Goal: Task Accomplishment & Management: Manage account settings

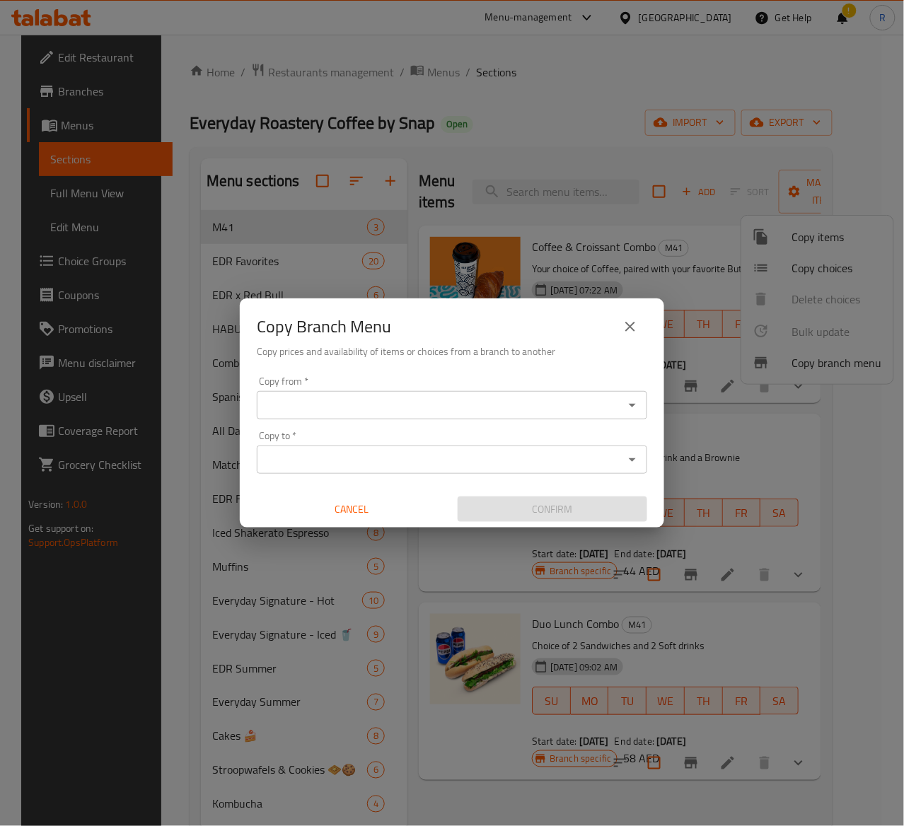
click at [637, 322] on icon "close" at bounding box center [630, 326] width 17 height 17
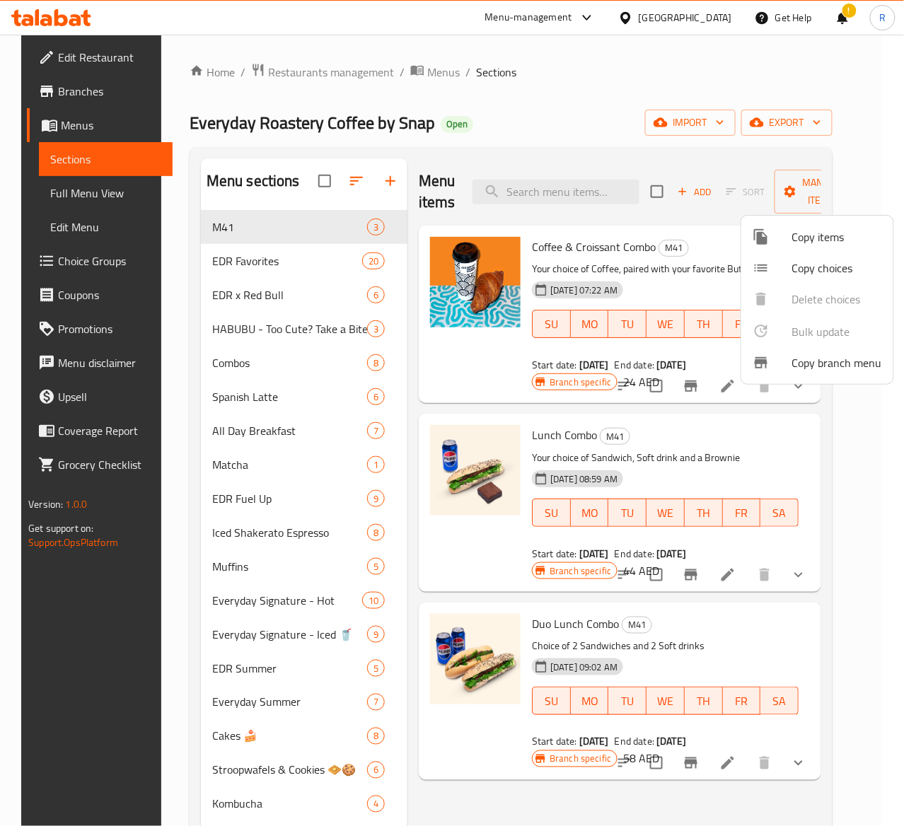
click at [338, 62] on div at bounding box center [452, 413] width 904 height 826
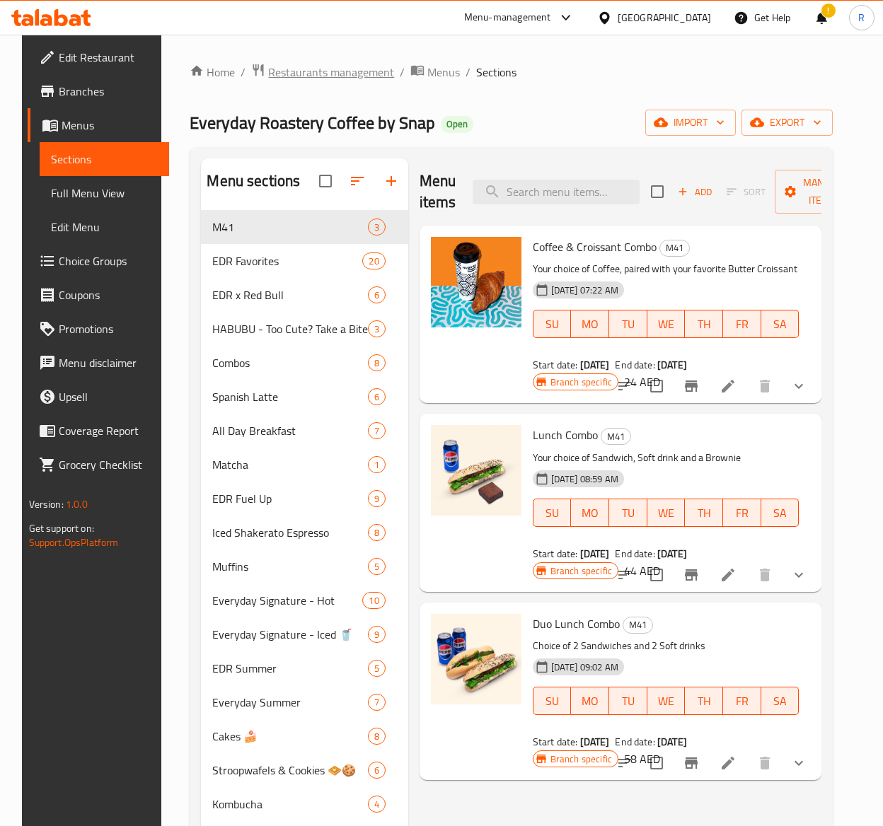
click at [338, 78] on span "Restaurants management" at bounding box center [331, 72] width 126 height 17
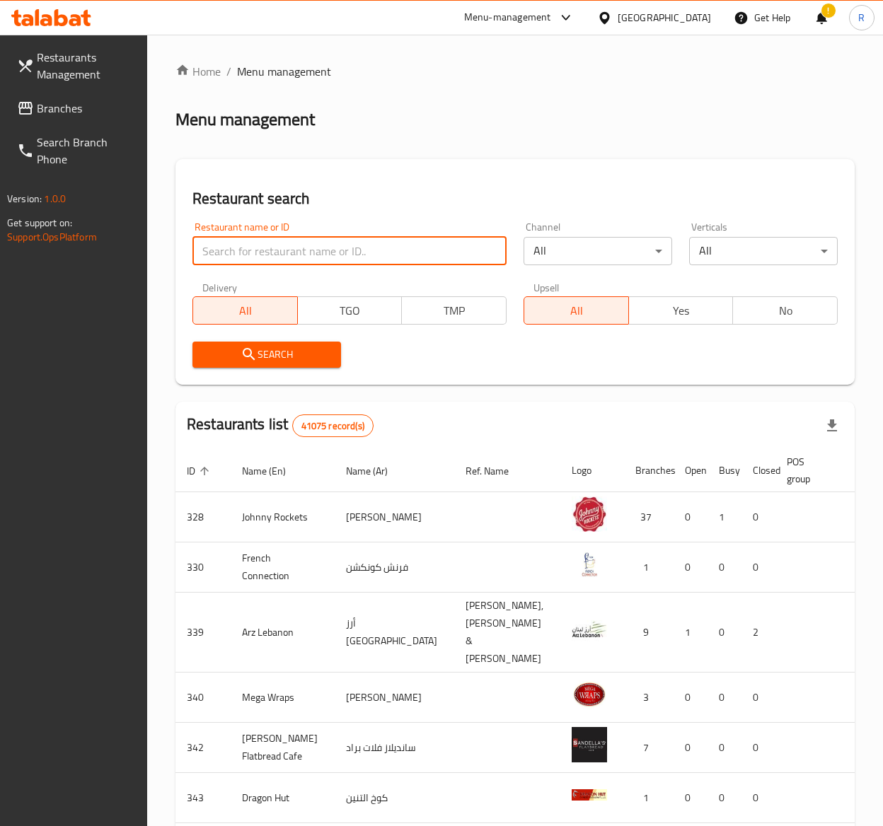
click at [303, 243] on input "search" at bounding box center [349, 251] width 314 height 28
type input "everyday roastery"
click button "Search" at bounding box center [266, 355] width 149 height 26
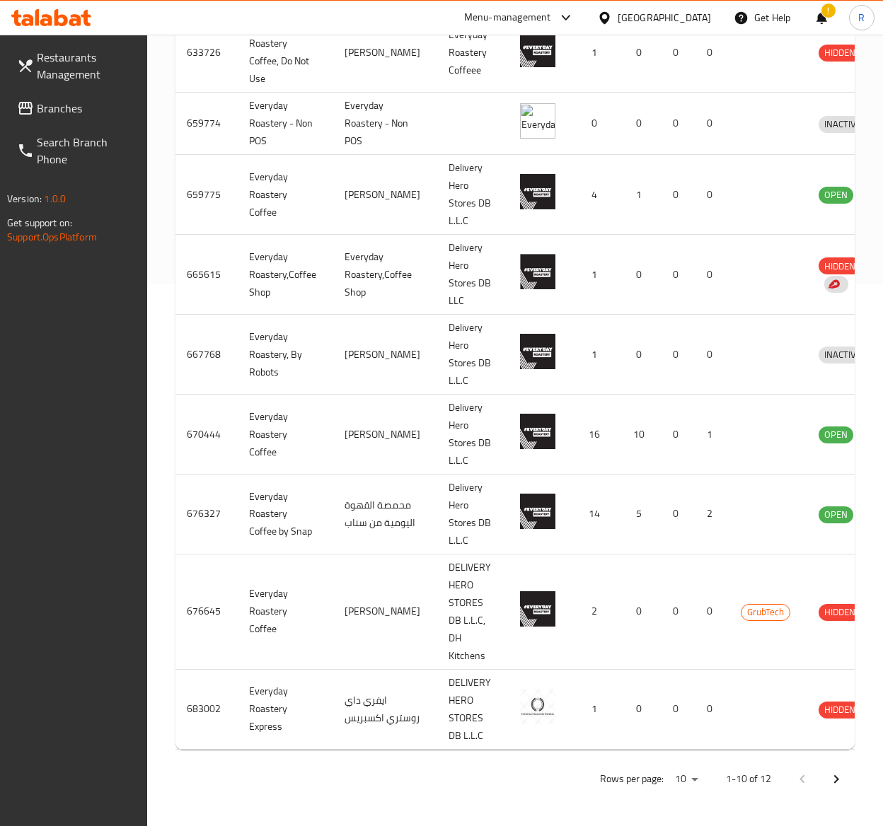
scroll to position [0, 65]
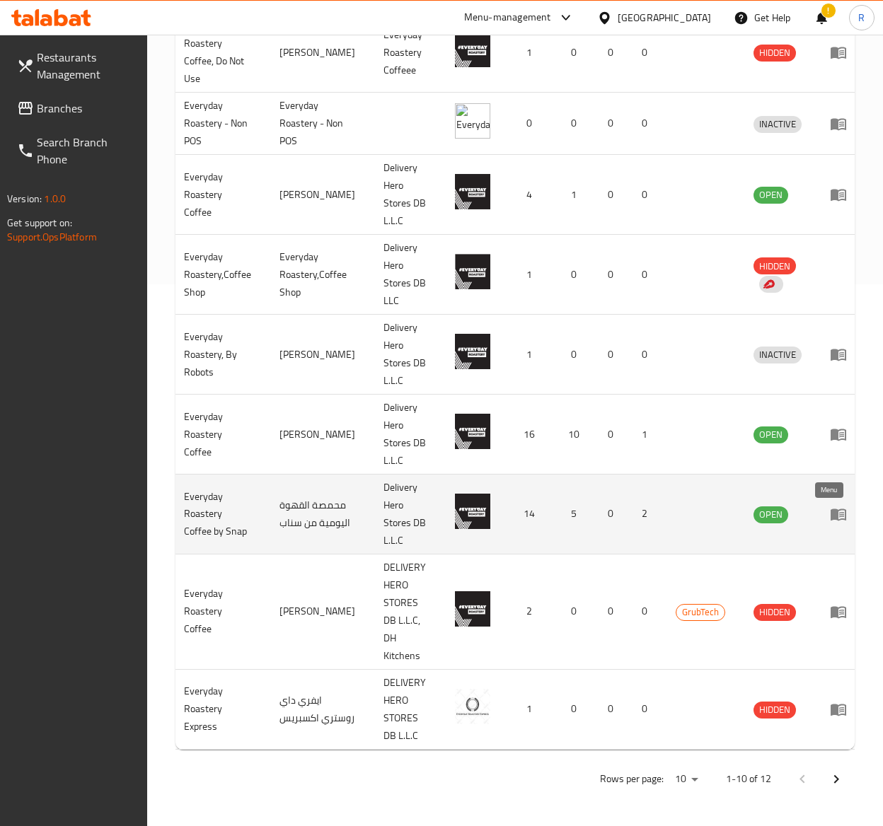
click at [833, 506] on icon "enhanced table" at bounding box center [838, 514] width 17 height 17
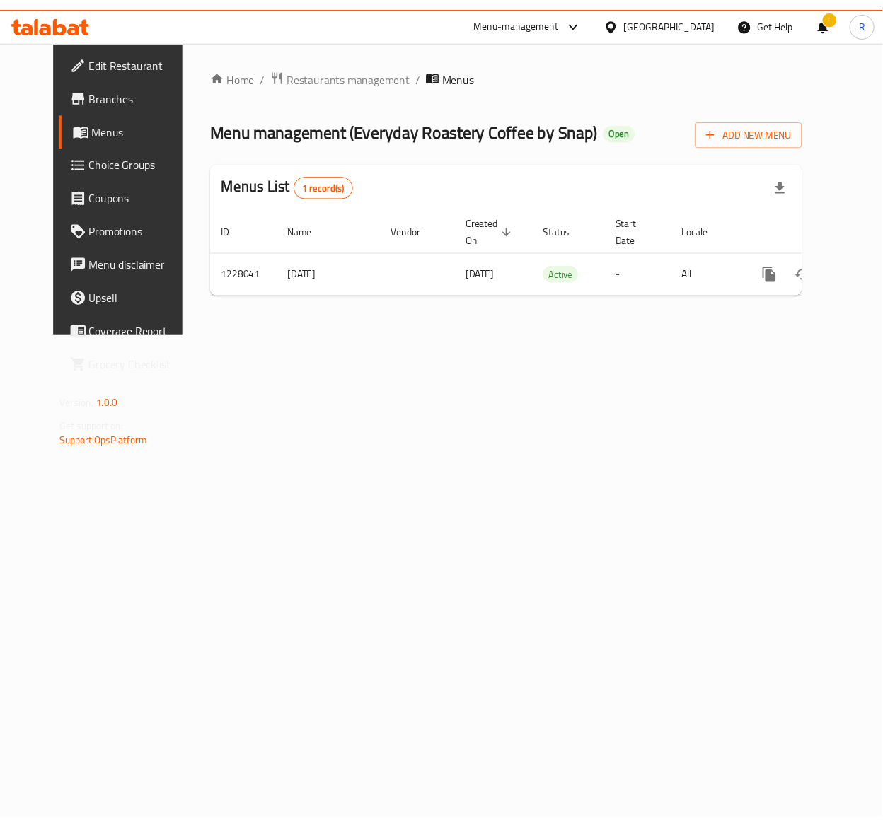
scroll to position [0, 6]
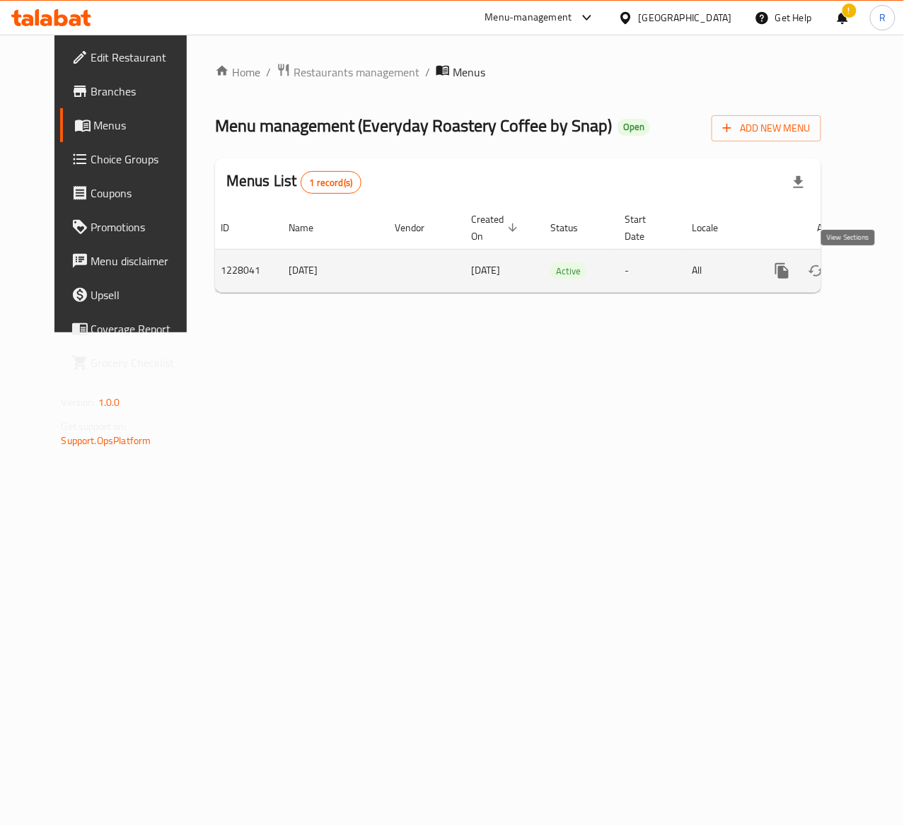
click at [876, 276] on icon "enhanced table" at bounding box center [884, 270] width 17 height 17
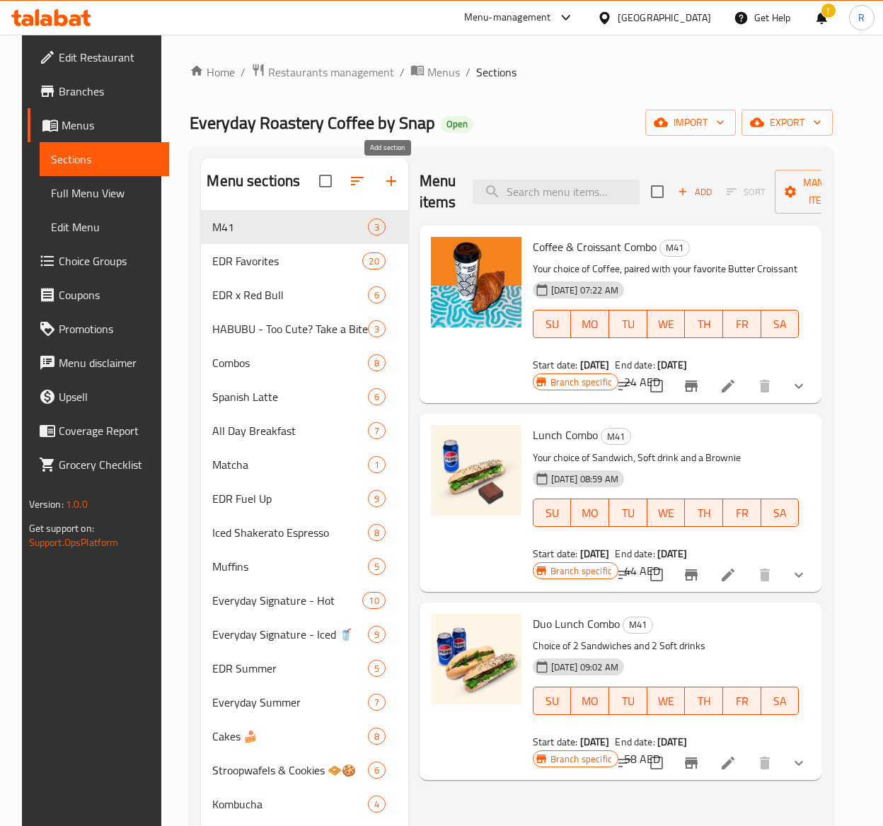
click at [388, 184] on icon "button" at bounding box center [391, 181] width 10 height 10
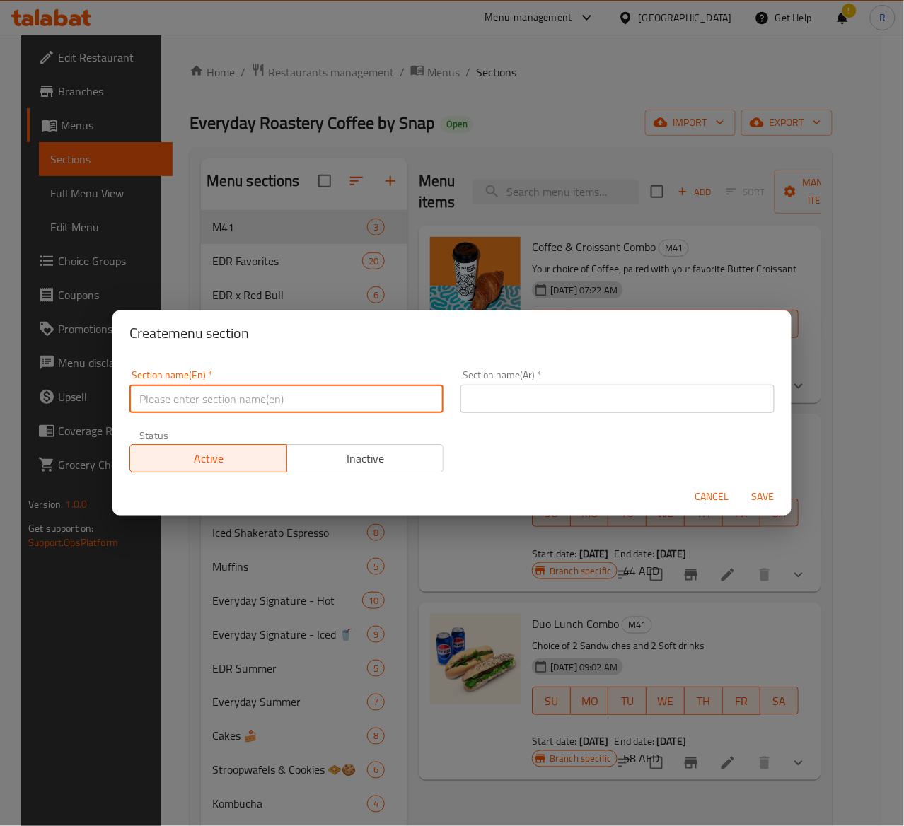
click at [168, 398] on input "text" at bounding box center [286, 399] width 314 height 28
paste input "Everyday Classics"
type input "Everyday Classics"
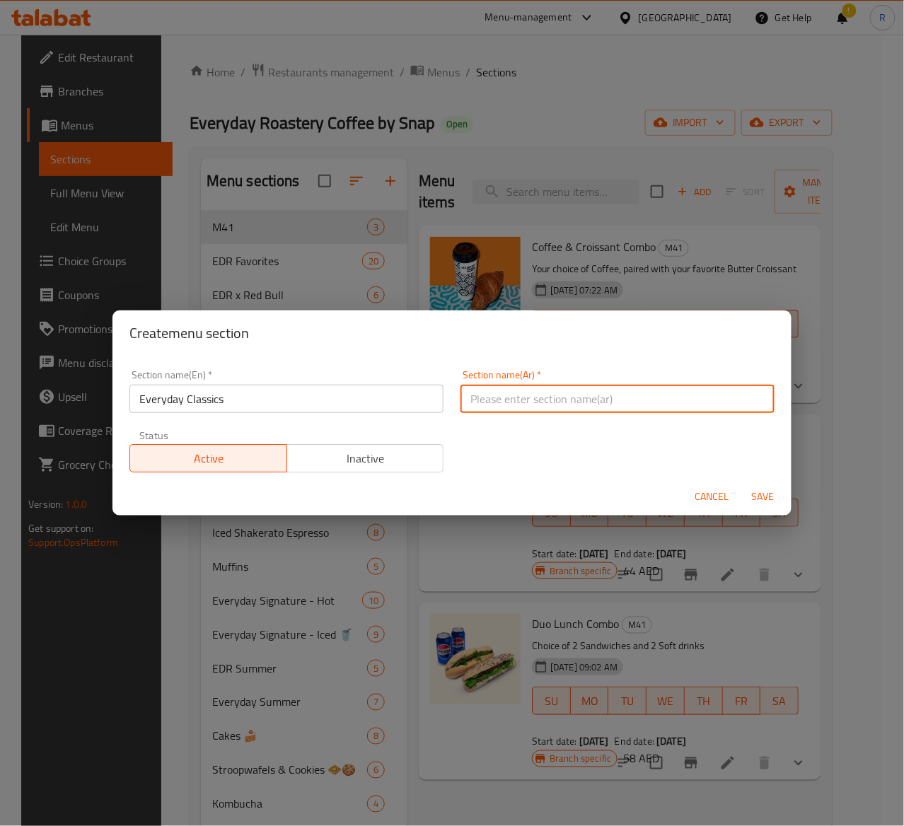
click at [584, 398] on input "text" at bounding box center [618, 399] width 314 height 28
paste input "الكلاسيكيات اليومية"
type input "الكلاسيكيات اليومية"
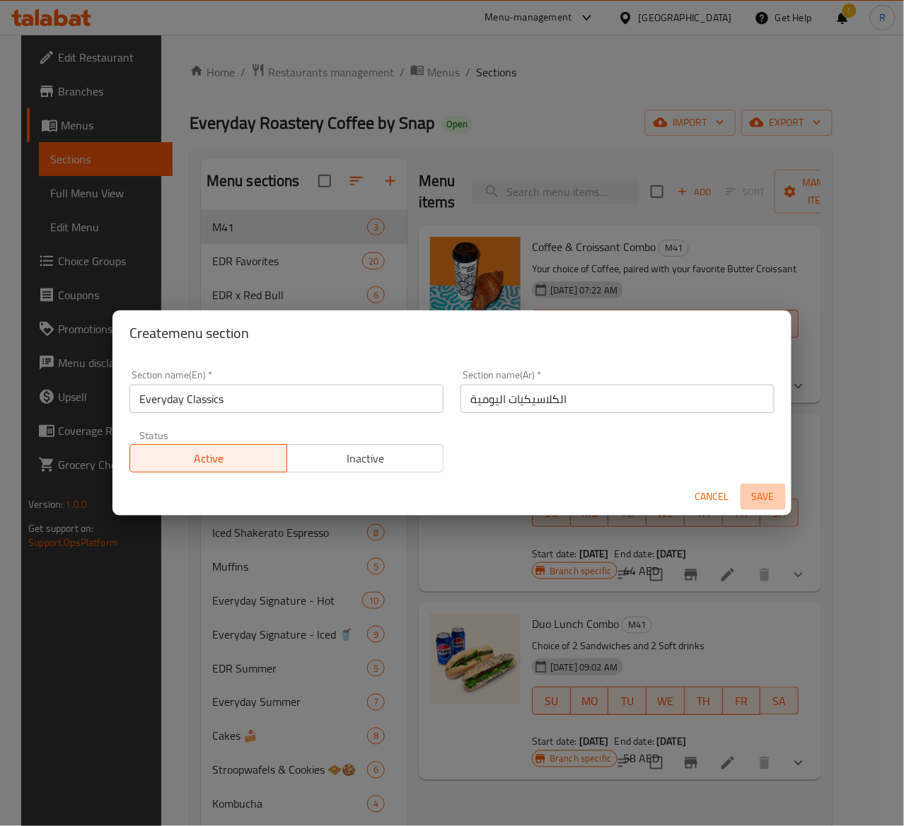
click at [770, 505] on span "Save" at bounding box center [763, 497] width 34 height 18
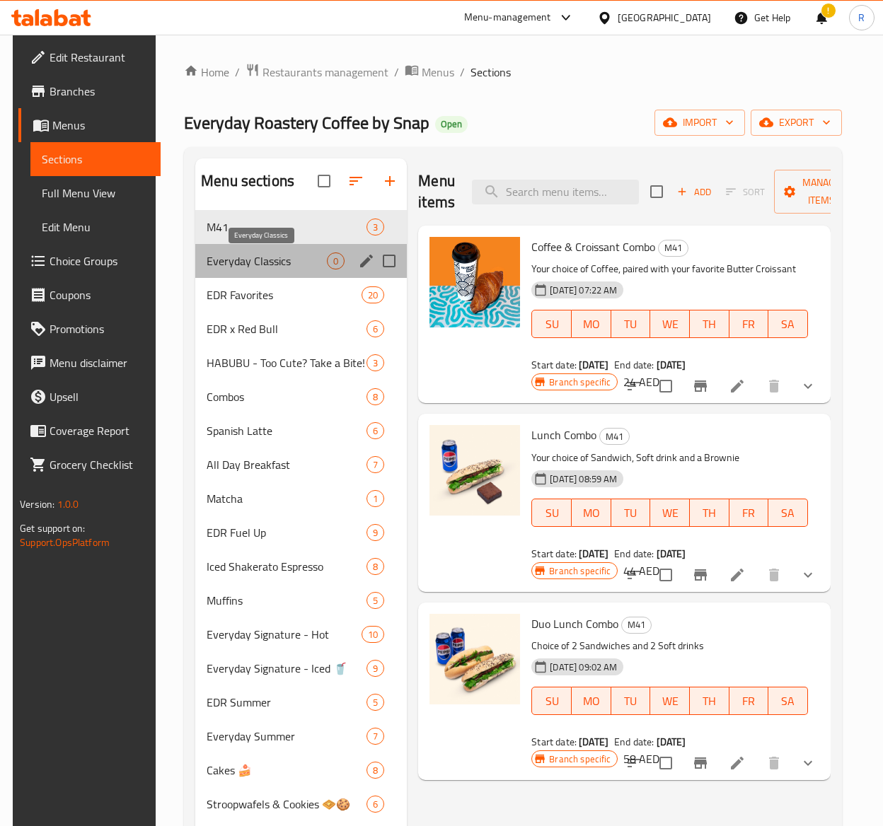
click at [278, 256] on span "Everyday Classics" at bounding box center [267, 261] width 120 height 17
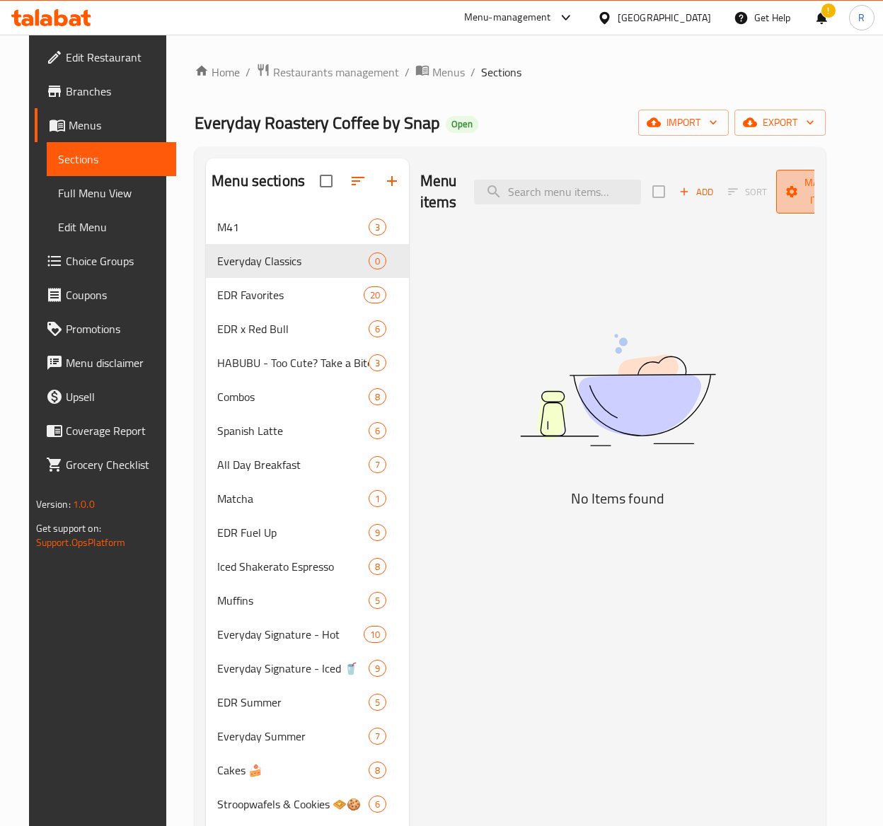
click at [807, 195] on span "Manage items" at bounding box center [823, 191] width 72 height 35
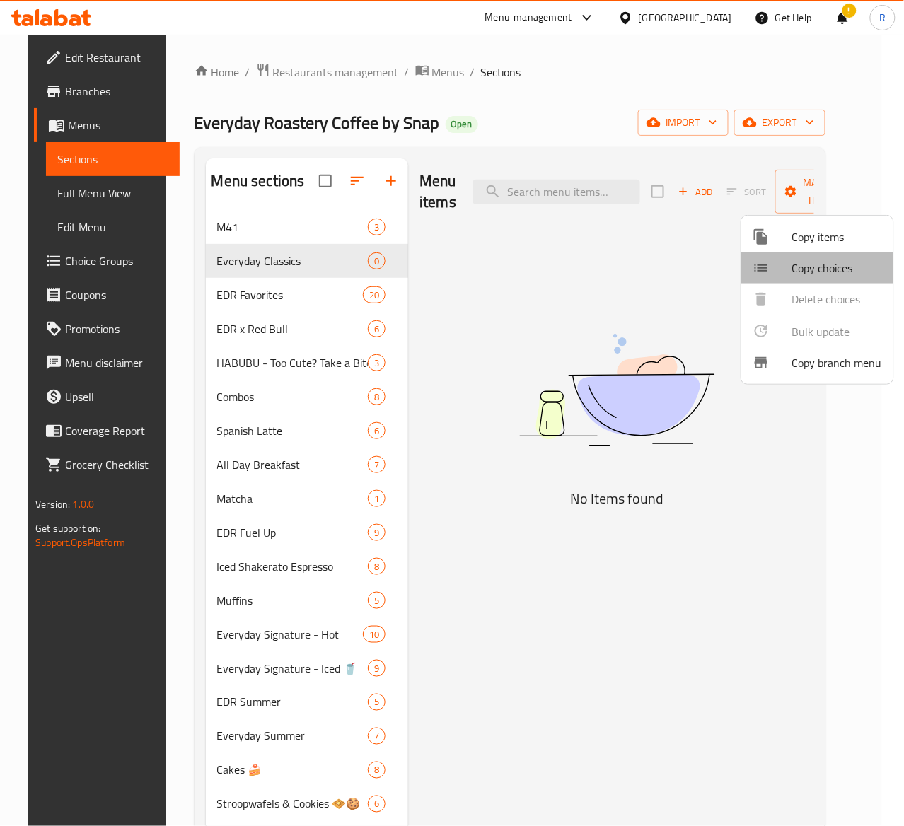
click at [824, 268] on span "Copy choices" at bounding box center [837, 268] width 90 height 17
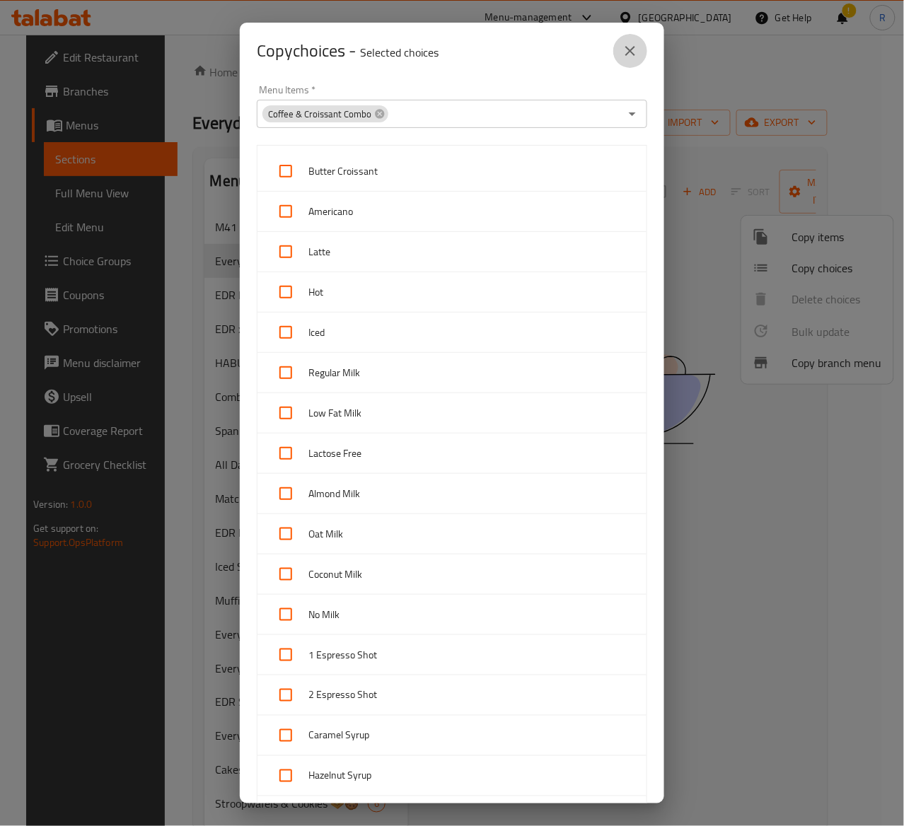
click at [629, 58] on icon "close" at bounding box center [630, 50] width 17 height 17
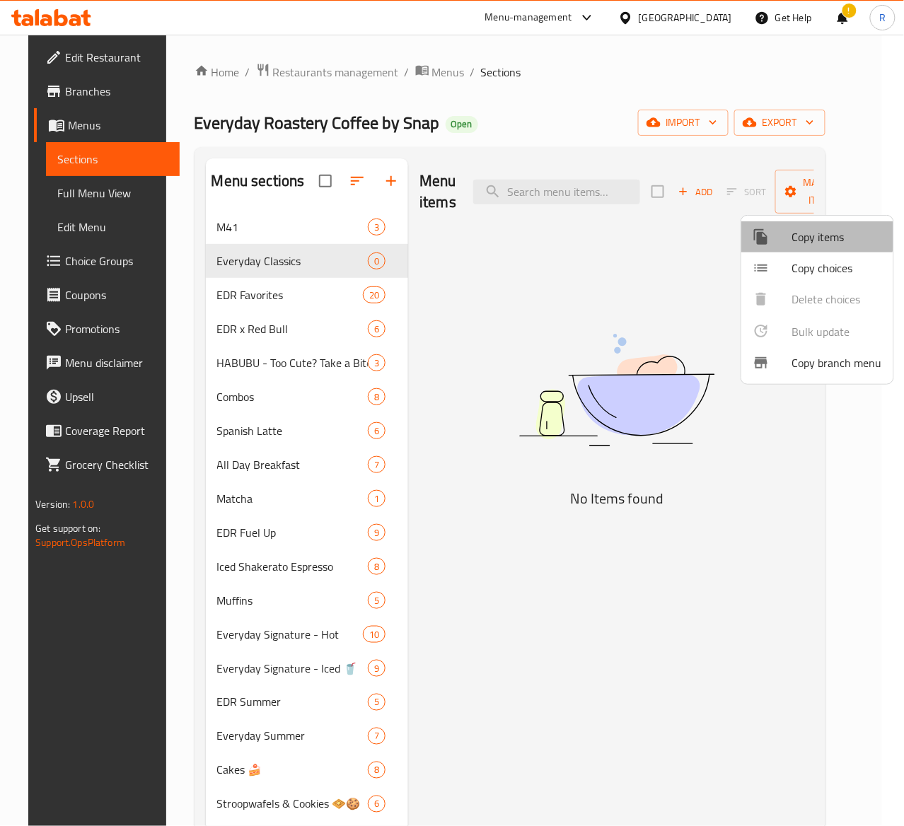
click at [809, 234] on span "Copy items" at bounding box center [837, 237] width 90 height 17
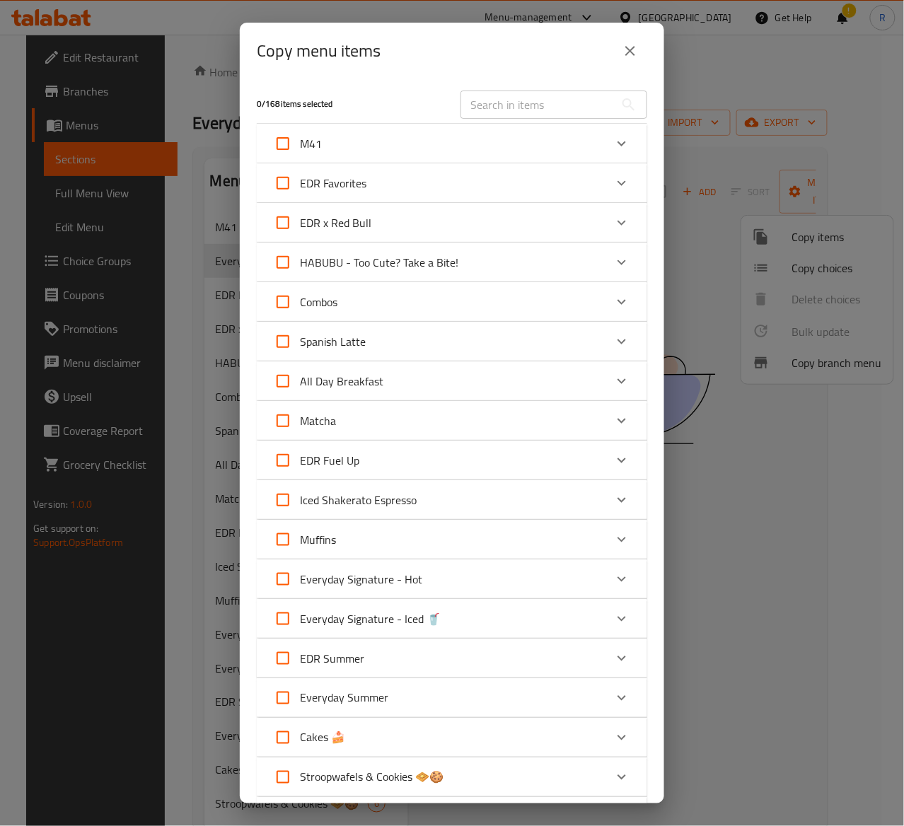
click at [570, 167] on div "EDR Favorites" at bounding box center [439, 183] width 331 height 34
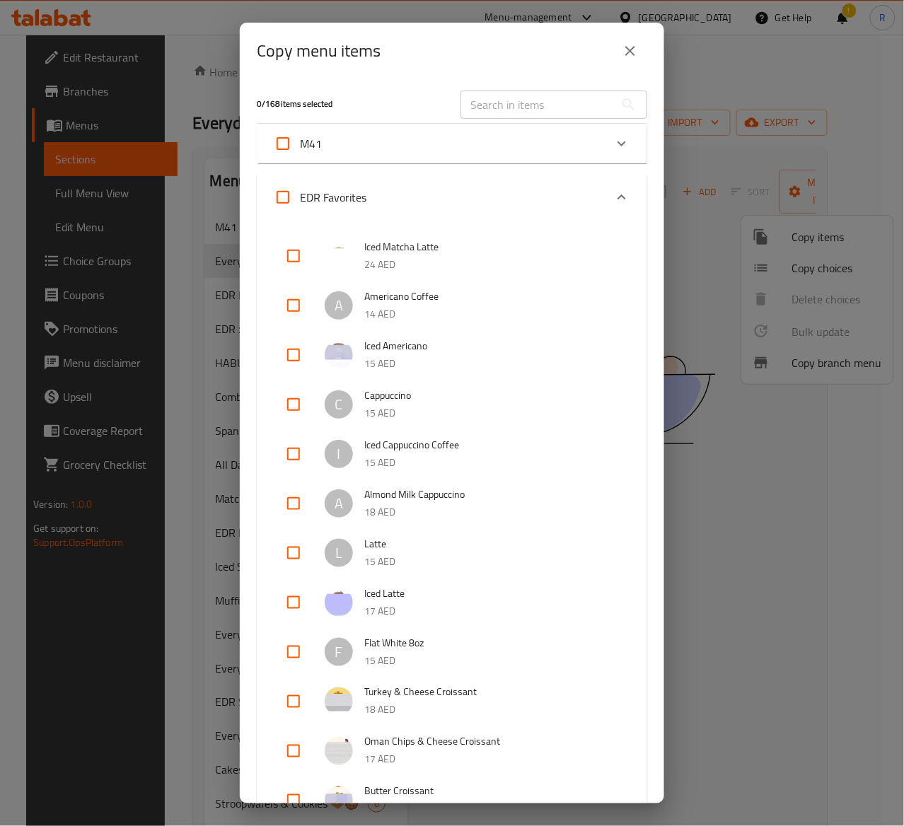
click at [743, 463] on div "Copy menu items 0 / 168 items selected ​ M41 Coffee & Croissant Combo 24 AED Lu…" at bounding box center [452, 413] width 904 height 826
click at [628, 37] on button "close" at bounding box center [630, 51] width 34 height 34
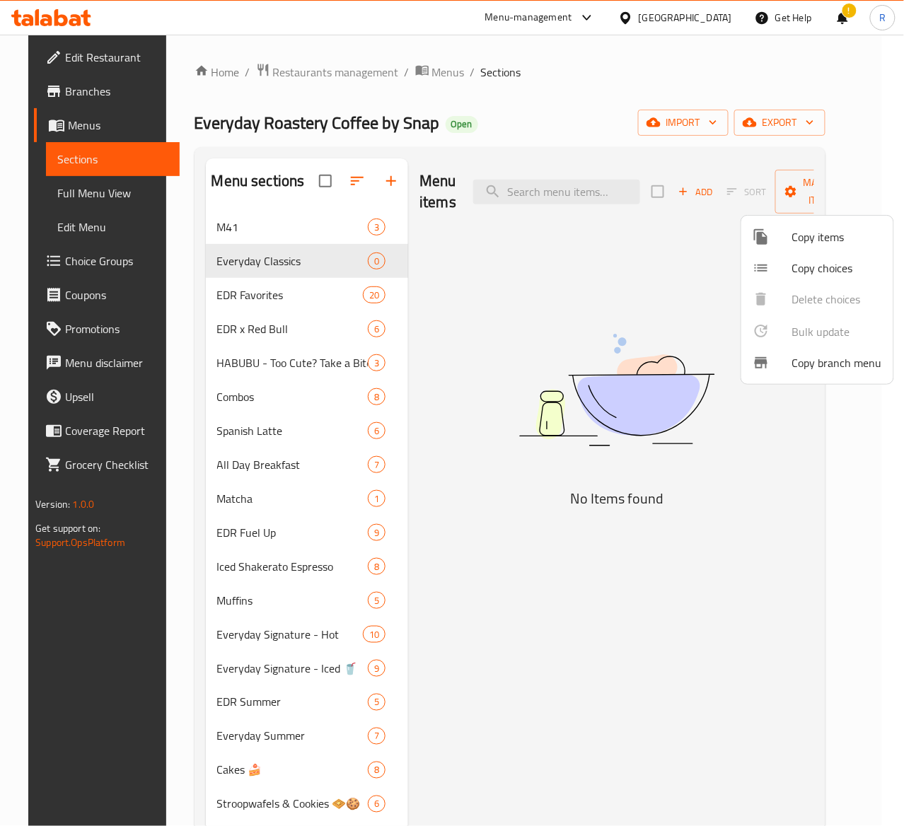
click at [686, 183] on div at bounding box center [452, 413] width 904 height 826
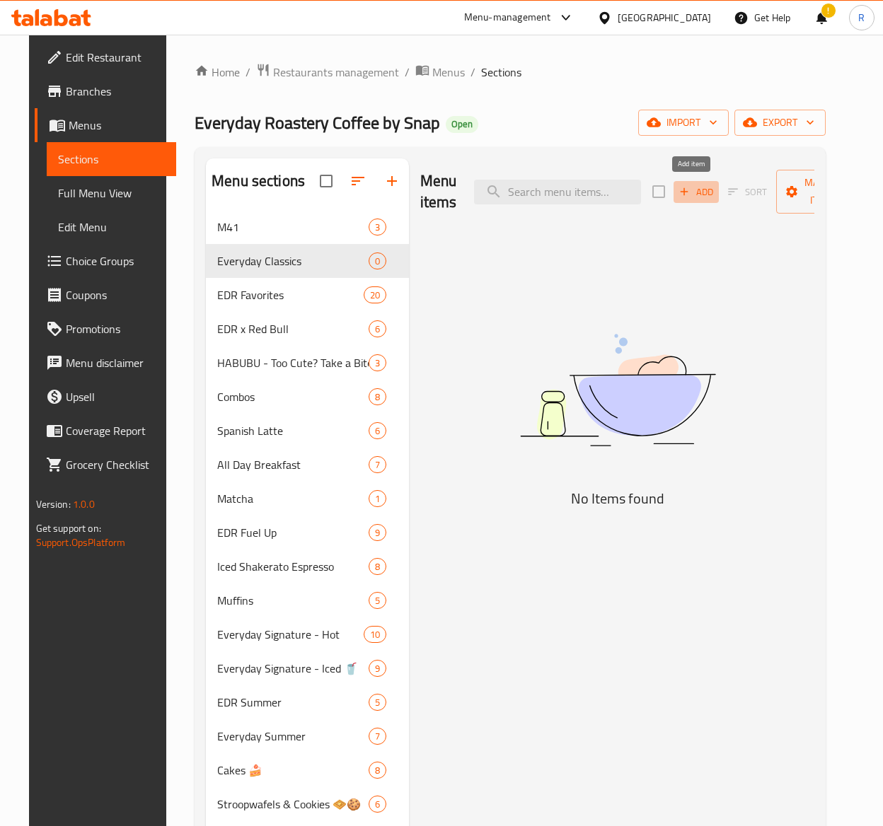
click at [702, 186] on span "Add" at bounding box center [696, 192] width 38 height 16
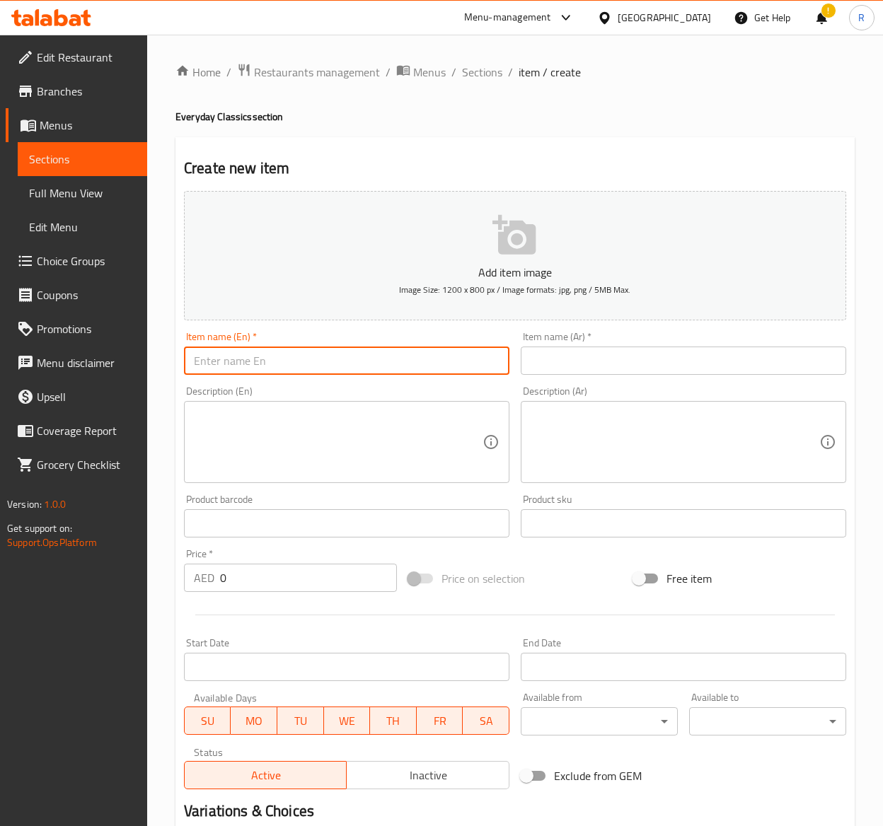
click at [317, 361] on input "text" at bounding box center [346, 361] width 325 height 28
paste input "Latte Coffee"
type input "Latte Coffee"
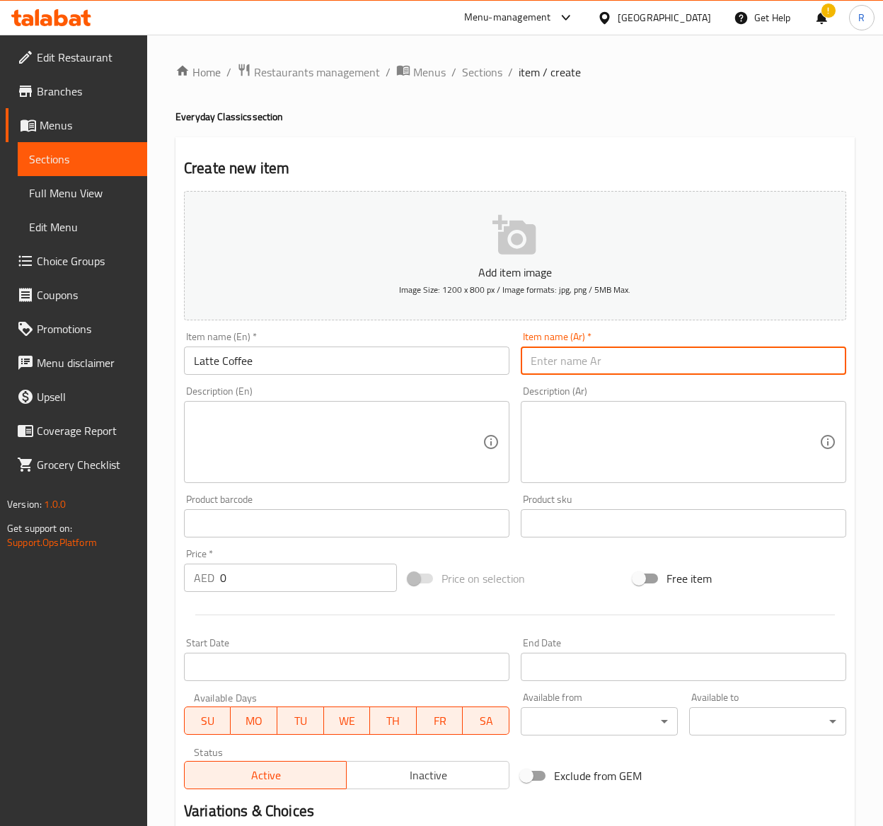
click at [573, 366] on input "text" at bounding box center [683, 361] width 325 height 28
paste input "قهوة لاتيه"
type input "قهوة لاتيه"
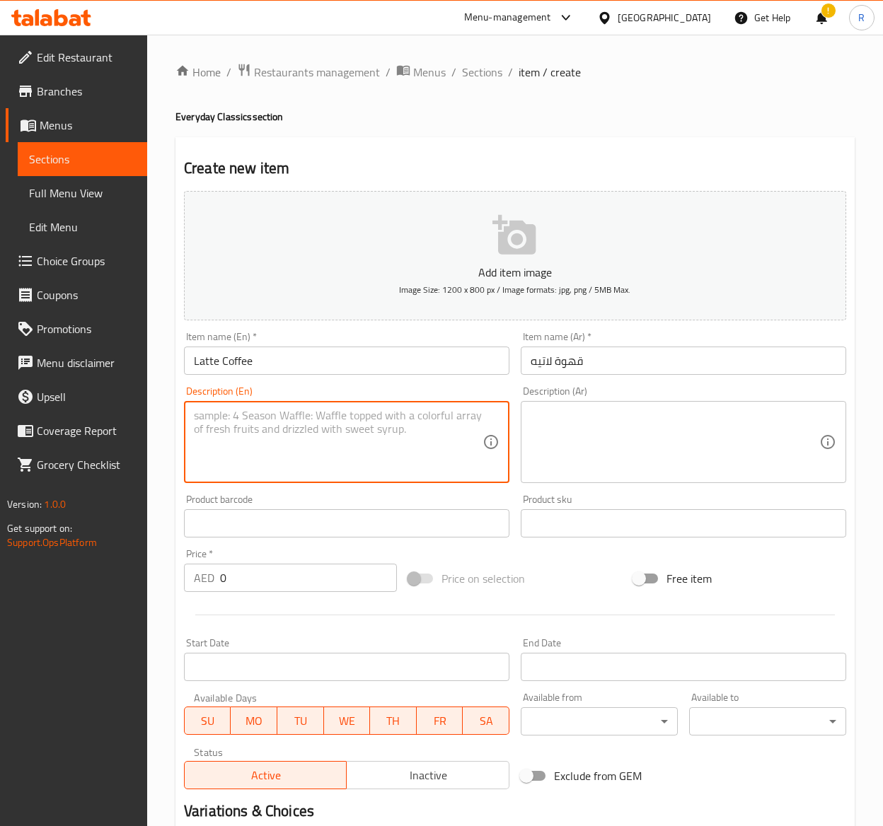
click at [250, 437] on textarea at bounding box center [338, 442] width 289 height 67
paste textarea "Indulge in the creamy and velvety taste of our classic latte. Made with our sig…"
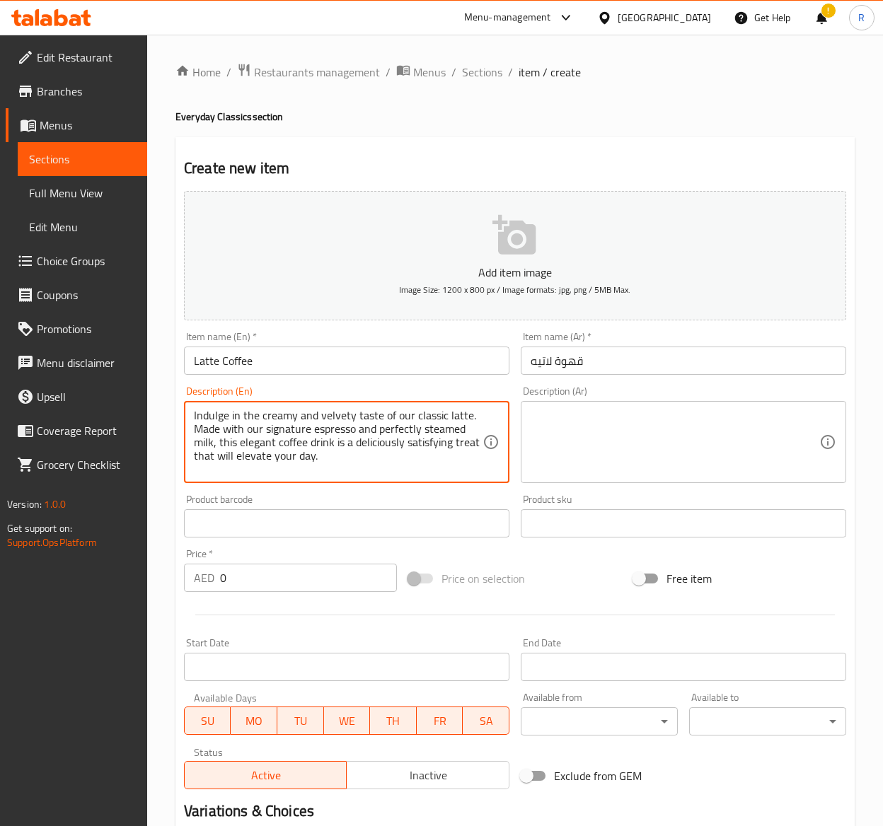
type textarea "Indulge in the creamy and velvety taste of our classic latte. Made with our sig…"
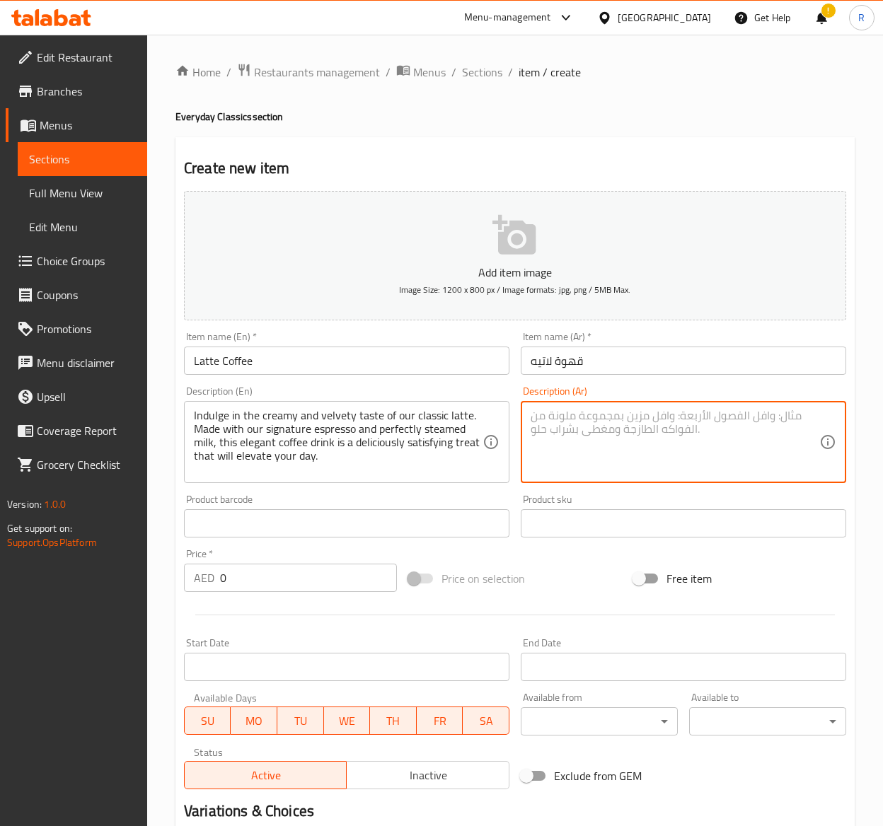
click at [666, 467] on textarea at bounding box center [675, 442] width 289 height 67
paste textarea "انغمس في المذاق الكريمي المخملي لللاتيه الكلاسيكي. مصنوع من الإسبريسو المميز وا…"
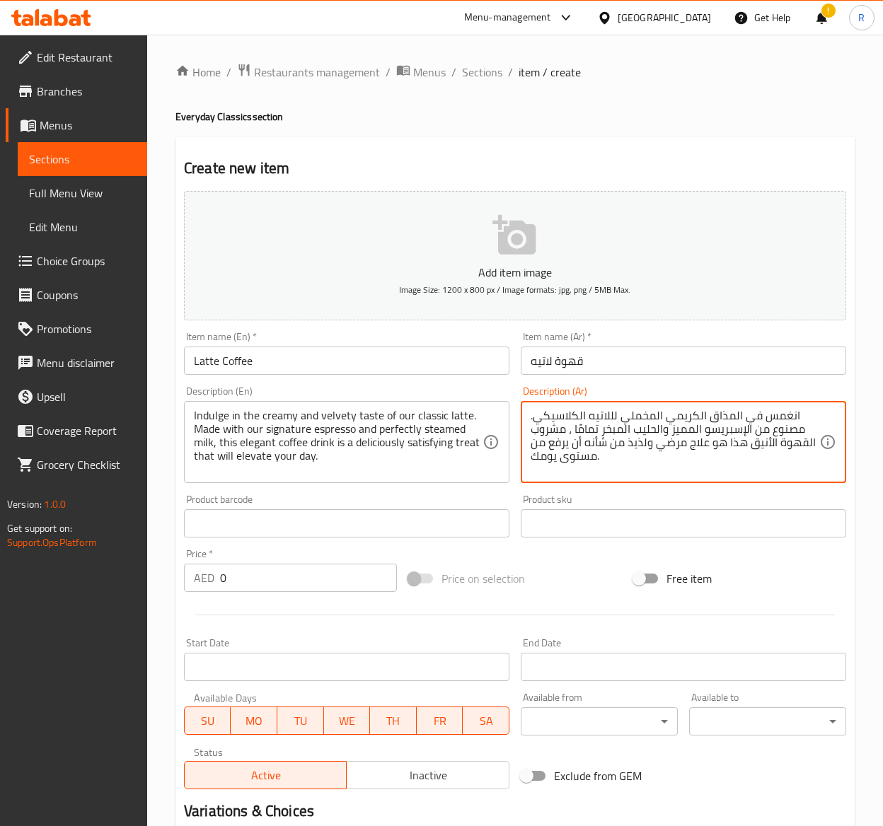
type textarea "انغمس في المذاق الكريمي المخملي لللاتيه الكلاسيكي. مصنوع من الإسبريسو المميز وا…"
click at [244, 588] on input "0" at bounding box center [308, 578] width 177 height 28
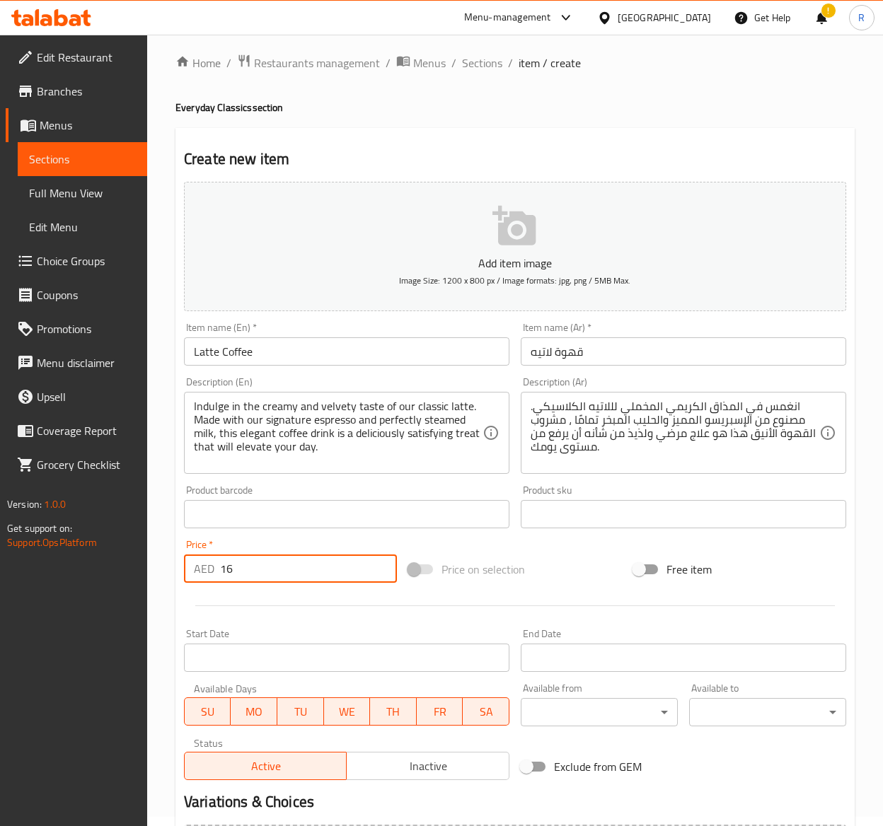
scroll to position [173, 0]
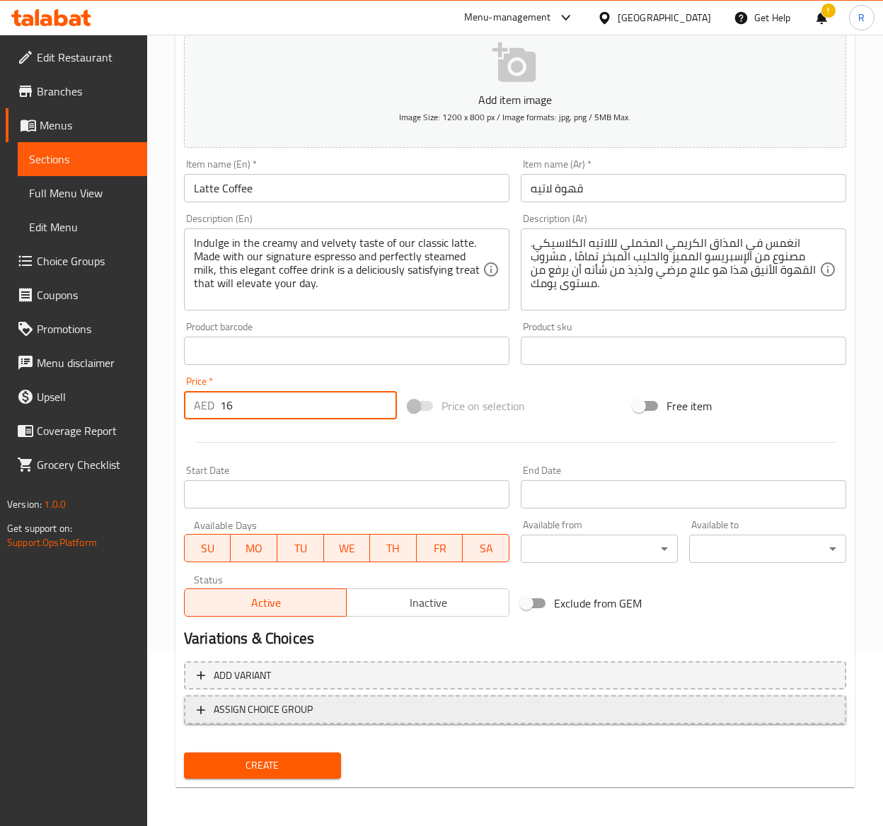
type input "16"
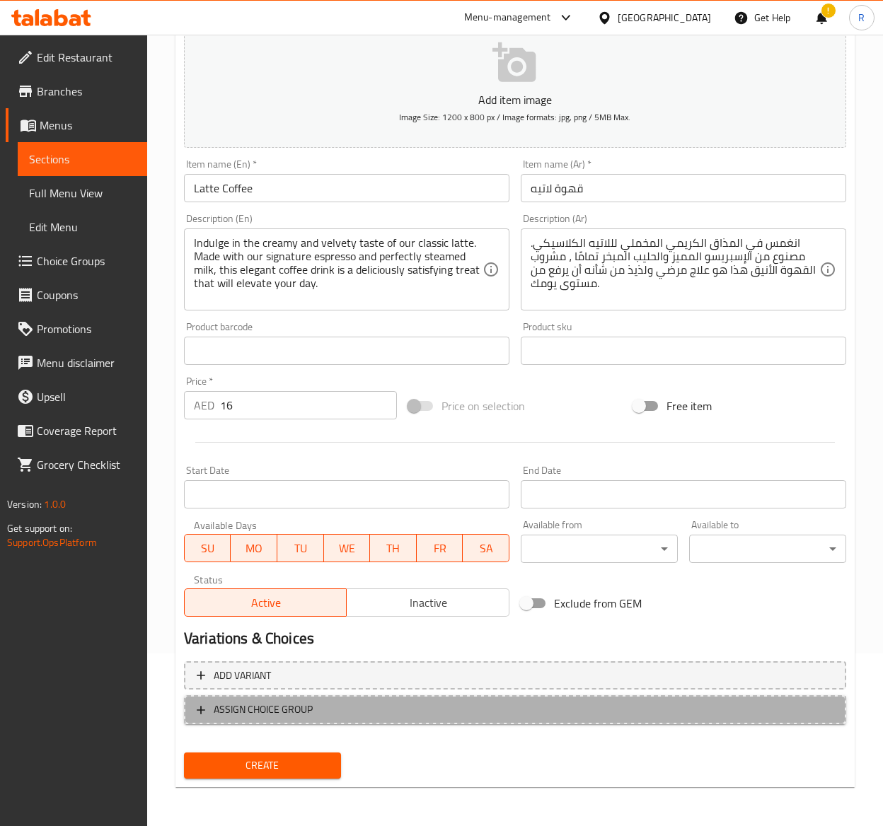
click at [262, 720] on button "ASSIGN CHOICE GROUP" at bounding box center [515, 709] width 662 height 29
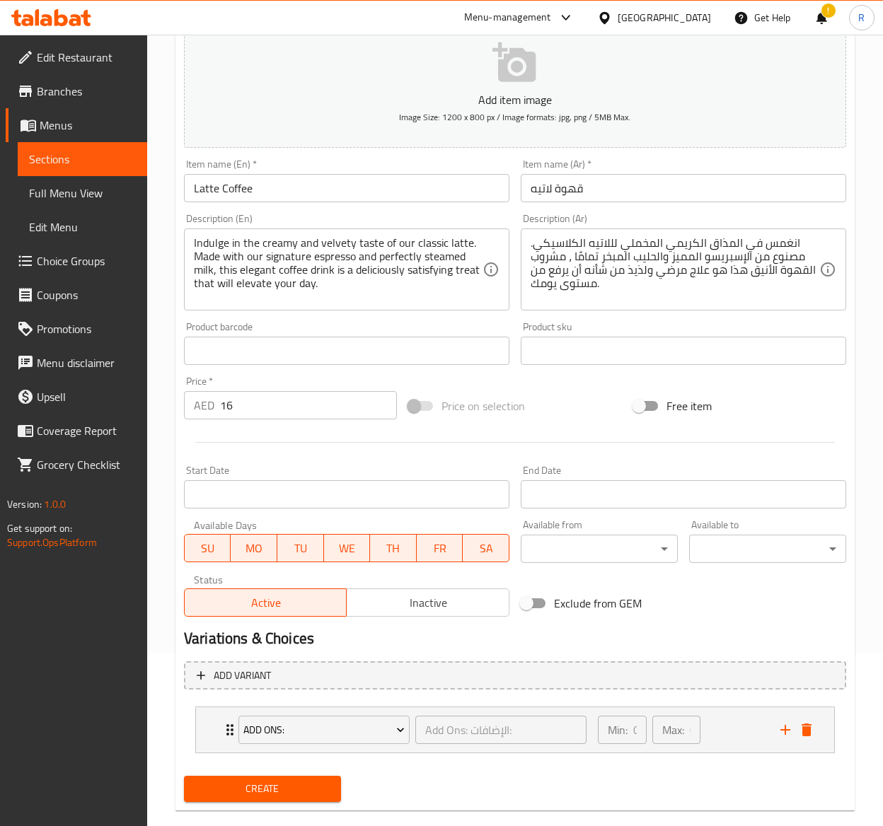
scroll to position [198, 0]
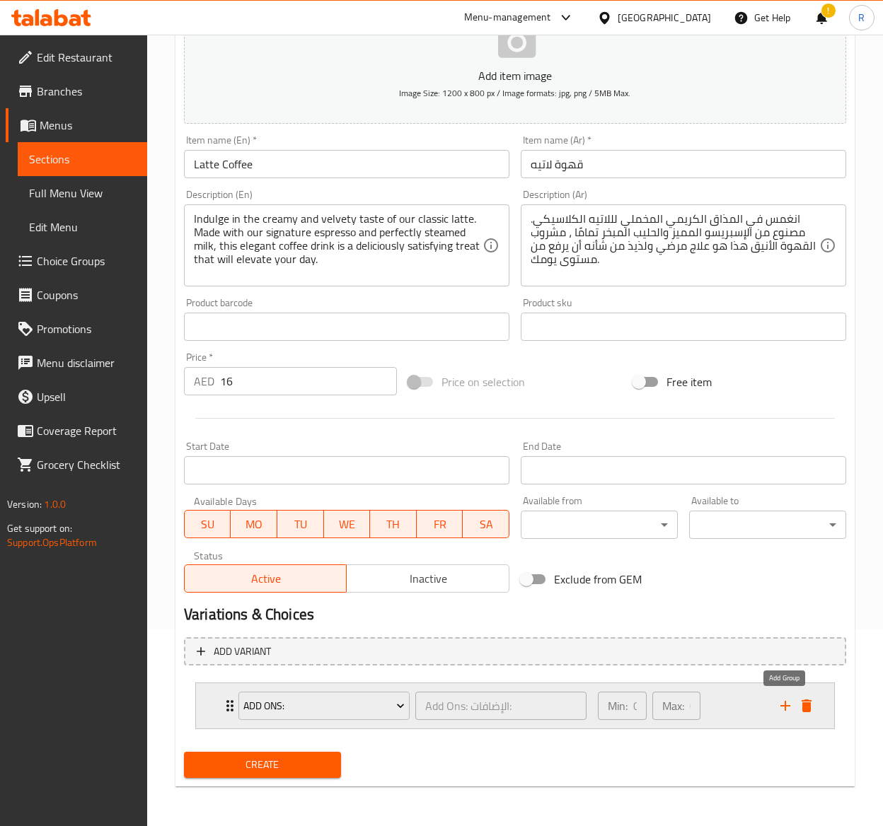
click at [783, 698] on icon "add" at bounding box center [785, 706] width 17 height 17
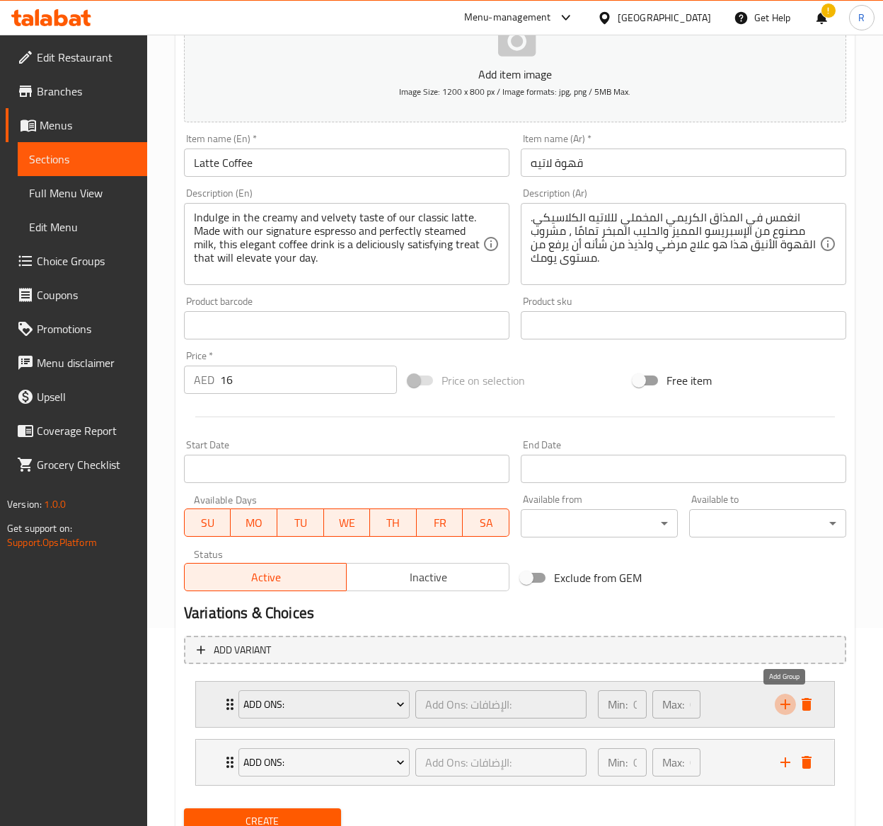
click at [783, 698] on icon "add" at bounding box center [785, 704] width 17 height 17
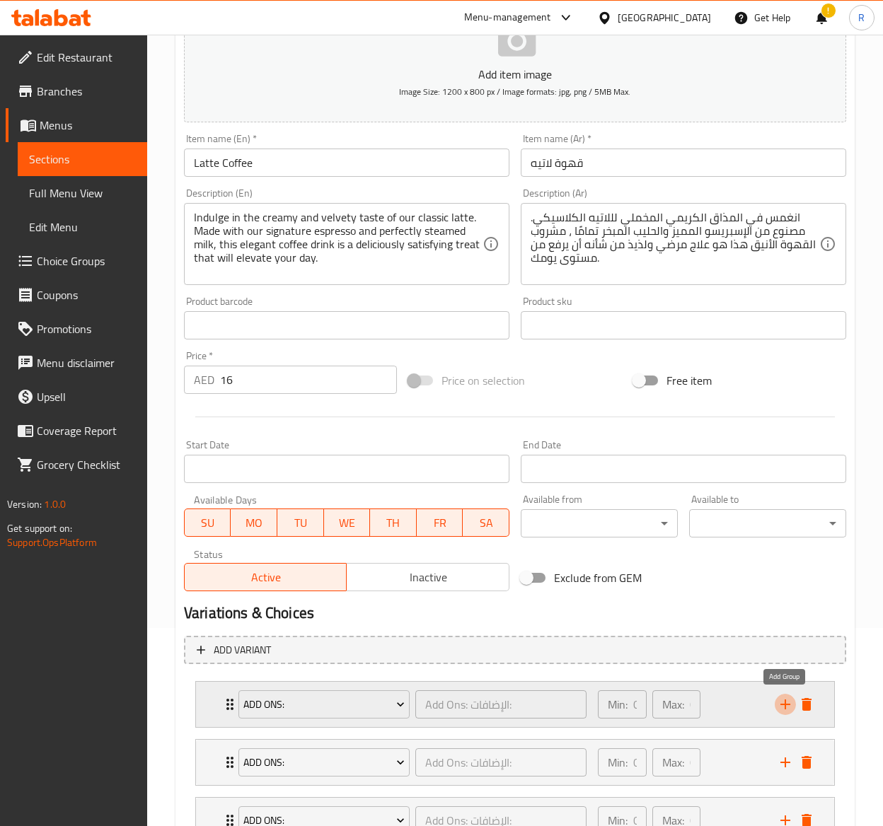
click at [783, 698] on icon "add" at bounding box center [785, 704] width 17 height 17
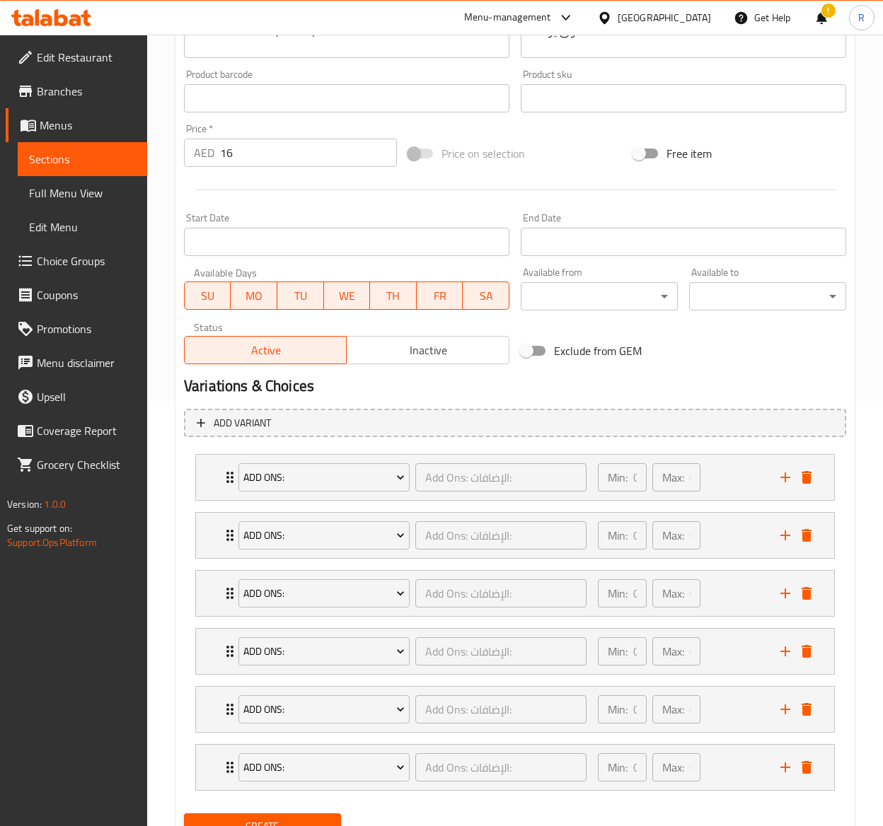
scroll to position [476, 0]
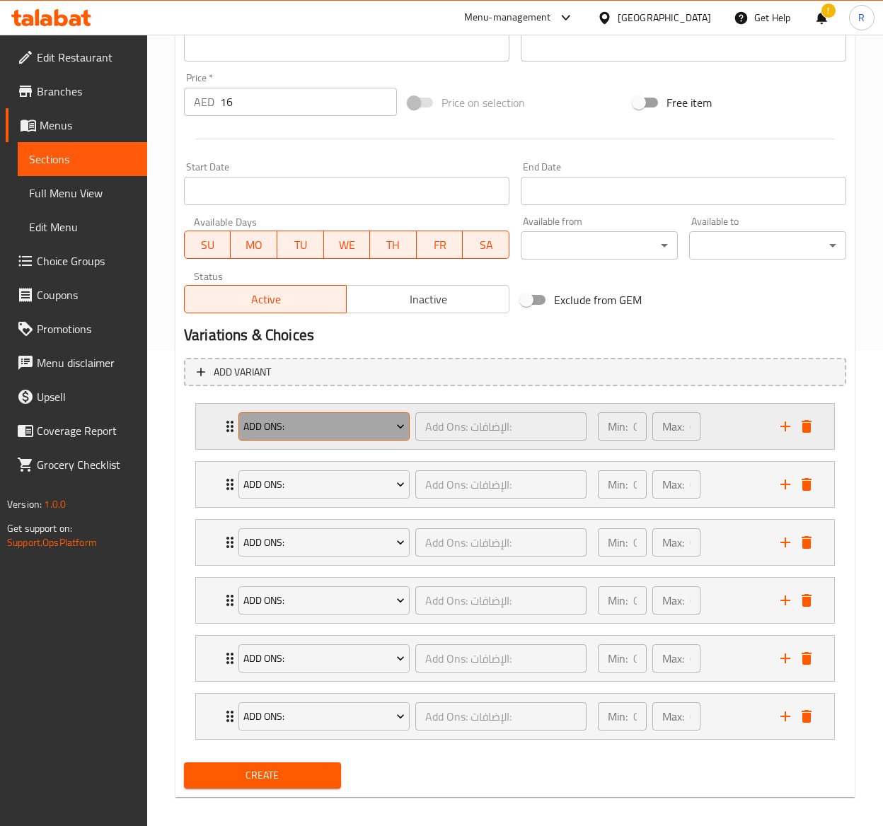
click at [270, 439] on button "Add Ons:" at bounding box center [323, 426] width 171 height 28
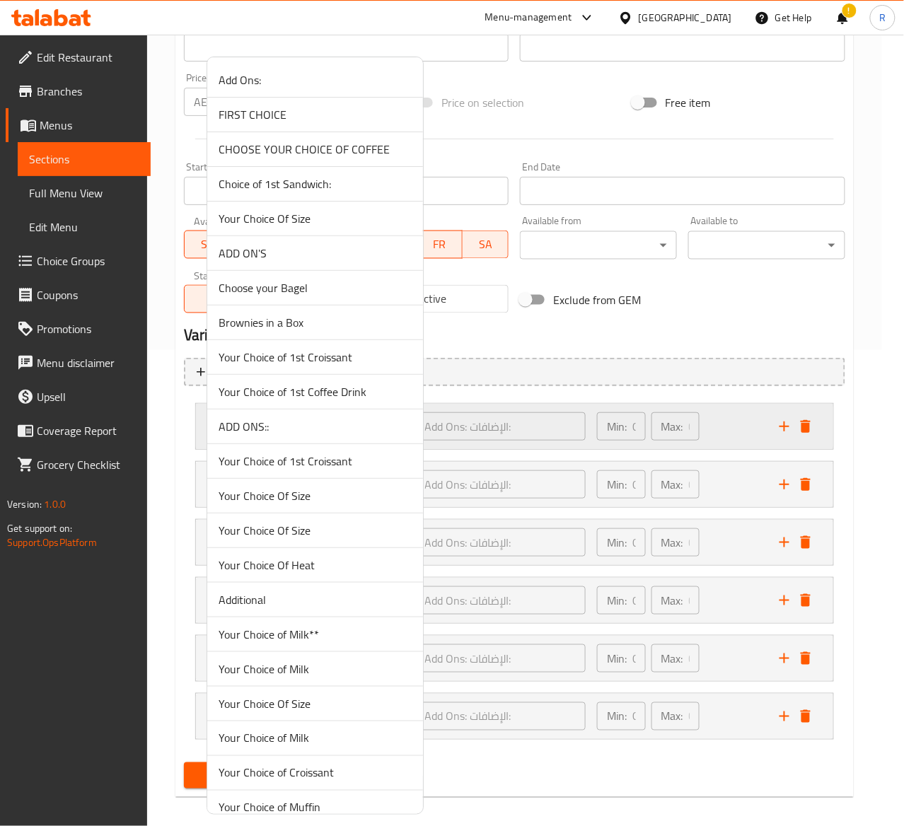
click at [270, 439] on li "ADD ONS::" at bounding box center [315, 427] width 216 height 35
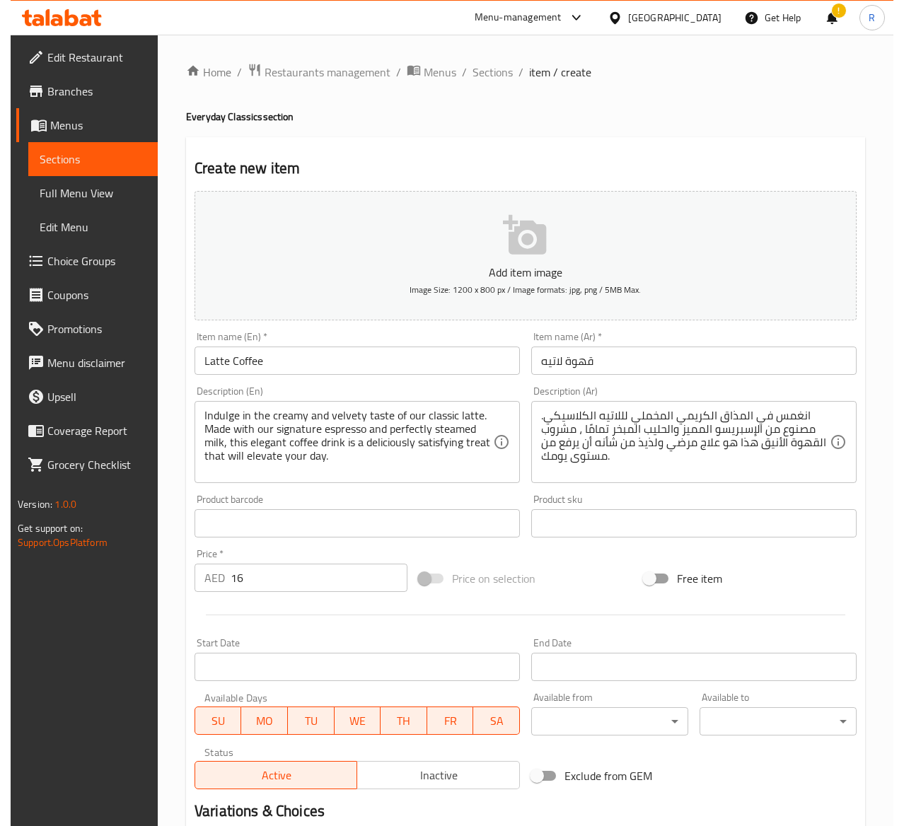
scroll to position [492, 0]
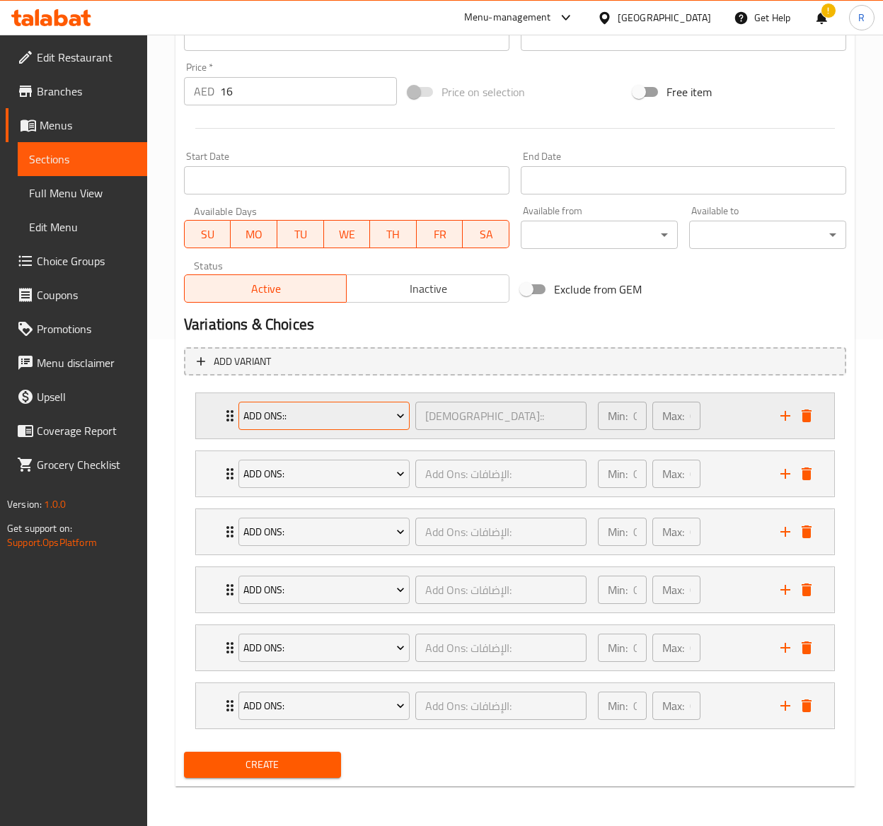
click at [295, 402] on button "ADD ONS::" at bounding box center [323, 416] width 171 height 28
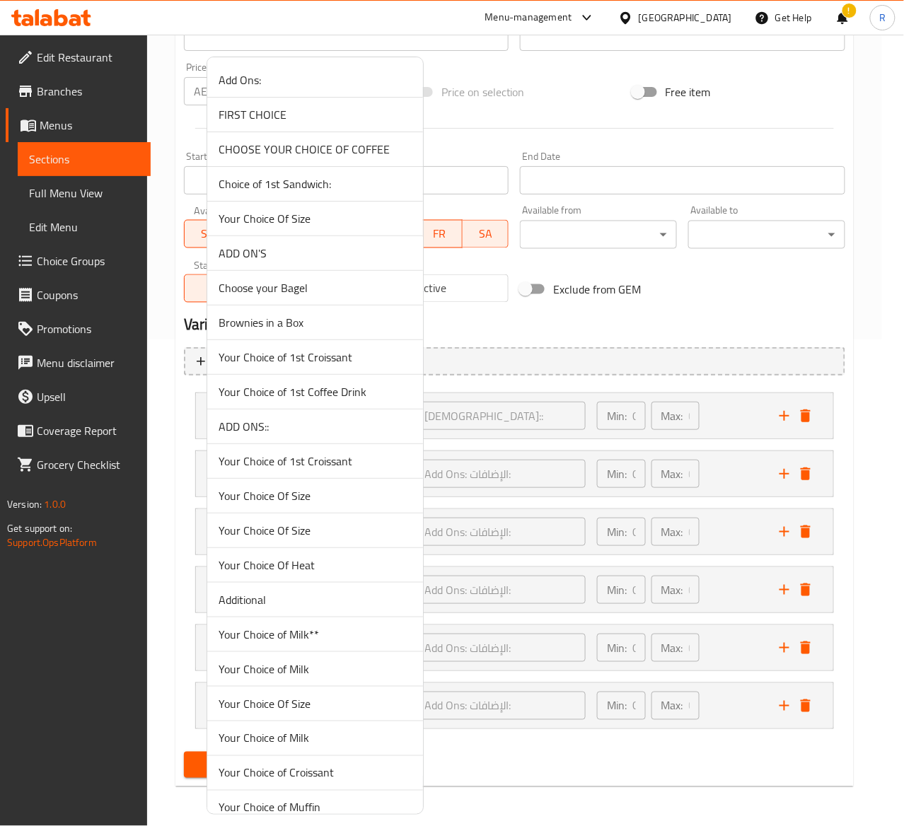
click at [323, 488] on li "Your Choice Of Size" at bounding box center [315, 496] width 216 height 35
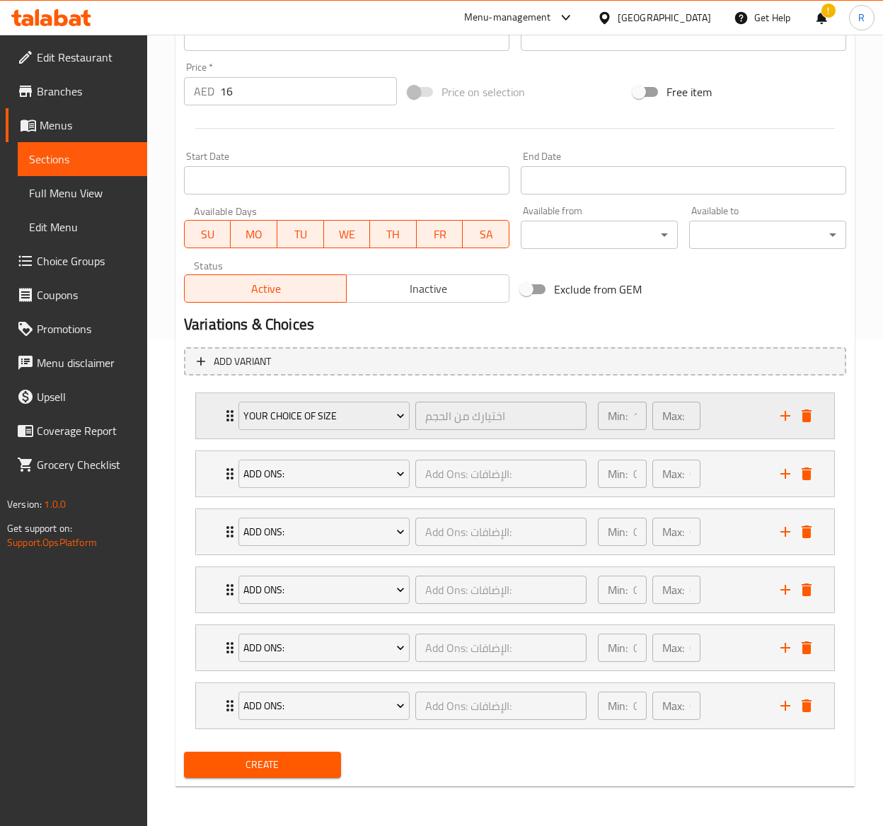
click at [205, 408] on div "Your Choice Of Size اختيارك من الحجم ​ Min: 1 ​ Max: 1 ​" at bounding box center [515, 415] width 638 height 45
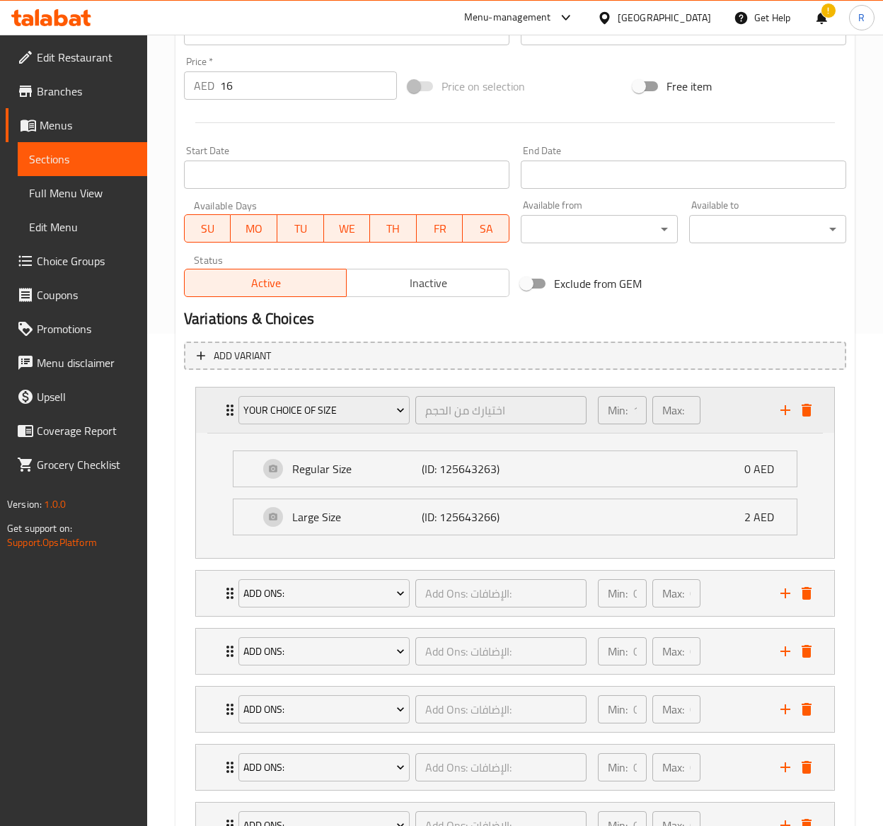
click at [205, 408] on div "Your Choice Of Size اختيارك من الحجم ​ Min: 1 ​ Max: 1 ​" at bounding box center [515, 410] width 638 height 45
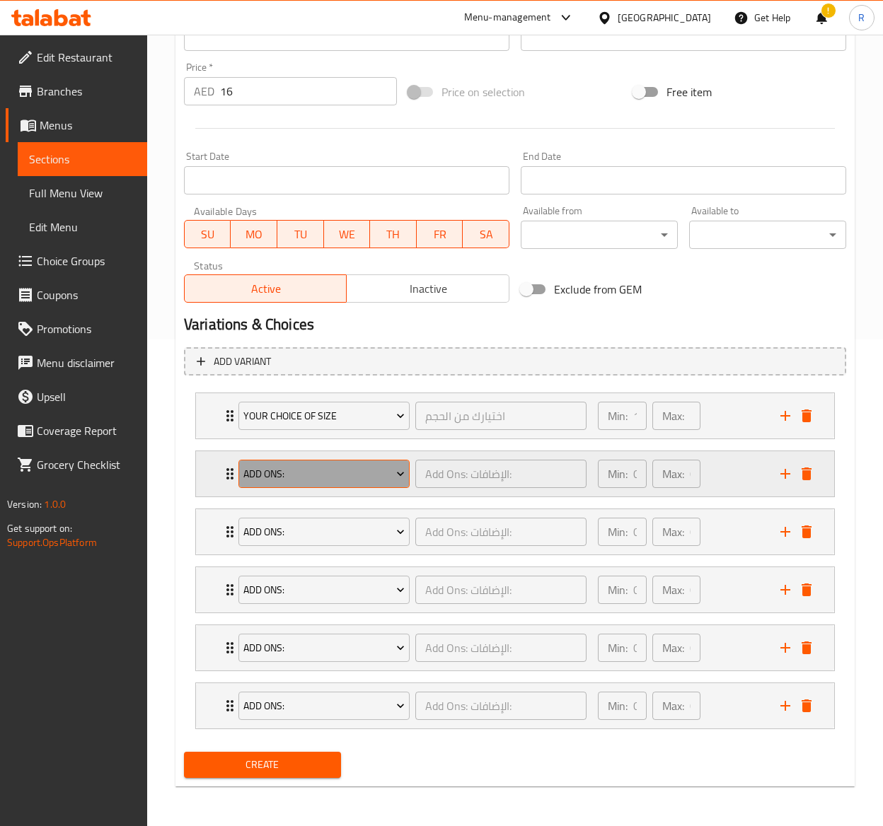
click at [301, 477] on span "Add Ons:" at bounding box center [323, 475] width 161 height 18
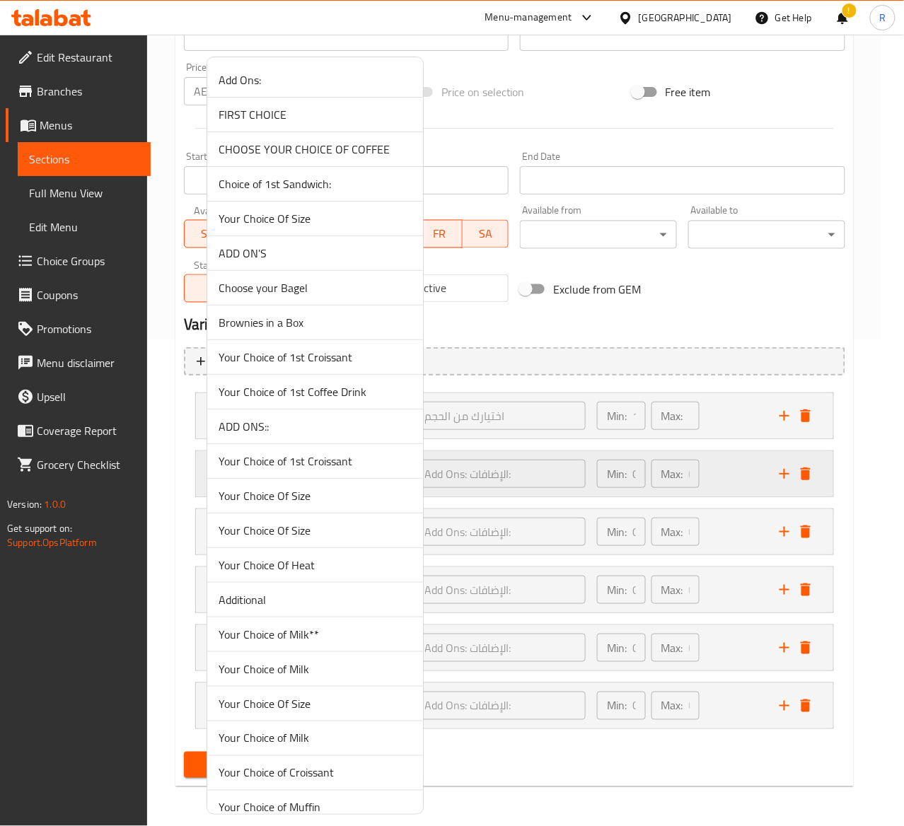
scroll to position [1110, 0]
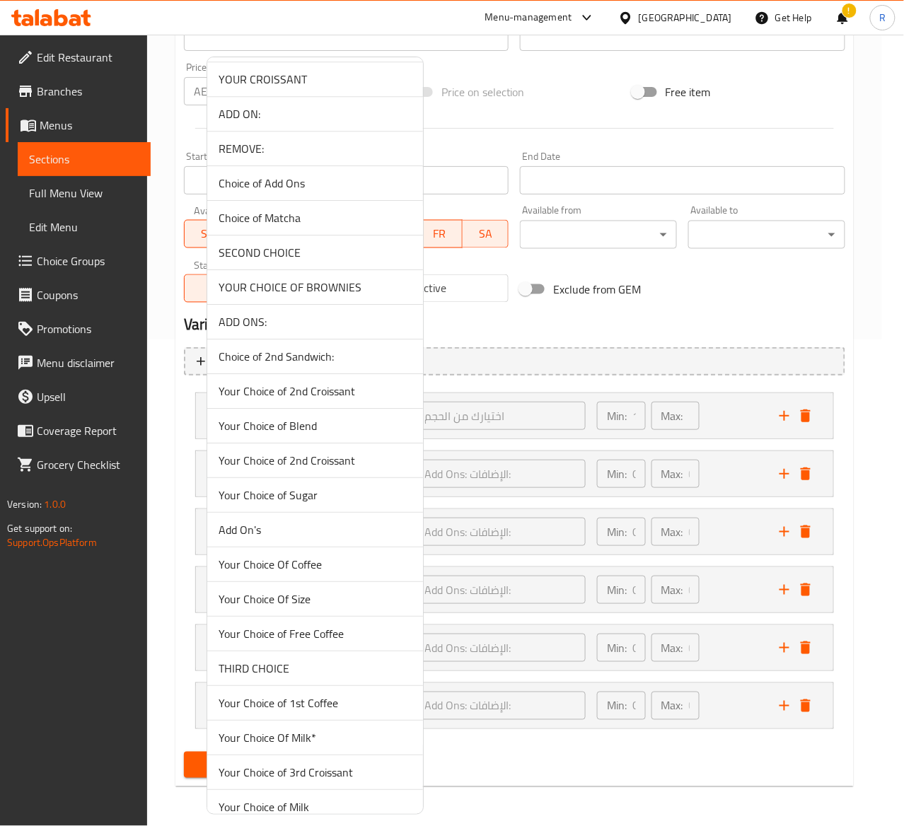
click at [345, 434] on span "Your Choice of Blend" at bounding box center [315, 425] width 193 height 17
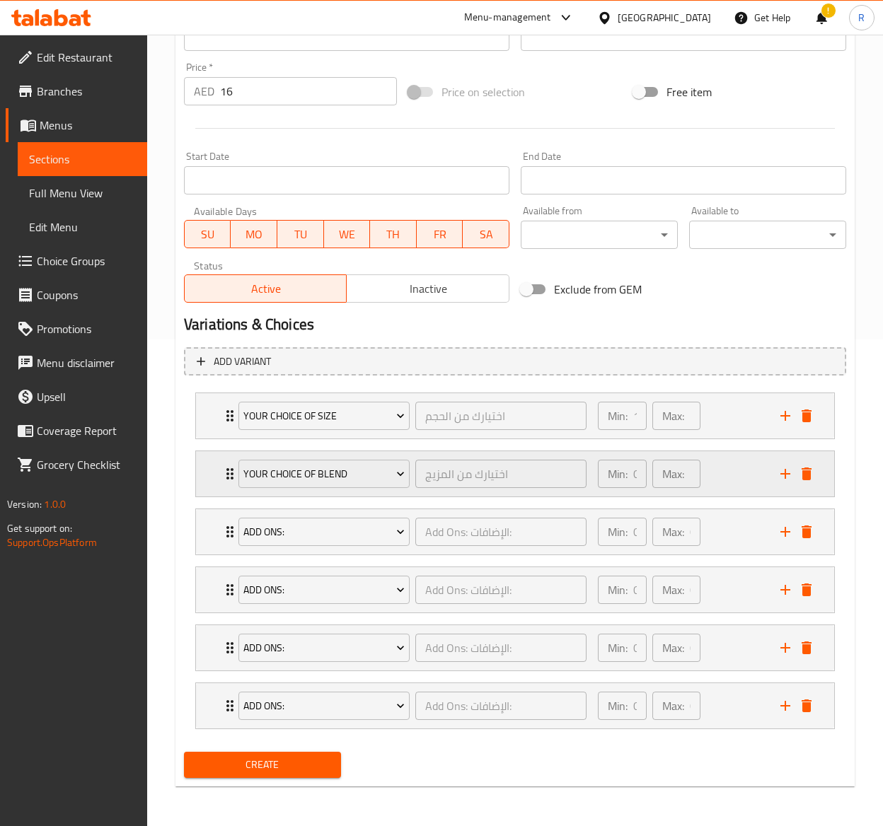
click at [217, 463] on div "Your Choice of Blend اختيارك من المزيج ​ Min: 0 ​ Max: 2 ​" at bounding box center [515, 473] width 638 height 45
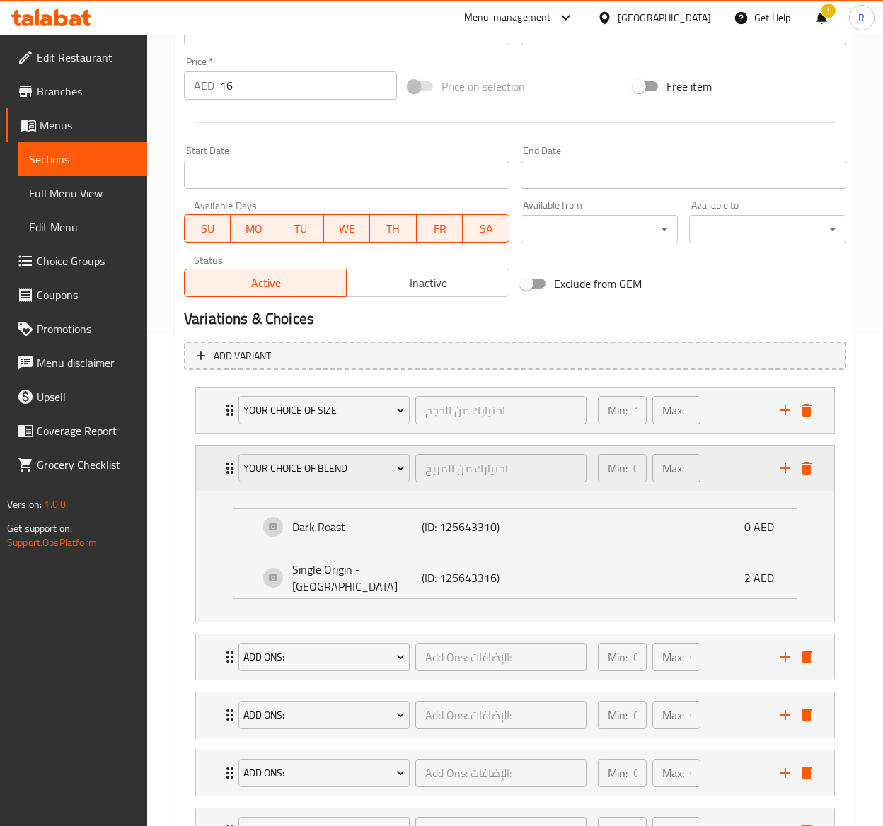
click at [217, 463] on div "Your Choice of Blend اختيارك من المزيج ​ Min: 0 ​ Max: 2 ​" at bounding box center [515, 468] width 638 height 45
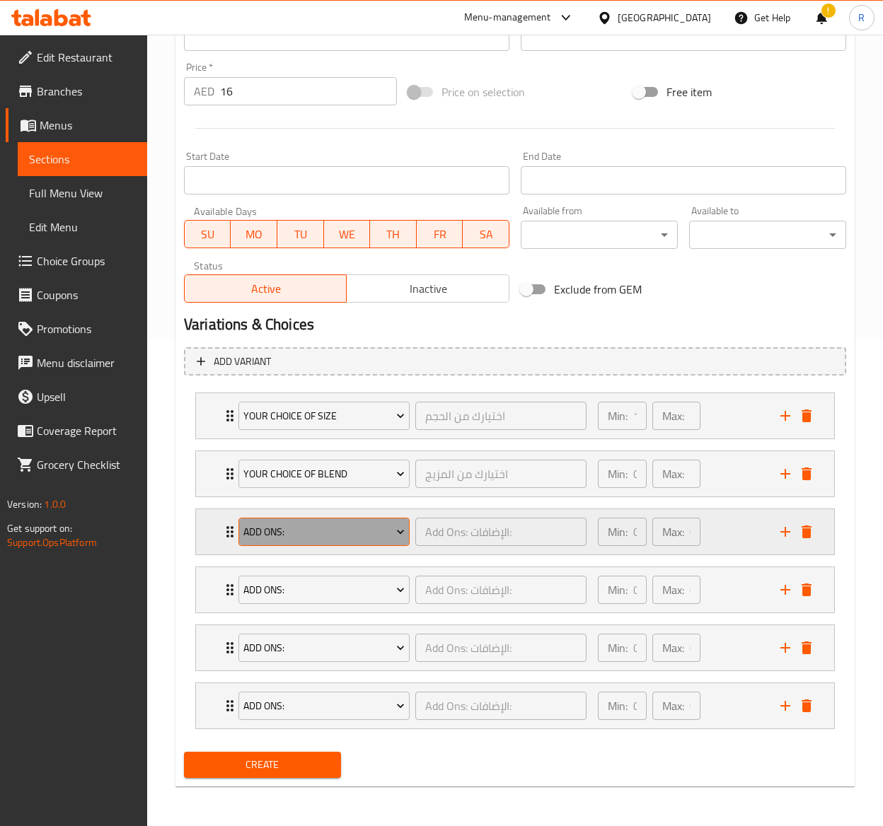
click at [293, 533] on span "Add Ons:" at bounding box center [323, 533] width 161 height 18
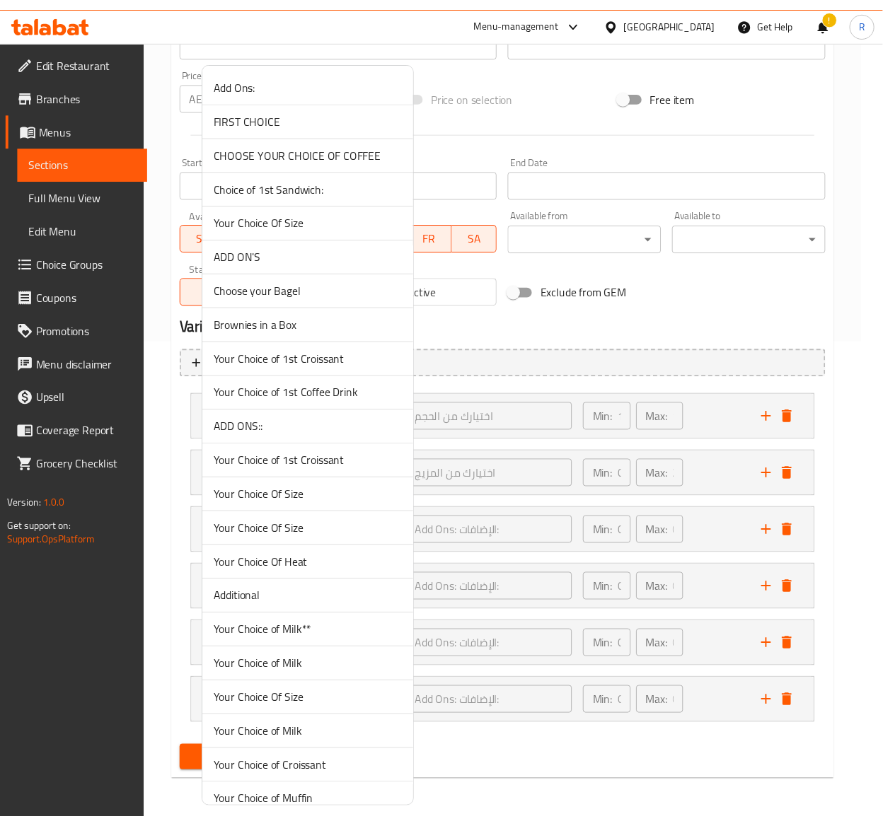
scroll to position [1424, 0]
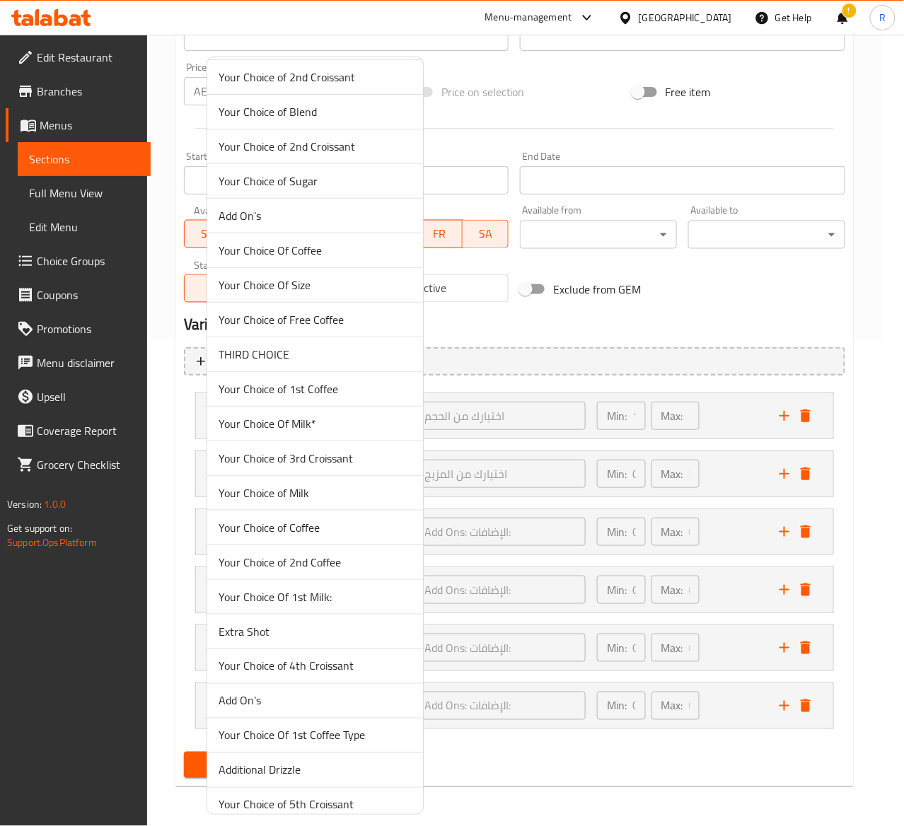
click at [261, 432] on span "Your Choice Of Milk*" at bounding box center [315, 423] width 193 height 17
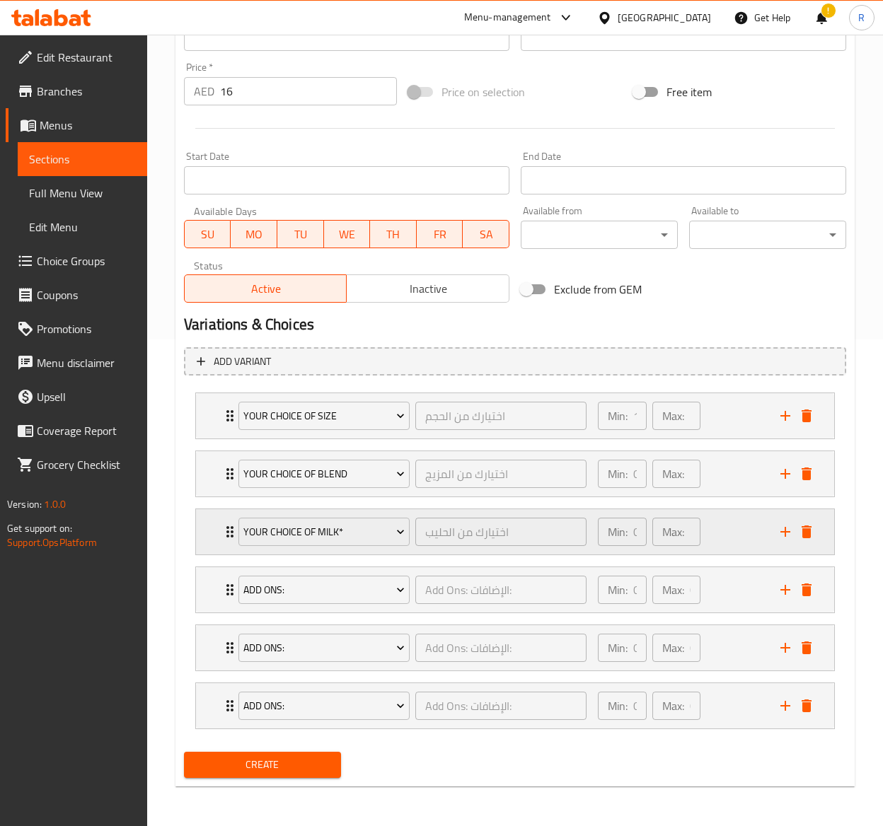
click at [221, 524] on icon "Expand" at bounding box center [229, 532] width 17 height 17
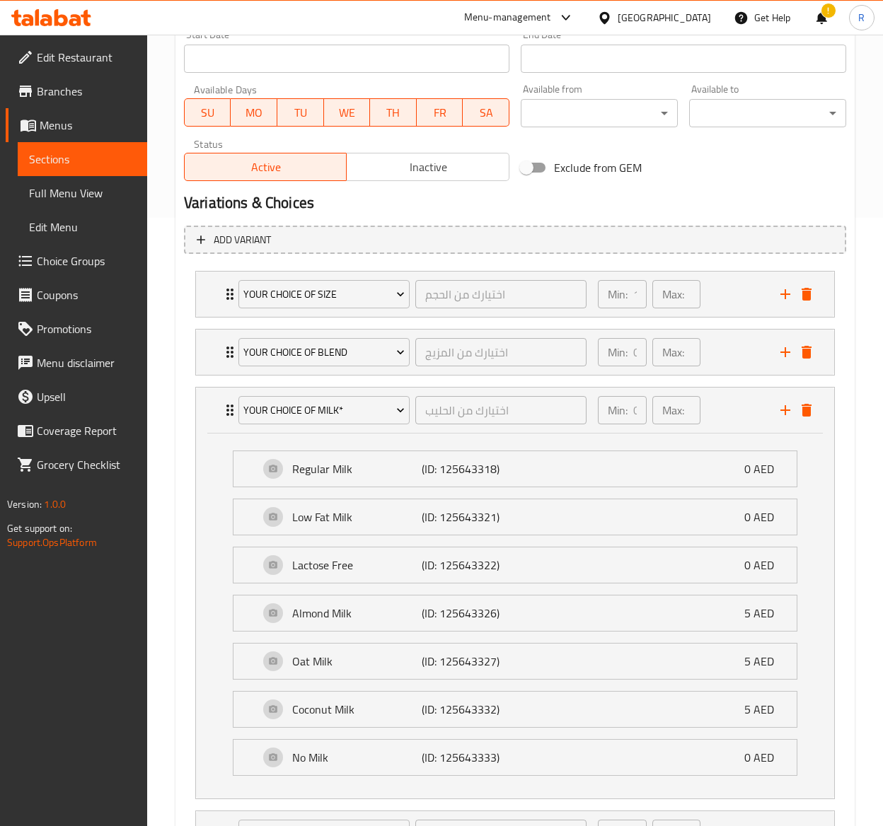
scroll to position [584, 0]
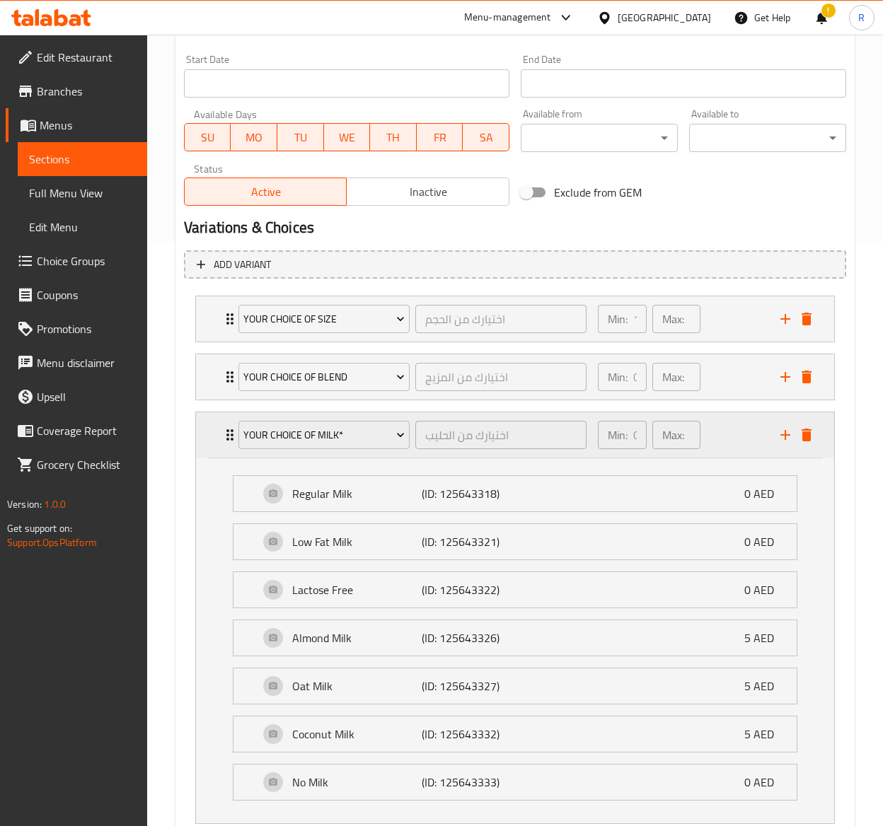
click at [232, 438] on div "Your Choice Of Milk* اختيارك من الحليب ​" at bounding box center [412, 434] width 365 height 45
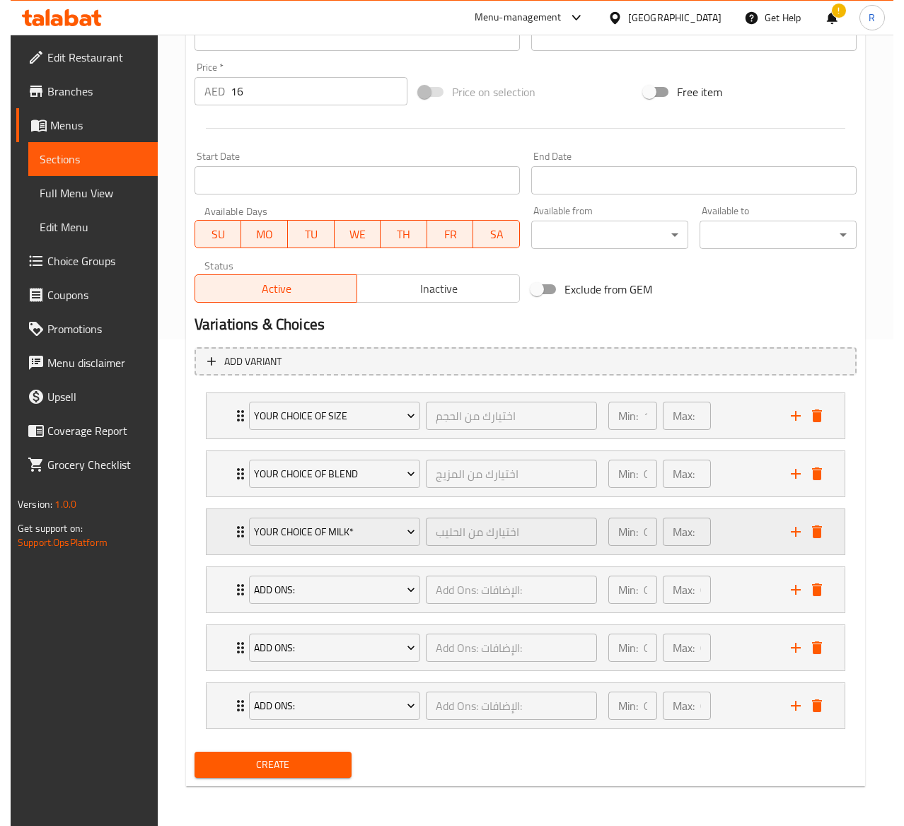
scroll to position [492, 0]
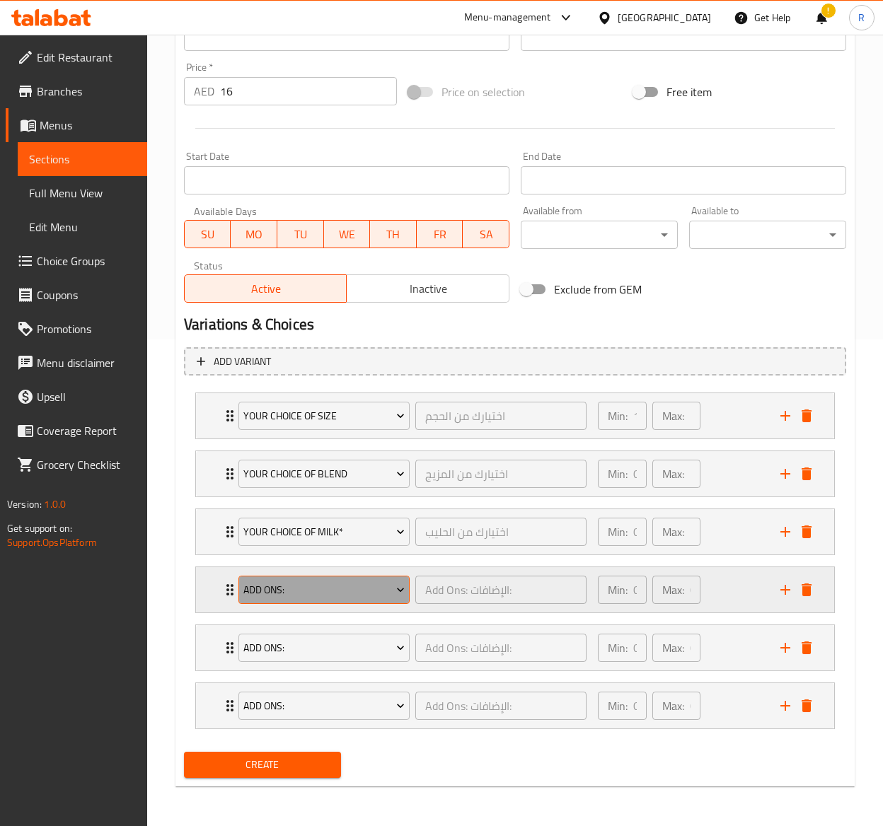
click at [342, 589] on span "Add Ons:" at bounding box center [323, 591] width 161 height 18
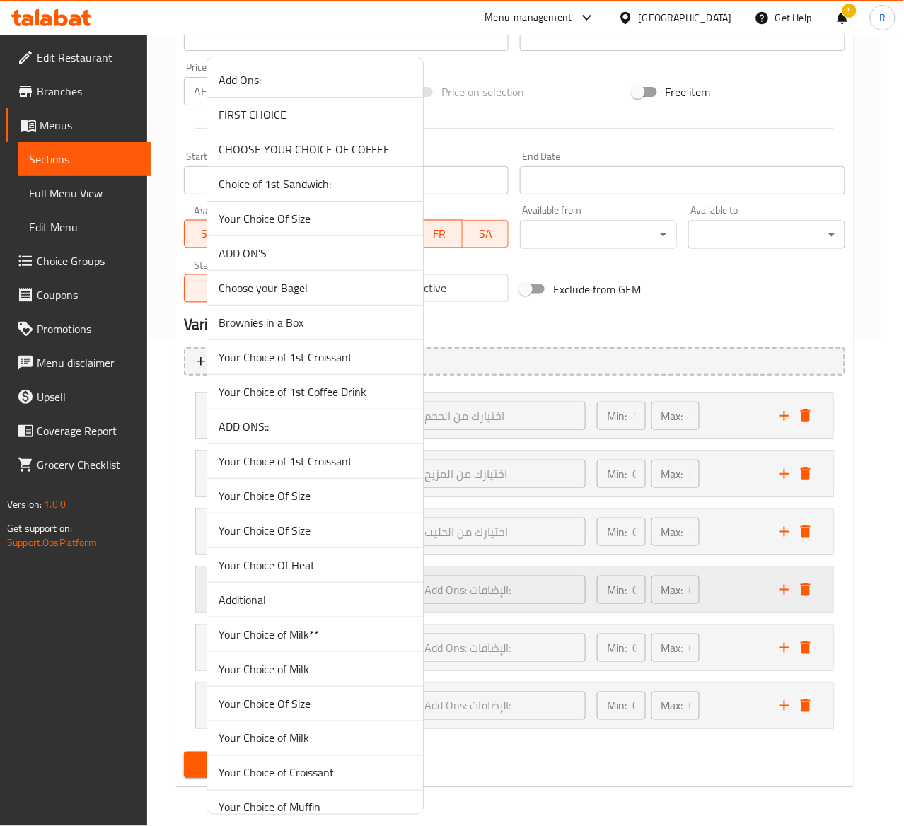
scroll to position [1215, 0]
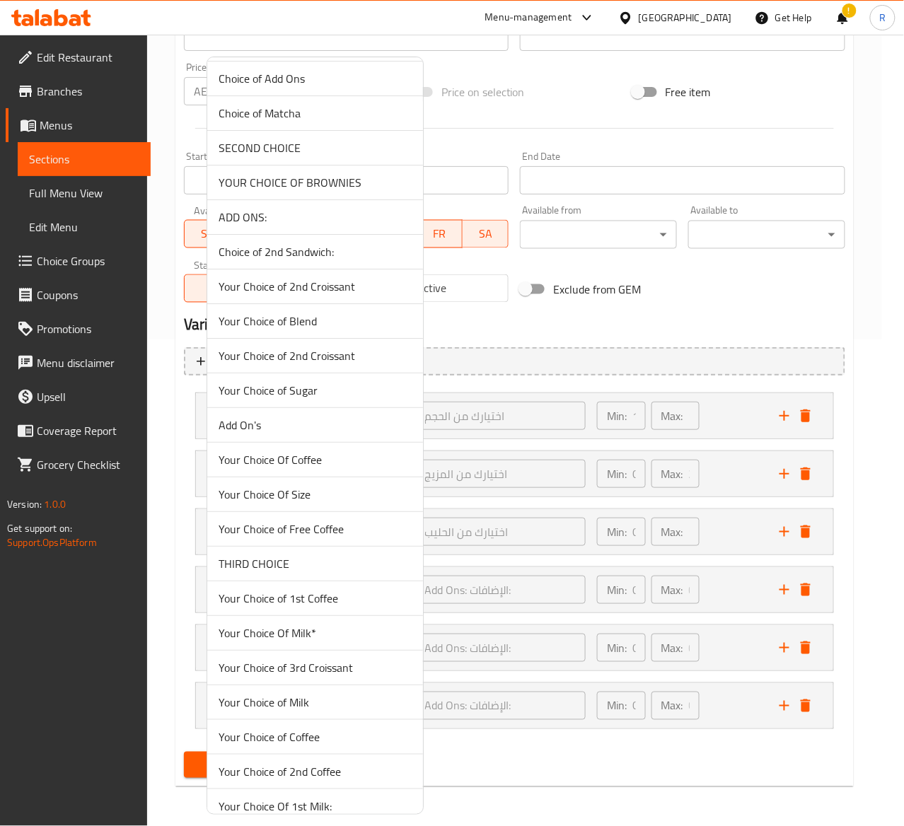
click at [293, 434] on span "Add On's" at bounding box center [315, 425] width 193 height 17
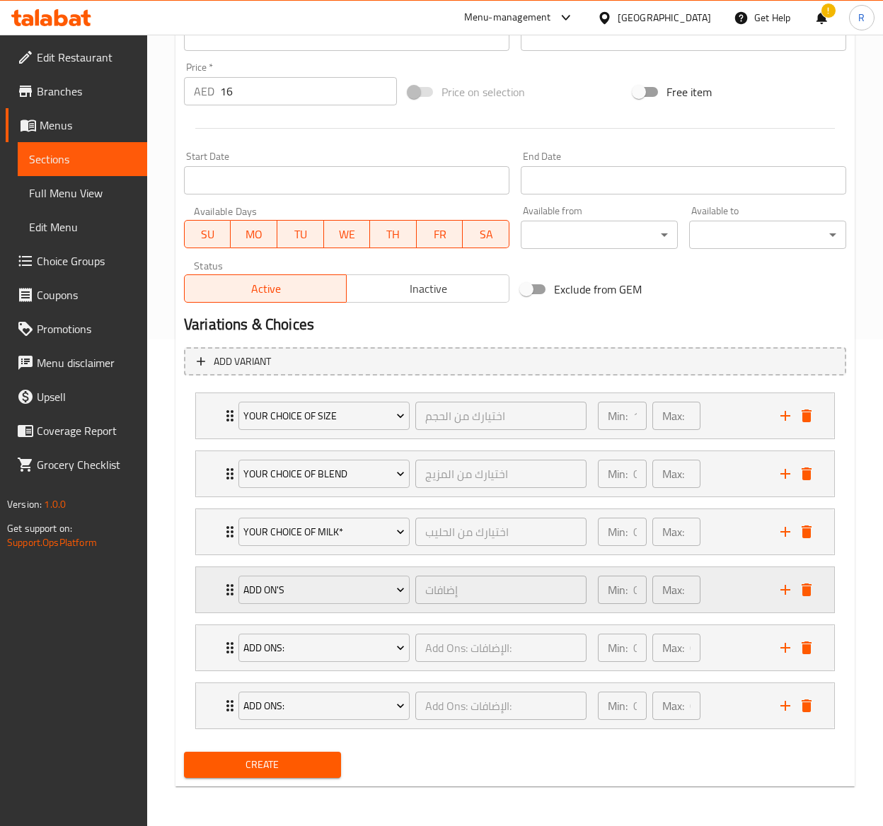
click at [227, 584] on icon "Expand" at bounding box center [229, 589] width 7 height 11
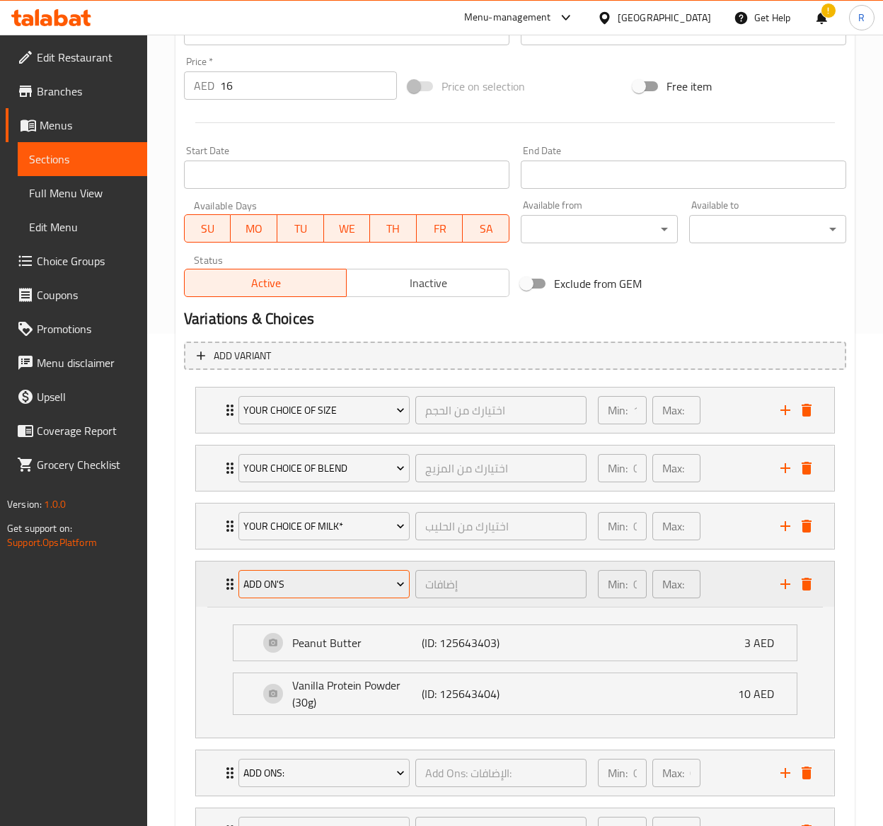
click at [304, 576] on button "Add On's" at bounding box center [323, 584] width 171 height 28
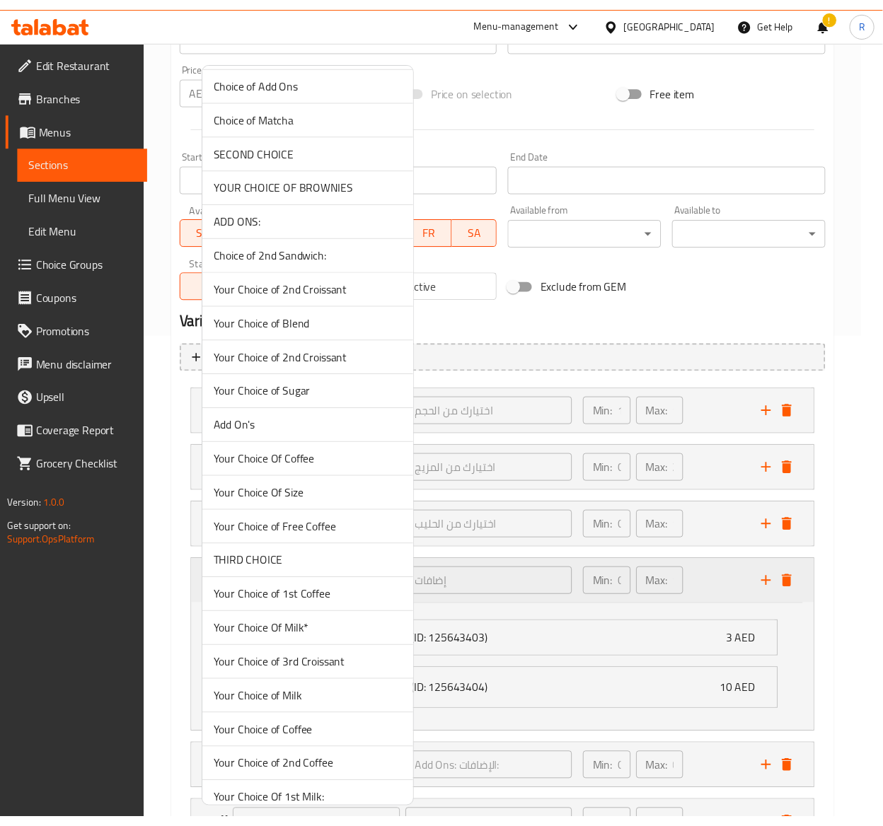
scroll to position [1704, 0]
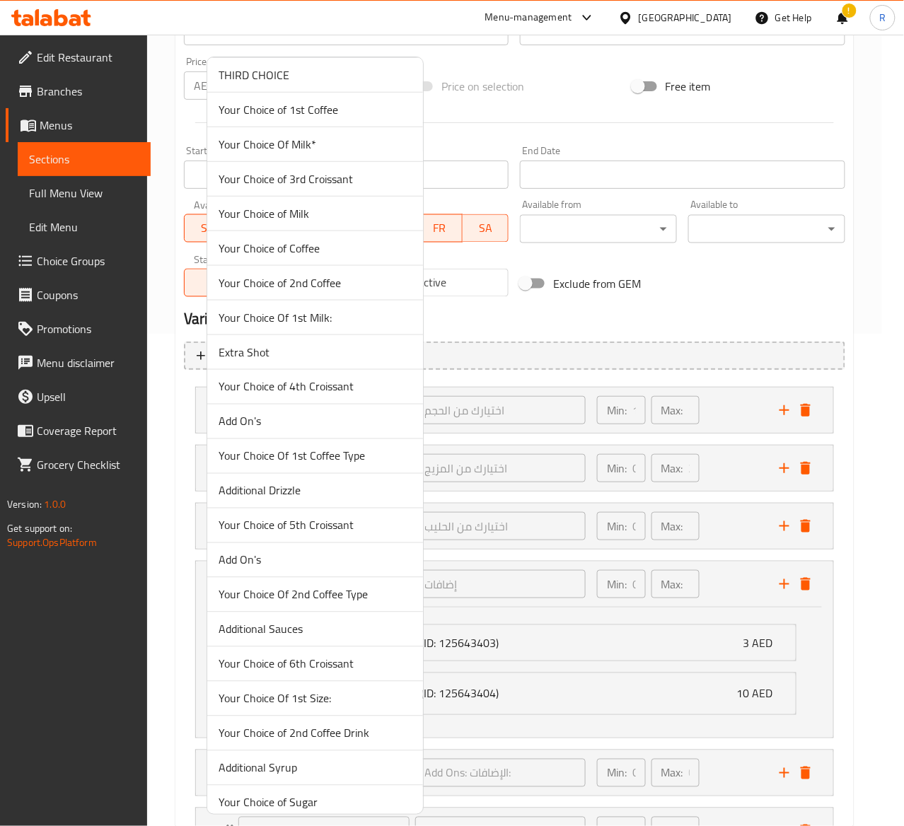
click at [318, 420] on li "Add On's" at bounding box center [315, 422] width 216 height 35
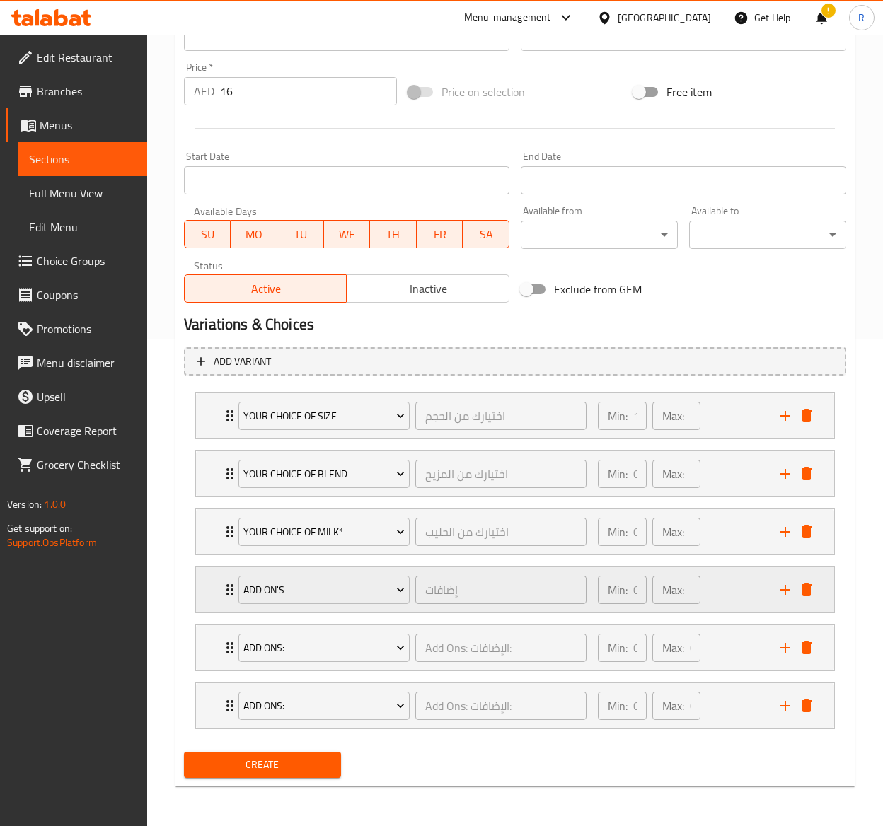
click at [219, 586] on div "Add On's إضافات ​ Min: 0 ​ Max: 5 ​" at bounding box center [515, 589] width 638 height 45
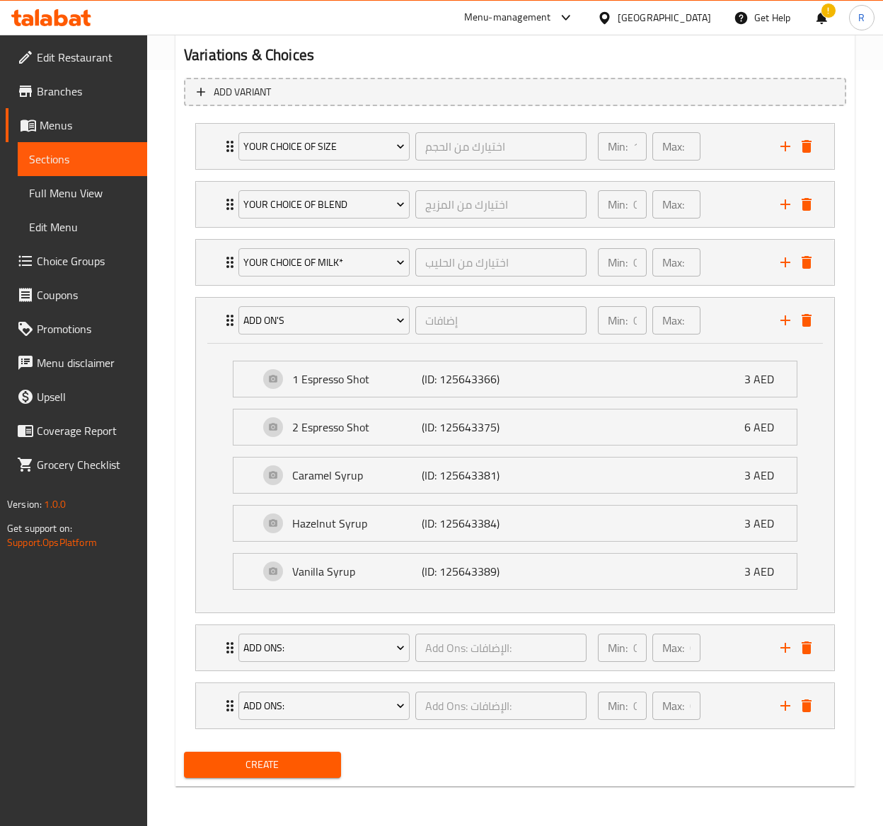
scroll to position [671, 0]
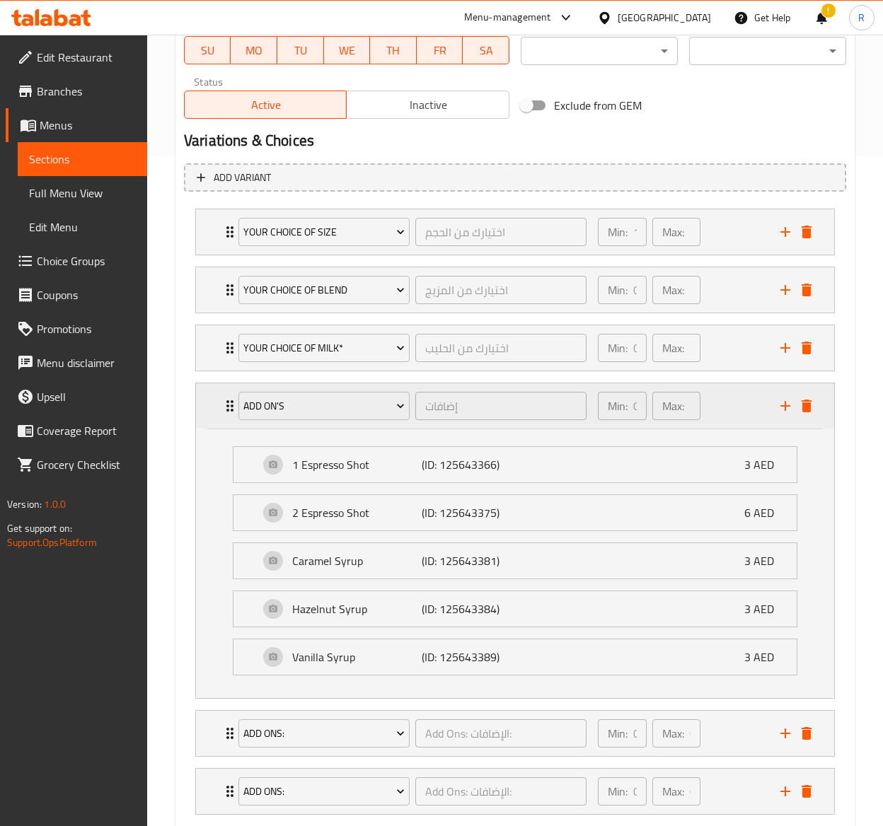
click at [231, 410] on div "Add On's إضافات ​" at bounding box center [412, 405] width 365 height 45
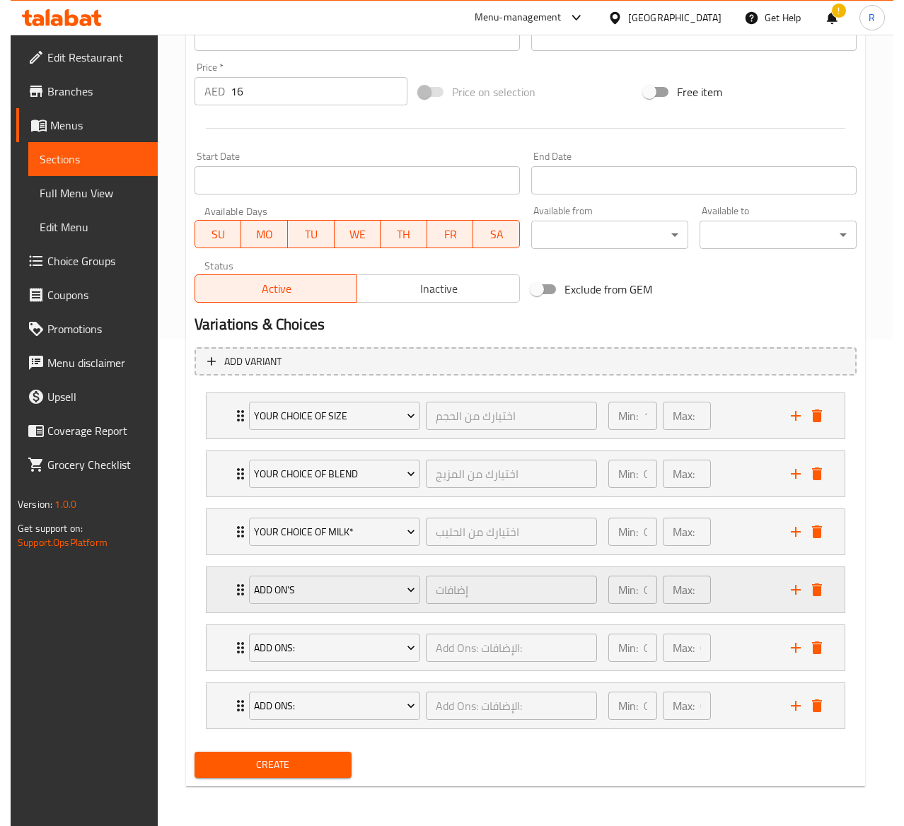
scroll to position [492, 0]
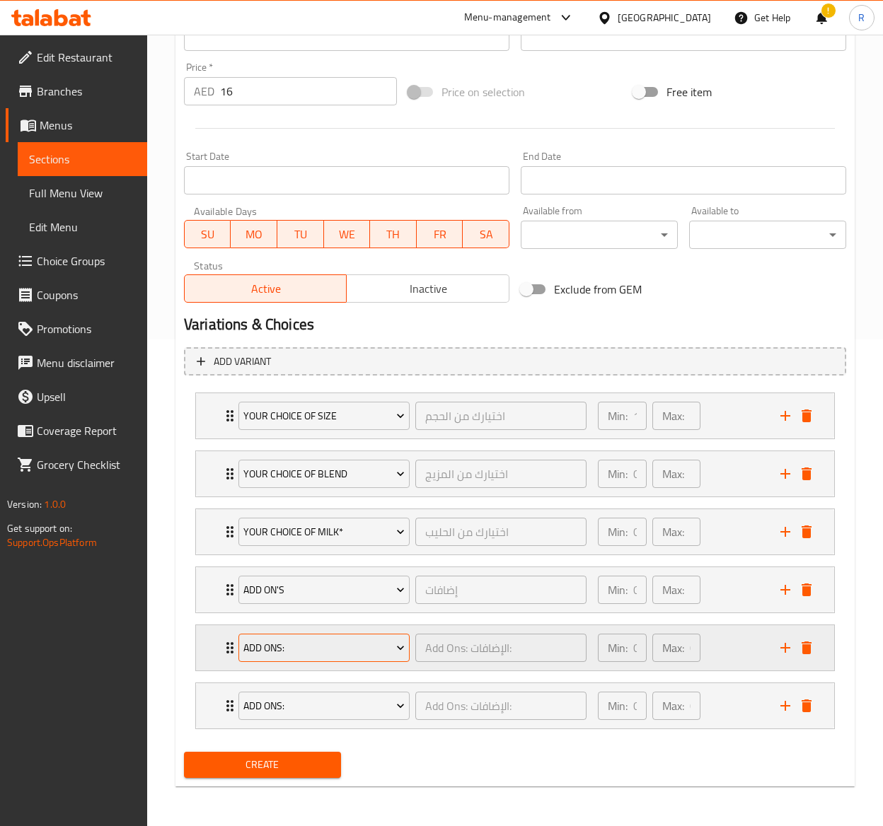
click at [344, 642] on span "Add Ons:" at bounding box center [323, 649] width 161 height 18
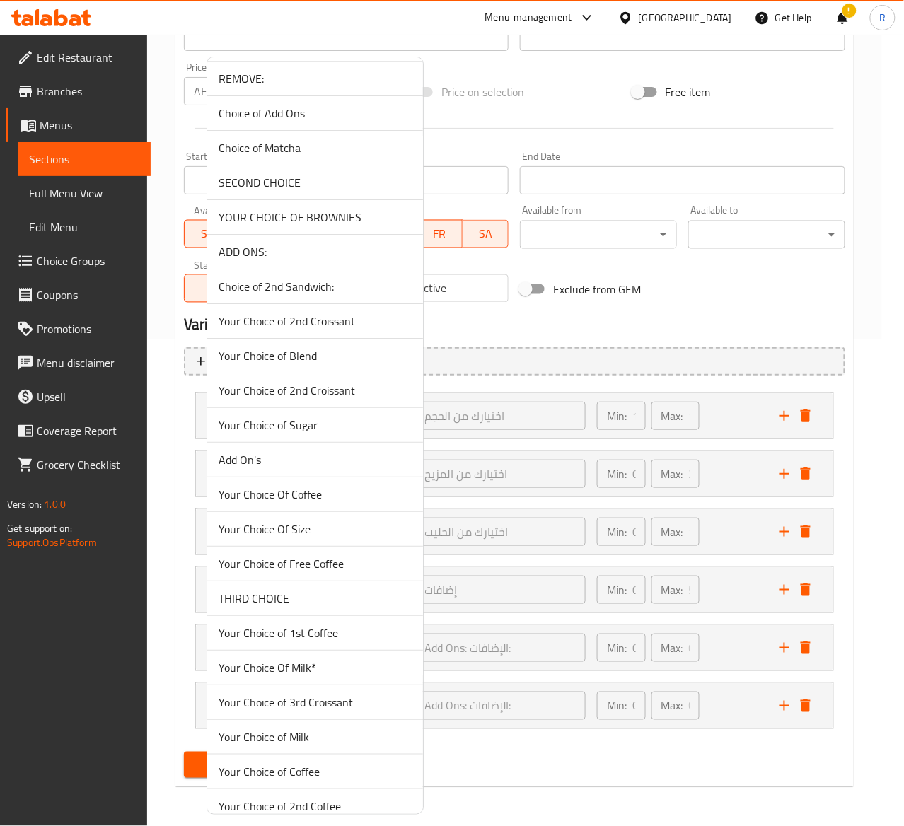
scroll to position [2087, 0]
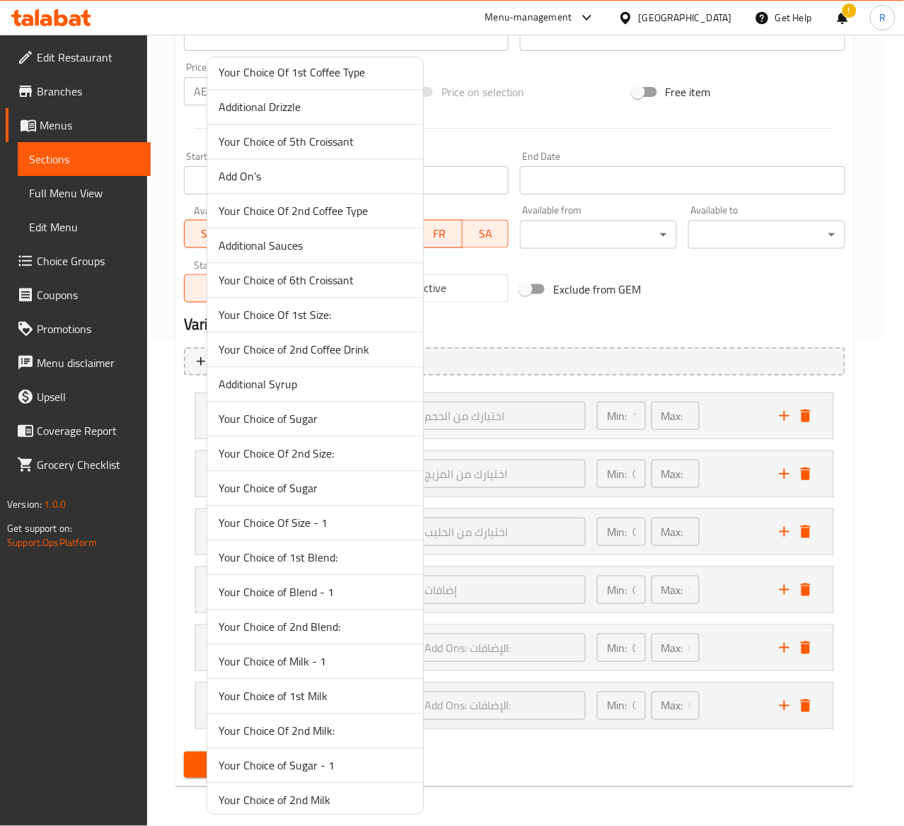
click at [320, 424] on li "Your Choice of Sugar" at bounding box center [315, 420] width 216 height 35
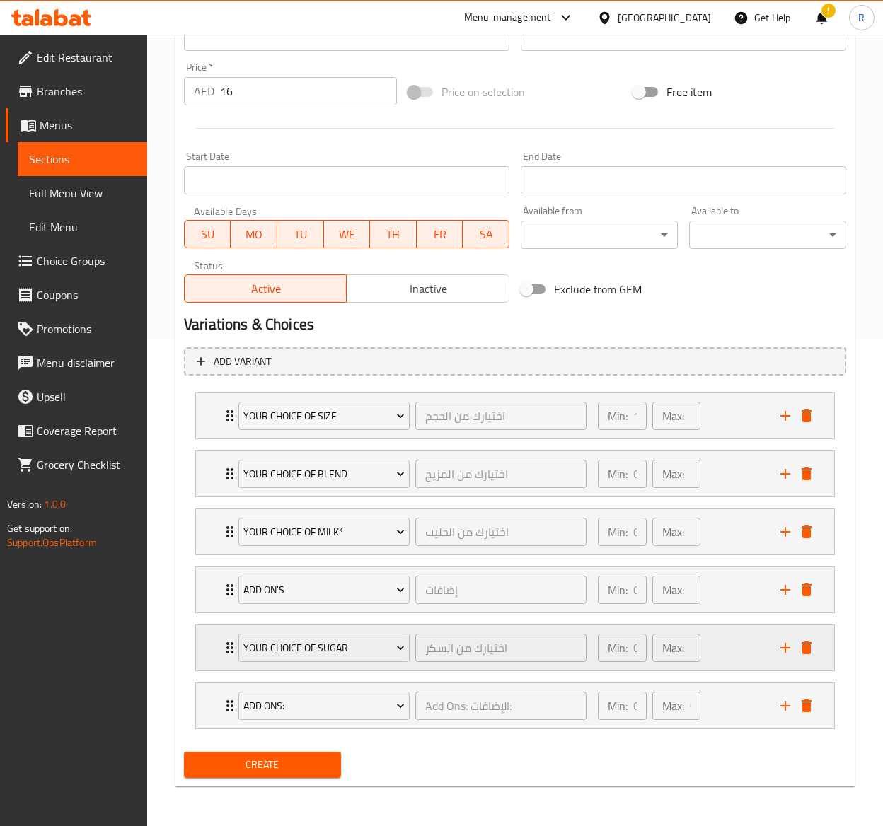
click at [219, 647] on div "Your Choice of Sugar اختيارك من السكر ​ Min: 0 ​ Max: 1 ​" at bounding box center [515, 647] width 638 height 45
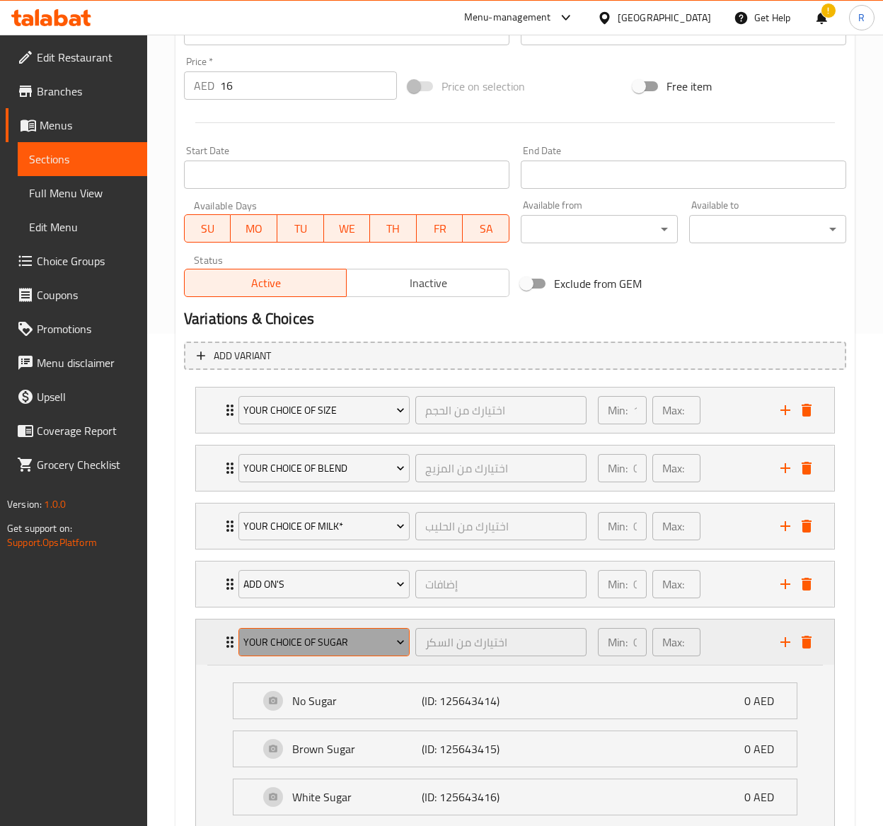
click at [299, 641] on span "Your Choice of Sugar" at bounding box center [323, 643] width 161 height 18
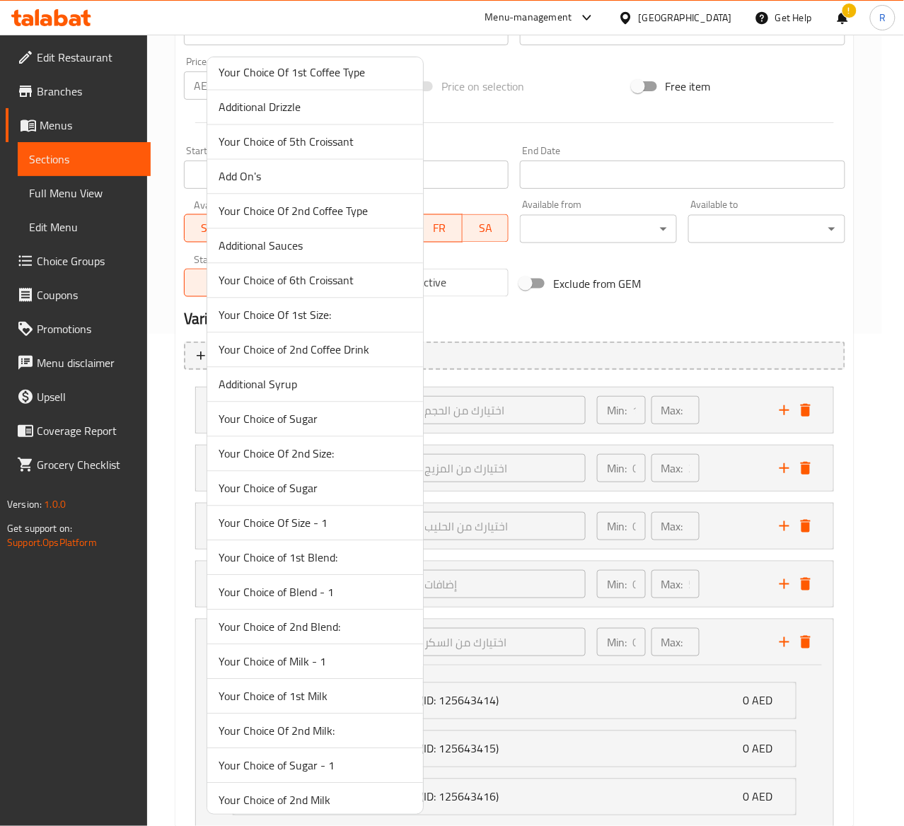
click at [301, 497] on span "Your Choice of Sugar" at bounding box center [315, 488] width 193 height 17
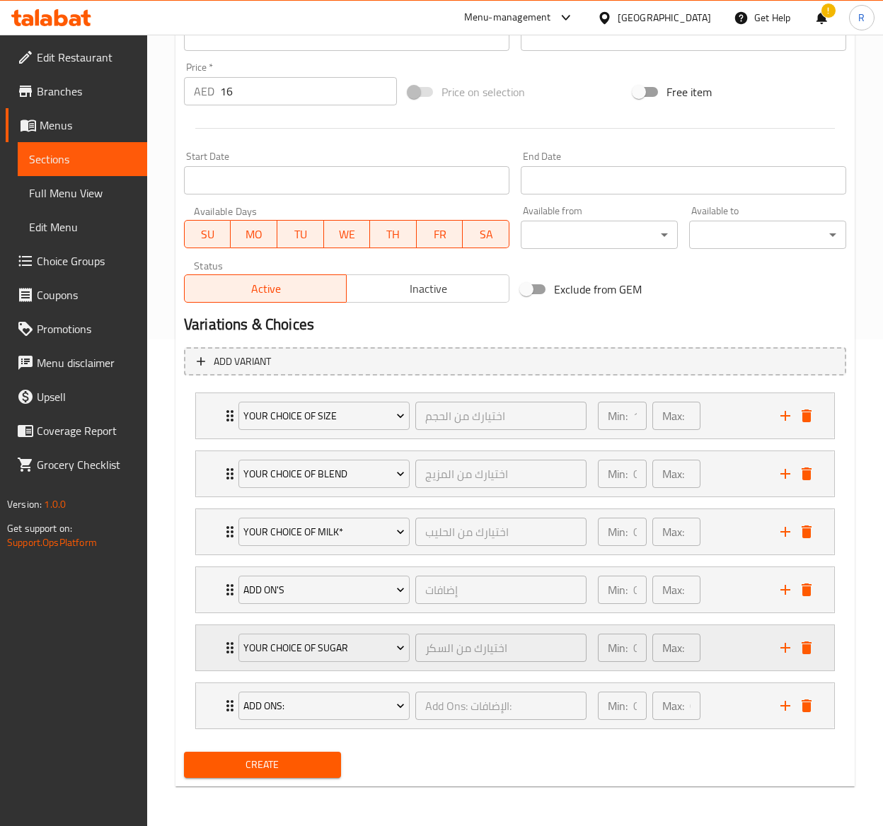
click at [224, 659] on div "Your Choice of Sugar اختيارك من السكر ​ Min: 0 ​ Max: 1 ​" at bounding box center [519, 647] width 596 height 45
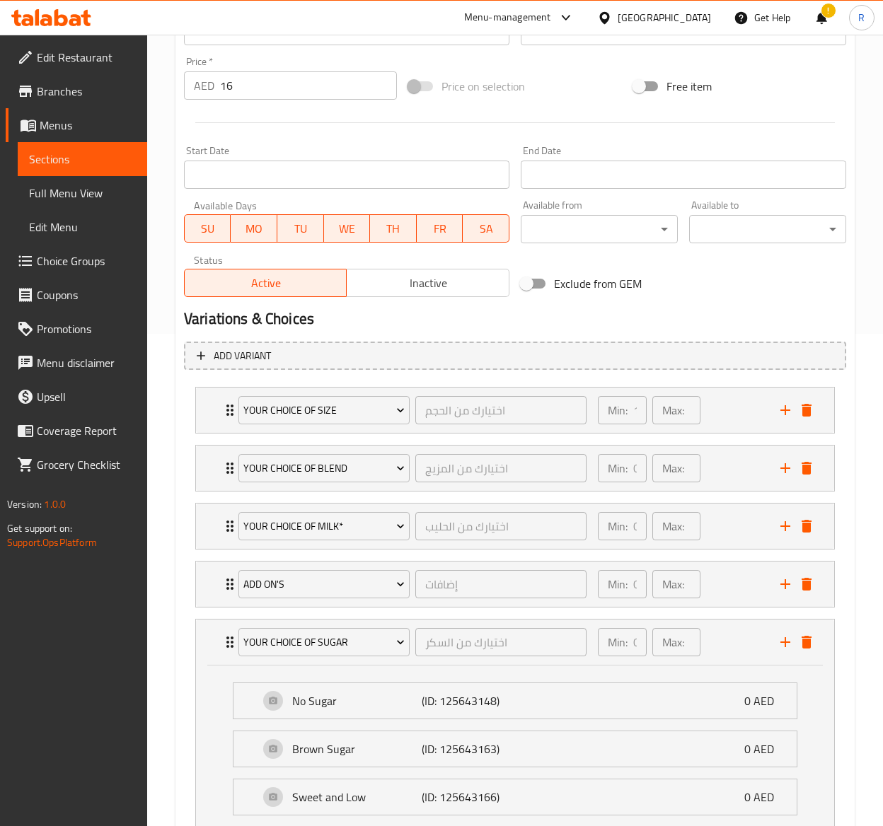
scroll to position [666, 0]
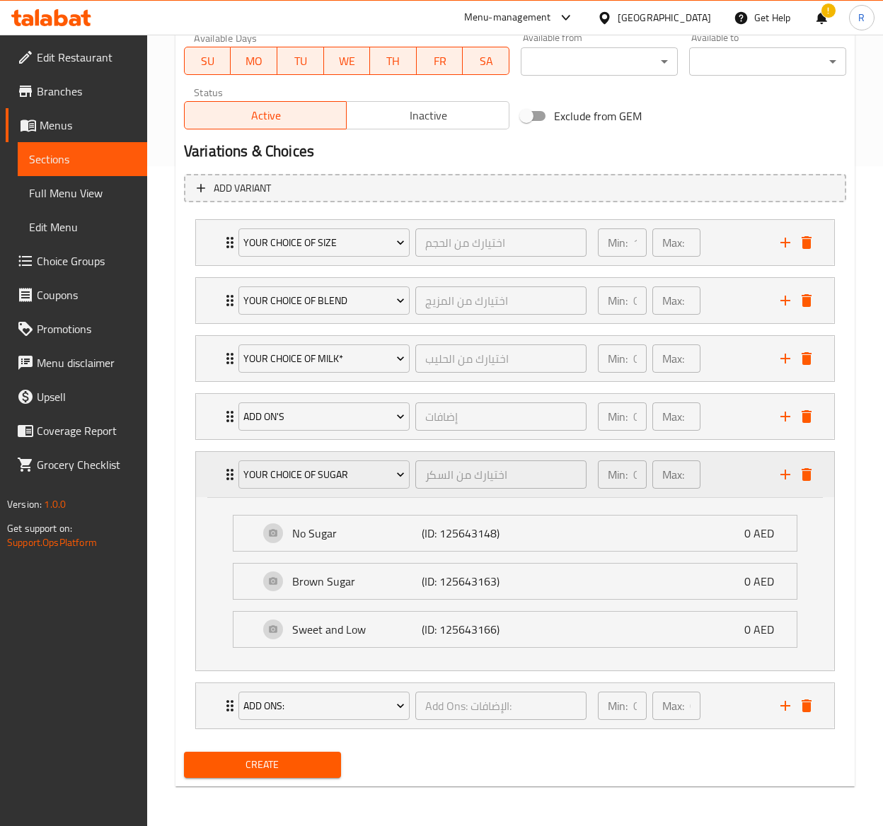
click at [213, 475] on div "Your Choice of Sugar اختيارك من السكر ​ Min: 0 ​ Max: 1 ​" at bounding box center [515, 474] width 638 height 45
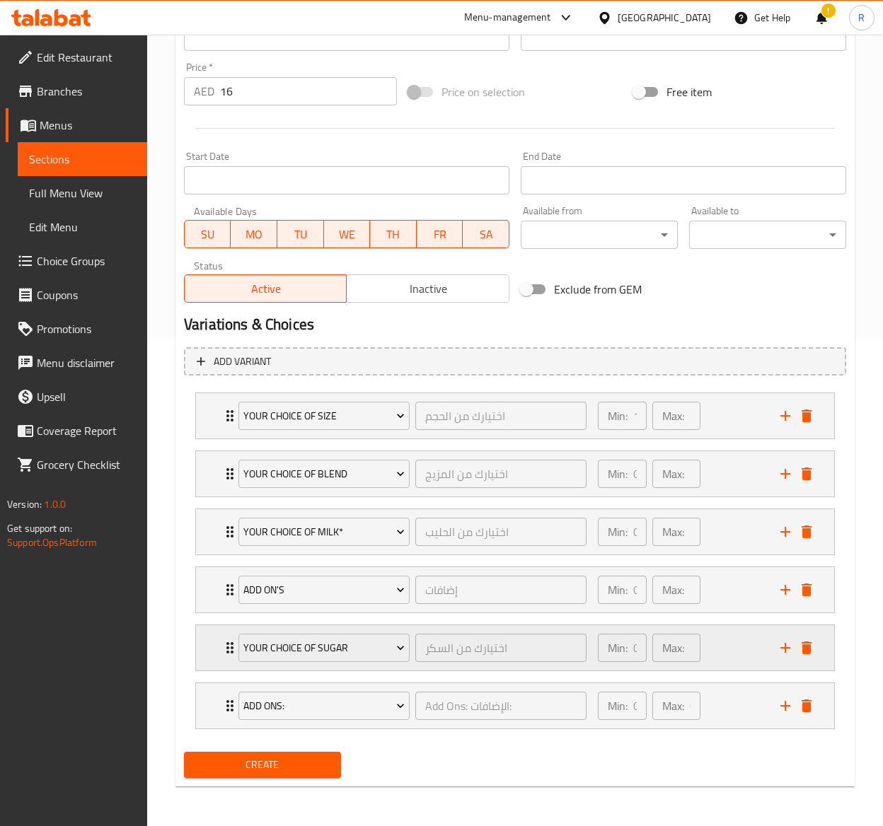
scroll to position [492, 0]
click at [807, 702] on icon "delete" at bounding box center [807, 706] width 10 height 13
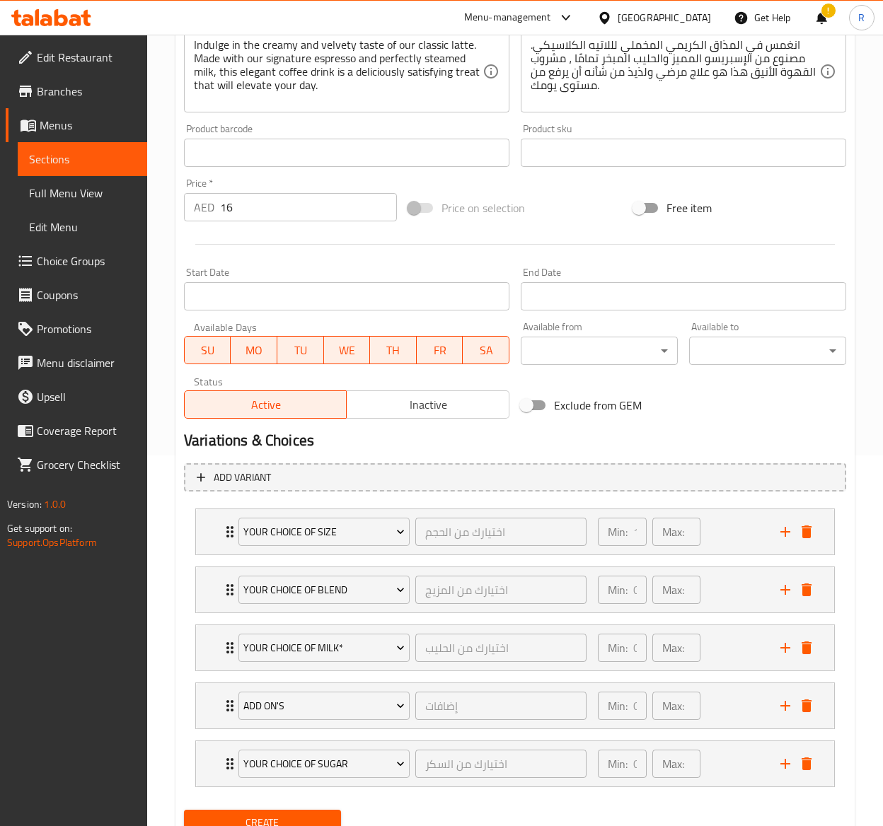
scroll to position [433, 0]
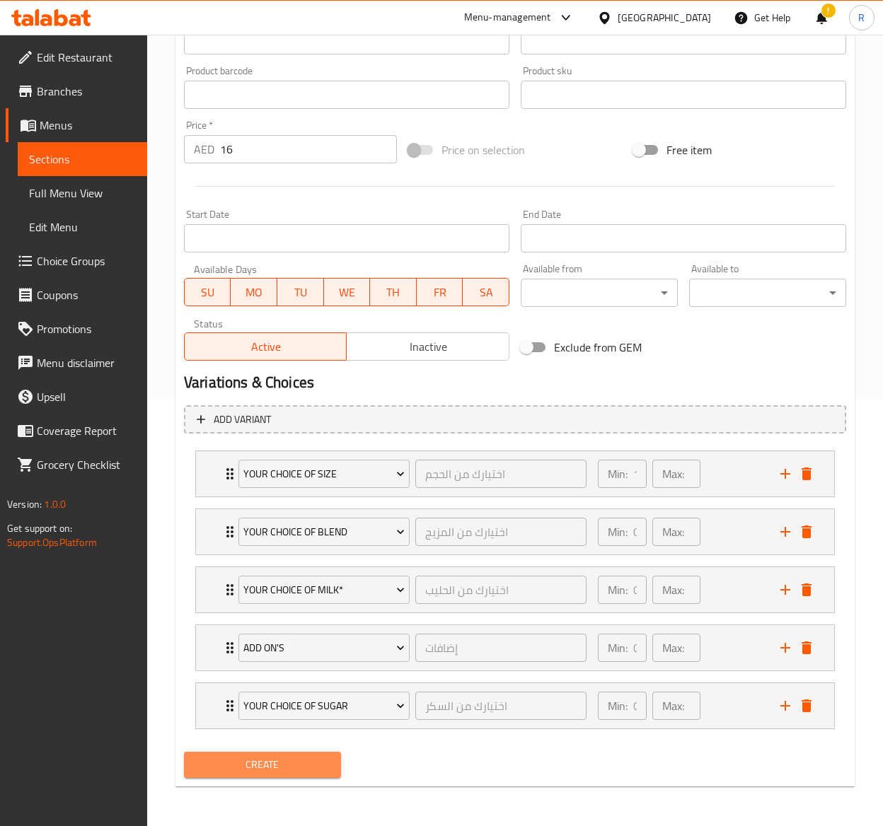
click at [289, 758] on span "Create" at bounding box center [262, 765] width 134 height 18
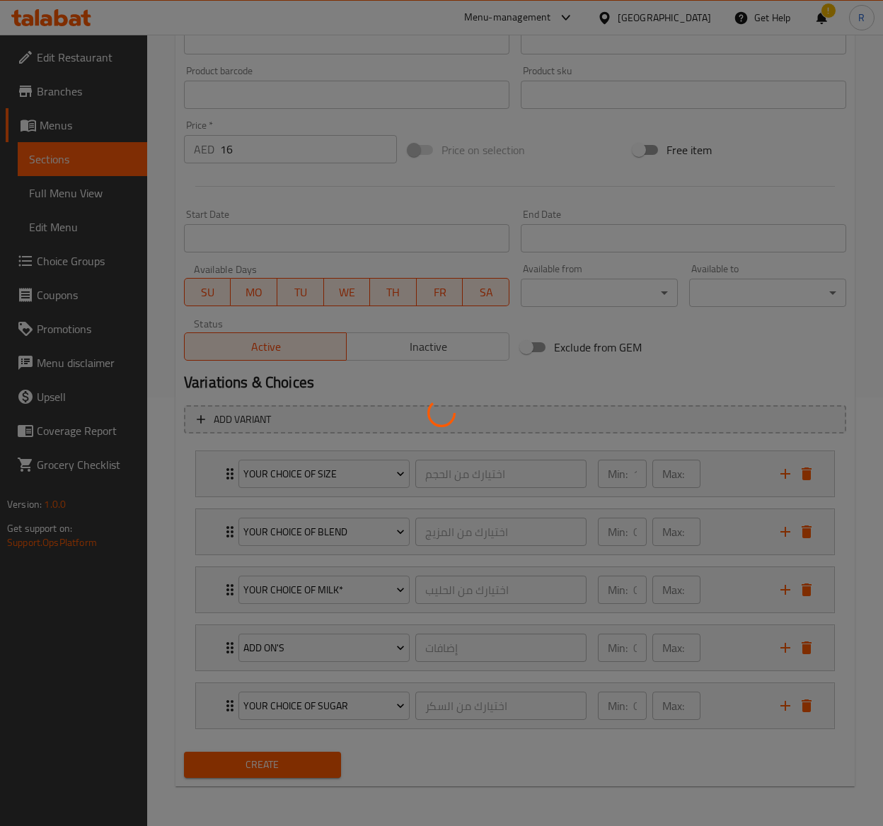
type input "0"
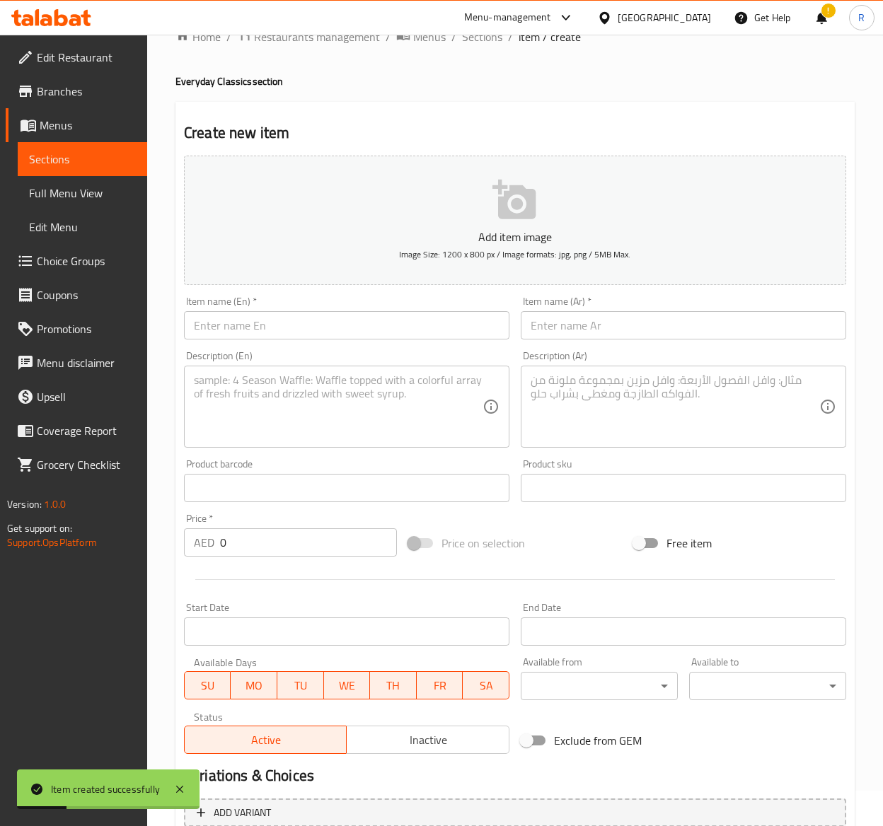
scroll to position [0, 0]
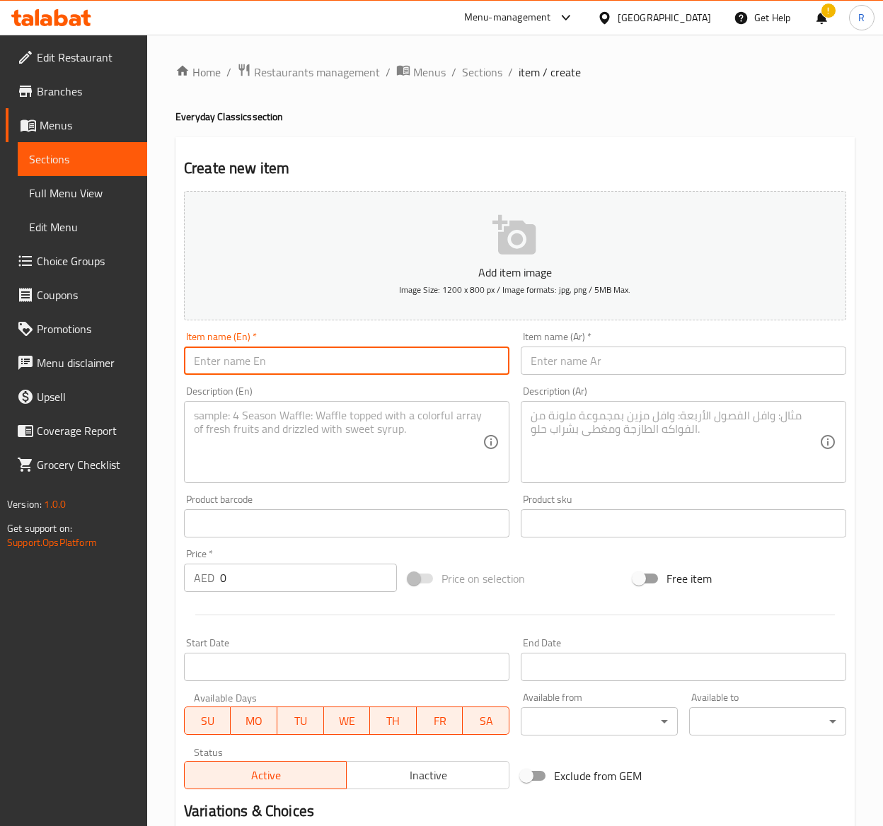
click at [277, 373] on input "text" at bounding box center [346, 361] width 325 height 28
paste input "Iced Latte"
type input "Iced Latte"
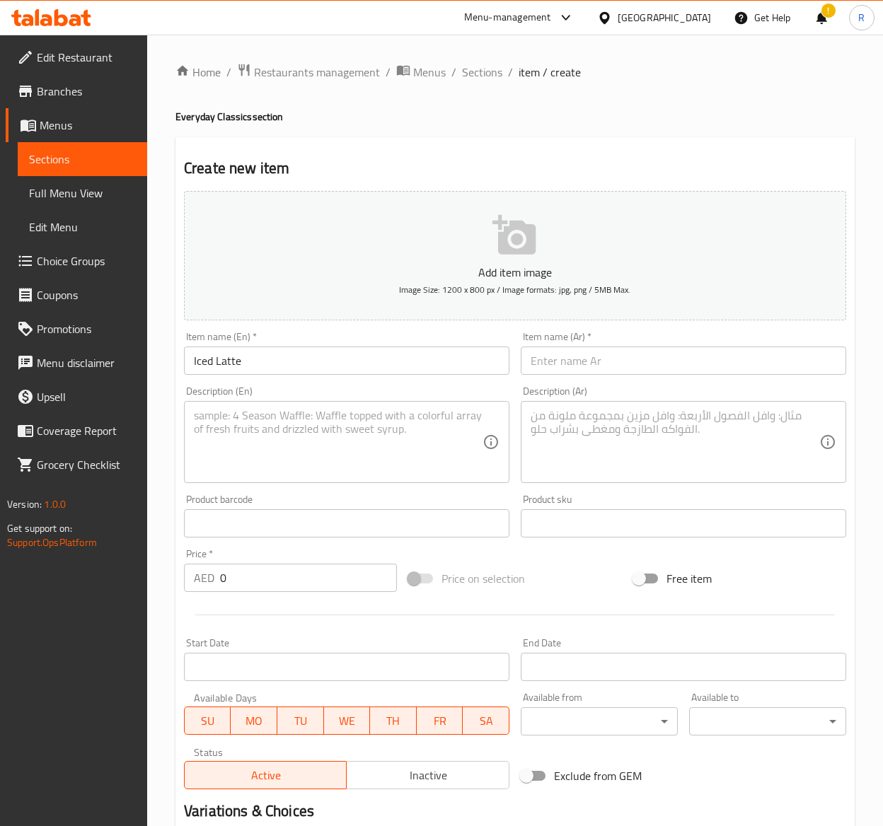
click at [566, 342] on div "Item name (Ar)   * Item name (Ar) *" at bounding box center [683, 353] width 325 height 43
click at [567, 364] on input "text" at bounding box center [683, 361] width 325 height 28
paste input "مثلج لاتيه"
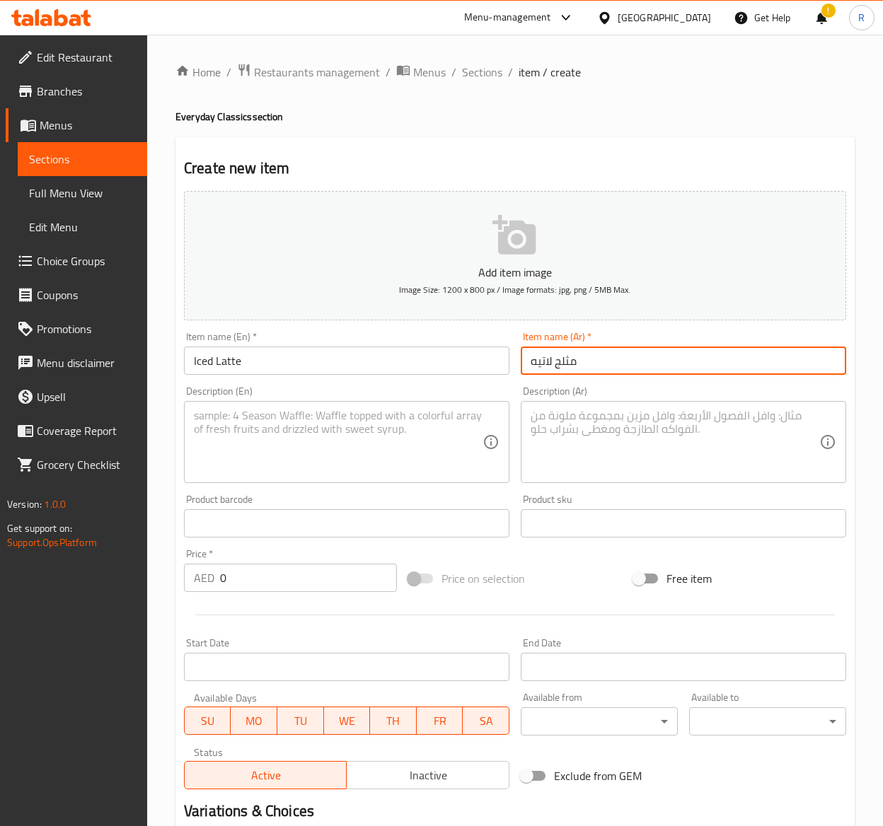
type input "مثلج لاتيه"
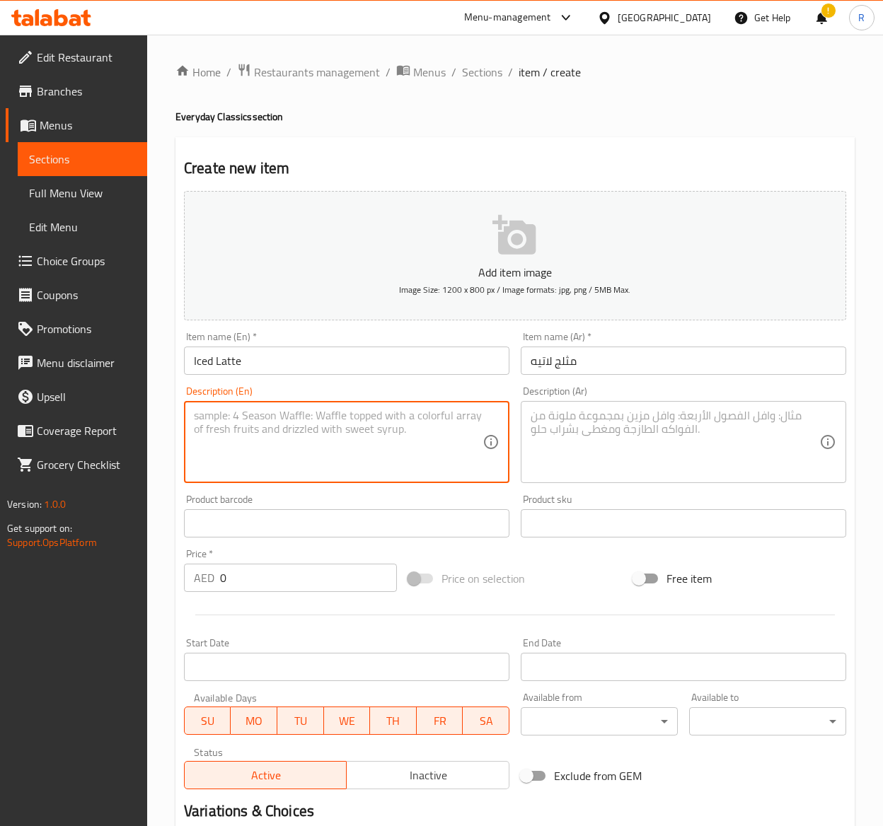
click at [467, 463] on textarea at bounding box center [338, 442] width 289 height 67
paste textarea "A deliciously refreshing coffee drink that combines the rich and smooth taste o…"
type textarea "A deliciously refreshing coffee drink that combines the rich and smooth taste o…"
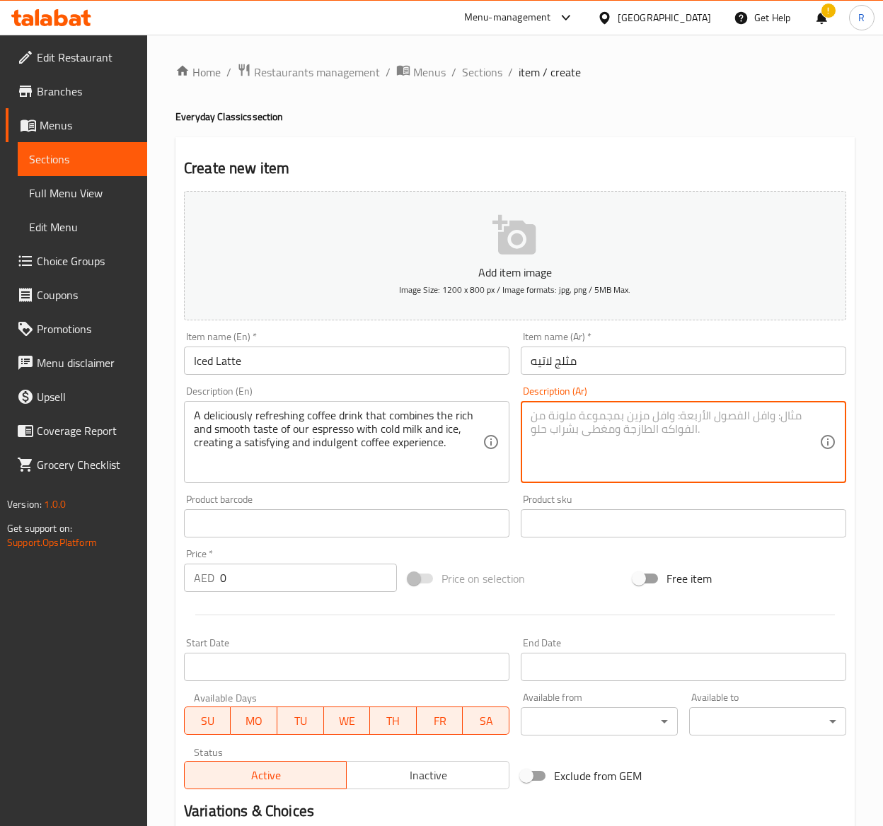
click at [581, 425] on textarea at bounding box center [675, 442] width 289 height 67
paste textarea "مشروب قهوة منعش ولذيذ يجمع بين المذاق الغني والسلس للإسبريسو مع الحليب البارد و…"
type textarea "مشروب قهوة منعش ولذيذ يجمع بين المذاق الغني والسلس للإسبريسو مع الحليب البارد و…"
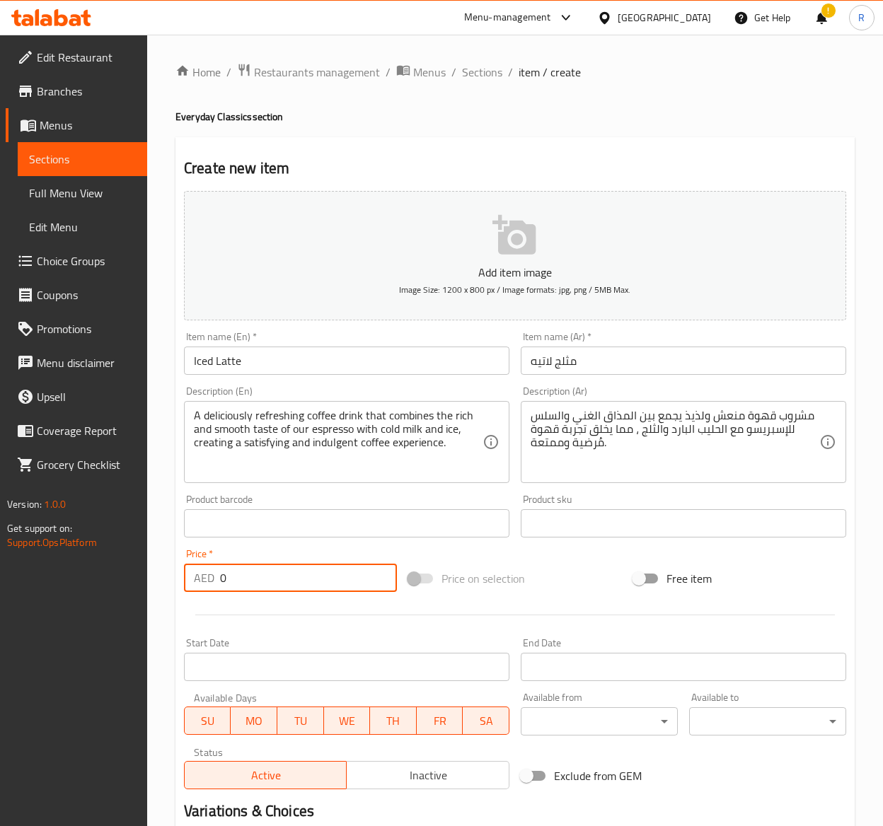
click at [261, 579] on input "0" at bounding box center [308, 578] width 177 height 28
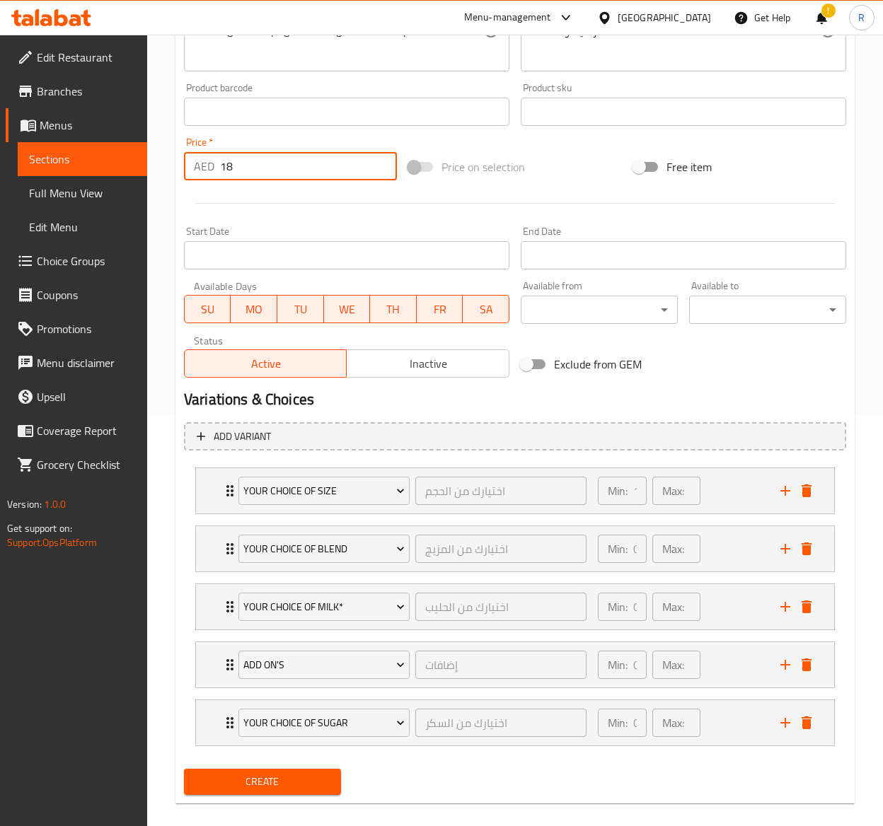
scroll to position [433, 0]
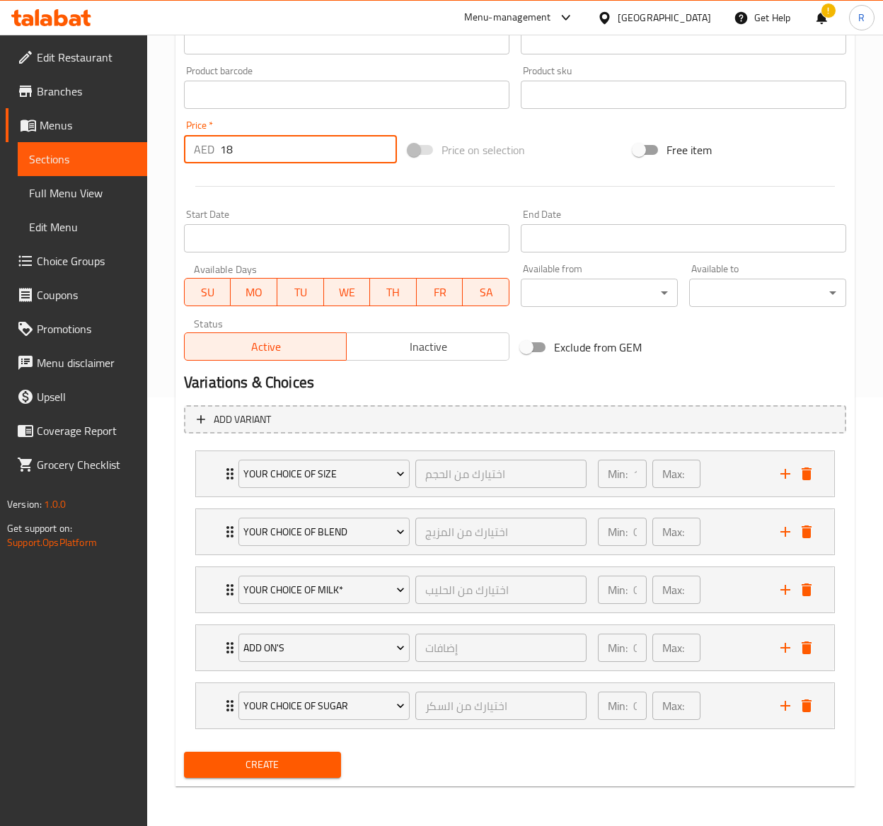
type input "18"
click at [255, 766] on span "Create" at bounding box center [262, 765] width 134 height 18
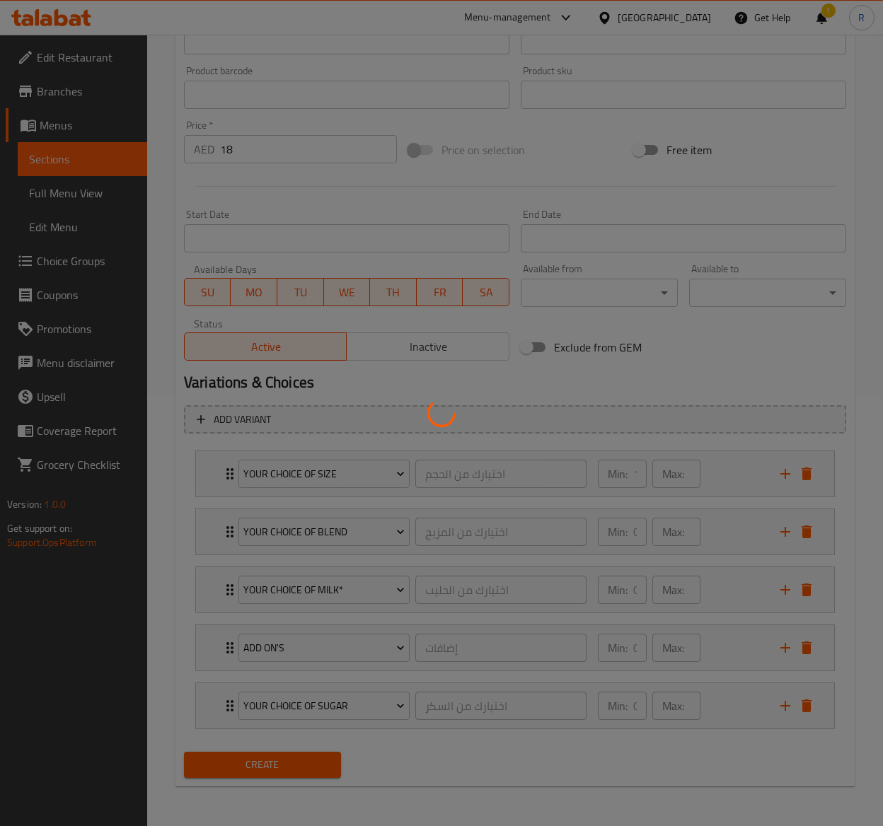
type input "0"
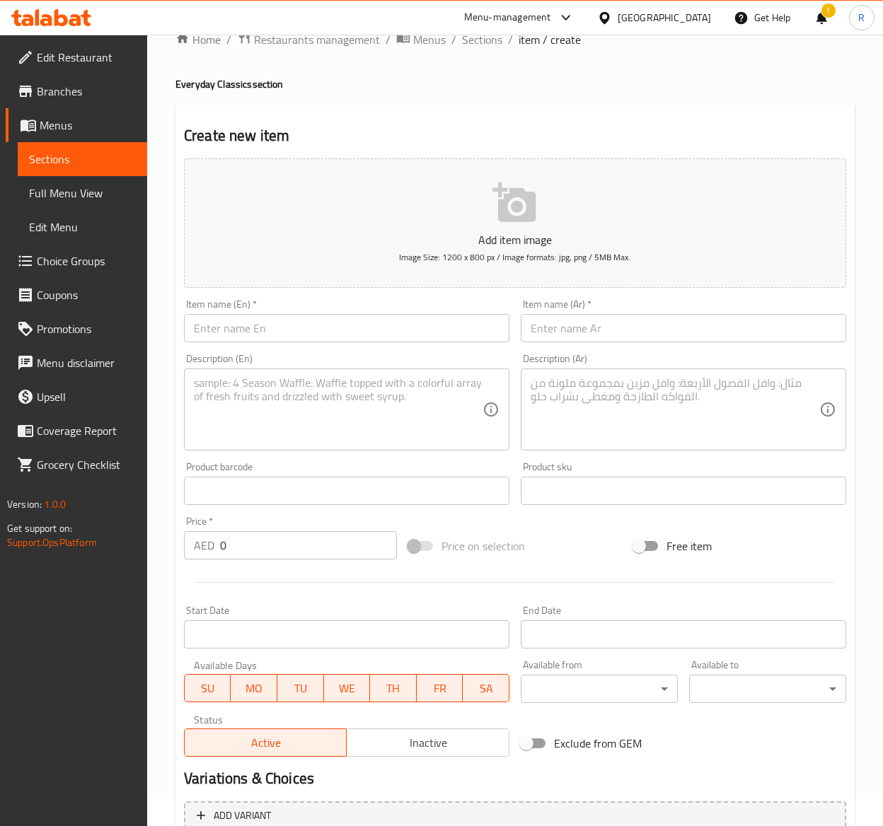
scroll to position [14, 0]
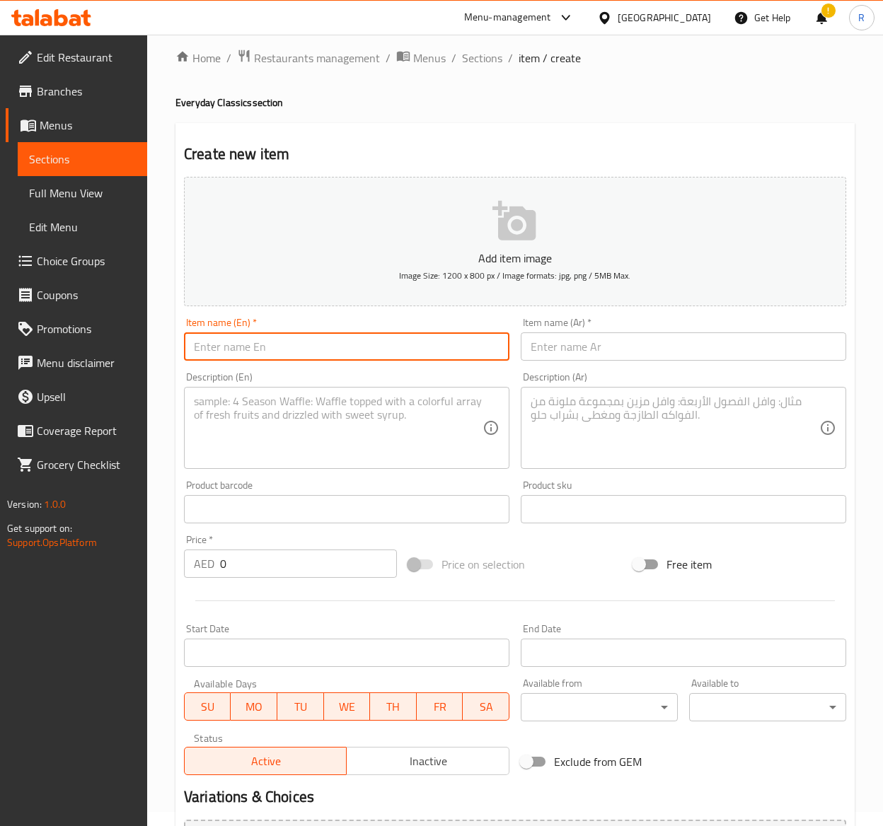
click at [263, 350] on input "text" at bounding box center [346, 347] width 325 height 28
paste input "Cappuccino Coffee"
type input "Cappuccino Coffee"
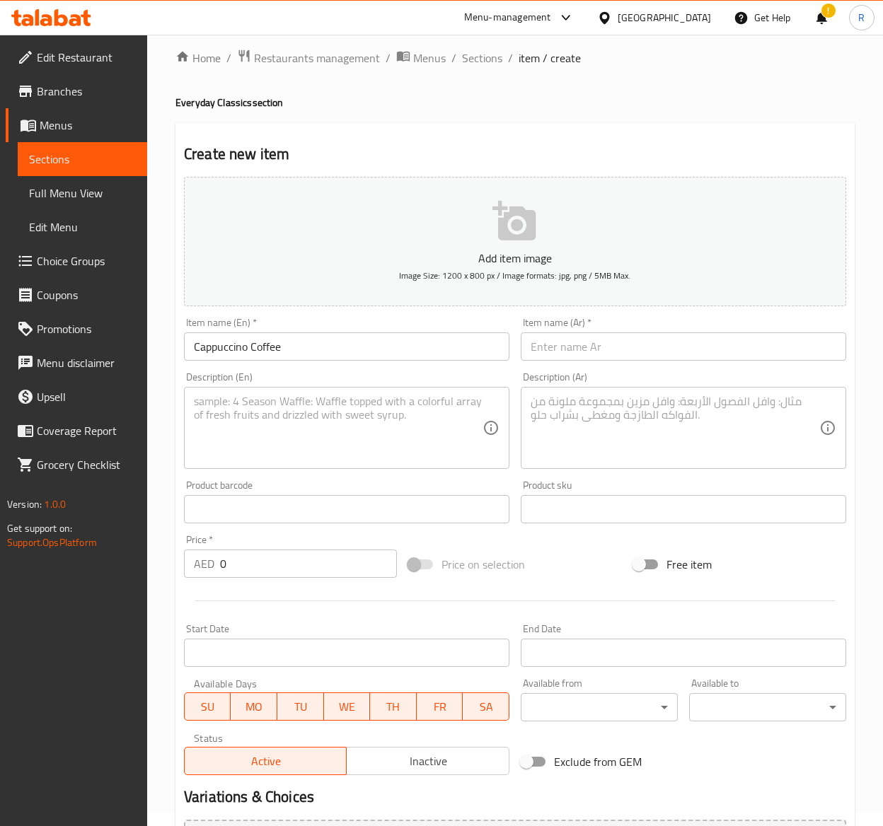
click at [608, 337] on input "text" at bounding box center [683, 347] width 325 height 28
paste input "قهوة كابتشينو"
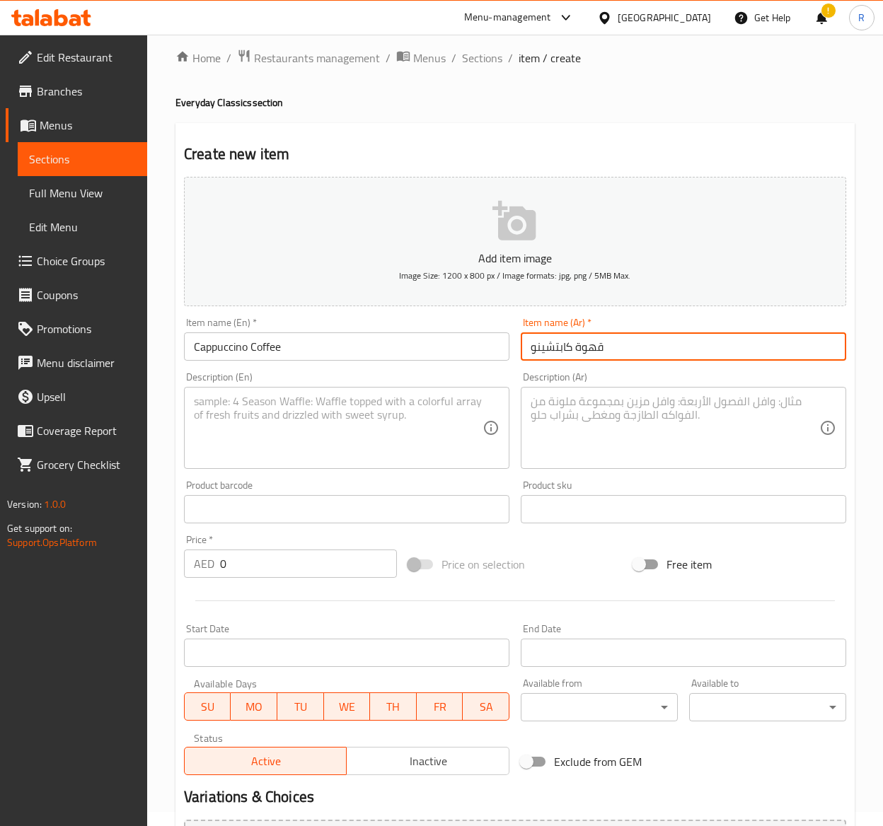
type input "قهوة كابتشينو"
click at [269, 427] on textarea at bounding box center [338, 428] width 289 height 67
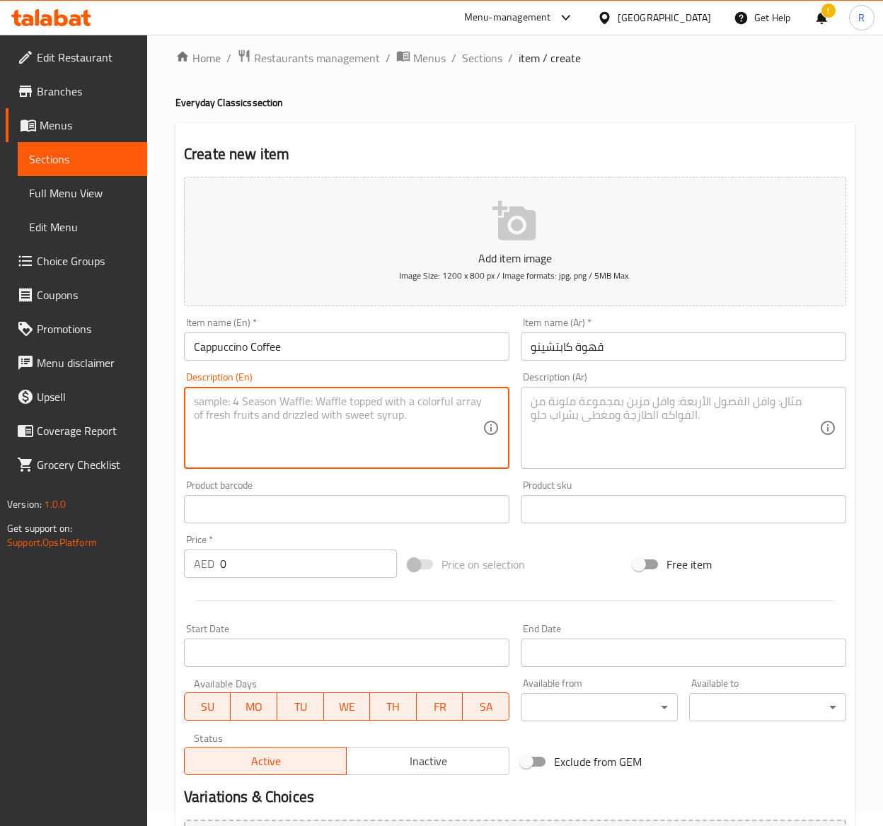
paste textarea "Our cappuccino is a classic Italian coffee drink that combines the bold flavors…"
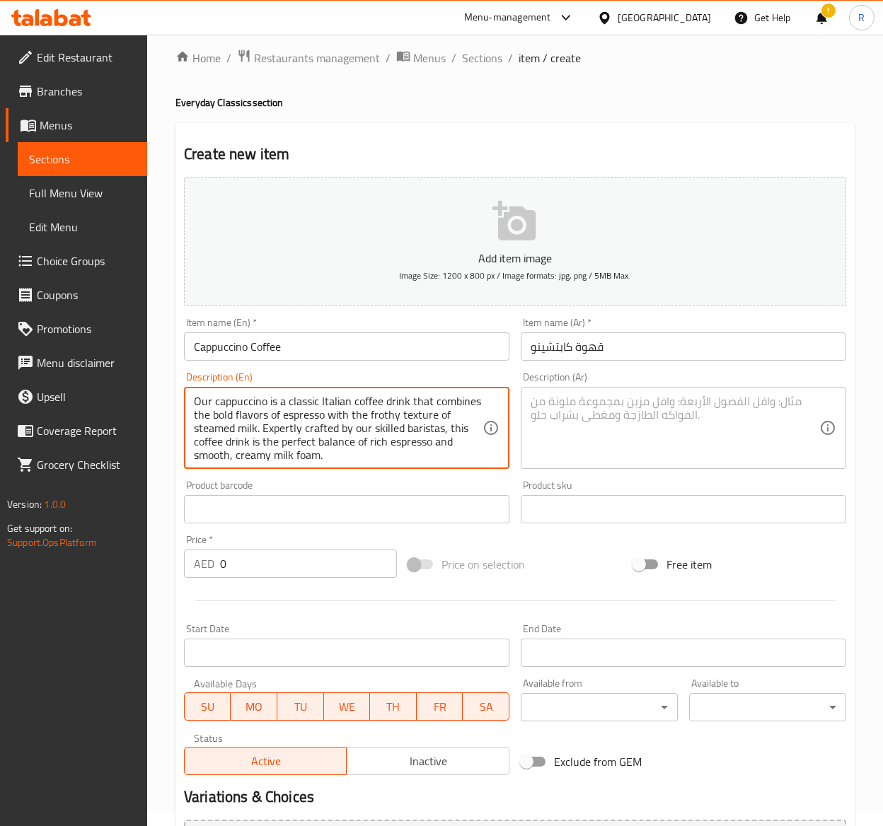
scroll to position [4, 0]
type textarea "Our cappuccino is a classic Italian coffee drink that combines the bold flavors…"
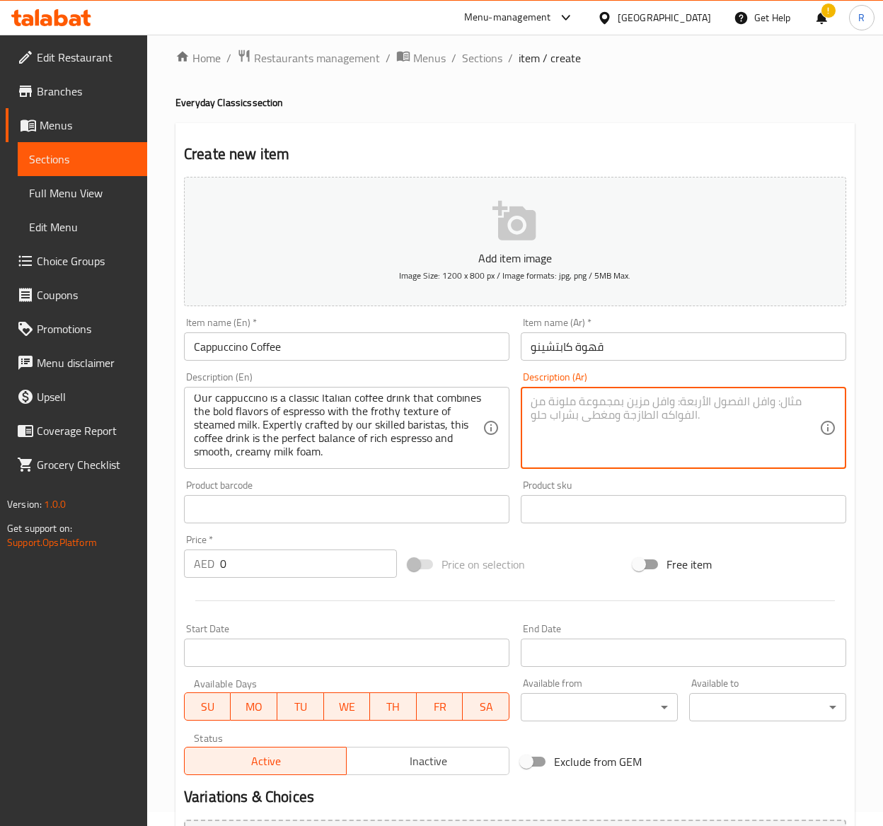
click at [552, 432] on textarea at bounding box center [675, 428] width 289 height 67
paste textarea "الكابتشينو هو مشروب قهوة إيطالي كلاسيكي يجمع بين النكهات الجريئة للإسبريسو والق…"
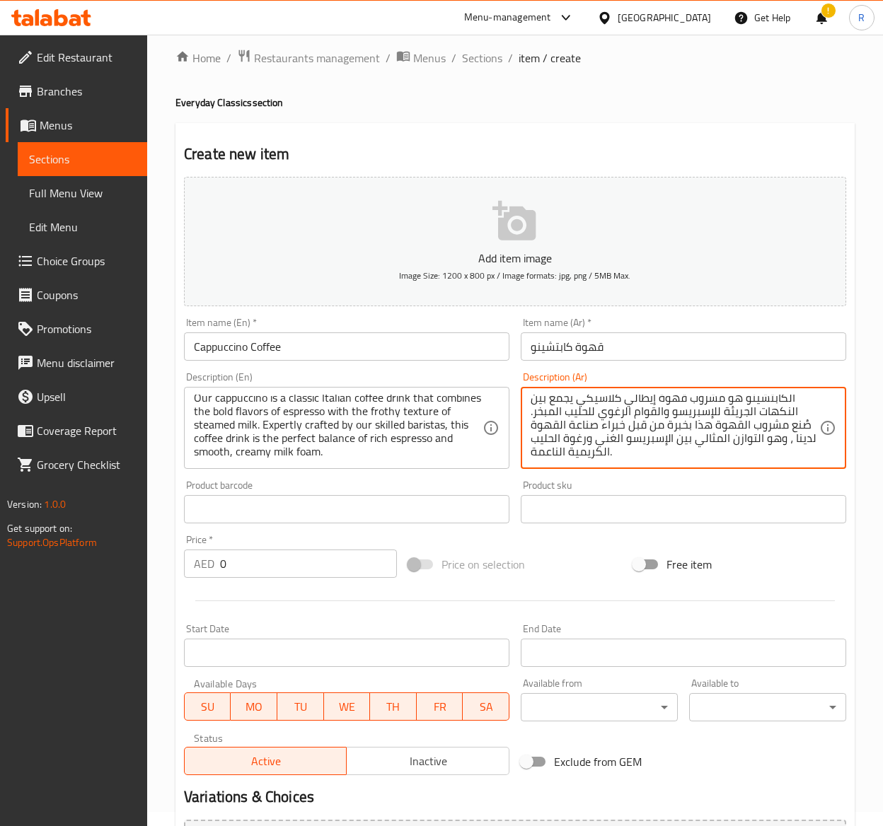
type textarea "الكابتشينو هو مشروب قهوة إيطالي كلاسيكي يجمع بين النكهات الجريئة للإسبريسو والق…"
click at [258, 582] on div "Price   * AED 0 Price *" at bounding box center [290, 556] width 224 height 54
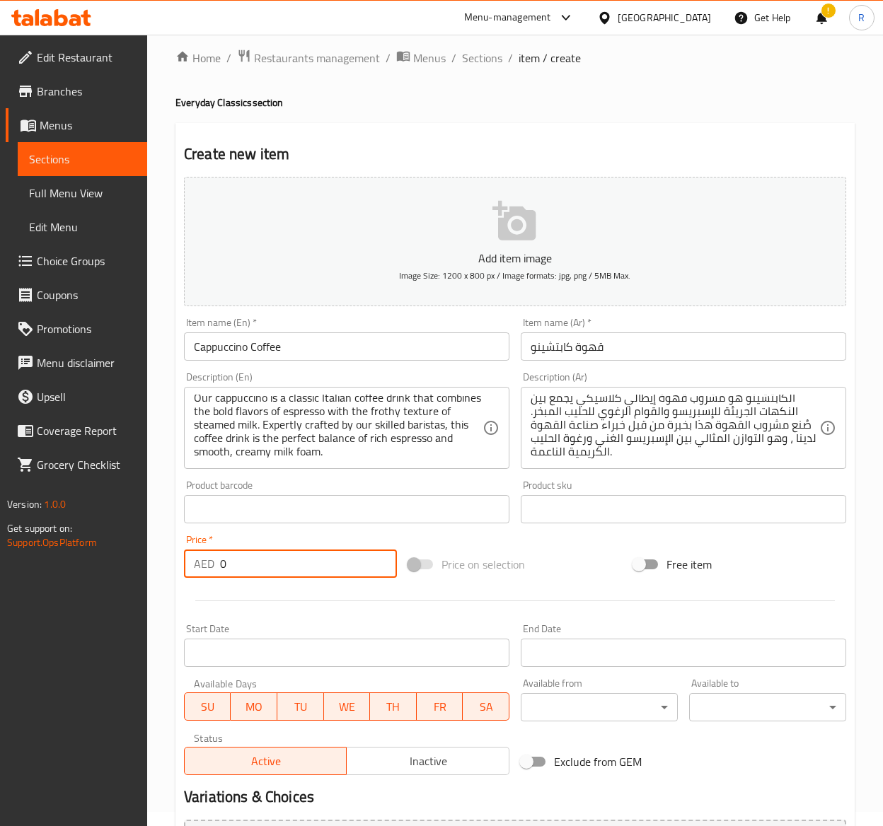
click at [246, 577] on input "0" at bounding box center [308, 564] width 177 height 28
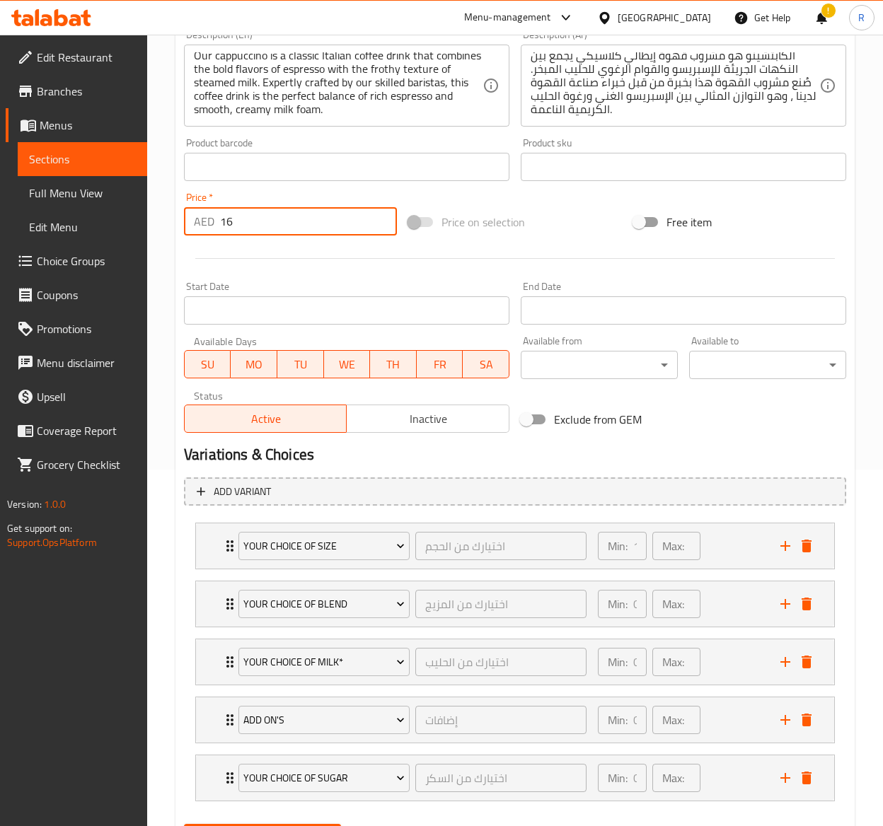
scroll to position [433, 0]
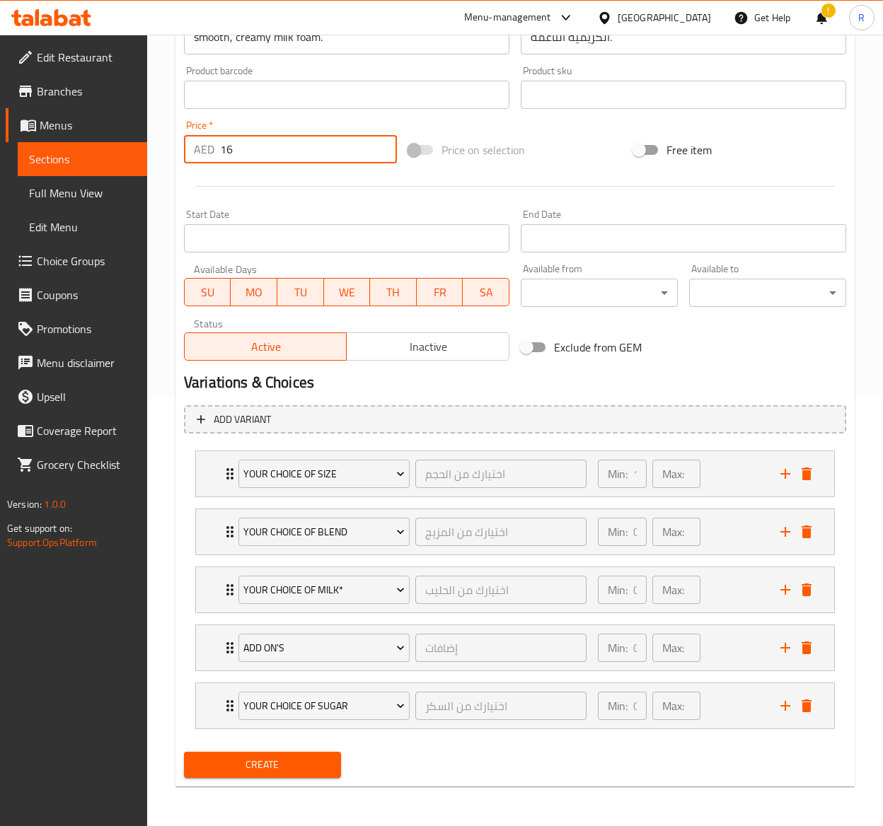
type input "16"
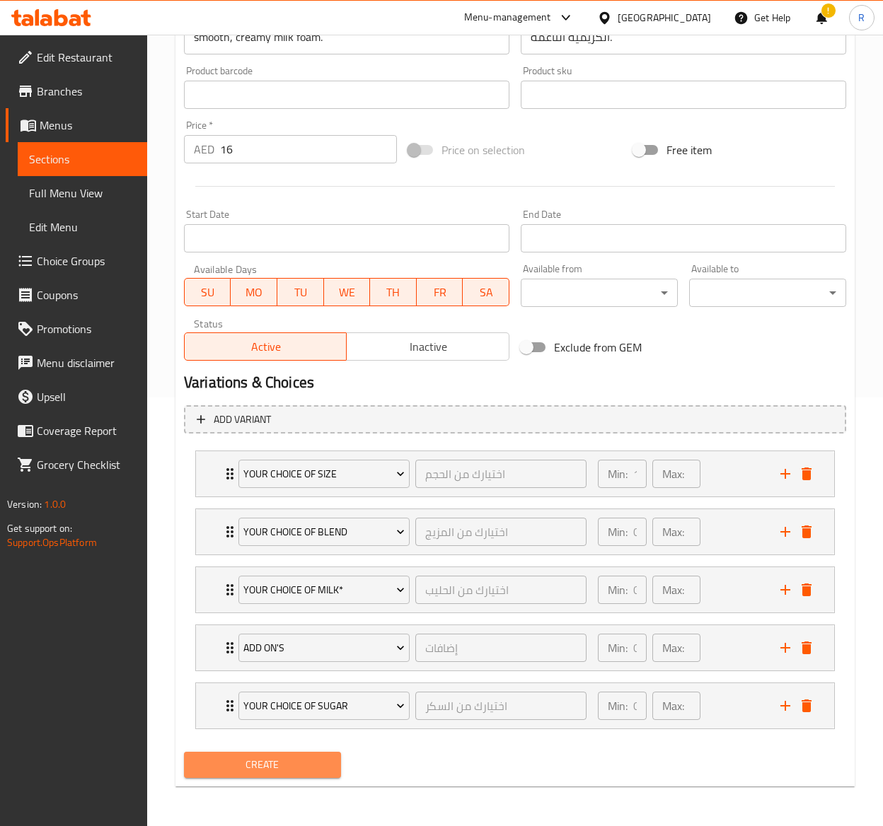
click at [225, 766] on span "Create" at bounding box center [262, 765] width 134 height 18
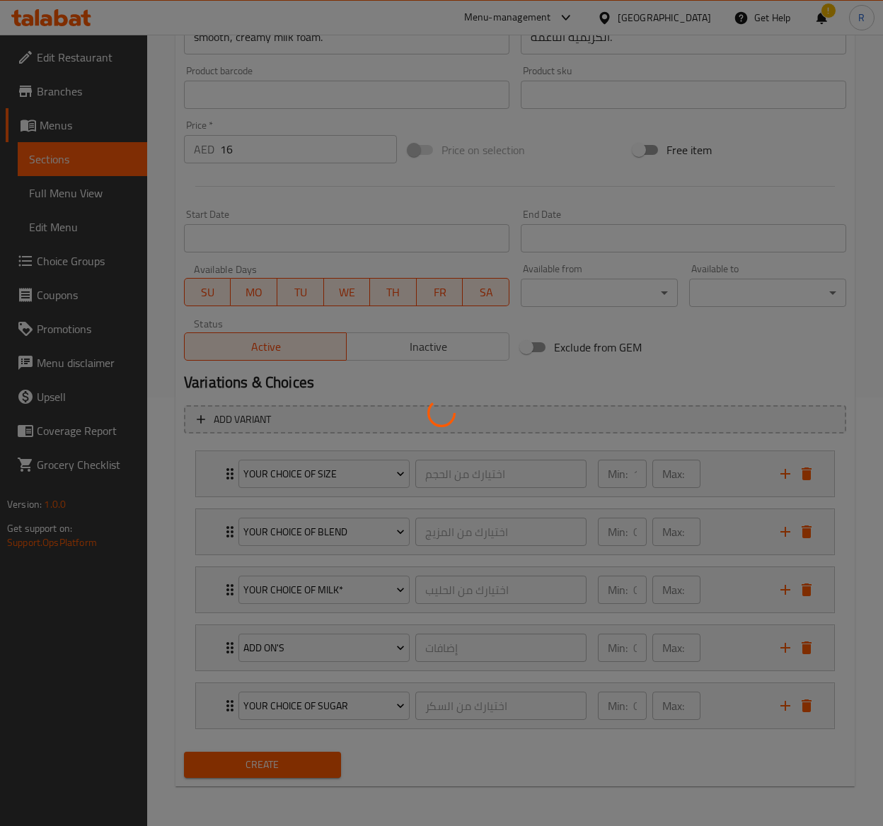
type input "0"
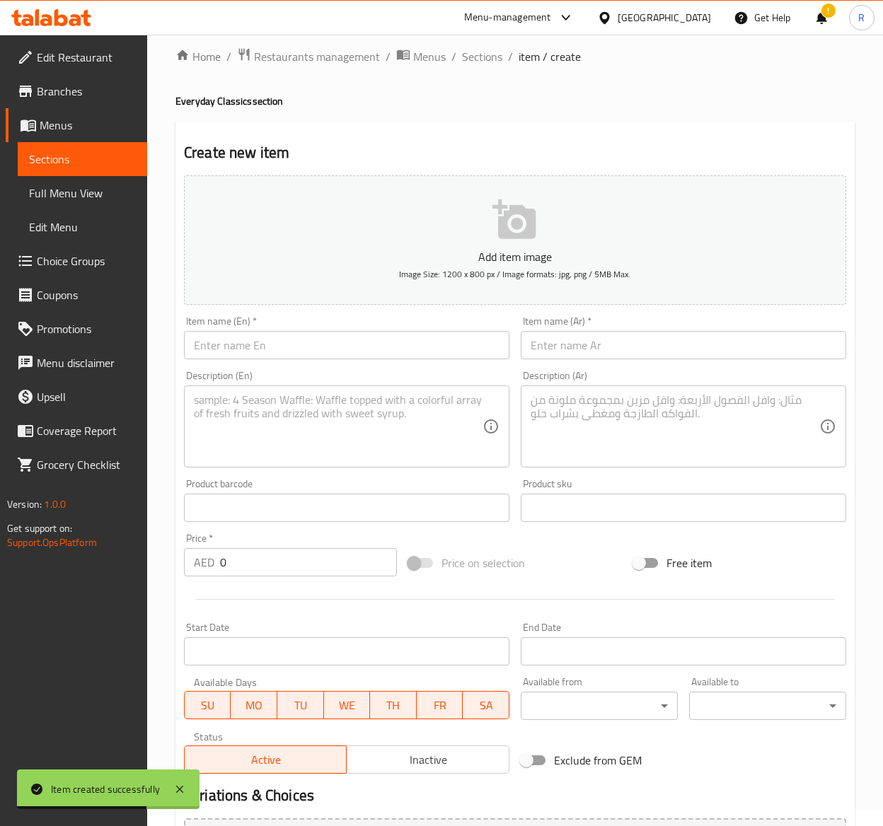
scroll to position [1, 0]
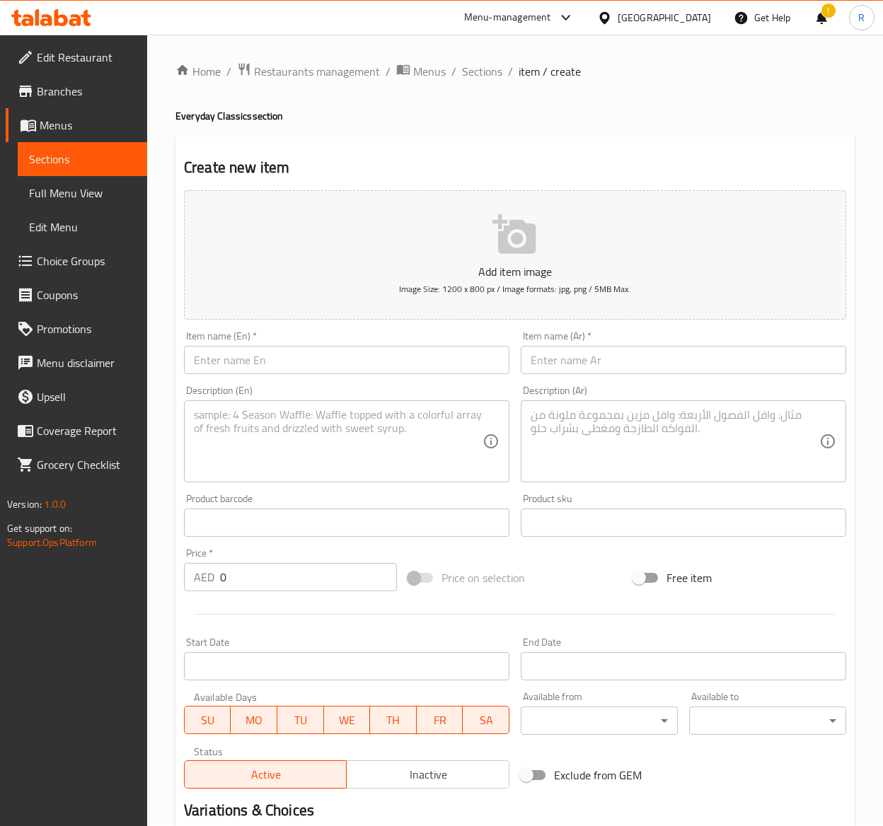
click at [250, 362] on input "text" at bounding box center [346, 360] width 325 height 28
paste input "Iced Cappuccino"
type input "Iced Cappuccino"
click at [581, 339] on div "Item name (Ar)   * Item name (Ar) *" at bounding box center [683, 352] width 325 height 43
click at [575, 365] on input "text" at bounding box center [683, 360] width 325 height 28
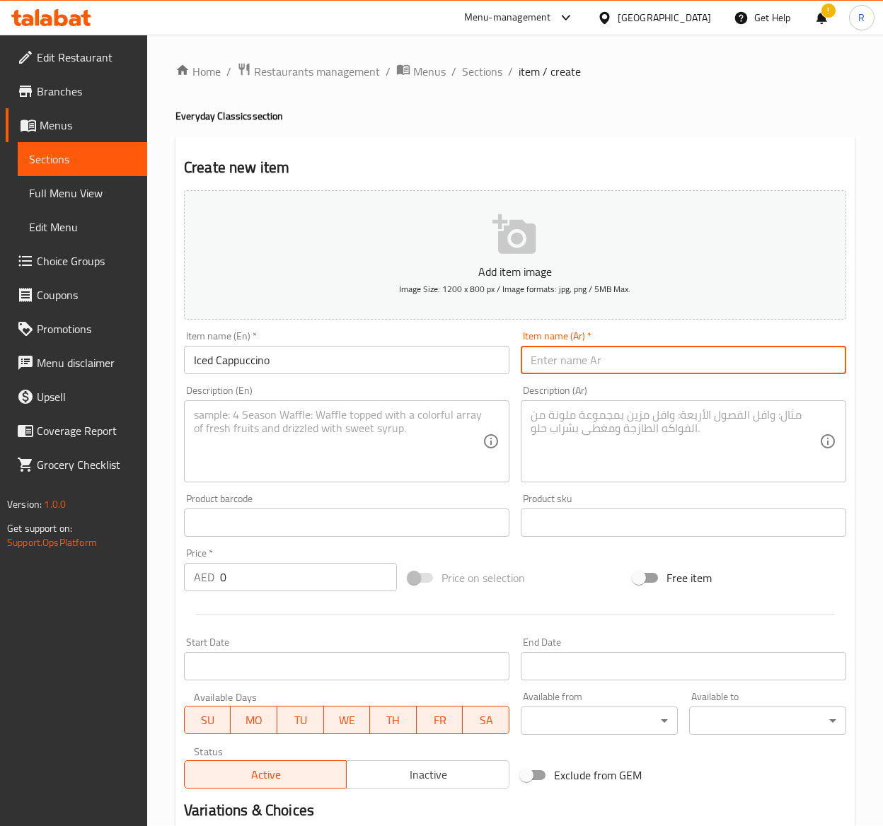
paste input "كابتشينو مثلج"
type input "كابتشينو مثلج"
click at [348, 433] on textarea at bounding box center [338, 441] width 289 height 67
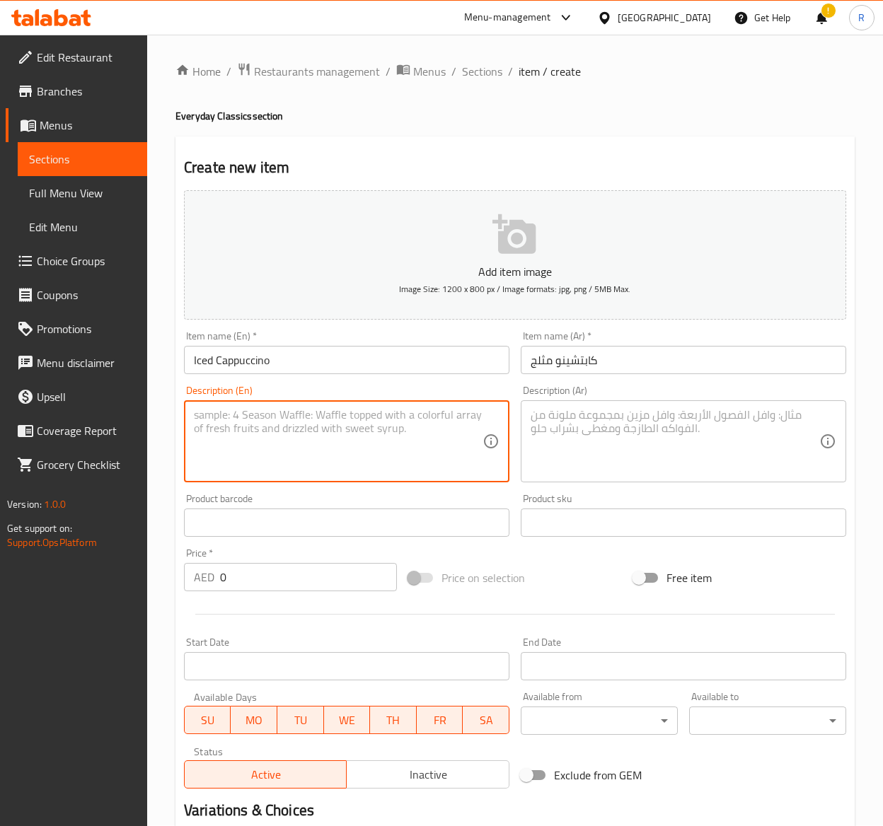
paste textarea "Our dark, rich espresso is combined with velvety milk, stretched layer of thick…"
type textarea "Our dark, rich espresso is combined with velvety milk, stretched layer of thick…"
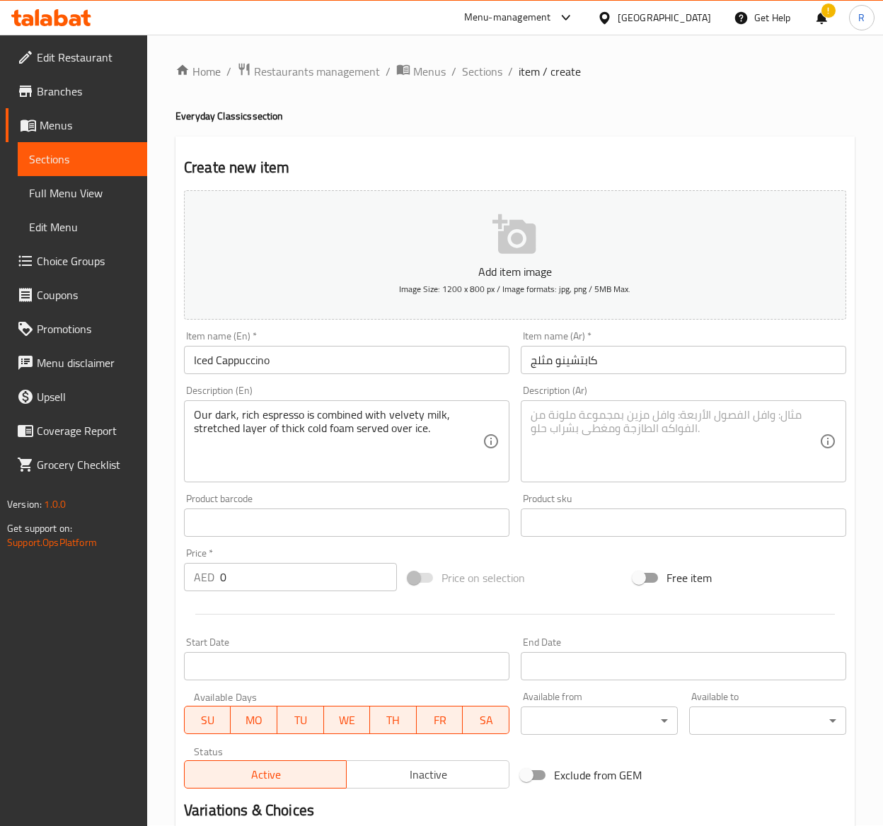
click at [686, 453] on textarea at bounding box center [675, 441] width 289 height 67
paste textarea "يتم مزج قهوتنا الإسبريسو الداكنة والغنية مع الحليب المخملي، وطبقة ممتدة من الرغ…"
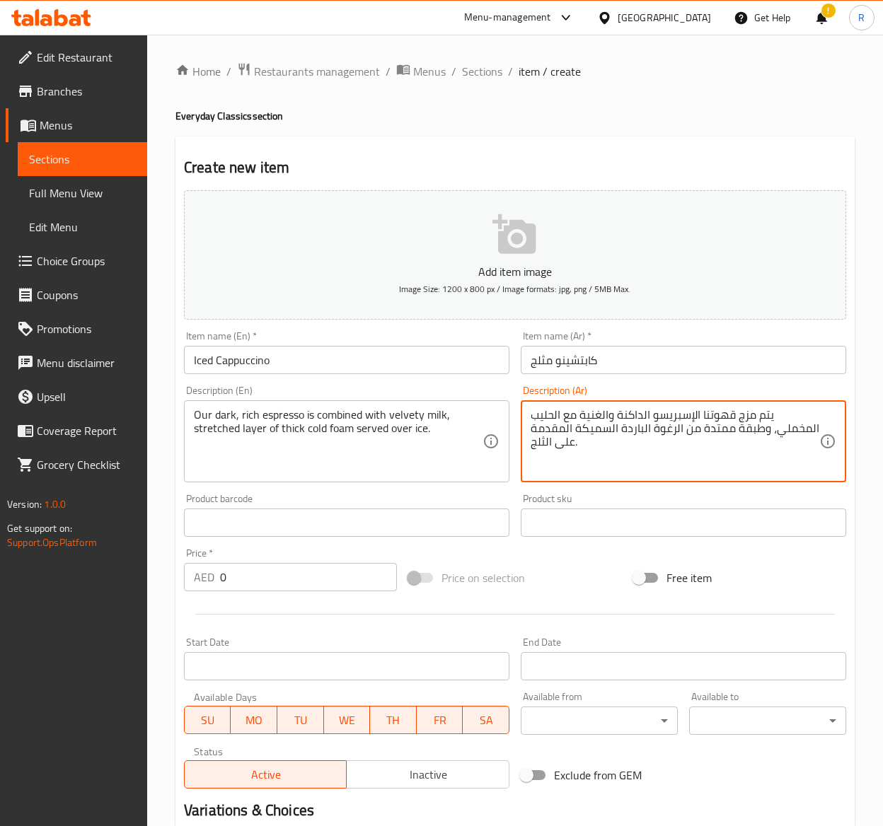
type textarea "يتم مزج قهوتنا الإسبريسو الداكنة والغنية مع الحليب المخملي، وطبقة ممتدة من الرغ…"
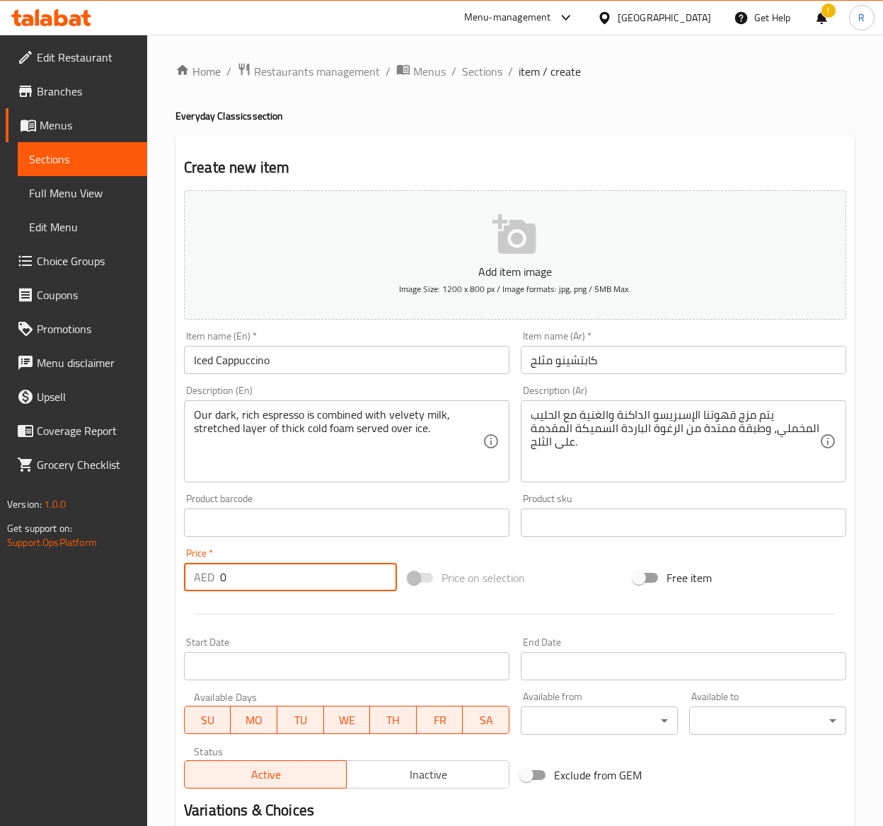
click at [266, 573] on input "0" at bounding box center [308, 577] width 177 height 28
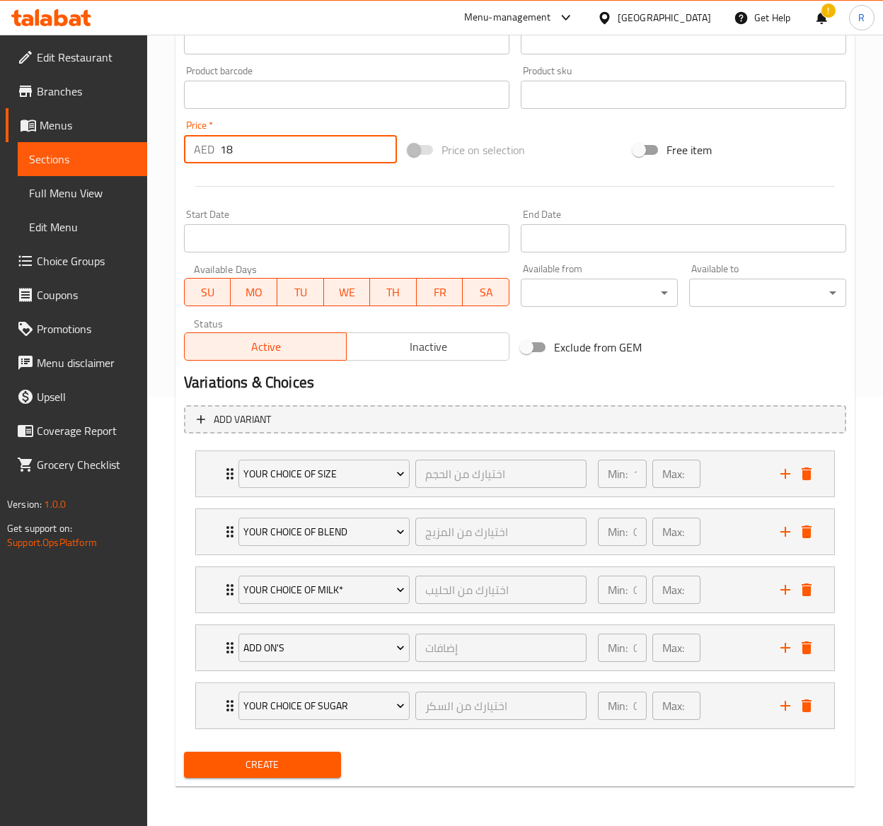
type input "18"
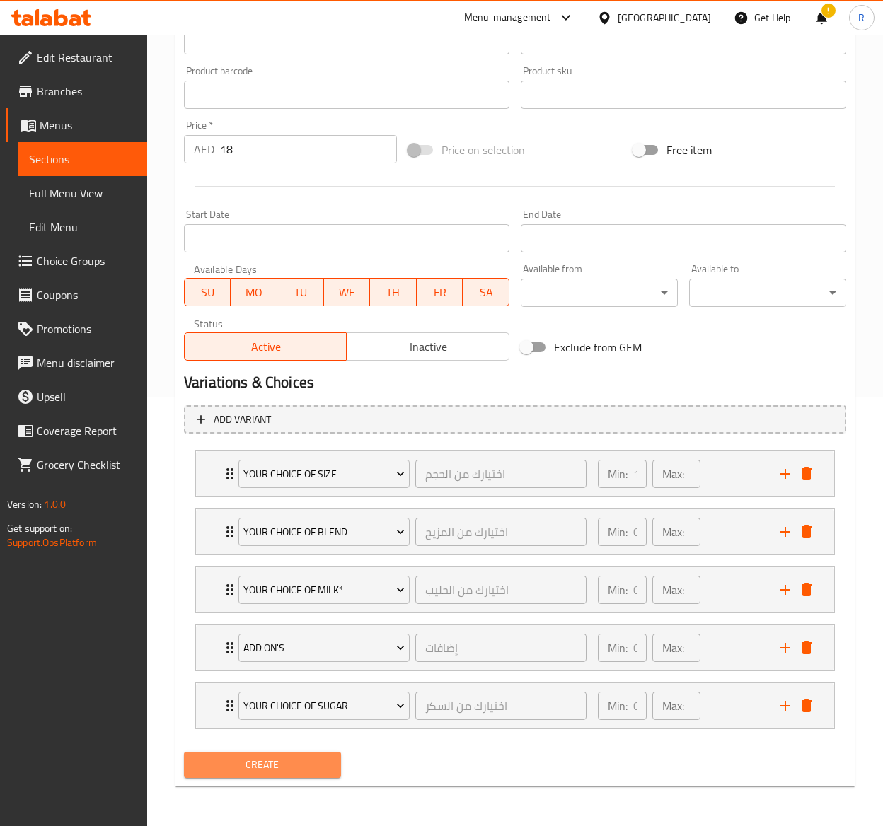
click at [258, 772] on span "Create" at bounding box center [262, 765] width 134 height 18
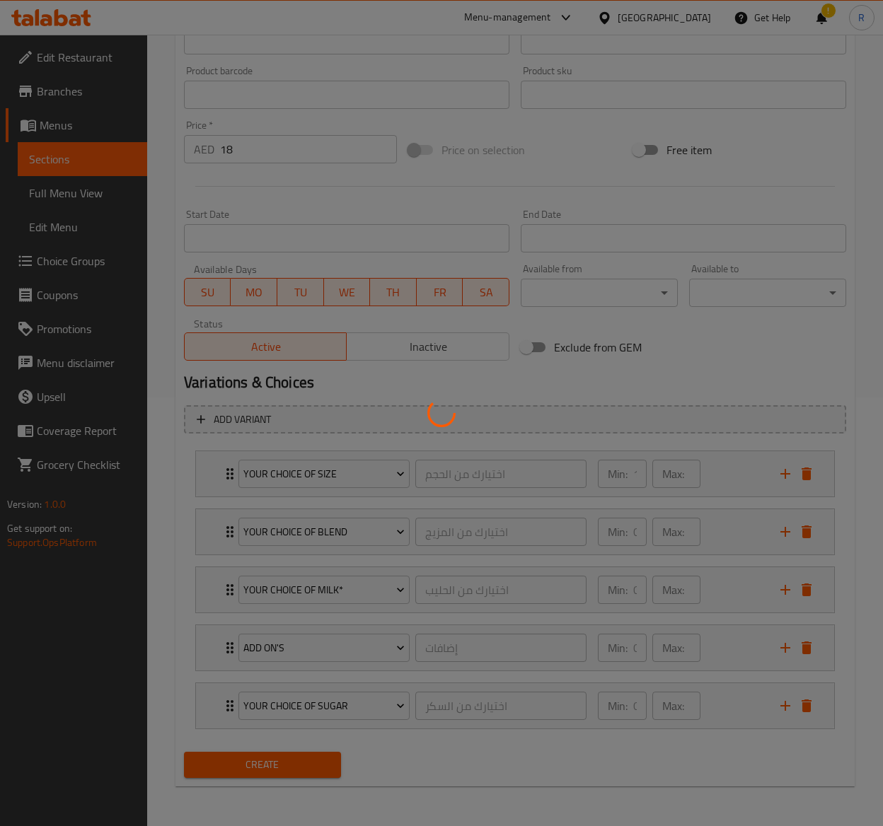
type input "0"
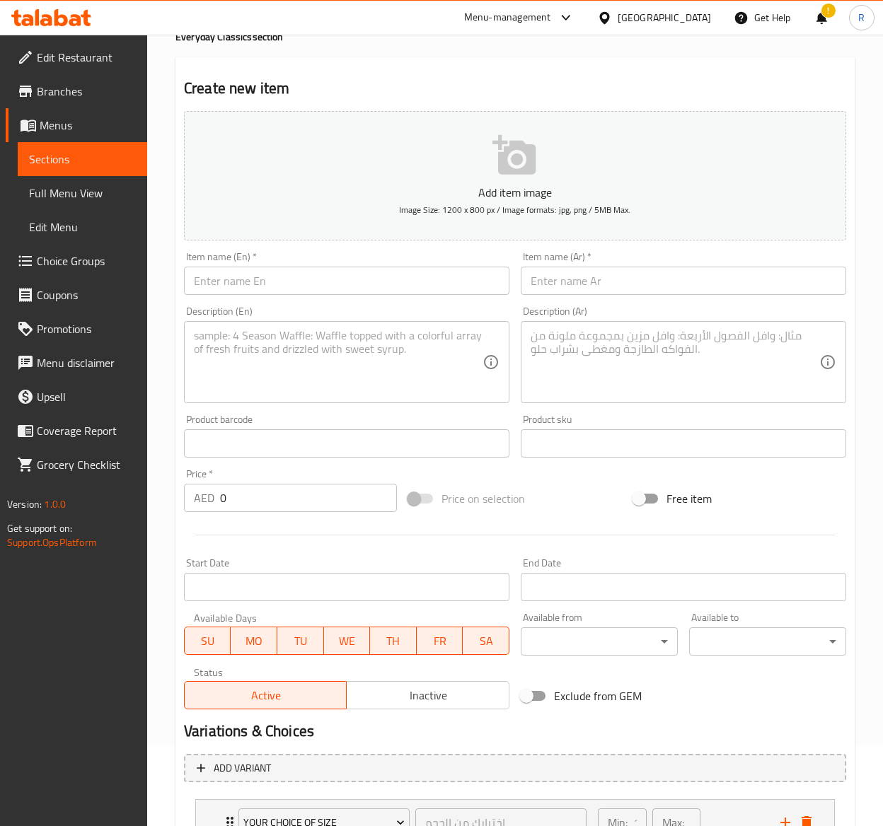
scroll to position [57, 0]
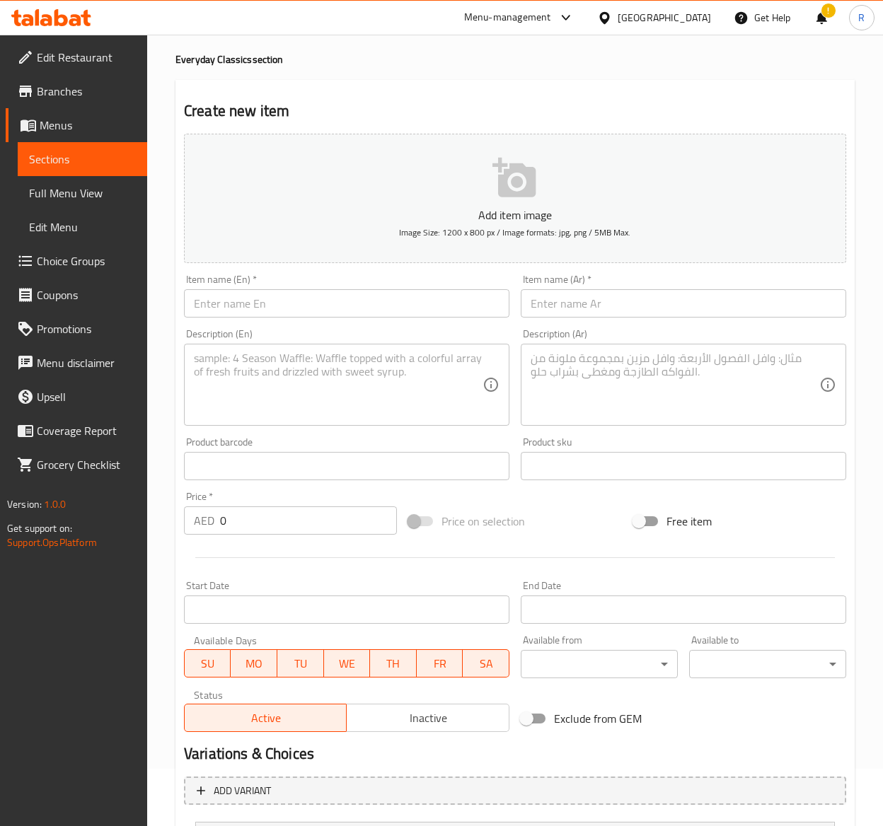
click at [242, 311] on input "text" at bounding box center [346, 303] width 325 height 28
paste input "Almond Milk Cappuccino"
type input "Almond Milk Cappuccino"
click at [647, 301] on input "text" at bounding box center [683, 303] width 325 height 28
paste input "كابتشينو حليب اللوز"
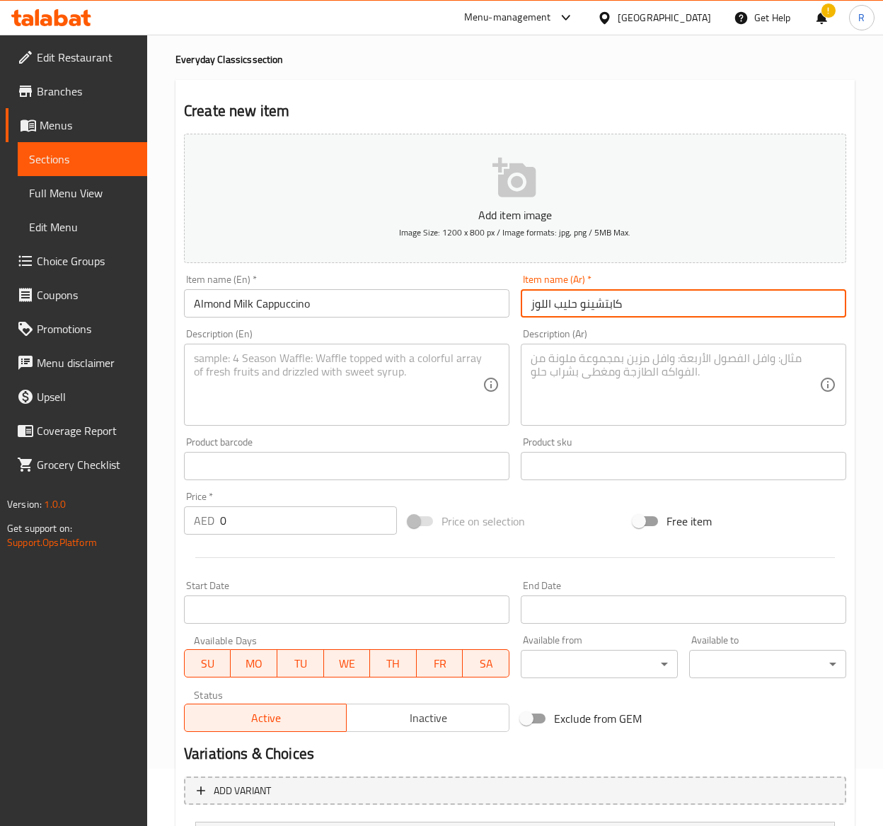
type input "كابتشينو حليب اللوز"
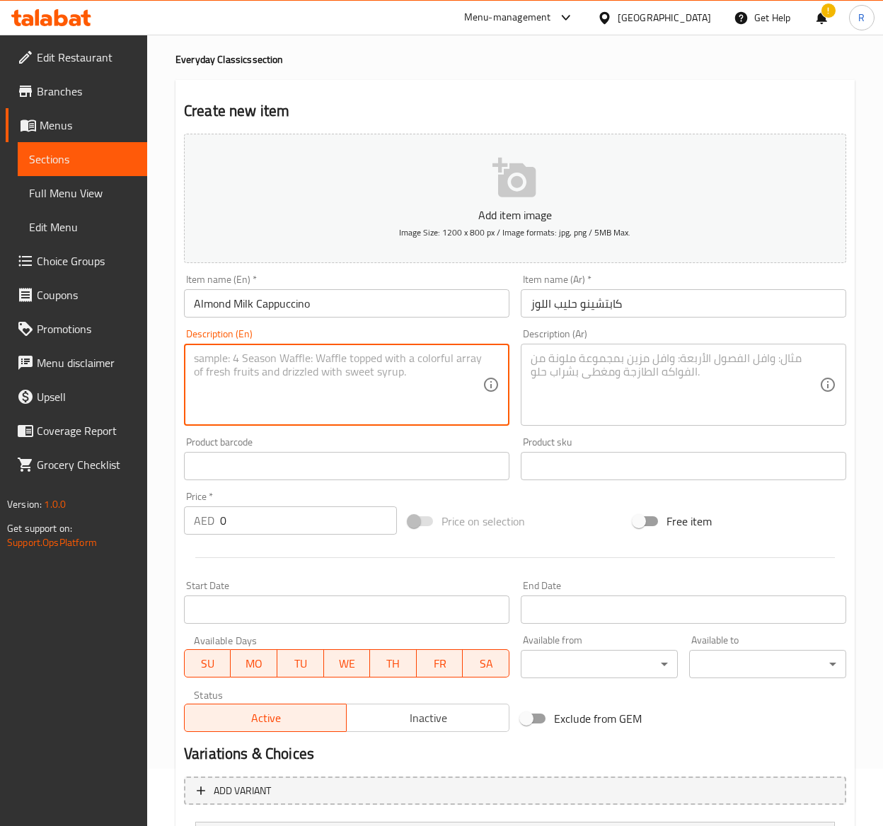
click at [318, 359] on textarea at bounding box center [338, 385] width 289 height 67
paste textarea "Our finest espresso combined with creamy and frothy almond milk, expertly steam…"
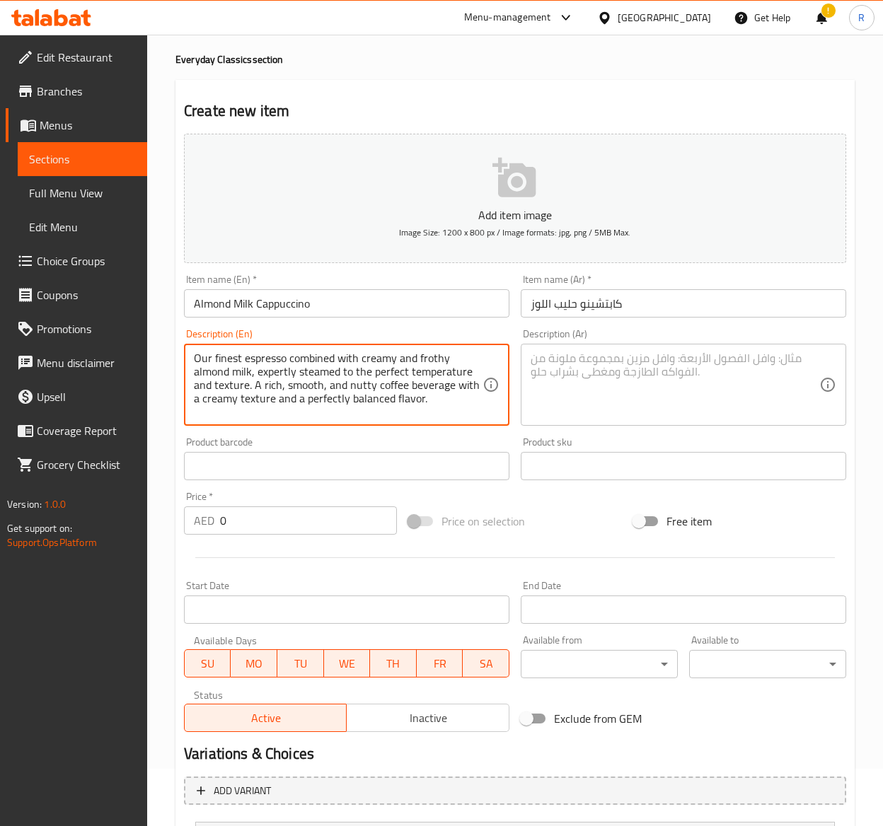
type textarea "Our finest espresso combined with creamy and frothy almond milk, expertly steam…"
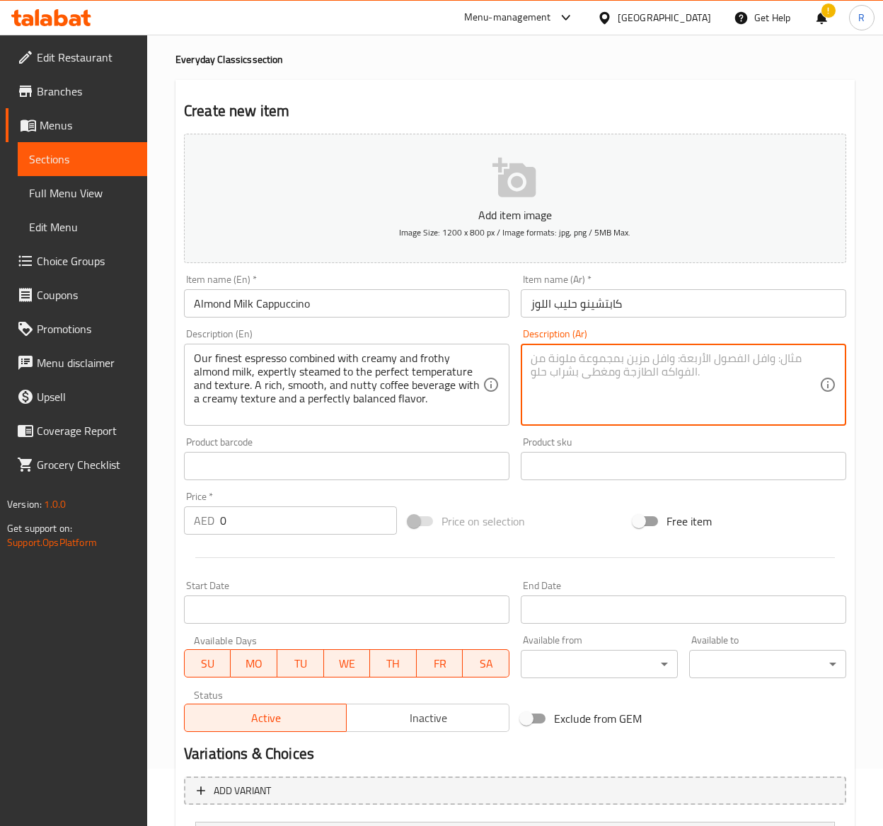
click at [664, 371] on textarea at bounding box center [675, 385] width 289 height 67
paste textarea "أجود أنواع إسبرسو لدينا ممزوجة بحليب اللوز الكريمي والرغوي ، مطهو بخبرة على درج…"
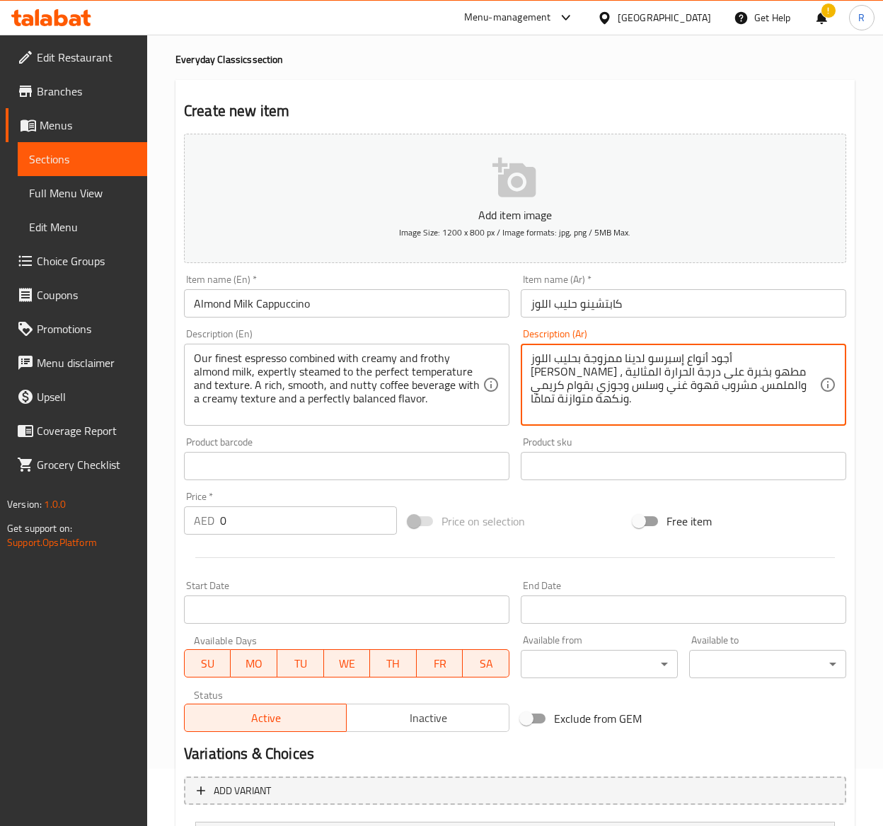
type textarea "أجود أنواع إسبرسو لدينا ممزوجة بحليب اللوز الكريمي والرغوي ، مطهو بخبرة على درج…"
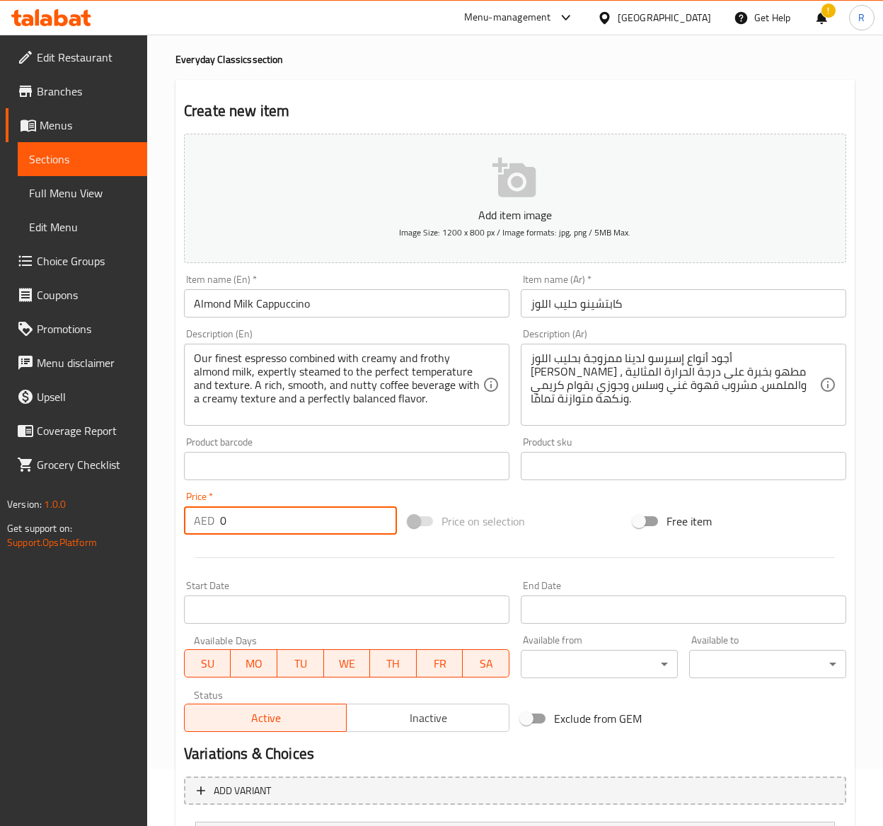
click at [255, 529] on input "0" at bounding box center [308, 521] width 177 height 28
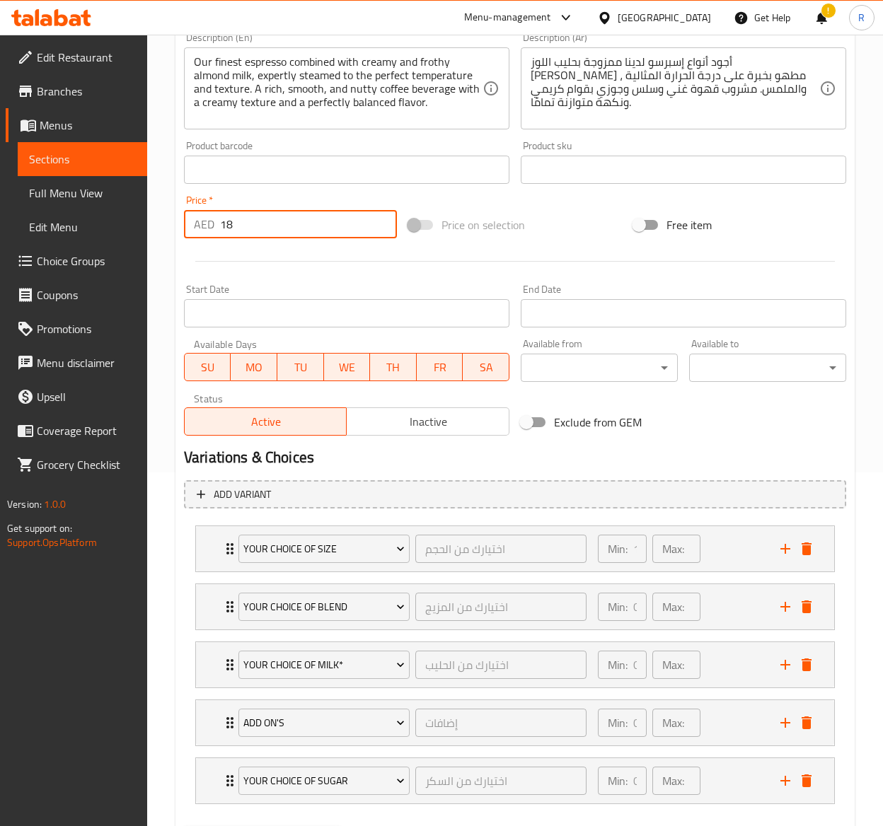
scroll to position [433, 0]
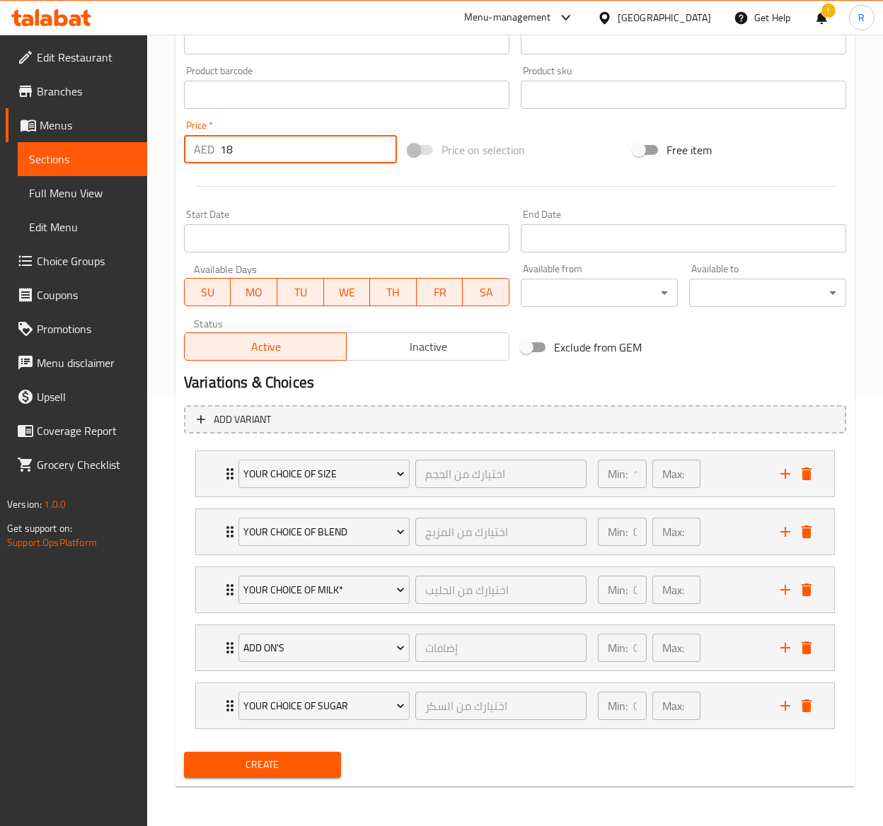
type input "18"
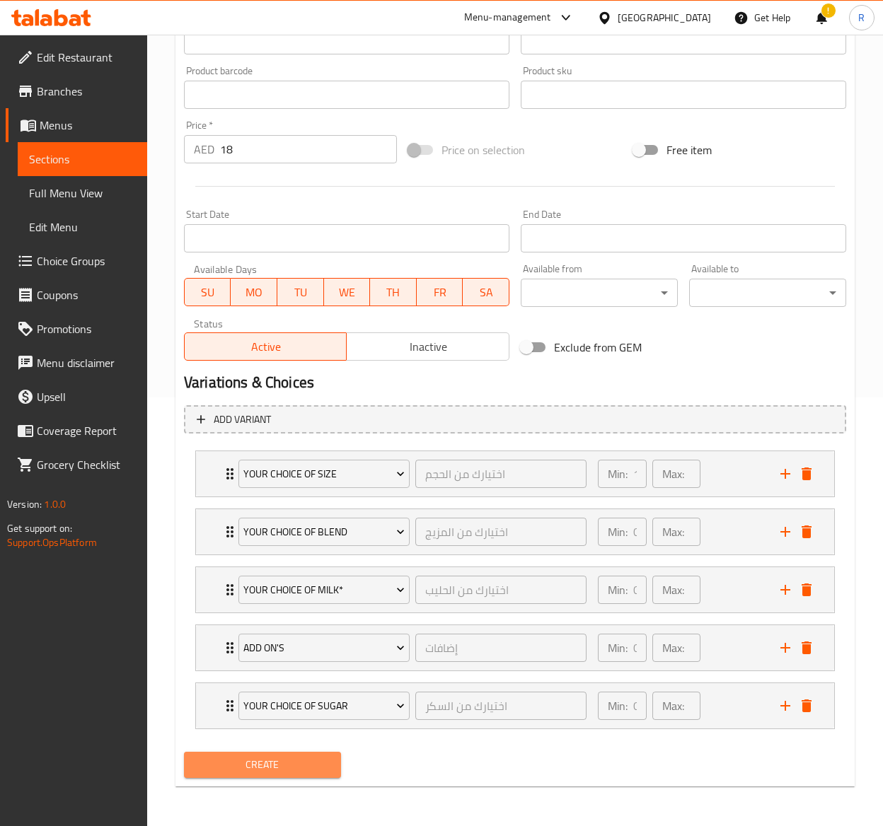
click at [287, 761] on span "Create" at bounding box center [262, 765] width 134 height 18
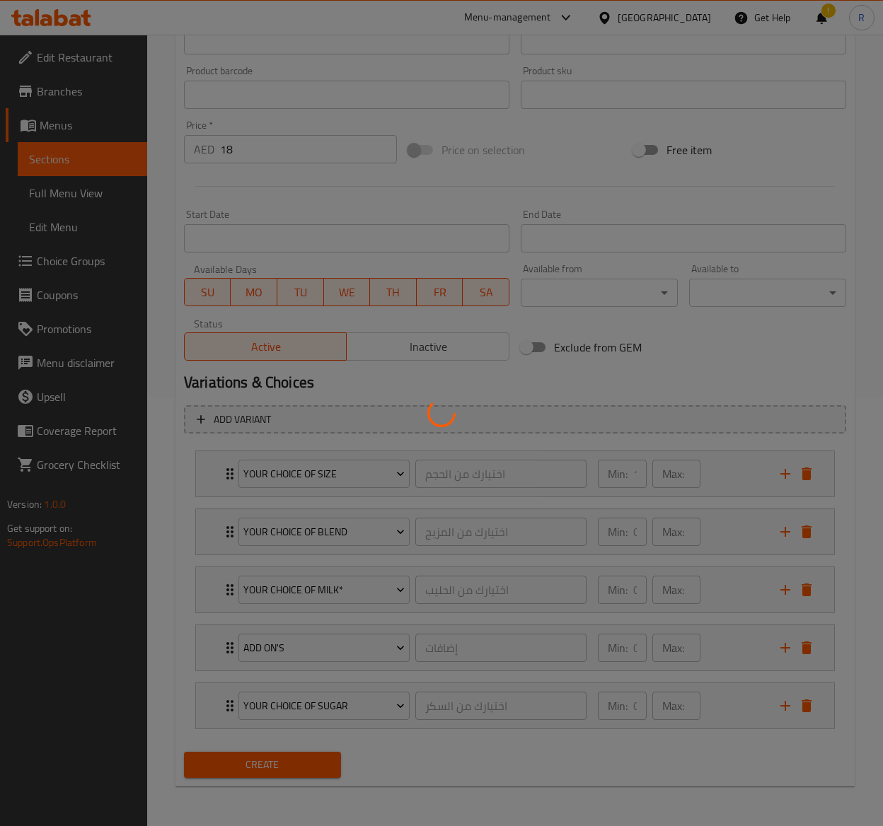
type input "0"
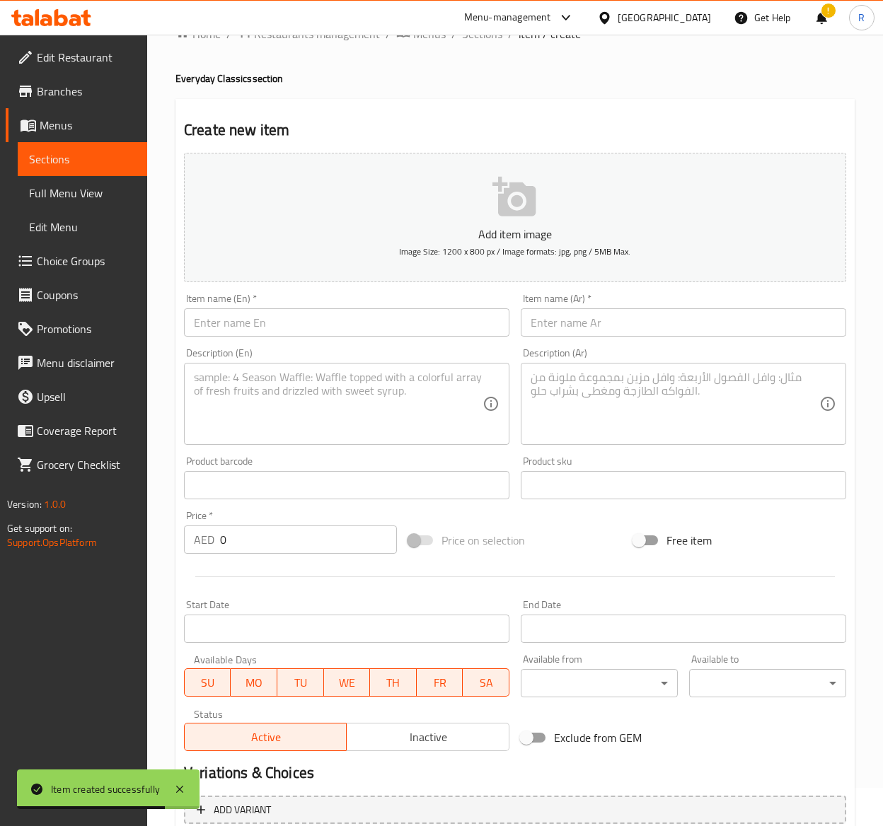
scroll to position [0, 0]
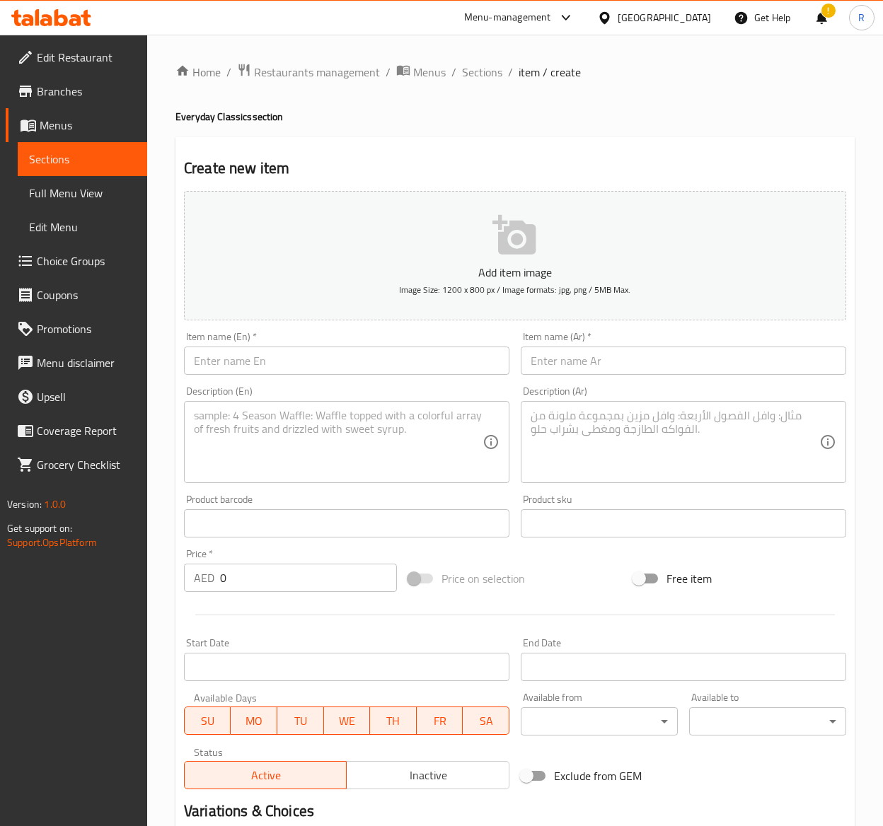
click at [233, 352] on input "text" at bounding box center [346, 361] width 325 height 28
paste input "Iced Americano"
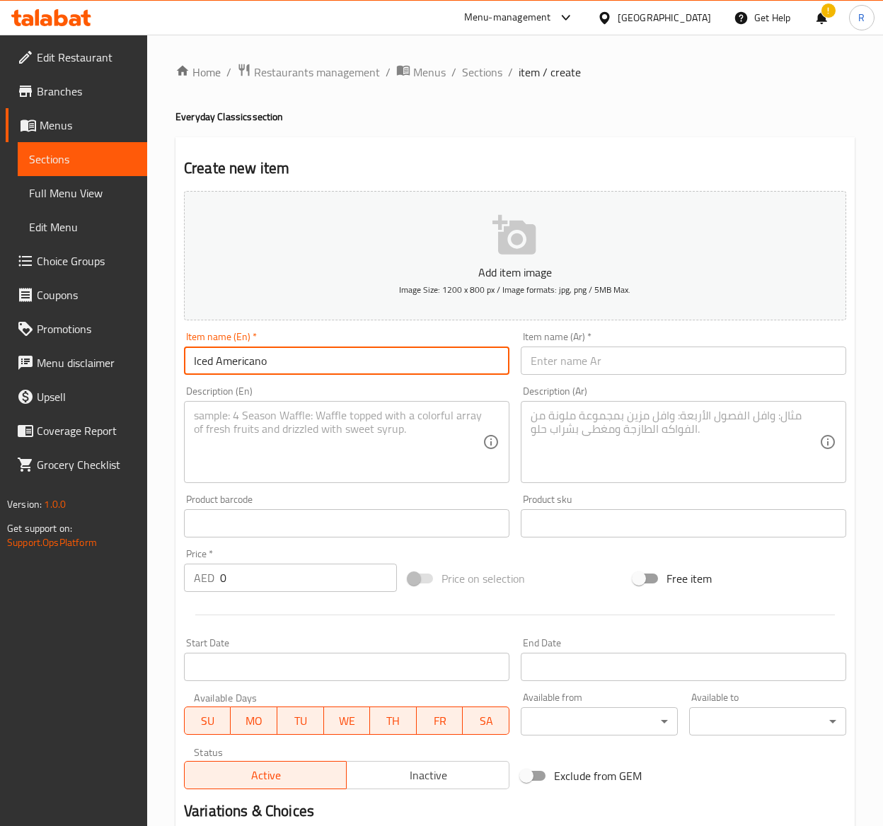
type input "Iced Americano"
click at [609, 347] on input "text" at bounding box center [683, 361] width 325 height 28
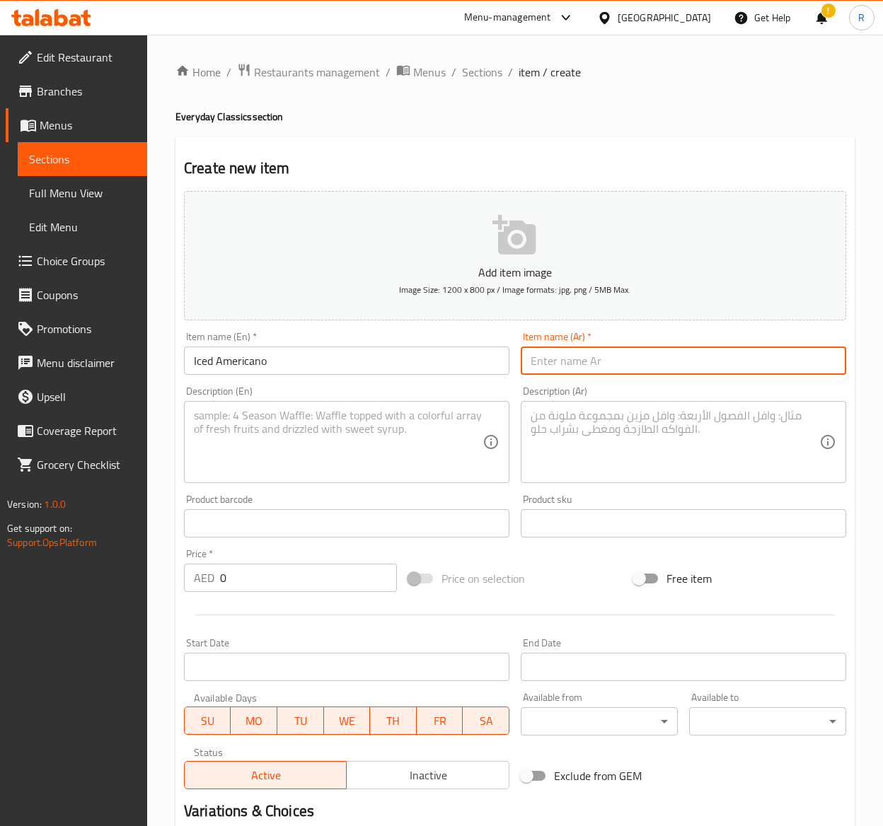
paste input "أمريكانو مثلج"
type input "أمريكانو مثلج"
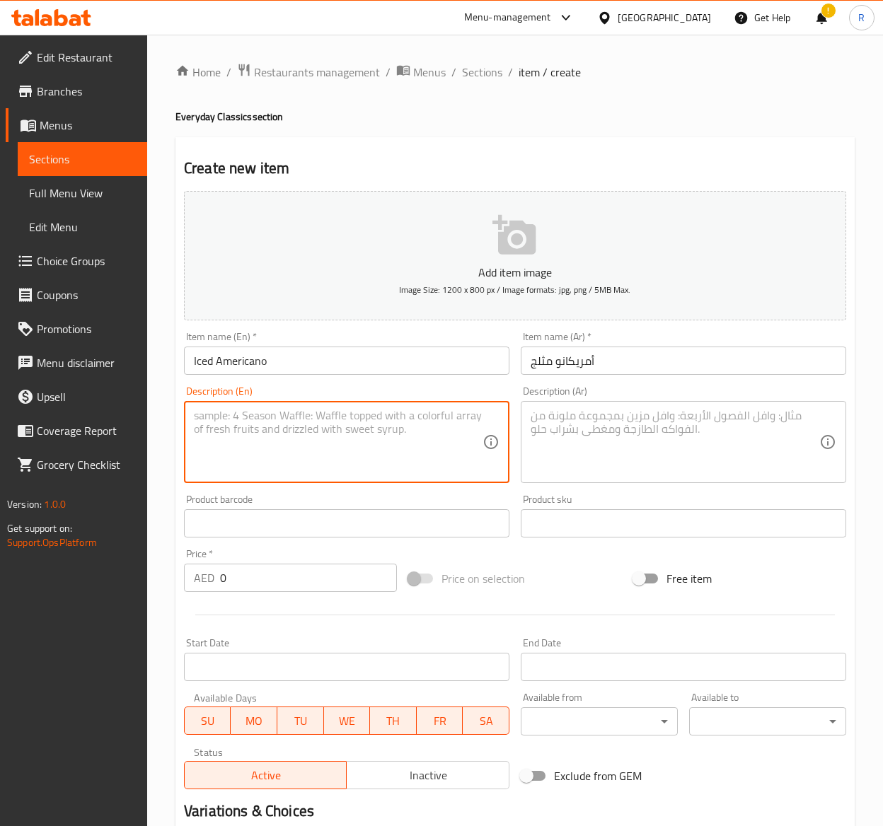
click at [270, 426] on textarea at bounding box center [338, 442] width 289 height 67
paste textarea "Cool down and get a caffeine kick with our refreshing iced Americano. Made with…"
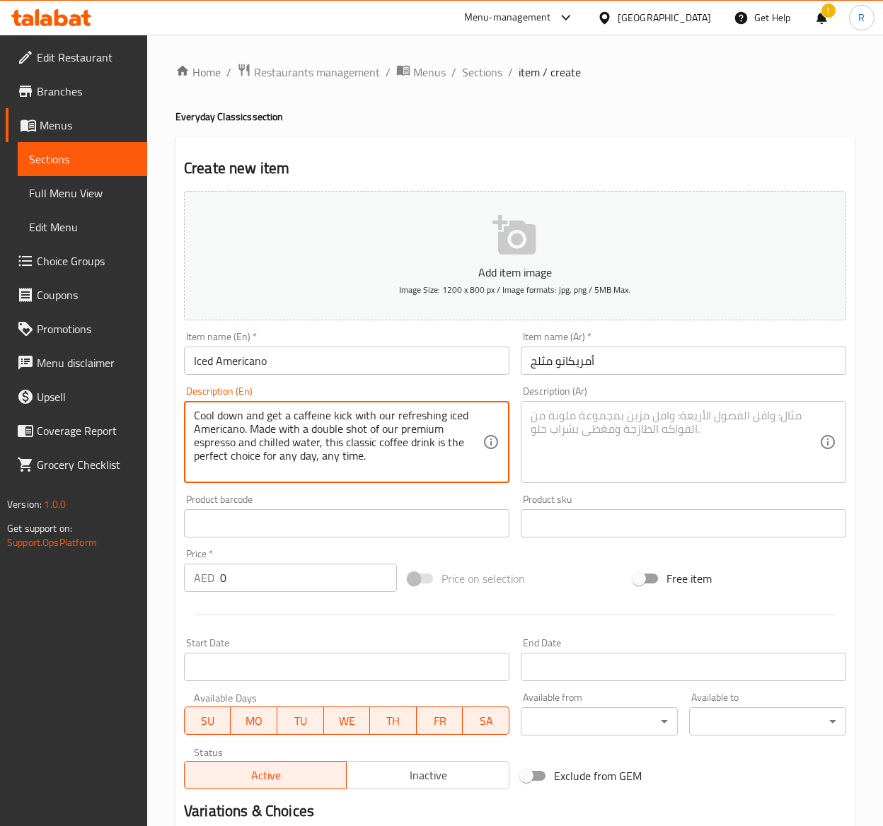
type textarea "Cool down and get a caffeine kick with our refreshing iced Americano. Made with…"
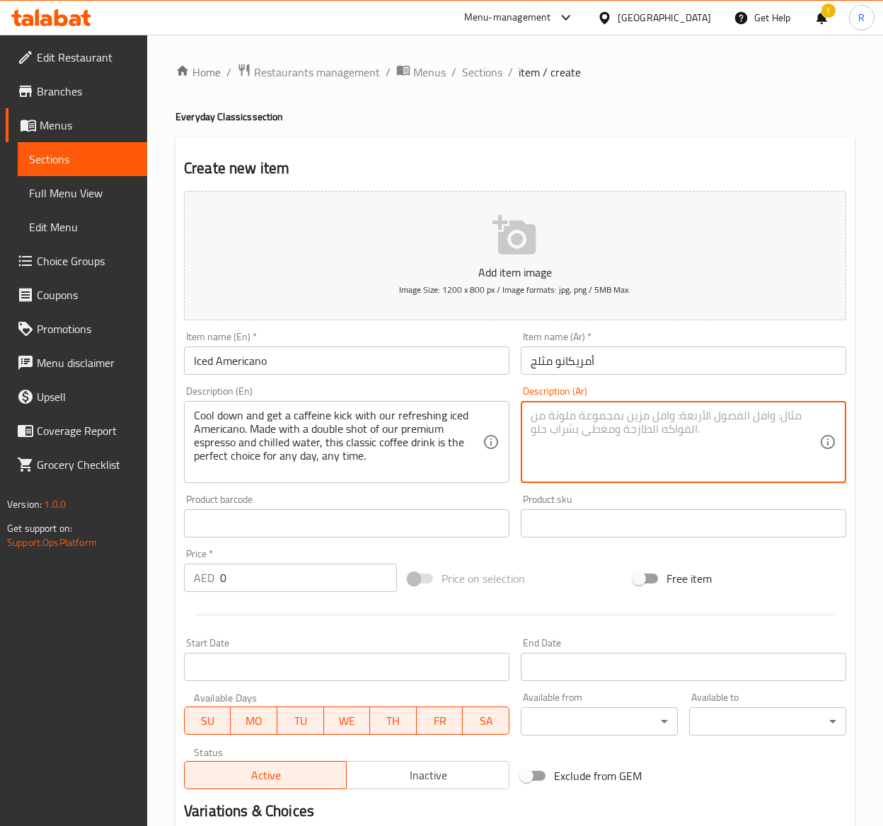
click at [654, 450] on textarea at bounding box center [675, 442] width 289 height 67
paste textarea "استرخ واستمتع بالكافيين مع أمريكانو المثلج المنعش. مصنوع من جرعة مضاعفة من الإس…"
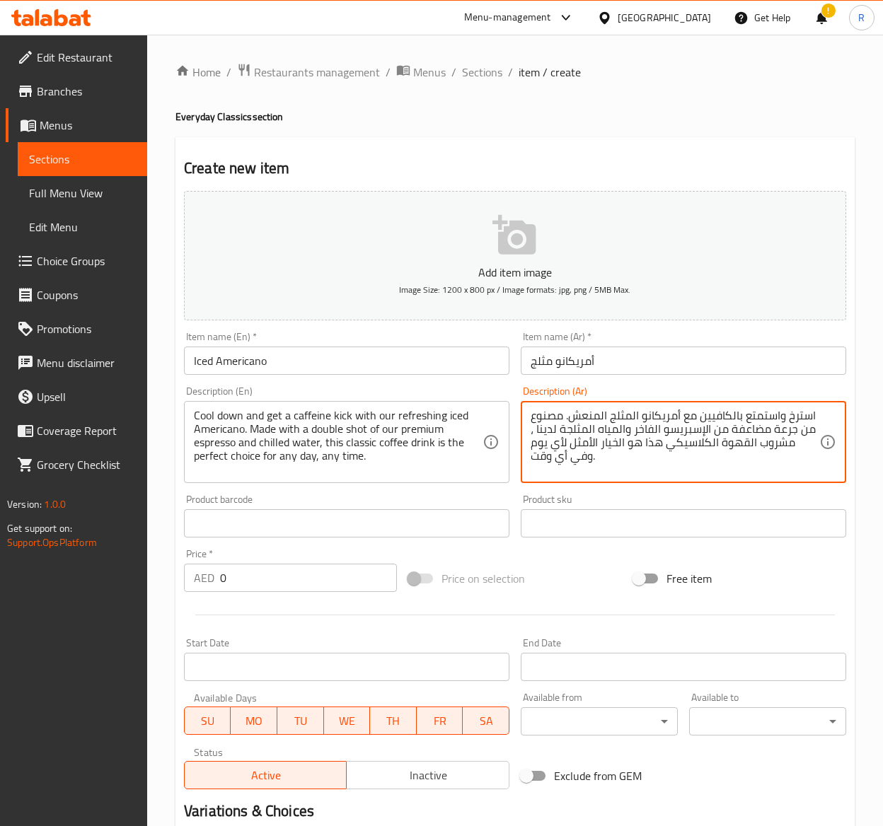
type textarea "استرخ واستمتع بالكافيين مع أمريكانو المثلج المنعش. مصنوع من جرعة مضاعفة من الإس…"
click at [241, 566] on input "0" at bounding box center [308, 578] width 177 height 28
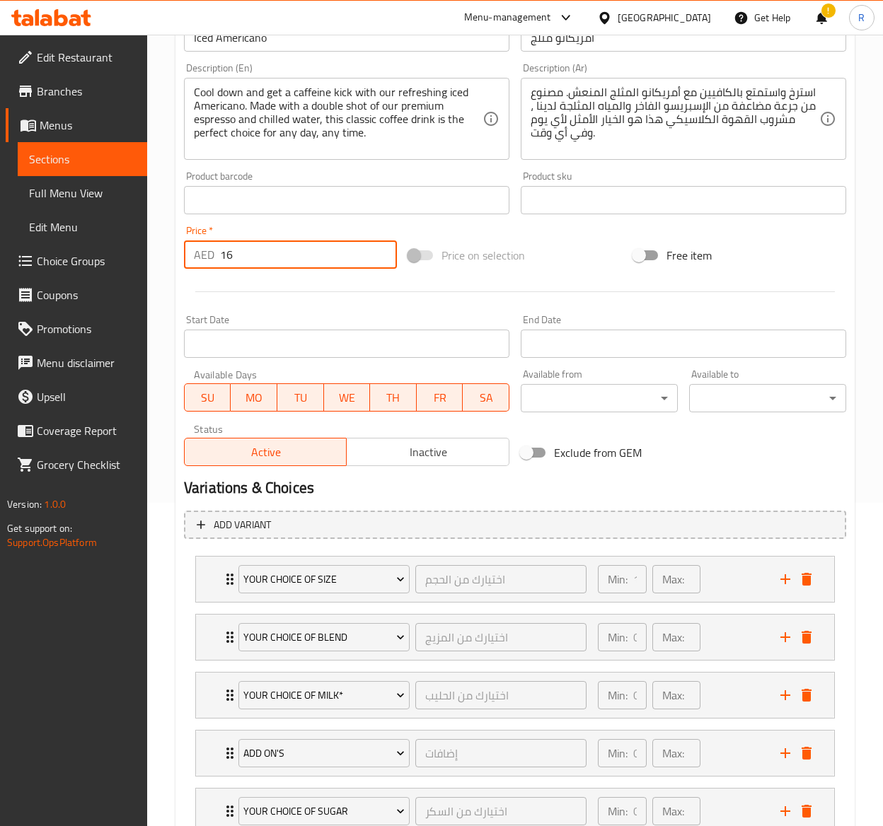
scroll to position [433, 0]
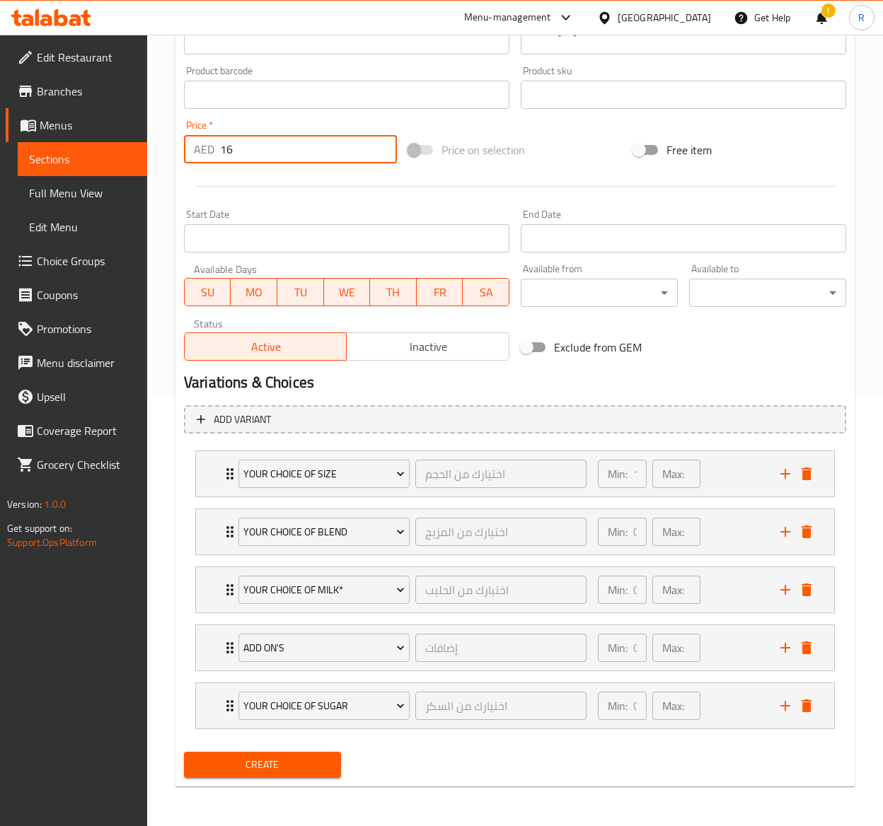
type input "16"
click at [244, 770] on span "Create" at bounding box center [262, 765] width 134 height 18
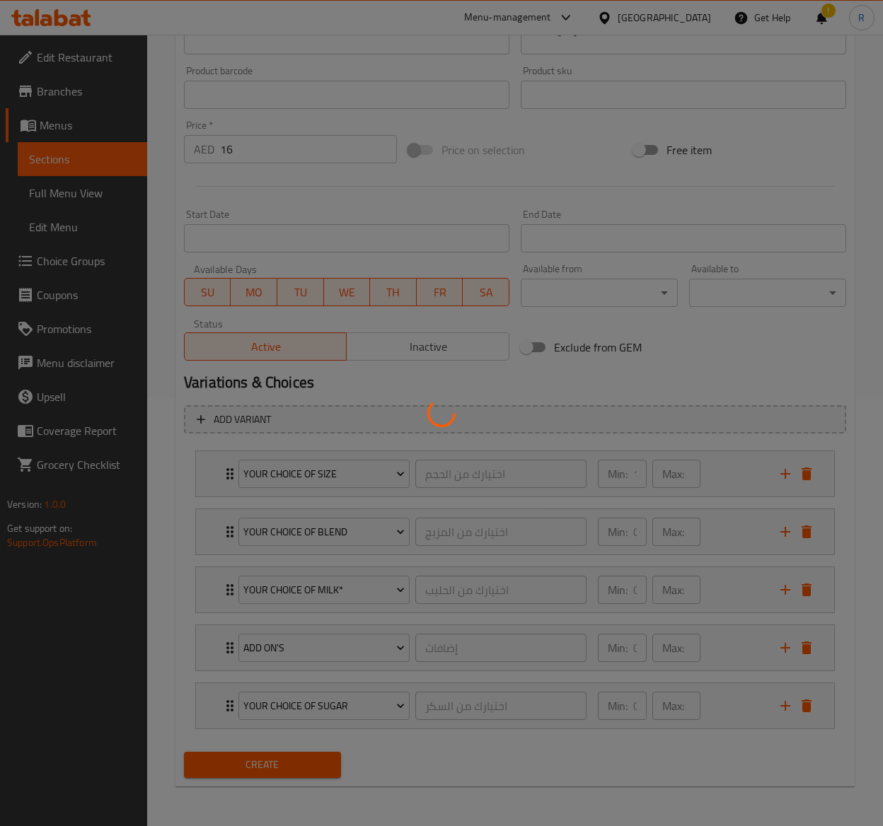
type input "0"
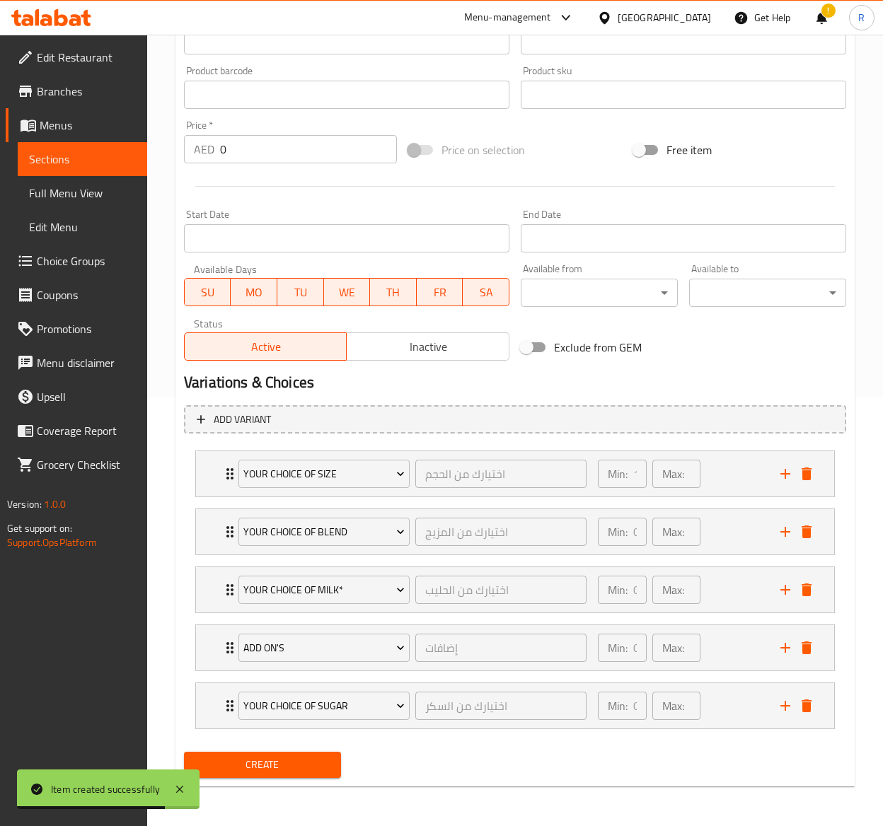
scroll to position [0, 0]
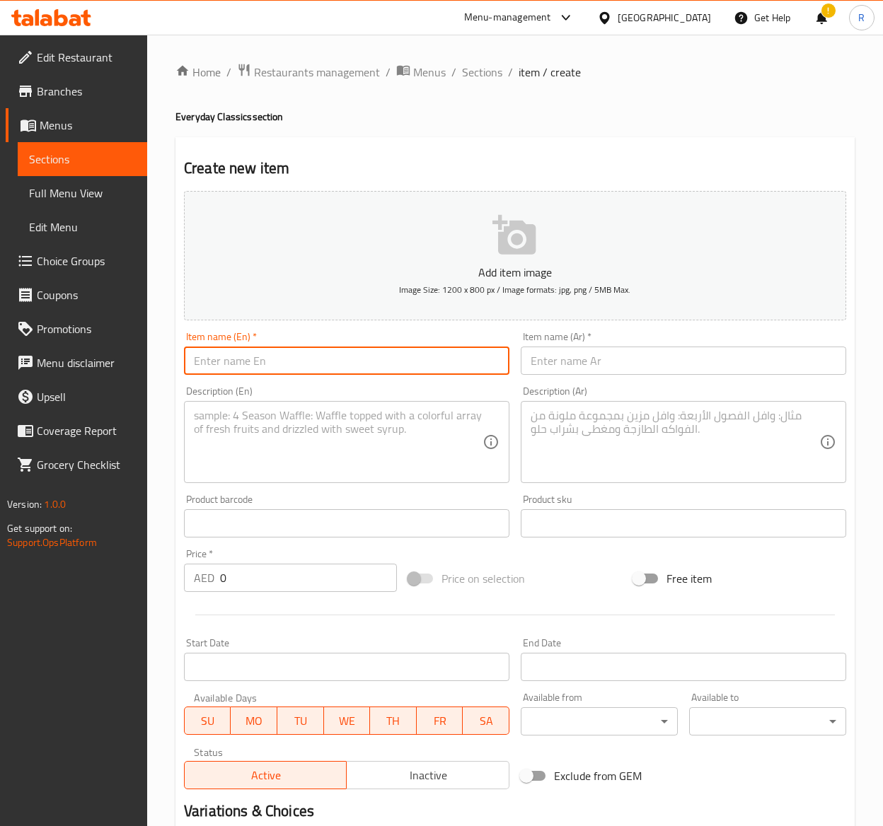
click at [258, 367] on input "text" at bounding box center [346, 361] width 325 height 28
paste input "Americano Coffee"
type input "Americano Coffee"
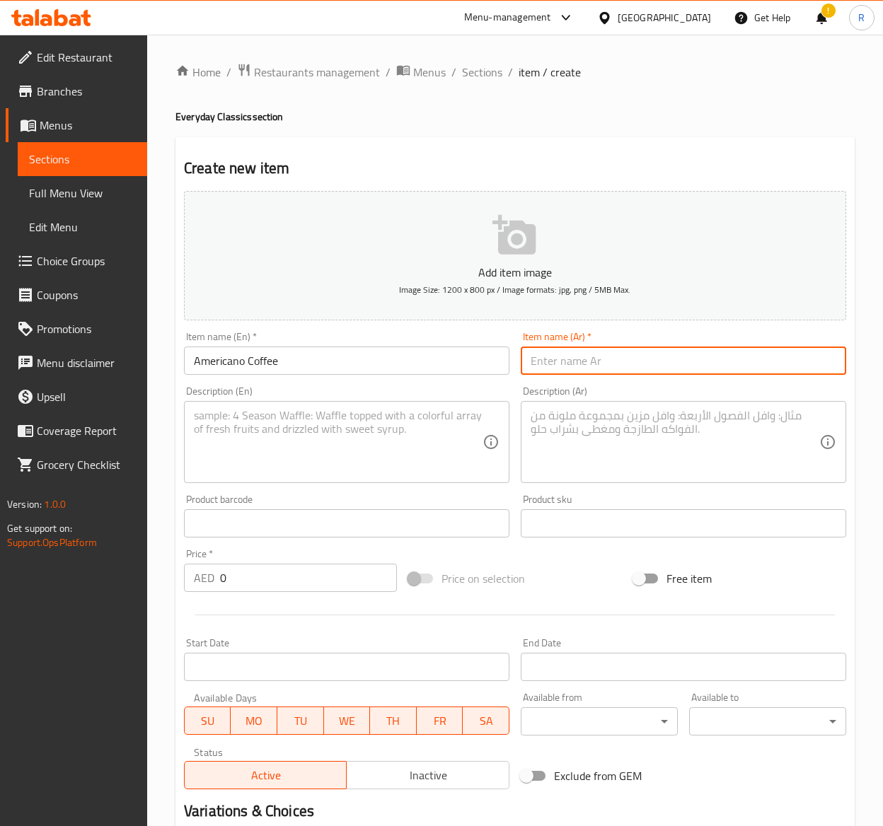
click at [607, 375] on input "text" at bounding box center [683, 361] width 325 height 28
paste input "أمريكانو"
type input "أمريكانو"
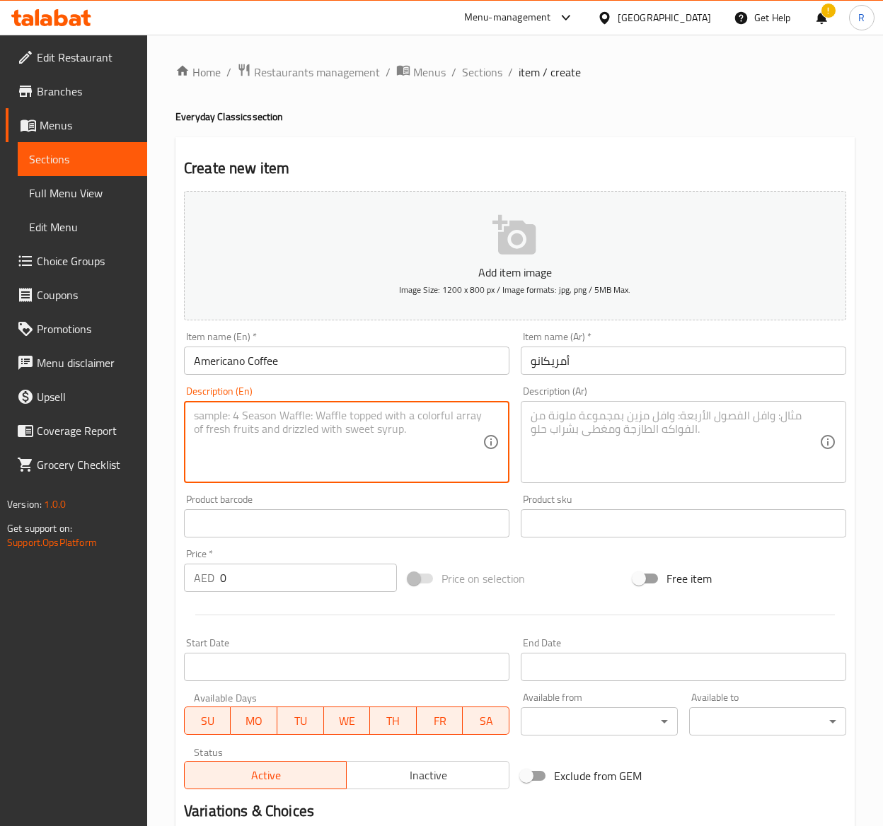
click at [361, 466] on textarea at bounding box center [338, 442] width 289 height 67
paste textarea "Made with a double shot of our premium espresso and hot water, it is a simple y…"
type textarea "Made with a double shot of our premium espresso and hot water, it is a simple y…"
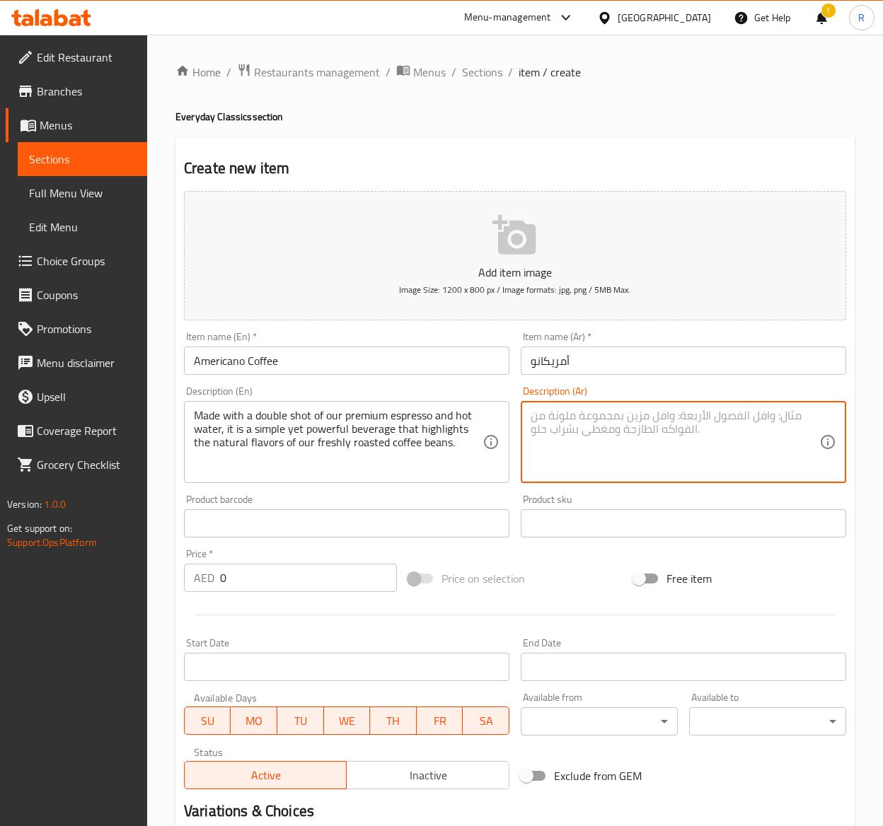
click at [603, 443] on textarea at bounding box center [675, 442] width 289 height 67
paste textarea "مصنوع من جرعة مزدوجة من الإسبريسو الفاخر والماء الساخن ، إنه مشروب بسيط ولكنه ق…"
type textarea "مصنوع من جرعة مزدوجة من الإسبريسو الفاخر والماء الساخن ، إنه مشروب بسيط ولكنه ق…"
click at [238, 577] on input "0" at bounding box center [308, 578] width 177 height 28
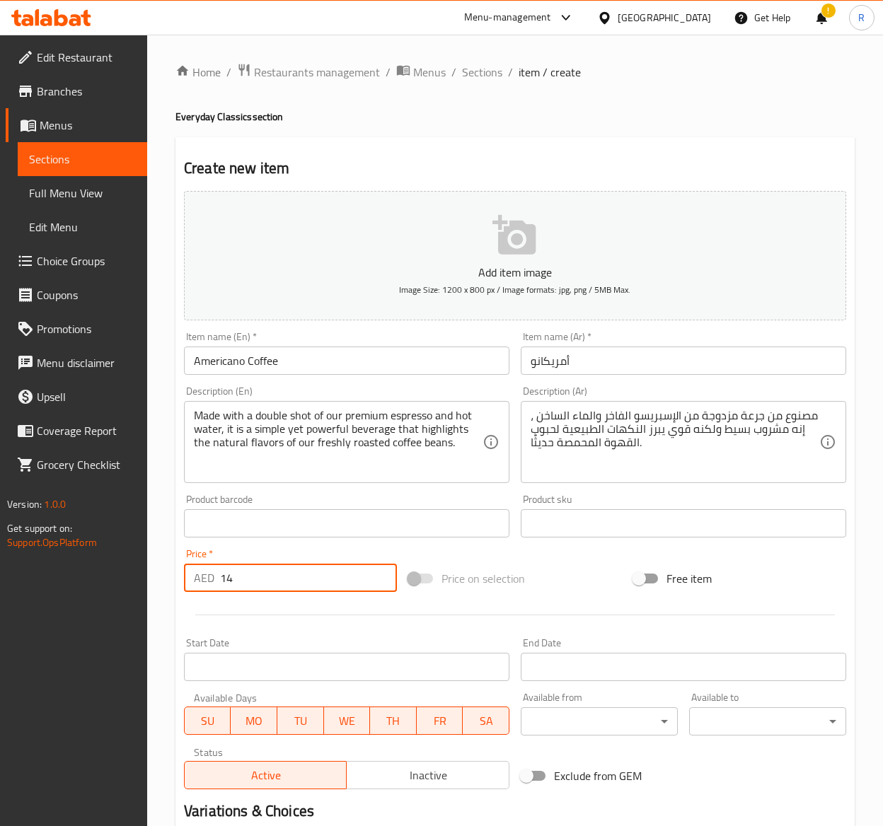
scroll to position [433, 0]
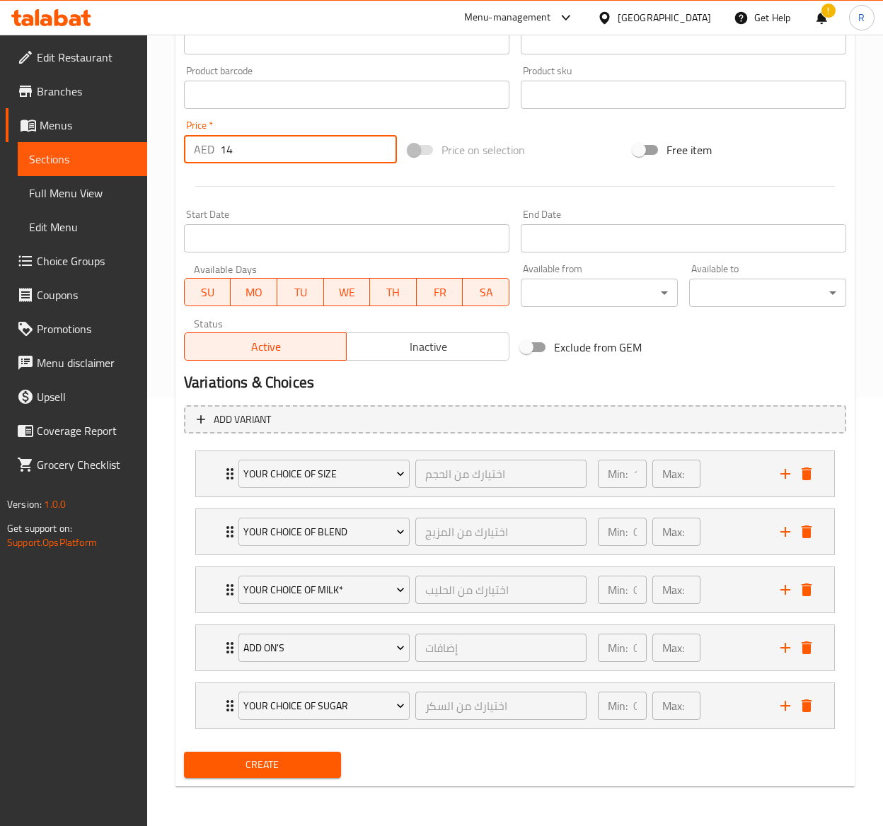
type input "14"
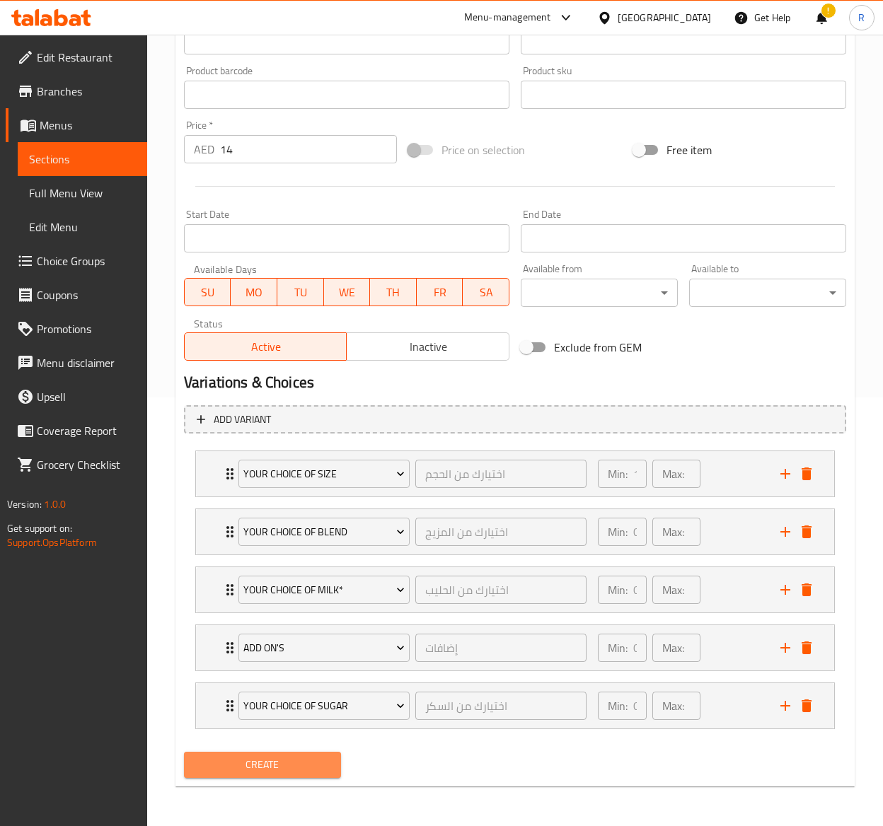
click at [323, 761] on span "Create" at bounding box center [262, 765] width 134 height 18
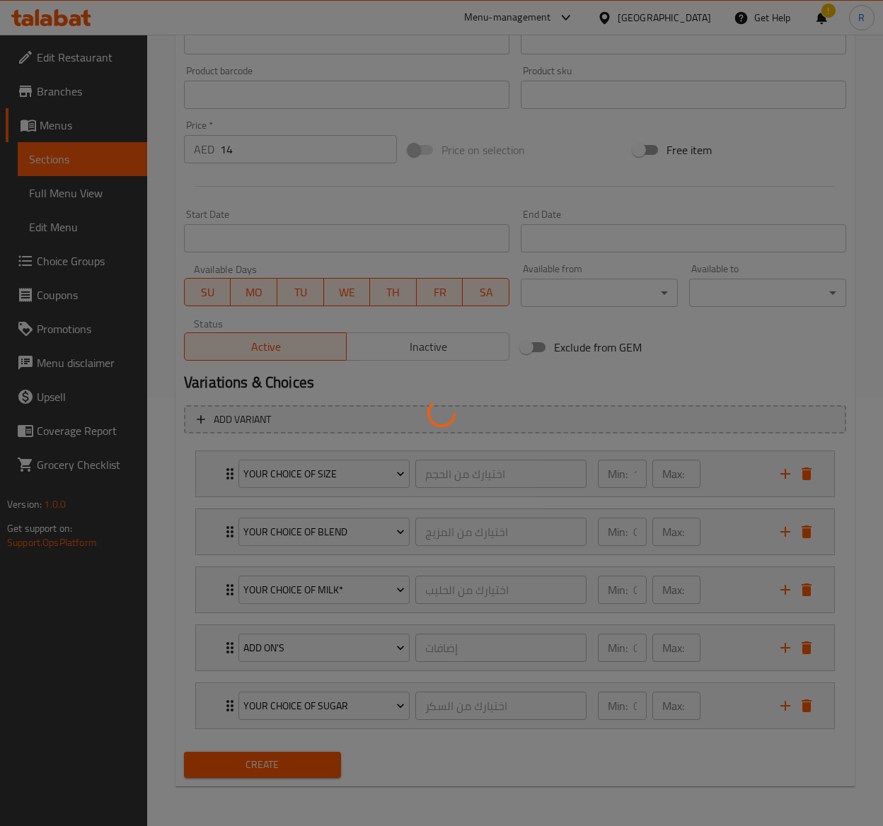
type input "0"
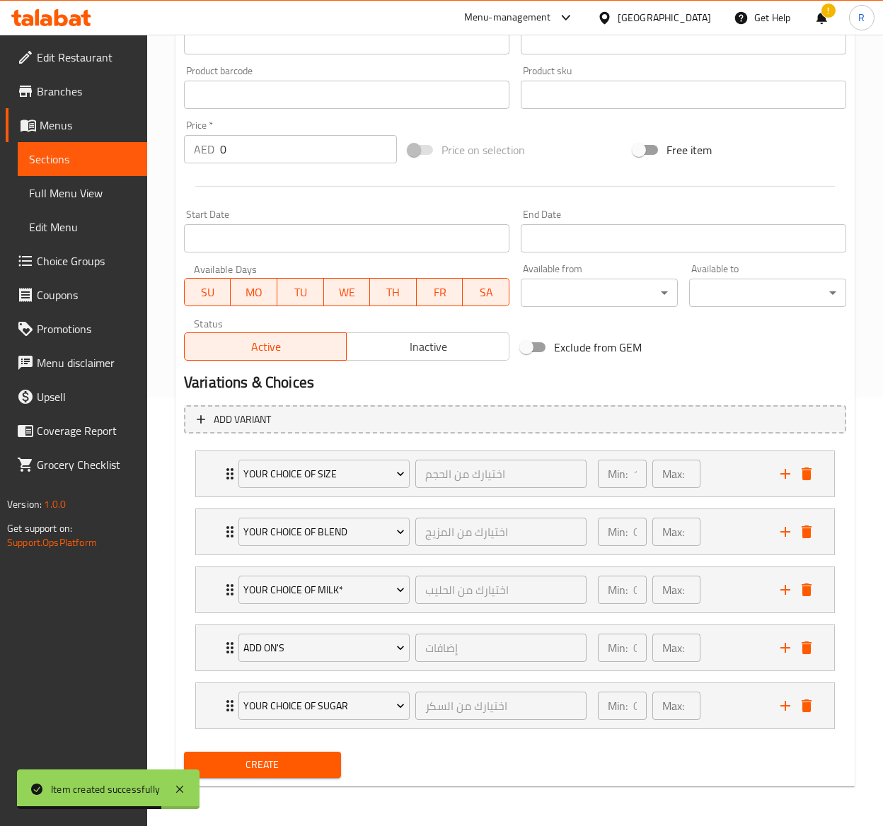
scroll to position [0, 0]
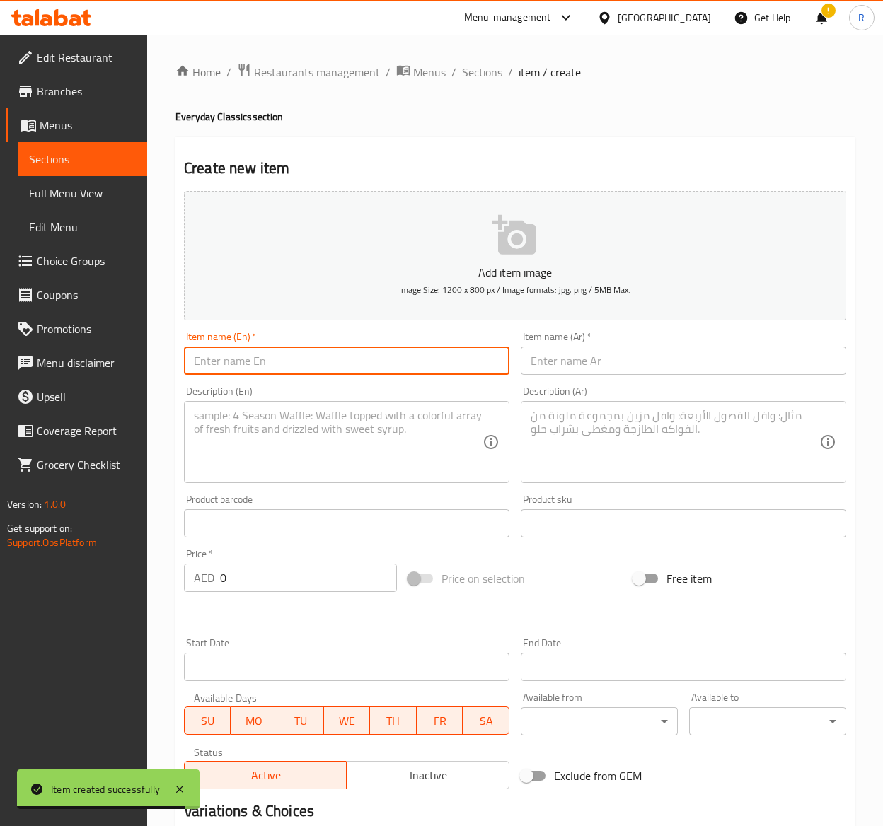
click at [231, 368] on input "text" at bounding box center [346, 361] width 325 height 28
paste input "Flat White 8oz"
type input "Flat White 8oz"
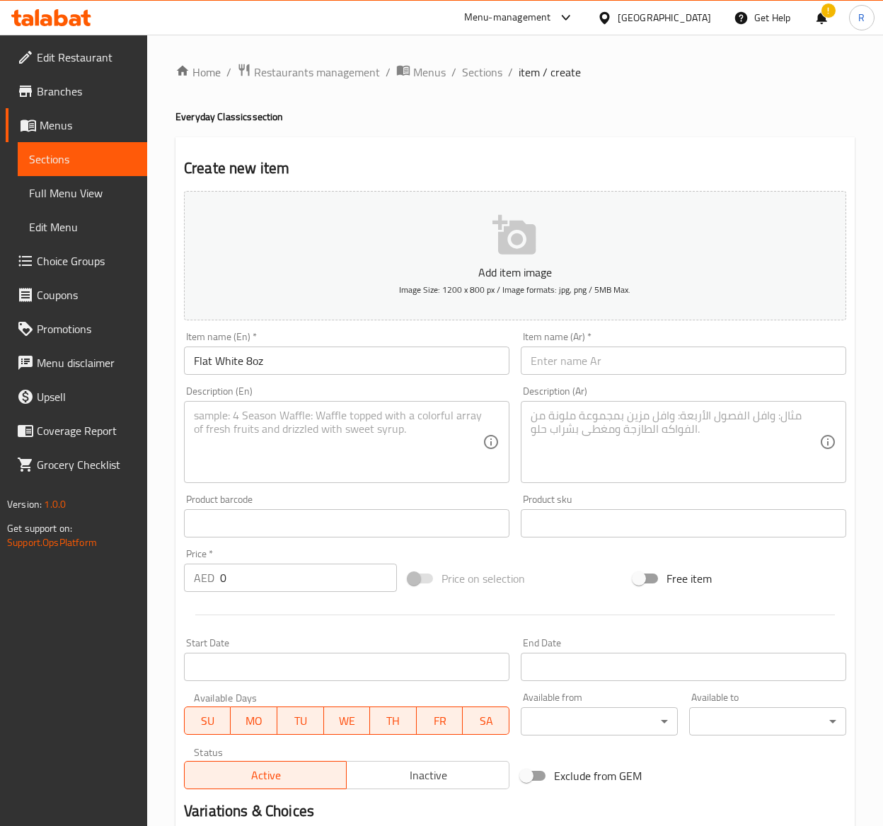
click at [590, 356] on input "text" at bounding box center [683, 361] width 325 height 28
paste input "فلات وايت 8 اونصة"
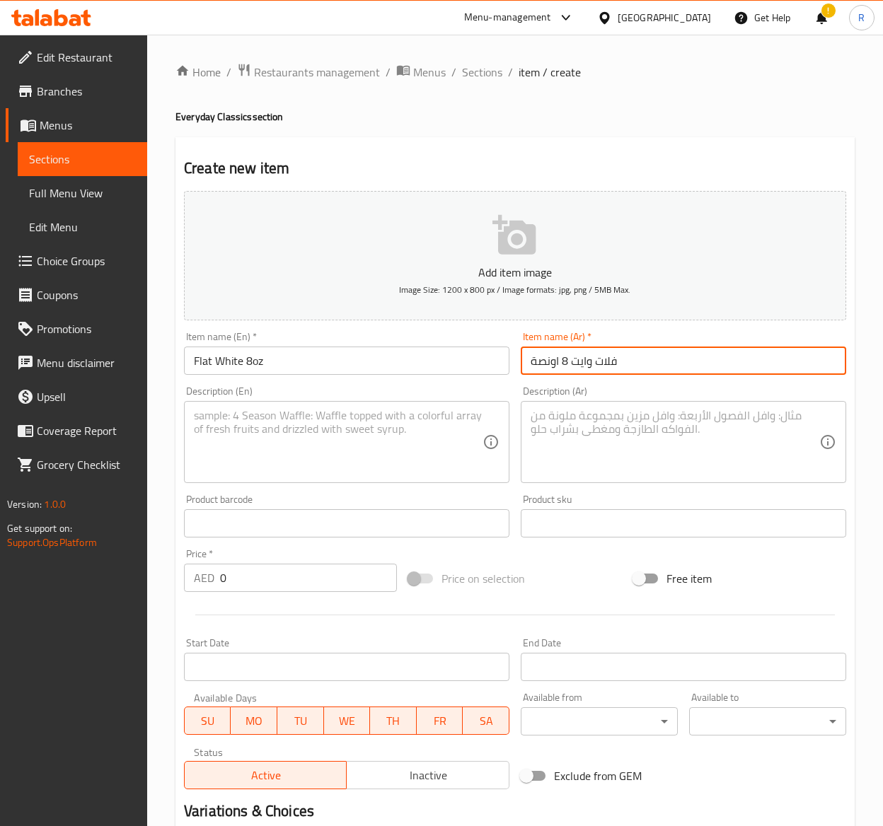
type input "فلات وايت 8 اونصة"
click at [320, 441] on textarea at bounding box center [338, 442] width 289 height 67
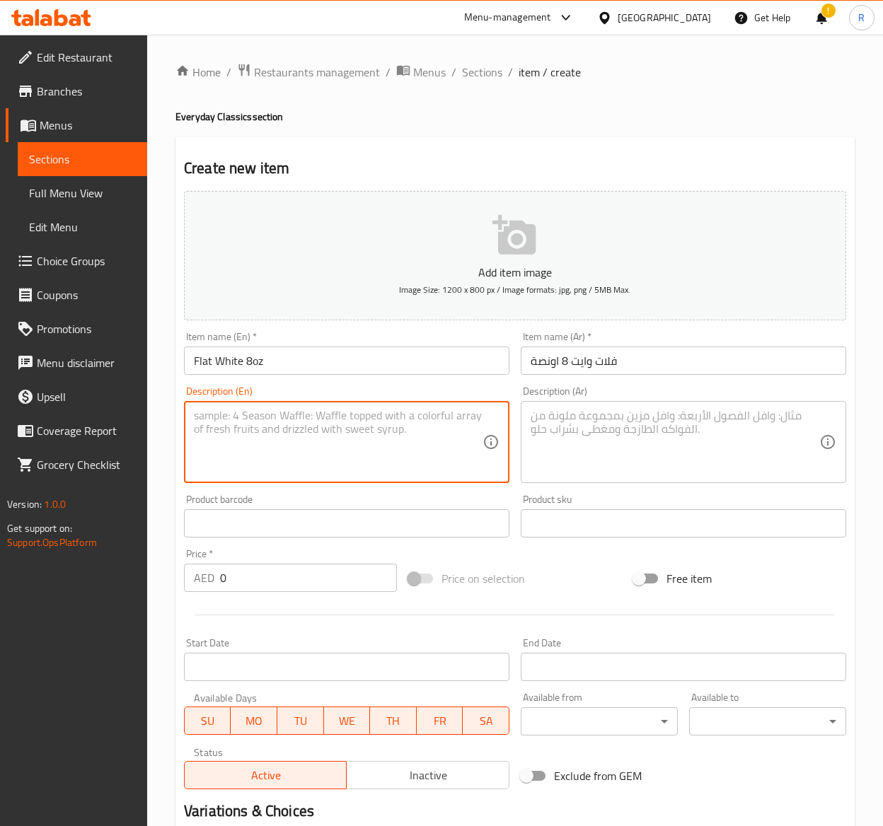
paste textarea "Crafted with a double shot of our finest espresso and silky microfoam milk, it …"
type textarea "Crafted with a double shot of our finest espresso and silky microfoam milk, it …"
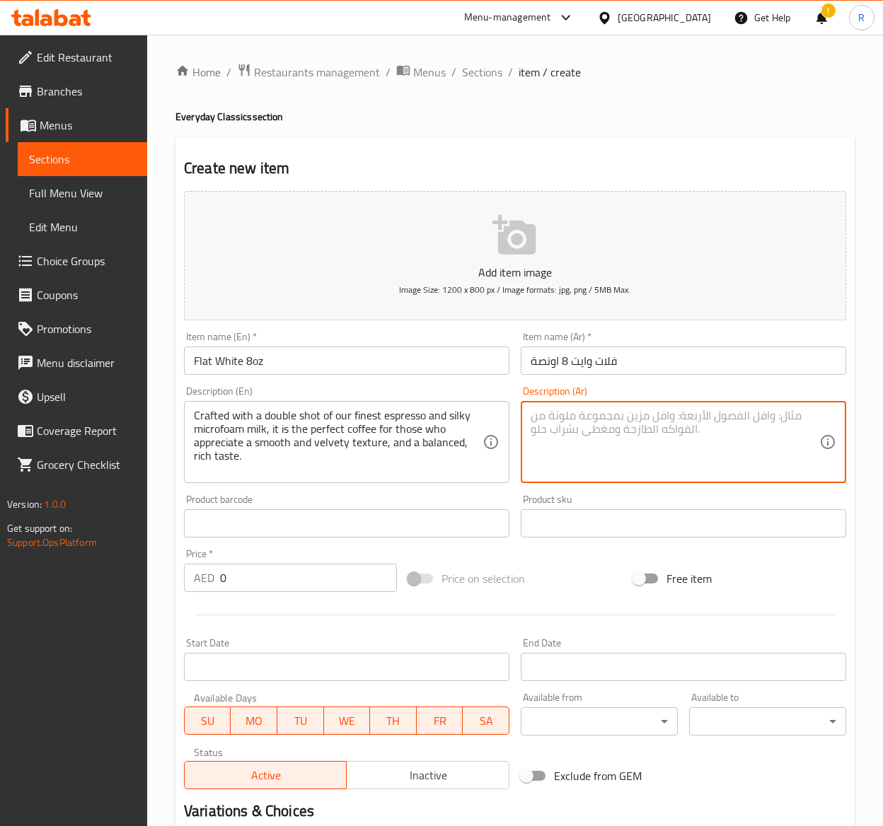
click at [604, 452] on textarea at bounding box center [675, 442] width 289 height 67
paste textarea "صُنعت من جرعة مضاعفة من أجود أنواع الإسبرسو وحليب الميكروفوم الحريري ، وهي القه…"
type textarea "صُنعت من جرعة مضاعفة من أجود أنواع الإسبرسو وحليب الميكروفوم الحريري ، وهي القه…"
click at [301, 590] on input "0" at bounding box center [308, 578] width 177 height 28
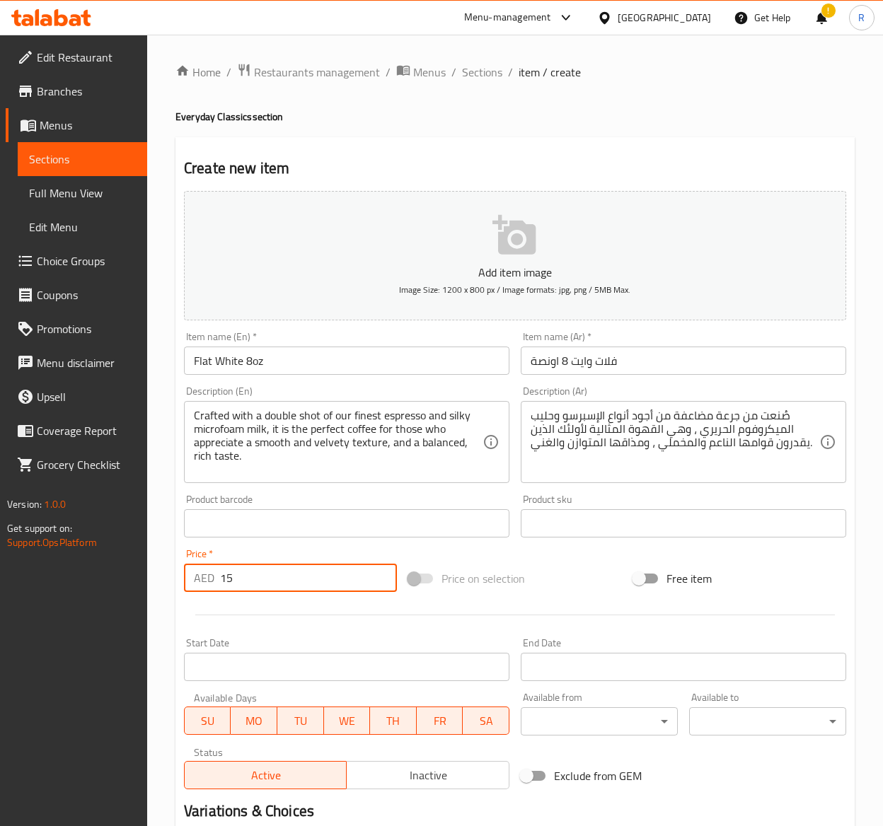
scroll to position [433, 0]
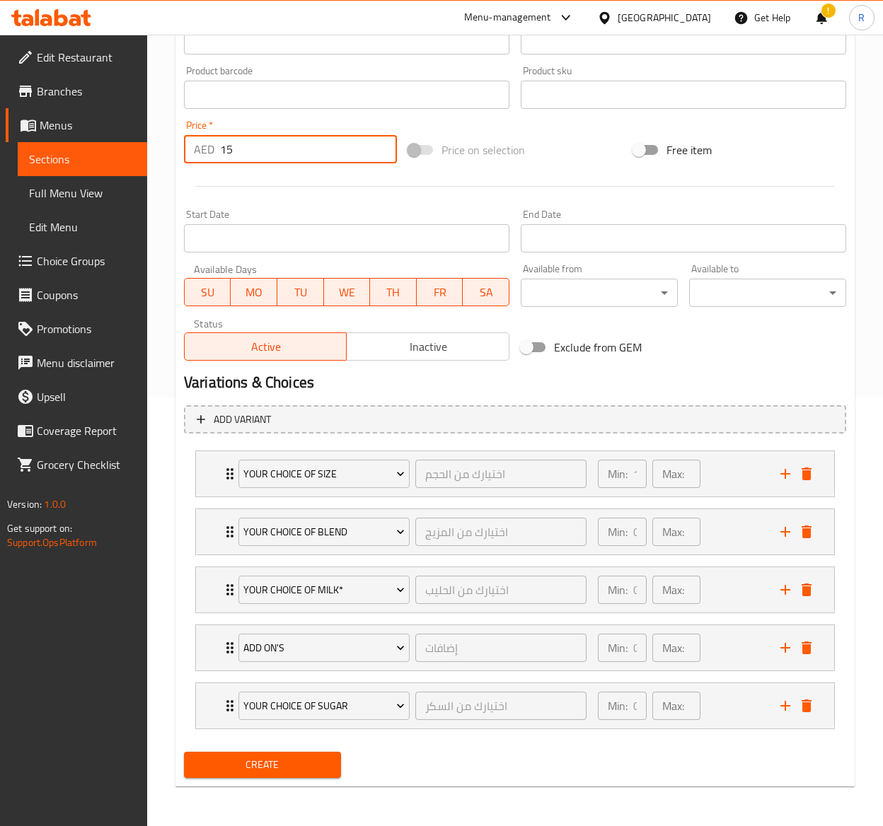
type input "15"
click at [266, 764] on span "Create" at bounding box center [262, 765] width 134 height 18
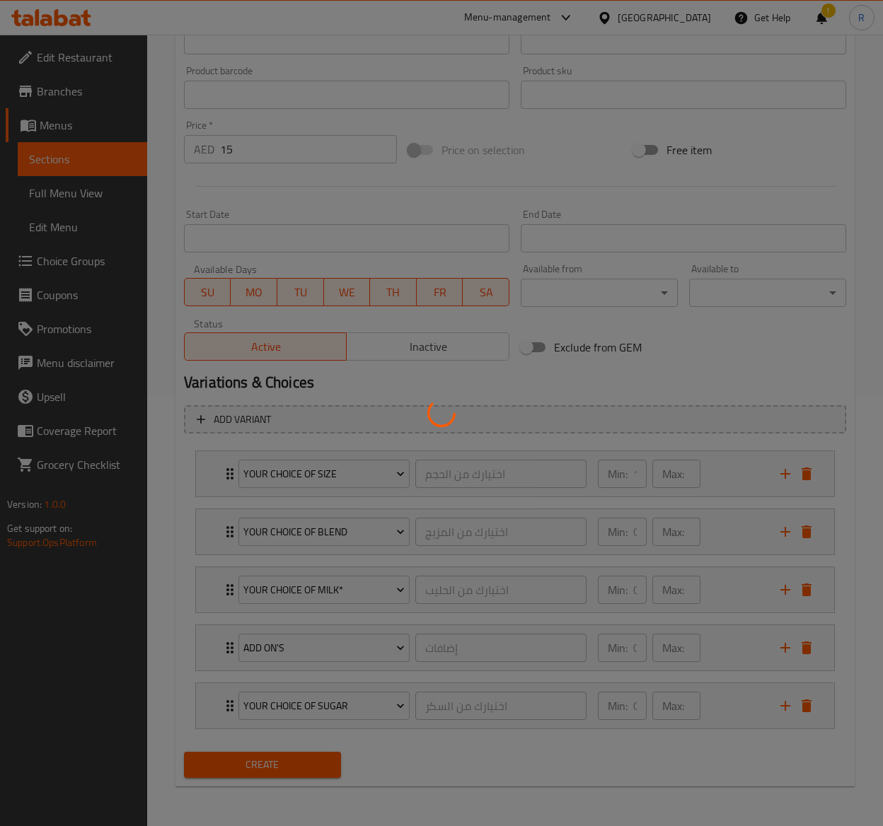
type input "0"
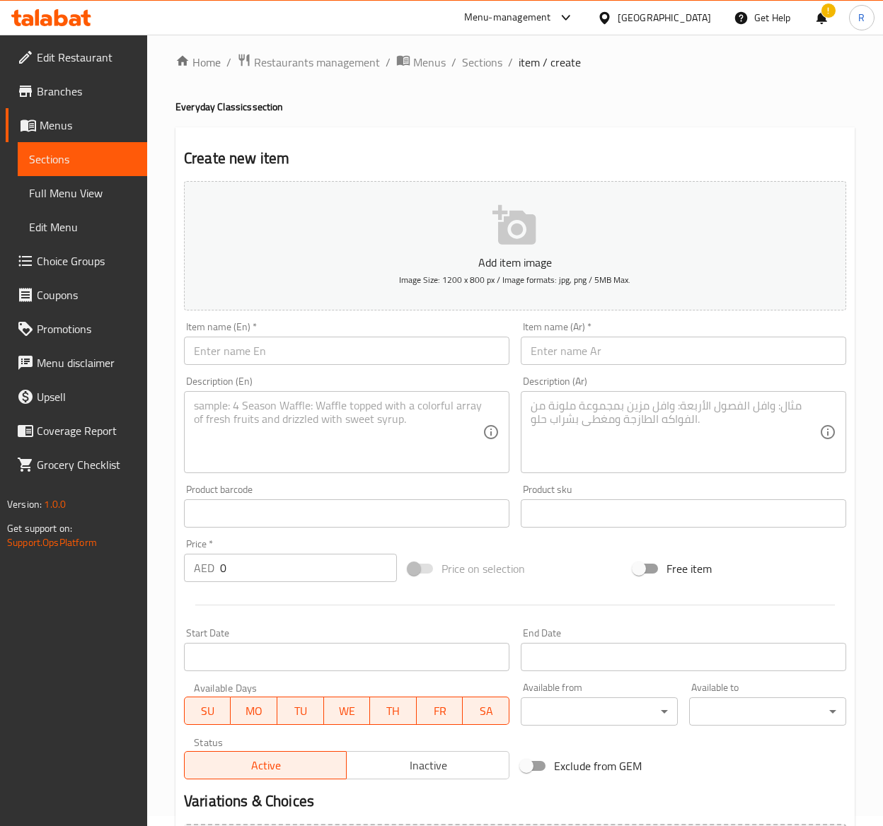
scroll to position [0, 0]
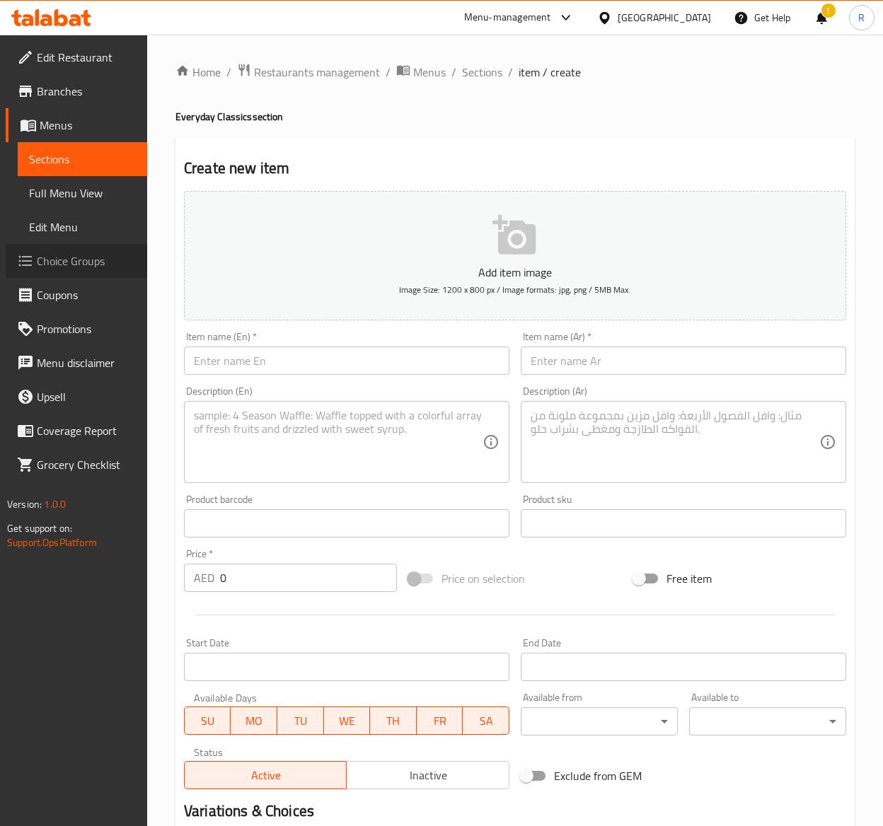
click at [85, 263] on span "Choice Groups" at bounding box center [86, 261] width 99 height 17
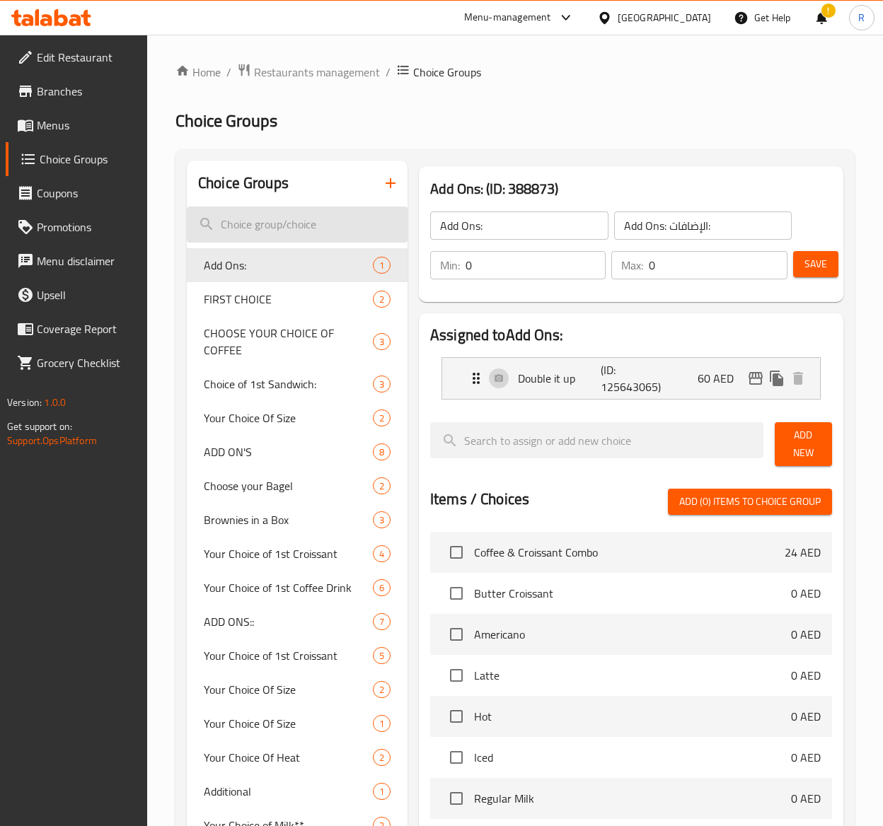
click at [318, 212] on input "search" at bounding box center [297, 225] width 221 height 36
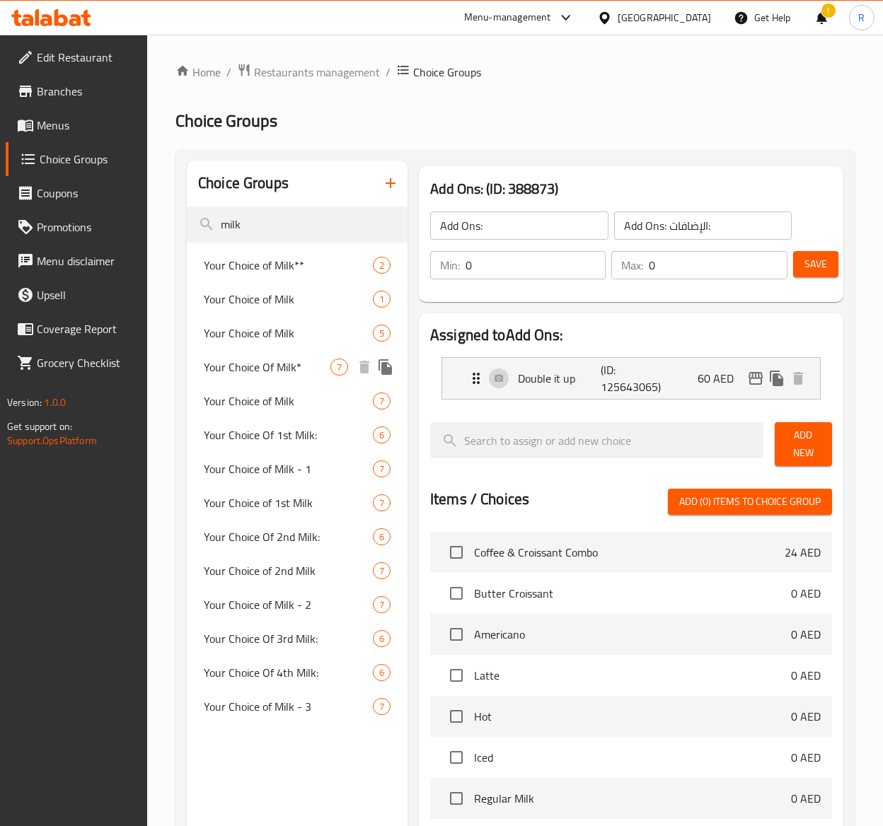
type input "milk"
click at [307, 357] on div "Your Choice Of Milk* 7" at bounding box center [297, 367] width 221 height 34
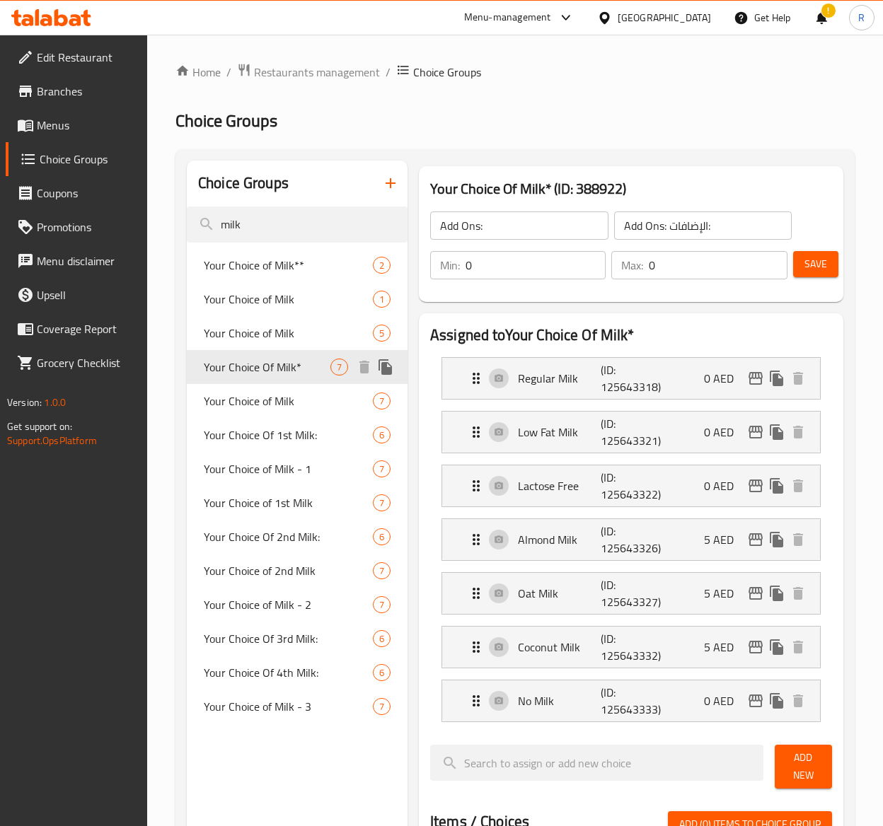
type input "Your Choice Of Milk*"
type input "اختيارك من الحليب"
type input "1"
click at [759, 695] on icon "edit" at bounding box center [755, 701] width 17 height 17
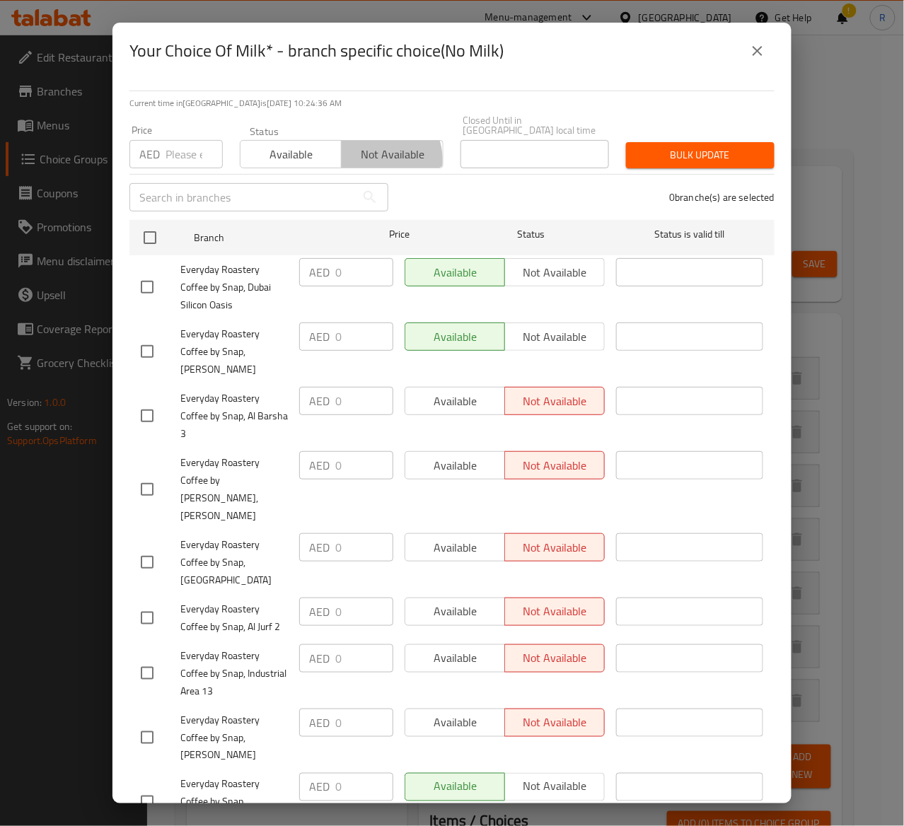
click at [369, 160] on span "Not available" at bounding box center [392, 154] width 90 height 21
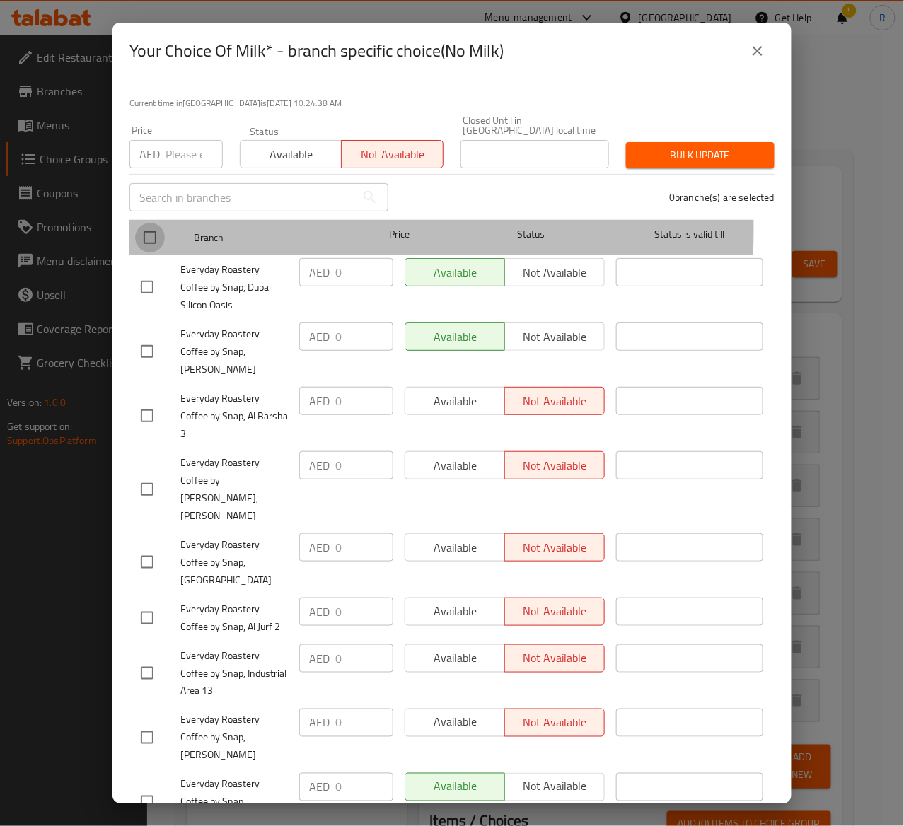
click at [147, 229] on input "checkbox" at bounding box center [150, 238] width 30 height 30
checkbox input "true"
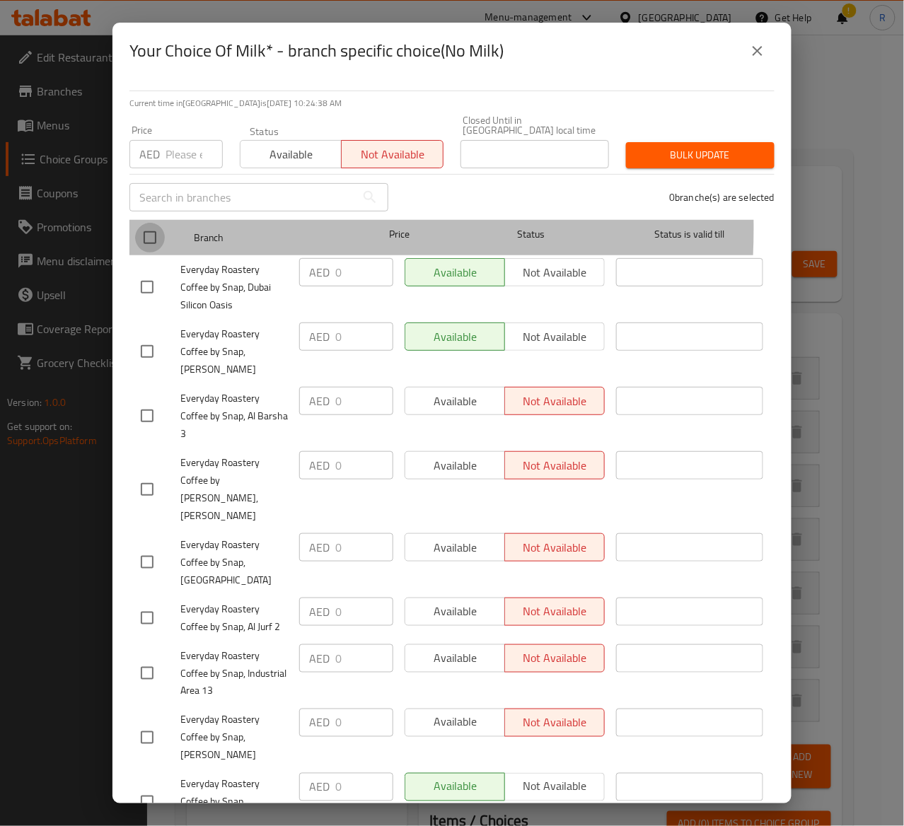
checkbox input "true"
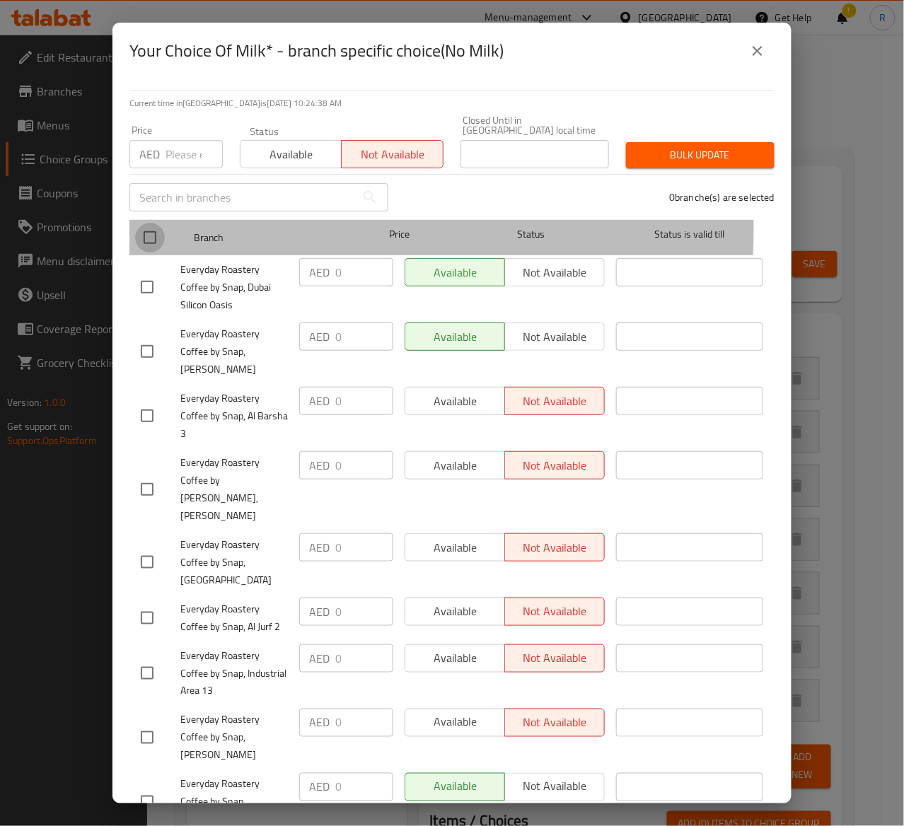
checkbox input "true"
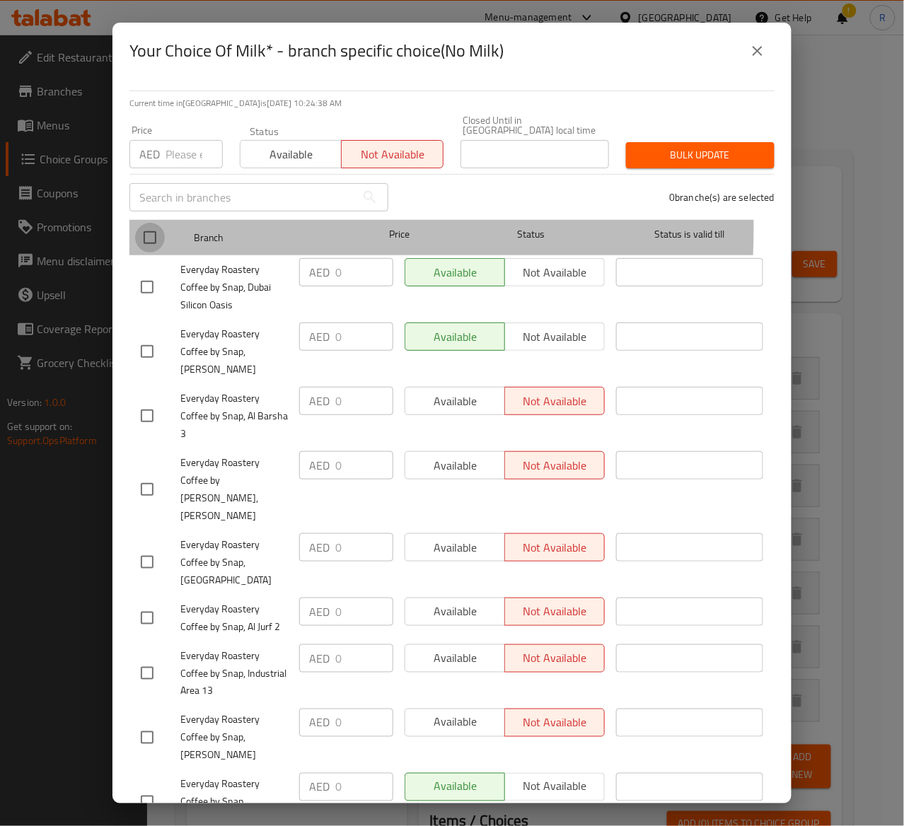
checkbox input "true"
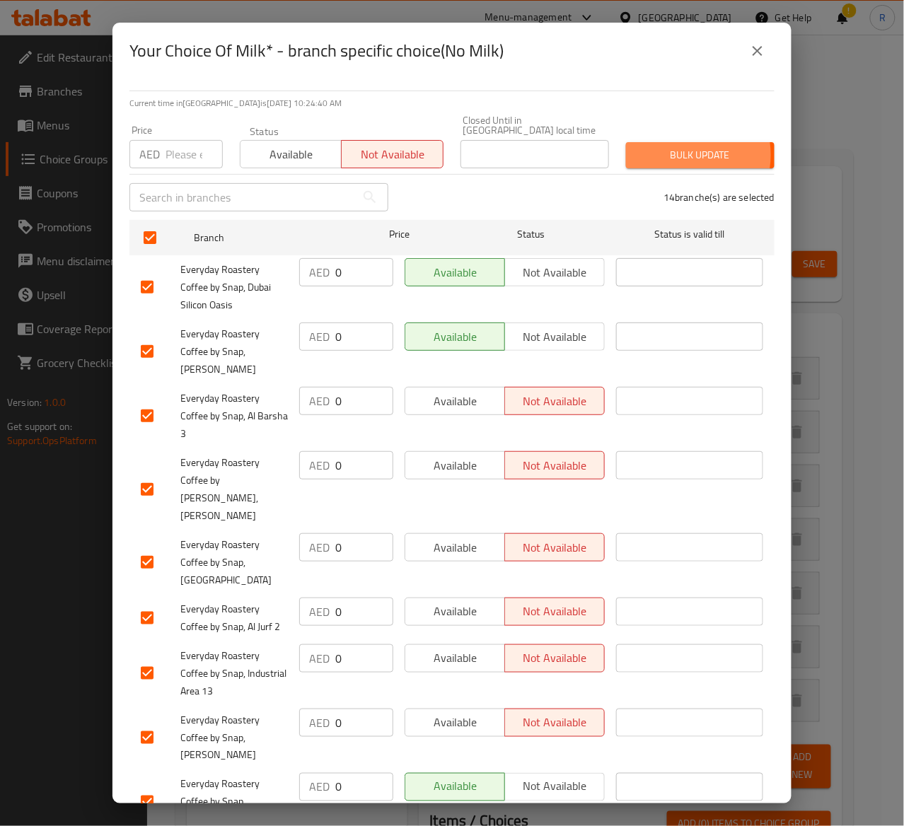
click at [664, 155] on span "Bulk update" at bounding box center [700, 155] width 126 height 18
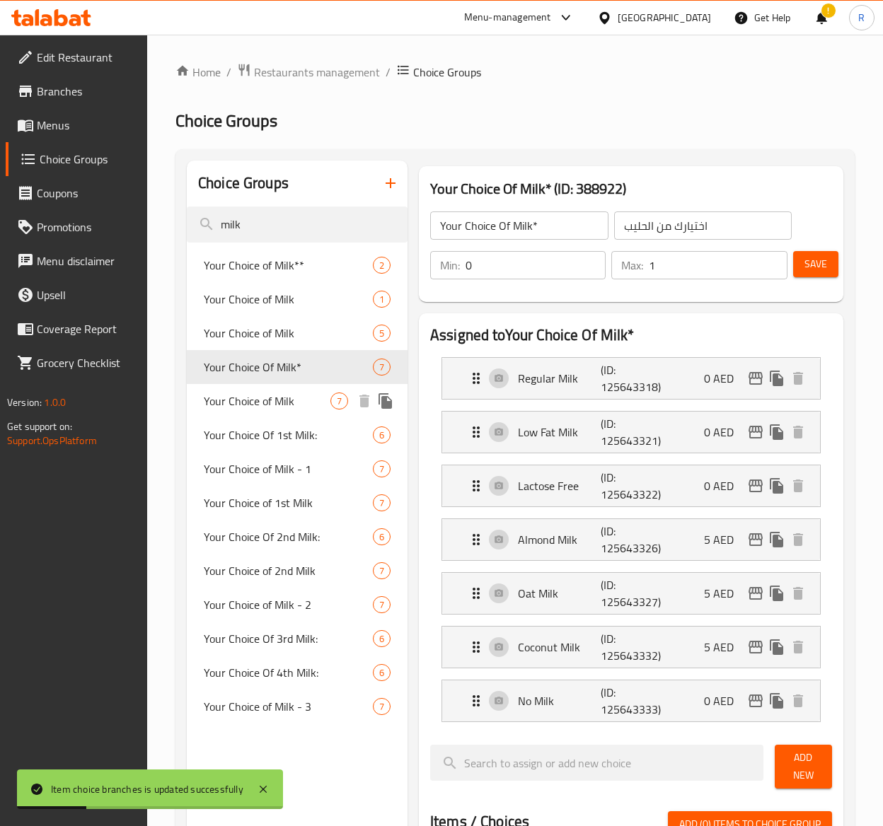
click at [270, 401] on span "Your Choice of Milk" at bounding box center [267, 401] width 127 height 17
type input "Your Choice of Milk"
type input "اختيارك من الحليب (ساخن)"
type input "1"
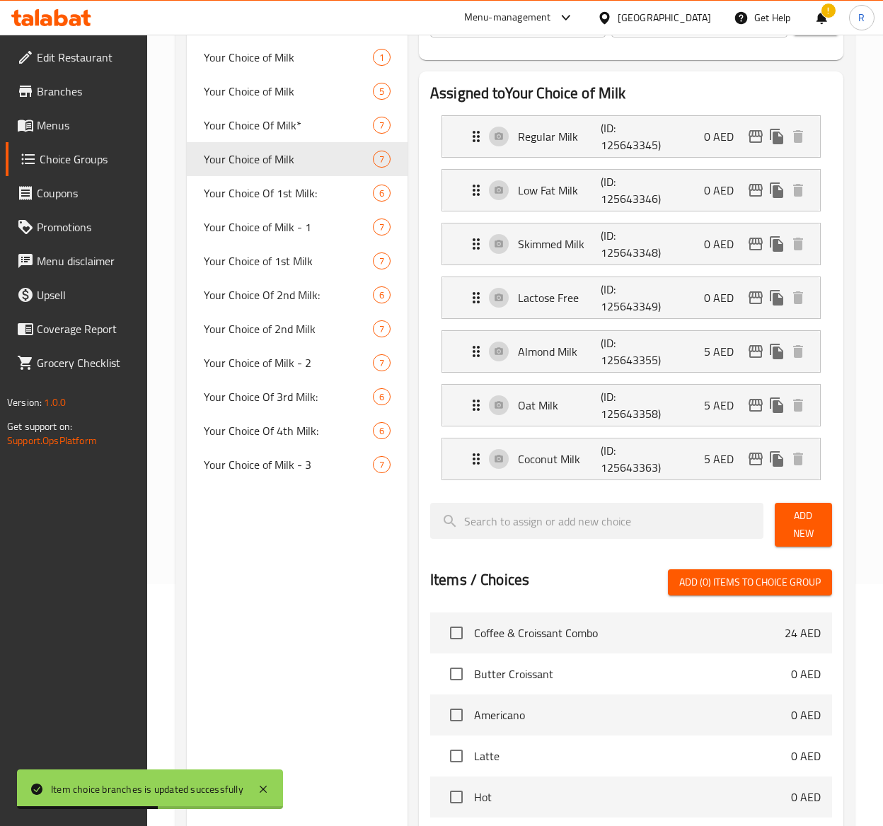
scroll to position [235, 0]
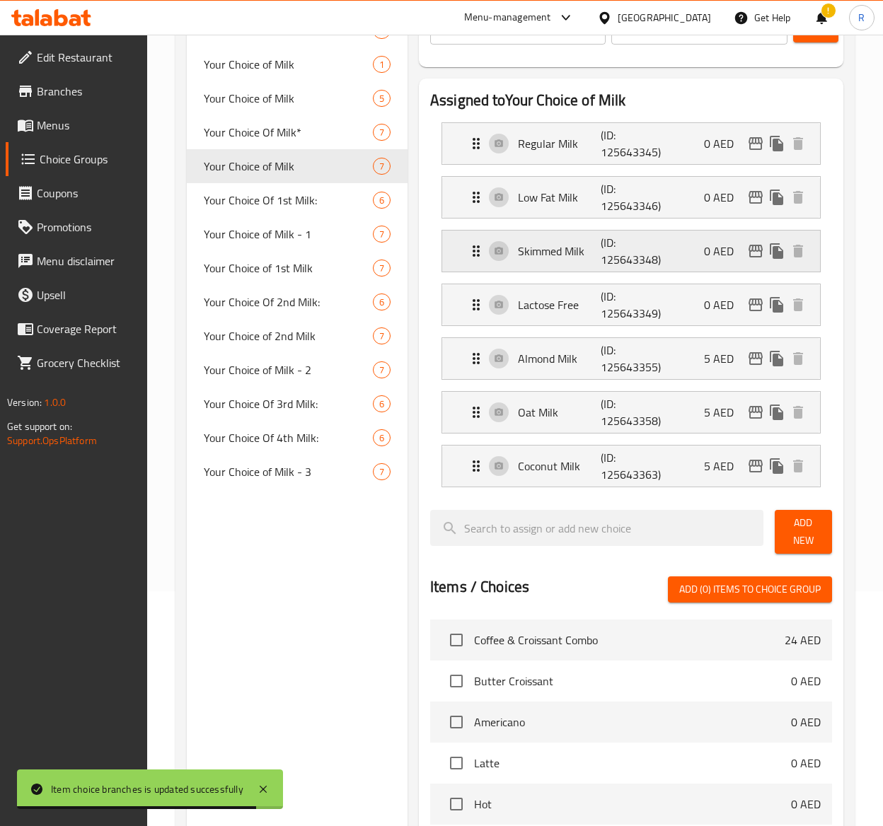
click at [581, 260] on p "Skimmed Milk" at bounding box center [559, 251] width 83 height 17
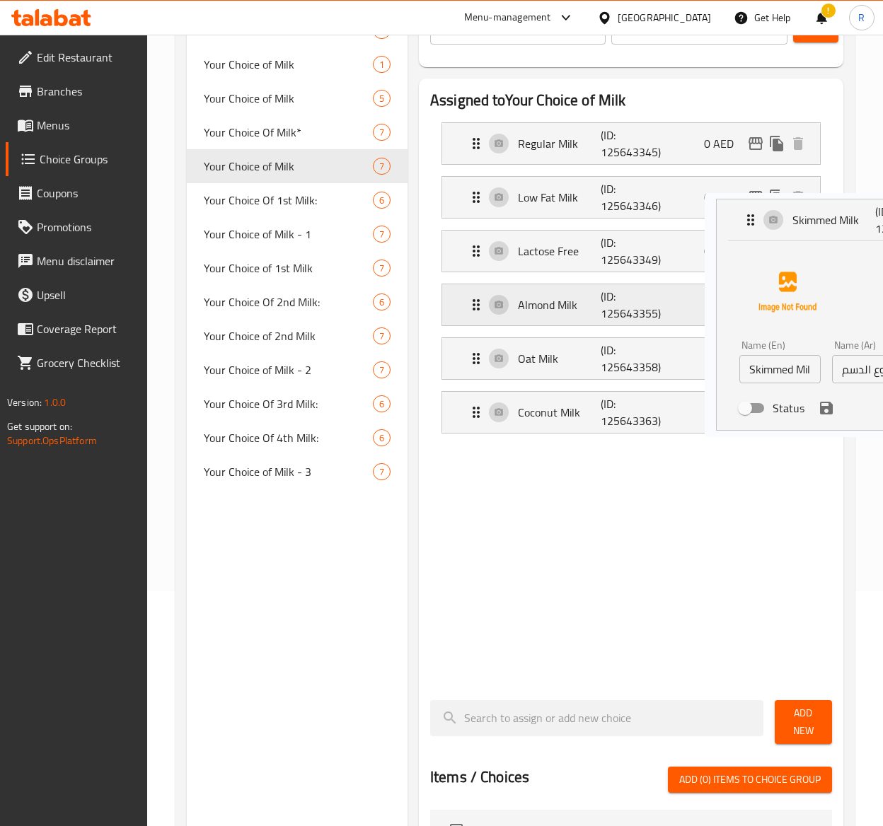
drag, startPoint x: 465, startPoint y: 405, endPoint x: 500, endPoint y: 398, distance: 35.4
click at [500, 398] on nav "Regular Milk (ID: 125643345) 0 AED Name (En) Regular Milk Name (En) Name (Ar) ح…" at bounding box center [631, 400] width 402 height 578
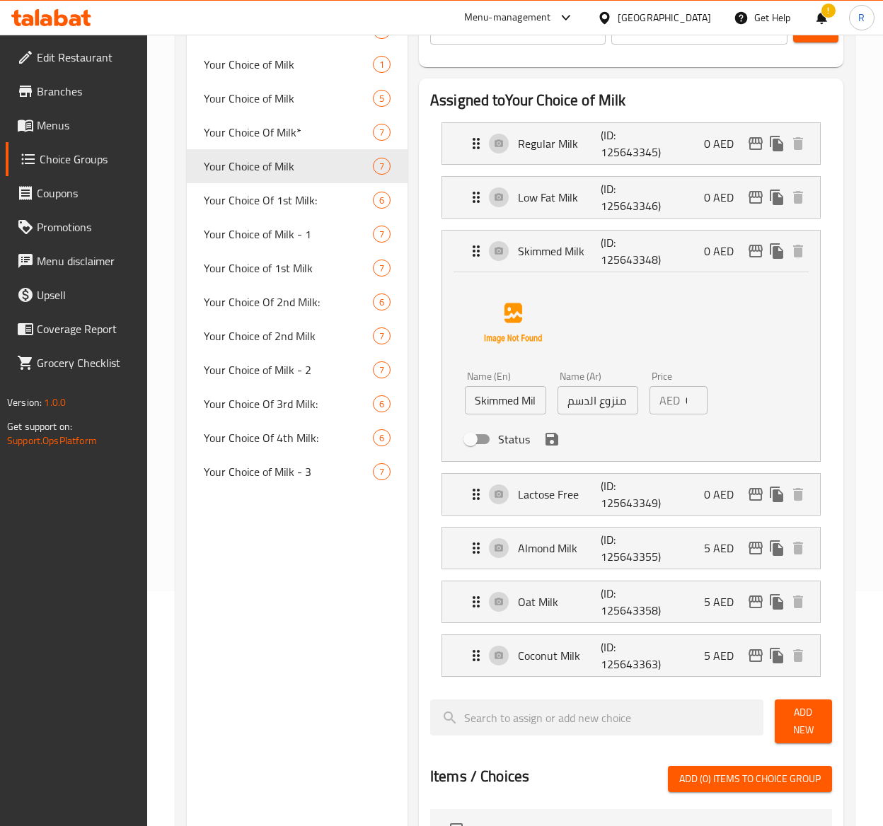
click at [525, 390] on input "Skimmed Milk" at bounding box center [505, 400] width 81 height 28
click at [533, 396] on input "Skimmed Milk" at bounding box center [505, 400] width 81 height 28
type input "S"
type input "n"
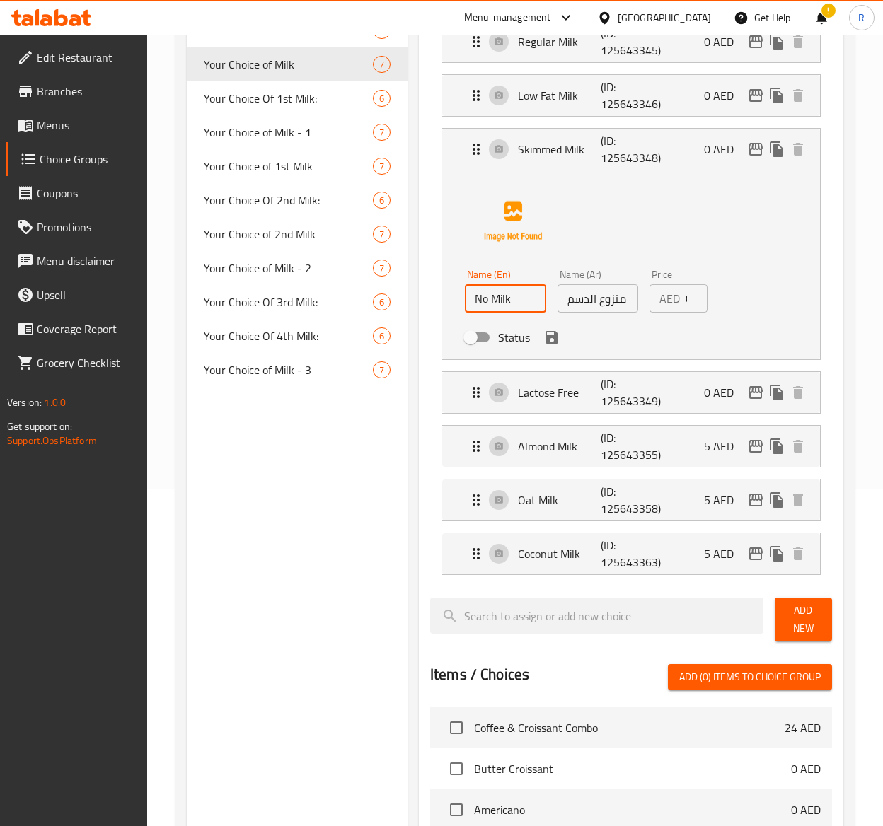
scroll to position [423, 0]
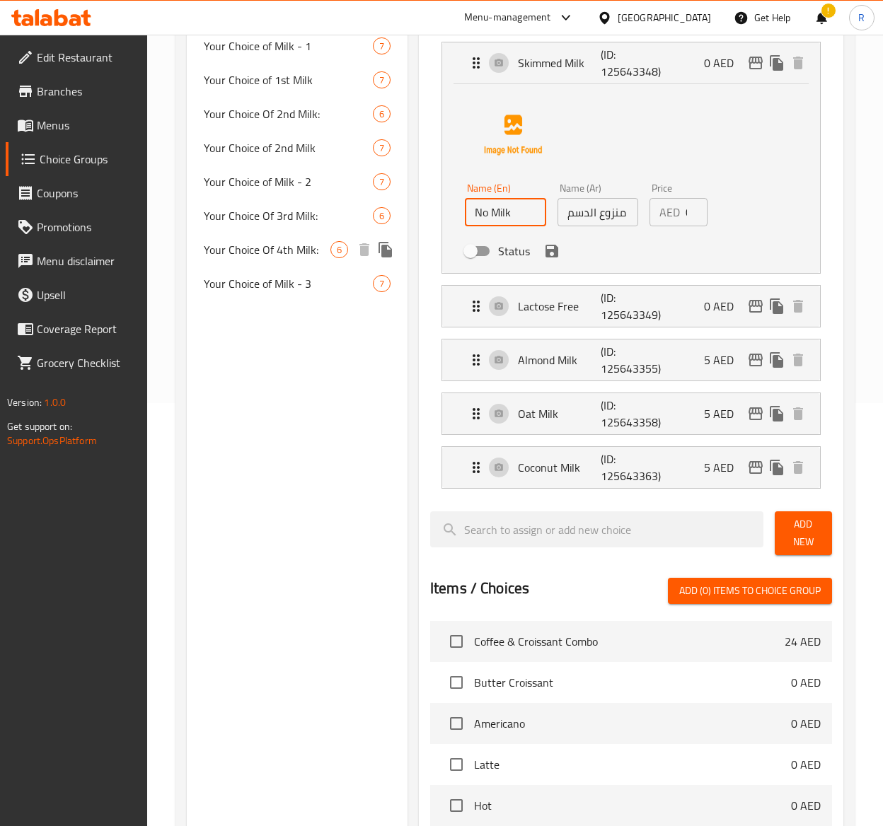
drag, startPoint x: 519, startPoint y: 211, endPoint x: 218, endPoint y: 225, distance: 301.0
click at [218, 225] on div "Choice Groups milk Your Choice of Milk** 2 Your Choice of Milk 1 Your Choice of…" at bounding box center [518, 483] width 662 height 1490
type input "No Milk"
drag, startPoint x: 558, startPoint y: 214, endPoint x: 775, endPoint y: 217, distance: 217.2
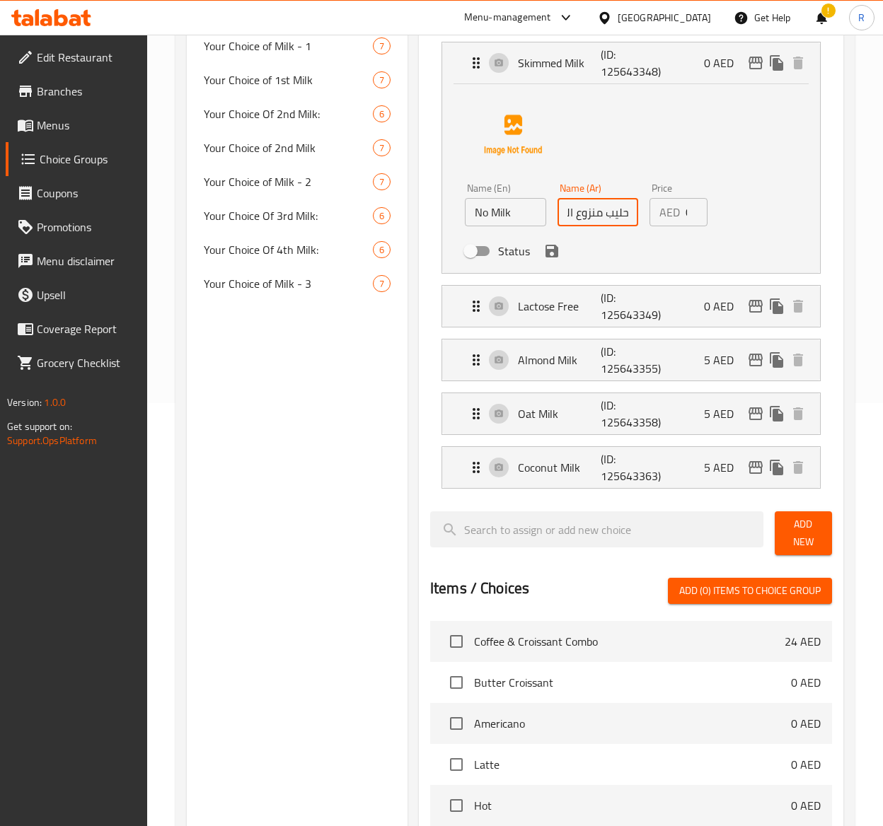
click at [775, 217] on div "Name (En) No Milk Name (En) Name (Ar) حليب منزوع الدسم Name (Ar) Price AED 0 Pr…" at bounding box center [631, 176] width 333 height 178
paste input "لا حليب"
type input "لا حليب"
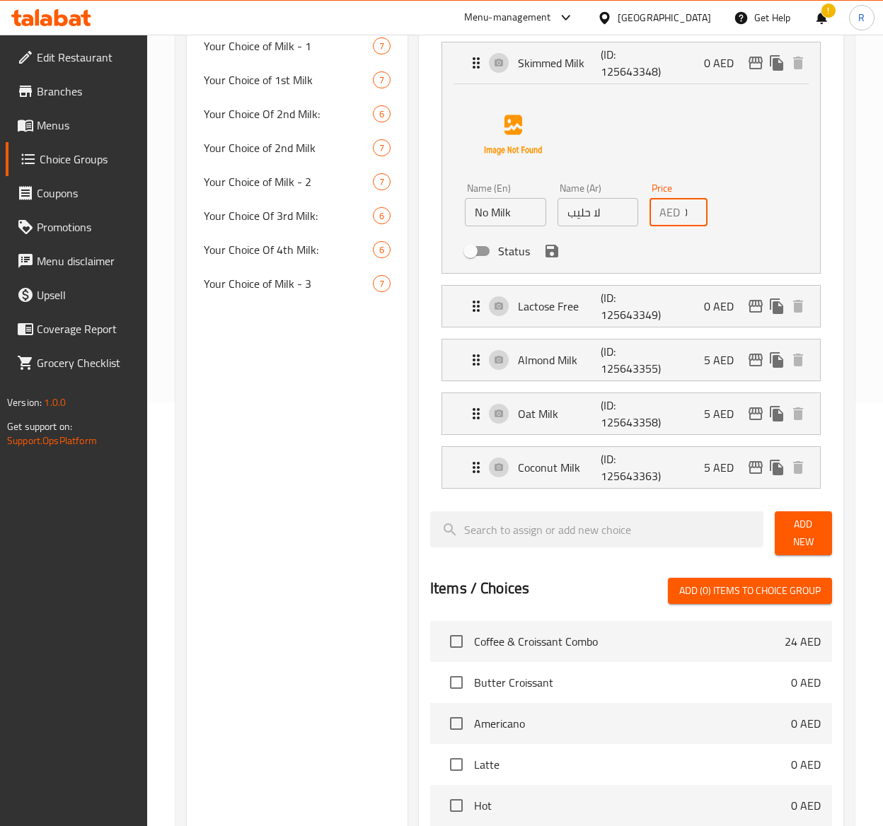
click at [691, 220] on input "0" at bounding box center [697, 212] width 22 height 28
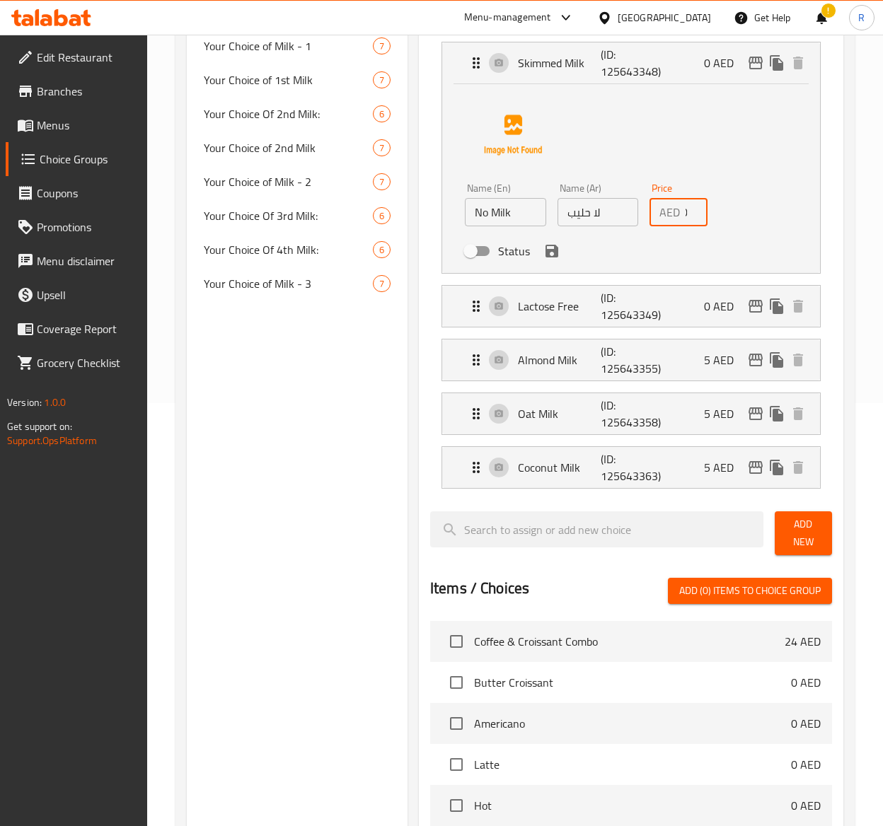
click at [691, 220] on input "0" at bounding box center [697, 212] width 22 height 28
click at [556, 258] on icon "save" at bounding box center [551, 251] width 13 height 13
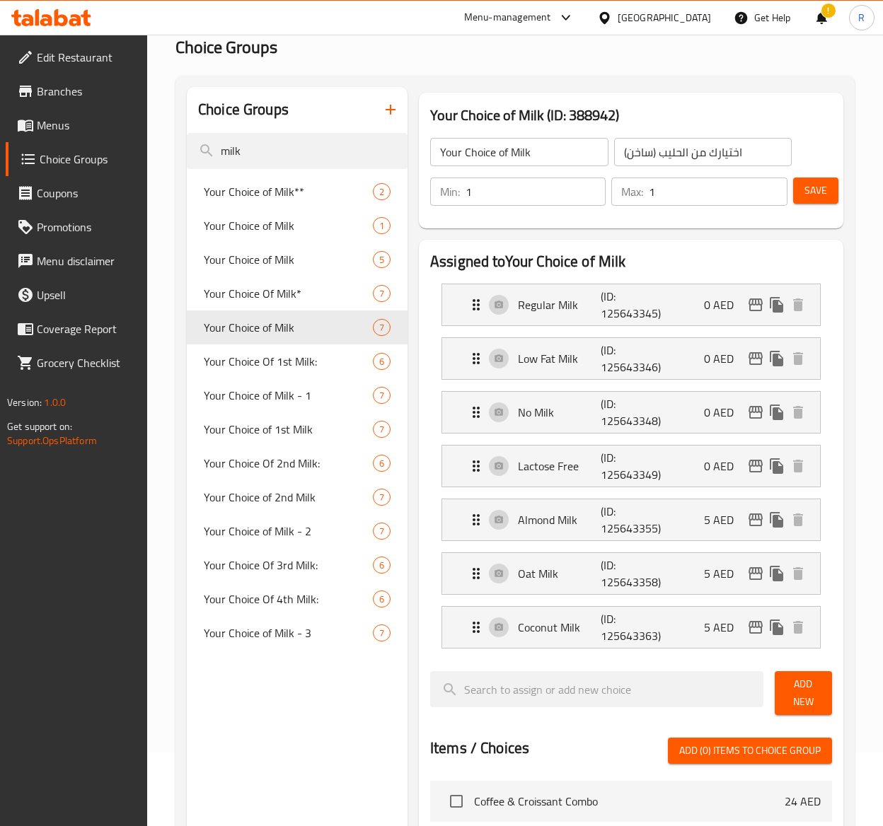
scroll to position [62, 0]
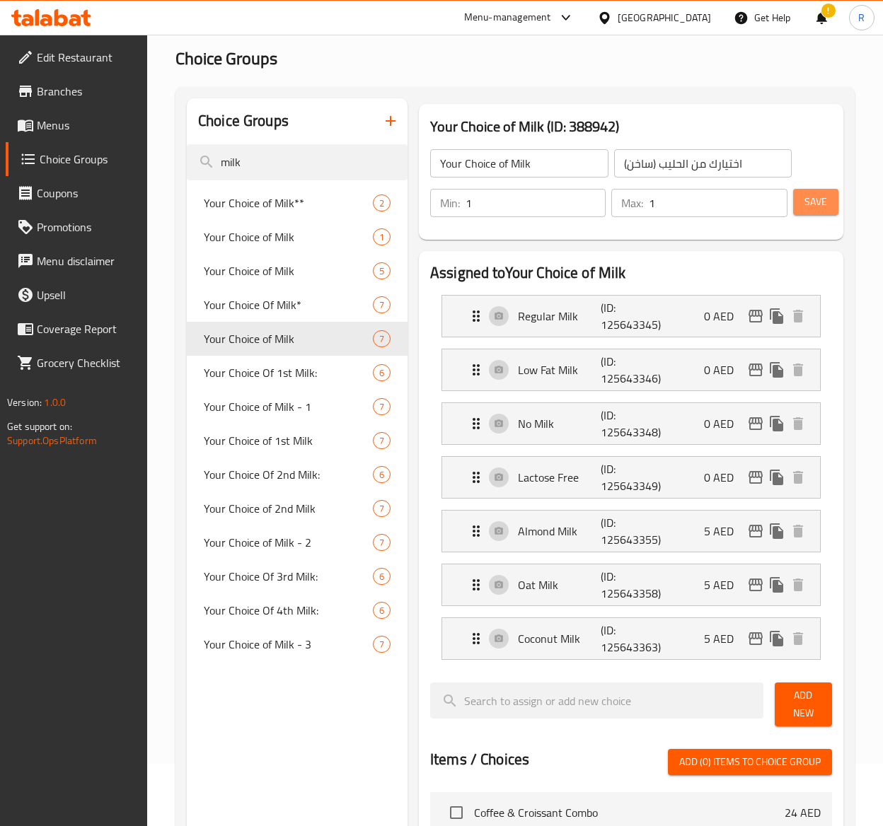
click at [804, 195] on span "Save" at bounding box center [815, 202] width 23 height 18
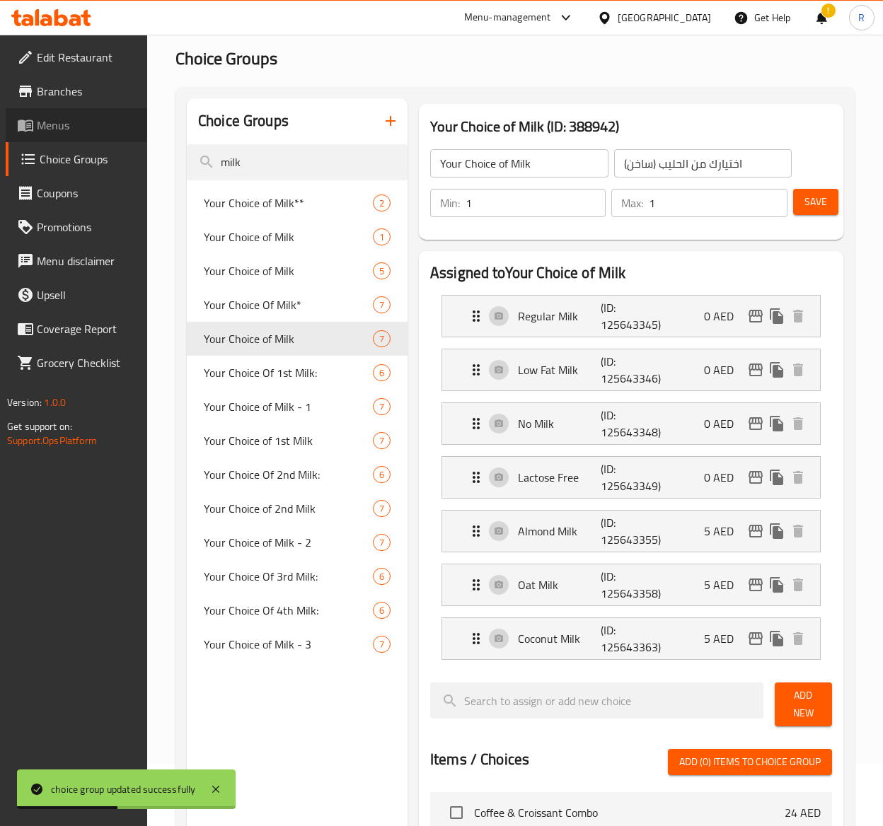
click at [71, 119] on span "Menus" at bounding box center [86, 125] width 99 height 17
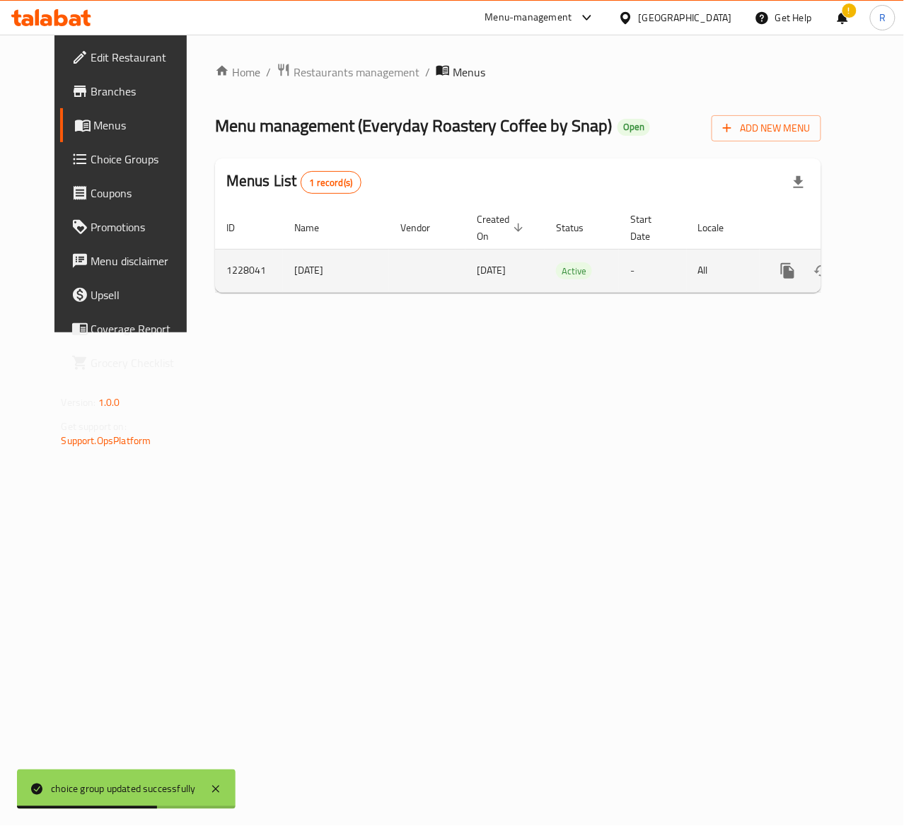
click at [882, 265] on icon "enhanced table" at bounding box center [890, 270] width 17 height 17
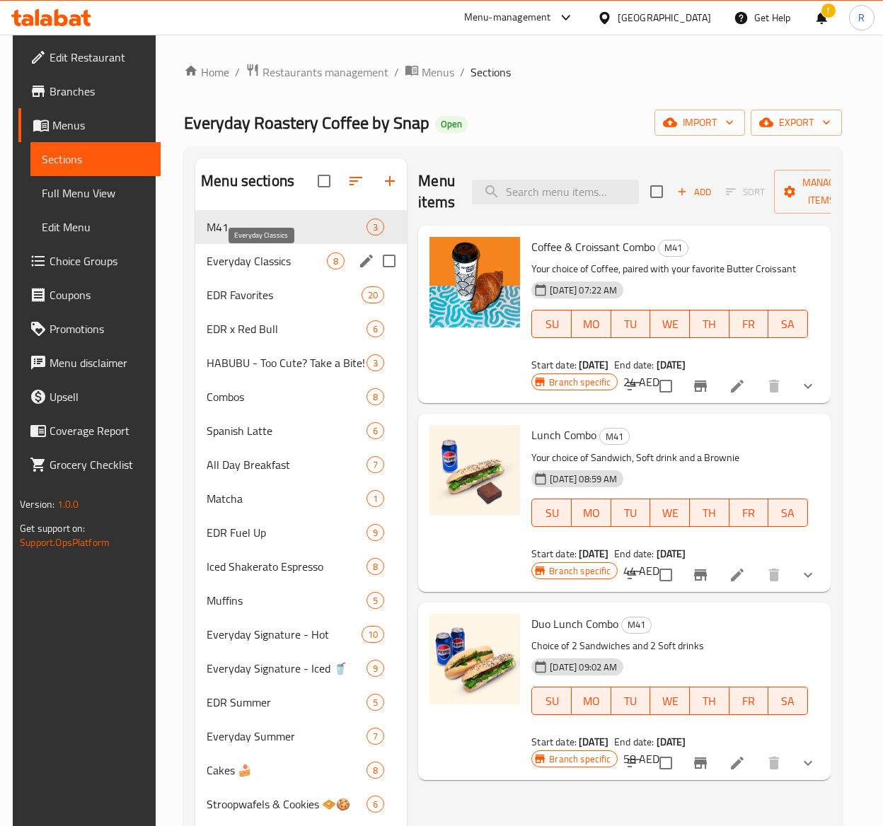
click at [293, 267] on span "Everyday Classics" at bounding box center [267, 261] width 120 height 17
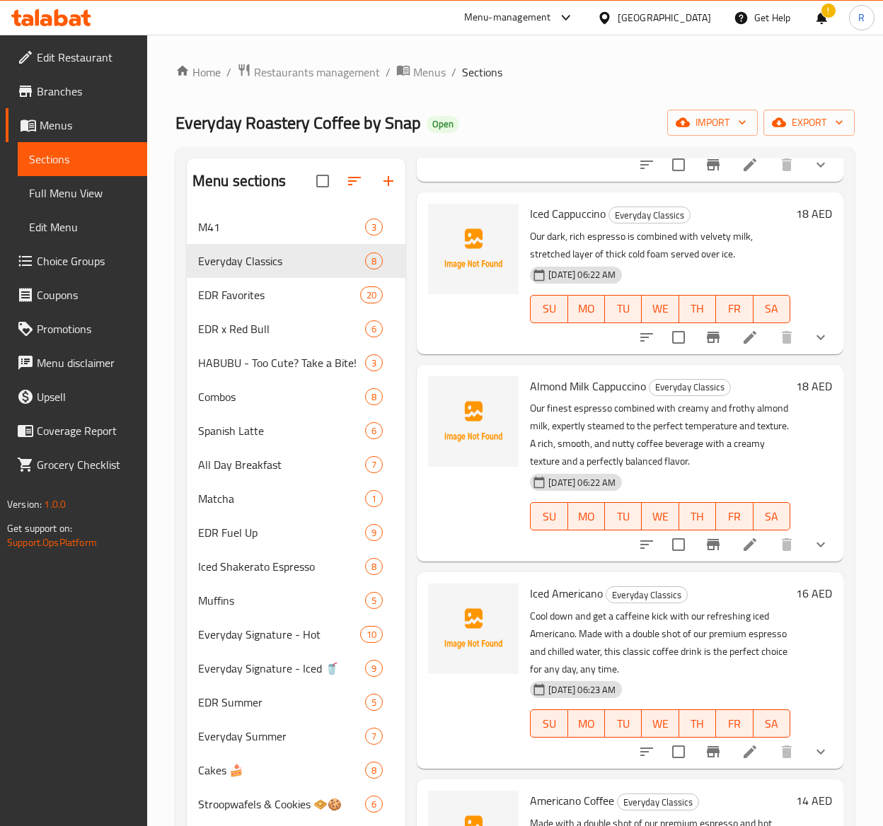
scroll to position [713, 0]
click at [730, 739] on li at bounding box center [750, 751] width 40 height 25
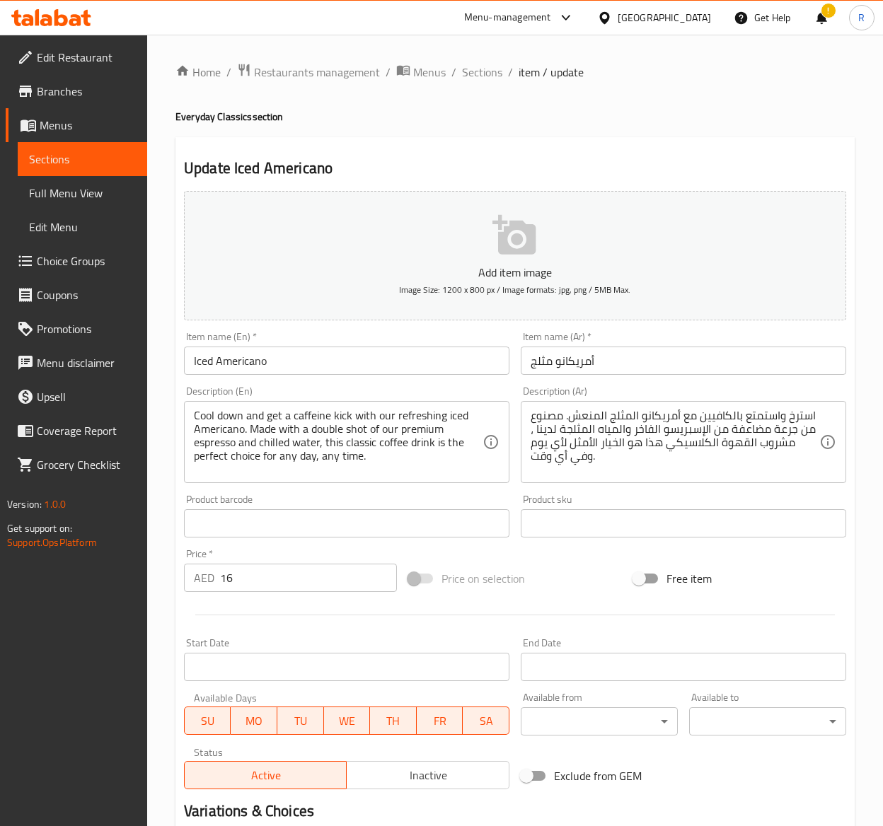
scroll to position [433, 0]
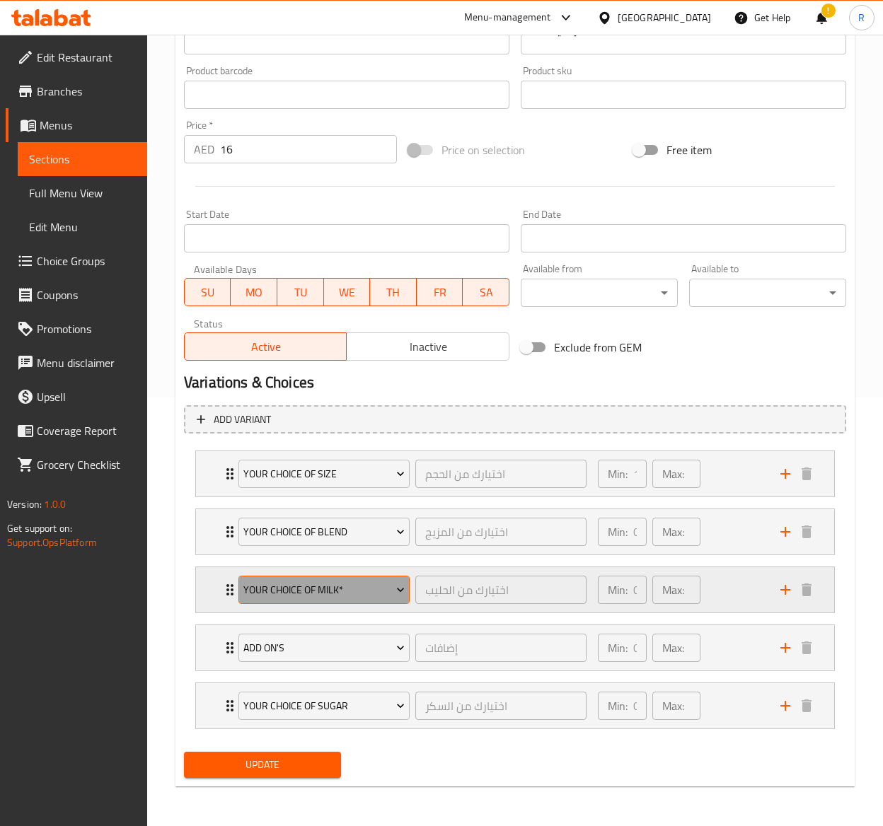
click at [311, 602] on button "Your Choice Of Milk*" at bounding box center [323, 590] width 171 height 28
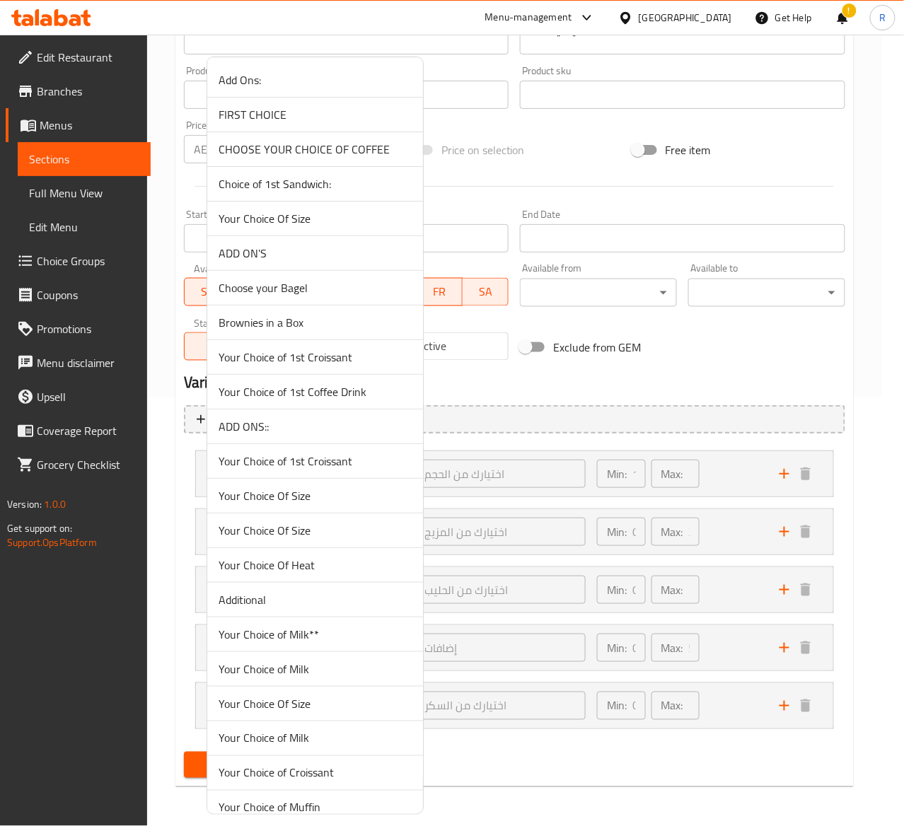
click at [320, 675] on span "Your Choice of Milk" at bounding box center [315, 669] width 193 height 17
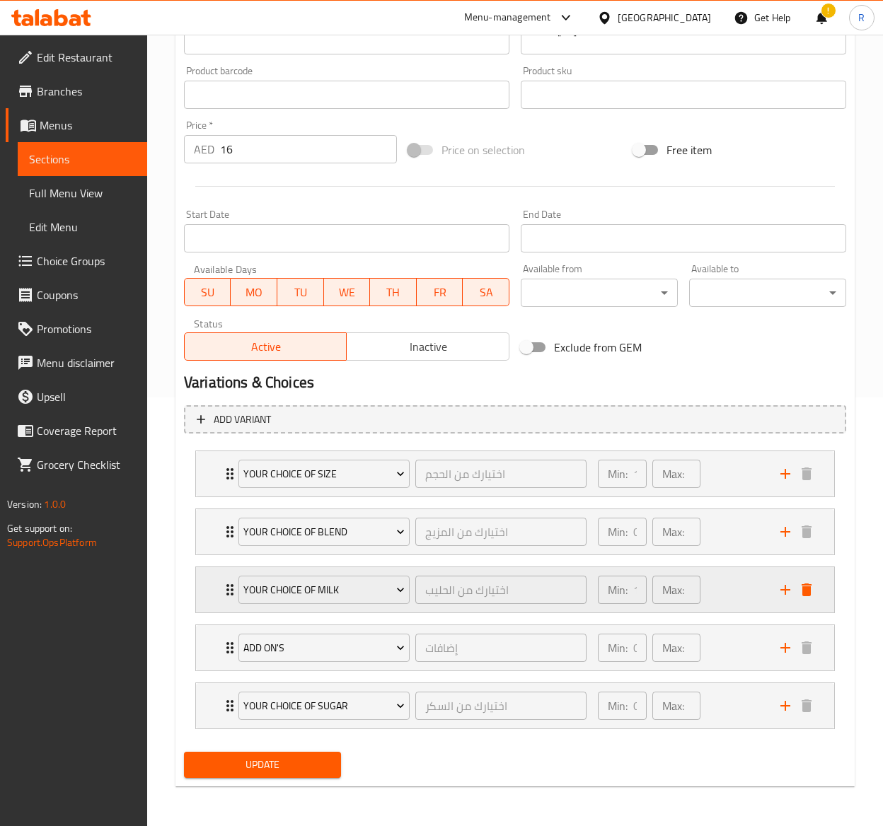
click at [227, 584] on icon "Expand" at bounding box center [229, 589] width 7 height 11
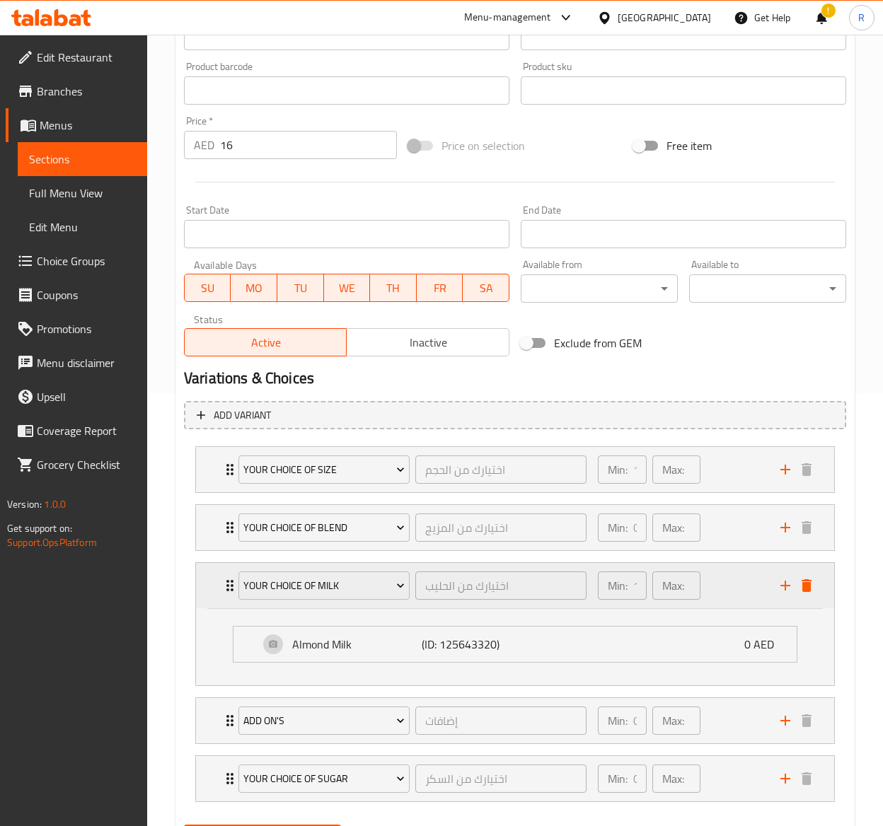
click at [227, 584] on icon "Expand" at bounding box center [229, 585] width 7 height 11
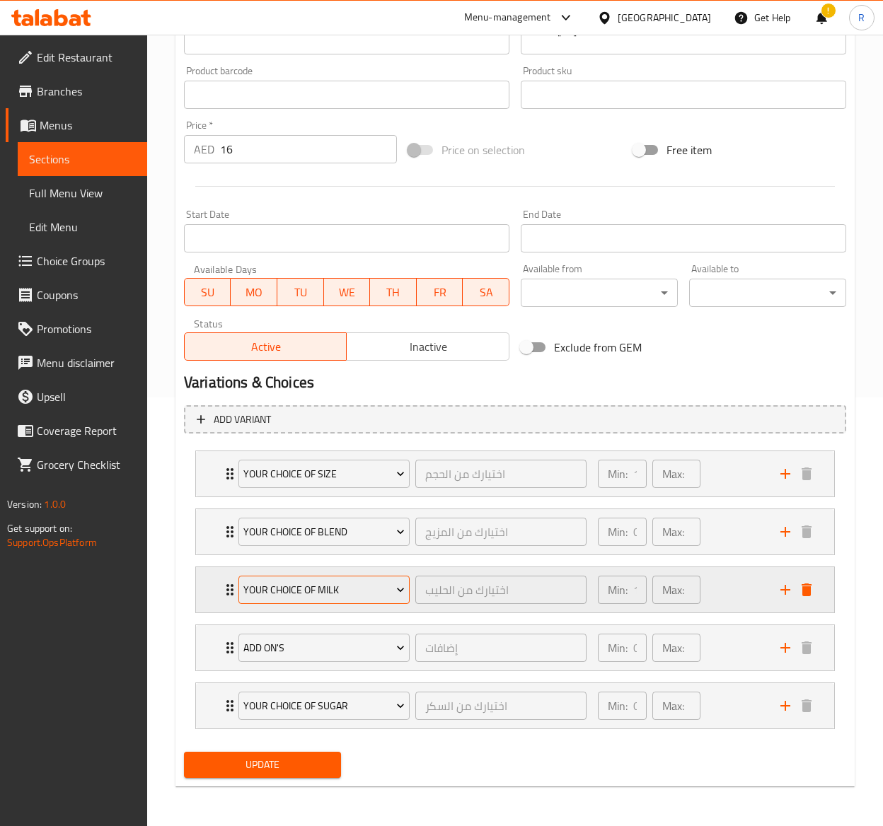
click at [272, 582] on span "Your Choice of Milk" at bounding box center [323, 591] width 161 height 18
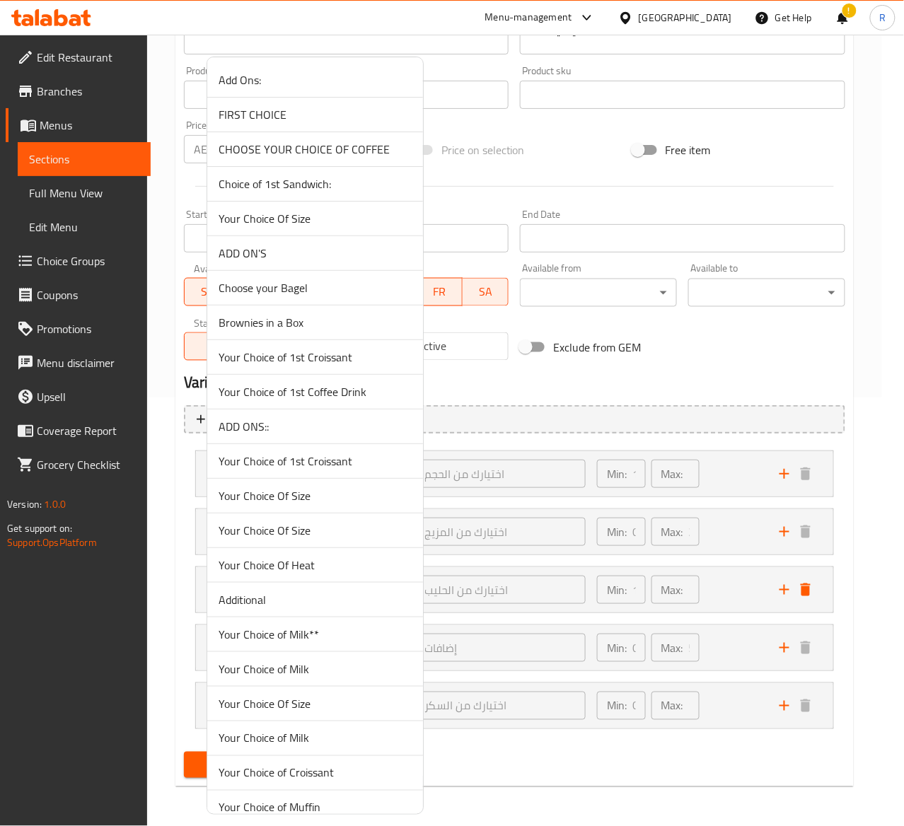
click at [273, 737] on span "Your Choice of Milk" at bounding box center [315, 738] width 193 height 17
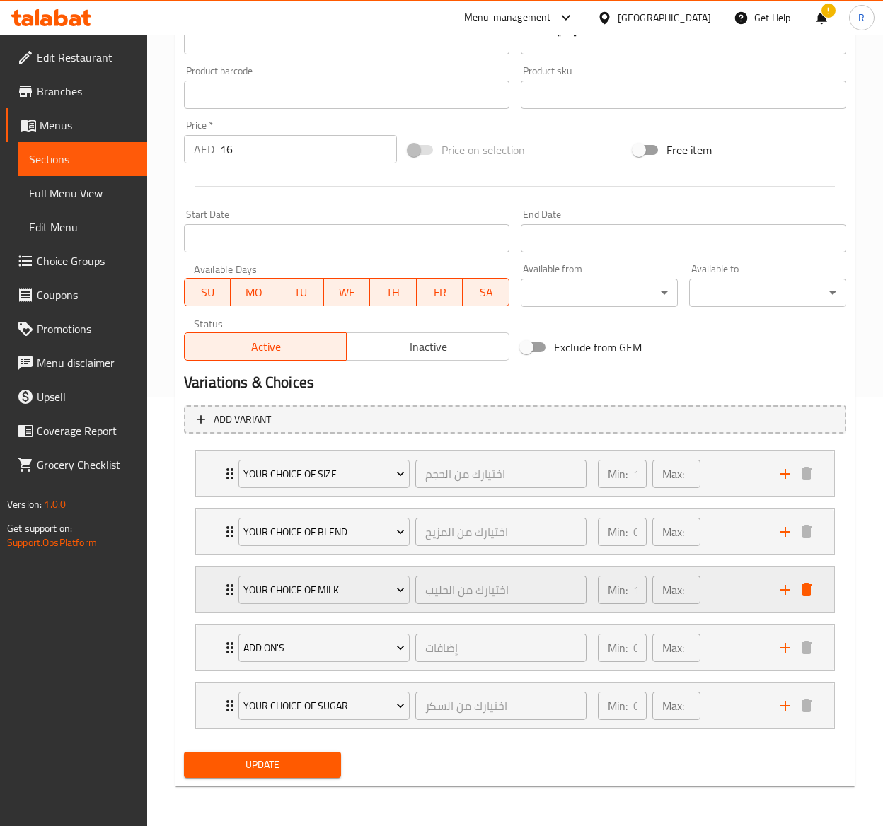
click at [224, 582] on icon "Expand" at bounding box center [229, 590] width 17 height 17
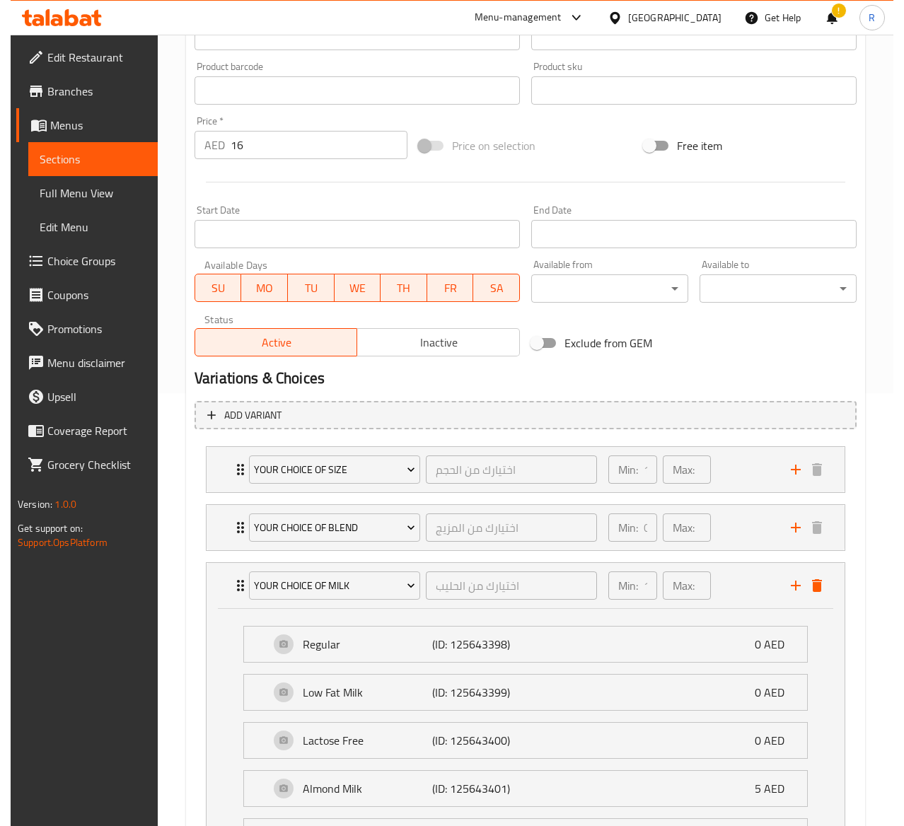
scroll to position [705, 0]
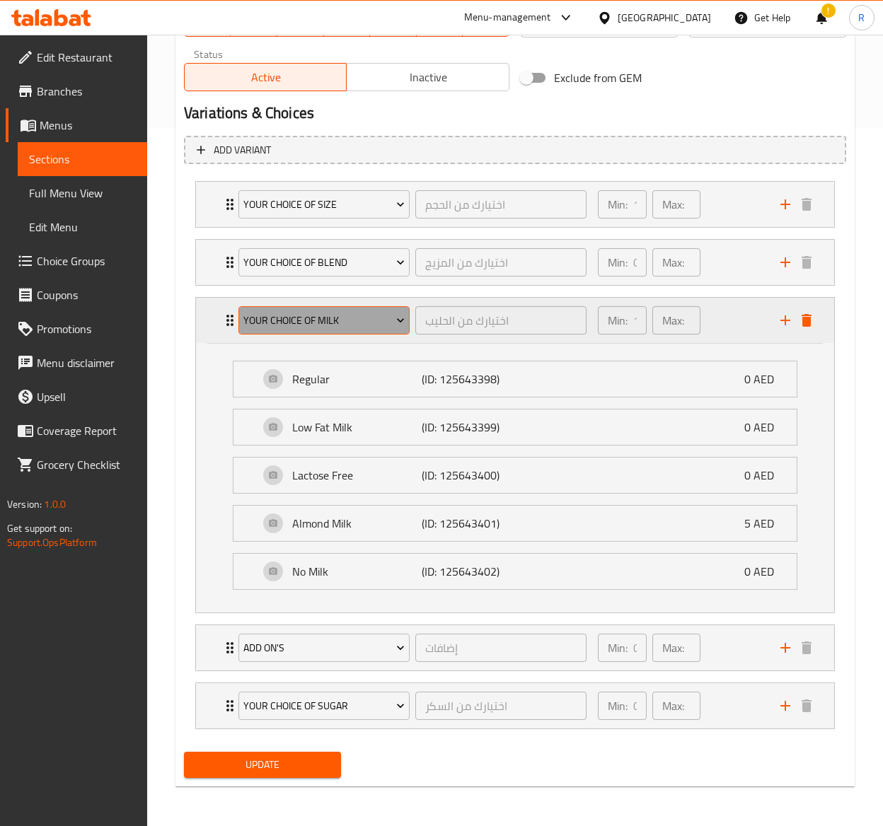
click at [296, 323] on span "Your Choice of Milk" at bounding box center [323, 321] width 161 height 18
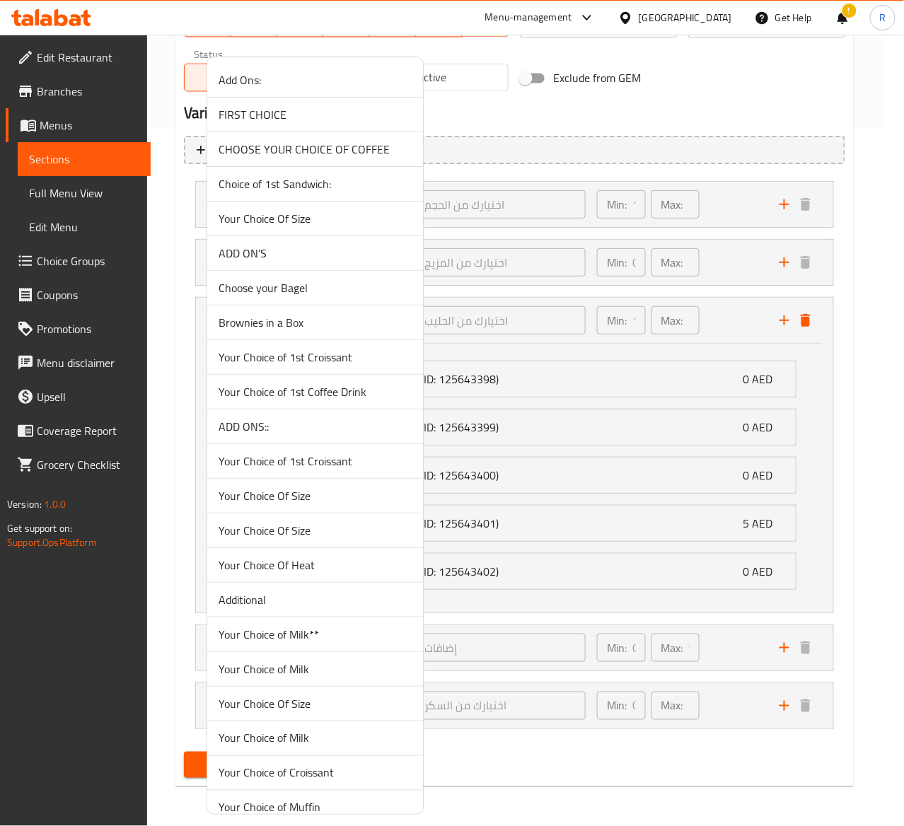
scroll to position [1424, 0]
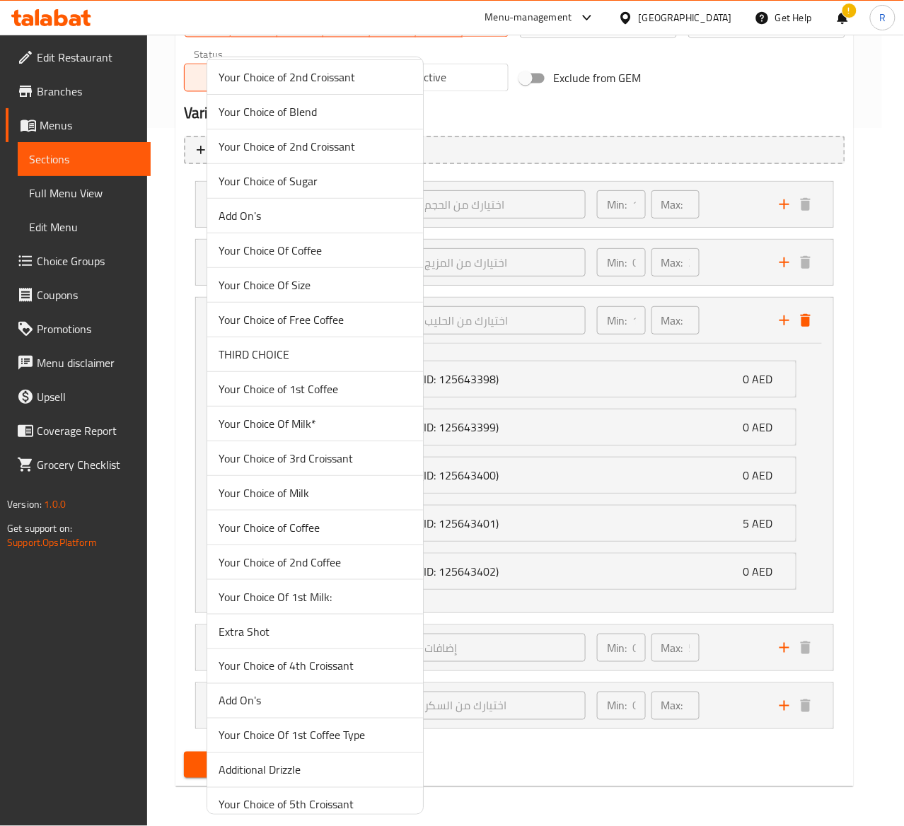
click at [308, 502] on span "Your Choice of Milk" at bounding box center [315, 493] width 193 height 17
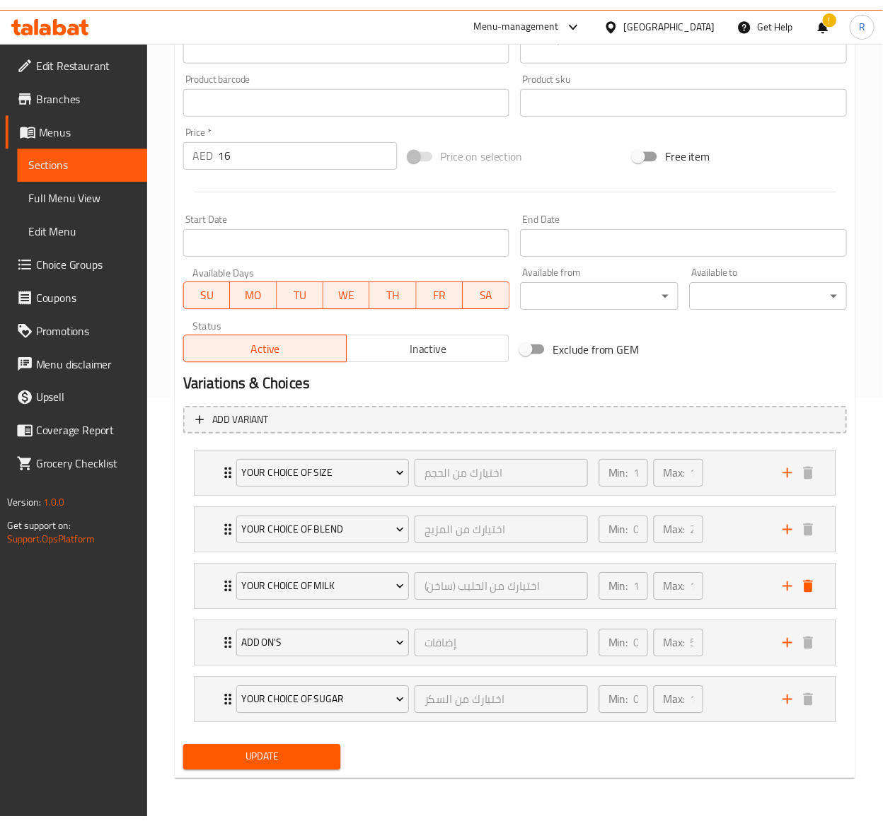
scroll to position [433, 0]
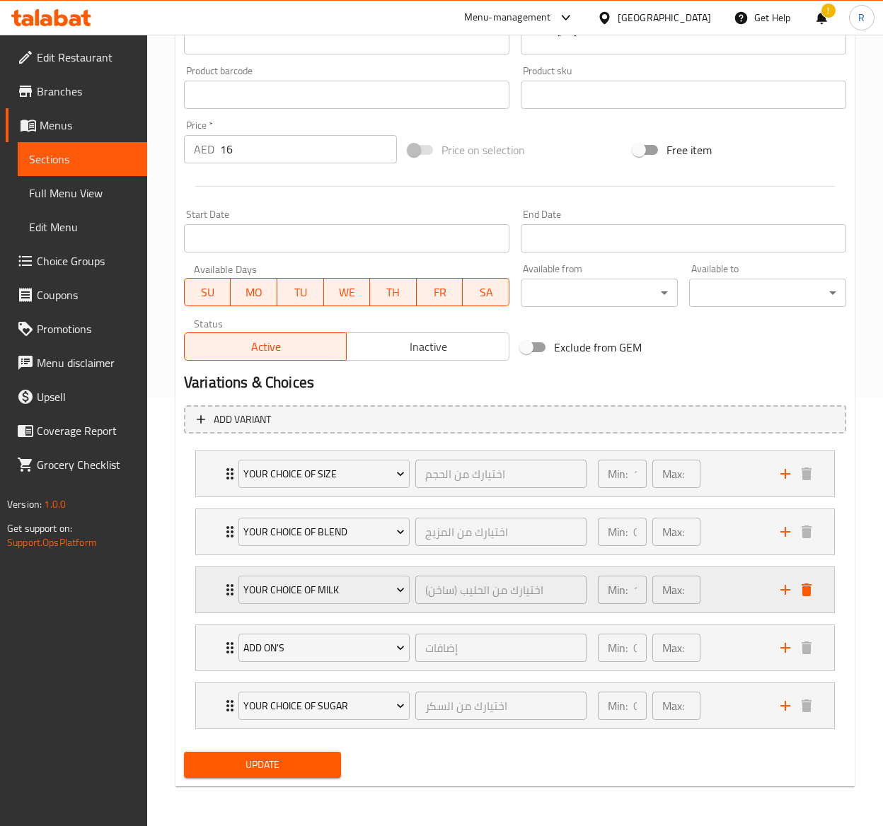
click at [225, 582] on icon "Expand" at bounding box center [229, 590] width 17 height 17
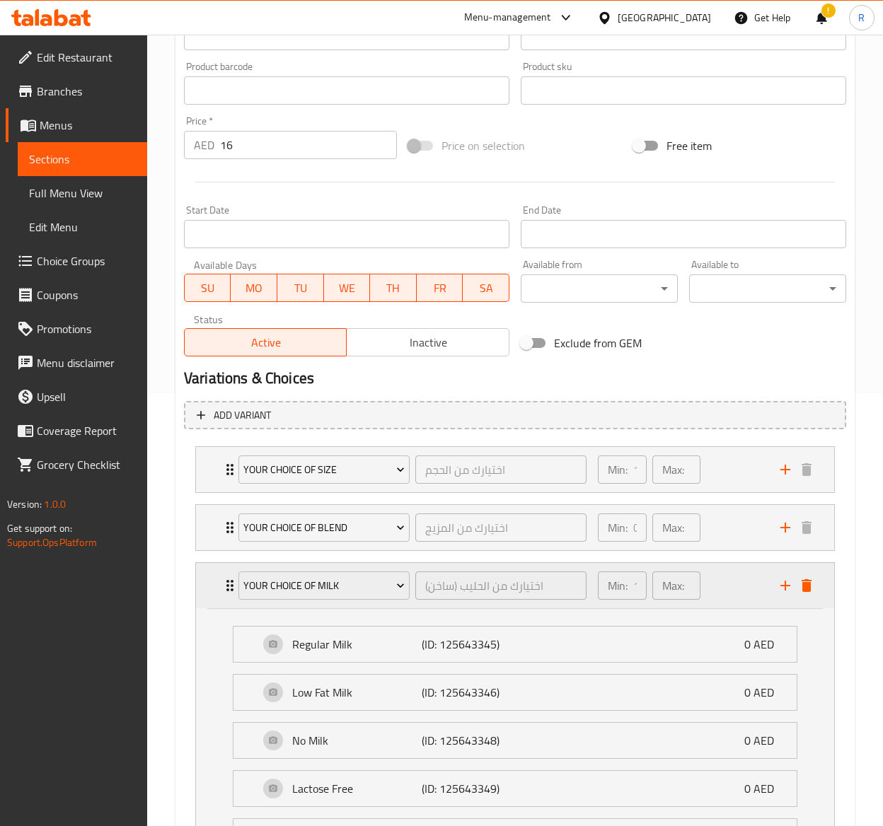
scroll to position [705, 0]
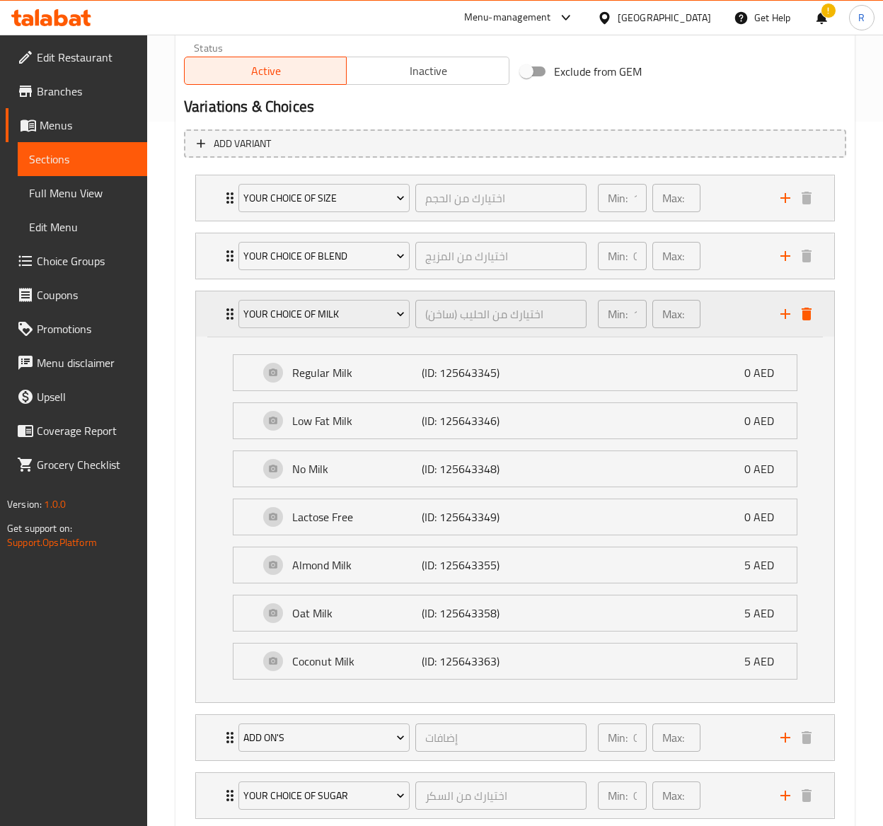
click at [235, 310] on div "Your Choice of Milk اختيارك من الحليب (ساخن) ​" at bounding box center [412, 313] width 365 height 45
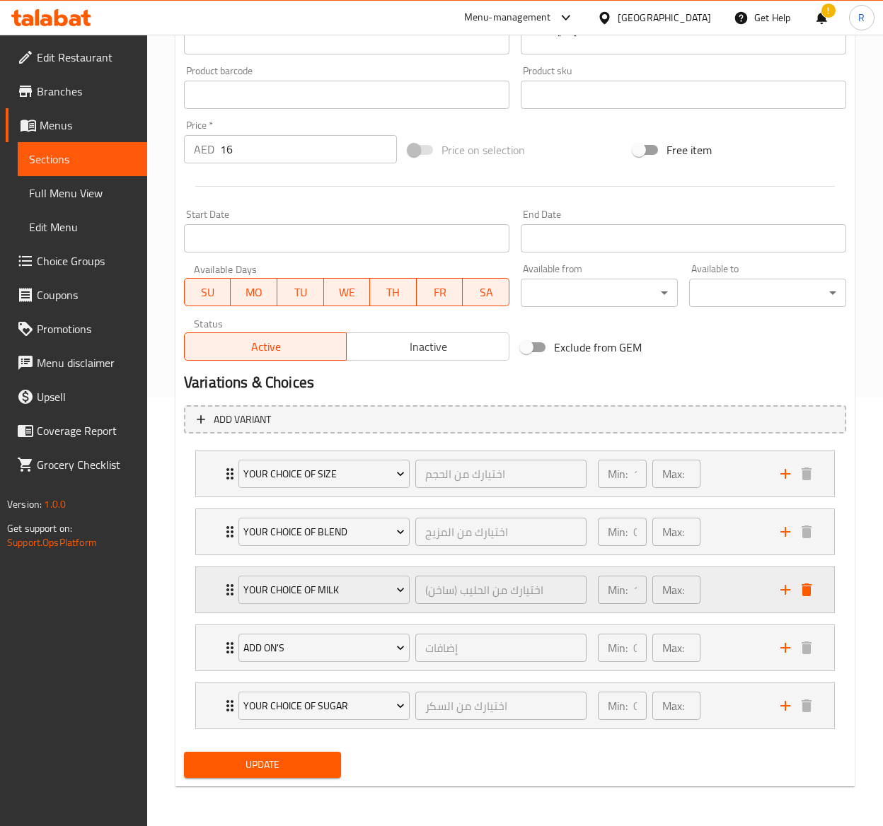
scroll to position [433, 0]
click at [321, 764] on span "Update" at bounding box center [262, 765] width 134 height 18
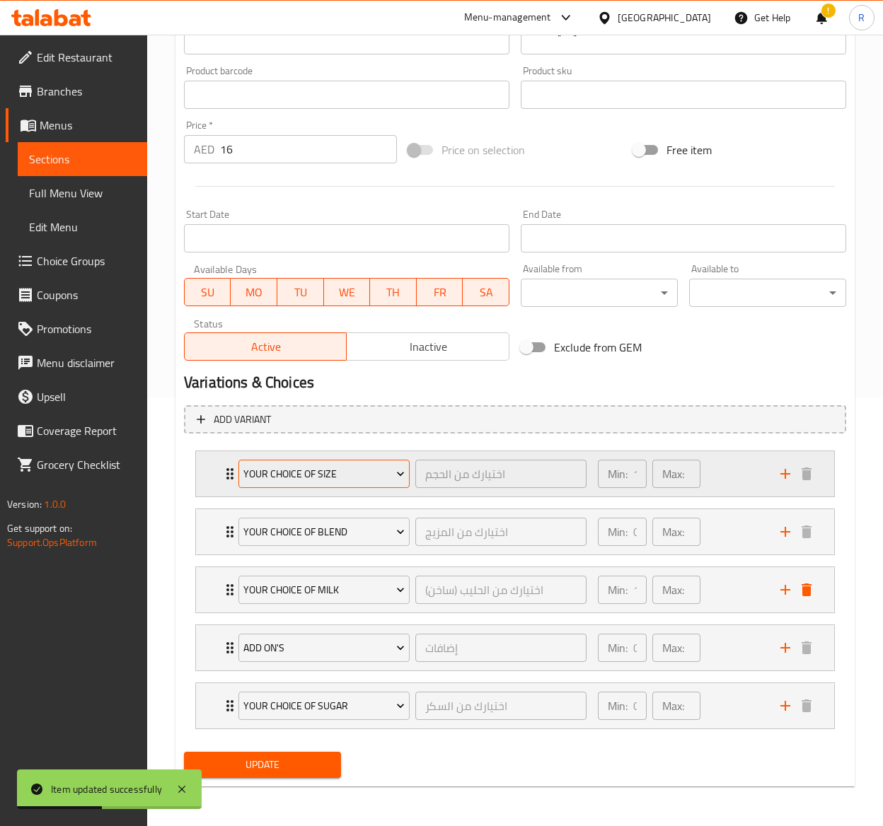
click at [335, 466] on span "Your Choice Of Size" at bounding box center [323, 475] width 161 height 18
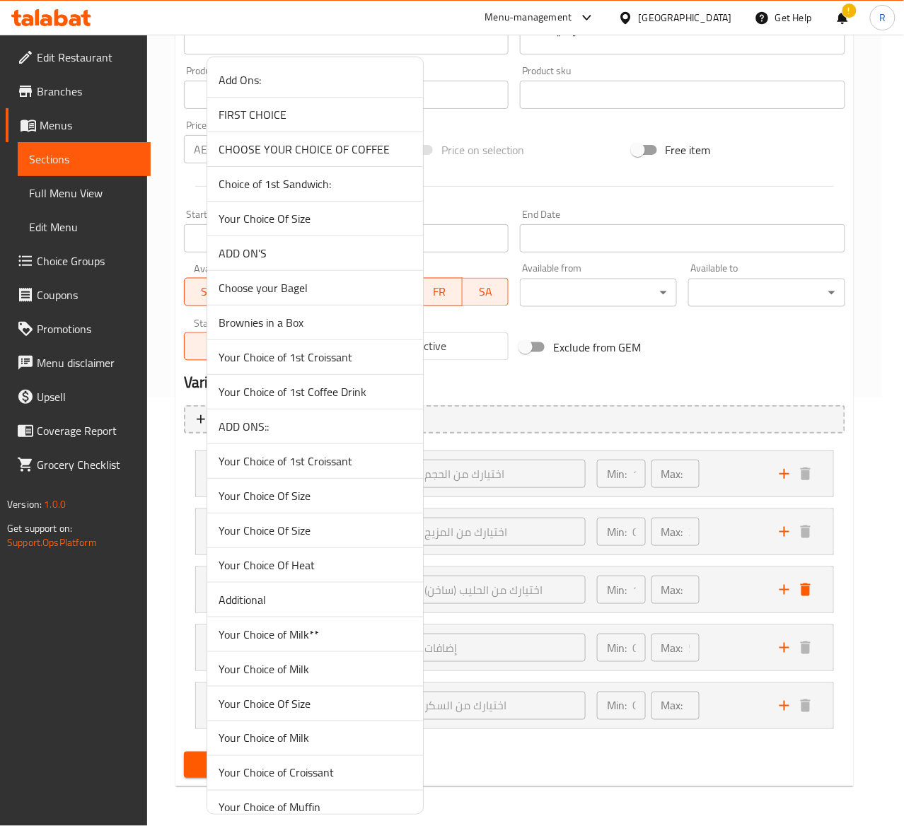
click at [301, 704] on span "Your Choice Of Size" at bounding box center [315, 703] width 193 height 17
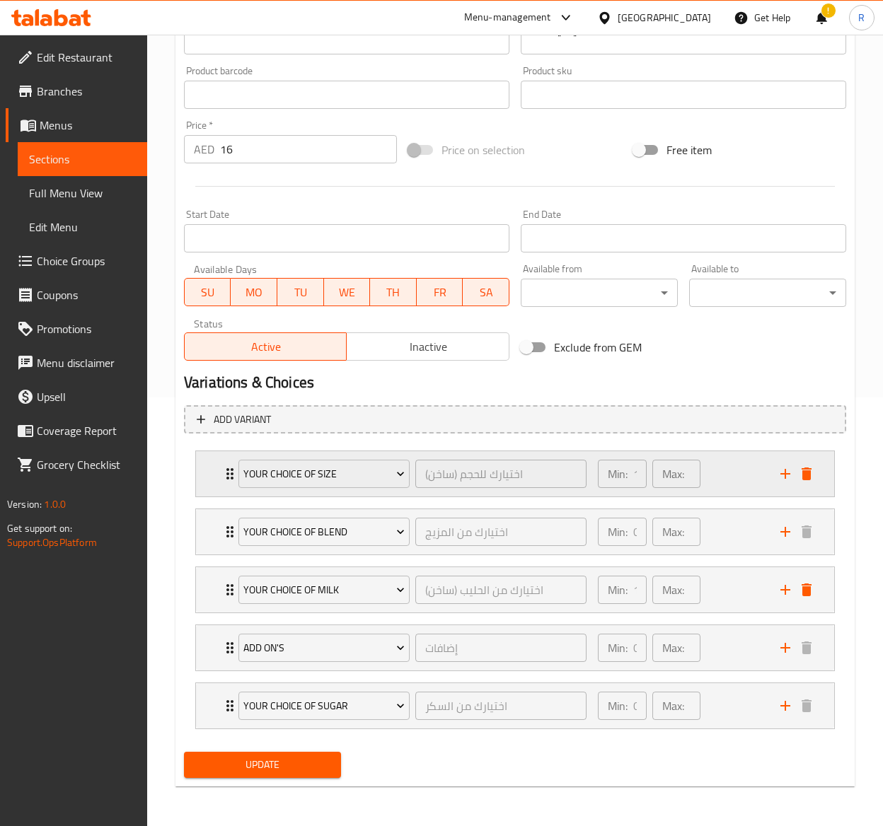
click at [229, 468] on icon "Expand" at bounding box center [229, 474] width 17 height 17
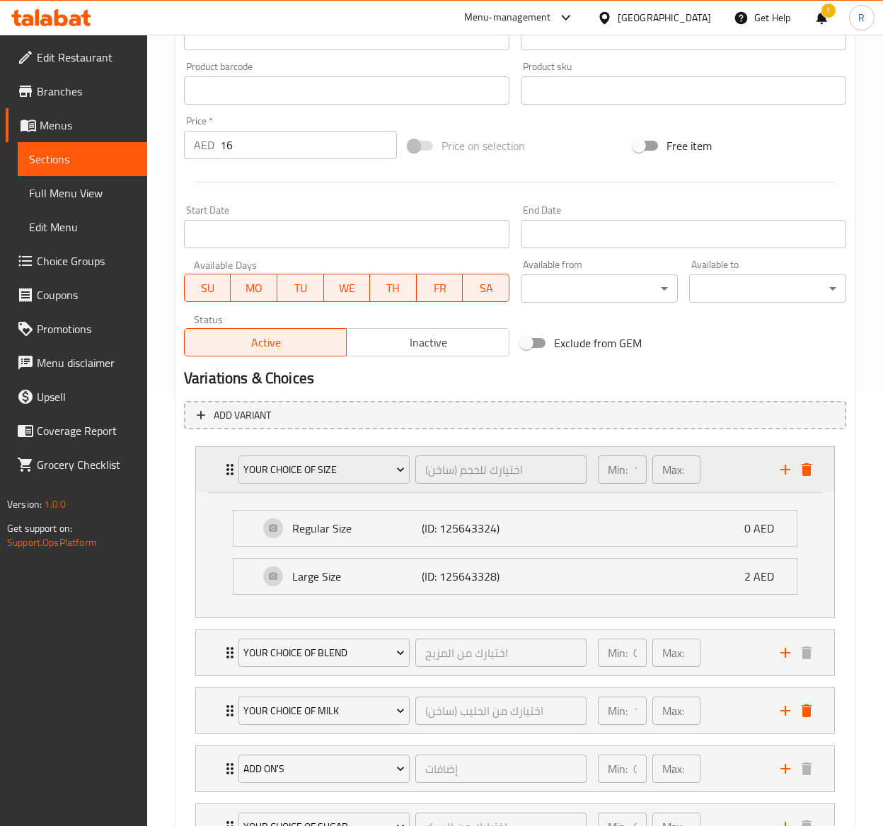
click at [229, 468] on icon "Expand" at bounding box center [229, 469] width 17 height 17
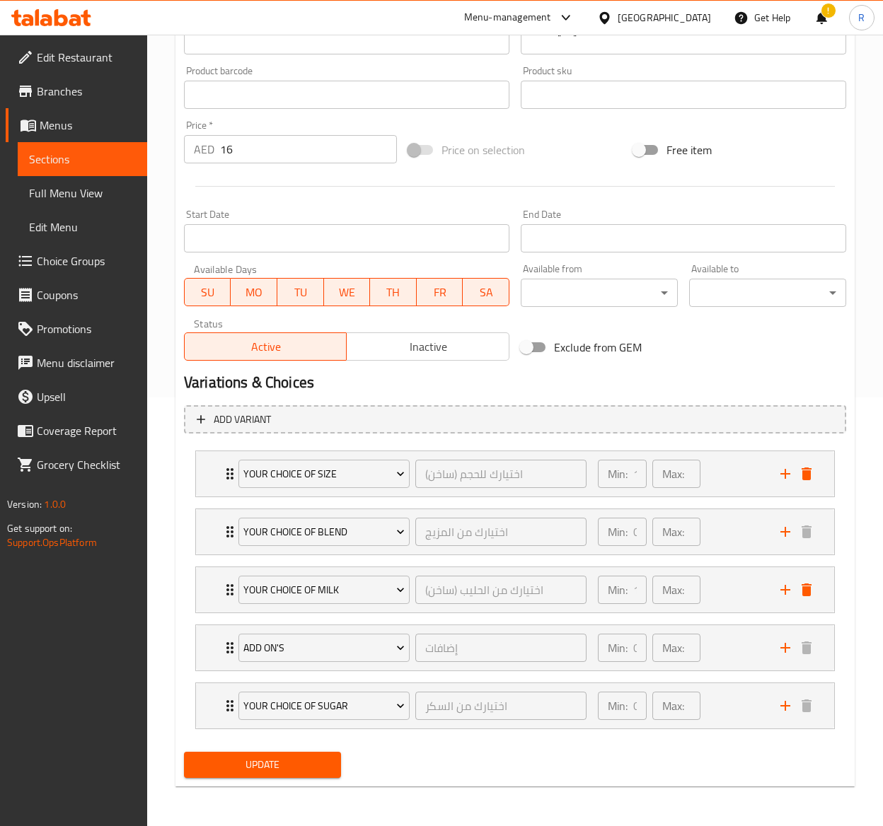
click at [331, 758] on button "Update" at bounding box center [262, 765] width 157 height 26
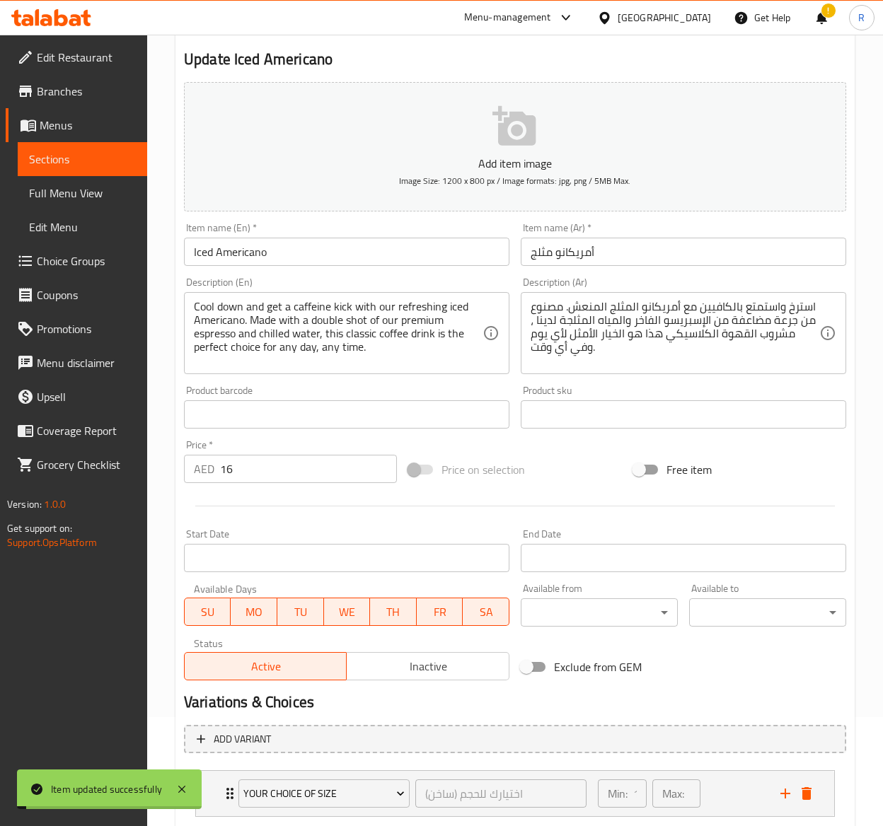
scroll to position [0, 0]
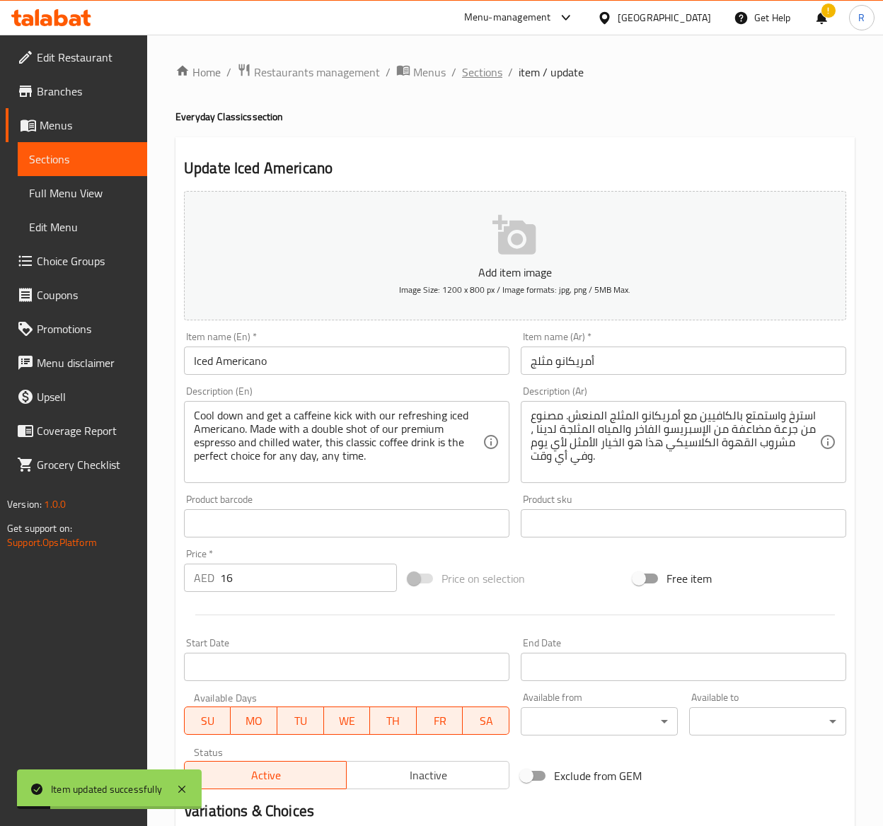
click at [490, 70] on span "Sections" at bounding box center [482, 72] width 40 height 17
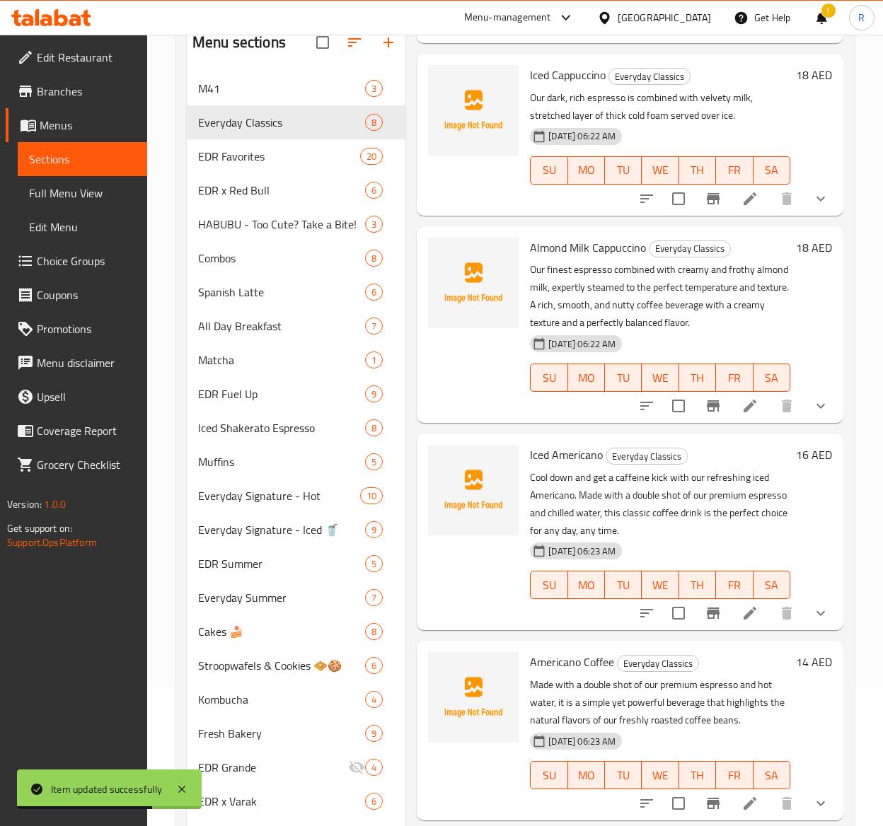
scroll to position [229, 0]
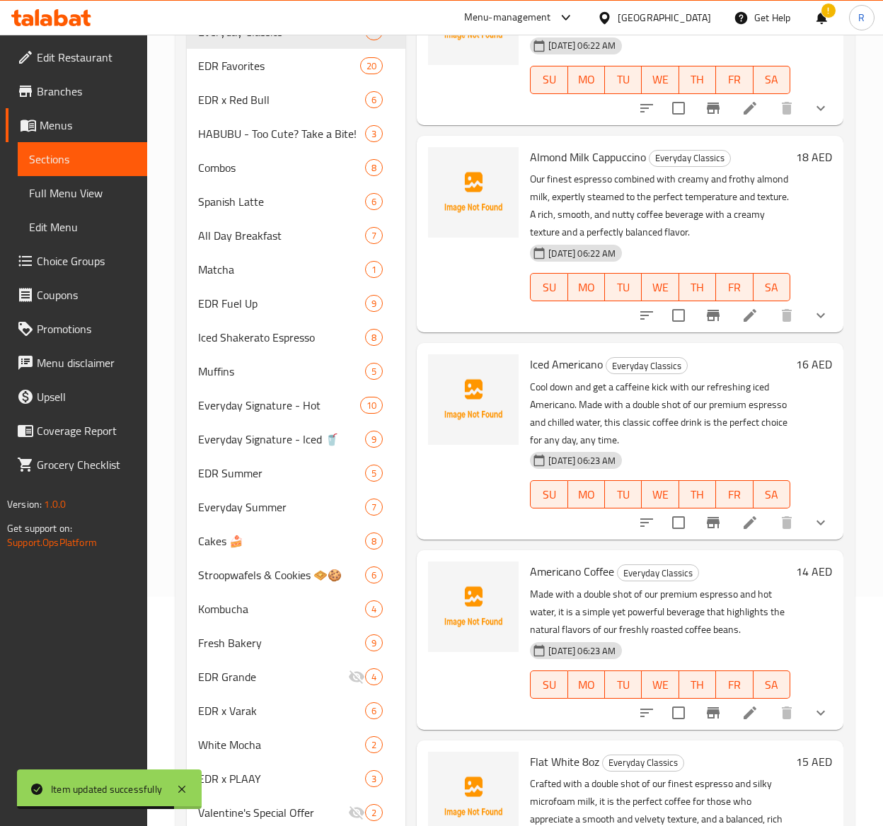
click at [741, 705] on icon at bounding box center [749, 713] width 17 height 17
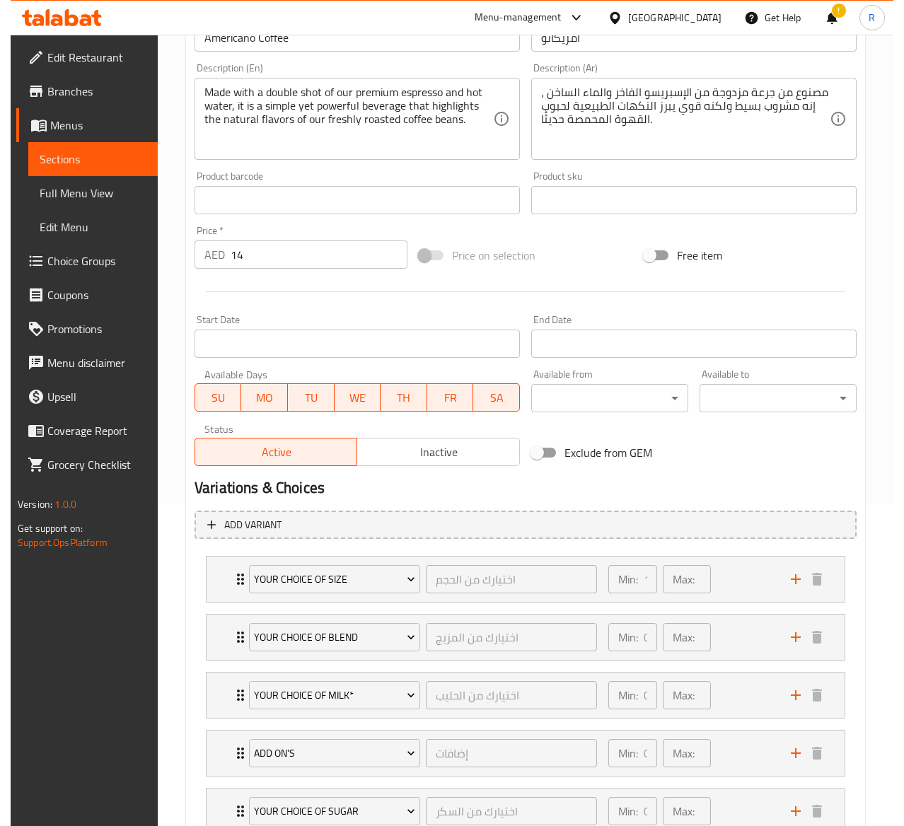
scroll to position [331, 0]
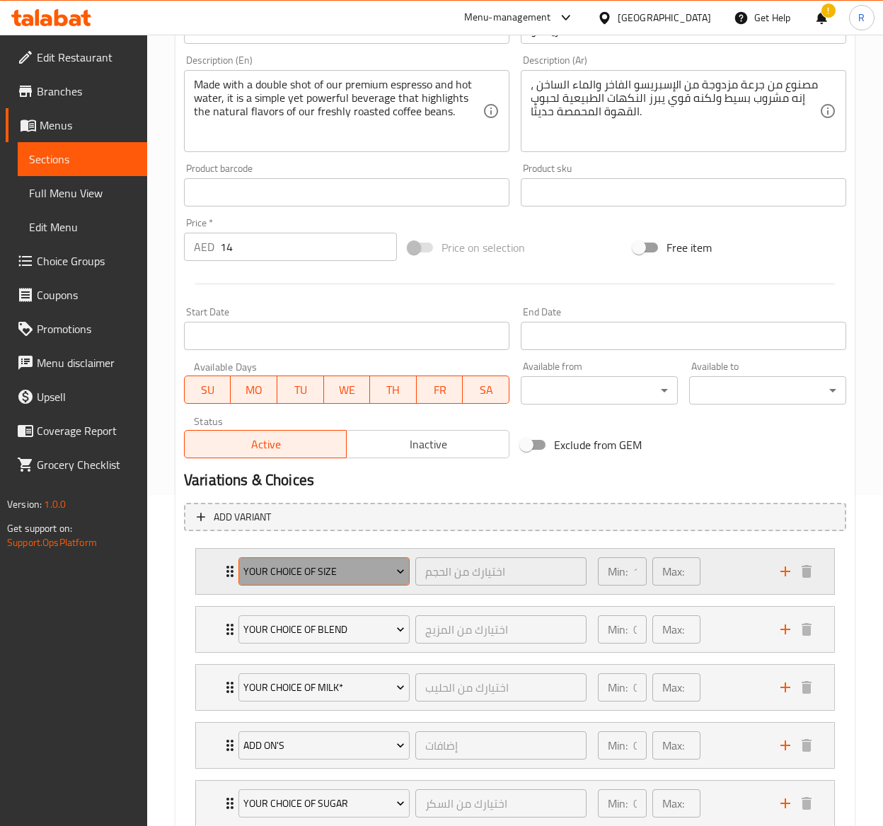
click at [277, 582] on button "Your Choice Of Size" at bounding box center [323, 572] width 171 height 28
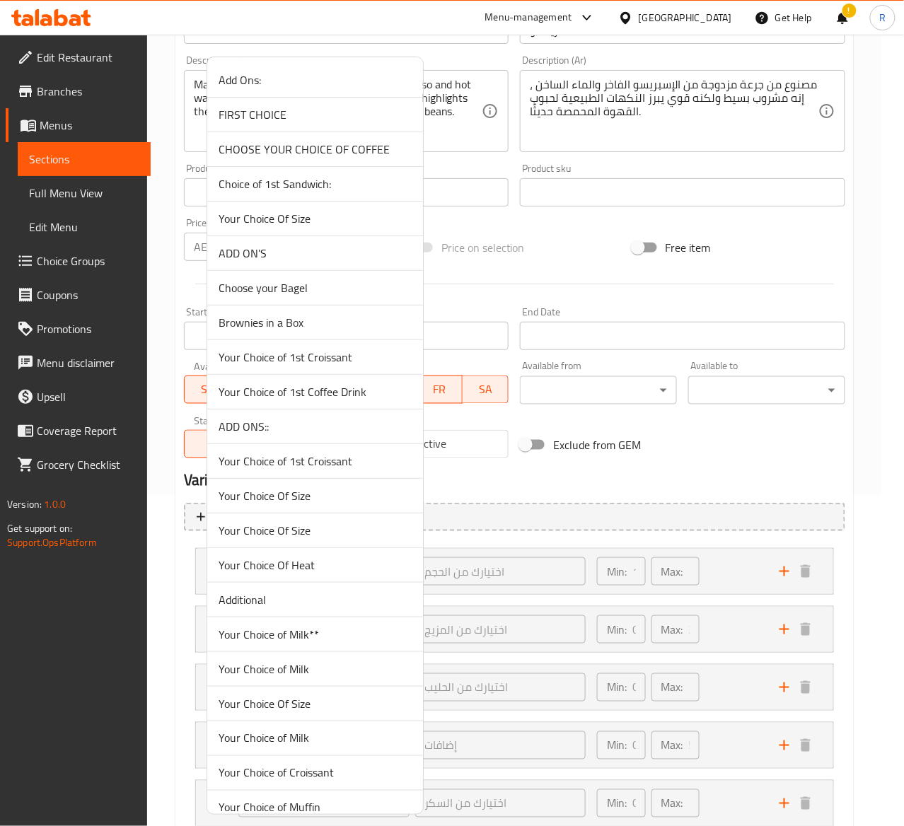
click at [519, 504] on div at bounding box center [452, 413] width 904 height 826
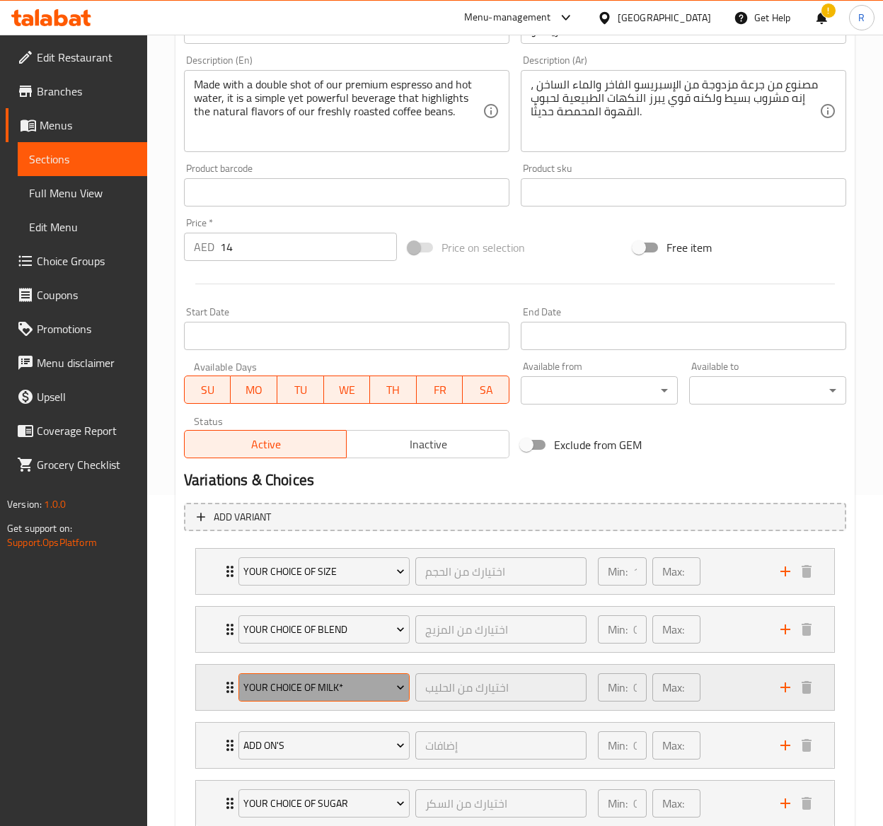
click at [345, 685] on span "Your Choice Of Milk*" at bounding box center [323, 688] width 161 height 18
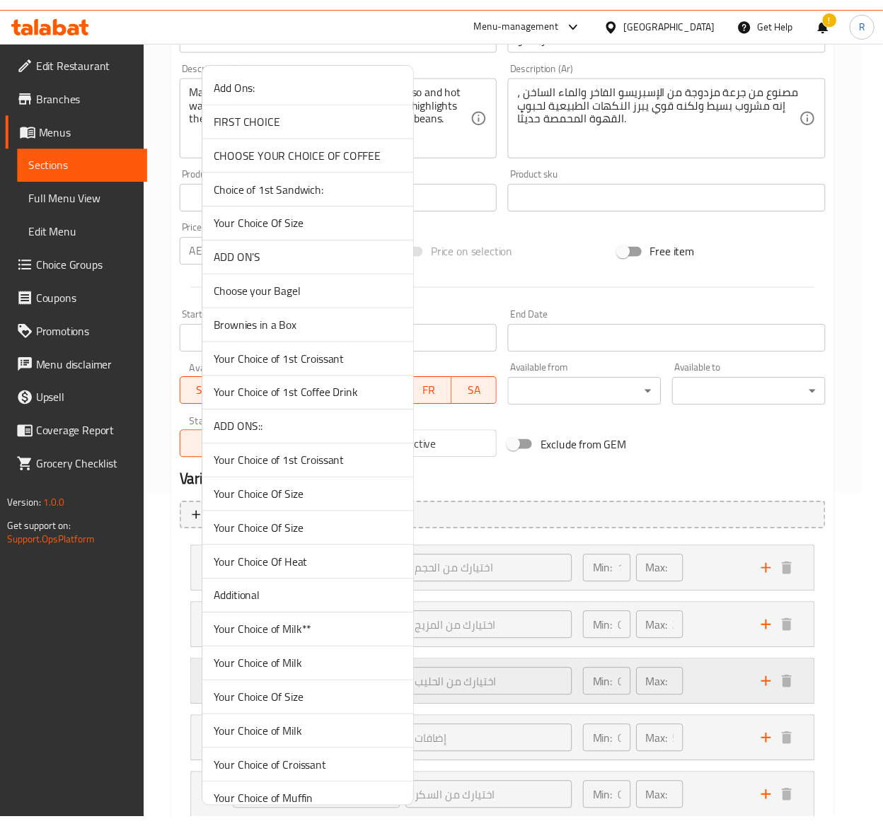
scroll to position [1424, 0]
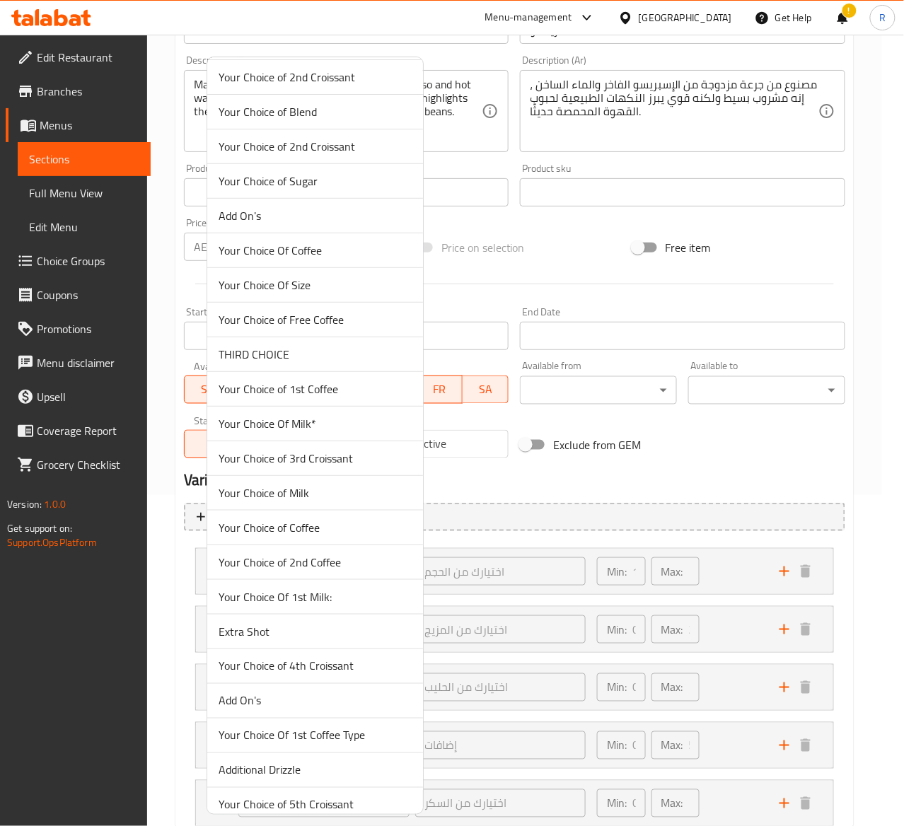
click at [323, 432] on span "Your Choice Of Milk*" at bounding box center [315, 423] width 193 height 17
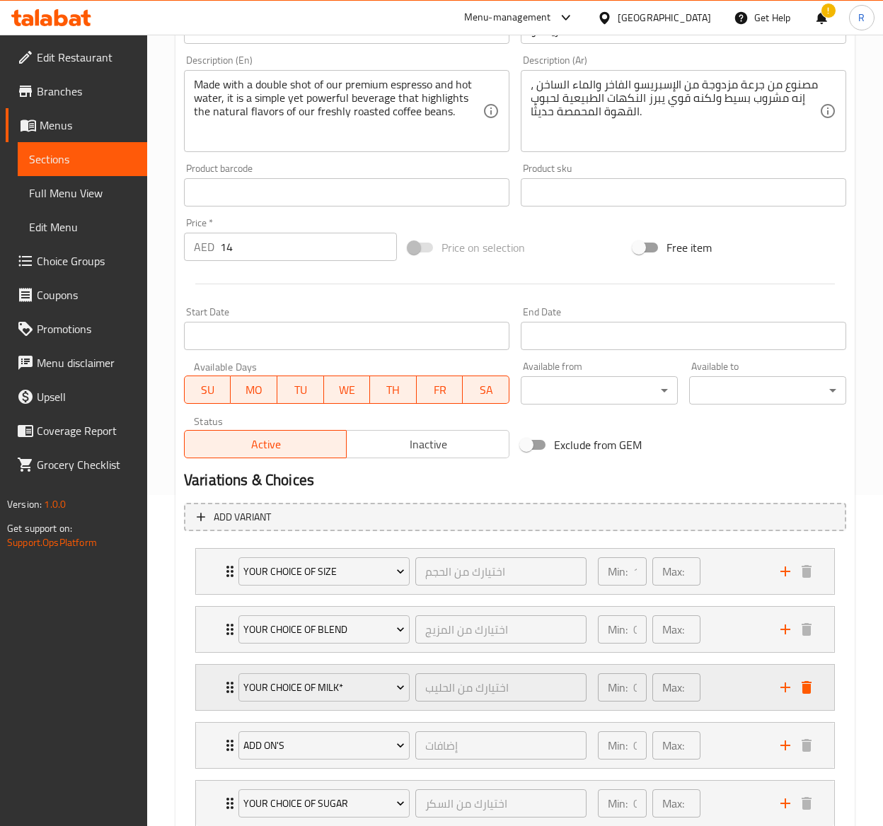
click at [233, 696] on div "Your Choice Of Milk* اختيارك من الحليب ​" at bounding box center [412, 687] width 365 height 45
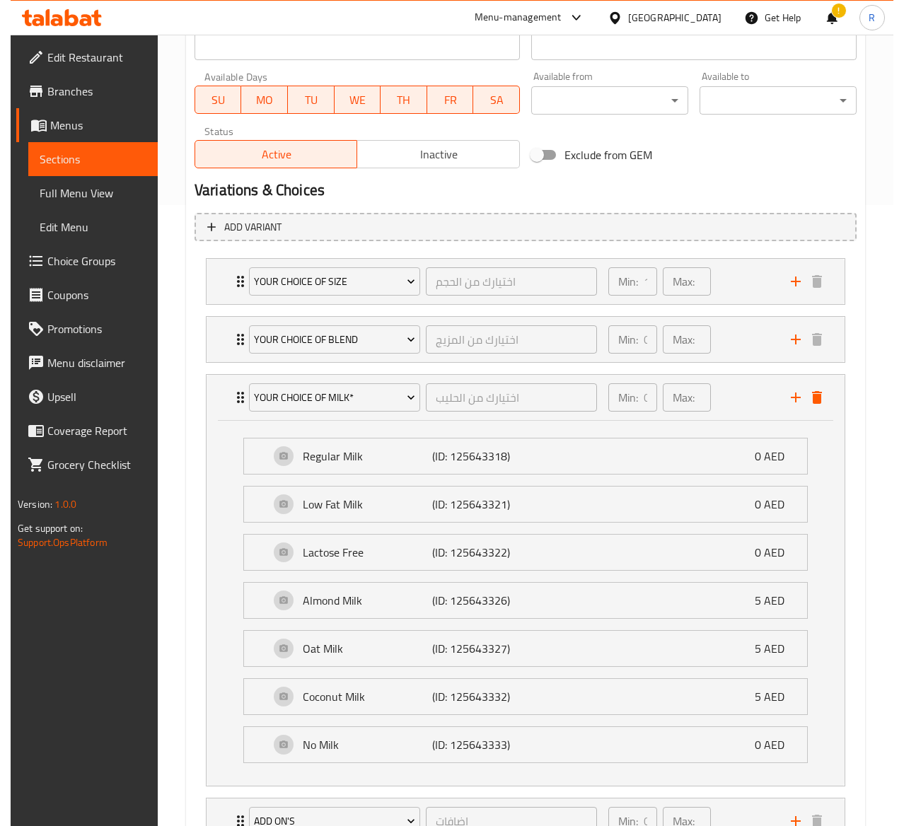
scroll to position [637, 0]
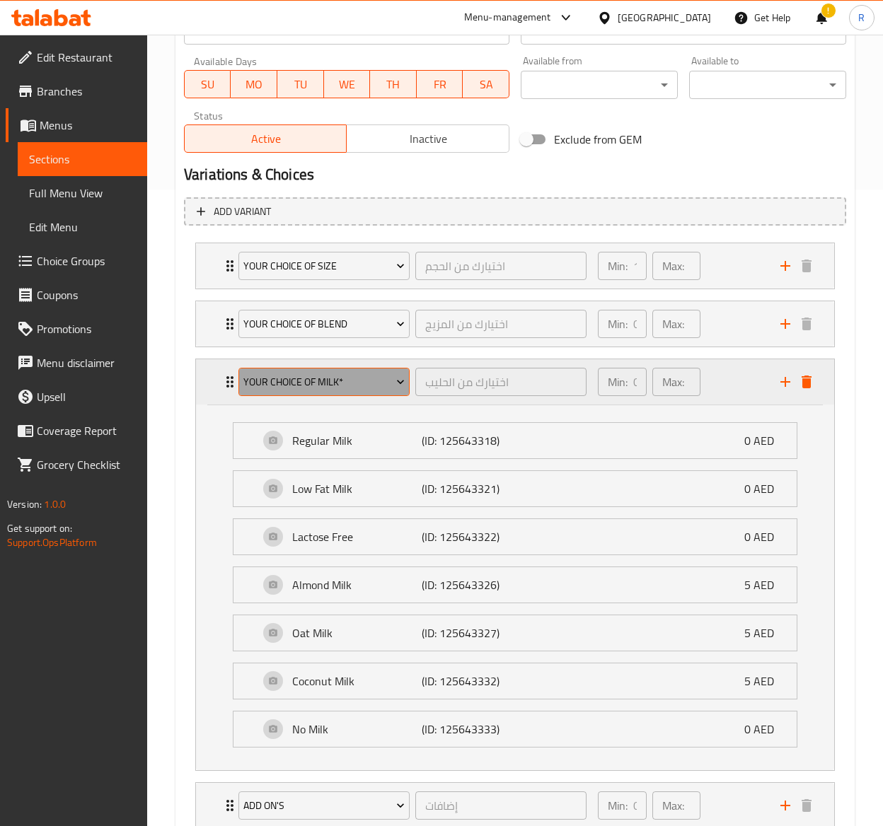
click at [296, 385] on span "Your Choice Of Milk*" at bounding box center [323, 383] width 161 height 18
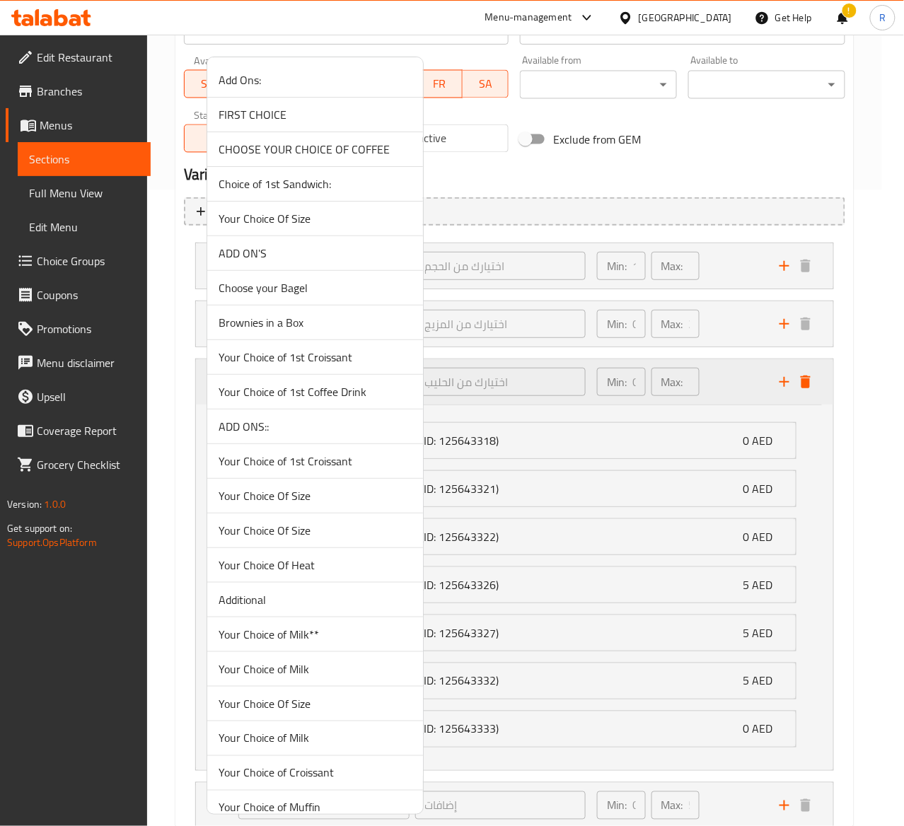
scroll to position [1424, 0]
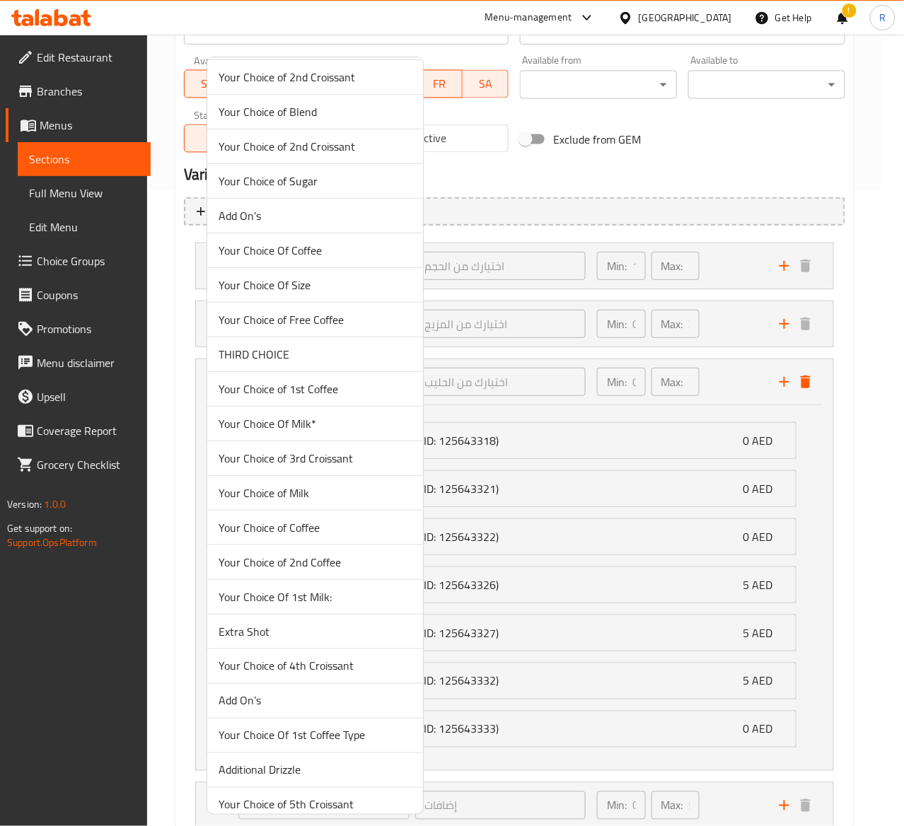
click at [261, 495] on span "Your Choice of Milk" at bounding box center [315, 493] width 193 height 17
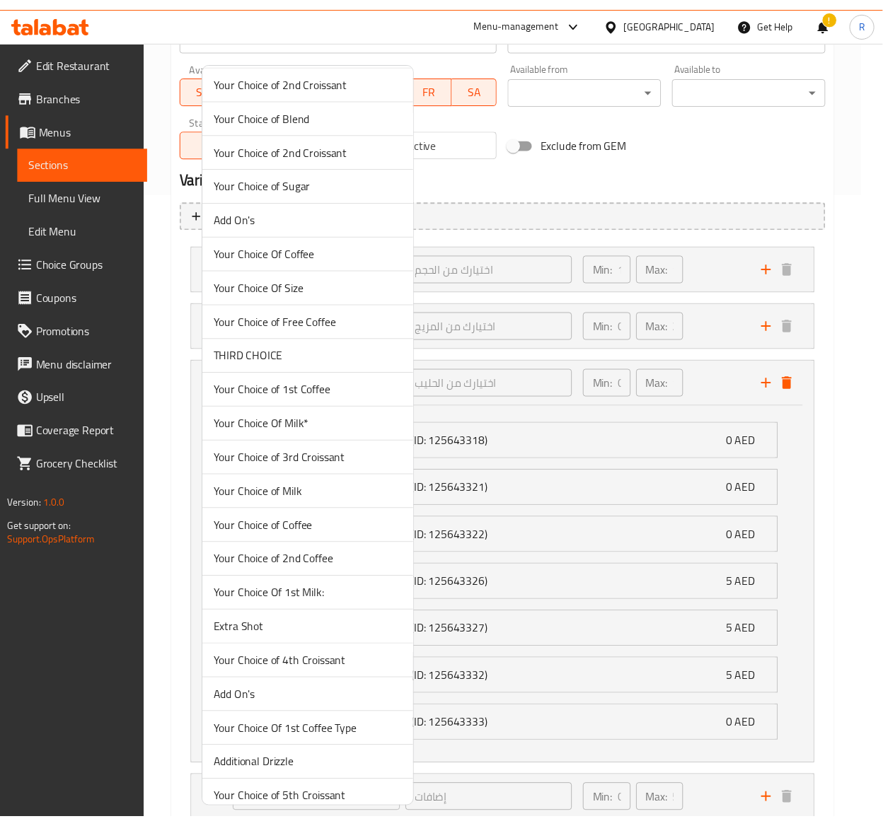
scroll to position [433, 0]
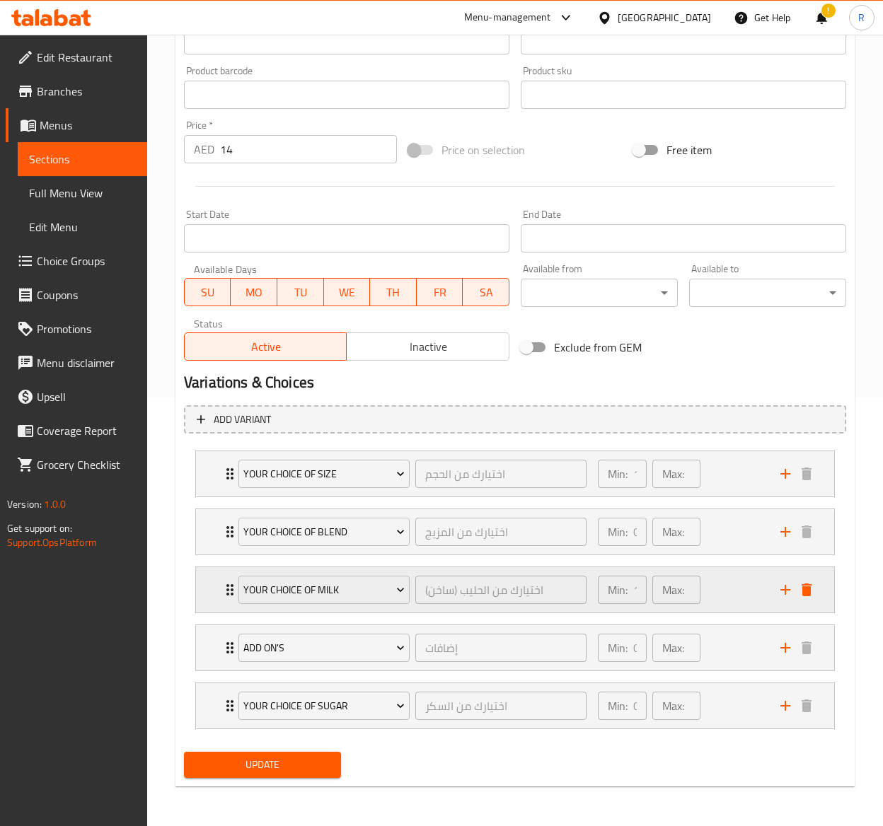
click at [227, 590] on icon "Expand" at bounding box center [229, 590] width 17 height 17
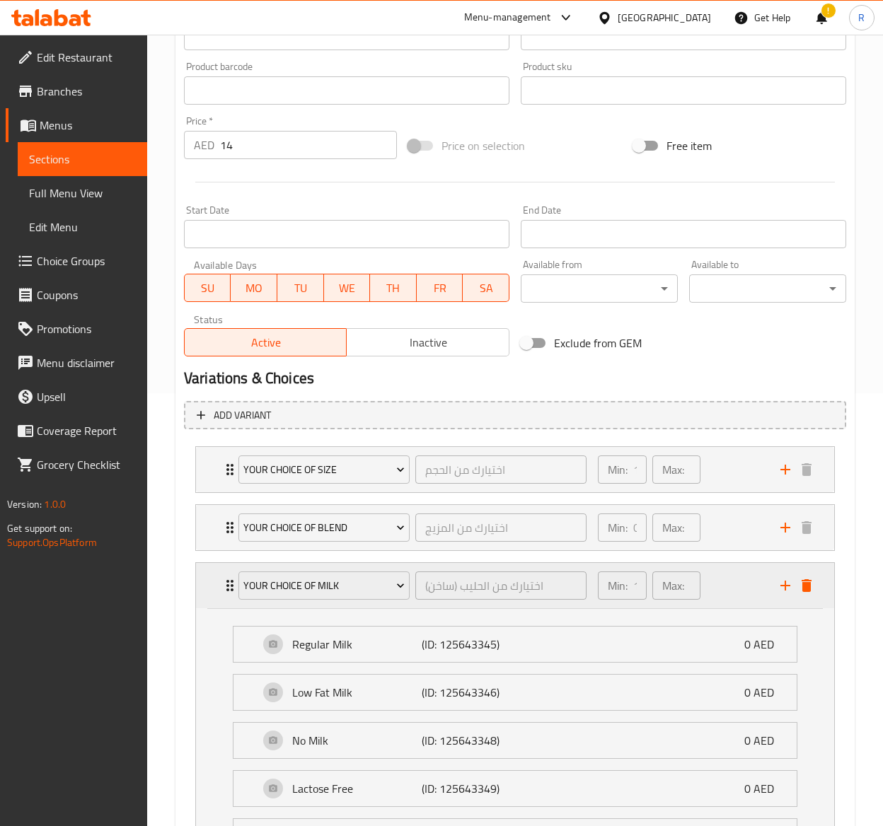
scroll to position [637, 0]
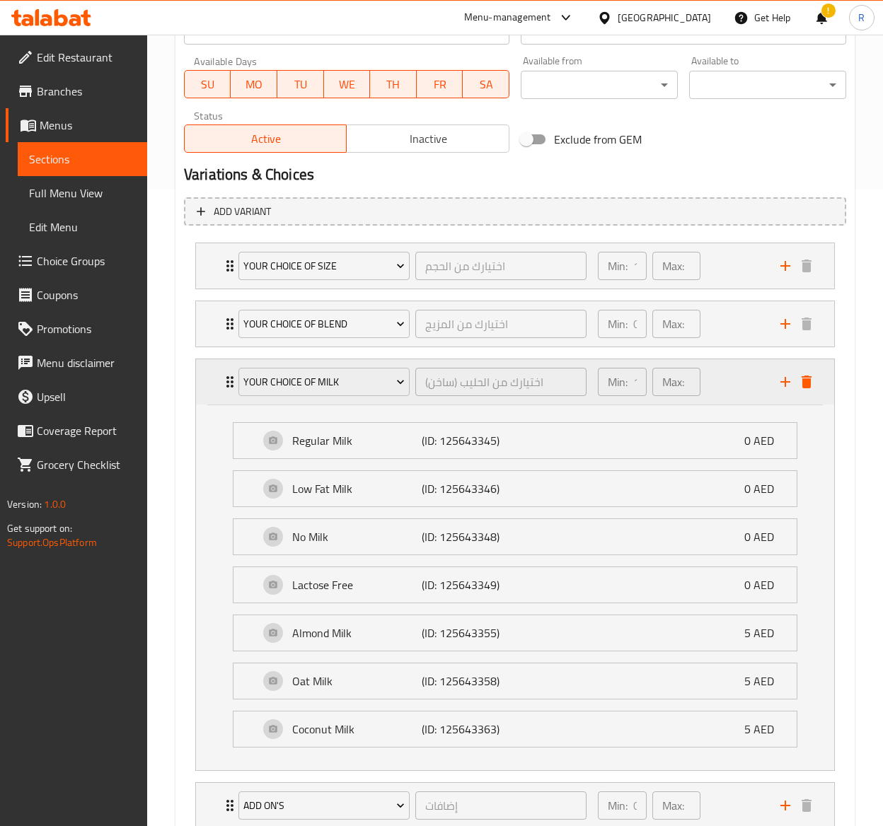
click at [221, 382] on icon "Expand" at bounding box center [229, 382] width 17 height 17
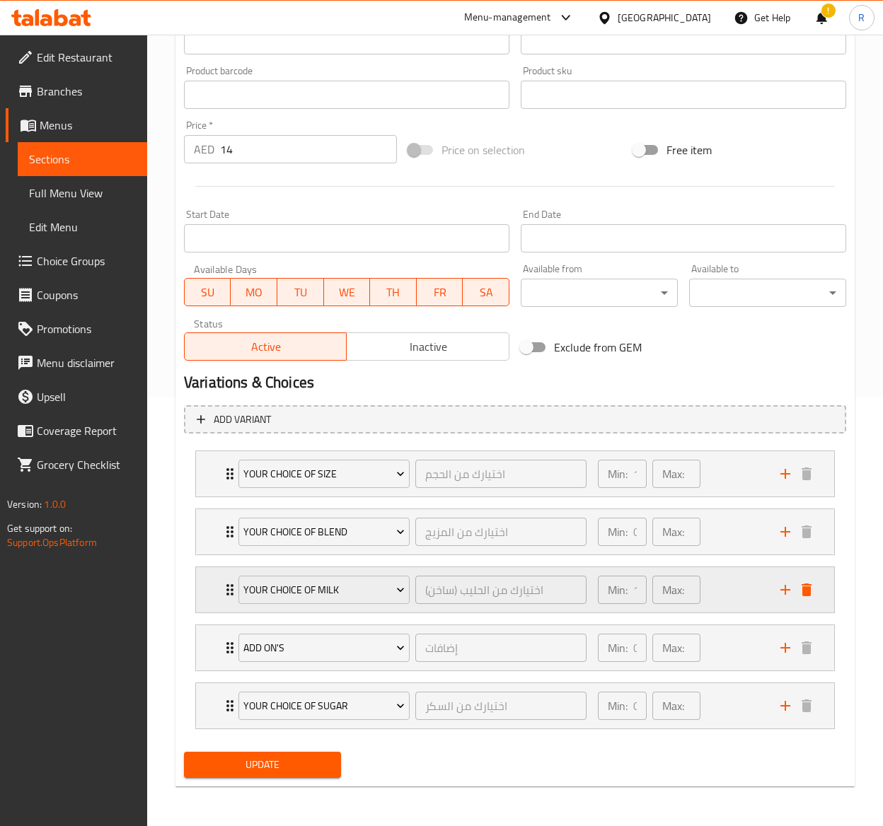
scroll to position [433, 0]
click at [304, 752] on button "Update" at bounding box center [262, 765] width 157 height 26
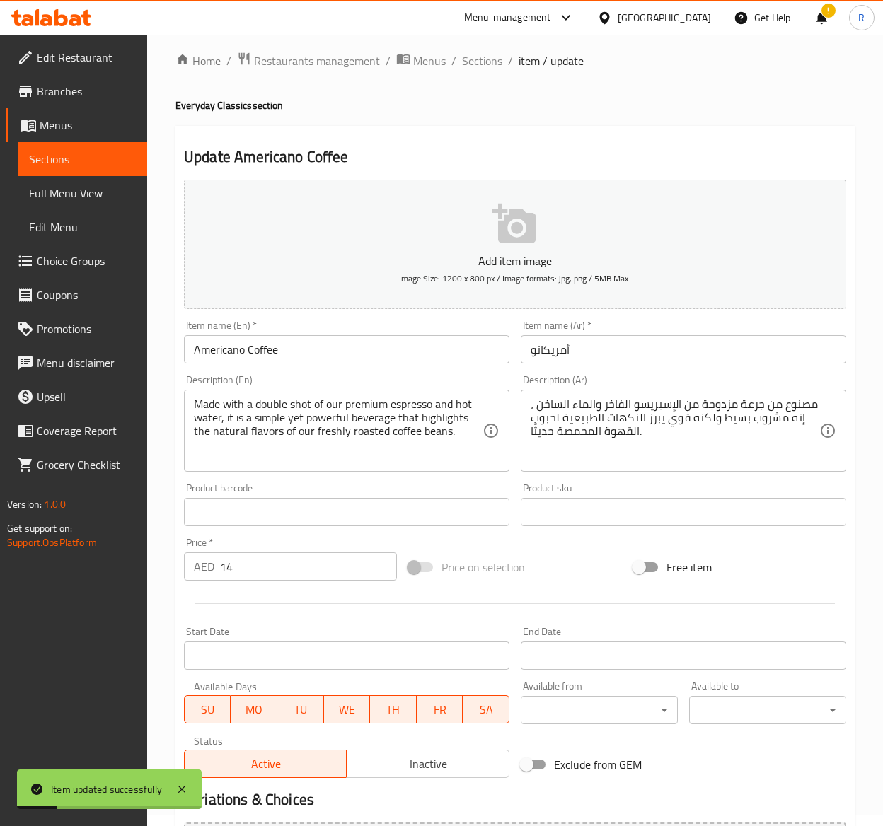
scroll to position [0, 0]
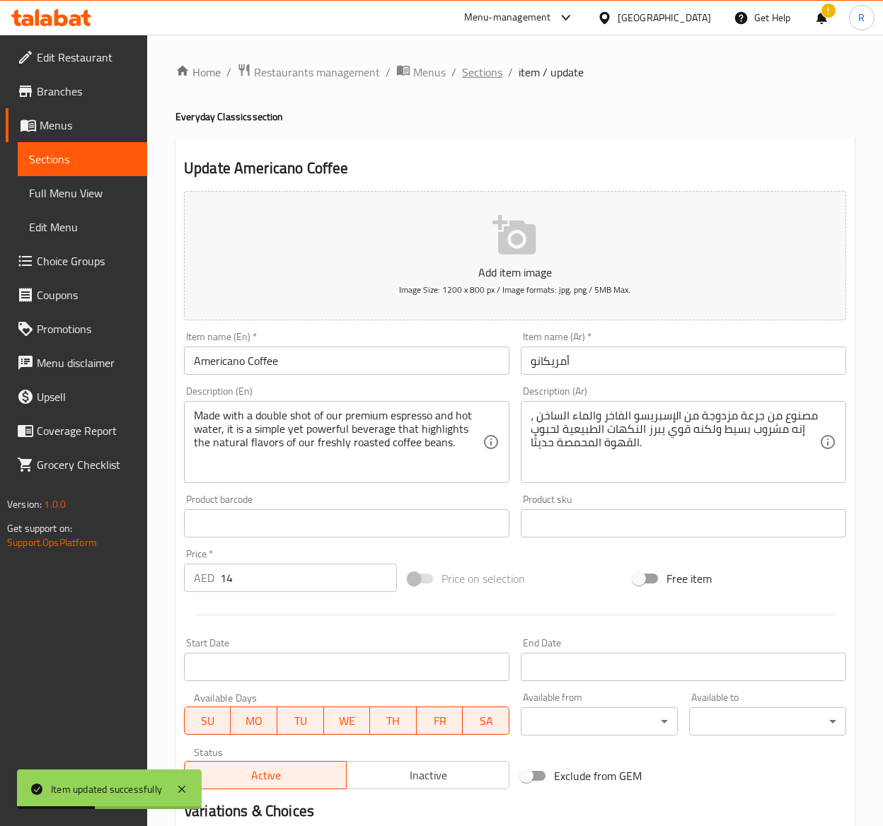
click at [484, 64] on span "Sections" at bounding box center [482, 72] width 40 height 17
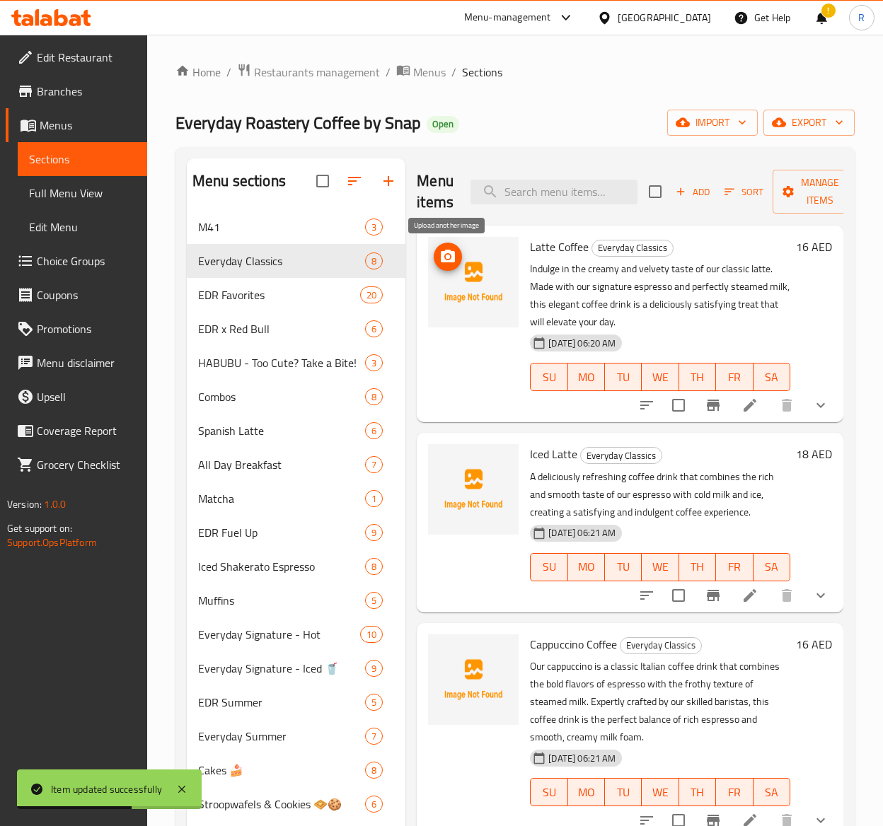
click at [448, 265] on icon "upload picture" at bounding box center [447, 256] width 17 height 17
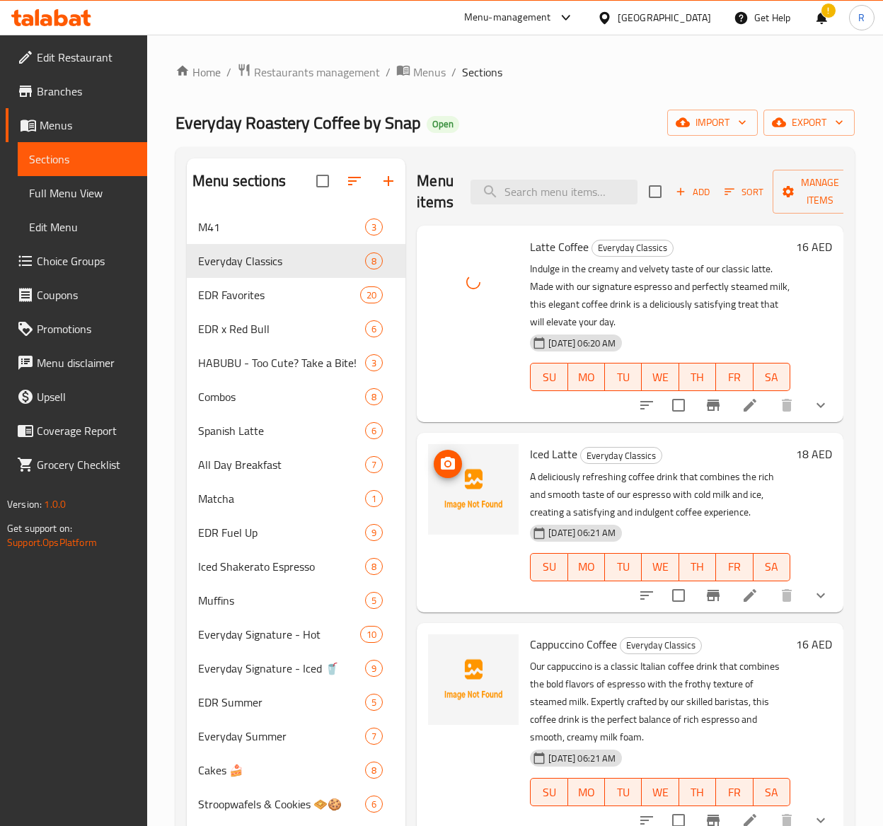
click at [439, 466] on icon "upload picture" at bounding box center [447, 464] width 17 height 17
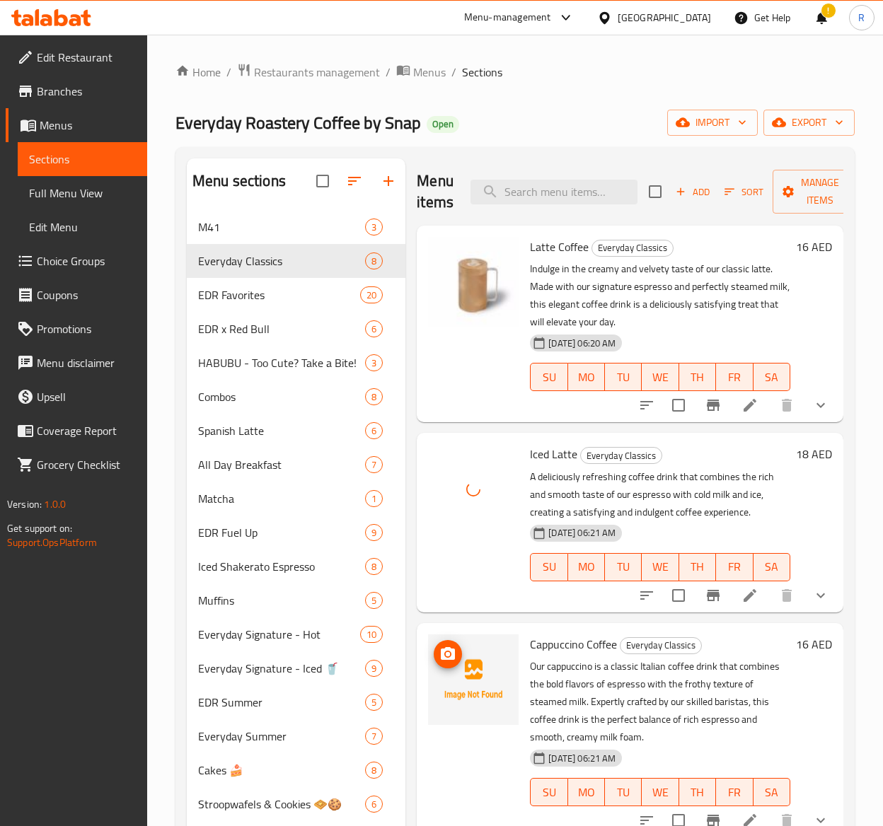
click at [431, 648] on img at bounding box center [473, 680] width 91 height 91
click at [442, 653] on icon "upload picture" at bounding box center [448, 653] width 14 height 13
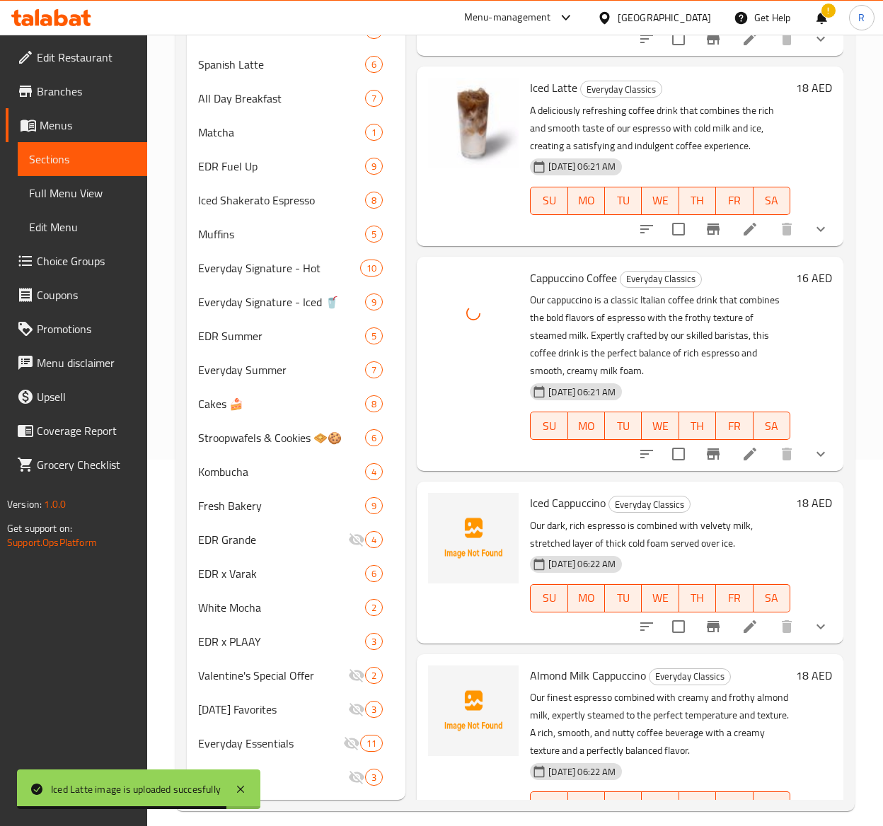
scroll to position [381, 0]
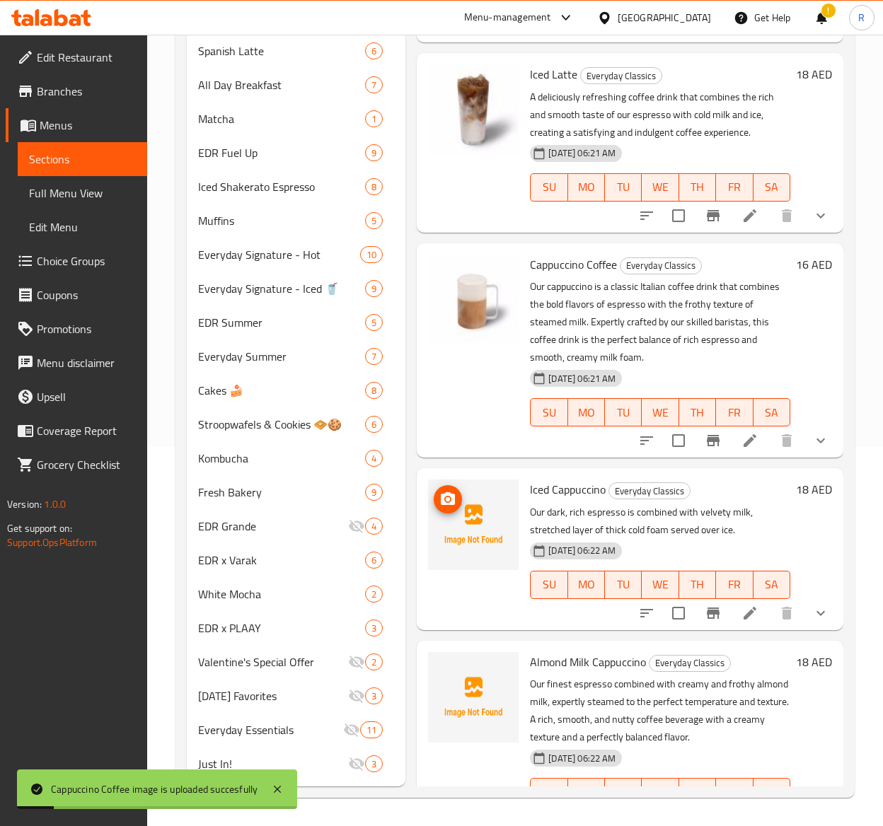
click at [451, 514] on img at bounding box center [473, 525] width 91 height 91
click at [443, 492] on icon "upload picture" at bounding box center [447, 499] width 17 height 17
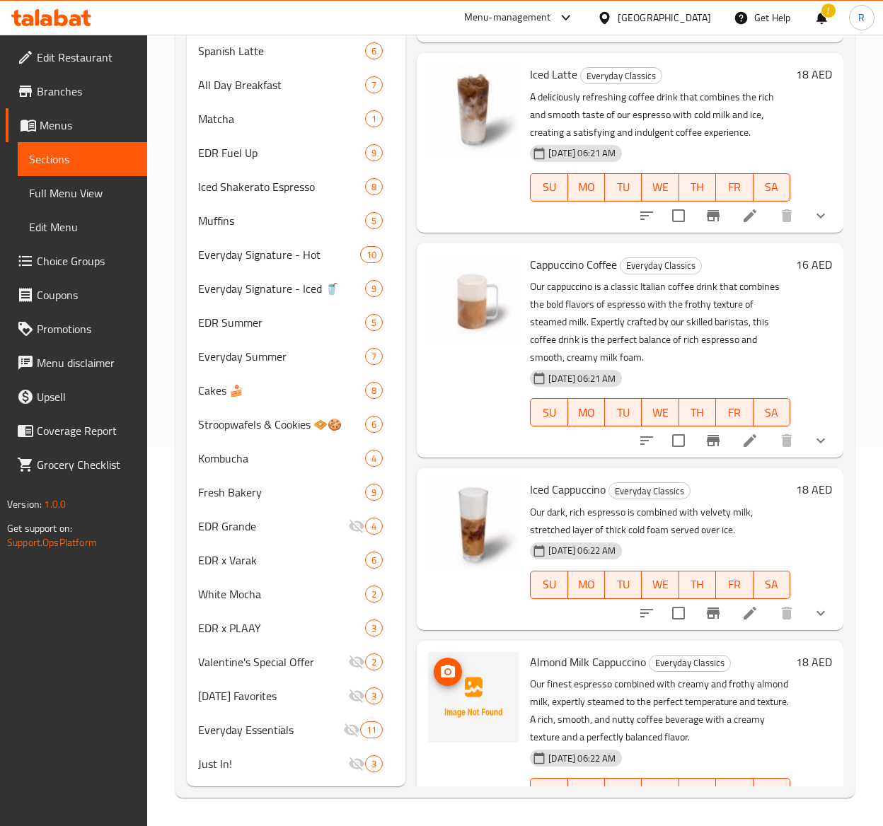
click at [443, 668] on icon "upload picture" at bounding box center [448, 671] width 14 height 13
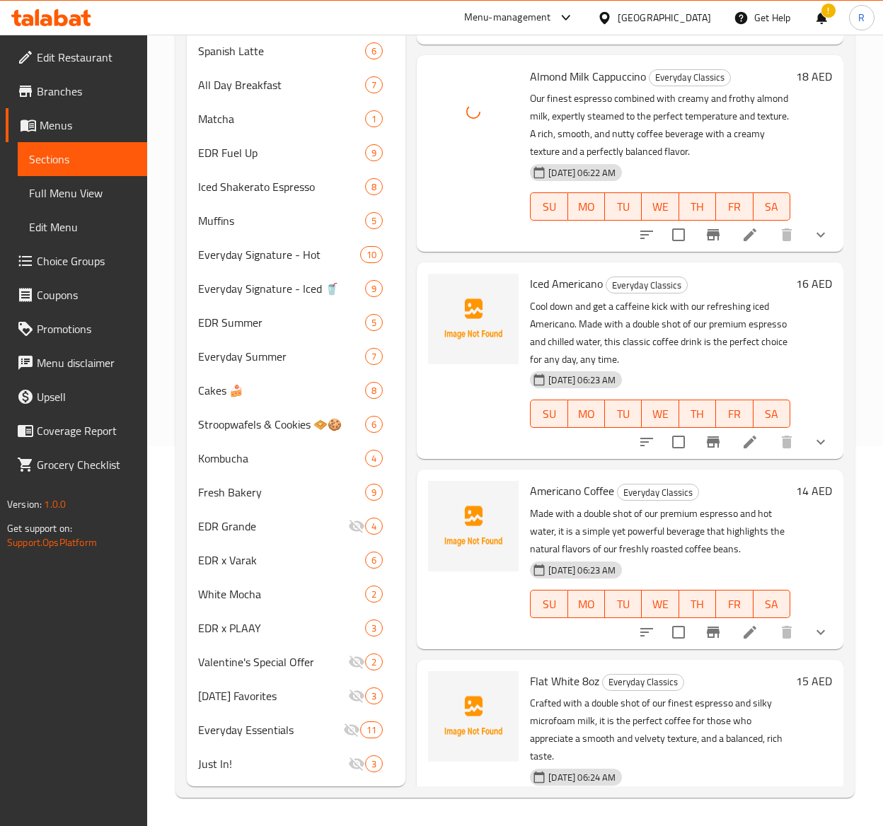
scroll to position [590, 0]
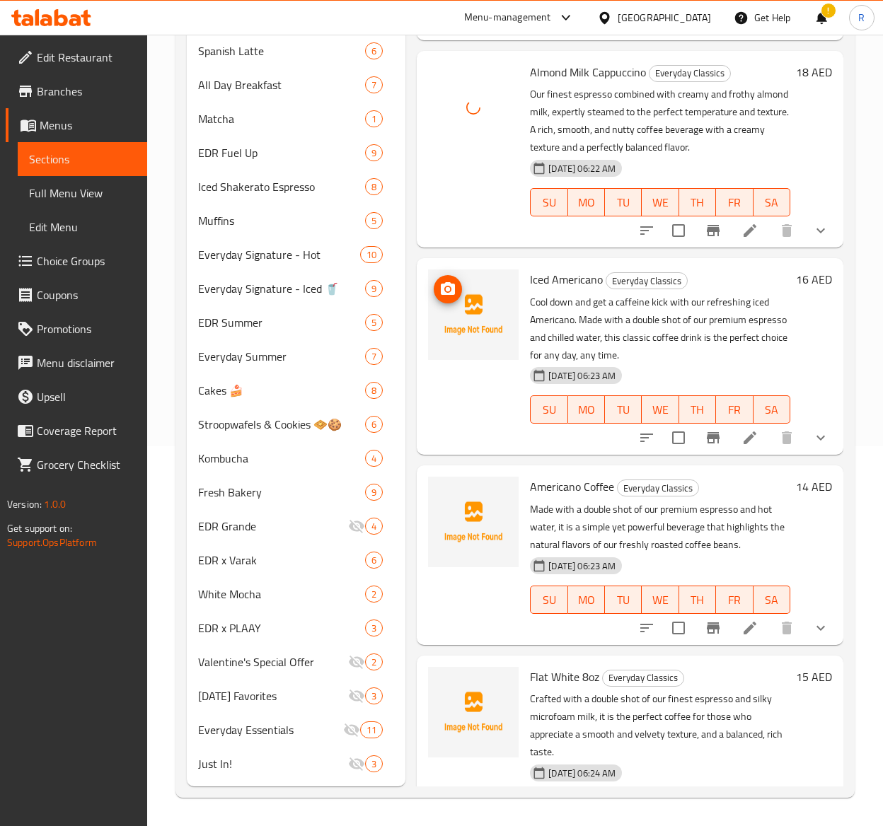
click at [443, 298] on icon "upload picture" at bounding box center [447, 289] width 17 height 17
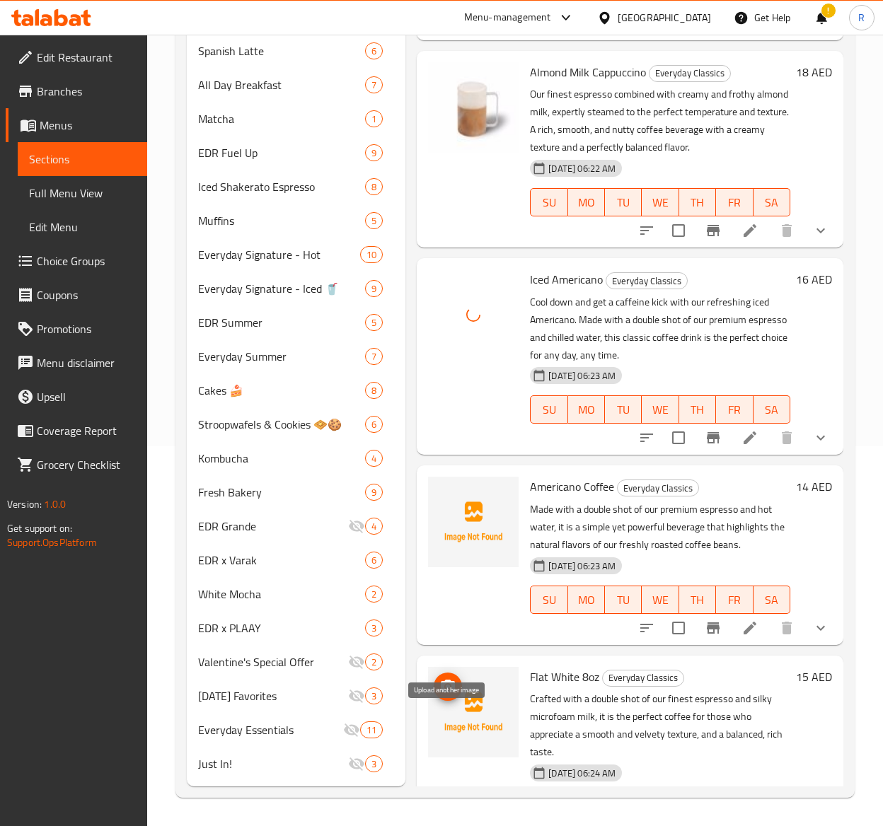
click at [447, 693] on icon "upload picture" at bounding box center [448, 686] width 14 height 13
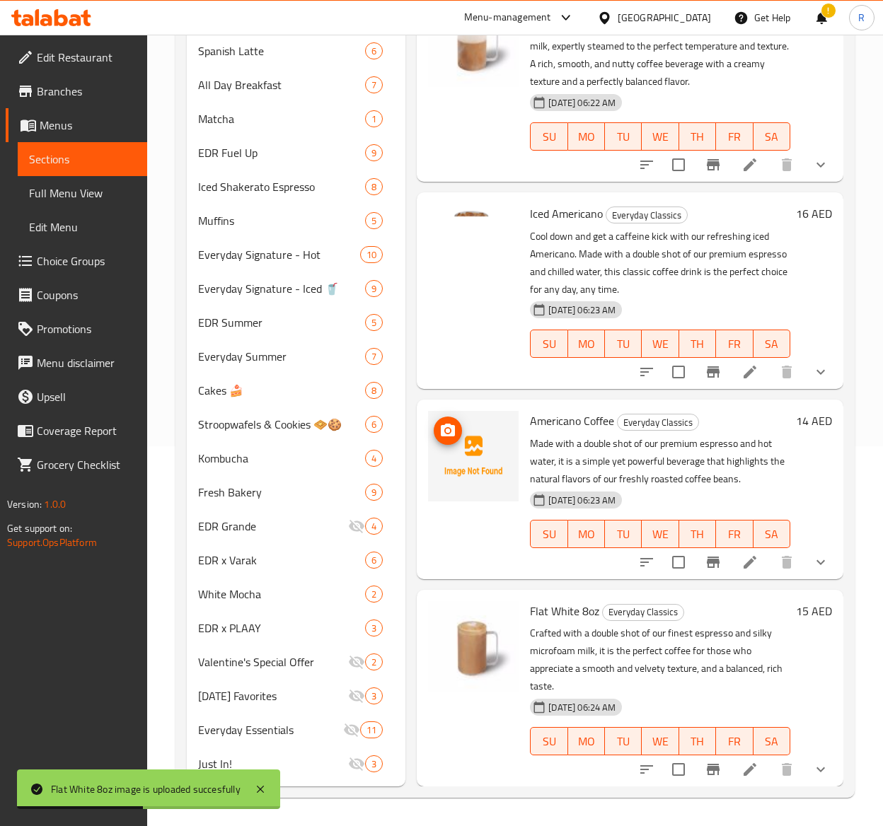
click at [446, 424] on icon "upload picture" at bounding box center [448, 430] width 14 height 13
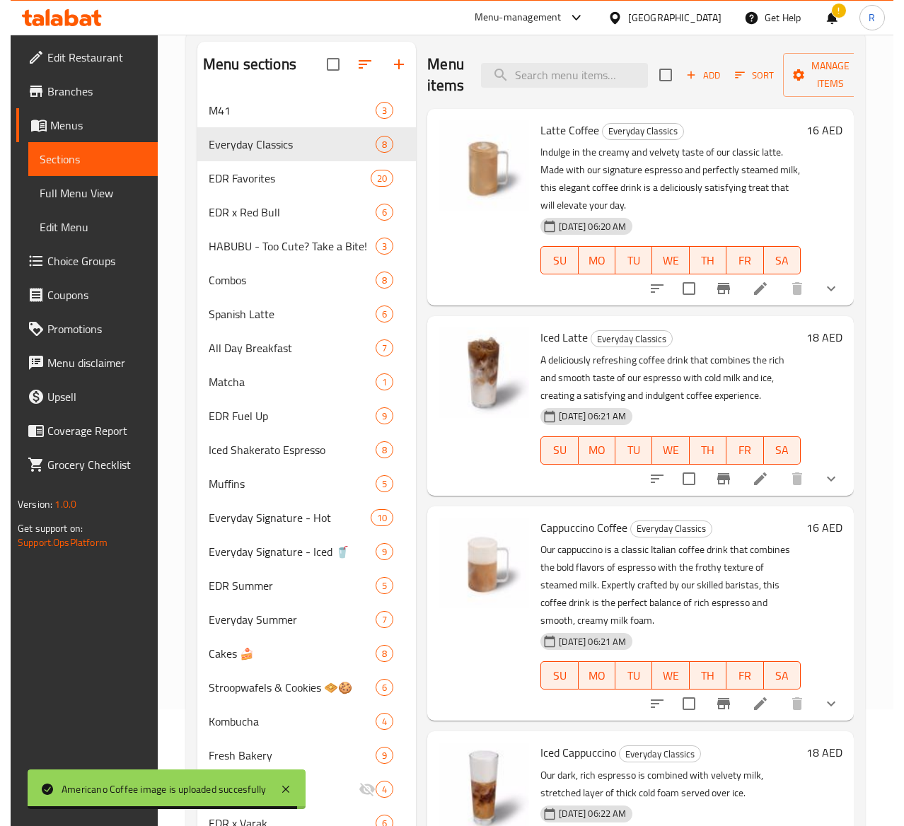
scroll to position [0, 0]
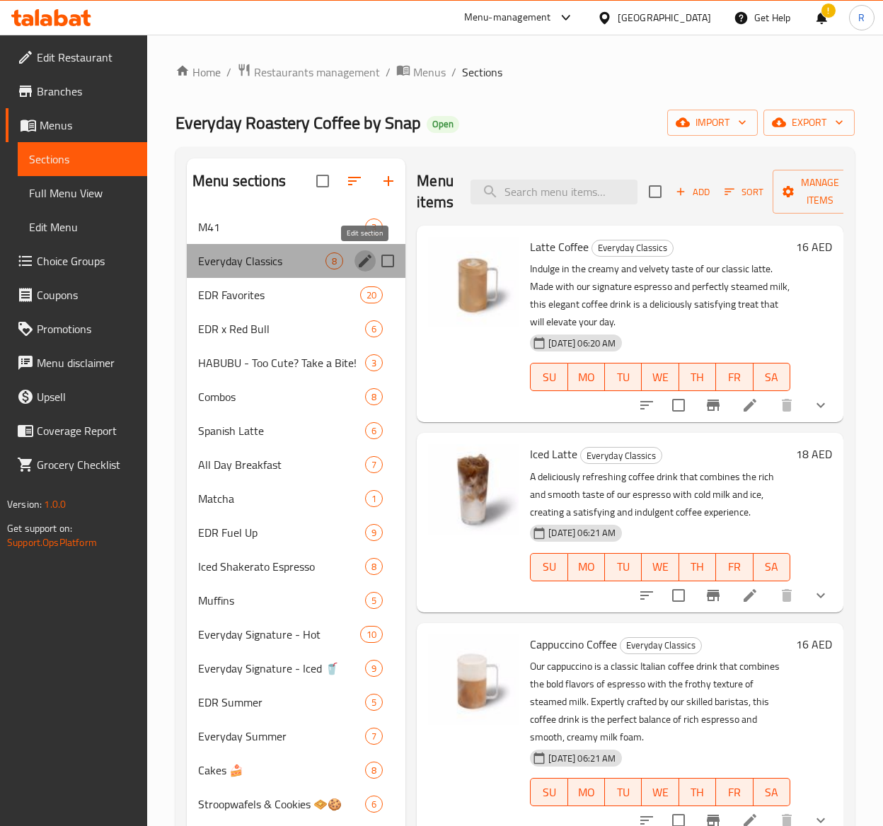
click at [360, 263] on icon "edit" at bounding box center [365, 261] width 17 height 17
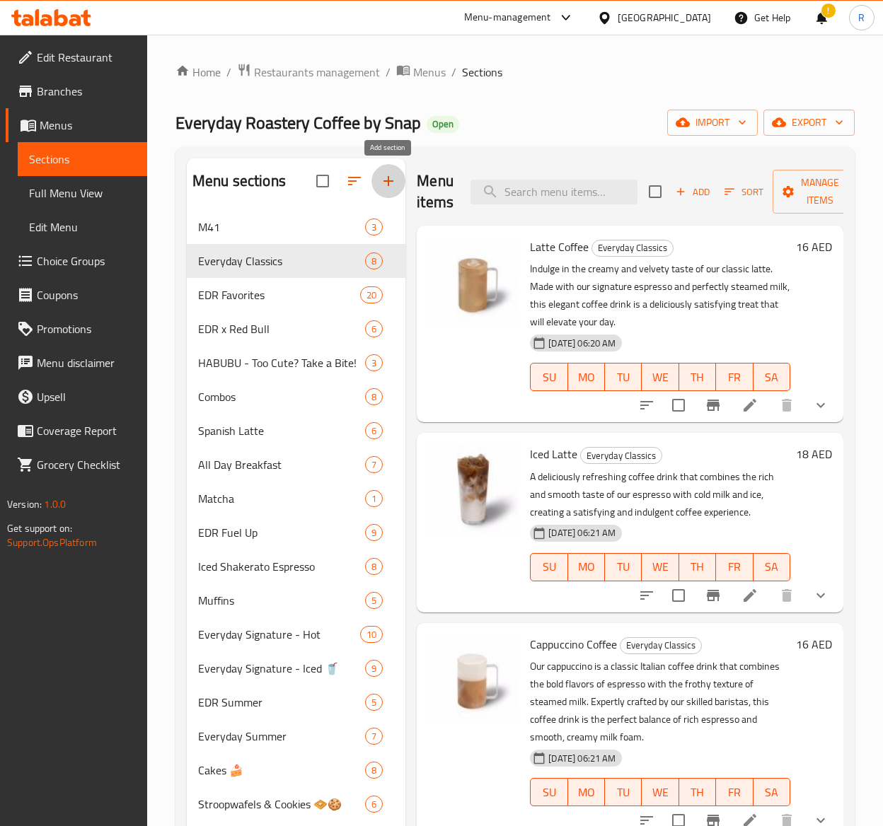
click at [386, 181] on icon "button" at bounding box center [388, 181] width 17 height 17
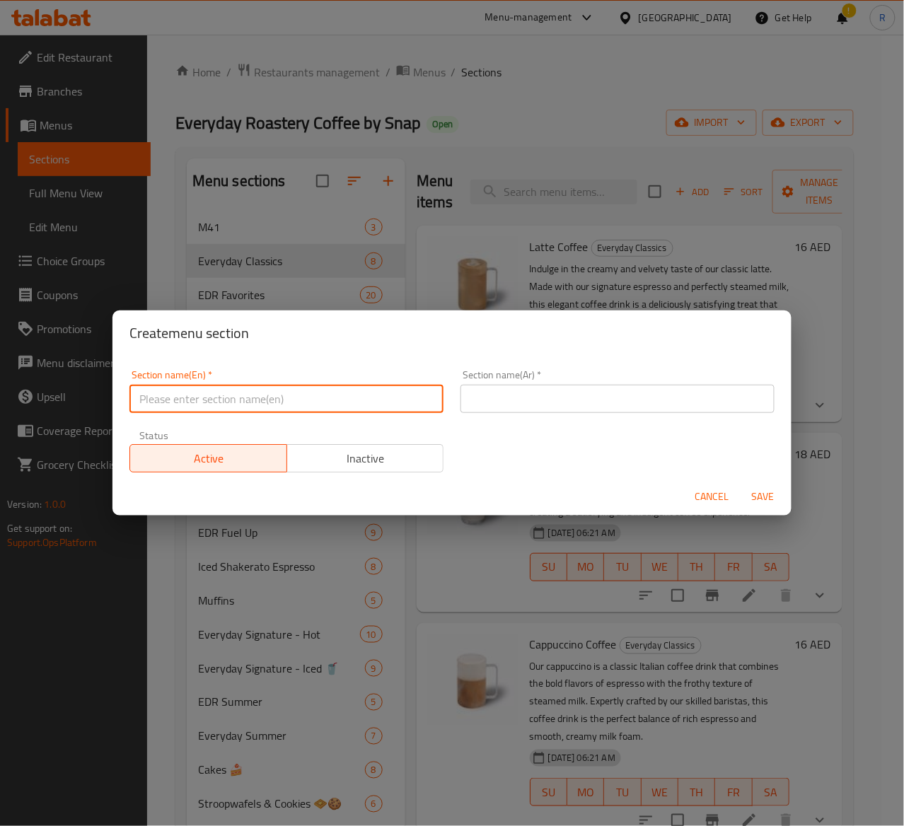
click at [265, 393] on input "text" at bounding box center [286, 399] width 314 height 28
paste input "Version: 1.0.0 Get support on: Support.OpsPlatform Home Restaurants management …"
type input "Version: 1.0.0 Get support on: Support.OpsPlatform Home Restaurants management …"
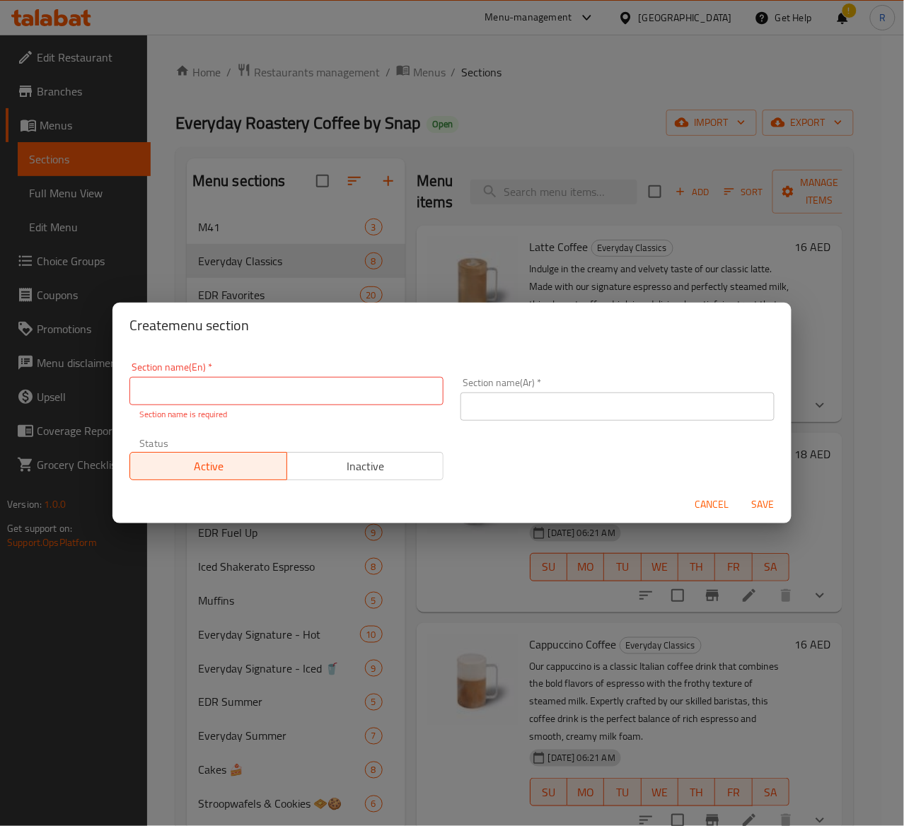
click at [711, 503] on span "Cancel" at bounding box center [712, 505] width 34 height 18
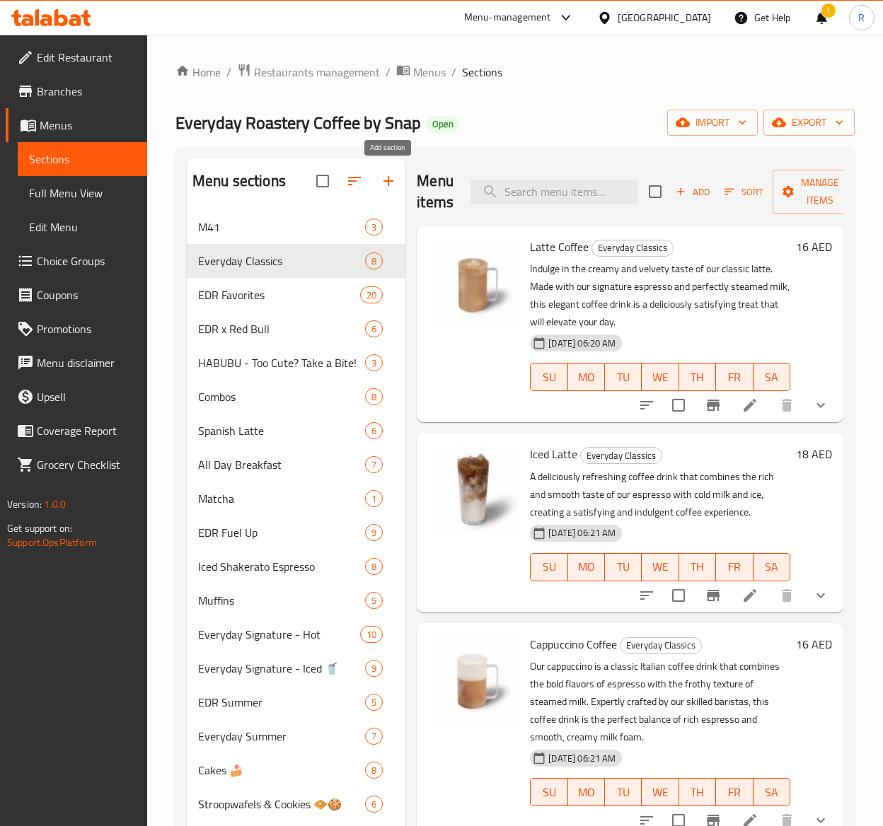
click at [389, 177] on icon "button" at bounding box center [388, 181] width 17 height 17
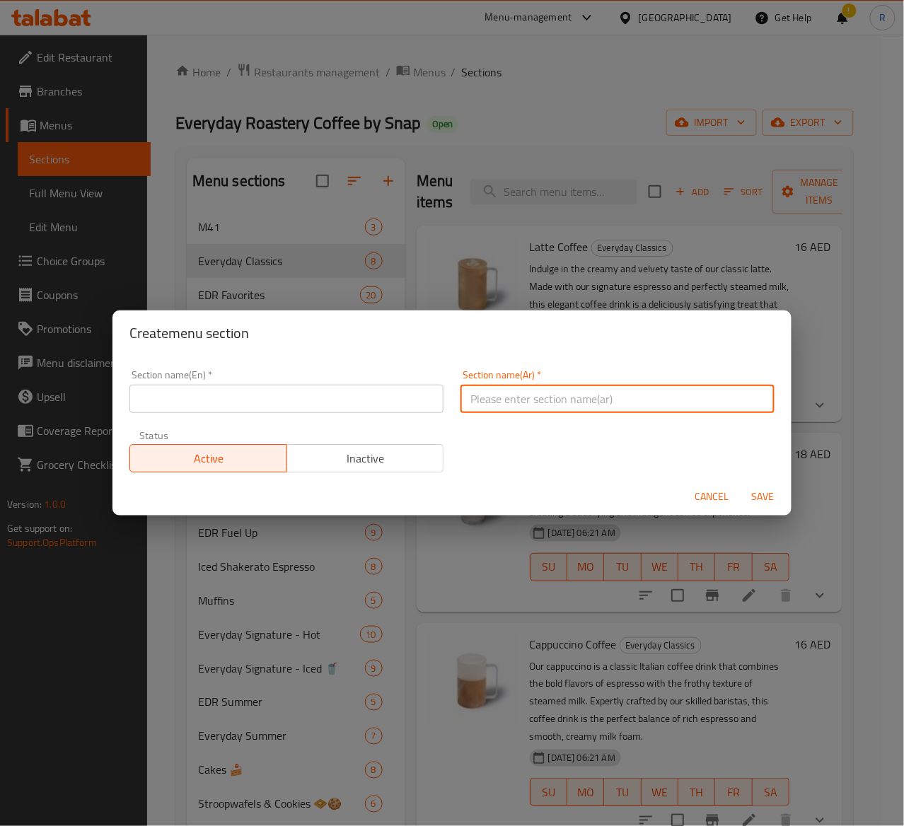
click at [535, 386] on input "text" at bounding box center [618, 399] width 314 height 28
paste input "عروض المخبوزات الخاصة"
type input "عروض المخبوزات الخاصة"
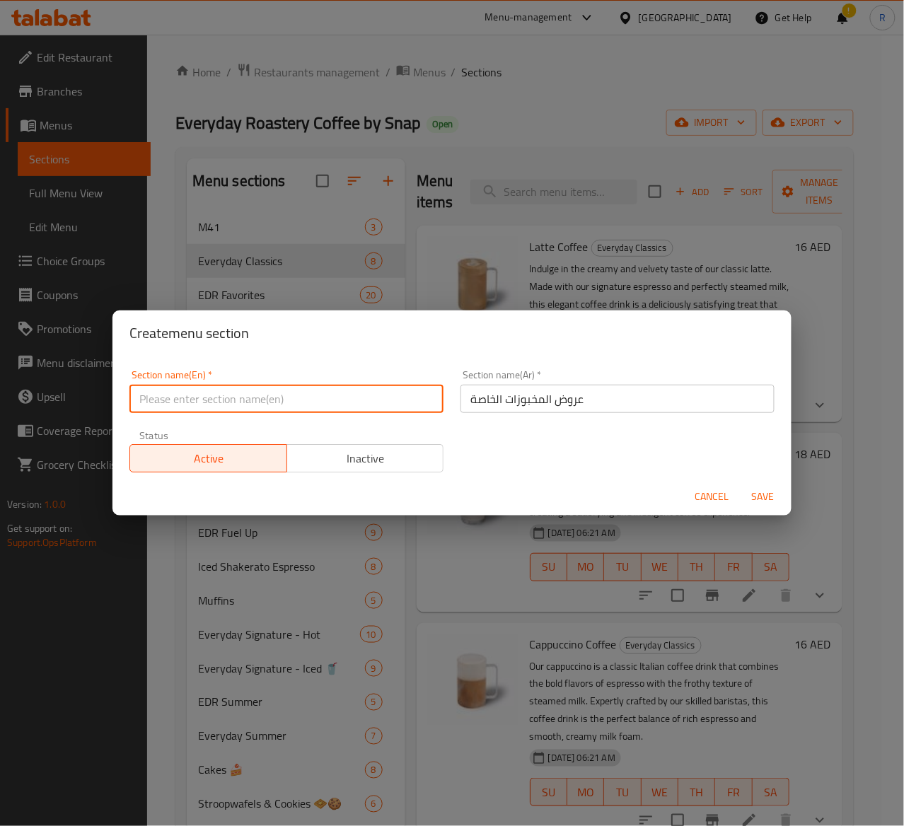
click at [267, 399] on input "text" at bounding box center [286, 399] width 314 height 28
paste input "Bakery Specials"
type input "Bakery Specials"
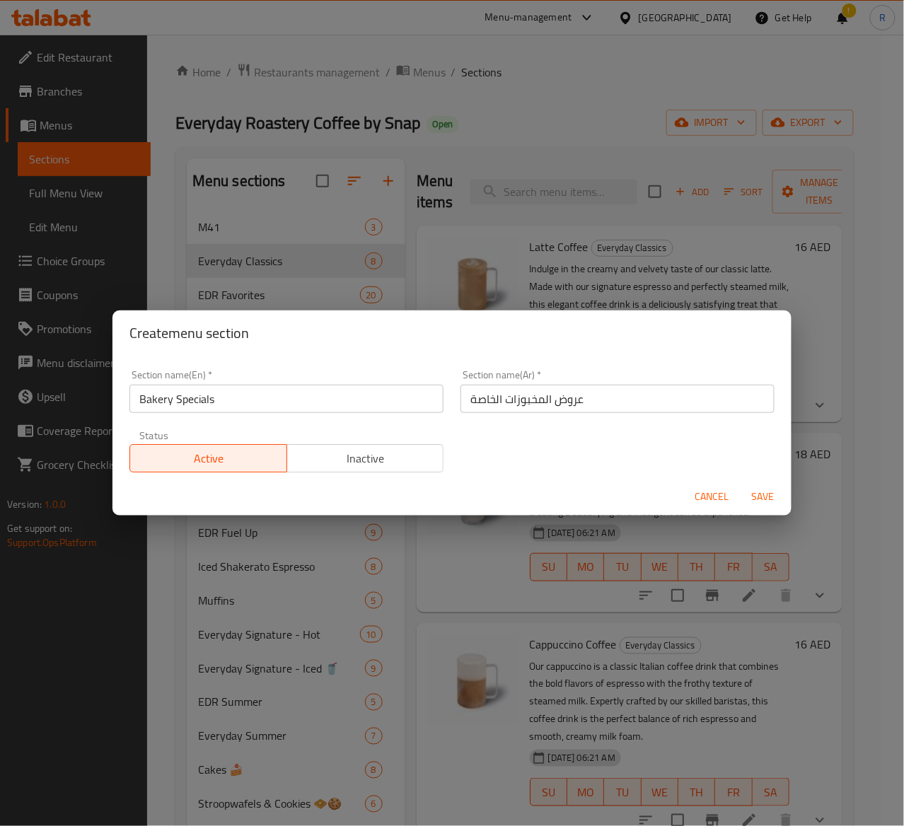
click at [586, 475] on div "Section name(En)   * Bakery Specials Section name(En) * Section name(Ar)   * عر…" at bounding box center [452, 422] width 662 height 120
click at [768, 500] on span "Save" at bounding box center [763, 497] width 34 height 18
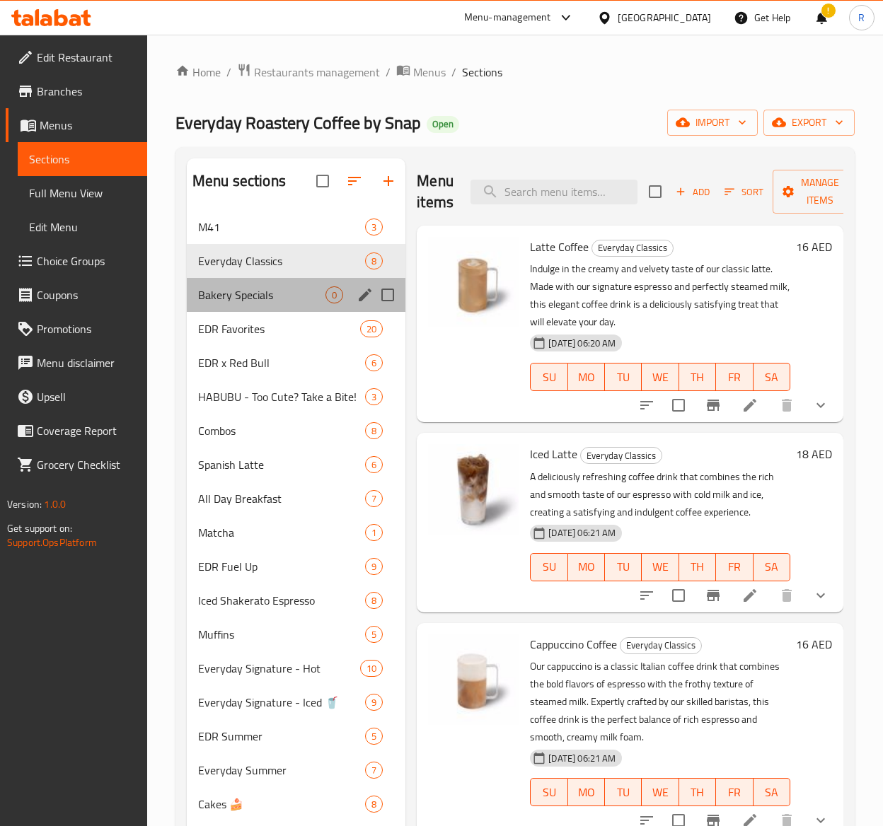
click at [266, 304] on span "Bakery Specials" at bounding box center [261, 295] width 127 height 17
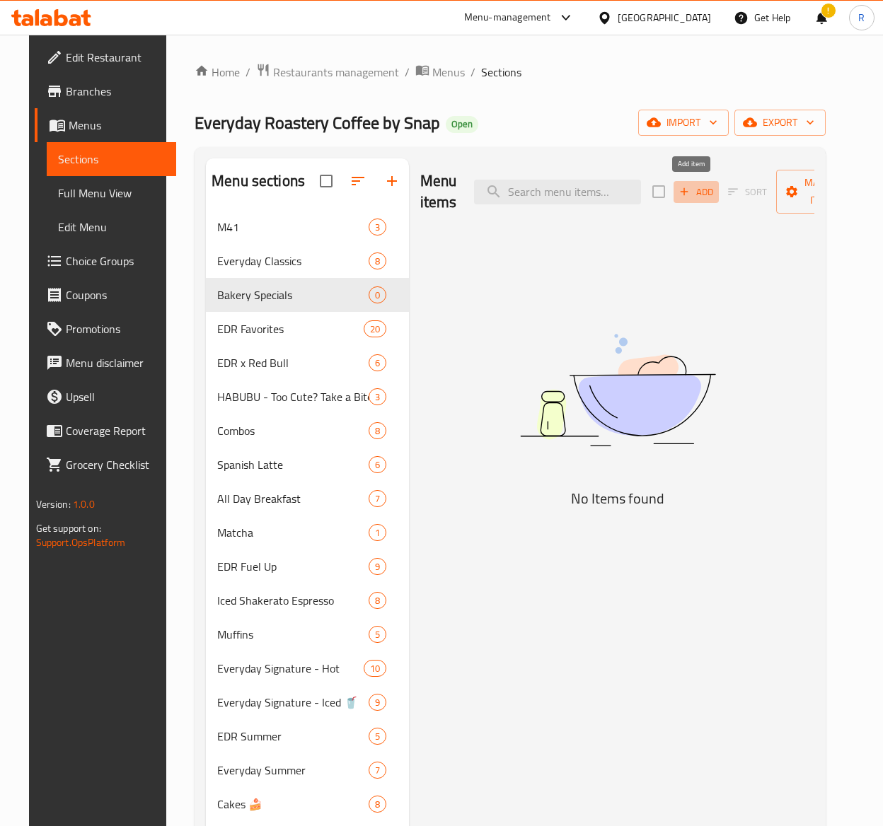
click at [683, 195] on icon "button" at bounding box center [684, 191] width 13 height 13
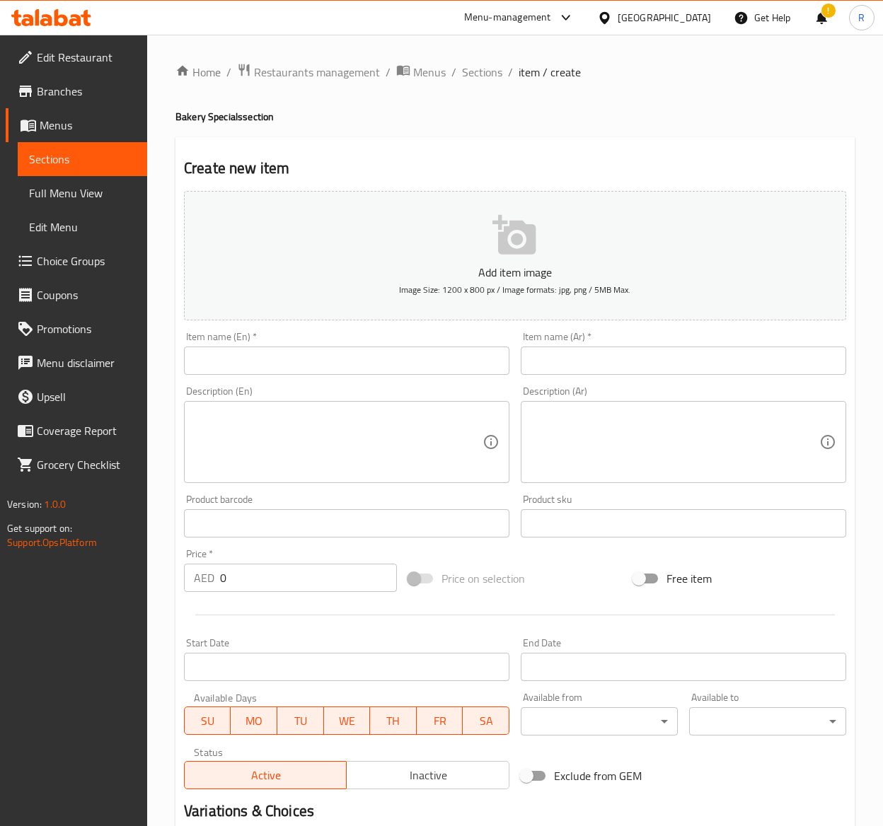
click at [224, 365] on input "text" at bounding box center [346, 361] width 325 height 28
paste input "Turkey & Cheese Croissant"
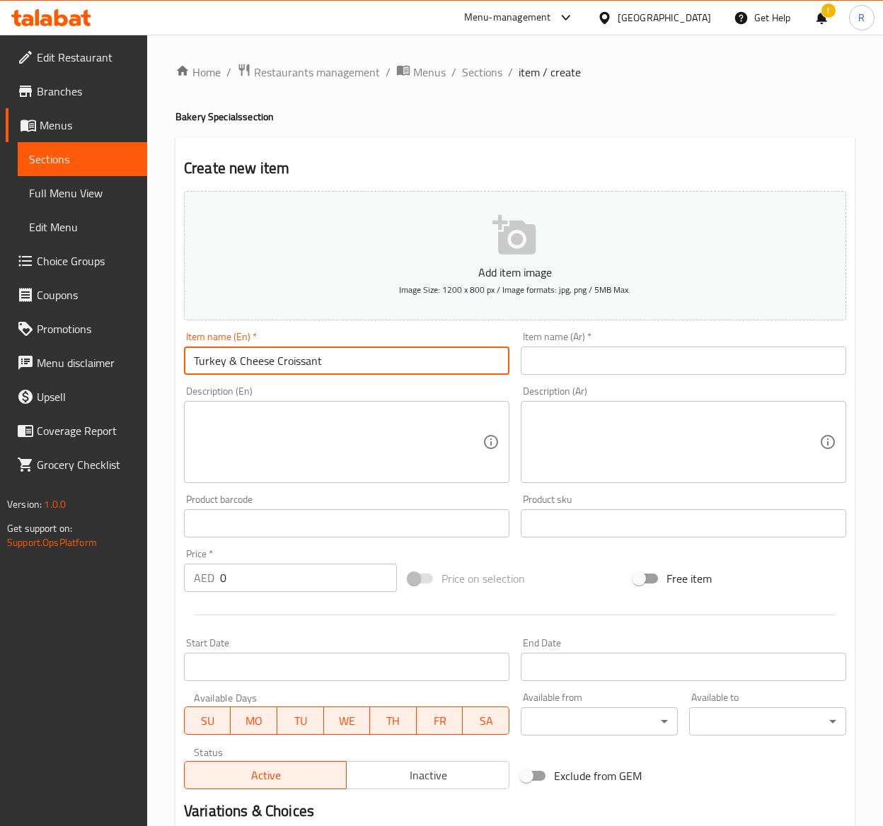
type input "Turkey & Cheese Croissant"
click at [558, 359] on input "text" at bounding box center [683, 361] width 325 height 28
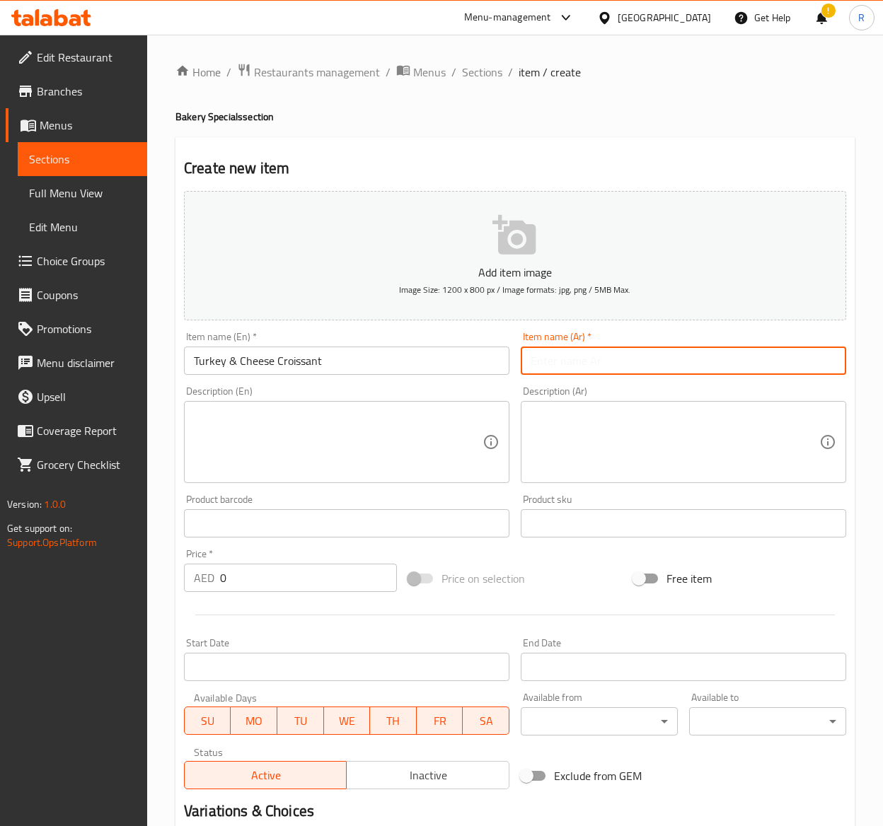
paste input "كرواسون تركيا والجبن"
type input "كرواسون تركيا والجبن"
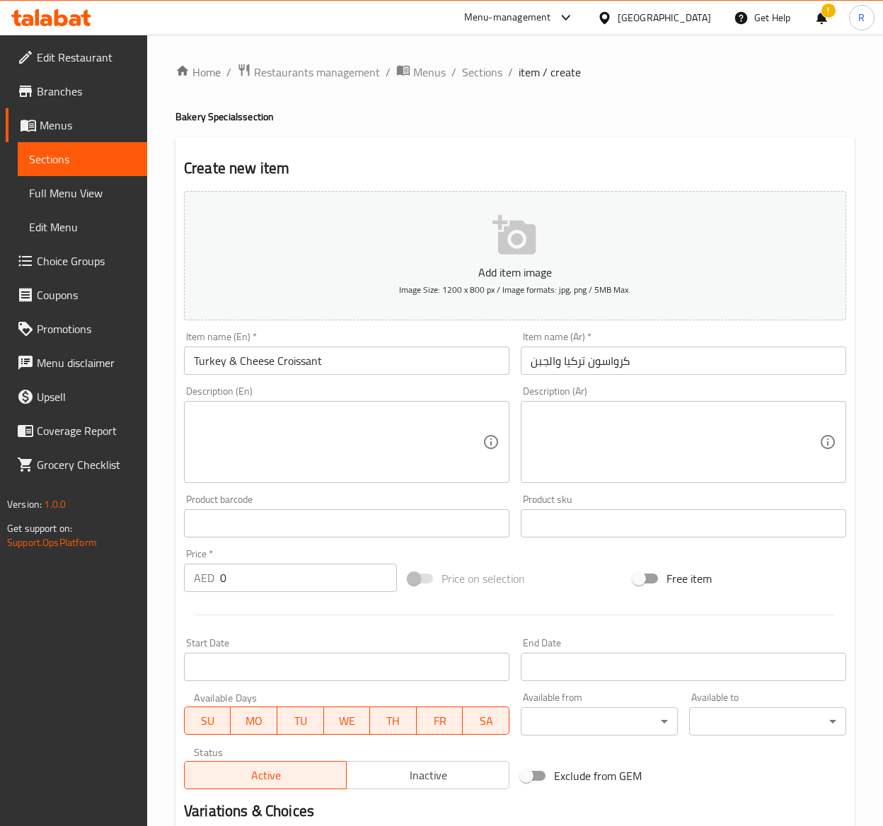
click at [238, 430] on textarea at bounding box center [338, 442] width 289 height 67
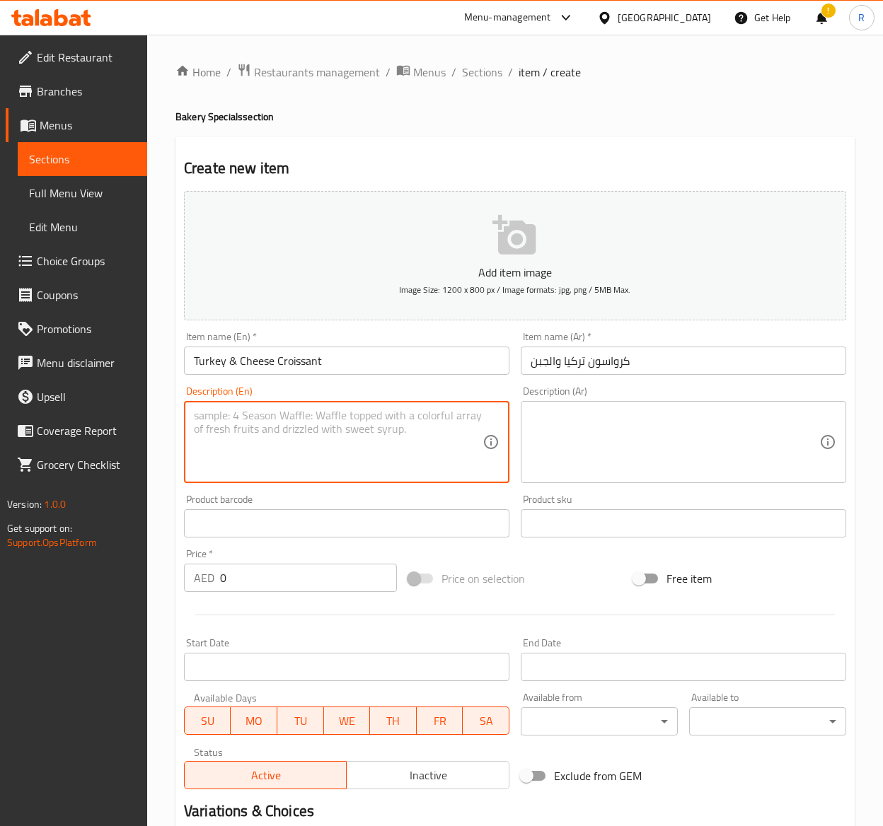
paste textarea "A delectable combination of tender smoked turkey slices and melted cheese, nest…"
type textarea "A delectable combination of tender smoked turkey slices and melted cheese, nest…"
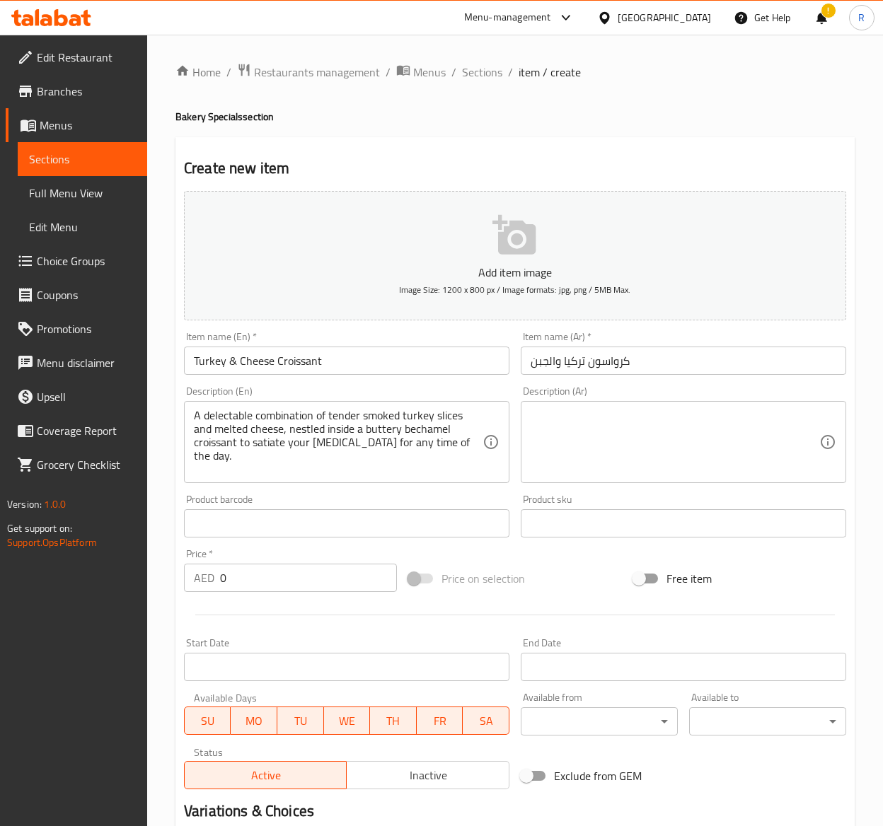
click at [575, 429] on textarea at bounding box center [675, 442] width 289 height 67
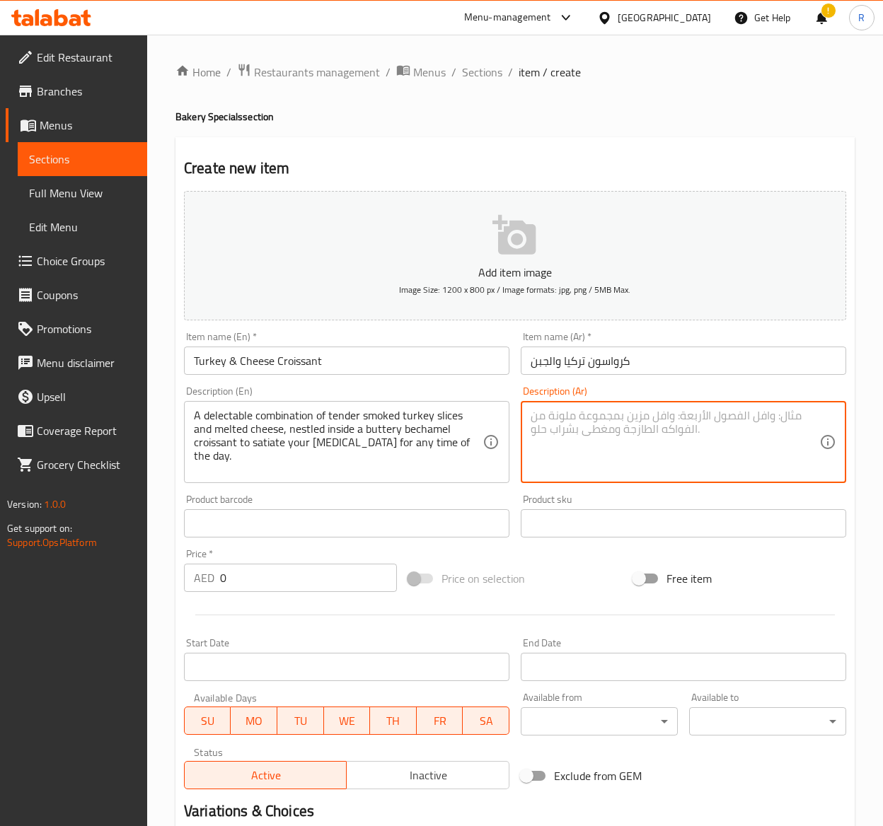
paste textarea "مزيج لذيذ من شرائح الديك الرومي المدخن الطرية والجبن الذائب، داخل كرواسون بشامي…"
type textarea "مزيج لذيذ من شرائح الديك الرومي المدخن الطرية والجبن الذائب، داخل كرواسون بشامي…"
click at [275, 582] on input "0" at bounding box center [308, 578] width 177 height 28
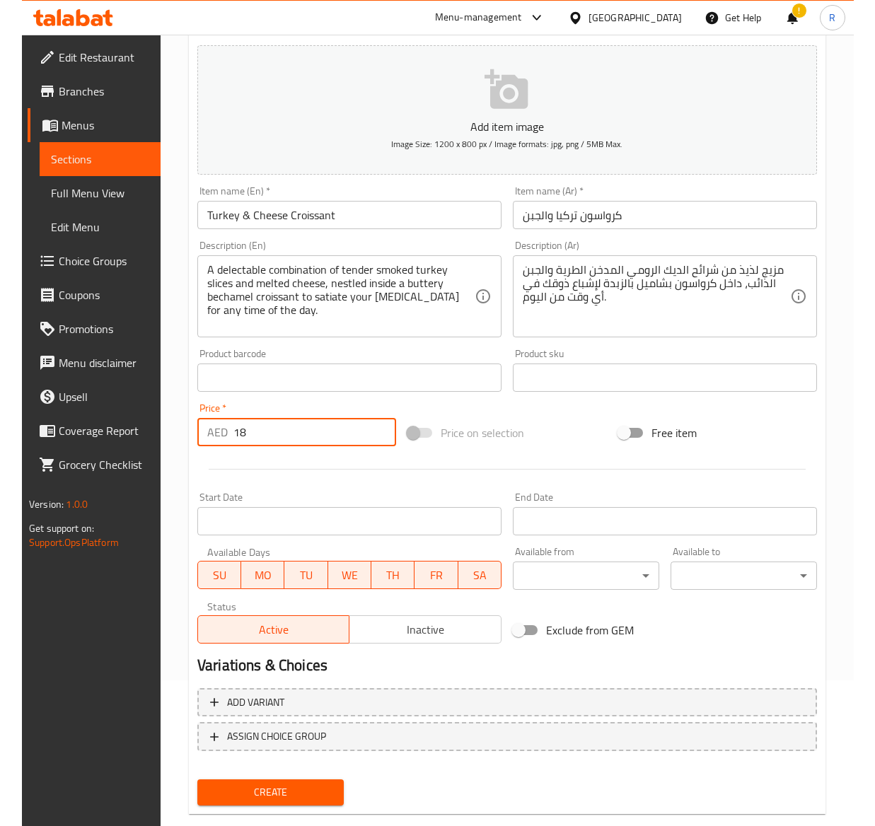
scroll to position [173, 0]
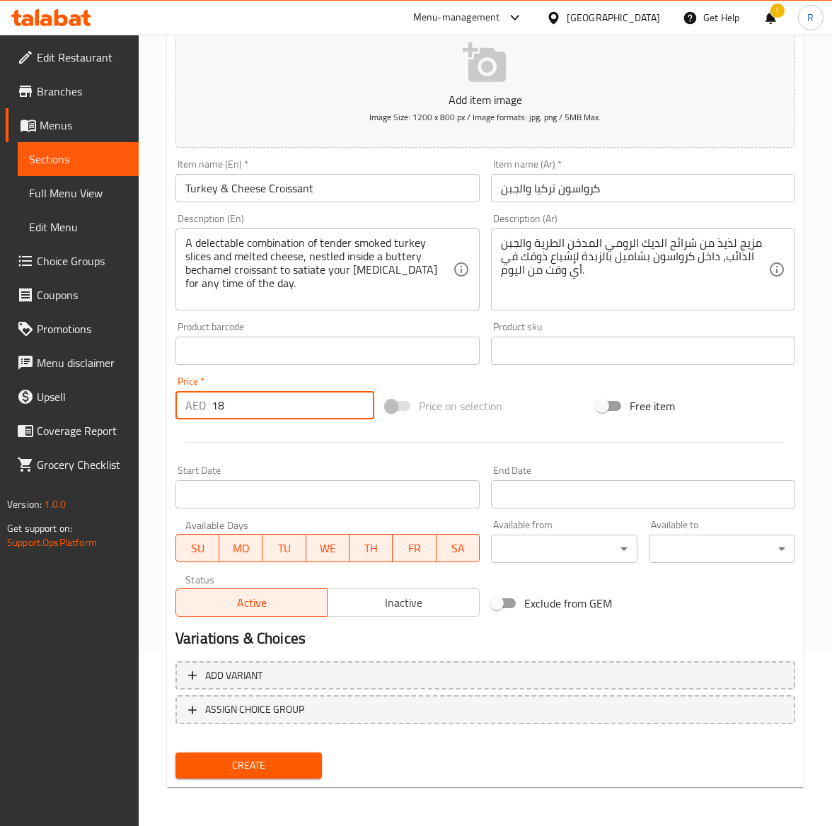
type input "18"
click at [281, 769] on span "Create" at bounding box center [249, 766] width 124 height 18
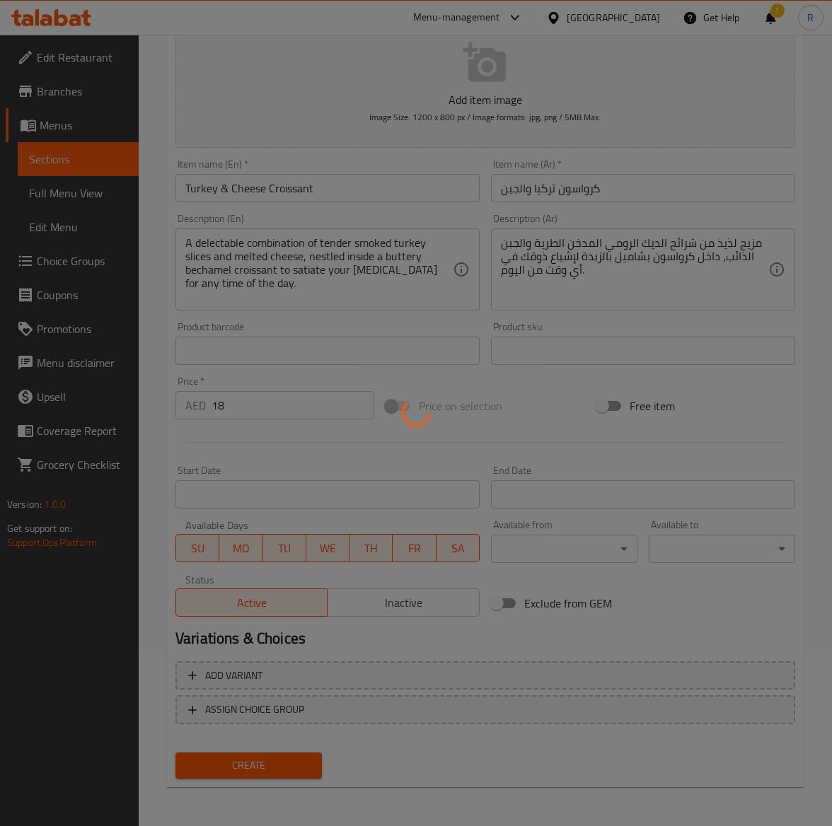
type input "0"
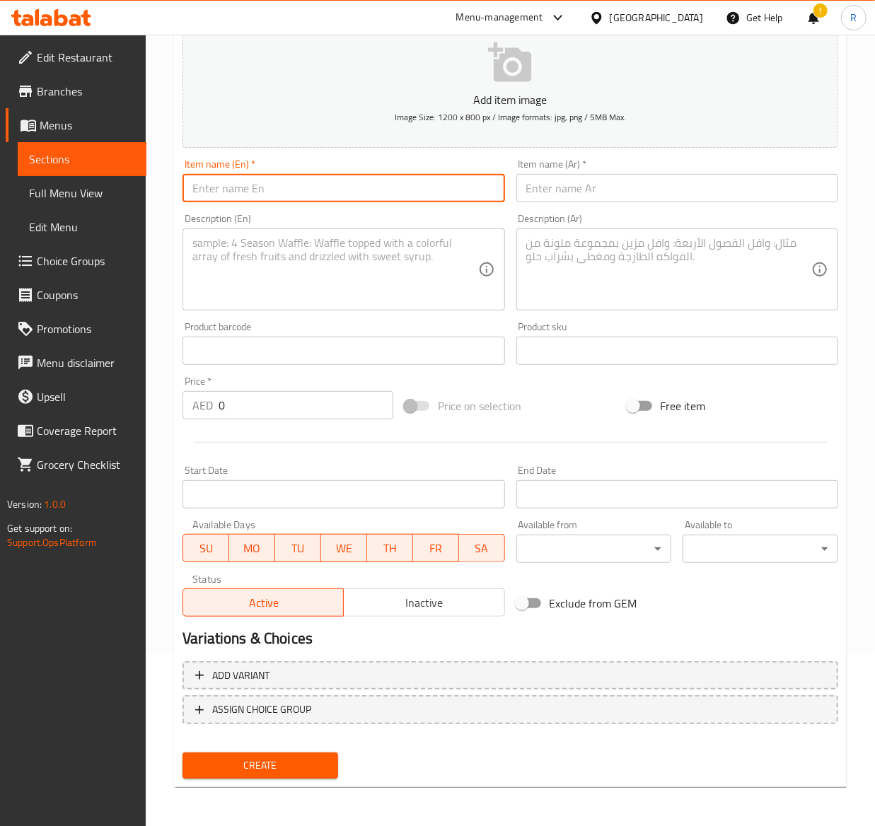
click at [272, 191] on input "text" at bounding box center [344, 188] width 322 height 28
paste input "Oman Chips & Cheese Croissant"
type input "Oman Chips & Cheese Croissant"
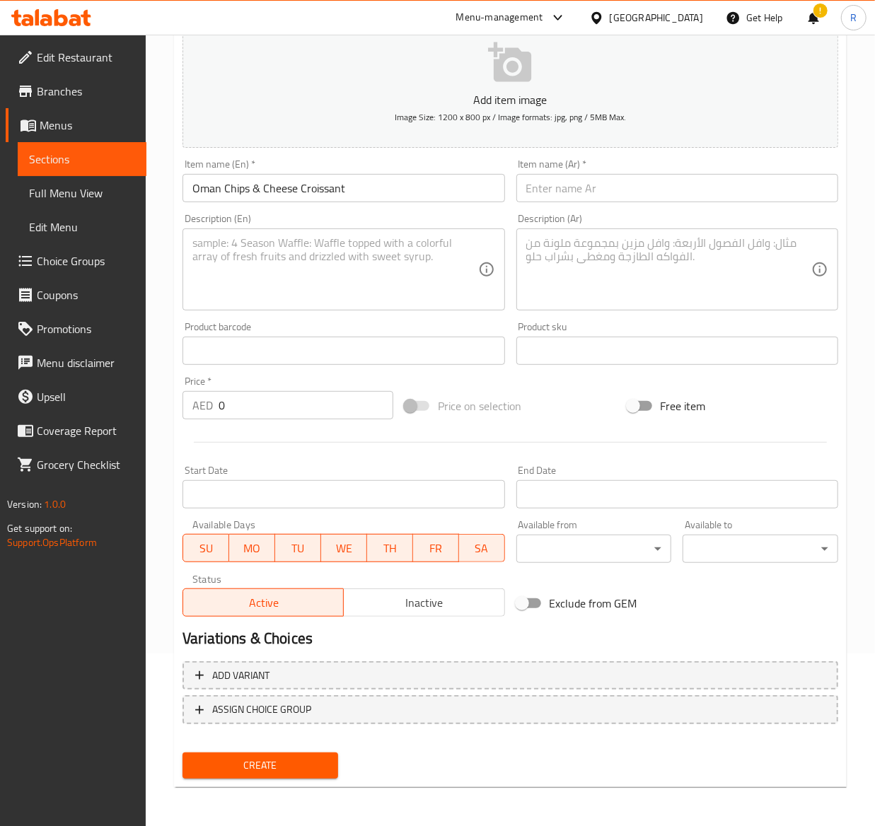
click at [607, 197] on input "text" at bounding box center [677, 188] width 322 height 28
paste input "عمان رقائق البطاطس والجبن كرواسون"
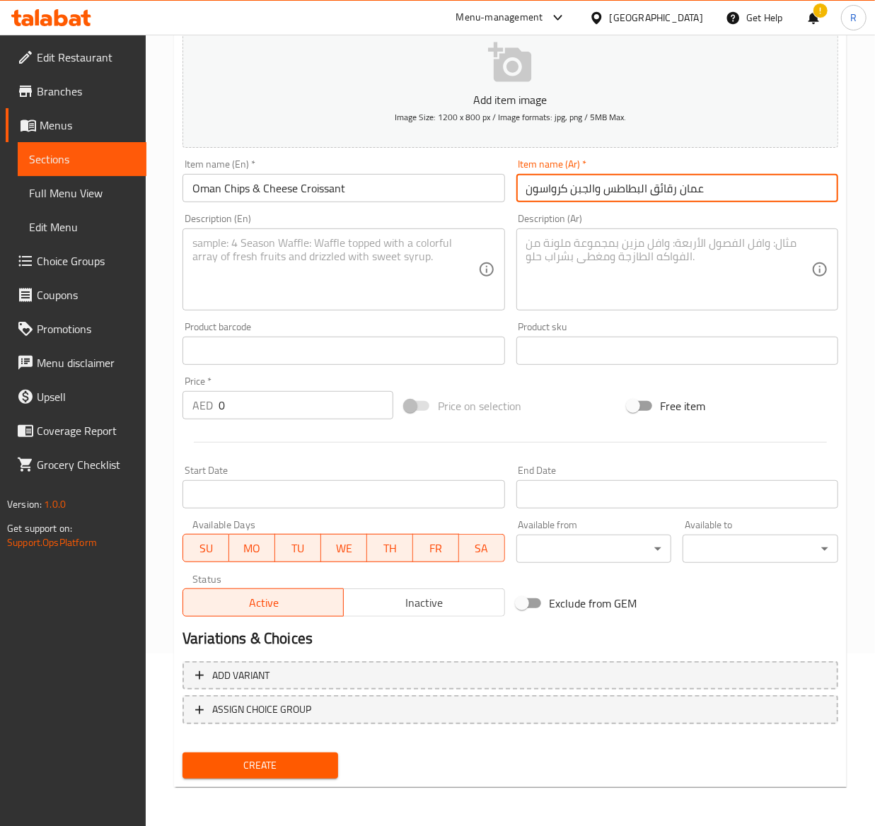
type input "عمان رقائق البطاطس والجبن كرواسون"
click at [296, 249] on textarea at bounding box center [334, 269] width 285 height 67
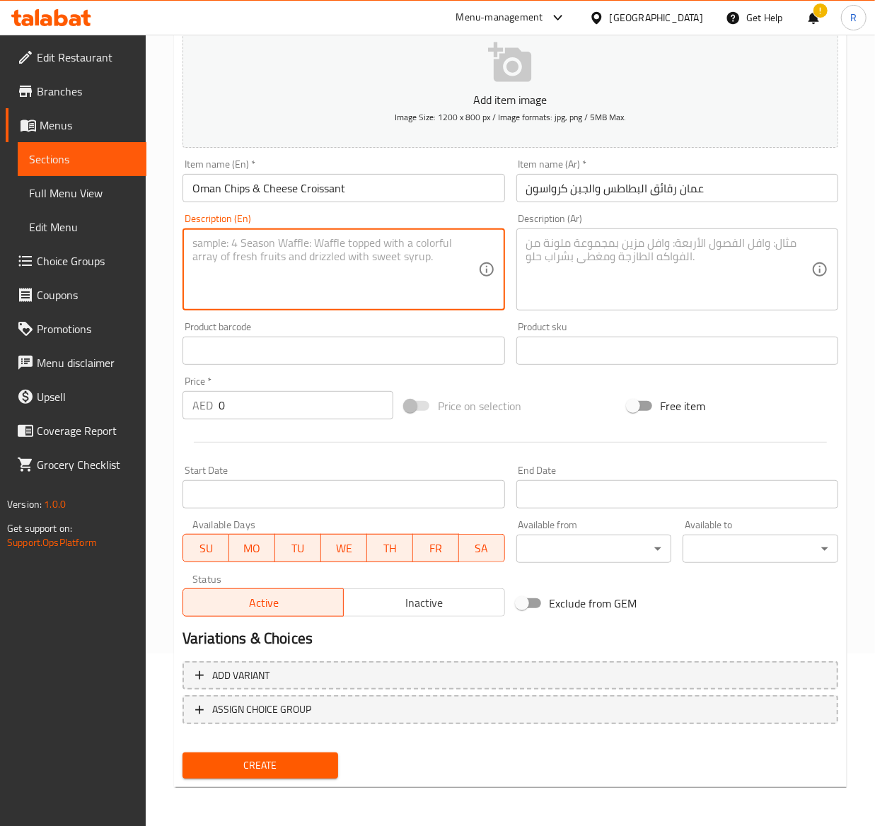
paste textarea "Flaky croissant meets creamy Kraft cheese and the iconic crunch of Oman Chips. …"
type textarea "Flaky croissant meets creamy Kraft cheese and the iconic crunch of Oman Chips. …"
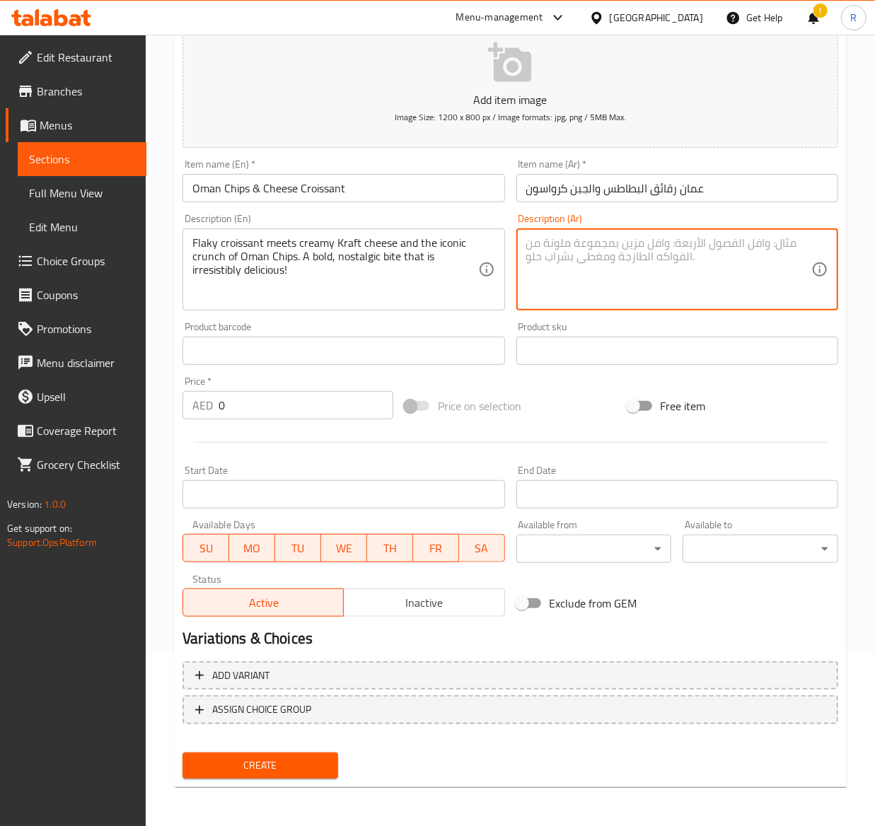
click at [555, 273] on textarea at bounding box center [668, 269] width 285 height 67
paste textarea "يلتقي الكرواسون الرقيق بجبنة كرافت الكريمية وطعم رقائق عمان الشهير. لقمة جريئة …"
type textarea "يلتقي الكرواسون الرقيق بجبنة كرافت الكريمية وطعم رقائق عمان الشهير. لقمة جريئة …"
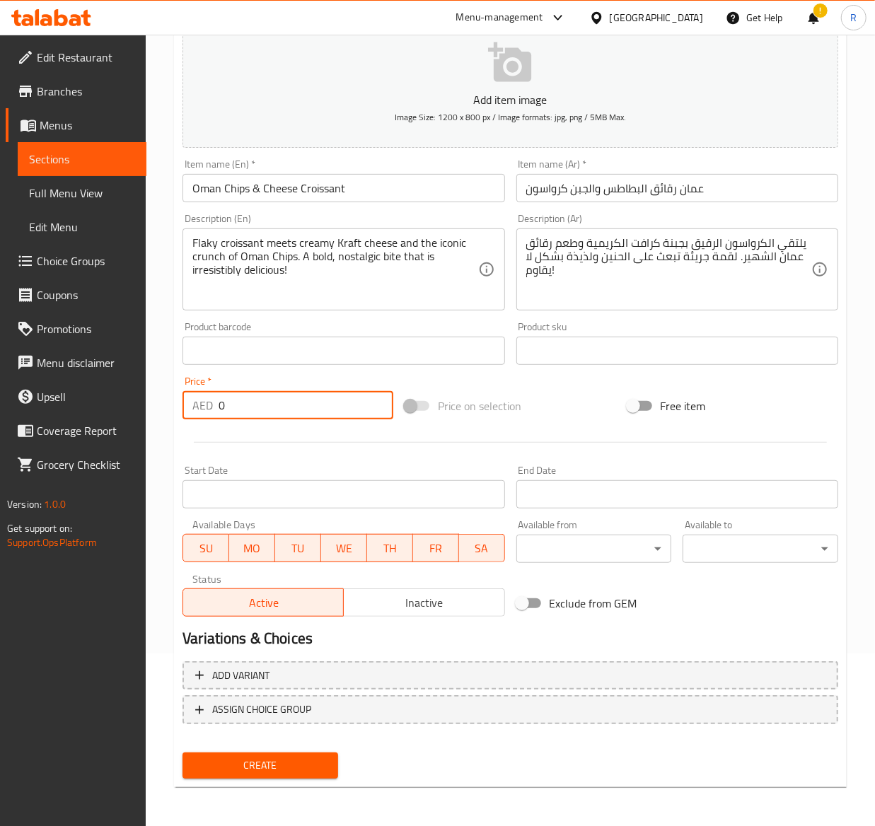
click at [233, 396] on input "0" at bounding box center [306, 405] width 175 height 28
type input "18"
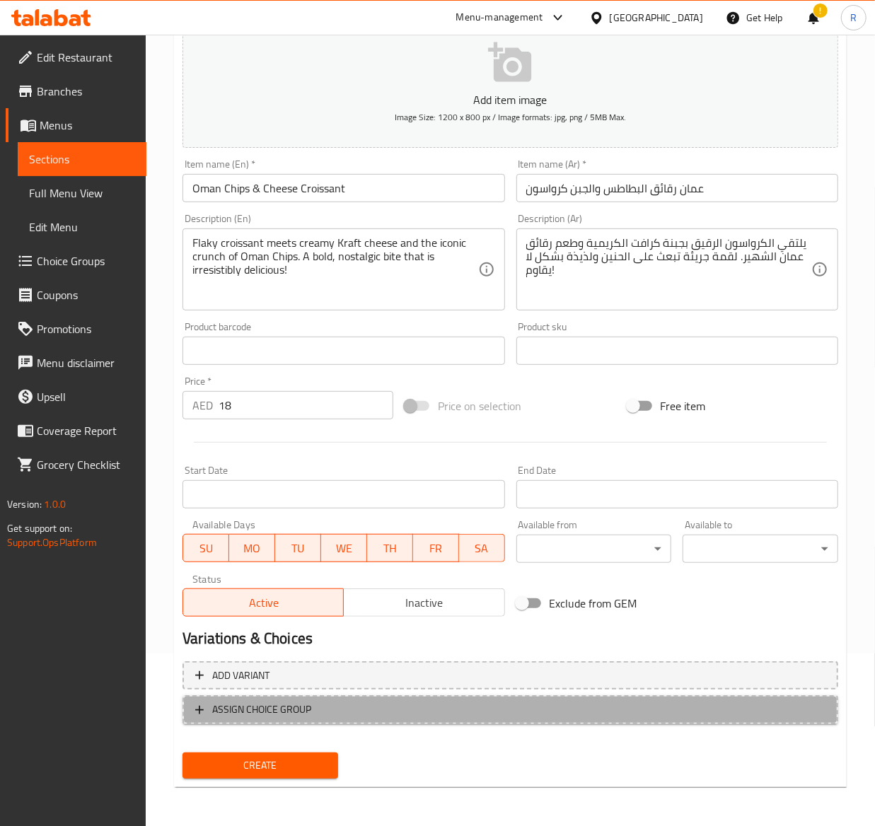
click at [289, 705] on span "ASSIGN CHOICE GROUP" at bounding box center [261, 710] width 99 height 18
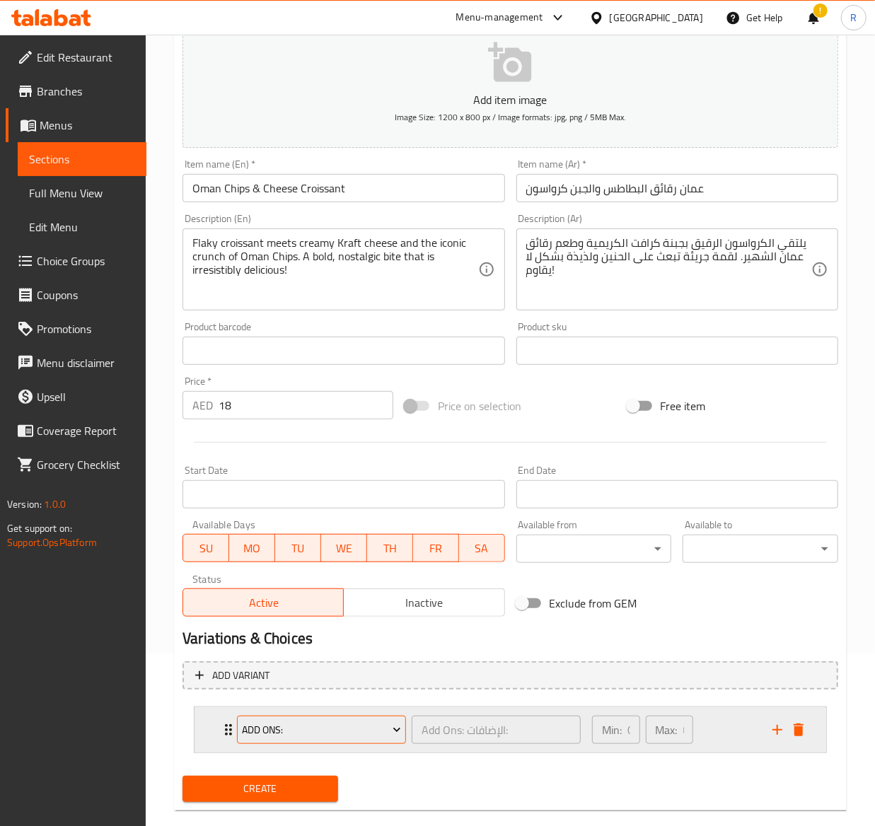
click at [300, 743] on button "Add Ons:" at bounding box center [321, 730] width 169 height 28
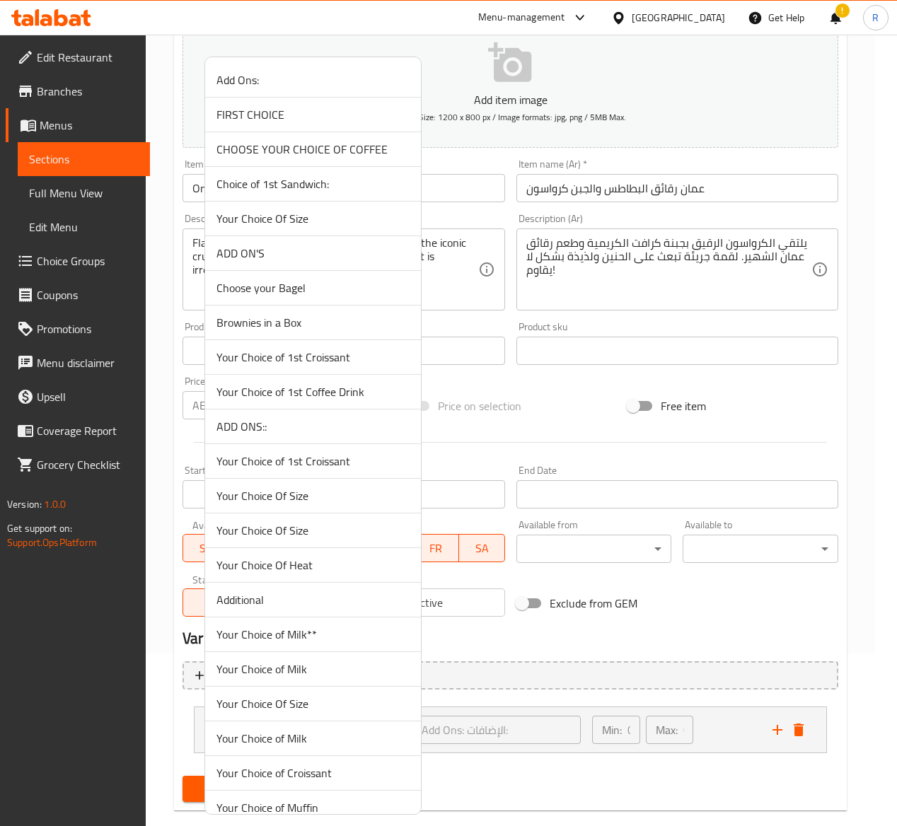
click at [310, 432] on span "ADD ONS::" at bounding box center [313, 426] width 193 height 17
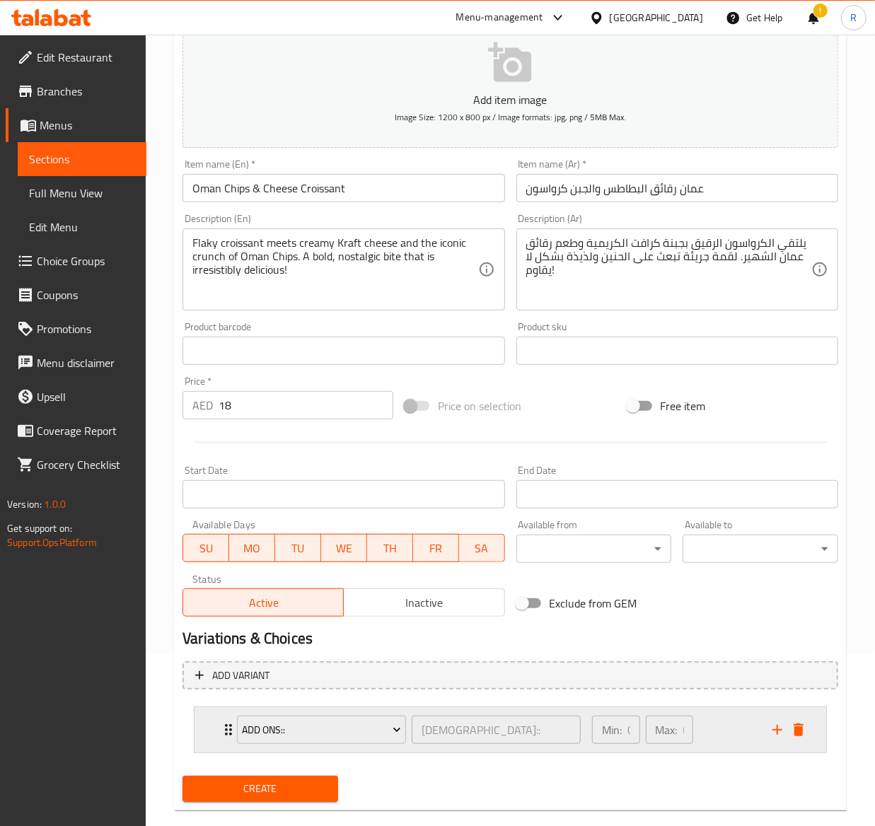
click at [233, 733] on div "ADD ONS:: الإضافات:: ​" at bounding box center [409, 730] width 361 height 45
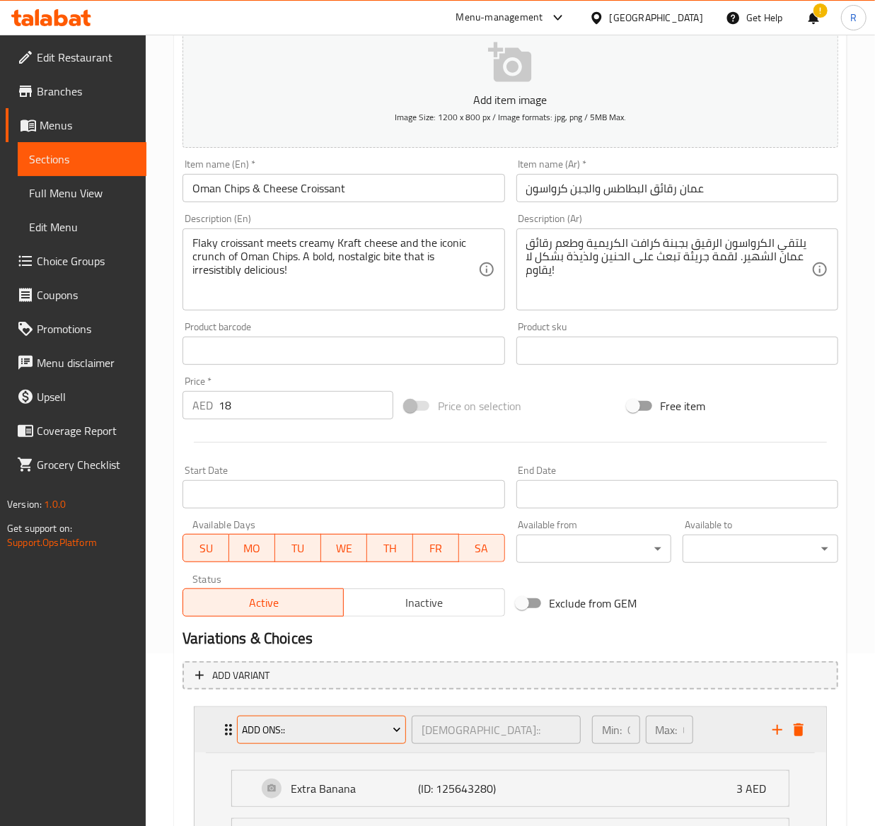
click at [282, 729] on span "ADD ONS::" at bounding box center [322, 731] width 158 height 18
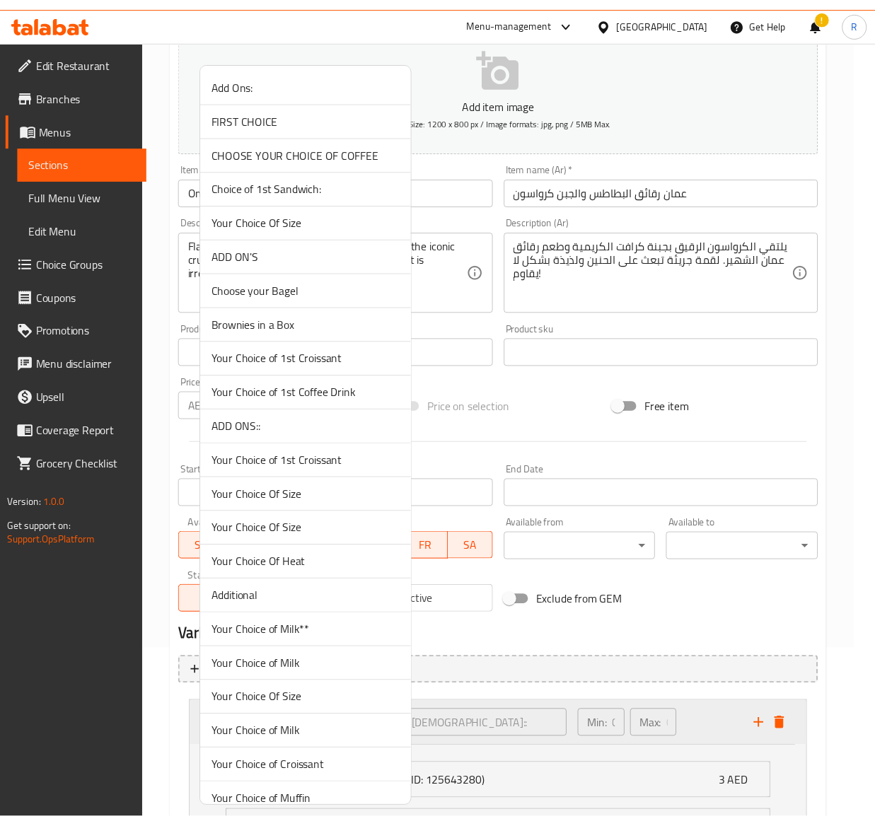
scroll to position [796, 0]
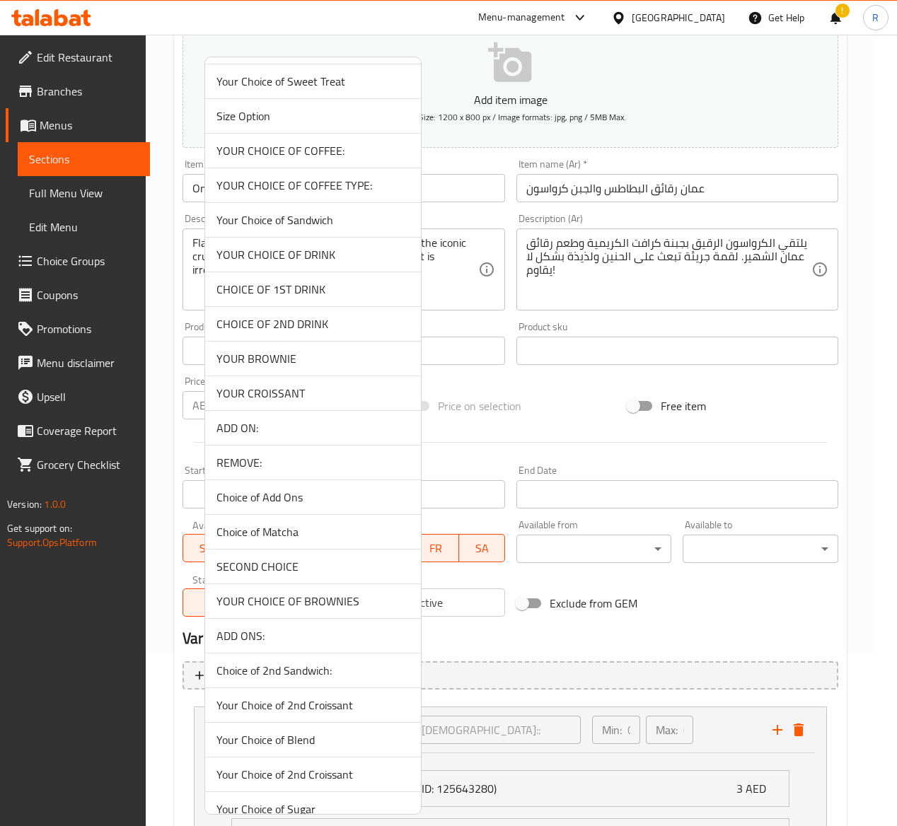
click at [301, 437] on span "ADD ON:" at bounding box center [313, 428] width 193 height 17
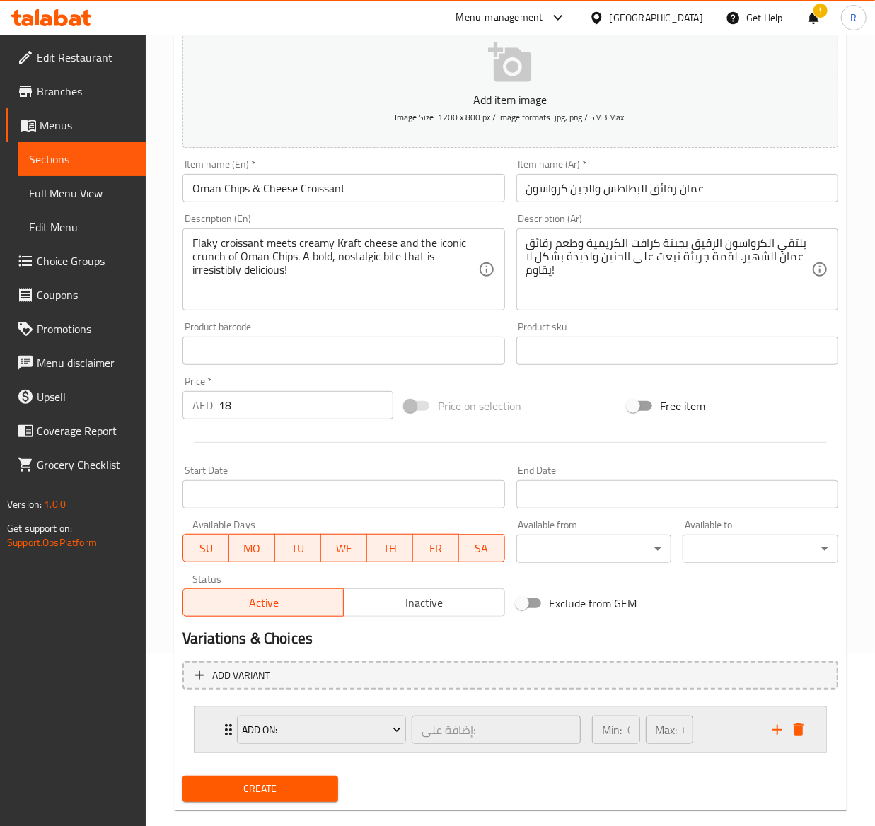
click at [229, 725] on div "ADD ON: إضافة على: ​" at bounding box center [409, 730] width 361 height 45
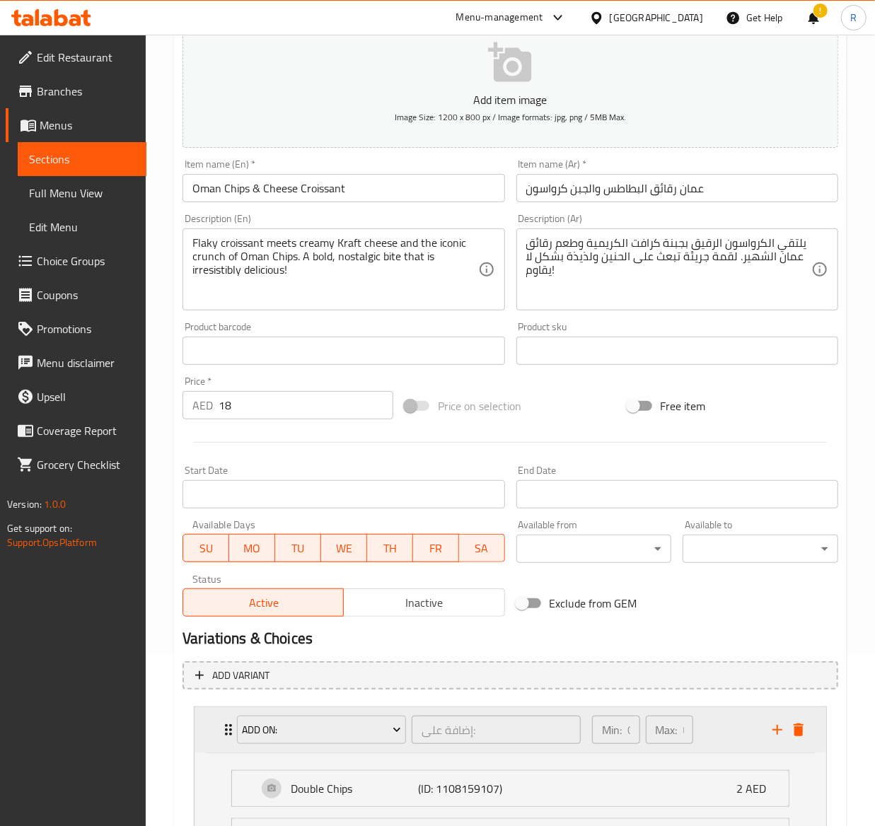
click at [229, 725] on div "ADD ON: إضافة على: ​" at bounding box center [409, 730] width 361 height 45
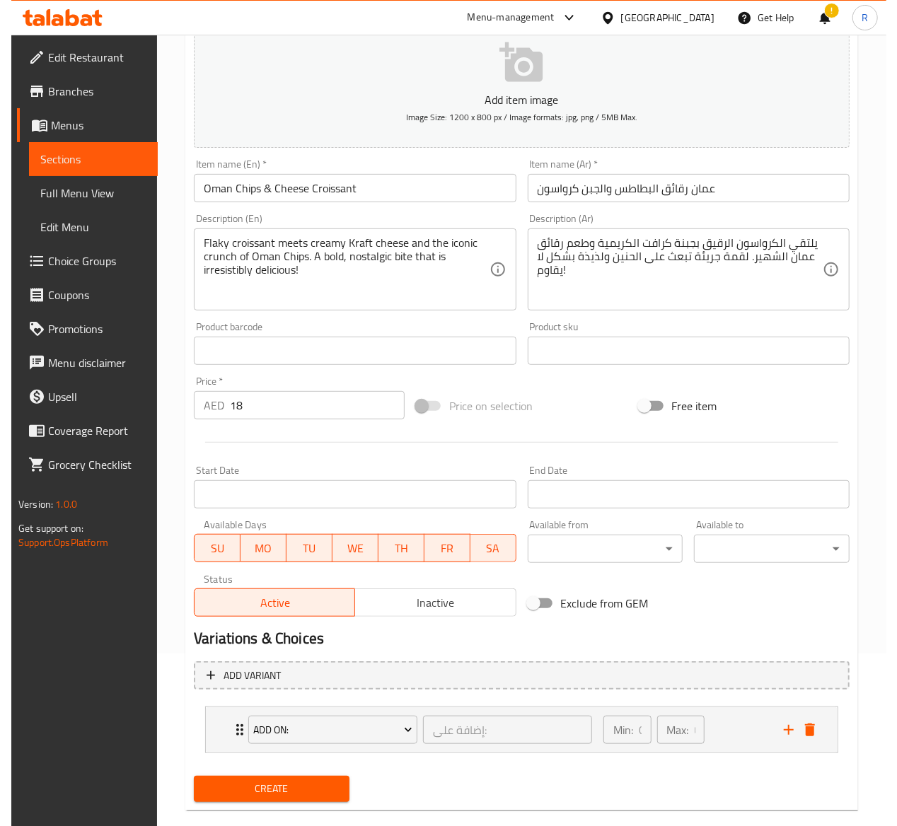
scroll to position [198, 0]
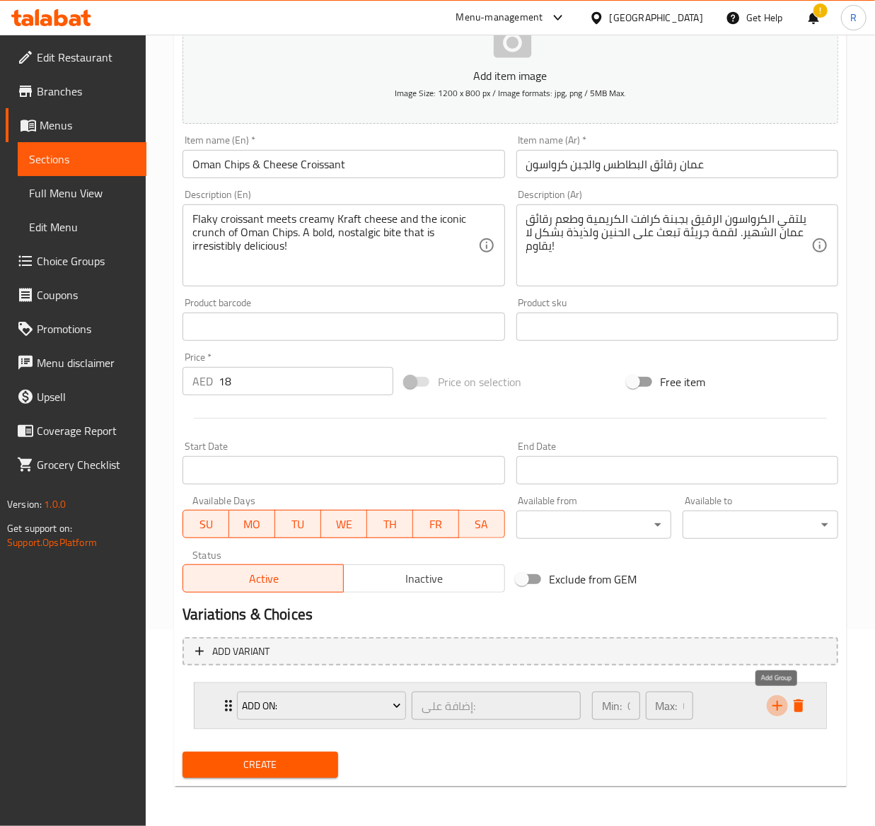
click at [781, 708] on icon "add" at bounding box center [777, 706] width 17 height 17
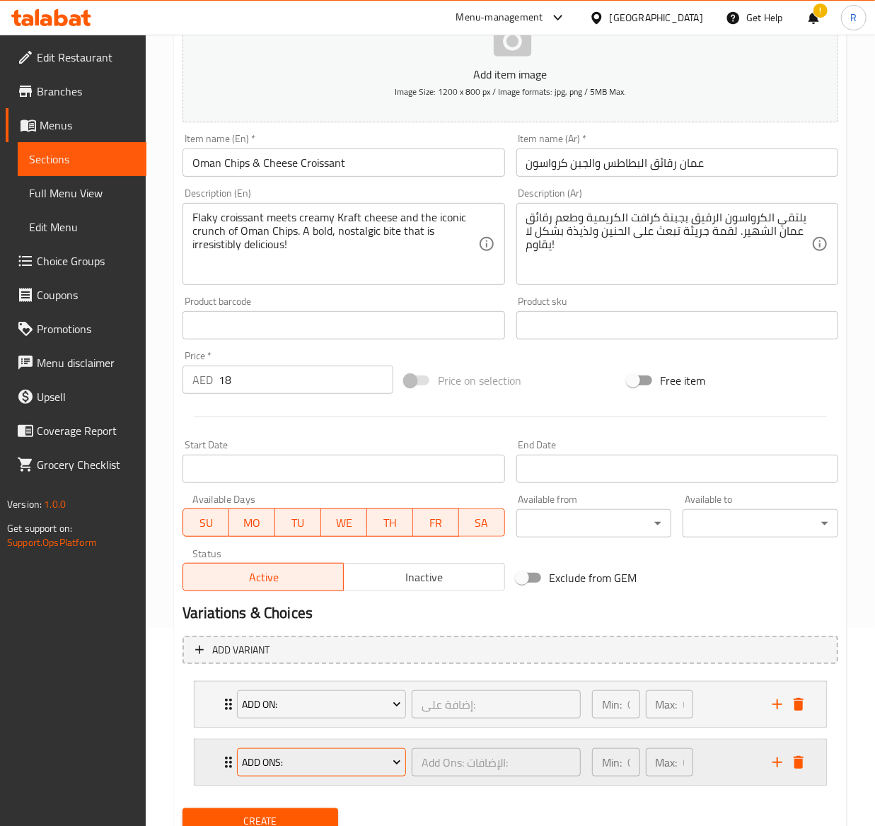
click at [349, 766] on span "Add Ons:" at bounding box center [322, 763] width 158 height 18
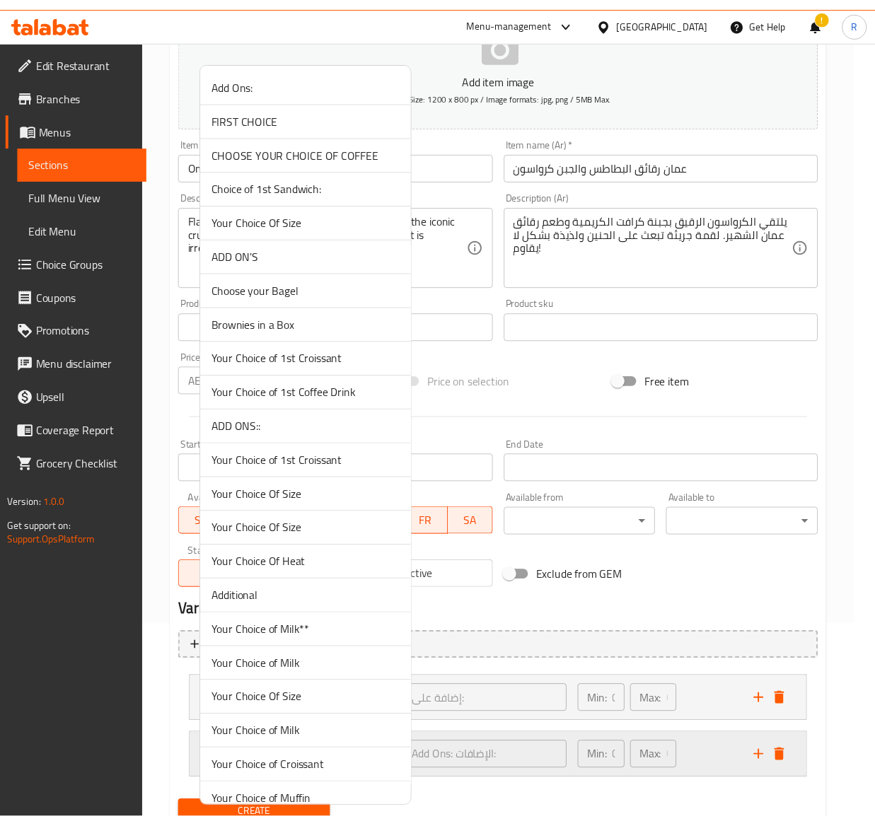
scroll to position [831, 0]
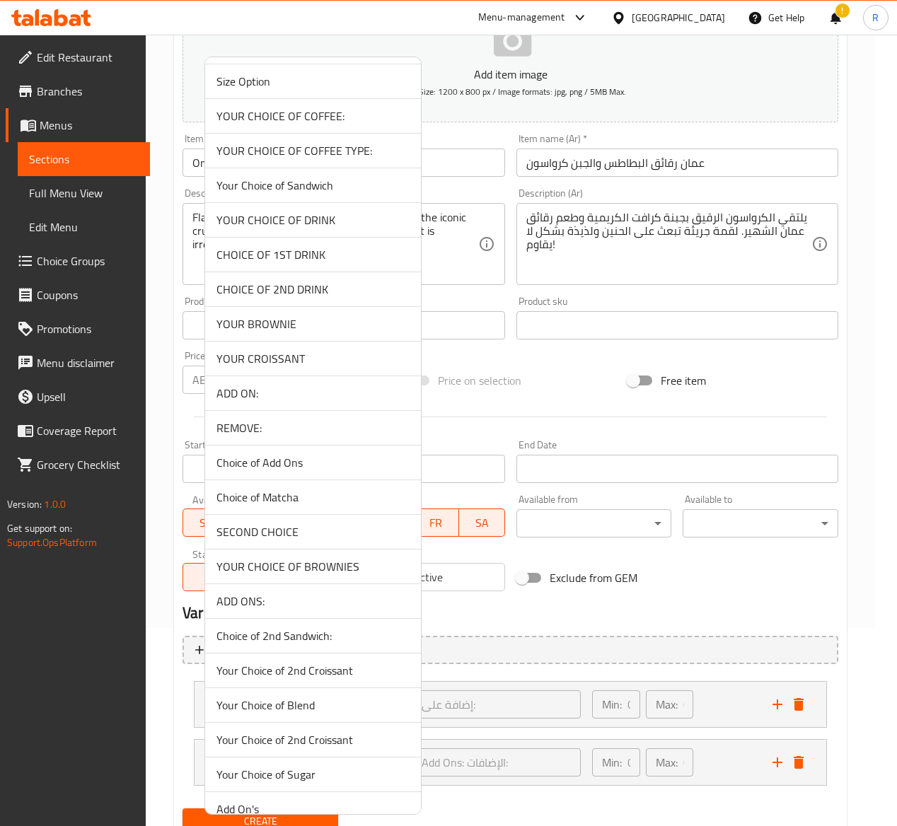
click at [287, 446] on li "REMOVE:" at bounding box center [313, 428] width 216 height 35
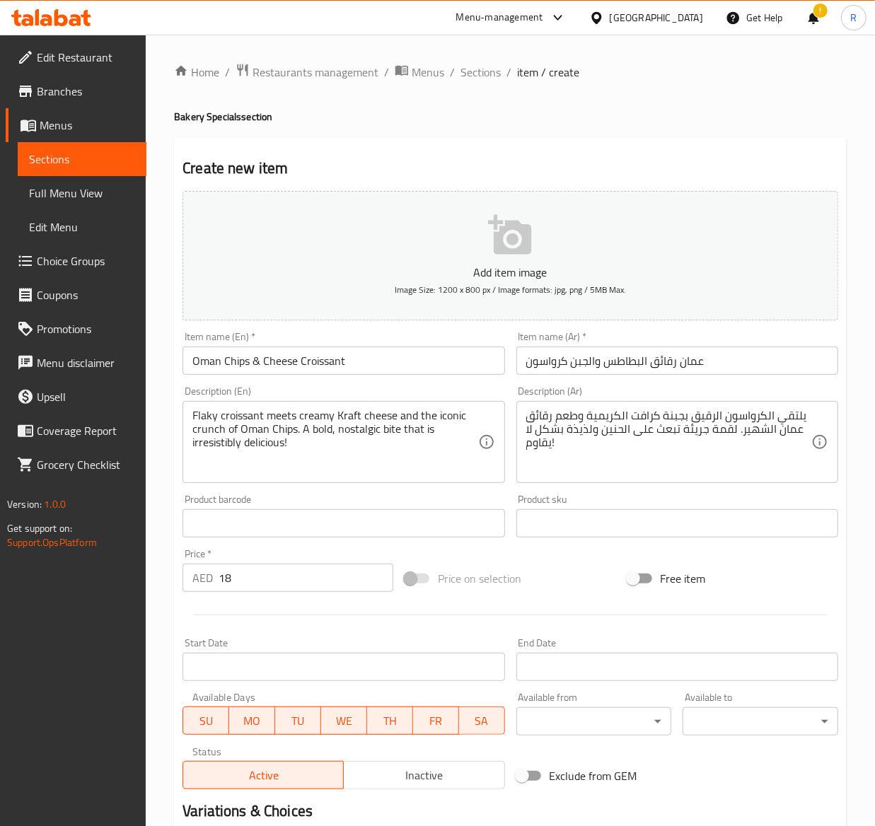
scroll to position [256, 0]
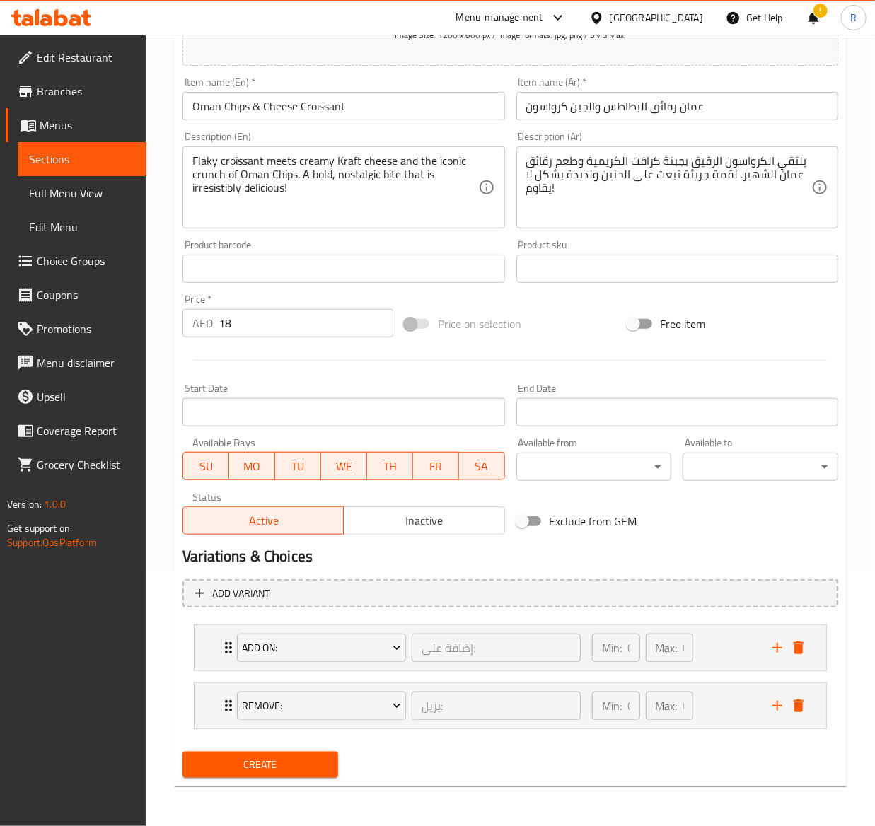
click at [236, 758] on span "Create" at bounding box center [260, 765] width 133 height 18
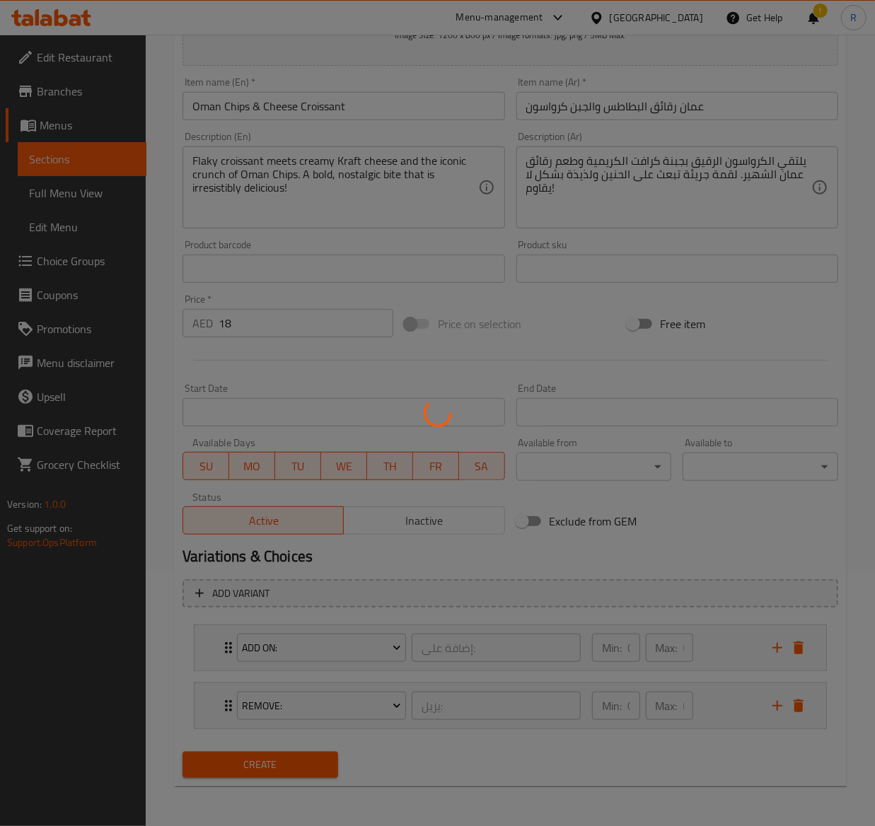
type input "0"
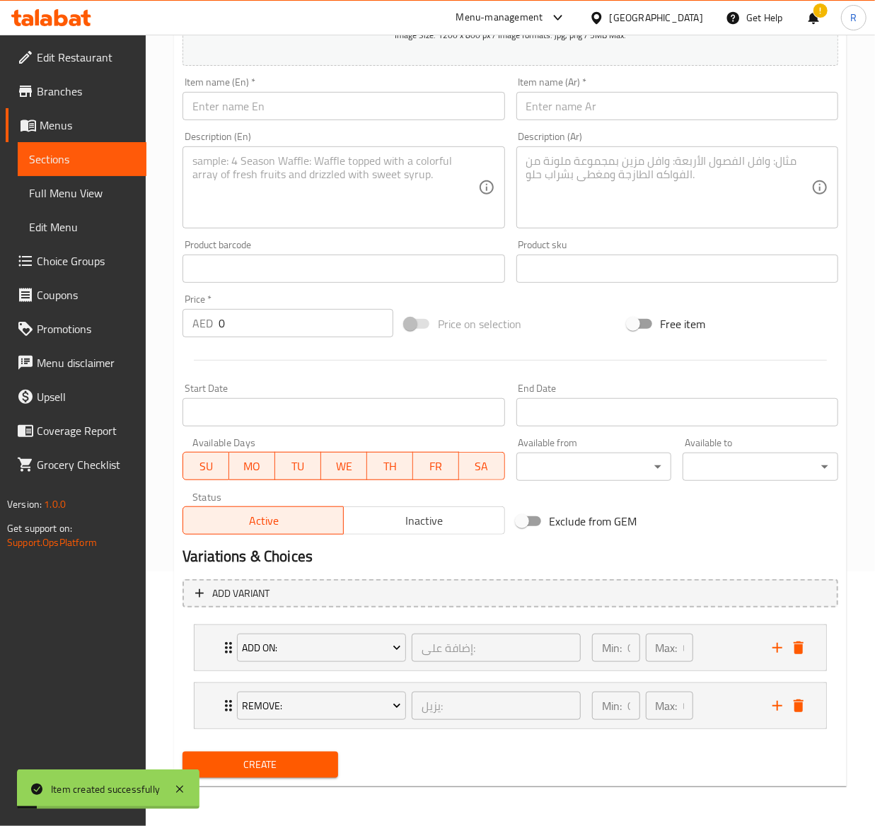
scroll to position [0, 0]
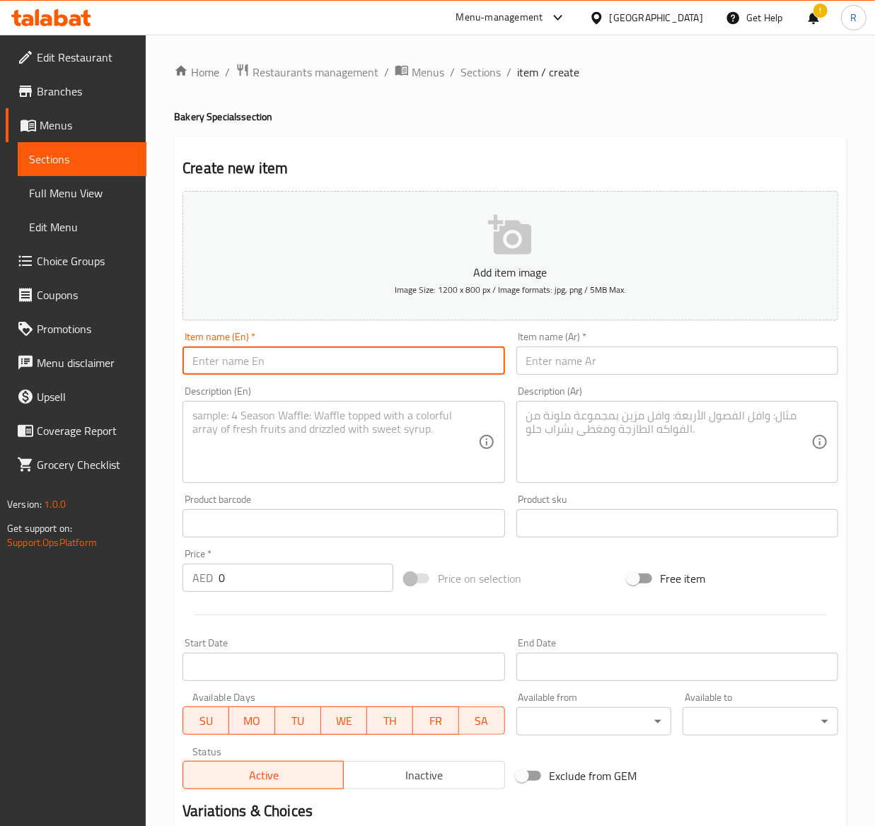
click at [342, 372] on input "text" at bounding box center [344, 361] width 322 height 28
paste input "Butter Croissant"
type input "Butter Croissant"
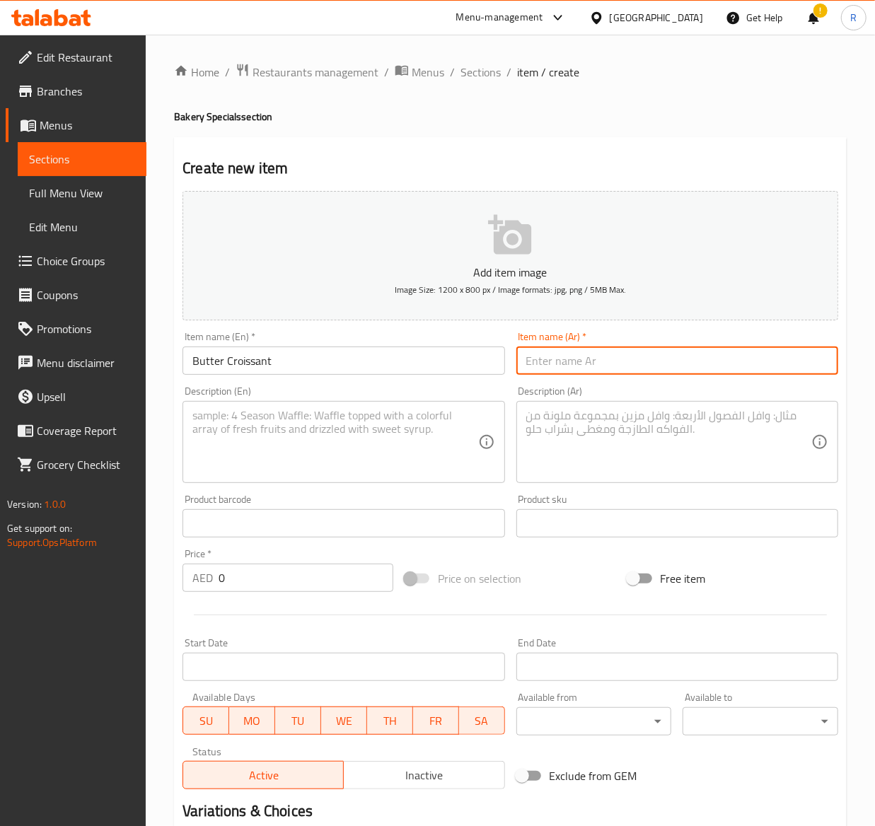
click at [641, 362] on input "text" at bounding box center [677, 361] width 322 height 28
paste input "كرواسون بالزبدة"
type input "كرواسون بالزبدة"
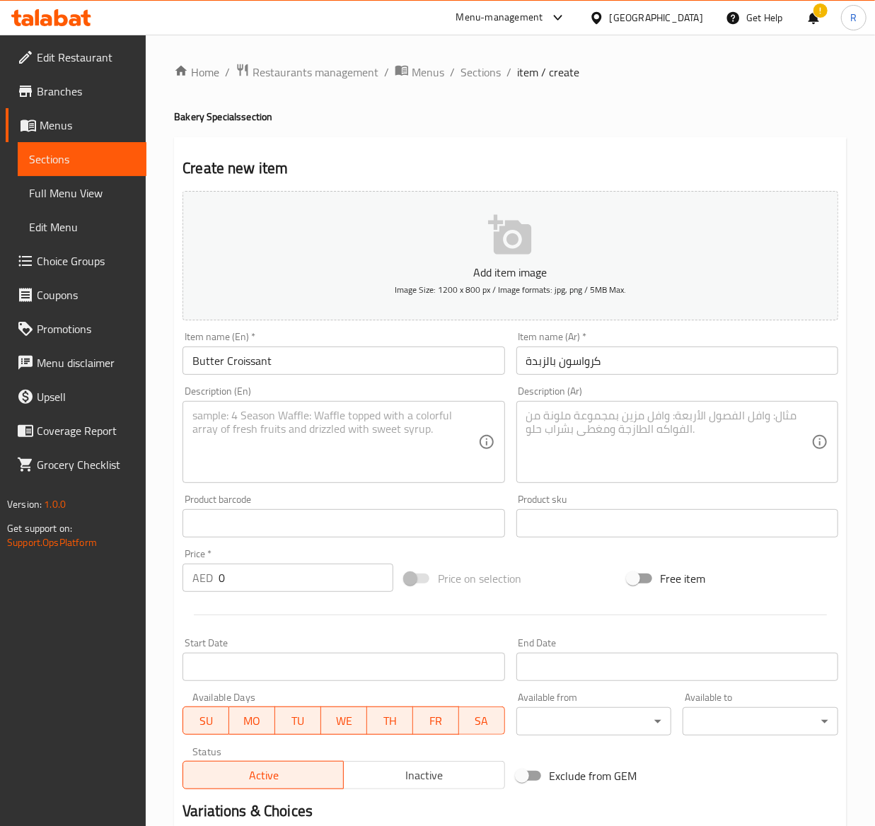
click at [214, 409] on div "Description (En)" at bounding box center [344, 442] width 322 height 82
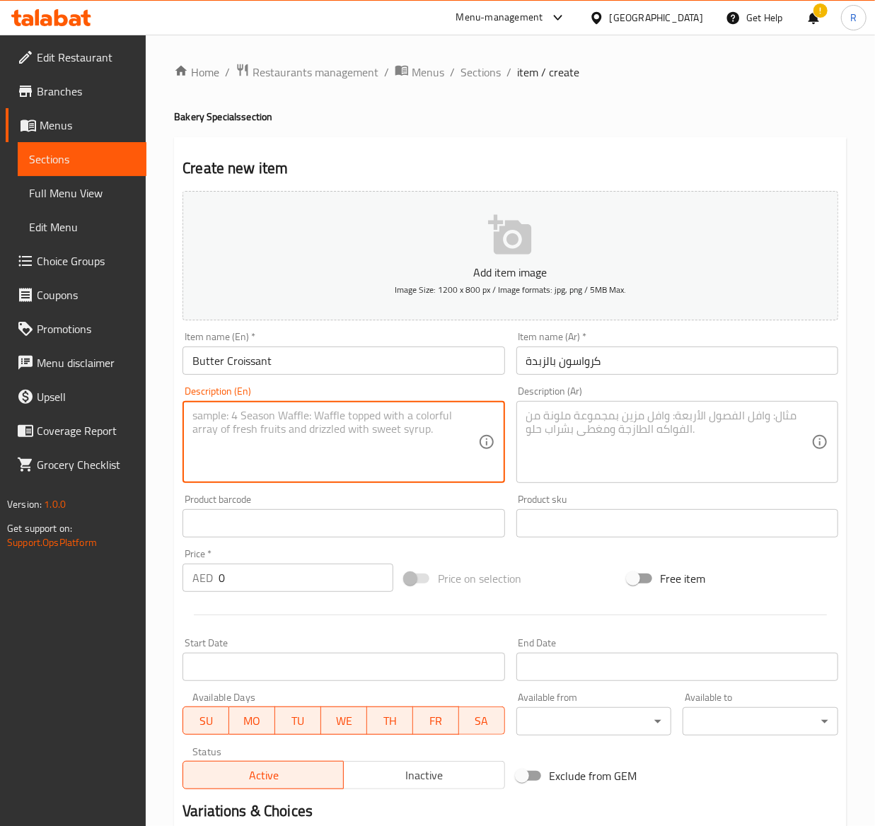
paste textarea "Butter plain croissant baked fresh in store."
type textarea "Butter plain croissant baked fresh in store."
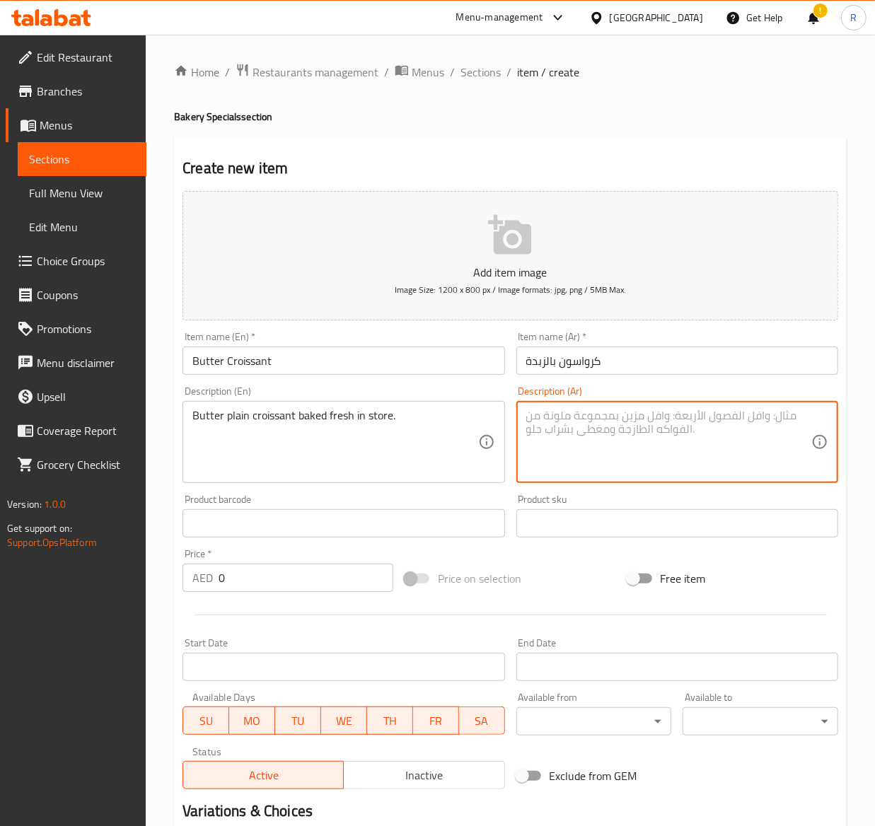
click at [623, 449] on textarea at bounding box center [668, 442] width 285 height 67
paste textarea "كرواسان سادة بالزبدة مخبوز طازجًا في المتجر."
type textarea "كرواسان سادة بالزبدة مخبوز طازجًا في المتجر."
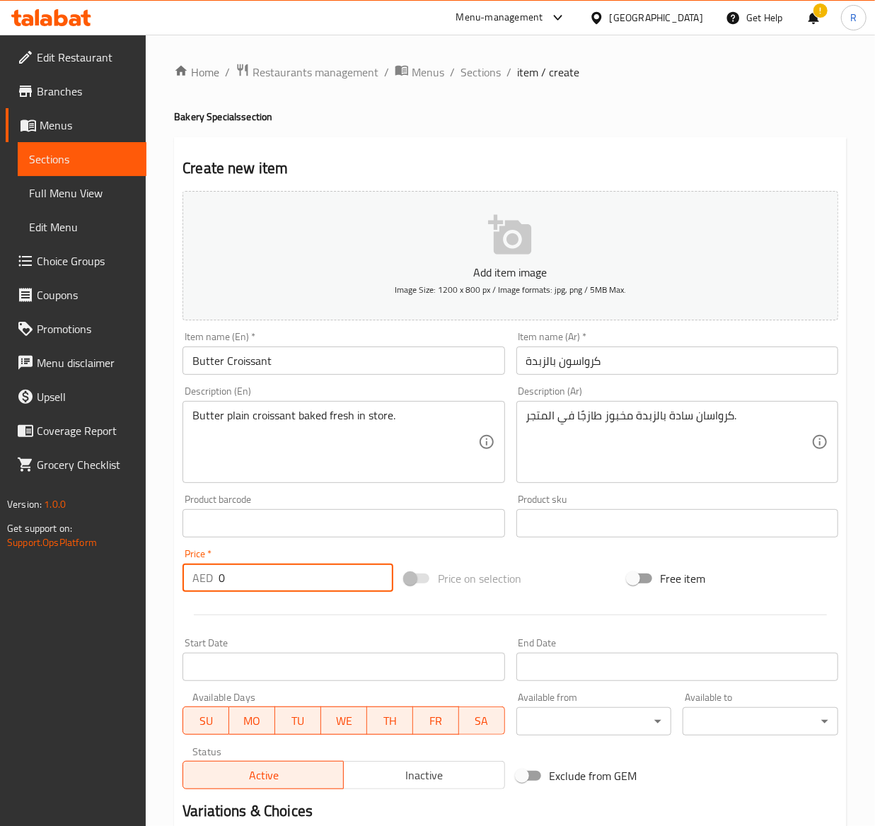
click at [272, 574] on input "0" at bounding box center [306, 578] width 175 height 28
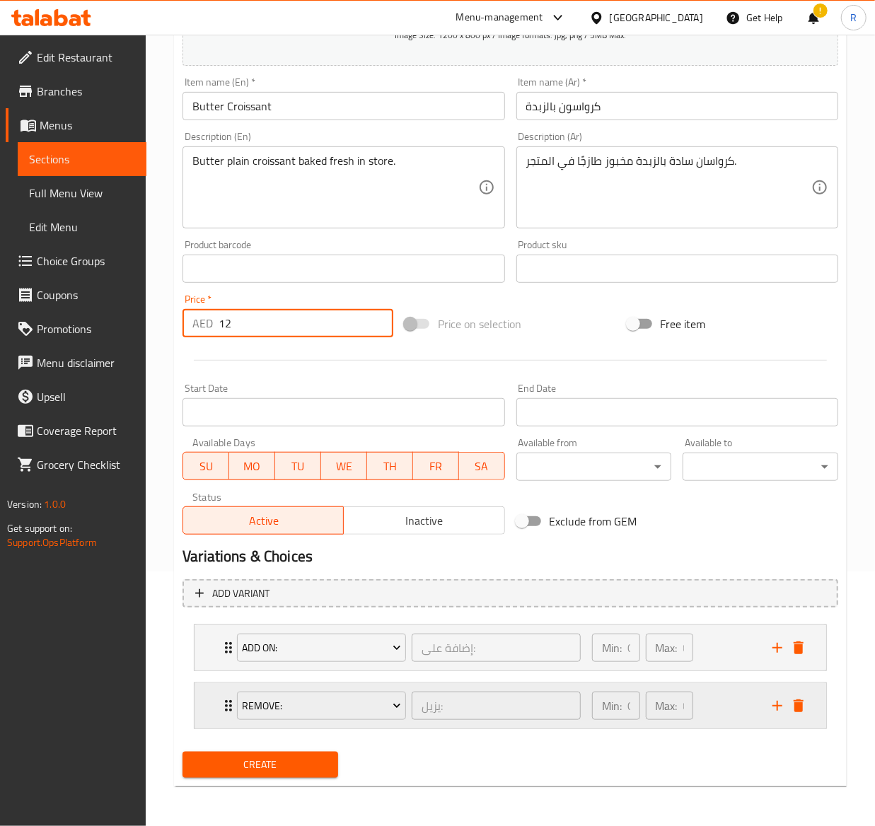
click at [782, 705] on icon "add" at bounding box center [777, 706] width 17 height 17
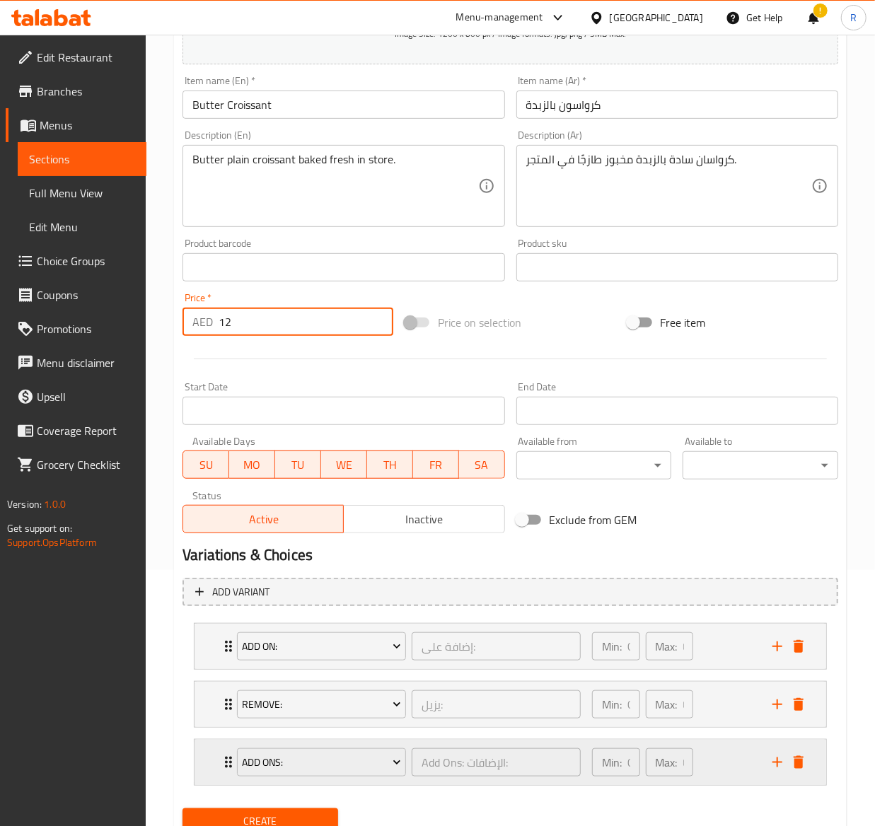
click at [805, 744] on div "Add Ons: Add Ons: الإضافات: ​ Min: 0 ​ Max: 0 ​" at bounding box center [514, 762] width 589 height 45
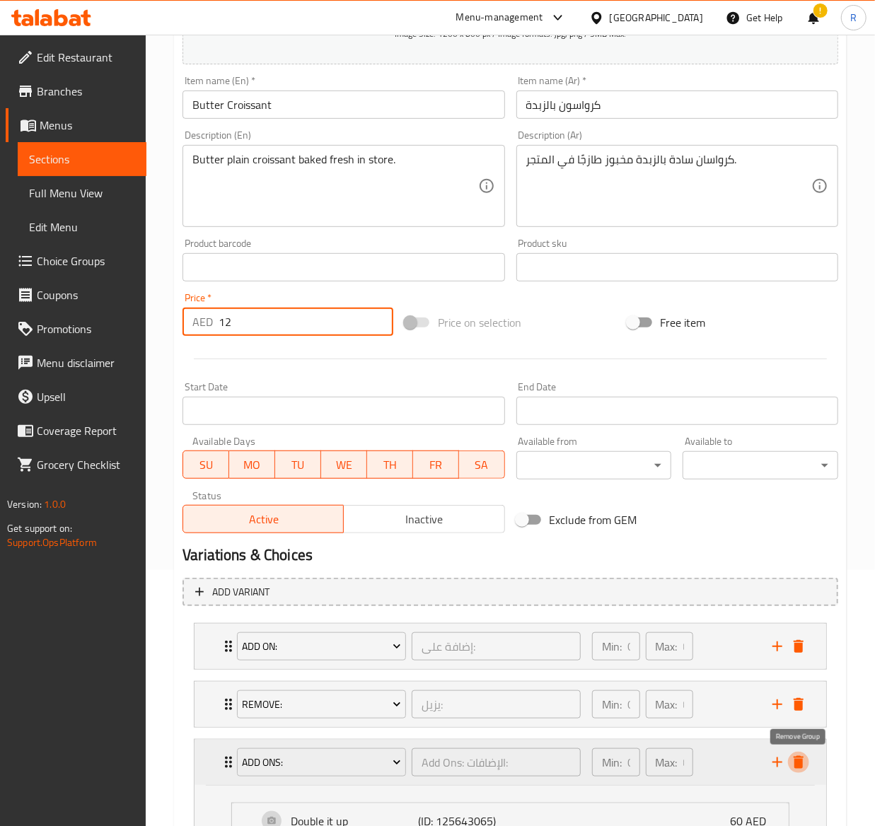
click at [807, 761] on icon "delete" at bounding box center [798, 762] width 17 height 17
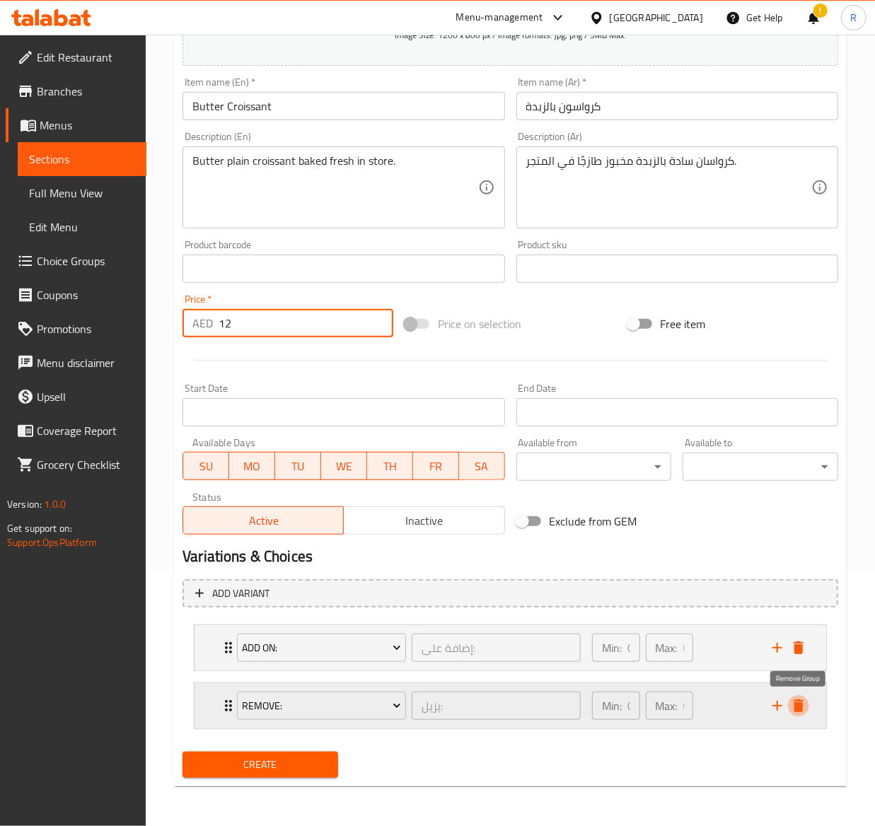
click at [798, 698] on icon "delete" at bounding box center [798, 706] width 17 height 17
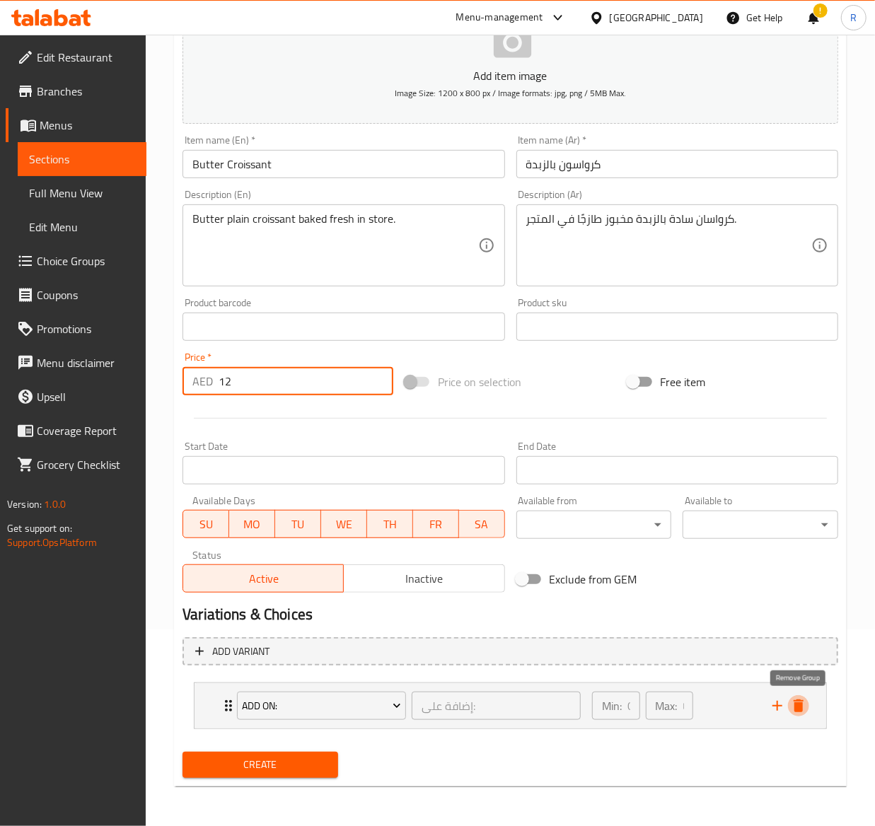
click at [798, 698] on icon "delete" at bounding box center [798, 706] width 17 height 17
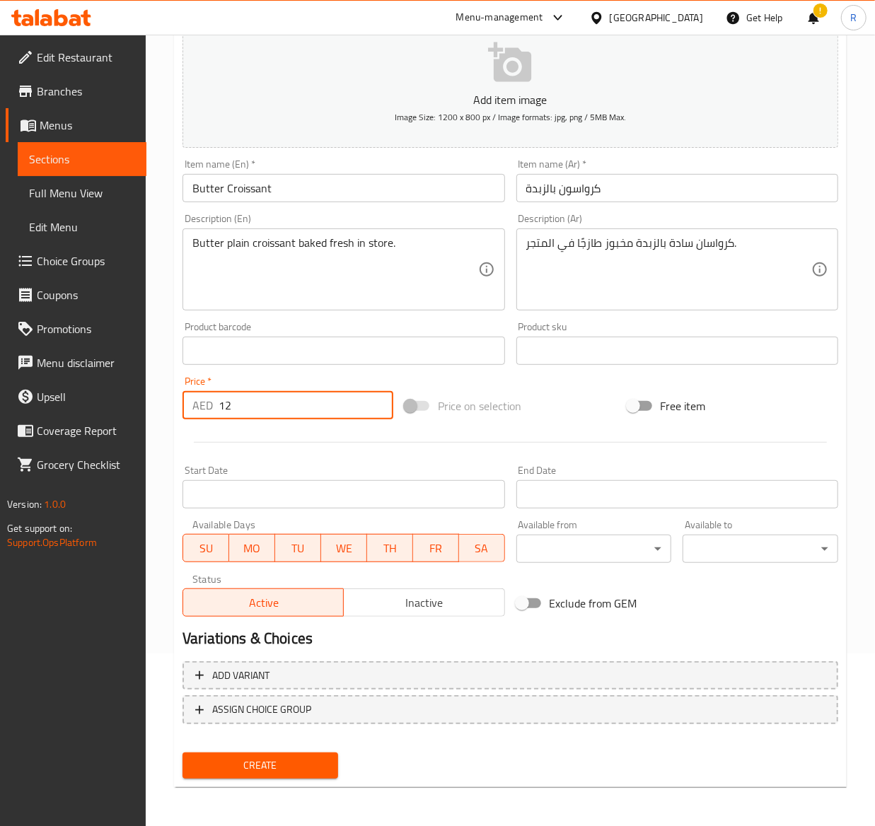
type input "12"
click at [225, 757] on span "Create" at bounding box center [260, 766] width 133 height 18
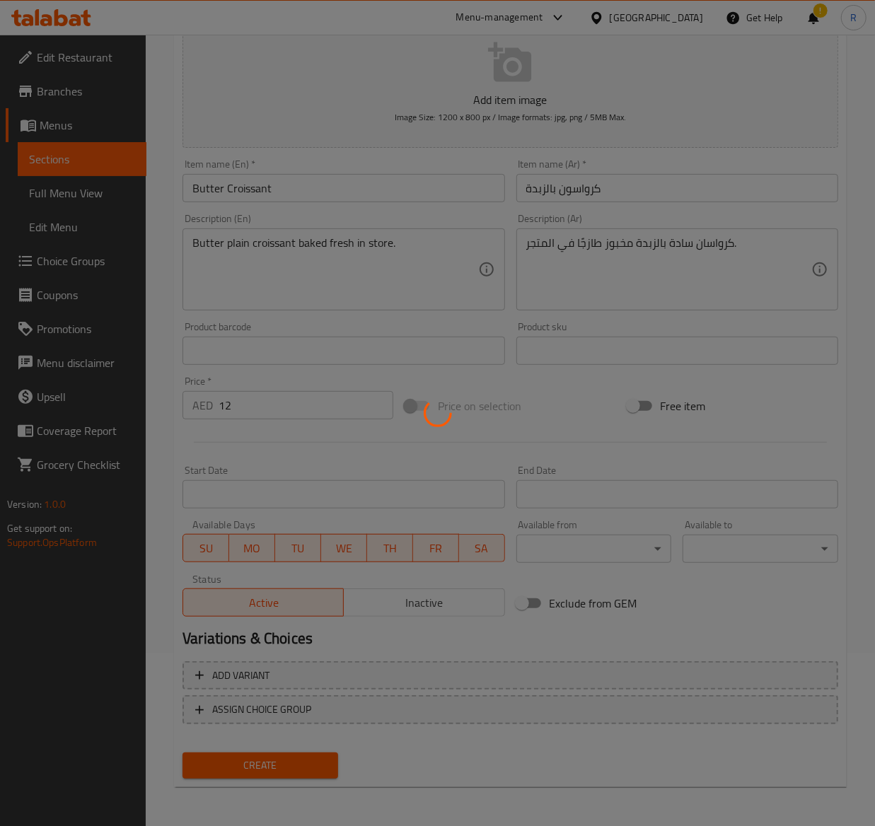
type input "0"
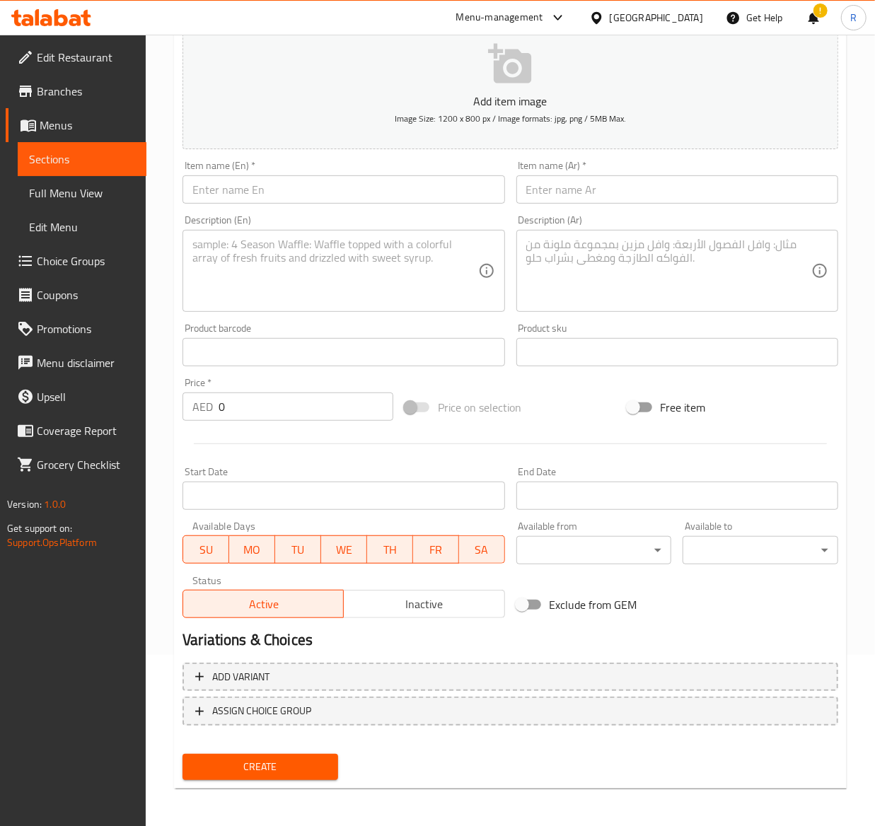
scroll to position [0, 0]
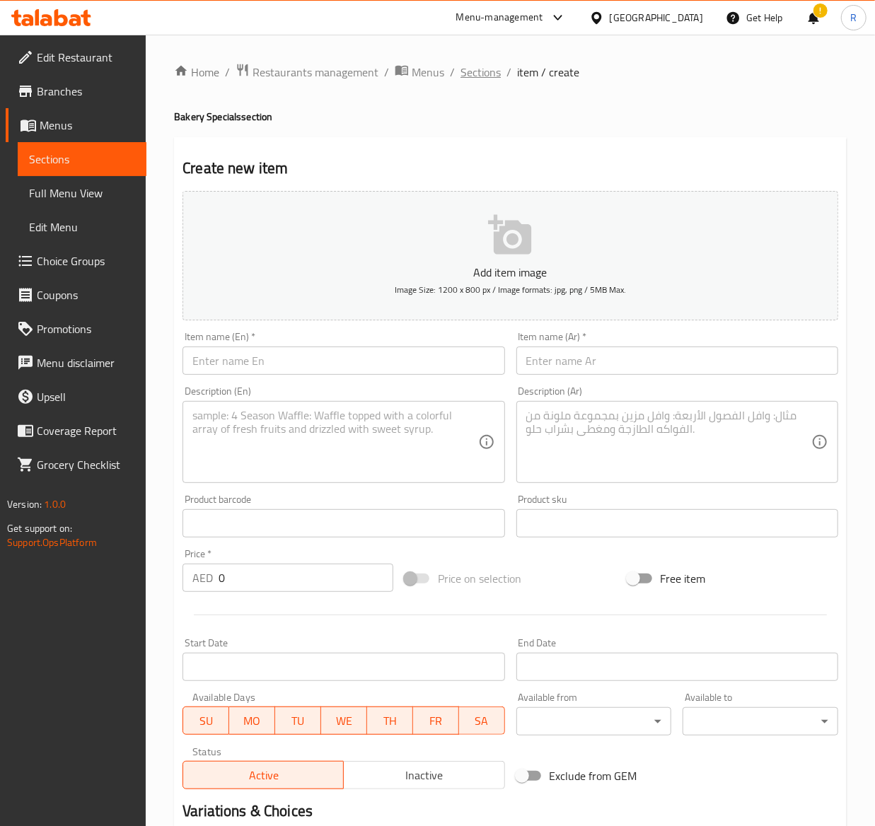
click at [485, 79] on span "Sections" at bounding box center [481, 72] width 40 height 17
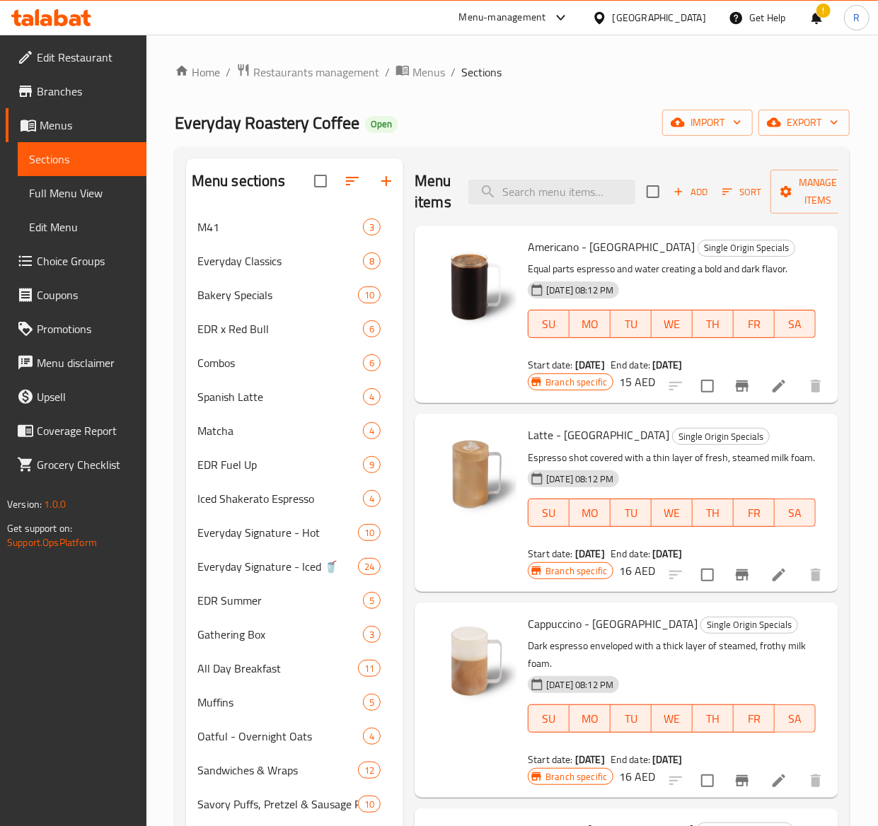
scroll to position [184, 0]
click at [275, 254] on span "Everyday Classics" at bounding box center [260, 261] width 126 height 17
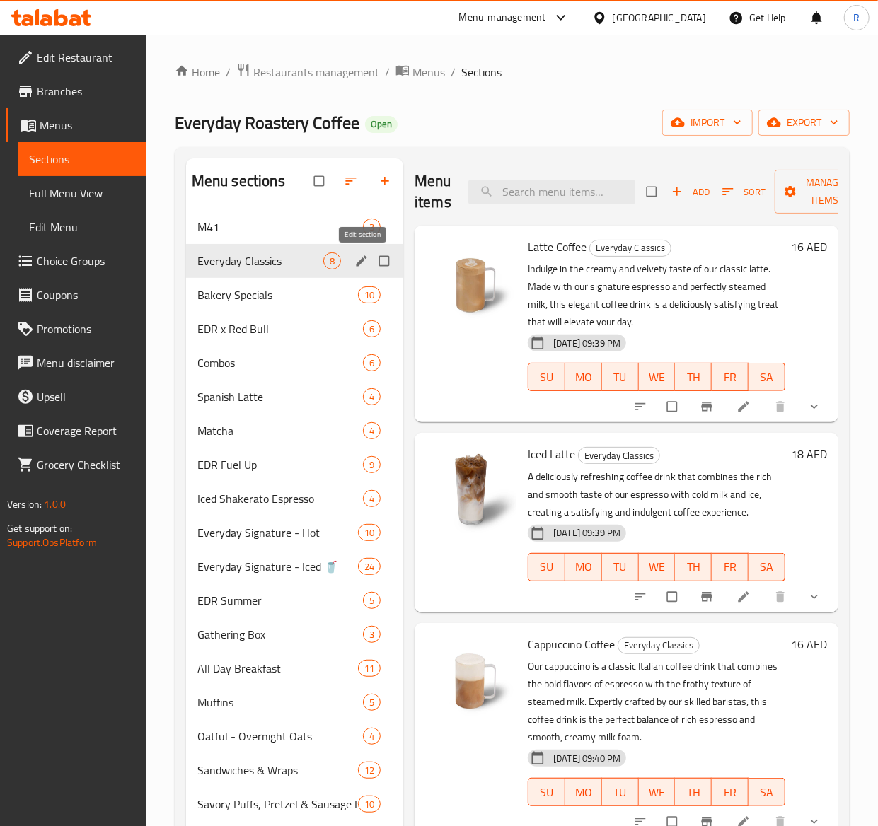
click at [366, 267] on icon "edit" at bounding box center [361, 261] width 14 height 14
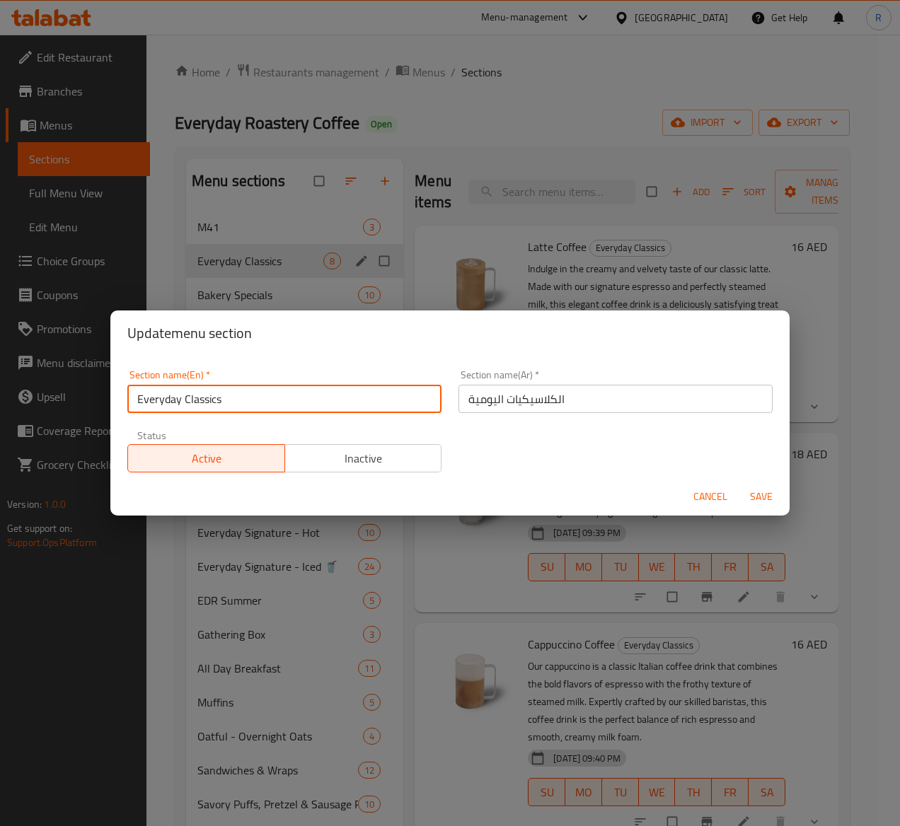
drag, startPoint x: 292, startPoint y: 396, endPoint x: 17, endPoint y: 375, distance: 276.0
click at [17, 375] on div "Update menu section Section name(En)   * Everyday Classics Section name(En) * S…" at bounding box center [450, 413] width 900 height 826
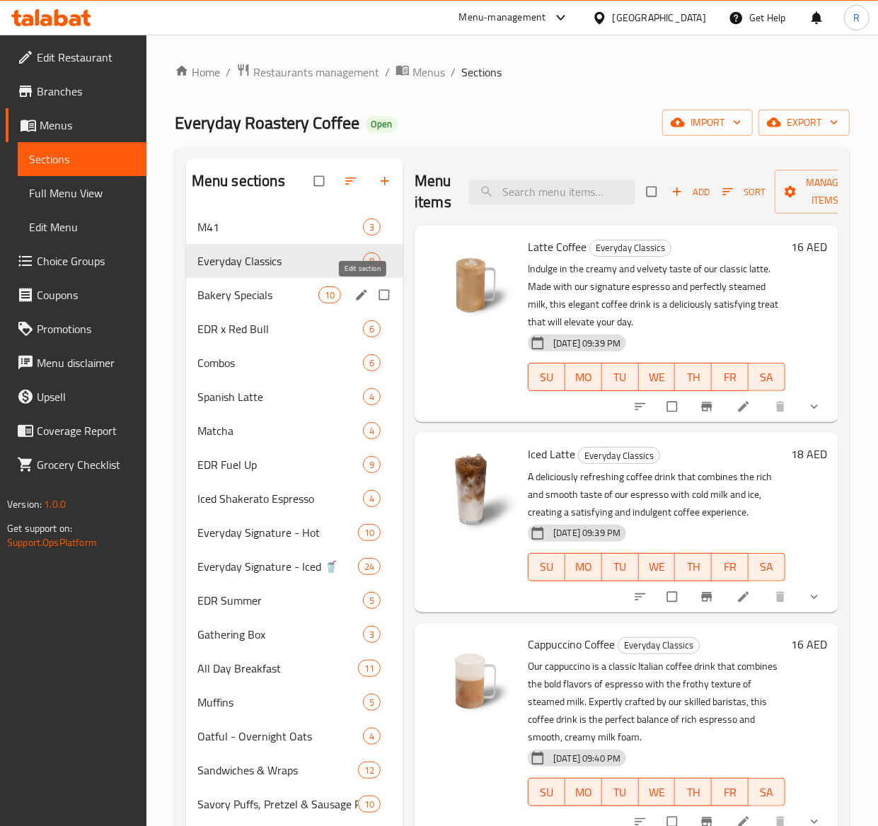
click at [358, 296] on icon "edit" at bounding box center [361, 295] width 14 height 14
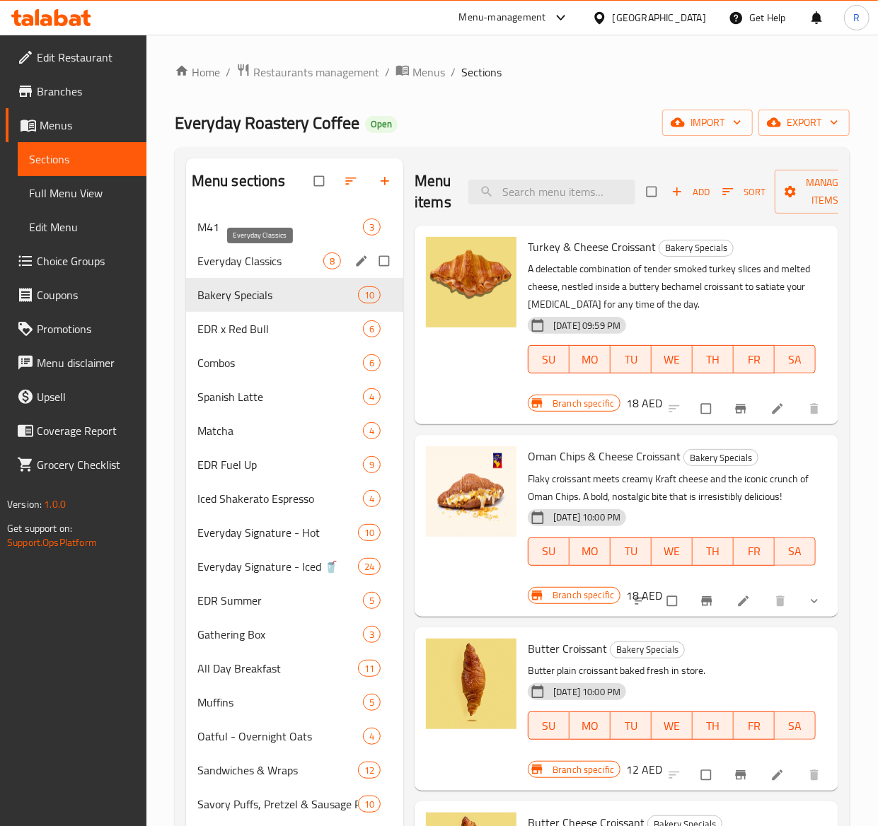
click at [294, 254] on span "Everyday Classics" at bounding box center [260, 261] width 126 height 17
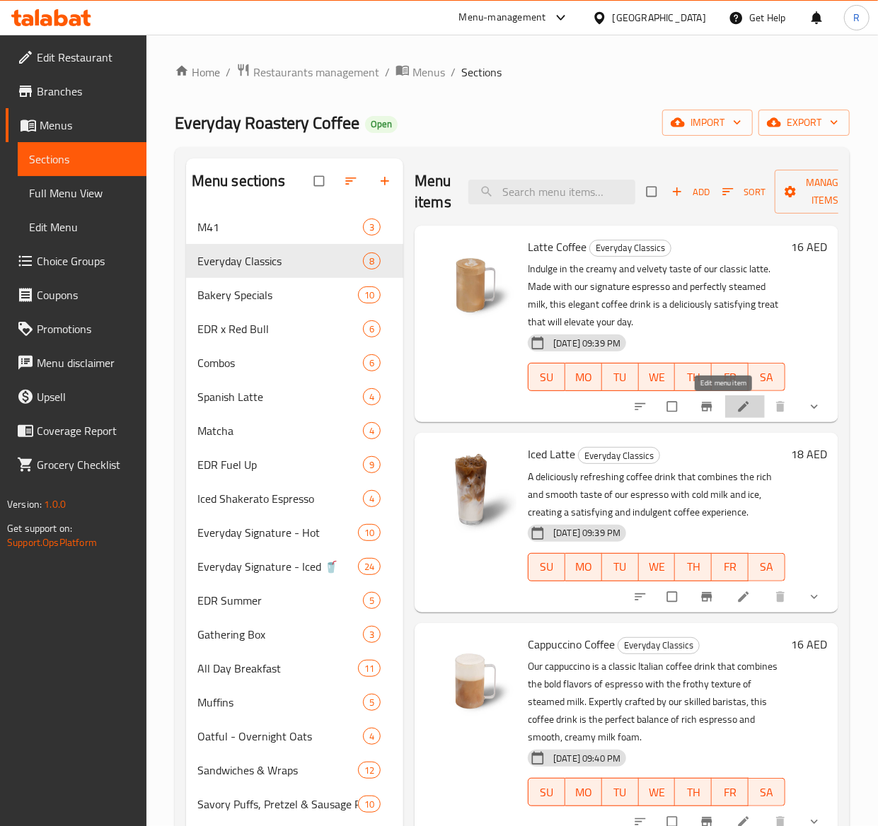
click at [738, 412] on icon at bounding box center [743, 407] width 11 height 11
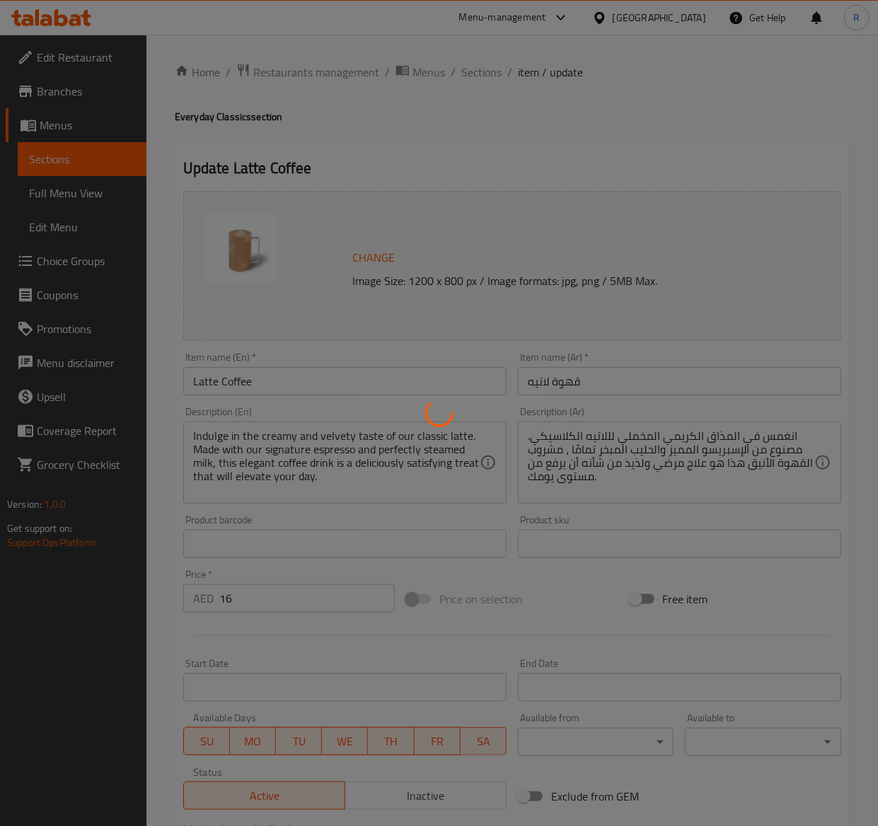
type input "اختيارك من الحجم"
type input "1"
type input "اختيارك من المزيج"
type input "1"
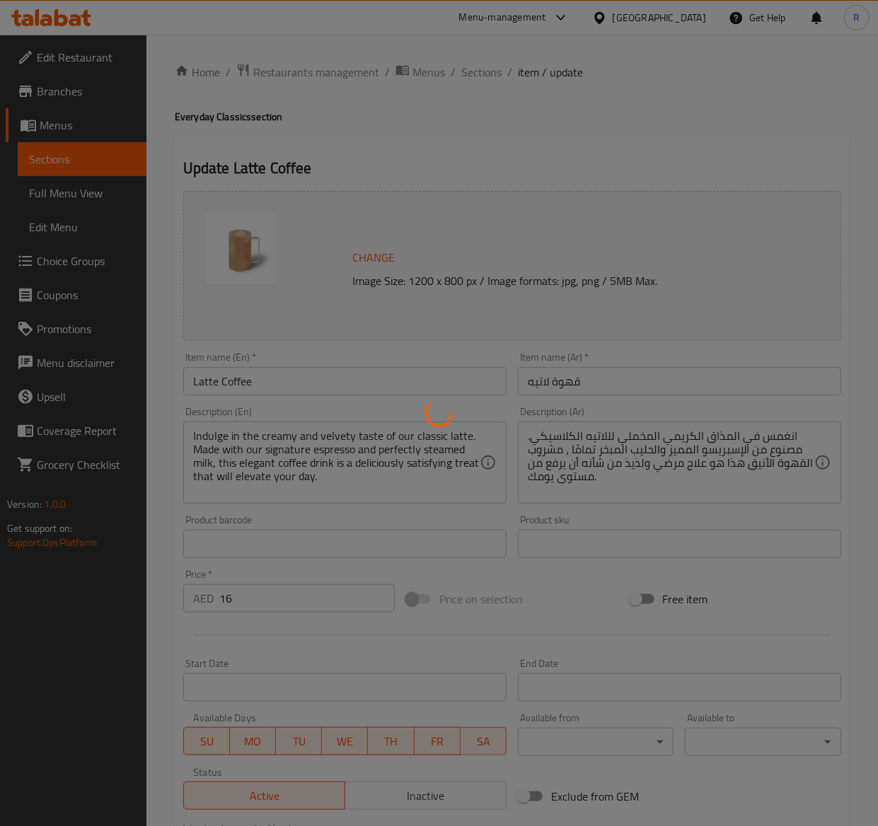
type input "1"
type input "اختيارك من الحليب"
type input "0"
type input "1"
type input "إضافات"
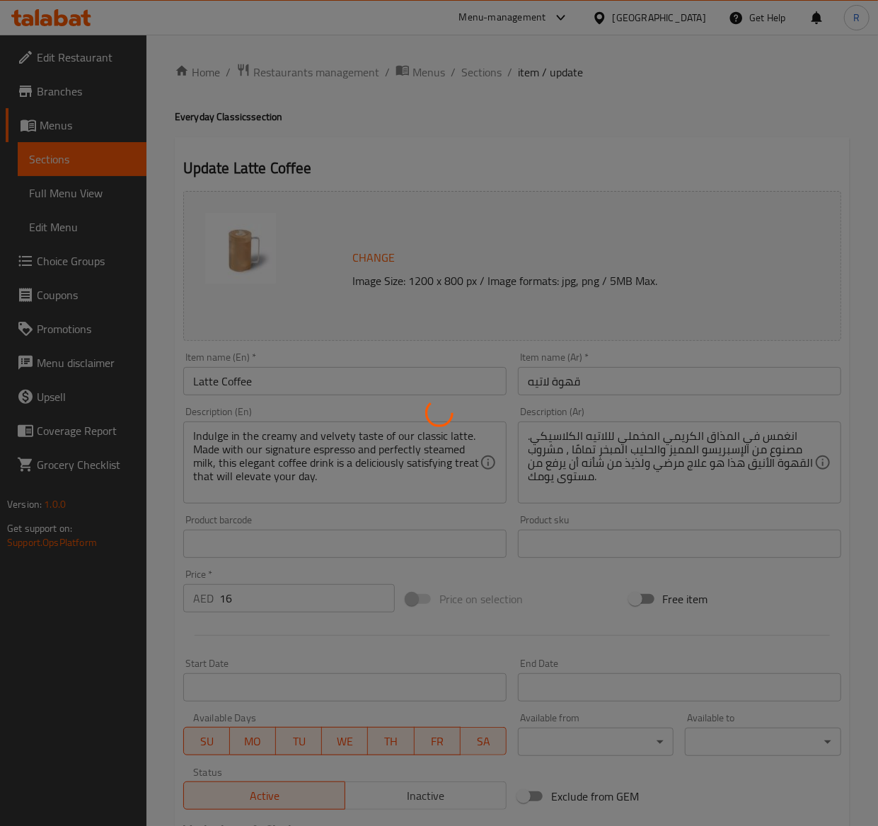
type input "0"
type input "5"
type input "اختيارك من السكر"
type input "1"
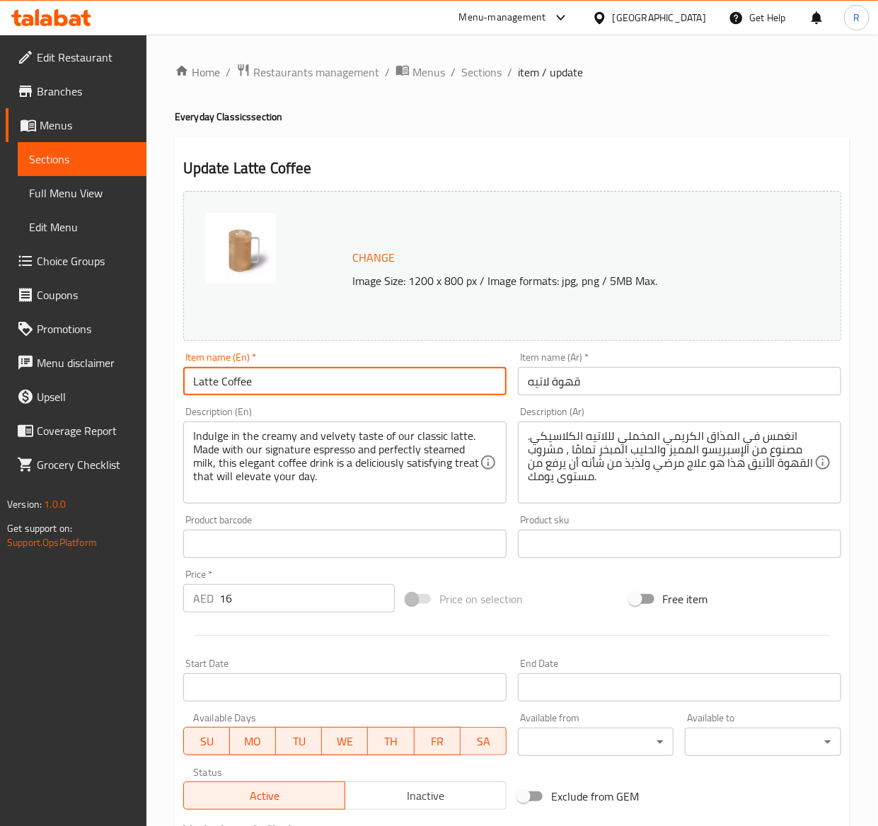
drag, startPoint x: 270, startPoint y: 393, endPoint x: 97, endPoint y: 379, distance: 173.2
click at [97, 379] on div "Edit Restaurant Branches Menus Sections Full Menu View Edit Menu Choice Groups …" at bounding box center [439, 655] width 878 height 1241
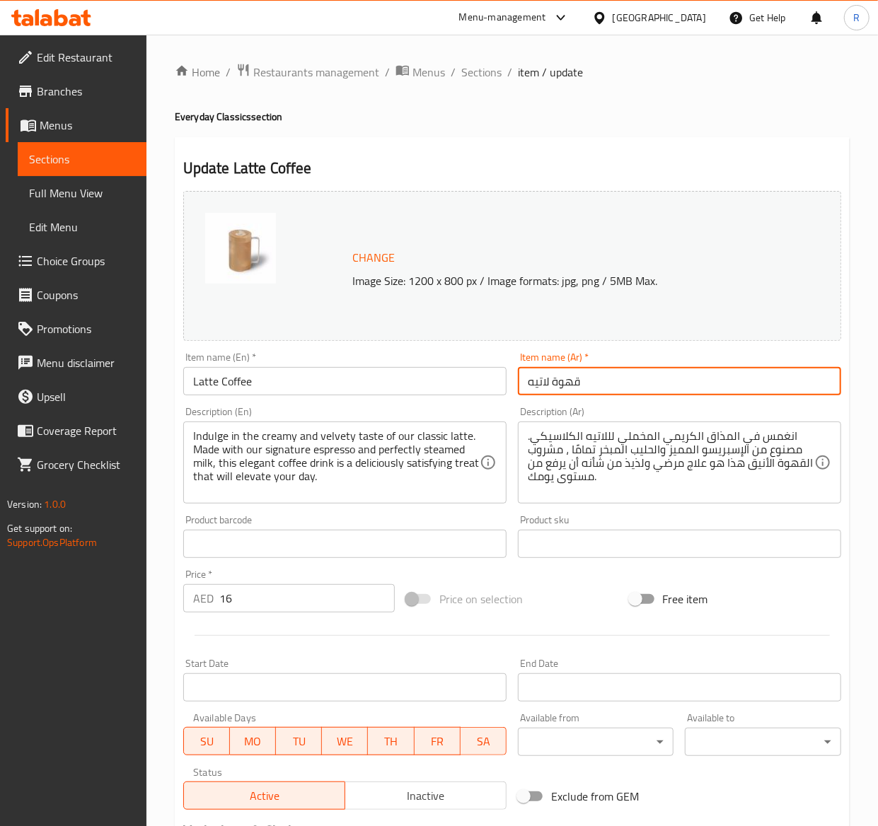
drag, startPoint x: 590, startPoint y: 389, endPoint x: 383, endPoint y: 344, distance: 212.2
click at [383, 344] on div "Change Image Size: 1200 x 800 px / Image formats: jpg, png / 5MB Max. Item name…" at bounding box center [512, 500] width 669 height 630
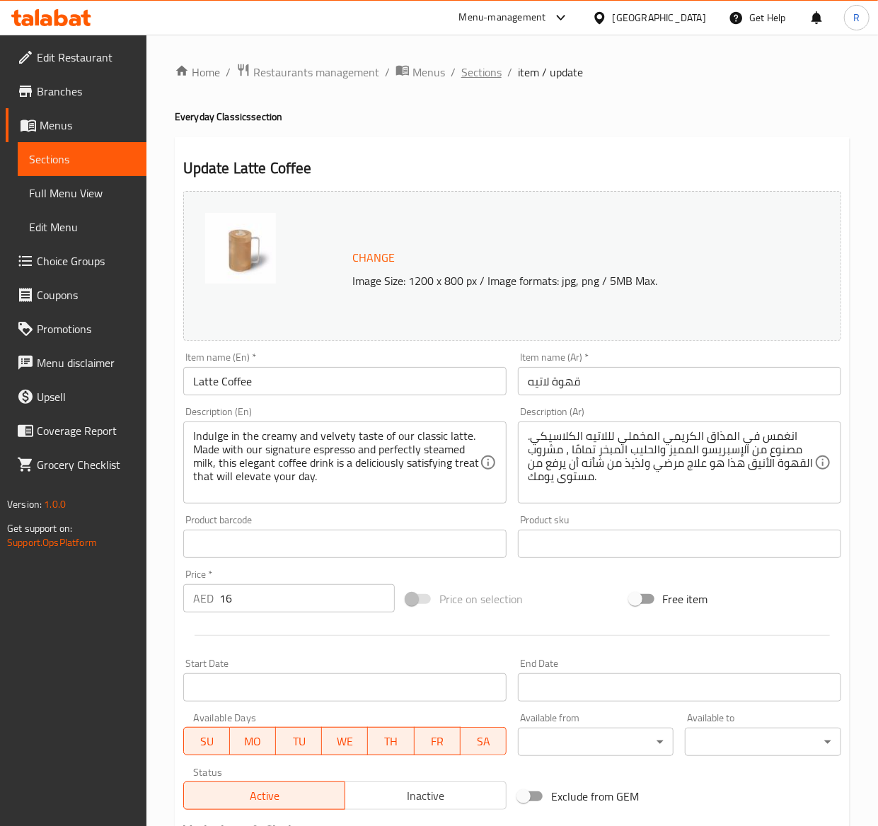
click at [475, 76] on span "Sections" at bounding box center [481, 72] width 40 height 17
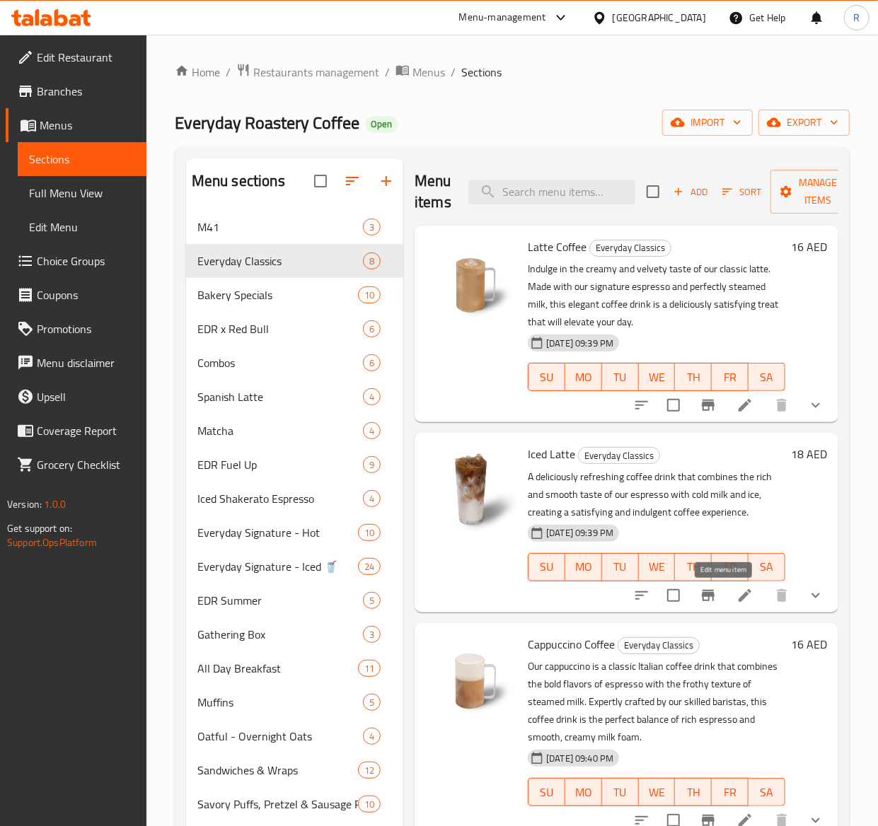
click at [739, 599] on icon at bounding box center [745, 595] width 13 height 13
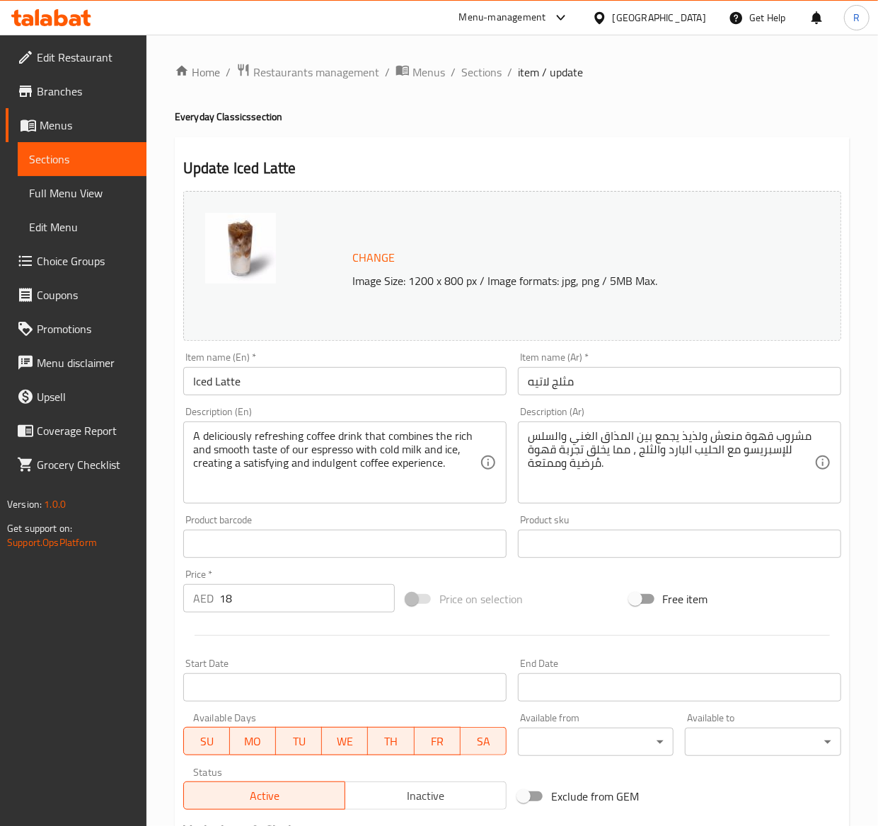
click at [279, 364] on div "Item name (En)   * Iced Latte Item name (En) *" at bounding box center [344, 373] width 323 height 43
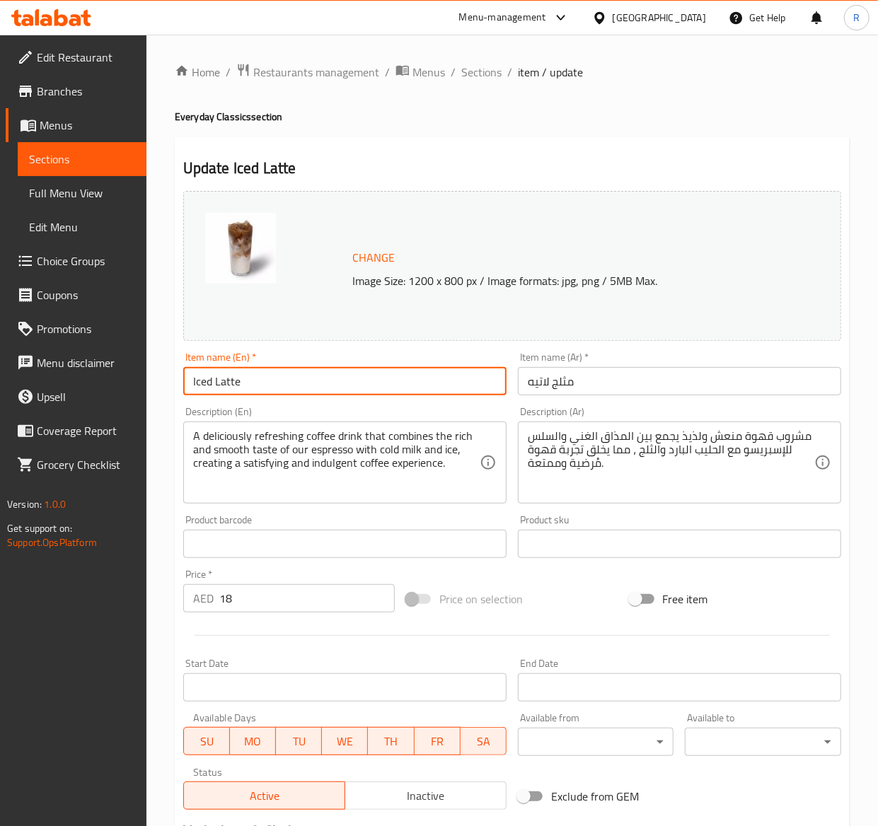
drag, startPoint x: 244, startPoint y: 386, endPoint x: -2, endPoint y: 327, distance: 253.3
click at [0, 327] on html "​ Menu-management United Arab Emirates Get Help R Edit Restaurant Branches Menu…" at bounding box center [439, 413] width 878 height 826
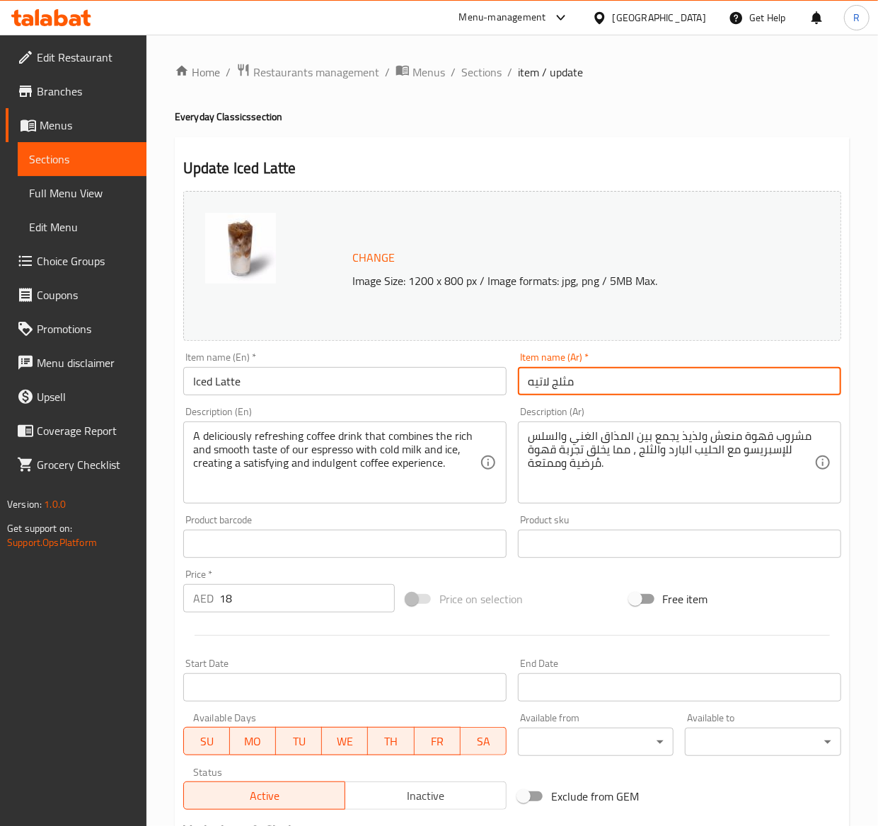
drag, startPoint x: 587, startPoint y: 389, endPoint x: 426, endPoint y: 333, distance: 171.0
click at [426, 333] on div "Change Image Size: 1200 x 800 px / Image formats: jpg, png / 5MB Max. Item name…" at bounding box center [512, 500] width 669 height 630
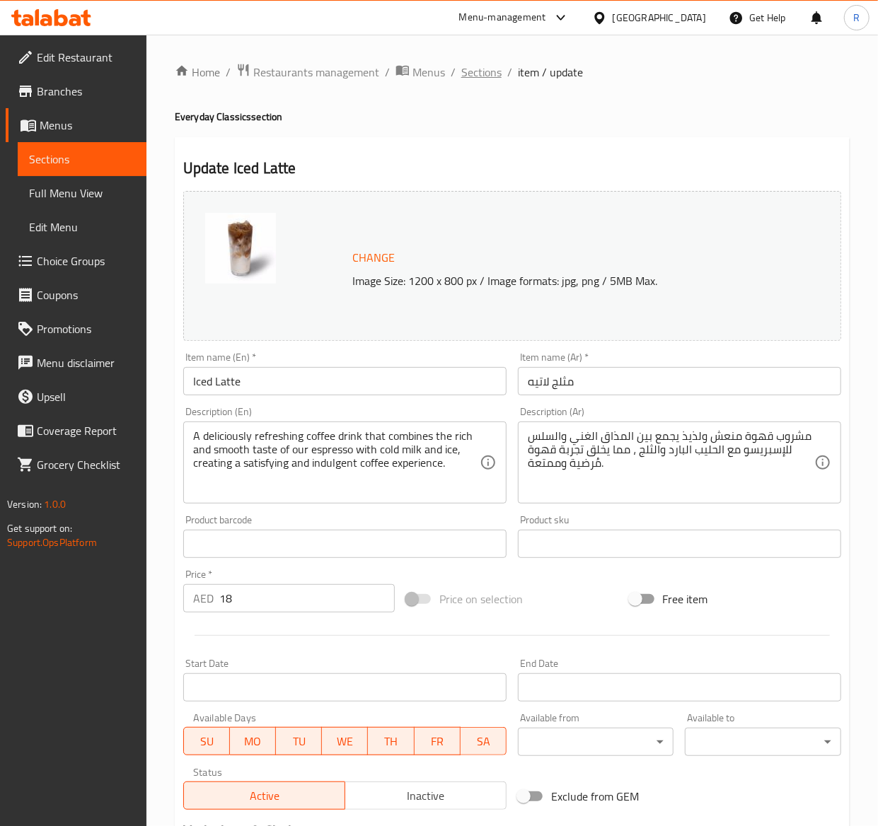
click at [471, 73] on span "Sections" at bounding box center [481, 72] width 40 height 17
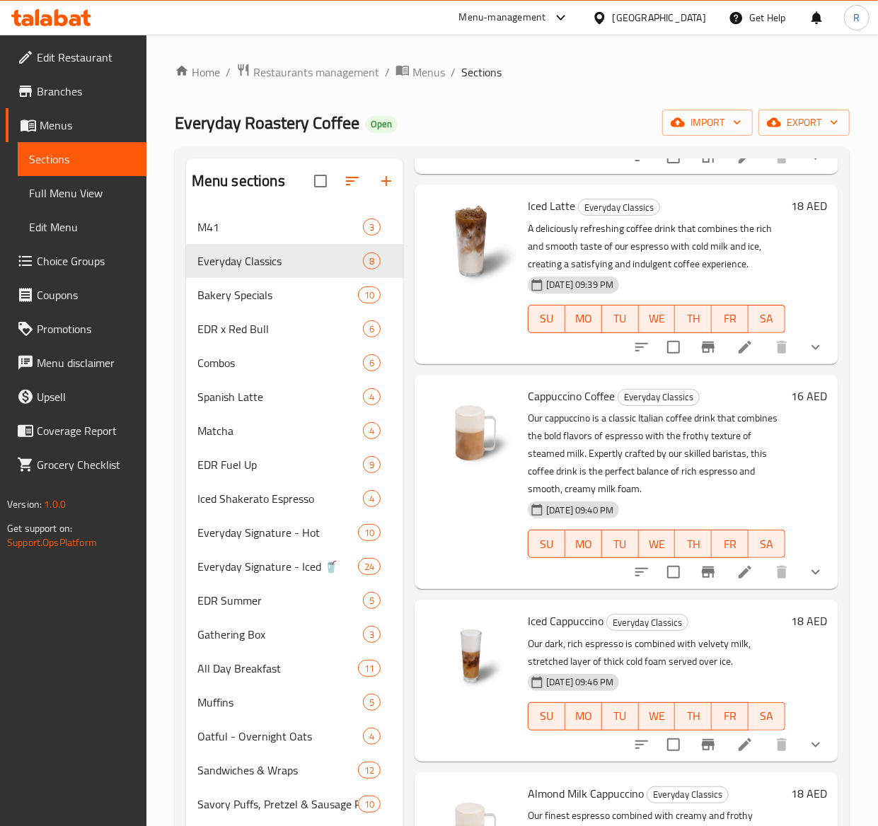
scroll to position [259, 0]
click at [739, 566] on icon at bounding box center [745, 572] width 13 height 13
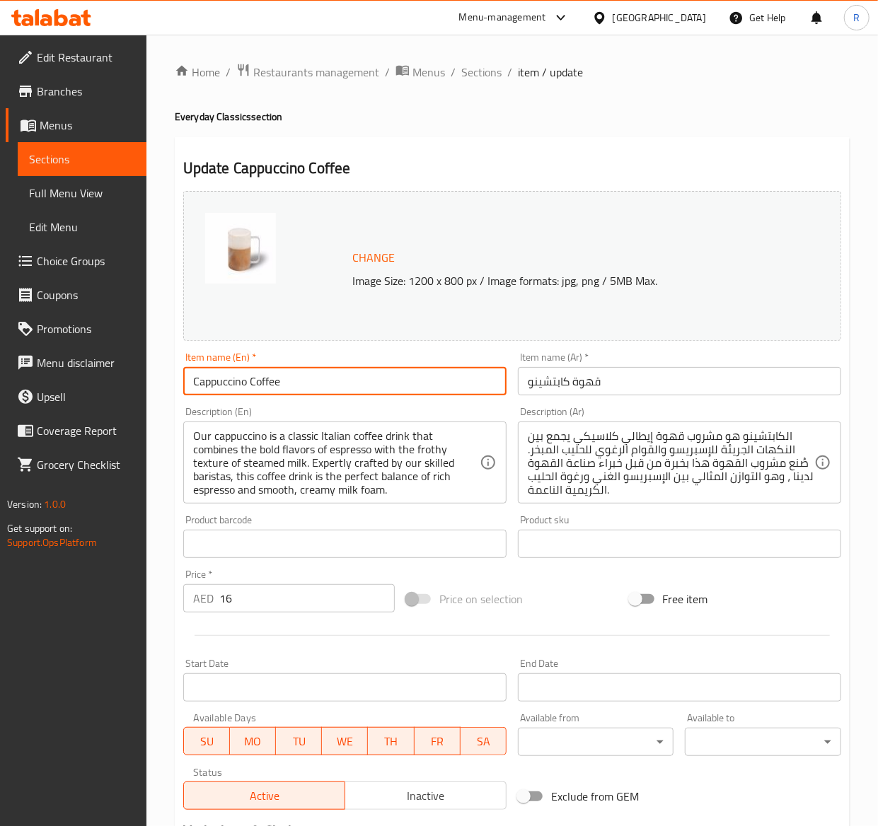
drag, startPoint x: 294, startPoint y: 378, endPoint x: -2, endPoint y: 245, distance: 324.9
click at [0, 245] on html "​ Menu-management United Arab Emirates Get Help R Edit Restaurant Branches Menu…" at bounding box center [439, 413] width 878 height 826
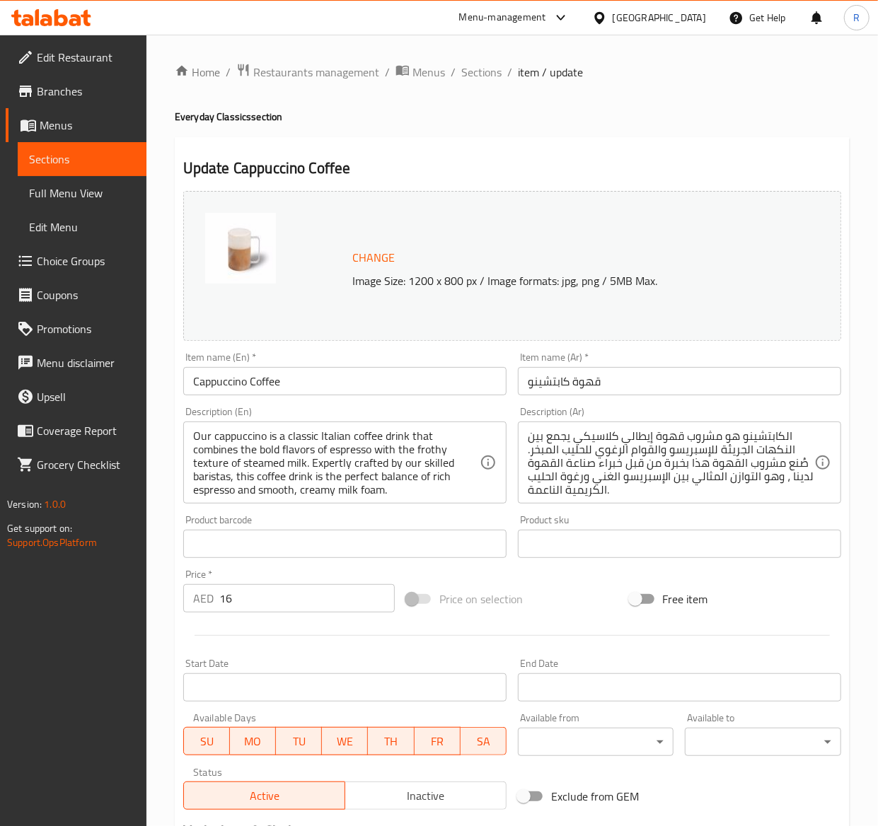
click at [720, 381] on input "قهوة كابتشينو" at bounding box center [679, 381] width 323 height 28
click at [478, 76] on span "Sections" at bounding box center [481, 72] width 40 height 17
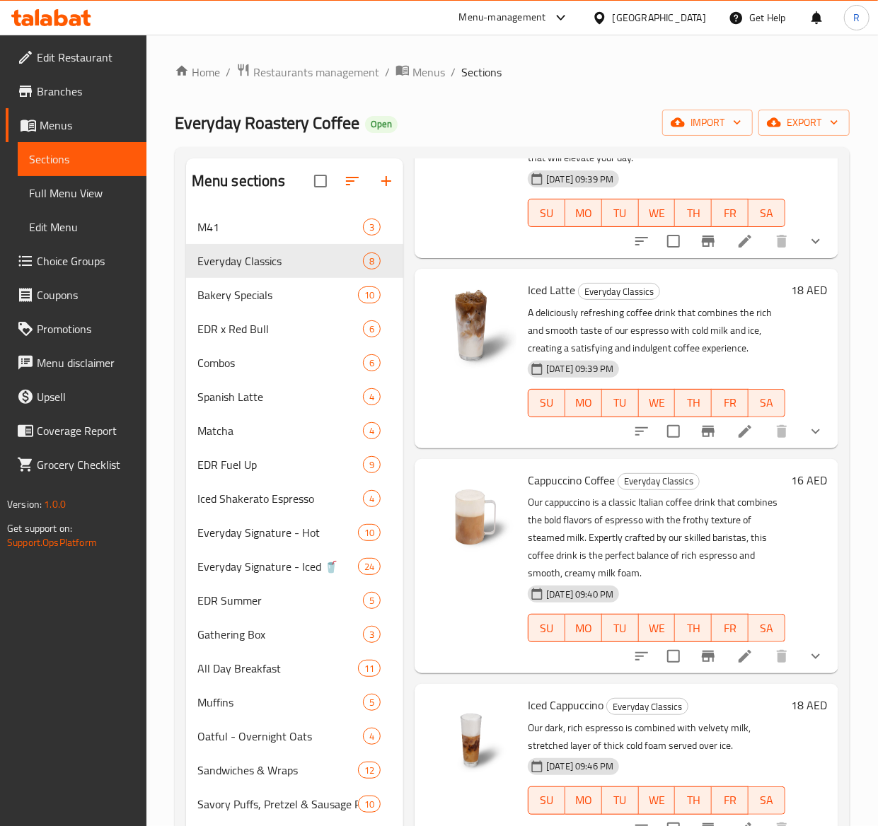
scroll to position [306, 0]
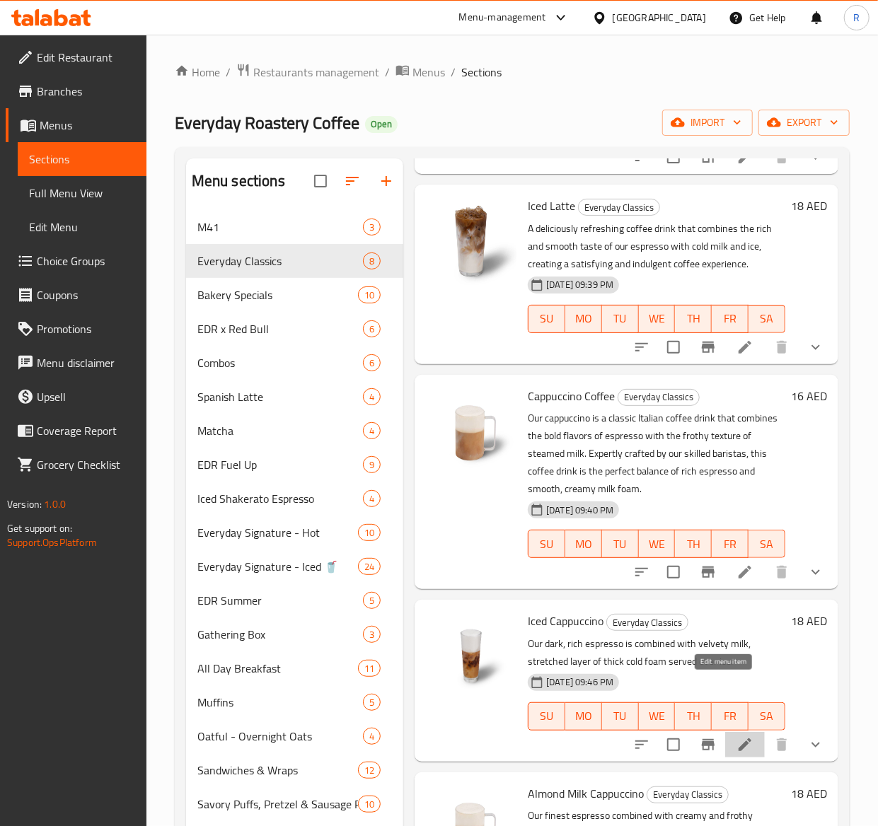
click at [737, 737] on icon at bounding box center [745, 745] width 17 height 17
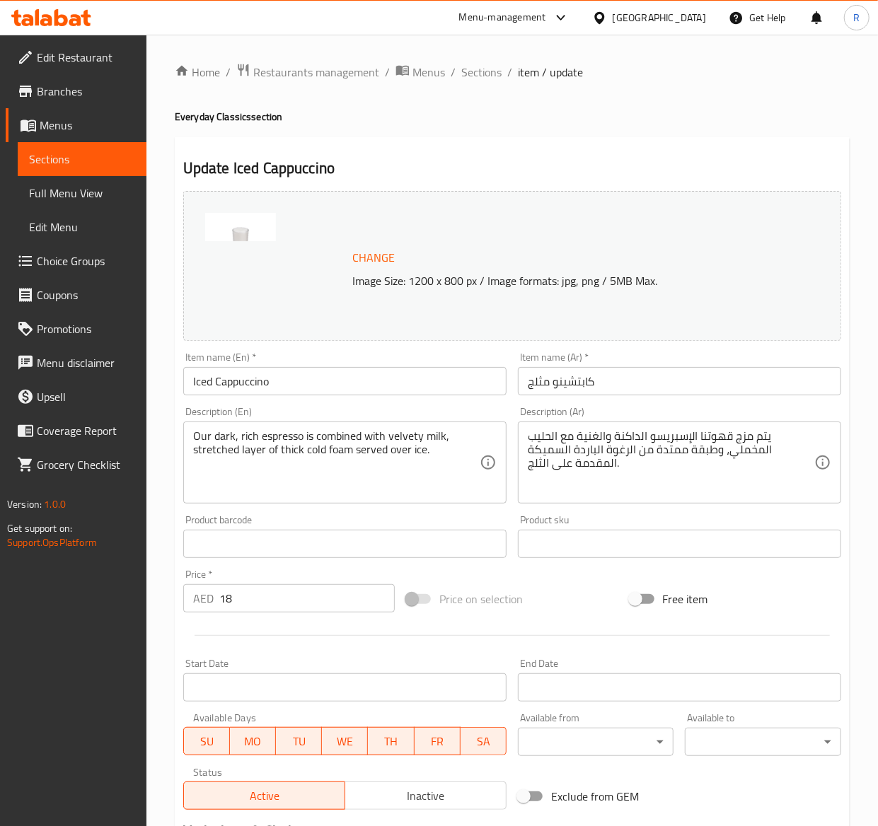
click at [277, 400] on div "Item name (En)   * Iced Cappuccino Item name (En) *" at bounding box center [345, 374] width 335 height 54
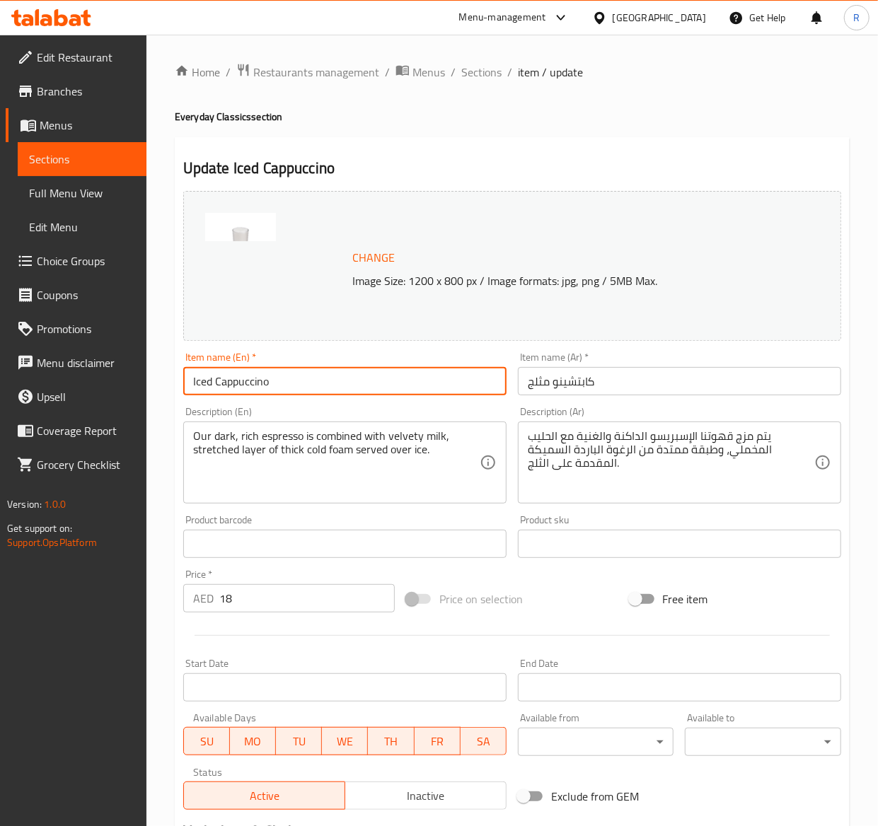
drag, startPoint x: 300, startPoint y: 387, endPoint x: -2, endPoint y: 357, distance: 303.6
click at [0, 357] on html "​ Menu-management United Arab Emirates Get Help R Edit Restaurant Branches Menu…" at bounding box center [439, 413] width 878 height 826
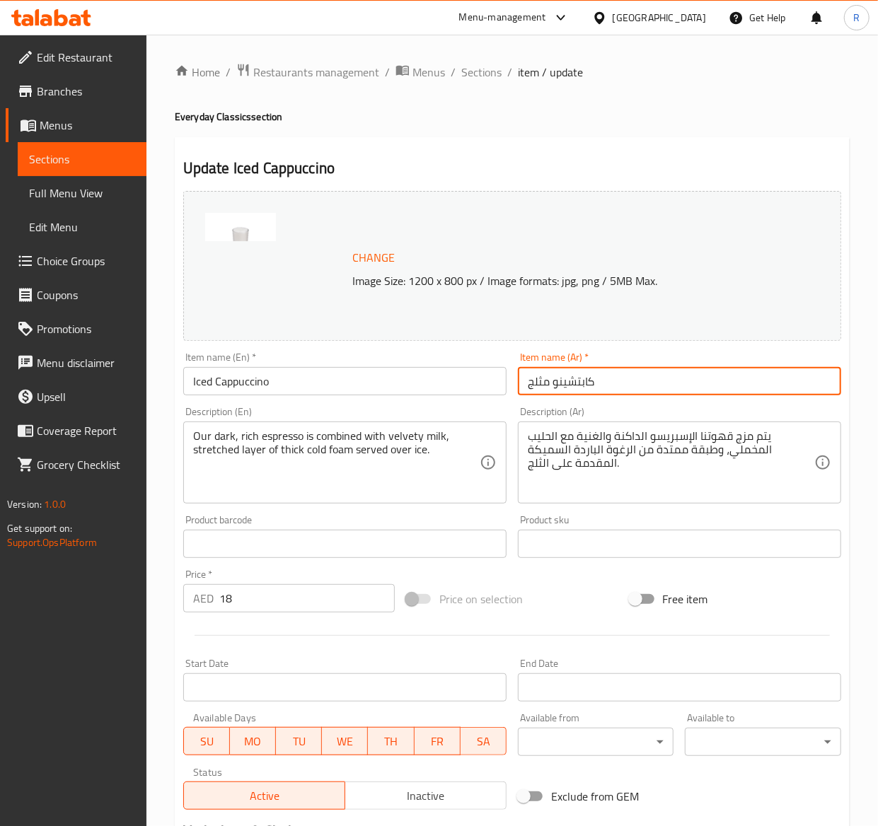
drag, startPoint x: 641, startPoint y: 388, endPoint x: 432, endPoint y: 367, distance: 210.4
click at [432, 367] on div "Change Image Size: 1200 x 800 px / Image formats: jpg, png / 5MB Max. Item name…" at bounding box center [512, 500] width 669 height 630
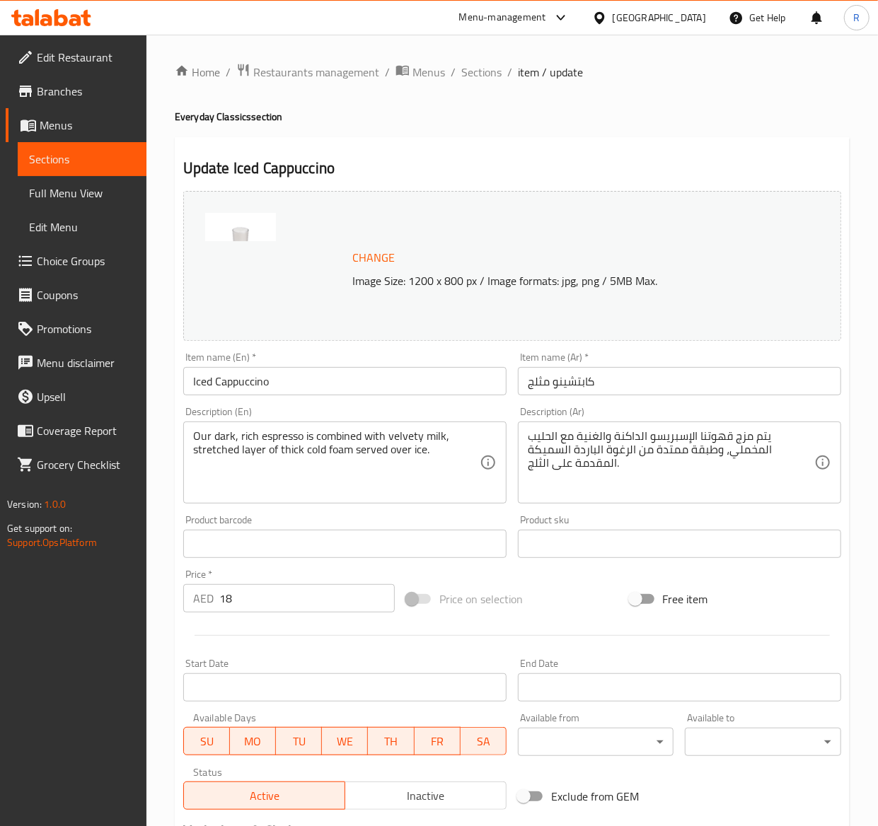
click at [637, 429] on div "يتم مزج قهوتنا الإسبريسو الداكنة والغنية مع الحليب المخملي، وطبقة ممتدة من الرغ…" at bounding box center [679, 463] width 323 height 82
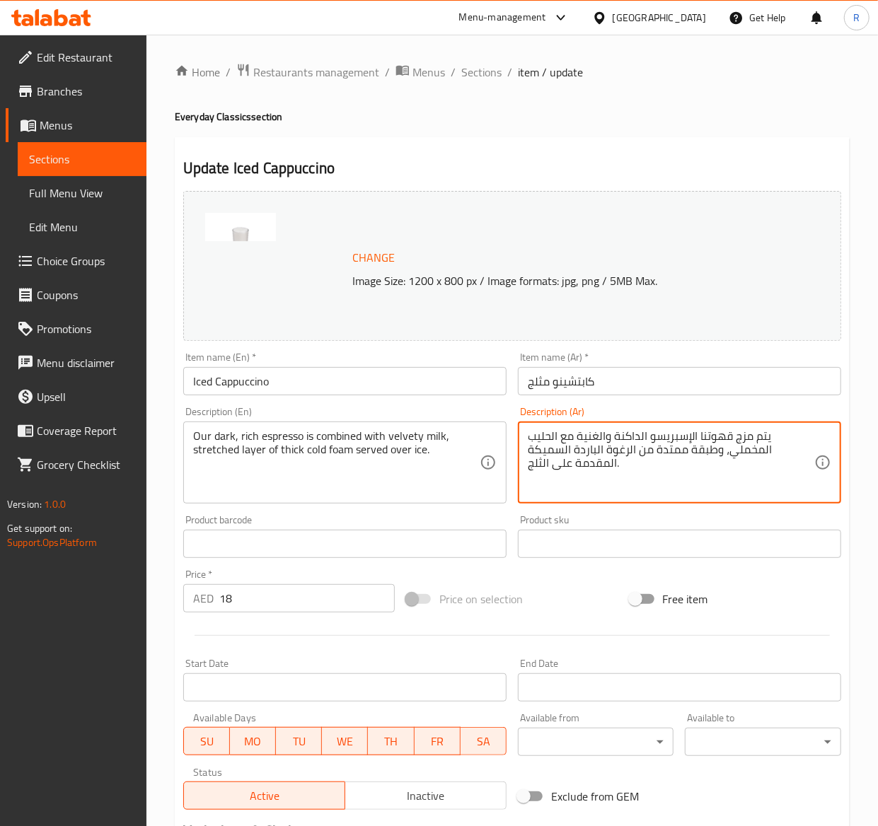
click at [637, 457] on textarea "يتم مزج قهوتنا الإسبريسو الداكنة والغنية مع الحليب المخملي، وطبقة ممتدة من الرغ…" at bounding box center [671, 462] width 287 height 67
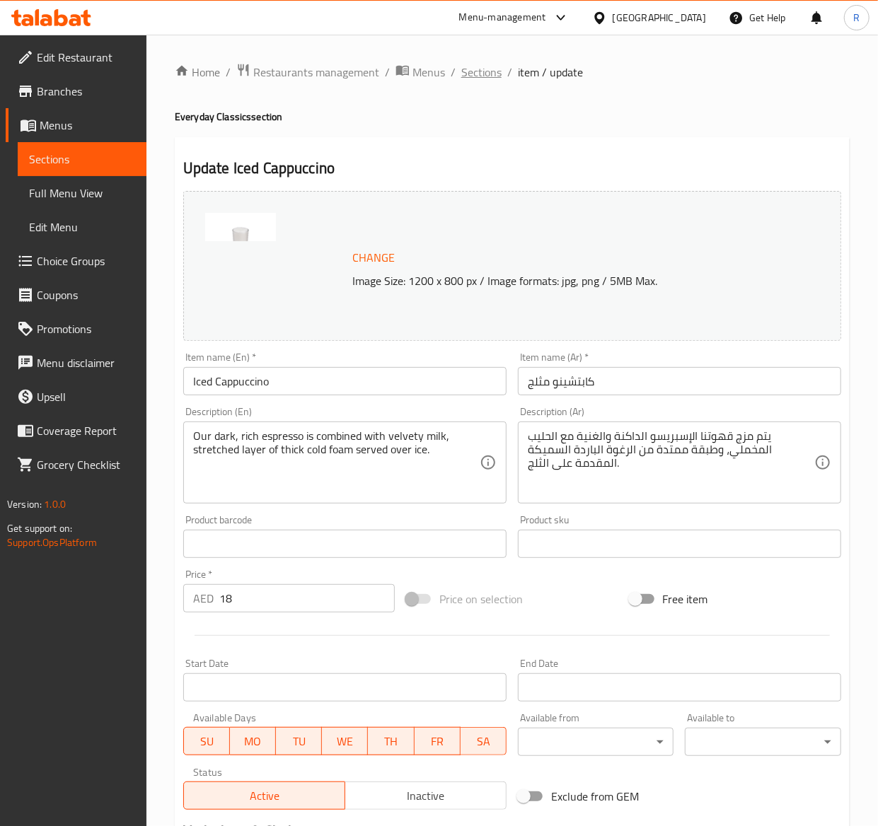
click at [485, 64] on span "Sections" at bounding box center [481, 72] width 40 height 17
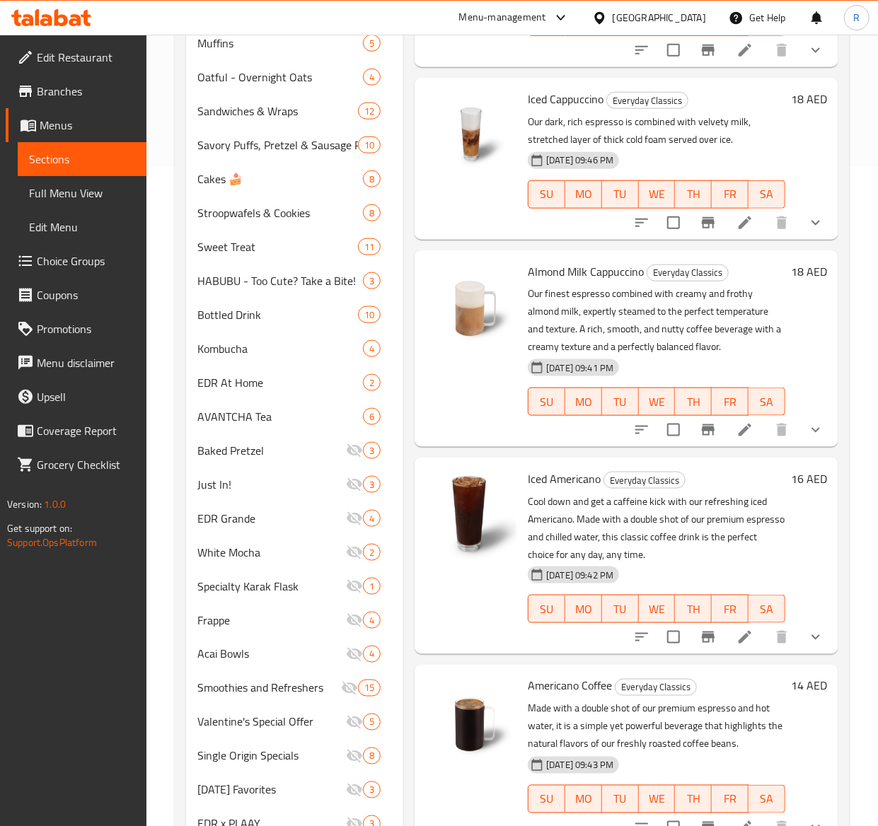
scroll to position [132, 0]
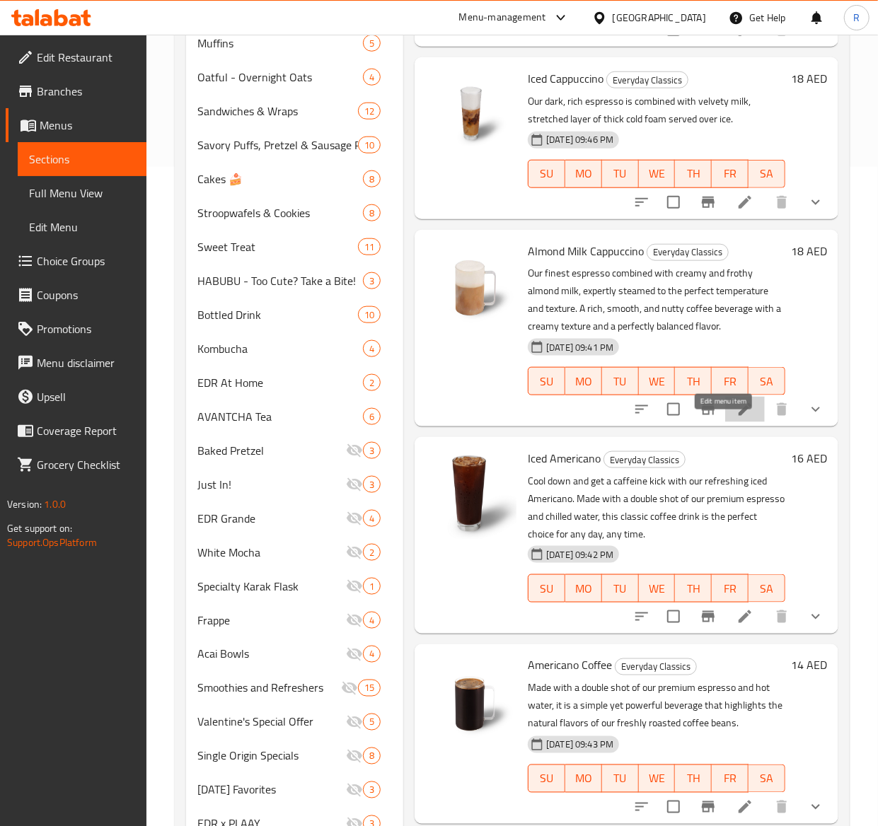
click at [737, 418] on icon at bounding box center [745, 409] width 17 height 17
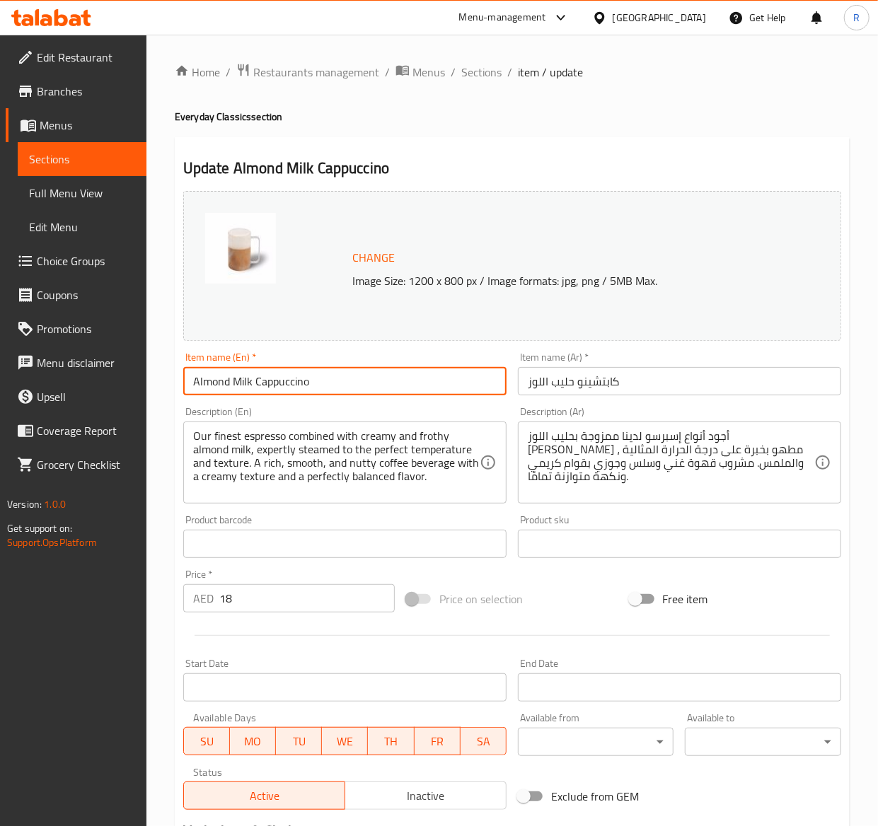
drag, startPoint x: 359, startPoint y: 369, endPoint x: -2, endPoint y: 370, distance: 361.5
click at [0, 370] on html "​ Menu-management United Arab Emirates Get Help R Edit Restaurant Branches Menu…" at bounding box center [439, 413] width 878 height 826
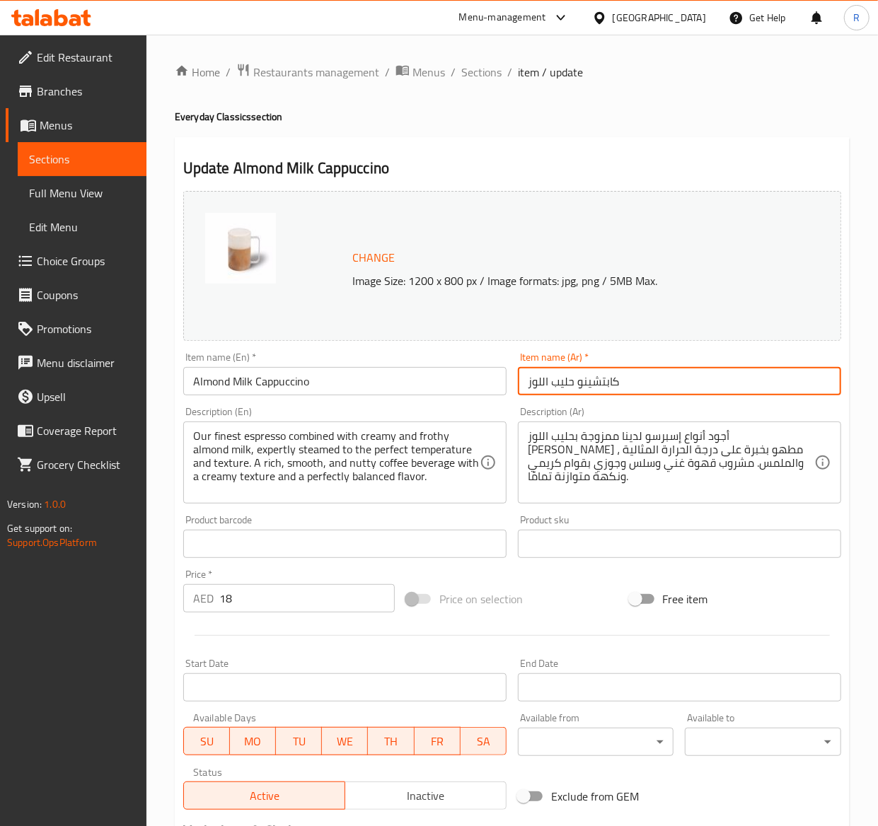
drag, startPoint x: 685, startPoint y: 376, endPoint x: 442, endPoint y: 361, distance: 243.2
click at [442, 361] on div "Change Image Size: 1200 x 800 px / Image formats: jpg, png / 5MB Max. Item name…" at bounding box center [512, 500] width 669 height 630
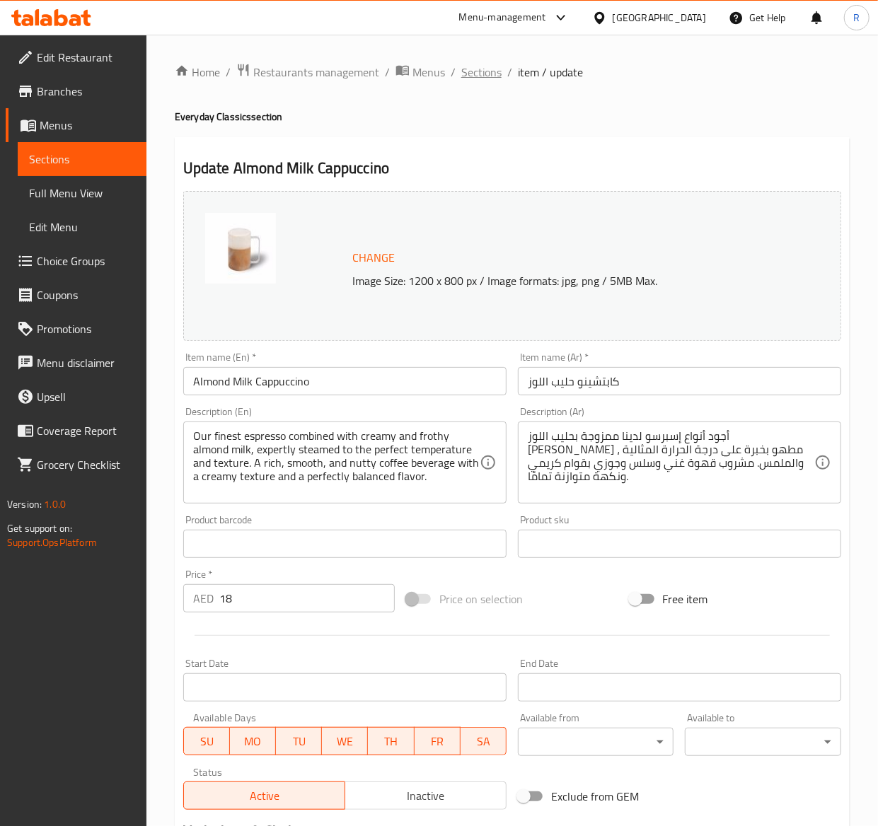
click at [480, 64] on span "Sections" at bounding box center [481, 72] width 40 height 17
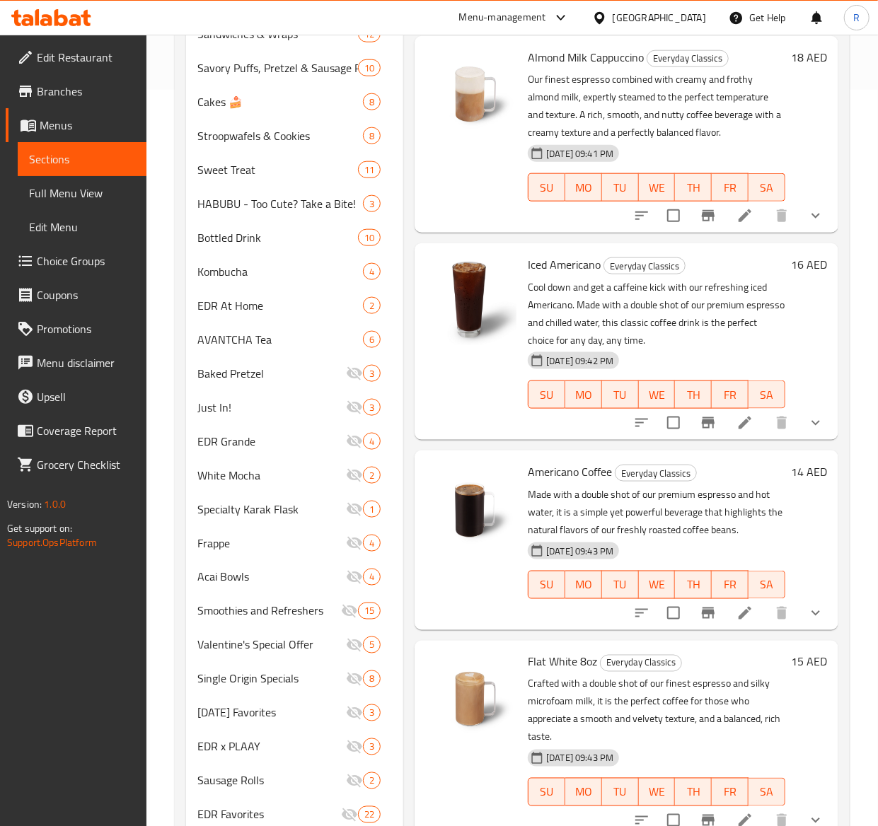
scroll to position [744, 0]
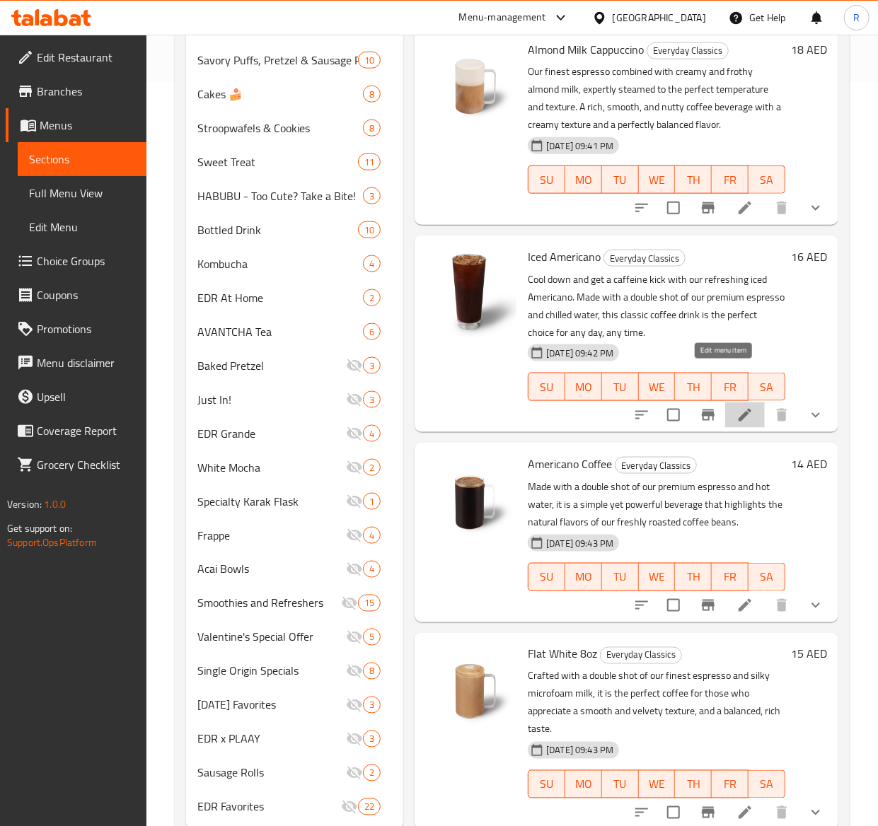
click at [737, 407] on icon at bounding box center [745, 415] width 17 height 17
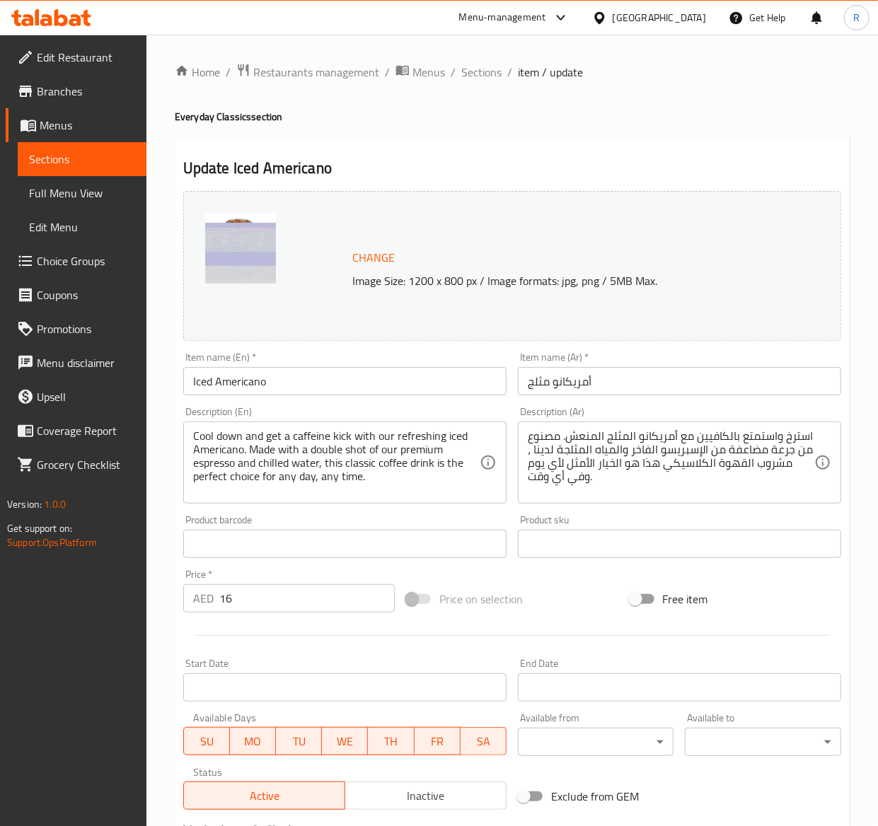
click at [307, 348] on div "Item name (En)   * Iced Americano Item name (En) *" at bounding box center [345, 374] width 335 height 54
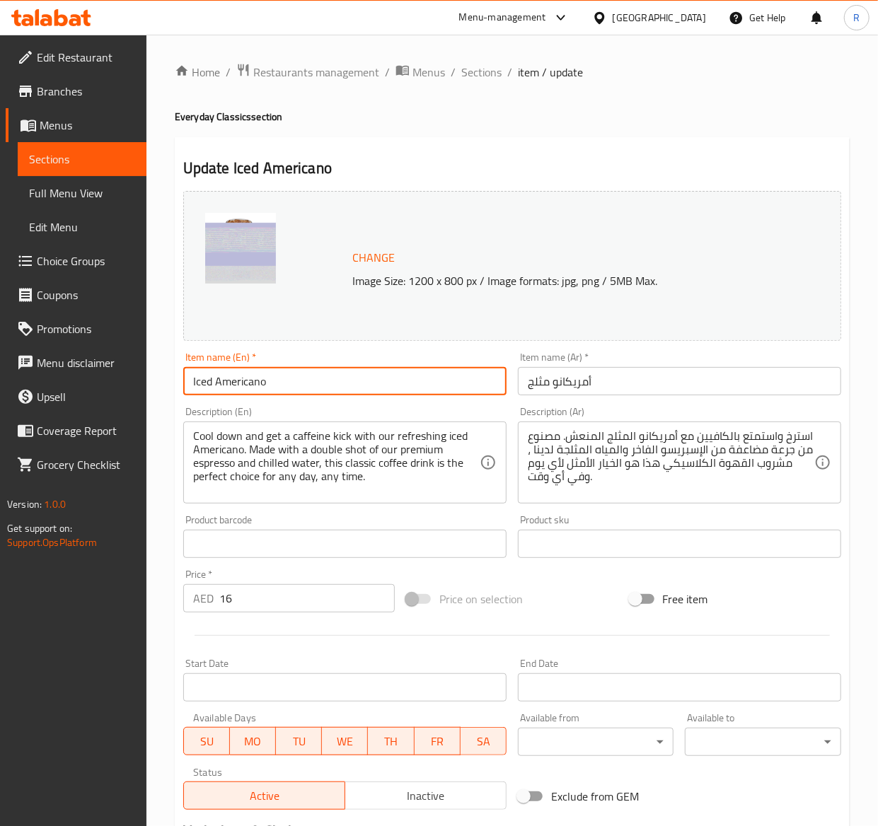
drag, startPoint x: 270, startPoint y: 378, endPoint x: -2, endPoint y: 378, distance: 272.4
click at [0, 378] on html "​ Menu-management United Arab Emirates Get Help R Edit Restaurant Branches Menu…" at bounding box center [439, 413] width 878 height 826
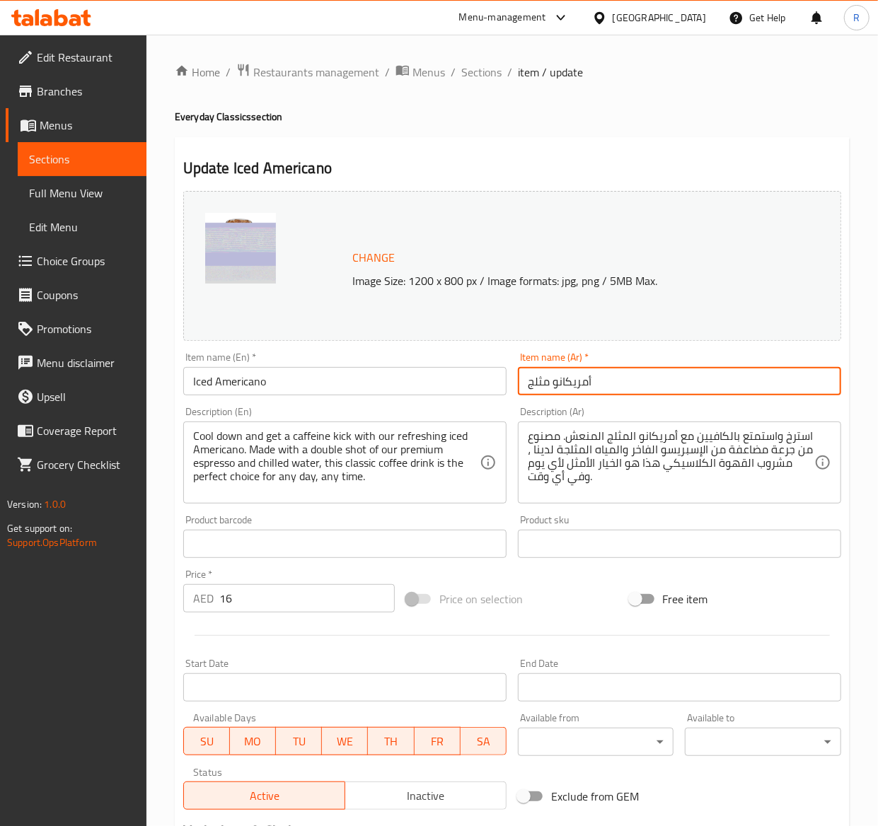
drag, startPoint x: 597, startPoint y: 385, endPoint x: 382, endPoint y: 359, distance: 216.6
click at [382, 359] on div "Change Image Size: 1200 x 800 px / Image formats: jpg, png / 5MB Max. Item name…" at bounding box center [512, 500] width 669 height 630
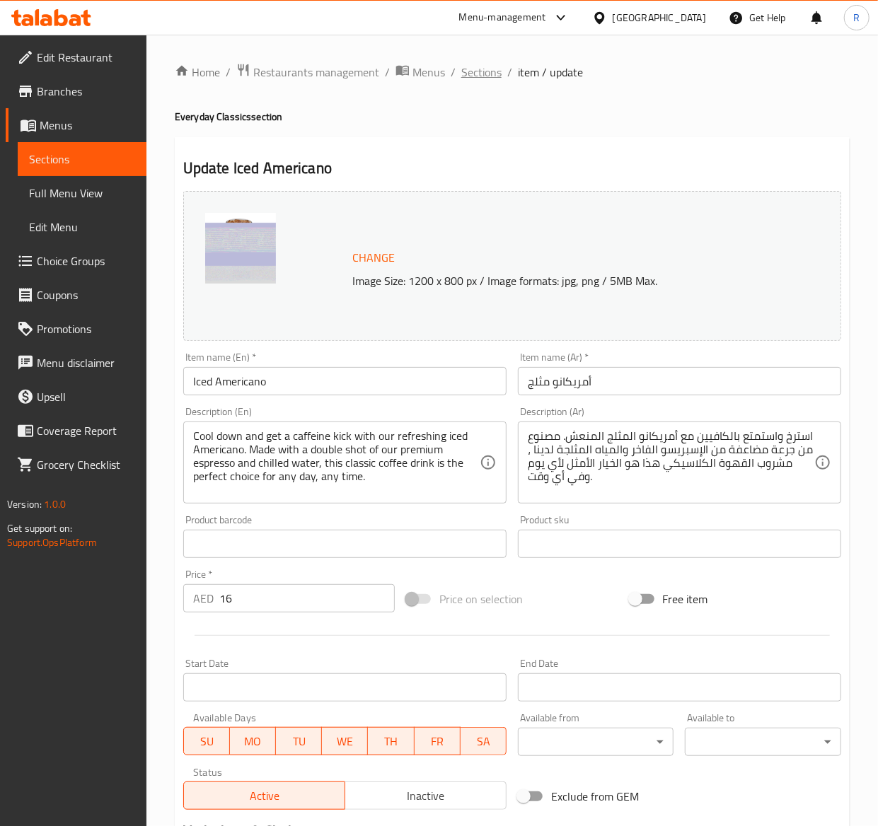
click at [473, 76] on span "Sections" at bounding box center [481, 72] width 40 height 17
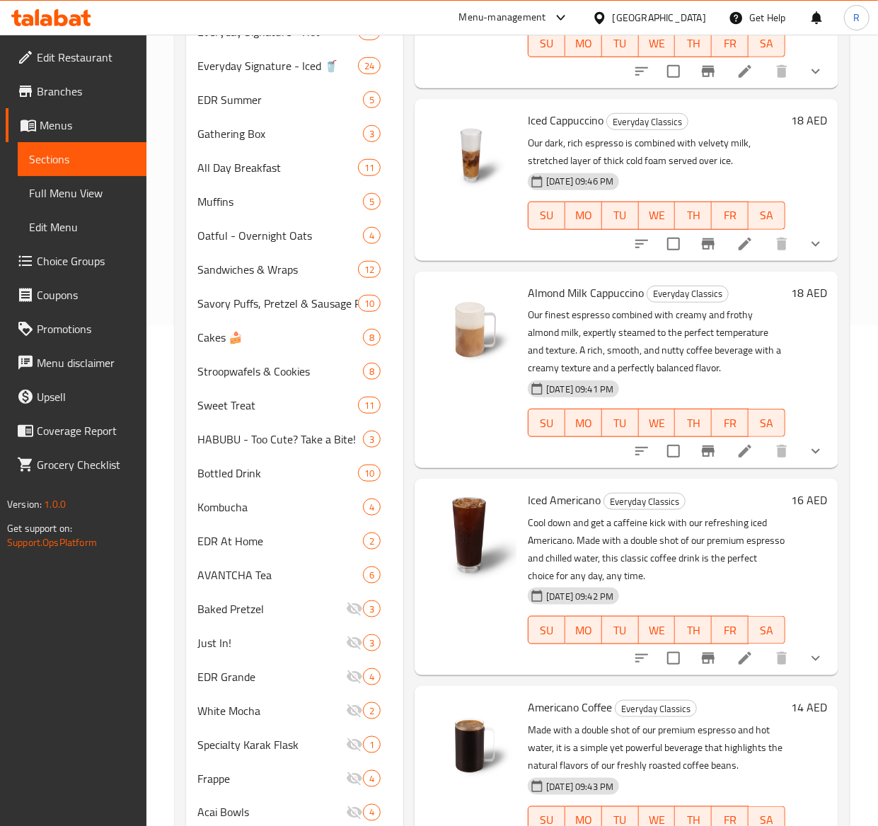
scroll to position [788, 0]
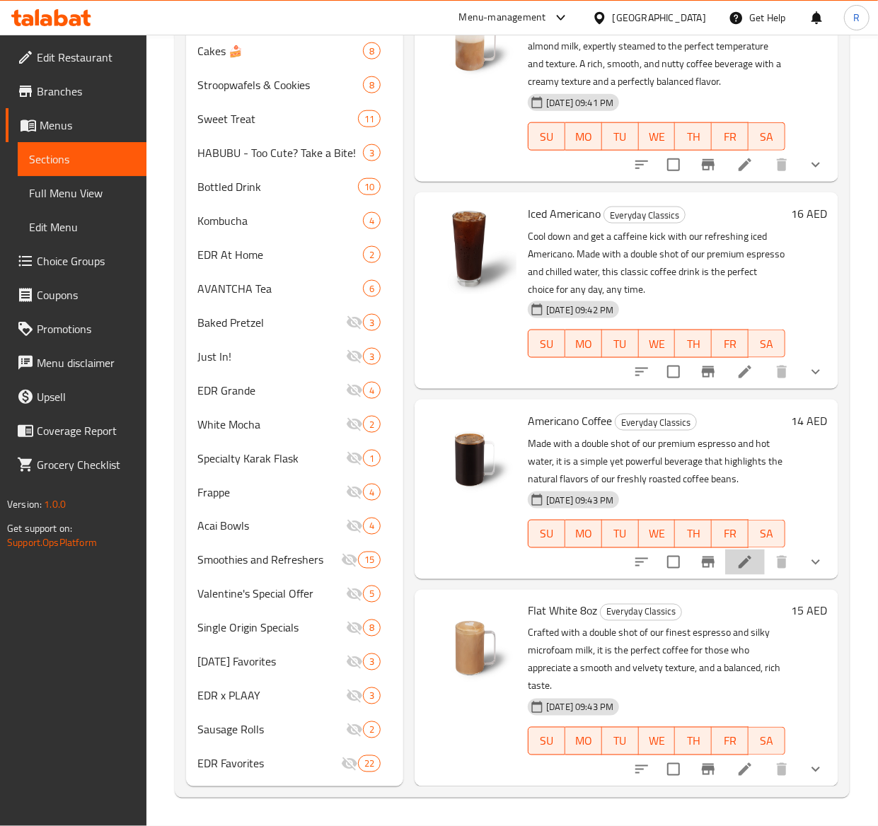
click at [725, 550] on li at bounding box center [745, 562] width 40 height 25
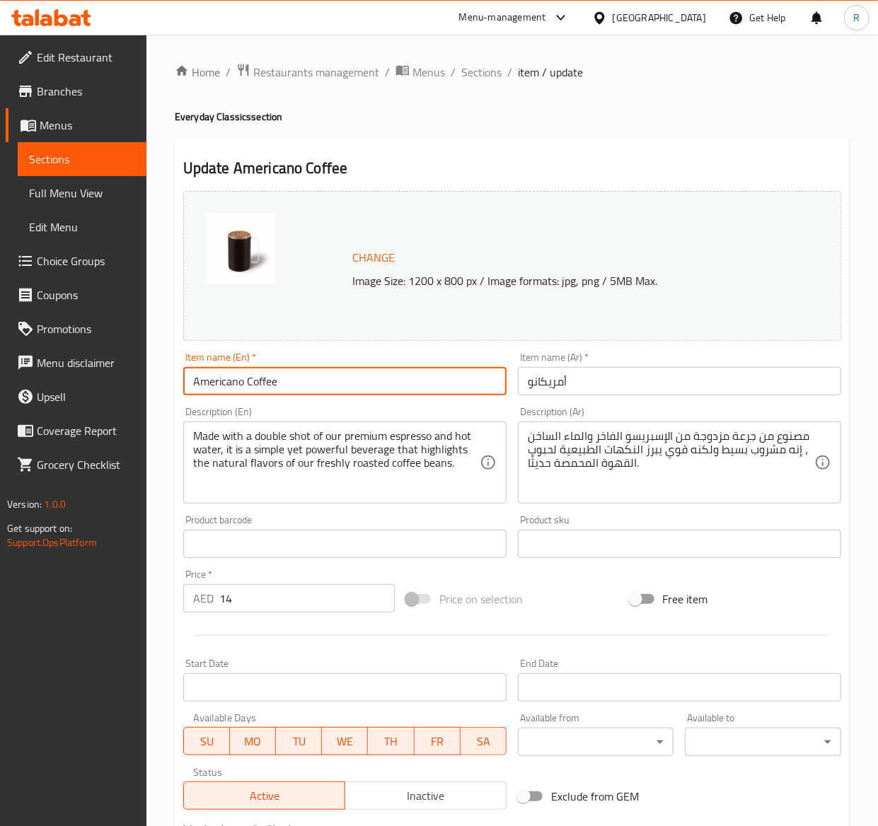
click at [267, 368] on input "Americano Coffee" at bounding box center [344, 381] width 323 height 28
drag, startPoint x: 284, startPoint y: 375, endPoint x: -2, endPoint y: 365, distance: 286.0
click at [0, 365] on html "​ Menu-management United Arab Emirates Get Help R Edit Restaurant Branches Menu…" at bounding box center [439, 413] width 878 height 826
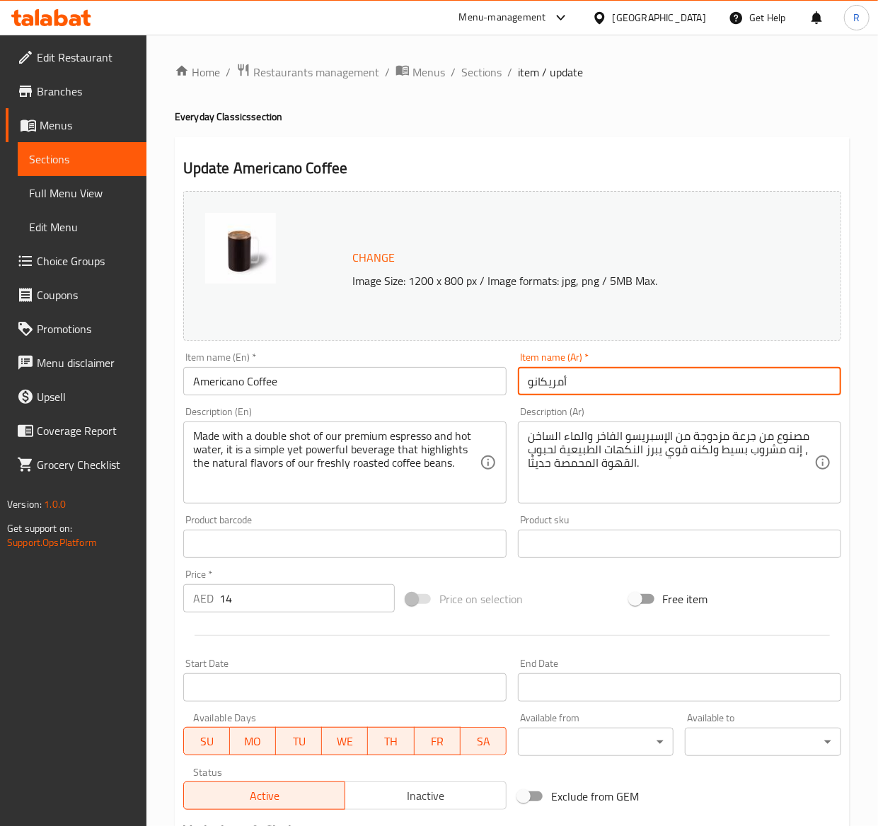
drag, startPoint x: 578, startPoint y: 379, endPoint x: 425, endPoint y: 362, distance: 153.7
click at [425, 362] on div "Change Image Size: 1200 x 800 px / Image formats: jpg, png / 5MB Max. Item name…" at bounding box center [512, 500] width 669 height 630
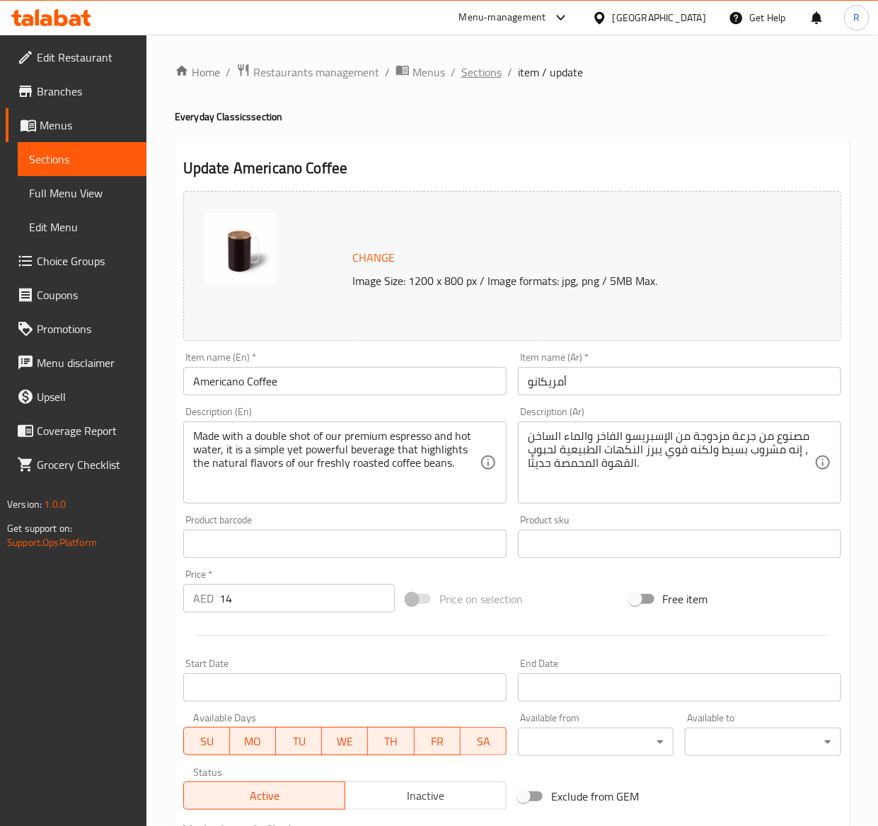
click at [482, 70] on span "Sections" at bounding box center [481, 72] width 40 height 17
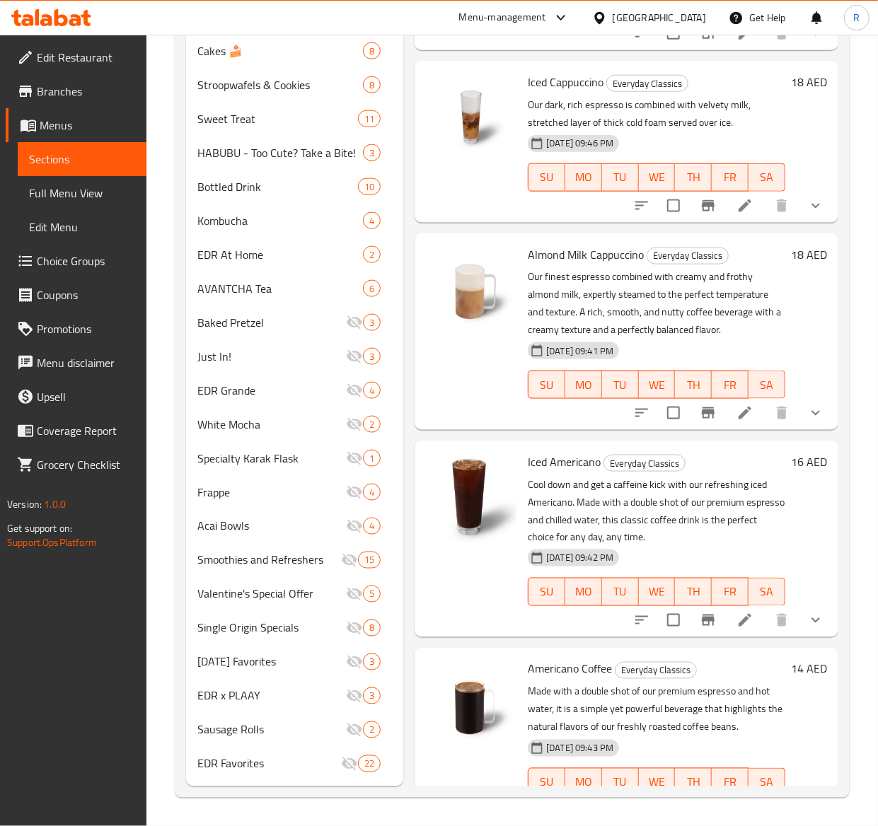
scroll to position [306, 0]
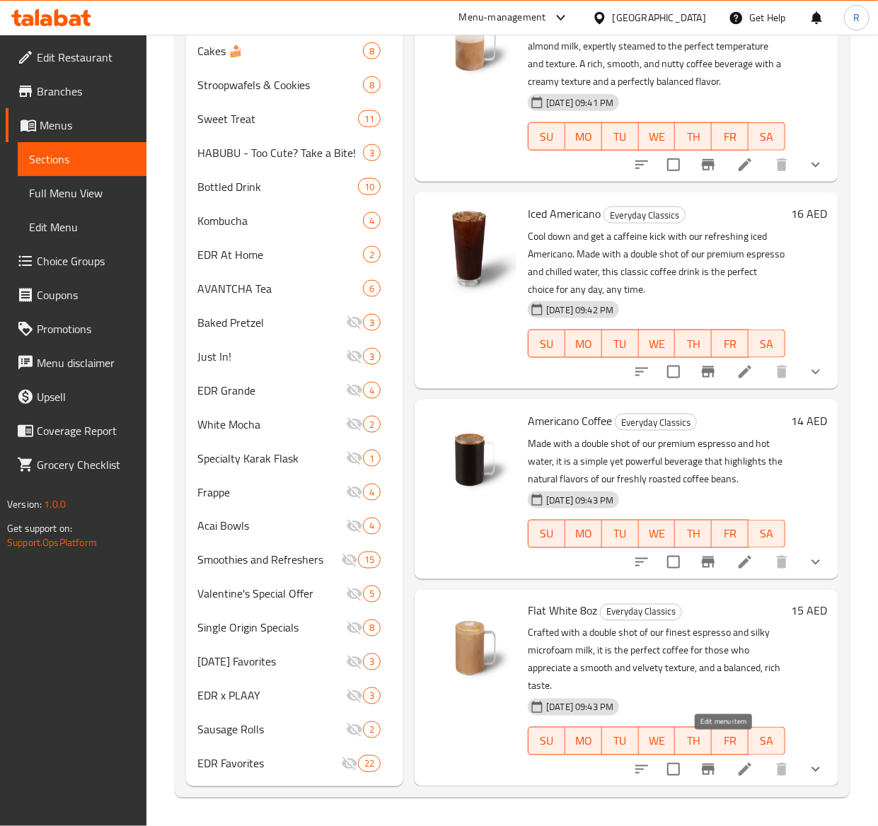
click at [737, 761] on icon at bounding box center [745, 769] width 17 height 17
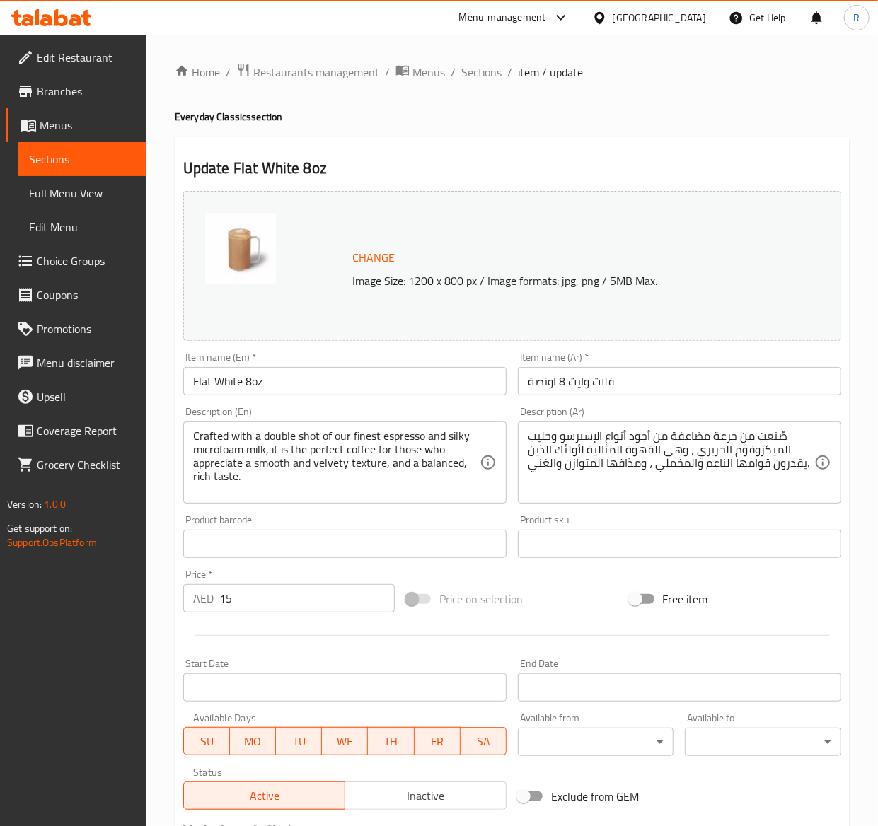
click at [287, 367] on div "Item name (En)   * Flat White 8oz Item name (En) *" at bounding box center [344, 373] width 323 height 43
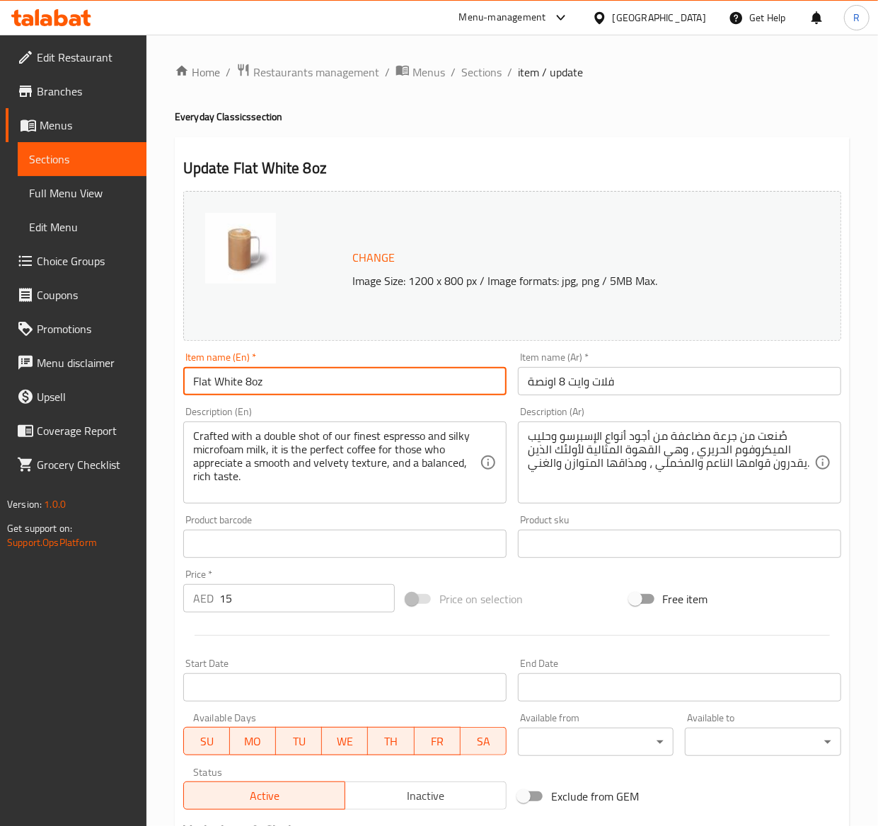
drag, startPoint x: 284, startPoint y: 385, endPoint x: -2, endPoint y: 373, distance: 286.8
click at [0, 373] on html "​ Menu-management United Arab Emirates Get Help R Edit Restaurant Branches Menu…" at bounding box center [439, 413] width 878 height 826
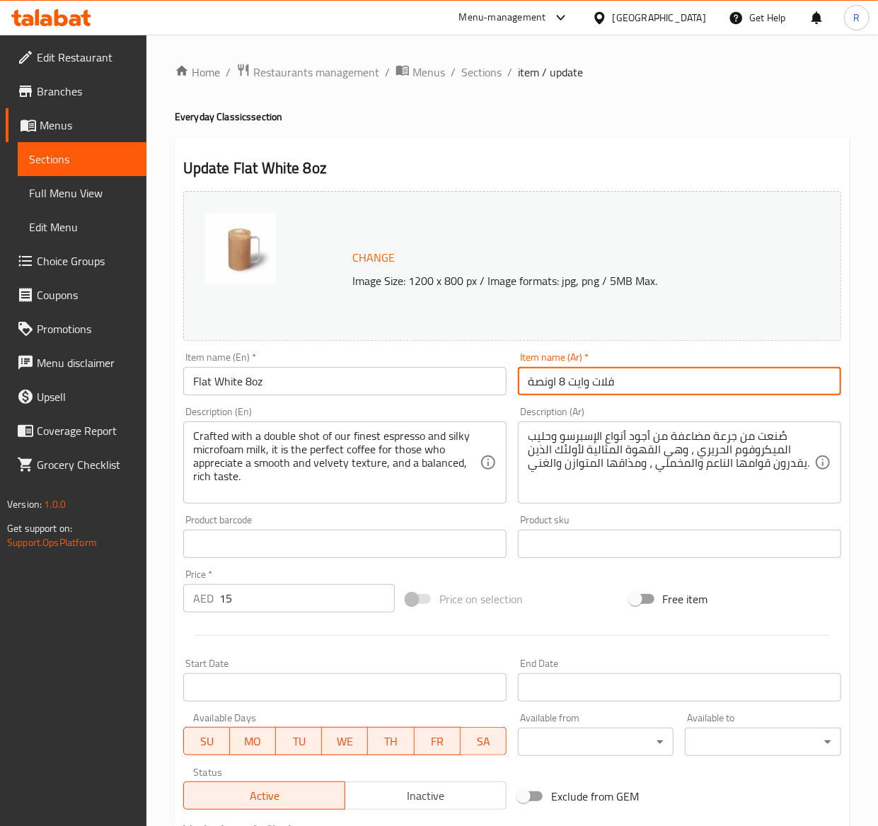
drag, startPoint x: 649, startPoint y: 388, endPoint x: 167, endPoint y: 446, distance: 485.3
click at [167, 446] on div "Home / Restaurants management / Menus / Sections / item / update Everyday Class…" at bounding box center [512, 655] width 732 height 1241
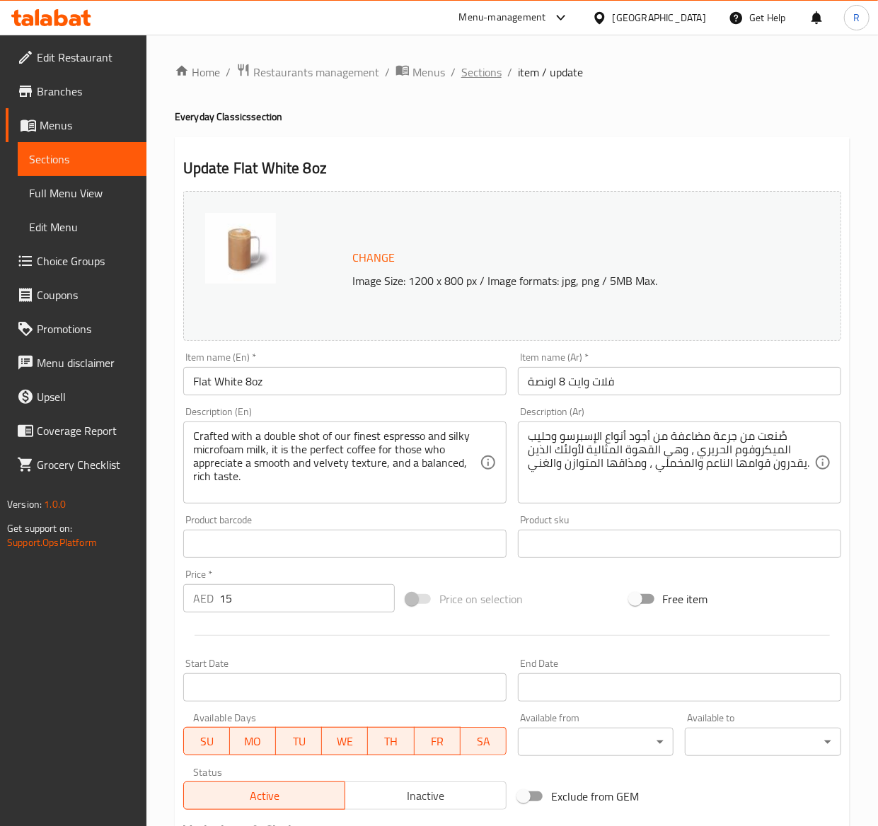
click at [485, 71] on span "Sections" at bounding box center [481, 72] width 40 height 17
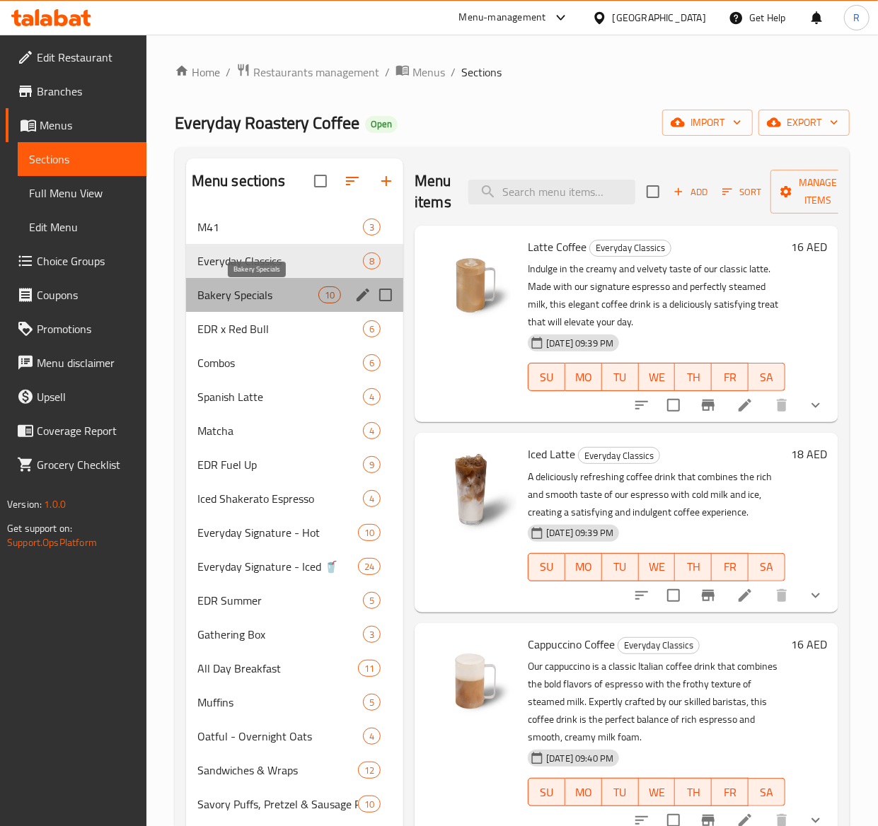
click at [260, 294] on span "Bakery Specials" at bounding box center [257, 295] width 121 height 17
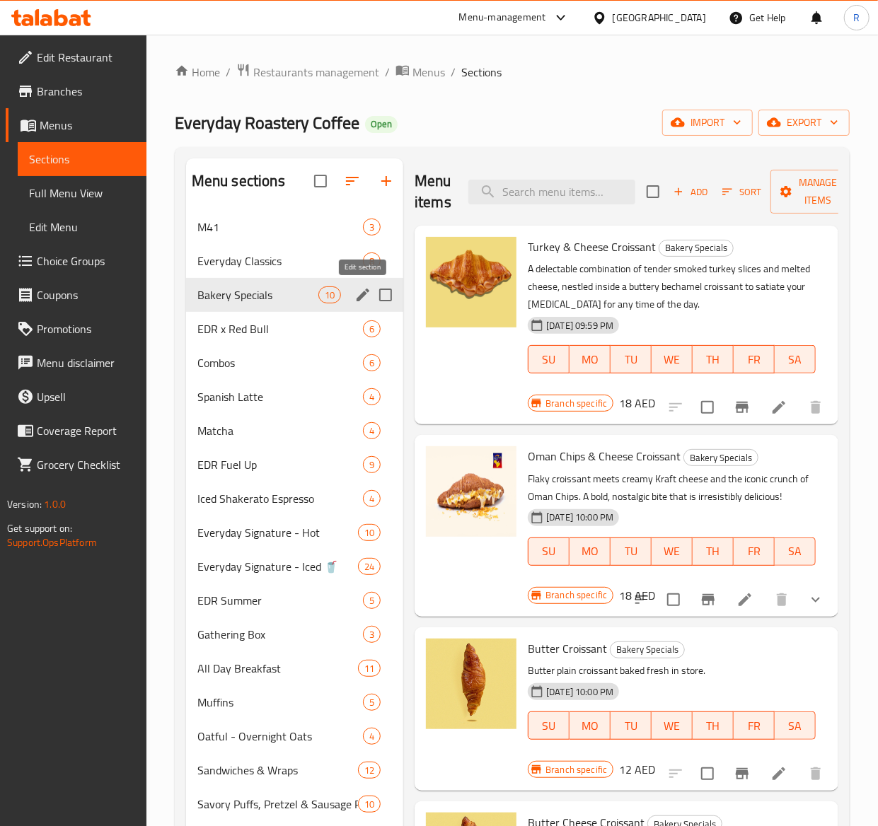
click at [355, 297] on icon "edit" at bounding box center [362, 295] width 17 height 17
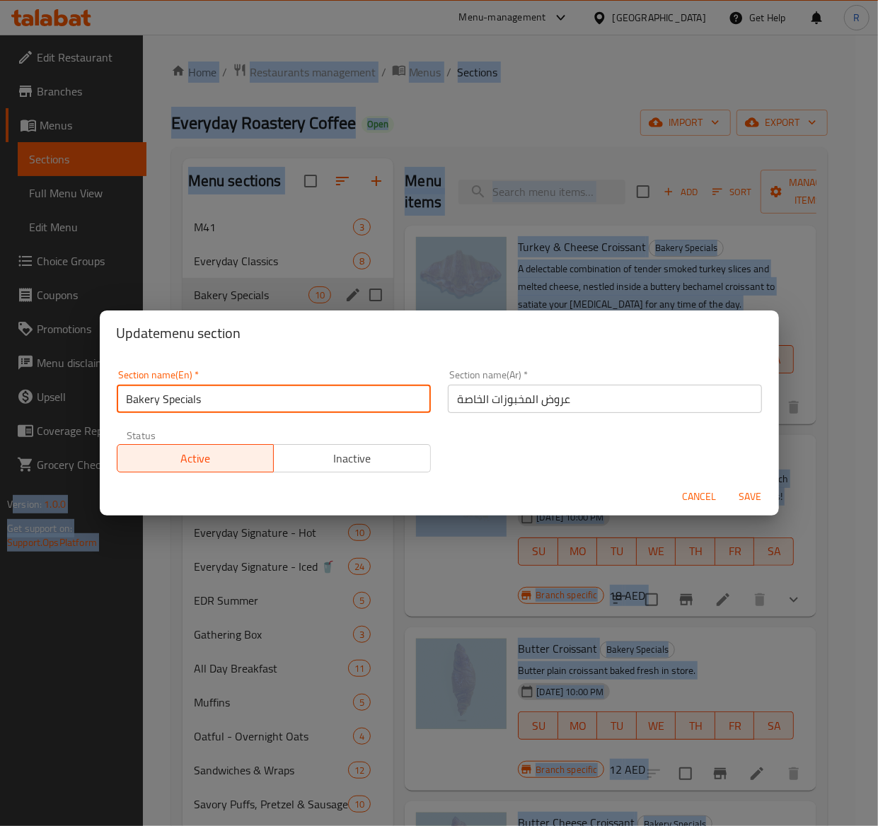
drag, startPoint x: 244, startPoint y: 399, endPoint x: -2, endPoint y: 368, distance: 248.2
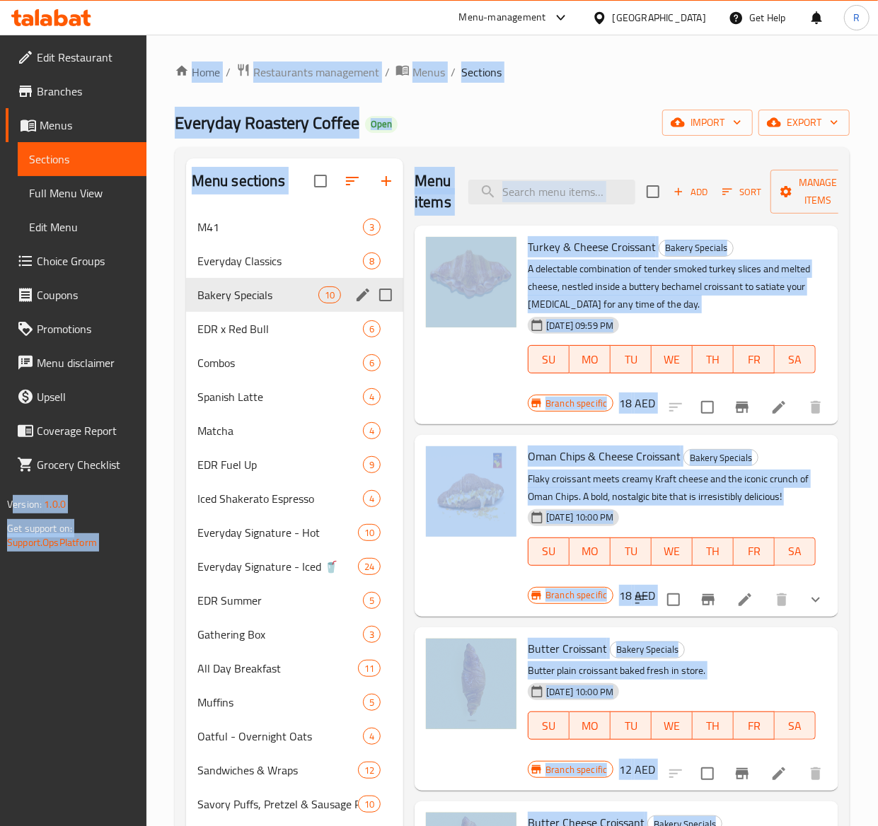
click at [357, 306] on div "Menu sections" at bounding box center [362, 294] width 21 height 21
click at [318, 389] on span "Spanish Latte" at bounding box center [260, 396] width 126 height 17
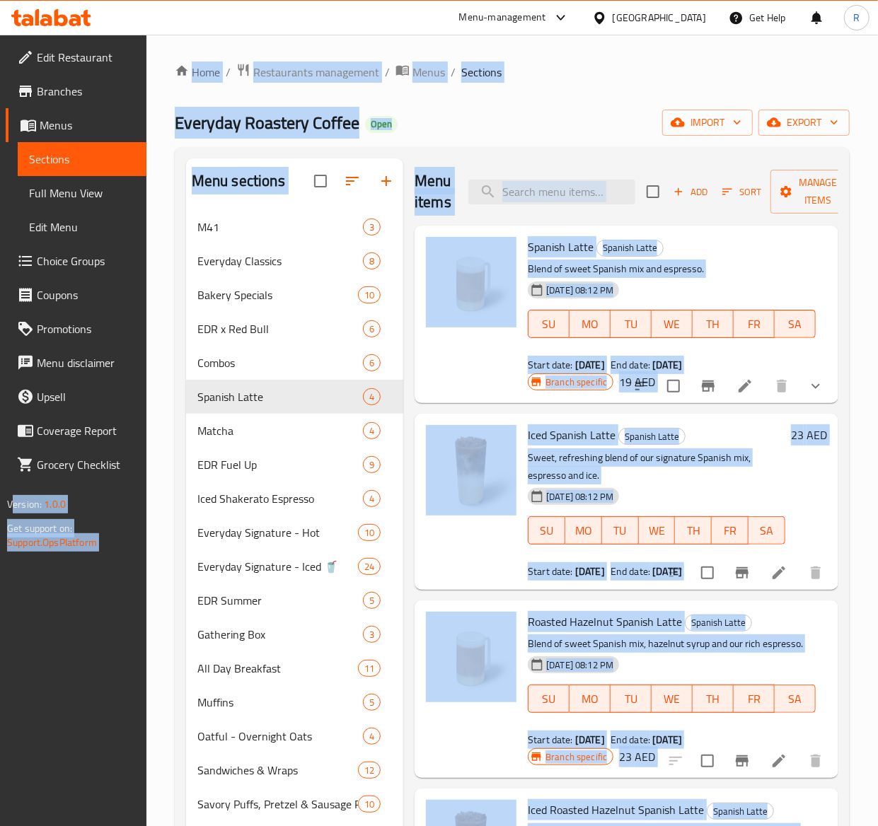
click at [630, 127] on div "Everyday Roastery Coffee Open import export" at bounding box center [512, 123] width 675 height 26
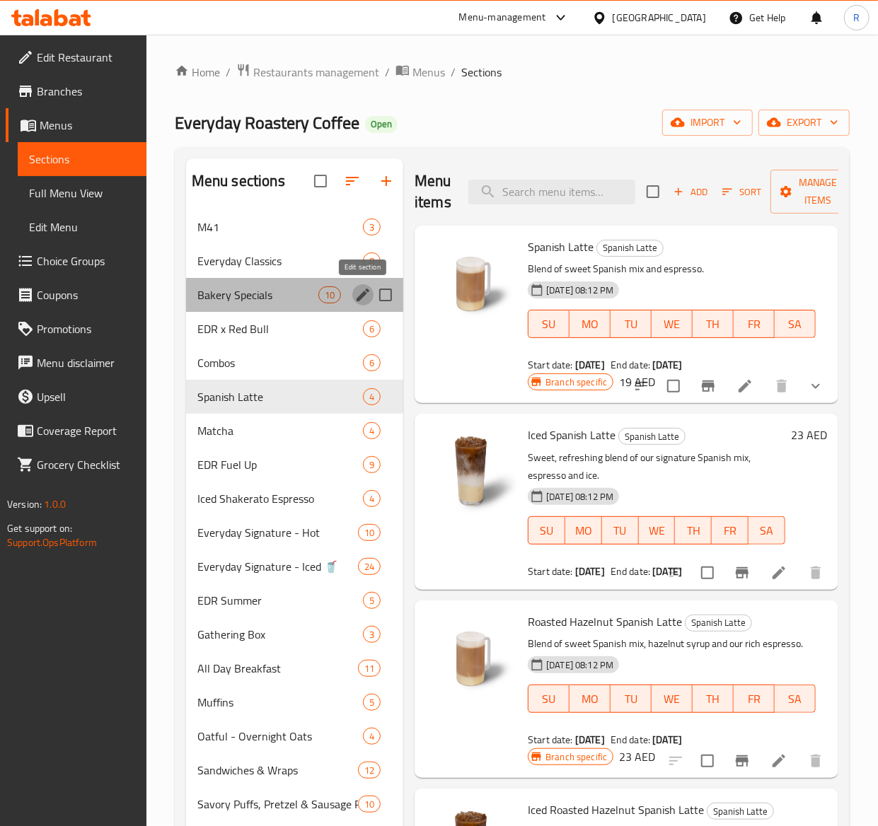
click at [355, 302] on icon "edit" at bounding box center [362, 295] width 17 height 17
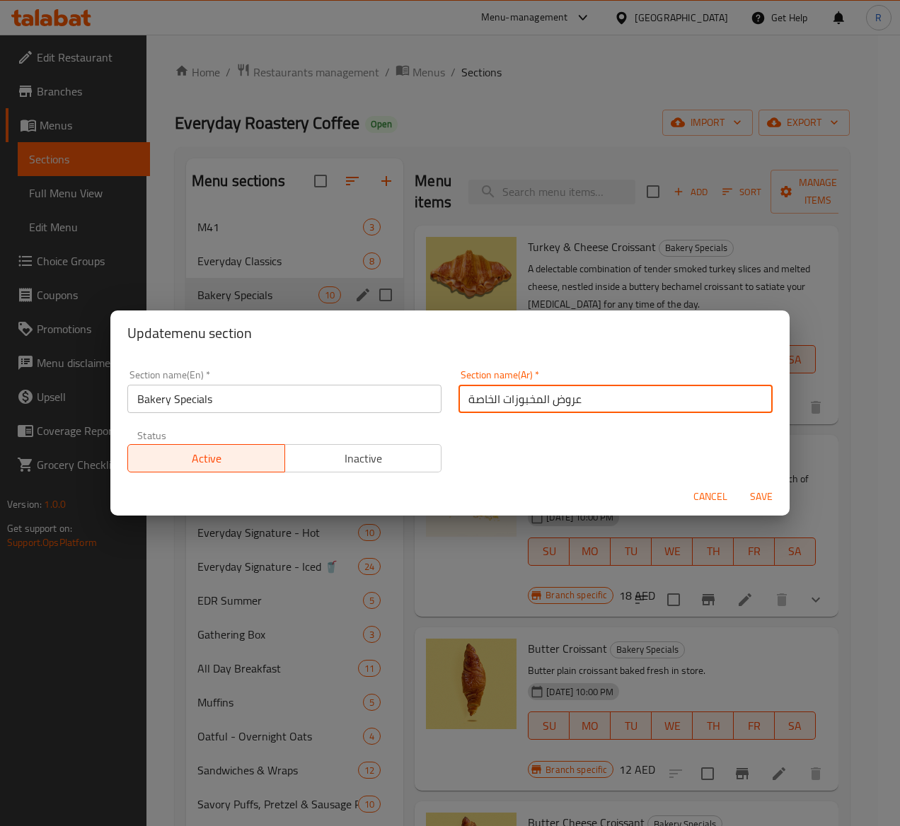
drag, startPoint x: 604, startPoint y: 406, endPoint x: 250, endPoint y: 386, distance: 353.6
click at [250, 386] on div "Section name(En)   * Bakery Specials Section name(En) * Section name(Ar)   * عر…" at bounding box center [450, 422] width 662 height 120
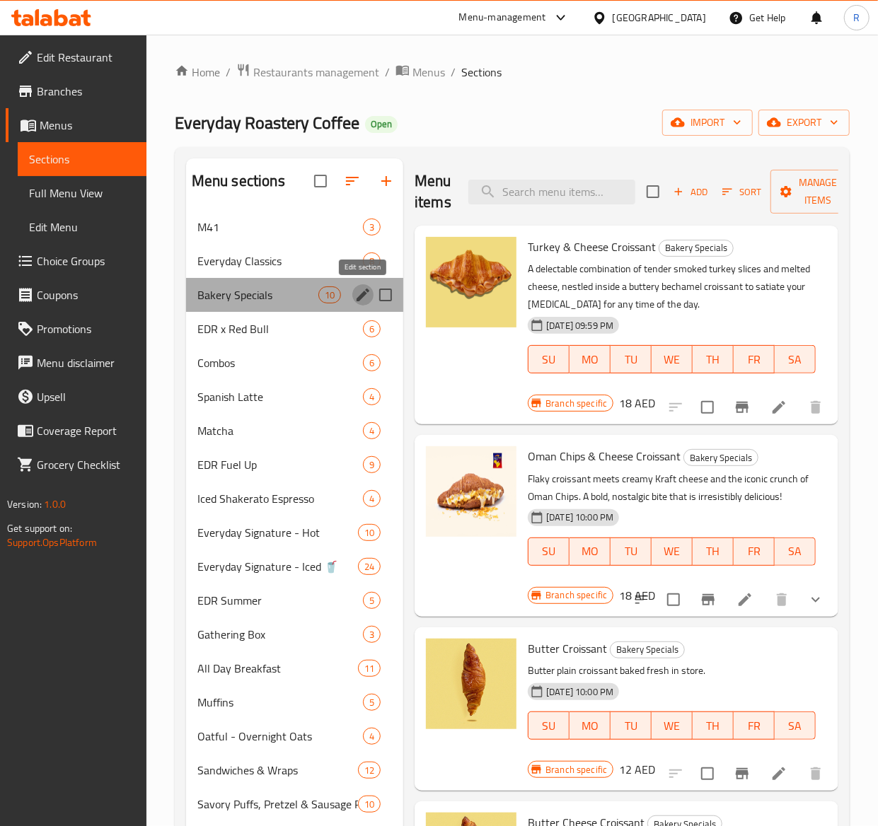
click at [358, 300] on icon "edit" at bounding box center [363, 295] width 13 height 13
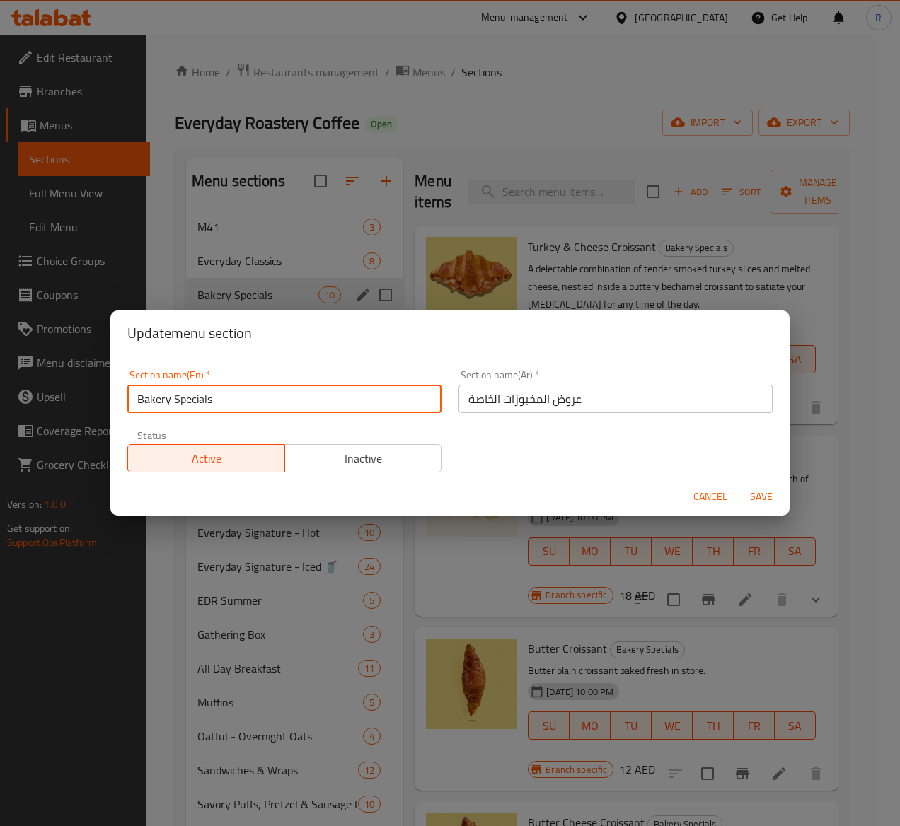
drag, startPoint x: 236, startPoint y: 398, endPoint x: 44, endPoint y: 393, distance: 191.8
click at [44, 393] on div "Update menu section Section name(En)   * Bakery Specials Section name(En) * Sec…" at bounding box center [450, 413] width 900 height 826
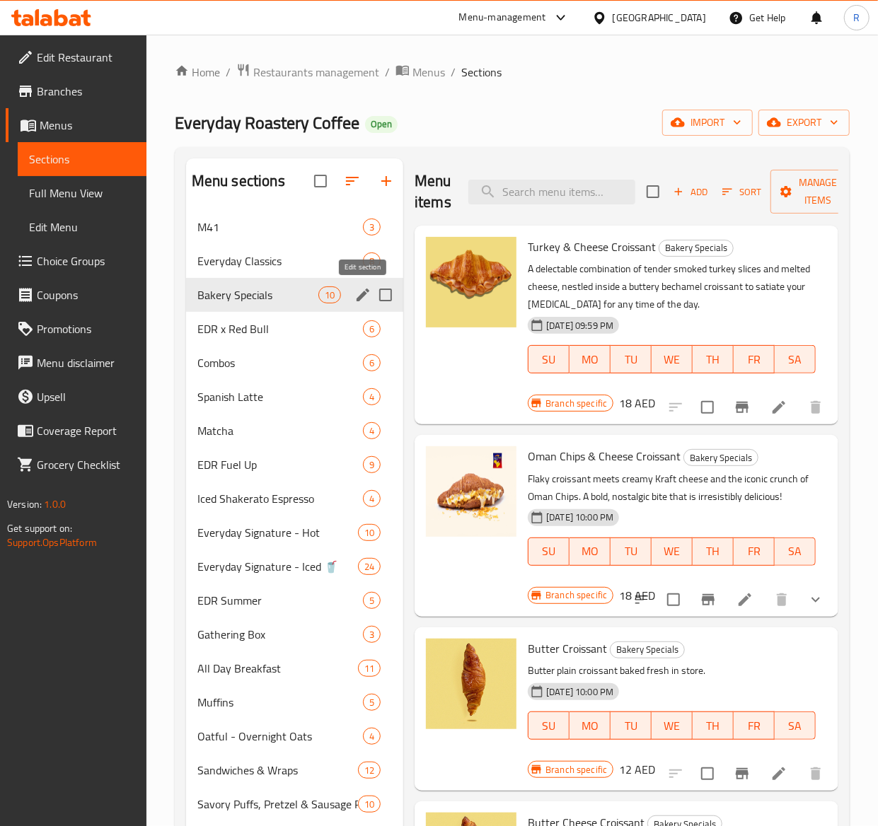
click at [360, 306] on button "edit" at bounding box center [362, 294] width 21 height 21
click at [759, 408] on li at bounding box center [779, 407] width 40 height 25
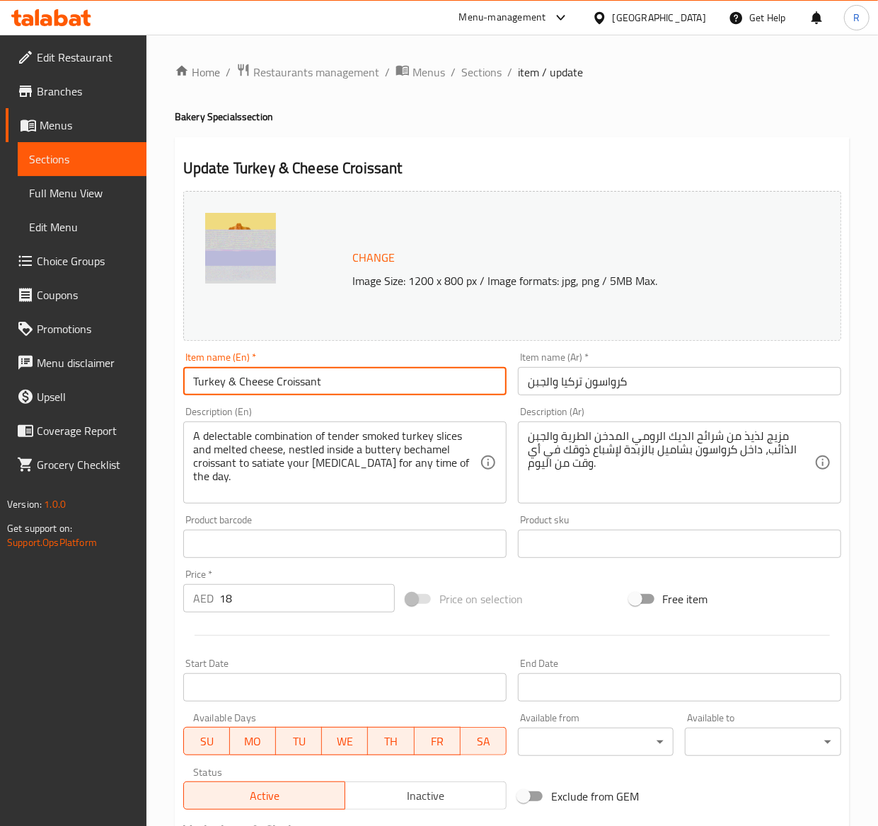
drag, startPoint x: 374, startPoint y: 379, endPoint x: 143, endPoint y: 342, distance: 233.5
click at [143, 342] on div "Edit Restaurant Branches Menus Sections Full Menu View Edit Menu Choice Groups …" at bounding box center [439, 528] width 878 height 986
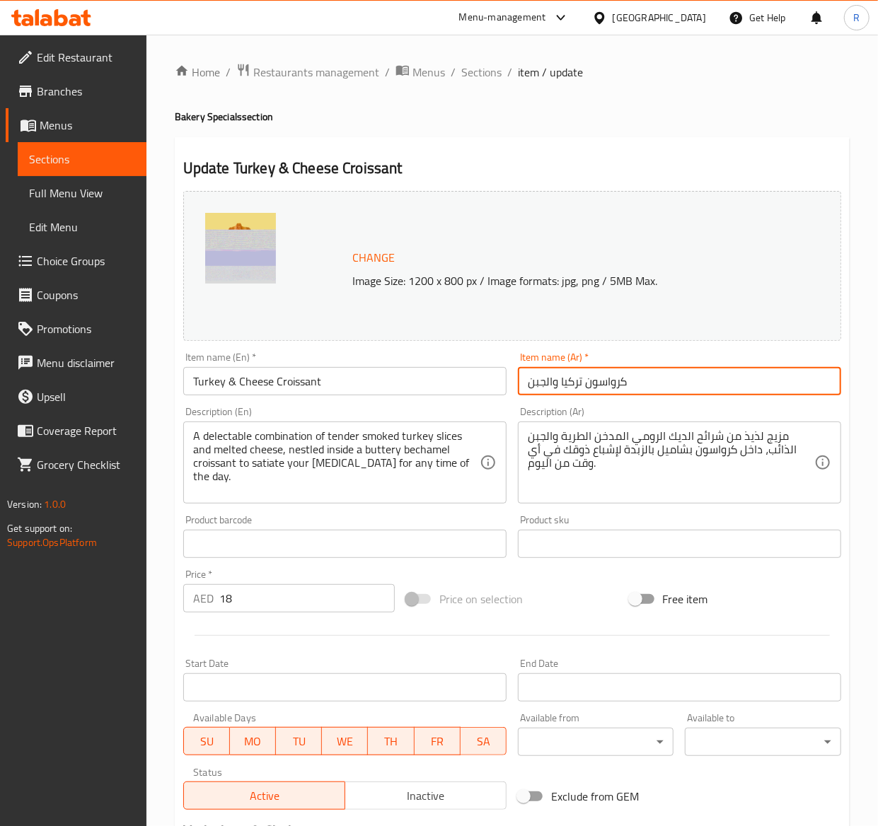
drag, startPoint x: 669, startPoint y: 396, endPoint x: 617, endPoint y: 373, distance: 57.0
click at [617, 373] on input "كرواسون تركيا والجبن" at bounding box center [679, 381] width 323 height 28
drag, startPoint x: 666, startPoint y: 381, endPoint x: 378, endPoint y: 327, distance: 293.6
click at [378, 327] on div "Change Image Size: 1200 x 800 px / Image formats: jpg, png / 5MB Max. Item name…" at bounding box center [512, 500] width 669 height 630
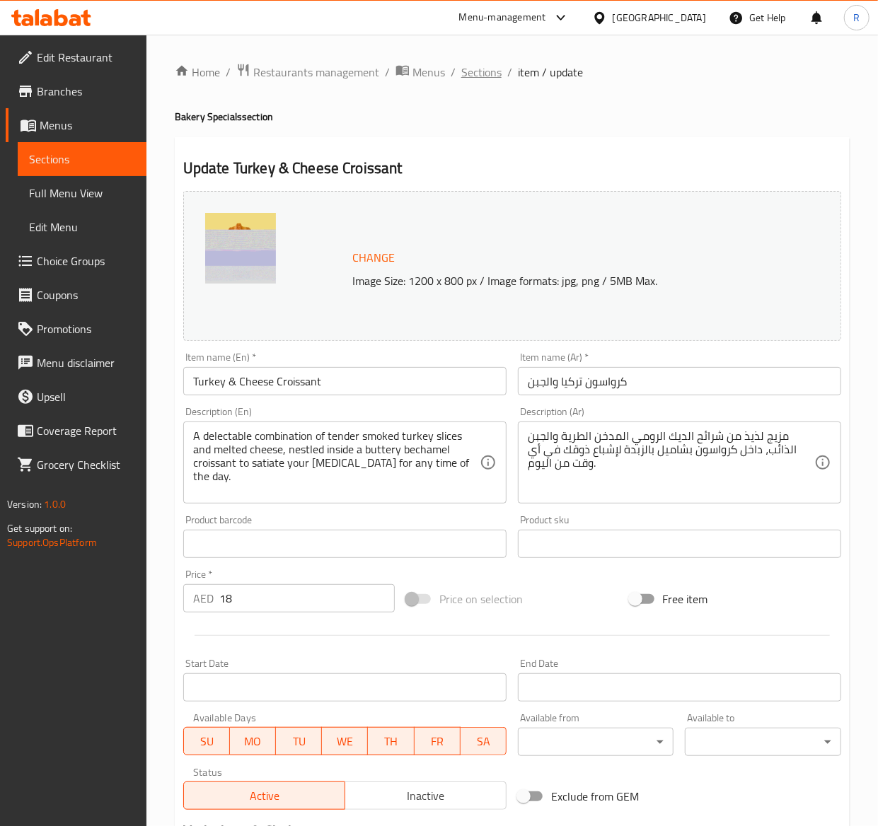
click at [471, 64] on span "Sections" at bounding box center [481, 72] width 40 height 17
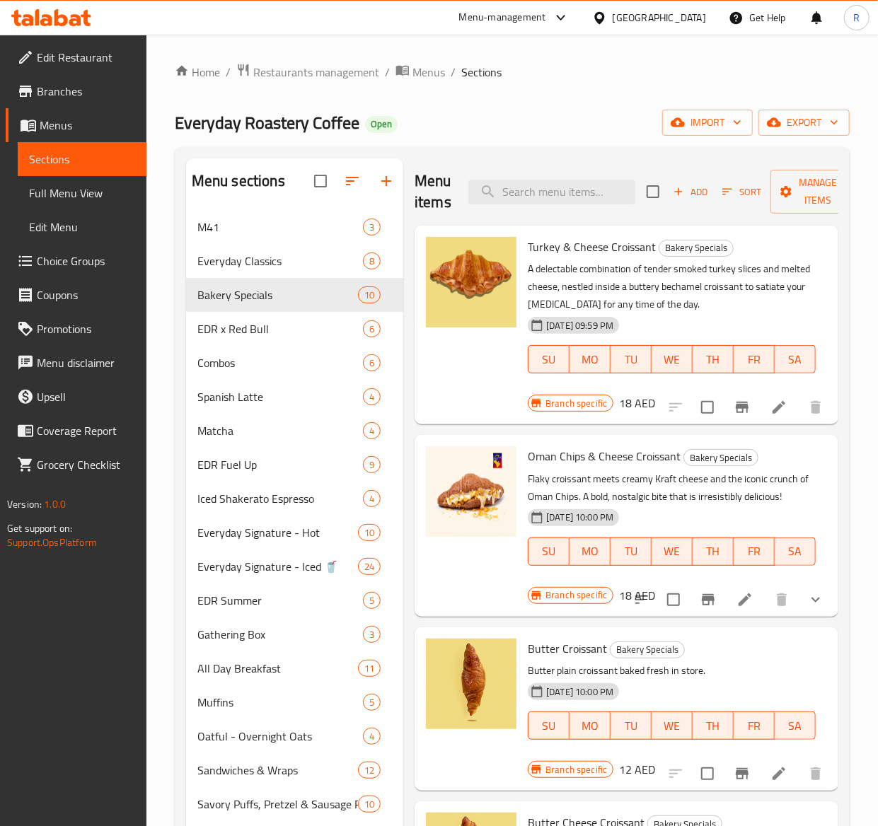
click at [737, 608] on icon at bounding box center [745, 599] width 17 height 17
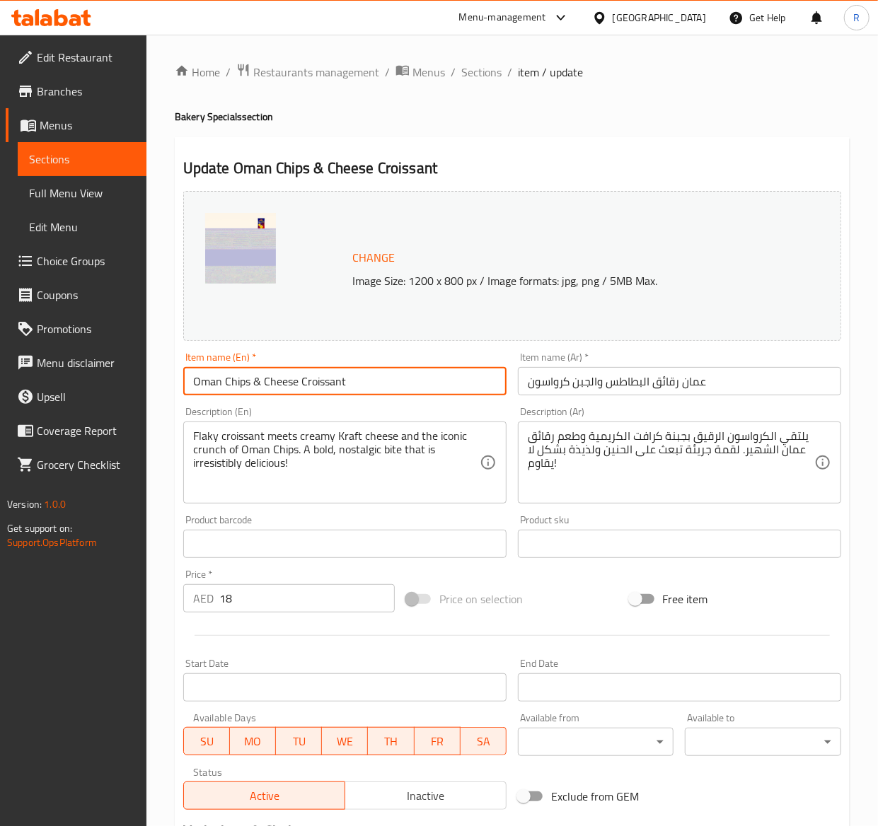
drag, startPoint x: 369, startPoint y: 386, endPoint x: -2, endPoint y: 370, distance: 371.8
click at [0, 370] on html "​ Menu-management United Arab Emirates Get Help R Edit Restaurant Branches Menu…" at bounding box center [439, 413] width 878 height 826
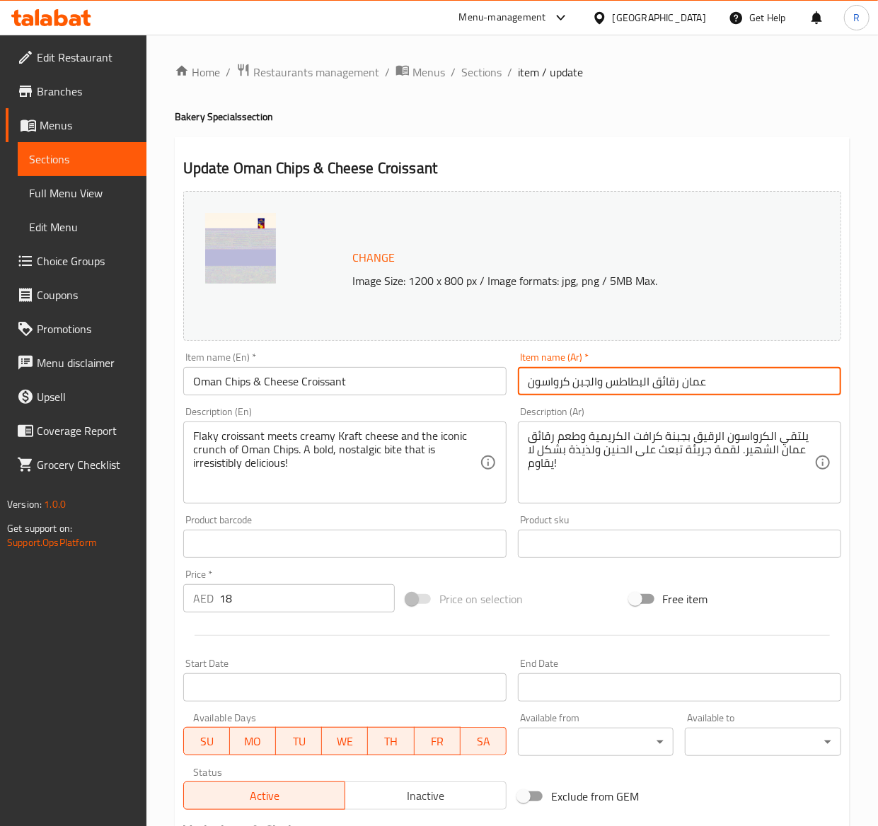
drag, startPoint x: 712, startPoint y: 396, endPoint x: 419, endPoint y: 379, distance: 293.4
click at [419, 379] on div "Change Image Size: 1200 x 800 px / Image formats: jpg, png / 5MB Max. Item name…" at bounding box center [512, 500] width 669 height 630
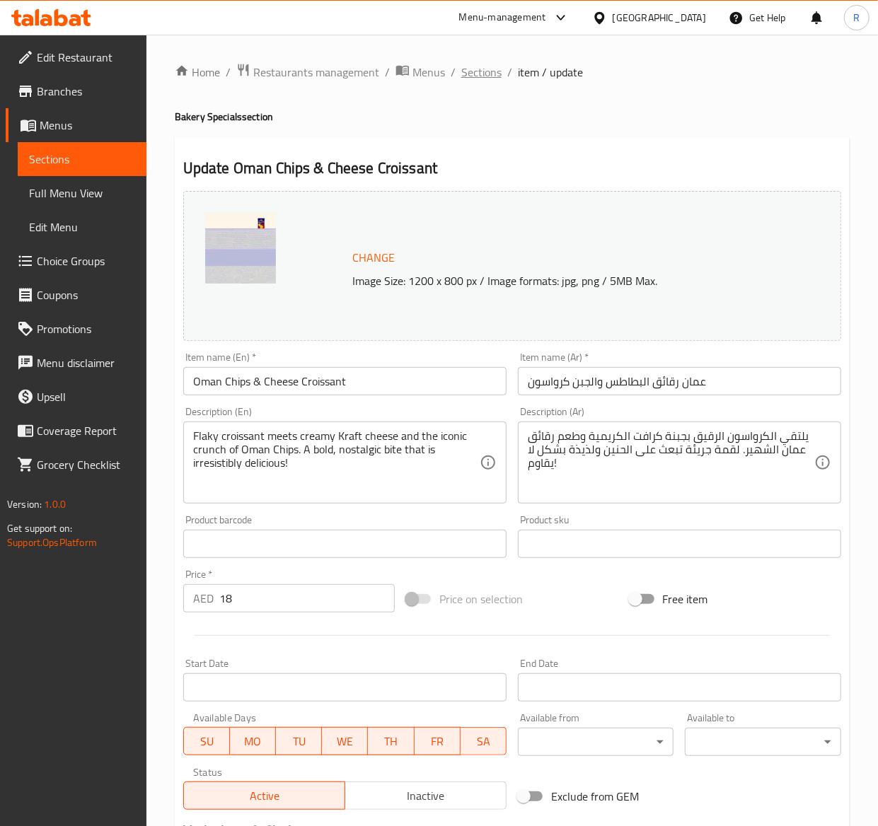
click at [481, 69] on span "Sections" at bounding box center [481, 72] width 40 height 17
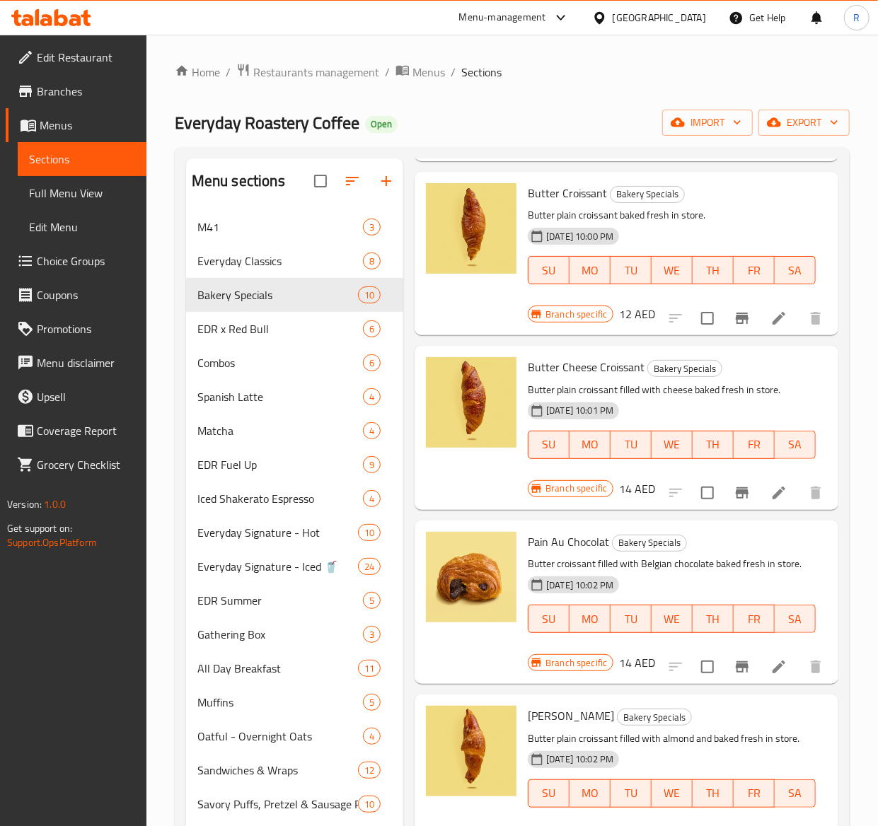
scroll to position [328, 0]
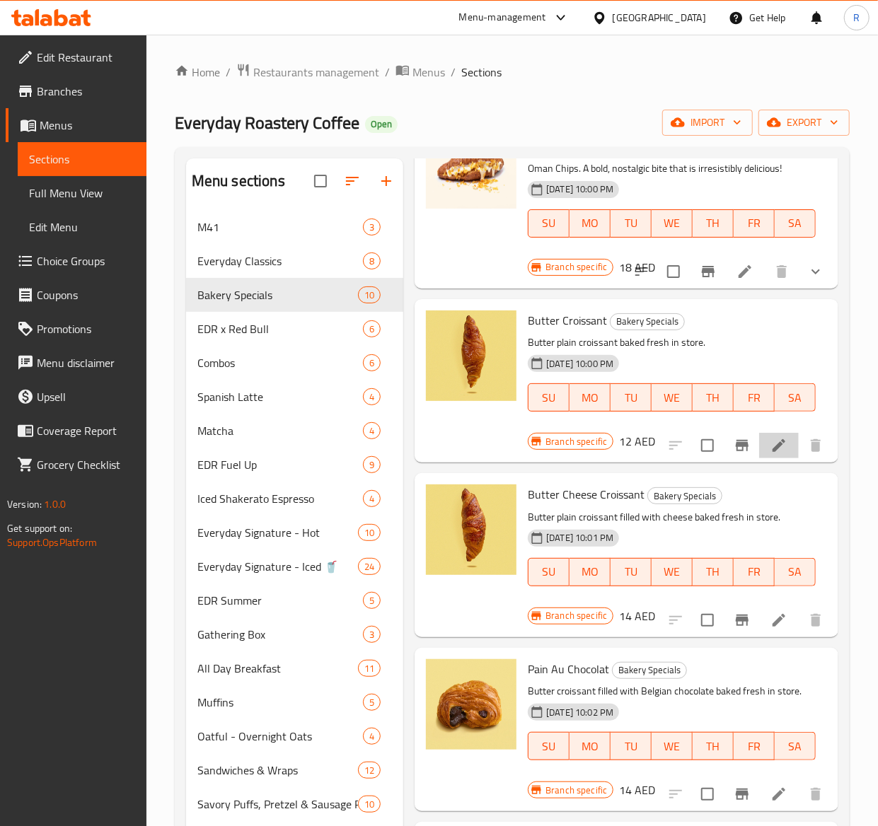
click at [759, 458] on li at bounding box center [779, 445] width 40 height 25
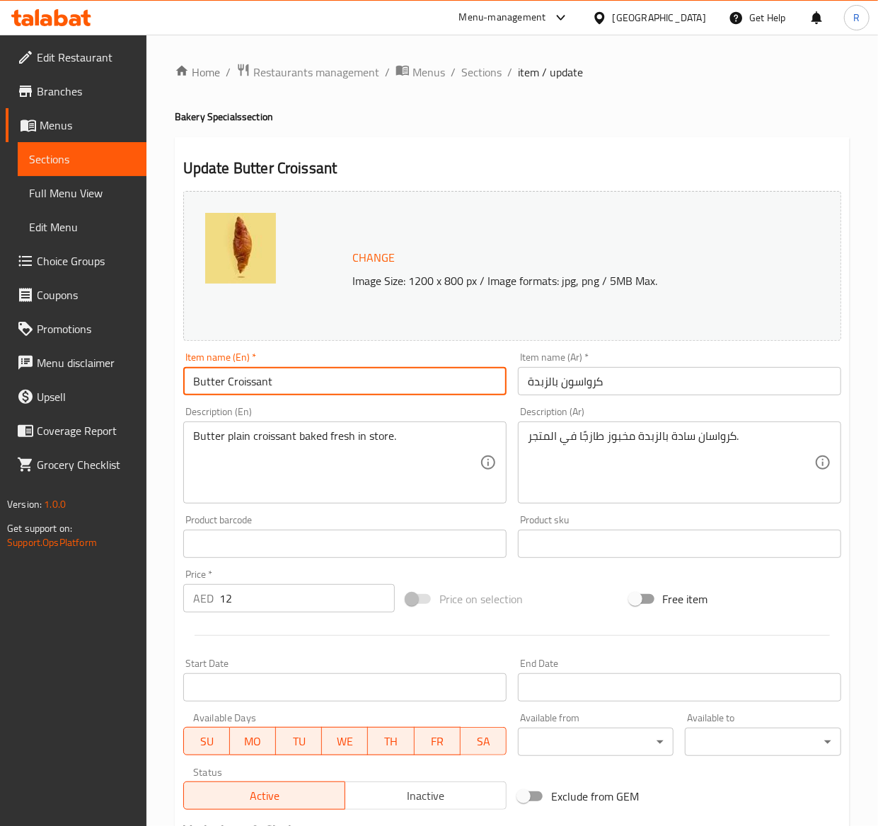
drag, startPoint x: 295, startPoint y: 386, endPoint x: -2, endPoint y: 338, distance: 301.0
click at [0, 338] on html "​ Menu-management [GEOGRAPHIC_DATA] Get Help R Edit Restaurant Branches Menus S…" at bounding box center [439, 413] width 878 height 826
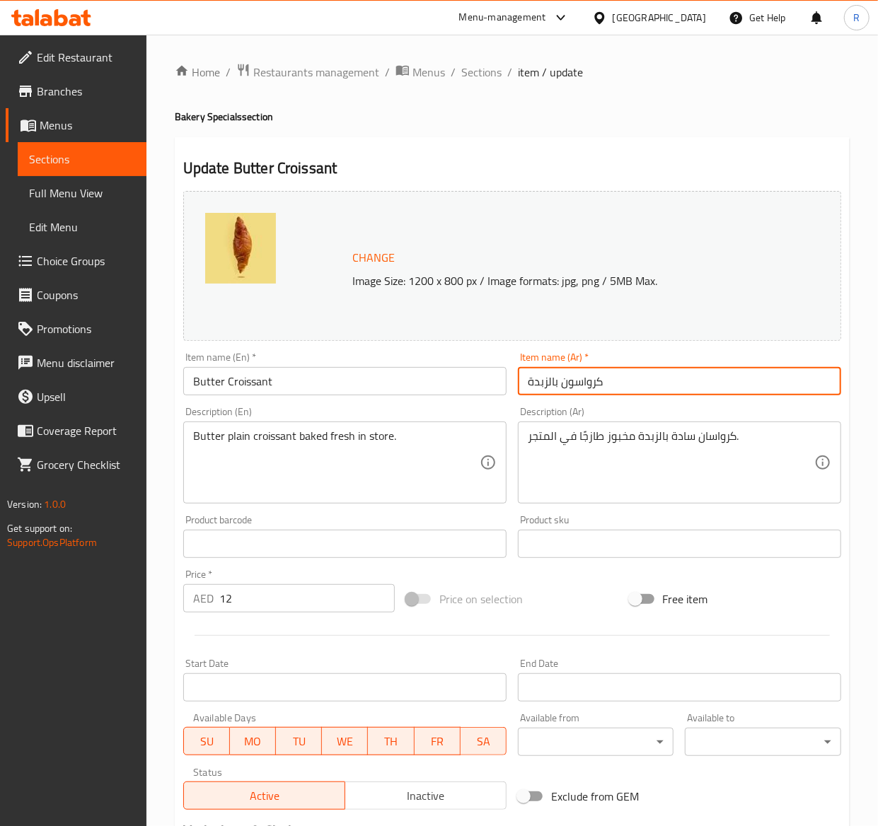
drag, startPoint x: 674, startPoint y: 390, endPoint x: 416, endPoint y: 334, distance: 264.2
click at [416, 334] on div "Change Image Size: 1200 x 800 px / Image formats: jpg, png / 5MB Max. Item name…" at bounding box center [512, 500] width 669 height 630
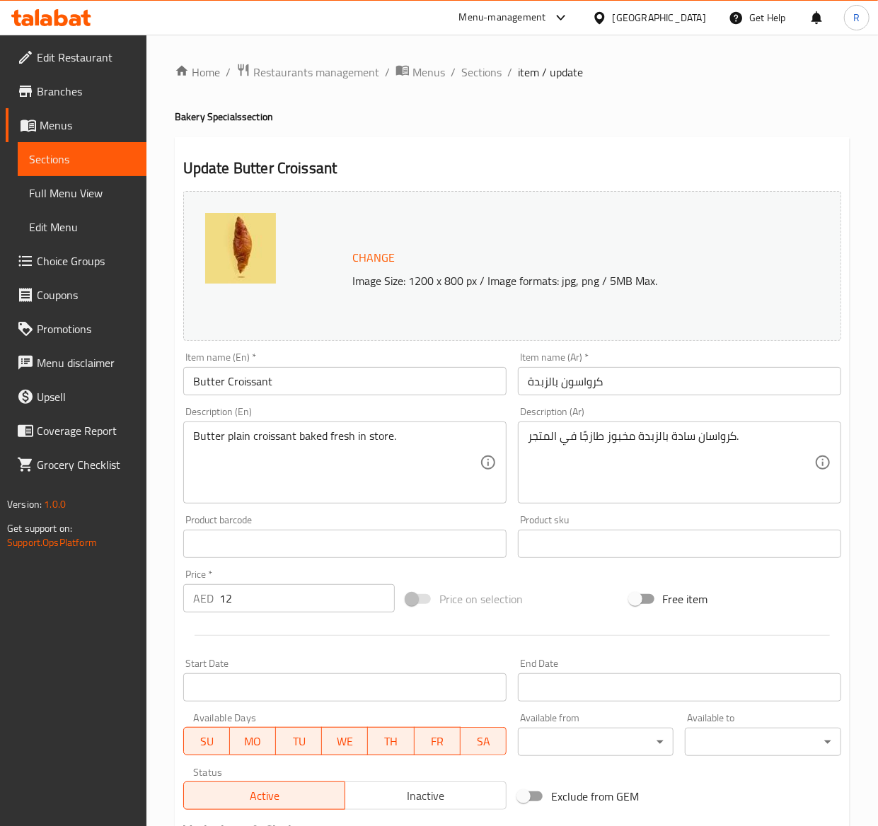
click at [456, 76] on ol "Home / Restaurants management / Menus / Sections / item / update" at bounding box center [512, 72] width 675 height 18
click at [481, 70] on span "Sections" at bounding box center [481, 72] width 40 height 17
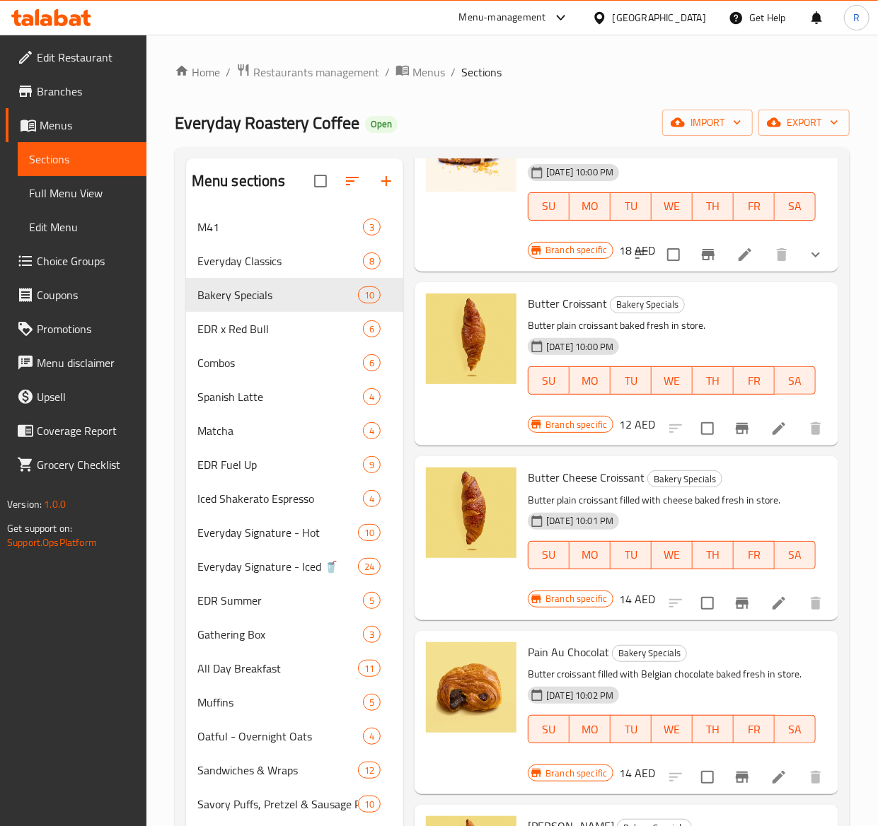
scroll to position [343, 0]
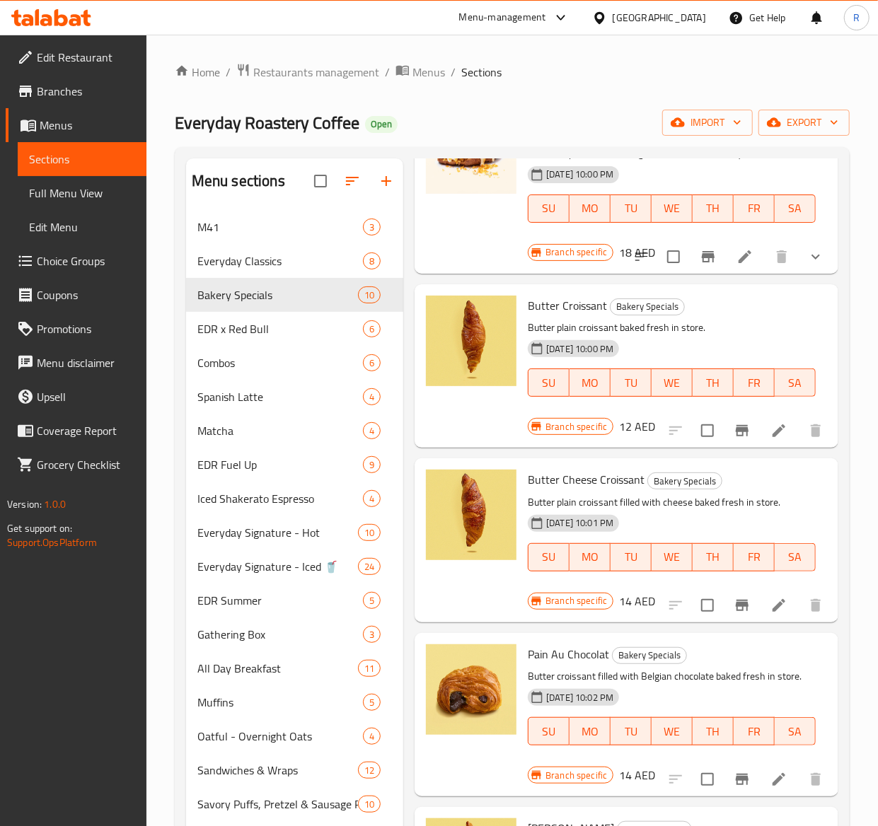
click at [770, 614] on icon at bounding box center [778, 605] width 17 height 17
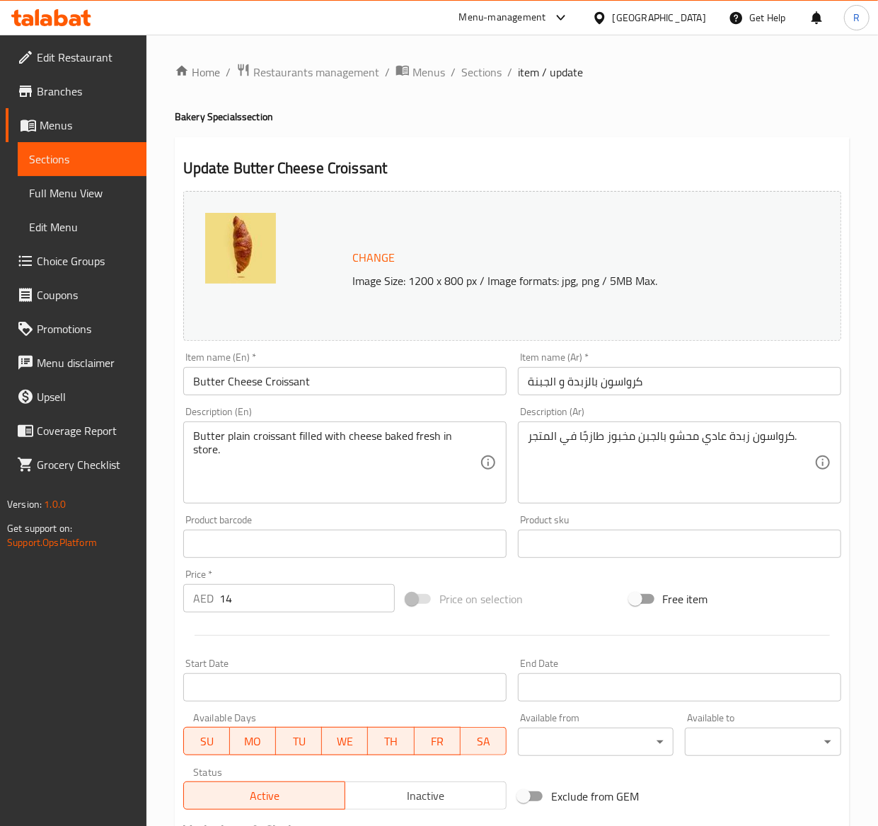
click at [351, 366] on div "Item name (En)   * Butter Cheese Croissant Item name (En) *" at bounding box center [344, 373] width 323 height 43
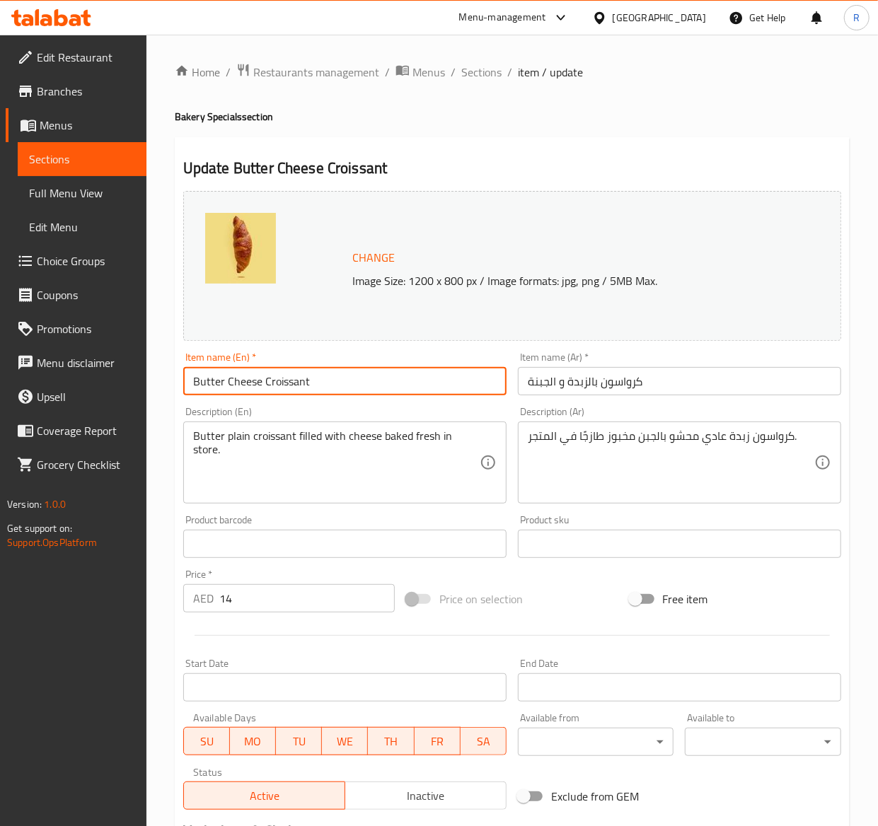
drag, startPoint x: 323, startPoint y: 389, endPoint x: -2, endPoint y: 293, distance: 339.4
click at [0, 293] on html "​ Menu-management [GEOGRAPHIC_DATA] Get Help R Edit Restaurant Branches Menus S…" at bounding box center [439, 413] width 878 height 826
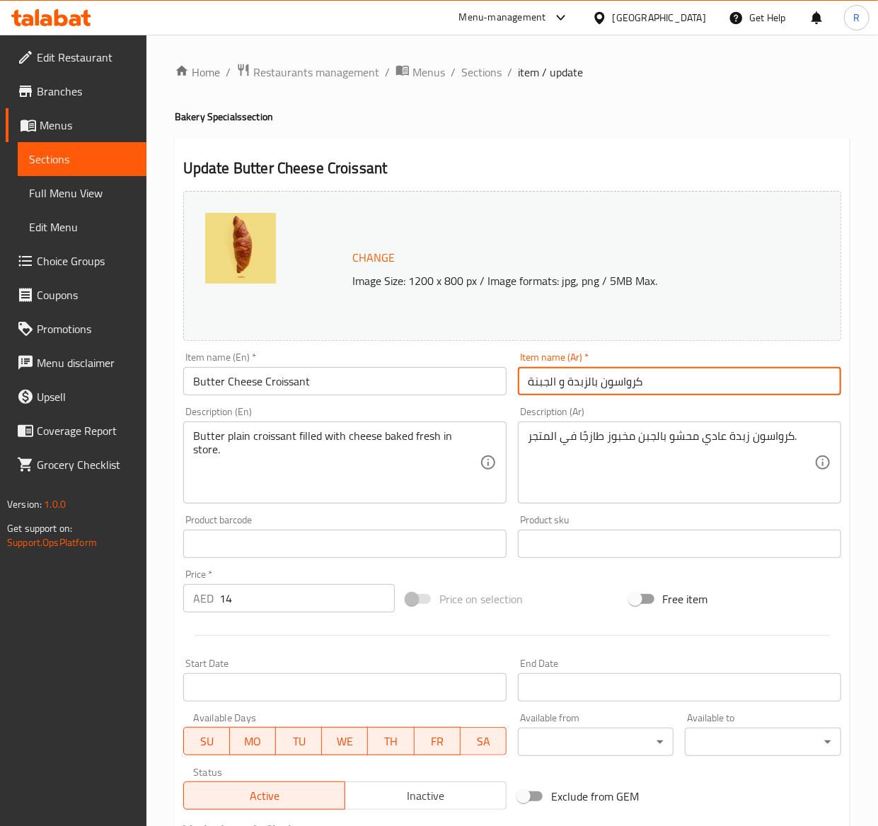
drag, startPoint x: 660, startPoint y: 381, endPoint x: 325, endPoint y: 296, distance: 345.3
click at [325, 296] on div "Change Image Size: 1200 x 800 px / Image formats: jpg, png / 5MB Max. Item name…" at bounding box center [512, 500] width 669 height 630
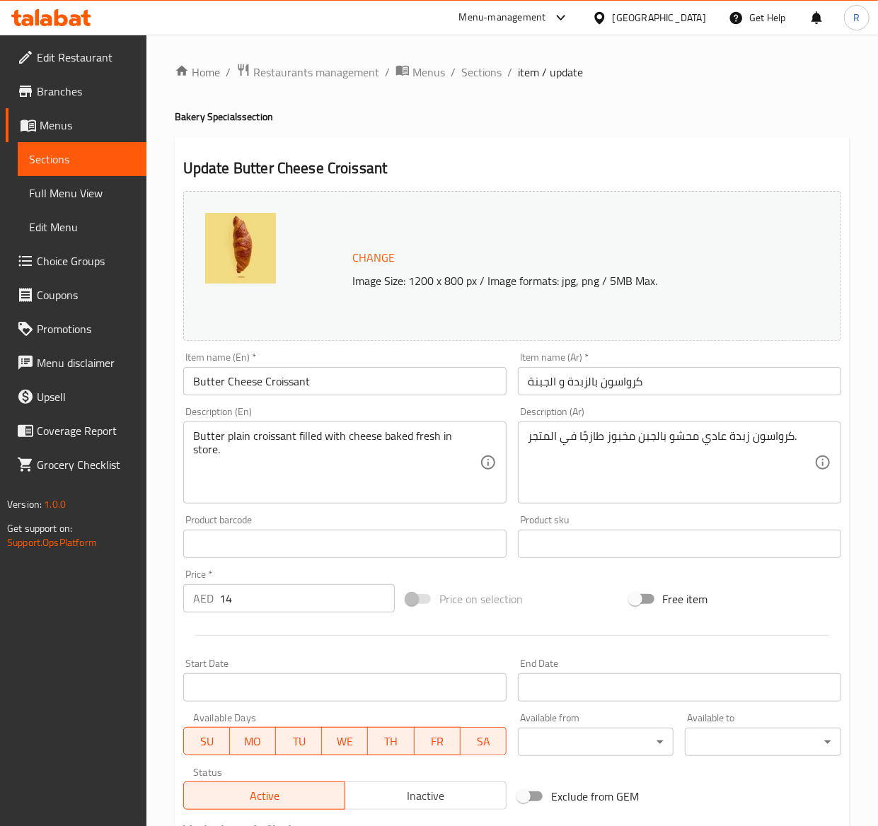
click at [640, 427] on div "كرواسون زبدة عادي محشو بالجبن مخبوز طازجًا في المتجر. Description (Ar)" at bounding box center [679, 463] width 323 height 82
click at [471, 75] on span "Sections" at bounding box center [481, 72] width 40 height 17
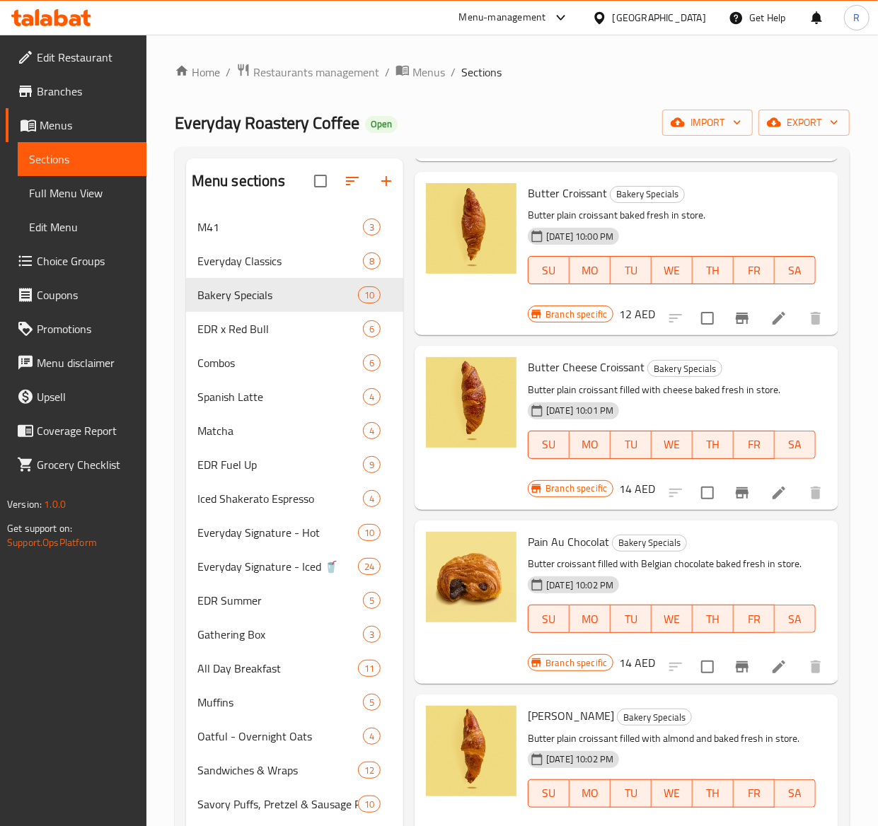
scroll to position [485, 0]
click at [773, 668] on icon at bounding box center [779, 667] width 13 height 13
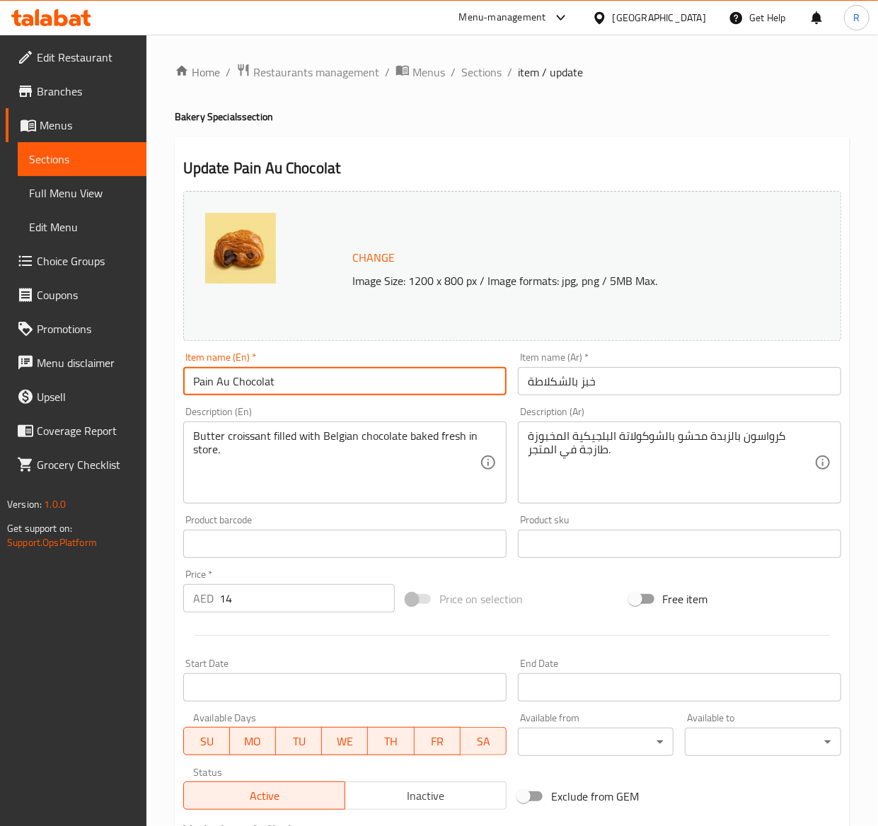
drag, startPoint x: 397, startPoint y: 381, endPoint x: -2, endPoint y: 311, distance: 405.3
click at [0, 311] on html "​ Menu-management [GEOGRAPHIC_DATA] Get Help R Edit Restaurant Branches Menus S…" at bounding box center [439, 413] width 878 height 826
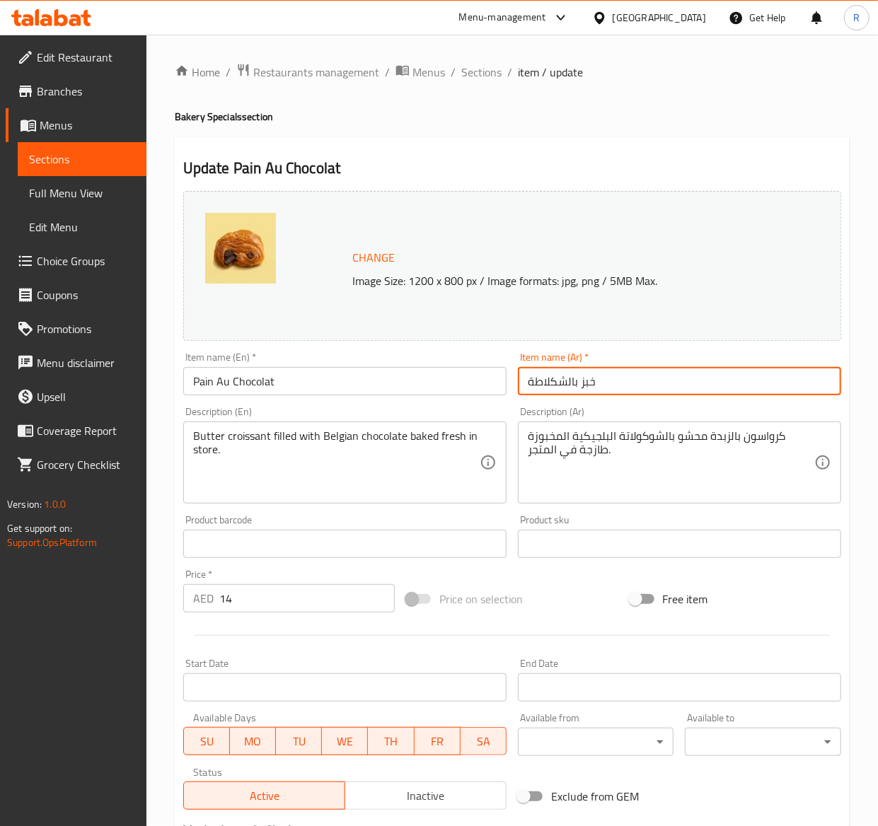
drag, startPoint x: 626, startPoint y: 384, endPoint x: 368, endPoint y: 401, distance: 258.8
click at [368, 401] on div "Change Image Size: 1200 x 800 px / Image formats: jpg, png / 5MB Max. Item name…" at bounding box center [512, 500] width 669 height 630
type input "c"
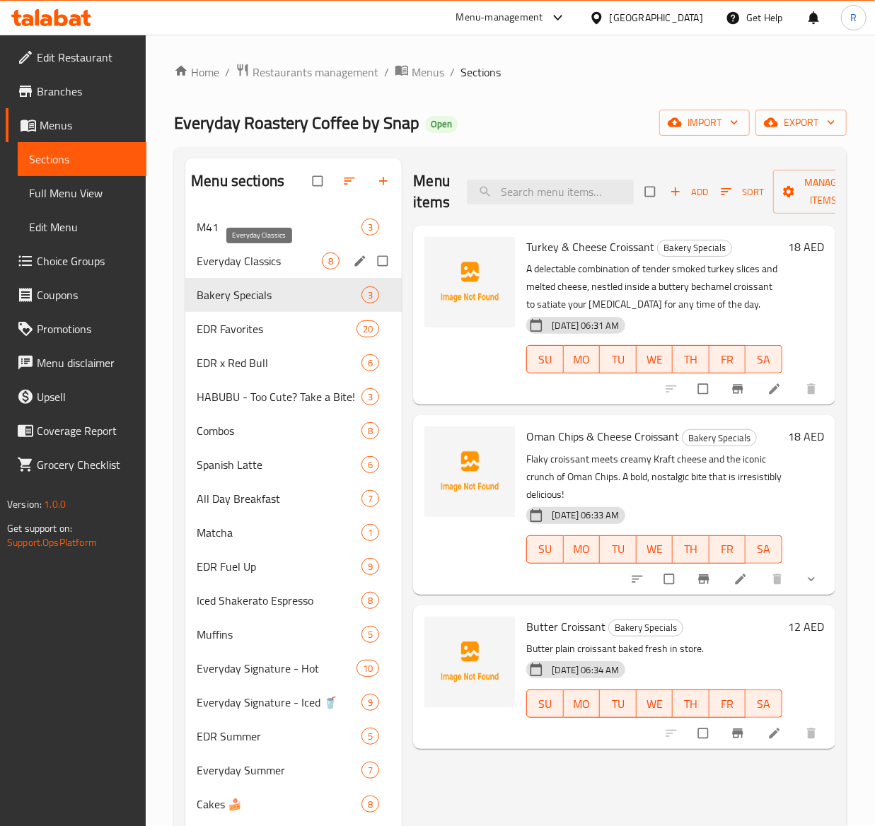
click at [316, 253] on span "Everyday Classics" at bounding box center [259, 261] width 125 height 17
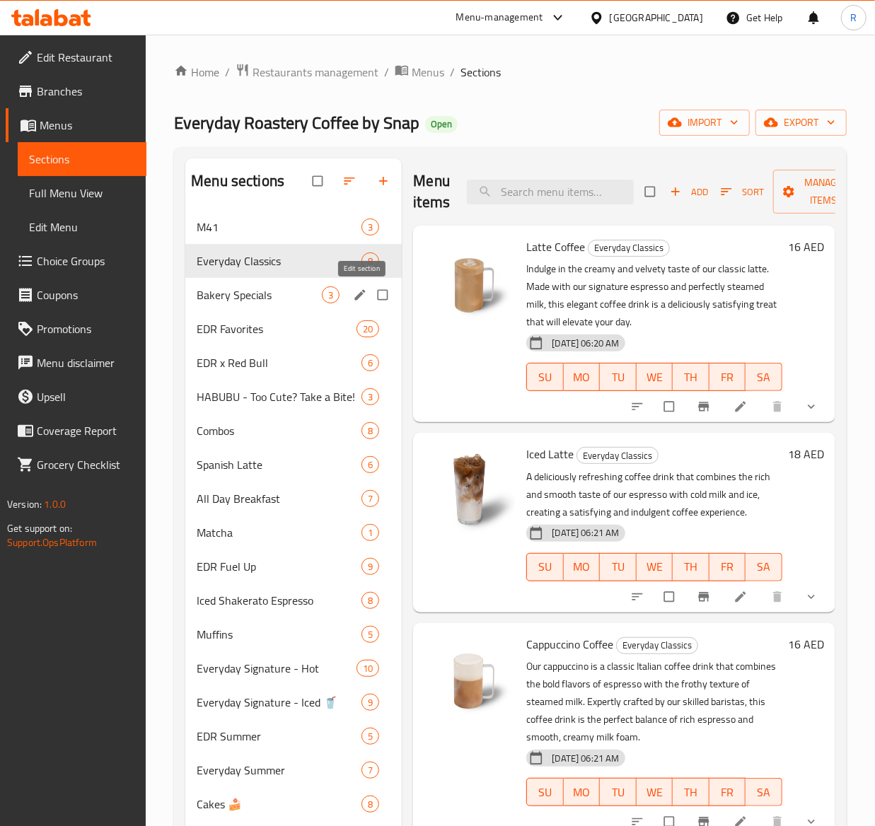
click at [361, 290] on icon "edit" at bounding box center [360, 295] width 14 height 14
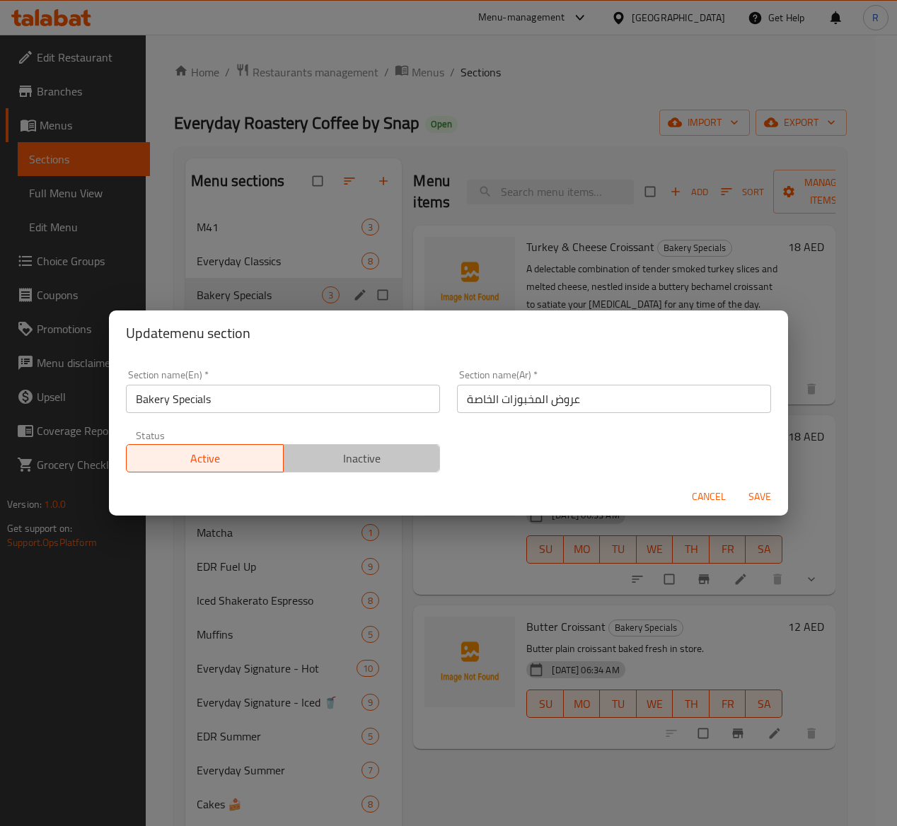
click at [378, 458] on span "Inactive" at bounding box center [362, 459] width 146 height 21
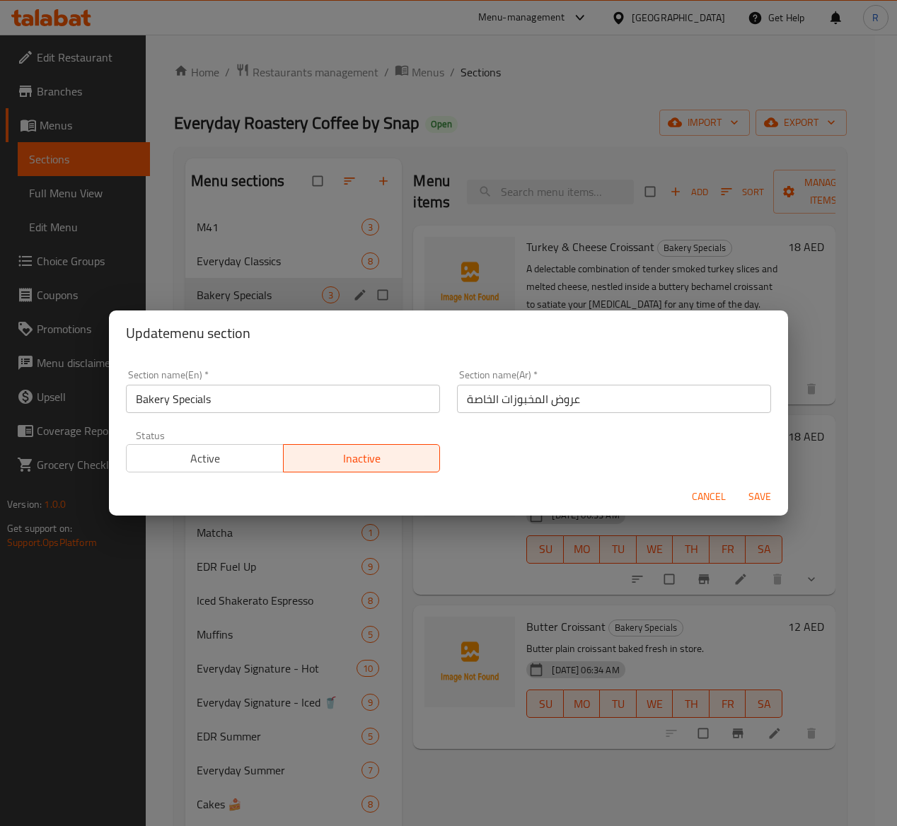
click at [754, 498] on span "Save" at bounding box center [760, 497] width 34 height 18
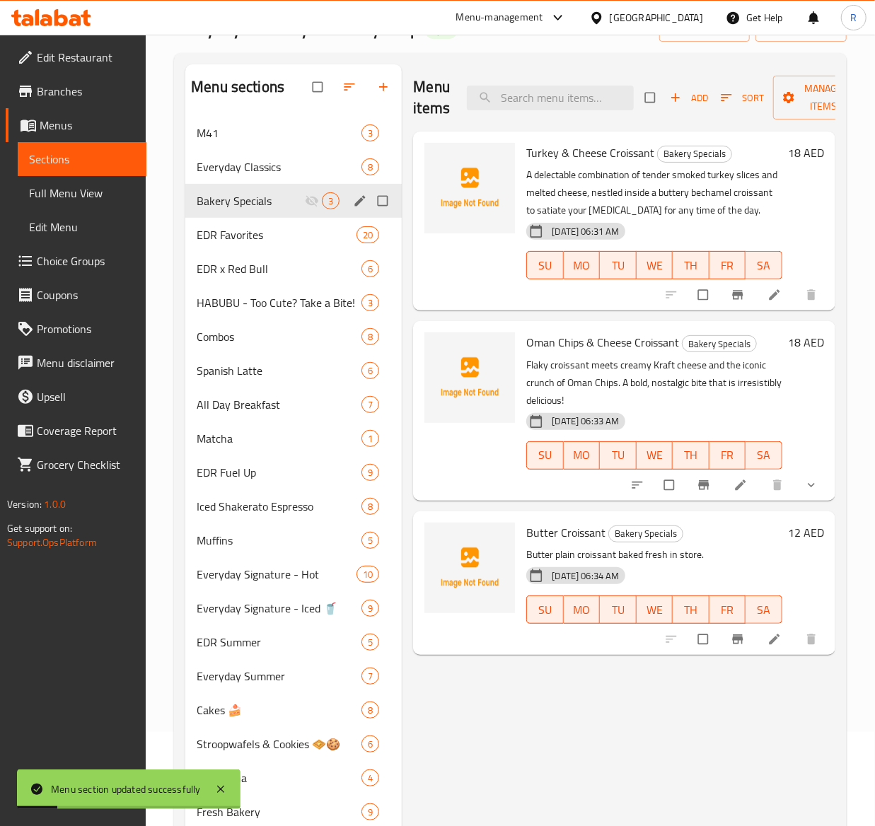
scroll to position [89, 0]
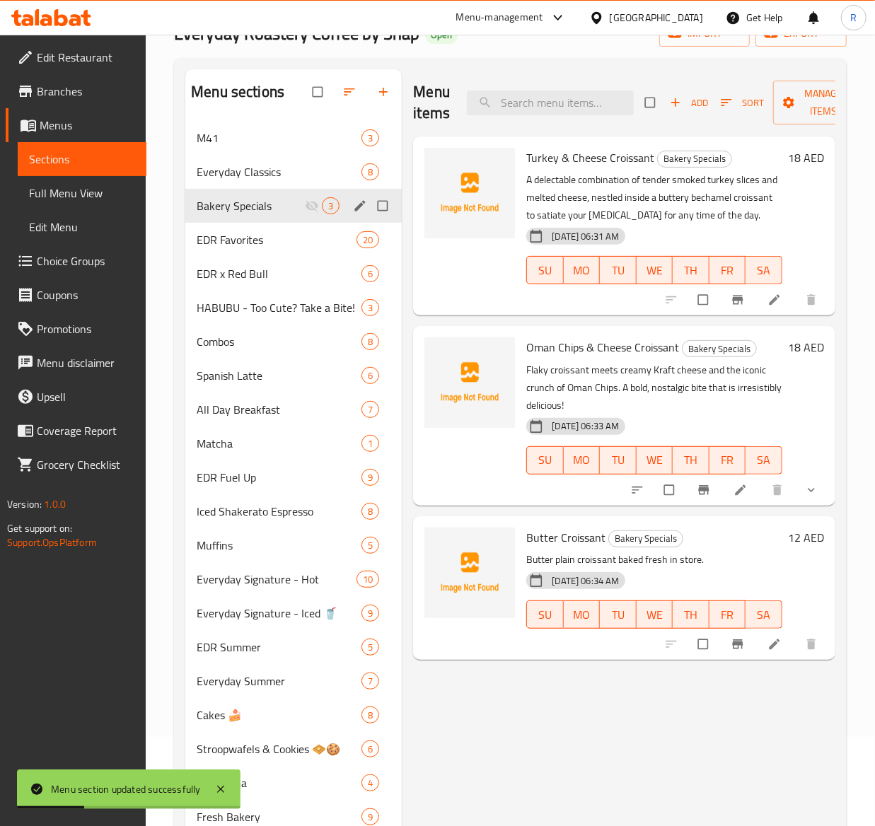
click at [683, 96] on span "button" at bounding box center [677, 103] width 17 height 14
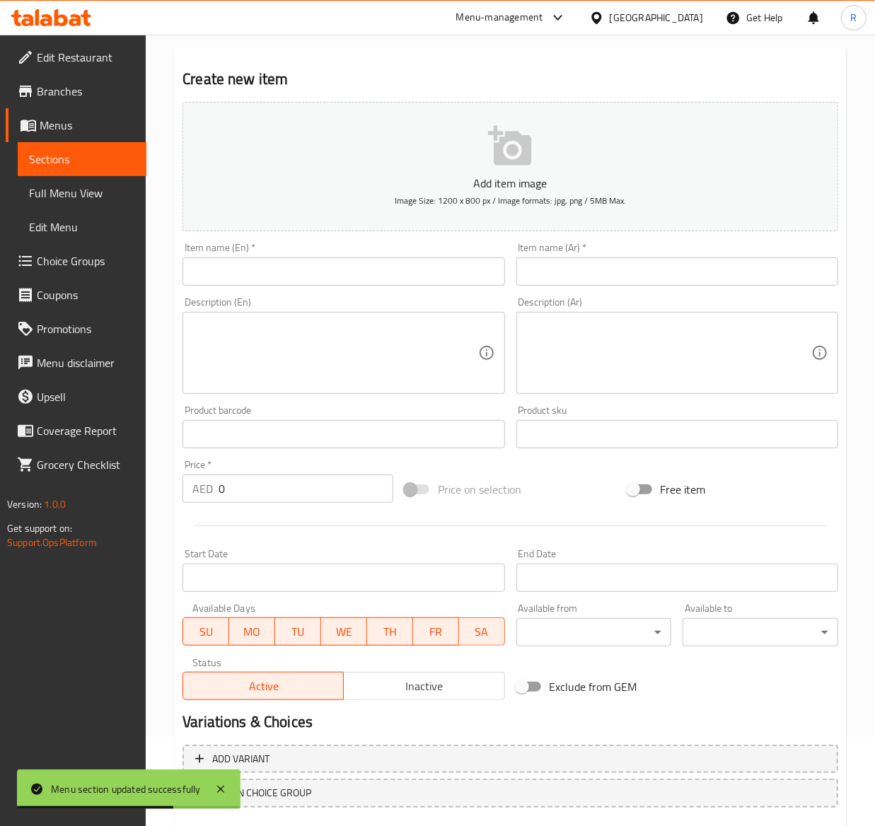
click at [236, 252] on div "Item name (En)   * Item name (En) *" at bounding box center [344, 264] width 322 height 43
click at [241, 265] on input "text" at bounding box center [344, 272] width 322 height 28
paste input "Butter Cheese Croissant"
type input "Butter Cheese Croissant"
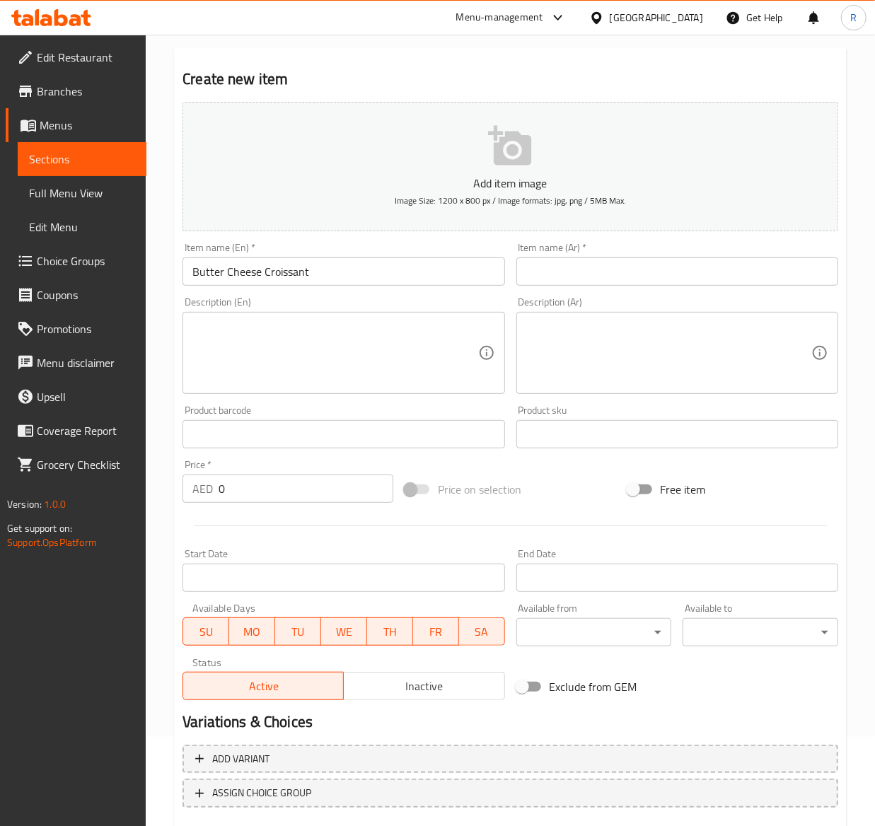
click at [563, 268] on input "text" at bounding box center [677, 272] width 322 height 28
paste input "كرواسون بالزبدة و الجبنة"
type input "كرواسون بالزبدة و الجبنة"
click at [255, 375] on textarea at bounding box center [334, 353] width 285 height 67
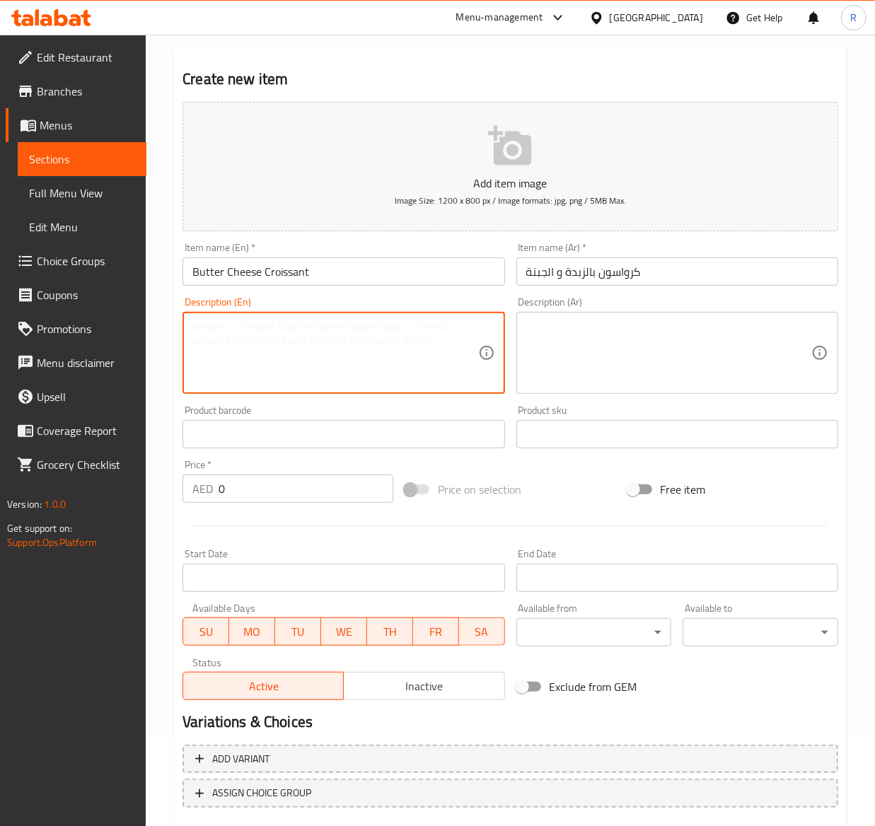
paste textarea "Butter plain croissant filled with cheese baked fresh in store."
type textarea "Butter plain croissant filled with cheese baked fresh in store."
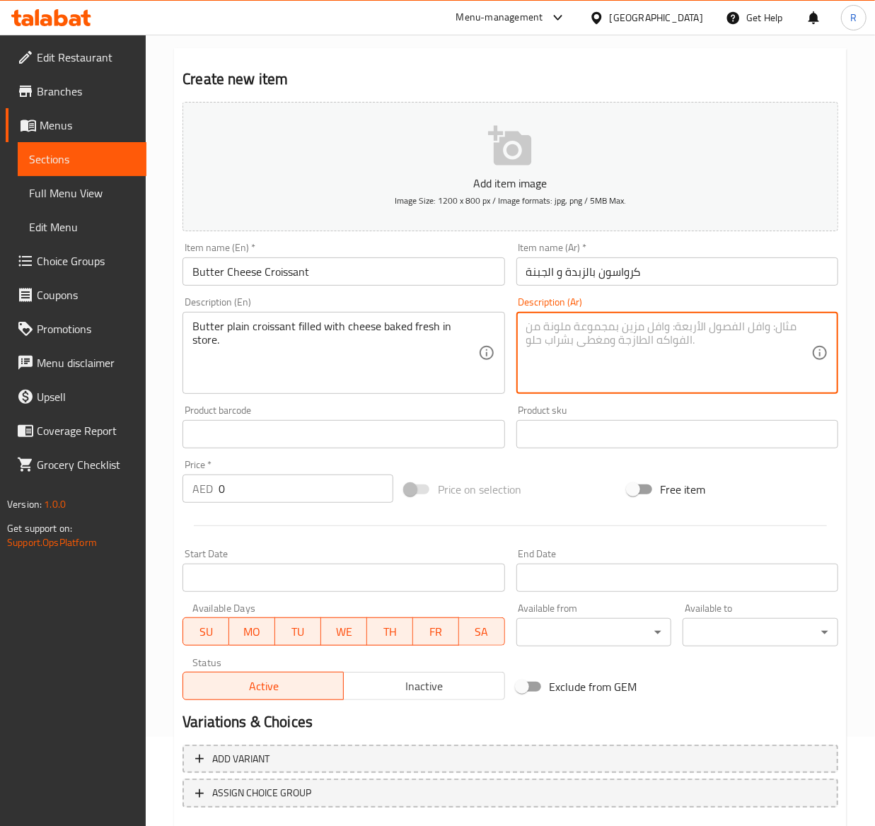
click at [615, 345] on textarea at bounding box center [668, 353] width 285 height 67
paste textarea "كرواسون زبدة عادي محشو بالجبن مخبوز طازجًا في المتجر."
type textarea "كرواسون زبدة عادي محشو بالجبن مخبوز طازجًا في المتجر."
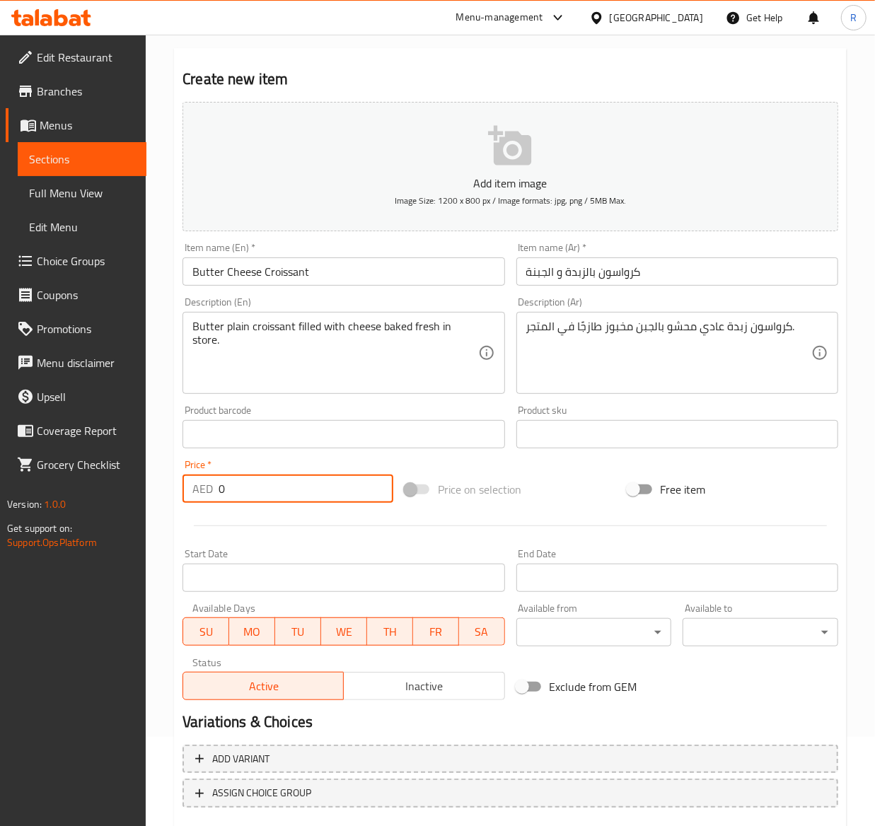
click at [272, 497] on input "0" at bounding box center [306, 489] width 175 height 28
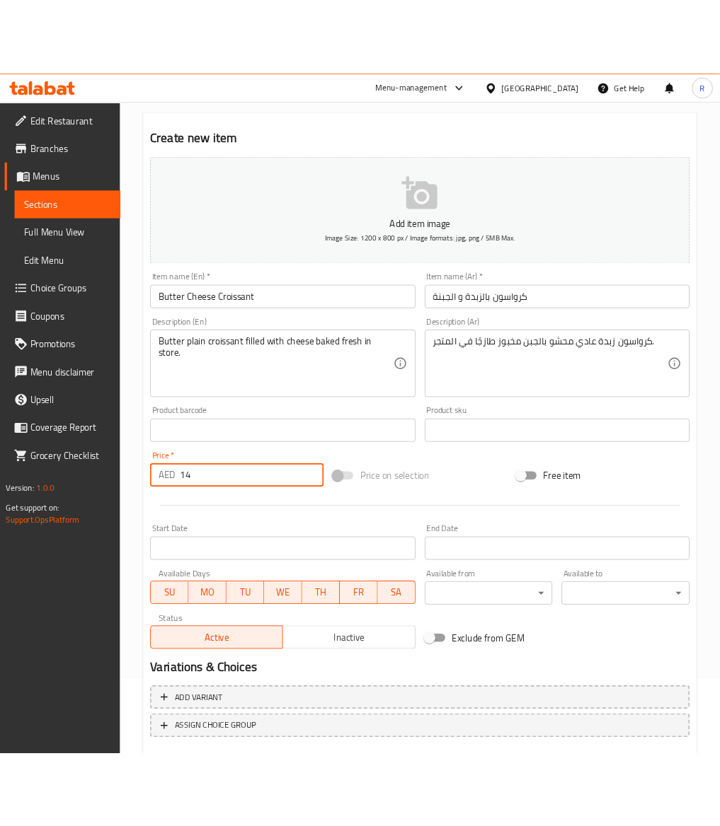
scroll to position [173, 0]
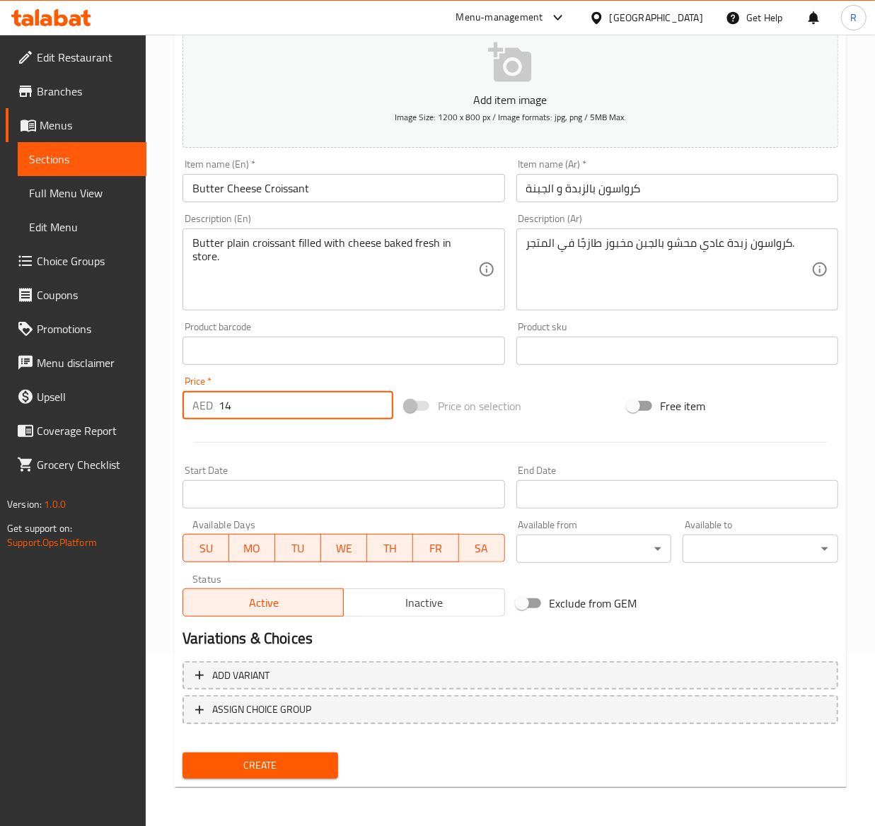
type input "14"
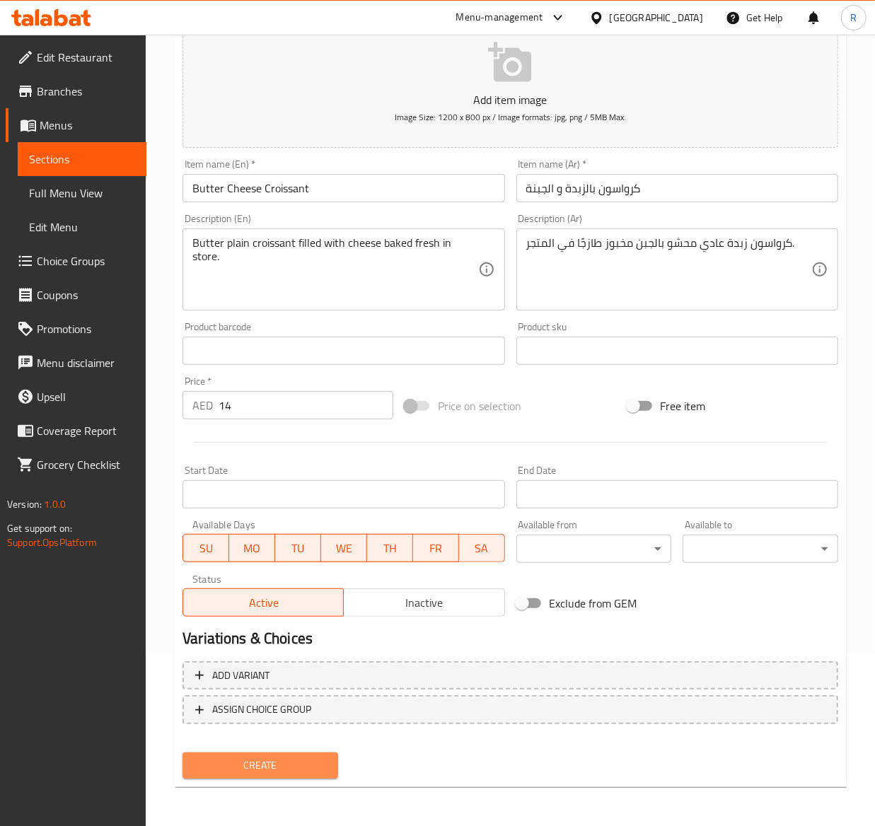
click at [250, 770] on span "Create" at bounding box center [260, 766] width 133 height 18
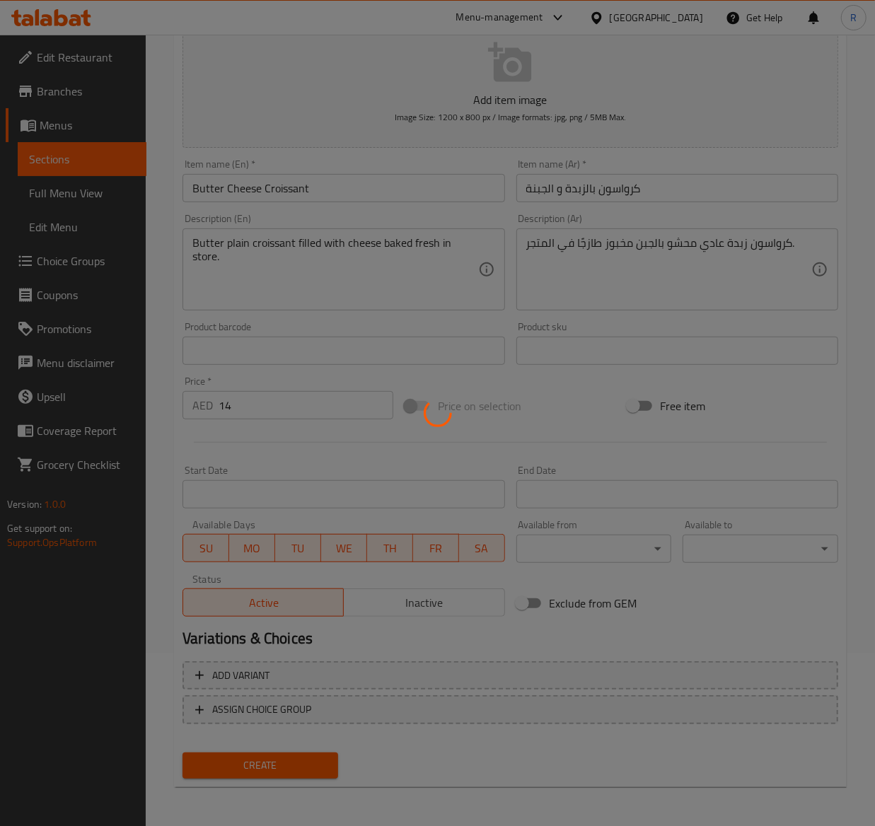
type input "0"
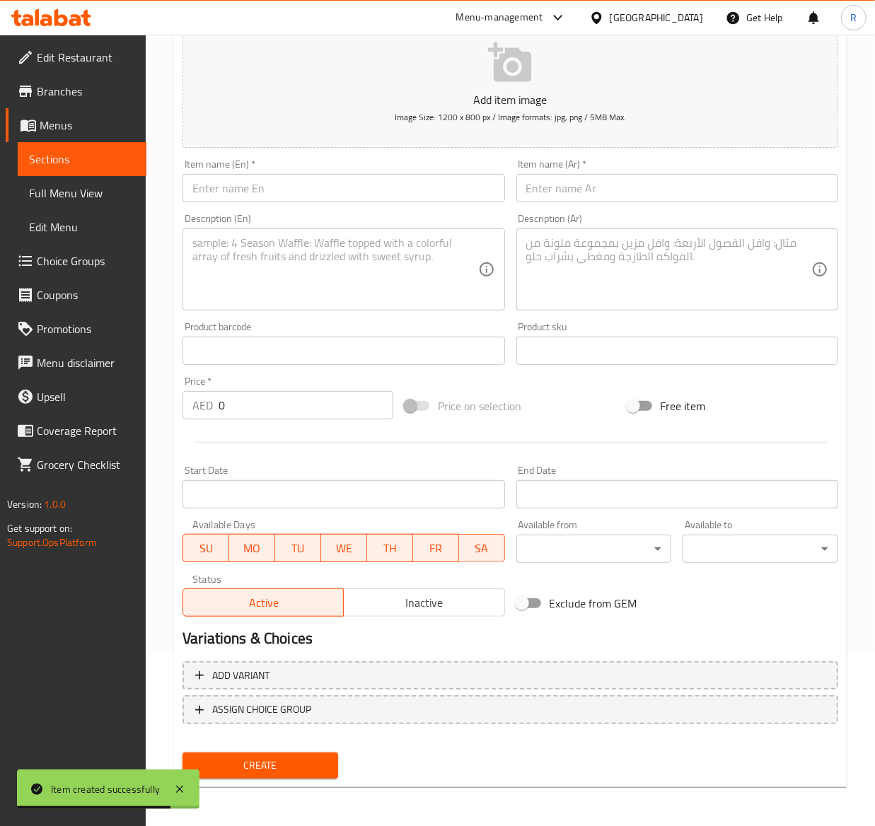
click at [215, 195] on input "text" at bounding box center [344, 188] width 322 height 28
paste input "Pain Au Chocolat"
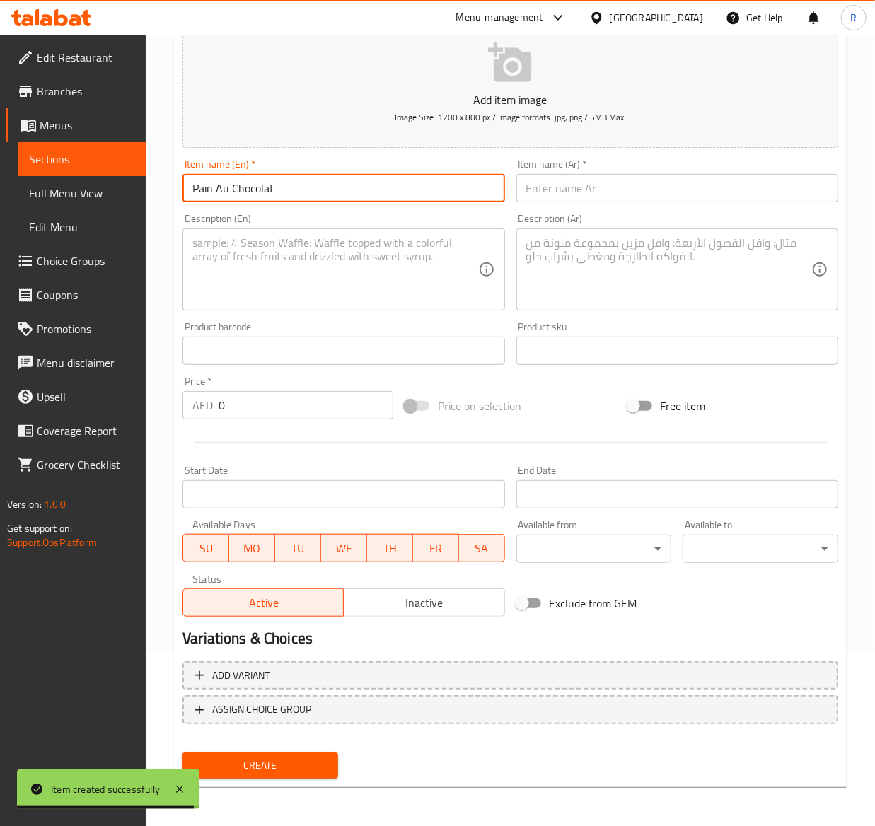
type input "Pain Au Chocolat"
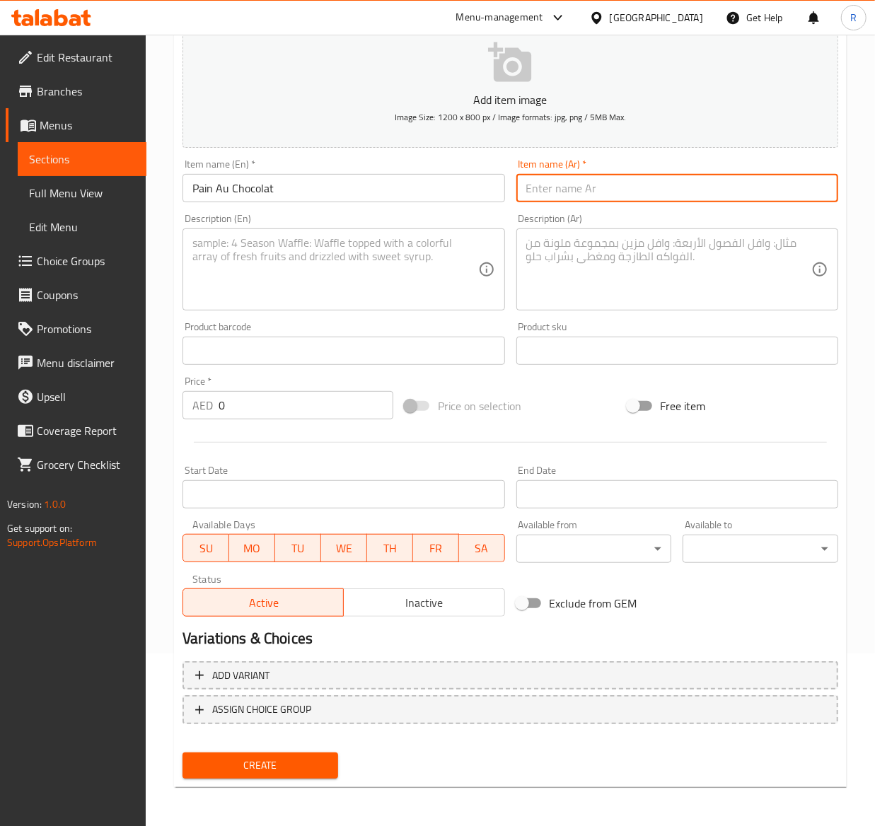
click at [541, 198] on input "text" at bounding box center [677, 188] width 322 height 28
paste input "Pain Au Chocolat"
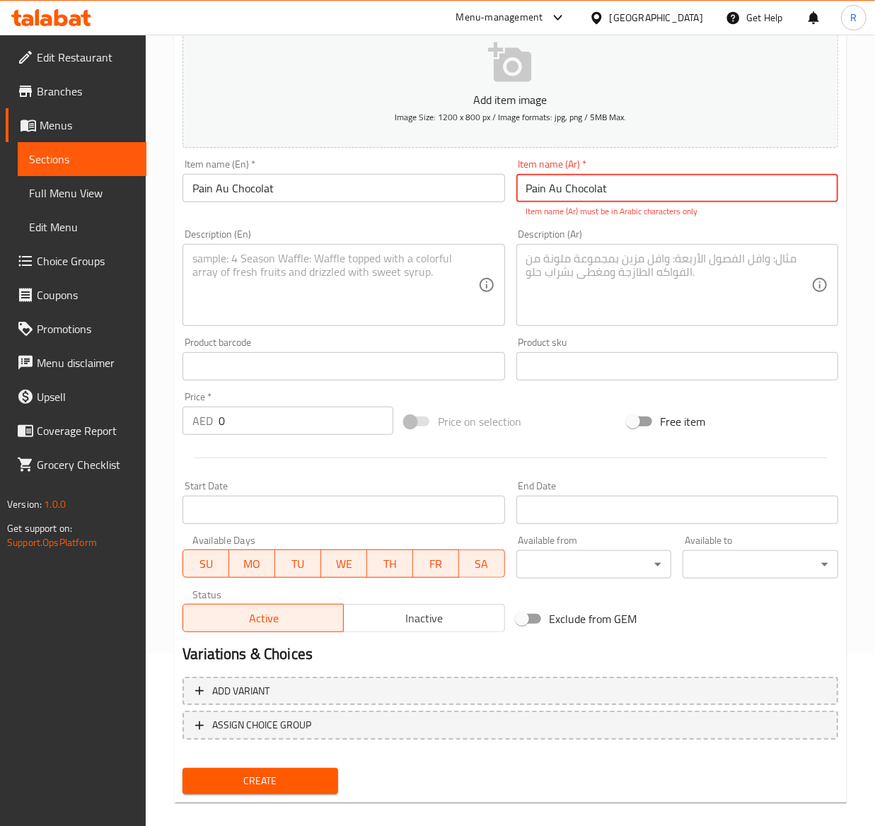
drag, startPoint x: 625, startPoint y: 183, endPoint x: 330, endPoint y: 175, distance: 295.8
click at [330, 175] on div "Add item image Image Size: 1200 x 800 px / Image formats: jpg, png / 5MB Max. I…" at bounding box center [510, 325] width 667 height 625
paste input "خبز بالشكلاطة"
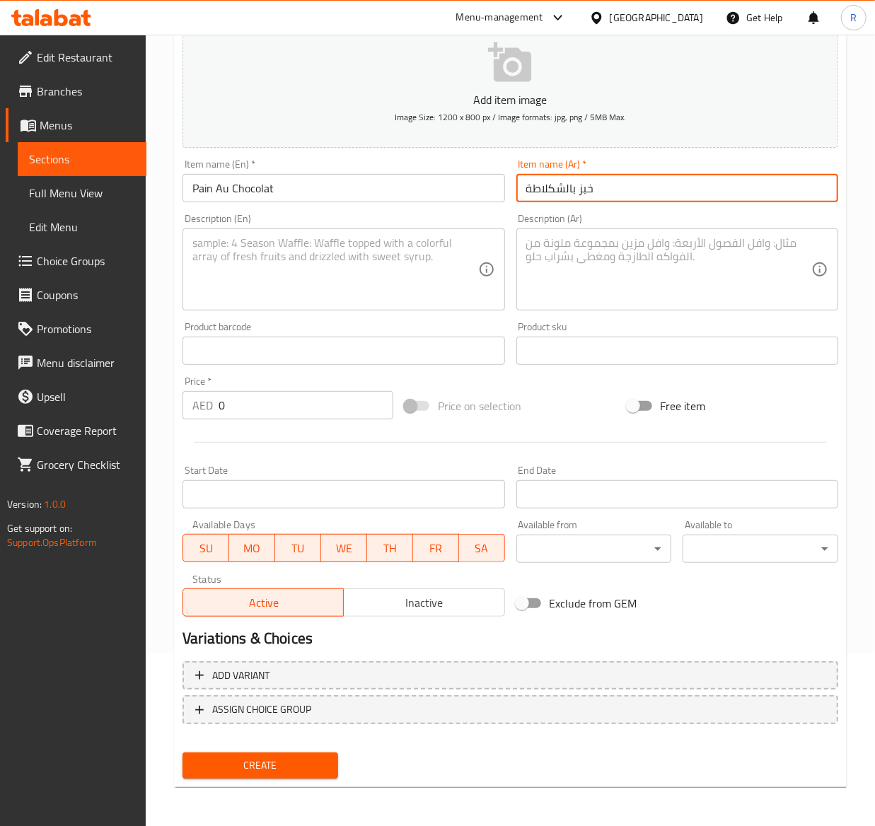
type input "خبز بالشكلاطة"
click at [304, 276] on textarea at bounding box center [334, 269] width 285 height 67
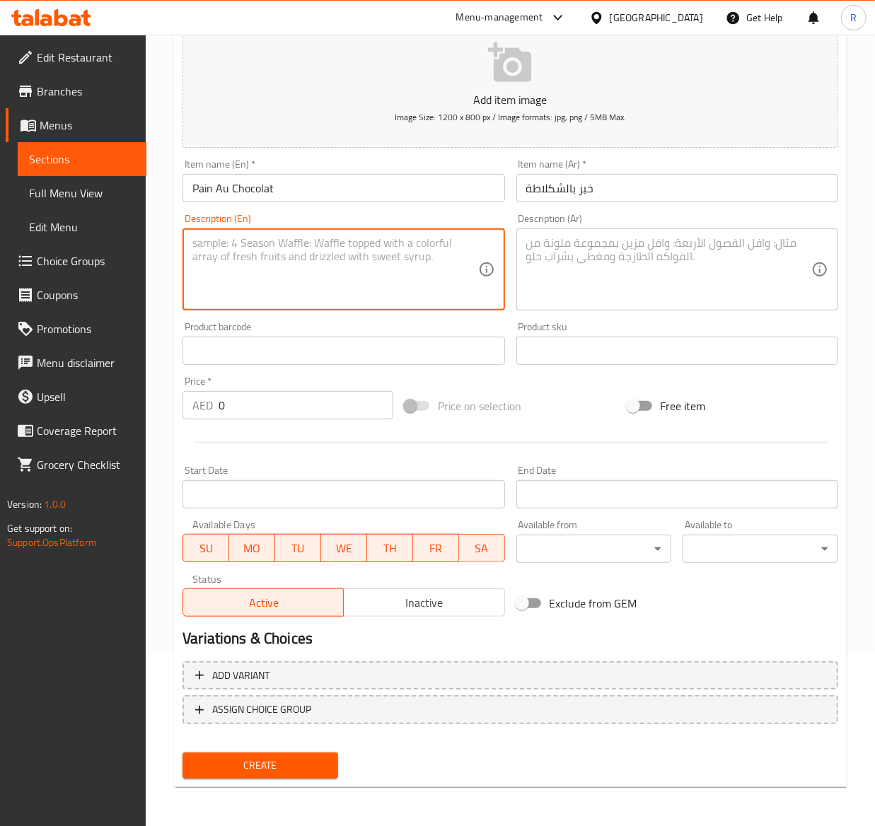
paste textarea "Butter croissant filled with Belgian chocolate baked fresh in store."
type textarea "Butter croissant filled with Belgian chocolate baked fresh in store."
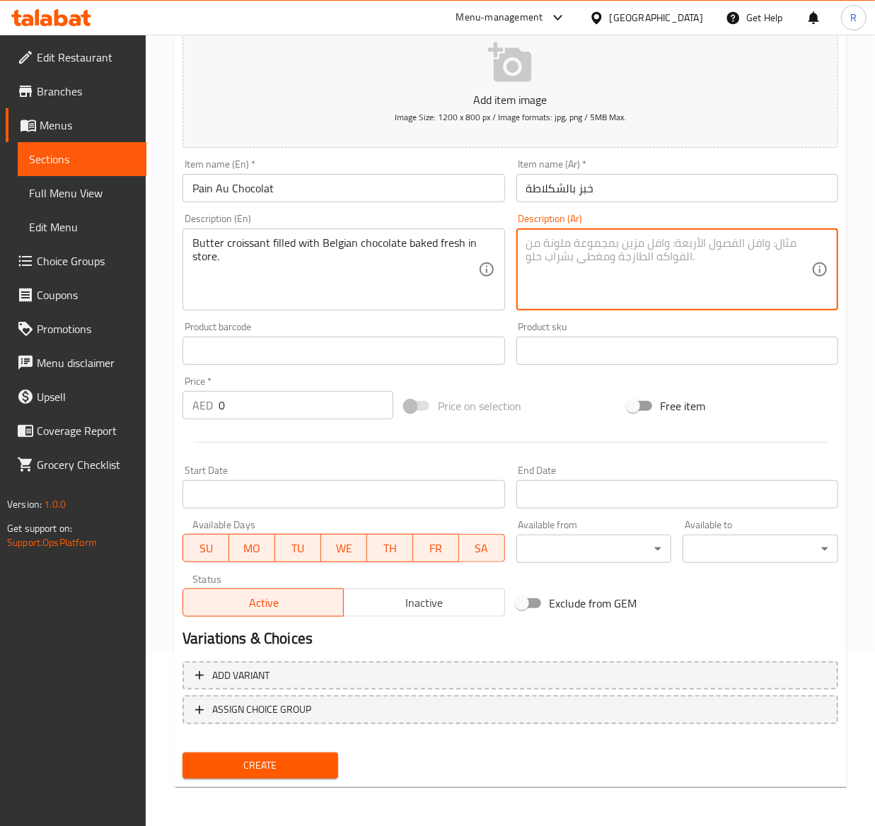
click at [589, 267] on textarea at bounding box center [668, 269] width 285 height 67
paste textarea "كرواسون بالزبدة محشو بالشوكولاتة البلجيكية المخبوزة طازجة في المتجر."
type textarea "كرواسون بالزبدة محشو بالشوكولاتة البلجيكية المخبوزة طازجة في المتجر."
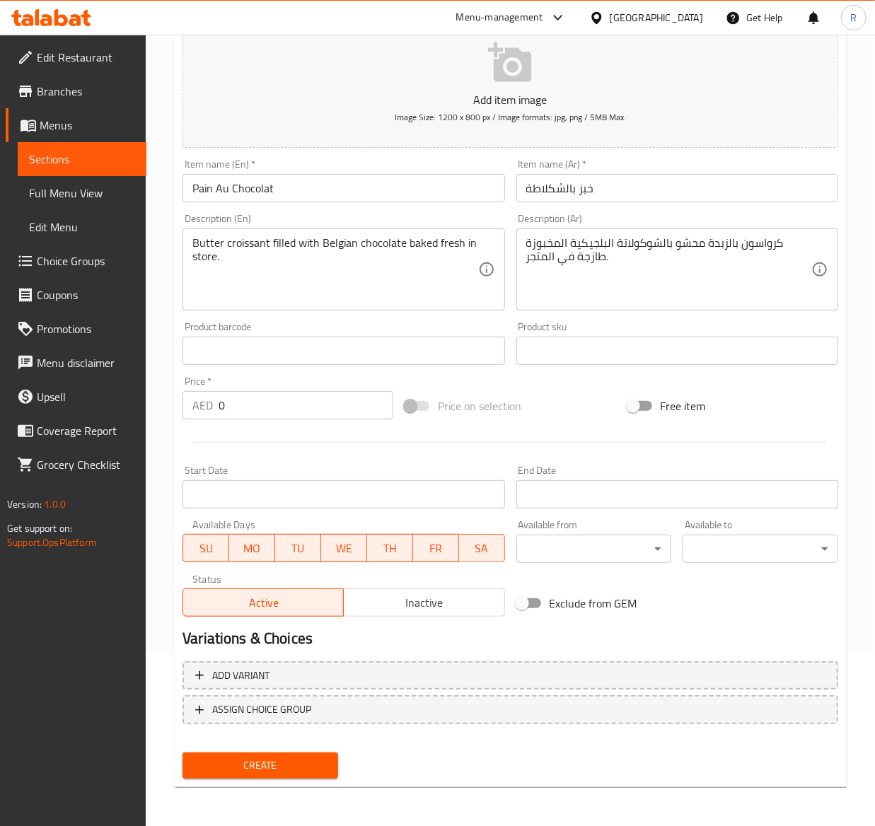
click at [253, 421] on div "Price   * AED 0 Price *" at bounding box center [288, 398] width 222 height 54
click at [238, 405] on input "0" at bounding box center [306, 405] width 175 height 28
type input "14"
click at [290, 763] on span "Create" at bounding box center [260, 766] width 133 height 18
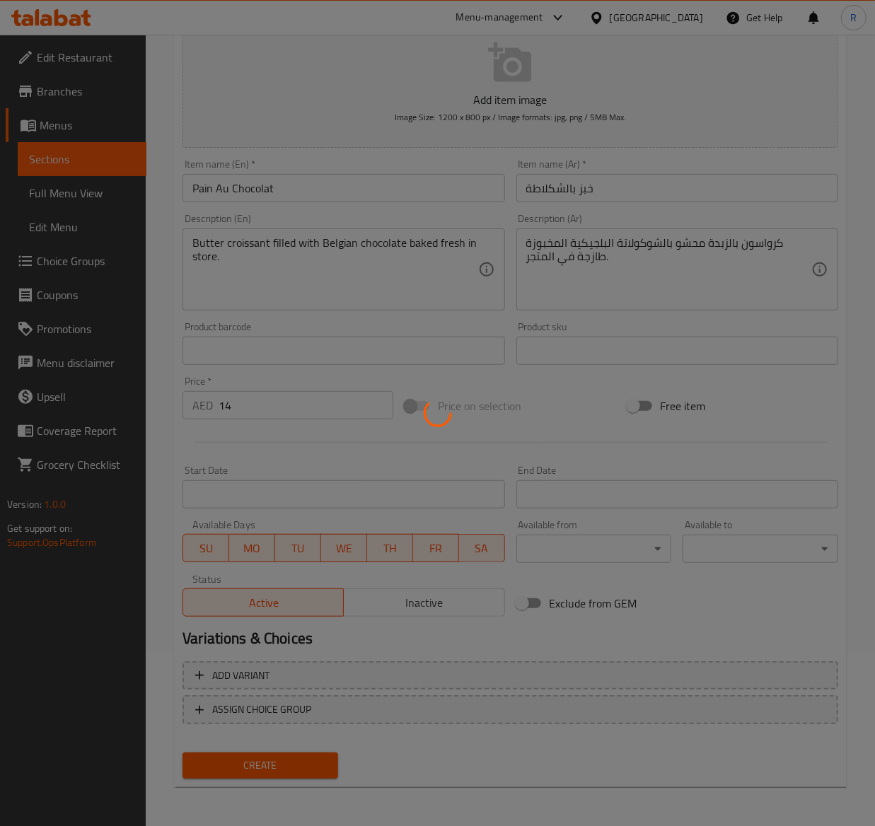
type input "0"
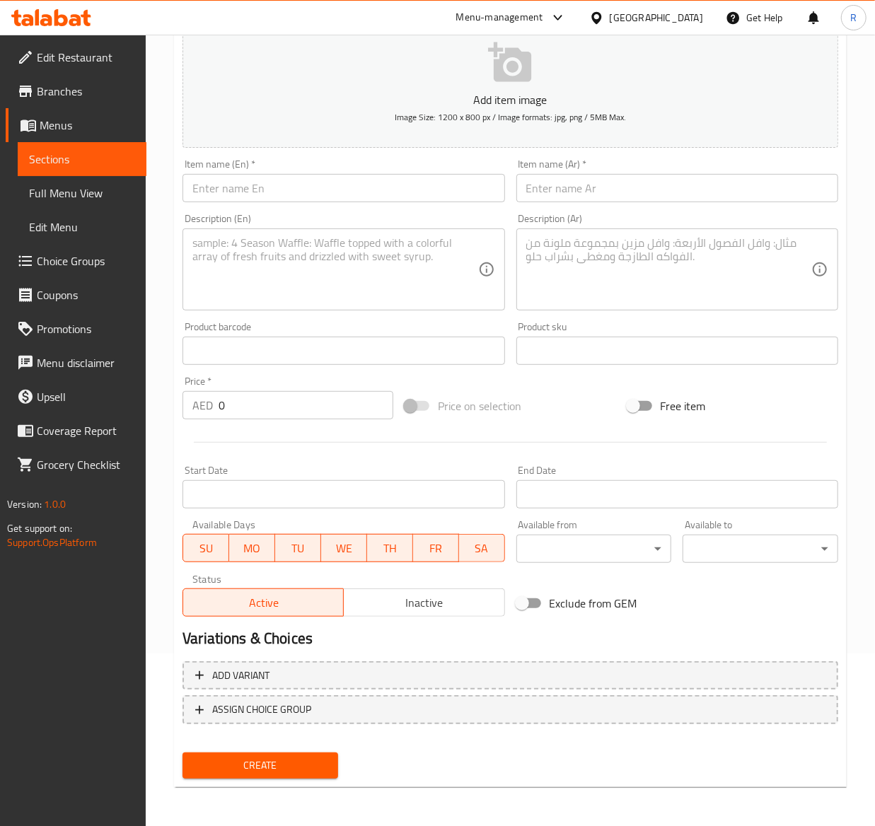
click at [248, 172] on div "Item name (En)   * Item name (En) *" at bounding box center [344, 180] width 322 height 43
click at [248, 195] on input "text" at bounding box center [344, 188] width 322 height 28
paste input "[PERSON_NAME]"
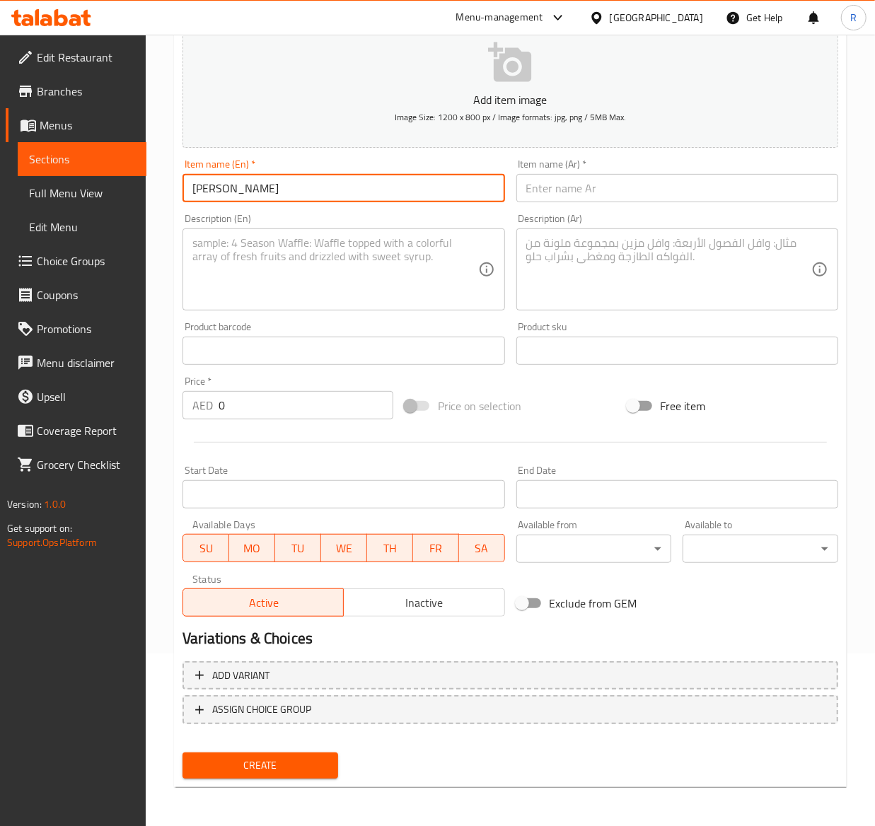
type input "[PERSON_NAME]"
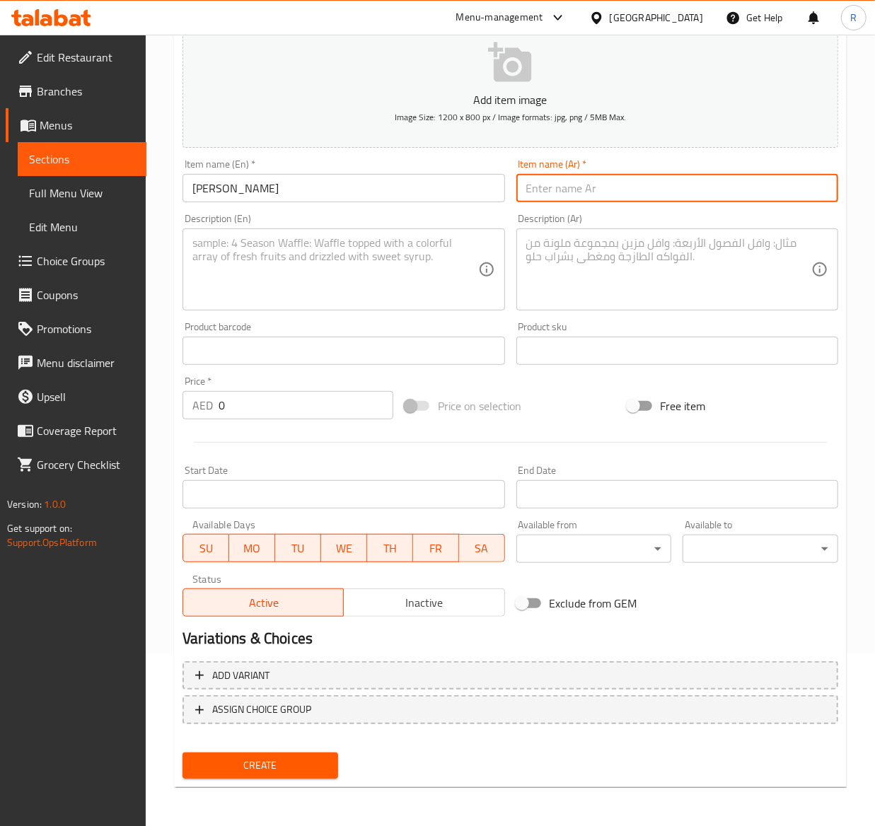
click at [547, 183] on input "text" at bounding box center [677, 188] width 322 height 28
paste input "كرواسون باللوز"
type input "كرواسون باللوز"
click at [276, 259] on textarea at bounding box center [334, 269] width 285 height 67
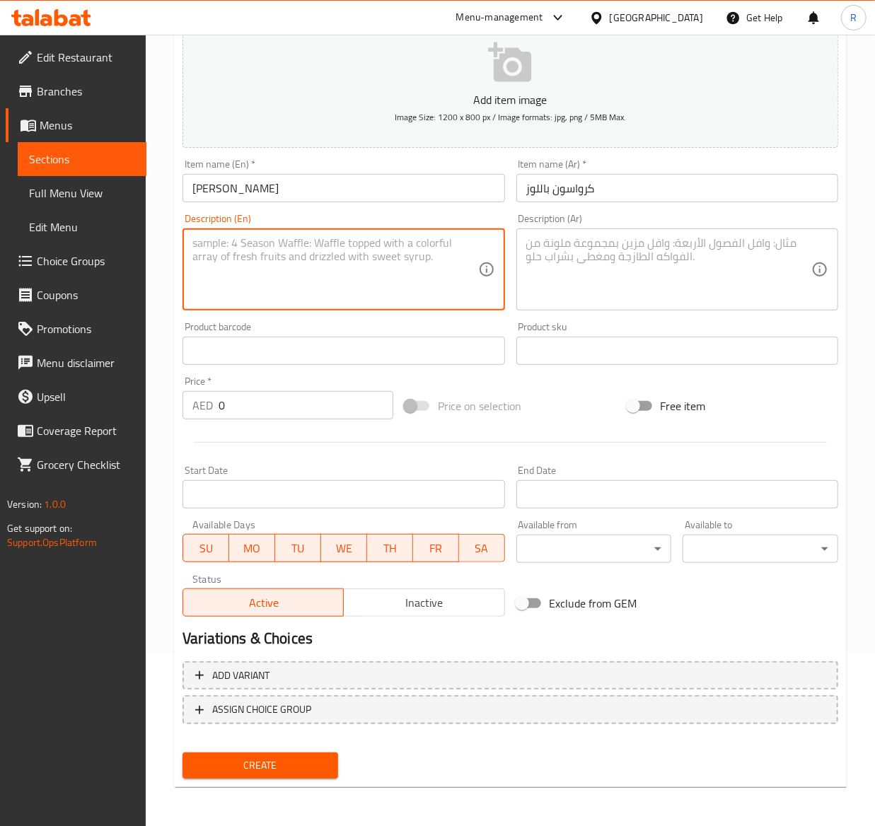
paste textarea "Butter plain croissant filled with almond and baked fresh in store."
type textarea "Butter plain croissant filled with almond and baked fresh in store."
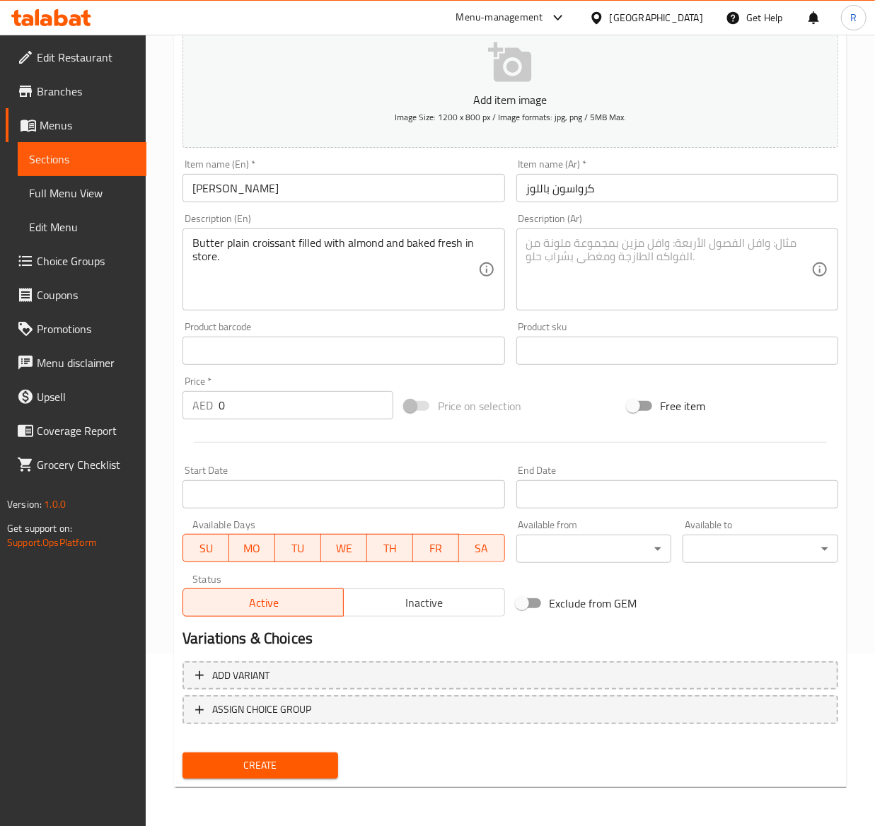
click at [567, 265] on textarea at bounding box center [668, 269] width 285 height 67
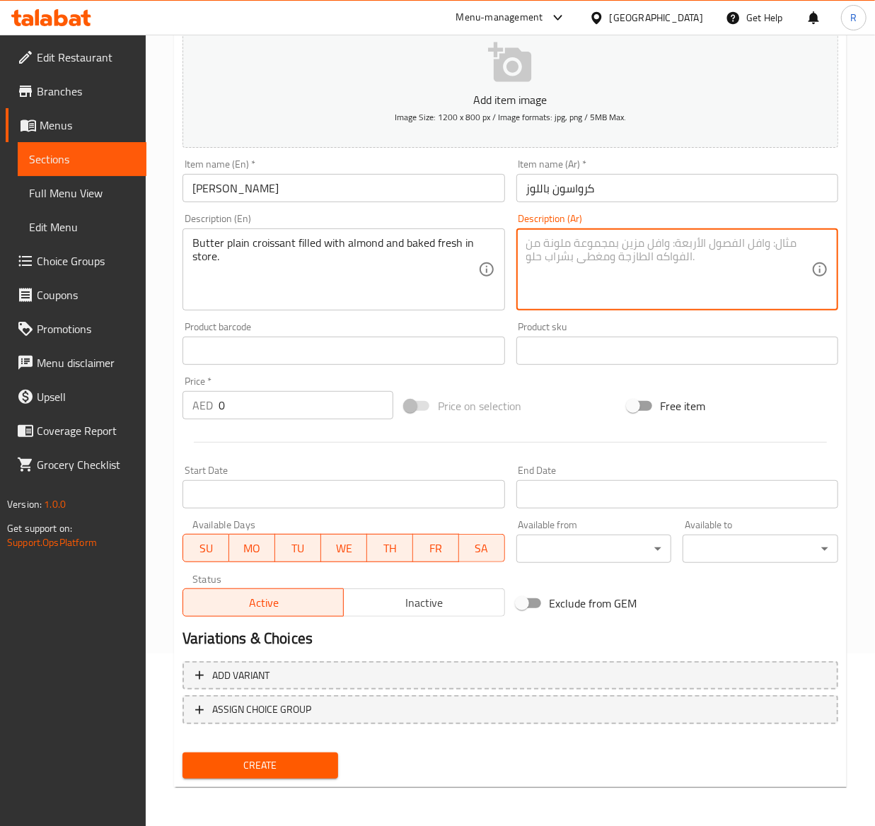
paste textarea "كرواسون بالزبدة محشو باللوز ومخبوز طازجًا."
type textarea "كرواسون بالزبدة محشو باللوز ومخبوز طازجًا."
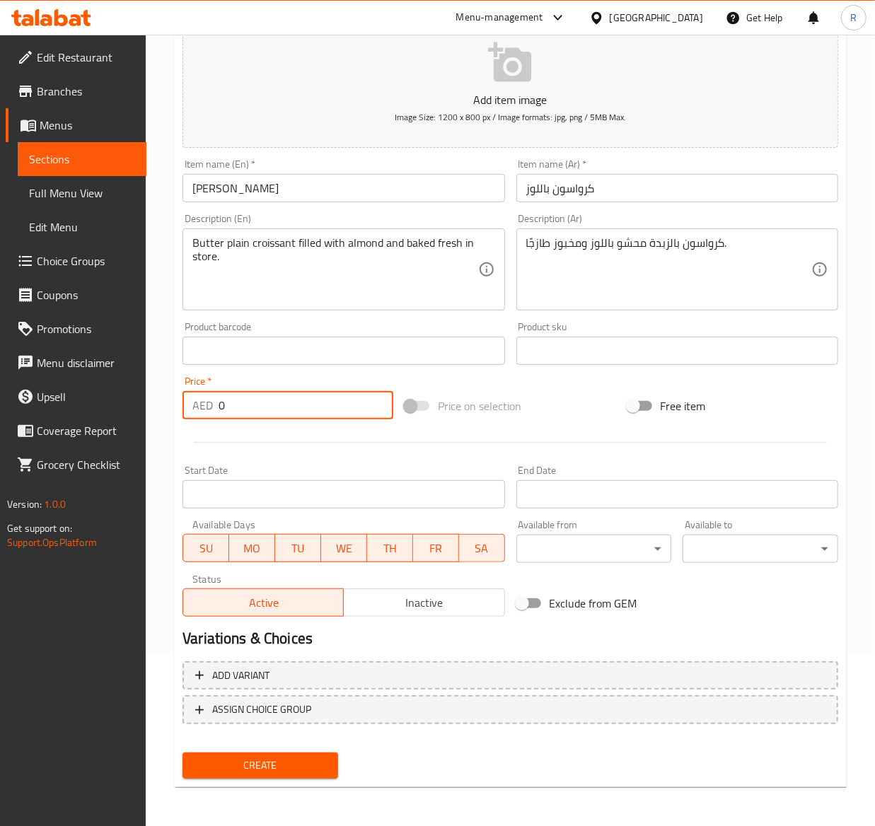
click at [246, 409] on input "0" at bounding box center [306, 405] width 175 height 28
type input "14"
click at [267, 766] on span "Create" at bounding box center [260, 766] width 133 height 18
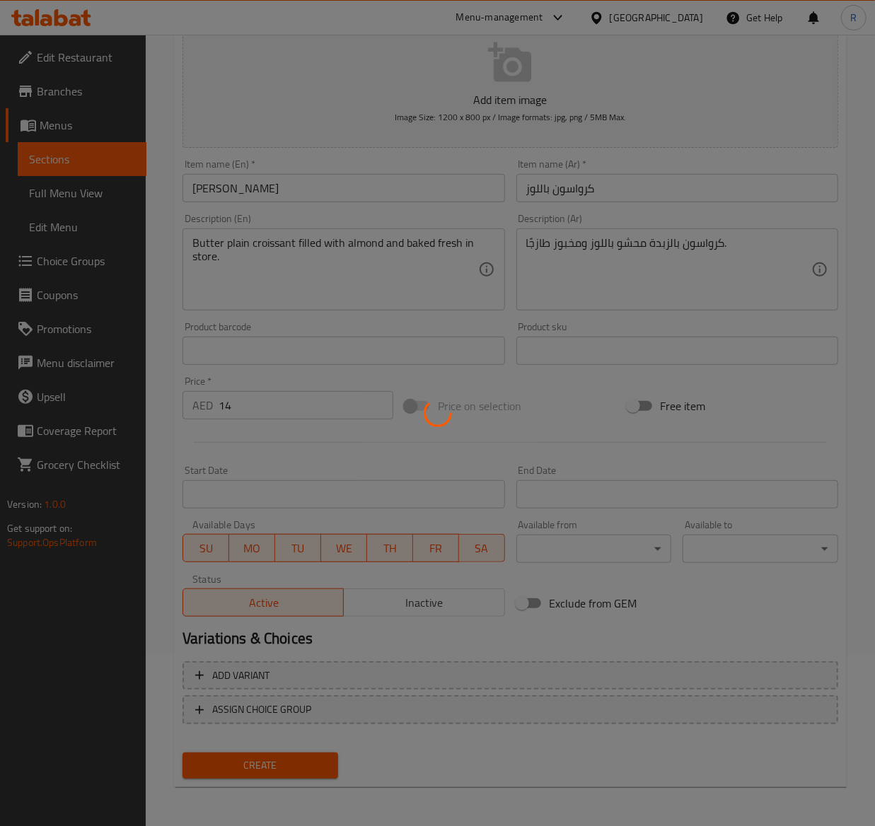
type input "0"
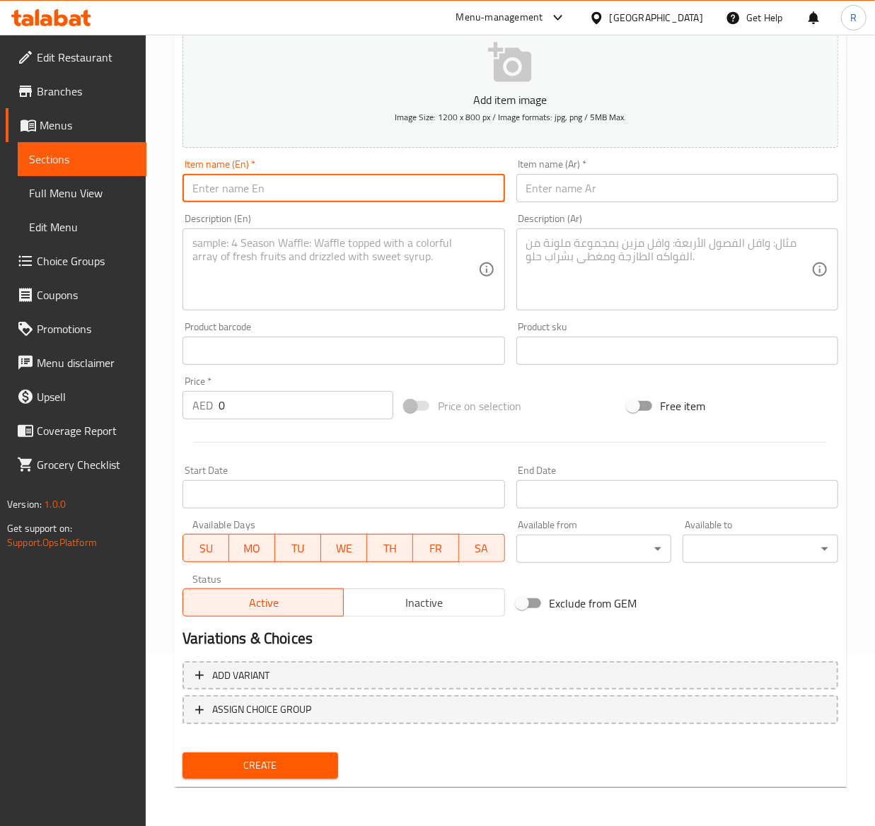
click at [248, 200] on input "text" at bounding box center [344, 188] width 322 height 28
paste input "Egg Supreme Croissant"
type input "Egg Supreme Croissant"
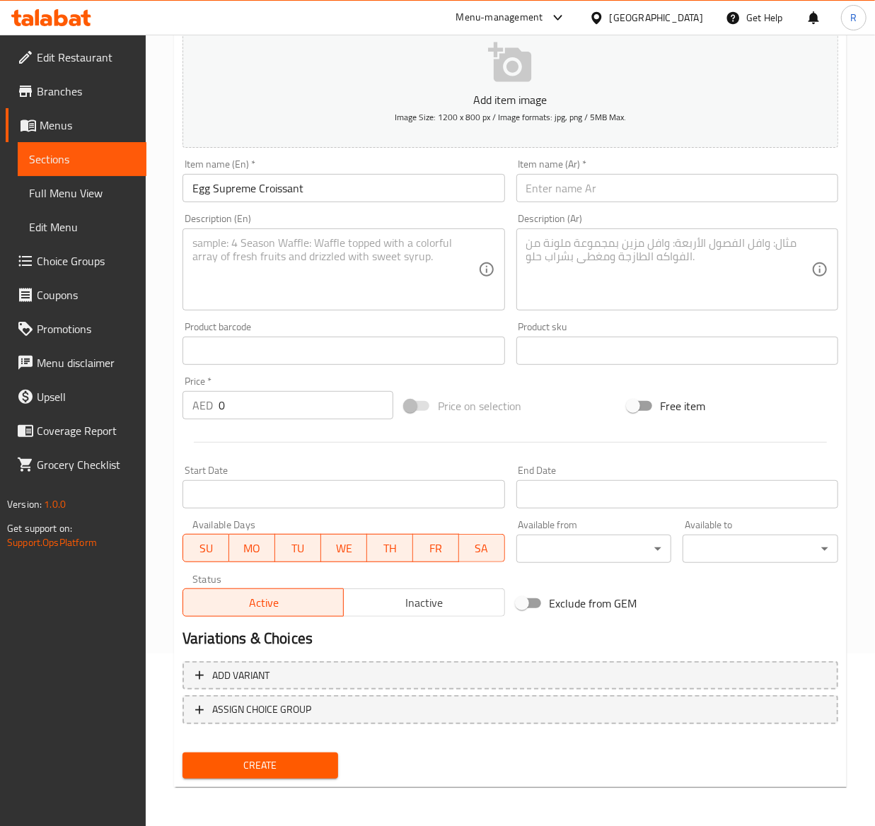
click at [578, 198] on input "text" at bounding box center [677, 188] width 322 height 28
paste input "كرواسون بيض سوبريم"
type input "كرواسون بيض سوبريم"
click at [224, 270] on textarea at bounding box center [334, 269] width 285 height 67
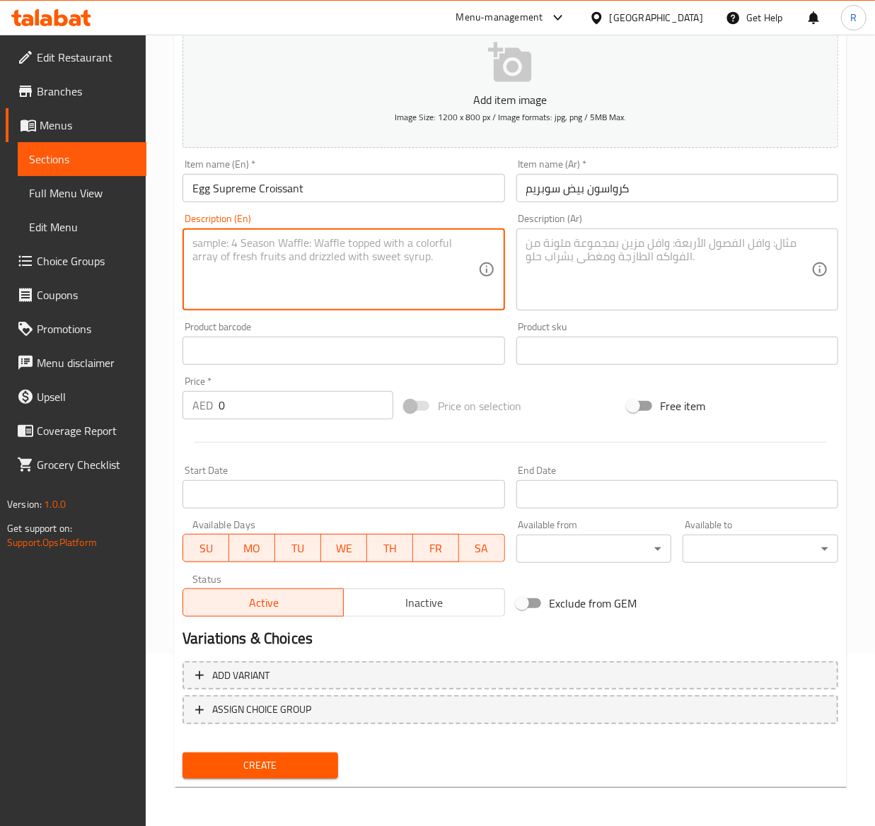
paste textarea "A warm buttery croissant paired with fluffy scrambled eggs & cheese."
type textarea "A warm buttery croissant paired with fluffy scrambled eggs & cheese."
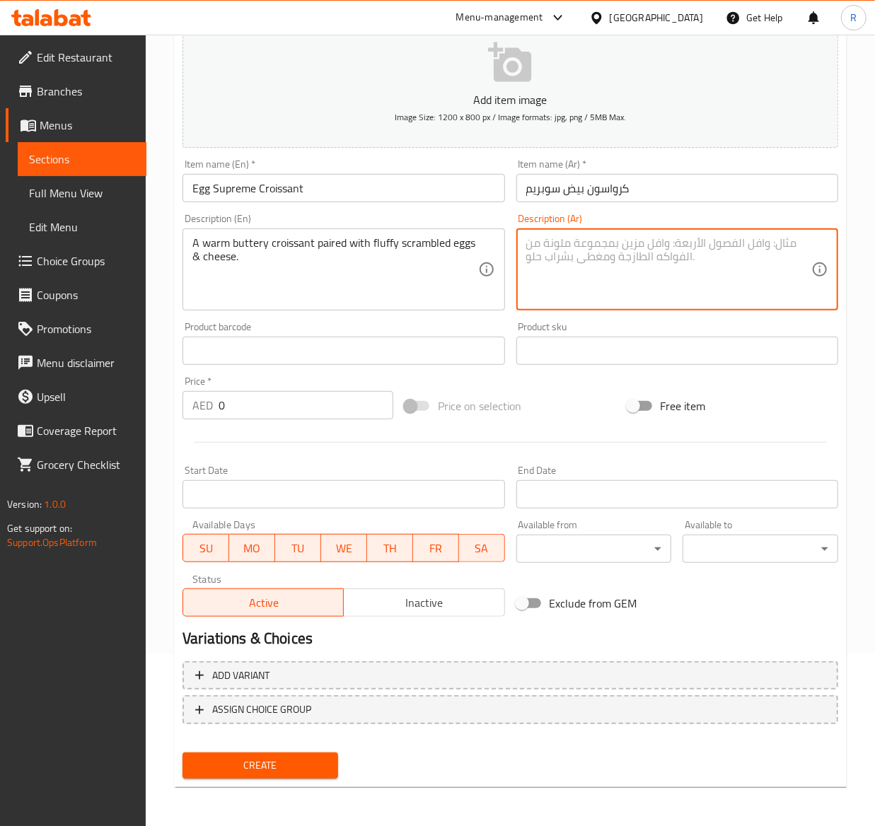
click at [608, 254] on textarea at bounding box center [668, 269] width 285 height 67
paste textarea "كرواسون دافئ بالزبدة مع البيض المخفوق والجبن."
type textarea "كرواسون دافئ بالزبدة مع البيض المخفوق والجبن."
click at [255, 407] on input "0" at bounding box center [306, 405] width 175 height 28
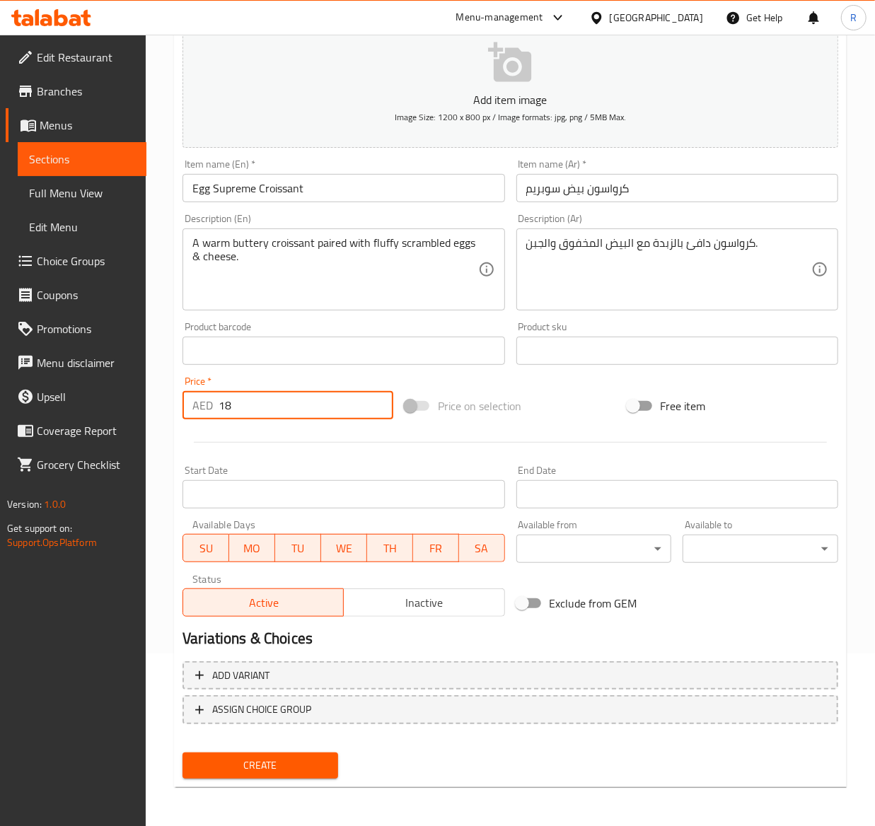
type input "18"
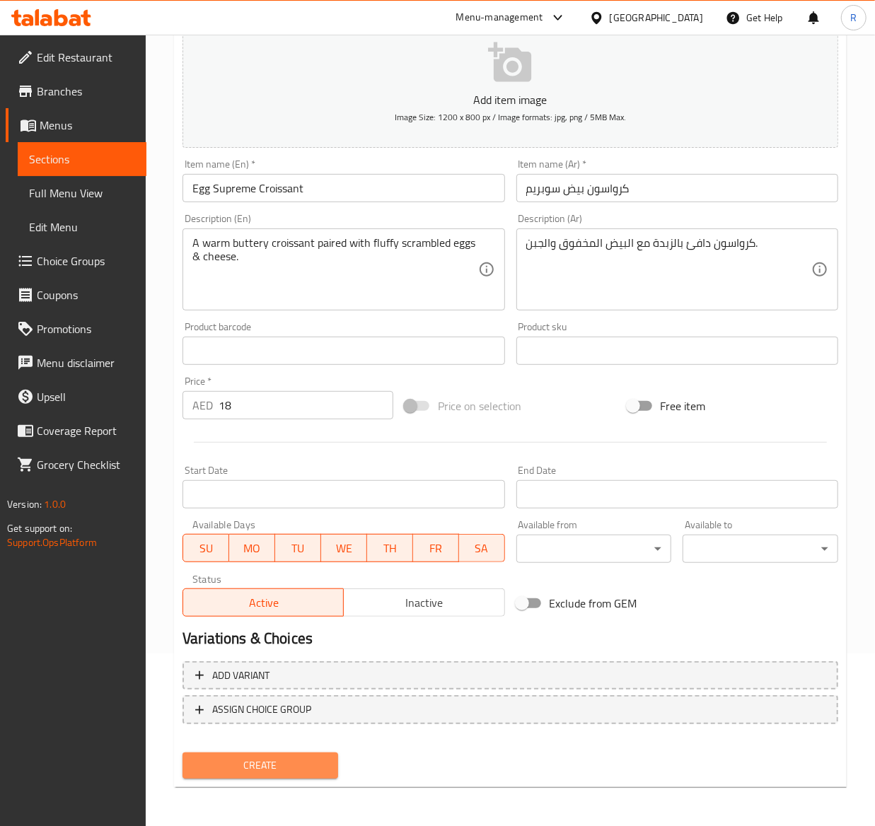
click at [275, 772] on span "Create" at bounding box center [260, 766] width 133 height 18
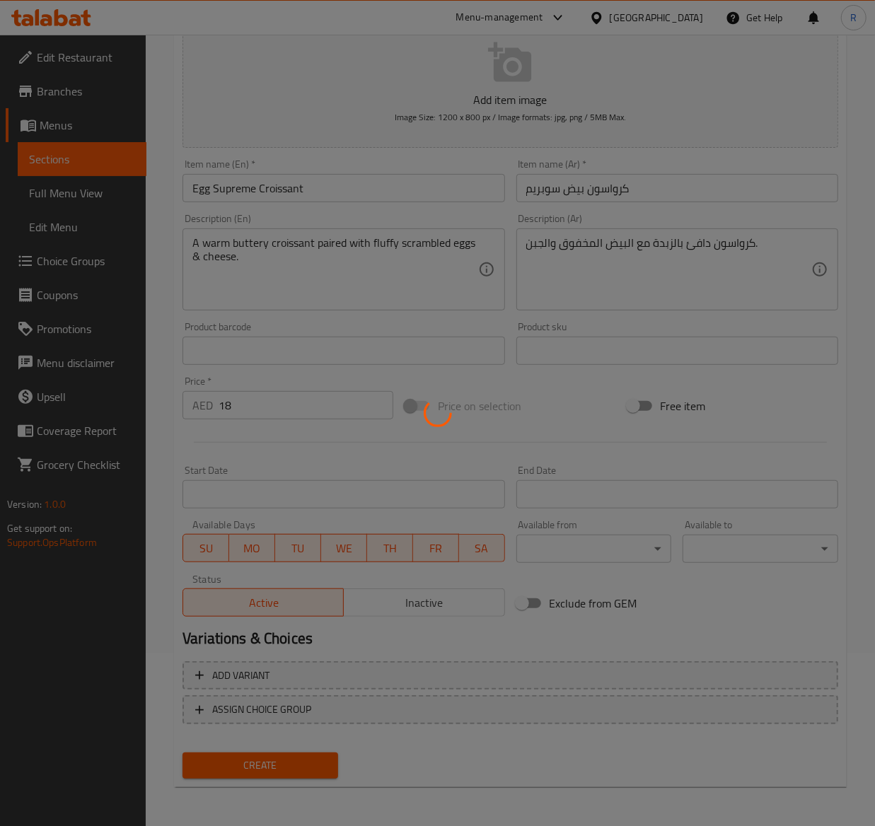
type input "0"
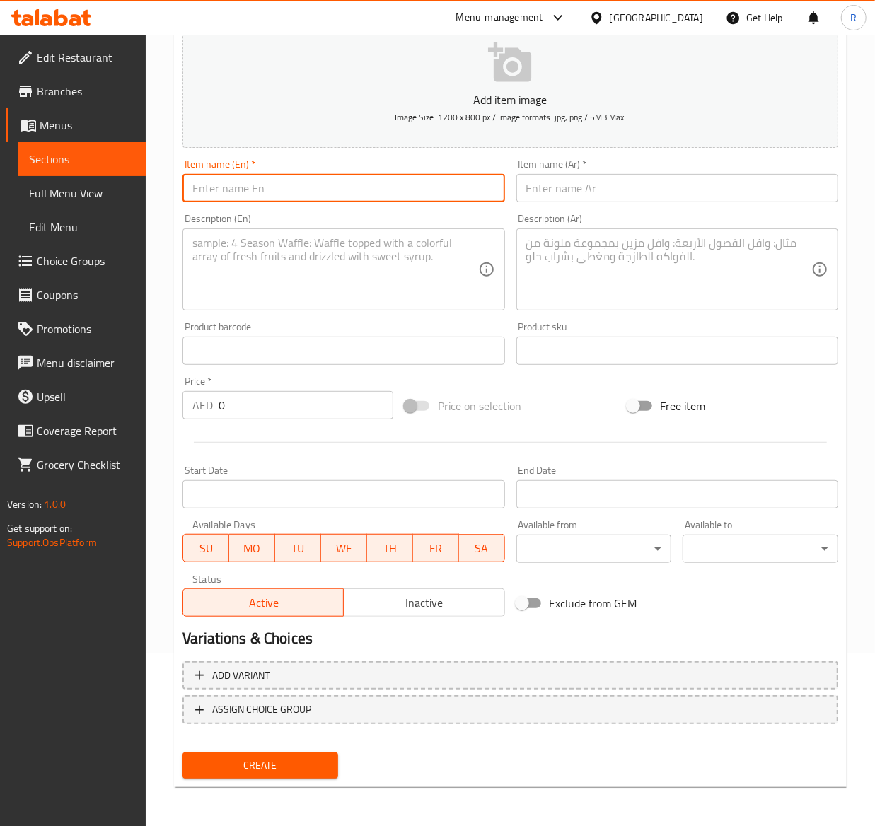
click at [228, 194] on input "text" at bounding box center [344, 188] width 322 height 28
paste input "Zaatar Croissant"
type input "Zaatar Croissant"
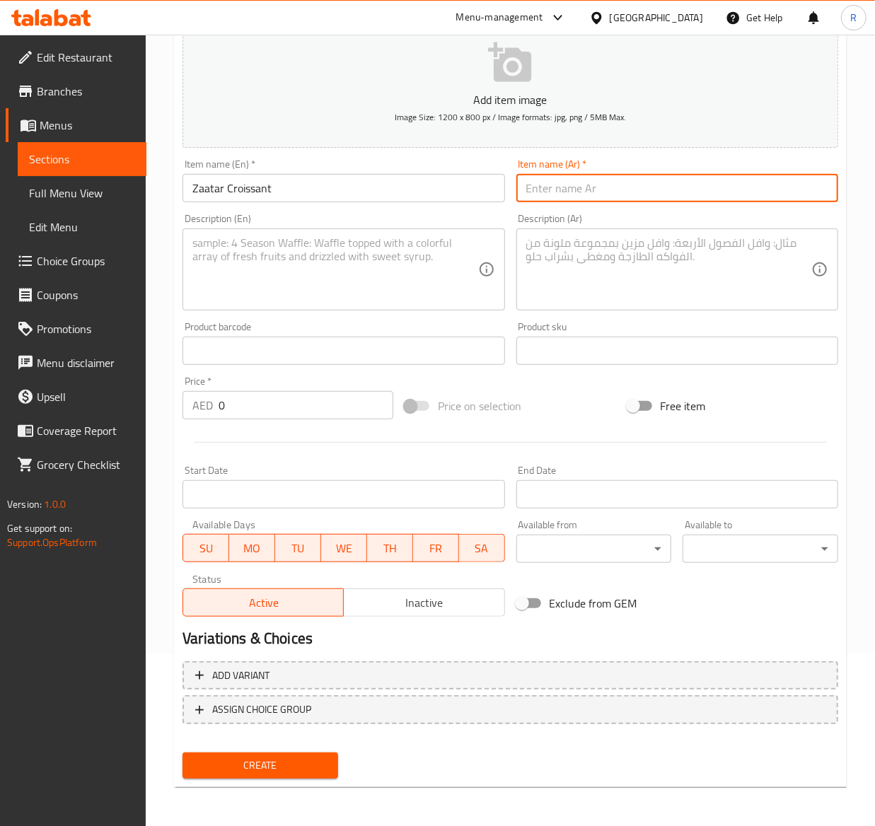
click at [601, 185] on input "text" at bounding box center [677, 188] width 322 height 28
paste input "زعتر كرواسون"
type input "زعتر كرواسون"
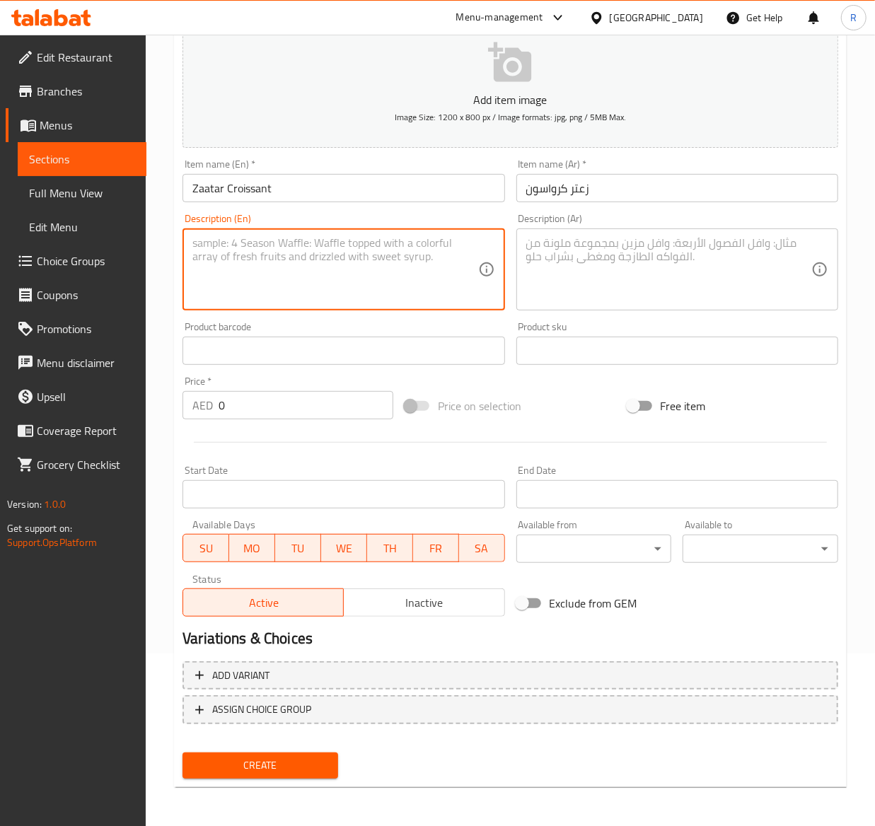
click at [291, 280] on textarea at bounding box center [334, 269] width 285 height 67
paste textarea "Zaatar infused butter croissant baked fresh in store."
type textarea "Zaatar infused butter croissant baked fresh in store."
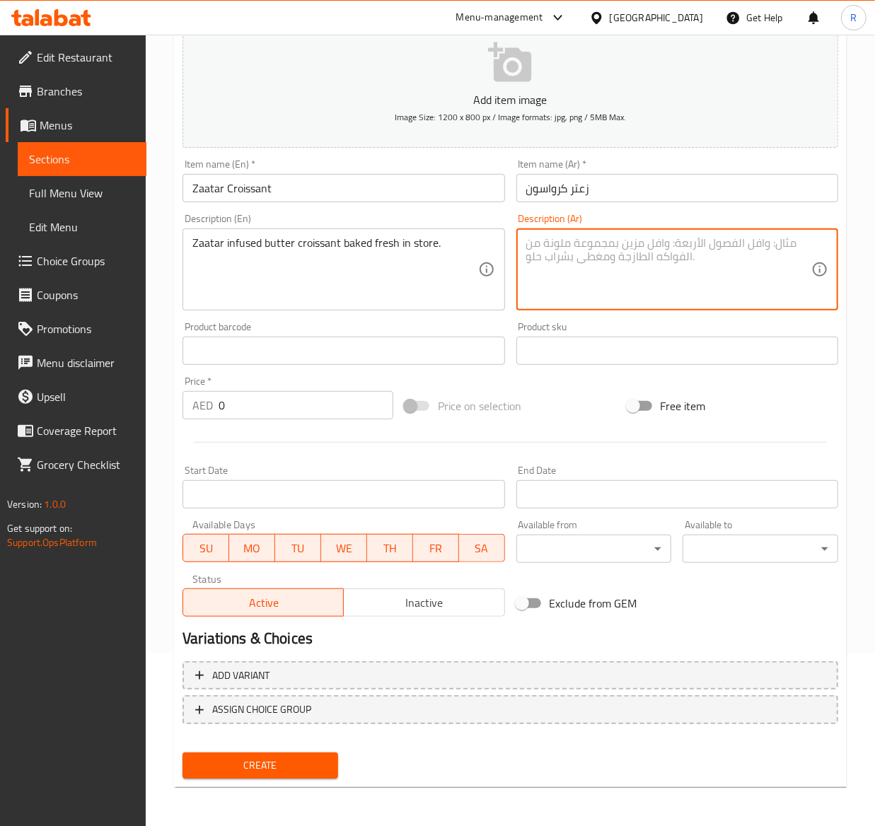
click at [674, 284] on textarea at bounding box center [668, 269] width 285 height 67
paste textarea "كرواسون بالزعتر مخبوز طازجاً بالمتجر."
type textarea "كرواسون بالزعتر مخبوز طازجاً بالمتجر."
click at [262, 392] on input "0" at bounding box center [306, 405] width 175 height 28
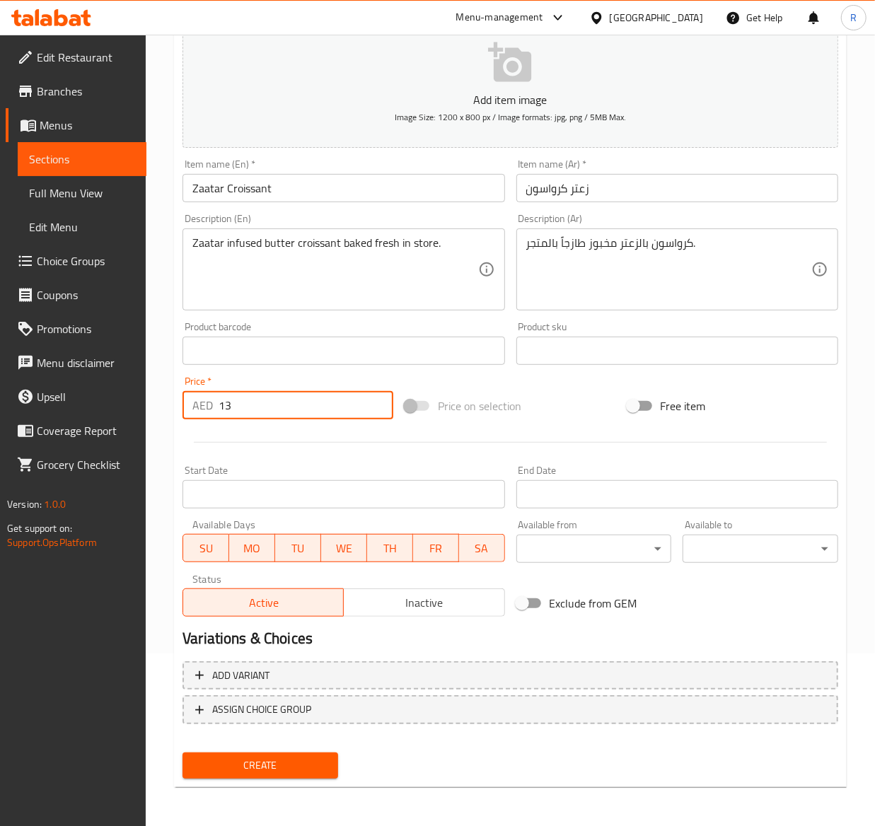
type input "13"
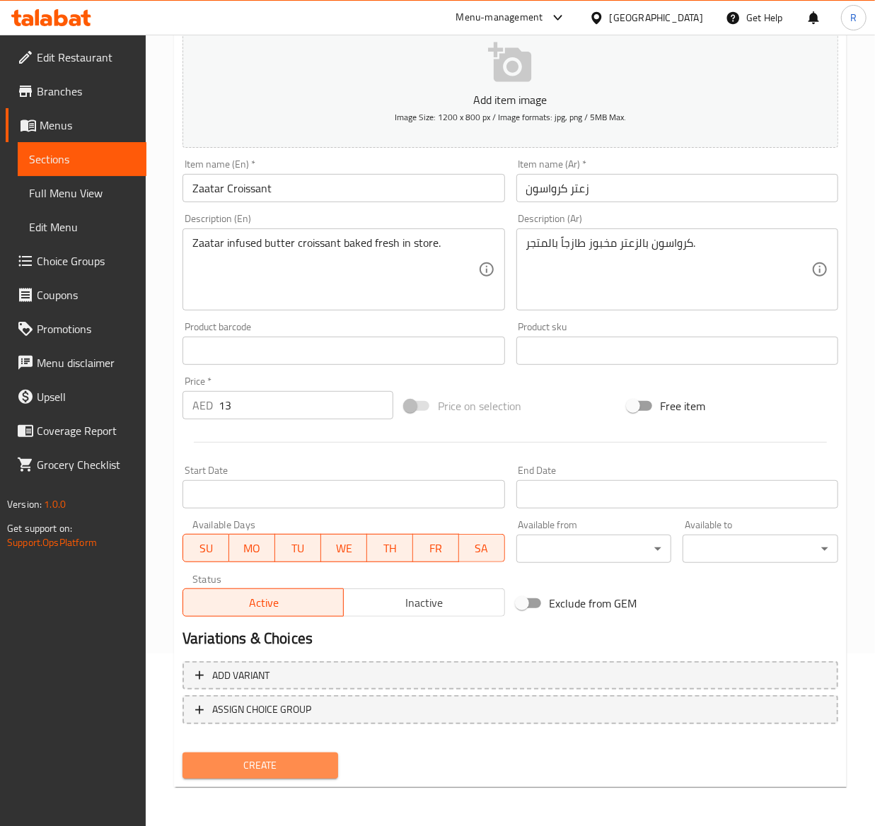
click at [242, 767] on span "Create" at bounding box center [260, 766] width 133 height 18
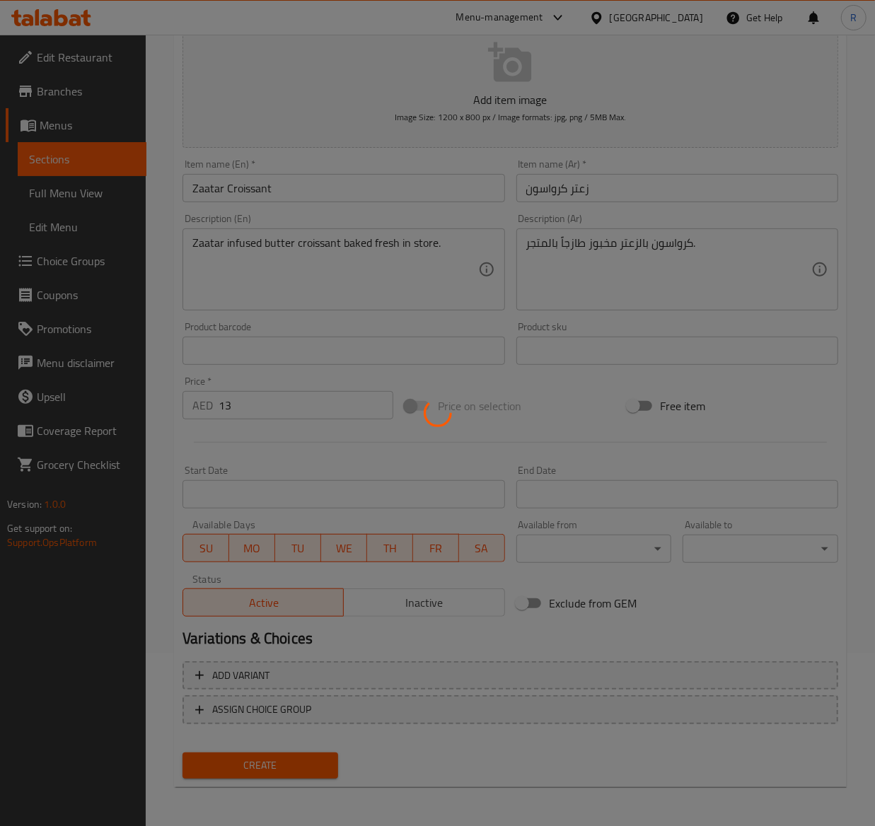
type input "0"
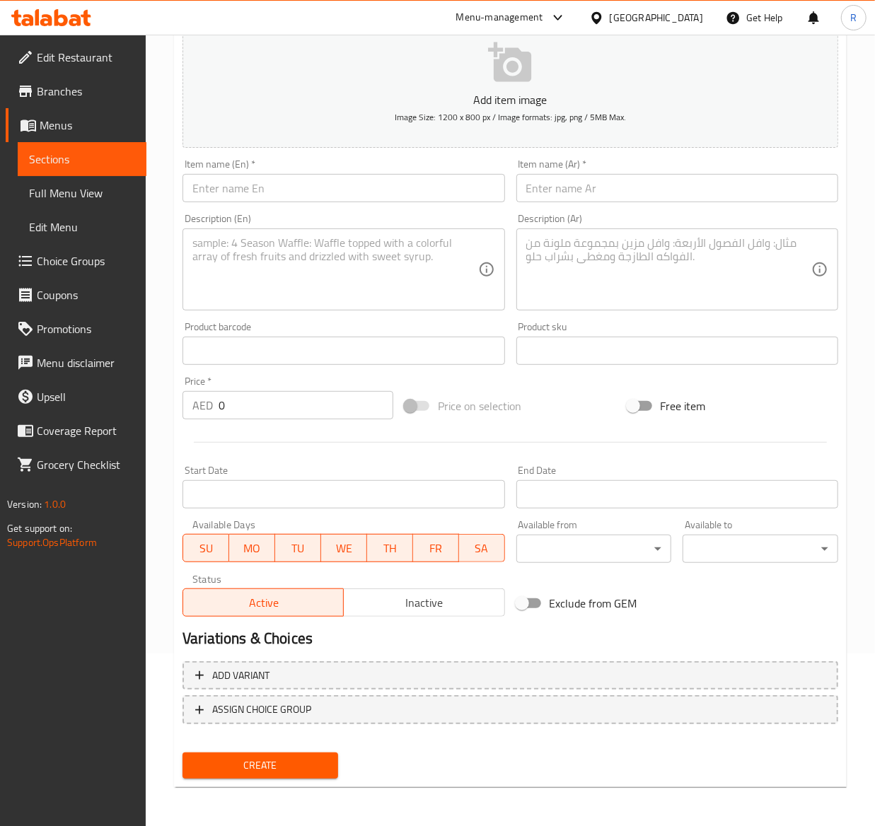
click at [227, 178] on input "text" at bounding box center [344, 188] width 322 height 28
paste input "Bakery Box"
type input "Bakery Box"
click at [567, 185] on input "text" at bounding box center [677, 188] width 322 height 28
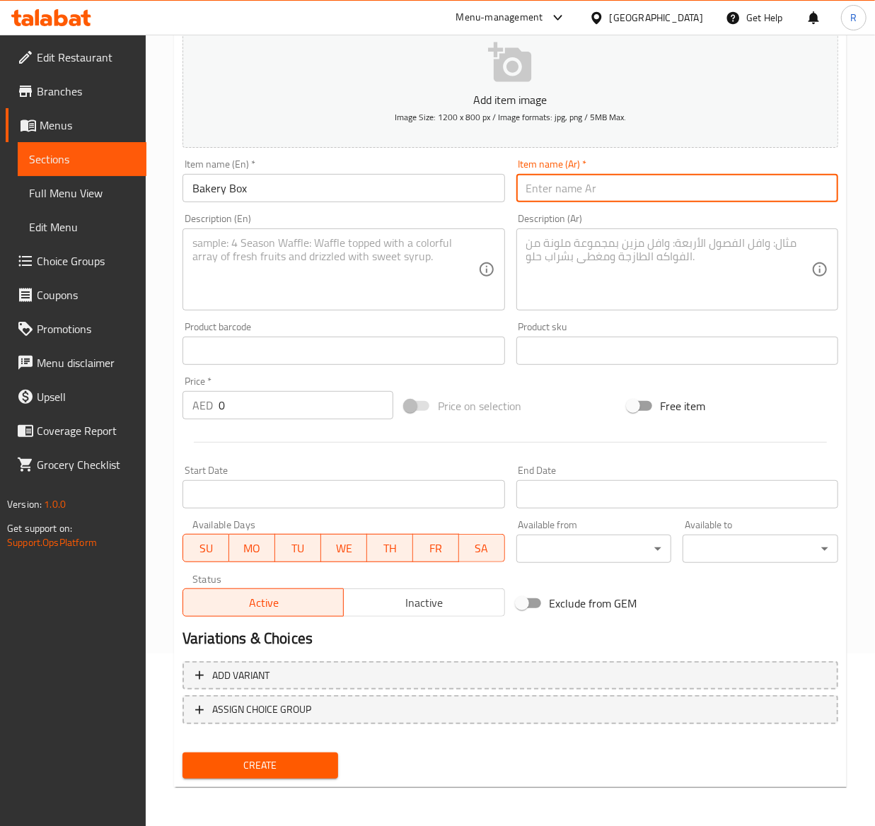
paste input "صندوق مخبز"
type input "صندوق مخبز"
click at [255, 229] on div "Description (En)" at bounding box center [344, 270] width 322 height 82
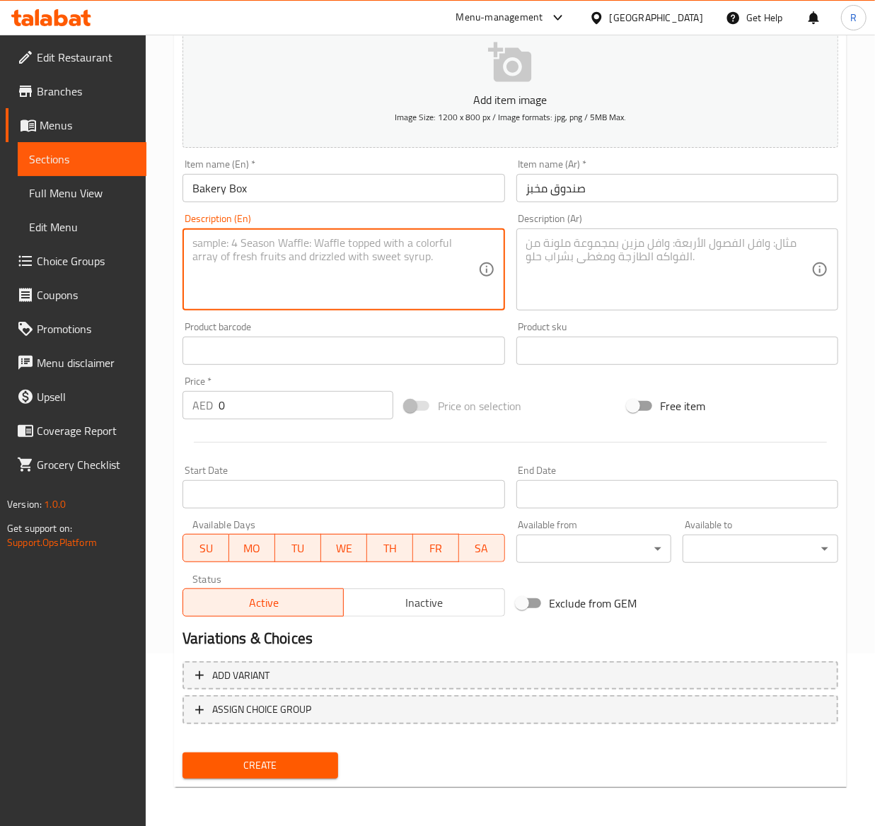
paste textarea "Order full sized croissants for your squad - mixed flavors"
type textarea "Order full sized croissants for your squad - mixed flavors"
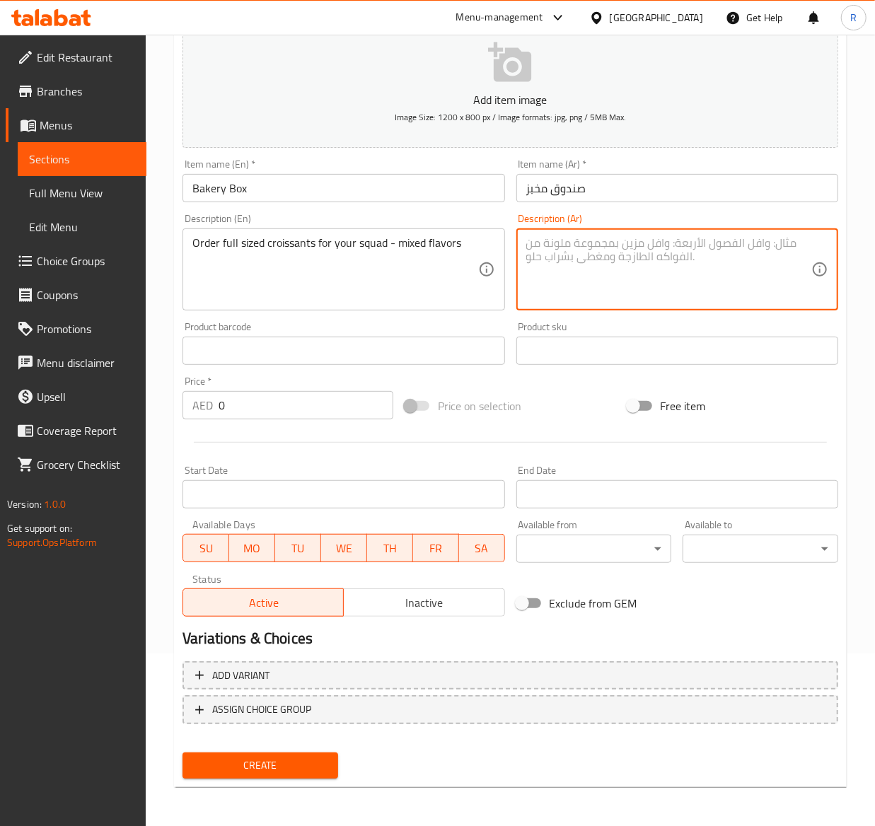
click at [611, 288] on textarea at bounding box center [668, 269] width 285 height 67
paste textarea "اطلب الكرواسون بالحجم الكامل لفريقك - نكهات مختلطة"
type textarea "اطلب الكرواسون بالحجم الكامل لفريقك - نكهات مختلطة"
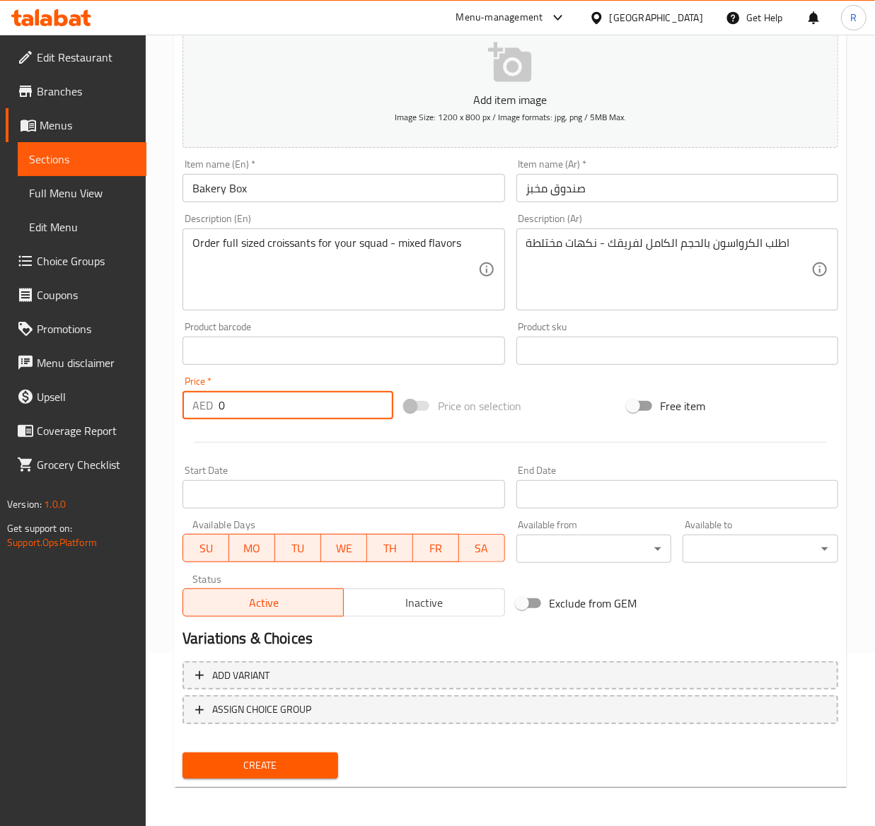
click at [243, 410] on input "0" at bounding box center [306, 405] width 175 height 28
type input "68"
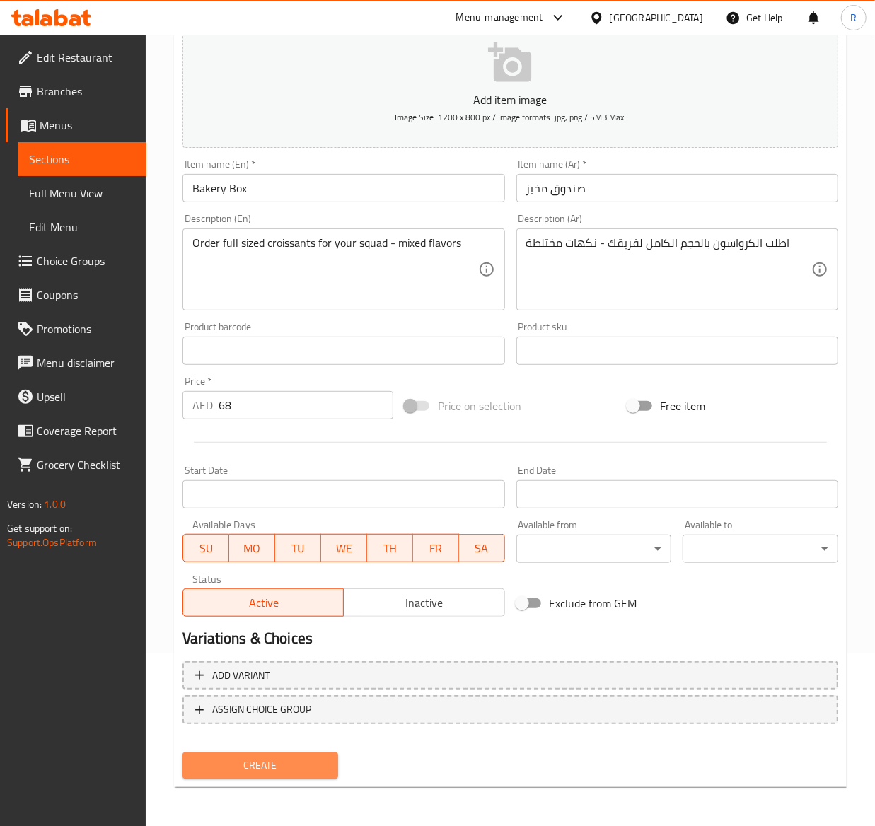
click at [283, 767] on span "Create" at bounding box center [260, 766] width 133 height 18
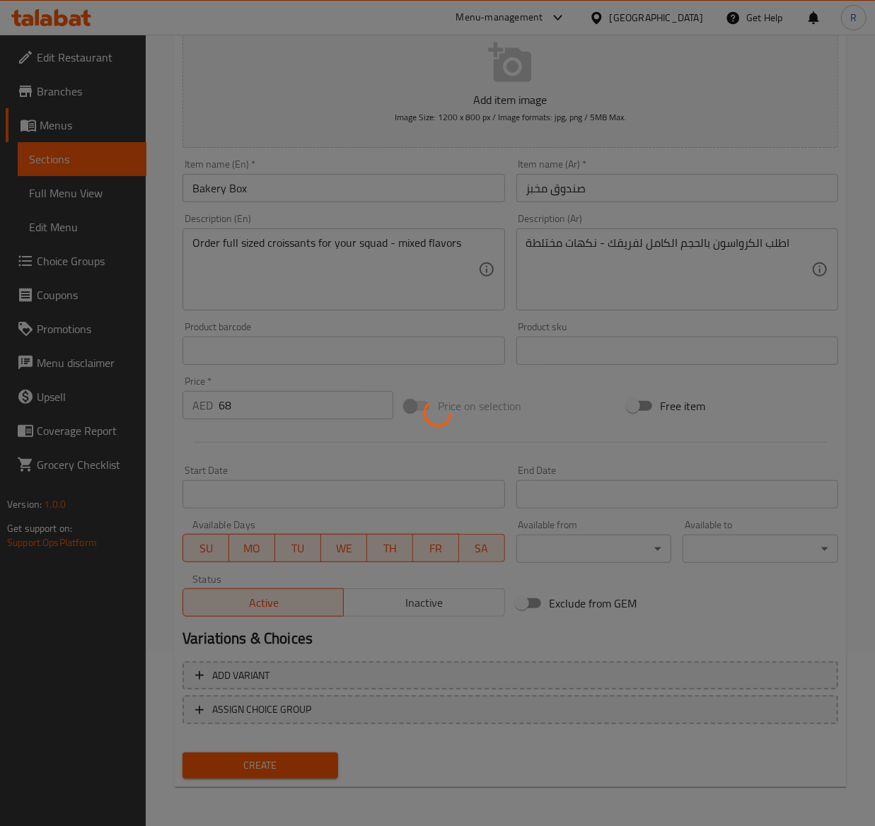
type input "0"
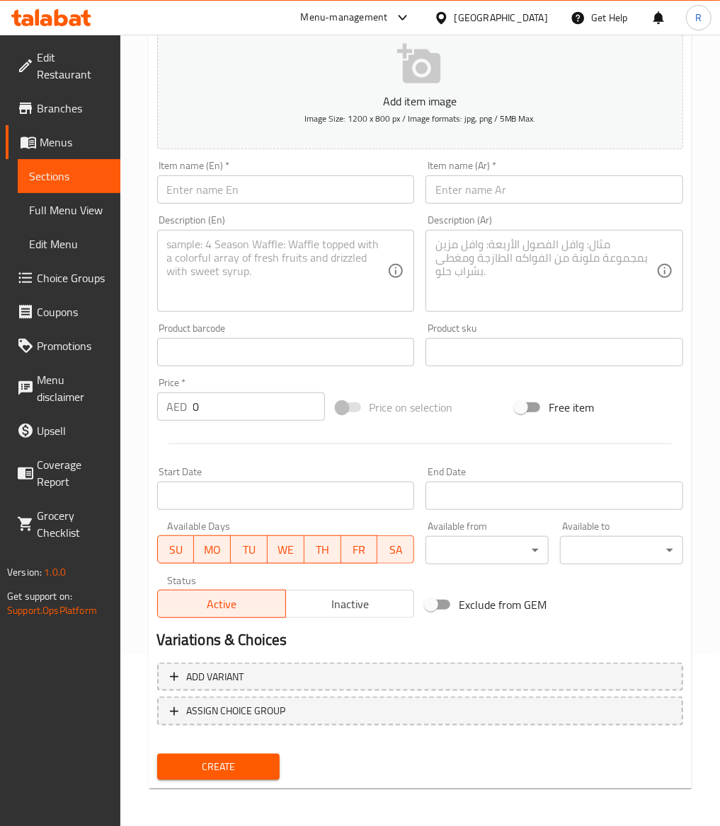
scroll to position [0, 0]
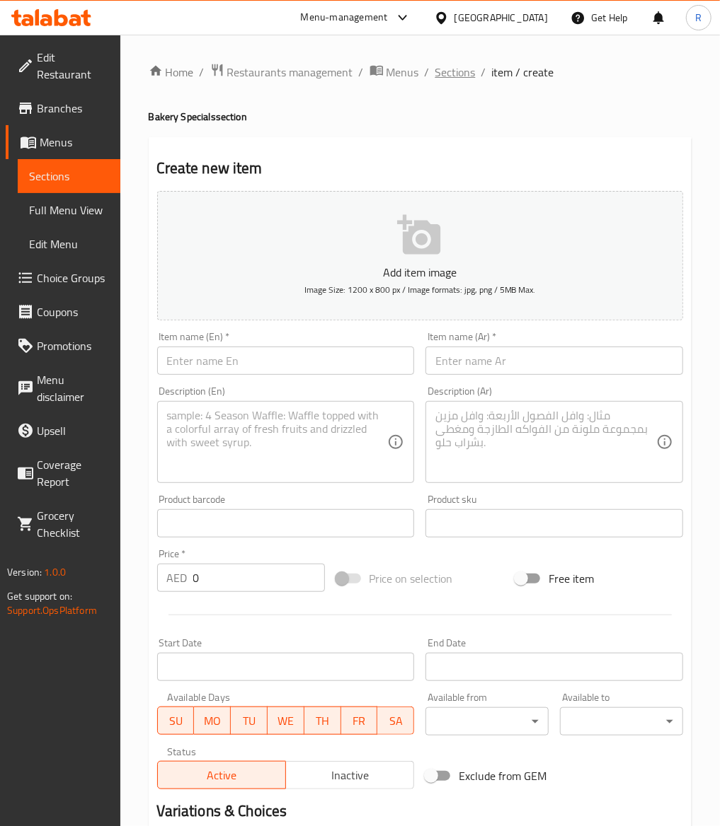
click at [461, 75] on span "Sections" at bounding box center [455, 72] width 40 height 17
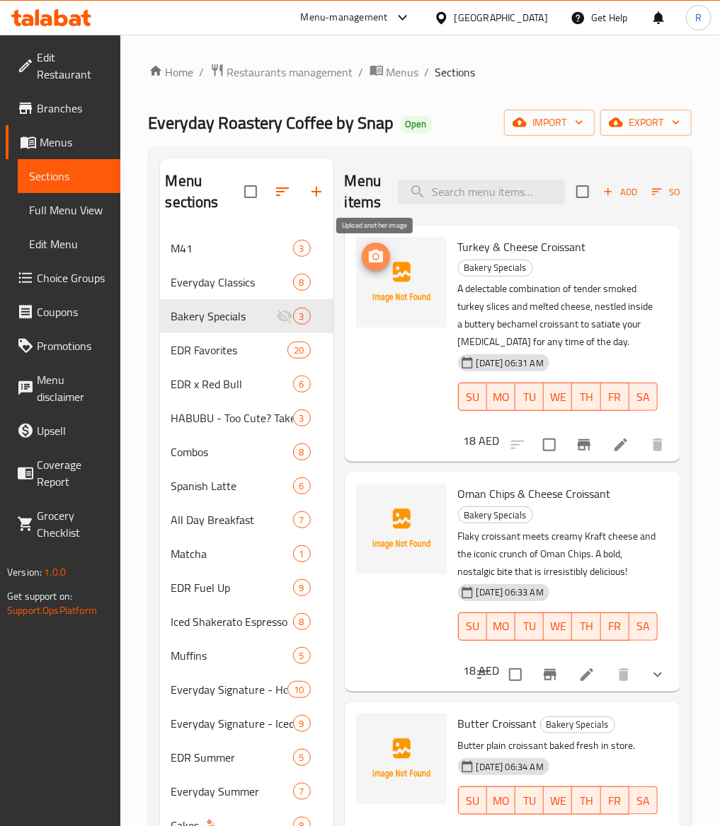
click at [380, 266] on button "upload picture" at bounding box center [376, 257] width 28 height 28
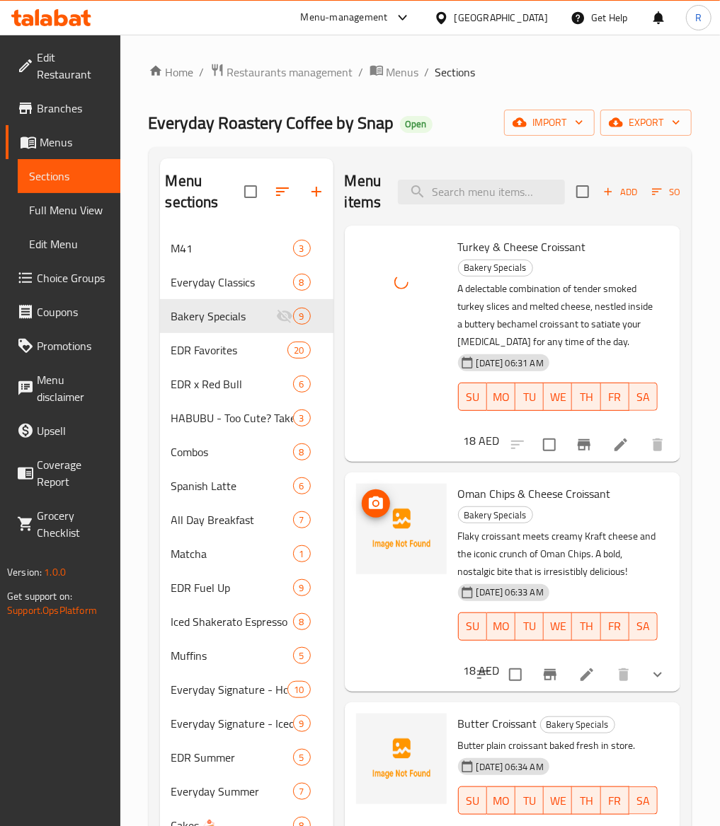
click at [357, 518] on img at bounding box center [401, 529] width 91 height 91
click at [374, 509] on icon "upload picture" at bounding box center [376, 503] width 14 height 13
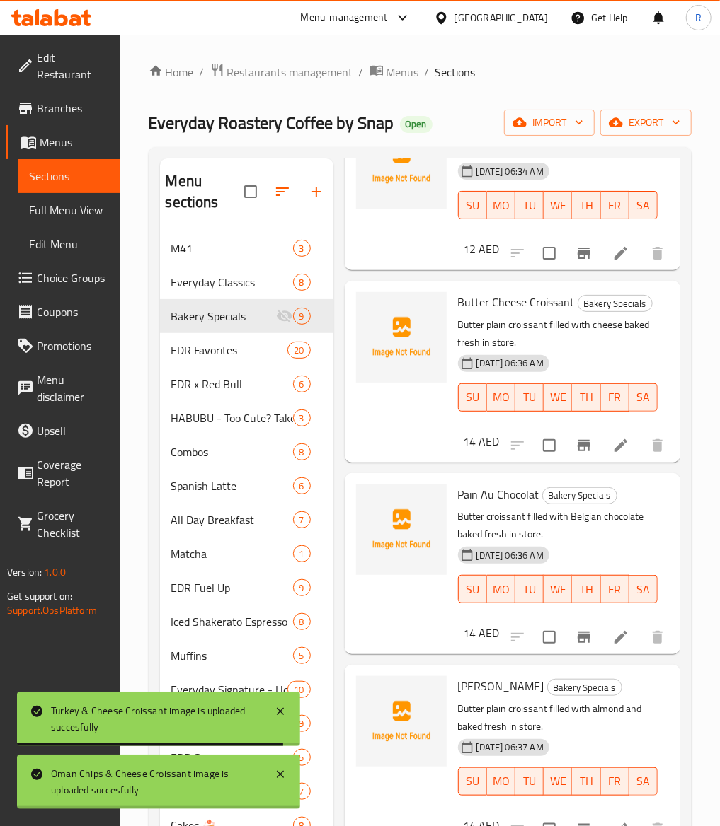
scroll to position [590, 0]
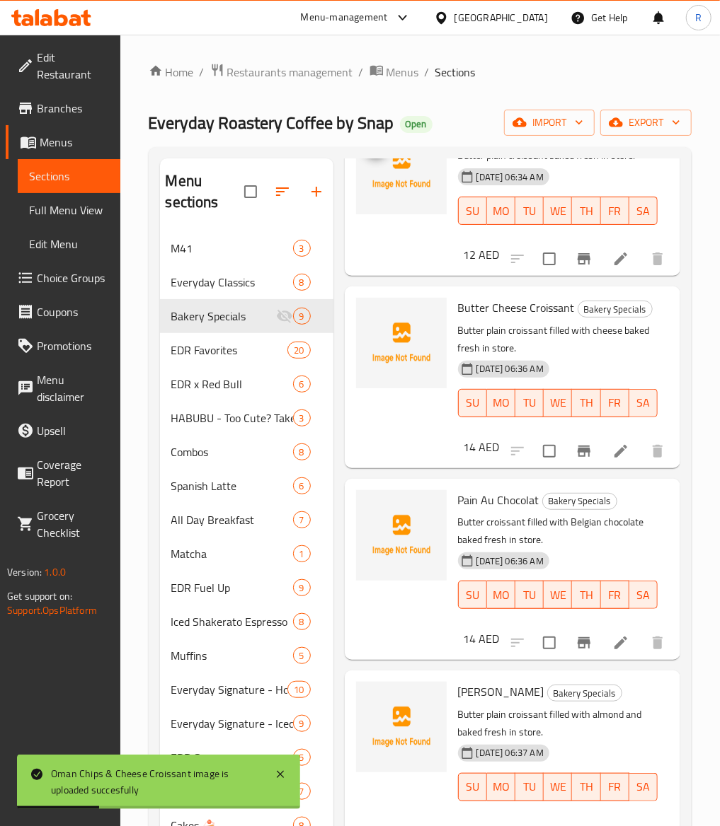
click at [359, 175] on img at bounding box center [401, 169] width 91 height 91
click at [377, 149] on icon "upload picture" at bounding box center [376, 143] width 14 height 13
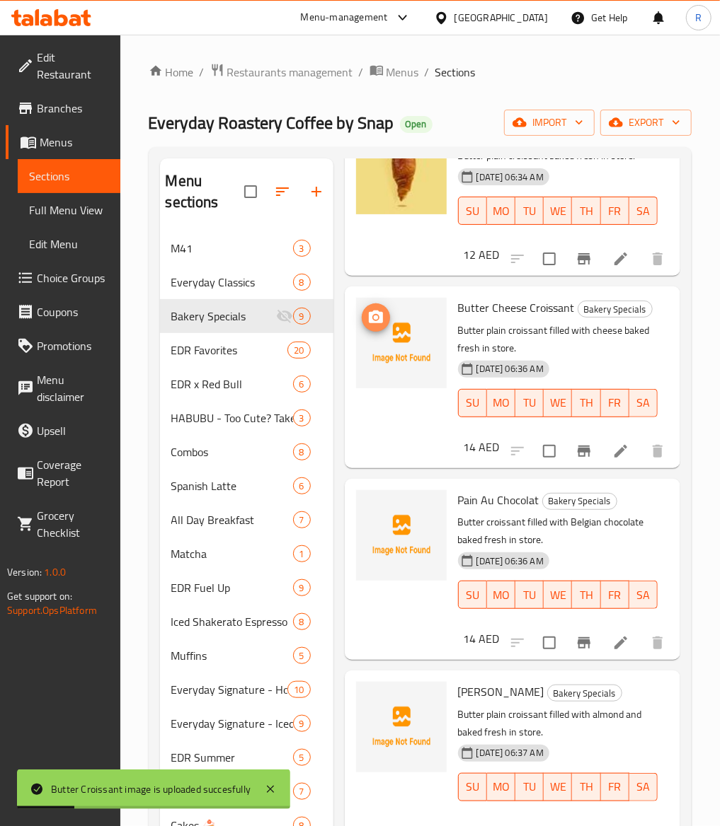
click at [377, 326] on icon "upload picture" at bounding box center [375, 317] width 17 height 17
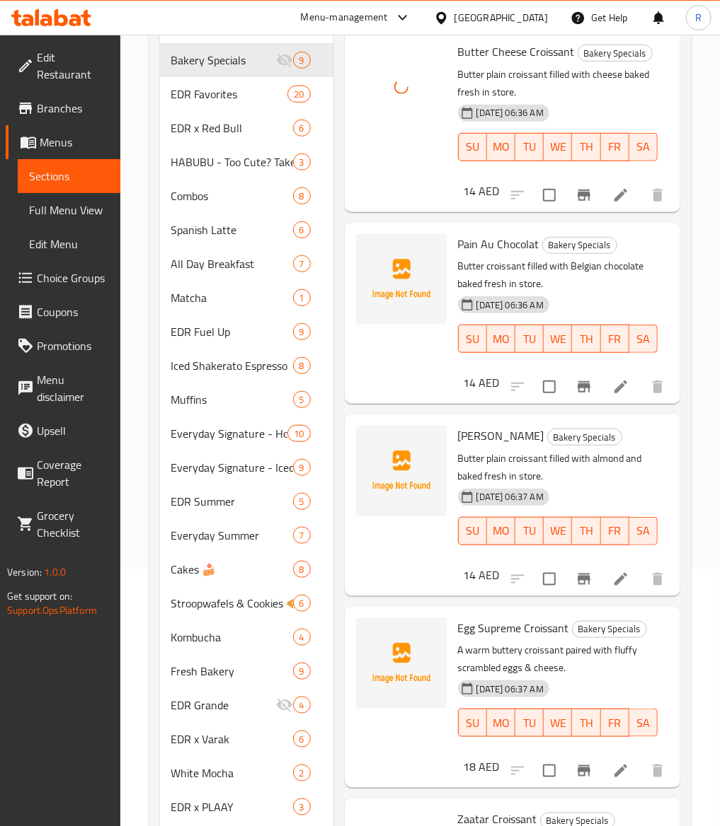
scroll to position [290, 0]
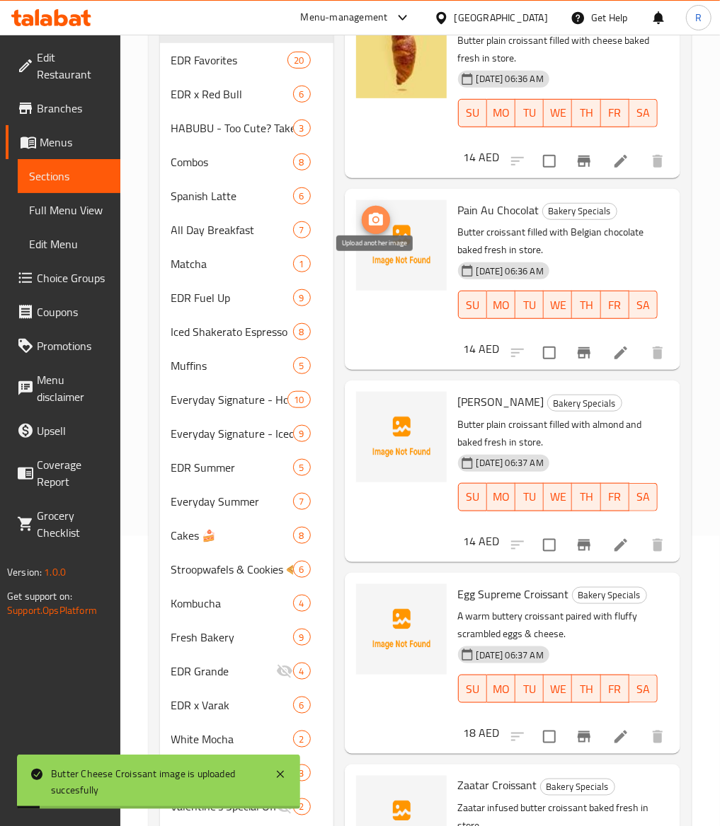
click at [388, 229] on span "upload picture" at bounding box center [376, 220] width 28 height 17
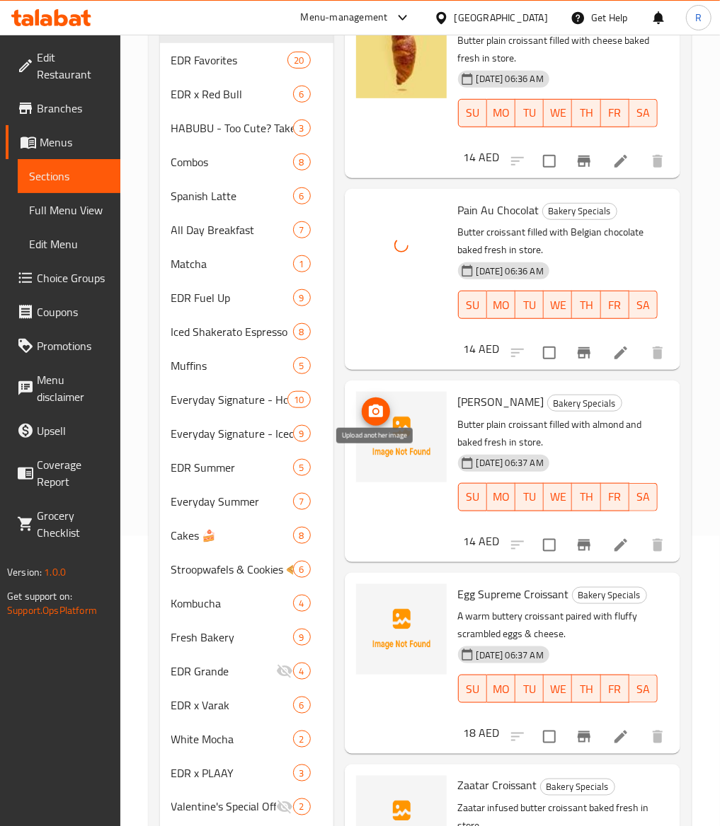
click at [374, 417] on icon "upload picture" at bounding box center [376, 411] width 14 height 13
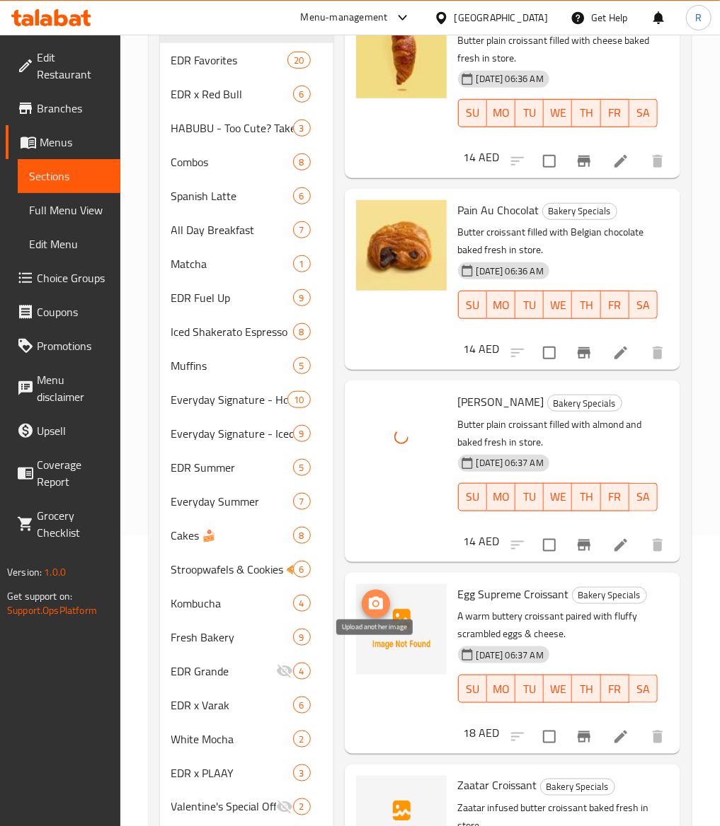
click at [367, 613] on icon "upload picture" at bounding box center [375, 604] width 17 height 17
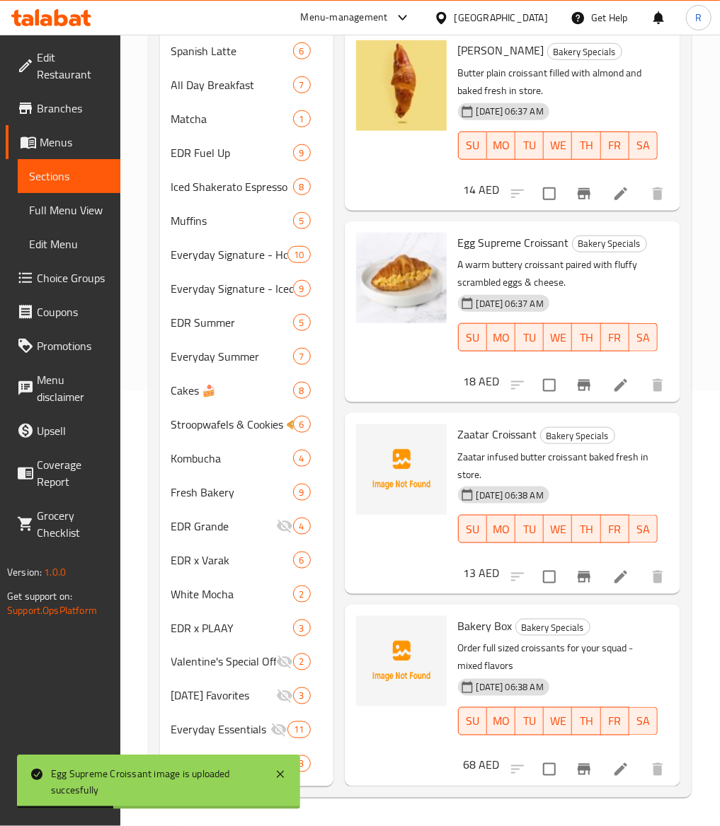
scroll to position [850, 0]
click at [379, 453] on icon "upload picture" at bounding box center [375, 444] width 17 height 17
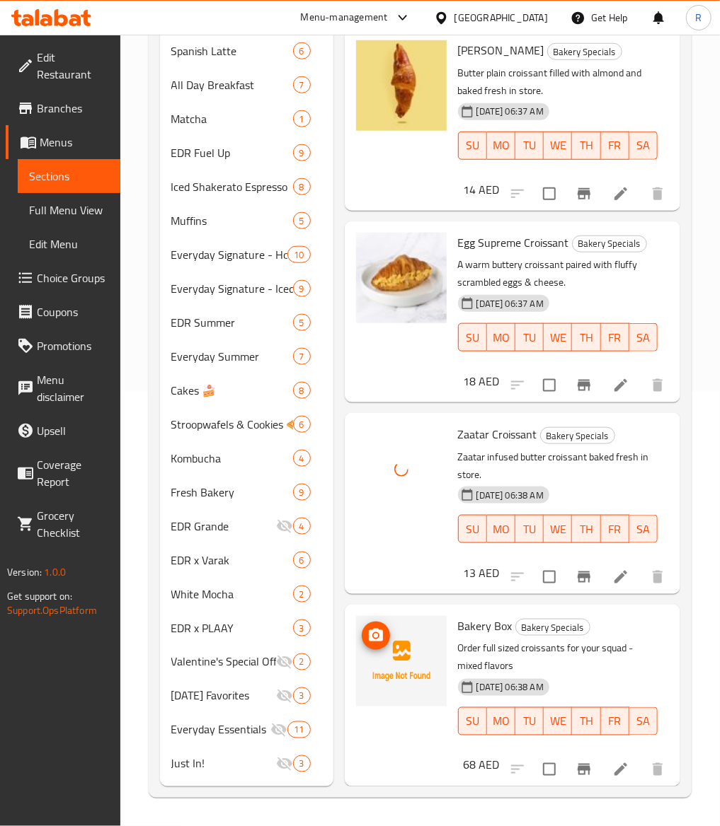
click at [374, 642] on icon "upload picture" at bounding box center [376, 635] width 14 height 13
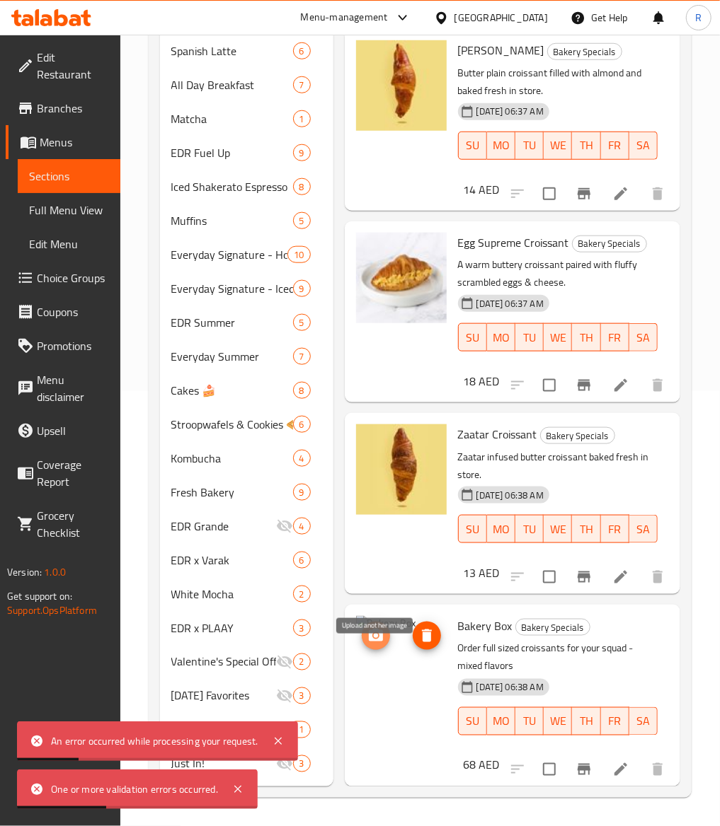
click at [376, 642] on icon "upload picture" at bounding box center [376, 635] width 14 height 13
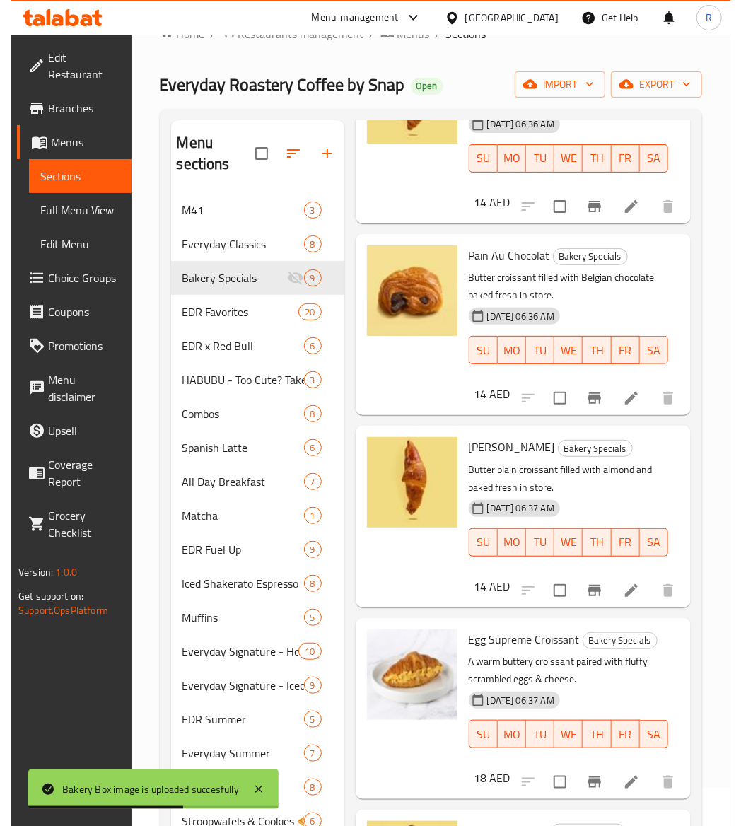
scroll to position [4, 0]
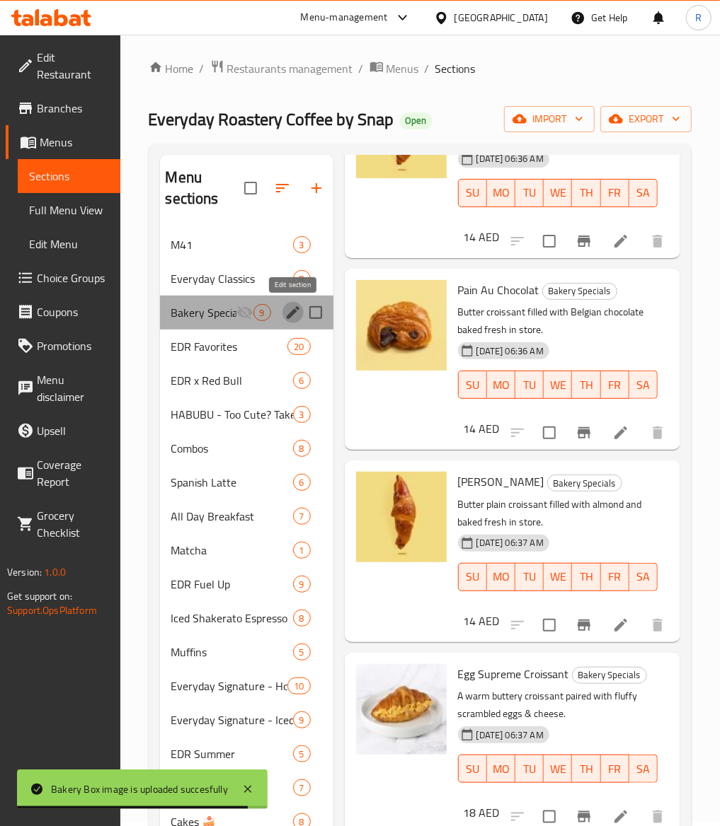
click at [290, 319] on icon "edit" at bounding box center [292, 312] width 17 height 17
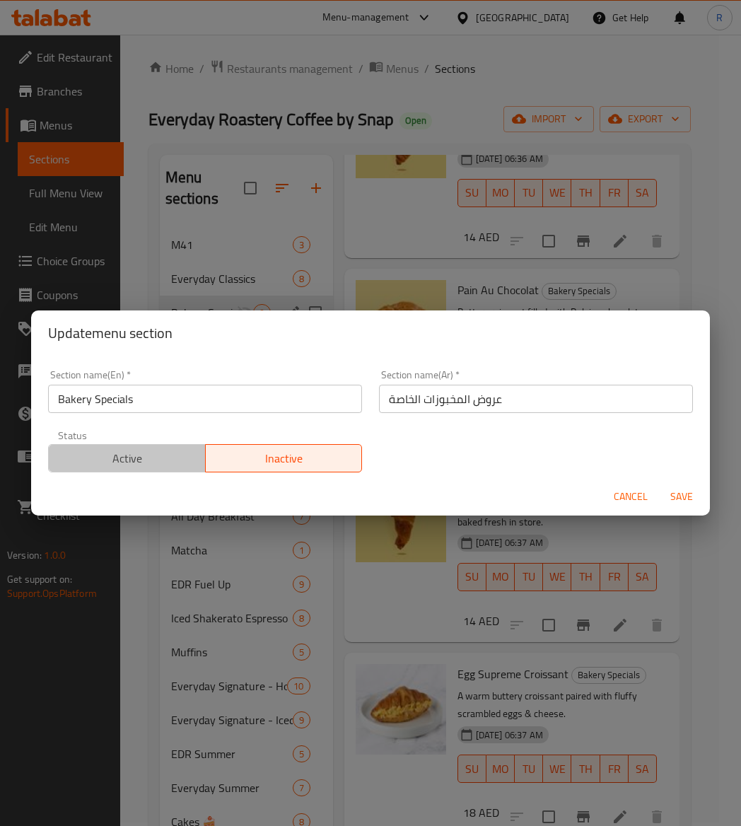
click at [158, 452] on span "Active" at bounding box center [127, 459] width 146 height 21
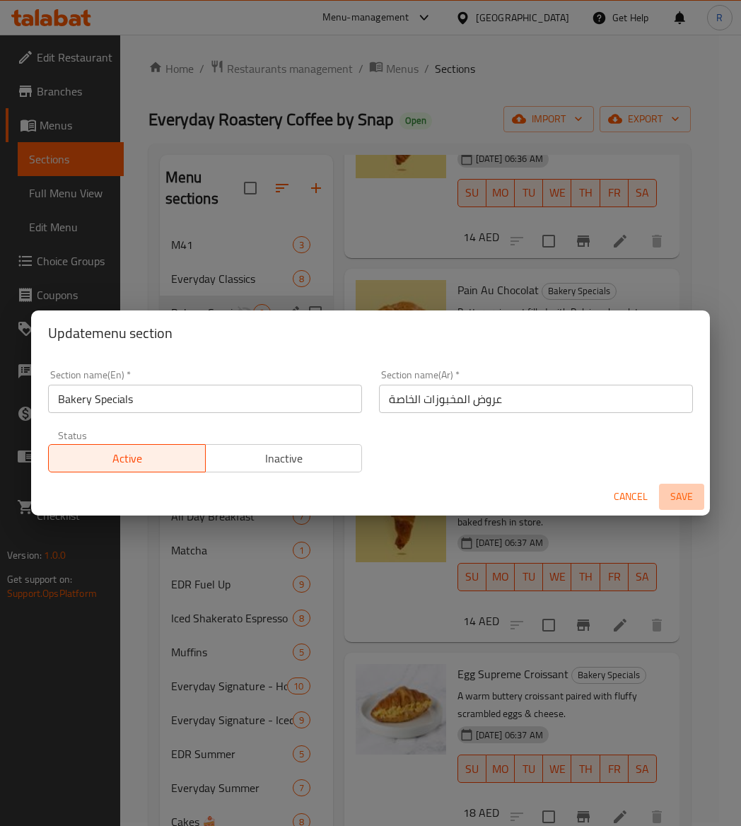
click at [672, 500] on span "Save" at bounding box center [682, 497] width 34 height 18
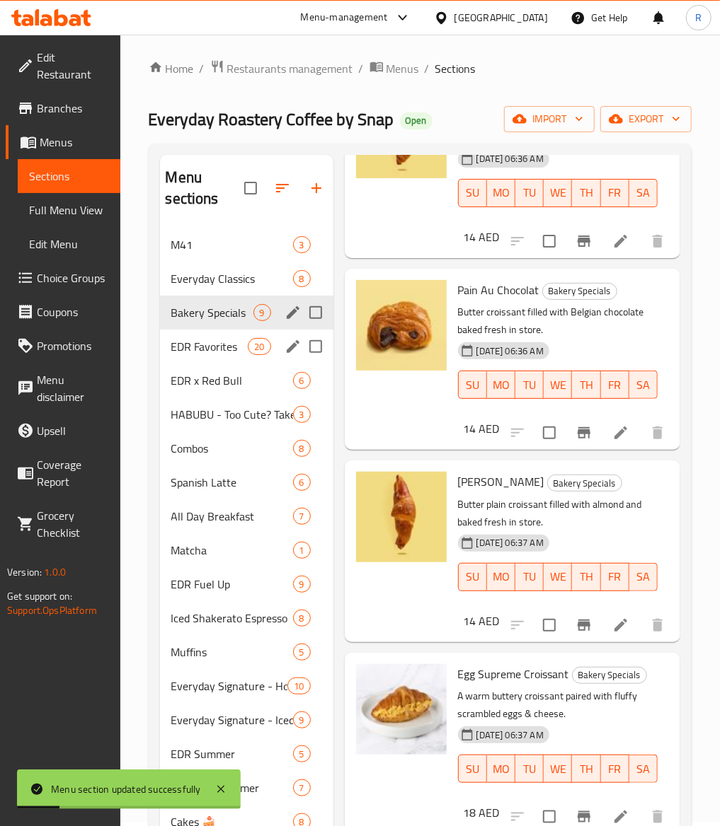
click at [289, 351] on icon "edit" at bounding box center [293, 346] width 13 height 13
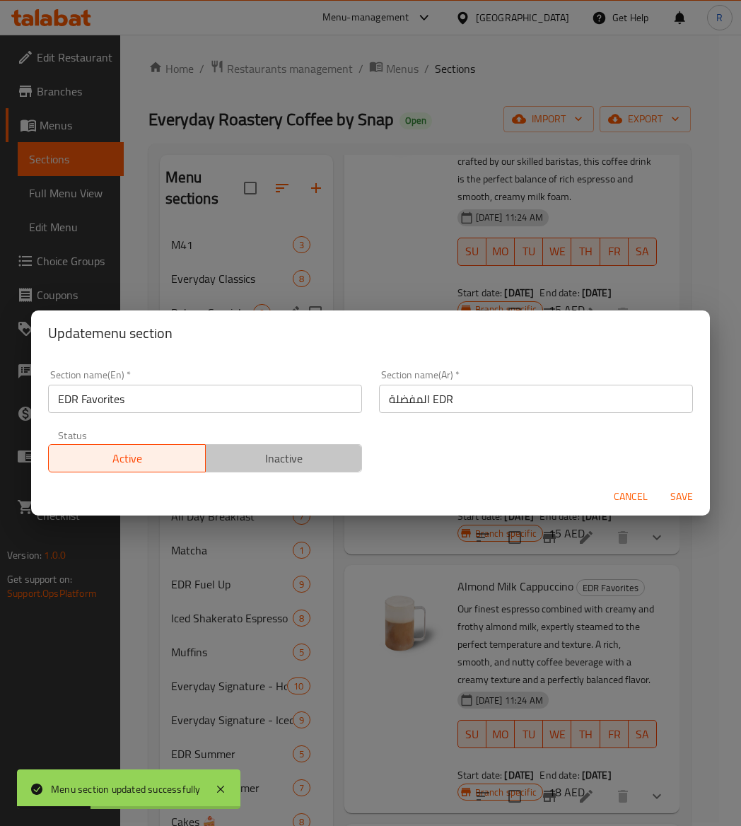
click at [287, 463] on span "Inactive" at bounding box center [285, 459] width 146 height 21
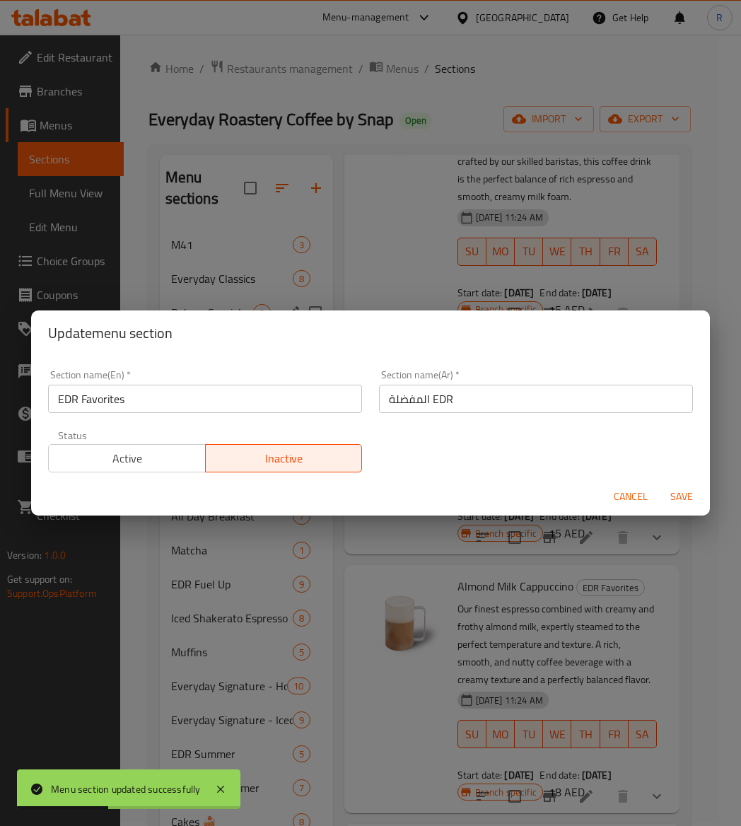
click at [694, 503] on span "Save" at bounding box center [682, 497] width 34 height 18
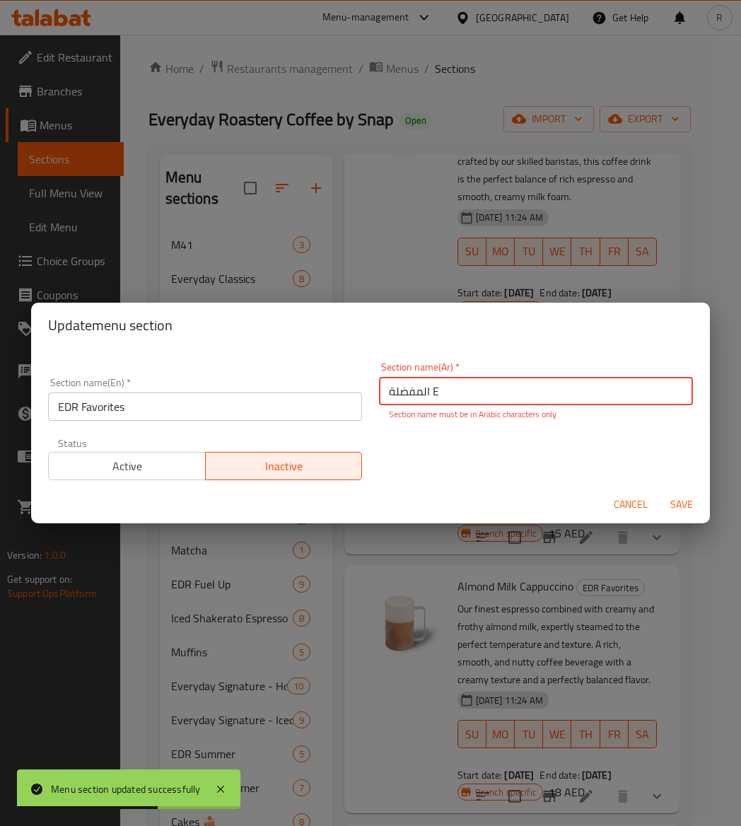
type input "المفضلة"
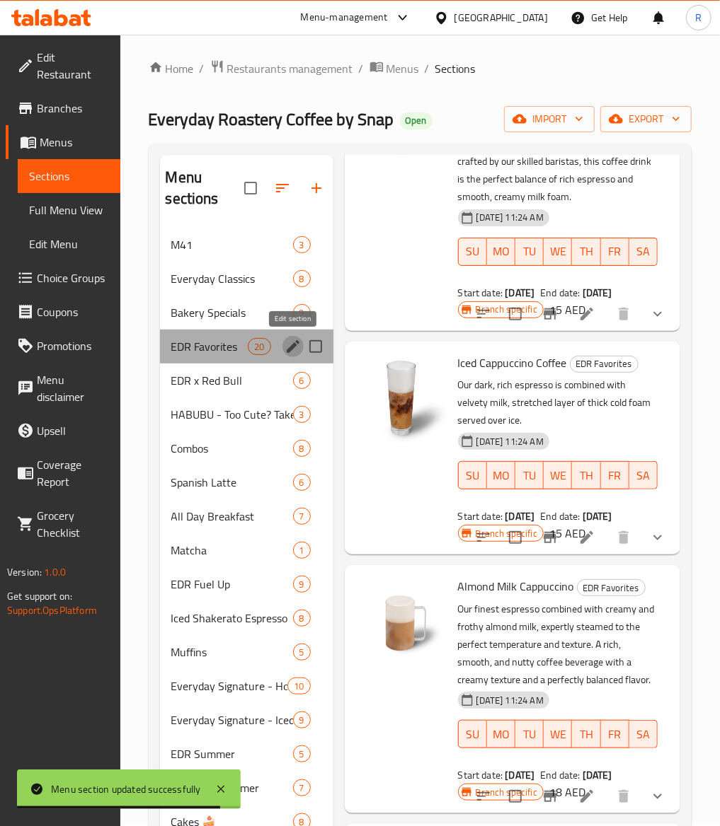
click at [292, 347] on icon "edit" at bounding box center [293, 346] width 13 height 13
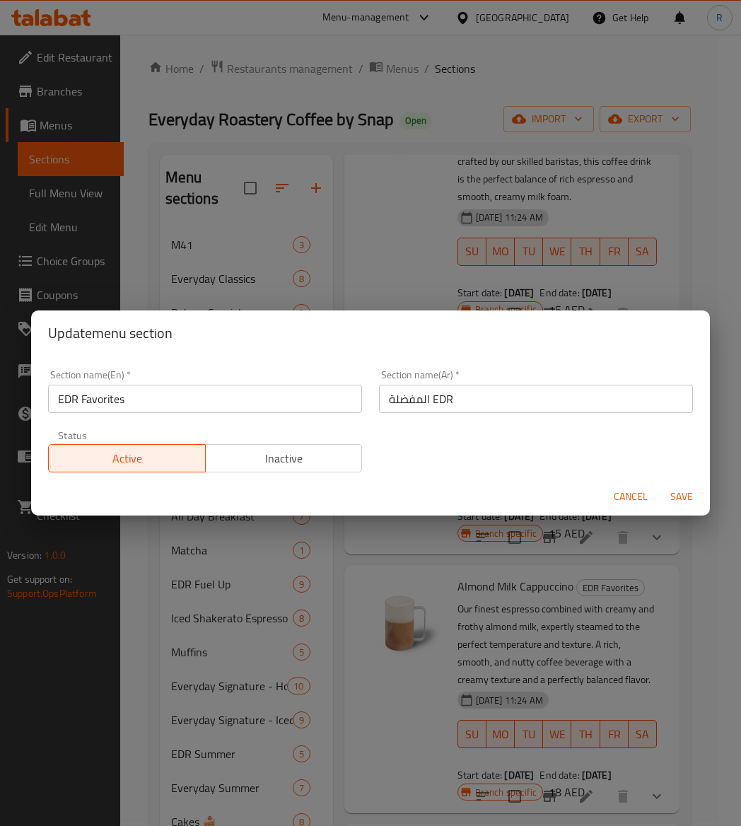
click at [671, 498] on span "Save" at bounding box center [682, 497] width 34 height 18
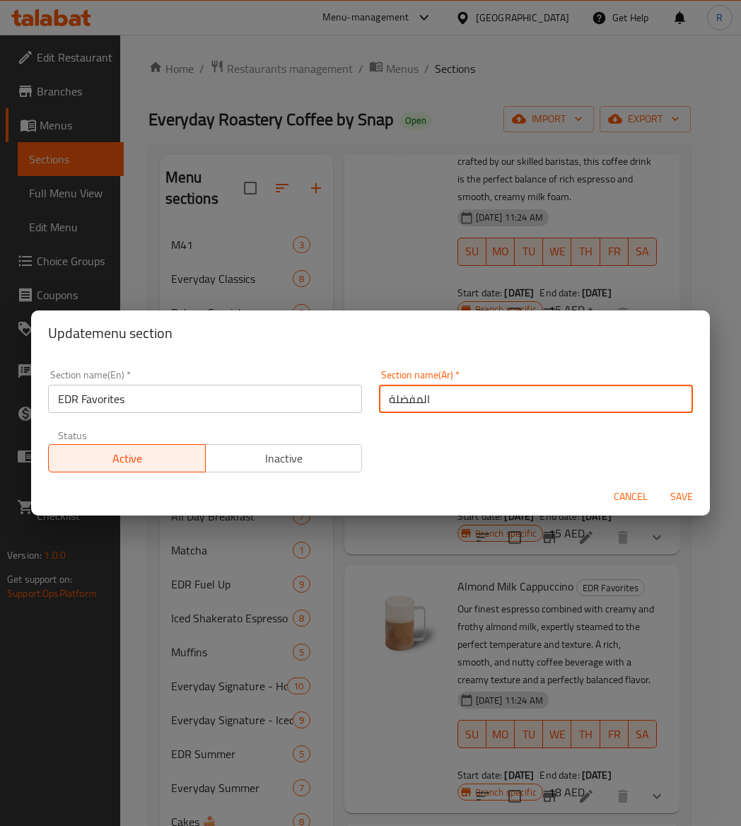
type input "المفضلة"
click at [301, 455] on span "Inactive" at bounding box center [285, 459] width 146 height 21
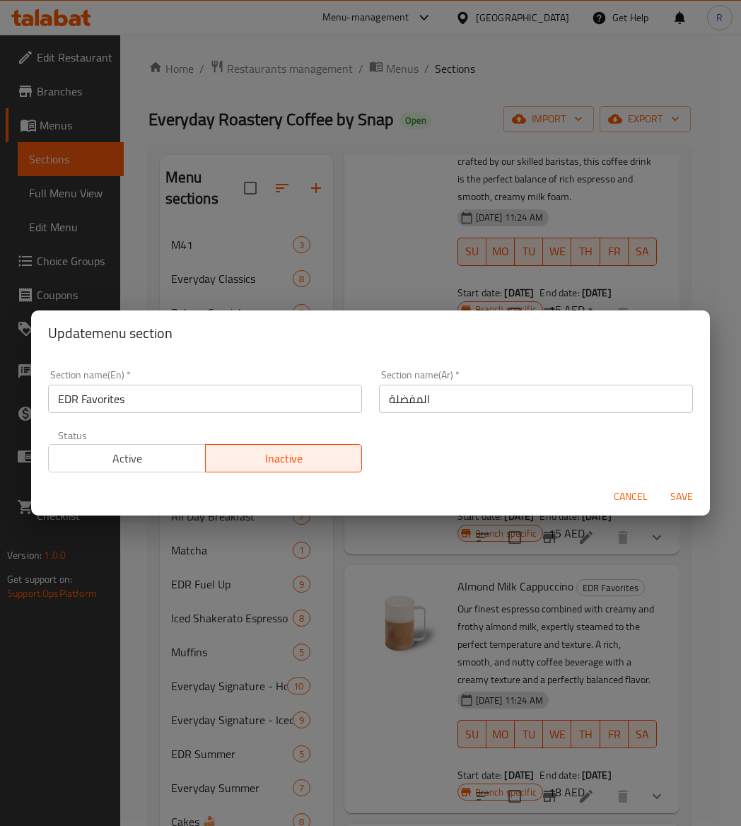
click at [674, 492] on span "Save" at bounding box center [682, 497] width 34 height 18
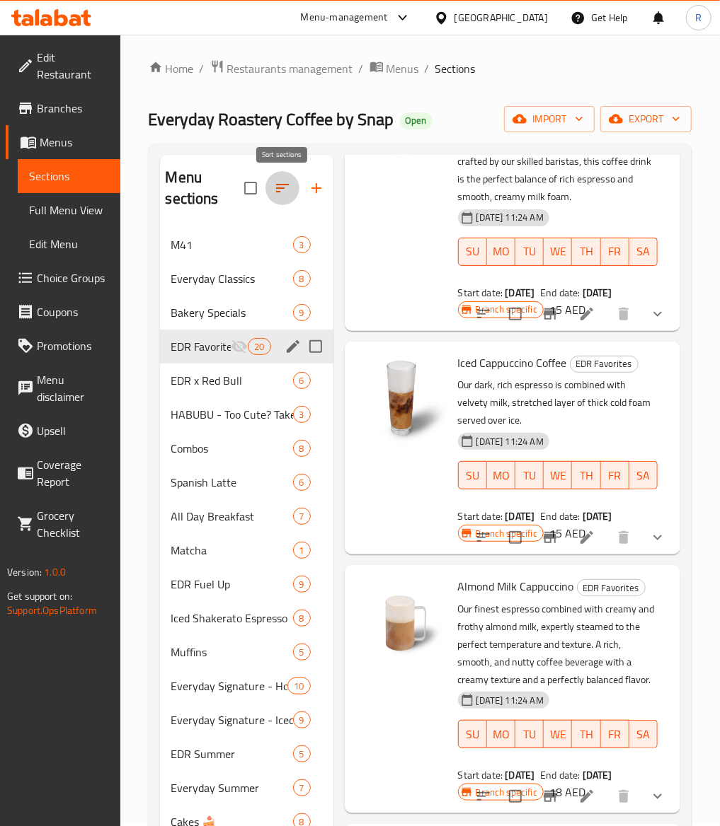
click at [284, 183] on icon "button" at bounding box center [282, 188] width 17 height 17
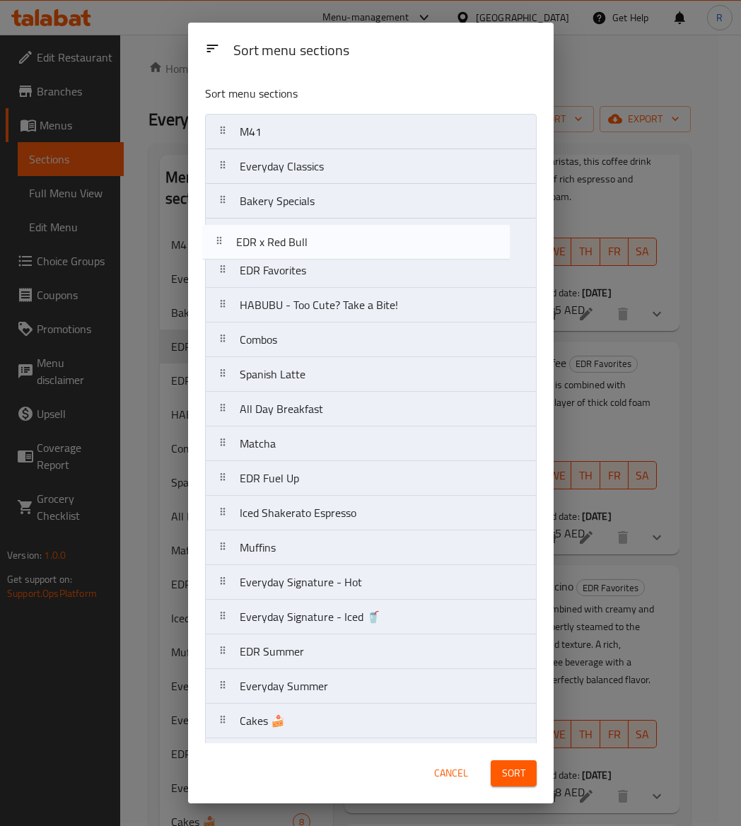
drag, startPoint x: 338, startPoint y: 282, endPoint x: 331, endPoint y: 242, distance: 40.2
click at [331, 242] on nav "M41 Everyday Classics Bakery Specials EDR Favorites EDR x Red Bull HABUBU - Too…" at bounding box center [371, 617] width 332 height 1007
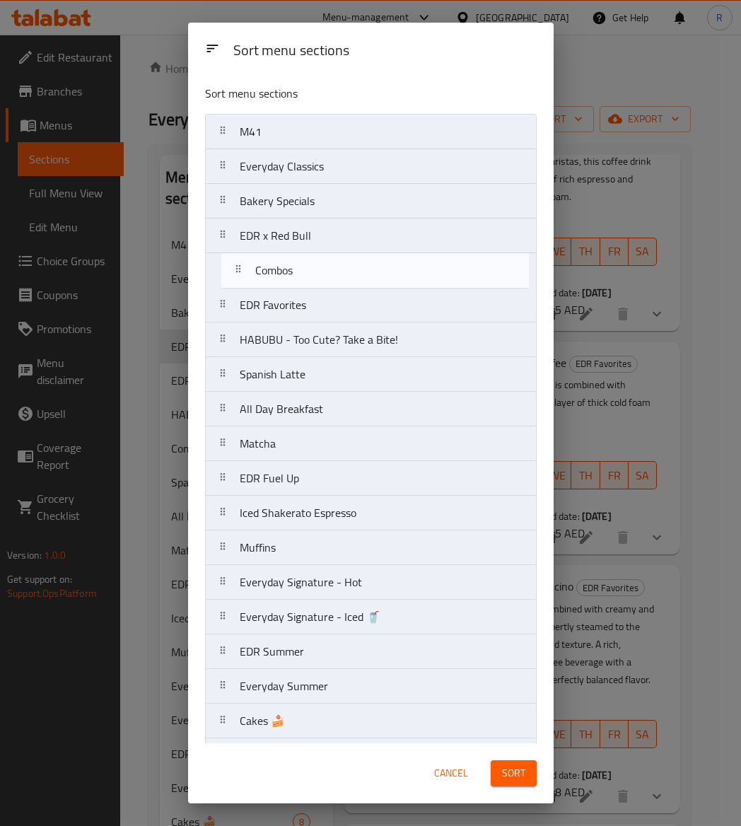
drag, startPoint x: 321, startPoint y: 355, endPoint x: 337, endPoint y: 280, distance: 76.6
click at [337, 280] on nav "M41 Everyday Classics Bakery Specials EDR x Red Bull EDR Favorites HABUBU - Too…" at bounding box center [371, 617] width 332 height 1007
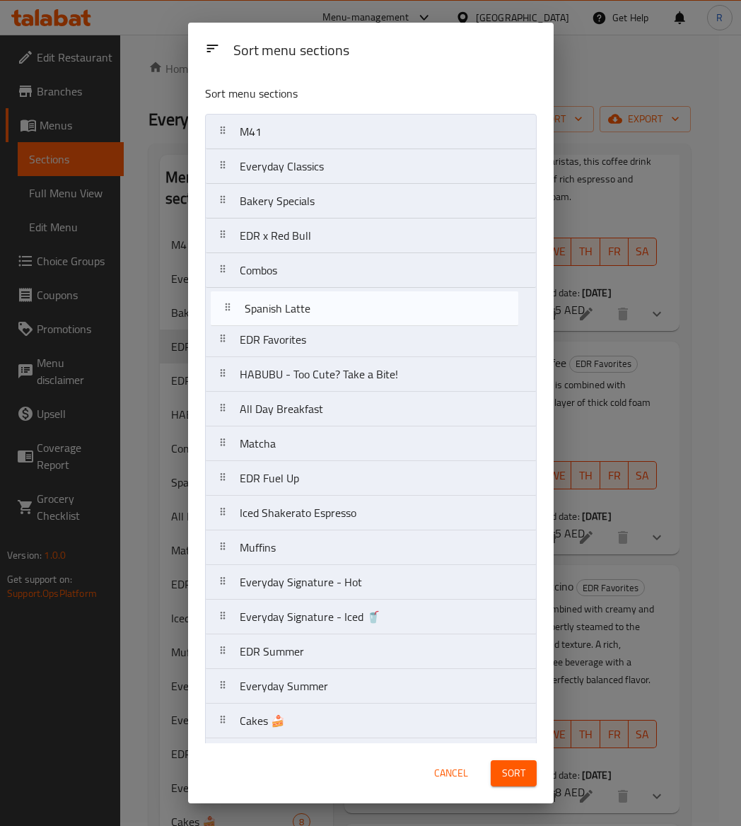
drag, startPoint x: 318, startPoint y: 382, endPoint x: 323, endPoint y: 308, distance: 74.5
click at [323, 308] on nav "M41 Everyday Classics Bakery Specials EDR x Red Bull Combos EDR Favorites HABUB…" at bounding box center [371, 617] width 332 height 1007
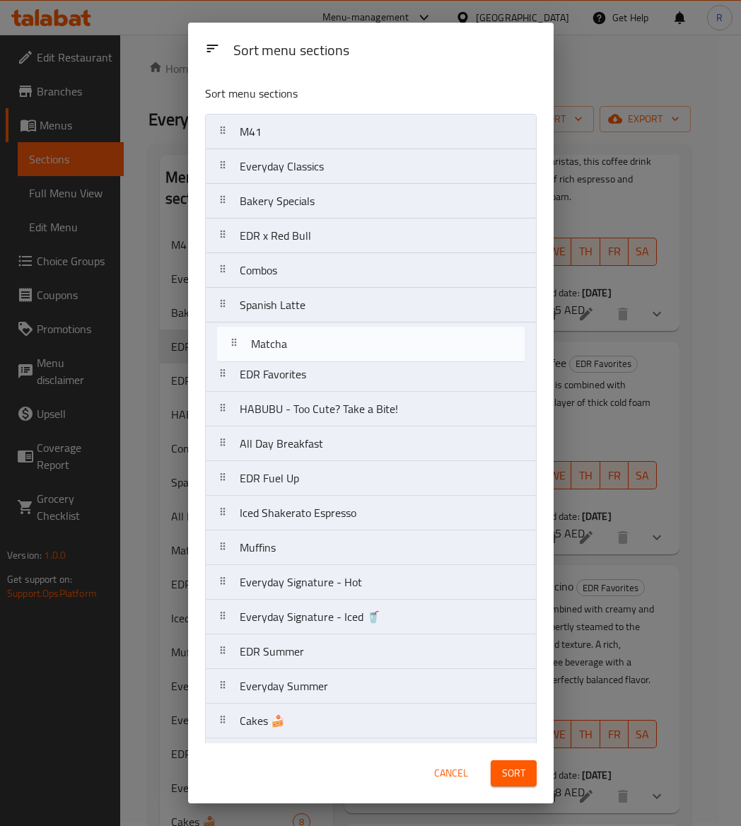
drag, startPoint x: 290, startPoint y: 453, endPoint x: 301, endPoint y: 342, distance: 111.7
click at [301, 342] on nav "M41 Everyday Classics Bakery Specials EDR x Red Bull Combos Spanish Latte EDR F…" at bounding box center [371, 617] width 332 height 1007
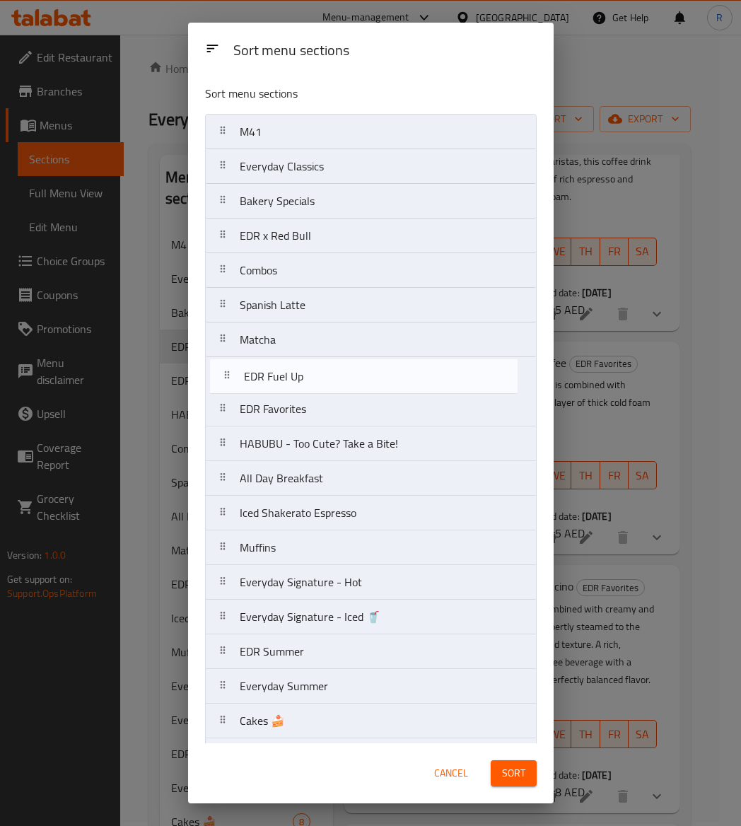
drag, startPoint x: 303, startPoint y: 481, endPoint x: 307, endPoint y: 370, distance: 111.2
click at [307, 370] on nav "M41 Everyday Classics Bakery Specials EDR x Red Bull Combos Spanish Latte Match…" at bounding box center [371, 617] width 332 height 1007
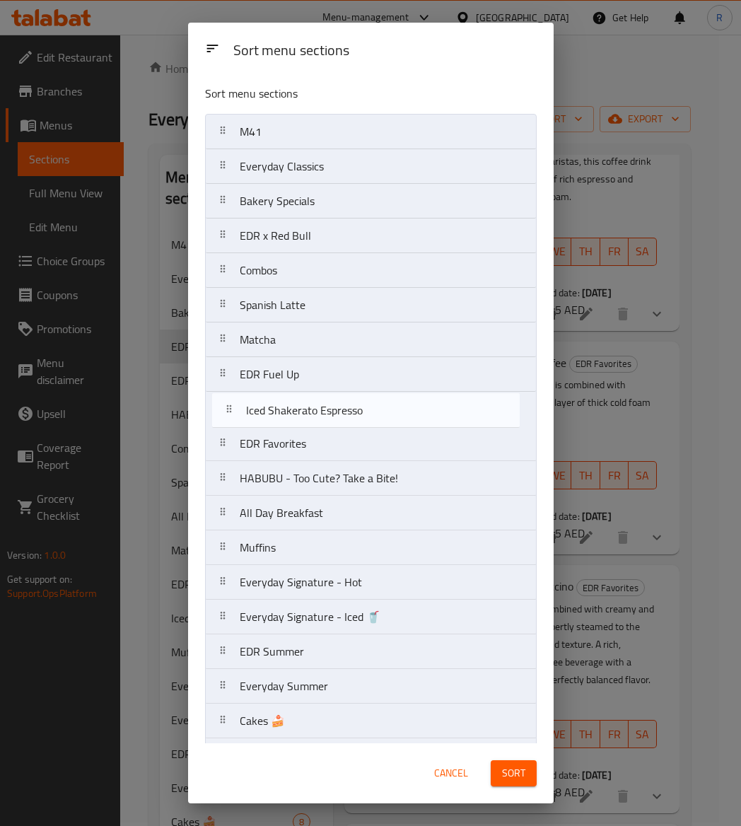
drag, startPoint x: 306, startPoint y: 529, endPoint x: 312, endPoint y: 415, distance: 114.8
click at [312, 415] on nav "M41 Everyday Classics Bakery Specials EDR x Red Bull Combos Spanish Latte Match…" at bounding box center [371, 617] width 332 height 1007
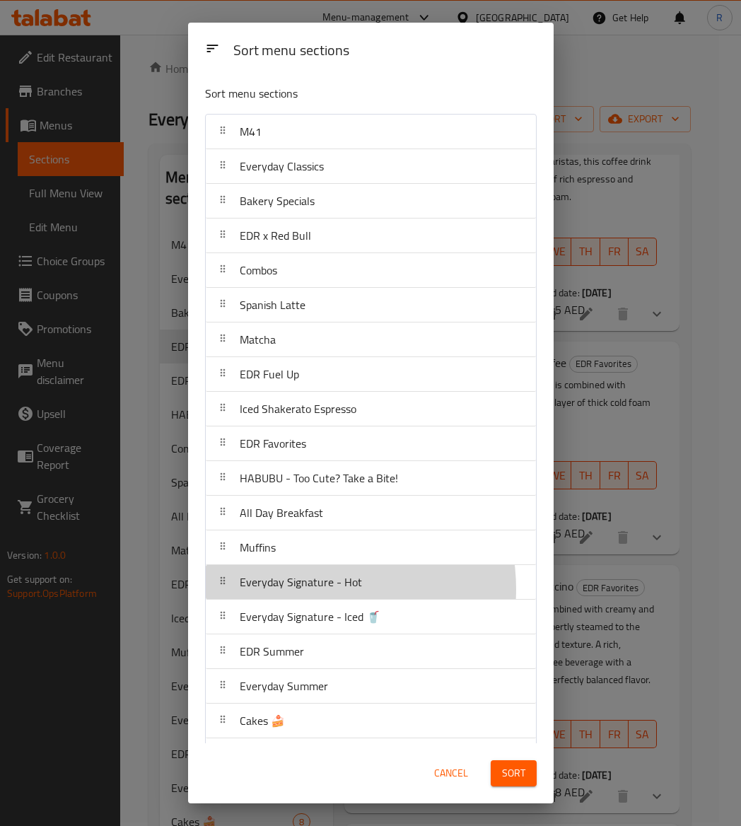
scroll to position [1, 0]
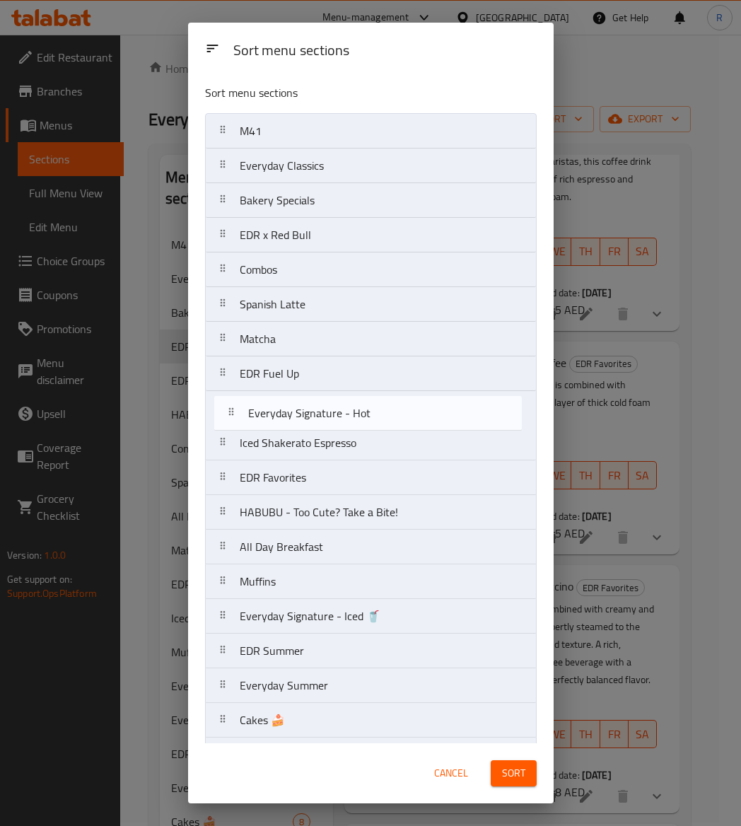
drag, startPoint x: 310, startPoint y: 593, endPoint x: 318, endPoint y: 415, distance: 178.5
click at [318, 415] on nav "M41 Everyday Classics Bakery Specials EDR x Red Bull Combos Spanish Latte Match…" at bounding box center [371, 616] width 332 height 1007
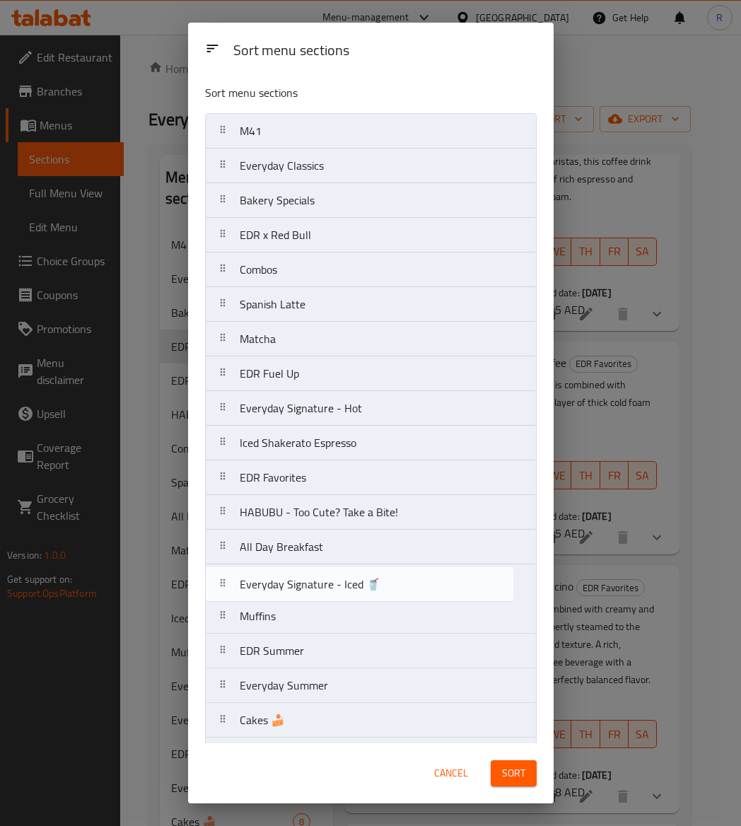
scroll to position [3, 0]
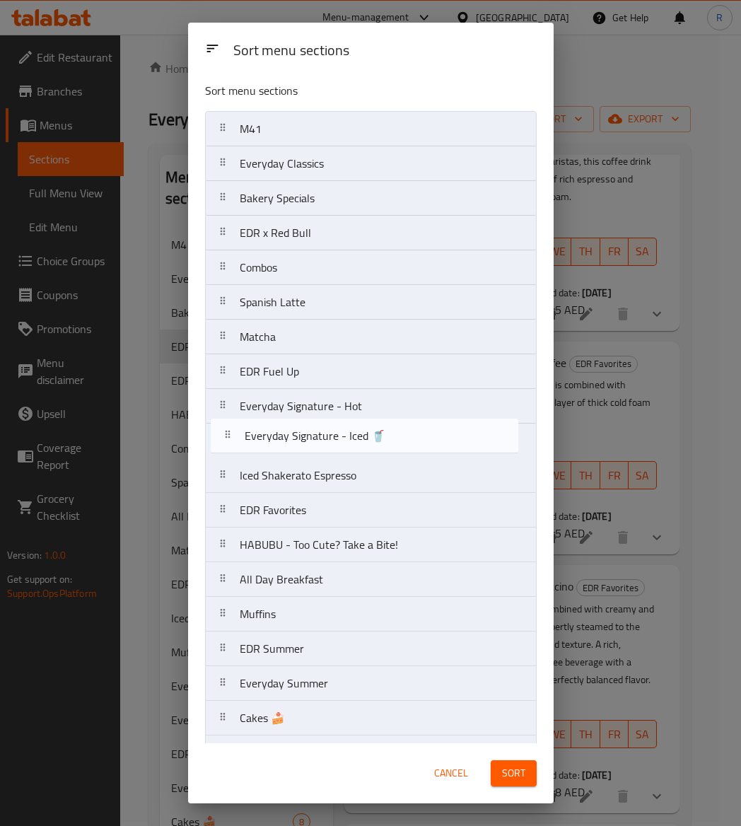
drag, startPoint x: 313, startPoint y: 624, endPoint x: 318, endPoint y: 430, distance: 193.9
click at [318, 430] on nav "M41 Everyday Classics Bakery Specials EDR x Red Bull Combos Spanish Latte Match…" at bounding box center [371, 614] width 332 height 1007
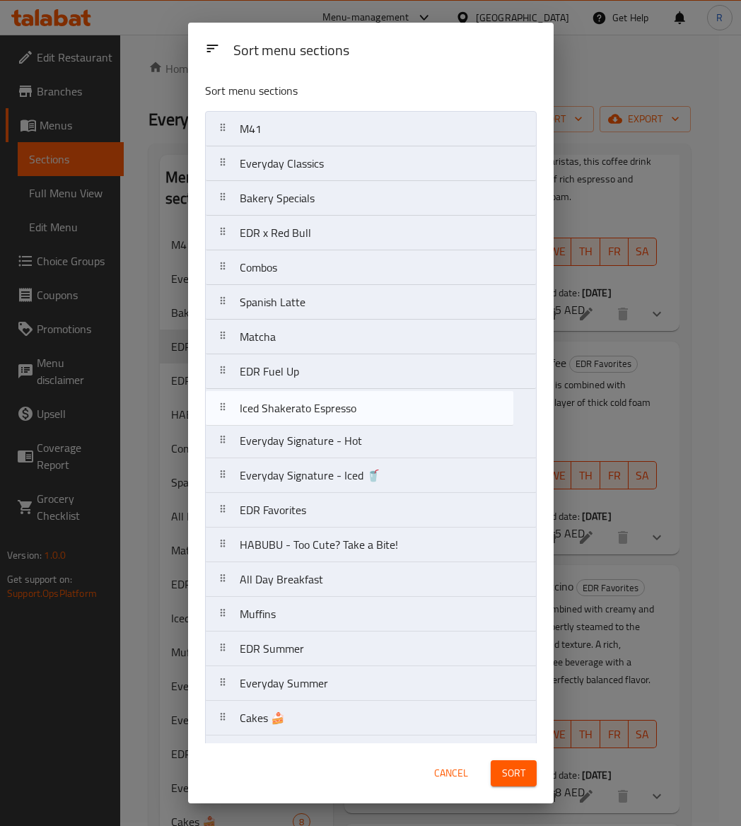
drag, startPoint x: 328, startPoint y: 474, endPoint x: 328, endPoint y: 399, distance: 75.0
click at [328, 399] on nav "M41 Everyday Classics Bakery Specials EDR x Red Bull Combos Spanish Latte Match…" at bounding box center [371, 614] width 332 height 1007
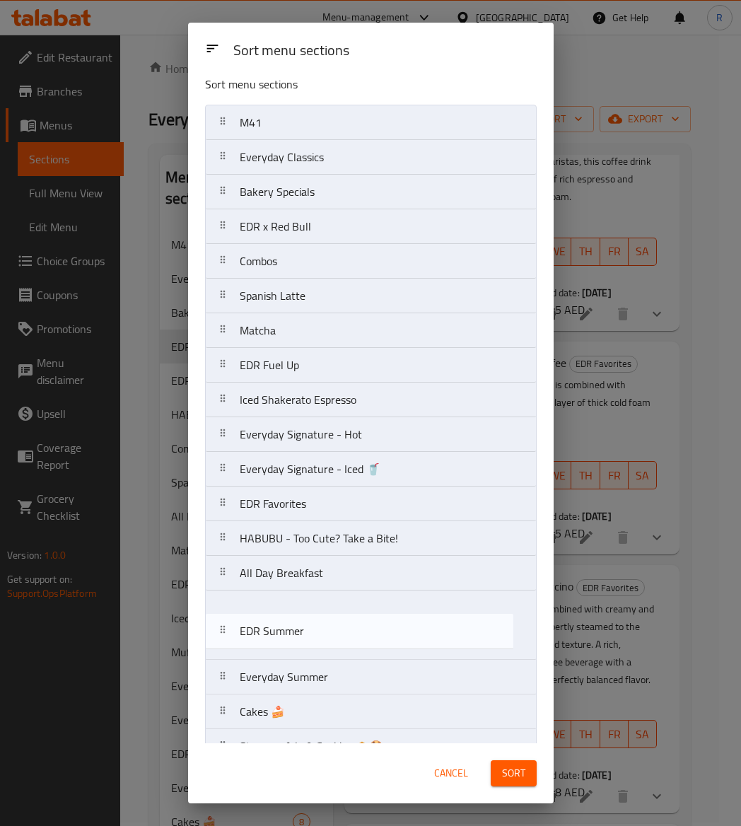
scroll to position [12, 0]
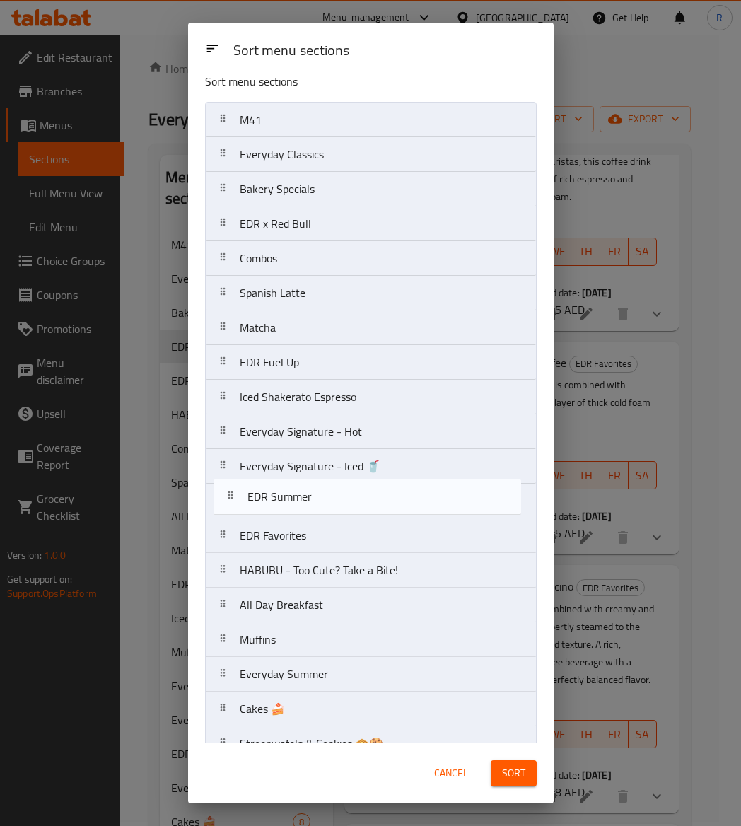
drag, startPoint x: 323, startPoint y: 653, endPoint x: 331, endPoint y: 492, distance: 160.8
click at [331, 492] on nav "M41 Everyday Classics Bakery Specials EDR x Red Bull Combos Spanish Latte Match…" at bounding box center [371, 605] width 332 height 1007
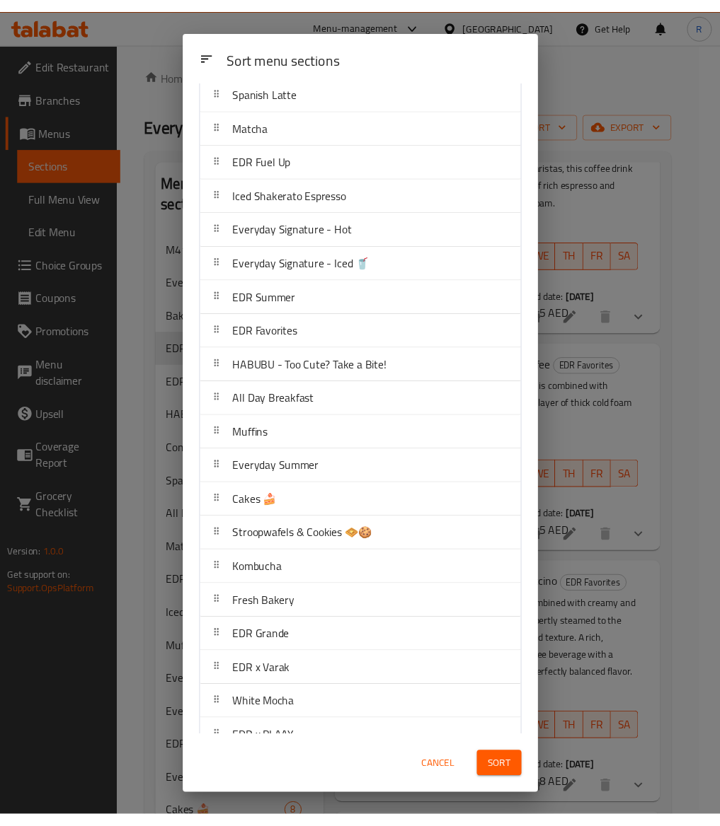
scroll to position [210, 0]
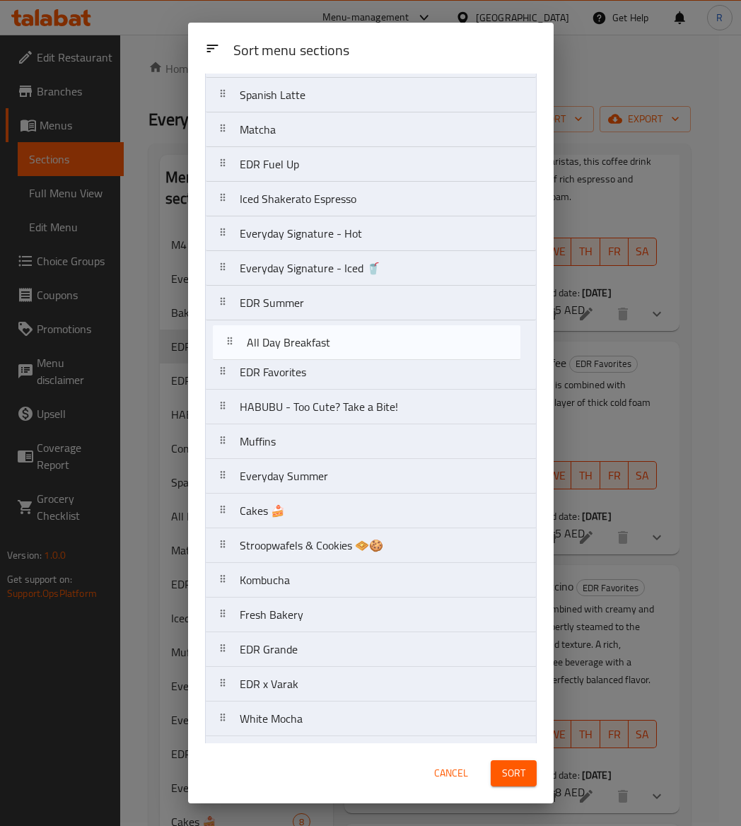
drag, startPoint x: 304, startPoint y: 413, endPoint x: 311, endPoint y: 341, distance: 72.5
click at [311, 341] on nav "M41 Everyday Classics Bakery Specials EDR x Red Bull Combos Spanish Latte Match…" at bounding box center [371, 407] width 332 height 1007
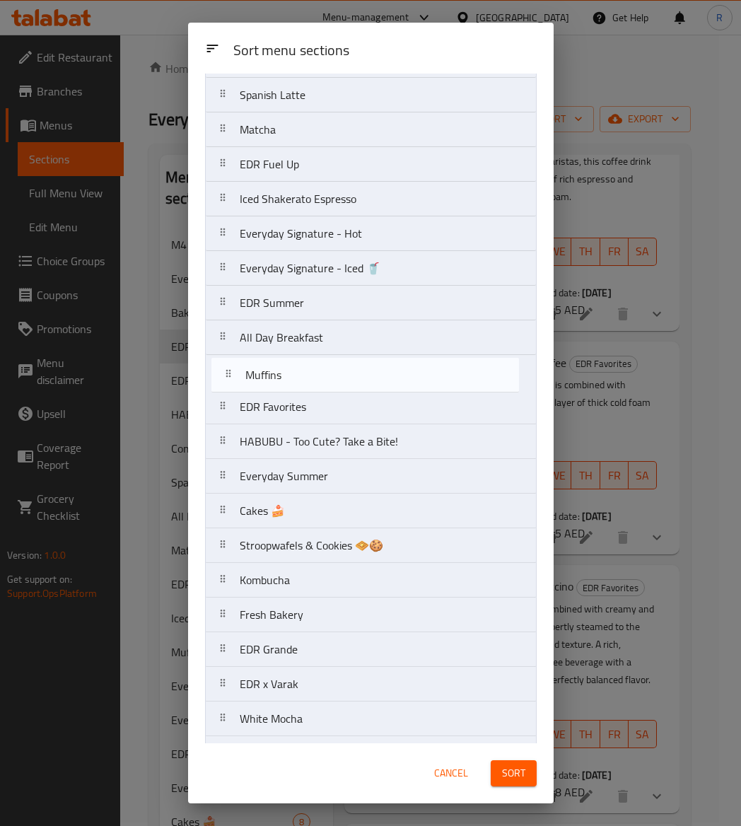
drag, startPoint x: 301, startPoint y: 449, endPoint x: 306, endPoint y: 376, distance: 73.1
click at [306, 376] on nav "M41 Everyday Classics Bakery Specials EDR x Red Bull Combos Spanish Latte Match…" at bounding box center [371, 407] width 332 height 1007
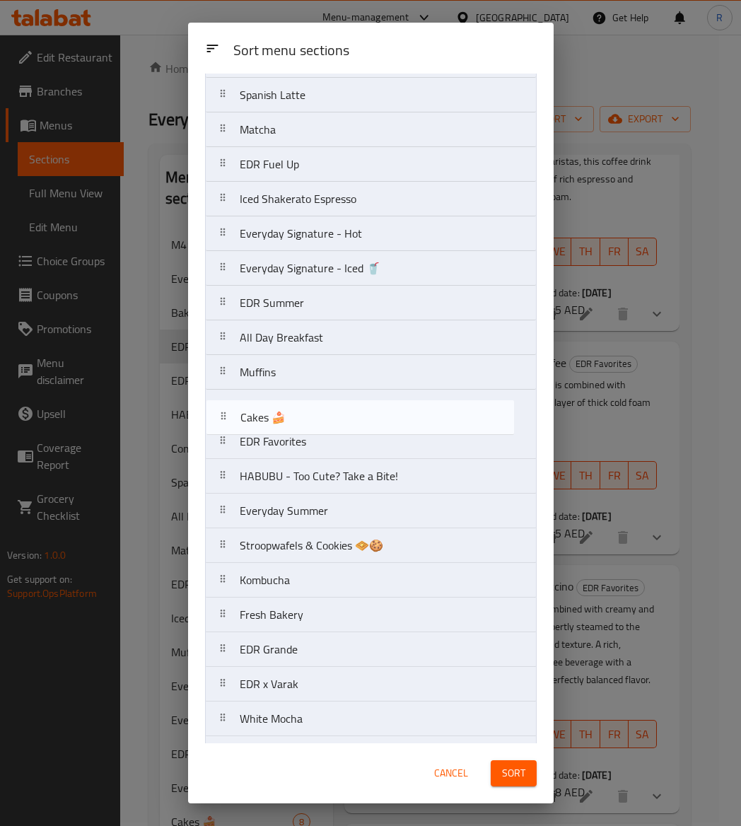
drag, startPoint x: 325, startPoint y: 521, endPoint x: 327, endPoint y: 417, distance: 103.3
click at [327, 417] on nav "M41 Everyday Classics Bakery Specials EDR x Red Bull Combos Spanish Latte Match…" at bounding box center [371, 407] width 332 height 1007
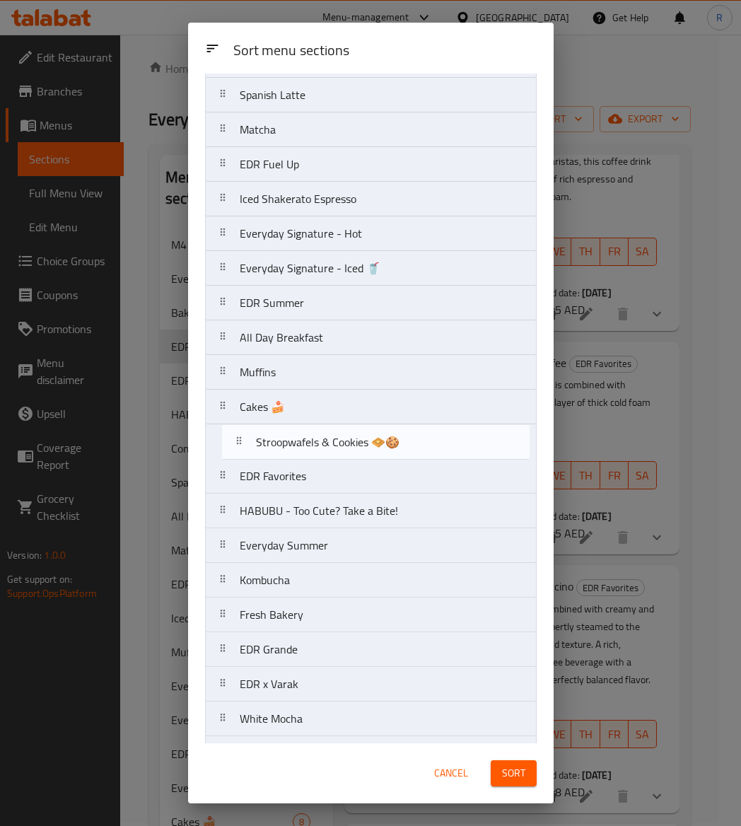
drag, startPoint x: 281, startPoint y: 549, endPoint x: 297, endPoint y: 434, distance: 115.8
click at [297, 434] on nav "M41 Everyday Classics Bakery Specials EDR x Red Bull Combos Spanish Latte Match…" at bounding box center [371, 407] width 332 height 1007
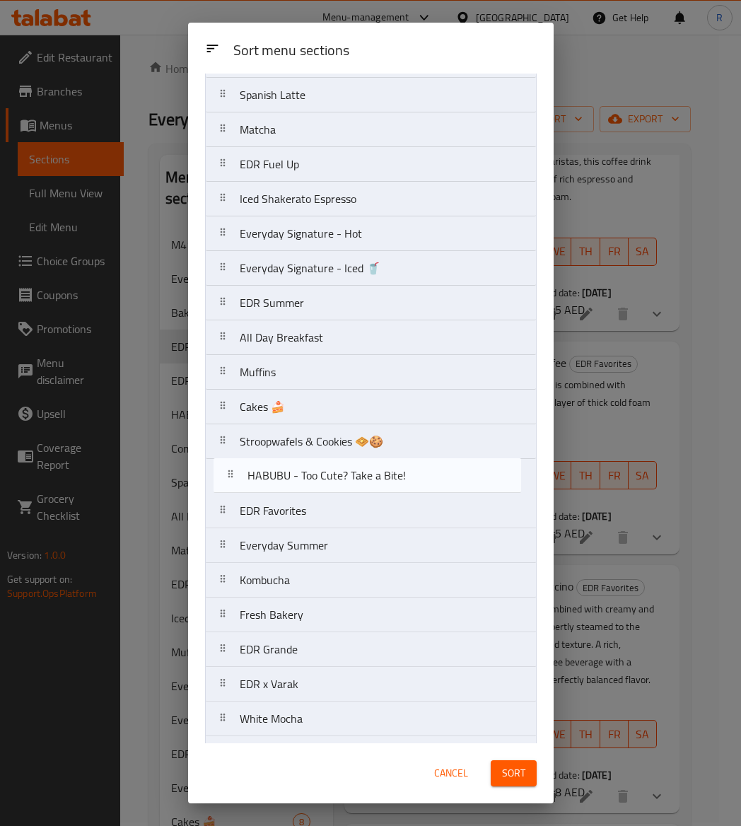
drag, startPoint x: 301, startPoint y: 520, endPoint x: 309, endPoint y: 470, distance: 50.8
click at [309, 470] on nav "M41 Everyday Classics Bakery Specials EDR x Red Bull Combos Spanish Latte Match…" at bounding box center [371, 407] width 332 height 1007
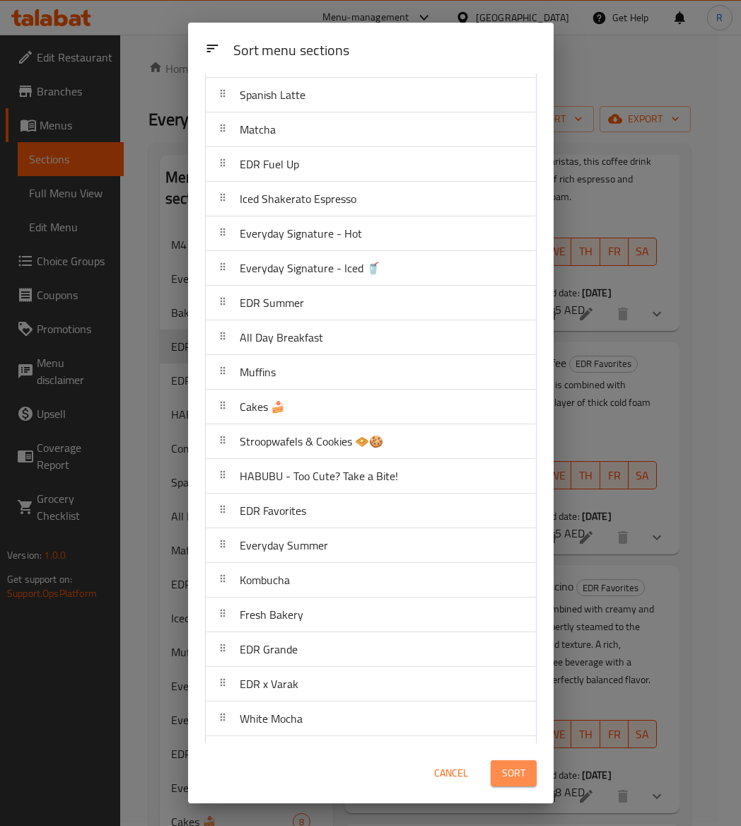
click at [512, 775] on span "Sort" at bounding box center [513, 774] width 23 height 18
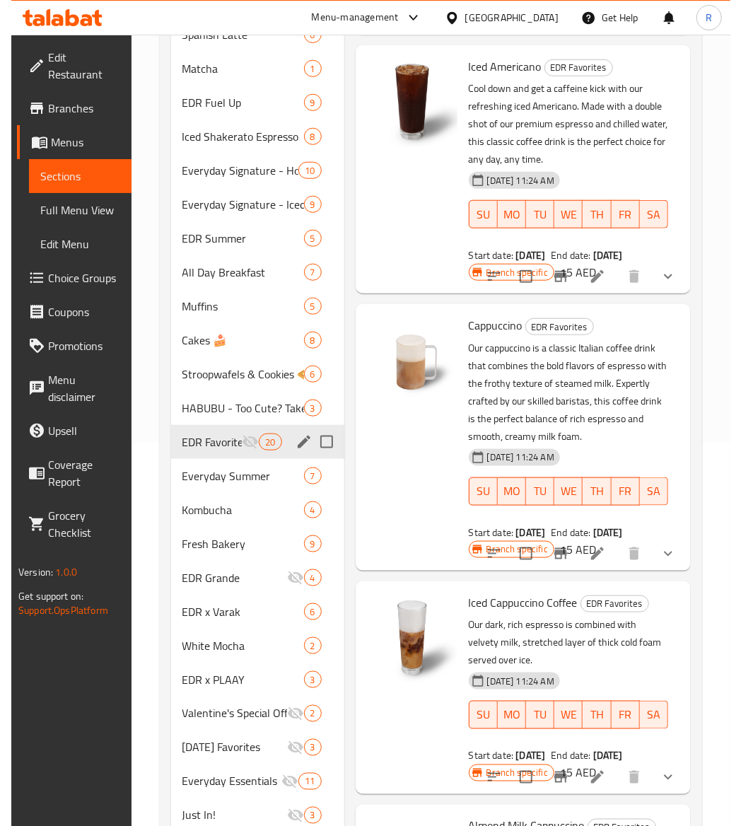
scroll to position [0, 0]
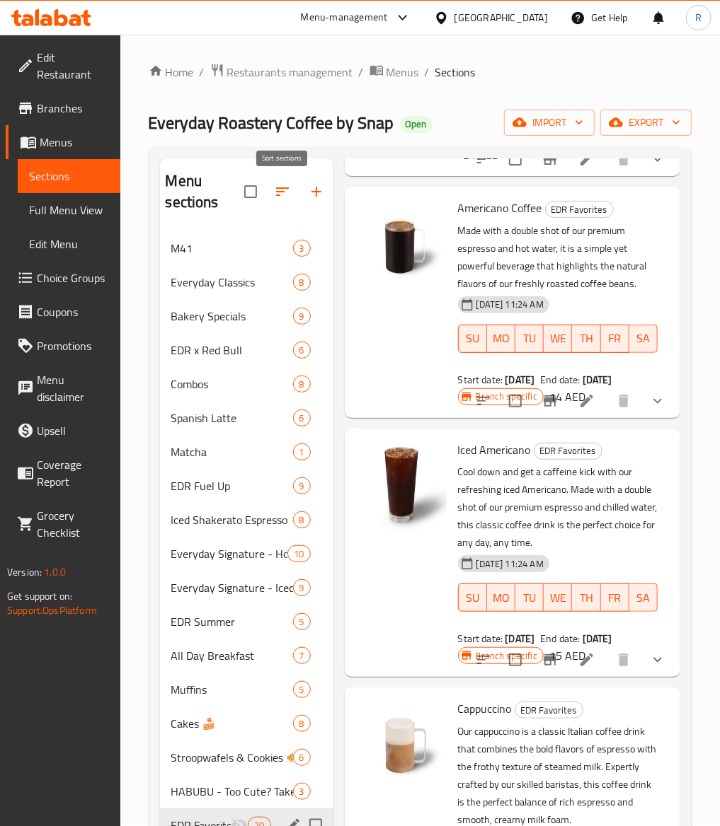
click at [276, 192] on icon "button" at bounding box center [282, 191] width 13 height 8
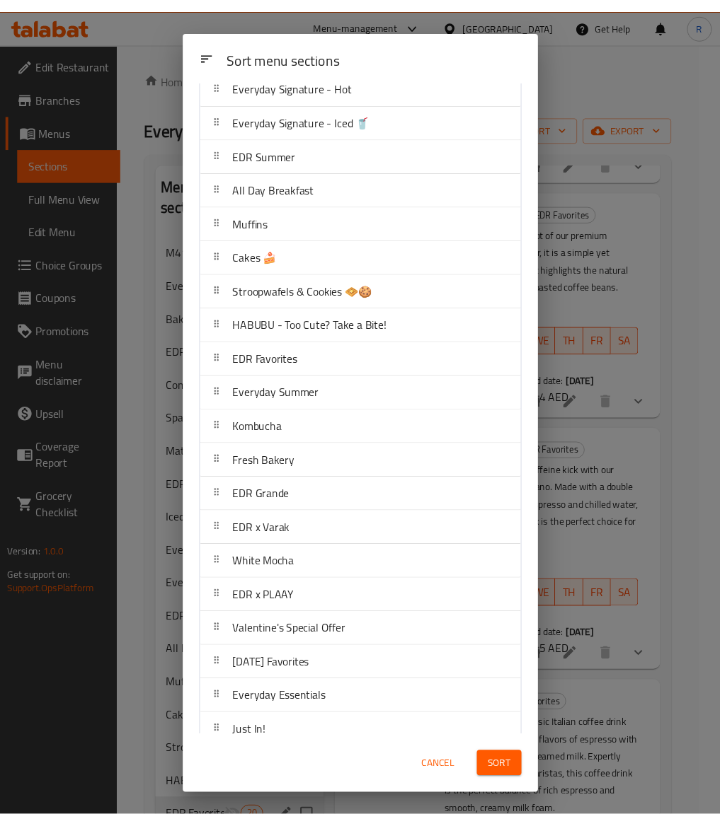
scroll to position [391, 0]
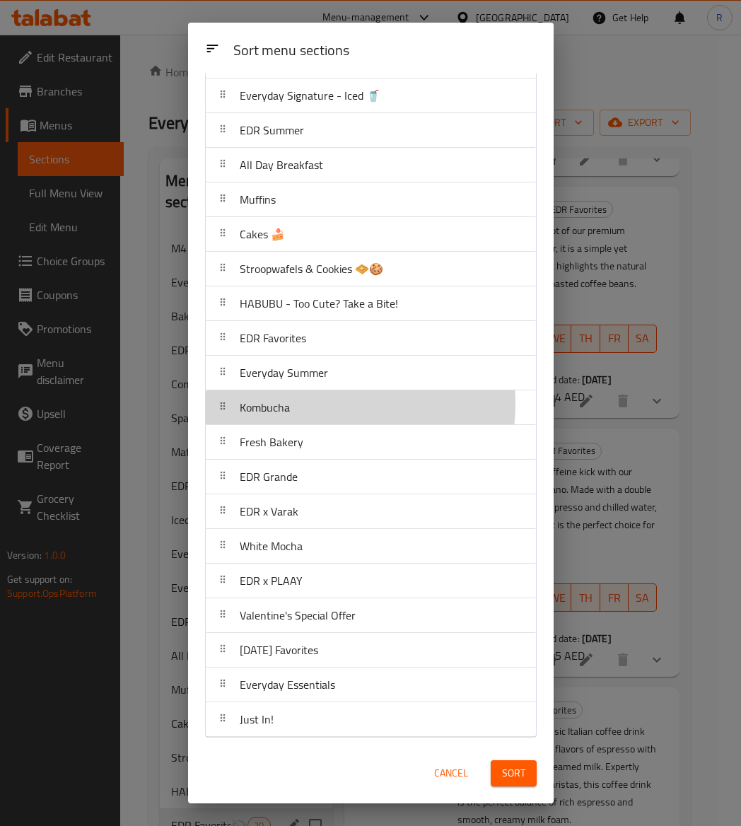
click at [320, 400] on div "Kombucha" at bounding box center [371, 408] width 319 height 34
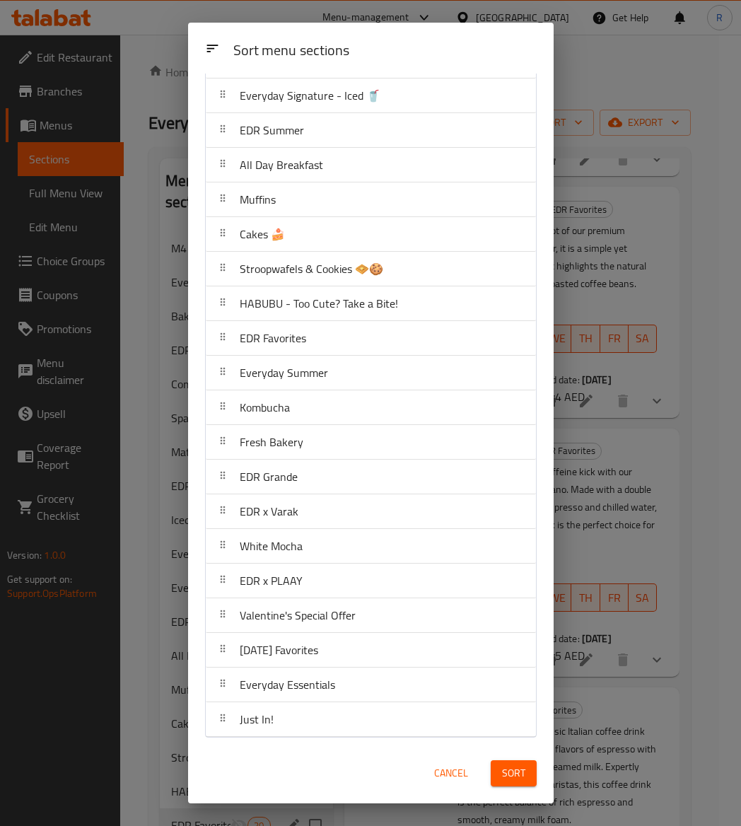
click at [516, 787] on div "Sort" at bounding box center [514, 773] width 63 height 43
click at [519, 778] on span "Sort" at bounding box center [513, 774] width 23 height 18
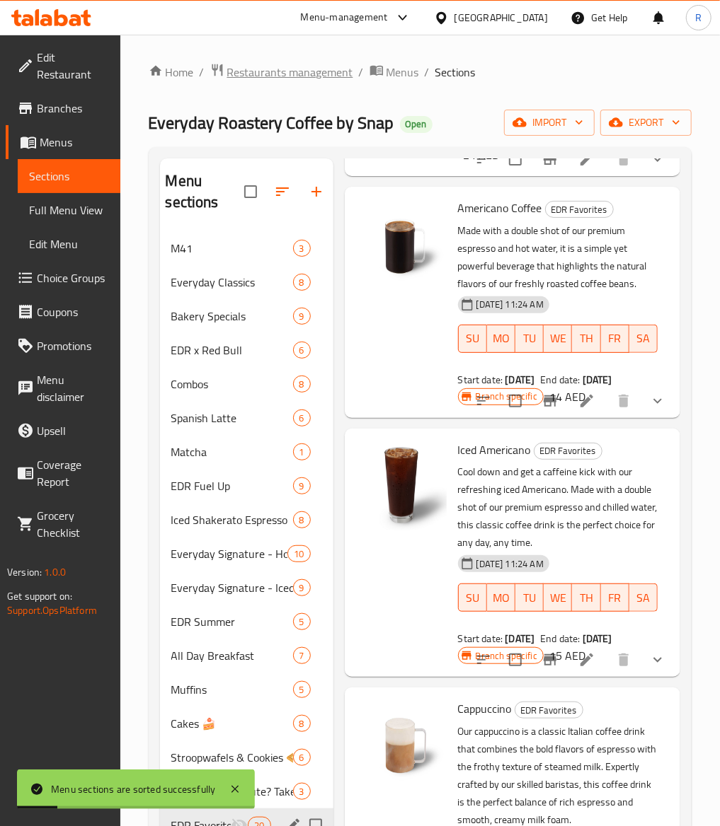
click at [324, 72] on span "Restaurants management" at bounding box center [290, 72] width 126 height 17
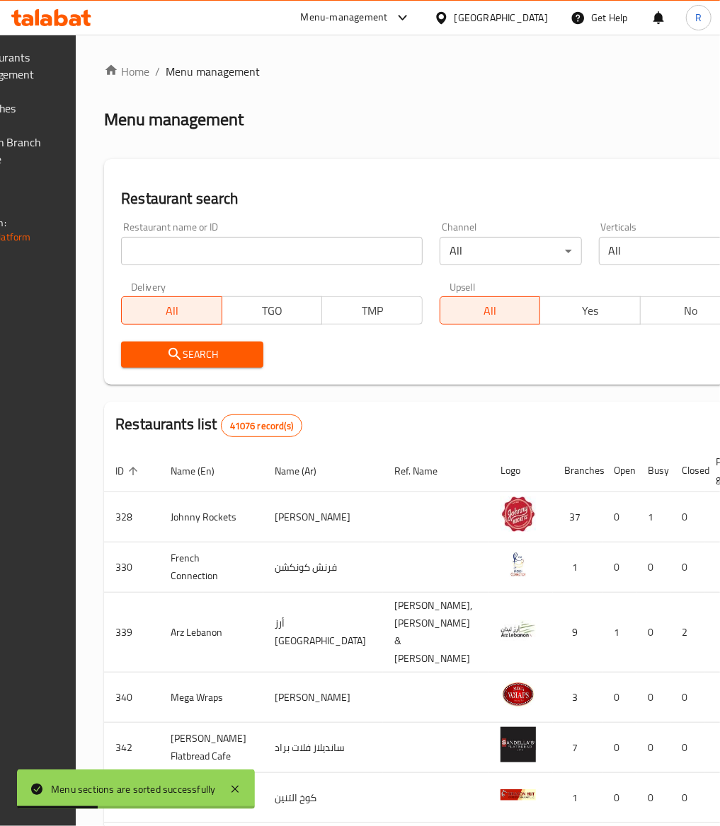
click at [286, 232] on div "Restaurant name or ID Restaurant name or ID" at bounding box center [271, 243] width 301 height 43
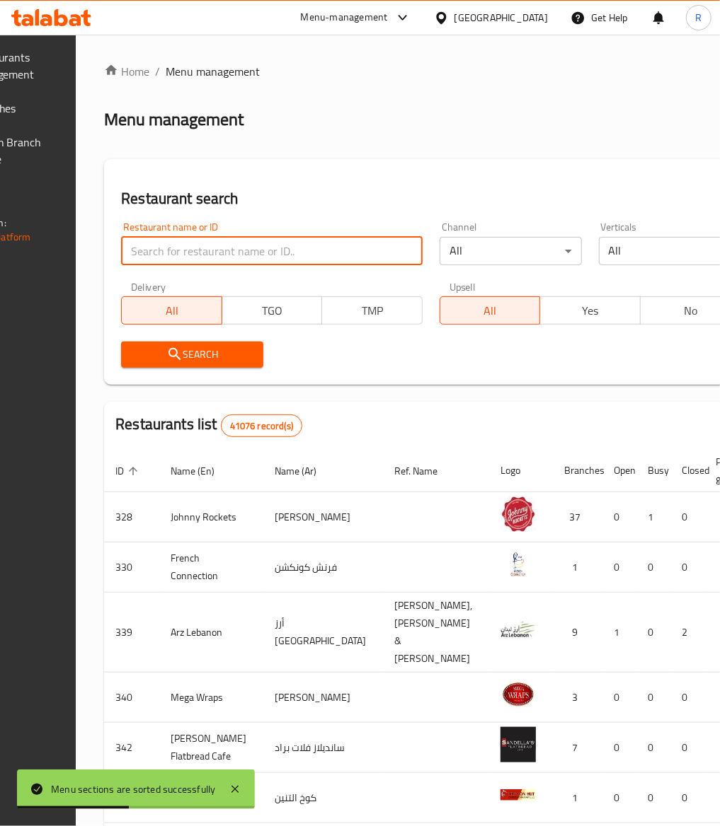
click at [284, 255] on input "search" at bounding box center [271, 251] width 301 height 28
type input "everyday roastery"
click button "Search" at bounding box center [192, 355] width 142 height 26
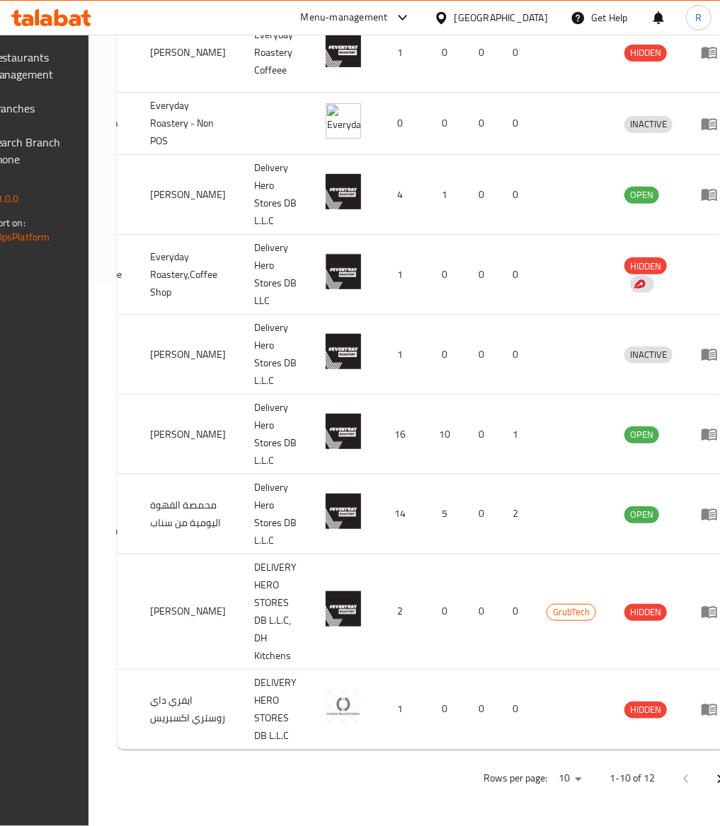
scroll to position [0, 201]
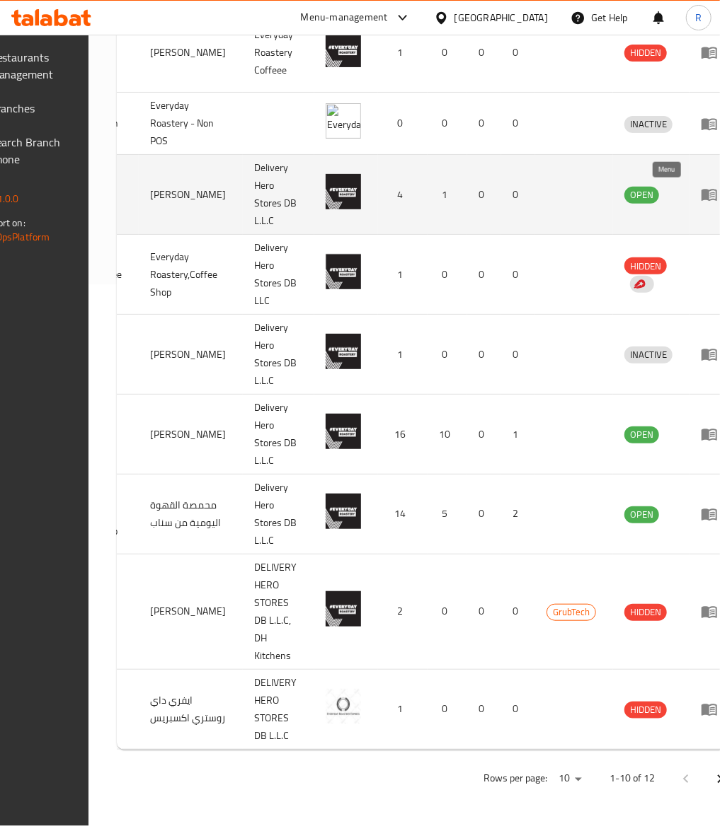
click at [701, 190] on icon "enhanced table" at bounding box center [709, 196] width 16 height 12
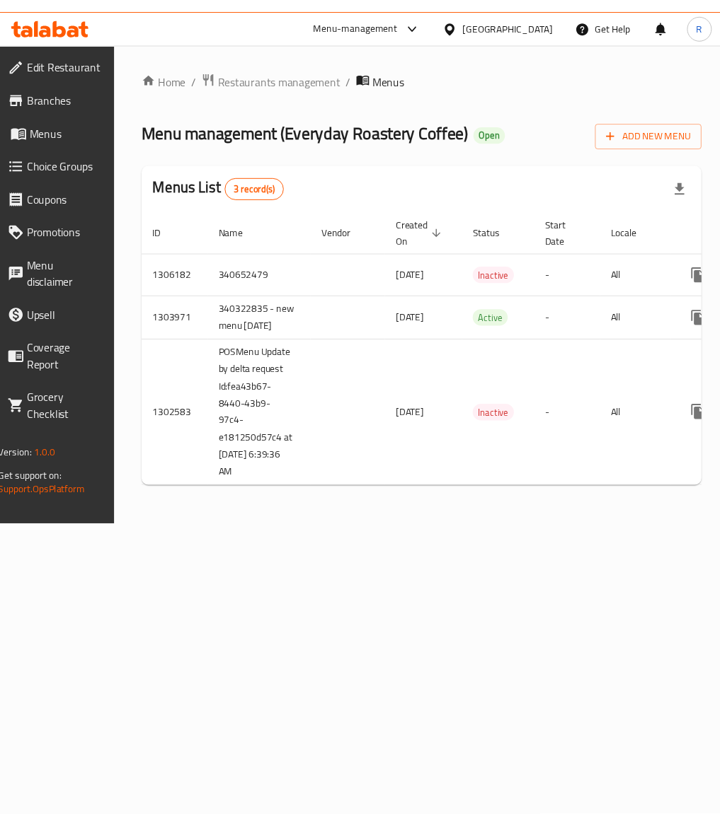
scroll to position [0, 142]
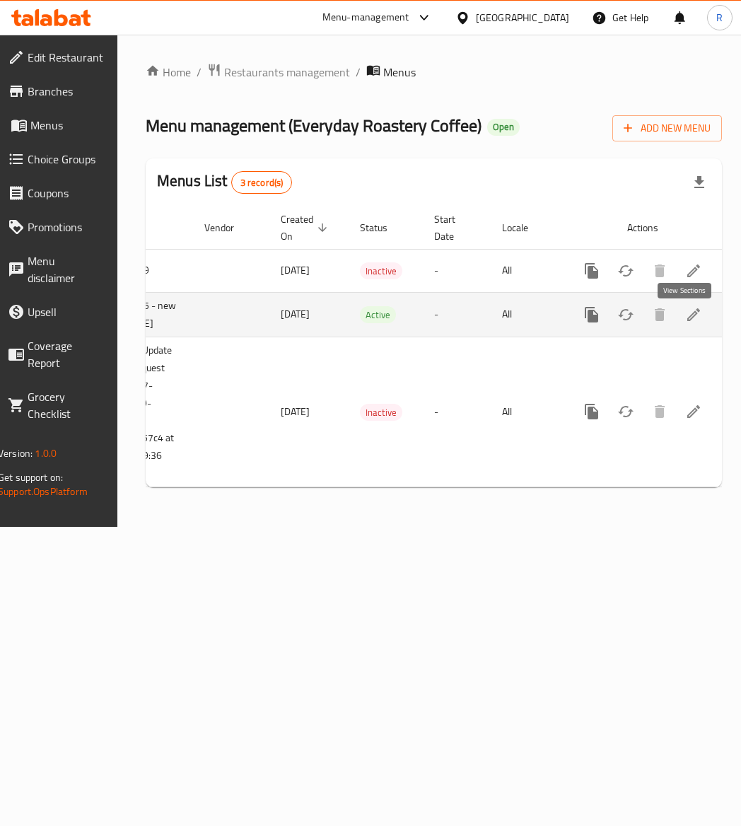
click at [691, 323] on icon "enhanced table" at bounding box center [694, 314] width 17 height 17
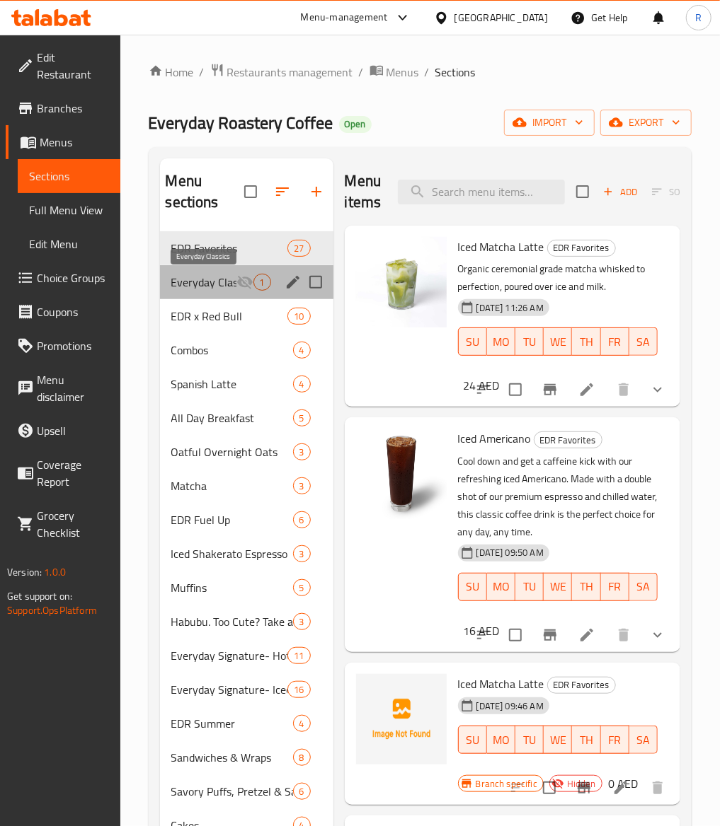
click at [231, 282] on span "Everyday Classics" at bounding box center [203, 282] width 65 height 17
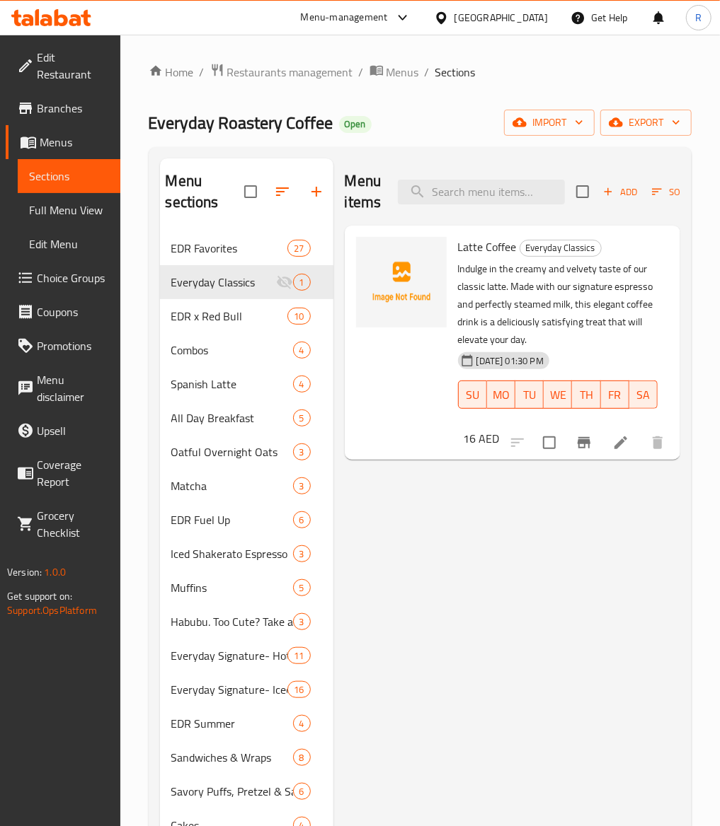
click at [510, 747] on div "Menu items Add Sort Manage items Latte Coffee Everyday Classics Indulge in the …" at bounding box center [506, 689] width 347 height 1063
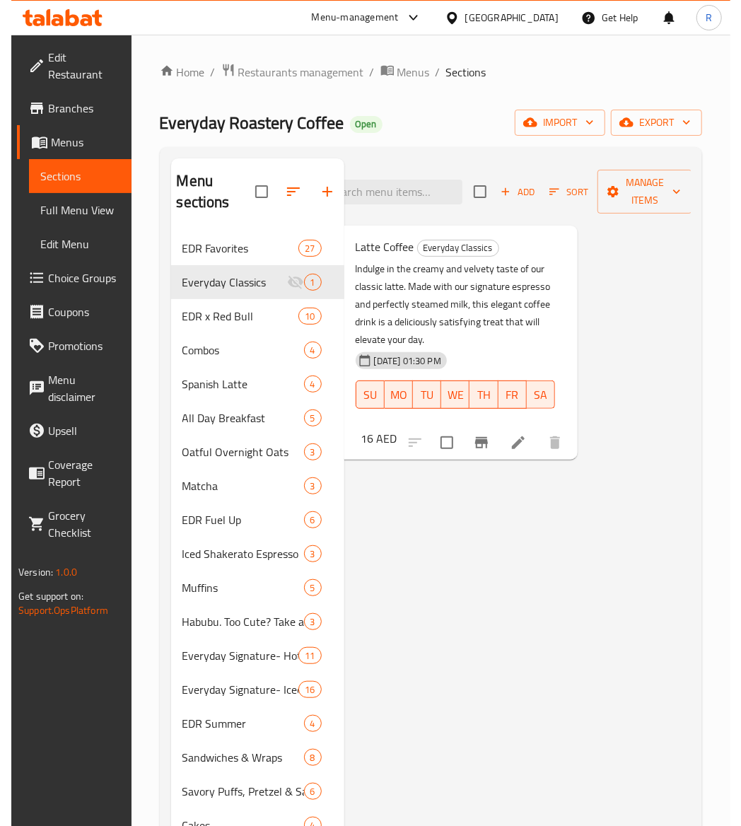
scroll to position [0, 114]
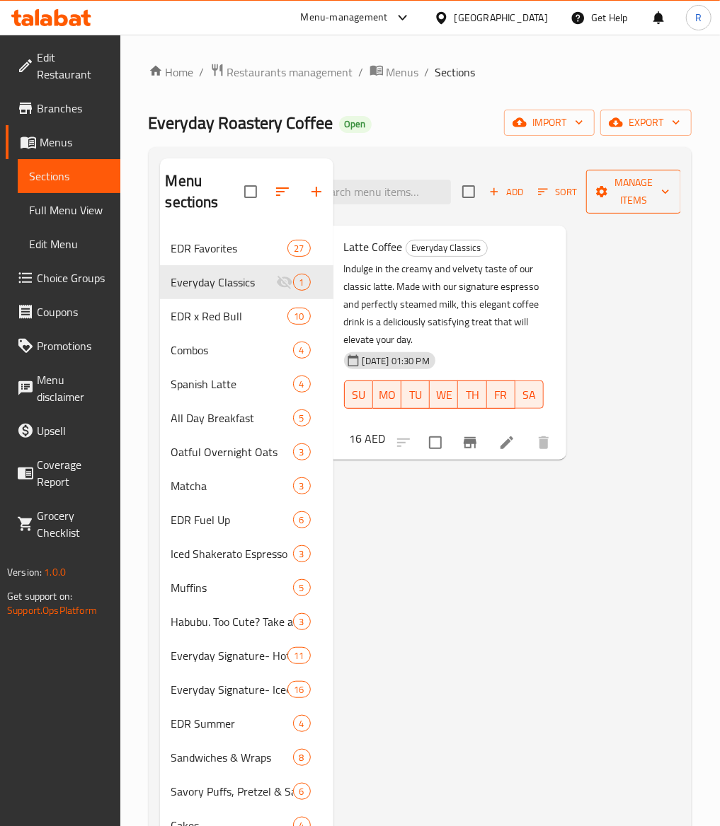
click at [632, 191] on span "Manage items" at bounding box center [633, 191] width 72 height 35
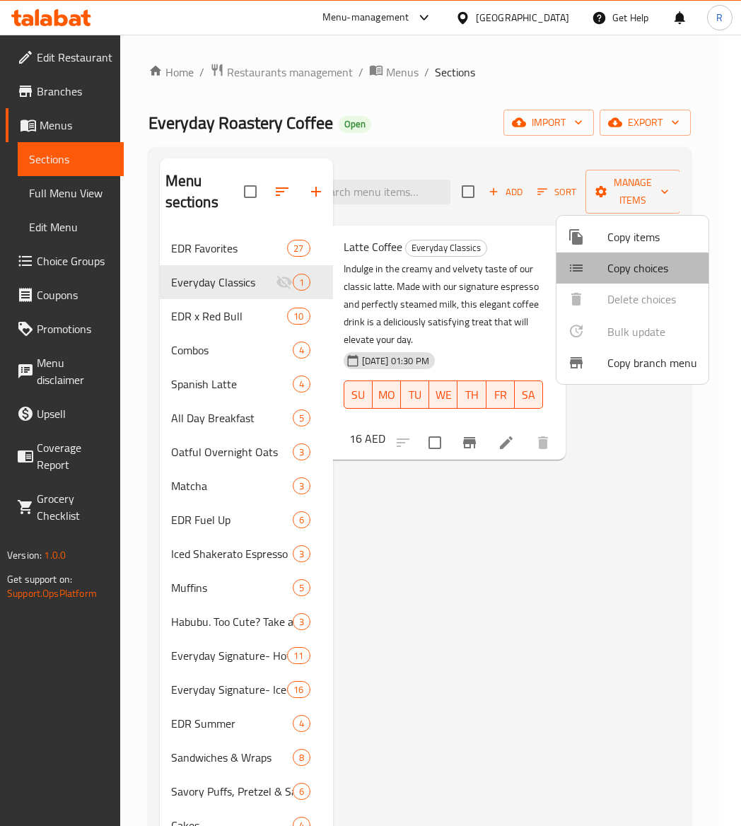
click at [624, 279] on li "Copy choices" at bounding box center [633, 268] width 152 height 31
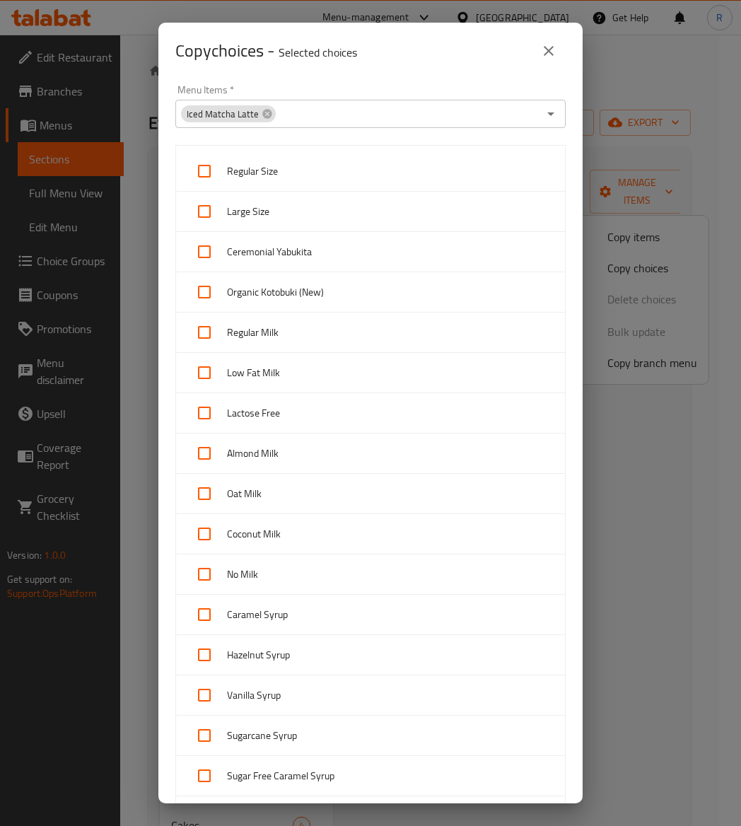
click at [651, 425] on div "Copy choices - Selected choices 0 Menu Items   * Iced Matcha Latte Menu Items *…" at bounding box center [370, 413] width 741 height 826
click at [548, 47] on icon "close" at bounding box center [549, 50] width 17 height 17
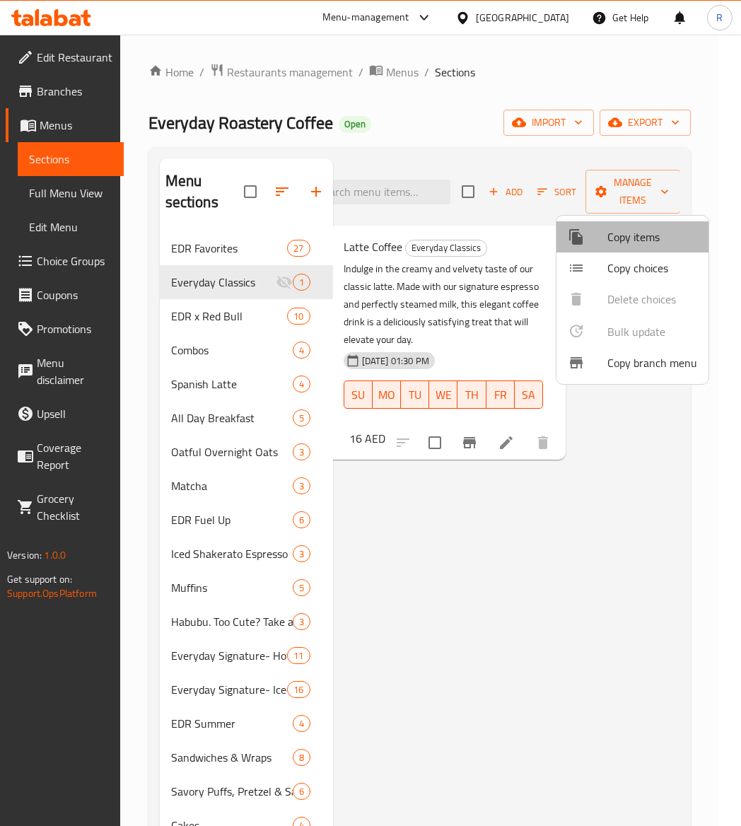
click at [637, 241] on span "Copy items" at bounding box center [653, 237] width 90 height 17
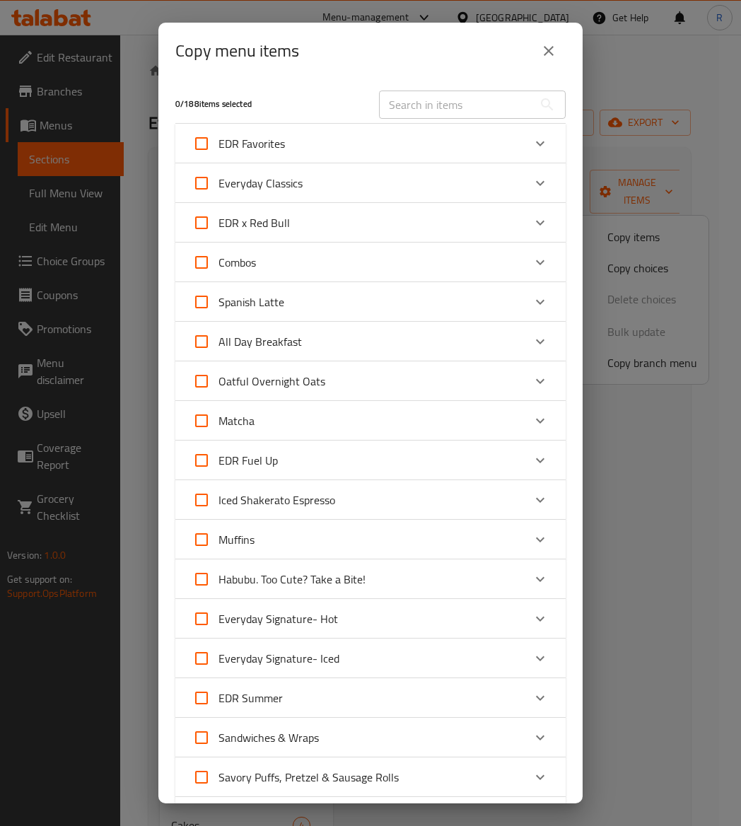
click at [299, 147] on div "EDR Favorites" at bounding box center [357, 144] width 331 height 34
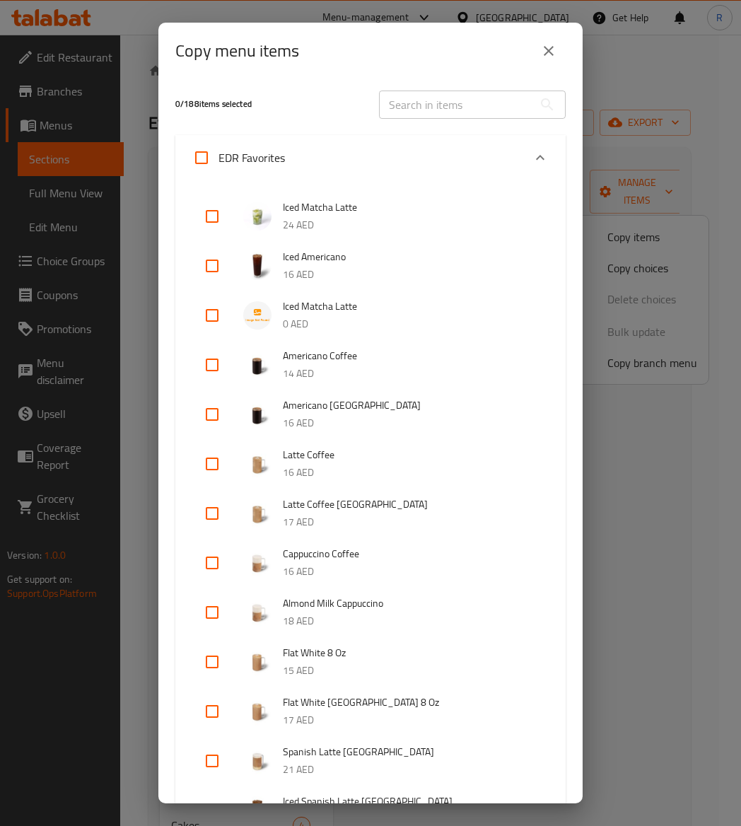
click at [202, 262] on input "checkbox" at bounding box center [212, 266] width 34 height 34
checkbox input "true"
click at [204, 362] on input "checkbox" at bounding box center [212, 365] width 34 height 34
checkbox input "true"
click at [212, 469] on input "checkbox" at bounding box center [212, 464] width 34 height 34
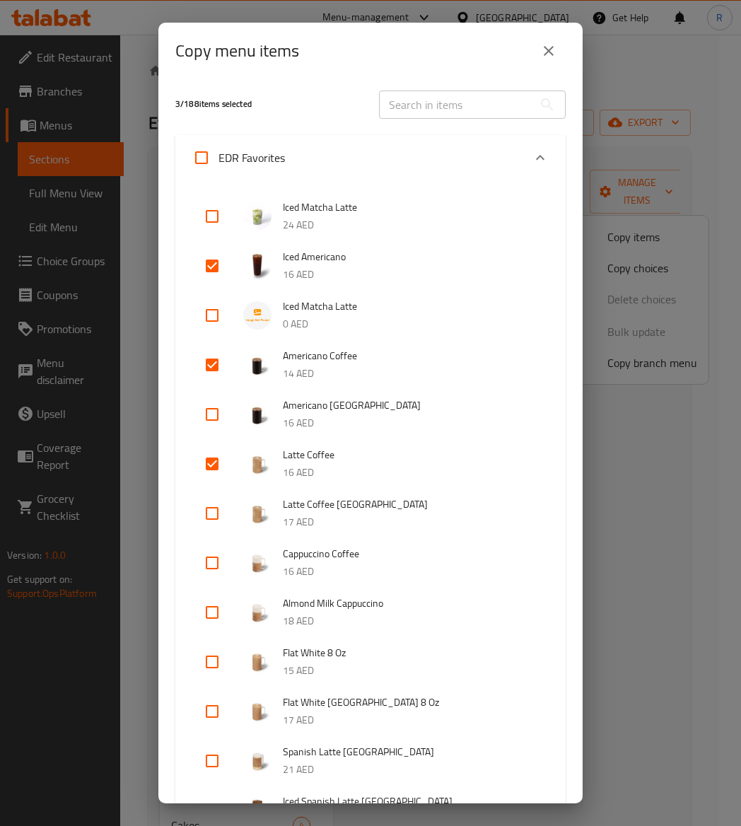
click at [212, 469] on input "checkbox" at bounding box center [212, 464] width 34 height 34
checkbox input "false"
click at [209, 565] on input "checkbox" at bounding box center [212, 563] width 34 height 34
checkbox input "true"
click at [207, 623] on input "checkbox" at bounding box center [212, 613] width 34 height 34
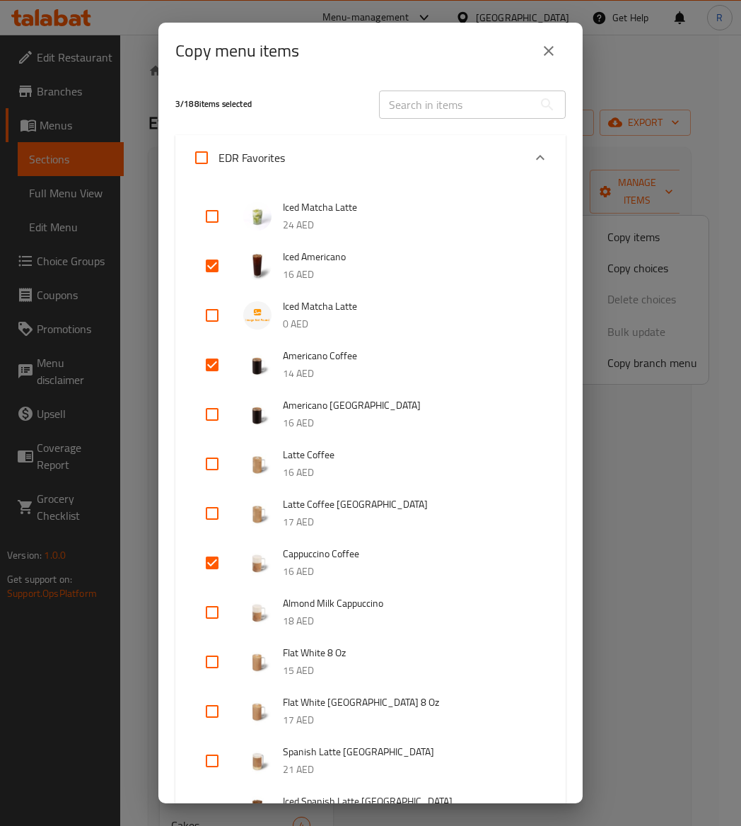
checkbox input "true"
click at [207, 669] on input "checkbox" at bounding box center [212, 662] width 34 height 34
checkbox input "true"
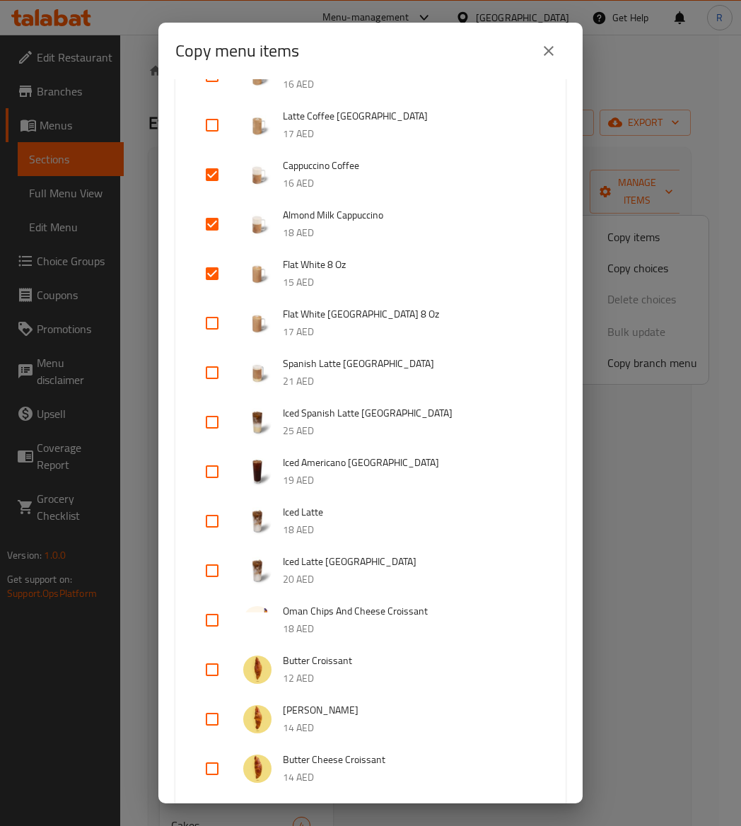
scroll to position [454, 0]
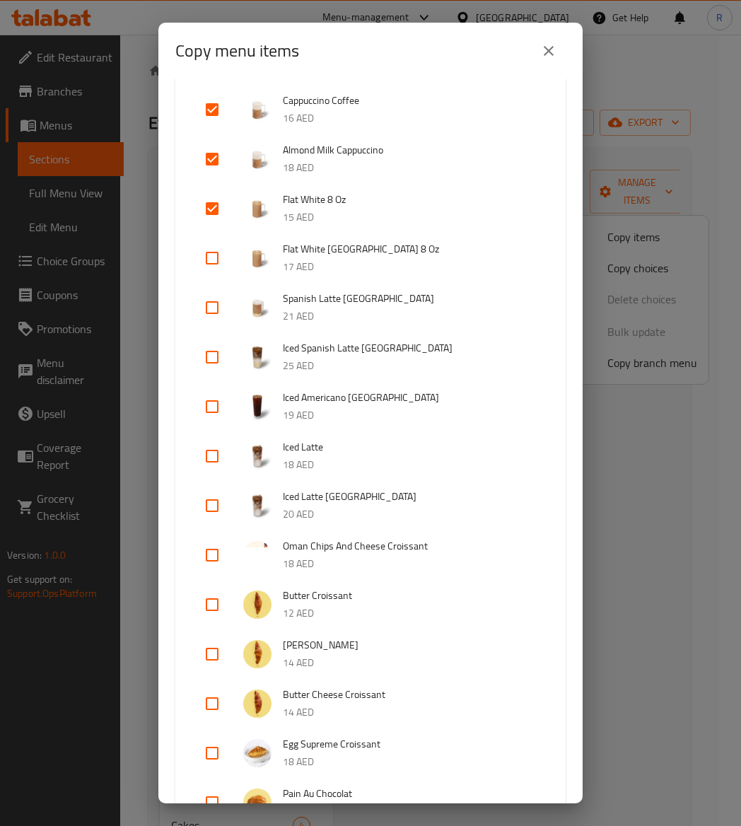
click at [210, 457] on input "checkbox" at bounding box center [212, 456] width 34 height 34
checkbox input "true"
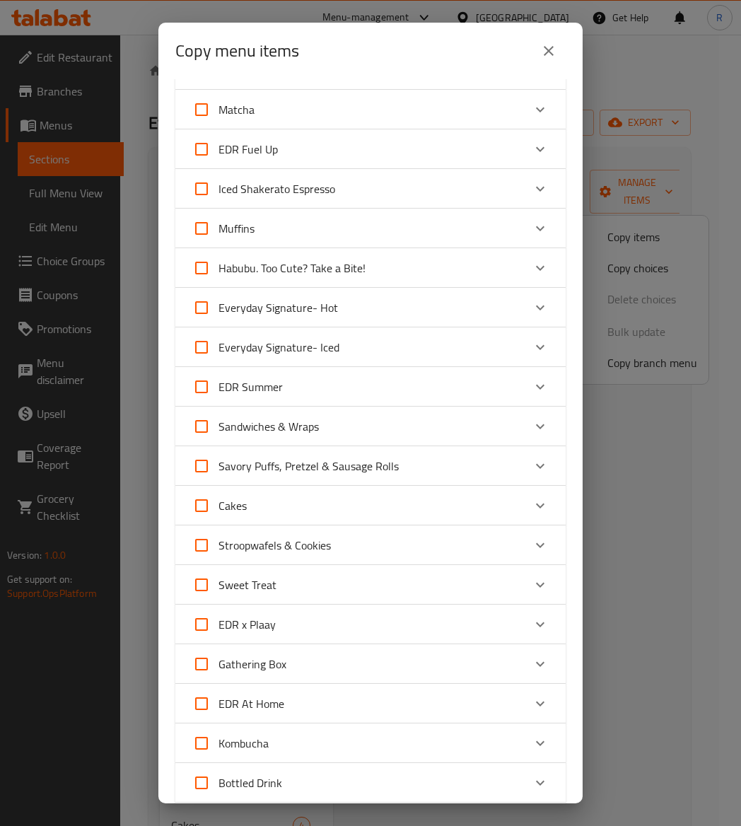
scroll to position [2032, 0]
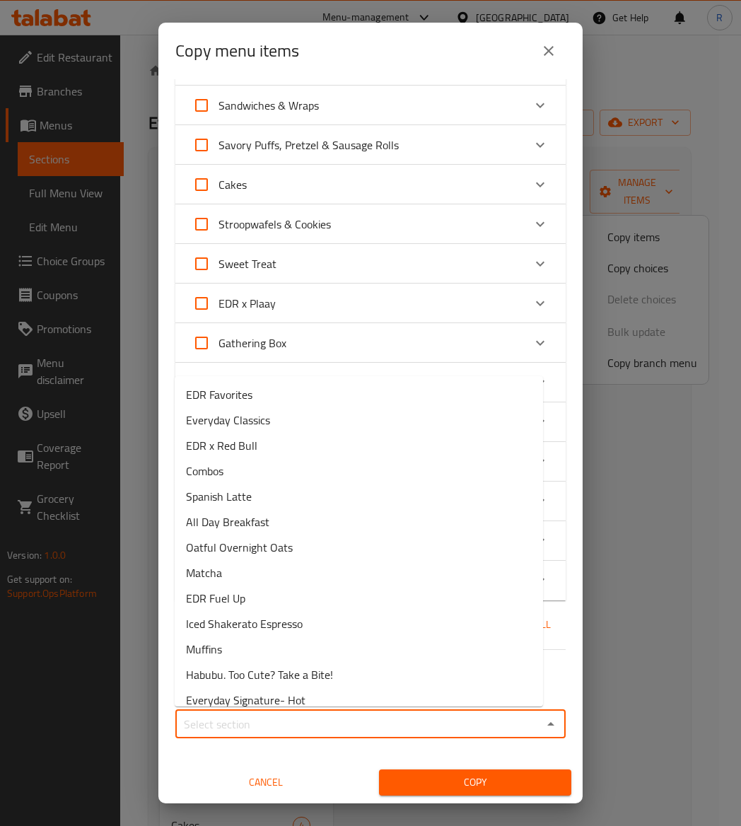
click at [491, 719] on input "Sections   *" at bounding box center [359, 725] width 359 height 20
click at [279, 422] on li "Everyday Classics" at bounding box center [359, 420] width 369 height 25
type input "Everyday Classics"
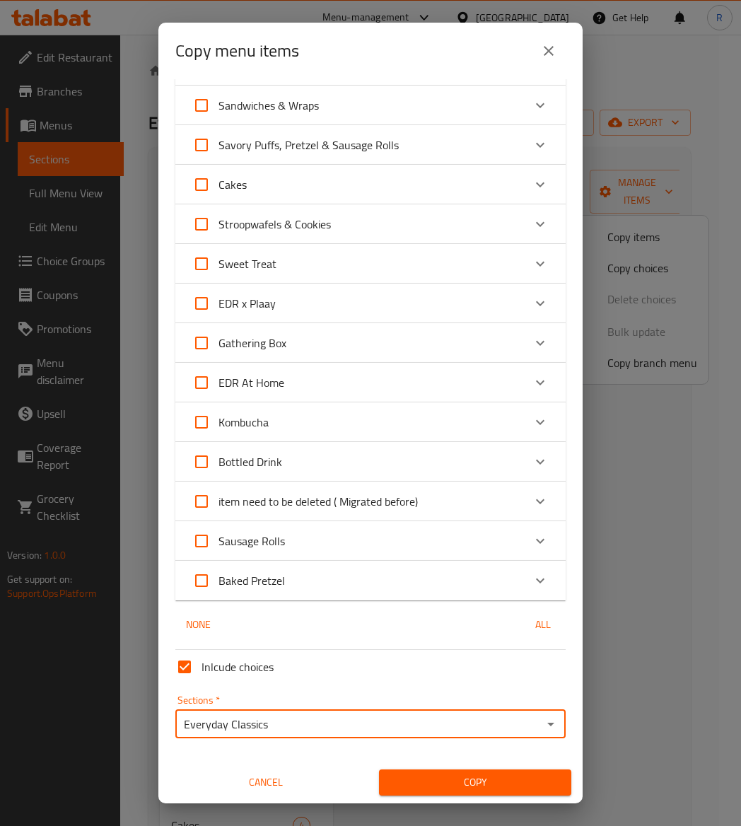
click at [473, 775] on span "Copy" at bounding box center [476, 783] width 170 height 18
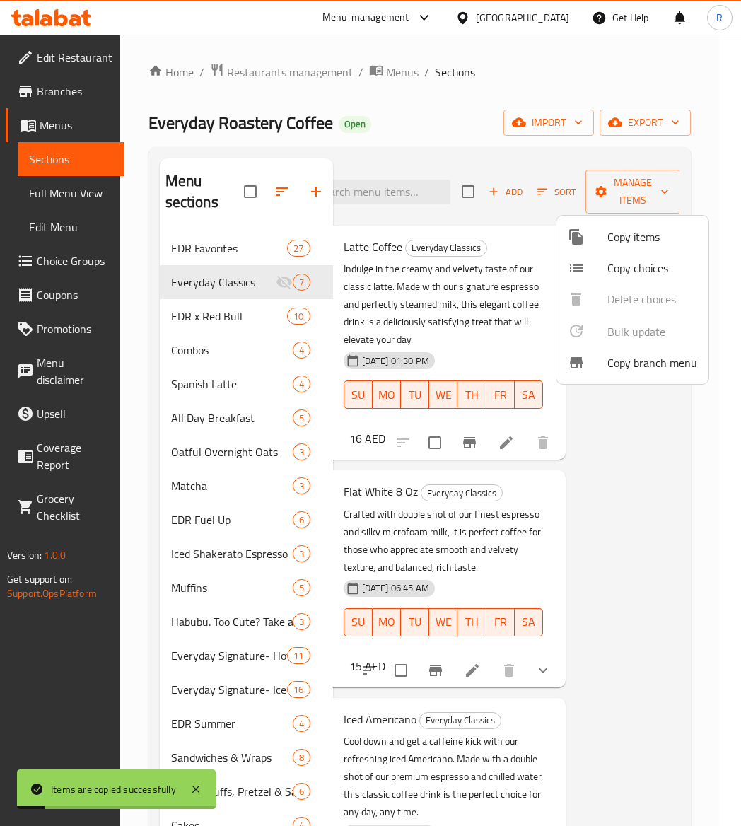
click at [691, 589] on div at bounding box center [370, 413] width 741 height 826
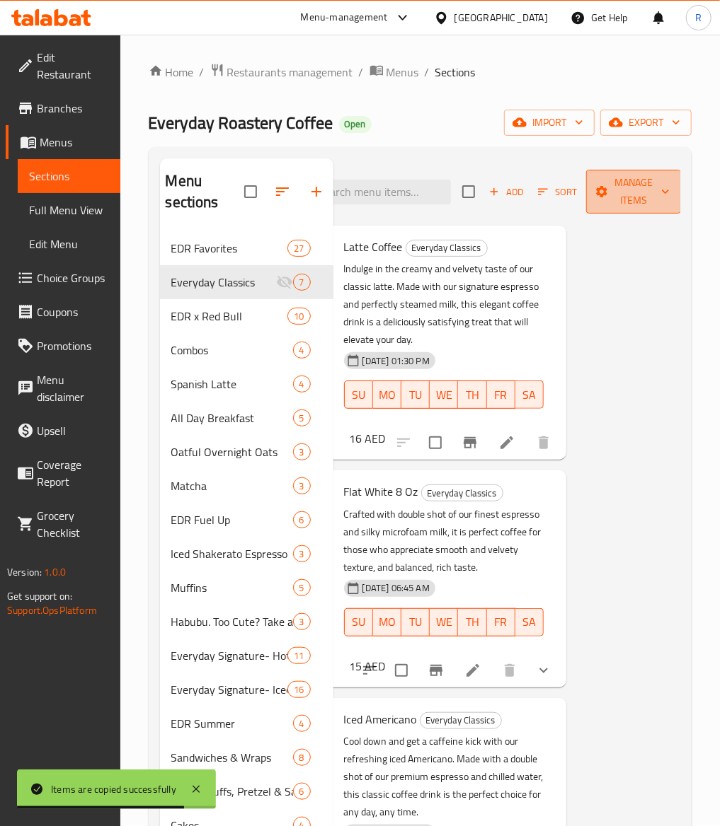
click at [618, 178] on span "Manage items" at bounding box center [633, 191] width 72 height 35
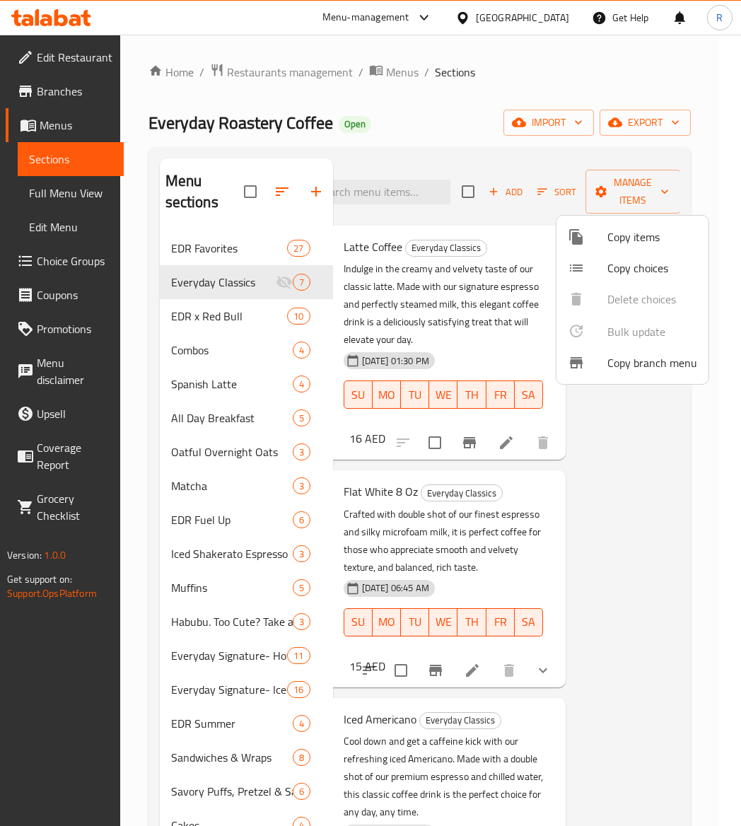
click at [630, 231] on span "Copy items" at bounding box center [653, 237] width 90 height 17
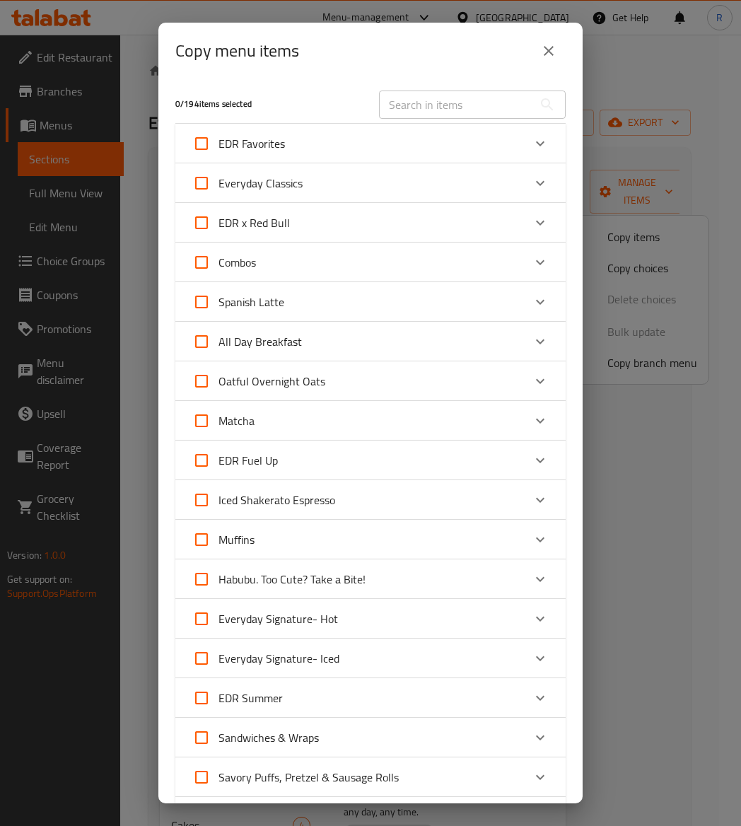
click at [346, 657] on div "Everyday Signature- Iced" at bounding box center [357, 659] width 331 height 34
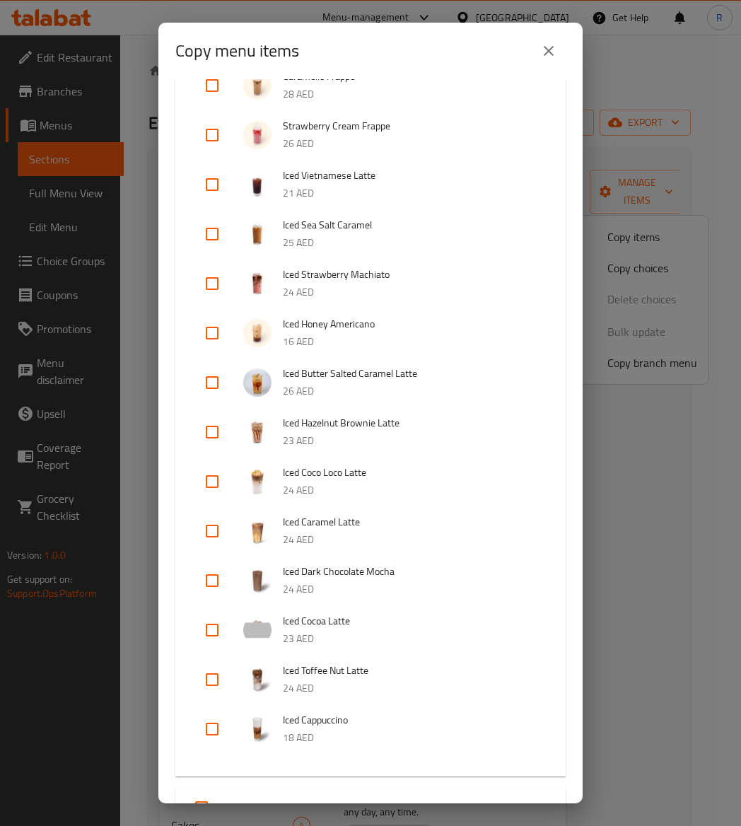
scroll to position [0, 0]
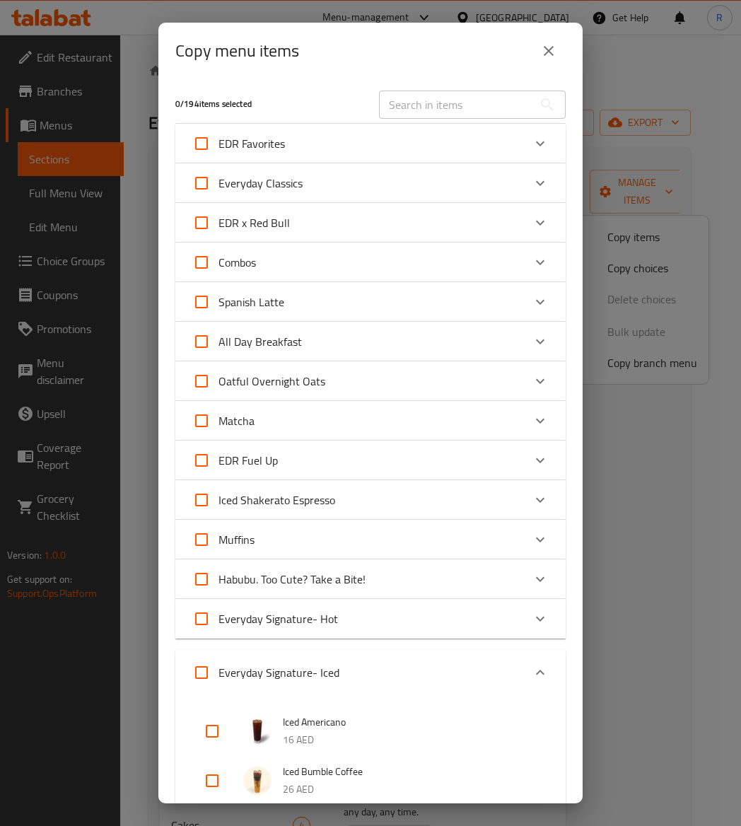
click at [538, 52] on button "close" at bounding box center [549, 51] width 34 height 34
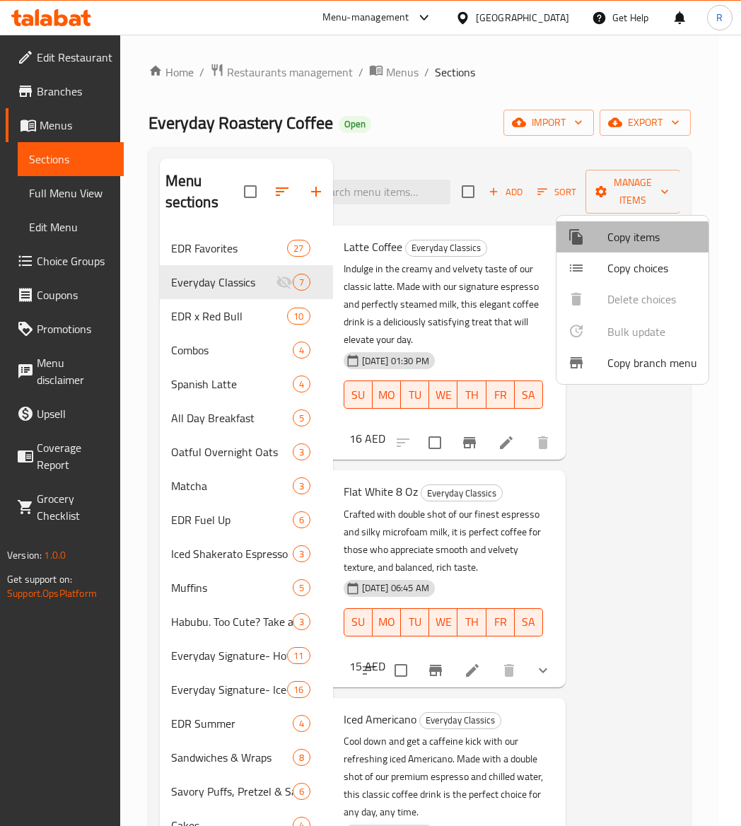
click at [625, 240] on span "Copy items" at bounding box center [653, 237] width 90 height 17
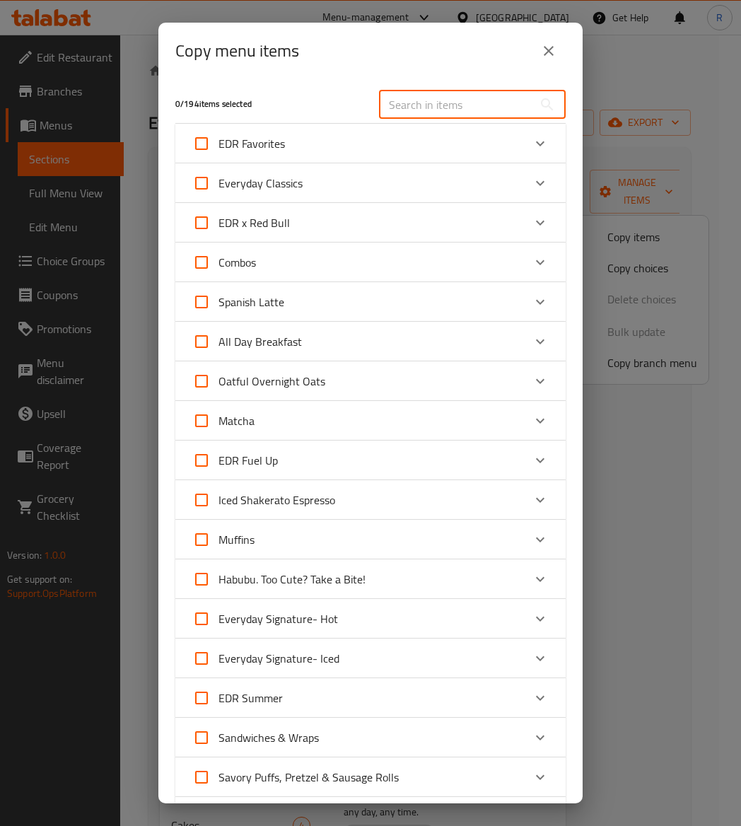
click at [408, 99] on input "text" at bounding box center [456, 105] width 154 height 28
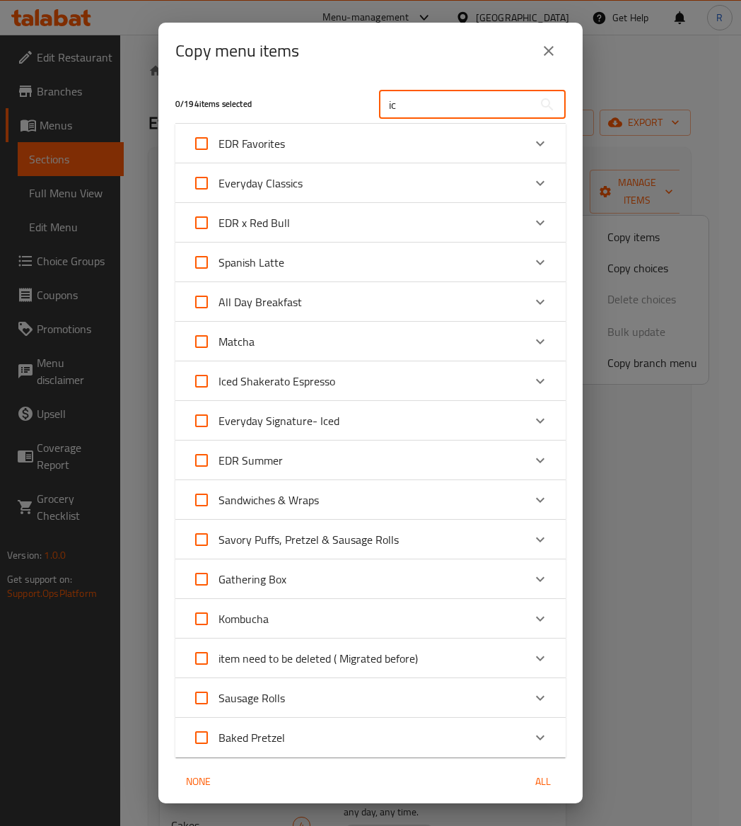
type input "i"
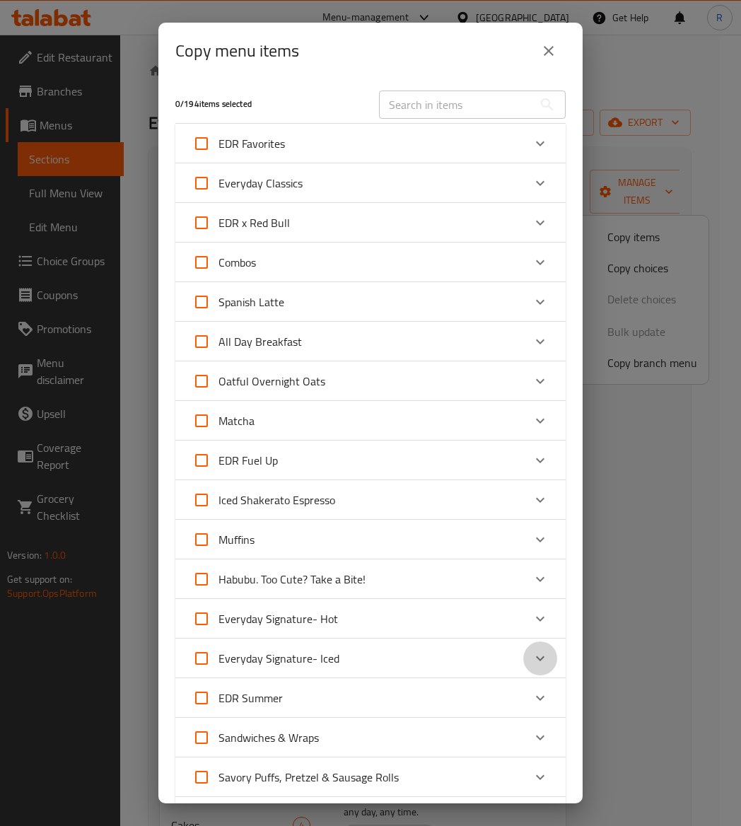
click at [532, 658] on icon "Expand" at bounding box center [540, 658] width 17 height 17
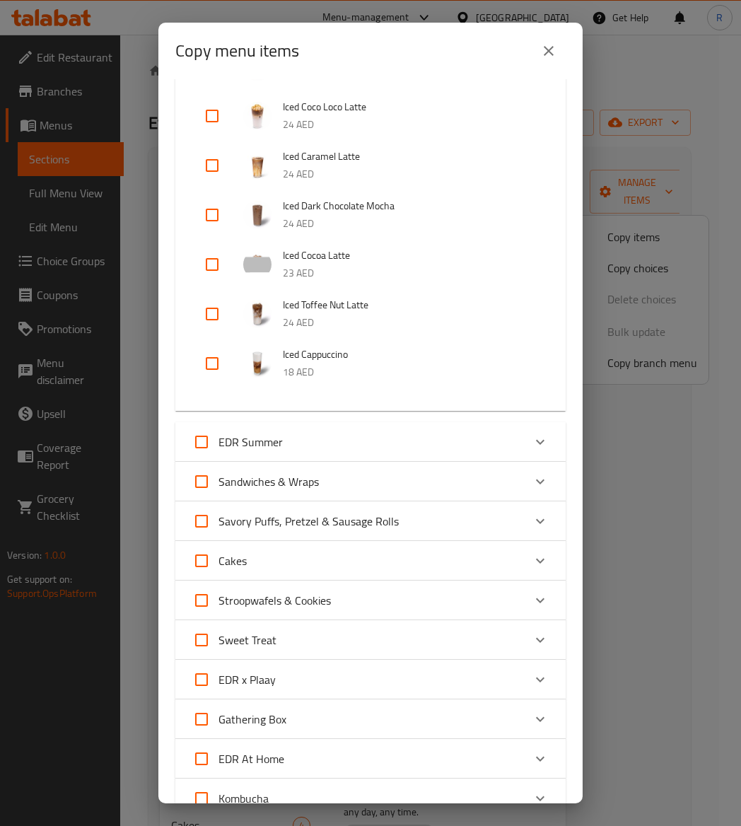
scroll to position [1090, 0]
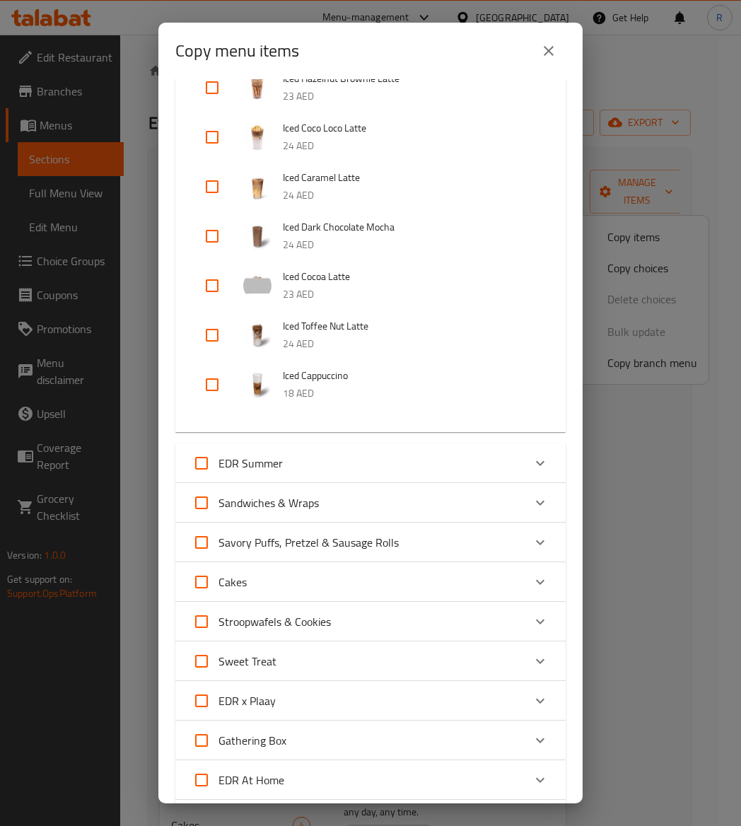
click at [209, 384] on input "checkbox" at bounding box center [212, 385] width 34 height 34
checkbox input "true"
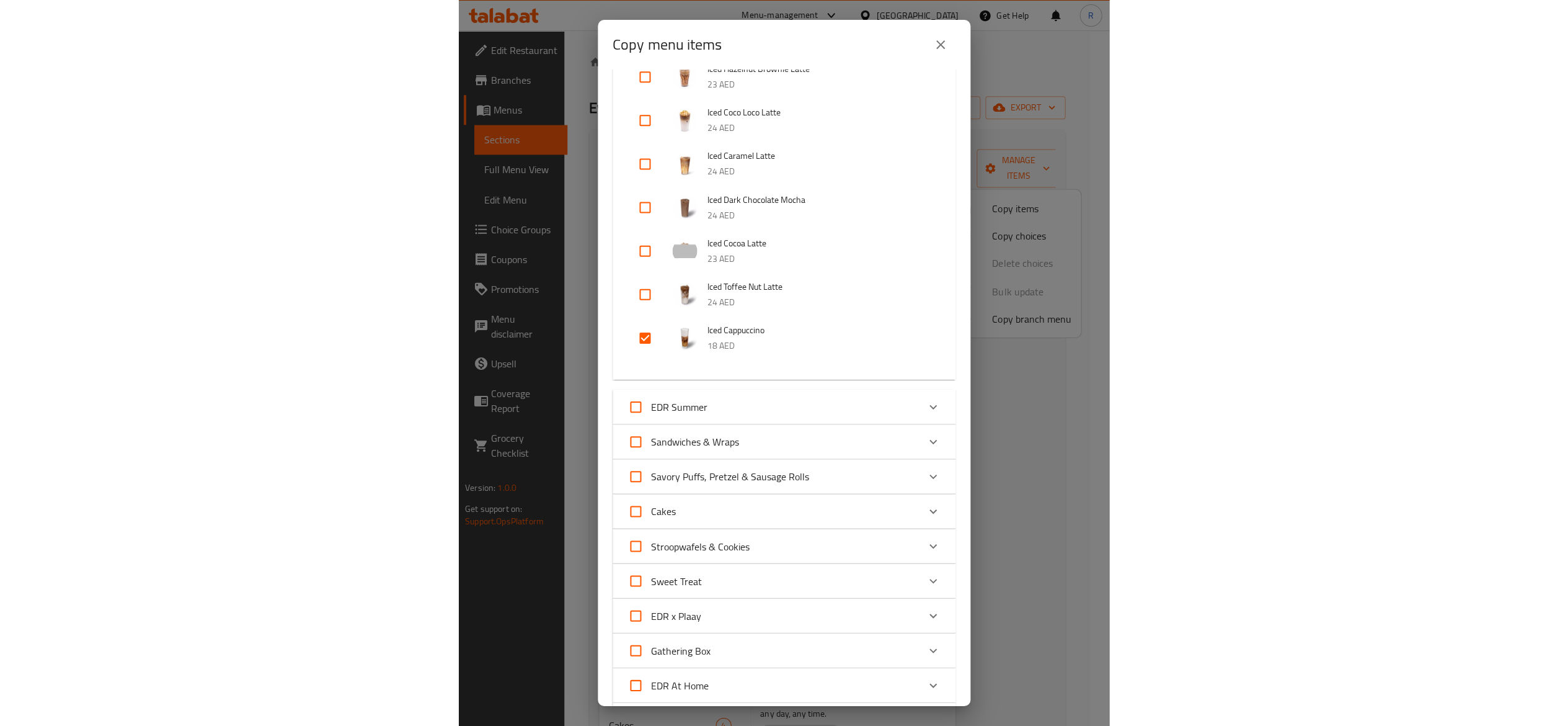
scroll to position [1304, 0]
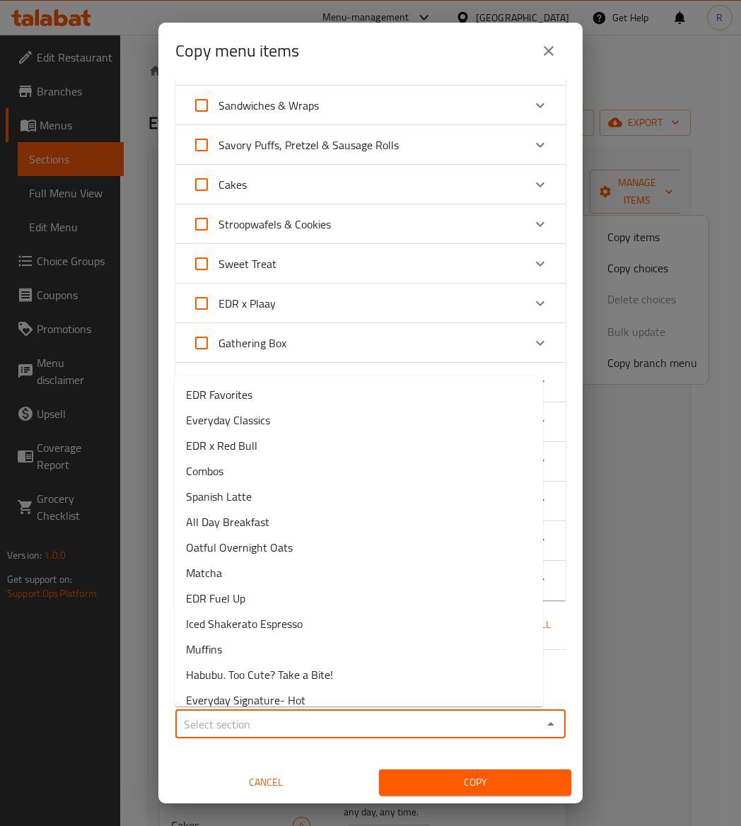
click at [379, 724] on input "Sections   *" at bounding box center [359, 725] width 359 height 20
click at [253, 418] on span "Everyday Classics" at bounding box center [228, 420] width 84 height 17
type input "Everyday Classics"
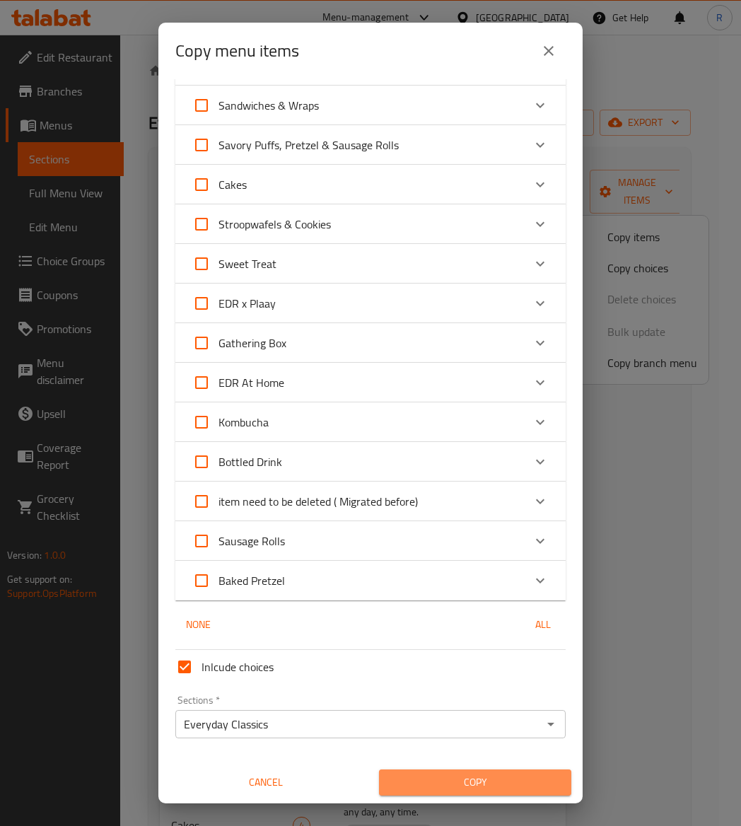
click at [512, 777] on span "Copy" at bounding box center [476, 783] width 170 height 18
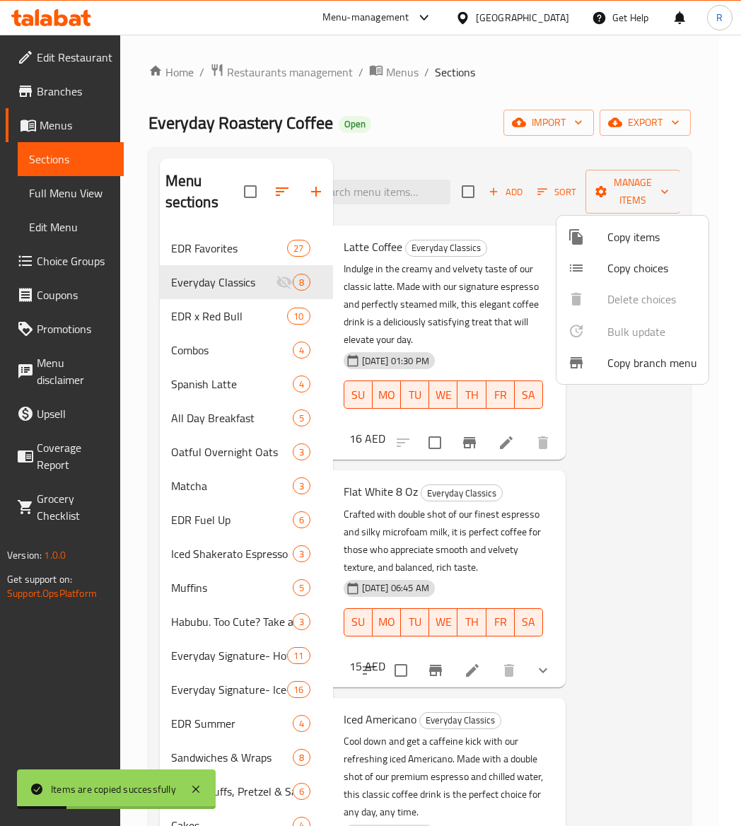
click at [638, 541] on div at bounding box center [370, 413] width 741 height 826
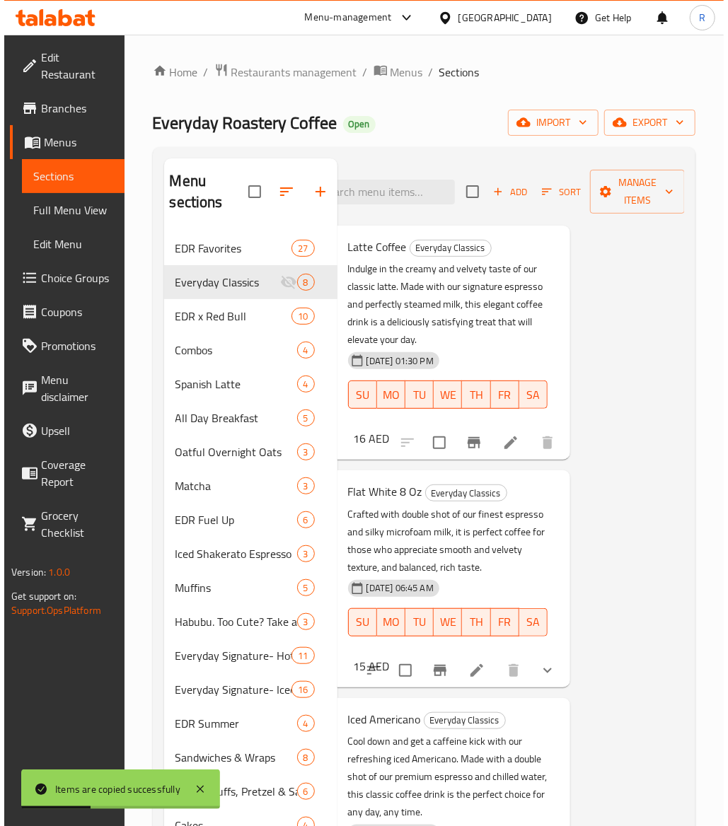
scroll to position [0, 0]
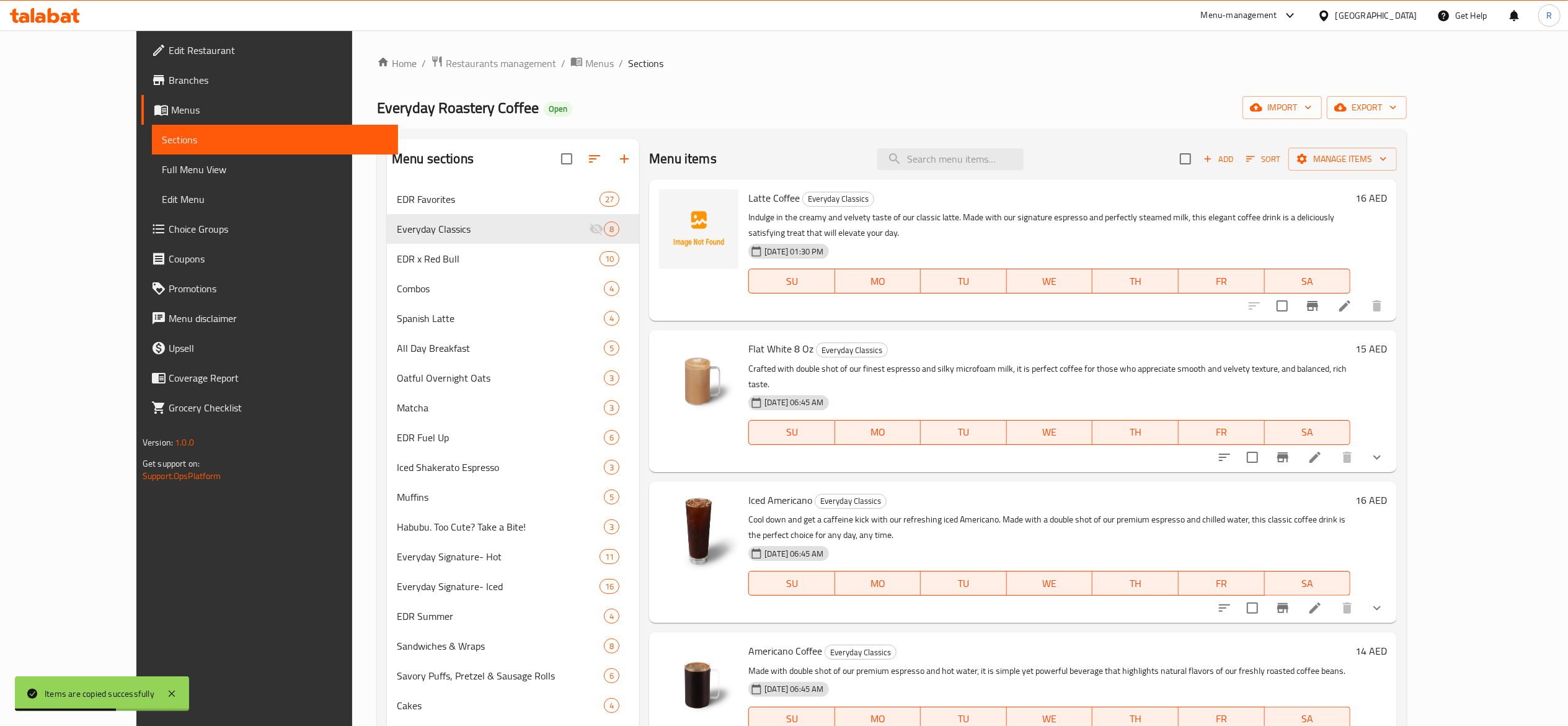
click at [654, 217] on div at bounding box center [699, 250] width 89 height 132
click at [664, 216] on button "upload picture" at bounding box center [677, 206] width 25 height 25
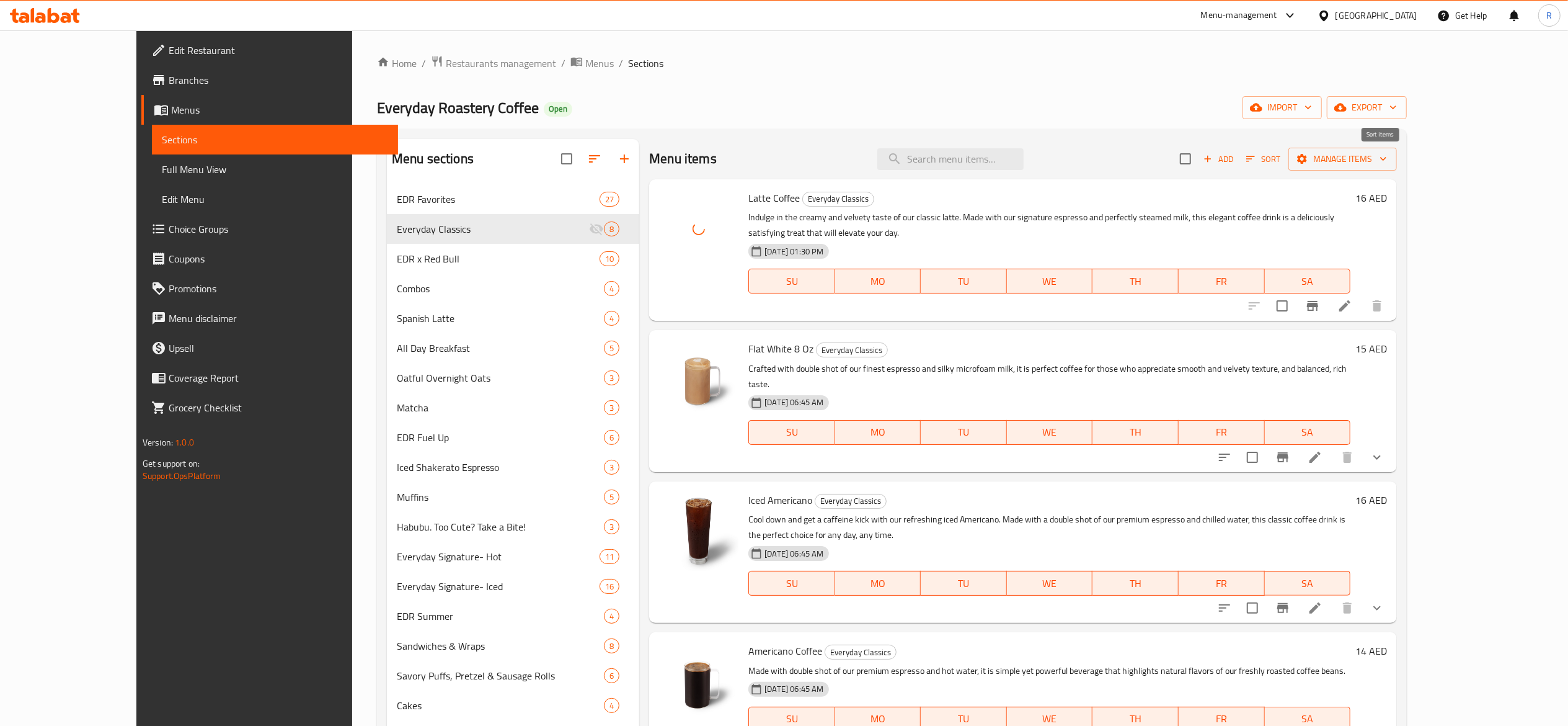
click at [785, 166] on span "Sort" at bounding box center [1263, 159] width 34 height 14
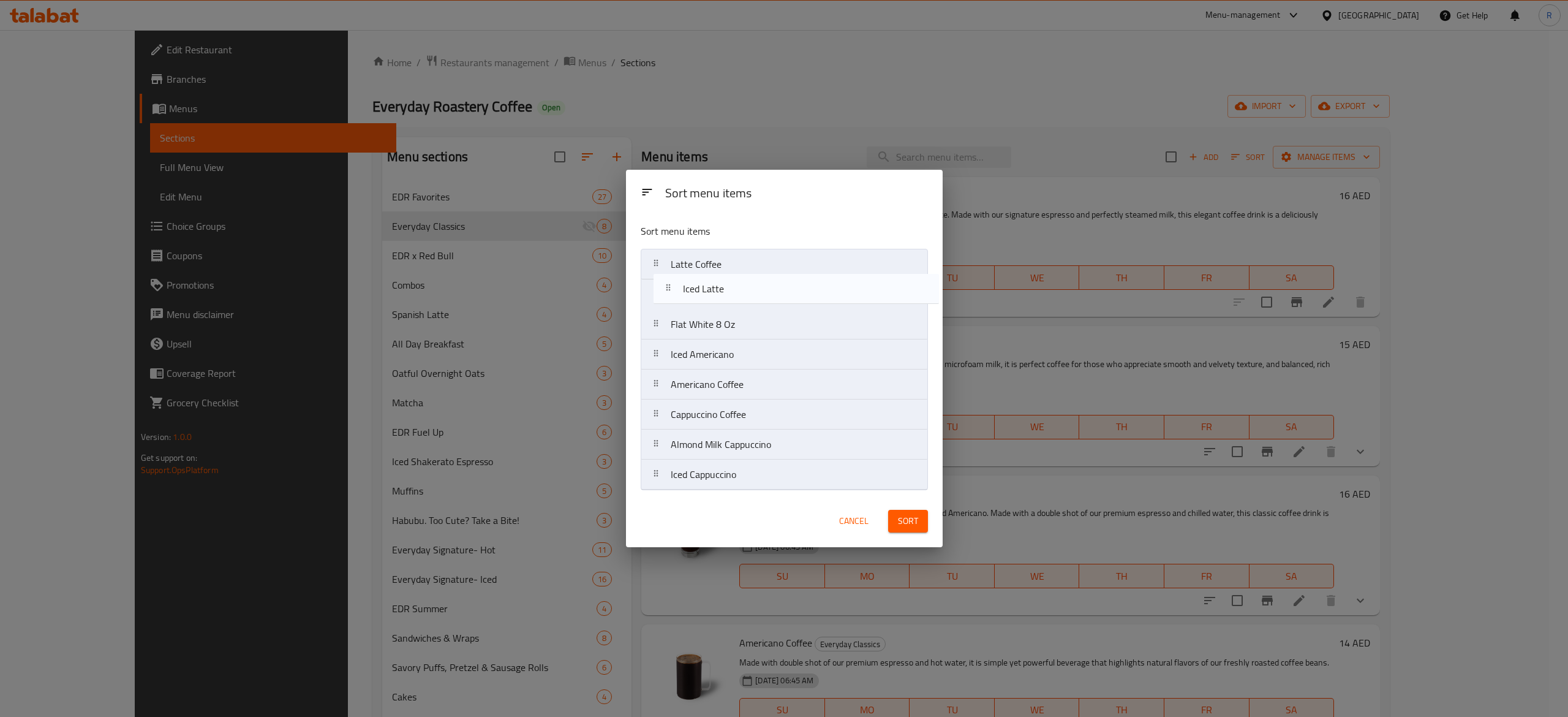
drag, startPoint x: 724, startPoint y: 449, endPoint x: 736, endPoint y: 289, distance: 160.4
click at [736, 289] on nav "Latte Coffee Flat White 8 Oz Iced Americano Americano Coffee Cappuccino Coffee …" at bounding box center [784, 369] width 287 height 242
drag, startPoint x: 726, startPoint y: 367, endPoint x: 728, endPoint y: 343, distance: 24.1
click at [728, 343] on nav "Latte Coffee Iced Latte Flat White 8 Oz Iced Americano Americano Coffee Cappucc…" at bounding box center [784, 369] width 287 height 242
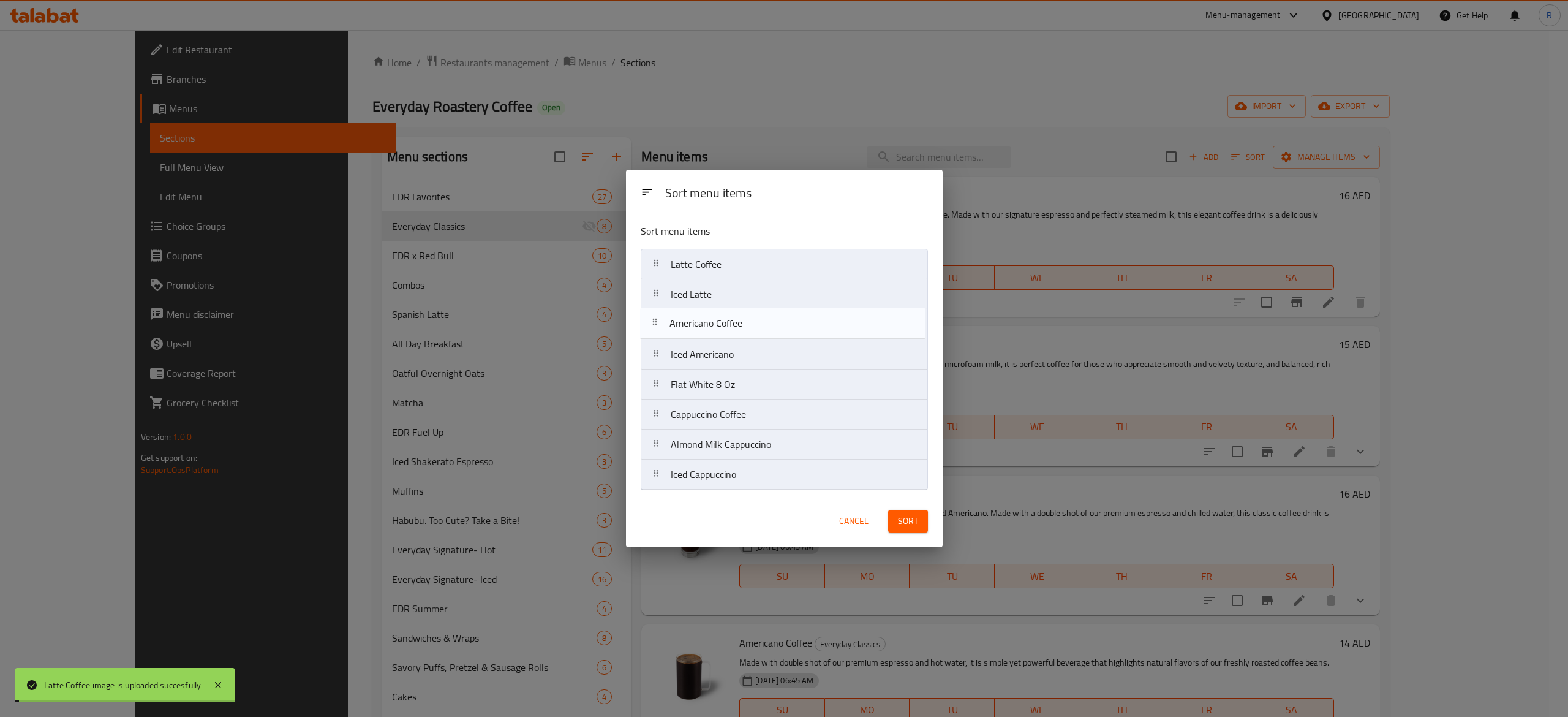
drag, startPoint x: 738, startPoint y: 399, endPoint x: 736, endPoint y: 327, distance: 72.0
drag, startPoint x: 740, startPoint y: 423, endPoint x: 748, endPoint y: 324, distance: 99.3
click at [748, 324] on nav "Latte Coffee Iced Latte Americano Coffee Iced Americano Flat White 8 Oz Cappucc…" at bounding box center [784, 369] width 287 height 242
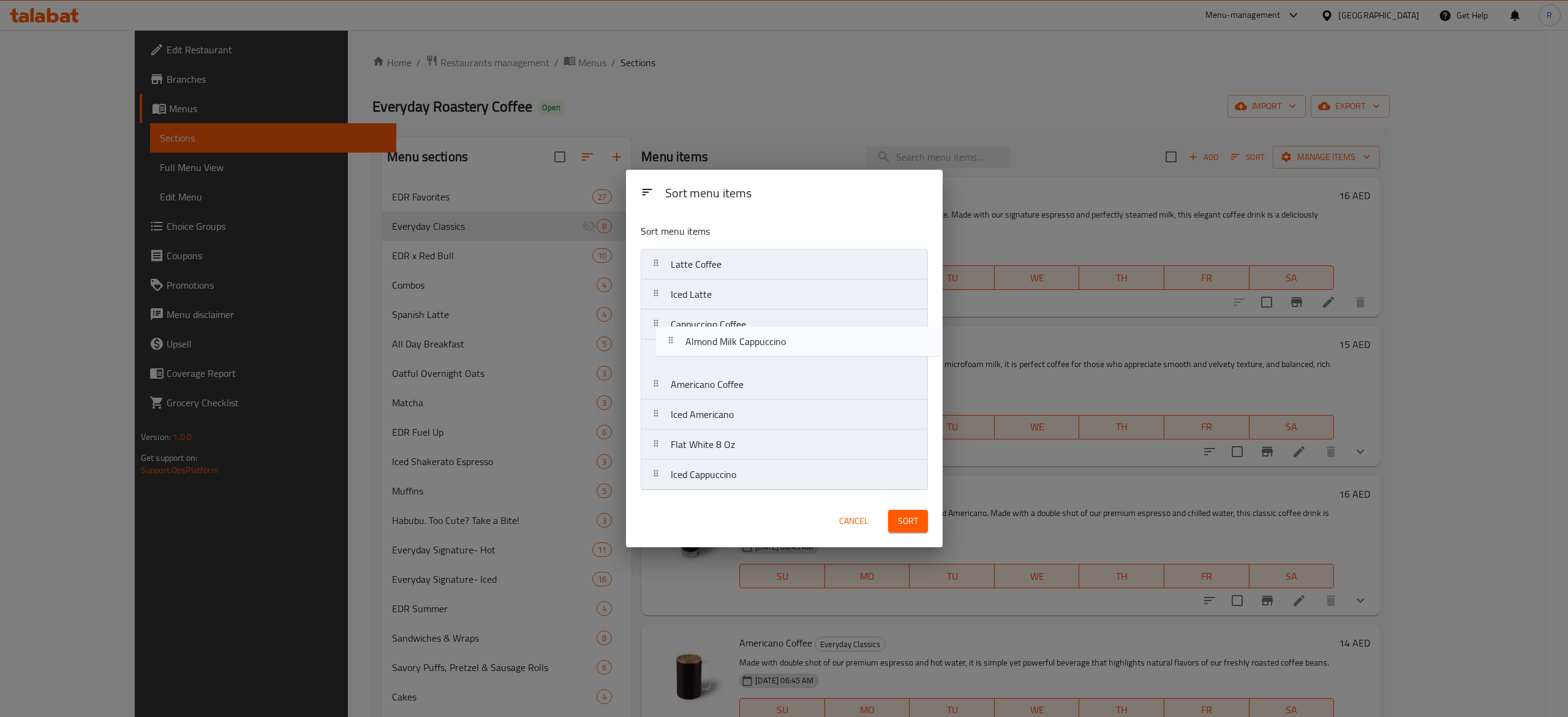
drag, startPoint x: 749, startPoint y: 460, endPoint x: 761, endPoint y: 352, distance: 108.7
click at [761, 352] on nav "Latte Coffee Iced Latte Cappuccino Coffee Americano Coffee Iced Americano Flat …" at bounding box center [784, 369] width 287 height 242
drag, startPoint x: 756, startPoint y: 483, endPoint x: 765, endPoint y: 380, distance: 103.4
click at [765, 380] on nav "Latte Coffee Iced Latte Cappuccino Coffee Almond Milk Cappuccino Americano Coff…" at bounding box center [784, 369] width 287 height 242
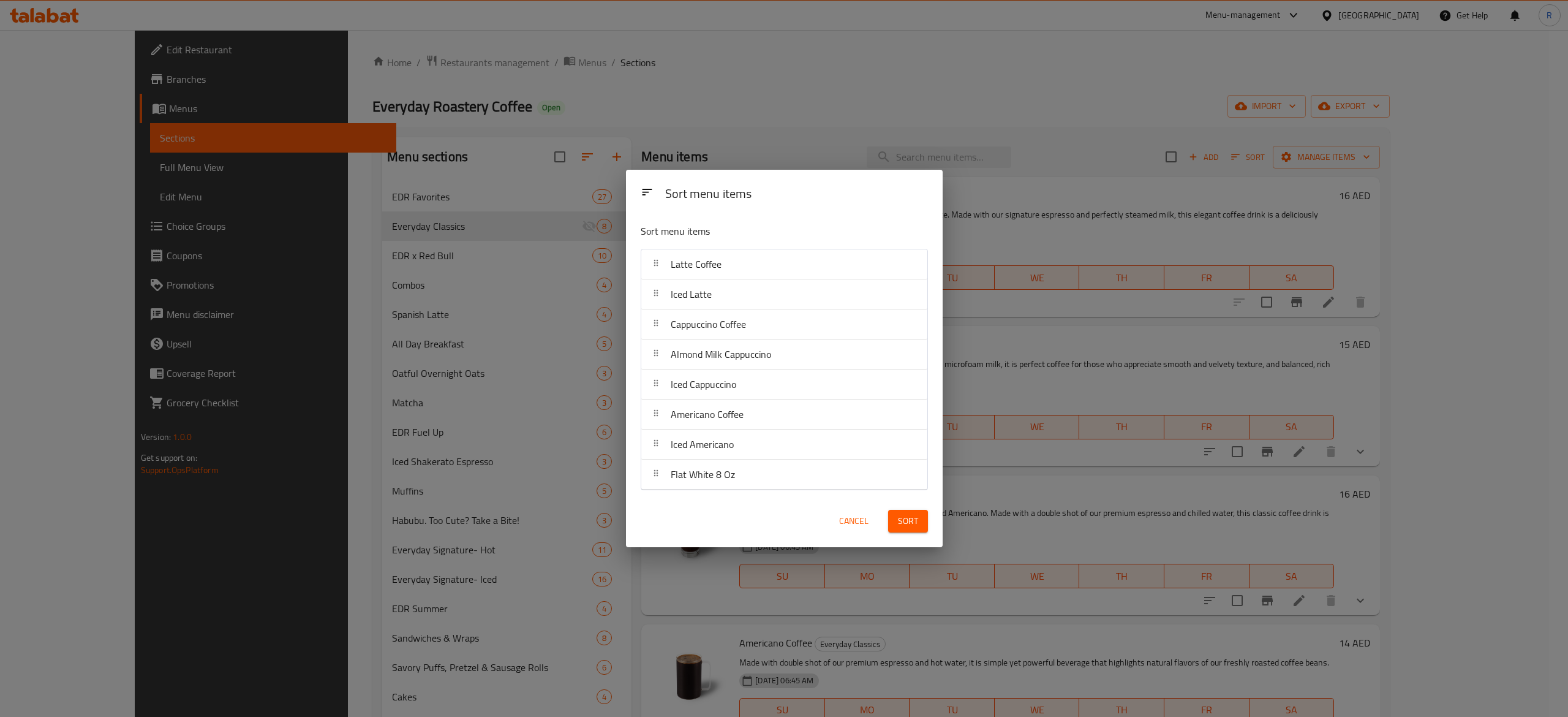
click at [776, 514] on span "Sort" at bounding box center [907, 521] width 20 height 16
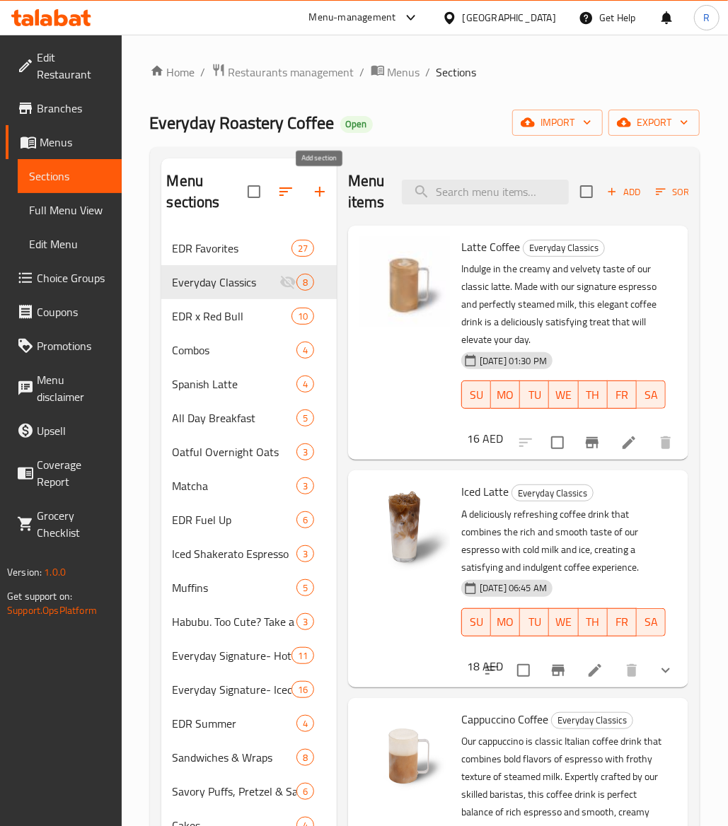
click at [325, 192] on icon "button" at bounding box center [319, 191] width 17 height 17
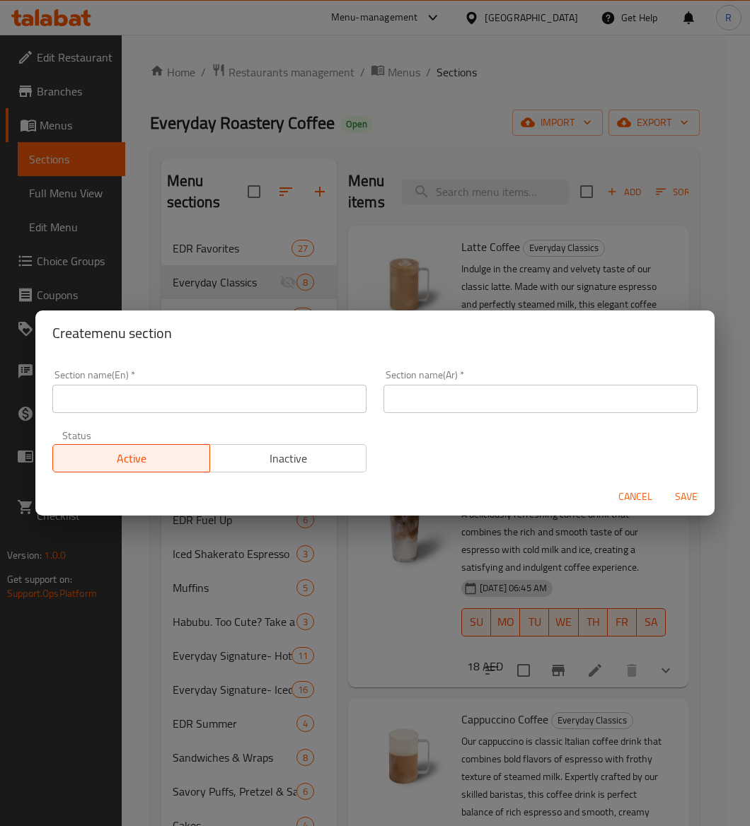
click at [109, 391] on input "text" at bounding box center [209, 399] width 314 height 28
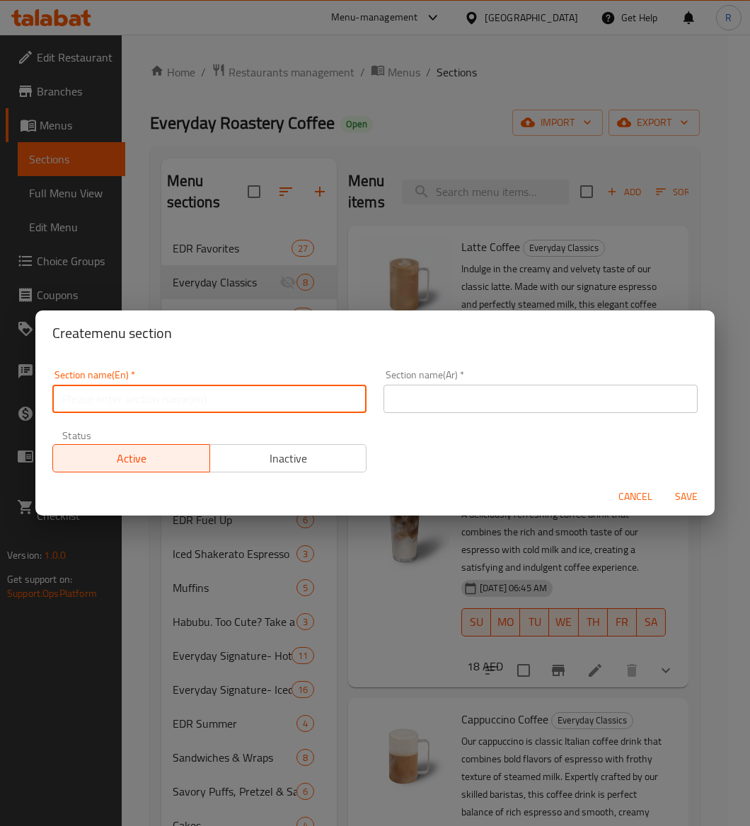
paste input "Bakery Specials"
type input "Bakery Specials"
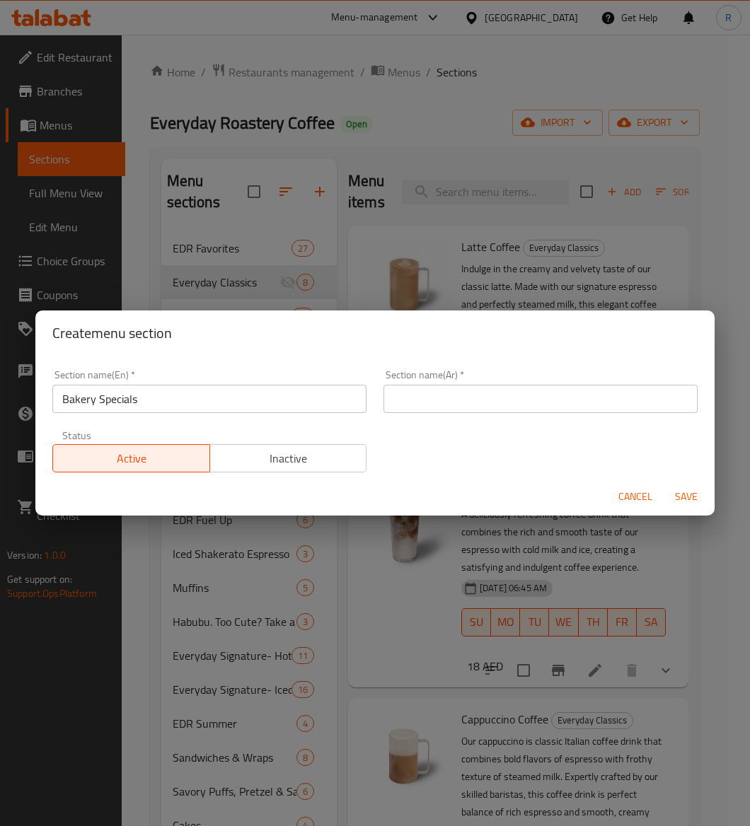
click at [416, 381] on div "Section name(Ar)   * Section name(Ar) *" at bounding box center [540, 391] width 314 height 43
click at [411, 410] on input "text" at bounding box center [540, 399] width 314 height 28
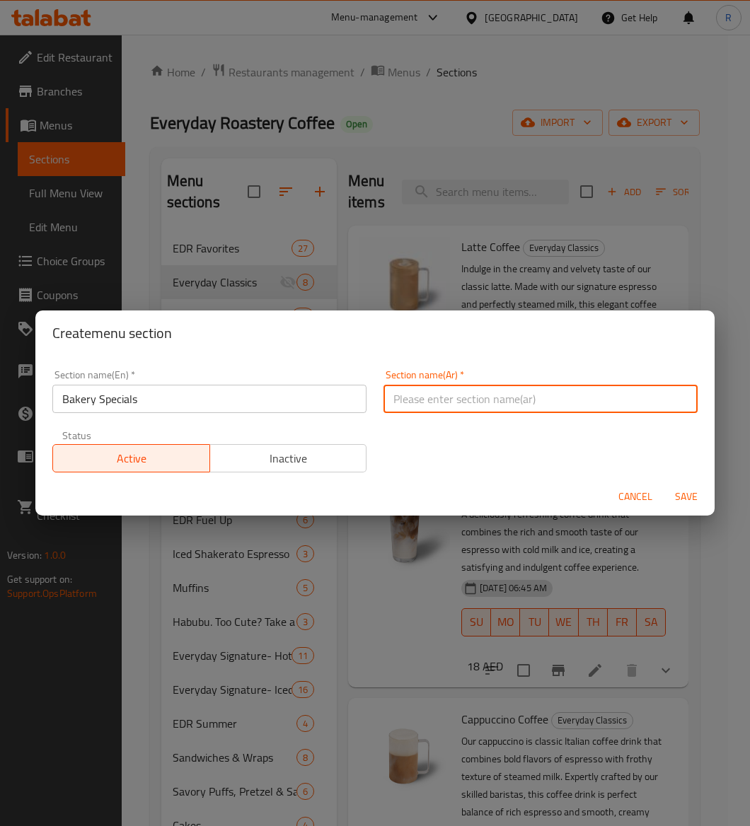
paste input "عروض المخبوزات الخاصة"
type input "عروض المخبوزات الخاصة"
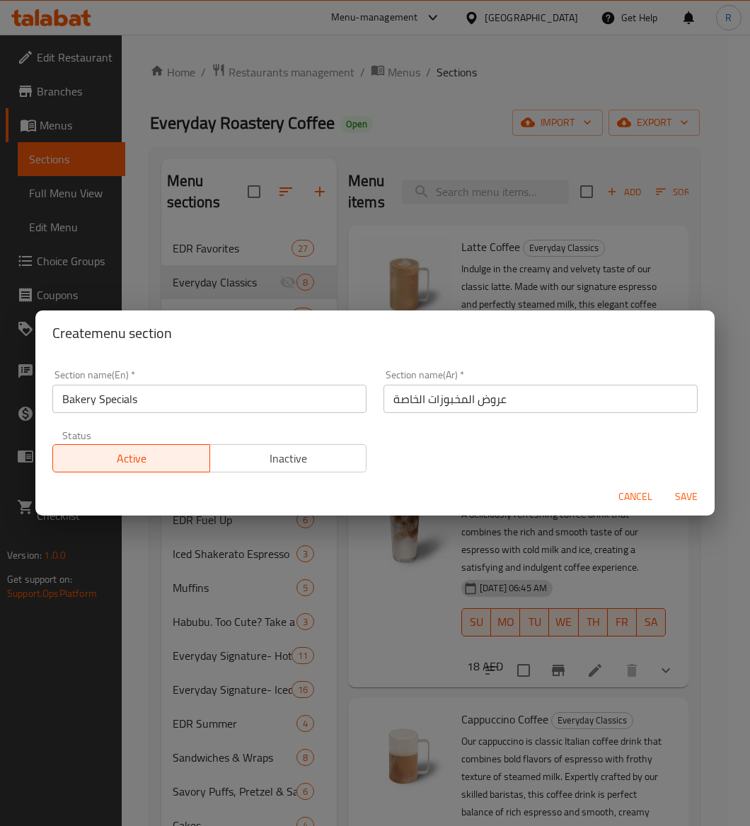
click at [371, 484] on div "Cancel Save" at bounding box center [374, 496] width 679 height 37
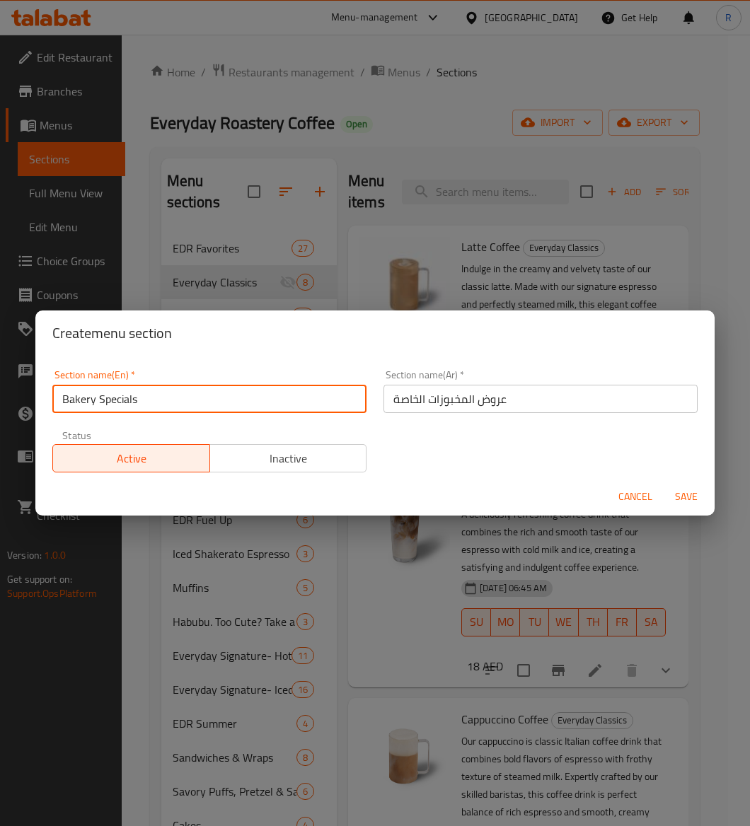
drag, startPoint x: 200, startPoint y: 396, endPoint x: -144, endPoint y: 374, distance: 343.9
click at [0, 374] on html "​ Menu-management United Arab Emirates Get Help R Edit Restaurant Branches Menu…" at bounding box center [375, 413] width 750 height 826
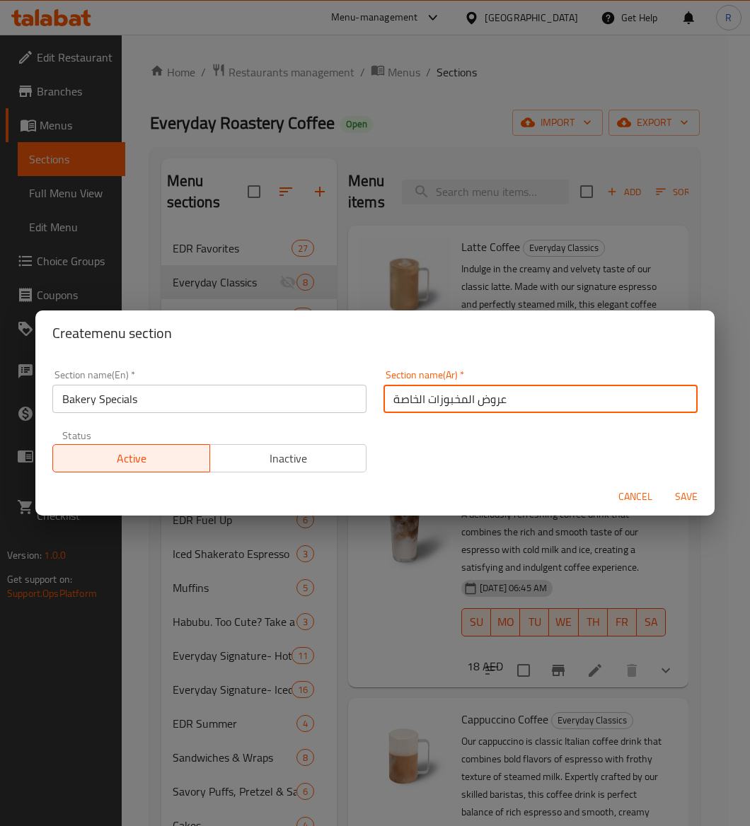
drag, startPoint x: 510, startPoint y: 393, endPoint x: 178, endPoint y: 359, distance: 333.5
click at [178, 359] on div "Section name(En)   * Bakery Specials Section name(En) * Section name(Ar)   * عر…" at bounding box center [374, 417] width 679 height 122
click at [391, 502] on div "Cancel Save" at bounding box center [374, 496] width 679 height 37
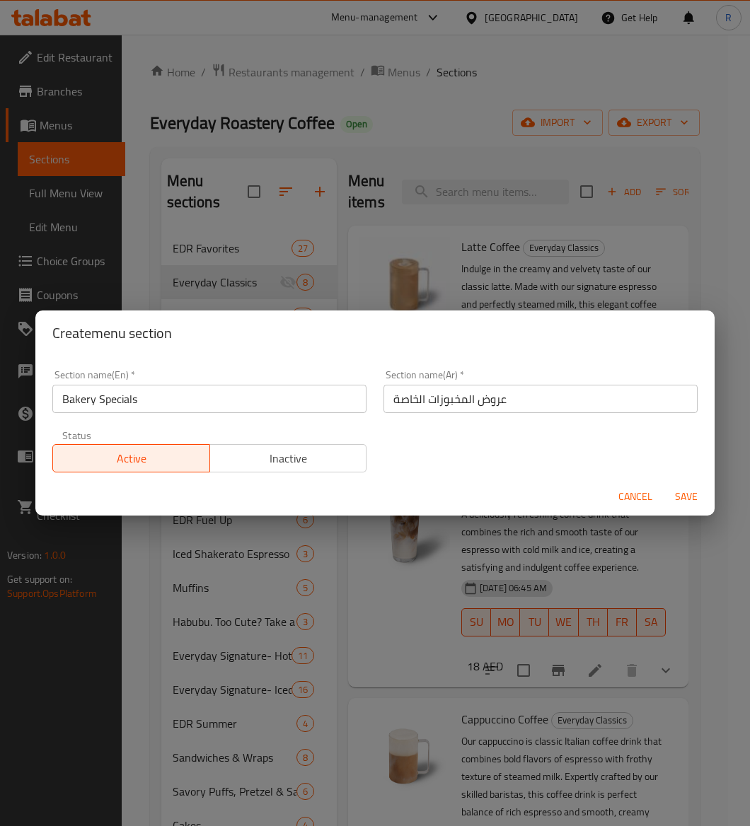
click at [692, 500] on span "Save" at bounding box center [686, 497] width 34 height 18
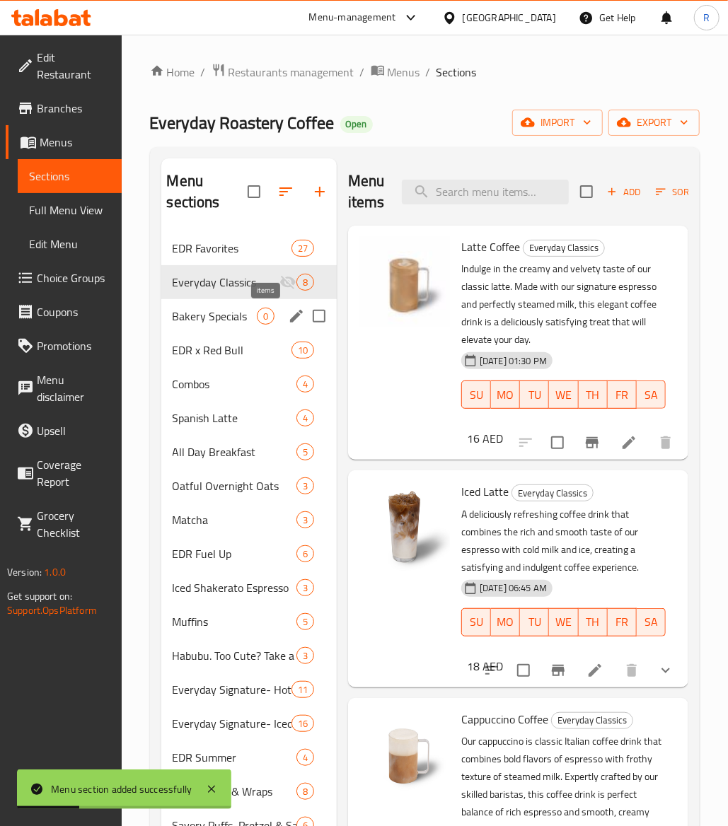
click at [258, 318] on span "0" at bounding box center [266, 316] width 16 height 13
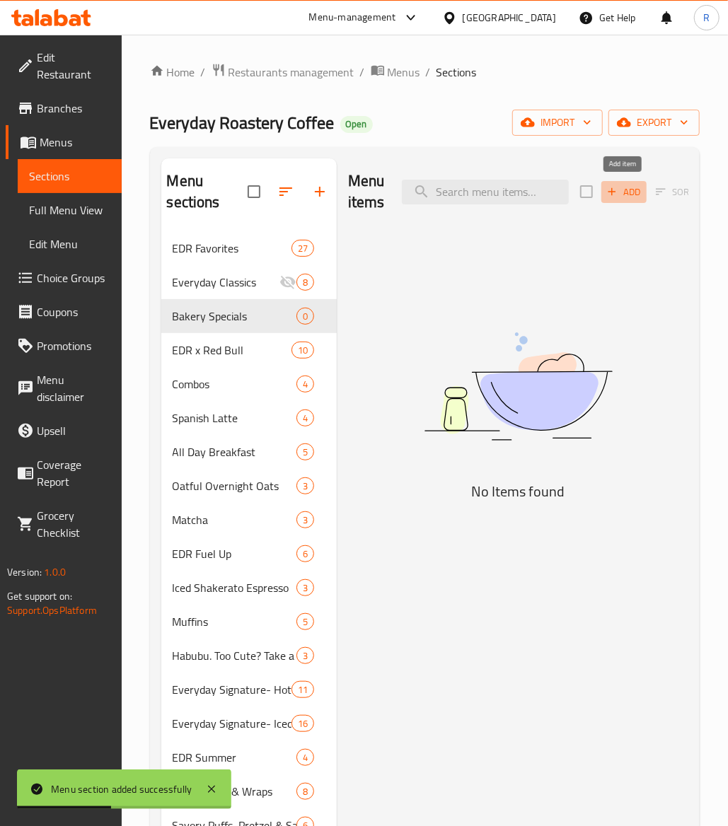
click at [624, 189] on span "Add" at bounding box center [624, 192] width 38 height 16
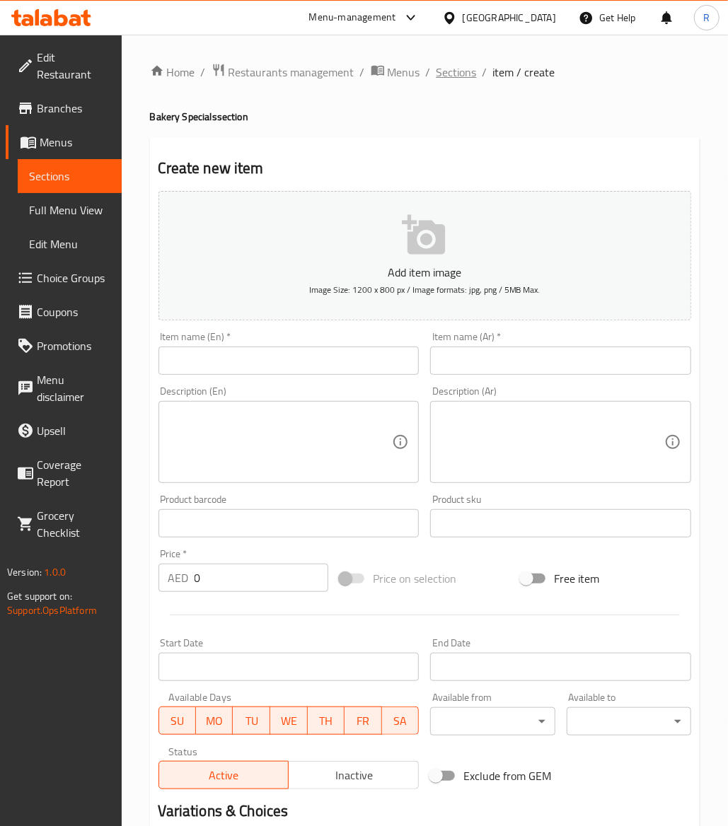
click at [456, 71] on span "Sections" at bounding box center [457, 72] width 40 height 17
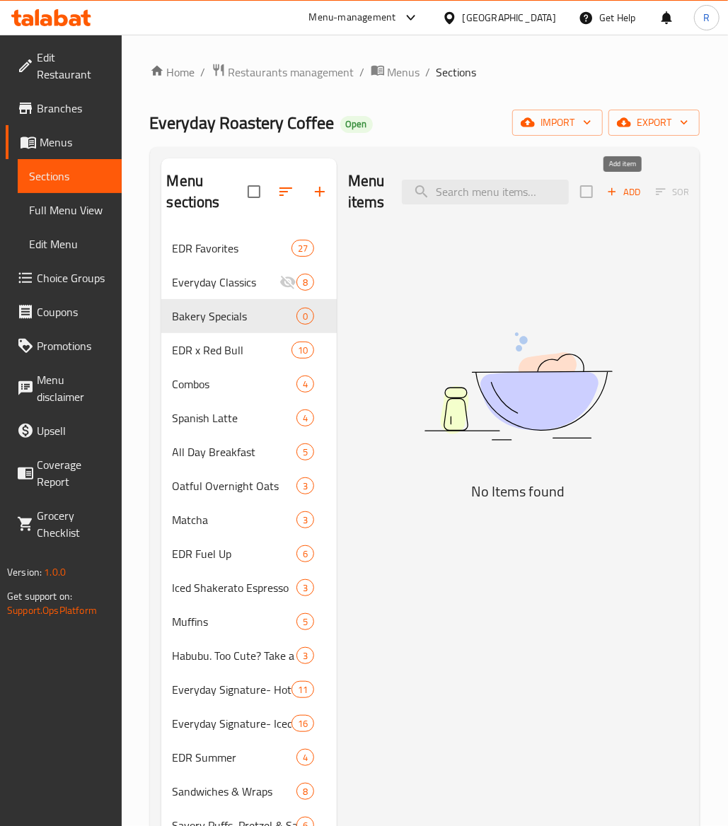
click at [635, 187] on span "Add" at bounding box center [624, 192] width 38 height 16
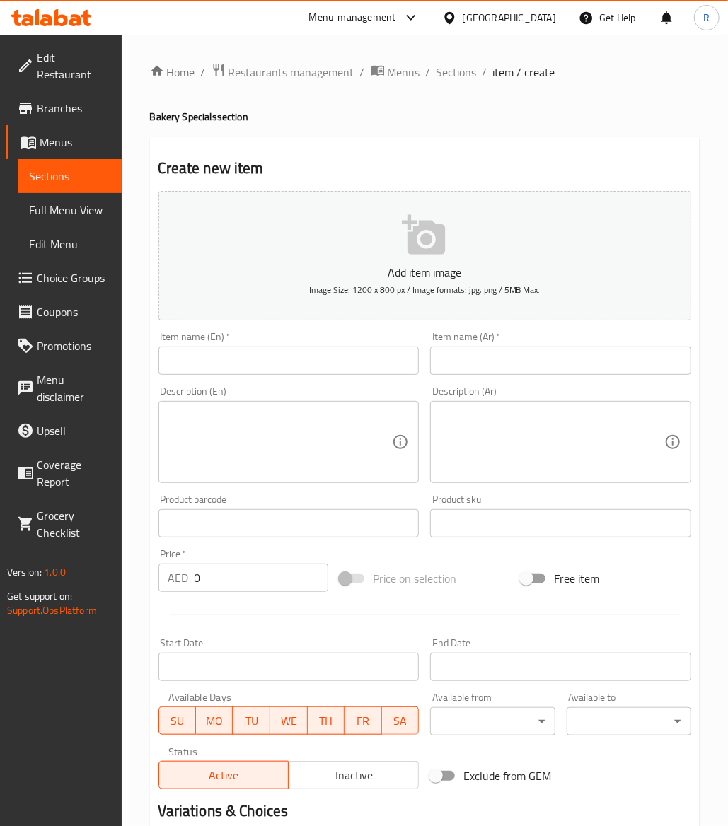
click at [219, 345] on div "Item name (En)   * Item name (En) *" at bounding box center [288, 353] width 261 height 43
click at [218, 366] on input "text" at bounding box center [288, 361] width 261 height 28
paste input "Turkey & Cheese Croissant"
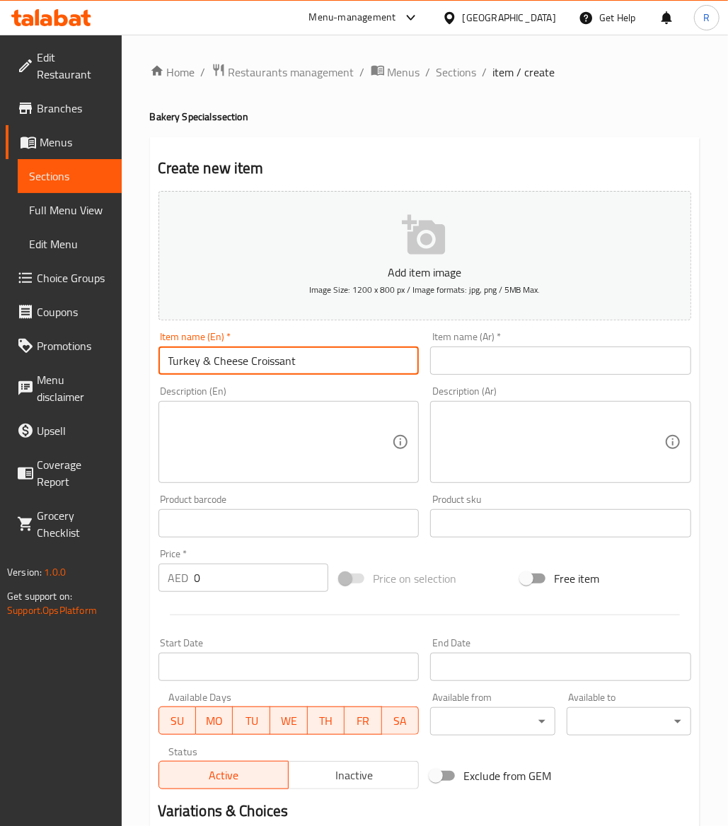
type input "Turkey & Cheese Croissant"
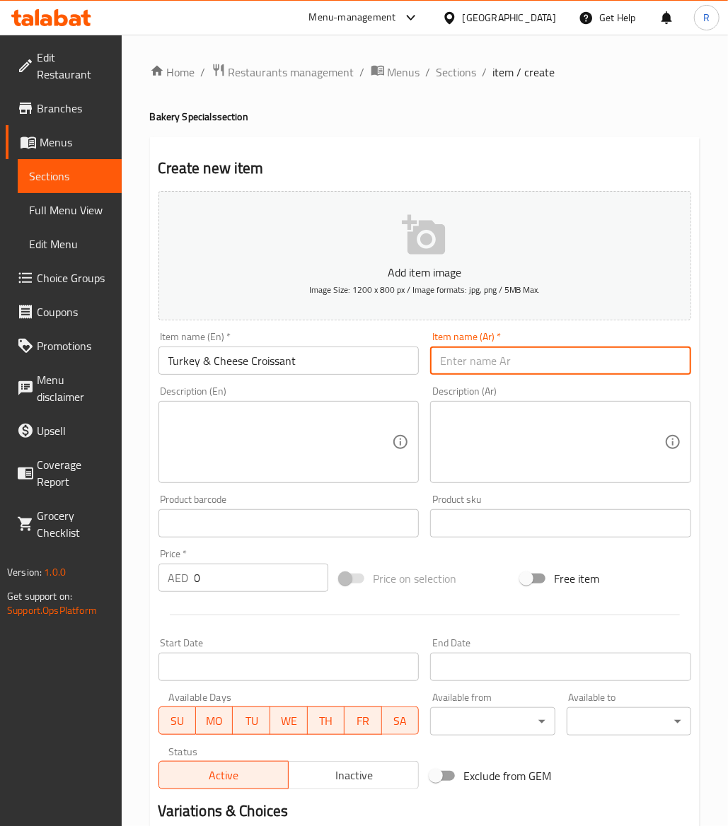
click at [476, 359] on input "text" at bounding box center [560, 361] width 261 height 28
paste input "كرواسون تركيا والجبن"
type input "كرواسون تركيا والجبن"
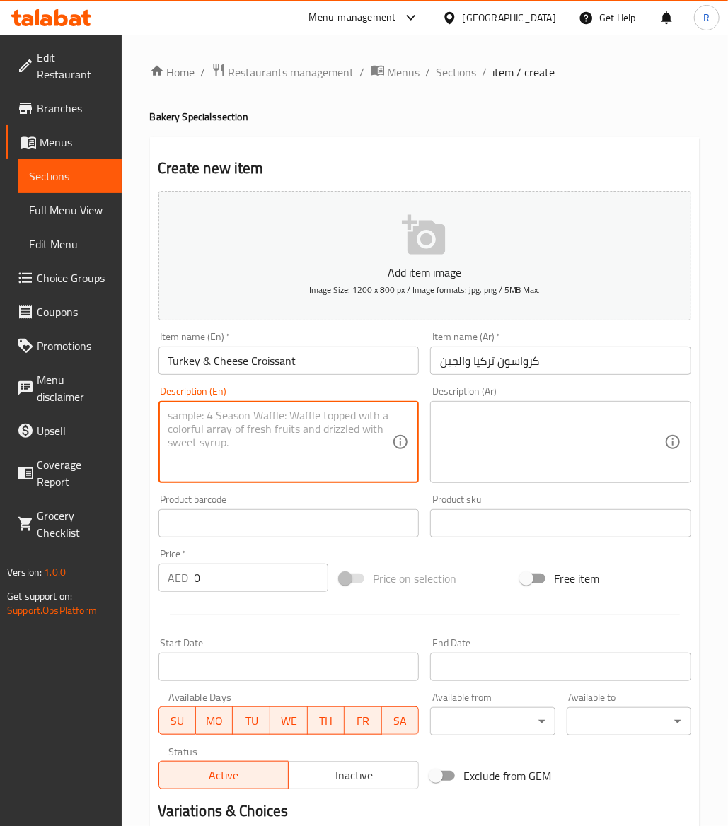
click at [340, 421] on textarea at bounding box center [280, 442] width 224 height 67
paste textarea "A delectable combination of tender smoked turkey slices and melted cheese, nest…"
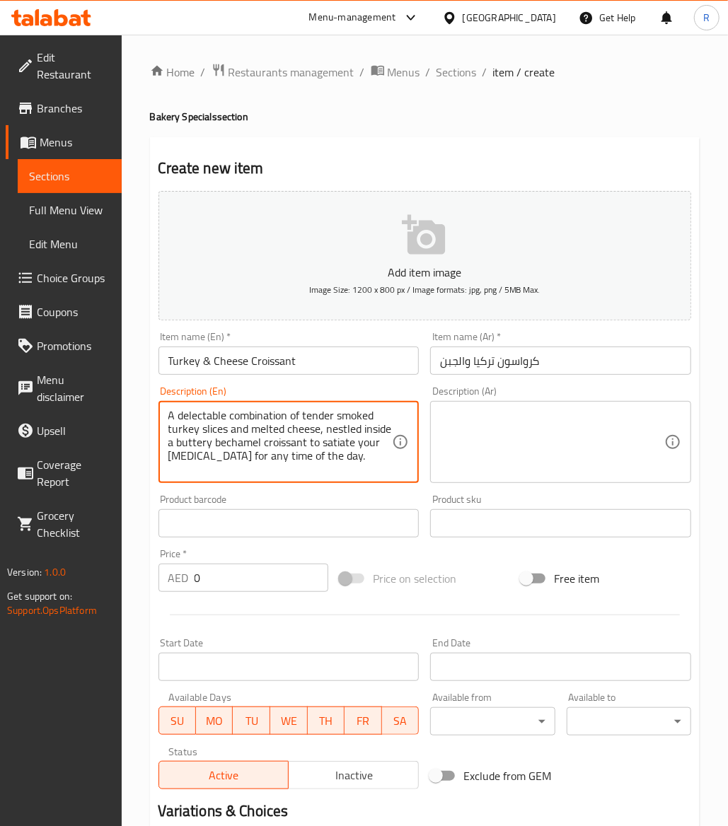
type textarea "A delectable combination of tender smoked turkey slices and melted cheese, nest…"
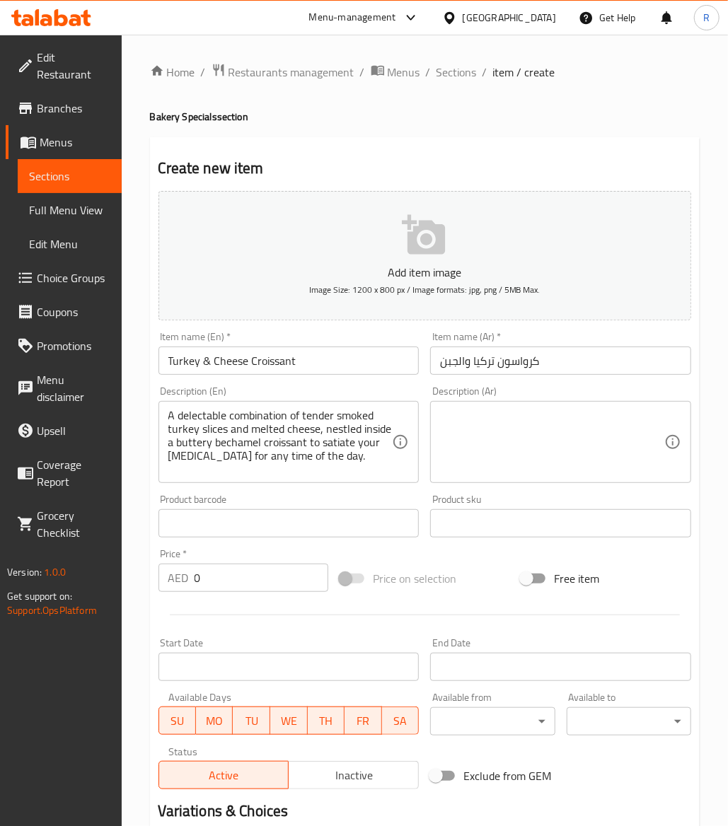
click at [539, 435] on textarea at bounding box center [552, 442] width 224 height 67
paste textarea "مزيج لذيذ من شرائح الديك الرومي المدخن الطرية والجبن الذائب، داخل كرواسون بشامي…"
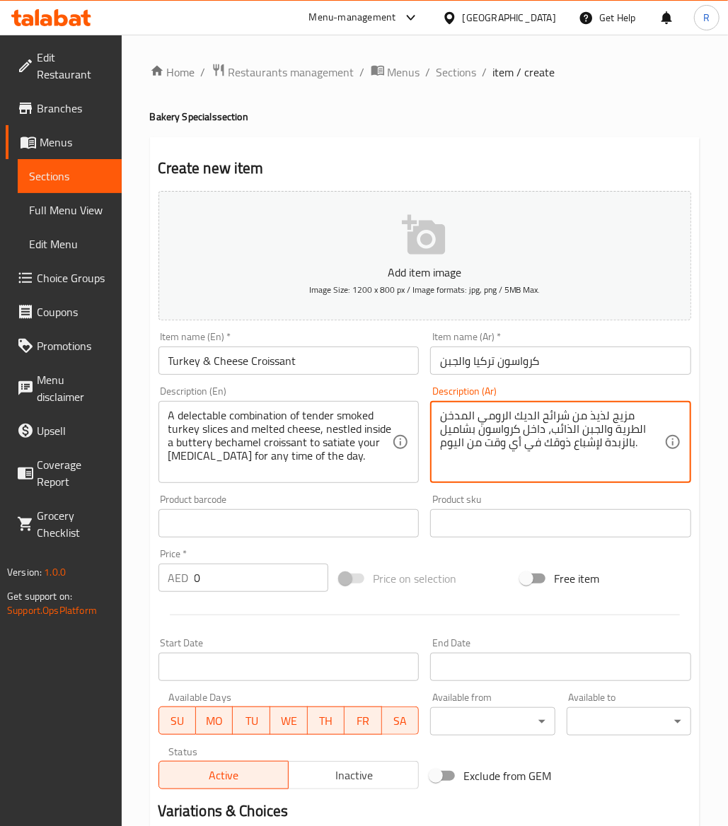
type textarea "مزيج لذيذ من شرائح الديك الرومي المدخن الطرية والجبن الذائب، داخل كرواسون بشامي…"
click at [205, 591] on input "0" at bounding box center [262, 578] width 134 height 28
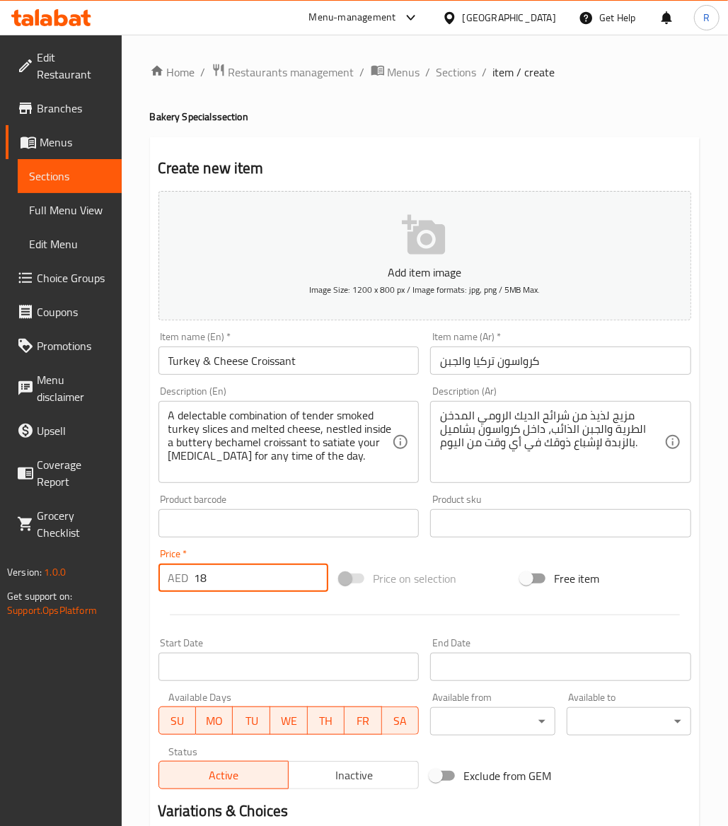
scroll to position [161, 0]
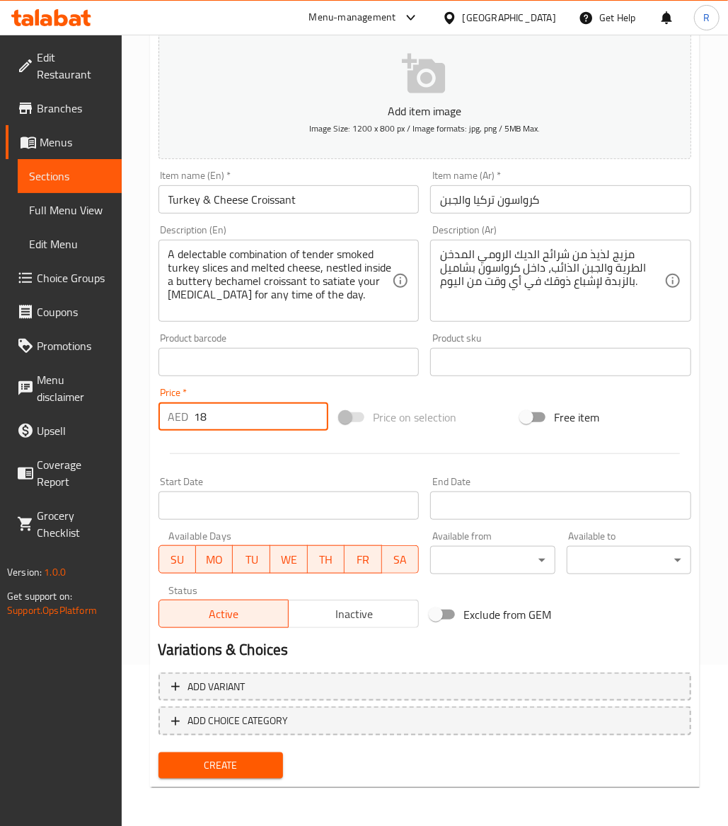
type input "18"
click at [236, 766] on span "Create" at bounding box center [221, 766] width 102 height 18
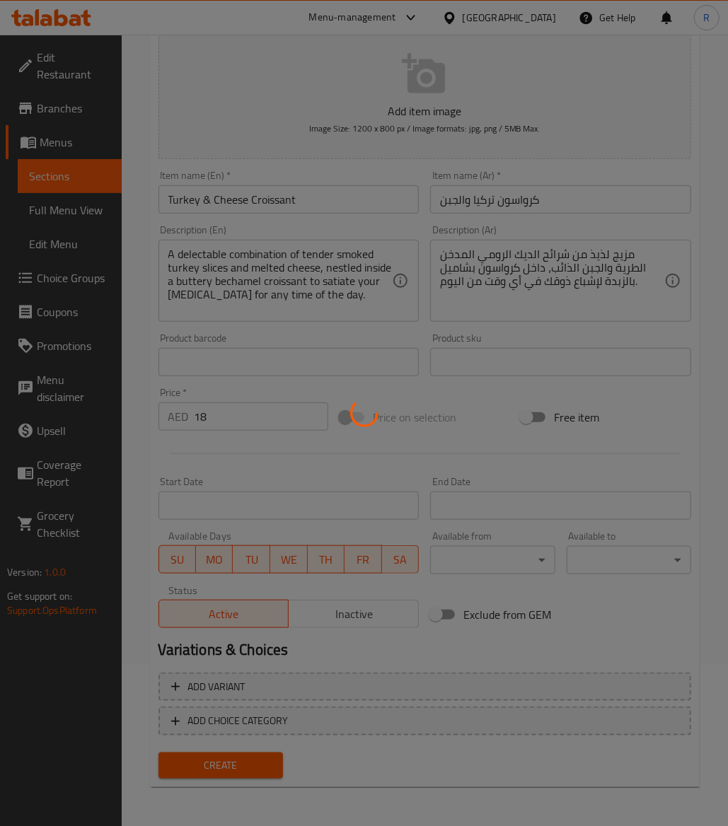
type input "0"
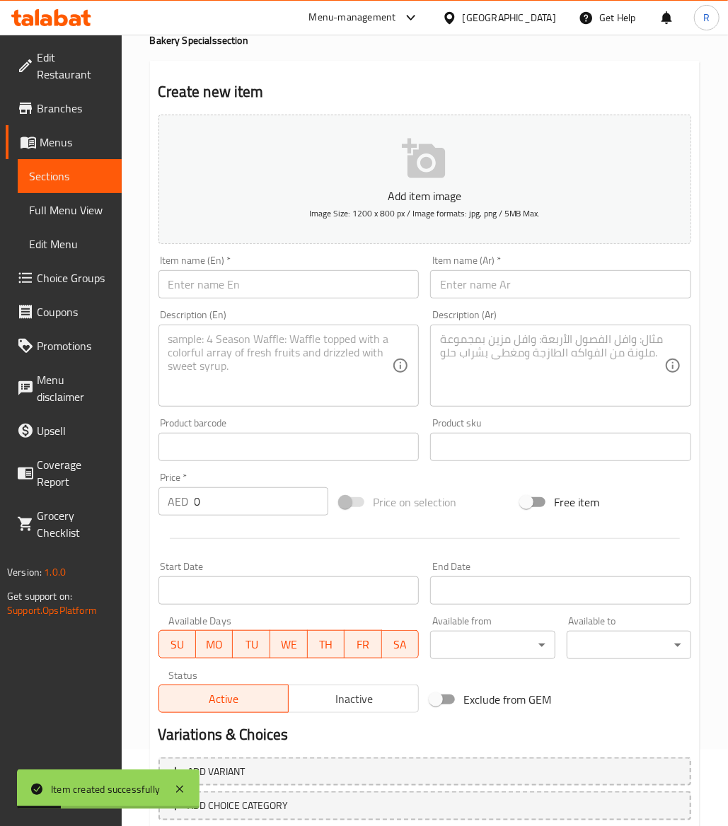
scroll to position [0, 0]
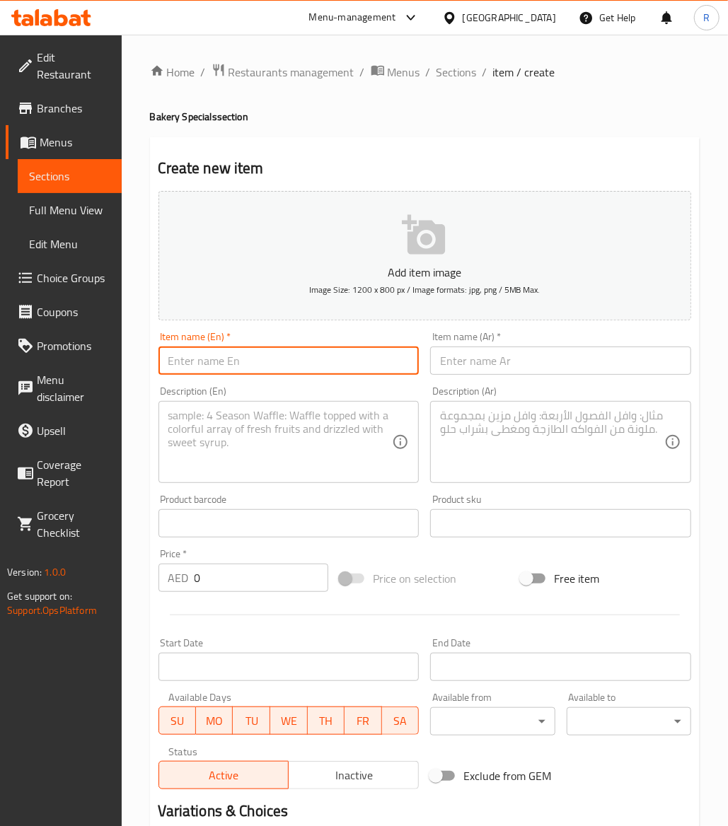
click at [252, 356] on input "text" at bounding box center [288, 361] width 261 height 28
paste input "Oman Chips & Cheese Croissant"
type input "Oman Chips & Cheese Croissant"
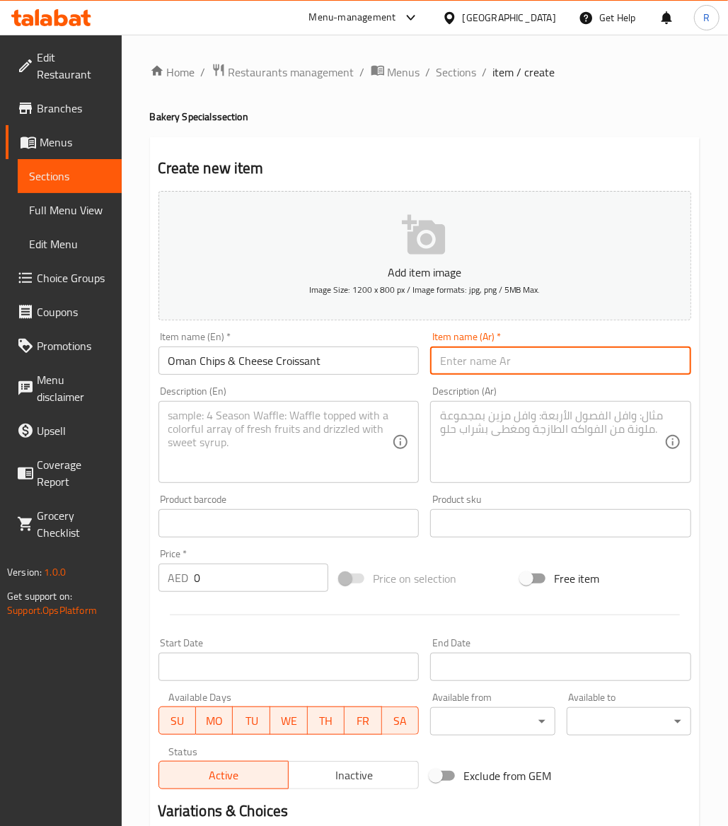
click at [513, 362] on input "text" at bounding box center [560, 361] width 261 height 28
paste input "عمان رقائق البطاطس والجبن كرواسون"
type input "عمان رقائق البطاطس والجبن كرواسون"
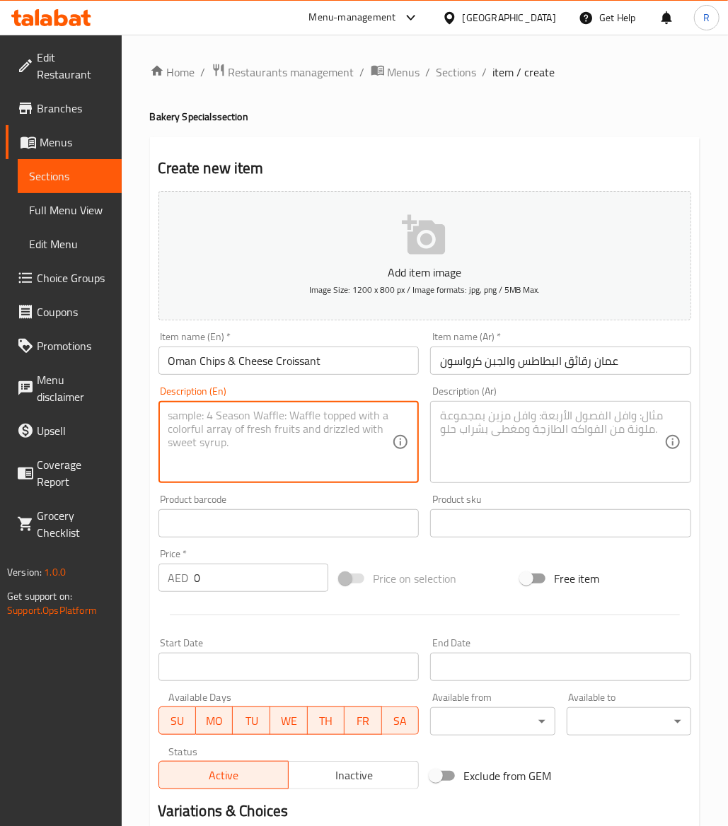
click at [264, 427] on textarea at bounding box center [280, 442] width 224 height 67
paste textarea "Flaky croissant meets creamy Kraft cheese and the iconic crunch of Oman Chips. …"
type textarea "Flaky croissant meets creamy Kraft cheese and the iconic crunch of Oman Chips. …"
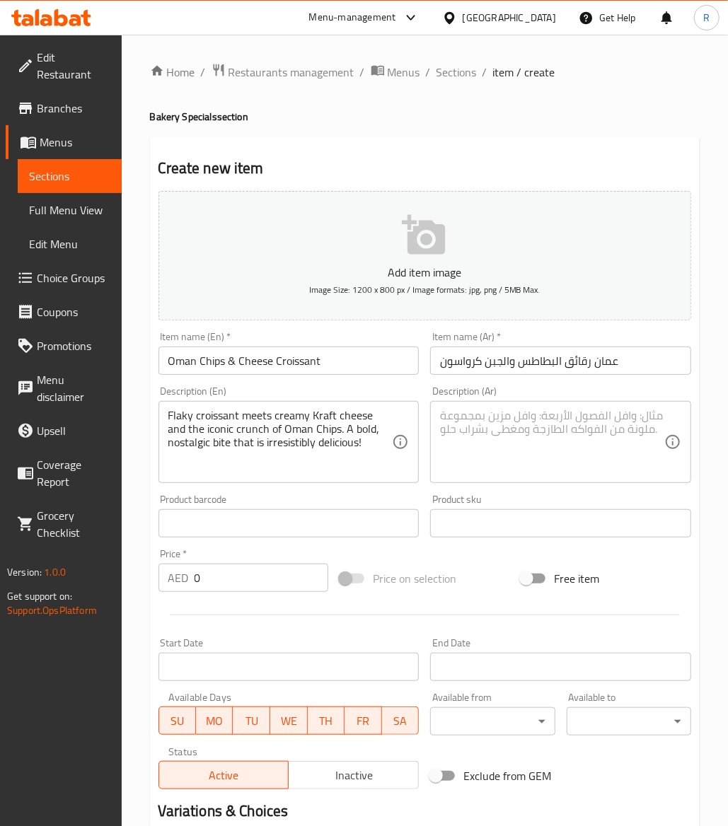
click at [487, 424] on textarea at bounding box center [552, 442] width 224 height 67
paste textarea "يلتقي الكرواسون الرقيق بجبنة كرافت الكريمية وطعم رقائق عمان الشهير. لقمة جريئة …"
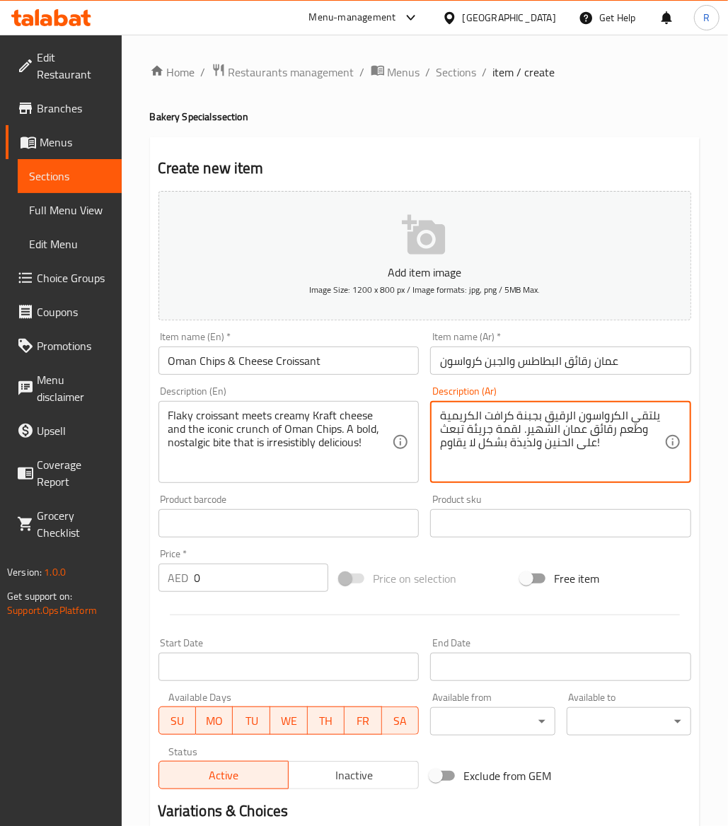
type textarea "يلتقي الكرواسون الرقيق بجبنة كرافت الكريمية وطعم رقائق عمان الشهير. لقمة جريئة …"
click at [228, 584] on input "0" at bounding box center [262, 578] width 134 height 28
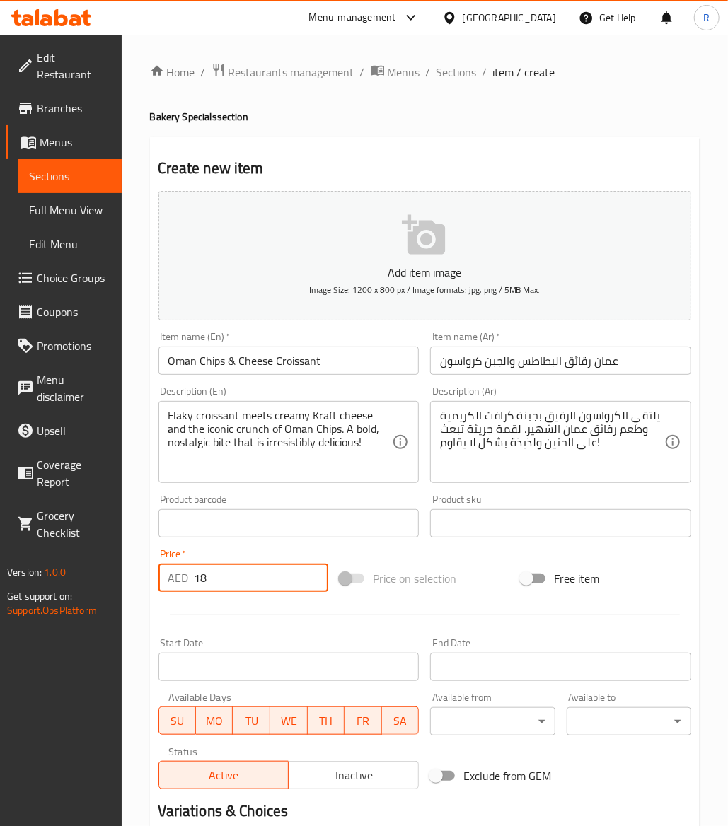
scroll to position [161, 0]
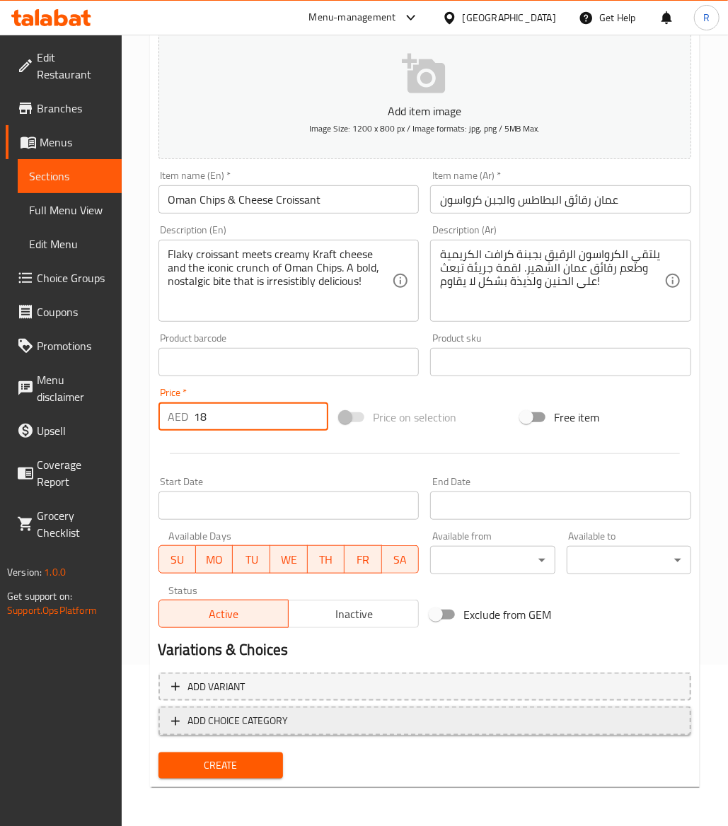
type input "18"
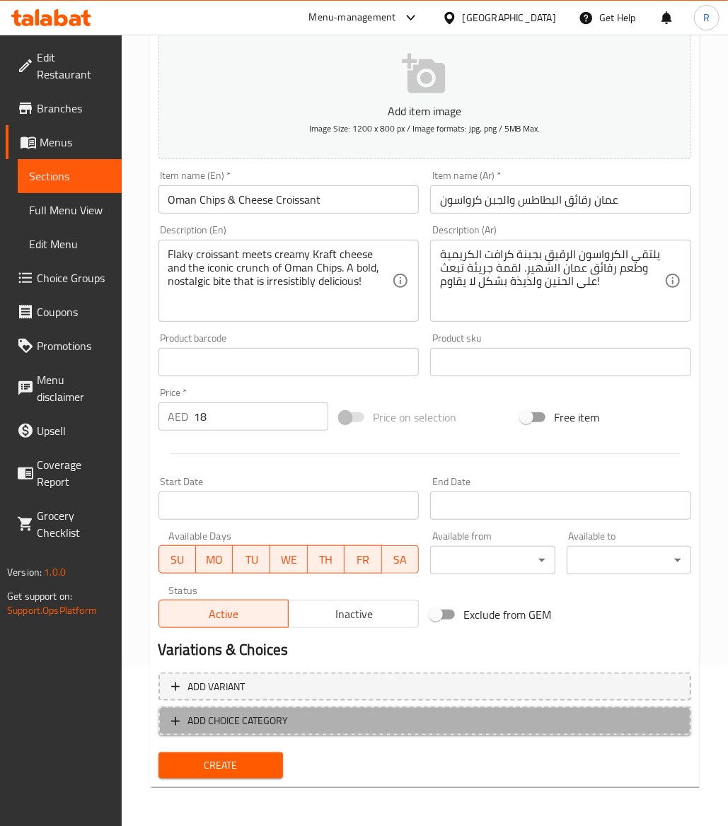
click at [267, 720] on span "ADD CHOICE CATEGORY" at bounding box center [238, 721] width 100 height 18
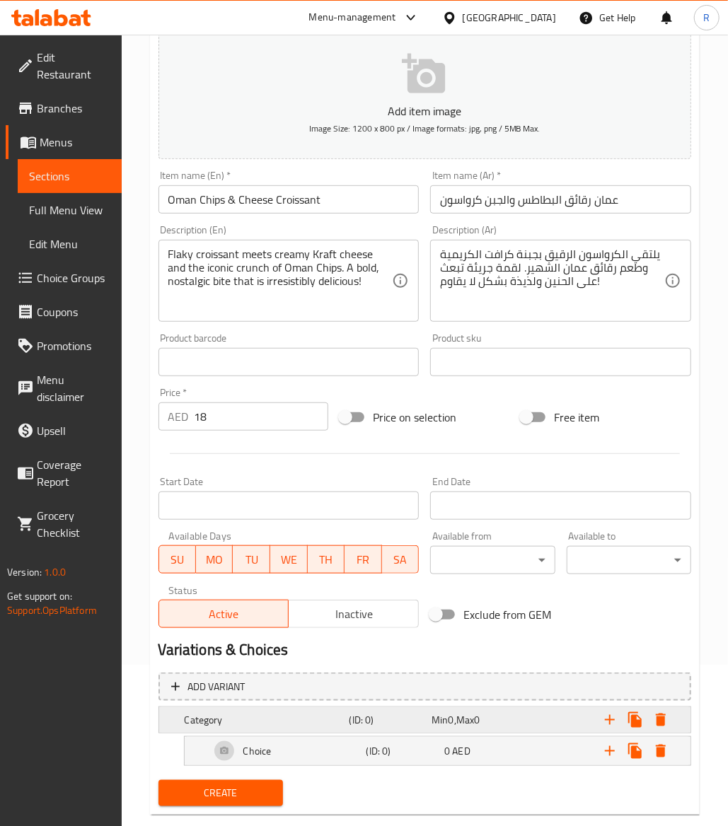
click at [262, 722] on h5 "Category" at bounding box center [264, 720] width 159 height 14
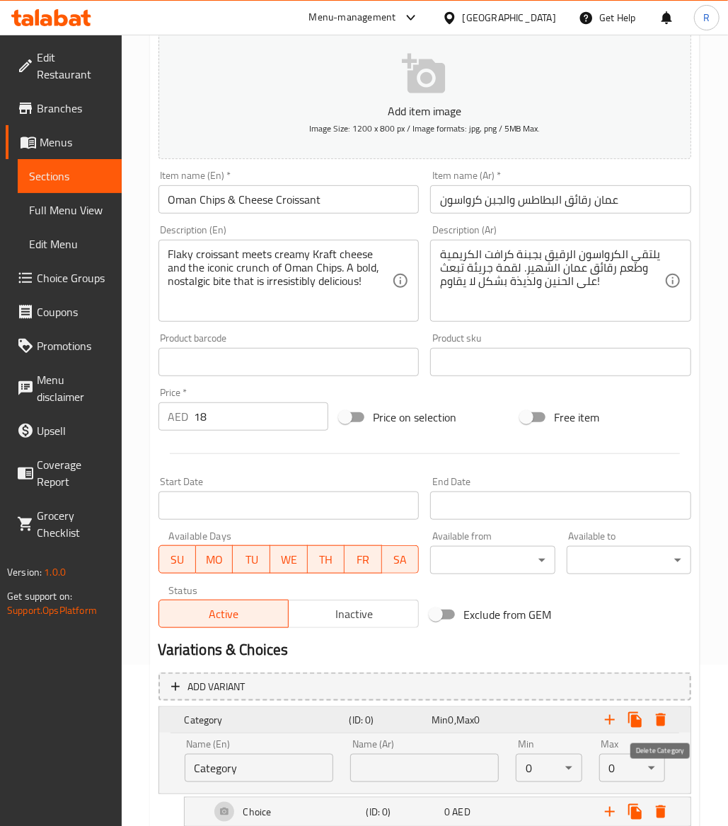
click at [671, 717] on button "Expand" at bounding box center [660, 720] width 25 height 25
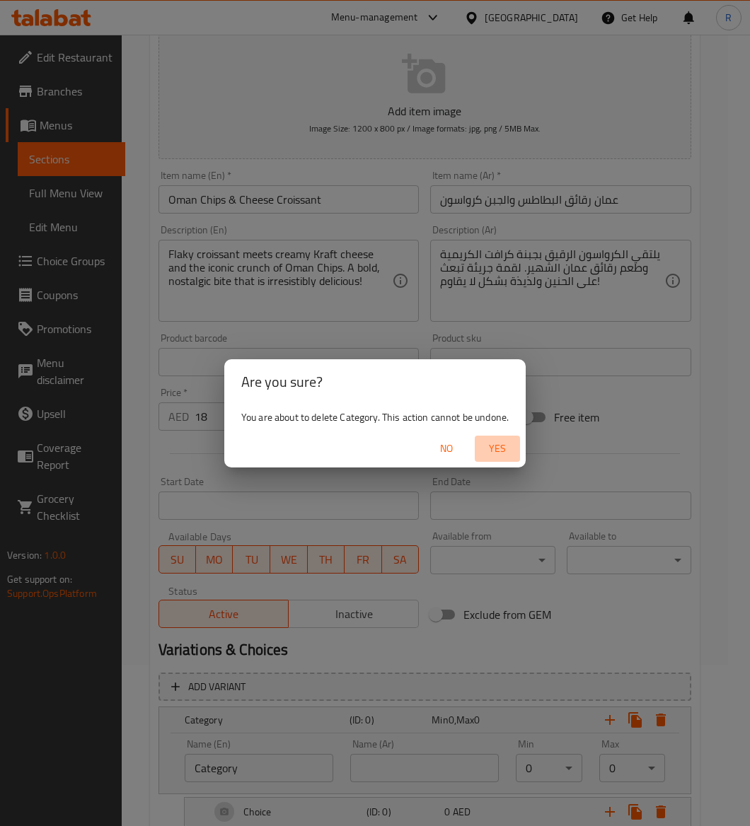
click at [493, 440] on span "Yes" at bounding box center [497, 449] width 34 height 18
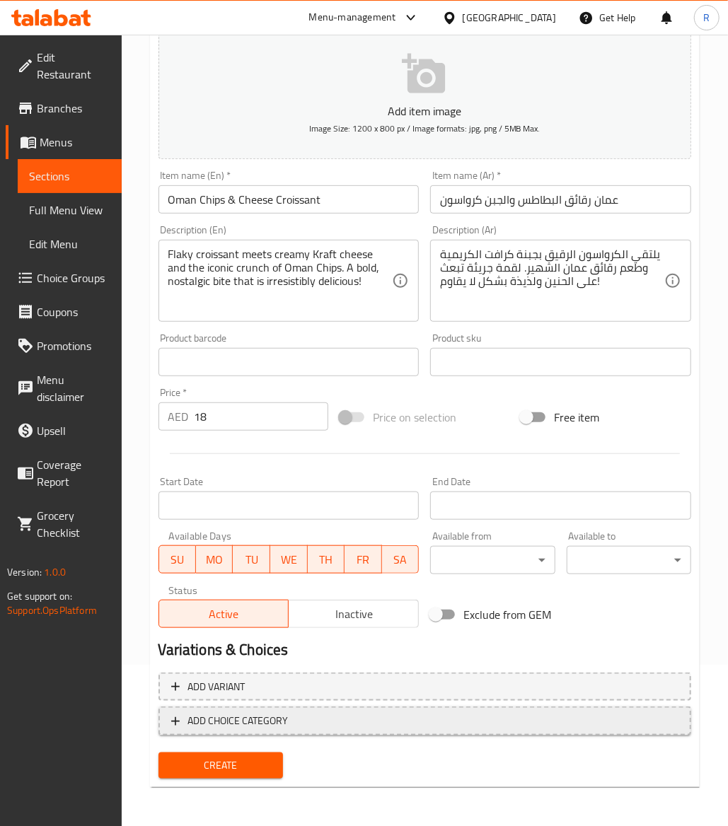
click at [262, 717] on span "ADD CHOICE CATEGORY" at bounding box center [238, 721] width 100 height 18
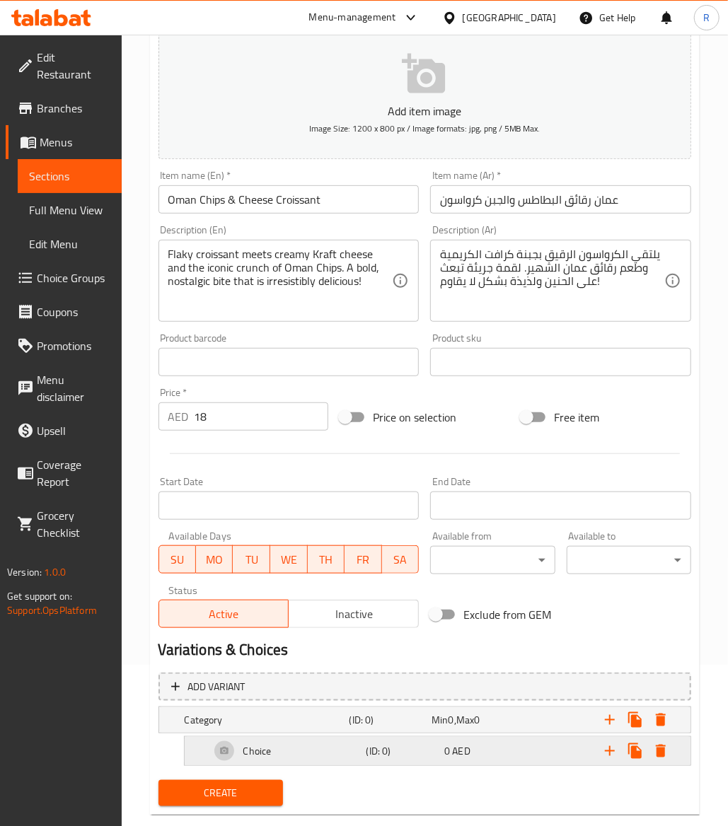
click at [269, 756] on h5 "Choice" at bounding box center [257, 751] width 28 height 14
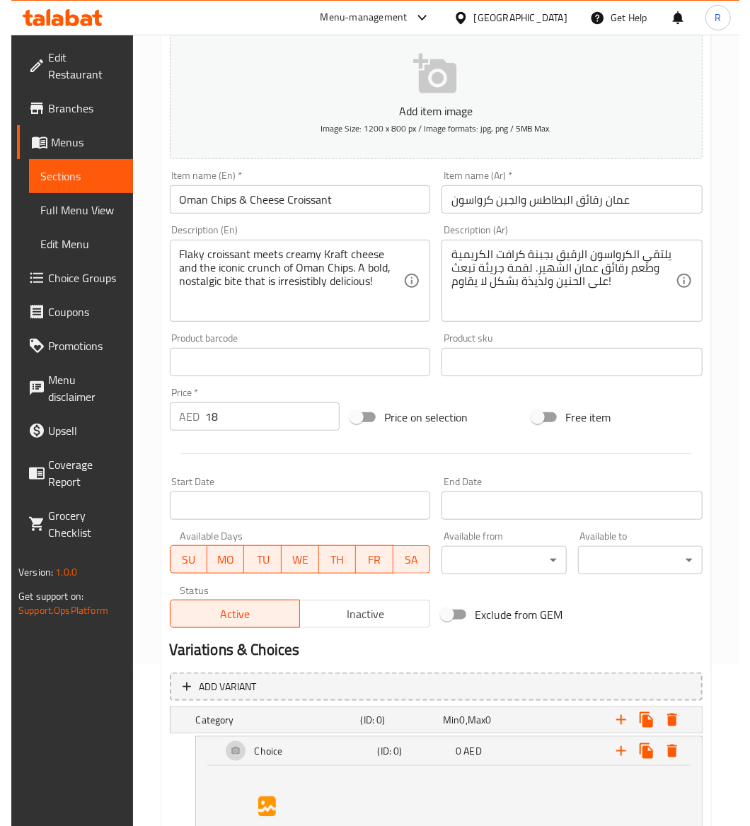
scroll to position [342, 0]
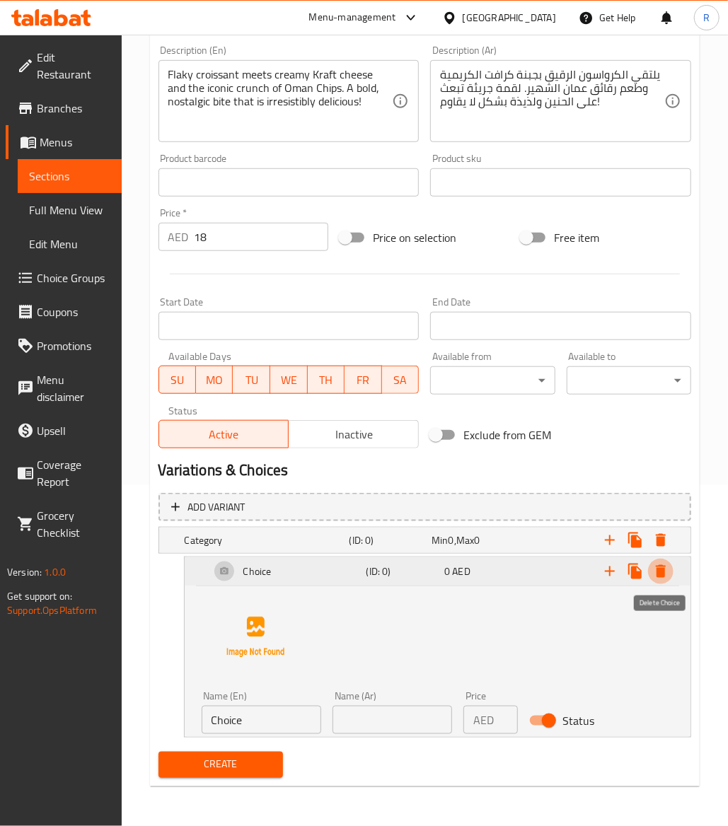
click at [661, 577] on icon "Expand" at bounding box center [661, 571] width 10 height 13
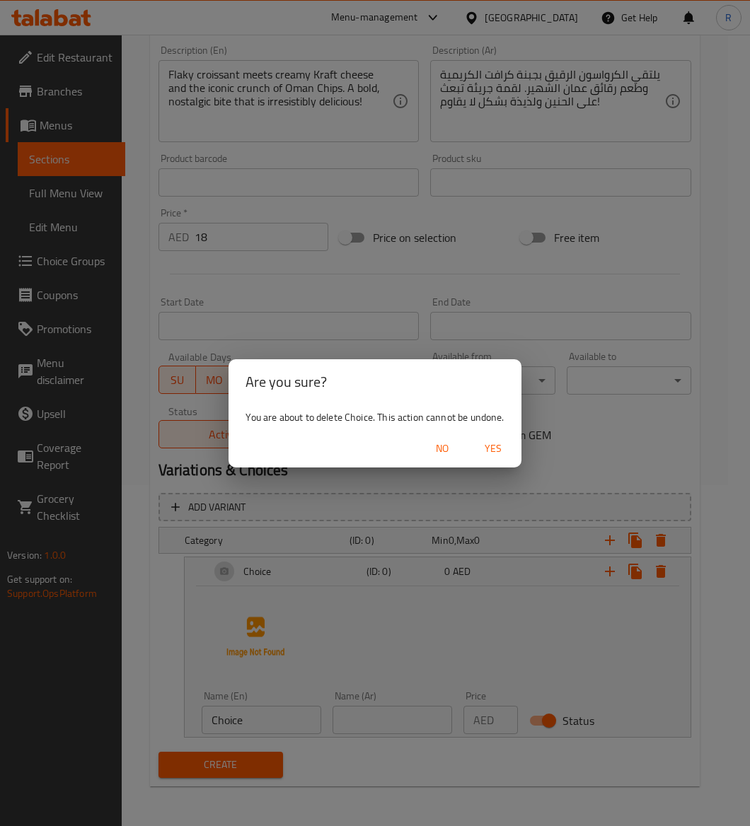
click at [491, 446] on span "Yes" at bounding box center [493, 449] width 34 height 18
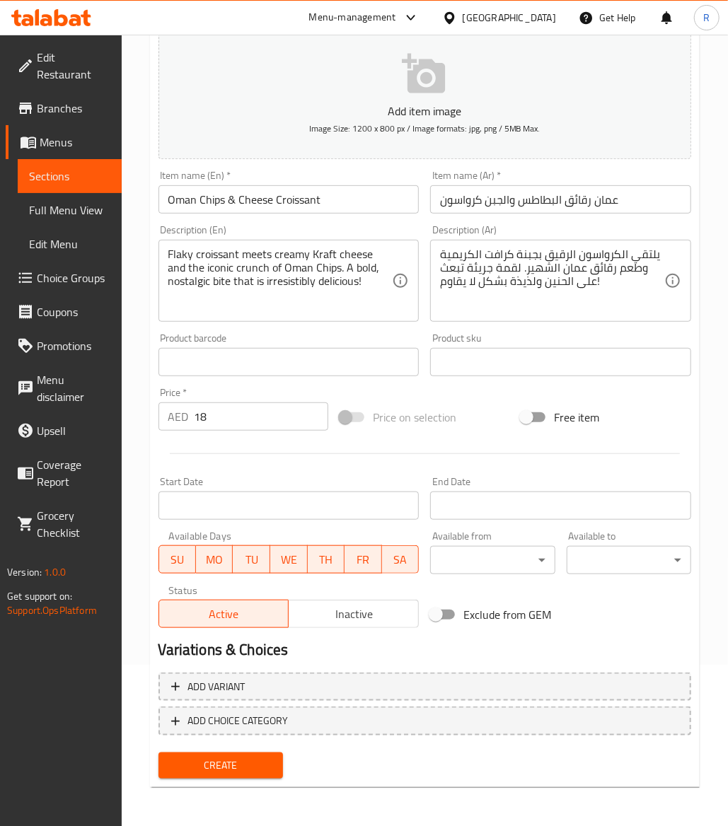
scroll to position [0, 0]
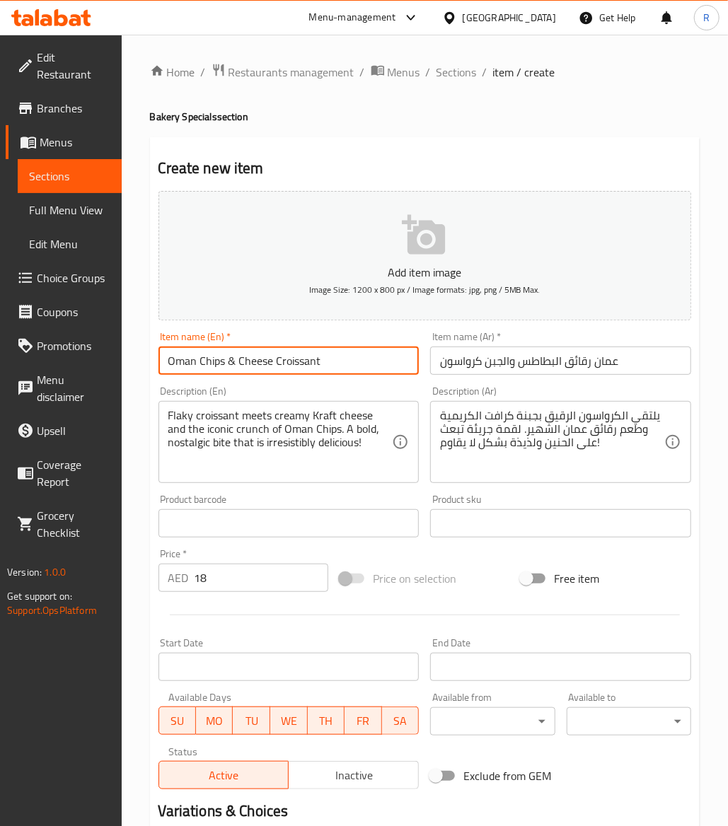
drag, startPoint x: 355, startPoint y: 372, endPoint x: -277, endPoint y: 516, distance: 648.8
click at [0, 516] on html "​ Menu-management United Arab Emirates Get Help R Edit Restaurant Branches Menu…" at bounding box center [364, 413] width 728 height 826
paste input "Butter"
type input "Butter Croissant"
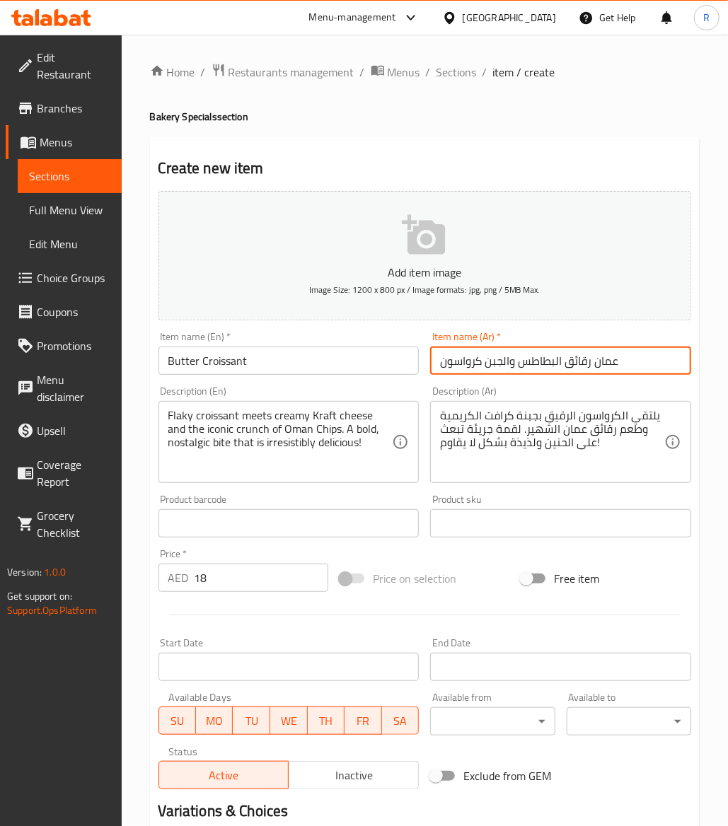
drag, startPoint x: 631, startPoint y: 362, endPoint x: 62, endPoint y: 388, distance: 569.4
click at [62, 388] on div "Edit Restaurant Branches Menus Sections Full Menu View Edit Menu Choice Groups …" at bounding box center [364, 512] width 728 height 954
paste input "كرواسون بالزبدة"
type input "كرواسون بالزبدة"
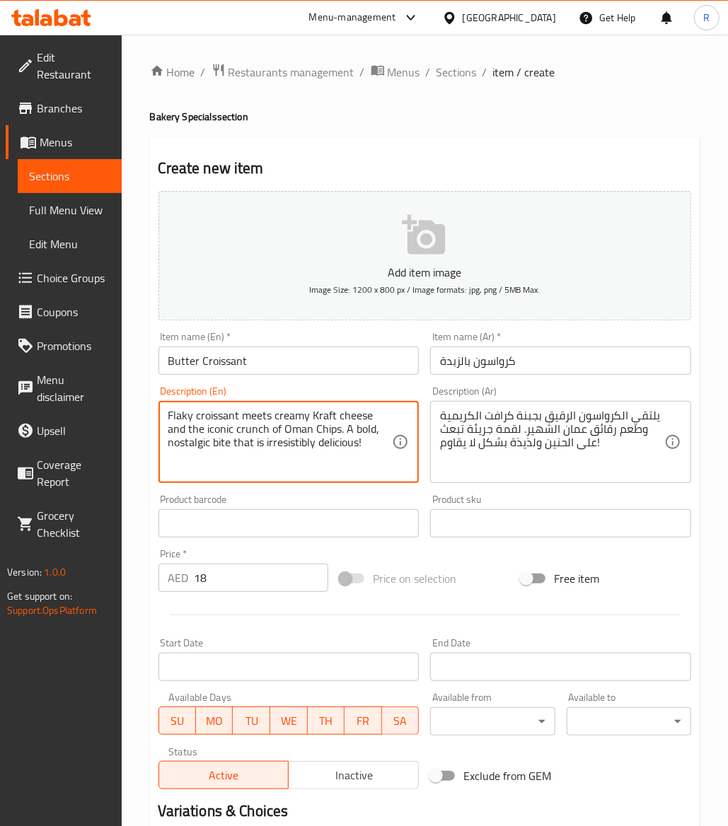
paste textarea "Butter plain croissant baked fresh in store."
click at [275, 433] on textarea "Butter plain croissant baked fresh in store." at bounding box center [280, 442] width 224 height 67
type textarea "Butter plain croissant baked fresh in store."
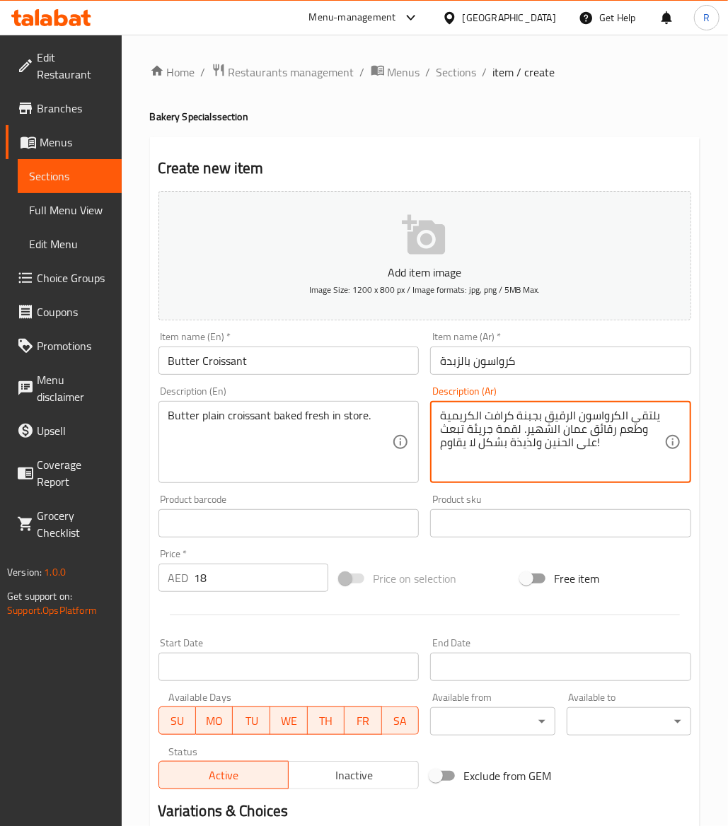
paste textarea "رواسان سادة بالزبدة مخبوز طازجًا في المتجر."
type textarea "كرواسان سادة بالزبدة مخبوز طازجًا في المتجر."
click at [250, 577] on input "18" at bounding box center [262, 578] width 134 height 28
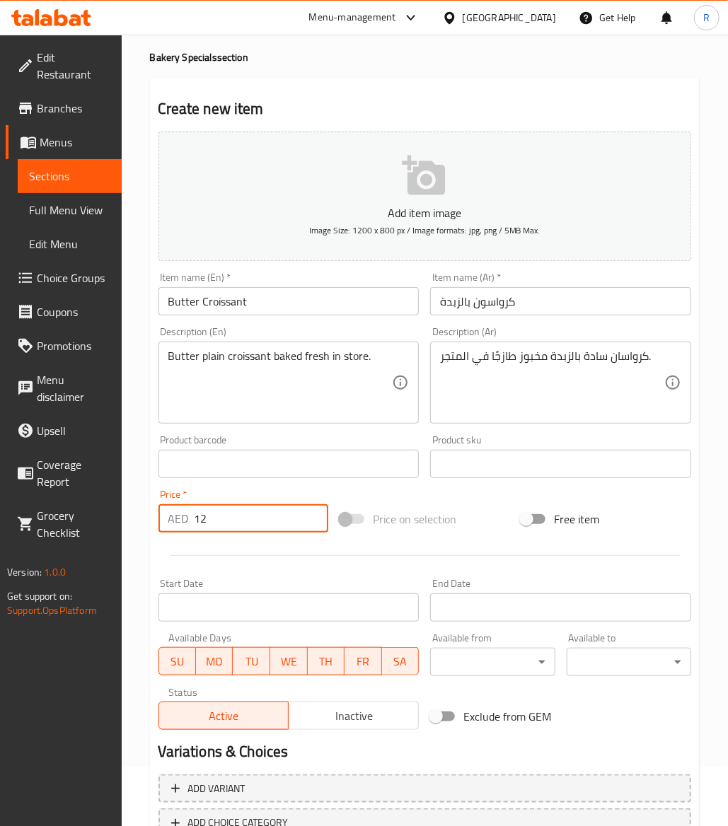
scroll to position [161, 0]
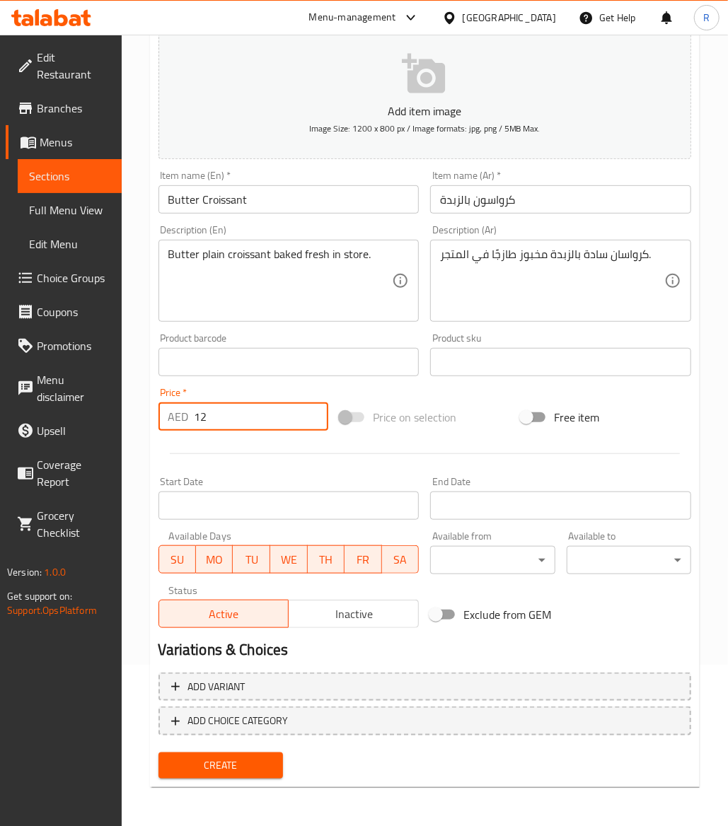
type input "12"
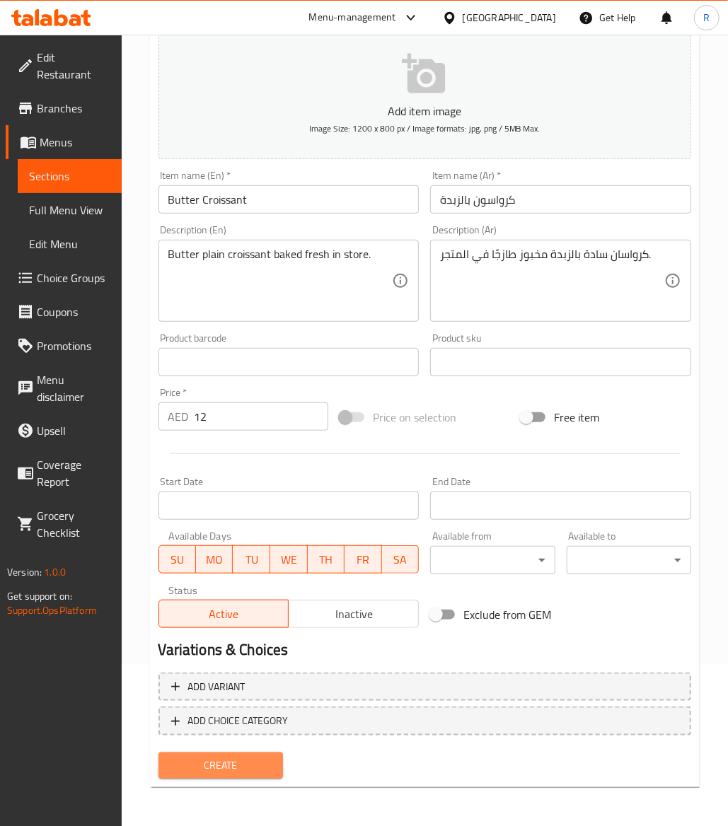
click at [236, 767] on span "Create" at bounding box center [221, 766] width 102 height 18
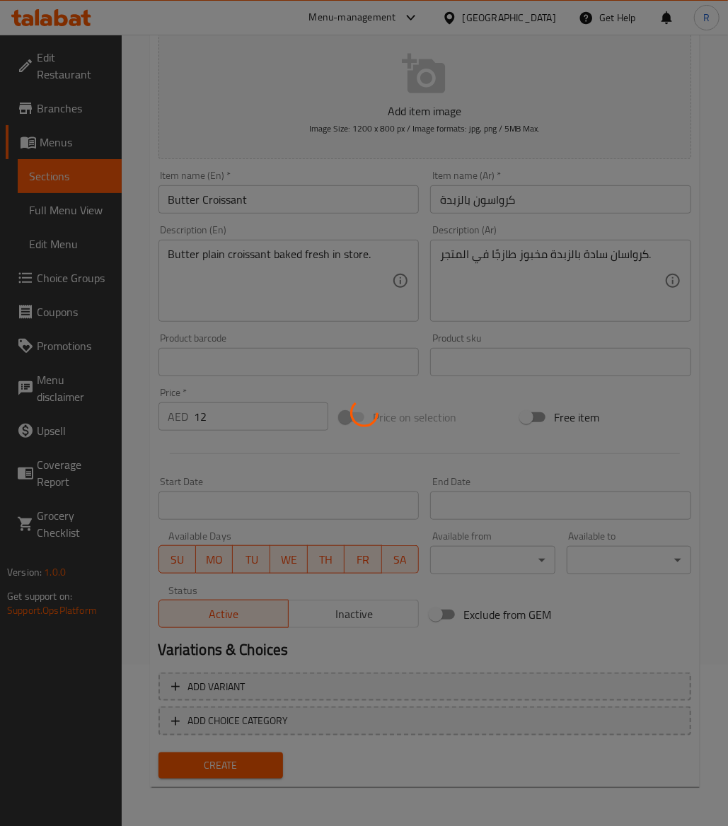
type input "0"
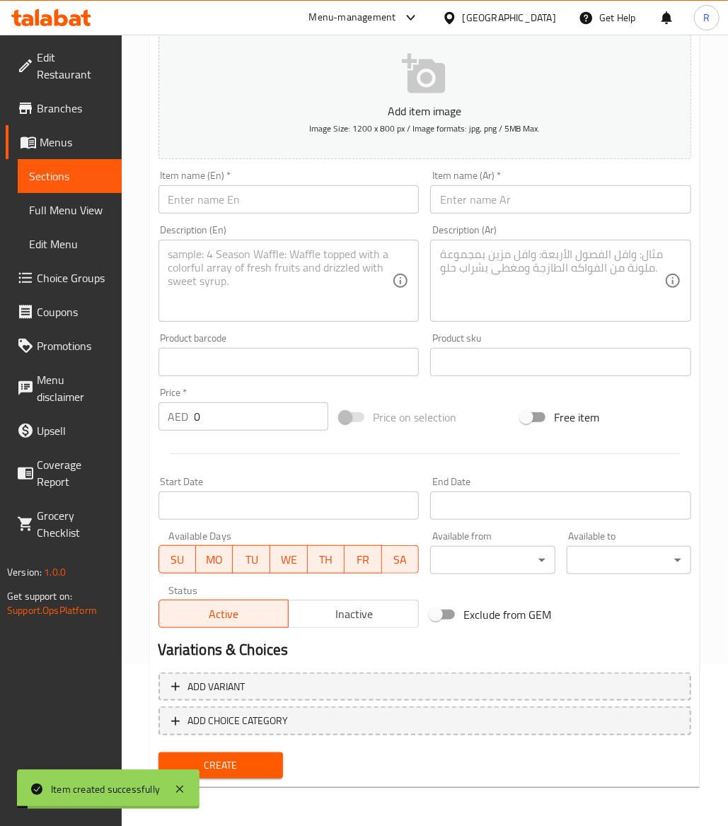
scroll to position [0, 0]
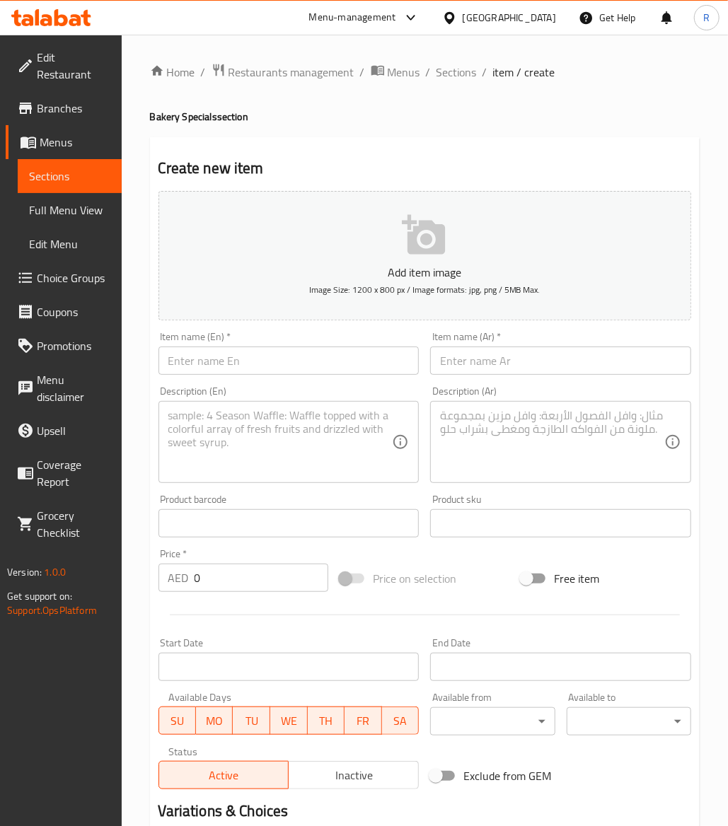
click at [179, 368] on input "text" at bounding box center [288, 361] width 261 height 28
paste input "Butter Cheese Croissant"
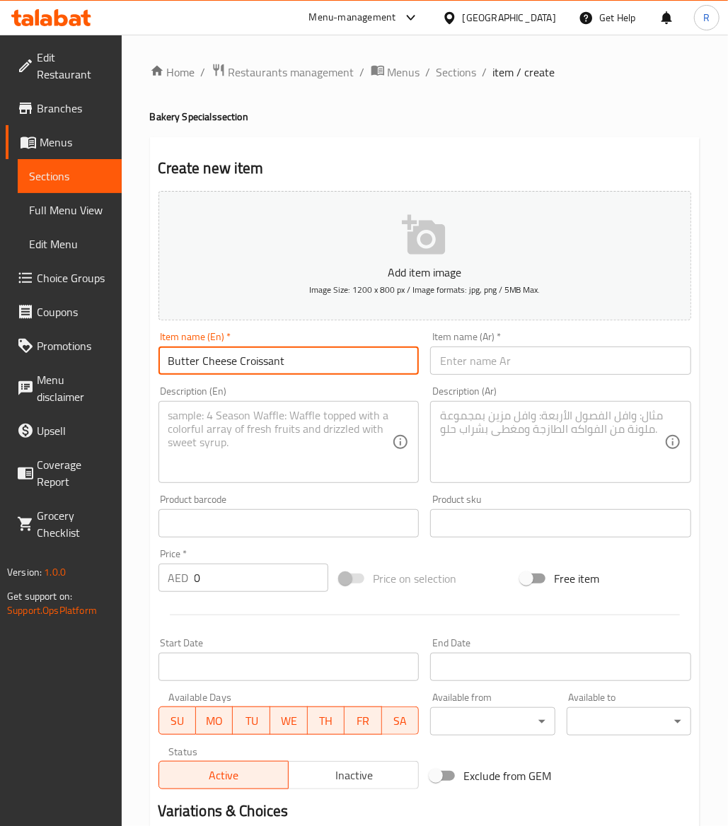
type input "Butter Cheese Croissant"
click at [465, 359] on input "text" at bounding box center [560, 361] width 261 height 28
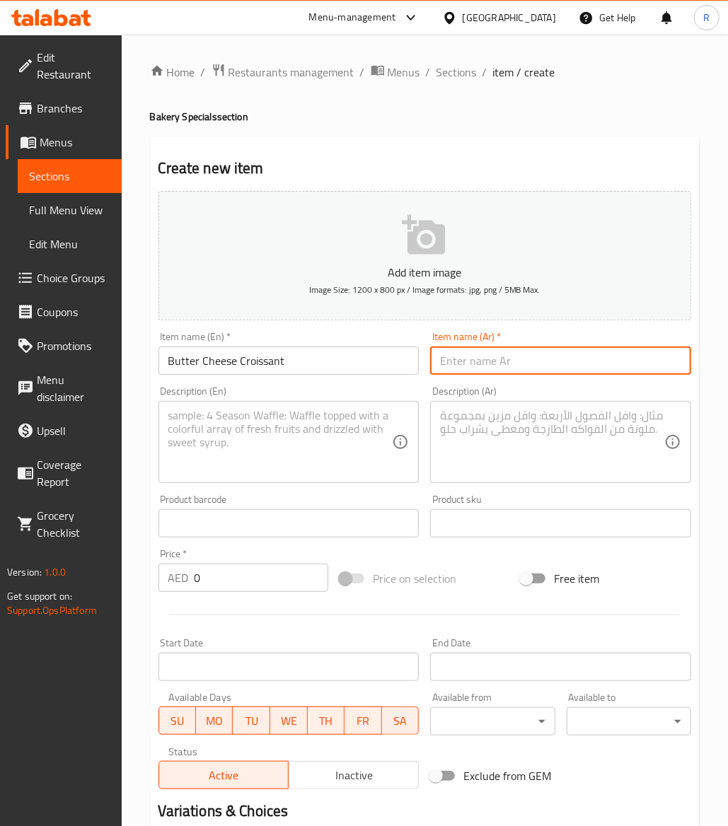
paste input "كرواسون بالزبدة و الجبنة"
type input "كرواسون بالزبدة و الجبنة"
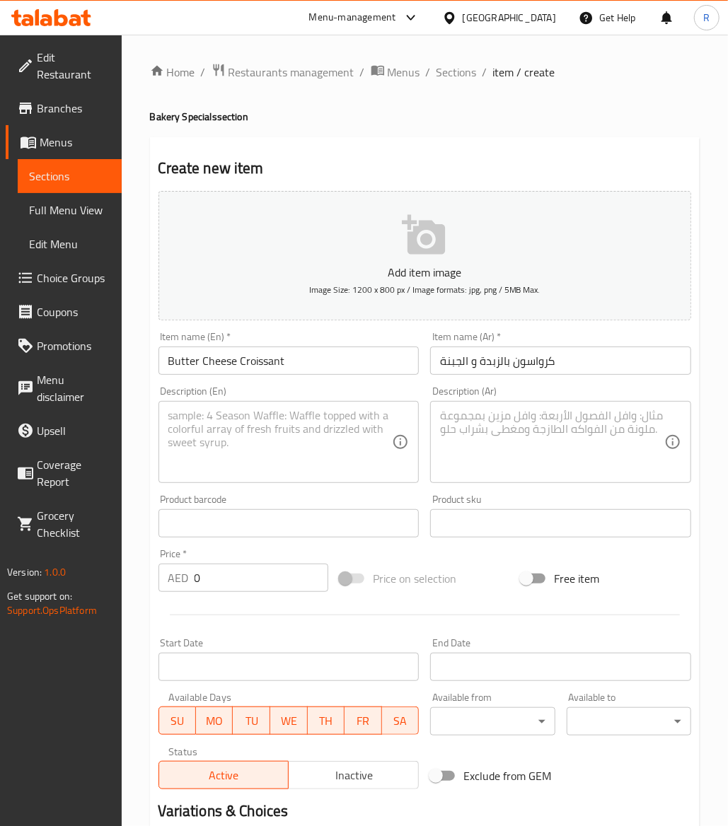
click at [222, 398] on div "Description (En) Description (En)" at bounding box center [288, 434] width 261 height 97
click at [221, 424] on textarea at bounding box center [280, 442] width 224 height 67
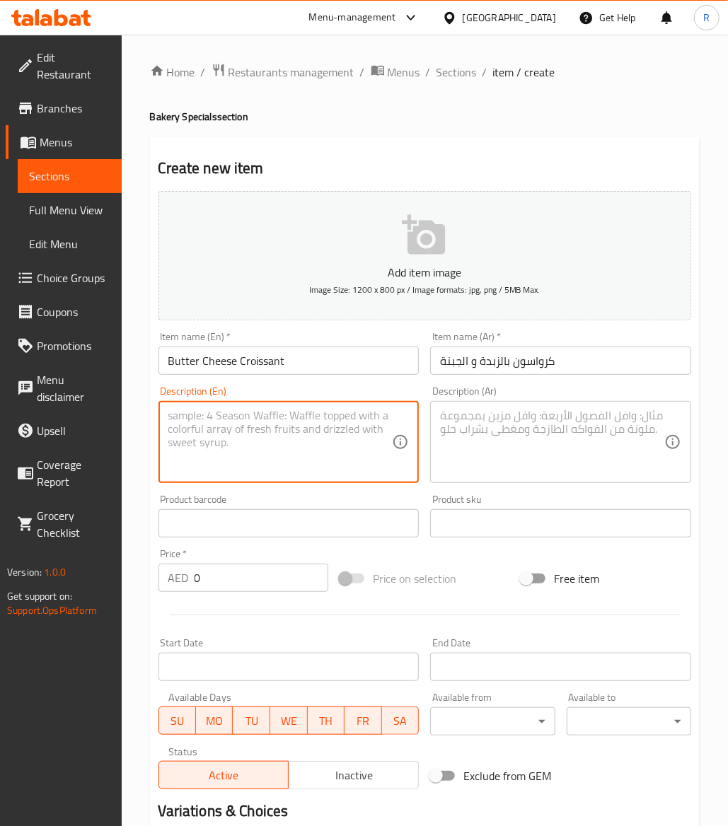
paste textarea "Butter plain croissant filled with cheese baked fresh in store."
type textarea "Butter plain croissant filled with cheese baked fresh in store."
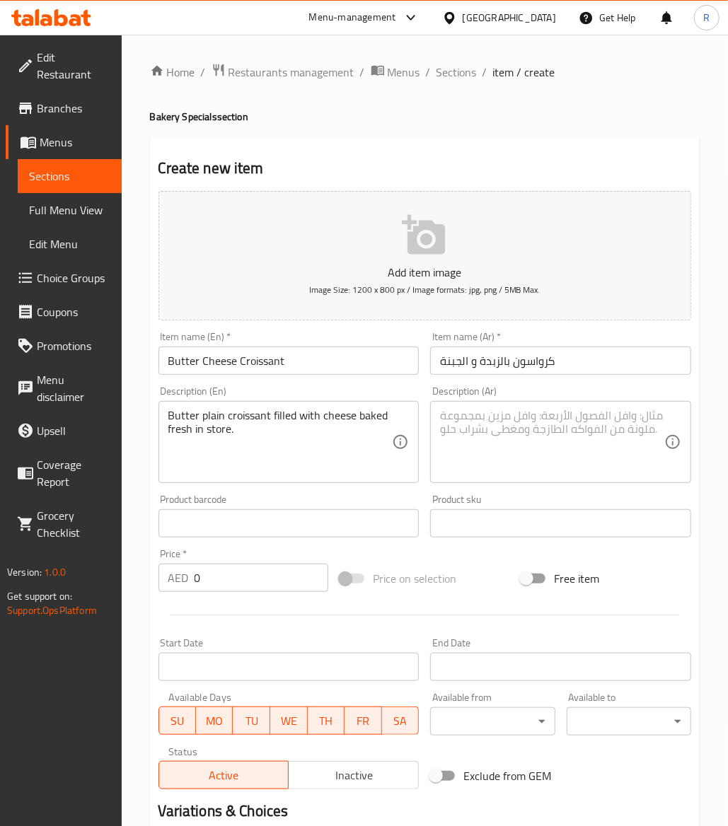
click at [512, 419] on textarea at bounding box center [552, 442] width 224 height 67
paste textarea "كرواسون زبدة عادي محشو بالجبن مخبوز طازجًا في المتجر."
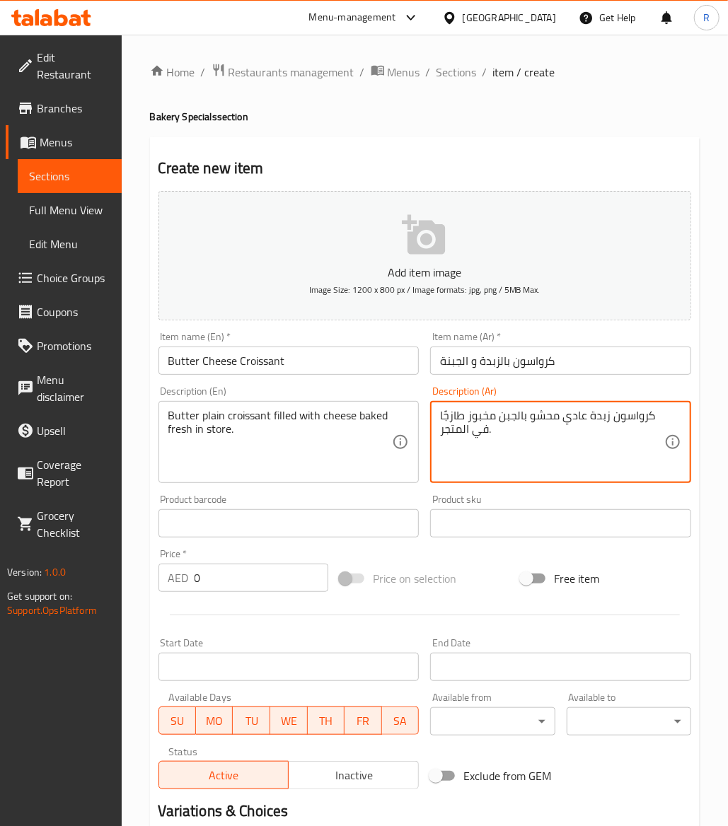
type textarea "كرواسون زبدة عادي محشو بالجبن مخبوز طازجًا في المتجر."
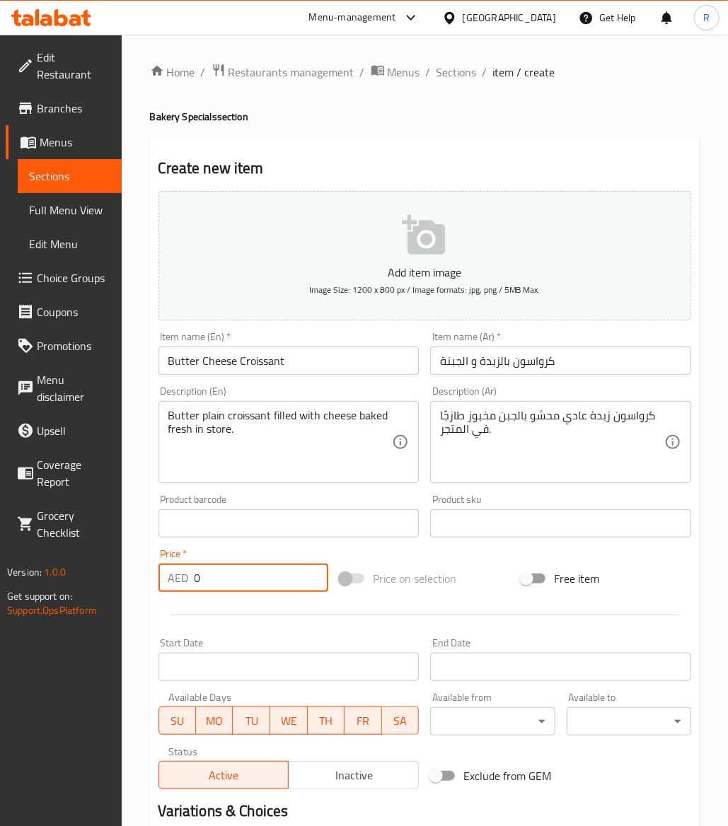
click at [205, 587] on input "0" at bounding box center [262, 578] width 134 height 28
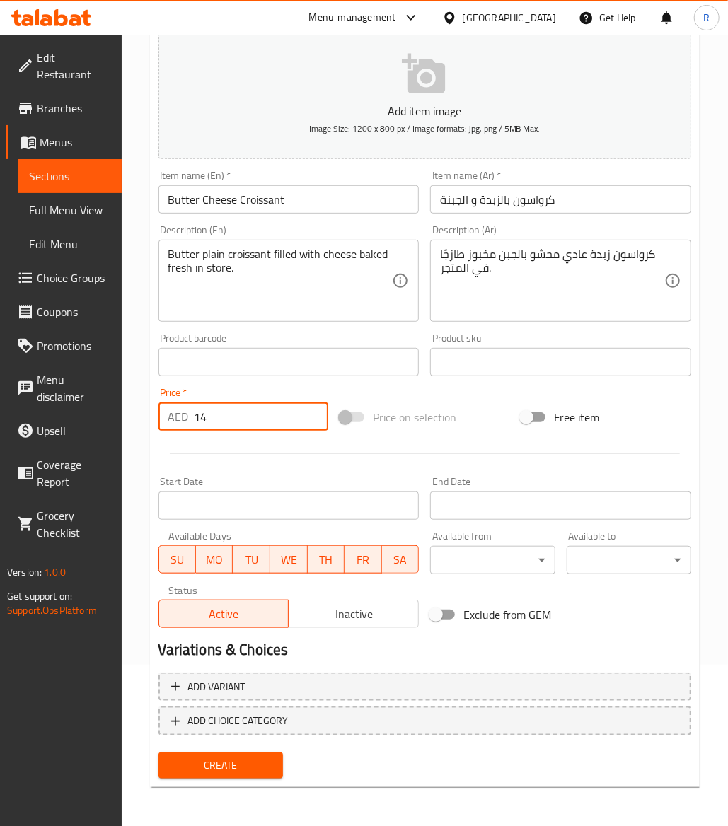
type input "14"
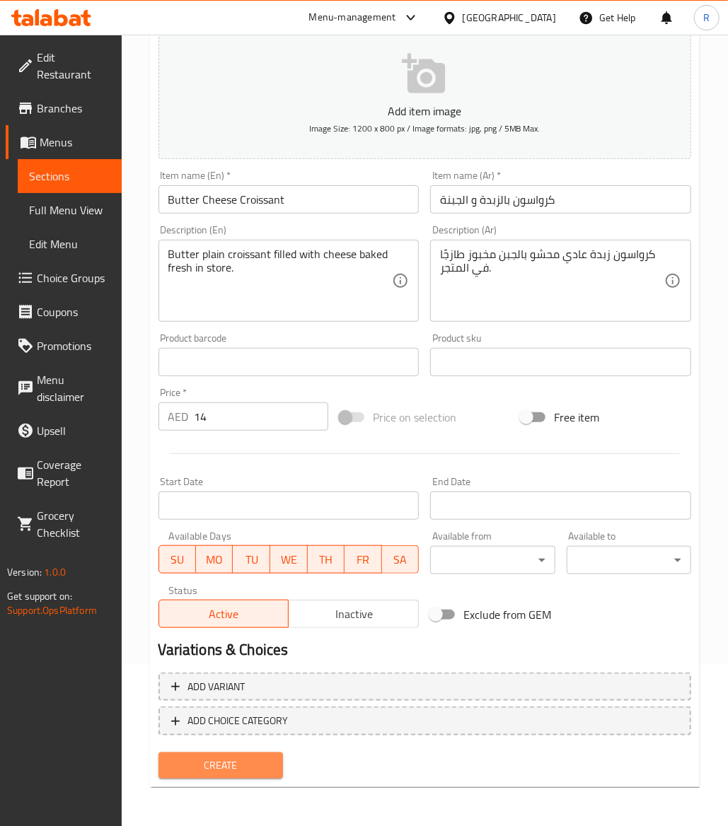
click at [259, 770] on span "Create" at bounding box center [221, 766] width 102 height 18
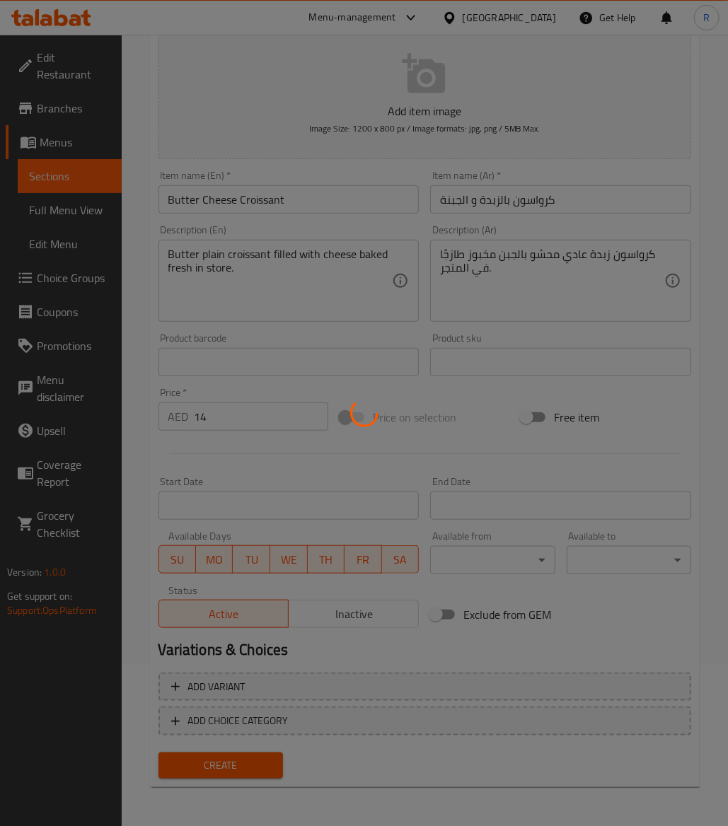
type input "0"
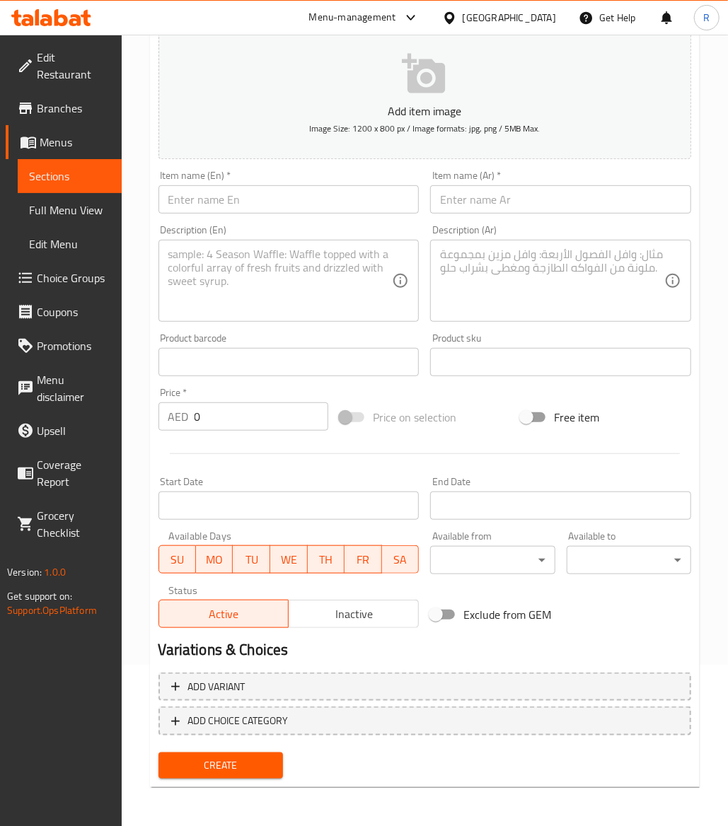
click at [295, 200] on input "text" at bounding box center [288, 199] width 261 height 28
paste input "Pain Au Chocolat"
type input "Pain Au Chocolat"
click at [572, 192] on input "text" at bounding box center [560, 199] width 261 height 28
paste input "خبز بالشكلاطة"
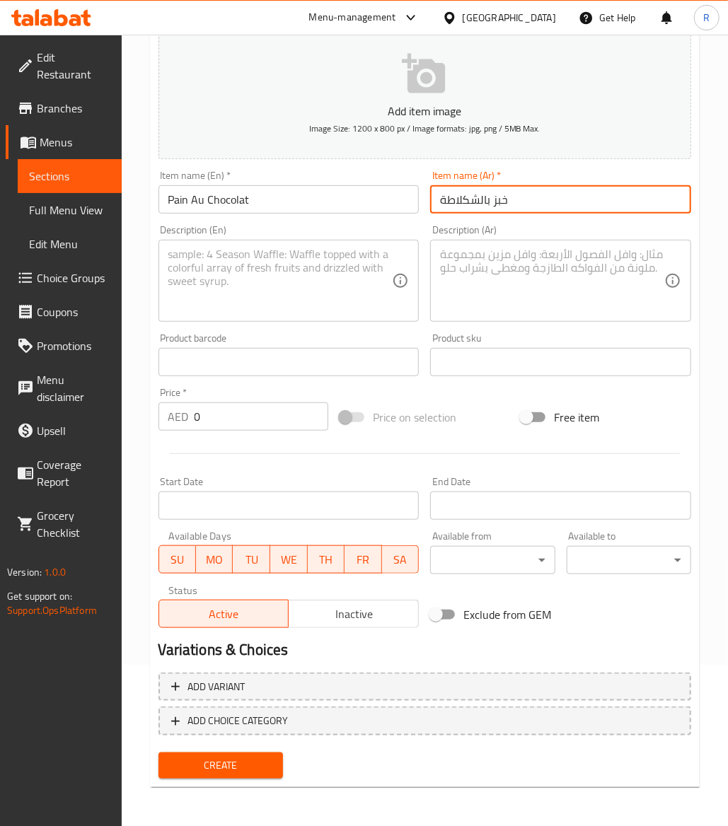
type input "خبز بالشكلاطة"
click at [280, 231] on div "Description (En) Description (En)" at bounding box center [288, 273] width 261 height 97
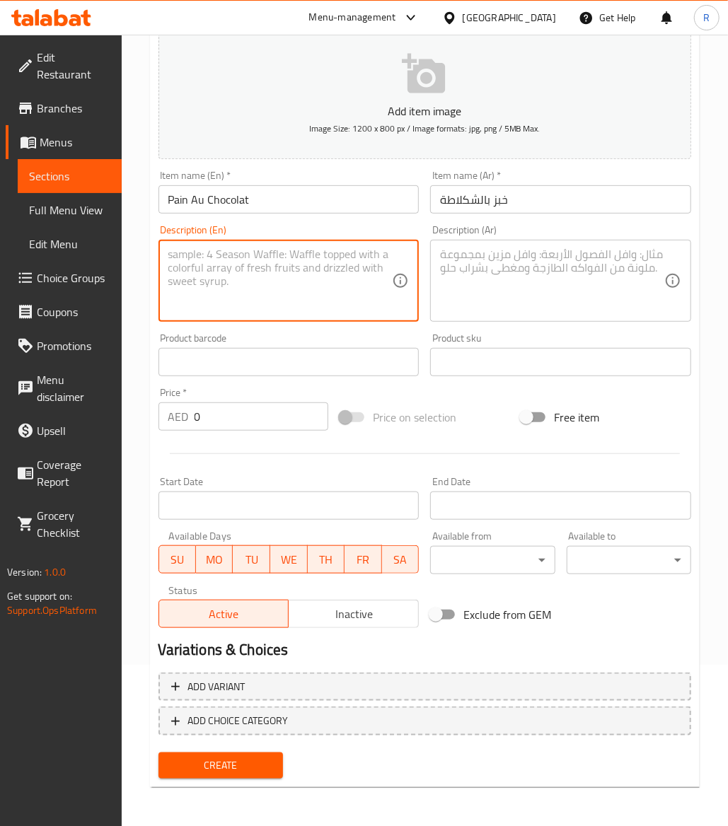
click at [273, 260] on textarea at bounding box center [280, 281] width 224 height 67
paste textarea "Butter croissant filled with Belgian chocolate baked fresh in store."
type textarea "Butter croissant filled with Belgian chocolate baked fresh in store."
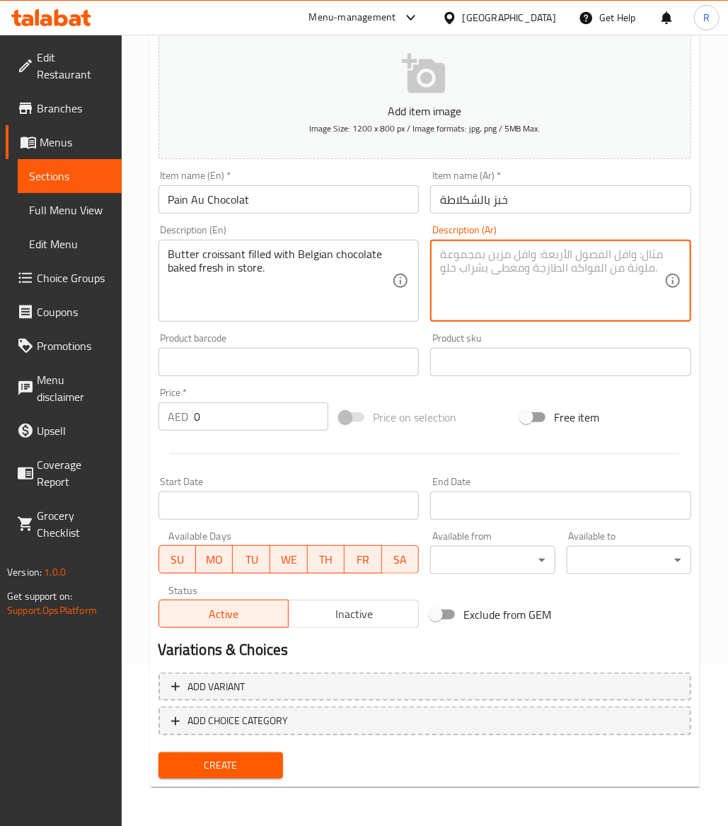
click at [560, 304] on textarea at bounding box center [552, 281] width 224 height 67
paste textarea "كرواسون بالزبدة محشو بالشوكولاتة البلجيكية المخبوزة طازجة في المتجر."
type textarea "كرواسون بالزبدة محشو بالشوكولاتة البلجيكية المخبوزة طازجة في المتجر."
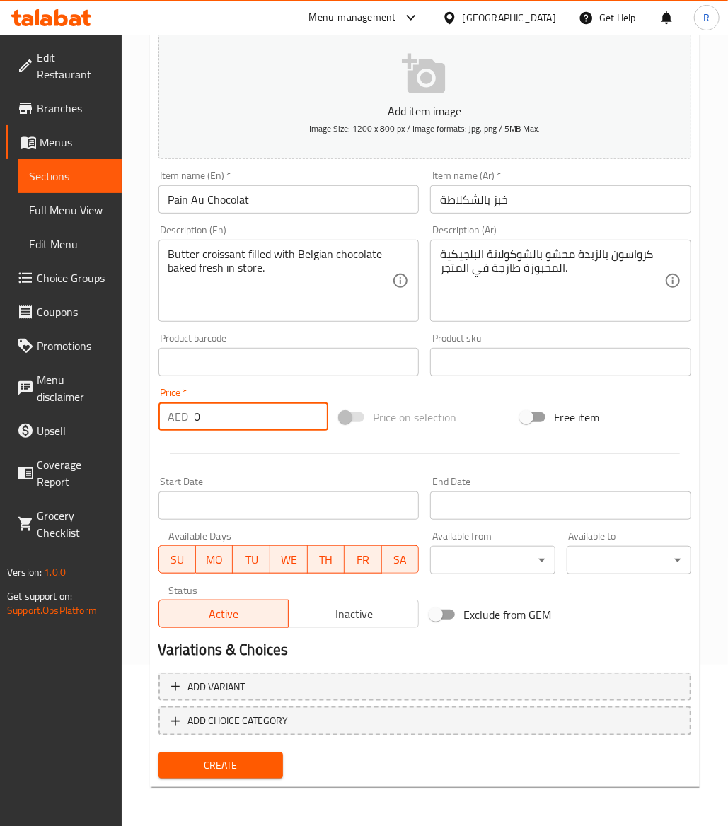
click at [238, 415] on input "0" at bounding box center [262, 417] width 134 height 28
type input "14"
click at [264, 755] on button "Create" at bounding box center [220, 766] width 125 height 26
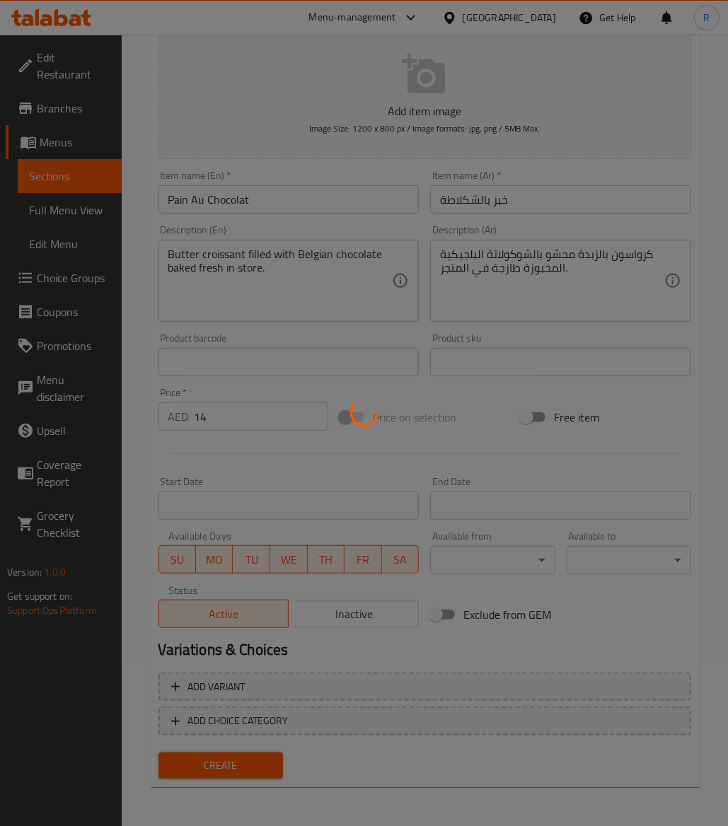
type input "0"
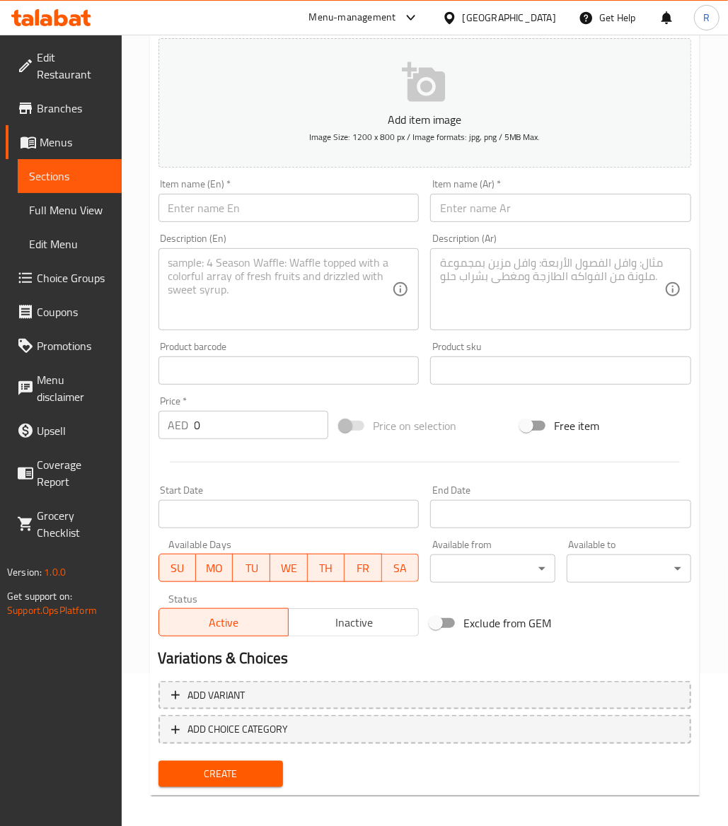
scroll to position [0, 0]
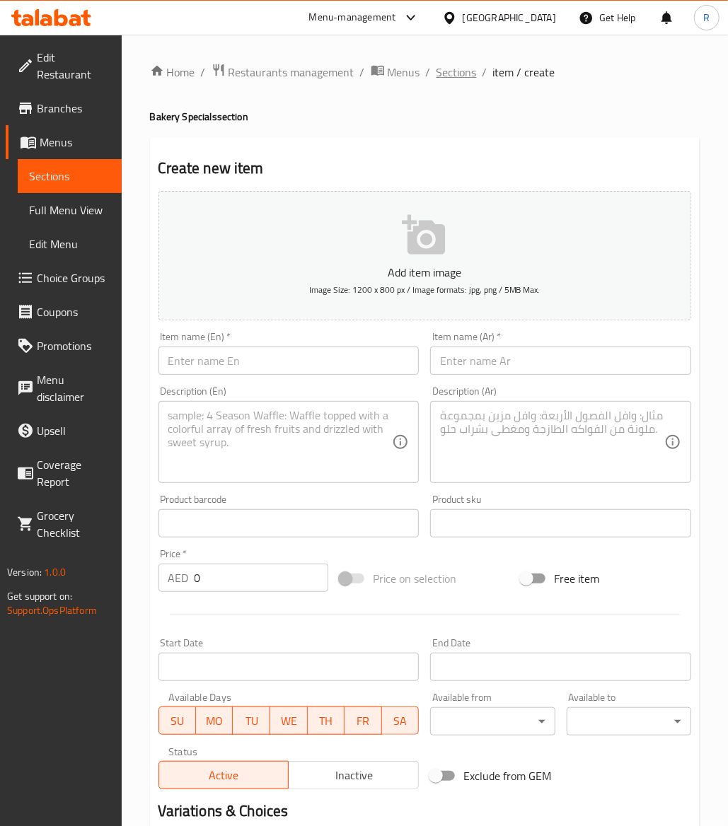
click at [444, 70] on span "Sections" at bounding box center [457, 72] width 40 height 17
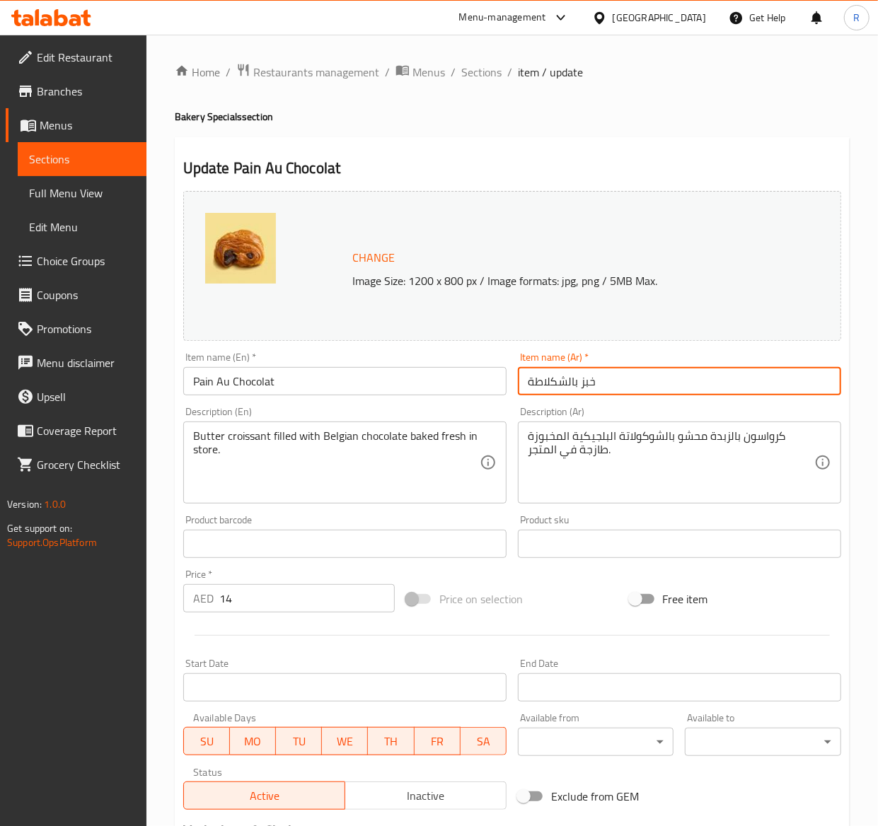
drag, startPoint x: 631, startPoint y: 368, endPoint x: 459, endPoint y: 338, distance: 174.5
click at [459, 338] on div "Change Image Size: 1200 x 800 px / Image formats: jpg, png / 5MB Max. Item name…" at bounding box center [512, 500] width 669 height 630
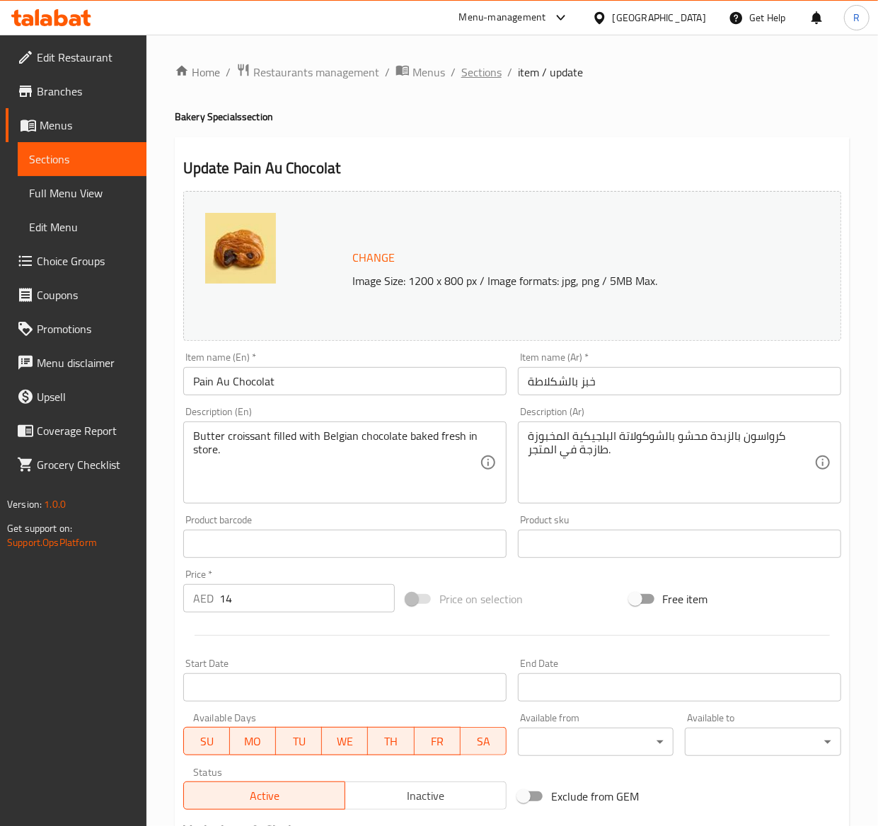
click at [487, 69] on span "Sections" at bounding box center [481, 72] width 40 height 17
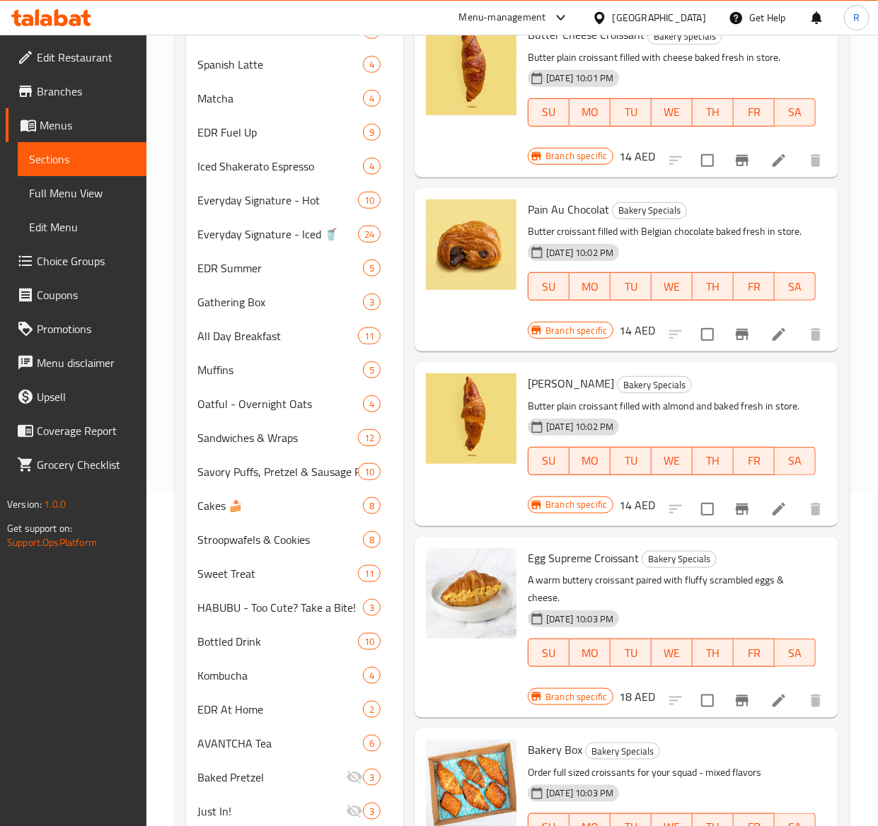
scroll to position [372, 0]
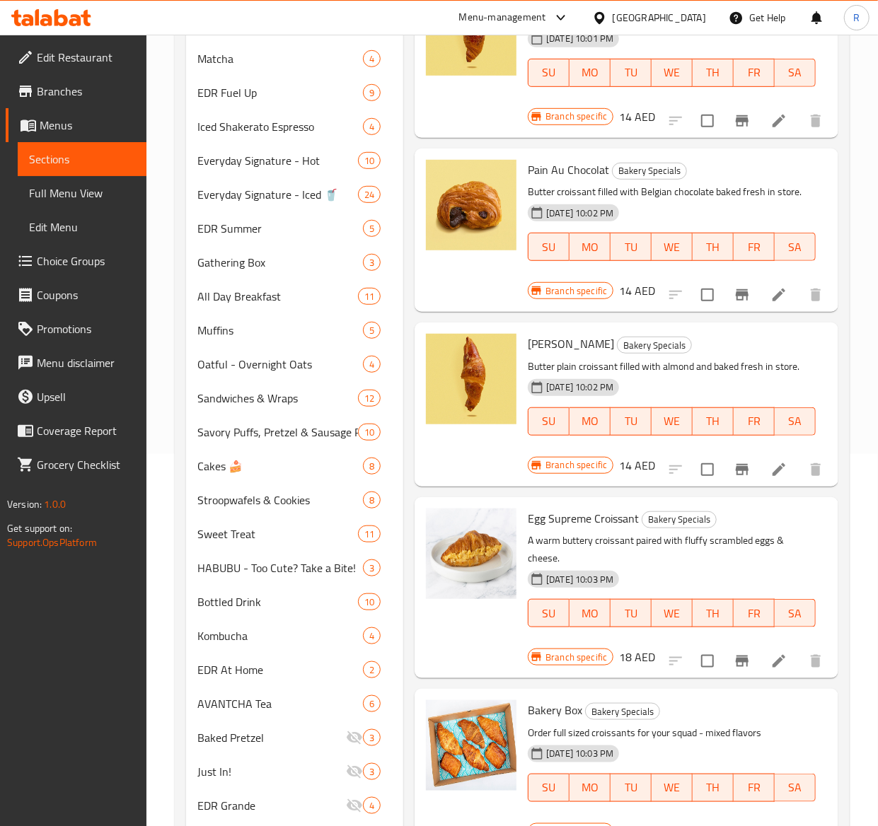
click at [770, 461] on icon at bounding box center [778, 469] width 17 height 17
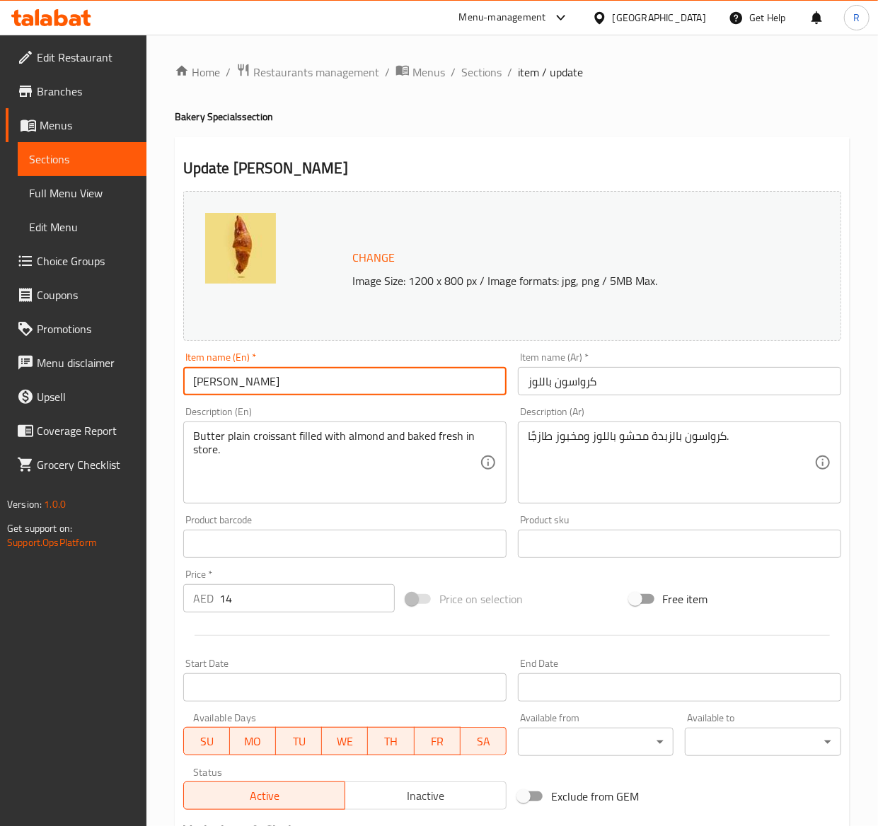
drag, startPoint x: 326, startPoint y: 370, endPoint x: -2, endPoint y: 441, distance: 336.0
click at [0, 441] on html "​ Menu-management [GEOGRAPHIC_DATA] Get Help R Edit Restaurant Branches Menus S…" at bounding box center [439, 413] width 878 height 826
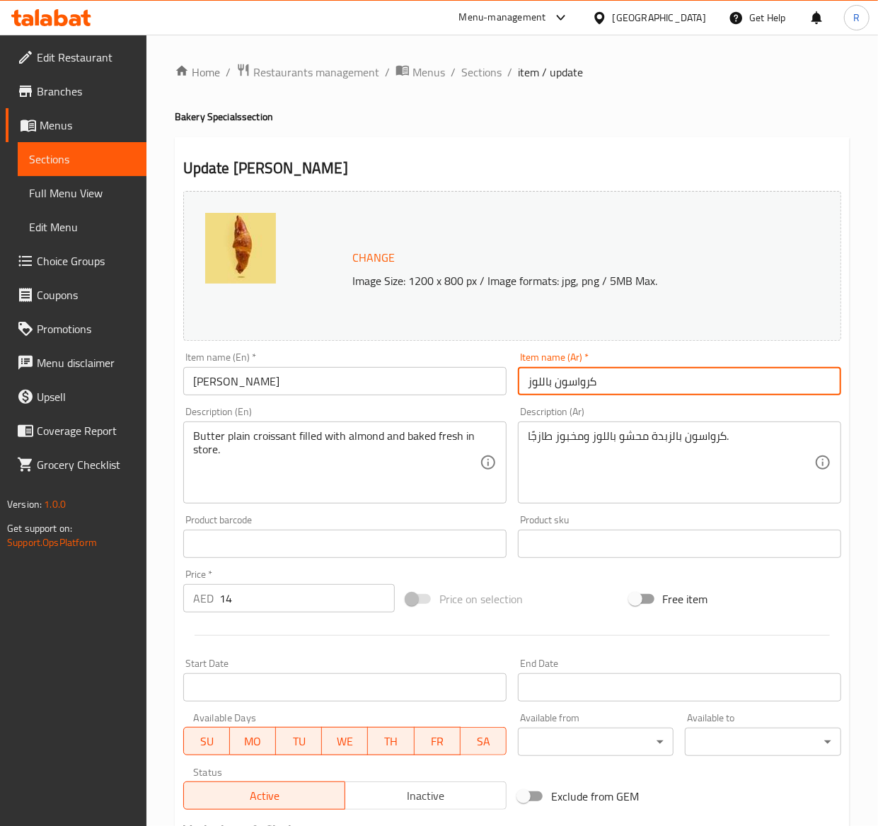
drag, startPoint x: 621, startPoint y: 379, endPoint x: 386, endPoint y: 304, distance: 246.6
click at [386, 304] on div "Change Image Size: 1200 x 800 px / Image formats: jpg, png / 5MB Max. Item name…" at bounding box center [512, 500] width 669 height 630
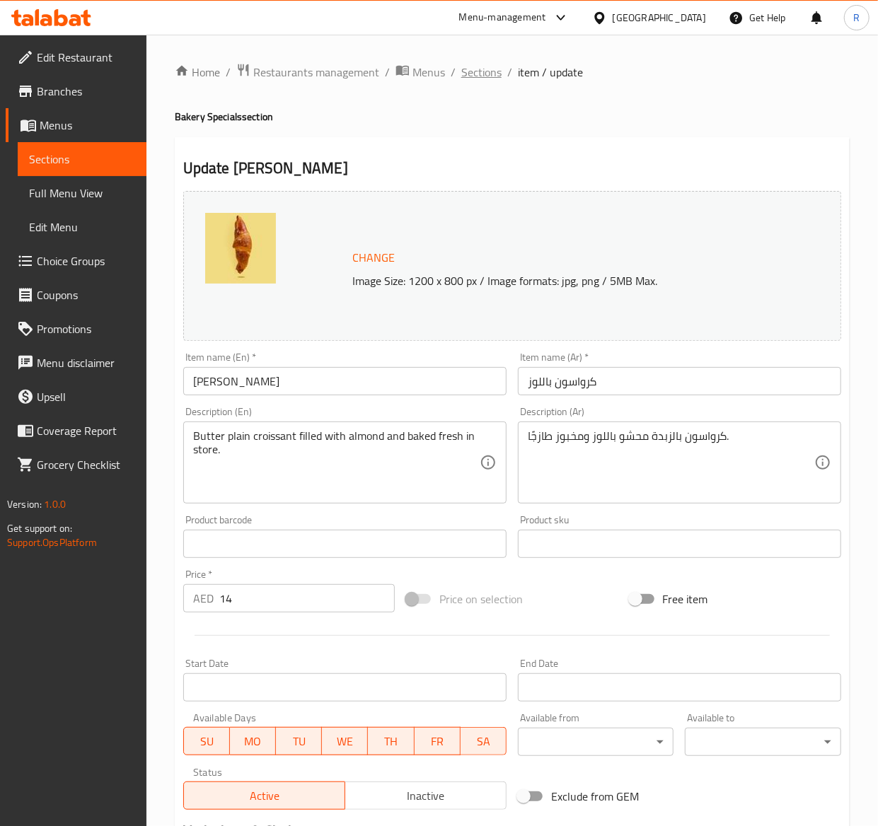
click at [476, 67] on span "Sections" at bounding box center [481, 72] width 40 height 17
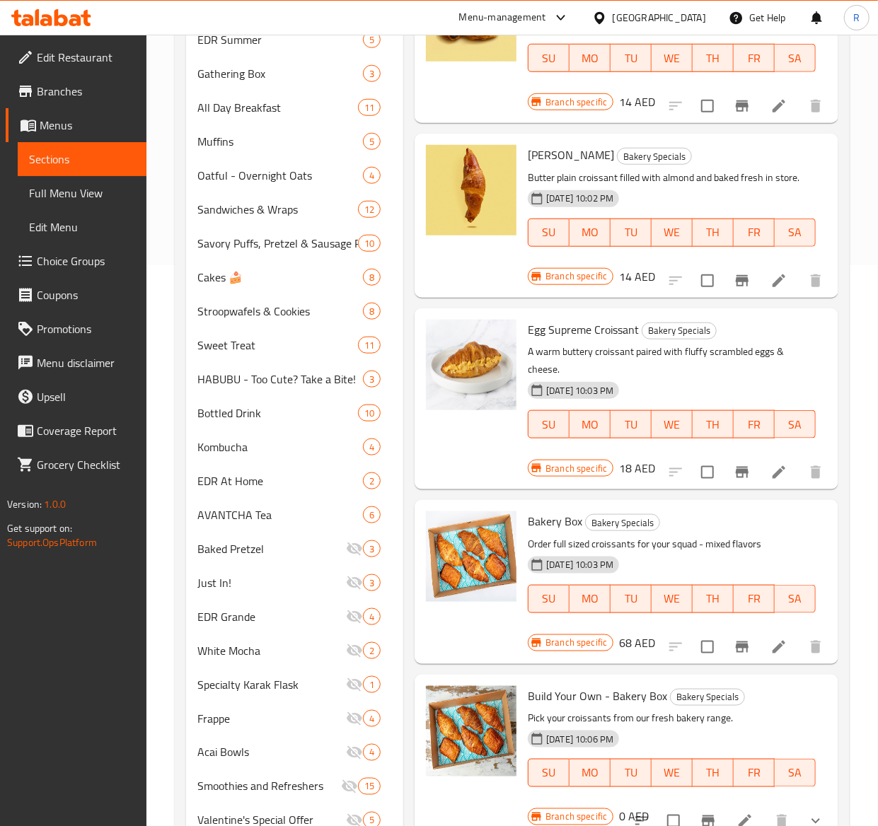
scroll to position [565, 0]
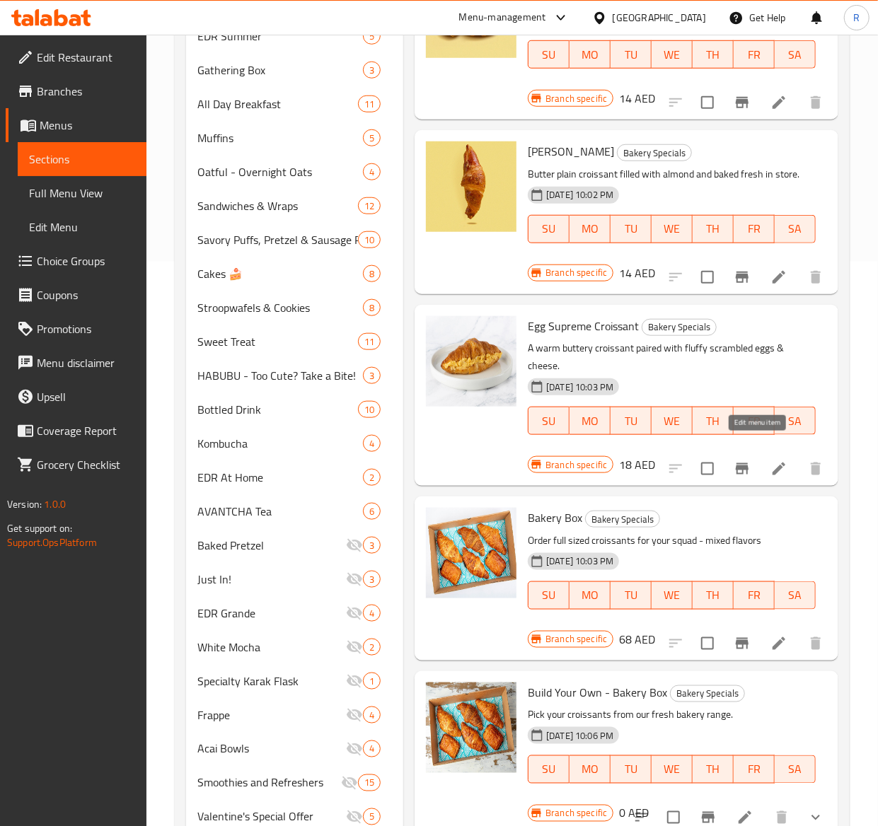
click at [770, 461] on icon at bounding box center [778, 469] width 17 height 17
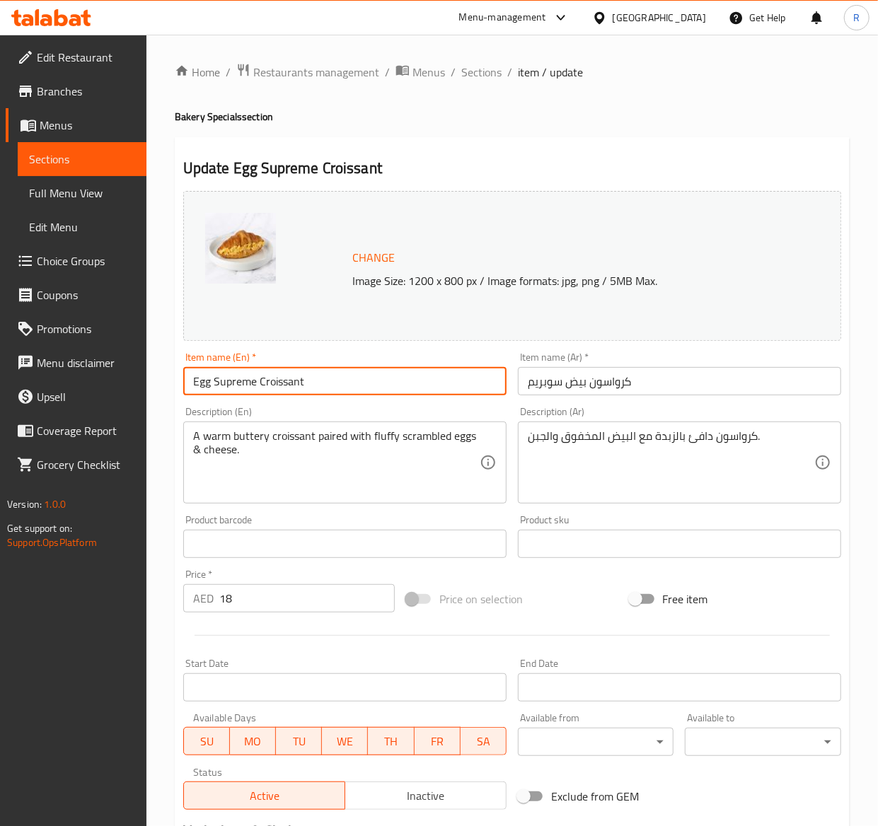
drag, startPoint x: 338, startPoint y: 385, endPoint x: -2, endPoint y: 267, distance: 360.0
click at [0, 267] on html "​ Menu-management [GEOGRAPHIC_DATA] Get Help R Edit Restaurant Branches Menus S…" at bounding box center [439, 413] width 878 height 826
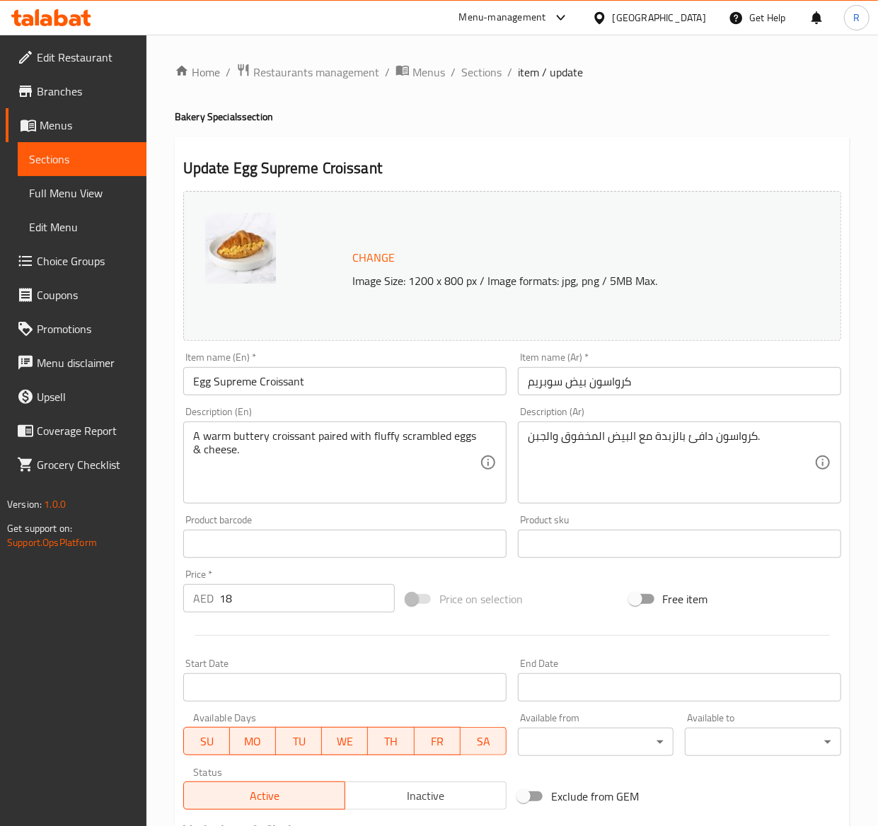
click at [647, 383] on input "كرواسون بيض سوبريم" at bounding box center [679, 381] width 323 height 28
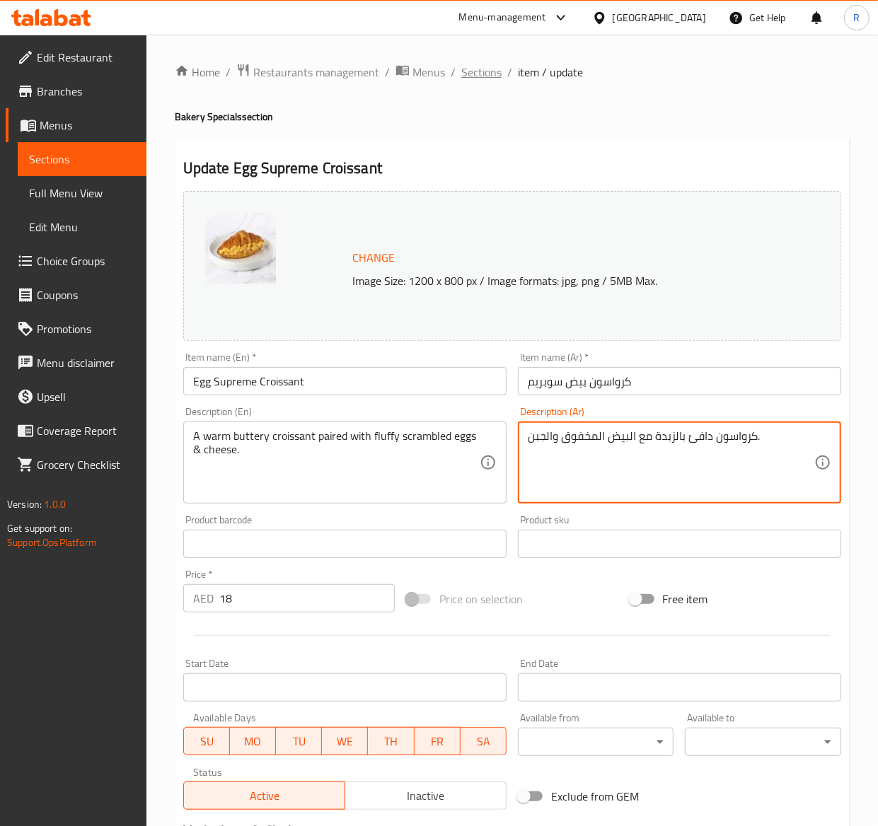
click at [481, 70] on span "Sections" at bounding box center [481, 72] width 40 height 17
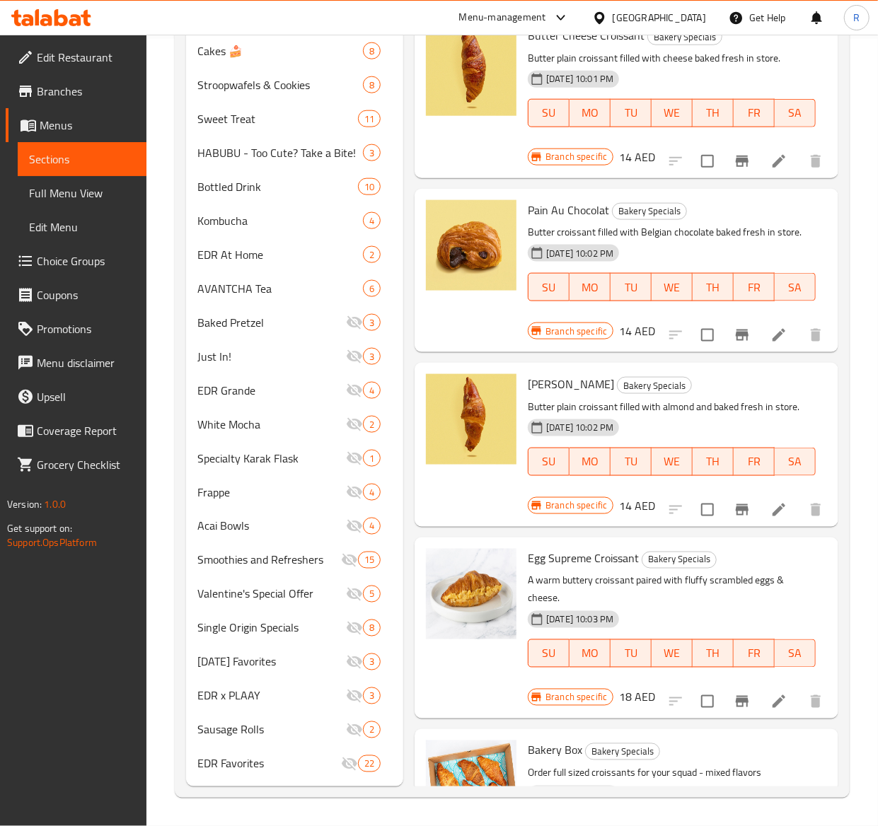
scroll to position [529, 0]
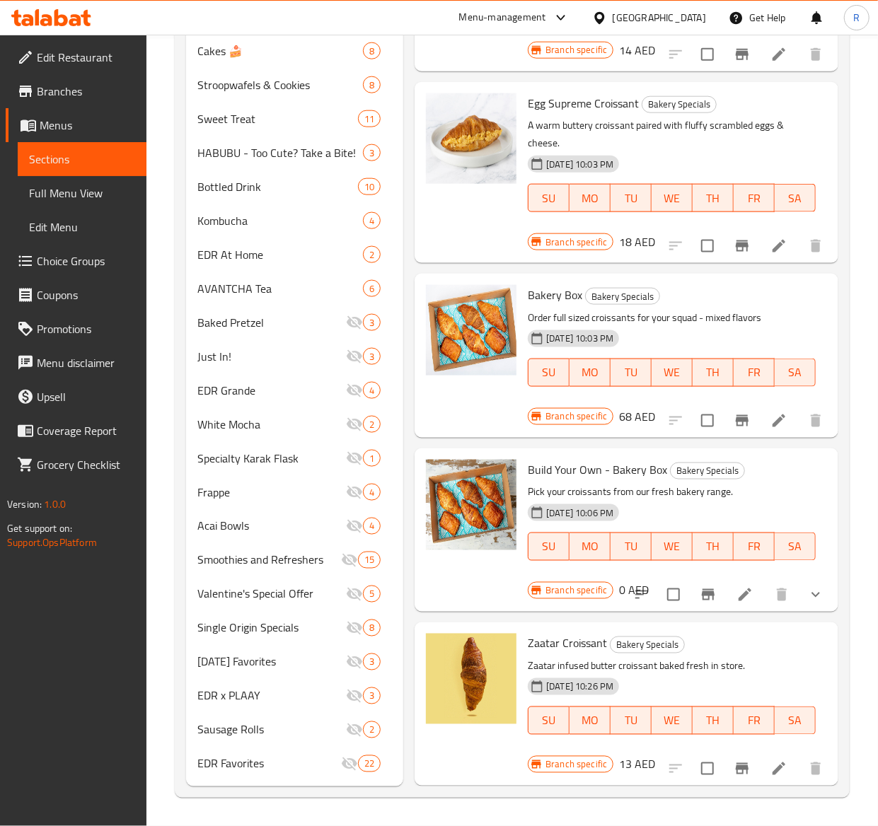
click at [759, 756] on li at bounding box center [779, 768] width 40 height 25
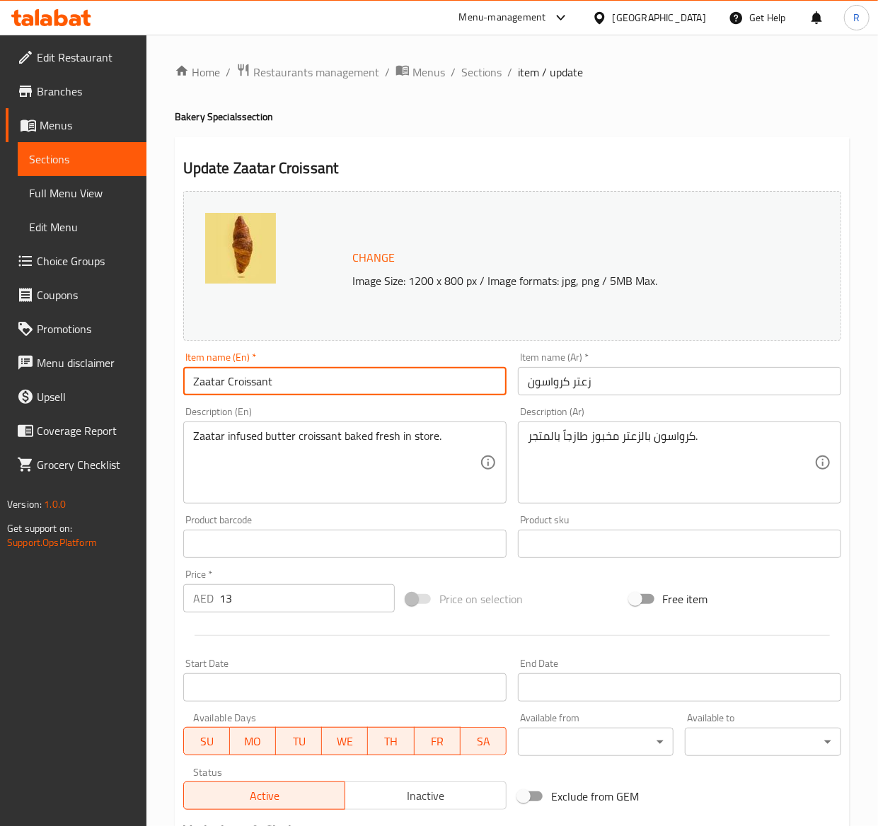
drag, startPoint x: 297, startPoint y: 387, endPoint x: -2, endPoint y: 368, distance: 299.9
click at [0, 368] on html "​ Menu-management [GEOGRAPHIC_DATA] Get Help R Edit Restaurant Branches Menus S…" at bounding box center [439, 413] width 878 height 826
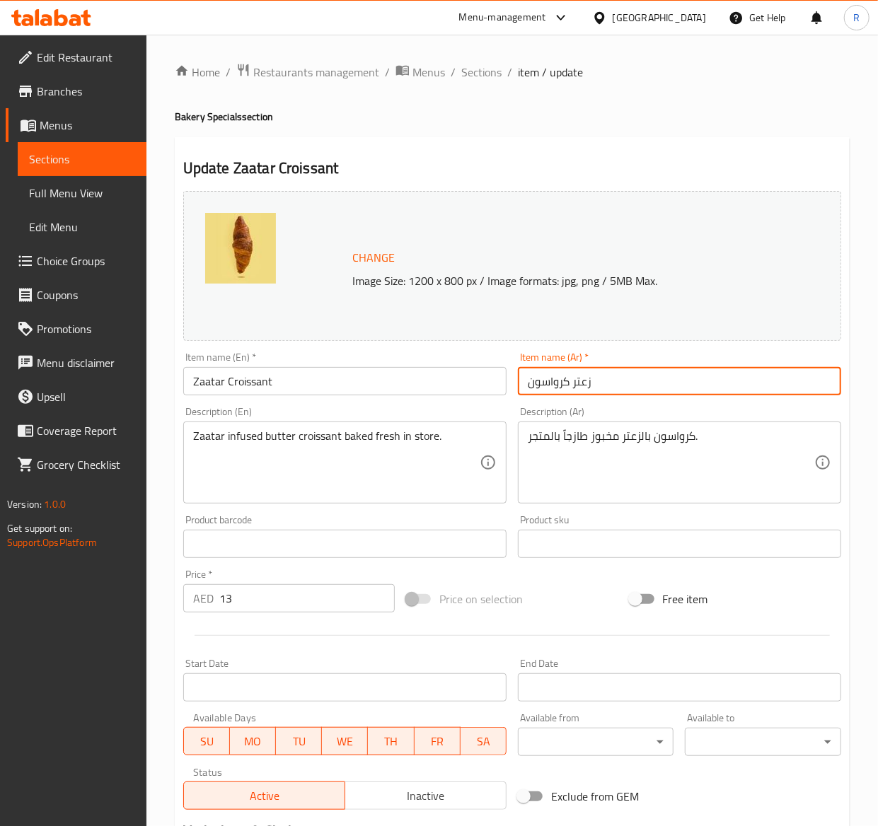
drag, startPoint x: 613, startPoint y: 390, endPoint x: 287, endPoint y: 393, distance: 326.2
click at [287, 393] on div "Change Image Size: 1200 x 800 px / Image formats: jpg, png / 5MB Max. Item name…" at bounding box center [512, 500] width 669 height 630
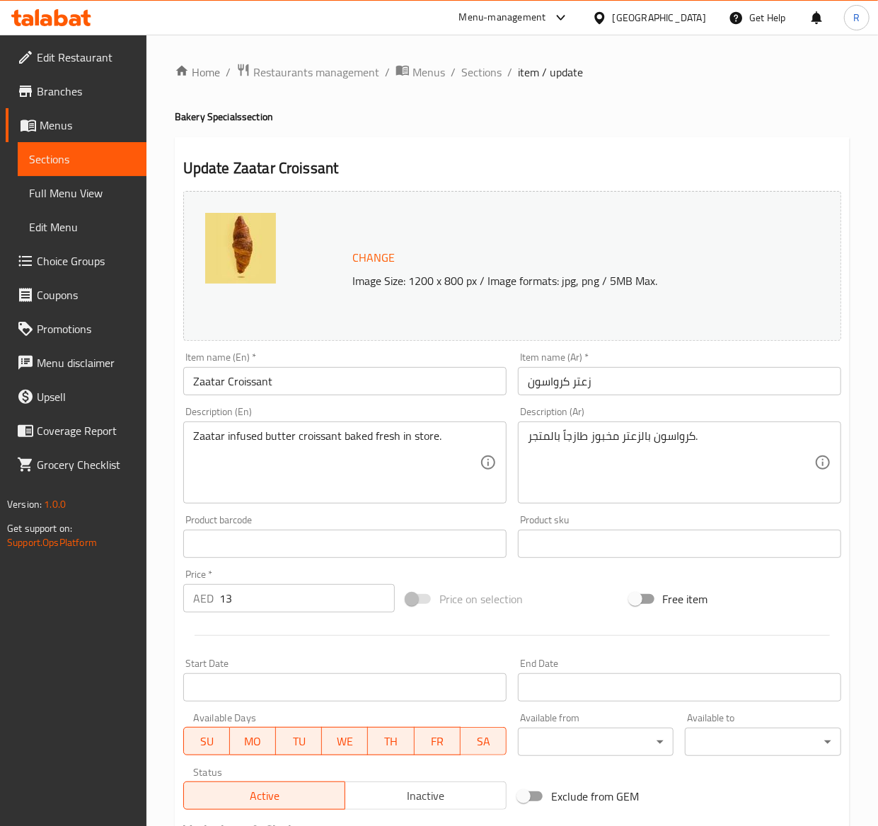
click at [459, 89] on div "Home / Restaurants management / Menus / Sections / item / update Bakery Special…" at bounding box center [512, 527] width 675 height 929
click at [485, 67] on span "Sections" at bounding box center [481, 72] width 40 height 17
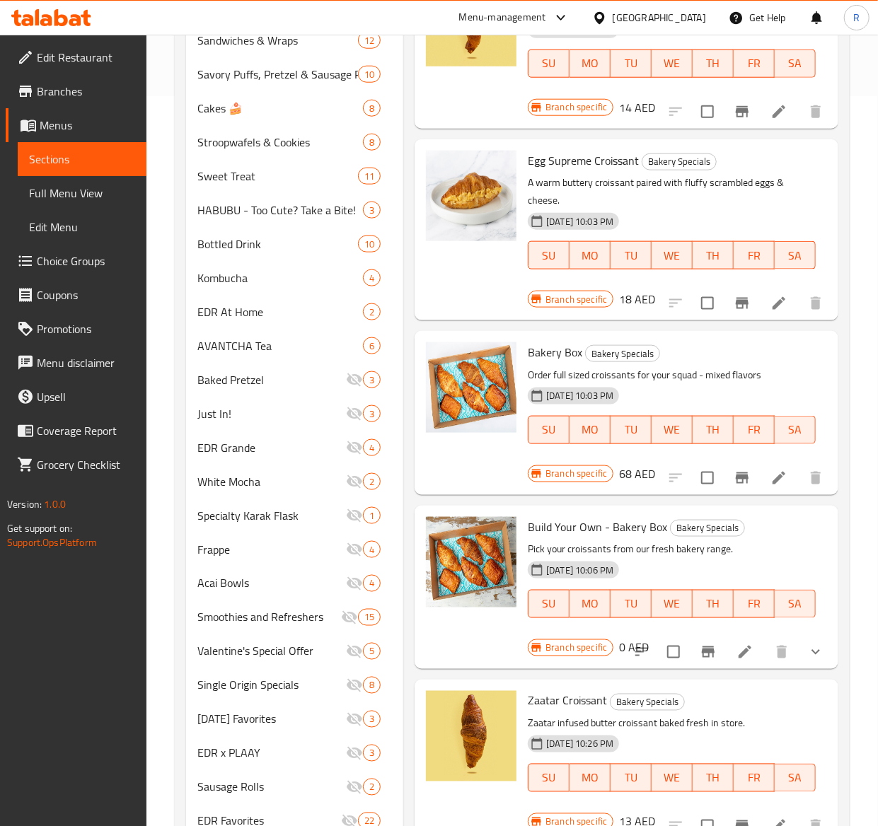
scroll to position [788, 0]
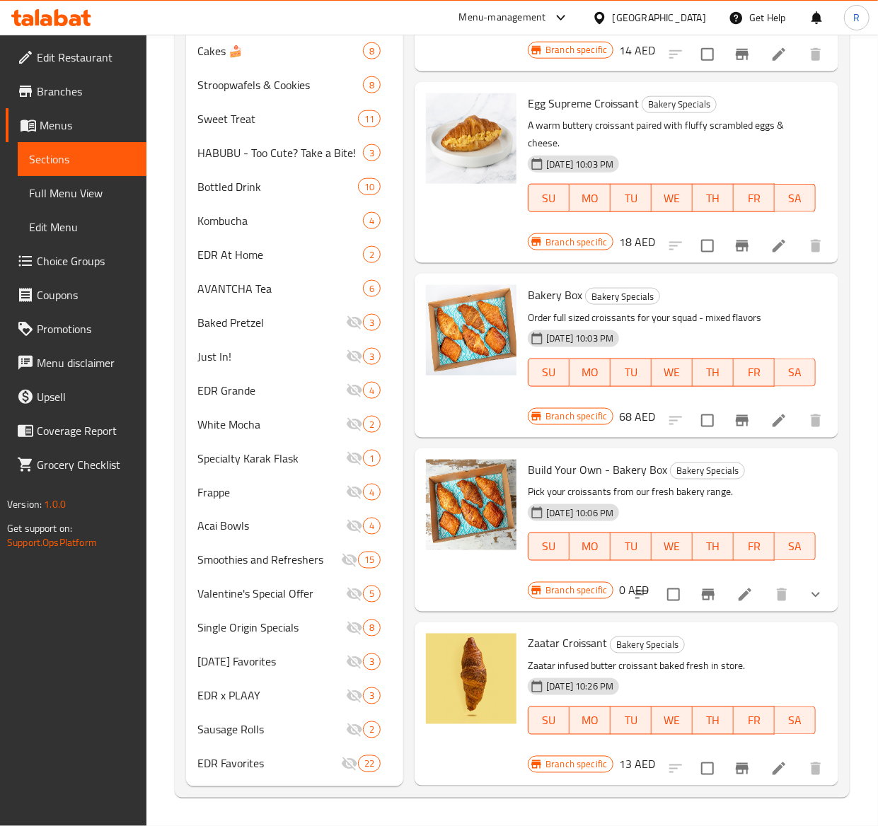
click at [770, 412] on icon at bounding box center [778, 420] width 17 height 17
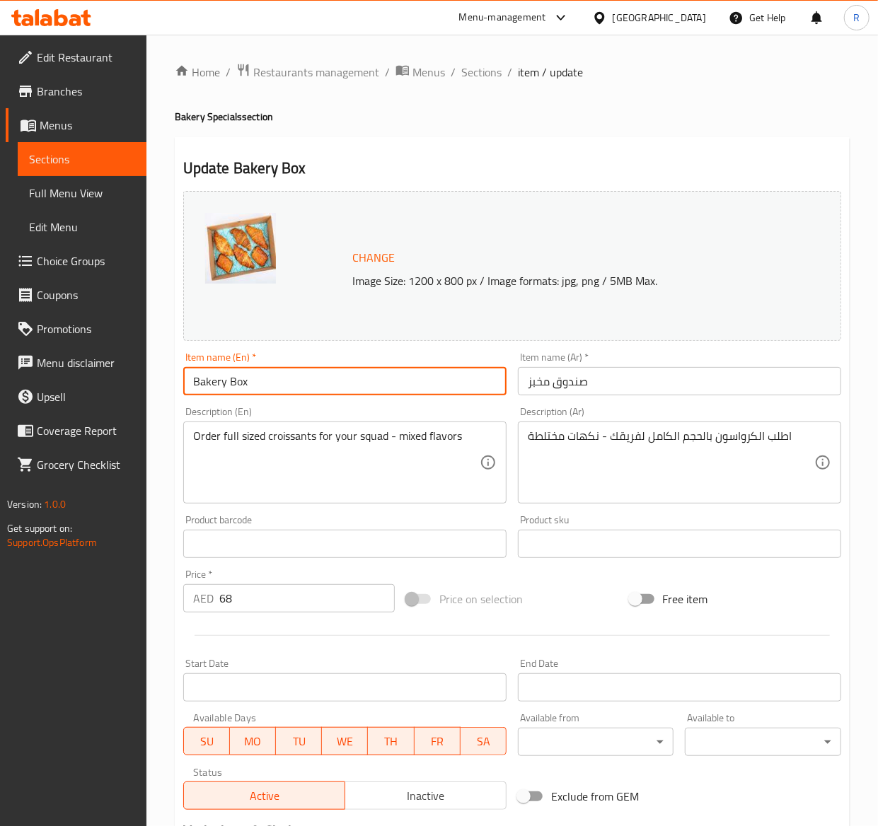
drag, startPoint x: 249, startPoint y: 387, endPoint x: -2, endPoint y: 388, distance: 251.2
click at [0, 388] on html "​ Menu-management [GEOGRAPHIC_DATA] Get Help R Edit Restaurant Branches Menus S…" at bounding box center [439, 413] width 878 height 826
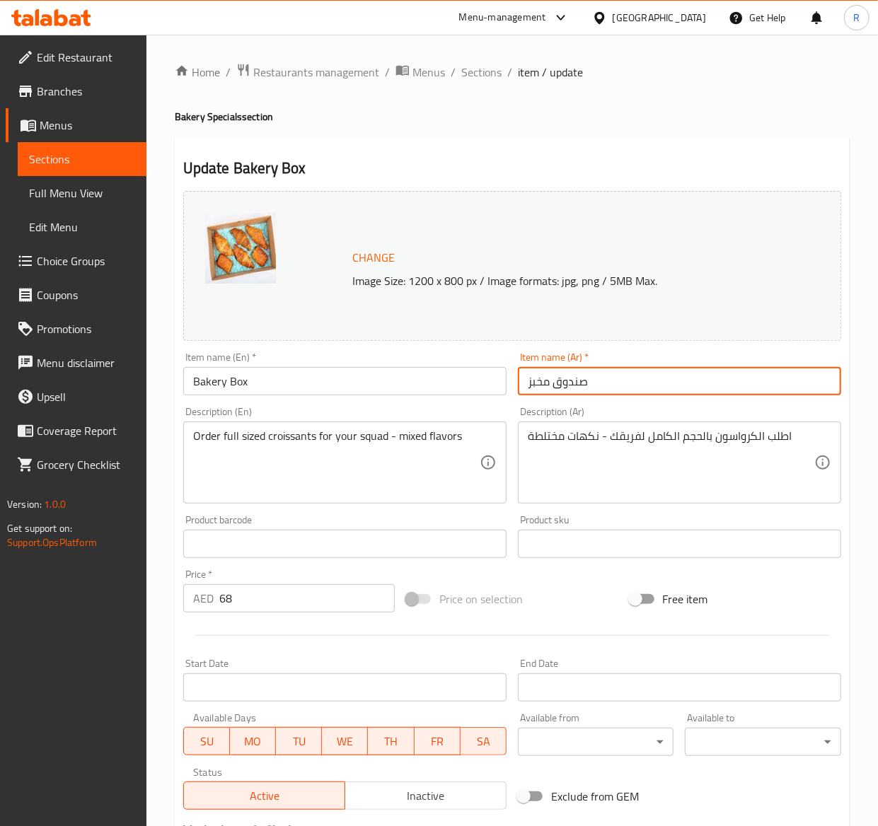
click at [615, 378] on input "صندوق مخبز" at bounding box center [679, 381] width 323 height 28
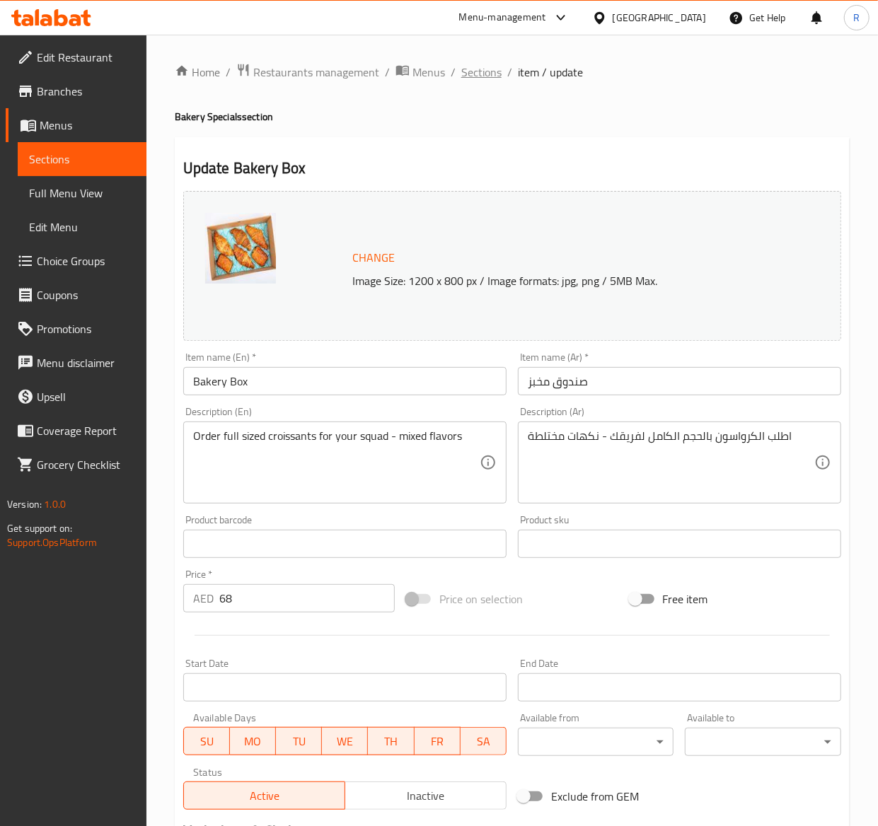
click at [480, 71] on span "Sections" at bounding box center [481, 72] width 40 height 17
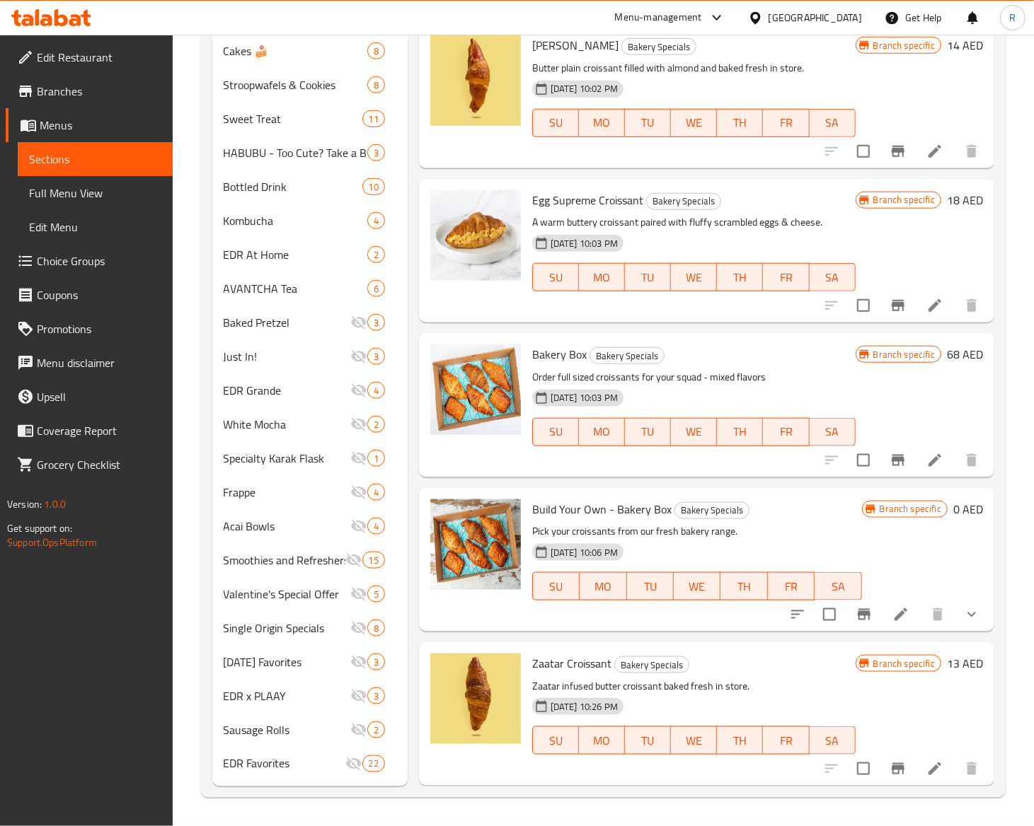
scroll to position [218, 0]
click at [892, 608] on icon at bounding box center [900, 615] width 17 height 17
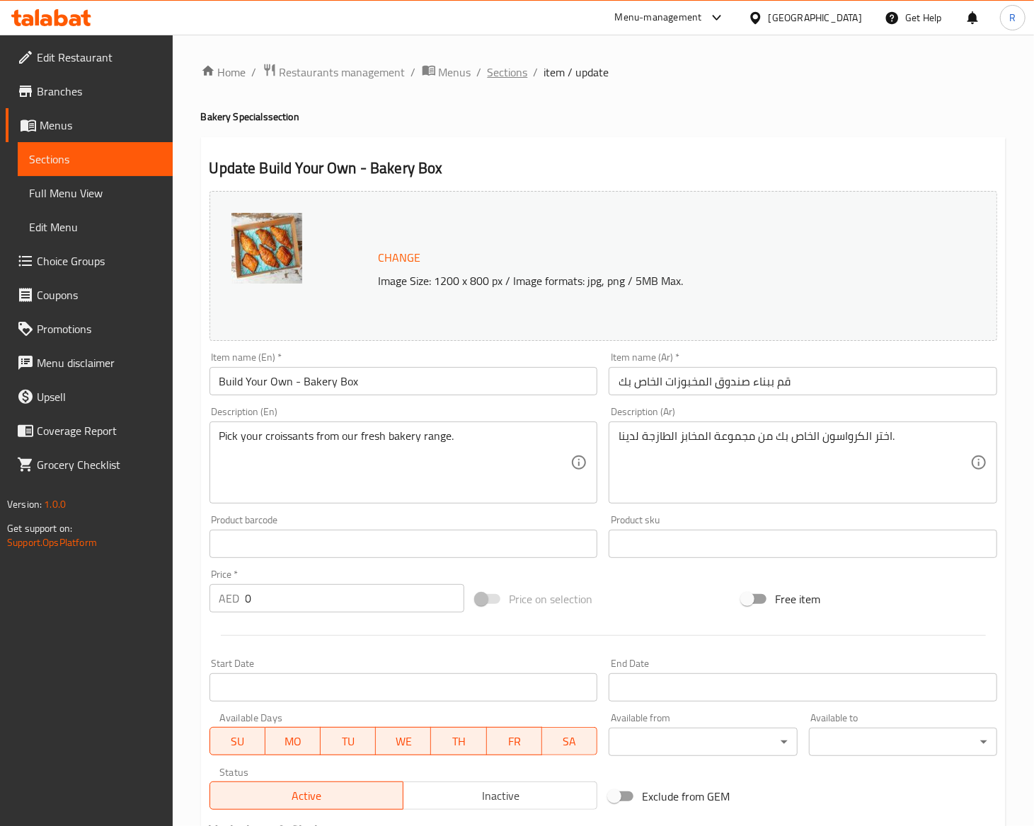
click at [511, 79] on span "Sections" at bounding box center [507, 72] width 40 height 17
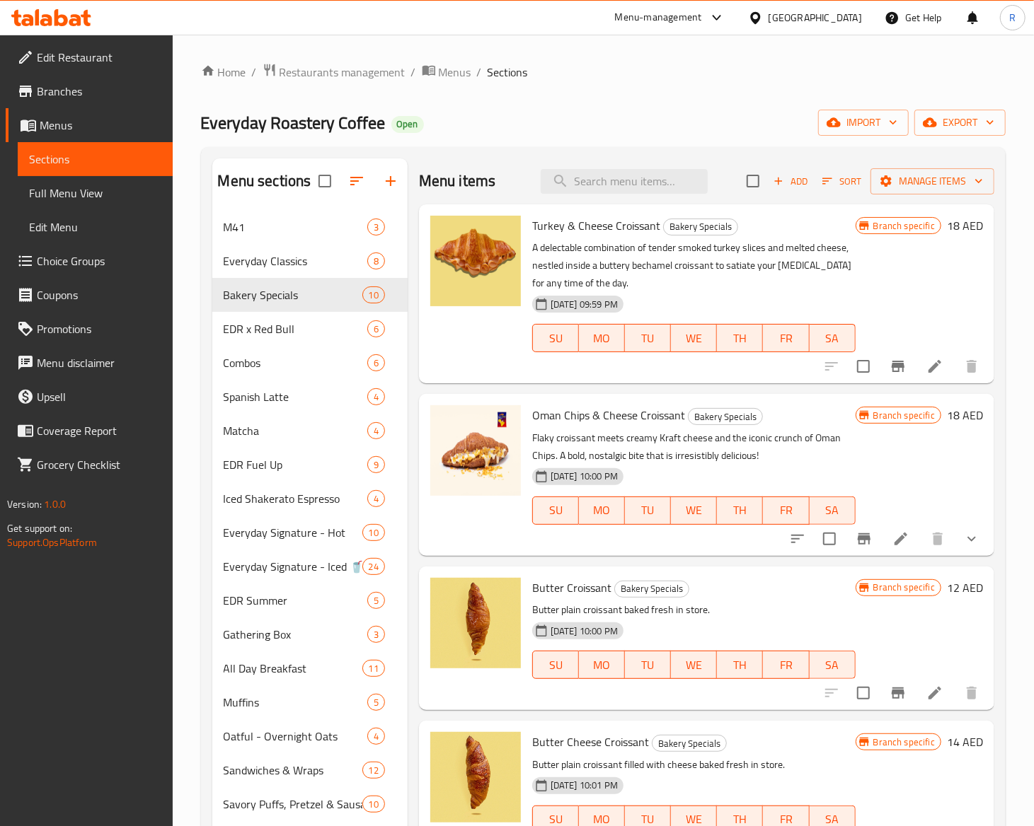
click at [355, 191] on button "button" at bounding box center [357, 181] width 34 height 34
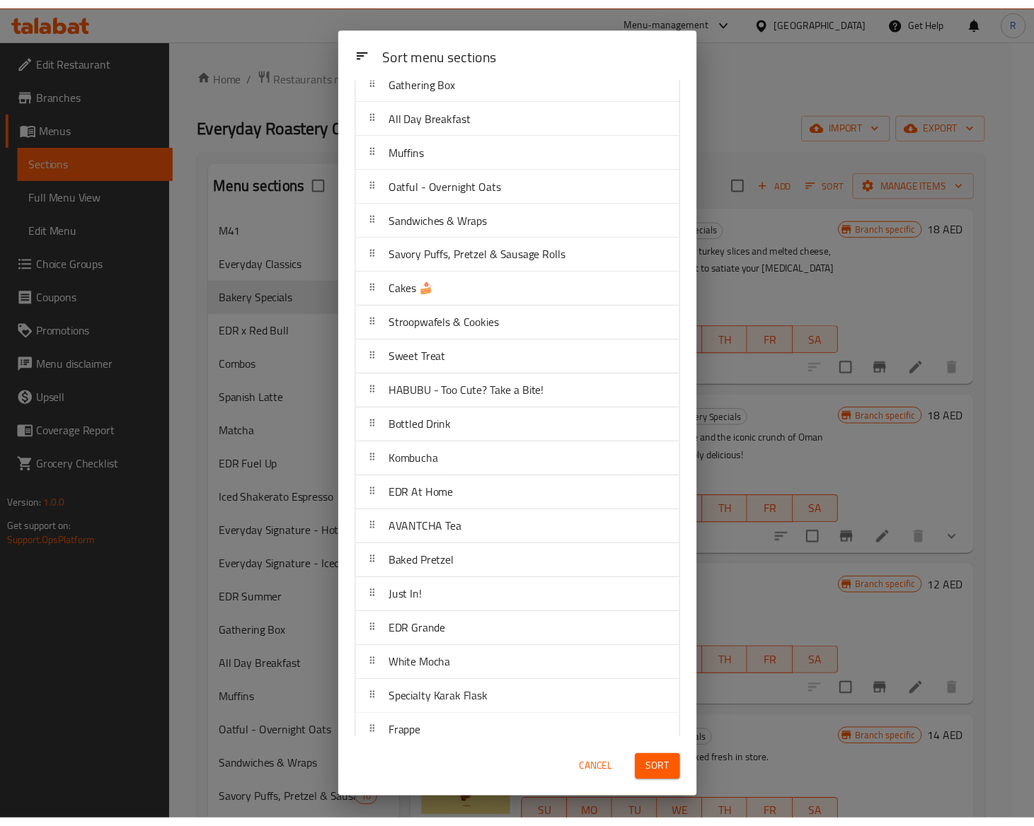
scroll to position [468, 0]
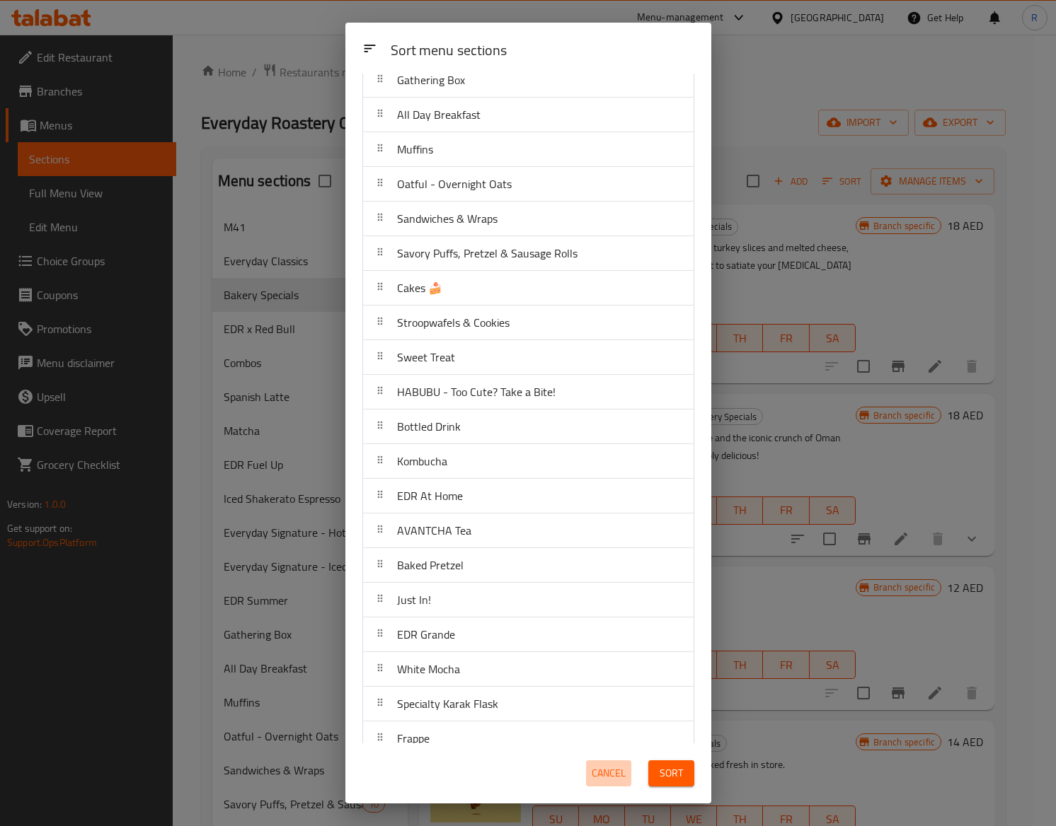
click at [608, 778] on span "Cancel" at bounding box center [608, 774] width 34 height 18
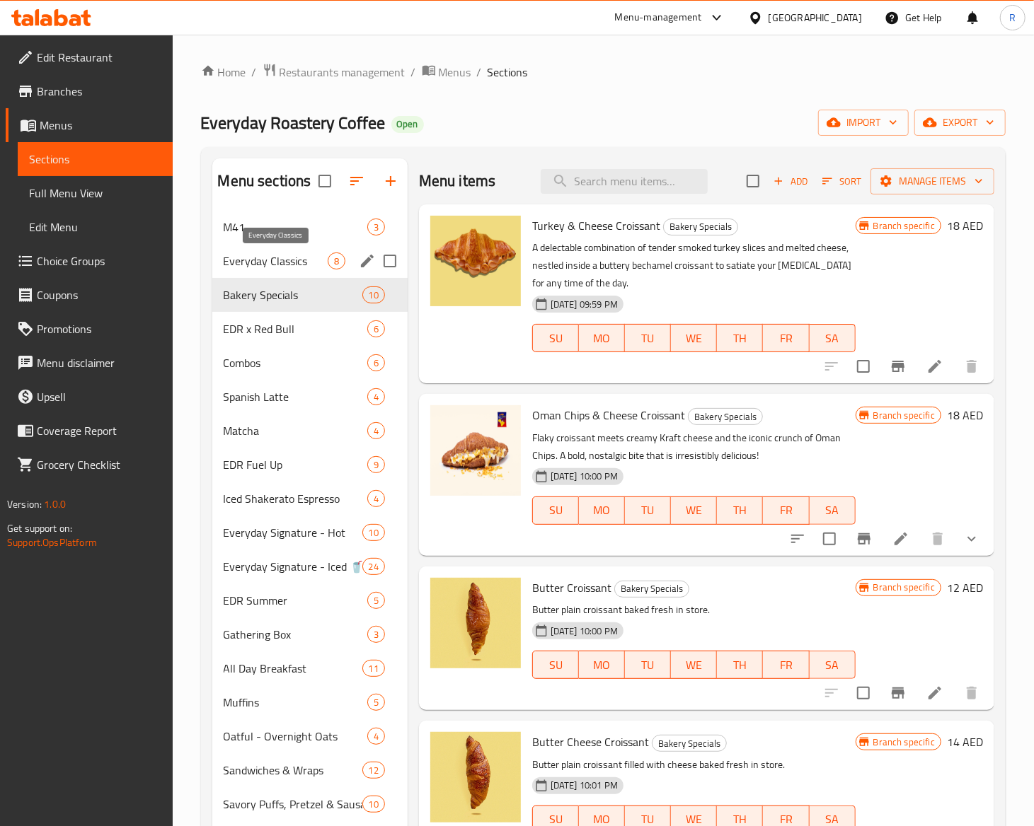
click at [298, 266] on span "Everyday Classics" at bounding box center [276, 261] width 104 height 17
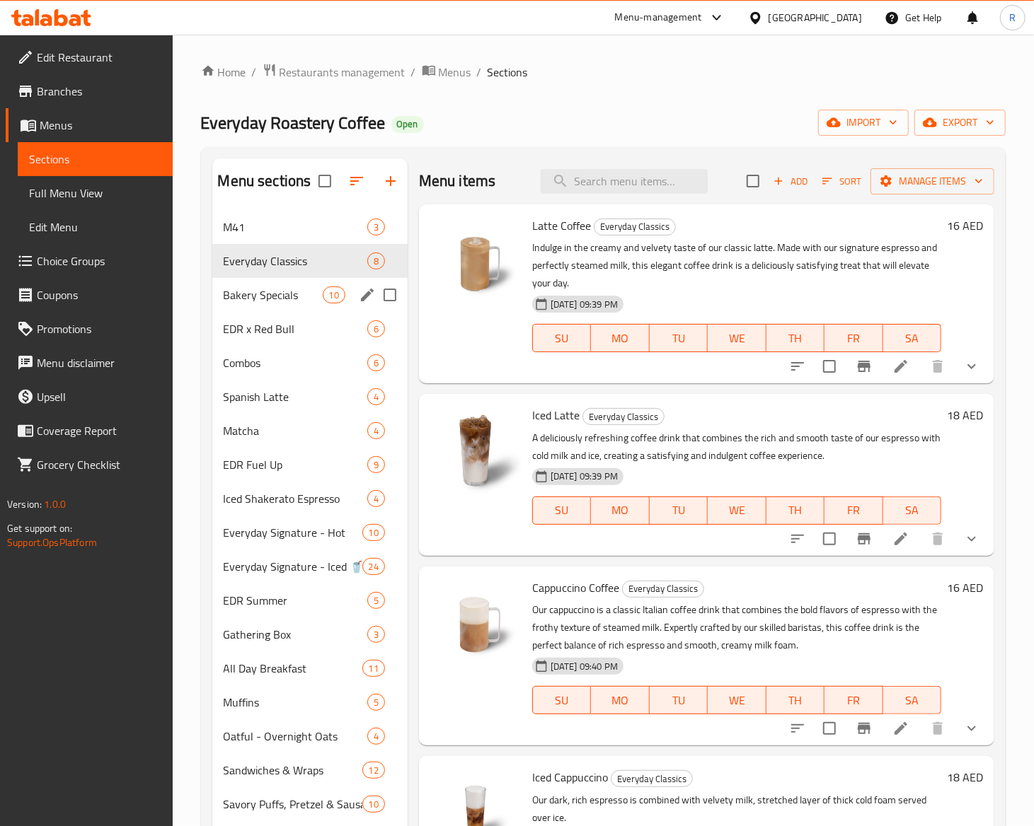
click at [286, 285] on div "Bakery Specials 10" at bounding box center [309, 295] width 195 height 34
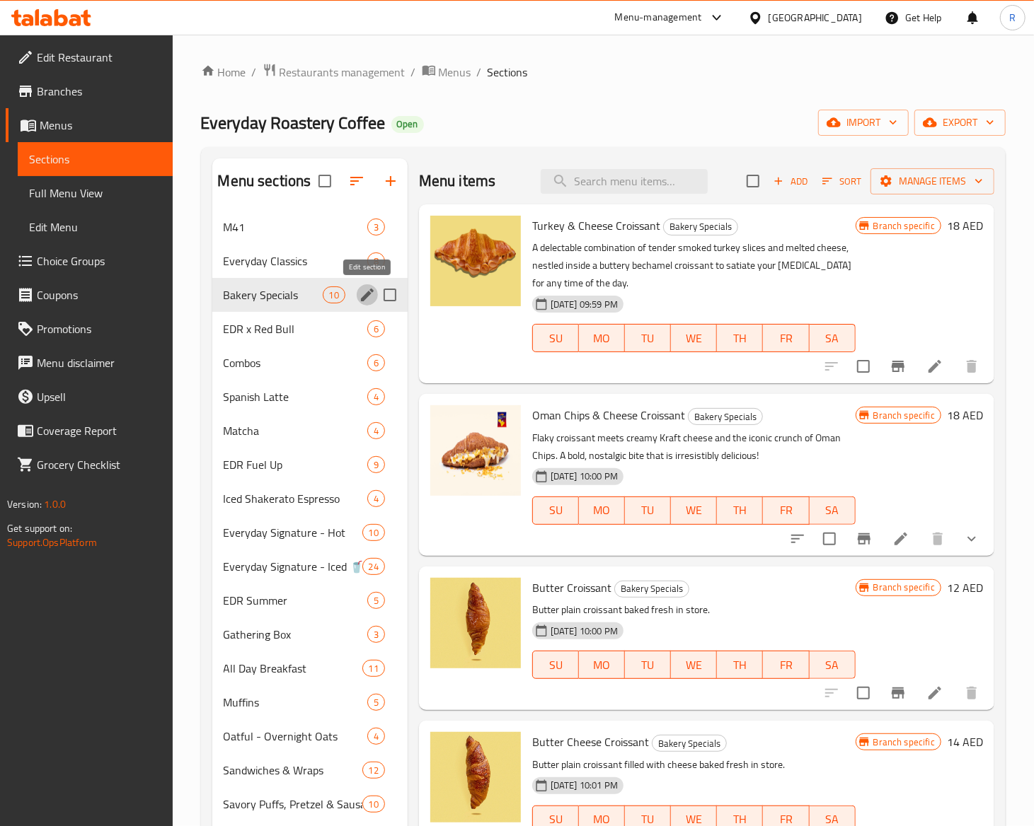
click at [363, 296] on icon "edit" at bounding box center [367, 295] width 17 height 17
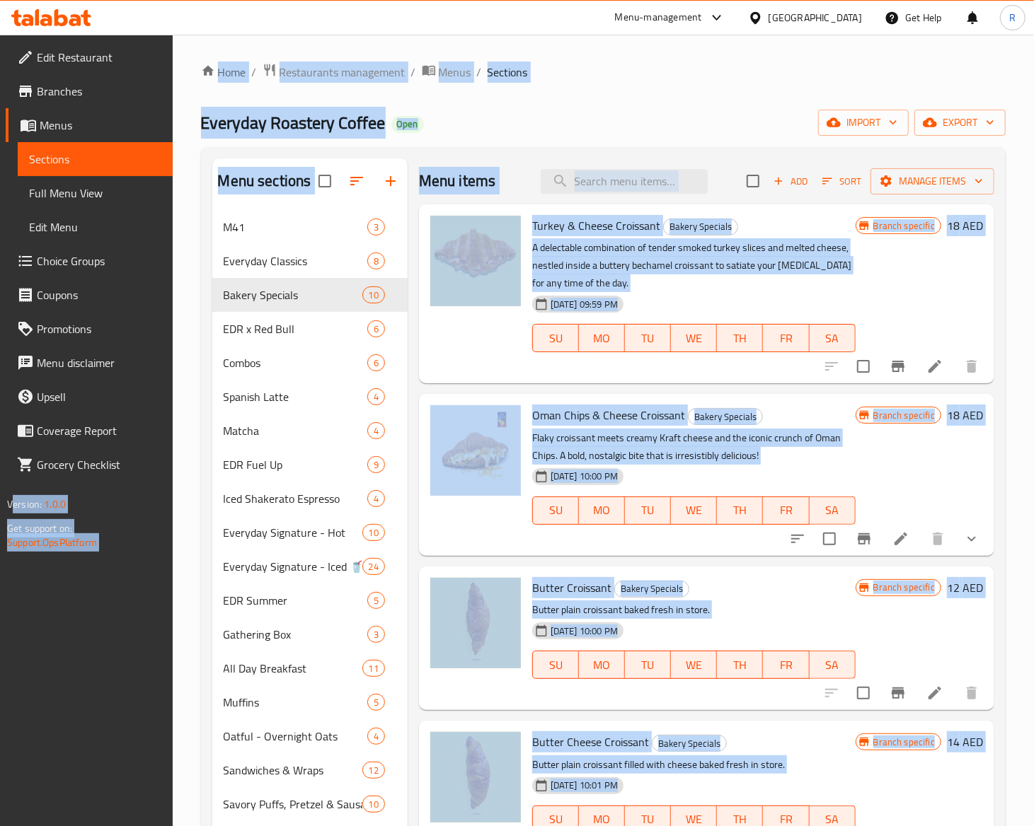
drag, startPoint x: 307, startPoint y: 399, endPoint x: -2, endPoint y: 330, distance: 316.7
click at [266, 477] on div "EDR Fuel Up 9" at bounding box center [309, 465] width 195 height 34
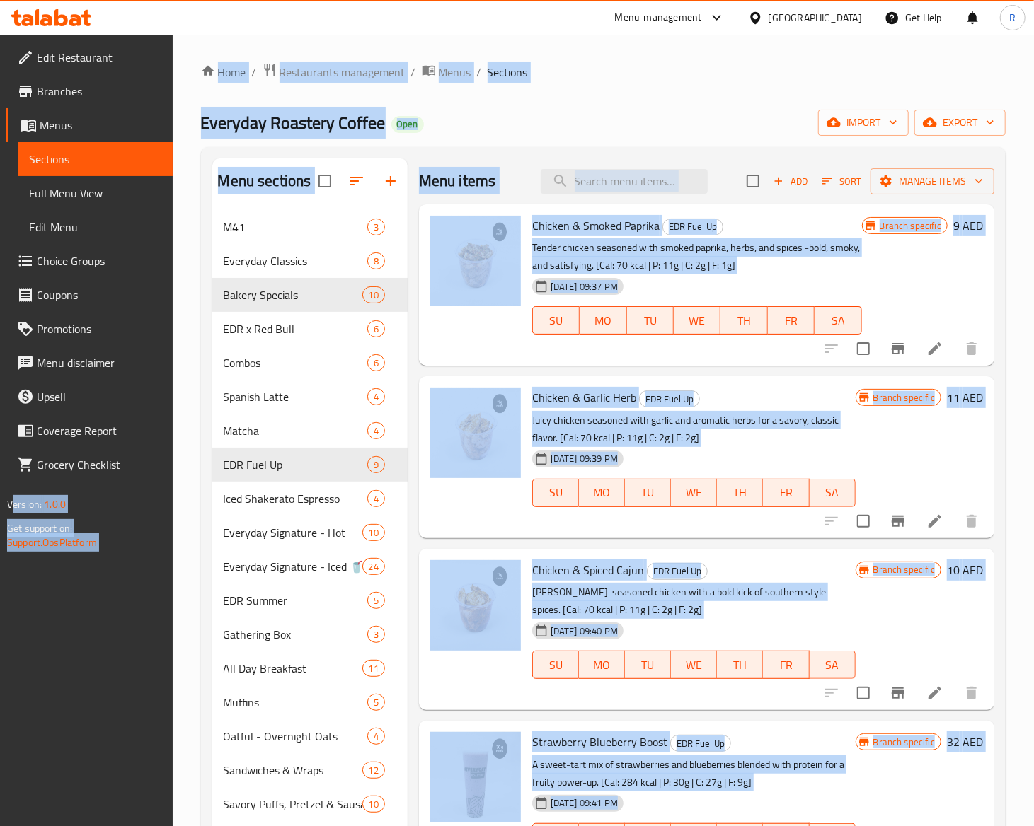
click at [650, 101] on div "Home / Restaurants management / Menus / Sections Everyday Roastery Coffee Open …" at bounding box center [603, 824] width 804 height 1523
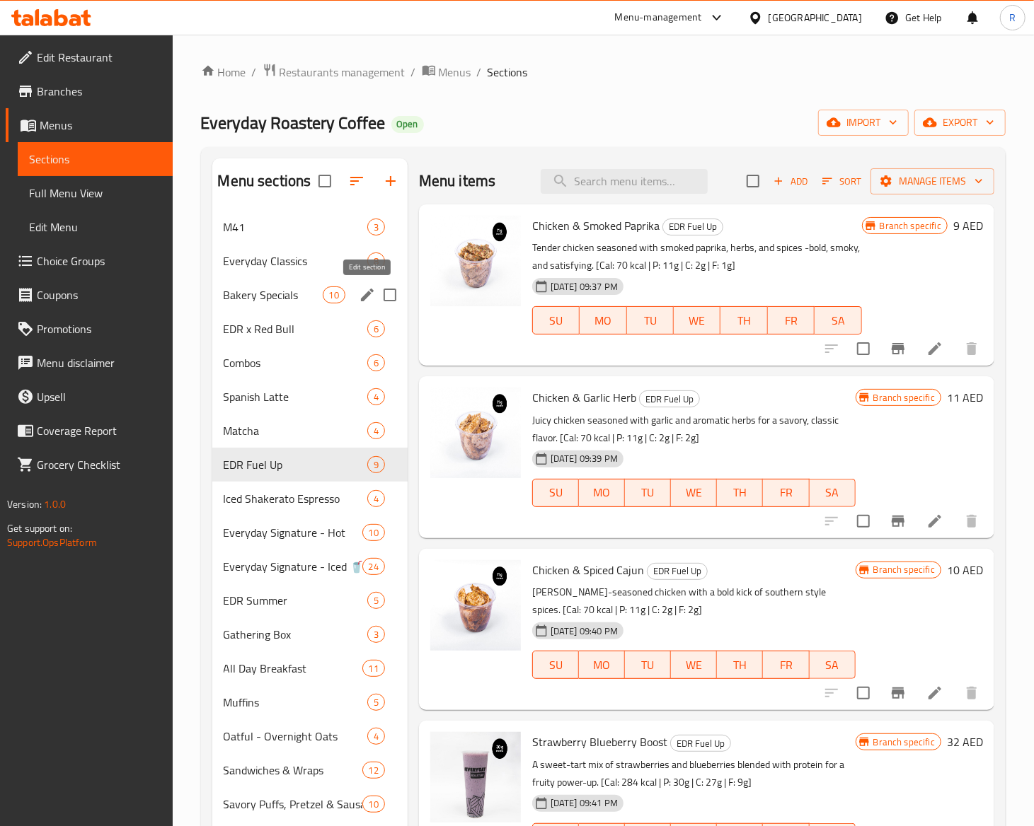
click at [360, 300] on icon "edit" at bounding box center [367, 295] width 17 height 17
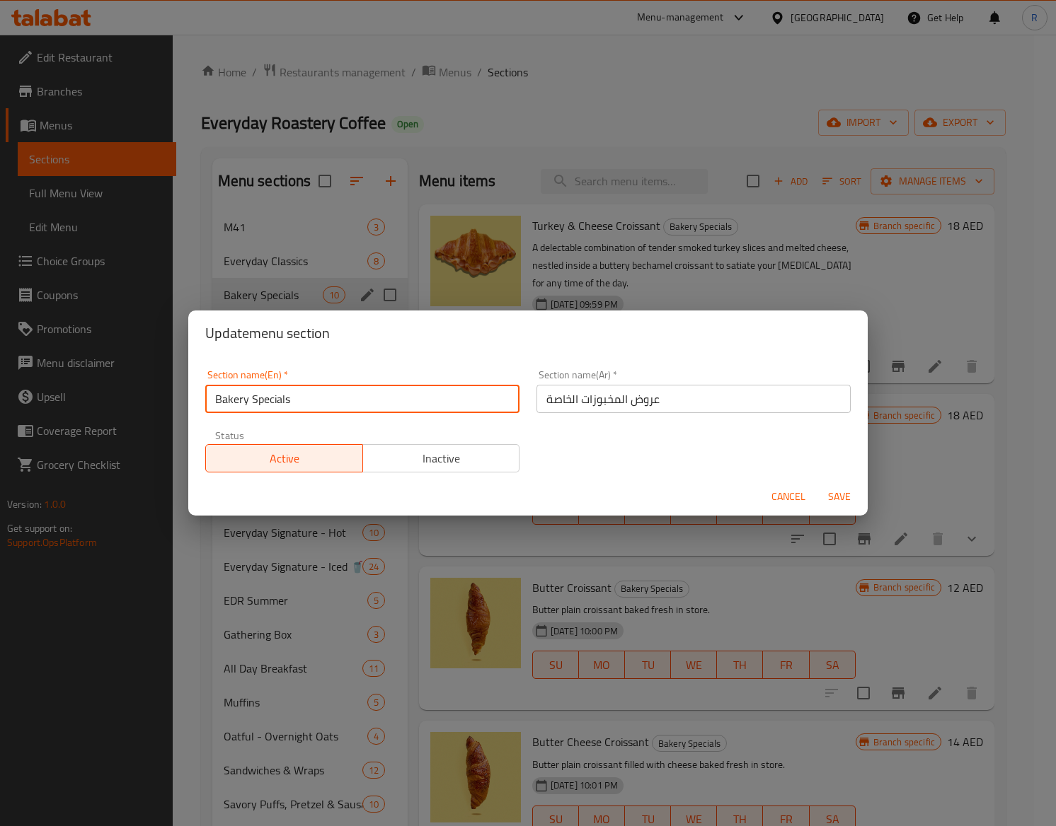
drag, startPoint x: 295, startPoint y: 405, endPoint x: 132, endPoint y: 388, distance: 164.3
click at [132, 388] on div "Update menu section Section name(En)   * Bakery Specials Section name(En) * Sec…" at bounding box center [528, 413] width 1056 height 826
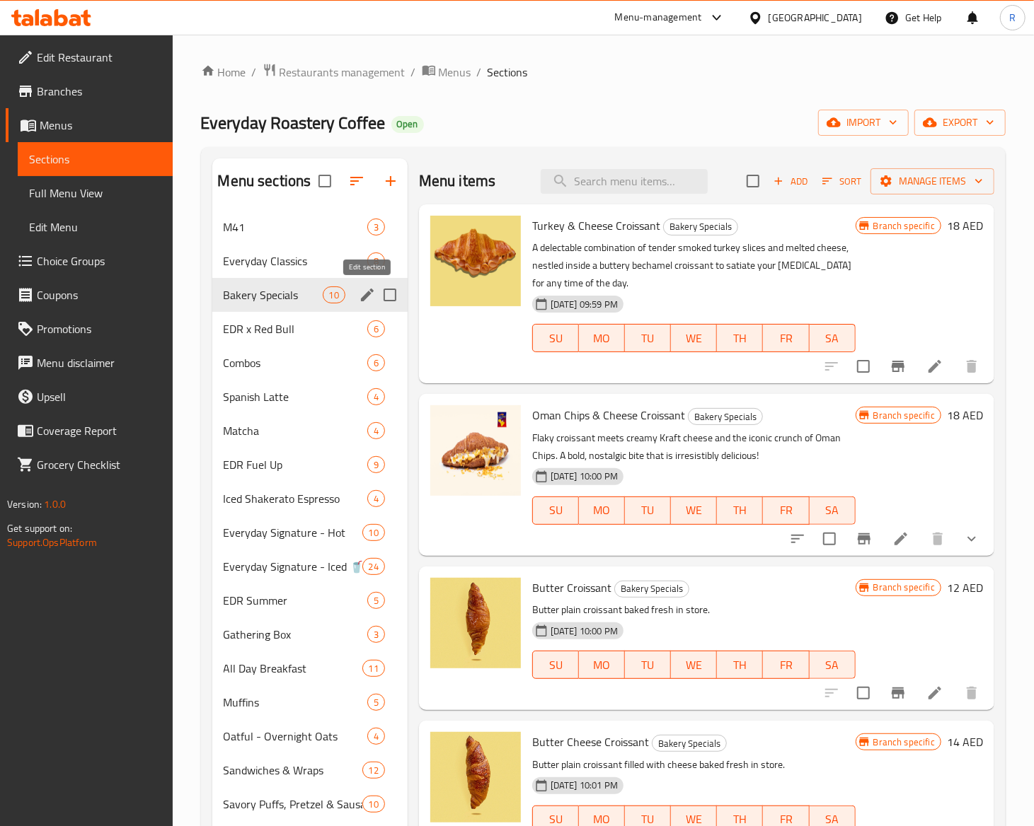
click at [364, 296] on icon "edit" at bounding box center [367, 295] width 17 height 17
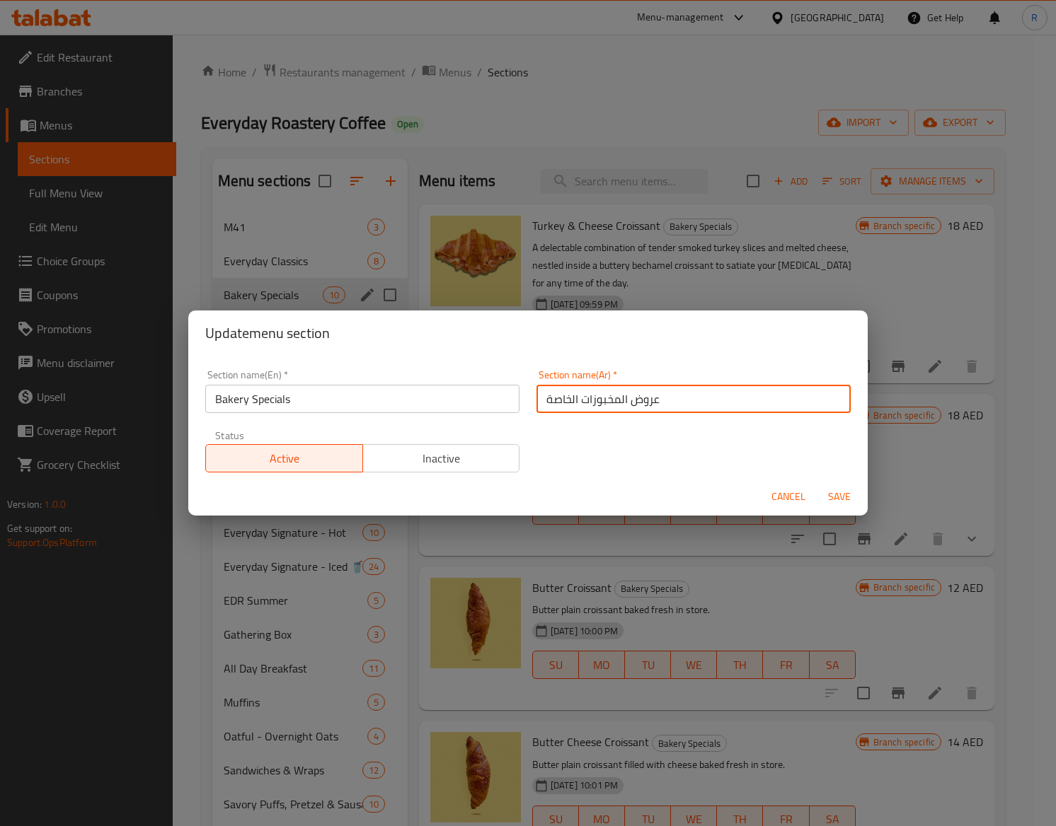
drag, startPoint x: 703, startPoint y: 410, endPoint x: 228, endPoint y: 361, distance: 477.3
click at [228, 362] on div "Section name(En)   * Bakery Specials Section name(En) * Section name(Ar)   * عر…" at bounding box center [528, 422] width 662 height 120
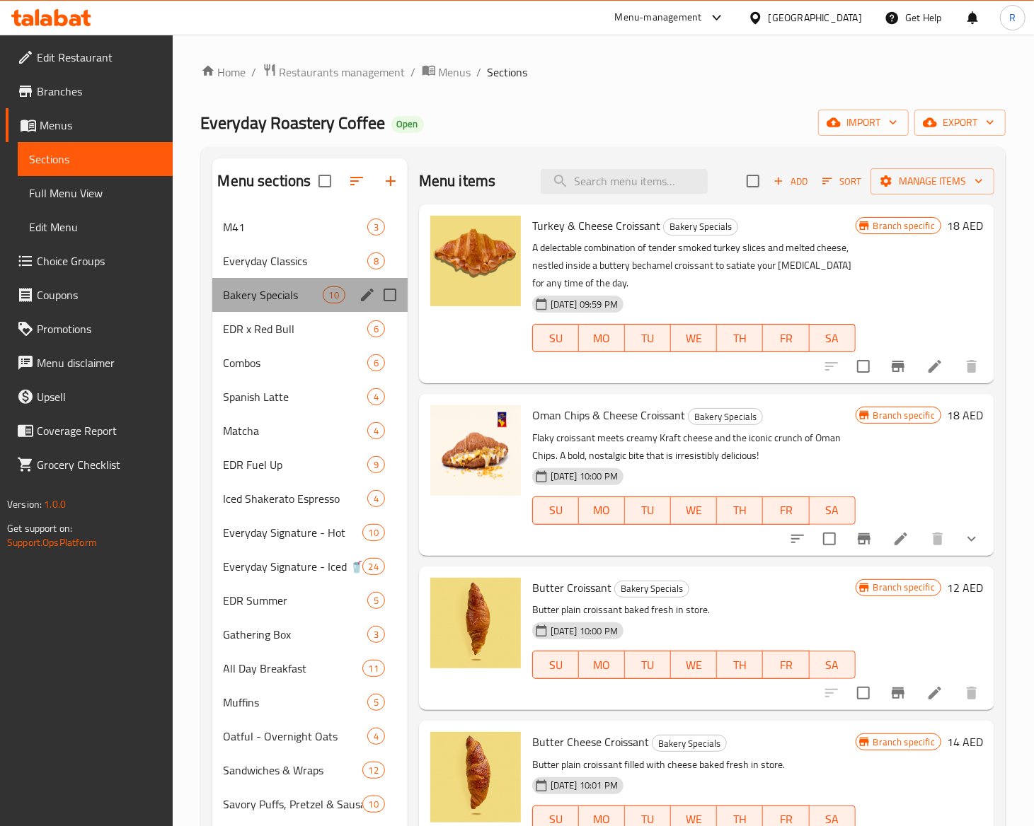
click at [352, 296] on div "Bakery Specials 10" at bounding box center [309, 295] width 195 height 34
click at [364, 300] on icon "edit" at bounding box center [367, 295] width 13 height 13
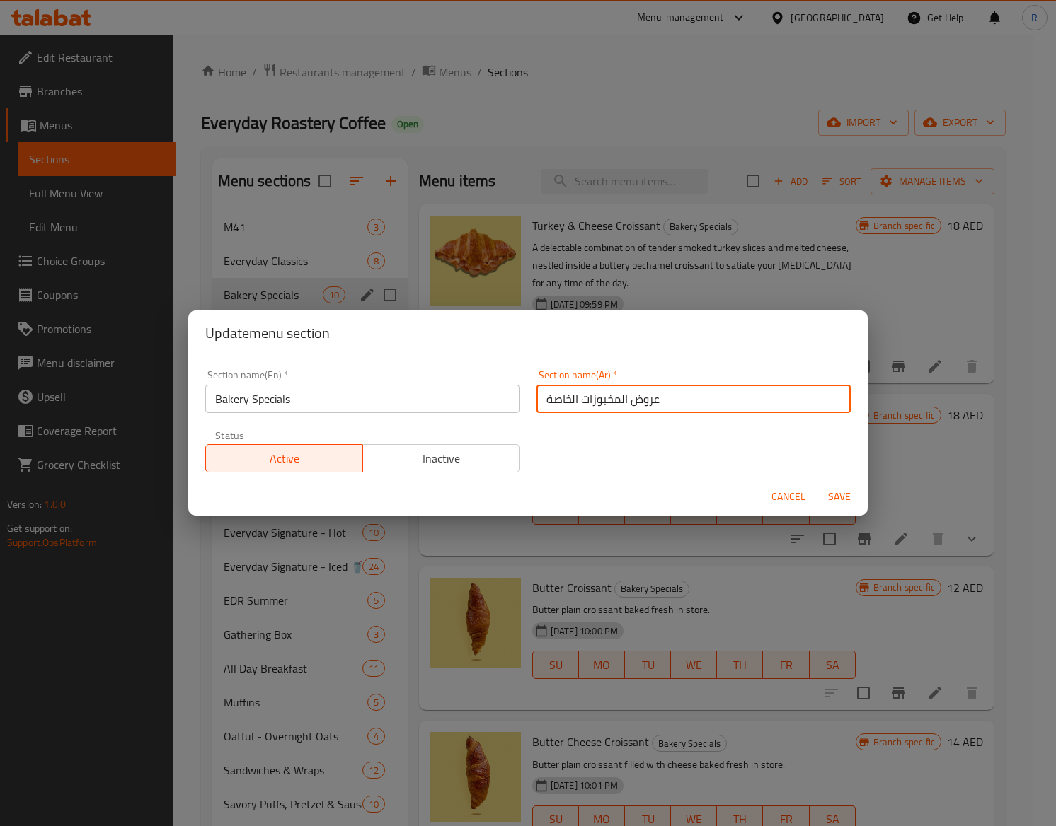
drag, startPoint x: 661, startPoint y: 403, endPoint x: 397, endPoint y: 334, distance: 272.9
click at [397, 334] on div "Update menu section Section name(En)   * Bakery Specials Section name(En) * Sec…" at bounding box center [527, 413] width 679 height 205
paste input "Bakery Specials"
type input "Bakery Specials"
click at [790, 494] on button "Cancel" at bounding box center [788, 497] width 45 height 26
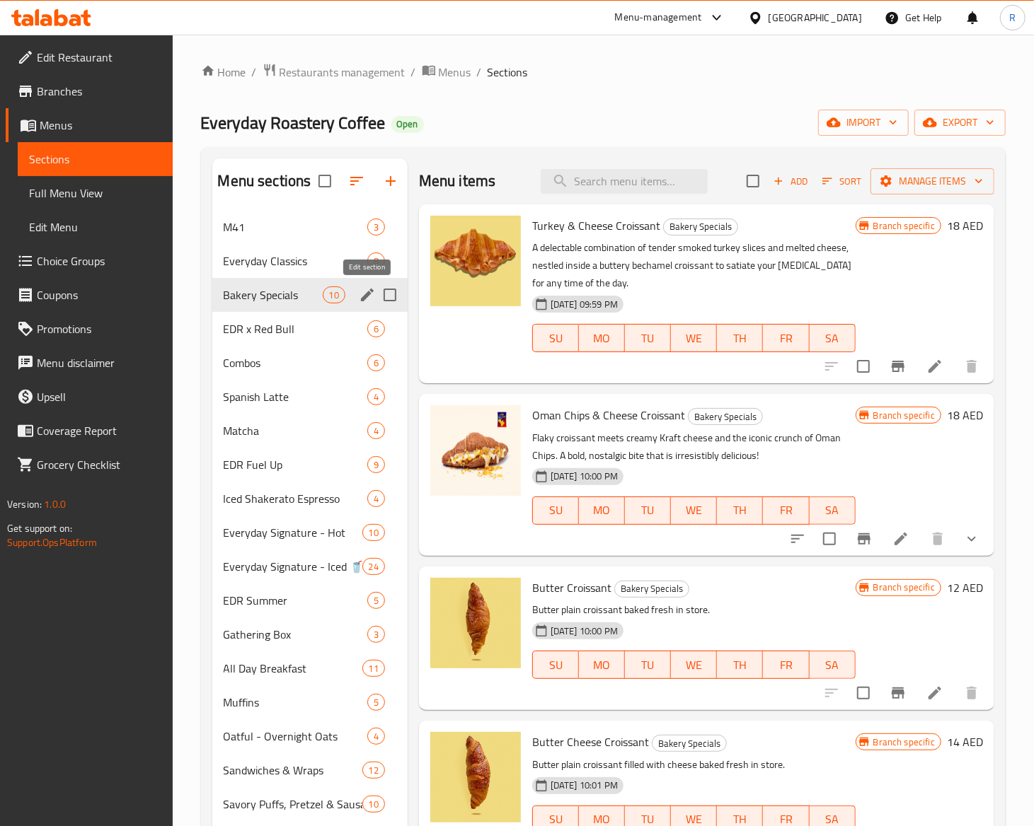
click at [365, 306] on button "edit" at bounding box center [367, 294] width 21 height 21
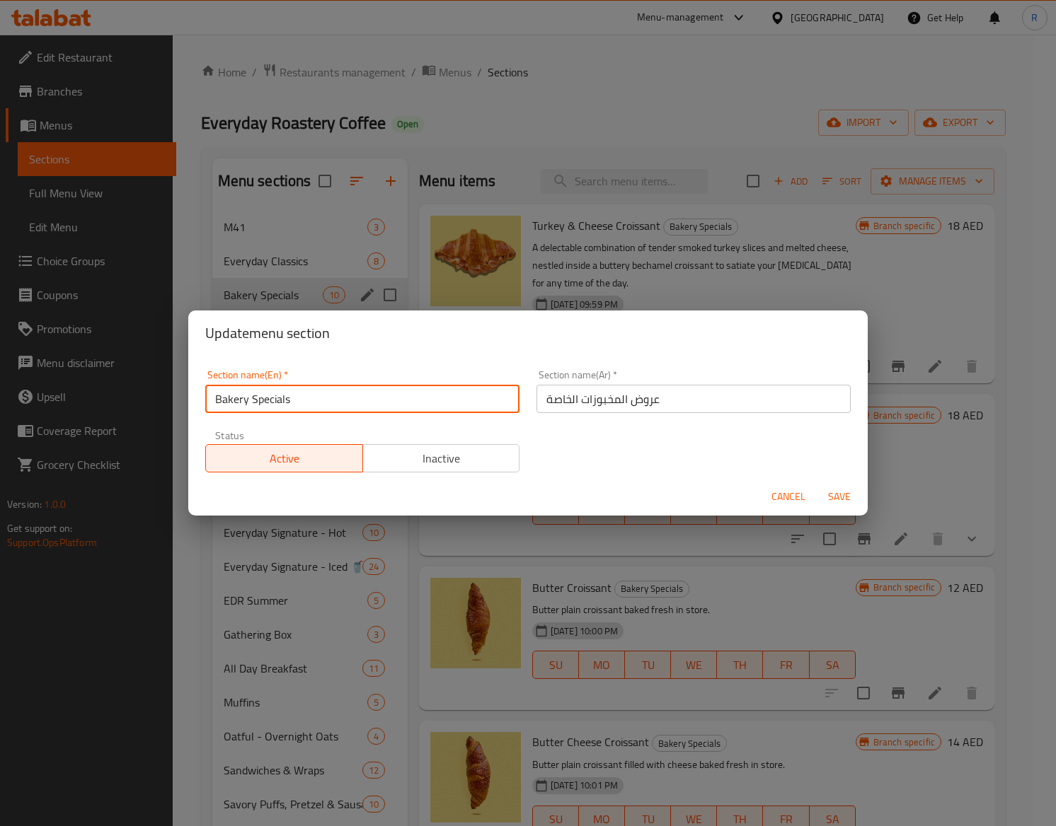
drag, startPoint x: 334, startPoint y: 401, endPoint x: 96, endPoint y: 307, distance: 255.7
click at [96, 307] on div "Update menu section Section name(En)   * Bakery Specials Section name(En) * Sec…" at bounding box center [528, 413] width 1056 height 826
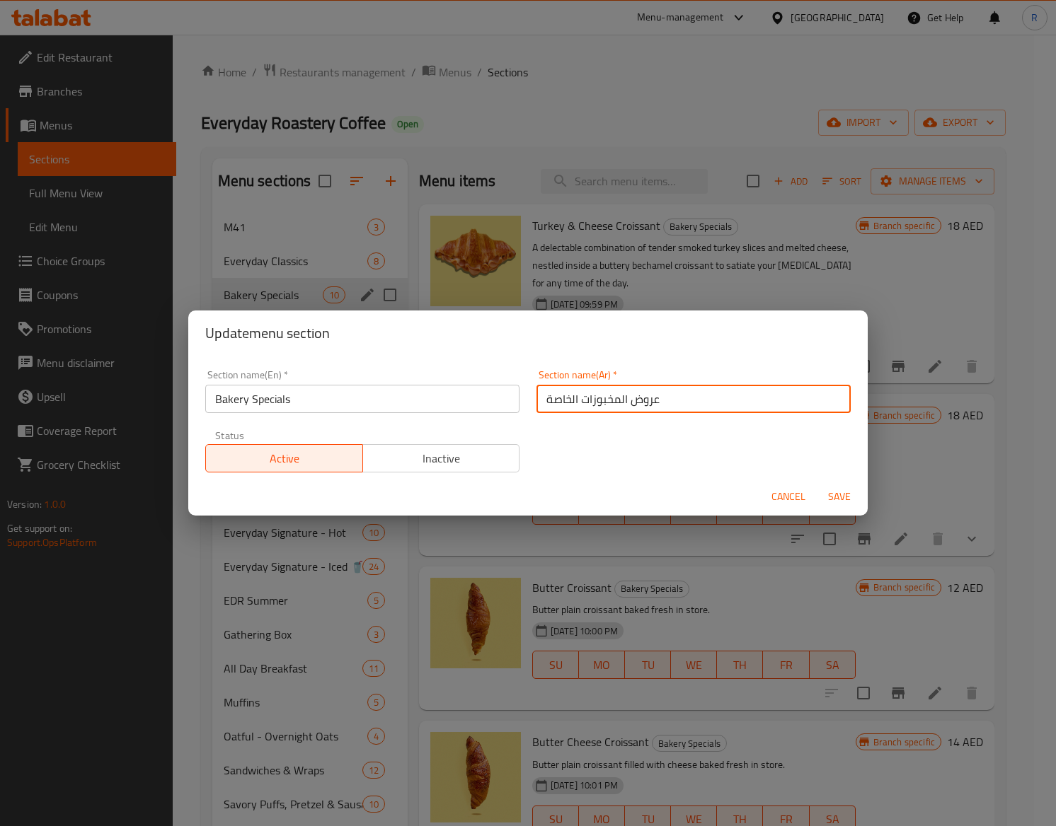
drag, startPoint x: 682, startPoint y: 405, endPoint x: 348, endPoint y: 337, distance: 340.8
click at [348, 337] on div "Update menu section Section name(En)   * Bakery Specials Section name(En) * Sec…" at bounding box center [527, 413] width 679 height 205
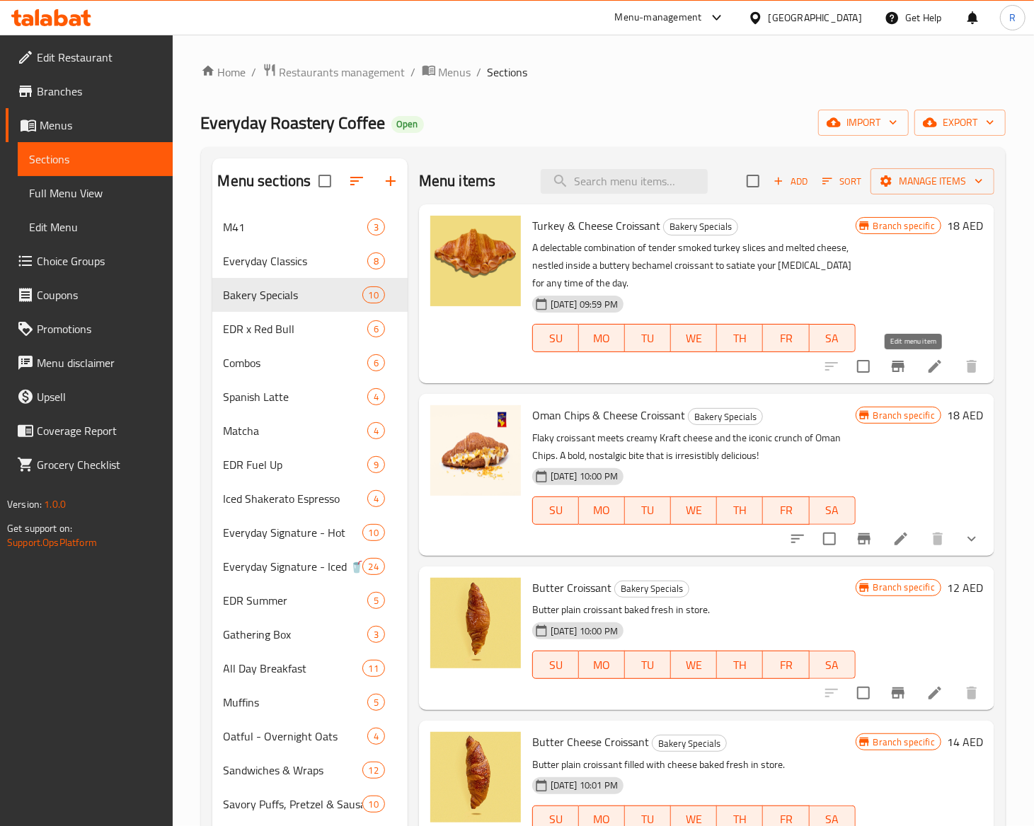
click at [899, 368] on icon at bounding box center [934, 366] width 17 height 17
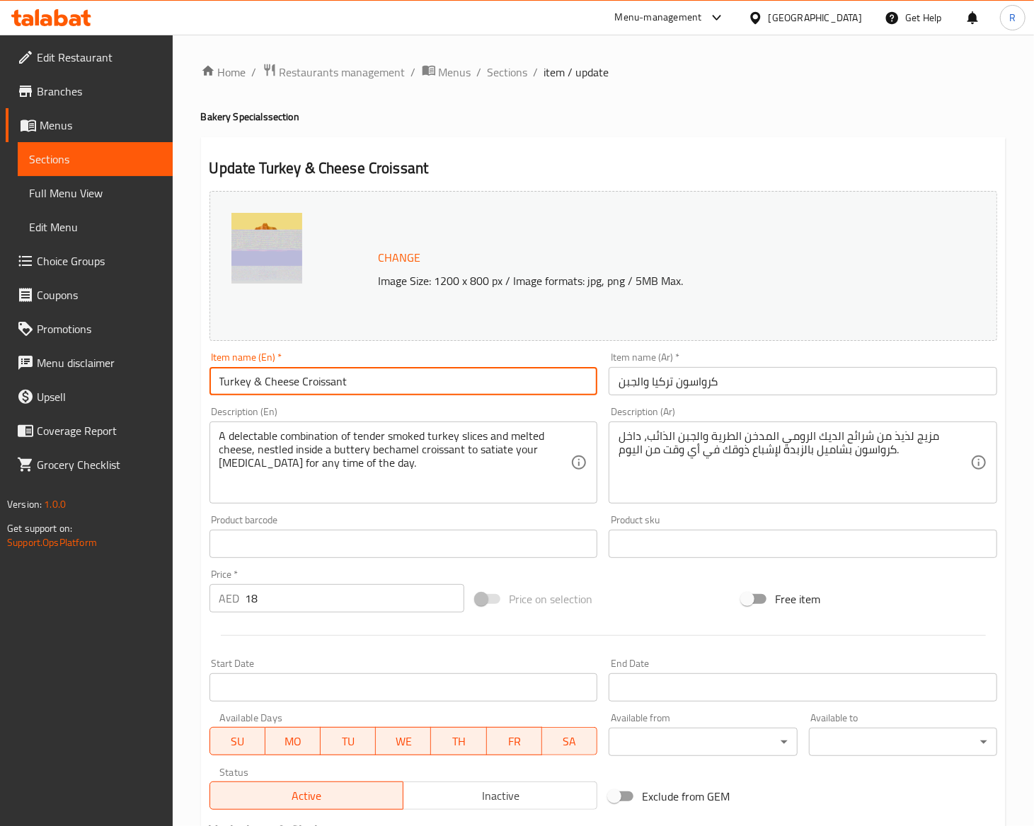
drag, startPoint x: 361, startPoint y: 378, endPoint x: -2, endPoint y: 296, distance: 372.1
click at [0, 296] on html "​ Menu-management United Arab Emirates Get Help R Edit Restaurant Branches Menu…" at bounding box center [517, 413] width 1034 height 826
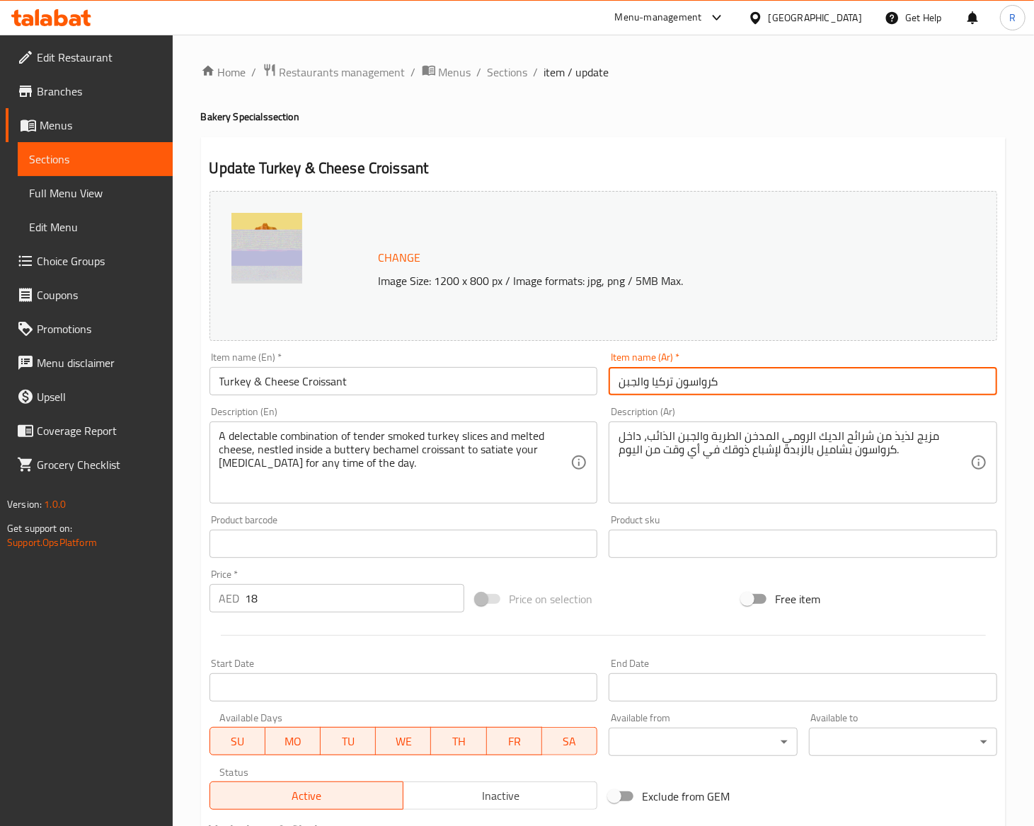
drag, startPoint x: 736, startPoint y: 391, endPoint x: 442, endPoint y: 384, distance: 293.7
click at [442, 384] on div "Change Image Size: 1200 x 800 px / Image formats: jpg, png / 5MB Max. Item name…" at bounding box center [603, 500] width 799 height 630
click at [500, 70] on span "Sections" at bounding box center [507, 72] width 40 height 17
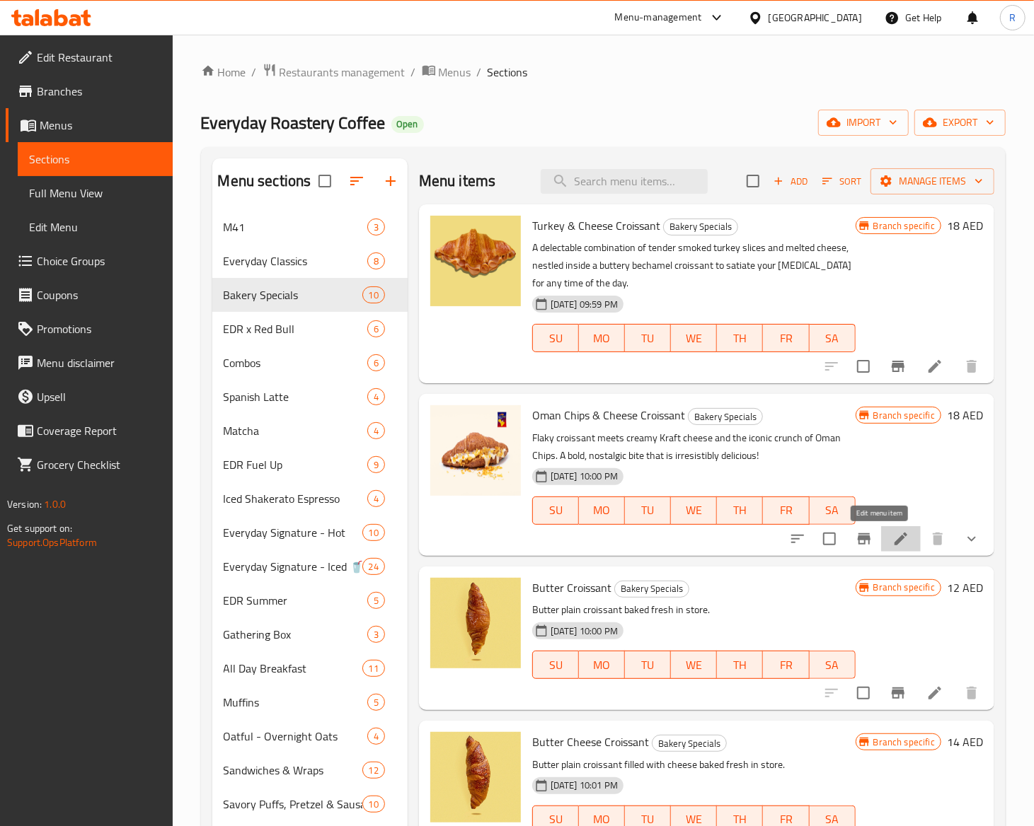
click at [892, 546] on icon at bounding box center [900, 539] width 17 height 17
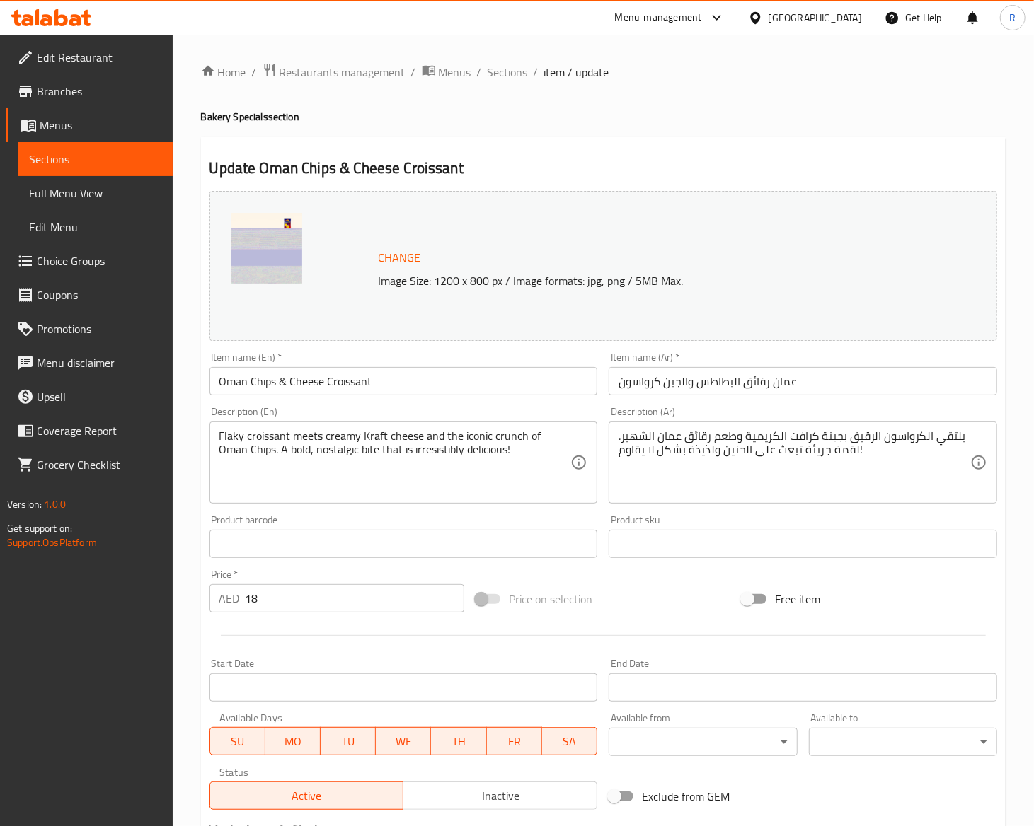
click at [406, 376] on input "Oman Chips & Cheese Croissant" at bounding box center [403, 381] width 388 height 28
drag, startPoint x: 406, startPoint y: 376, endPoint x: 158, endPoint y: 364, distance: 247.9
click at [158, 364] on div "Edit Restaurant Branches Menus Sections Full Menu View Edit Menu Choice Groups …" at bounding box center [517, 568] width 1034 height 1067
drag, startPoint x: 809, startPoint y: 382, endPoint x: 527, endPoint y: 333, distance: 286.6
click at [527, 333] on div "Change Image Size: 1200 x 800 px / Image formats: jpg, png / 5MB Max. Item name…" at bounding box center [603, 500] width 799 height 630
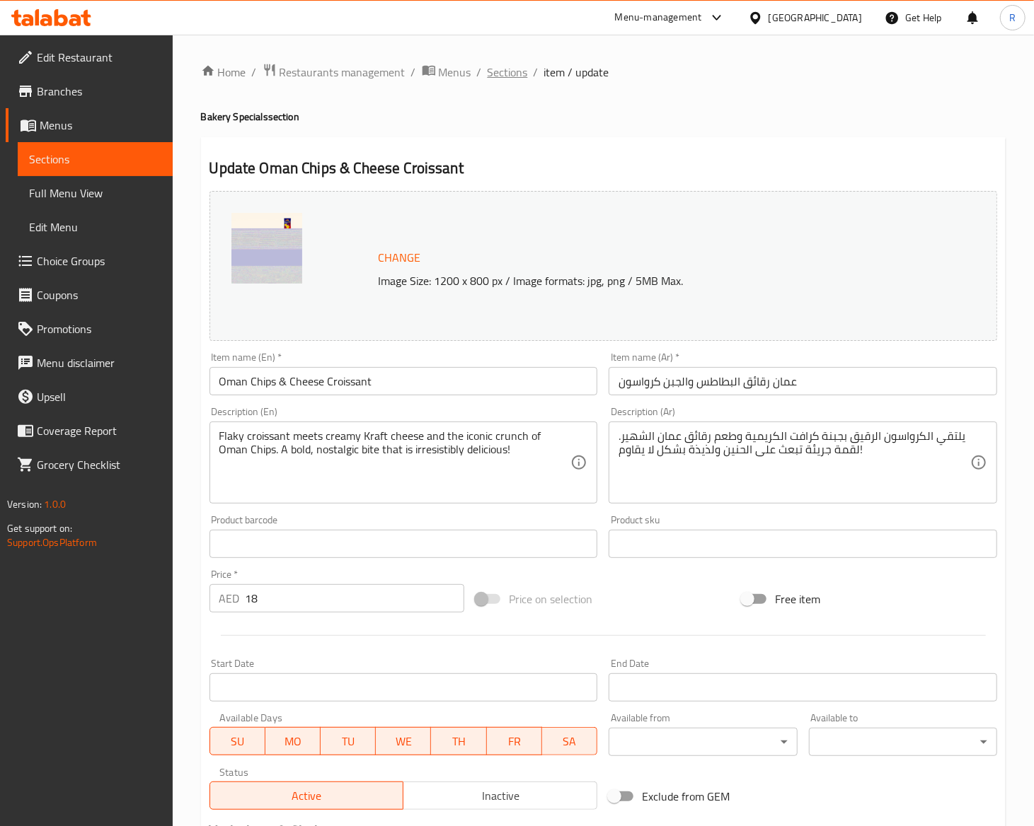
click at [508, 70] on span "Sections" at bounding box center [507, 72] width 40 height 17
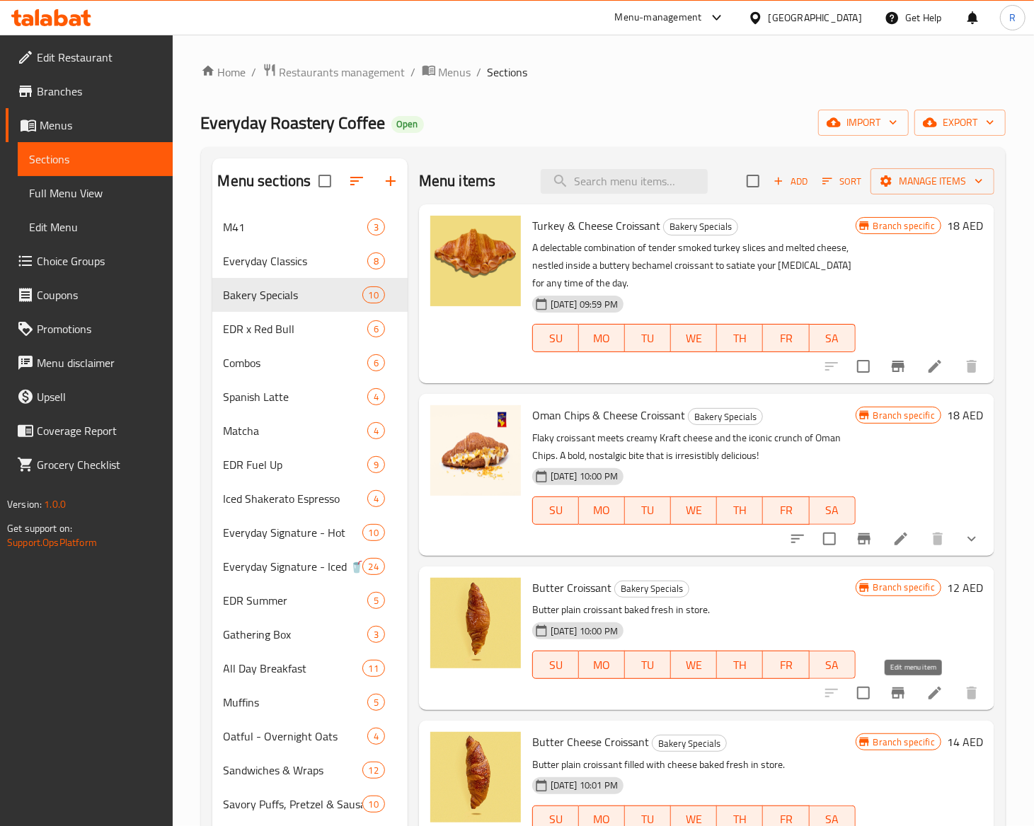
click at [899, 693] on icon at bounding box center [934, 693] width 13 height 13
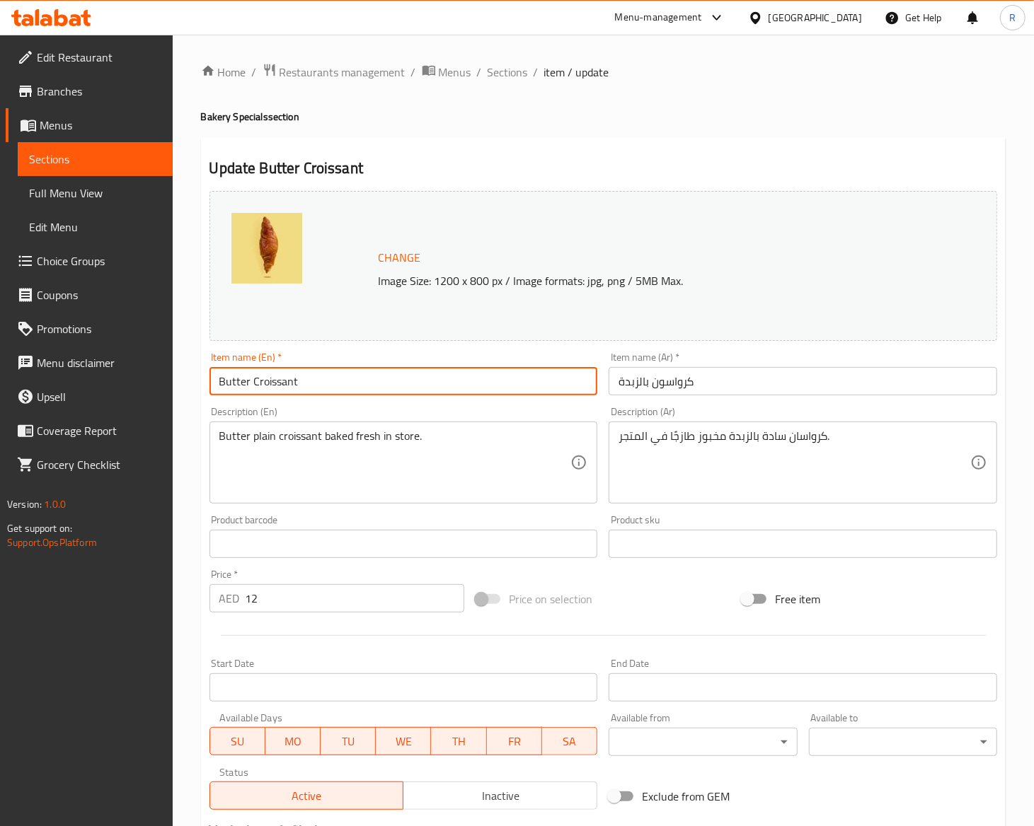
drag, startPoint x: 315, startPoint y: 388, endPoint x: -2, endPoint y: 345, distance: 319.8
click at [0, 345] on html "​ Menu-management United Arab Emirates Get Help R Edit Restaurant Branches Menu…" at bounding box center [517, 413] width 1034 height 826
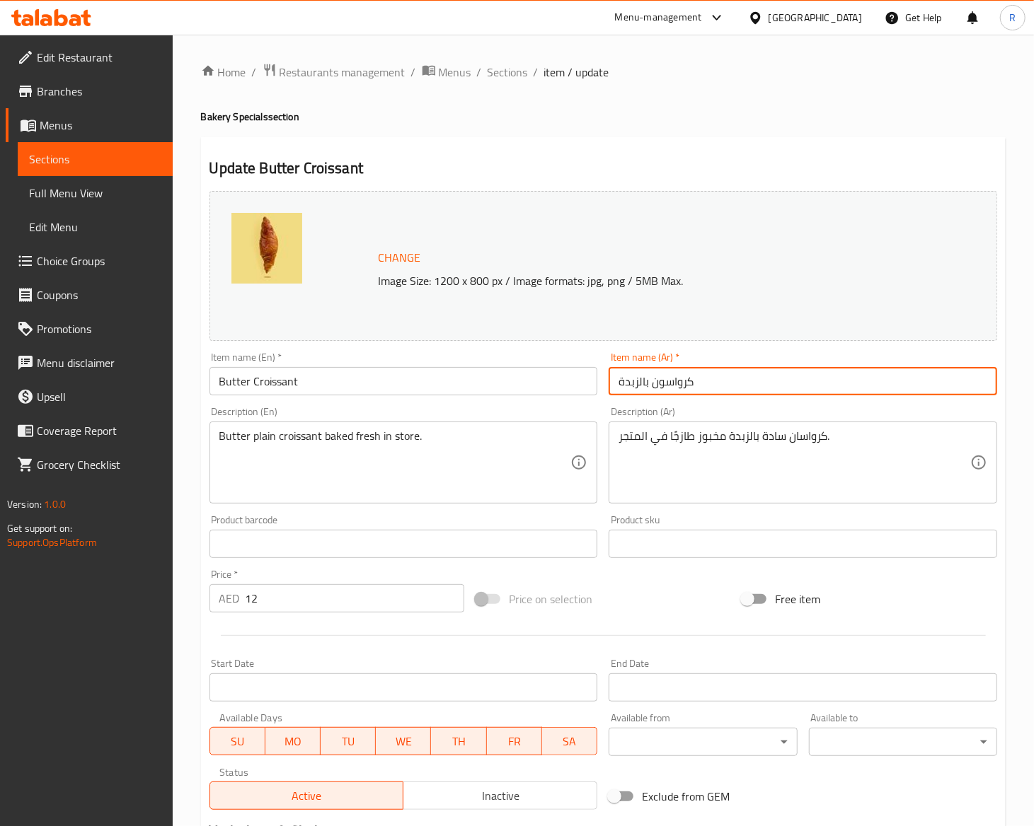
drag, startPoint x: 768, startPoint y: 392, endPoint x: 132, endPoint y: 415, distance: 636.5
click at [132, 415] on div "Edit Restaurant Branches Menus Sections Full Menu View Edit Menu Choice Groups …" at bounding box center [517, 528] width 1034 height 986
click at [504, 72] on span "Sections" at bounding box center [507, 72] width 40 height 17
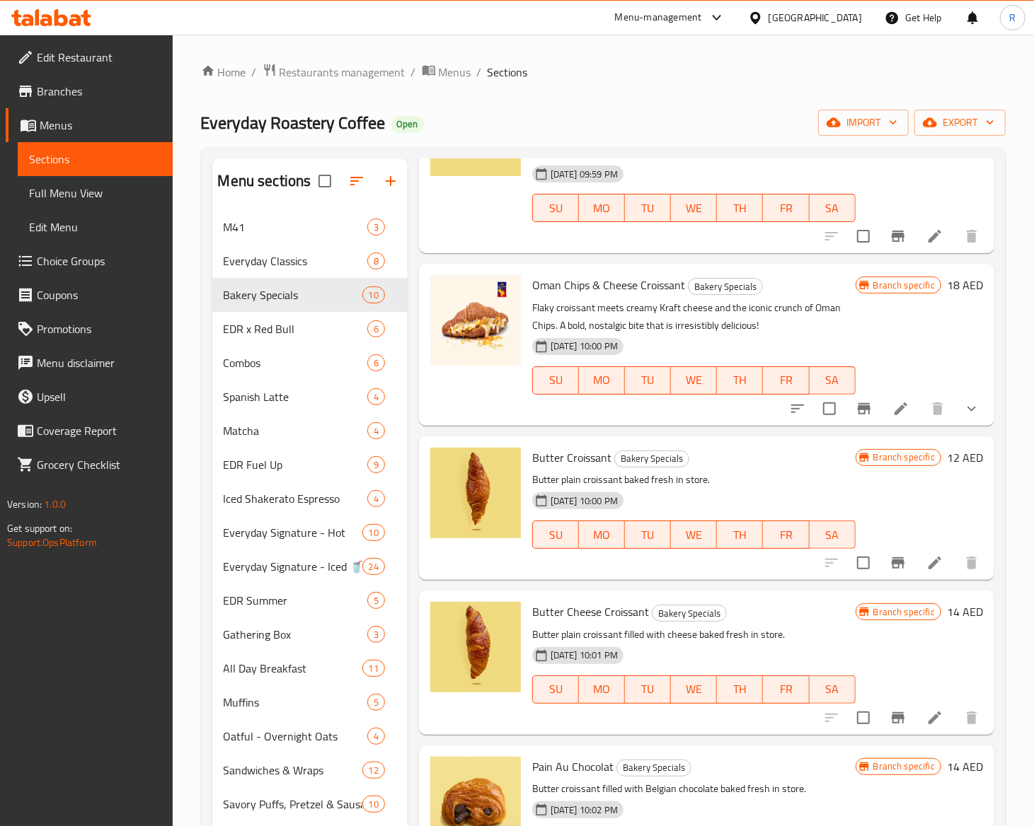
scroll to position [218, 0]
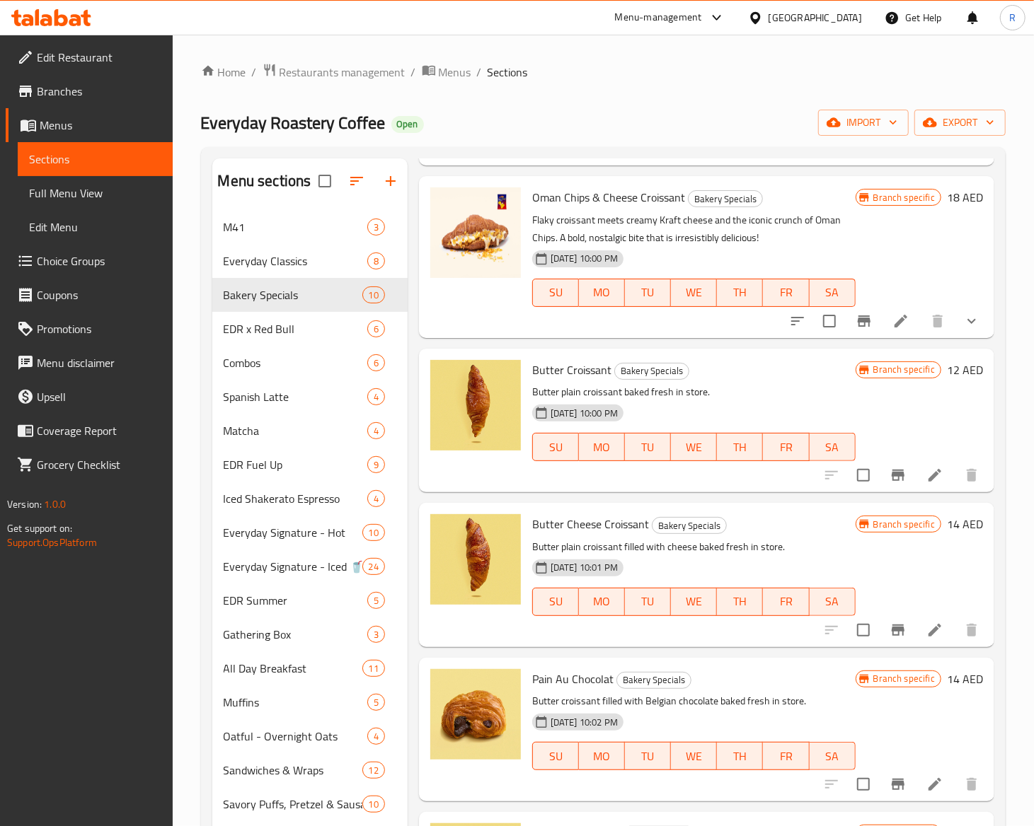
click at [899, 618] on li at bounding box center [935, 630] width 40 height 25
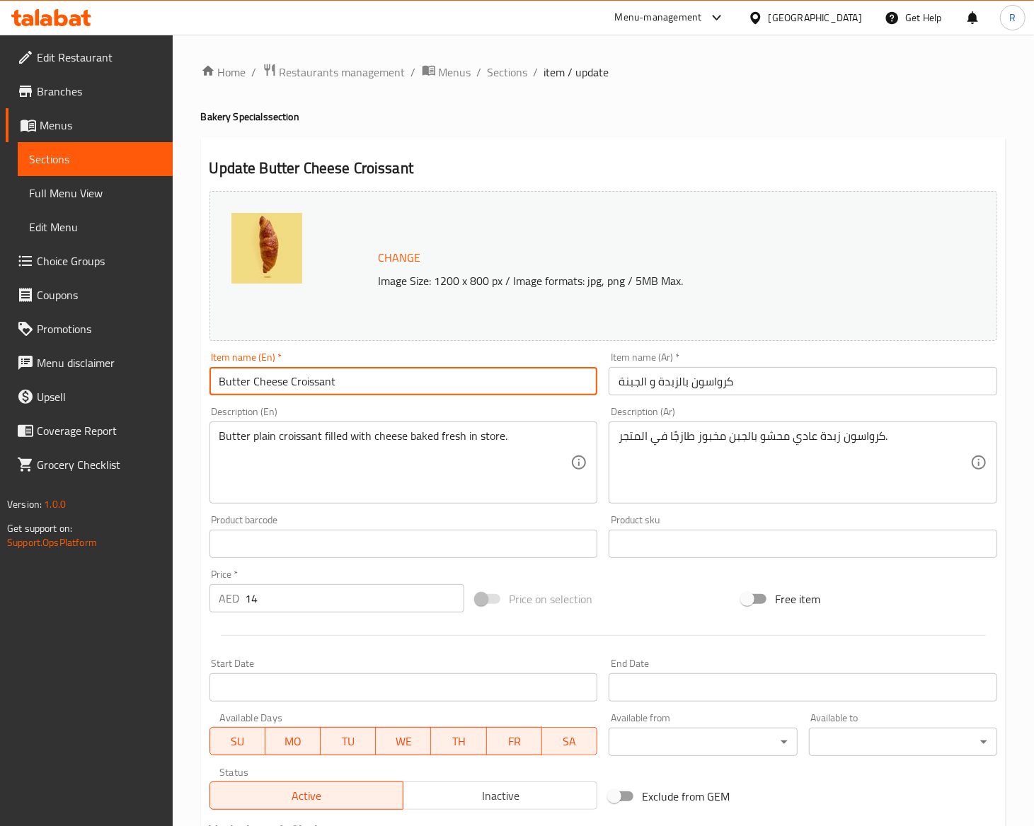
drag, startPoint x: 352, startPoint y: 381, endPoint x: -2, endPoint y: 379, distance: 354.5
click at [0, 379] on html "​ Menu-management United Arab Emirates Get Help R Edit Restaurant Branches Menu…" at bounding box center [517, 413] width 1034 height 826
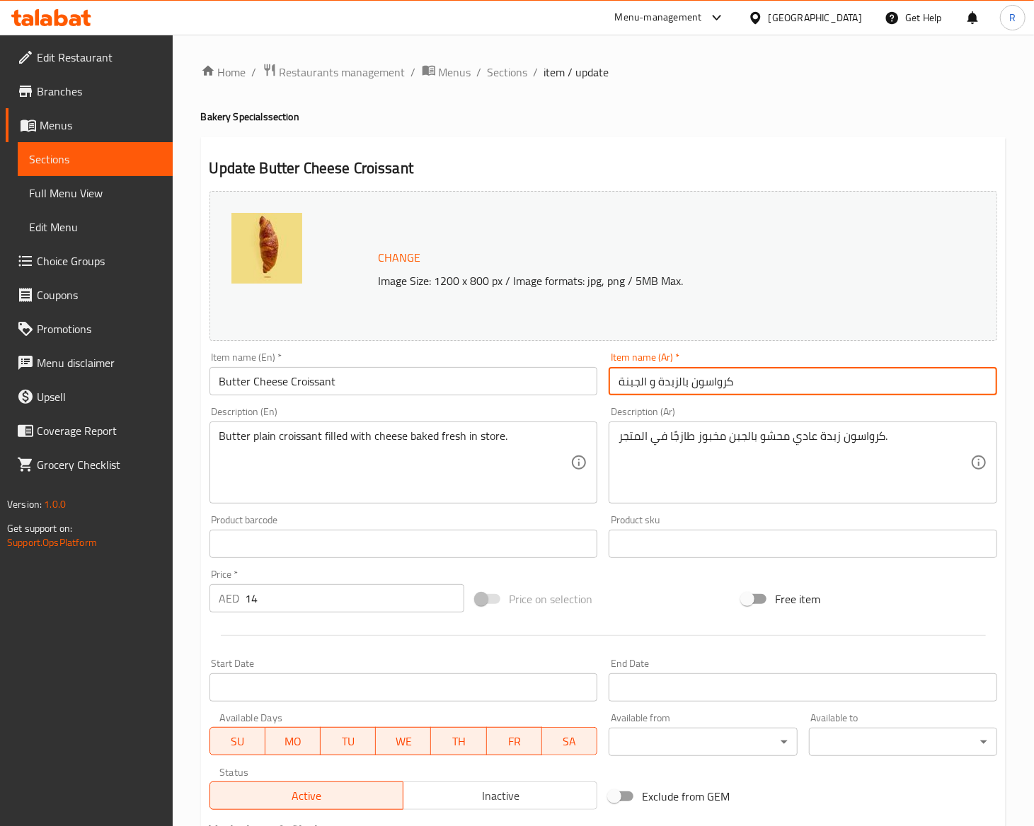
click at [770, 379] on input "كرواسون بالزبدة و الجبنة" at bounding box center [802, 381] width 388 height 28
click at [519, 75] on span "Sections" at bounding box center [507, 72] width 40 height 17
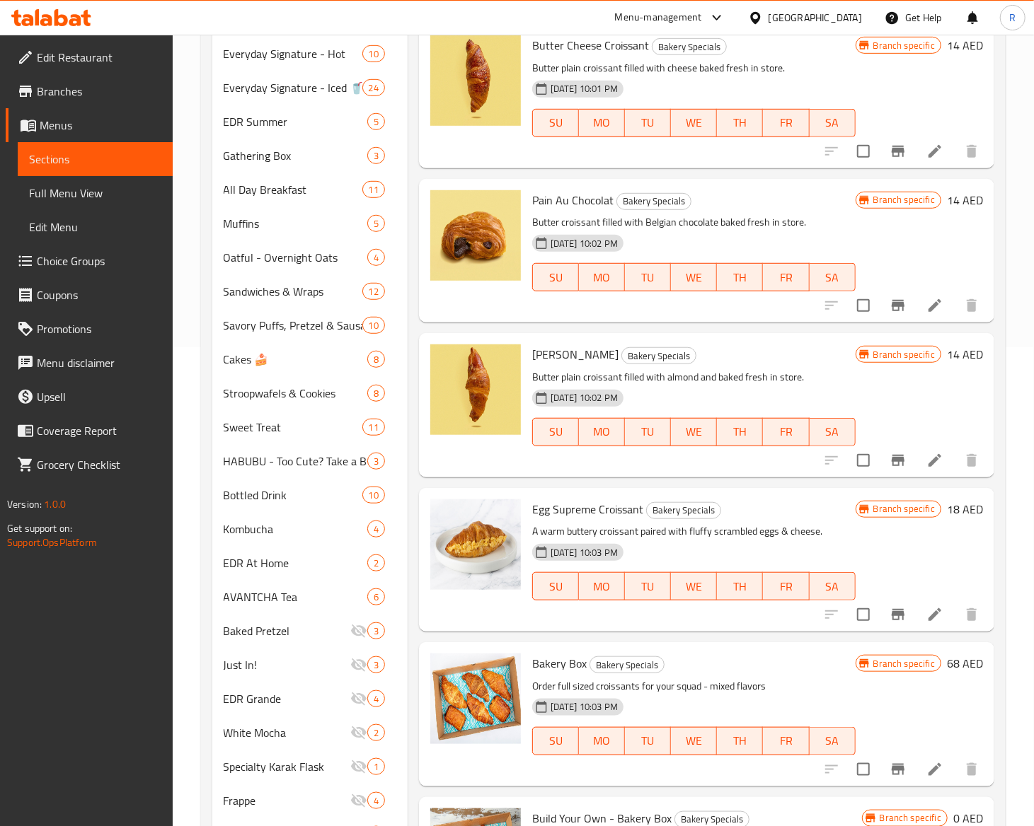
scroll to position [504, 0]
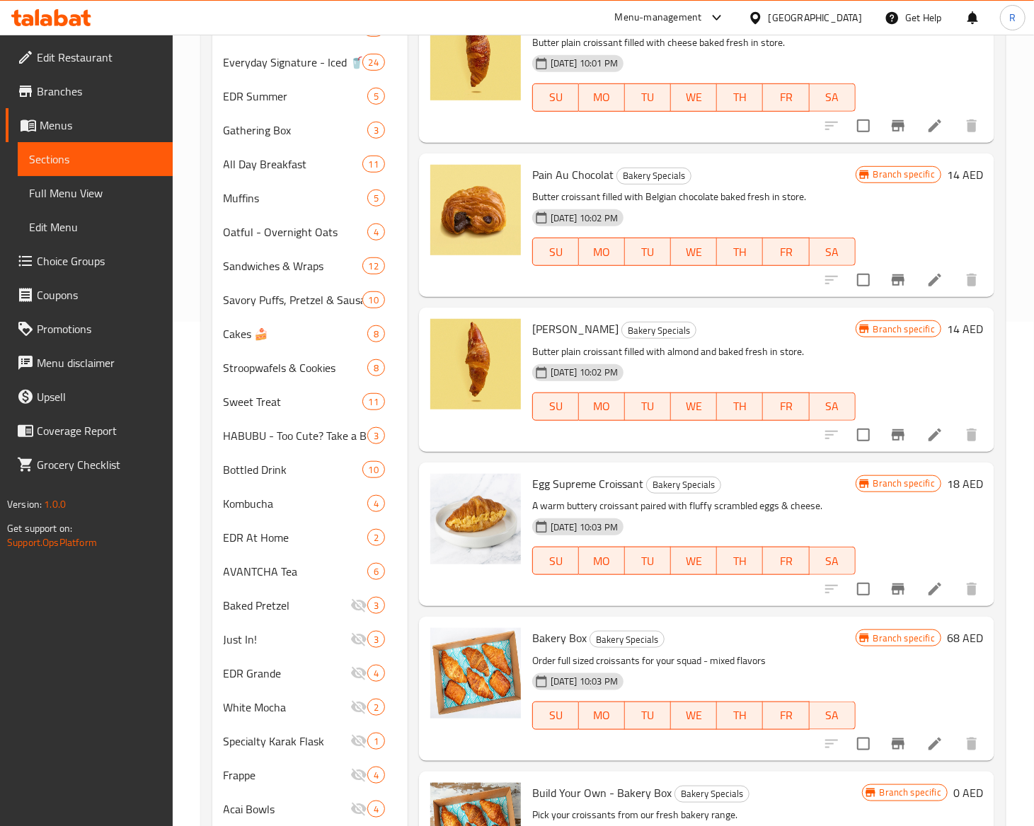
click at [899, 283] on icon at bounding box center [934, 280] width 13 height 13
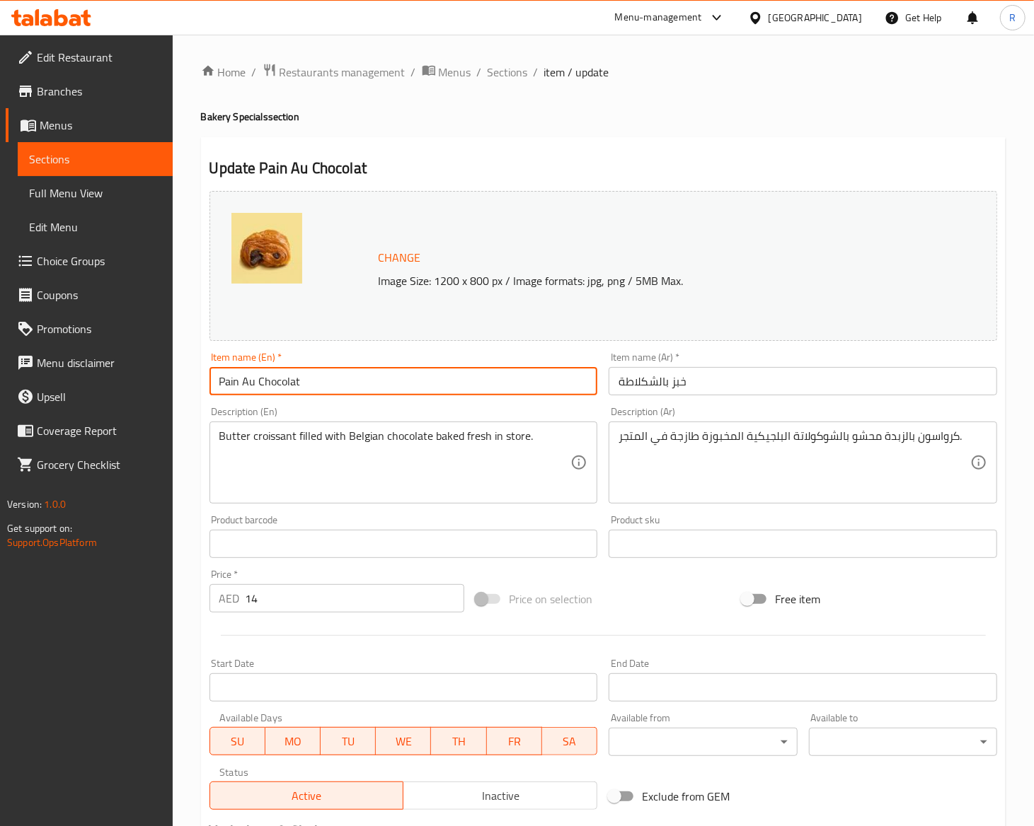
drag, startPoint x: 324, startPoint y: 371, endPoint x: -2, endPoint y: 327, distance: 329.1
click at [0, 327] on html "​ Menu-management United Arab Emirates Get Help R Edit Restaurant Branches Menu…" at bounding box center [517, 413] width 1034 height 826
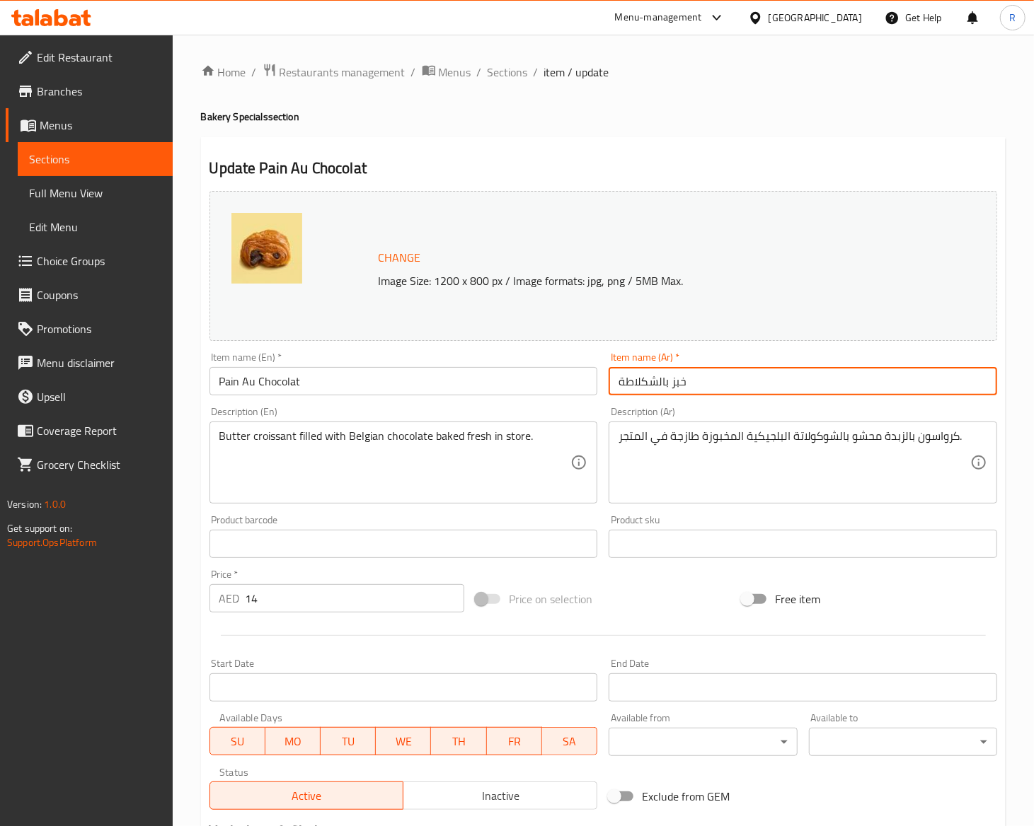
drag, startPoint x: 706, startPoint y: 374, endPoint x: 509, endPoint y: 348, distance: 198.3
click at [509, 348] on div "Change Image Size: 1200 x 800 px / Image formats: jpg, png / 5MB Max. Item name…" at bounding box center [603, 500] width 799 height 630
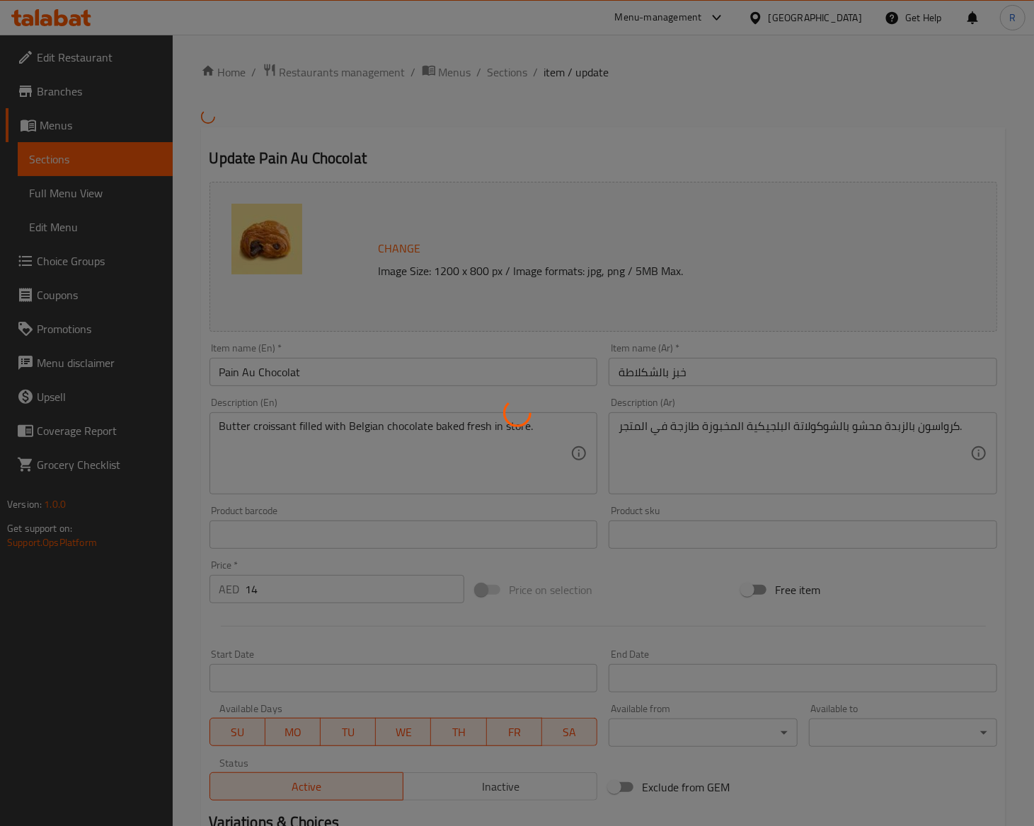
click at [906, 231] on div "Home / Restaurants management / Menus / Sections / item / update Update Pain Au…" at bounding box center [603, 517] width 804 height 908
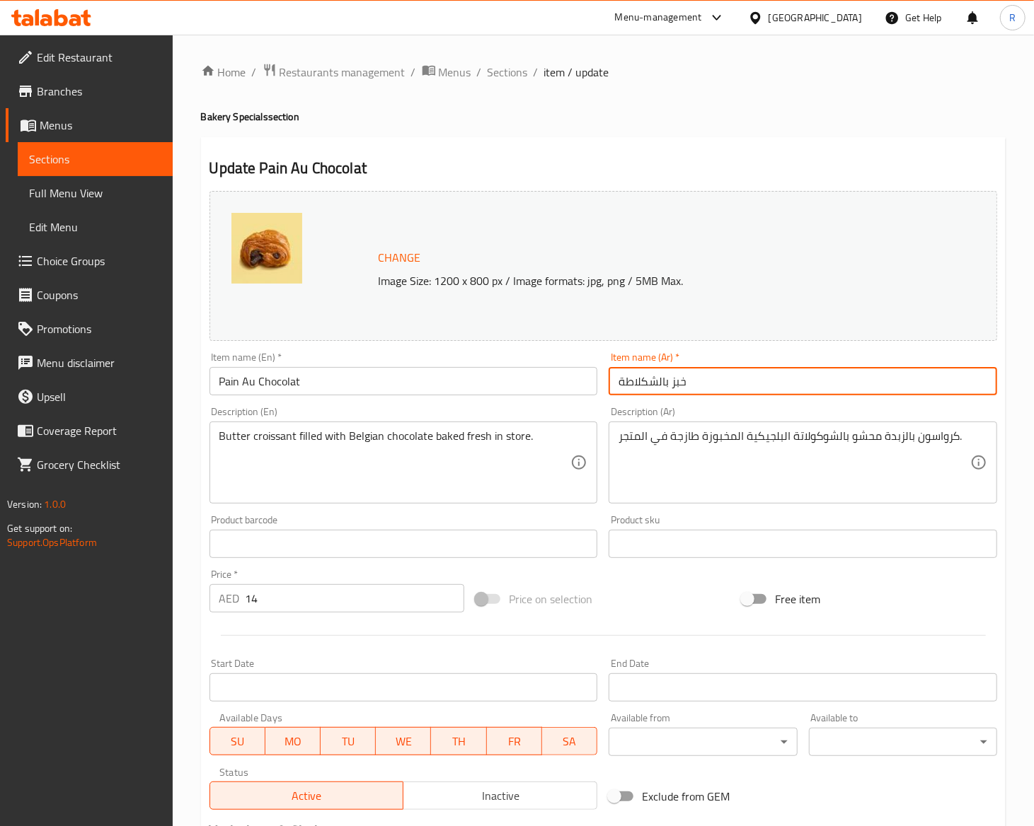
drag, startPoint x: 709, startPoint y: 391, endPoint x: 521, endPoint y: 373, distance: 188.3
click at [521, 373] on div "Change Image Size: 1200 x 800 px / Image formats: jpg, png / 5MB Max. Item name…" at bounding box center [603, 500] width 799 height 630
drag, startPoint x: 716, startPoint y: 381, endPoint x: 498, endPoint y: 350, distance: 220.1
click at [498, 350] on div "Change Image Size: 1200 x 800 px / Image formats: jpg, png / 5MB Max. Item name…" at bounding box center [603, 500] width 799 height 630
click at [516, 68] on span "Sections" at bounding box center [507, 72] width 40 height 17
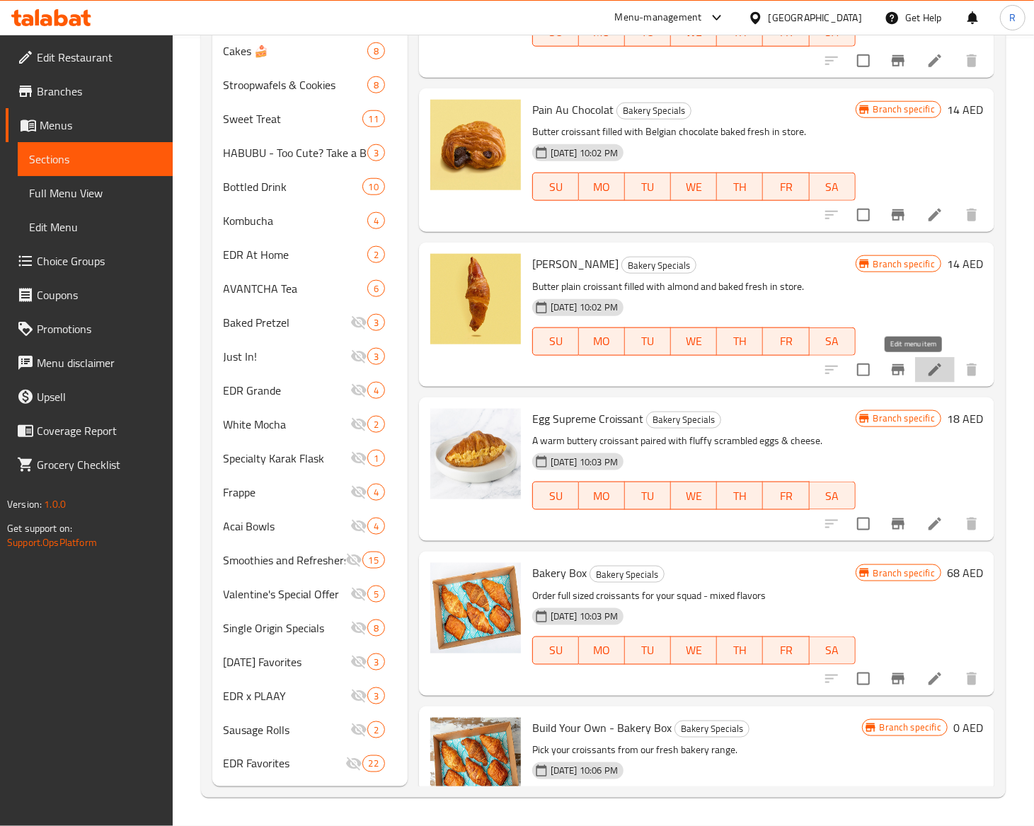
click at [928, 367] on icon at bounding box center [934, 370] width 13 height 13
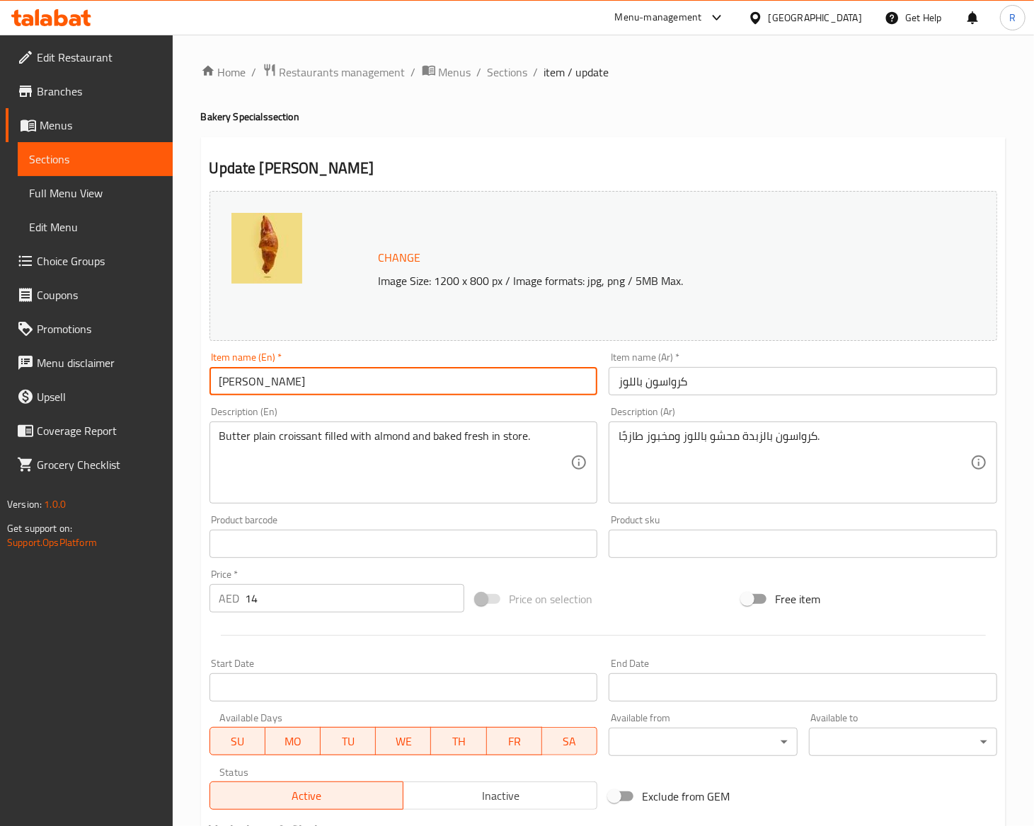
drag, startPoint x: 311, startPoint y: 382, endPoint x: 57, endPoint y: 357, distance: 255.3
click at [57, 357] on div "Edit Restaurant Branches Menus Sections Full Menu View Edit Menu Choice Groups …" at bounding box center [517, 528] width 1034 height 986
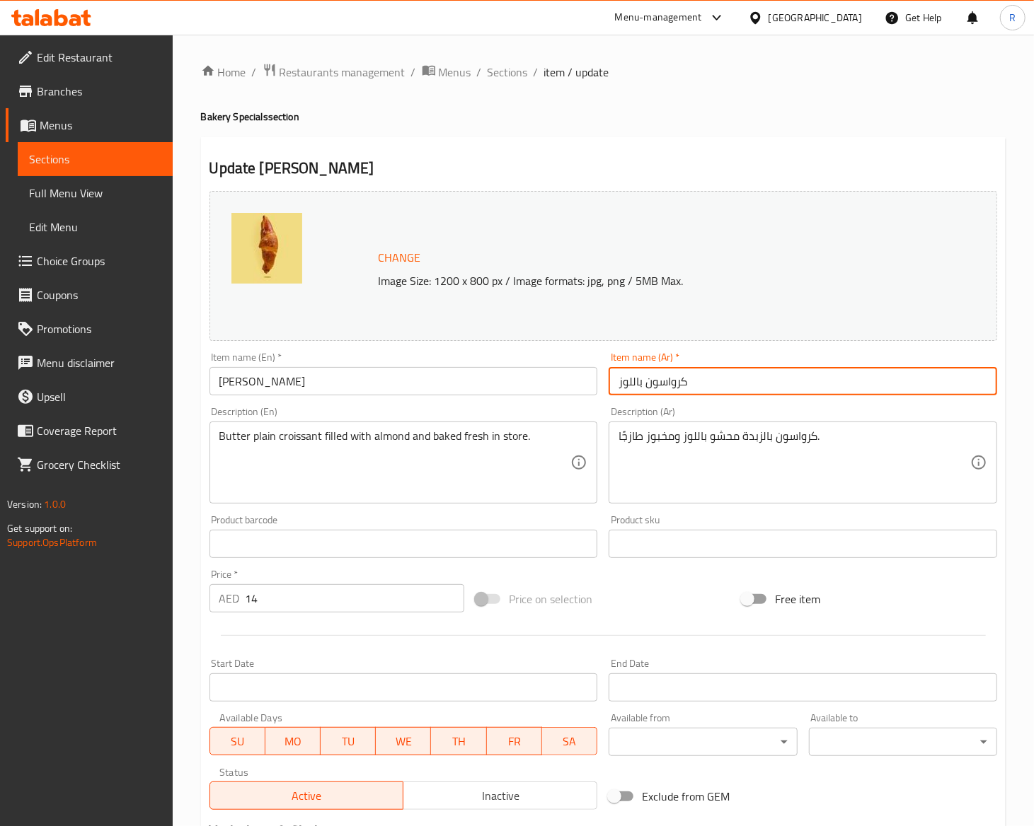
click at [700, 393] on input "كرواسون باللوز" at bounding box center [802, 381] width 388 height 28
click at [504, 68] on span "Sections" at bounding box center [507, 72] width 40 height 17
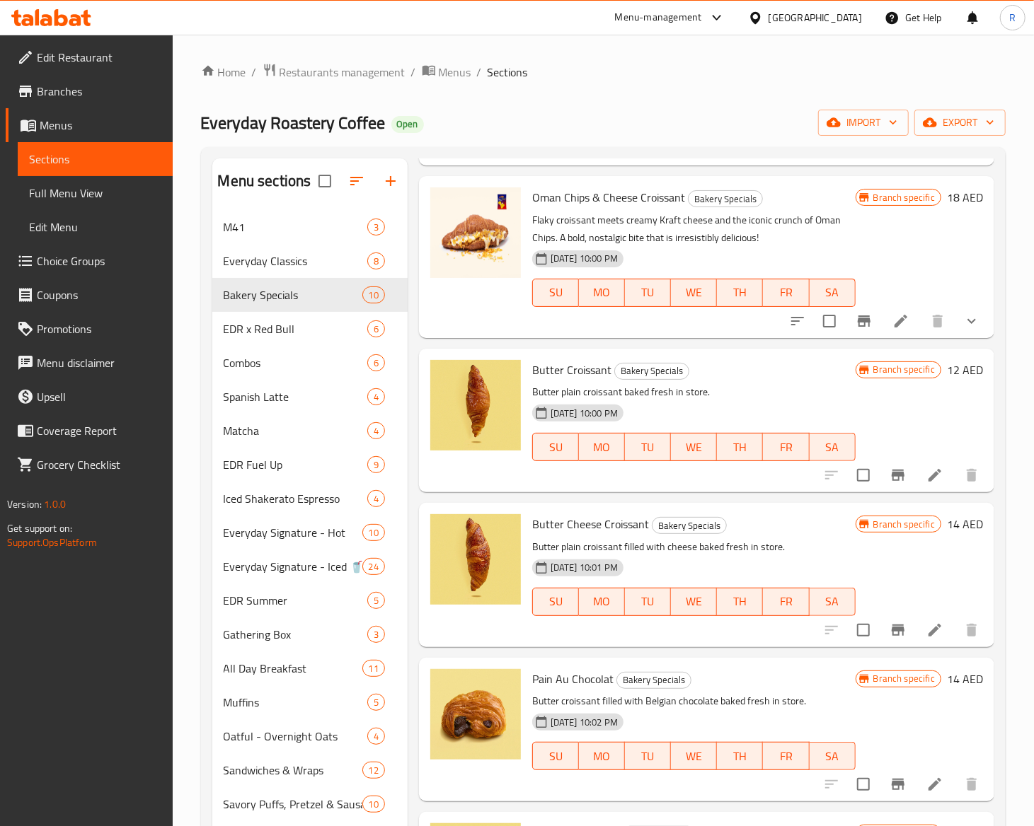
scroll to position [788, 0]
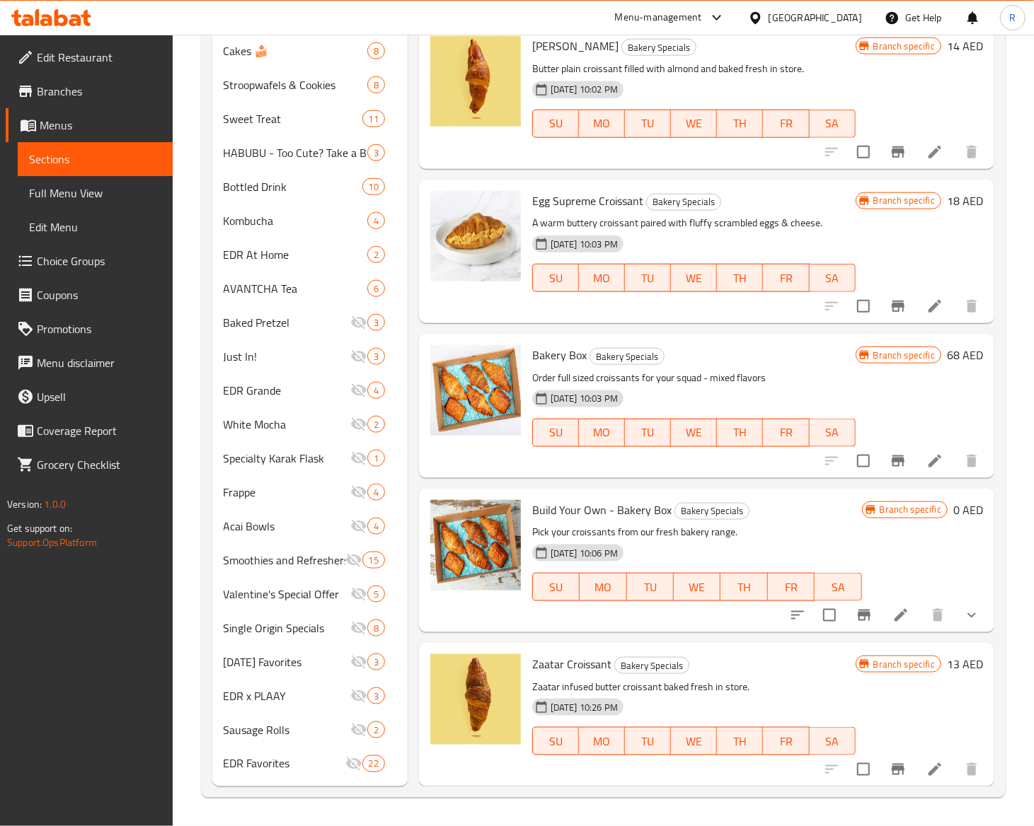
click at [915, 316] on li at bounding box center [935, 306] width 40 height 25
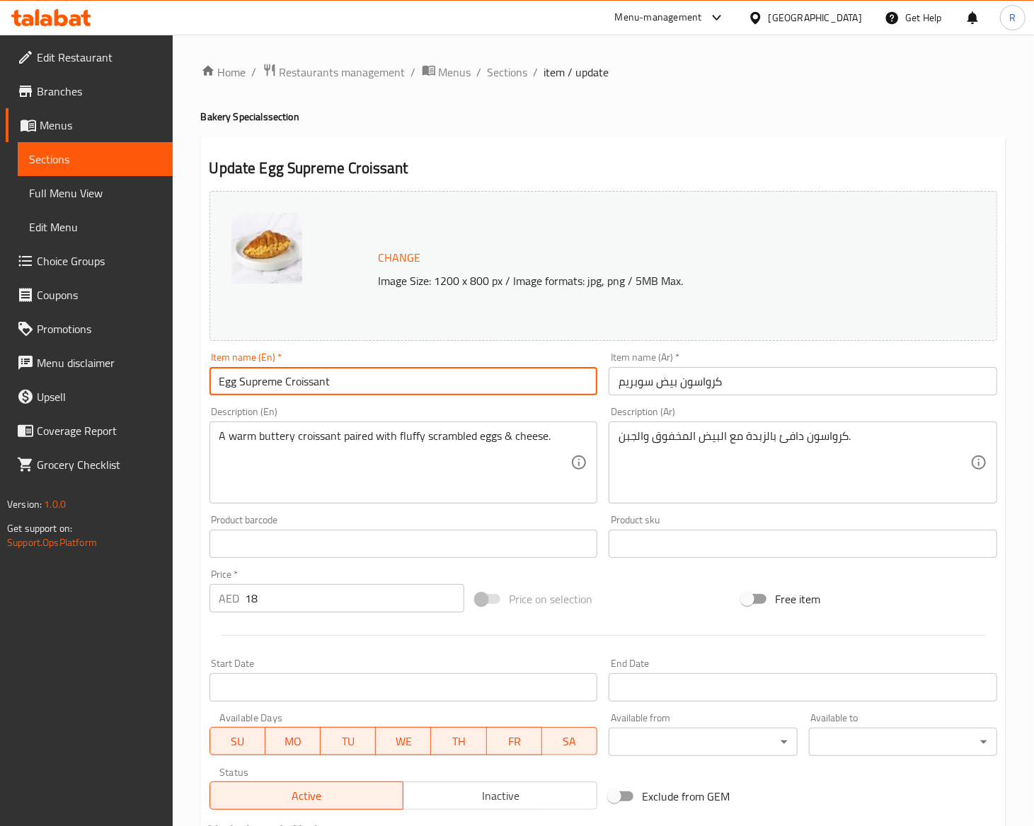
drag, startPoint x: 368, startPoint y: 382, endPoint x: -2, endPoint y: 354, distance: 371.1
click at [0, 354] on html "​ Menu-management United Arab Emirates Get Help R Edit Restaurant Branches Menu…" at bounding box center [517, 413] width 1034 height 826
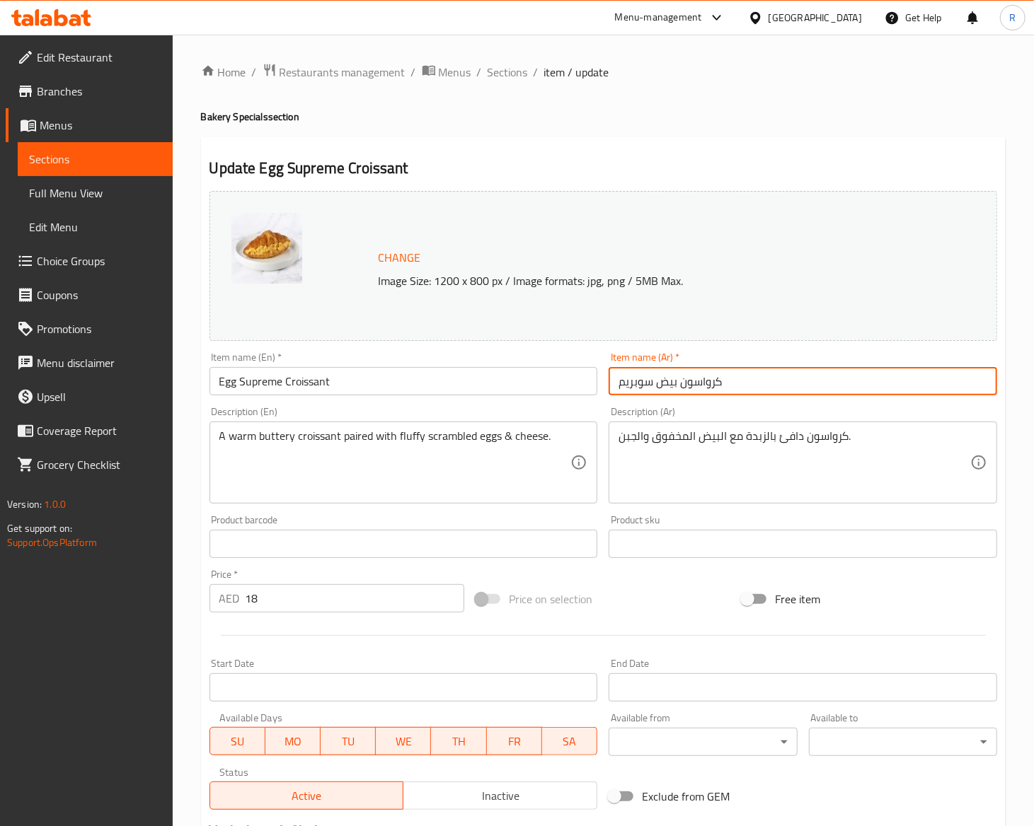
drag, startPoint x: 725, startPoint y: 371, endPoint x: 508, endPoint y: 364, distance: 216.6
click at [508, 364] on div "Change Image Size: 1200 x 800 px / Image formats: jpg, png / 5MB Max. Item name…" at bounding box center [603, 500] width 799 height 630
click at [496, 71] on span "Sections" at bounding box center [507, 72] width 40 height 17
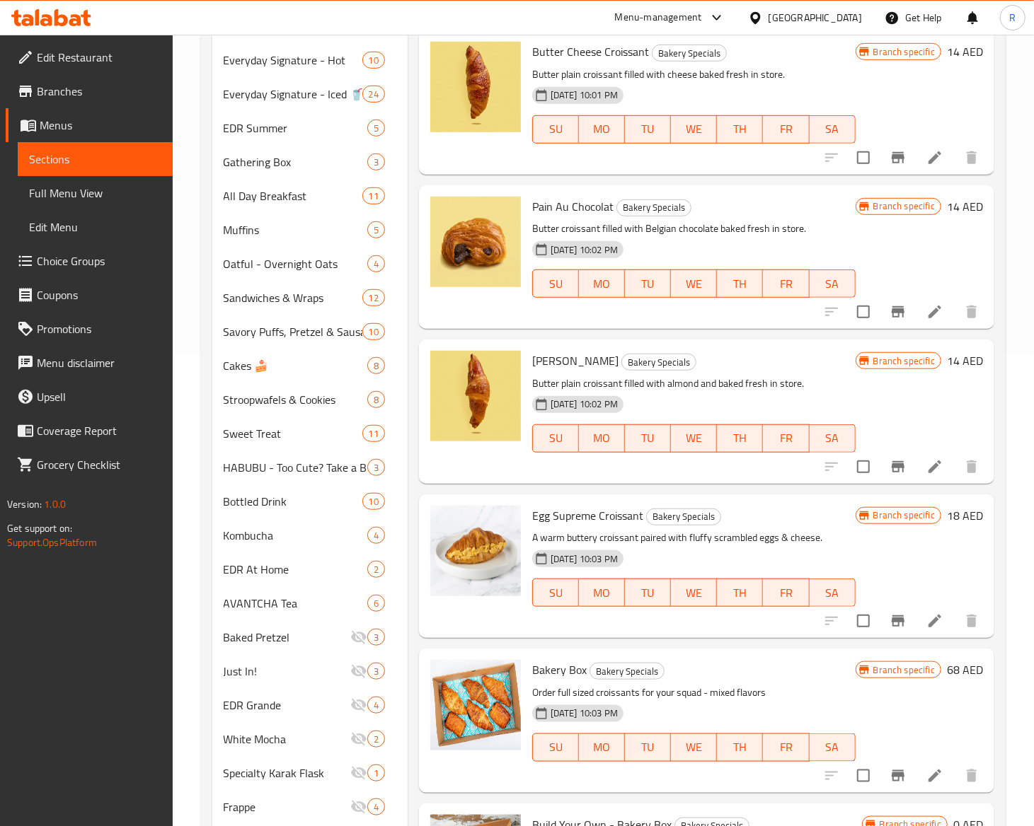
scroll to position [788, 0]
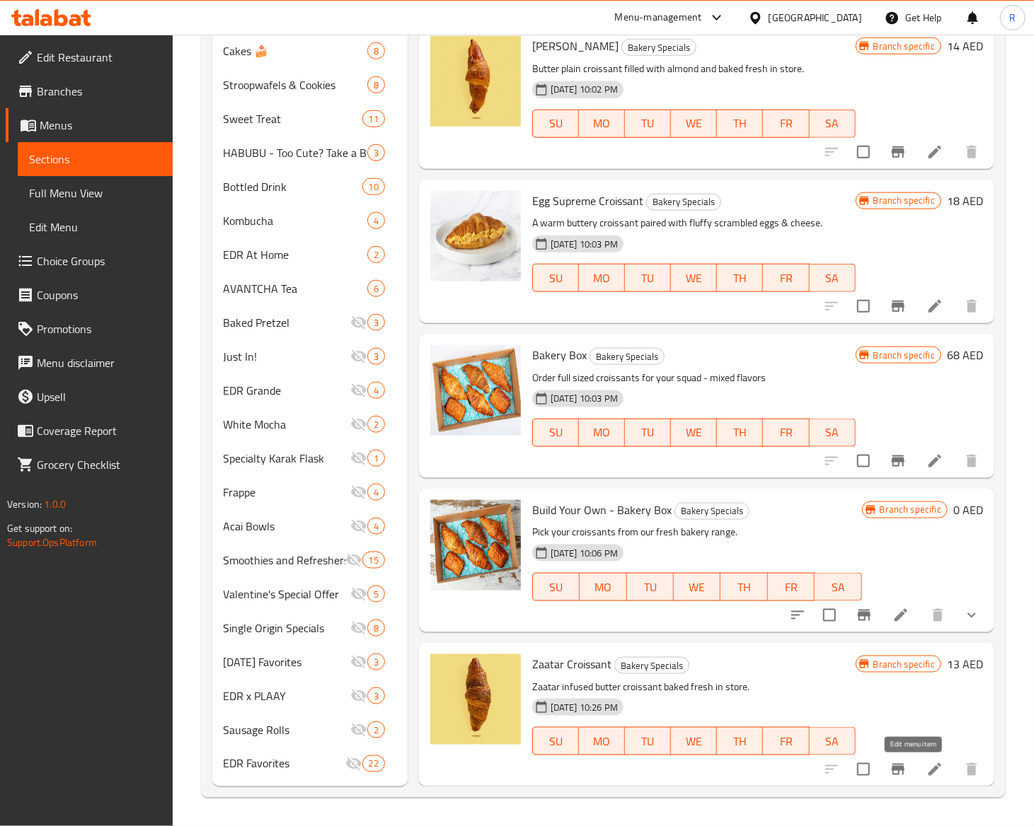
click at [926, 769] on icon at bounding box center [934, 769] width 17 height 17
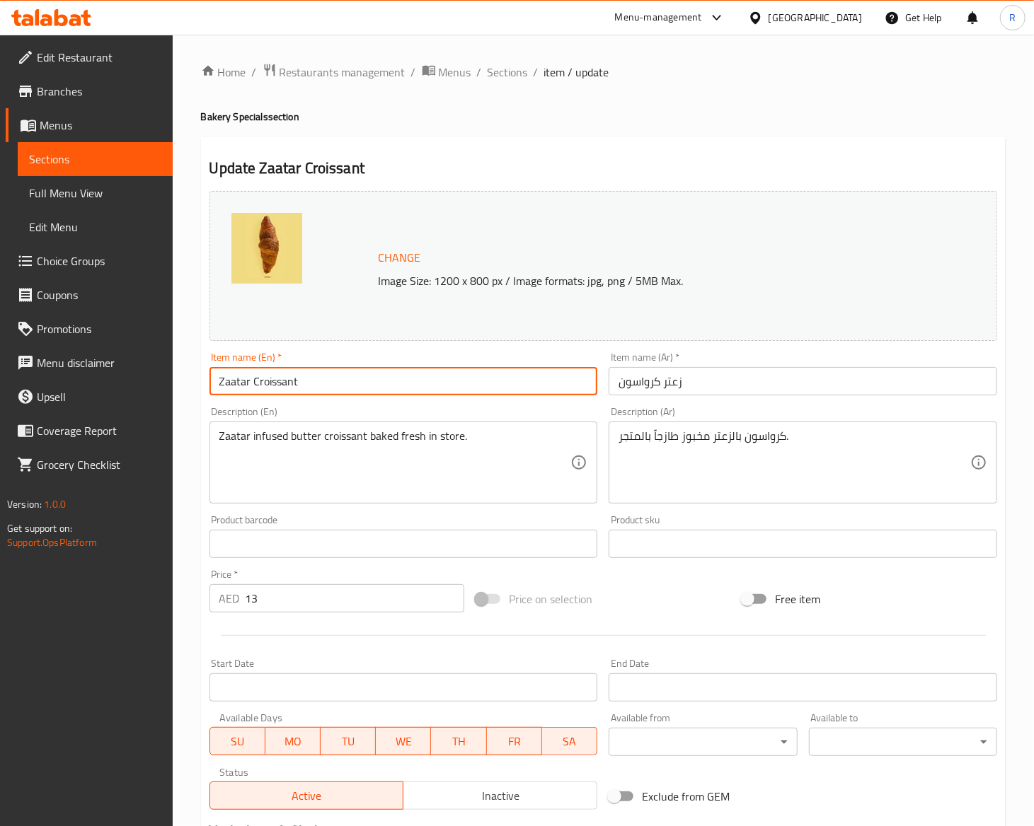
drag, startPoint x: 311, startPoint y: 387, endPoint x: -2, endPoint y: 246, distance: 343.6
click at [0, 246] on html "​ Menu-management United Arab Emirates Get Help R Edit Restaurant Branches Menu…" at bounding box center [517, 413] width 1034 height 826
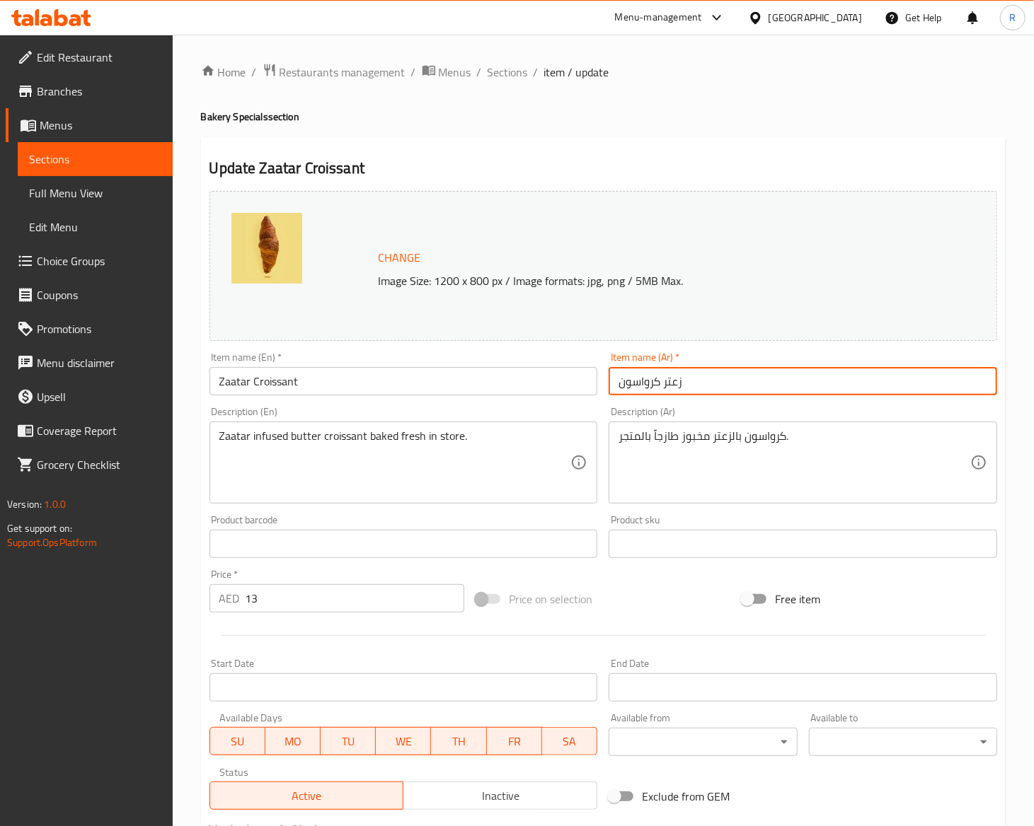
drag, startPoint x: 700, startPoint y: 385, endPoint x: 380, endPoint y: 282, distance: 336.7
click at [380, 282] on div "Change Image Size: 1200 x 800 px / Image formats: jpg, png / 5MB Max. Item name…" at bounding box center [603, 500] width 799 height 630
click at [512, 58] on div "Home / Restaurants management / Menus / Sections / item / update Bakery Special…" at bounding box center [603, 528] width 861 height 986
click at [512, 81] on span "Sections" at bounding box center [507, 72] width 40 height 17
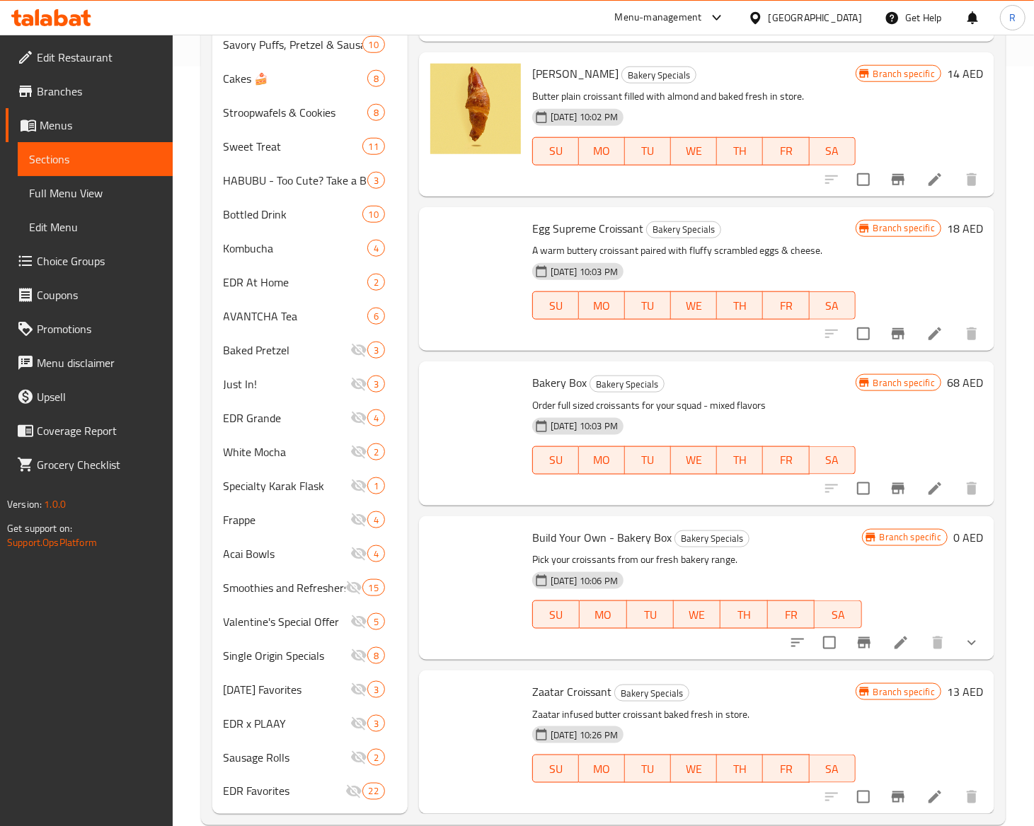
scroll to position [788, 0]
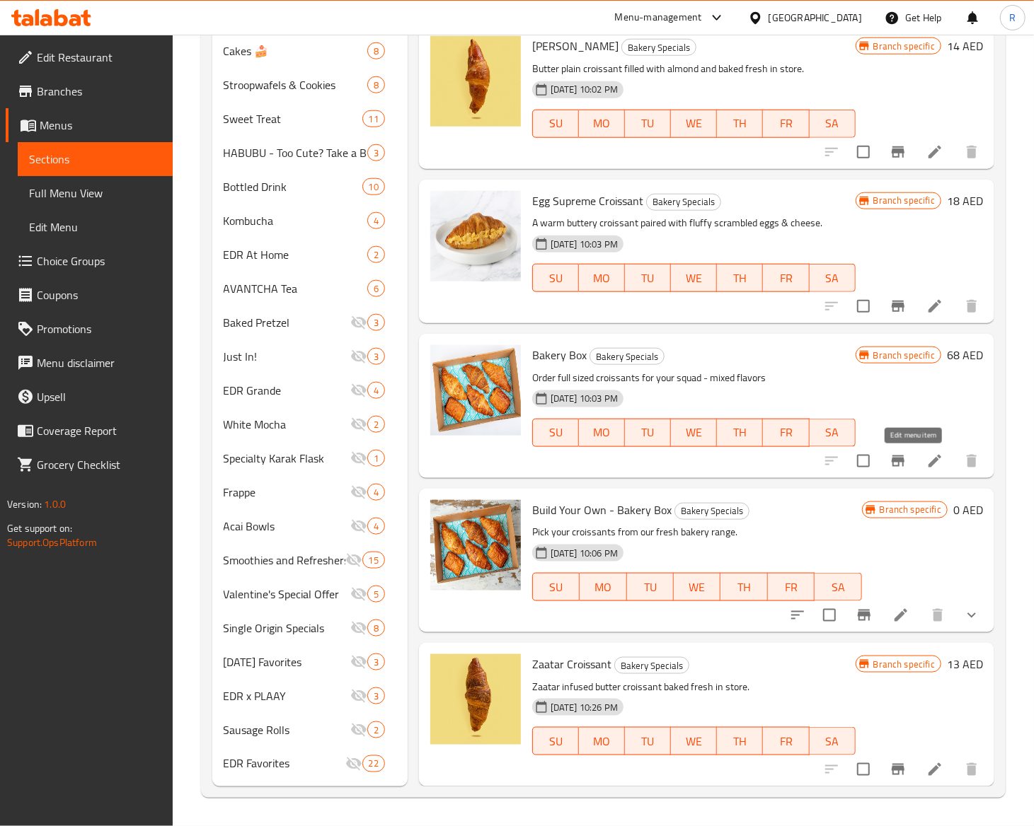
click at [926, 458] on icon at bounding box center [934, 461] width 17 height 17
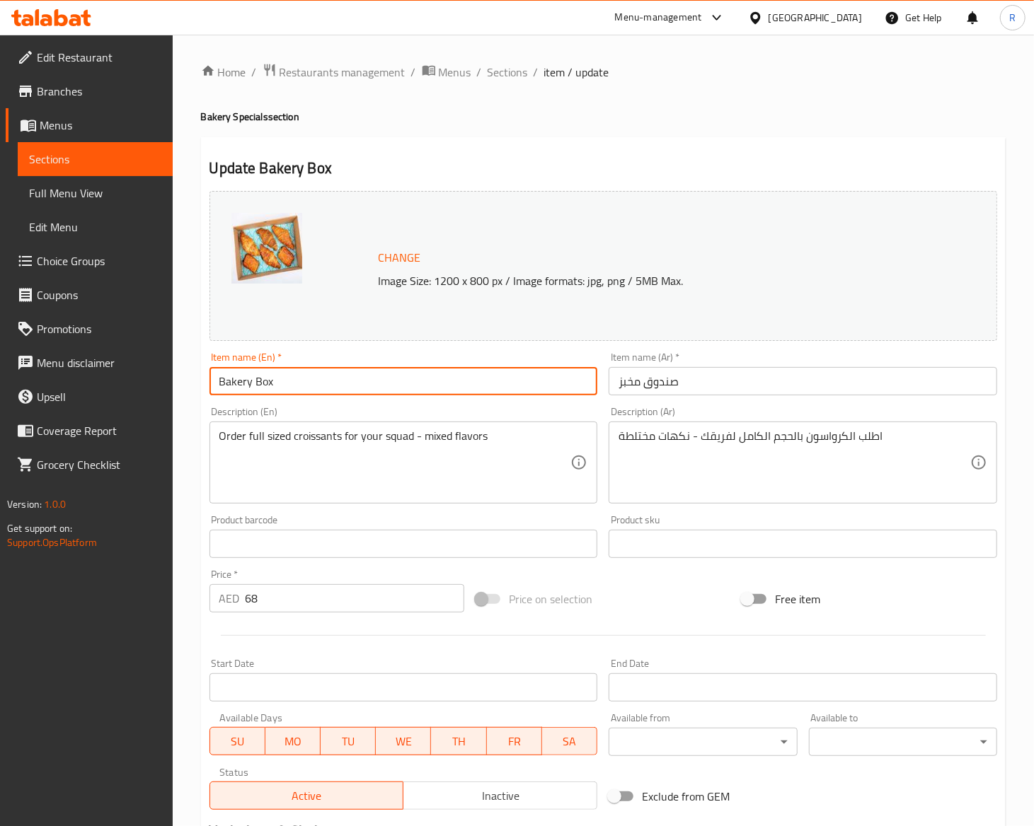
drag, startPoint x: 292, startPoint y: 384, endPoint x: -2, endPoint y: 347, distance: 296.6
click at [0, 347] on html "​ Menu-management United Arab Emirates Get Help R Edit Restaurant Branches Menu…" at bounding box center [517, 413] width 1034 height 826
click at [703, 396] on input "صندوق مخبز" at bounding box center [802, 381] width 388 height 28
click at [510, 67] on span "Sections" at bounding box center [507, 72] width 40 height 17
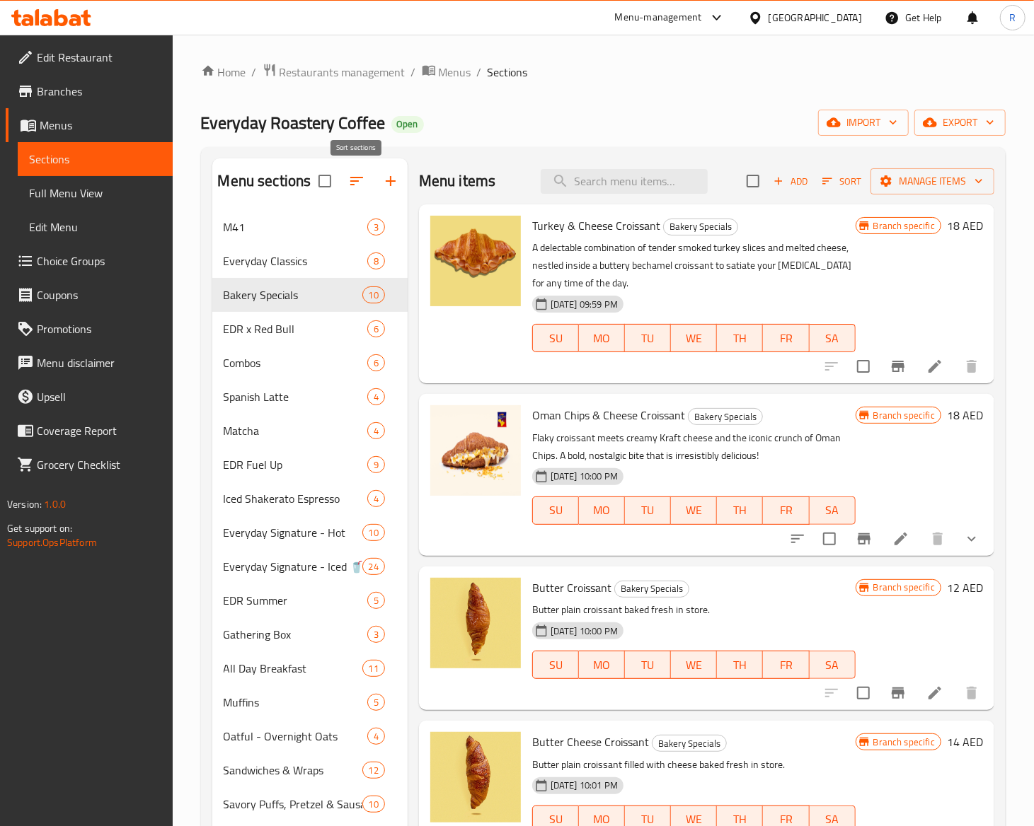
click at [355, 183] on icon "button" at bounding box center [356, 181] width 17 height 17
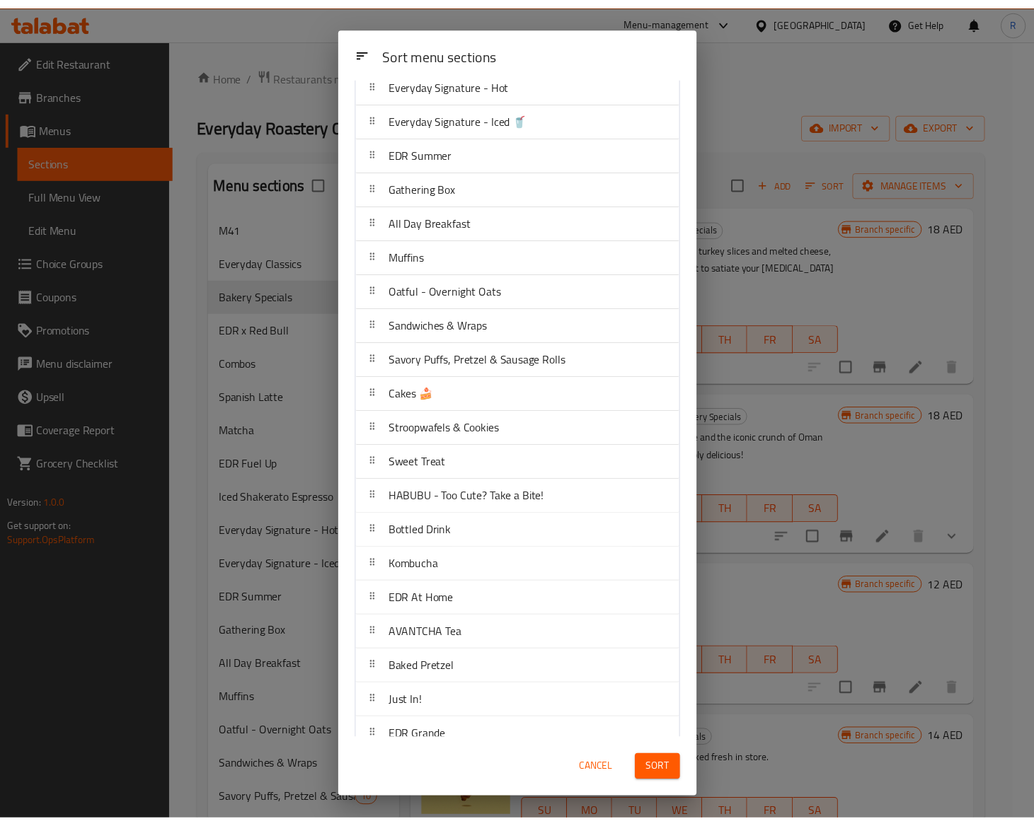
scroll to position [369, 0]
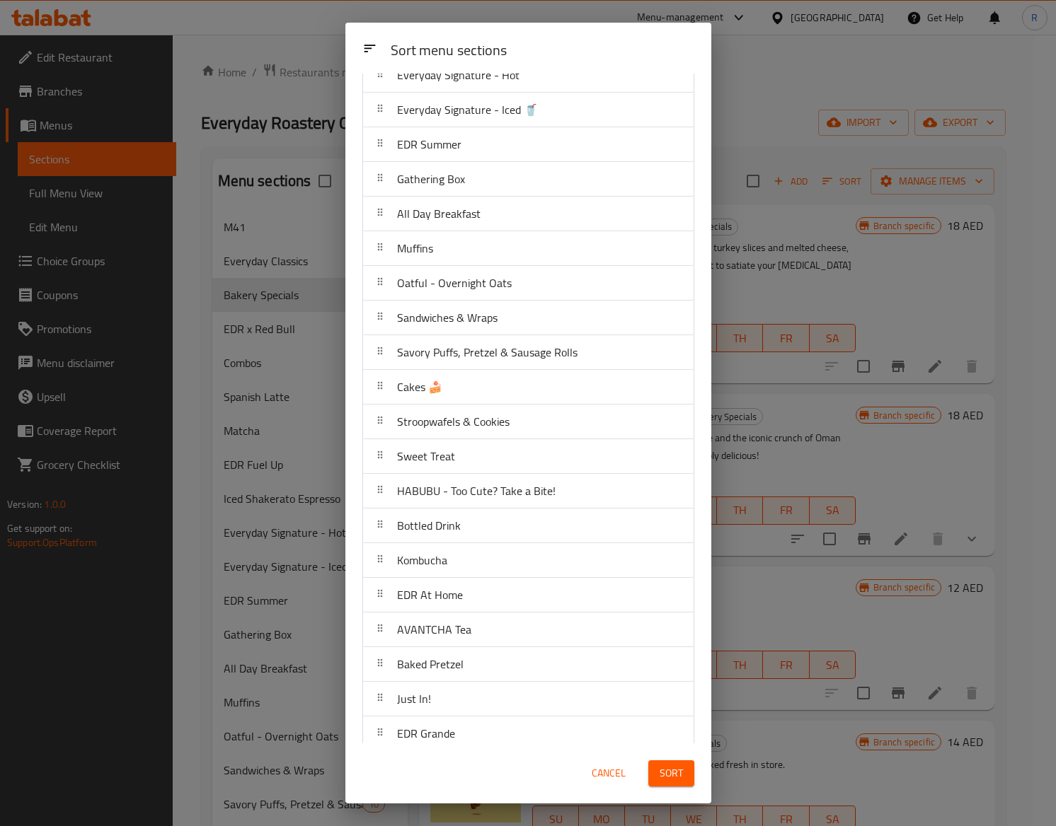
click at [680, 778] on span "Sort" at bounding box center [670, 774] width 23 height 18
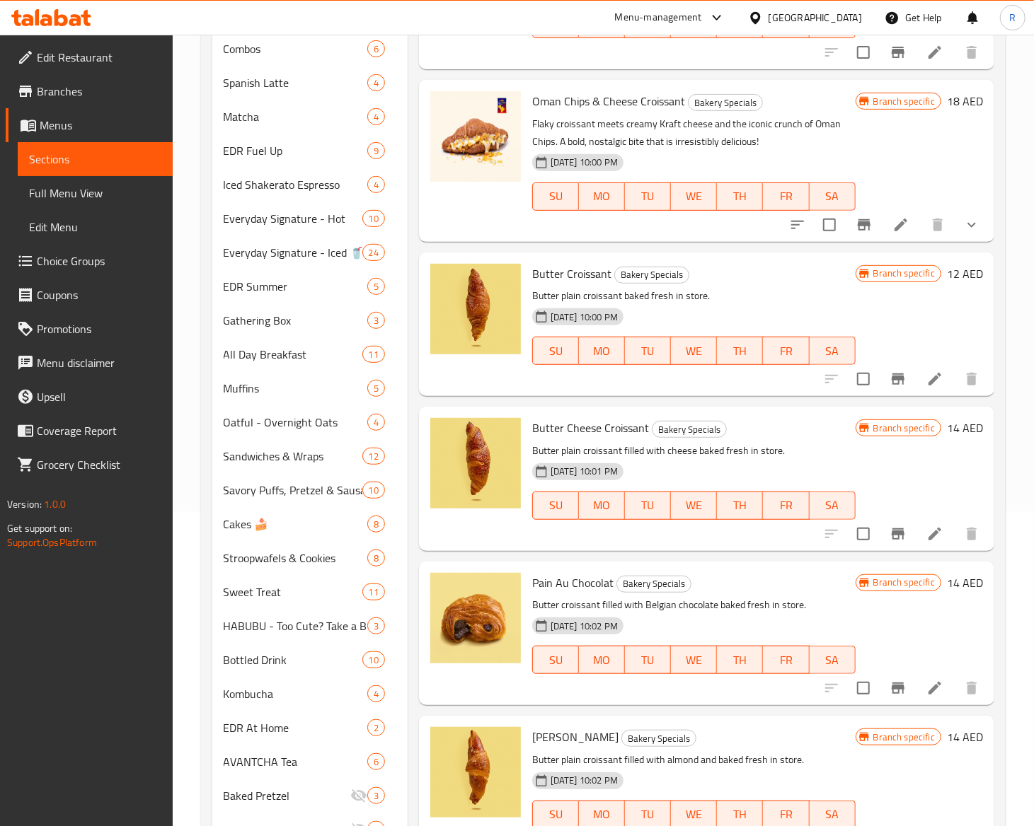
scroll to position [0, 0]
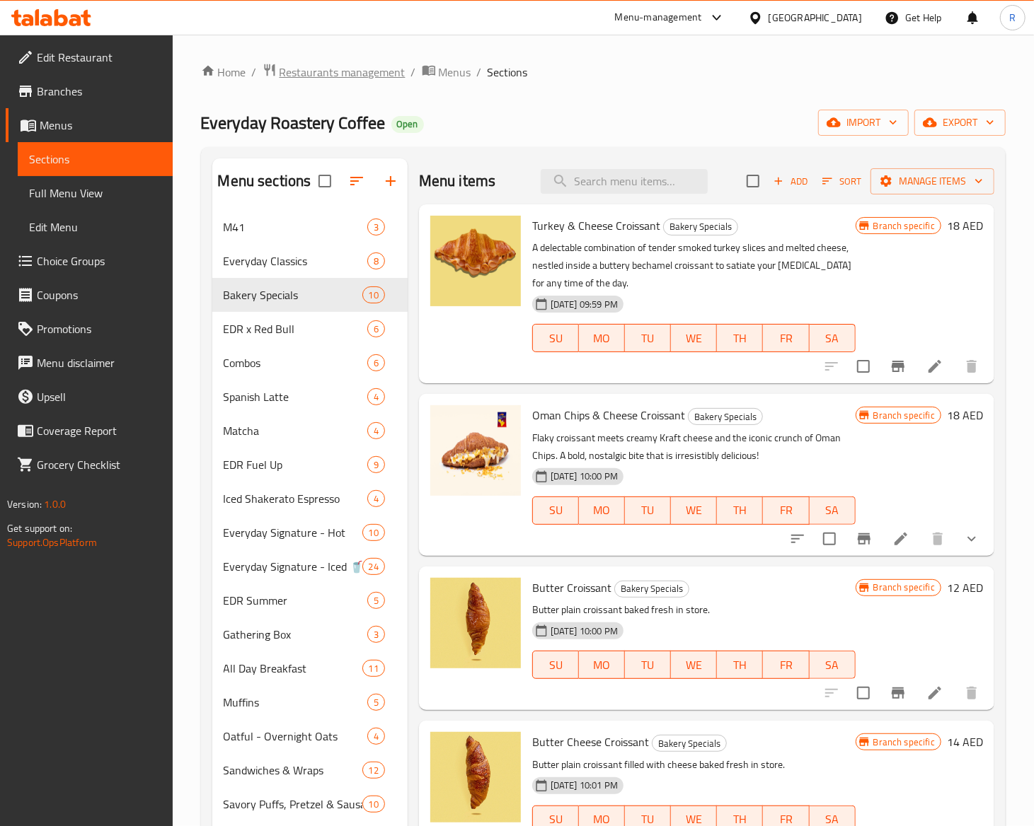
click at [359, 71] on span "Restaurants management" at bounding box center [342, 72] width 126 height 17
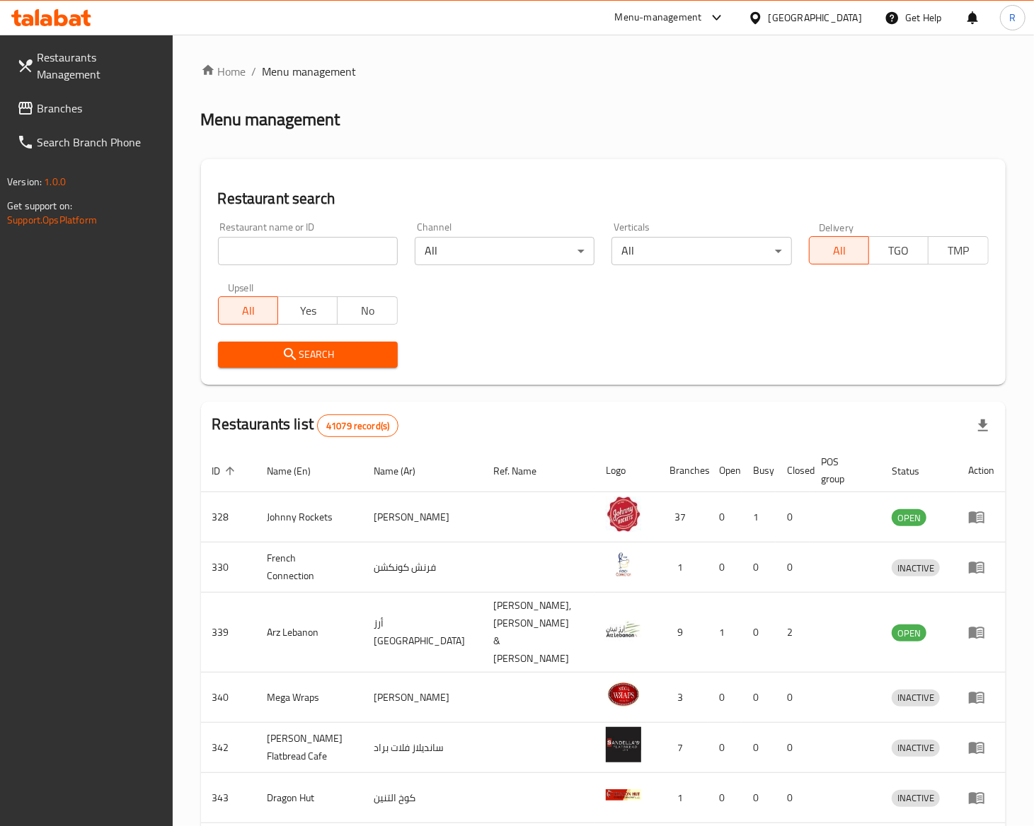
click at [321, 249] on input "search" at bounding box center [308, 251] width 180 height 28
type input "everyday roastery"
click button "Search" at bounding box center [308, 355] width 180 height 26
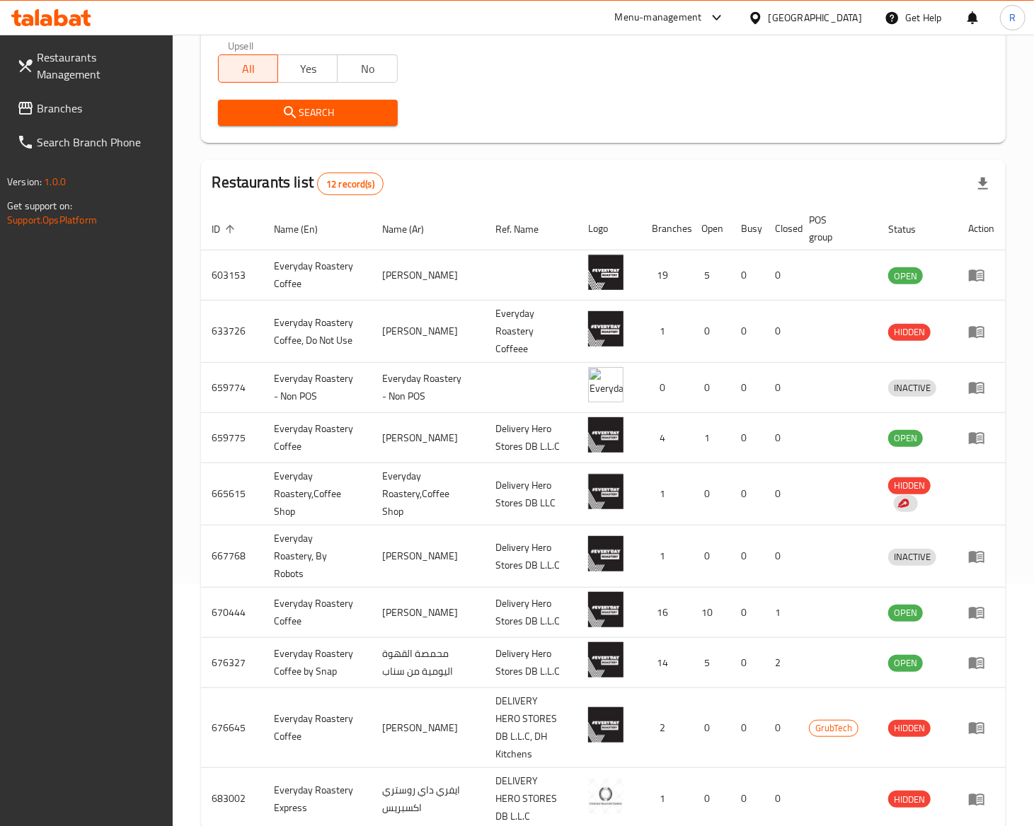
scroll to position [252, 0]
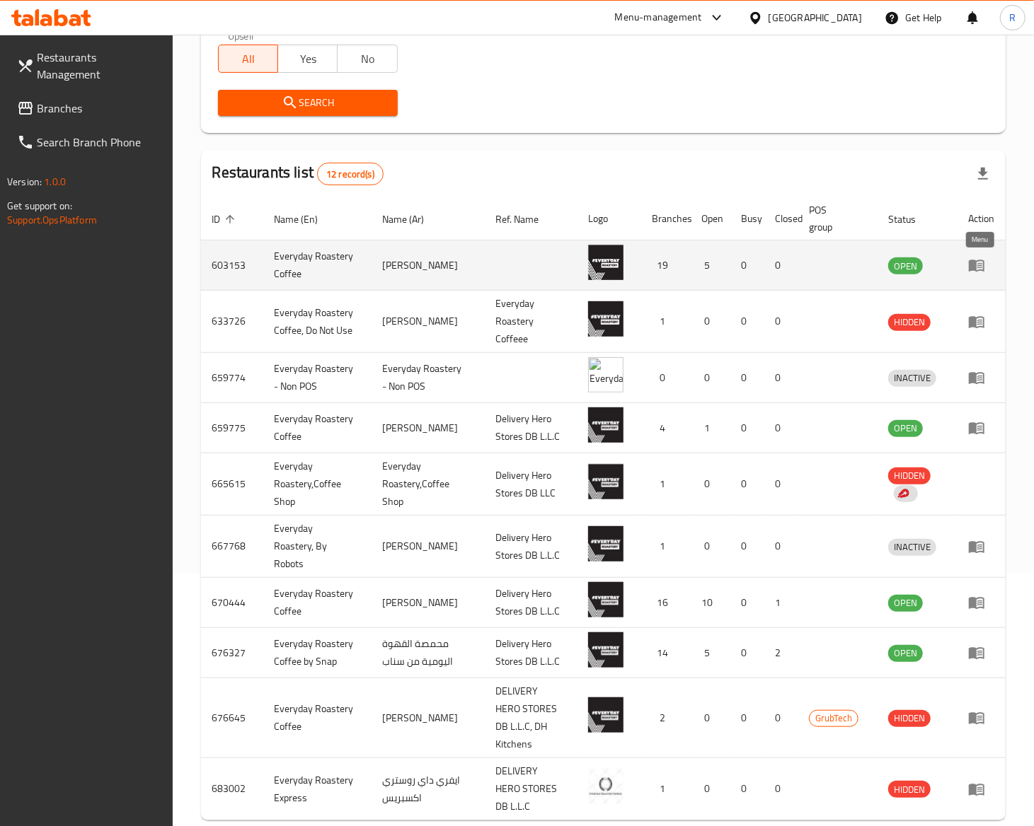
click at [980, 271] on icon "enhanced table" at bounding box center [977, 266] width 16 height 12
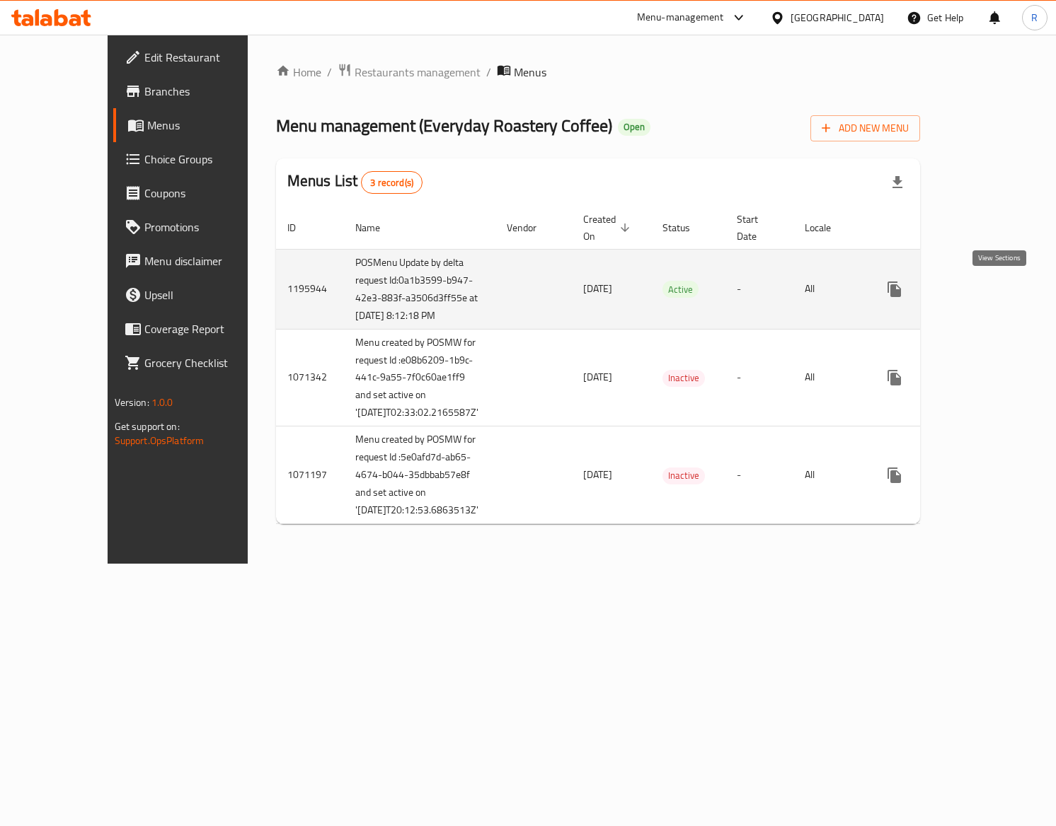
click at [1005, 294] on icon "enhanced table" at bounding box center [996, 289] width 17 height 17
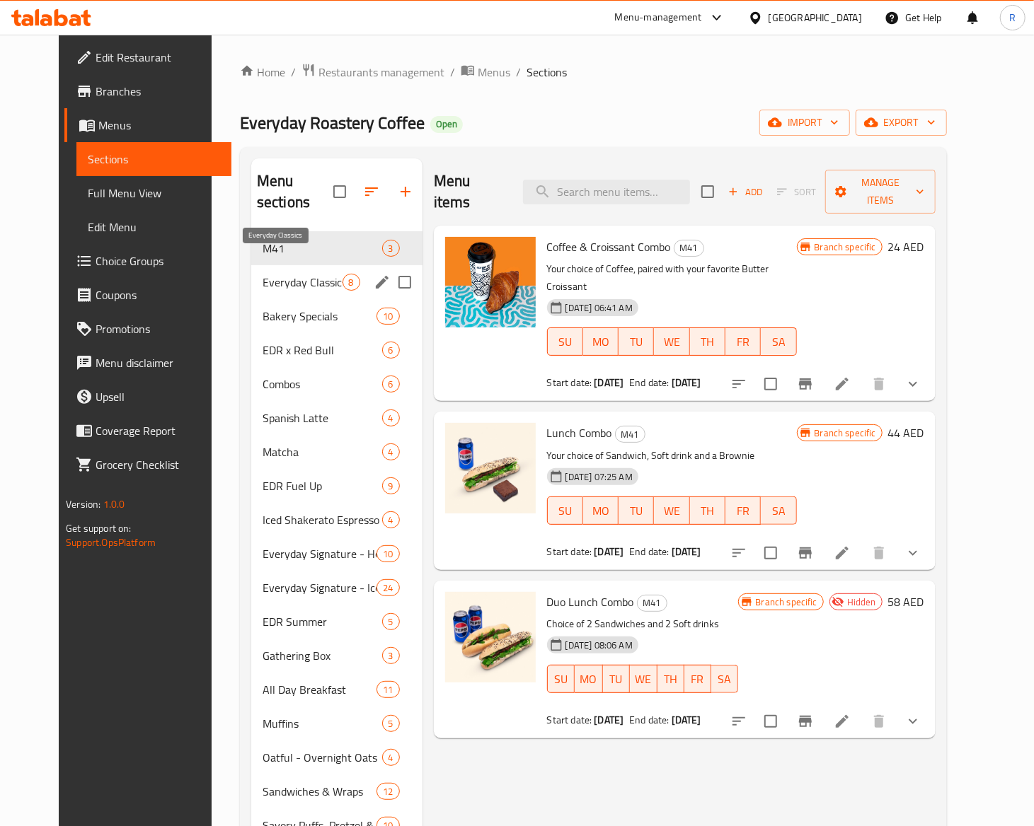
click at [265, 274] on span "Everyday Classics" at bounding box center [302, 282] width 80 height 17
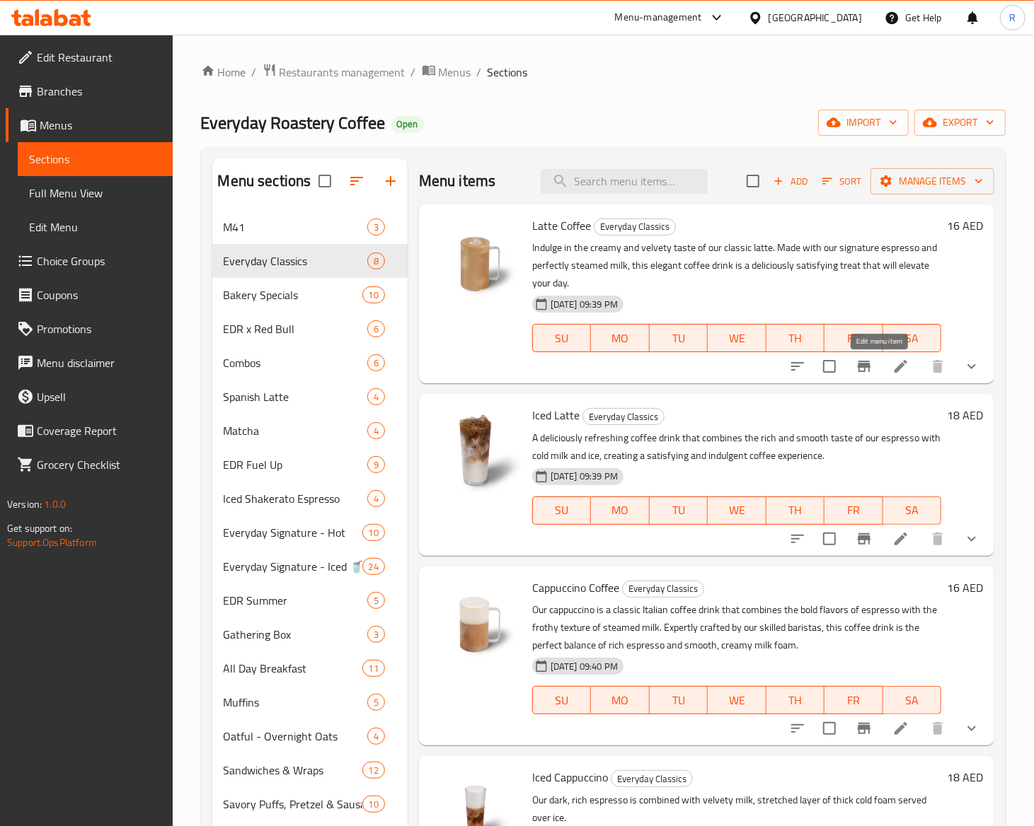
click at [892, 364] on icon at bounding box center [900, 366] width 17 height 17
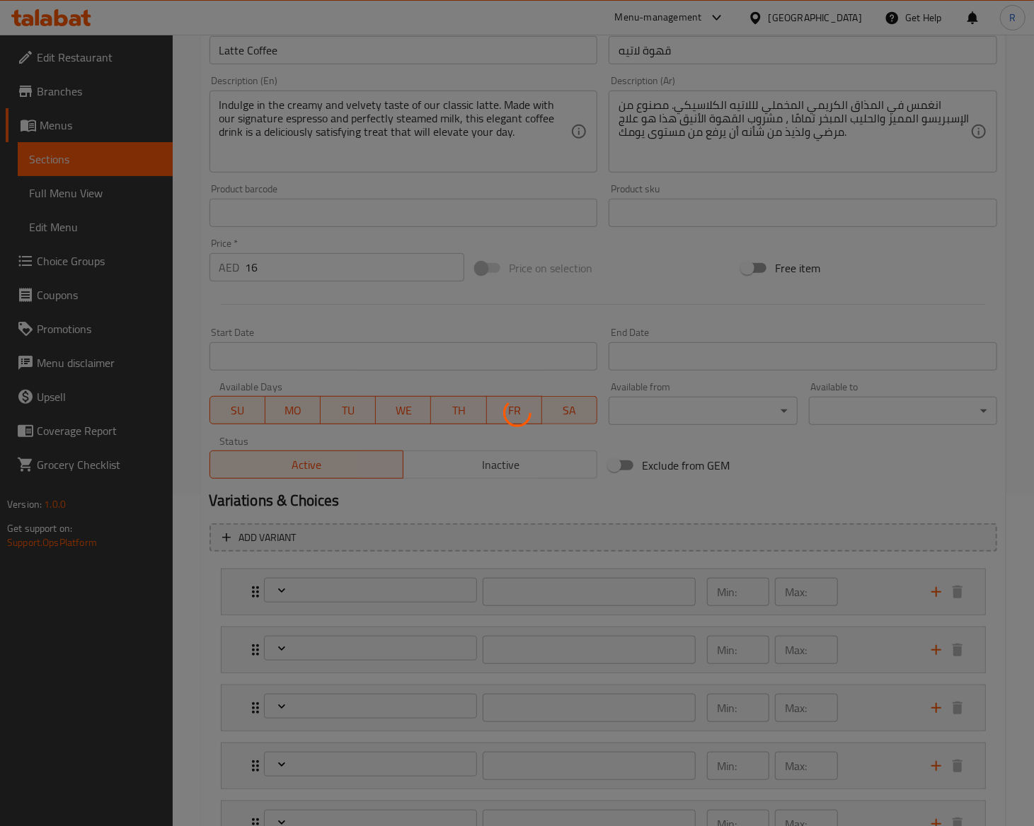
type input "اختيارك من الحجم"
type input "1"
type input "اختيارك من المزيج"
type input "1"
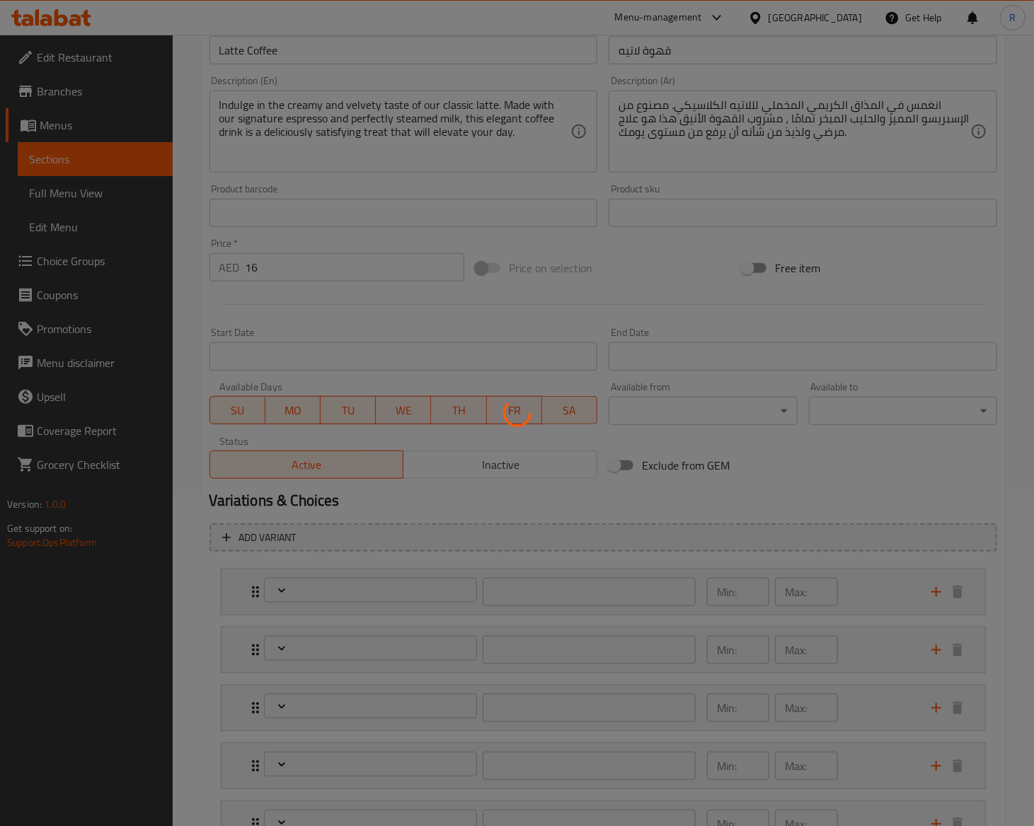
type input "1"
type input "اختيارك من الحليب"
type input "0"
type input "1"
type input "إضافات"
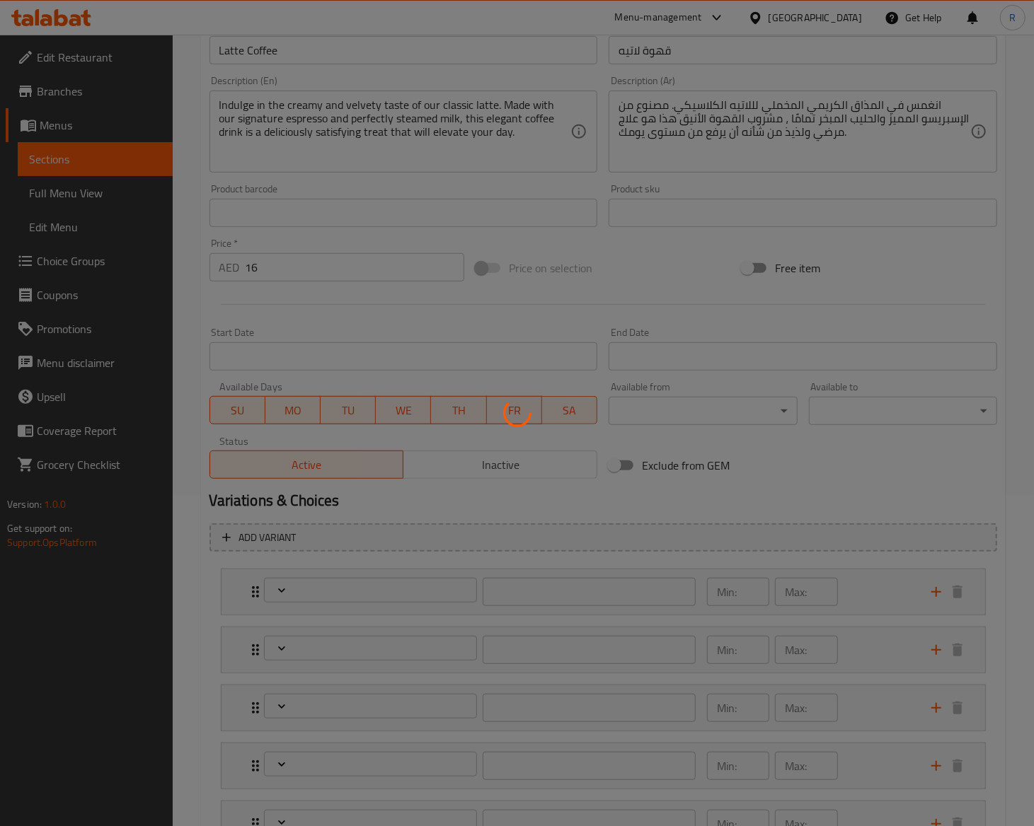
type input "0"
type input "5"
type input "اختيارك من السكر"
type input "1"
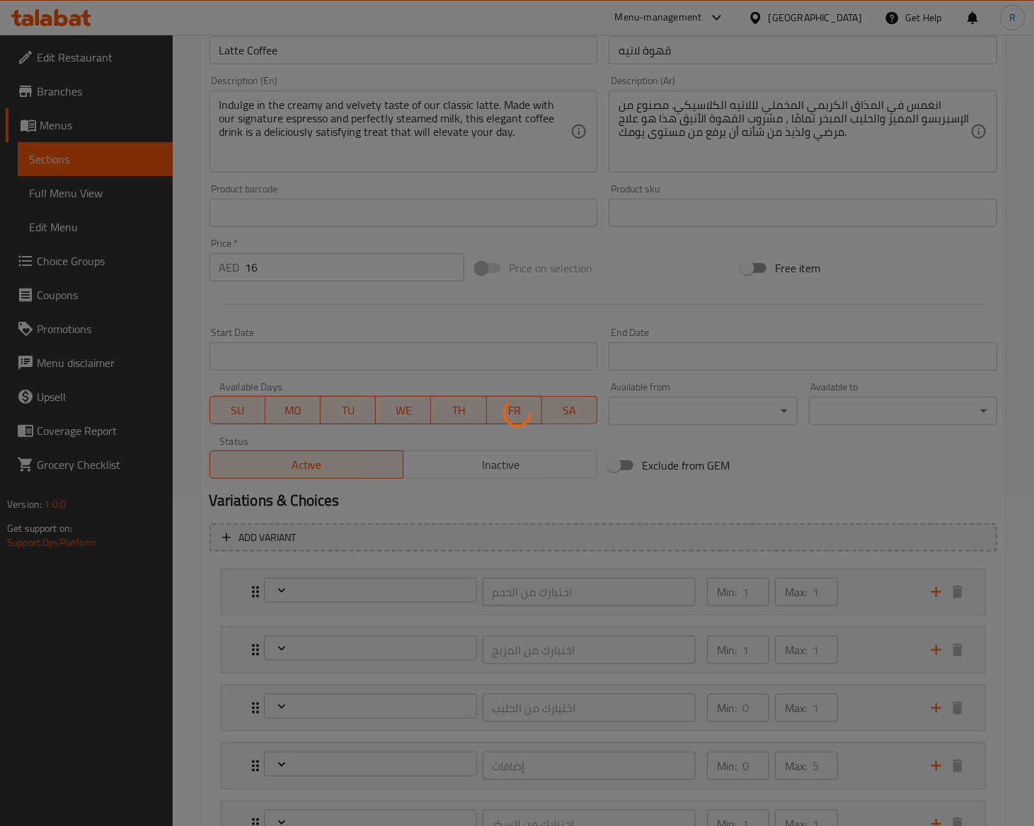
scroll to position [383, 0]
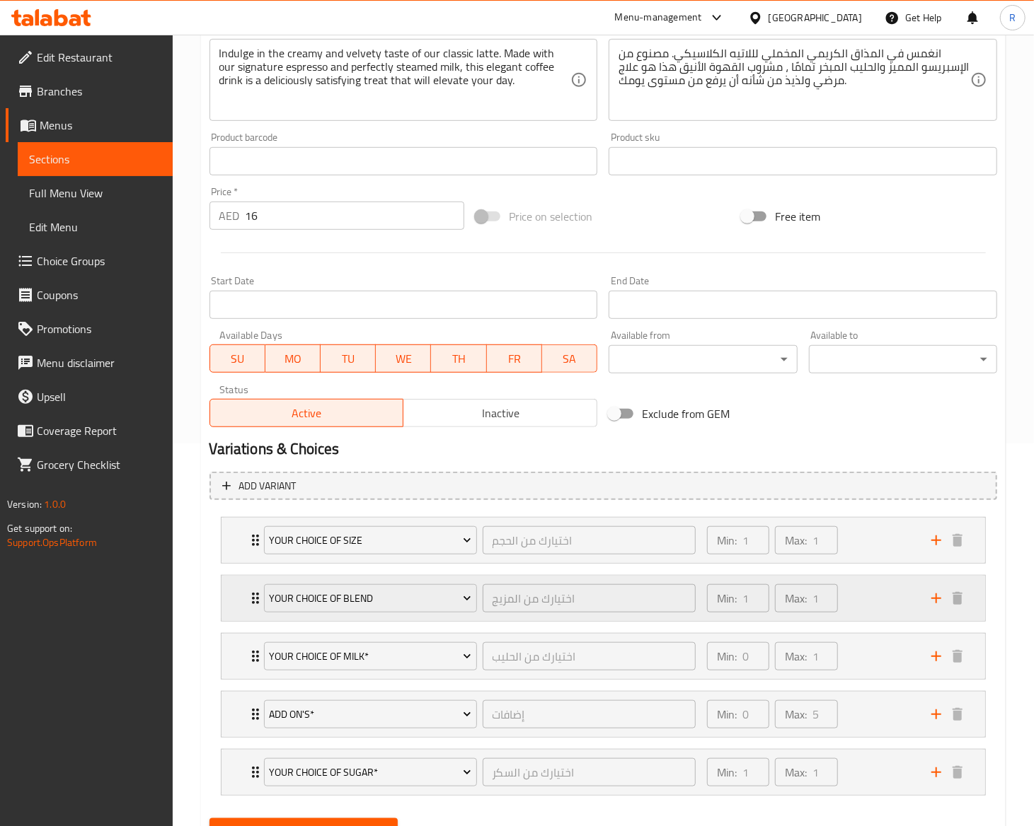
click at [243, 608] on div "Your Choice of Blend اختيارك من المزيج ​ Min: 1 ​ Max: 1 ​" at bounding box center [602, 598] width 763 height 45
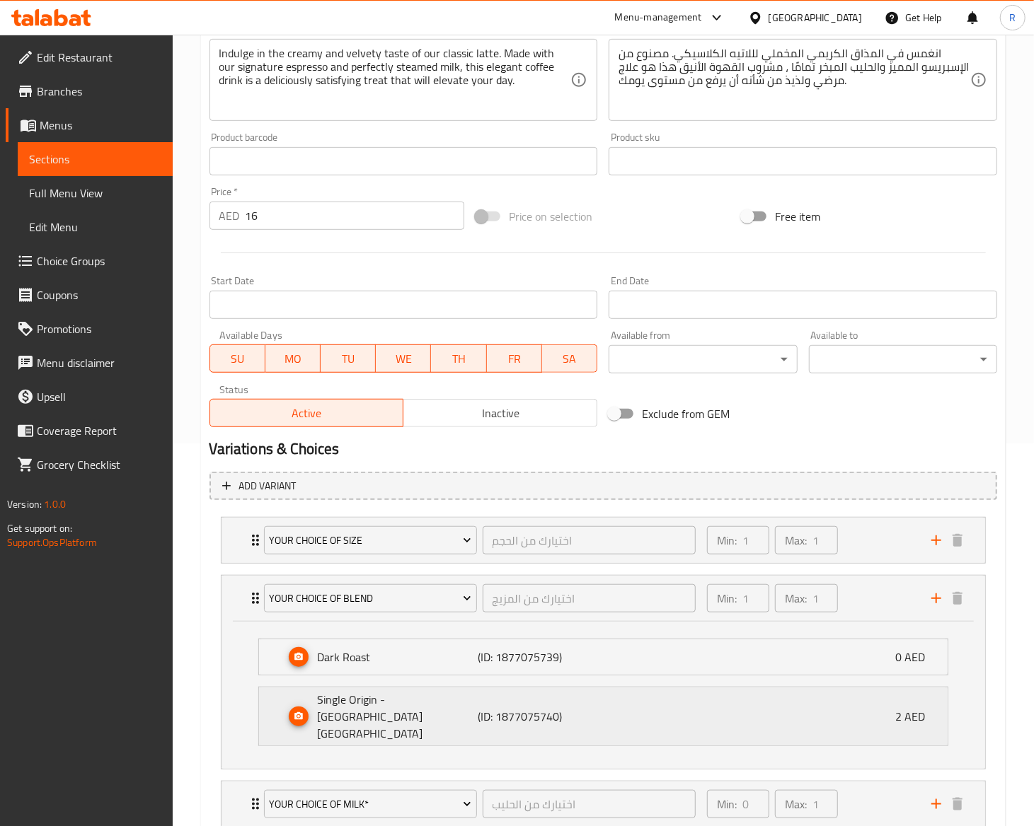
click at [358, 715] on p "Single Origin - Brazil San Antonio" at bounding box center [398, 716] width 161 height 51
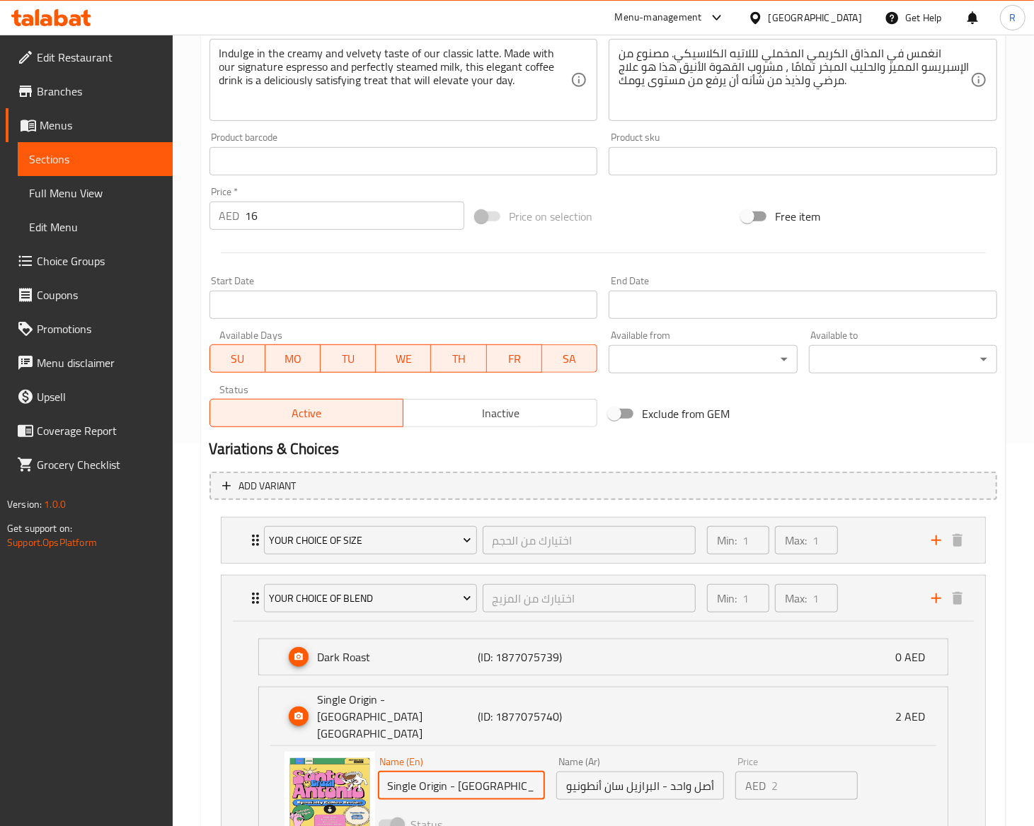
scroll to position [0, 11]
drag, startPoint x: 377, startPoint y: 769, endPoint x: 713, endPoint y: 750, distance: 336.6
click at [713, 751] on div "Name (En) Single Origin - Brazil San Antonio Name (En) Name (Ar) أصل واحد - الب…" at bounding box center [640, 797] width 536 height 93
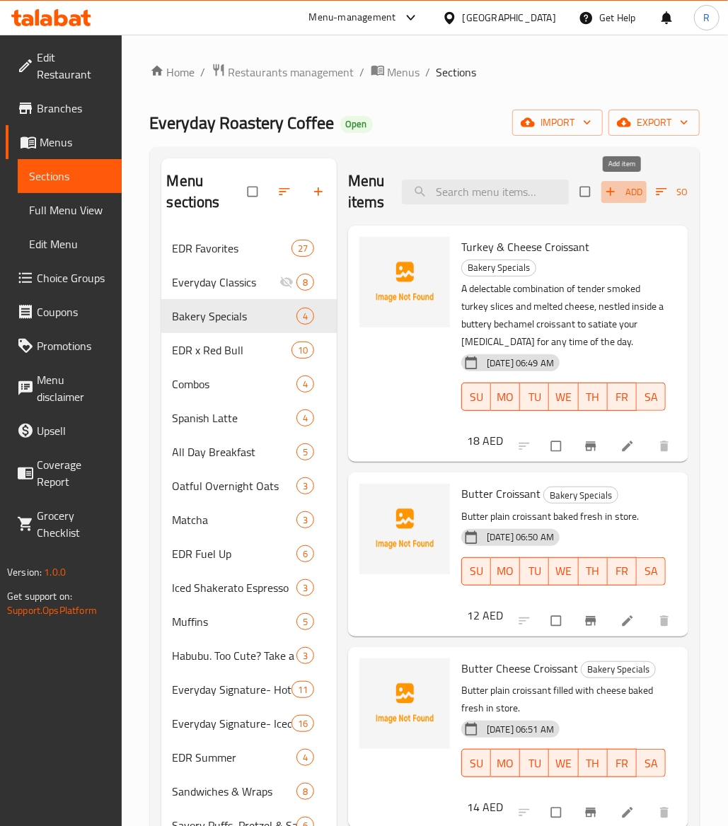
click at [633, 194] on span "Add" at bounding box center [624, 192] width 38 height 16
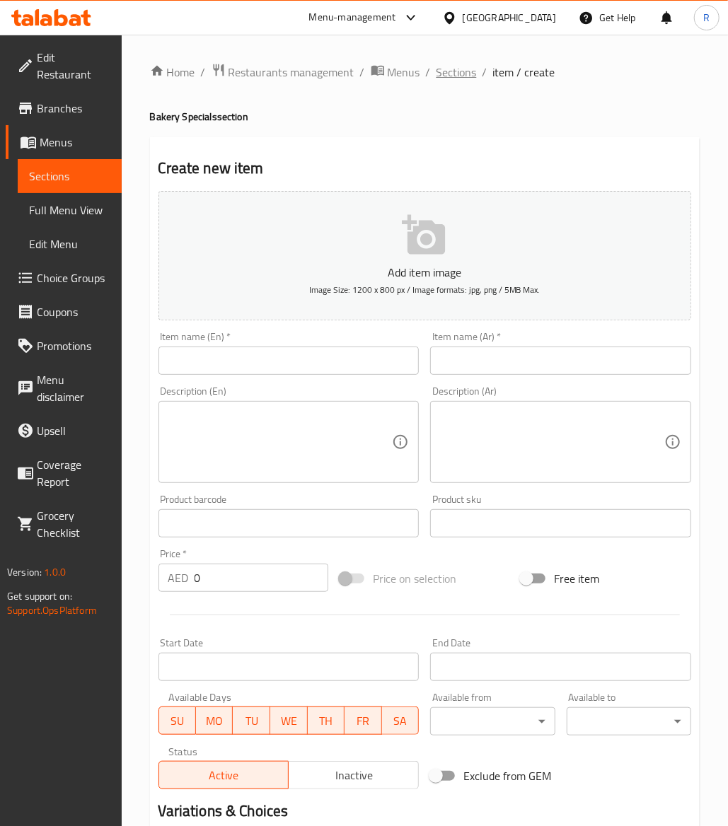
click at [454, 78] on span "Sections" at bounding box center [457, 72] width 40 height 17
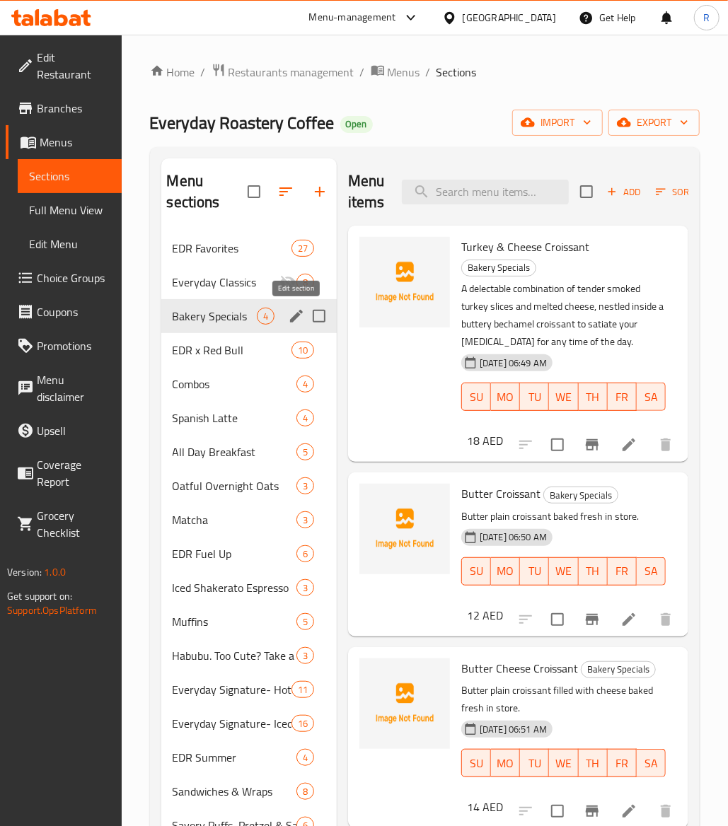
click at [291, 313] on icon "edit" at bounding box center [296, 316] width 17 height 17
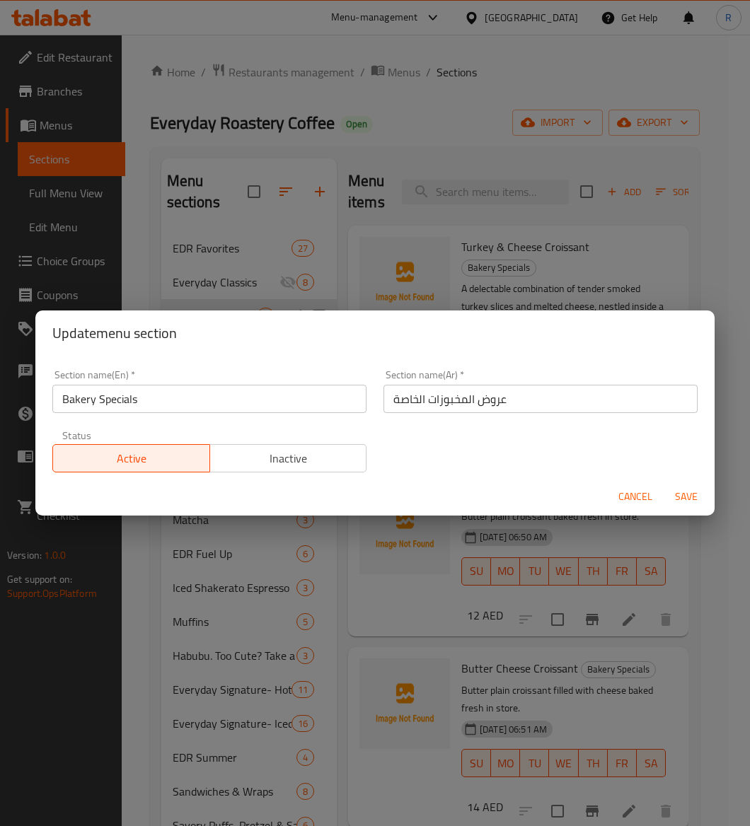
click at [291, 474] on div "Status Active Inactive" at bounding box center [209, 451] width 331 height 59
click at [307, 458] on span "Inactive" at bounding box center [289, 459] width 146 height 21
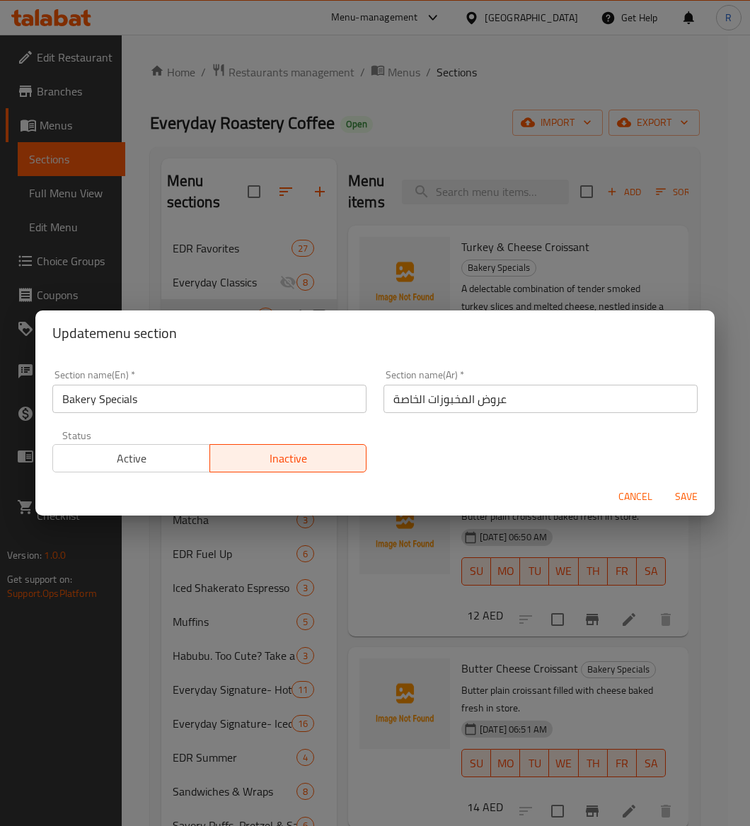
click at [679, 502] on span "Save" at bounding box center [686, 497] width 34 height 18
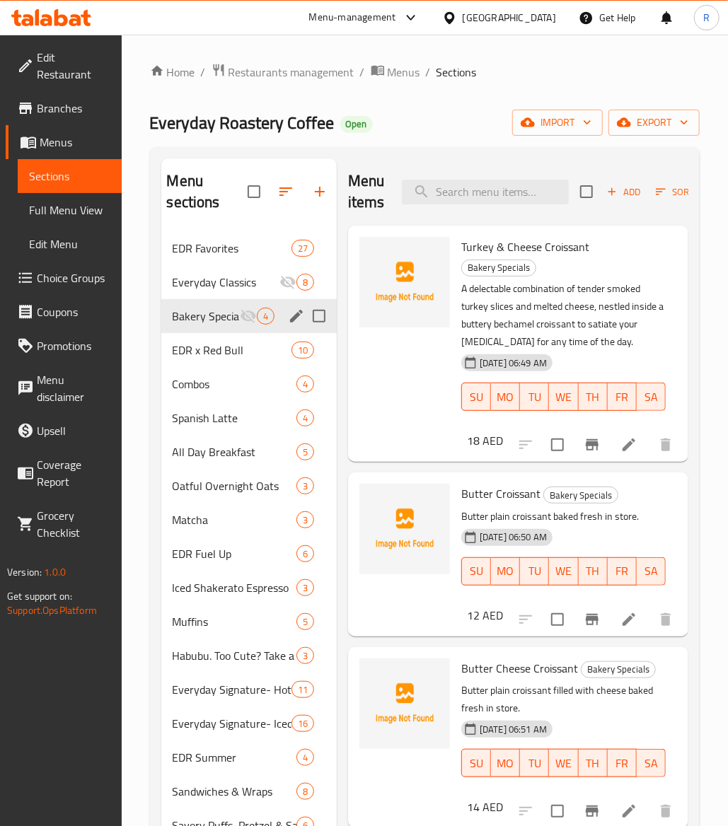
click at [618, 189] on span "Add" at bounding box center [624, 192] width 38 height 16
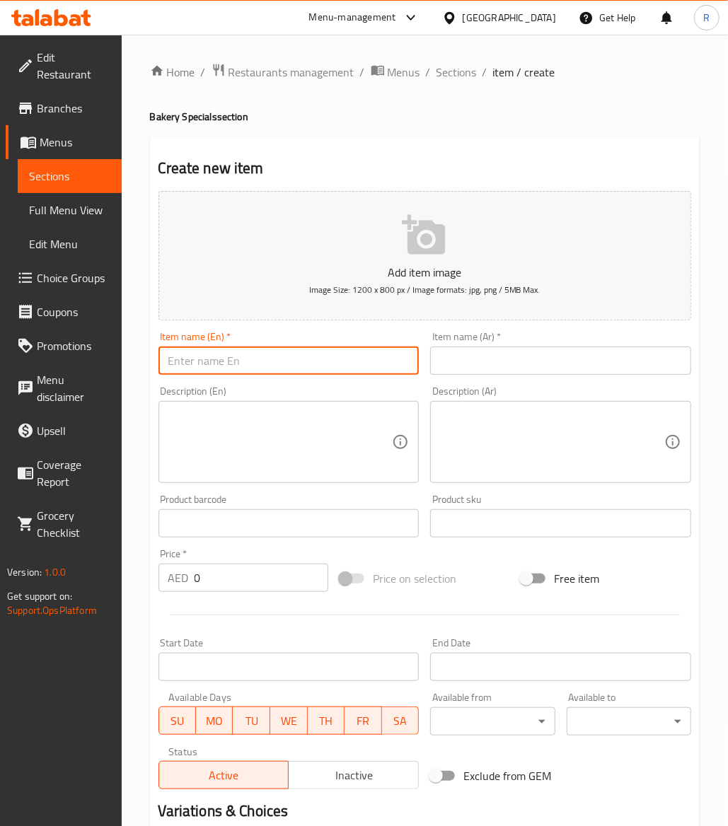
click at [176, 362] on input "text" at bounding box center [288, 361] width 261 height 28
paste input "[PERSON_NAME]"
type input "[PERSON_NAME]"
click at [477, 362] on input "text" at bounding box center [560, 361] width 261 height 28
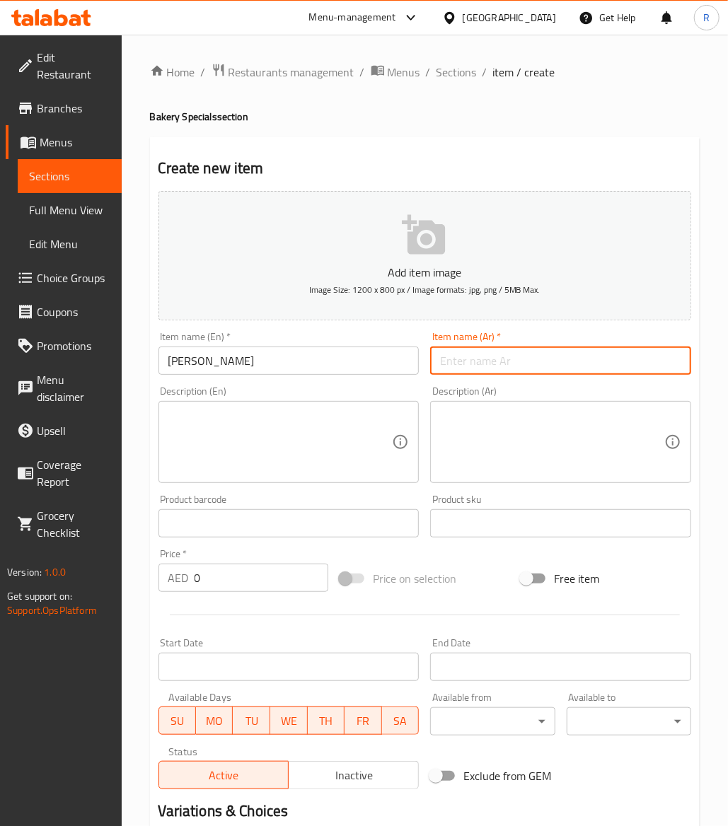
paste input "كرواسون باللوز"
type input "كرواسون باللوز"
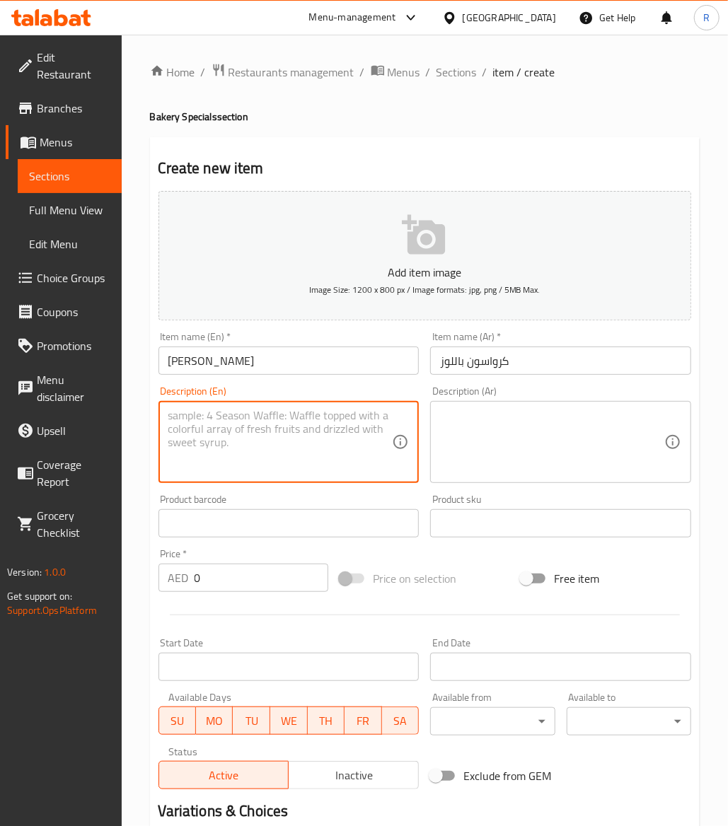
click at [249, 430] on textarea at bounding box center [280, 442] width 224 height 67
paste textarea "Butter plain croissant filled with almond and baked fresh in store."
type textarea "Butter plain croissant filled with almond and baked fresh in store."
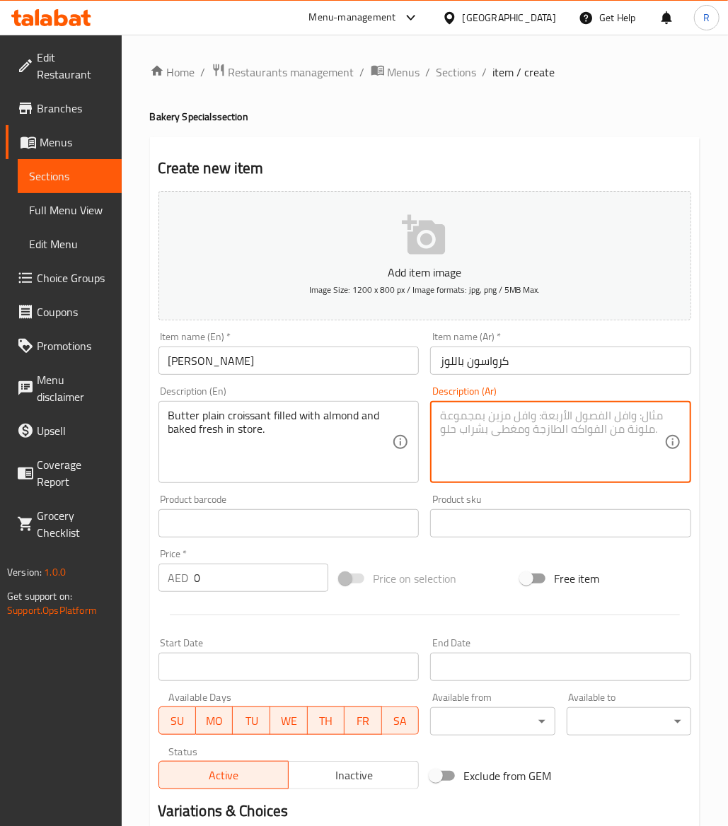
click at [530, 438] on textarea at bounding box center [552, 442] width 224 height 67
paste textarea "كرواسون بالزبدة محشو باللوز ومخبوز طازجًا."
type textarea "كرواسون بالزبدة محشو باللوز ومخبوز طازجًا."
click at [222, 576] on input "0" at bounding box center [262, 578] width 134 height 28
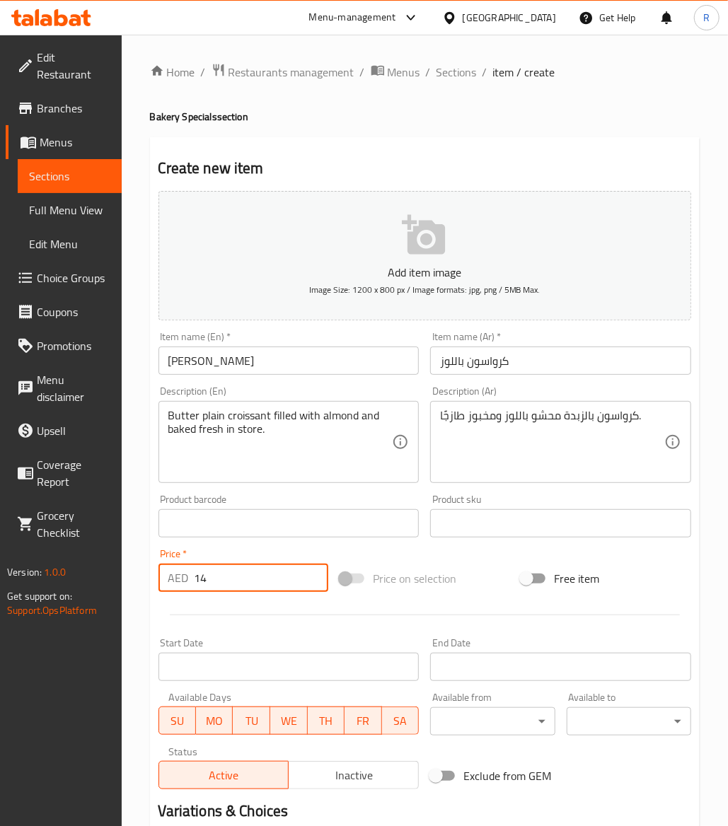
scroll to position [161, 0]
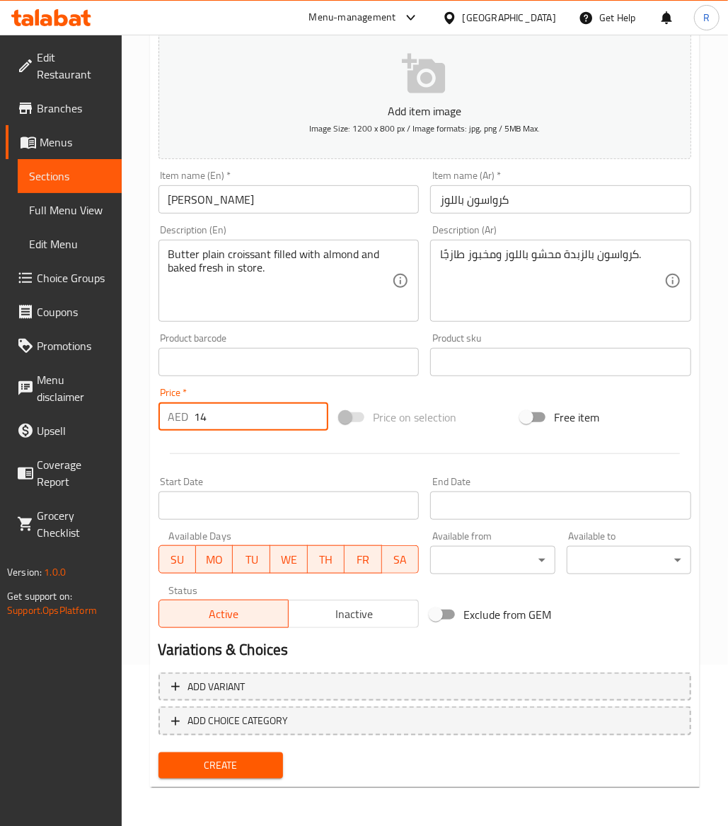
type input "14"
click at [190, 766] on span "Create" at bounding box center [221, 766] width 102 height 18
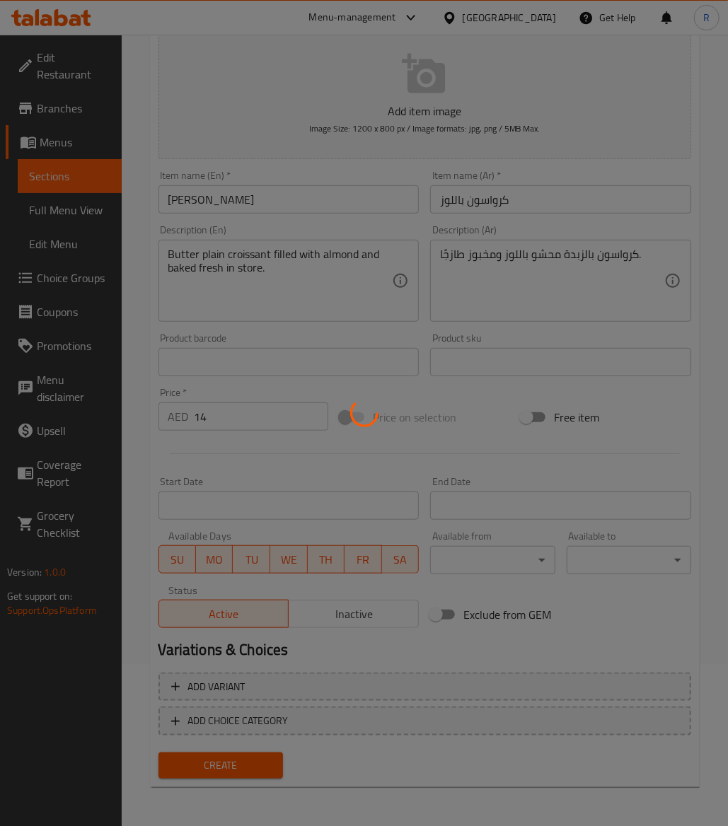
type input "0"
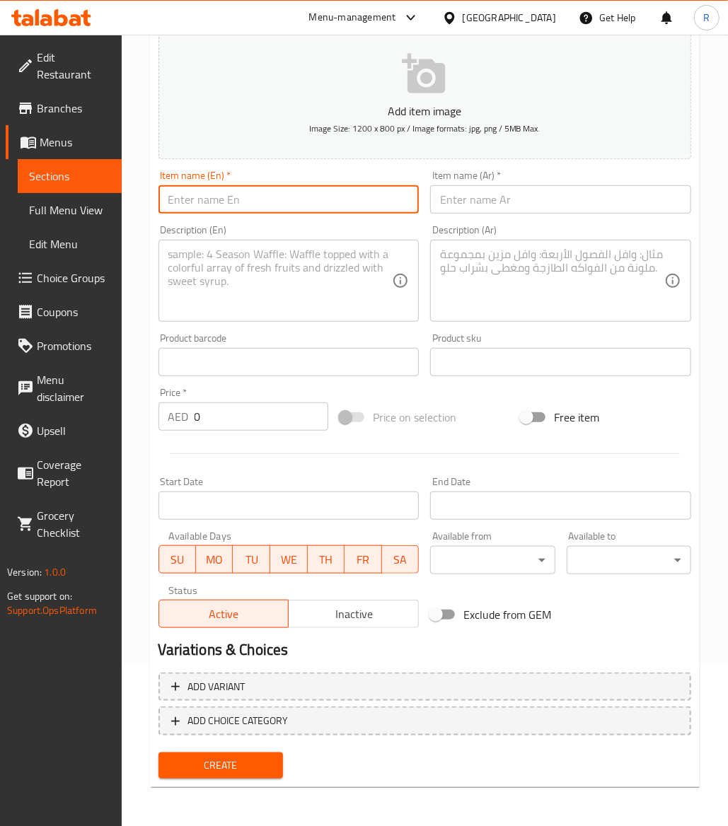
click at [194, 214] on input "text" at bounding box center [288, 199] width 261 height 28
paste input "Egg Supreme Croissant"
type input "Egg Supreme Croissant"
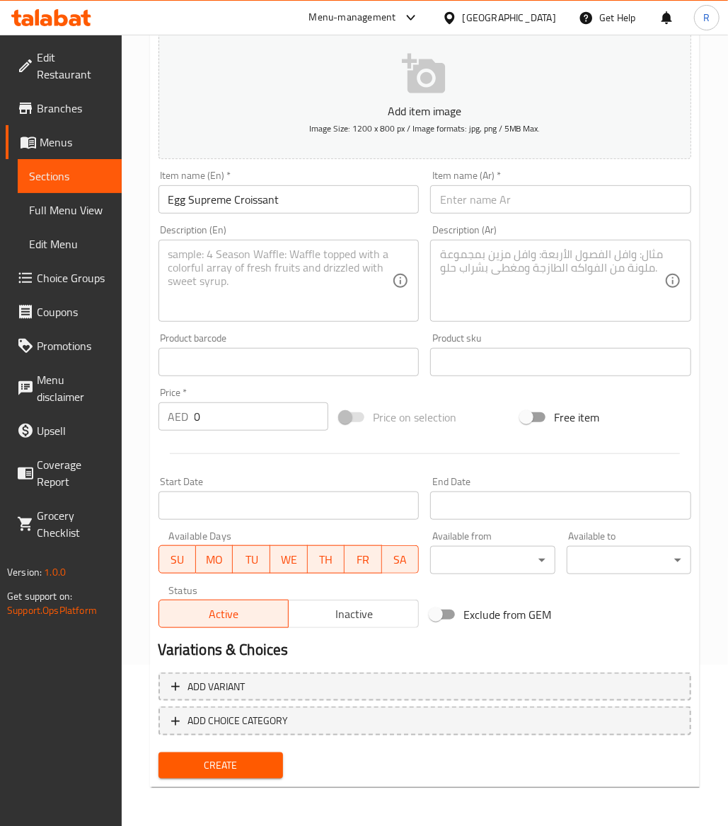
click at [481, 195] on input "text" at bounding box center [560, 199] width 261 height 28
paste input "كرواسون بيض سوبريم"
type input "كرواسون بيض سوبريم"
click at [270, 225] on div "Description (En) Description (En)" at bounding box center [289, 273] width 272 height 108
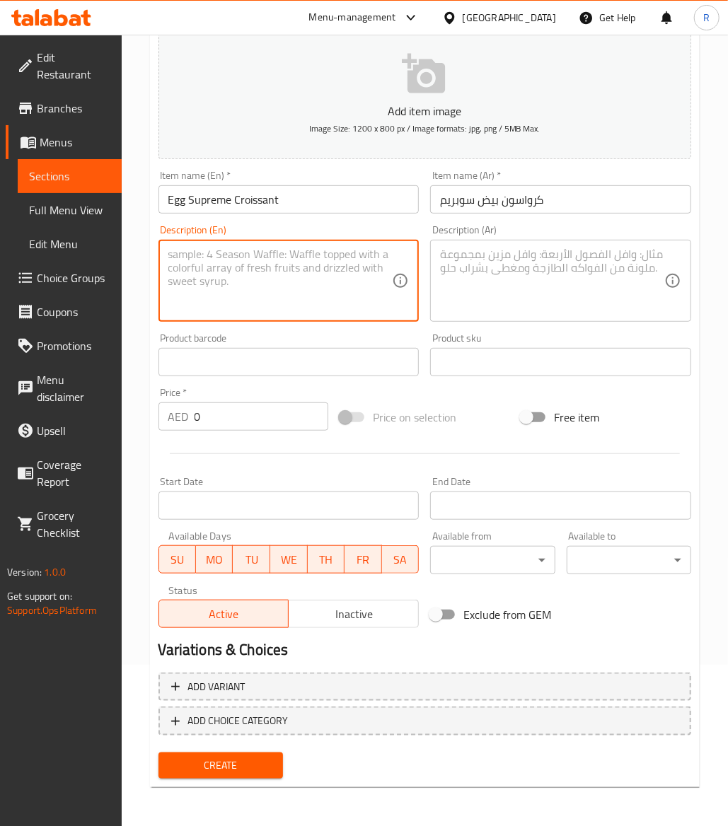
click at [253, 276] on textarea at bounding box center [280, 281] width 224 height 67
paste textarea "A warm buttery croissant paired with fluffy scrambled eggs & cheese."
type textarea "A warm buttery croissant paired with fluffy scrambled eggs & cheese."
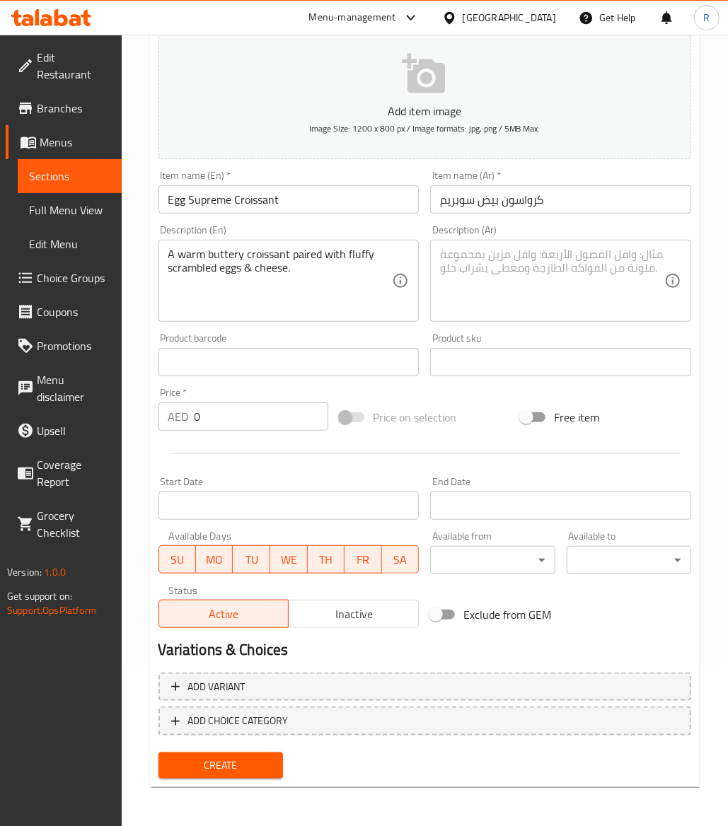
click at [498, 289] on textarea at bounding box center [552, 281] width 224 height 67
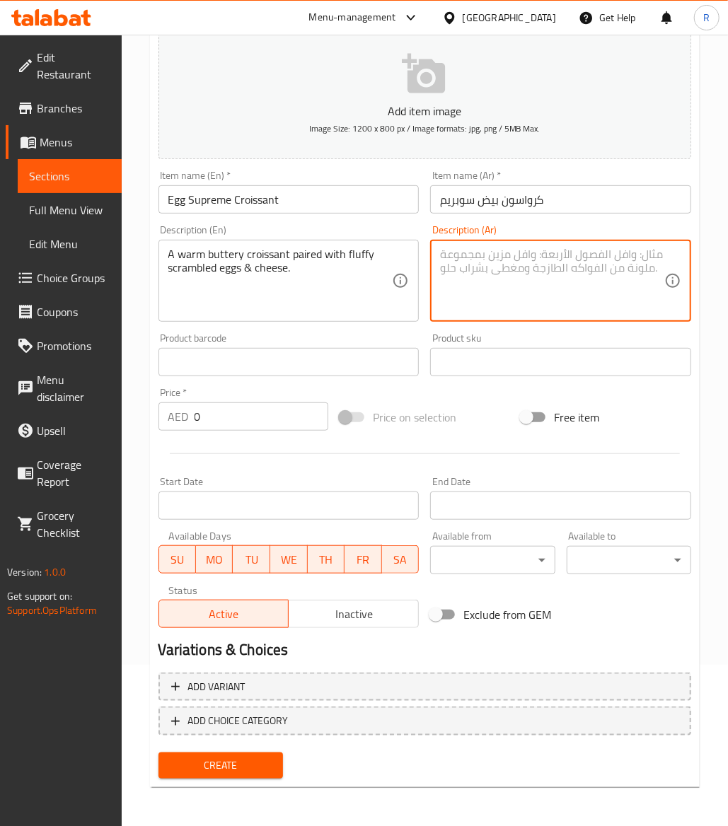
paste textarea "كرواسون دافئ بالزبدة مع البيض المخفوق والجبن."
type textarea "كرواسون دافئ بالزبدة مع البيض المخفوق والجبن."
click at [207, 427] on input "0" at bounding box center [262, 417] width 134 height 28
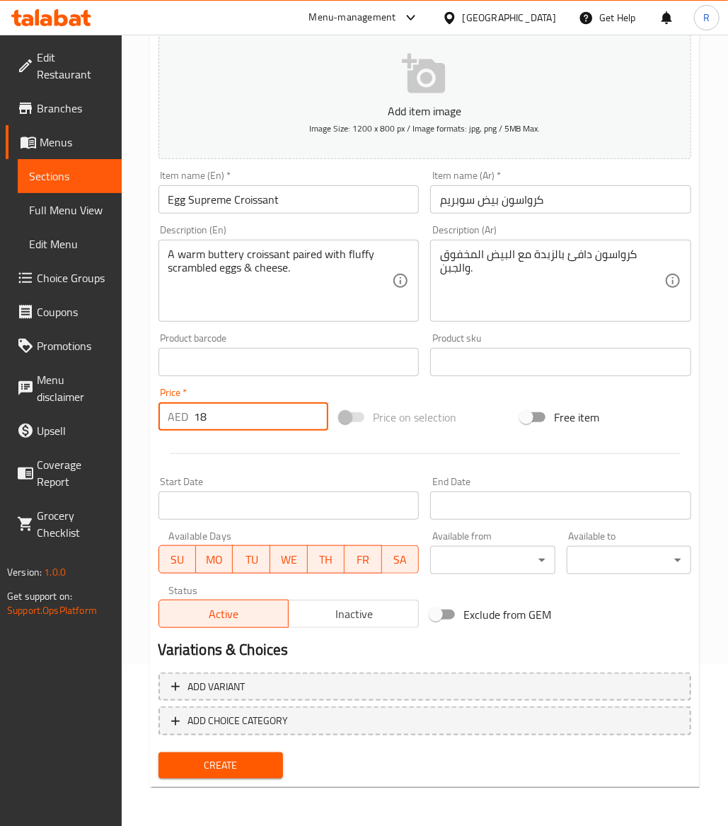
type input "18"
click at [258, 761] on span "Create" at bounding box center [221, 766] width 102 height 18
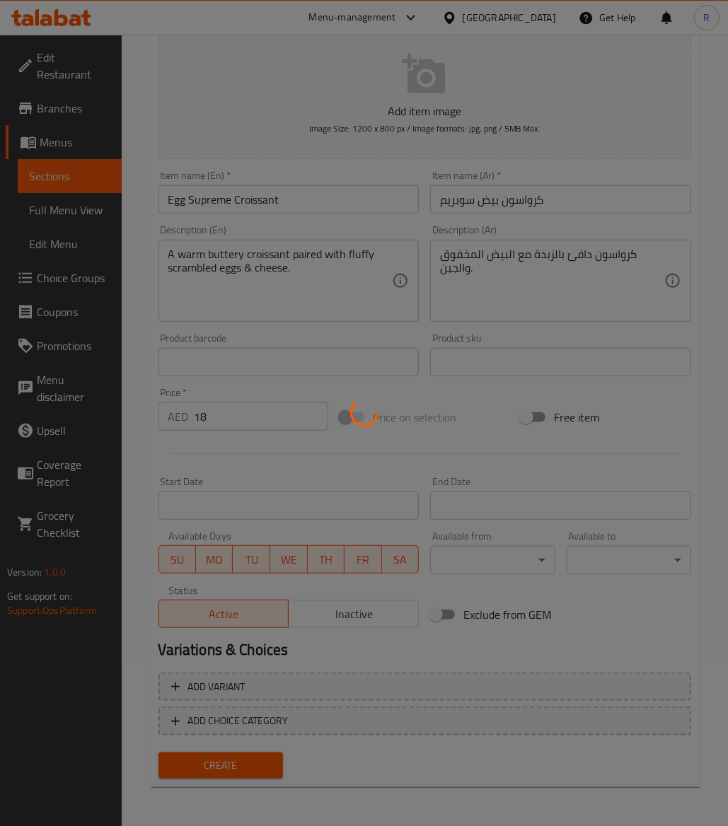
type input "0"
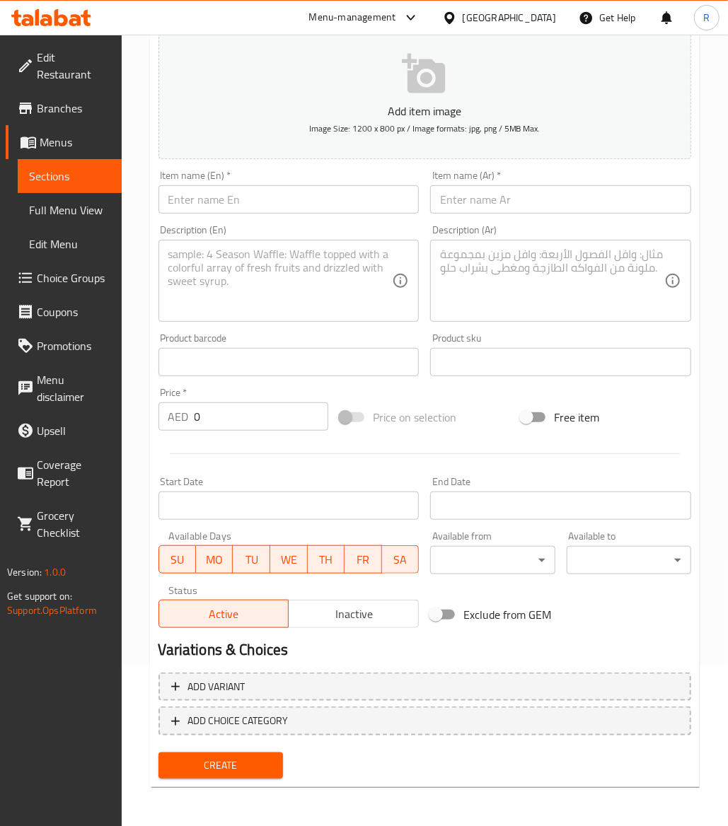
click at [207, 201] on input "text" at bounding box center [288, 199] width 261 height 28
paste input "Zaatar Croissant"
type input "Zaatar Croissant"
click at [482, 186] on input "text" at bounding box center [560, 199] width 261 height 28
paste input "زعتر كرواسون"
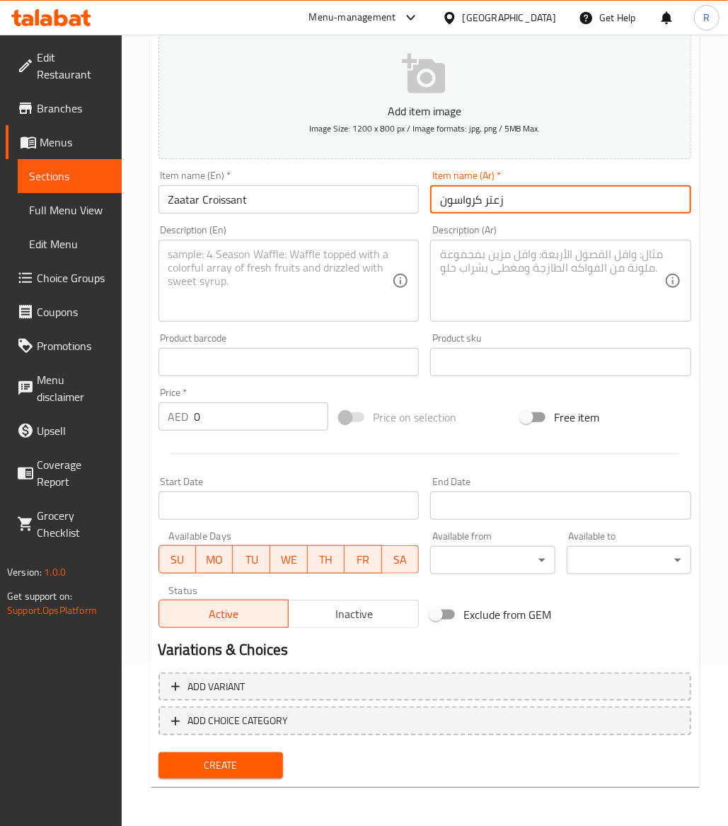
type input "زعتر كرواسون"
click at [211, 287] on textarea at bounding box center [280, 281] width 224 height 67
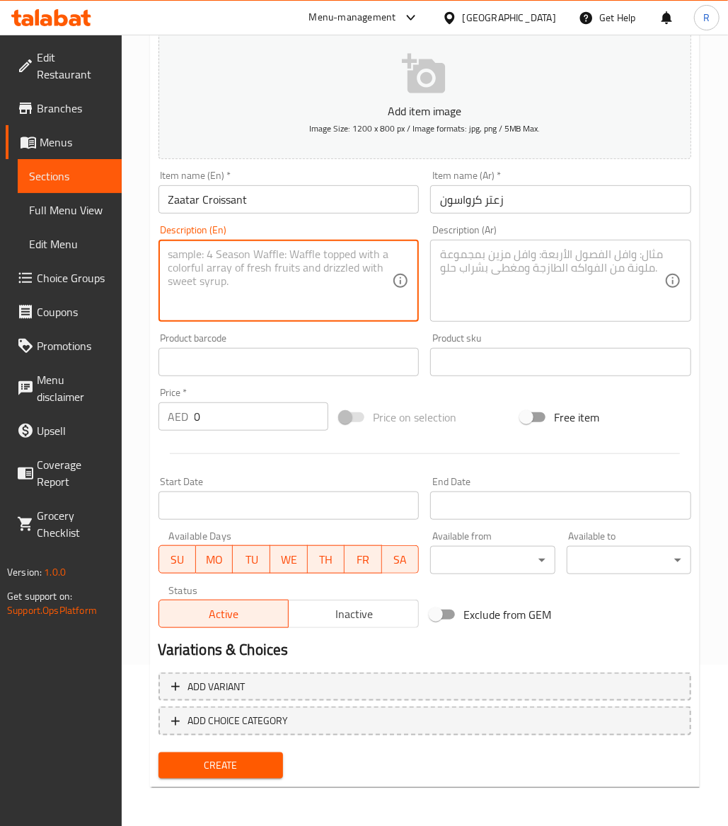
paste textarea "Zaatar infused butter croissant baked fresh in store."
type textarea "Zaatar infused butter croissant baked fresh in store."
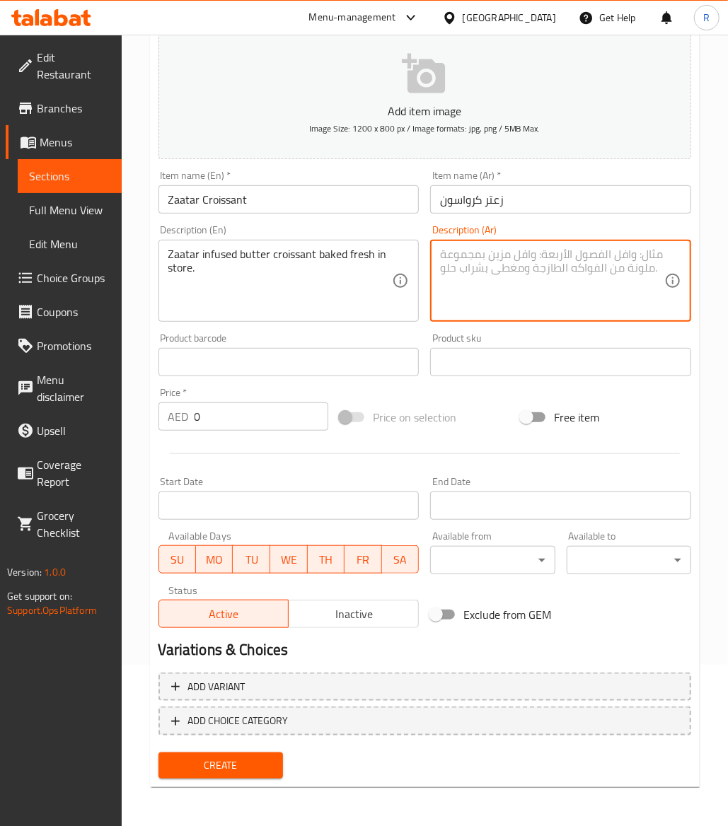
click at [491, 285] on textarea at bounding box center [552, 281] width 224 height 67
paste textarea "كرواسون بالزعتر مخبوز طازجاً بالمتجر."
type textarea "كرواسون بالزعتر مخبوز طازجاً بالمتجر."
click at [233, 416] on input "0" at bounding box center [262, 417] width 134 height 28
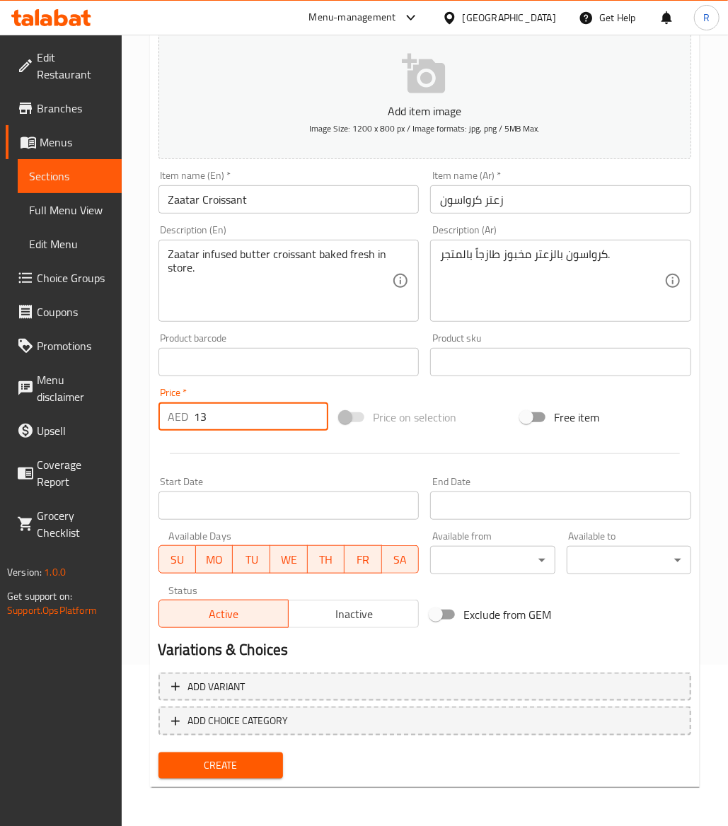
type input "13"
click at [242, 753] on button "Create" at bounding box center [220, 766] width 125 height 26
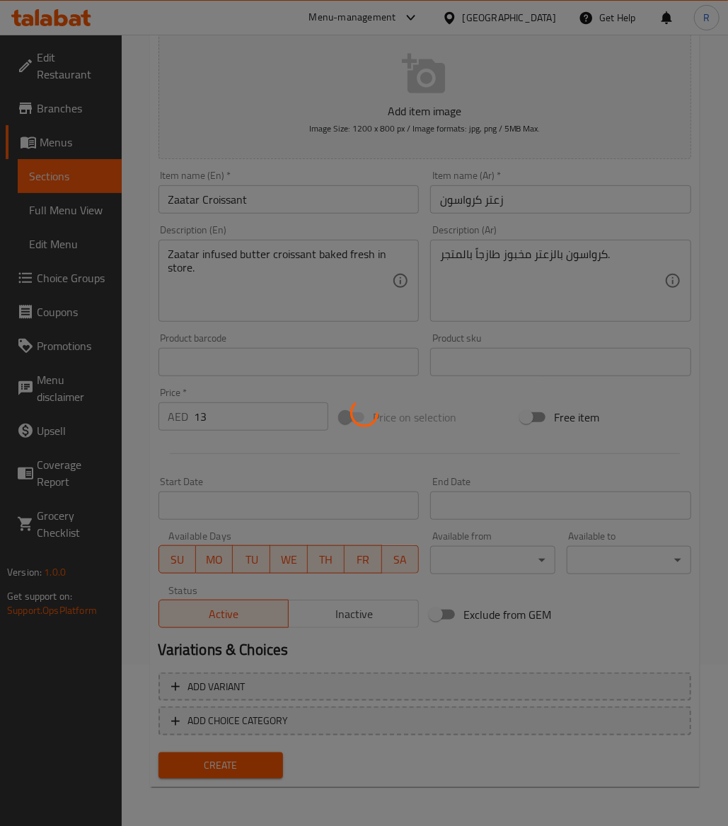
type input "0"
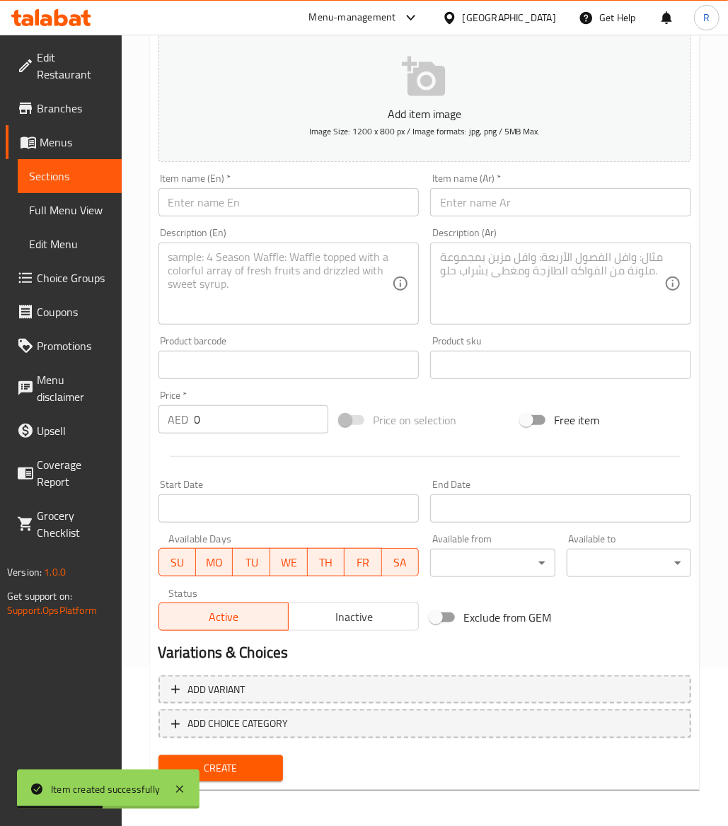
scroll to position [0, 0]
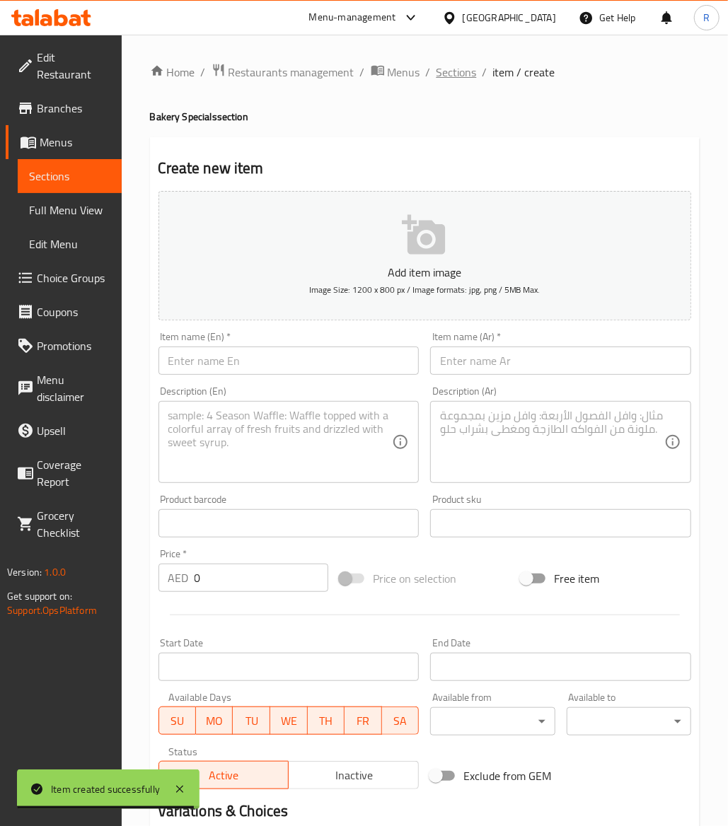
click at [451, 79] on span "Sections" at bounding box center [457, 72] width 40 height 17
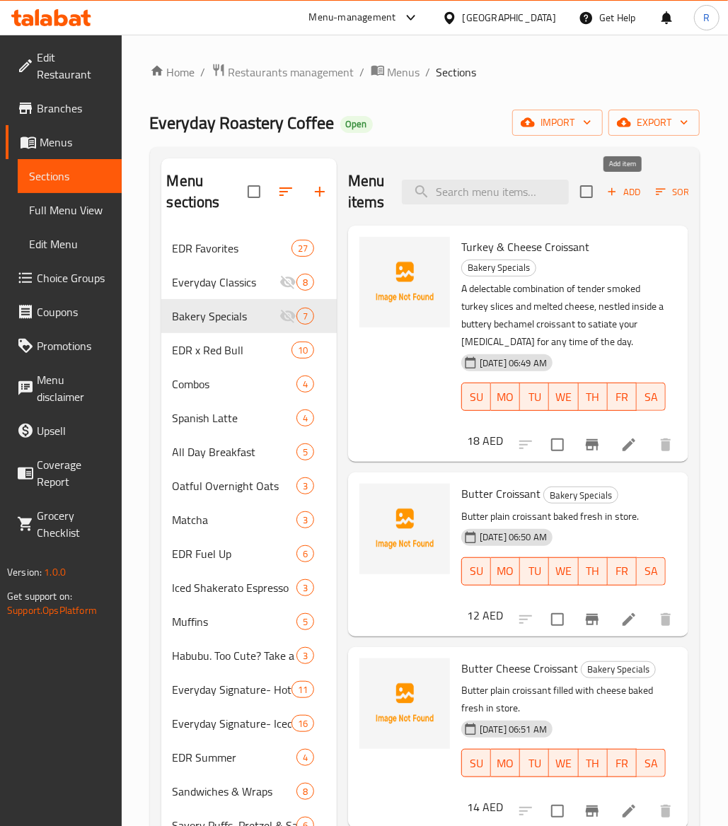
click at [618, 188] on span "Add" at bounding box center [624, 192] width 38 height 16
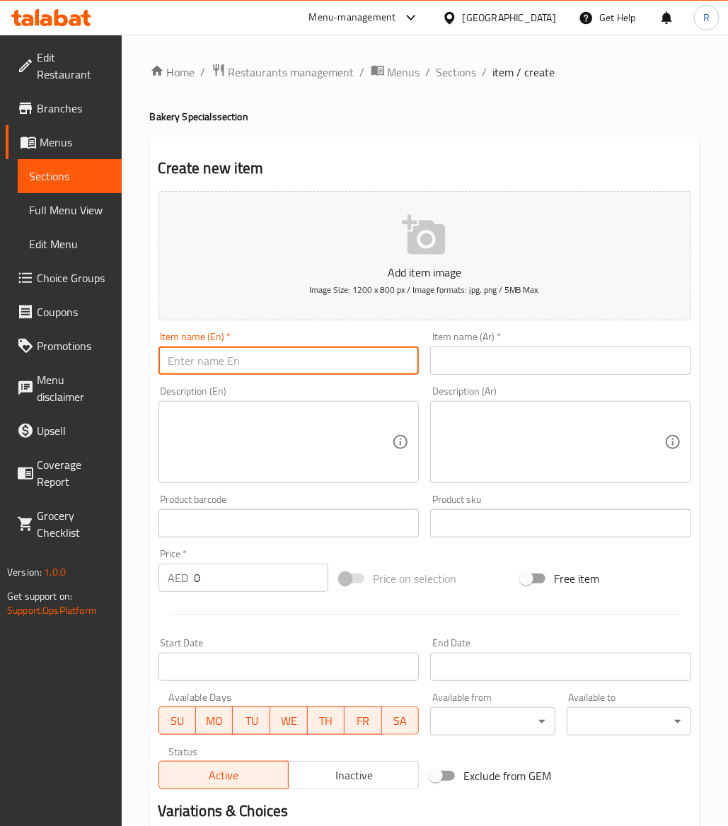
click at [208, 352] on input "text" at bounding box center [288, 361] width 261 height 28
paste input "Bakery Box"
type input "Bakery Box"
click at [467, 351] on input "text" at bounding box center [560, 361] width 261 height 28
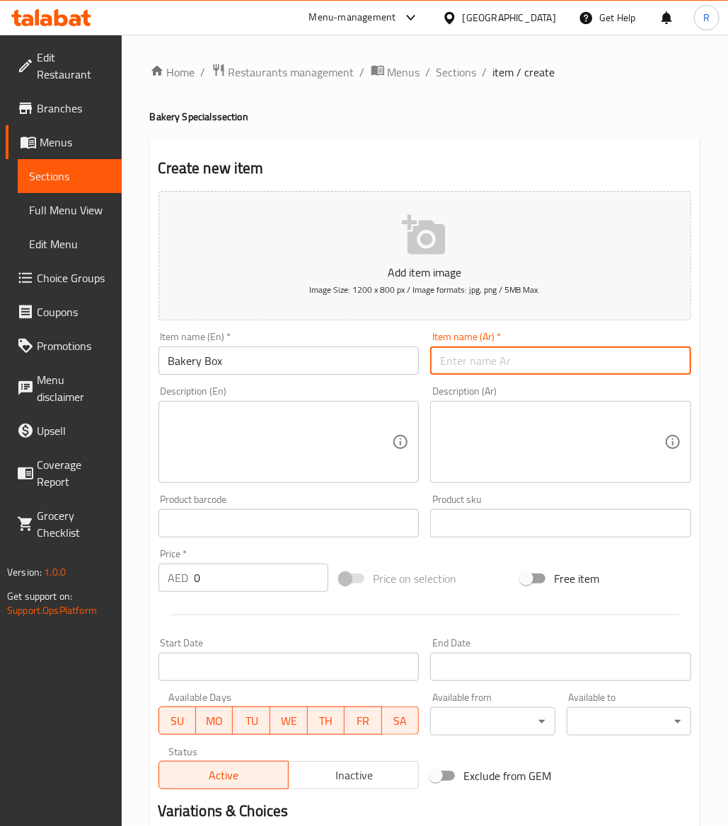
paste input "صندوق مخبز"
type input "صندوق مخبز"
click at [210, 454] on textarea at bounding box center [280, 442] width 224 height 67
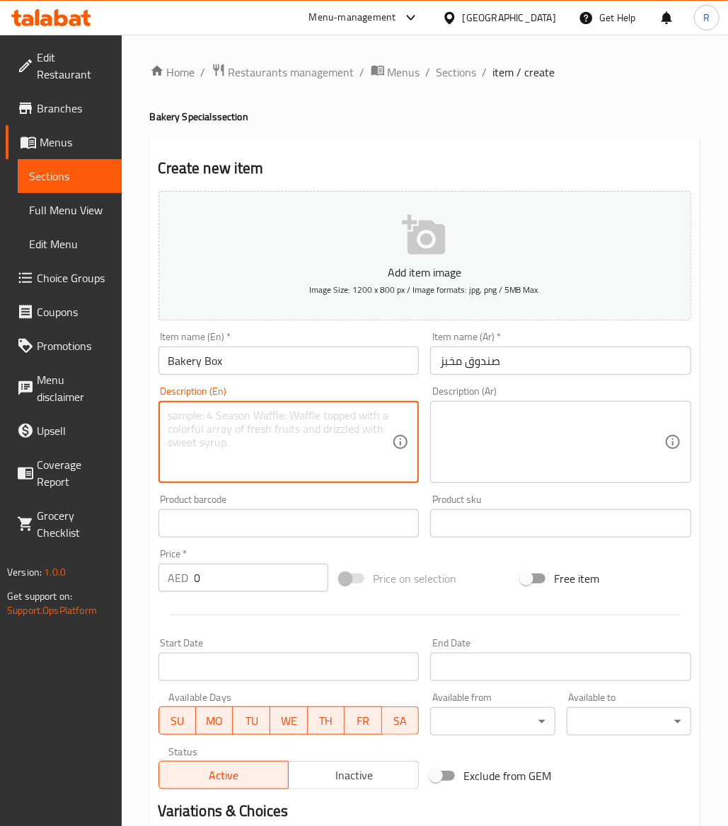
paste textarea "Order full sized croissants for your squad - mixed flavors"
type textarea "Order full sized croissants for your squad - mixed flavors"
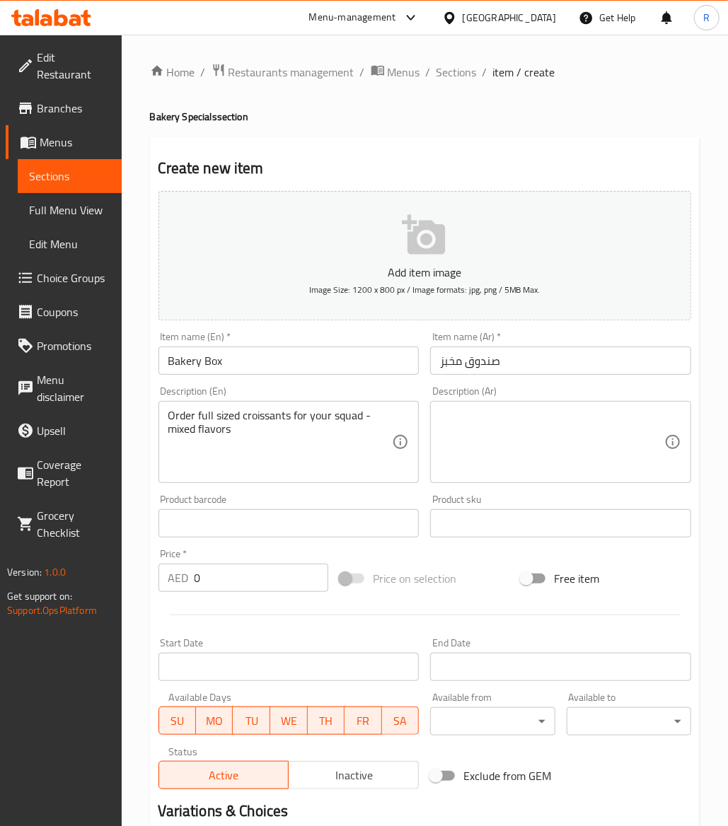
click at [519, 418] on textarea at bounding box center [552, 442] width 224 height 67
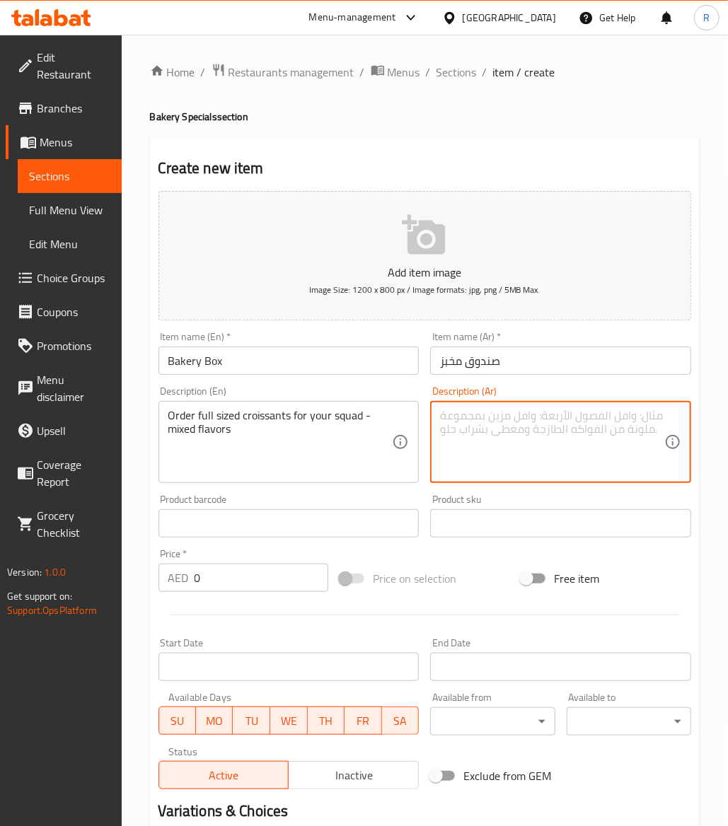
paste textarea "اطلب الكرواسون بالحجم الكامل لفريقك - نكهات مختلطة"
type textarea "اطلب الكرواسون بالحجم الكامل لفريقك - نكهات مختلطة"
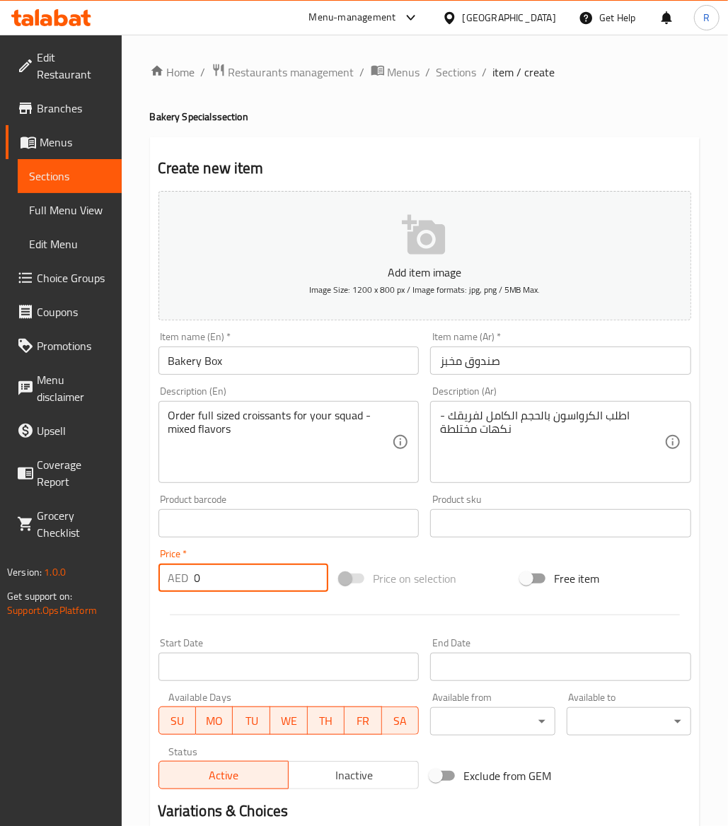
click at [212, 587] on input "0" at bounding box center [262, 578] width 134 height 28
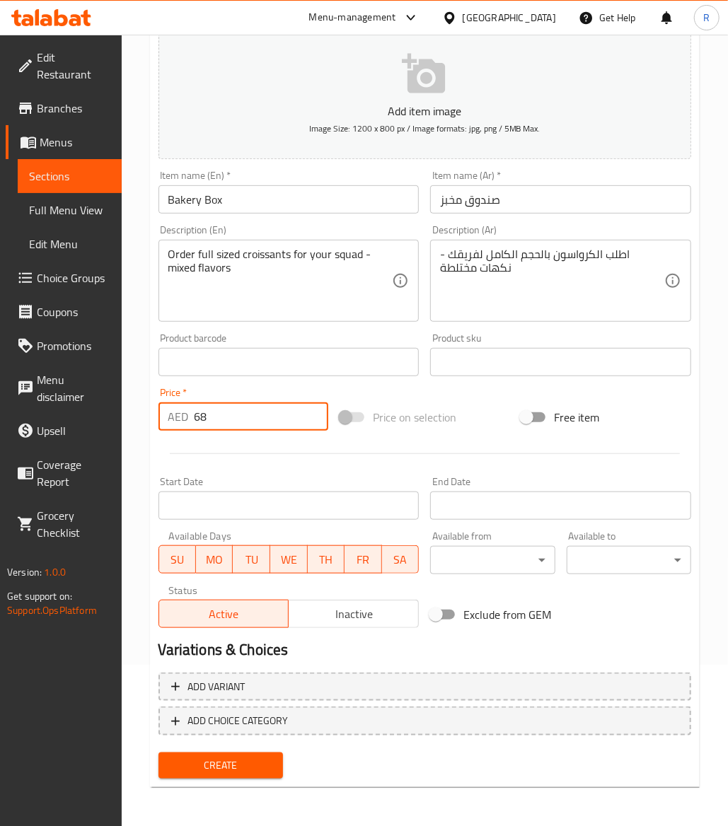
type input "68"
click at [208, 768] on span "Create" at bounding box center [221, 766] width 102 height 18
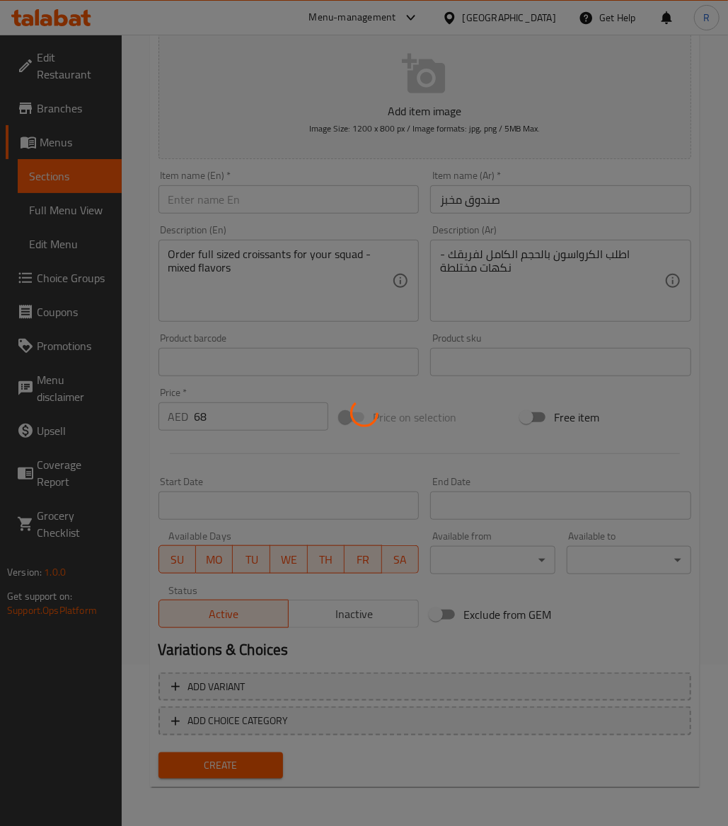
type input "0"
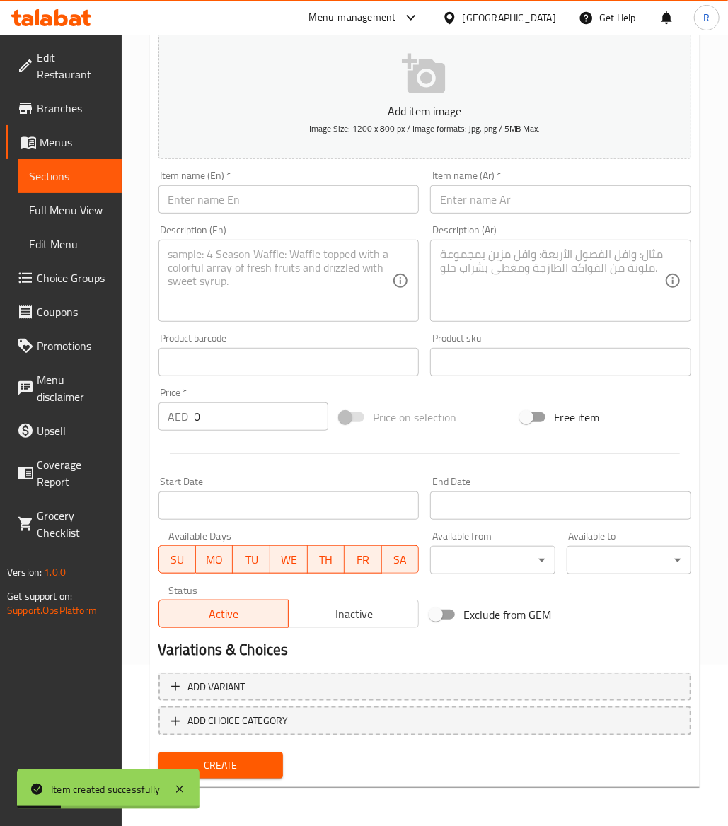
scroll to position [0, 0]
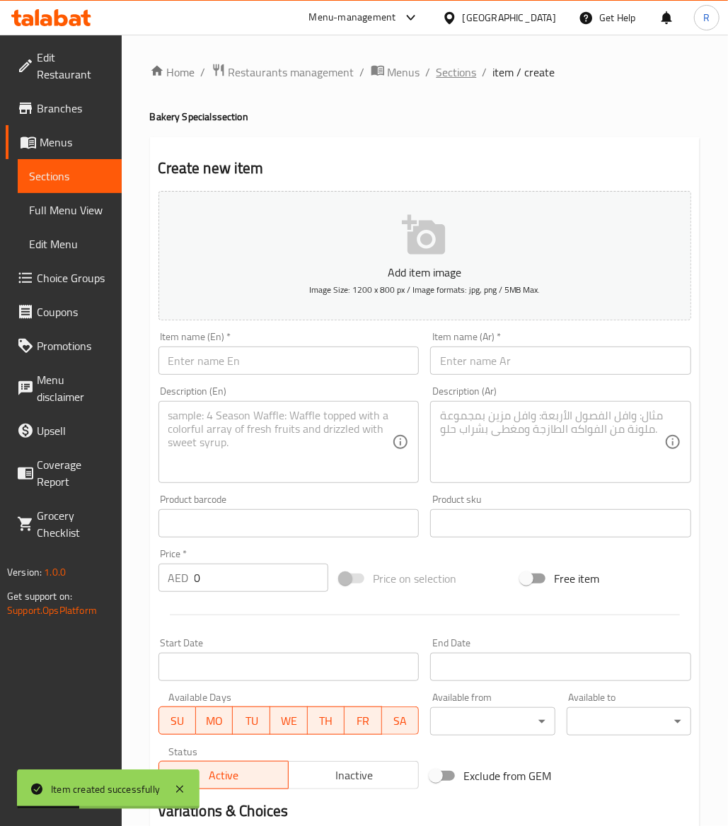
click at [458, 65] on span "Sections" at bounding box center [457, 72] width 40 height 17
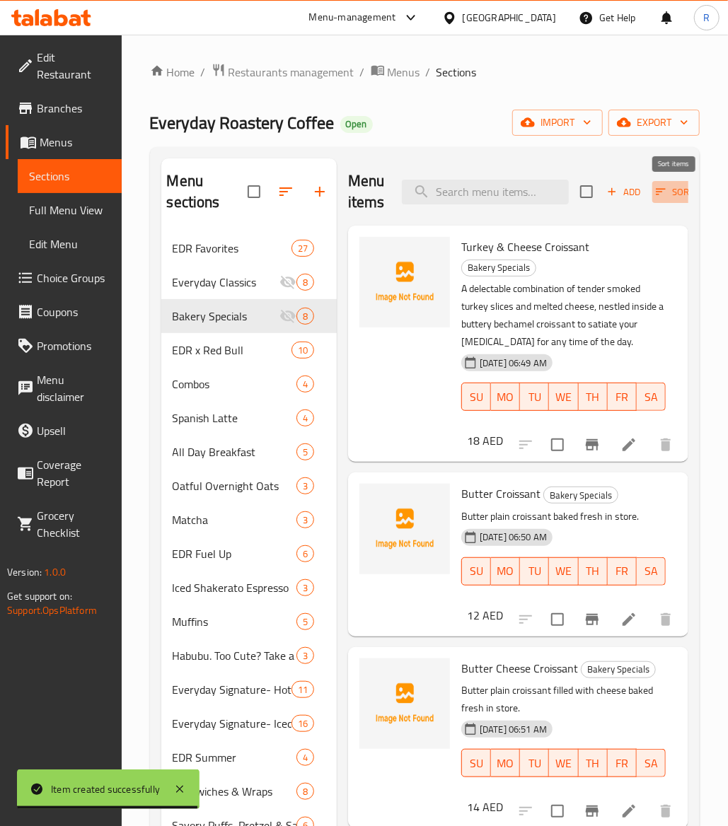
click at [661, 192] on icon "button" at bounding box center [660, 191] width 13 height 13
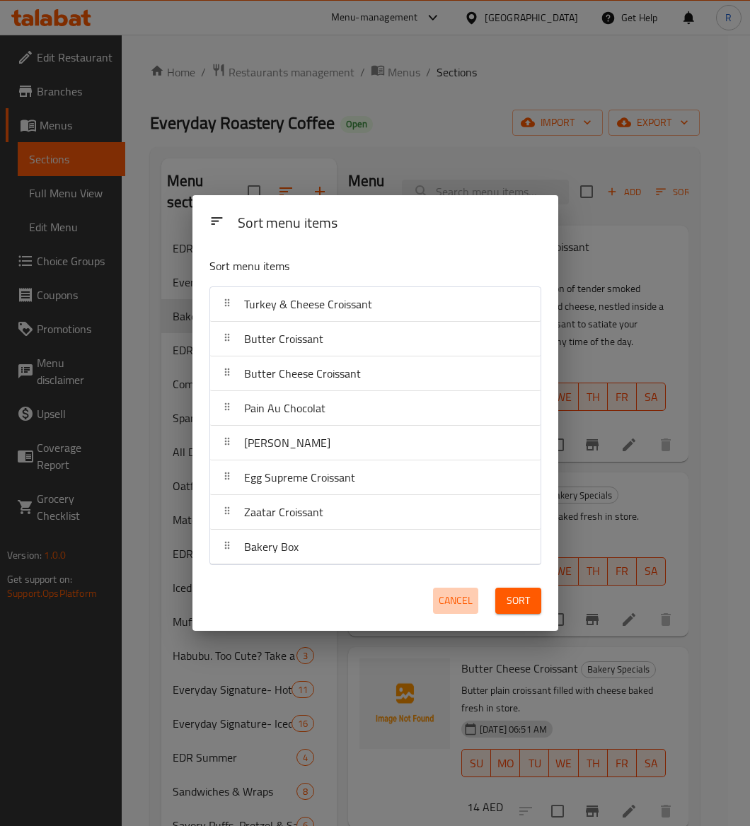
click at [454, 610] on span "Cancel" at bounding box center [456, 601] width 34 height 18
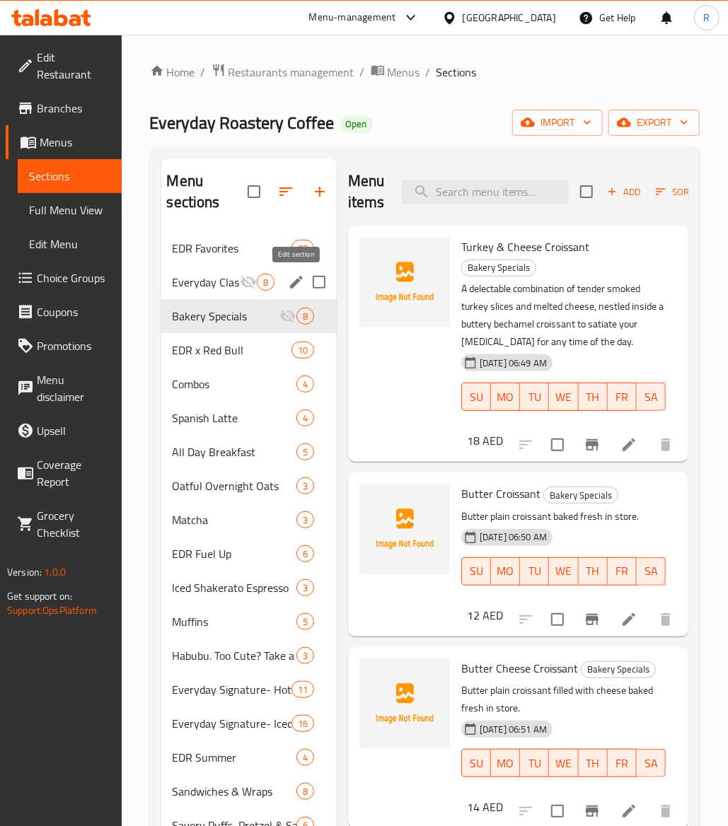
click at [293, 285] on icon "edit" at bounding box center [296, 282] width 13 height 13
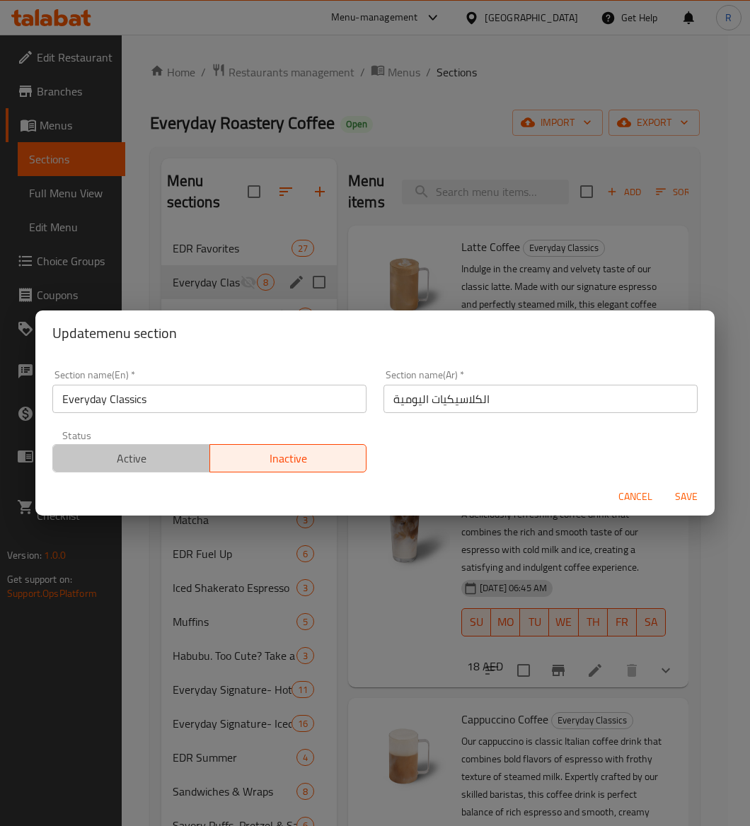
click at [143, 458] on span "Active" at bounding box center [132, 459] width 146 height 21
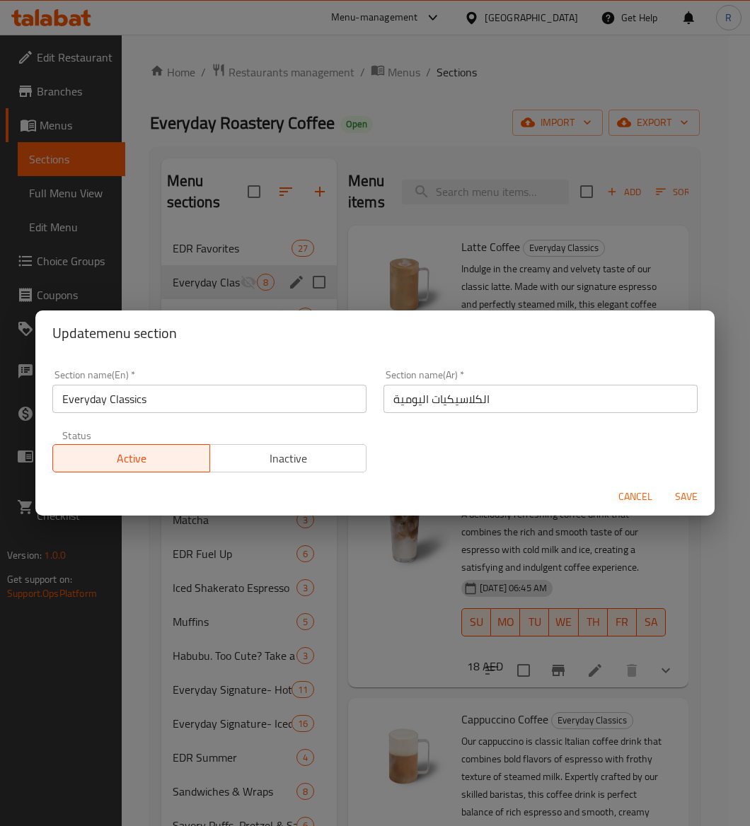
click at [686, 494] on span "Save" at bounding box center [686, 497] width 34 height 18
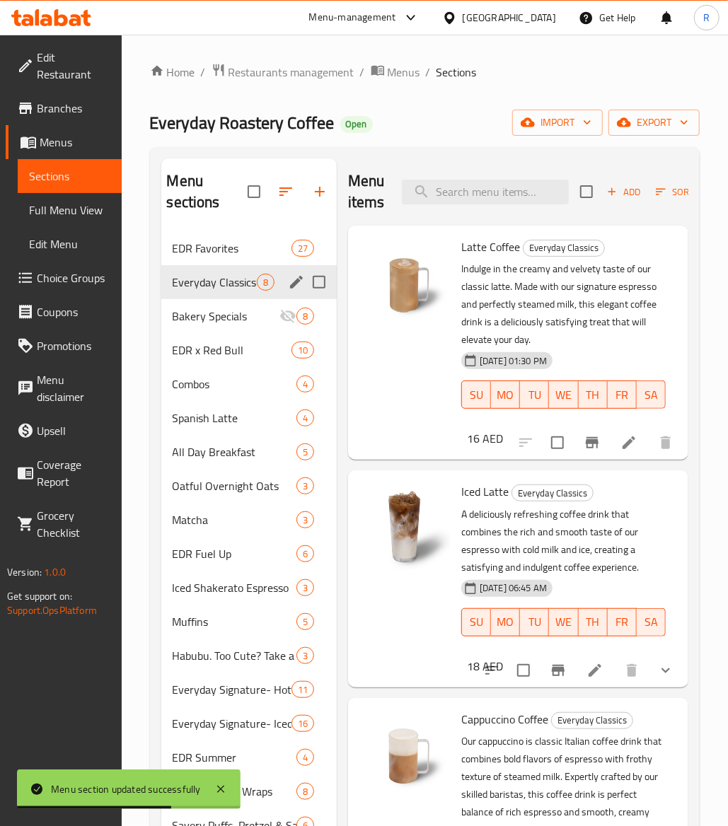
click at [620, 444] on icon at bounding box center [628, 442] width 17 height 17
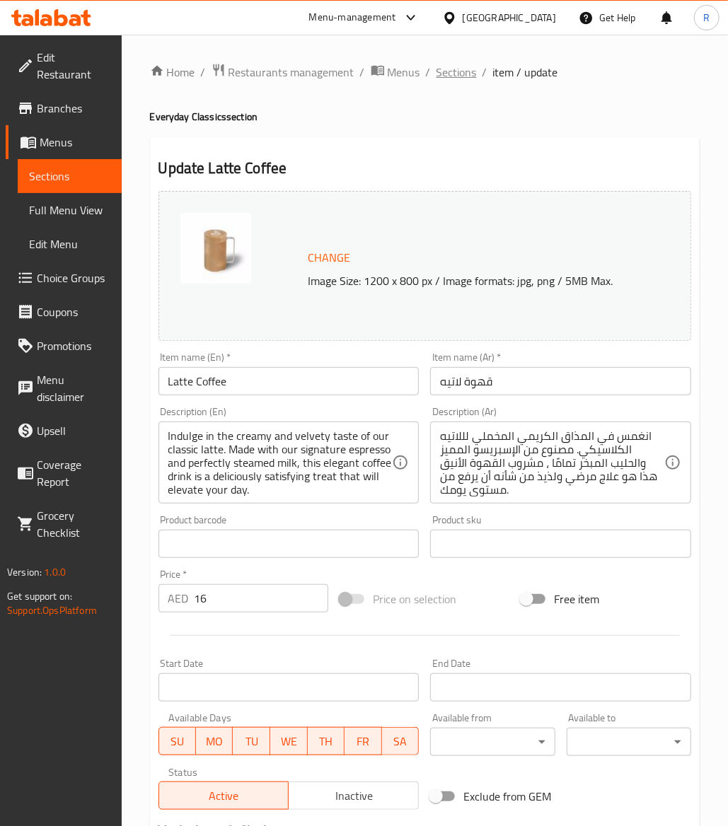
click at [454, 72] on span "Sections" at bounding box center [457, 72] width 40 height 17
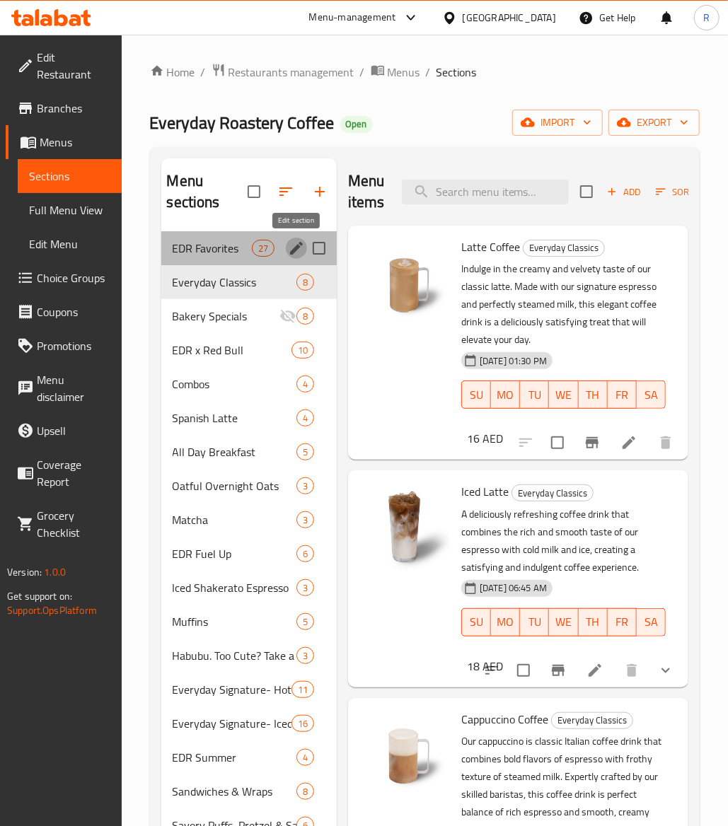
click at [292, 255] on icon "edit" at bounding box center [296, 248] width 13 height 13
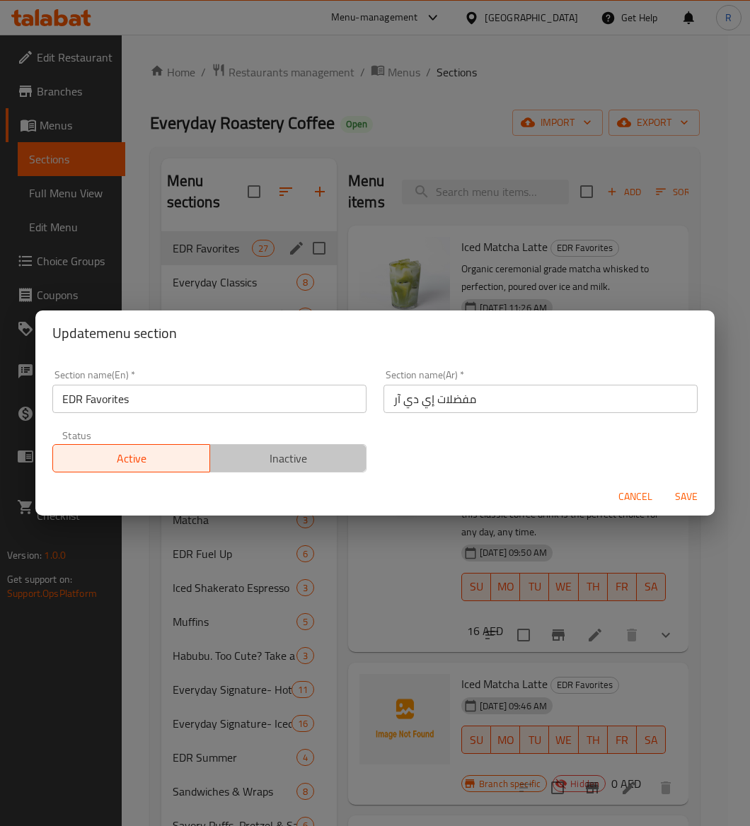
click at [291, 452] on span "Inactive" at bounding box center [289, 459] width 146 height 21
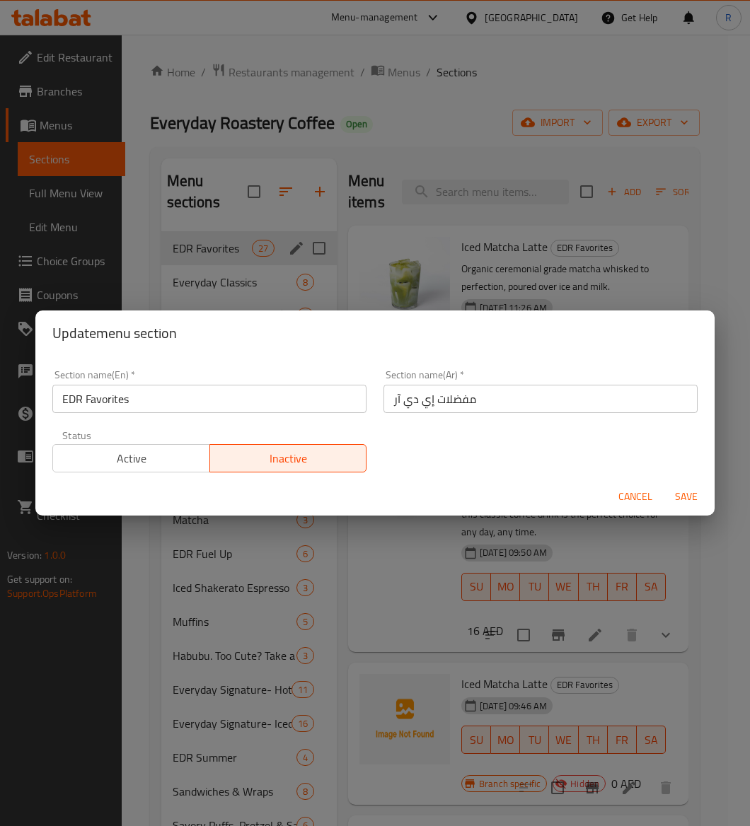
click at [679, 500] on span "Save" at bounding box center [686, 497] width 34 height 18
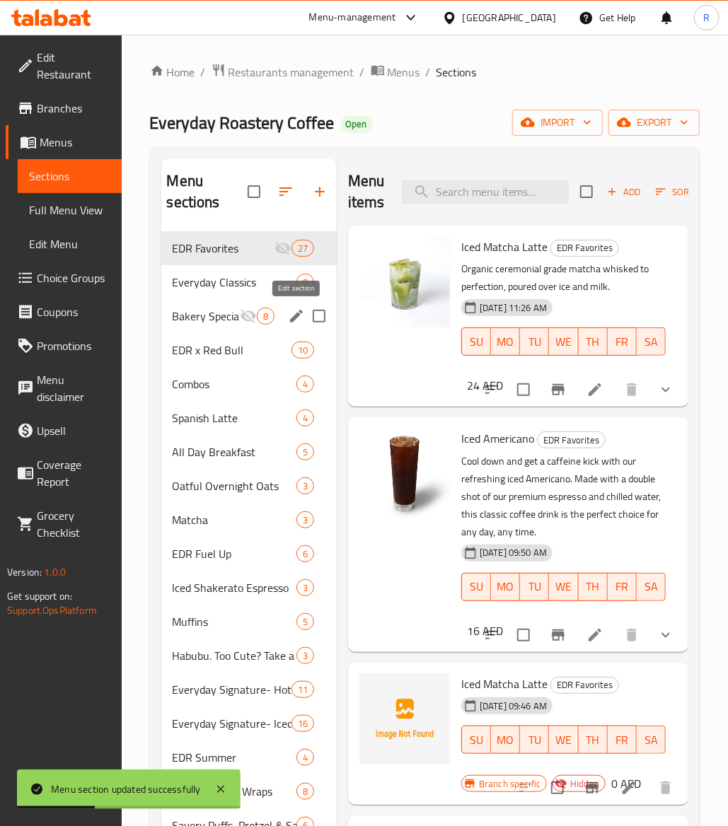
click at [290, 316] on icon "edit" at bounding box center [296, 316] width 17 height 17
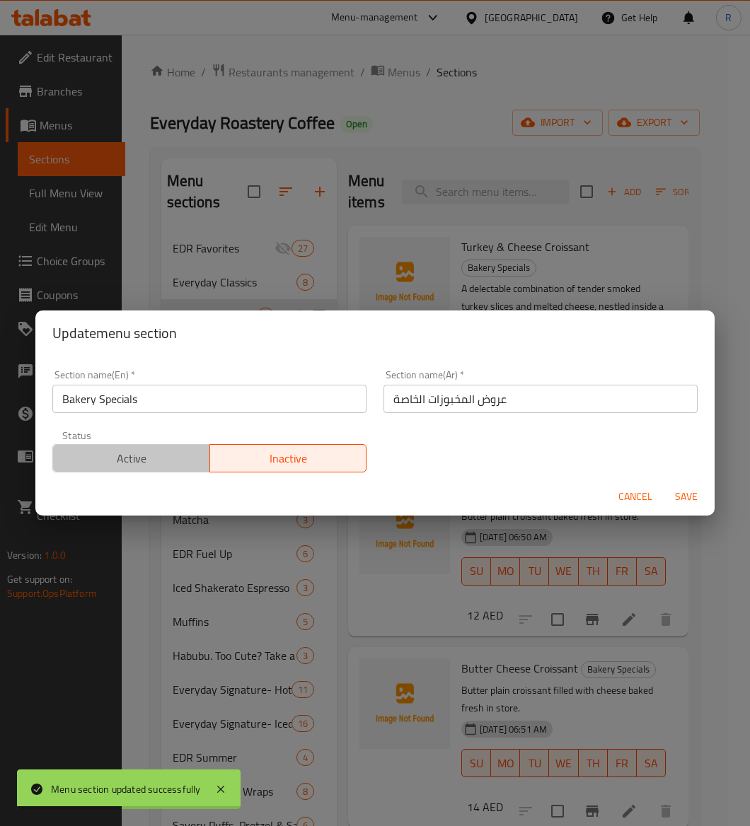
click at [167, 449] on span "Active" at bounding box center [132, 459] width 146 height 21
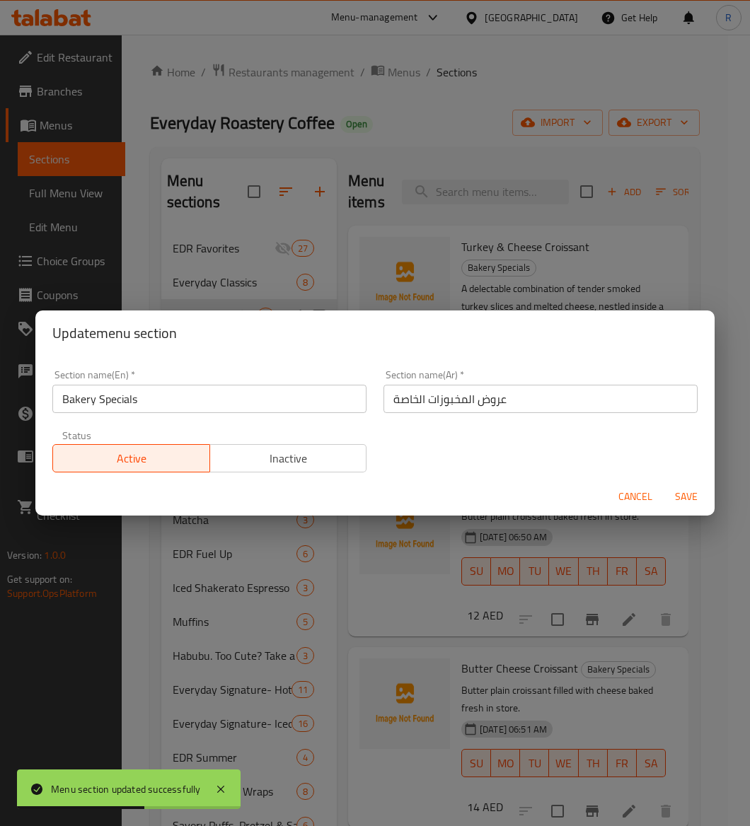
click at [691, 501] on span "Save" at bounding box center [686, 497] width 34 height 18
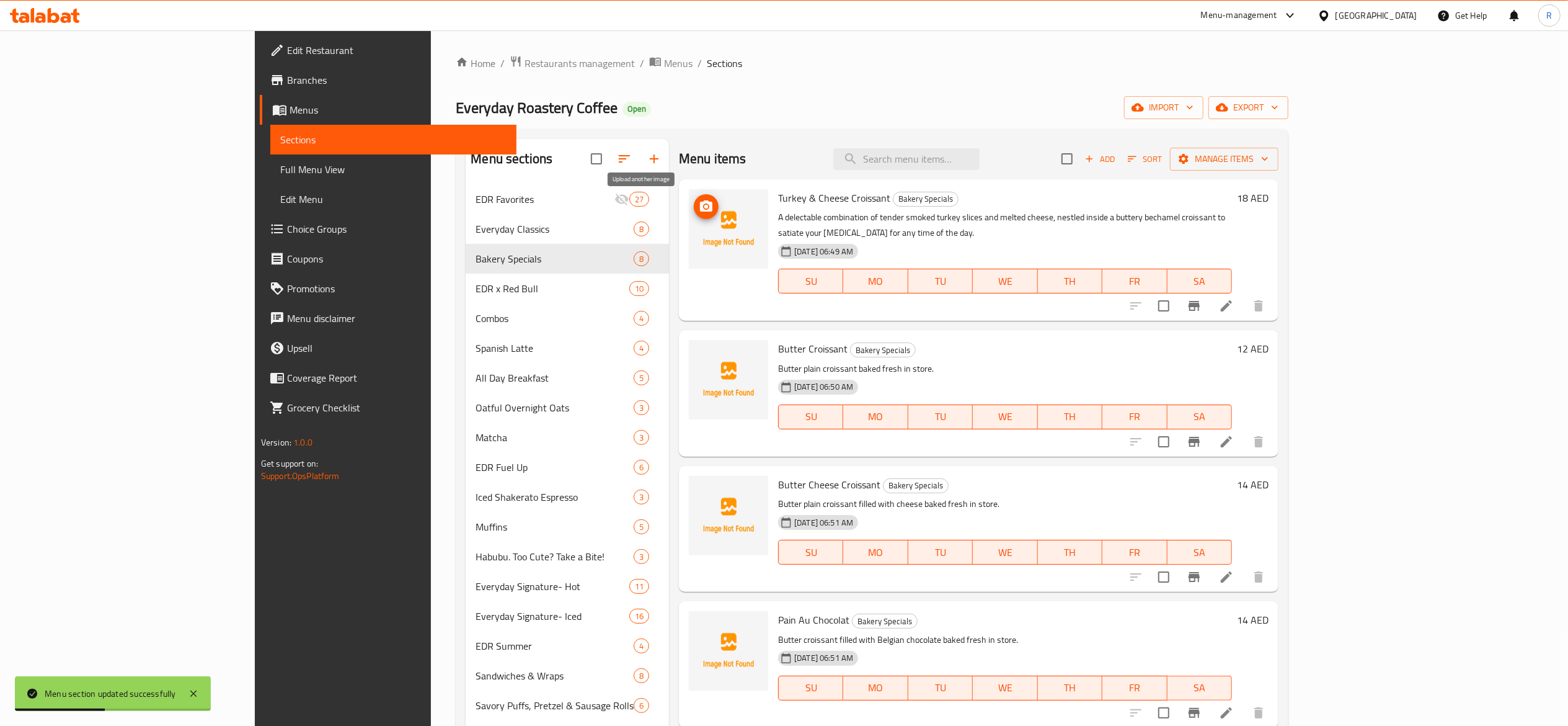
click at [656, 209] on icon "upload picture" at bounding box center [706, 206] width 12 height 11
click at [656, 194] on img at bounding box center [728, 229] width 80 height 80
click at [656, 207] on circle "upload picture" at bounding box center [706, 206] width 4 height 4
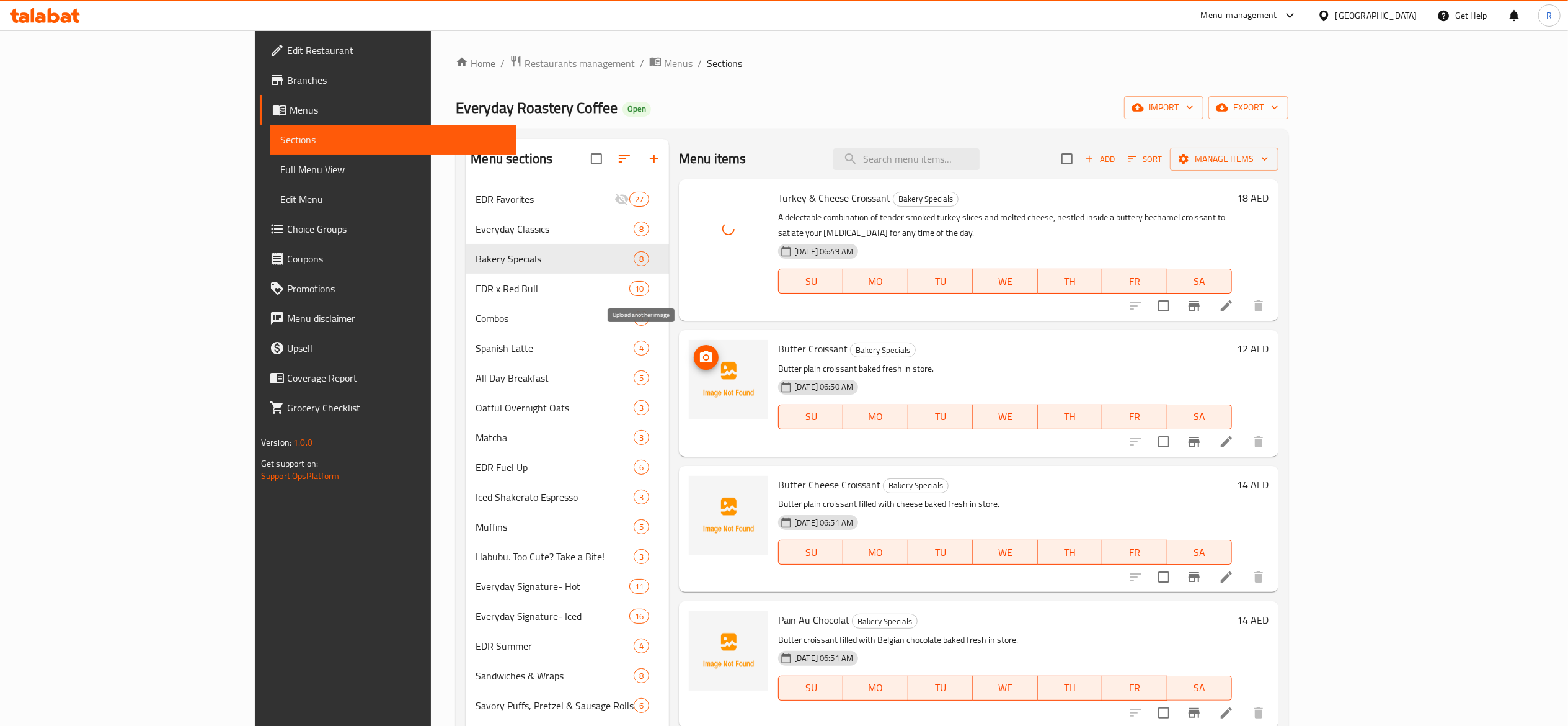
click at [656, 350] on span "upload picture" at bounding box center [706, 357] width 25 height 15
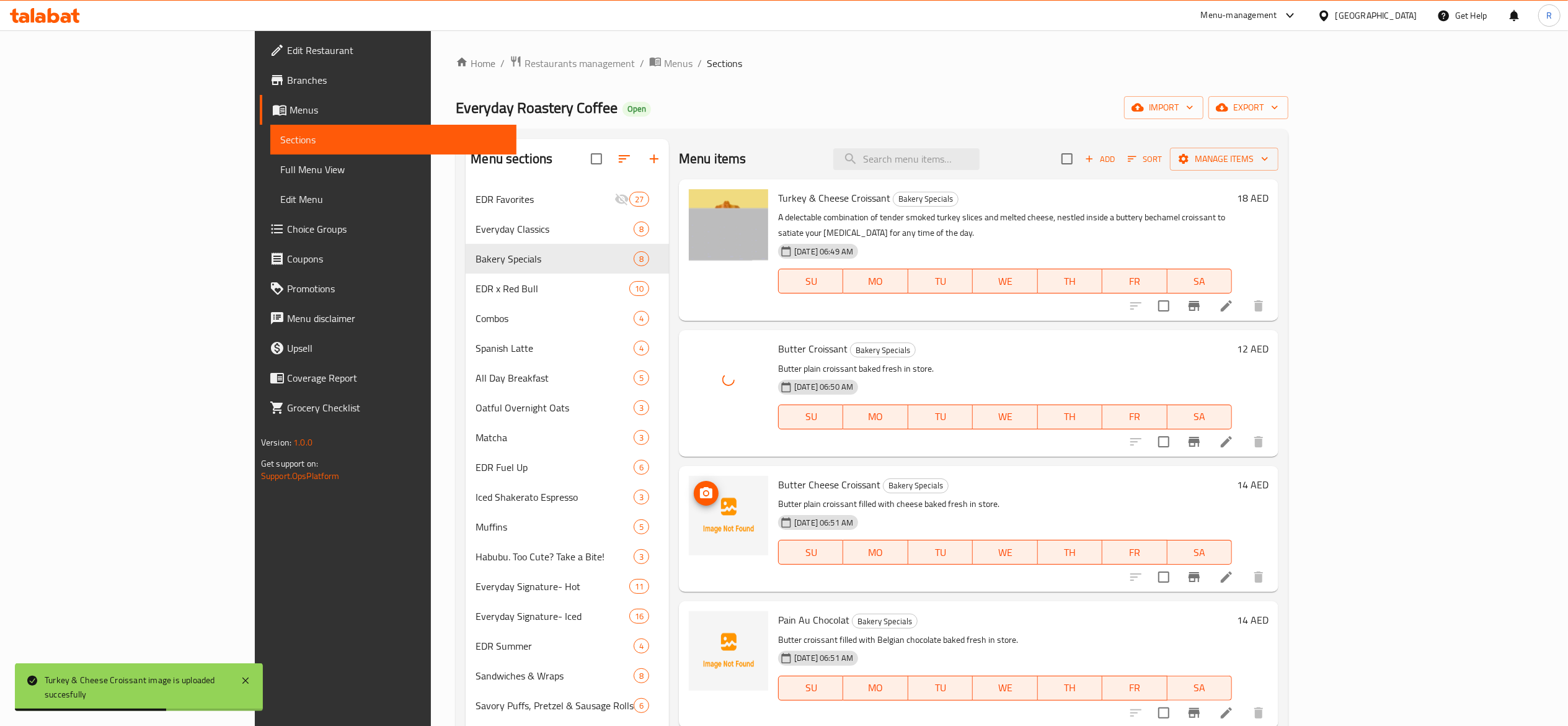
click at [656, 487] on icon "upload picture" at bounding box center [706, 492] width 12 height 11
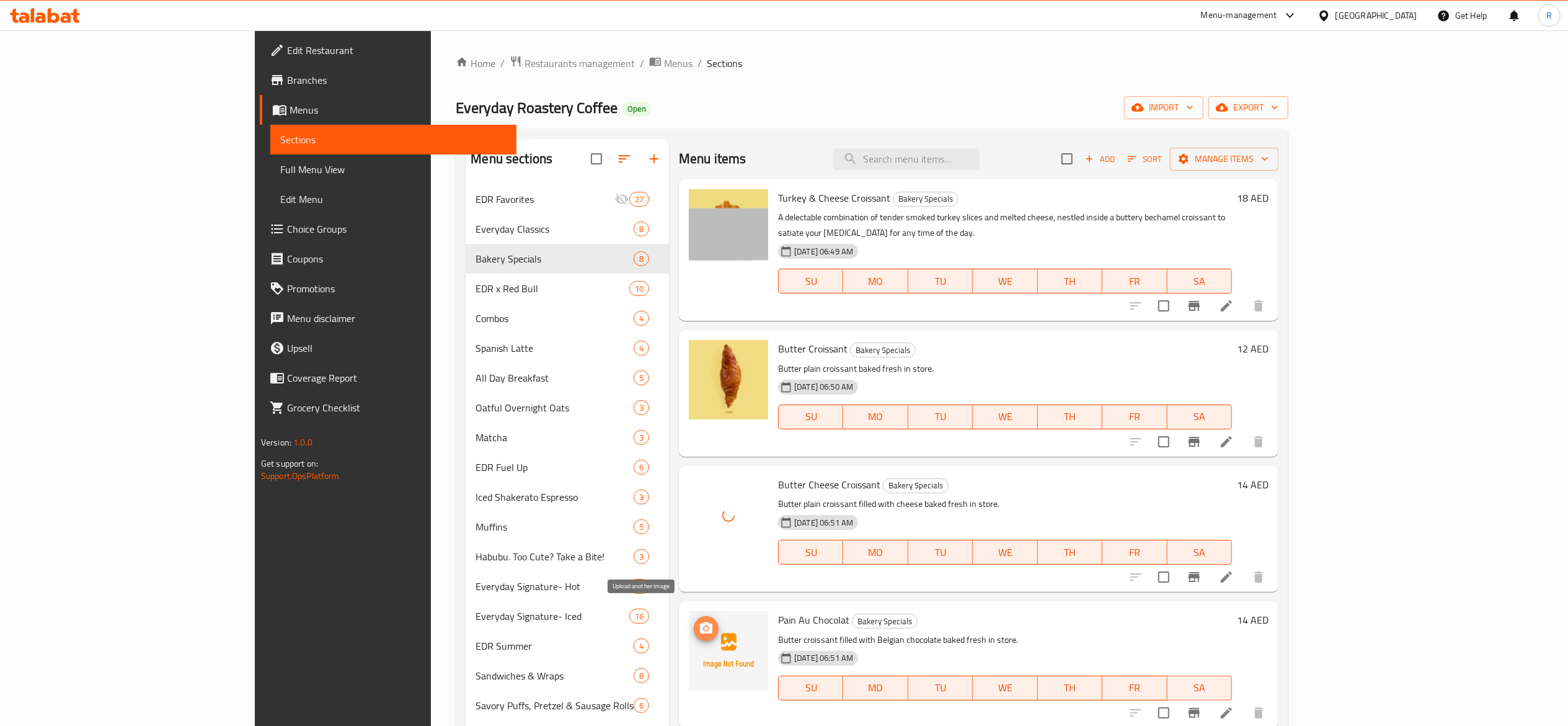
click at [656, 621] on span "upload picture" at bounding box center [706, 628] width 25 height 15
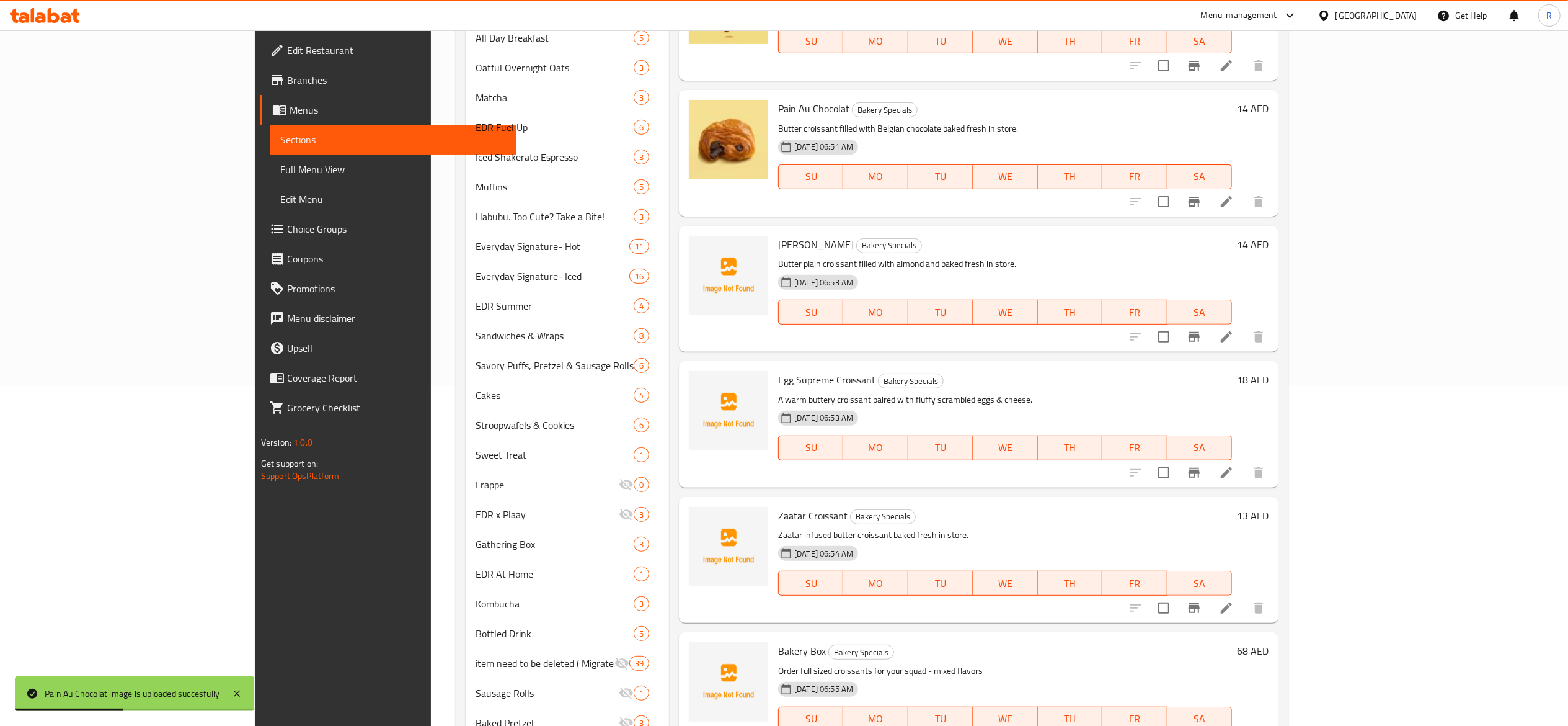
scroll to position [356, 0]
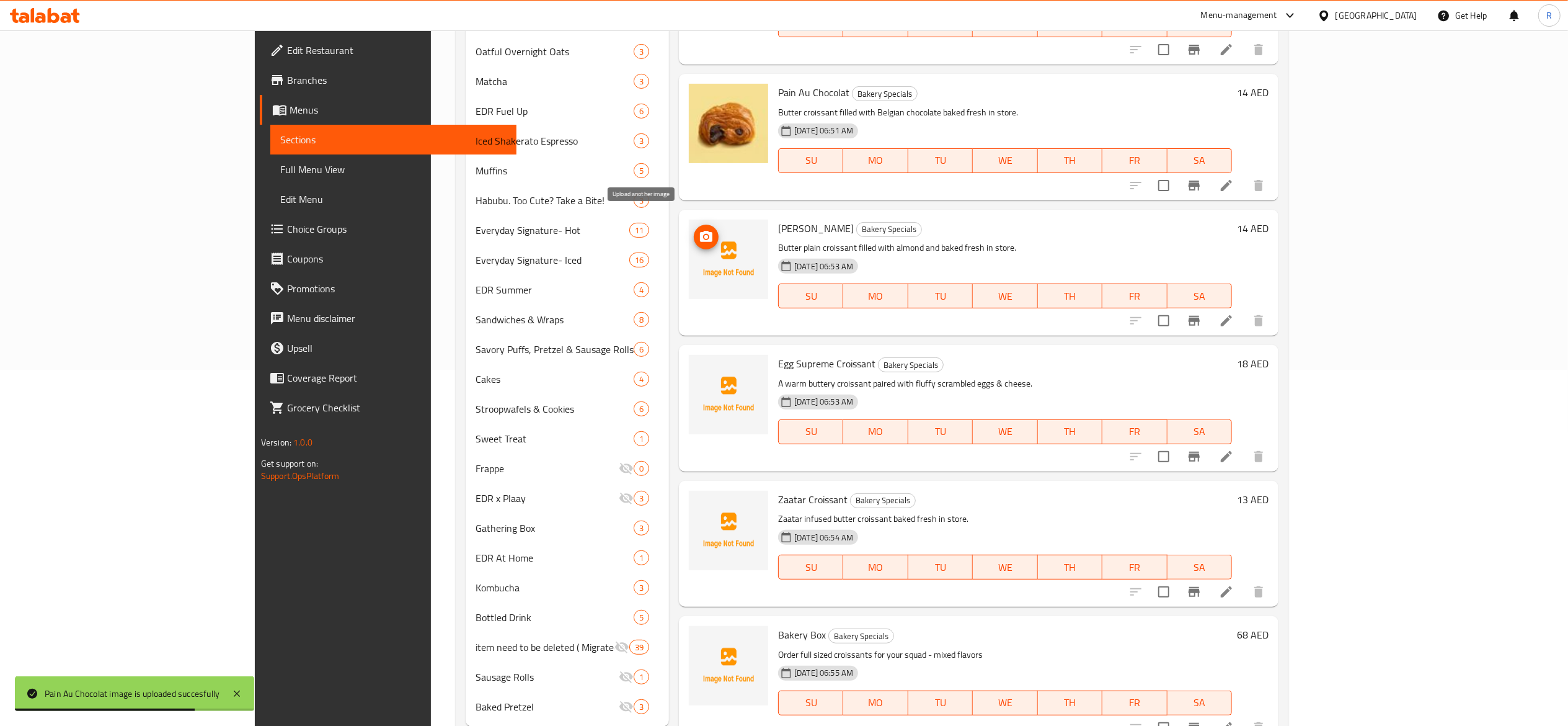
click at [656, 230] on span "upload picture" at bounding box center [706, 237] width 25 height 15
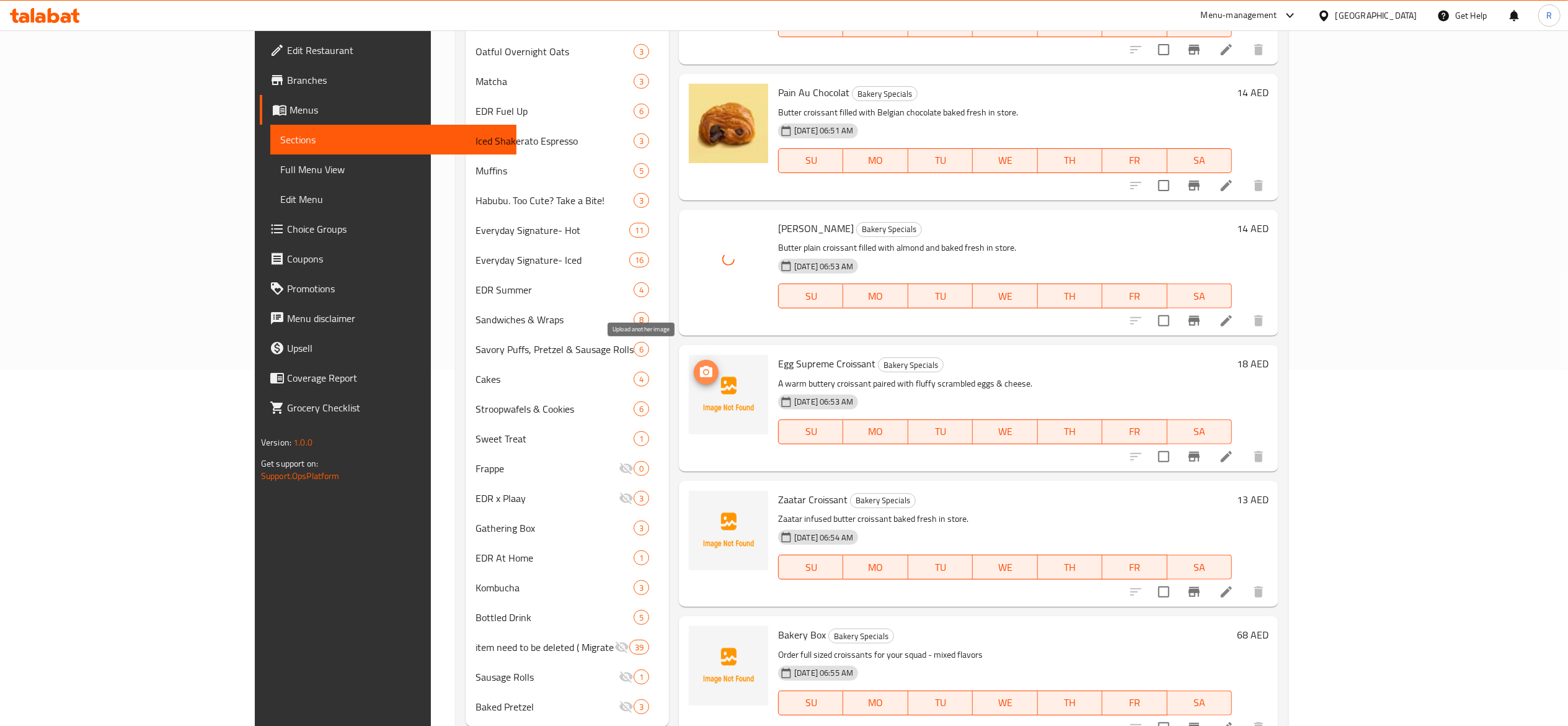
click at [656, 365] on span "upload picture" at bounding box center [706, 372] width 25 height 15
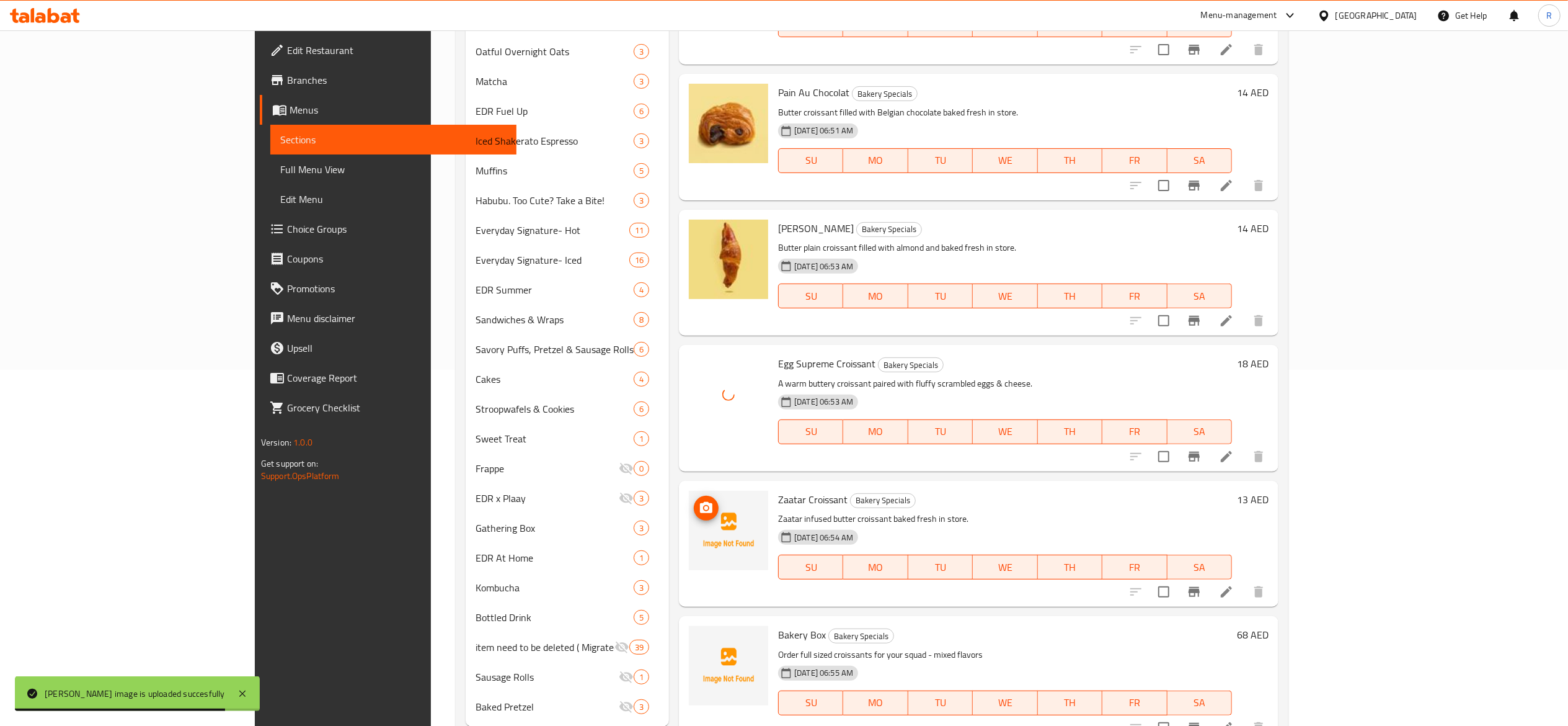
click at [656, 506] on circle "upload picture" at bounding box center [706, 508] width 4 height 4
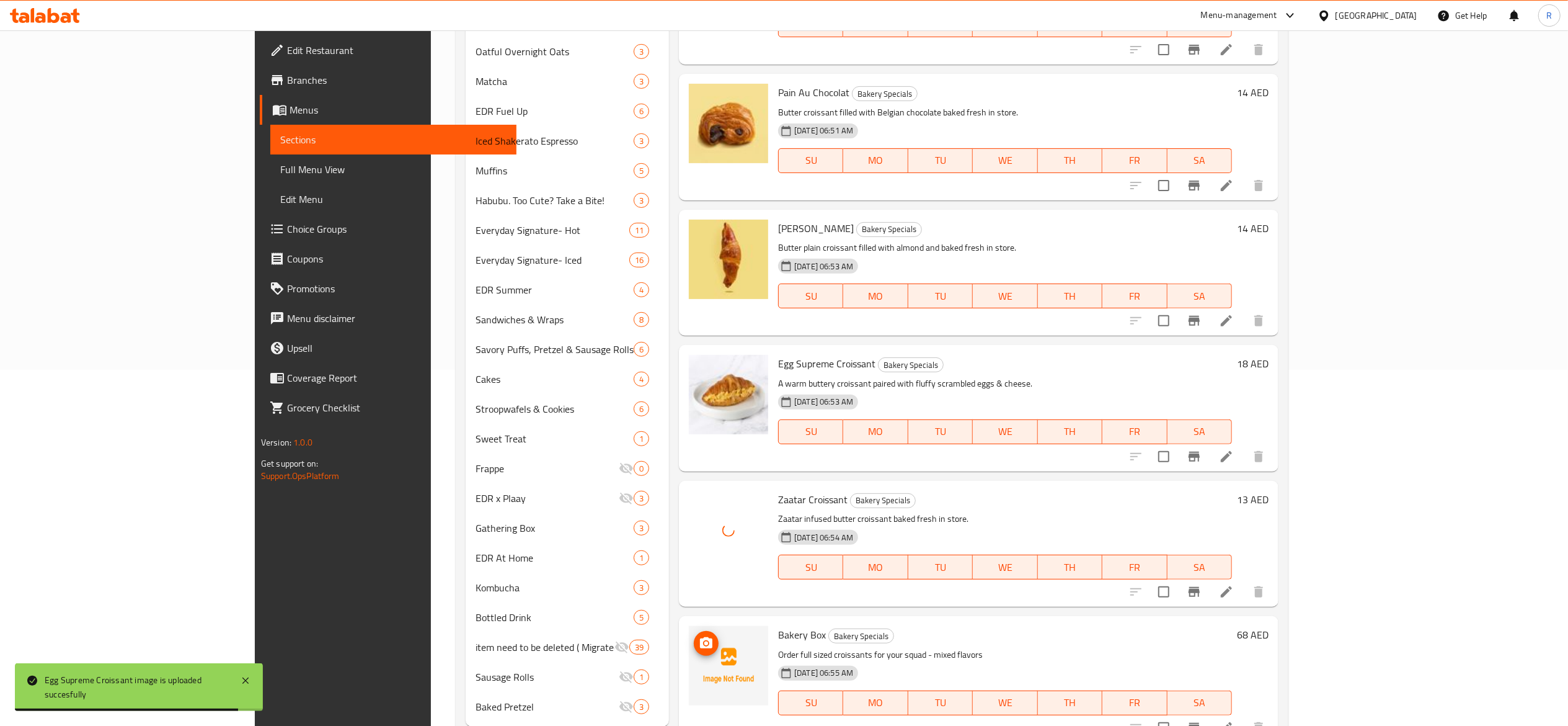
click at [656, 637] on icon "upload picture" at bounding box center [706, 643] width 12 height 11
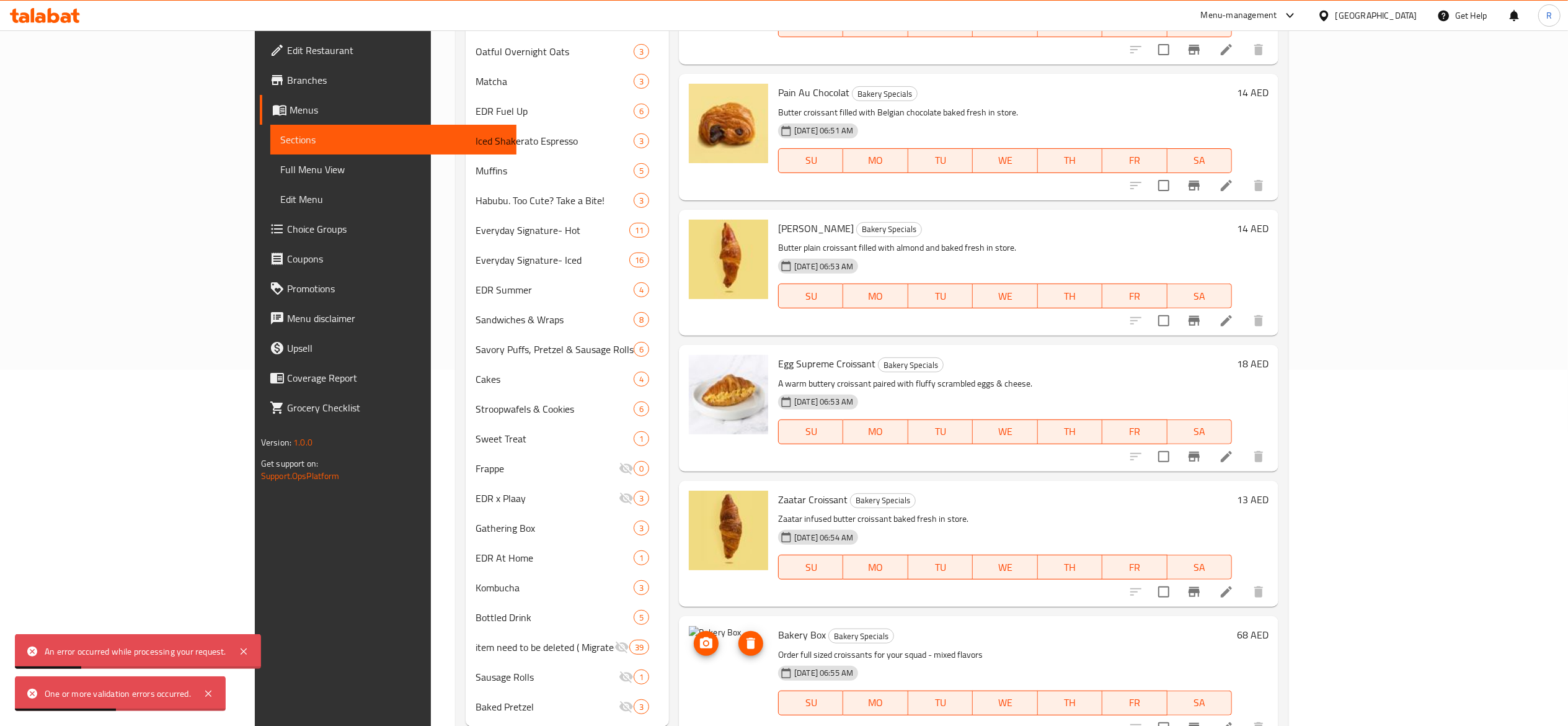
click at [656, 637] on icon "upload picture" at bounding box center [706, 643] width 12 height 11
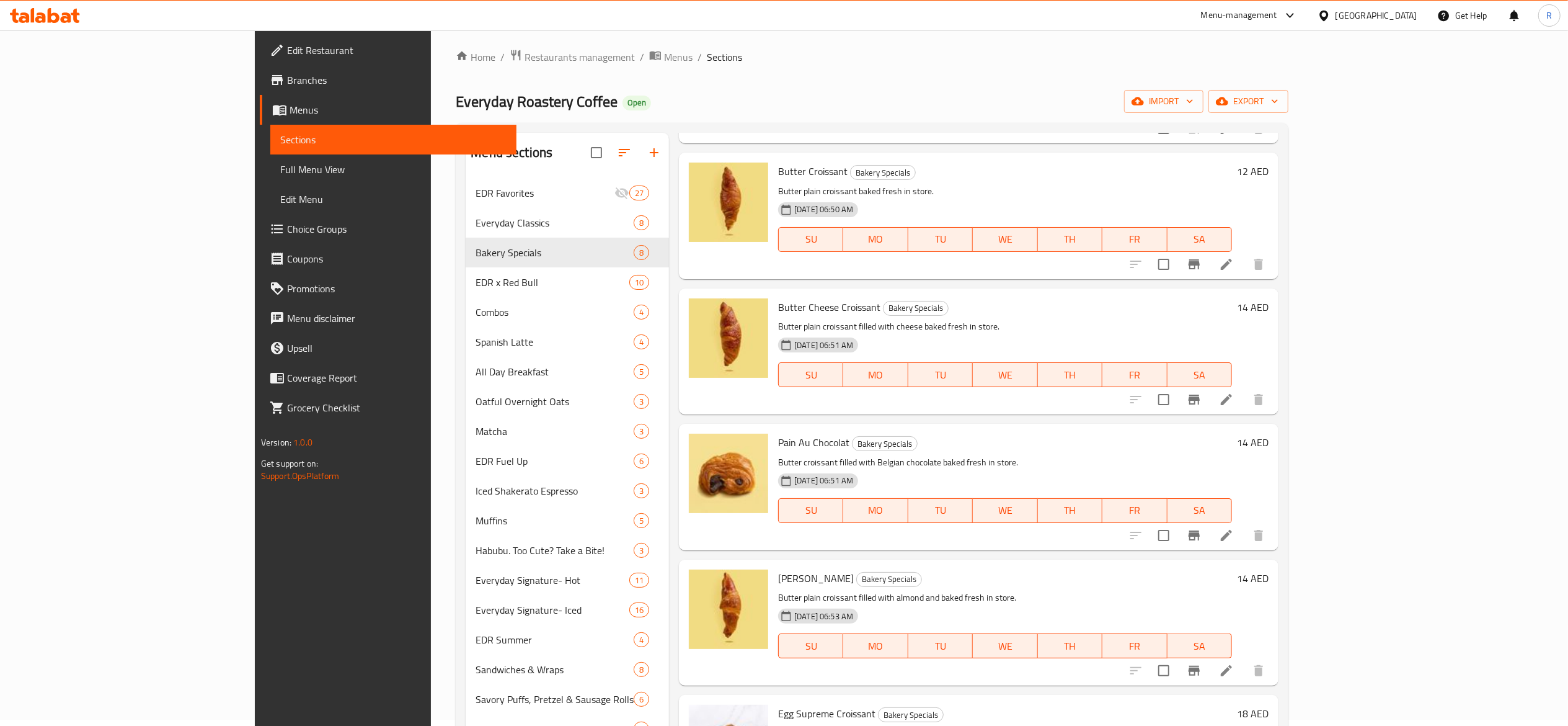
scroll to position [0, 0]
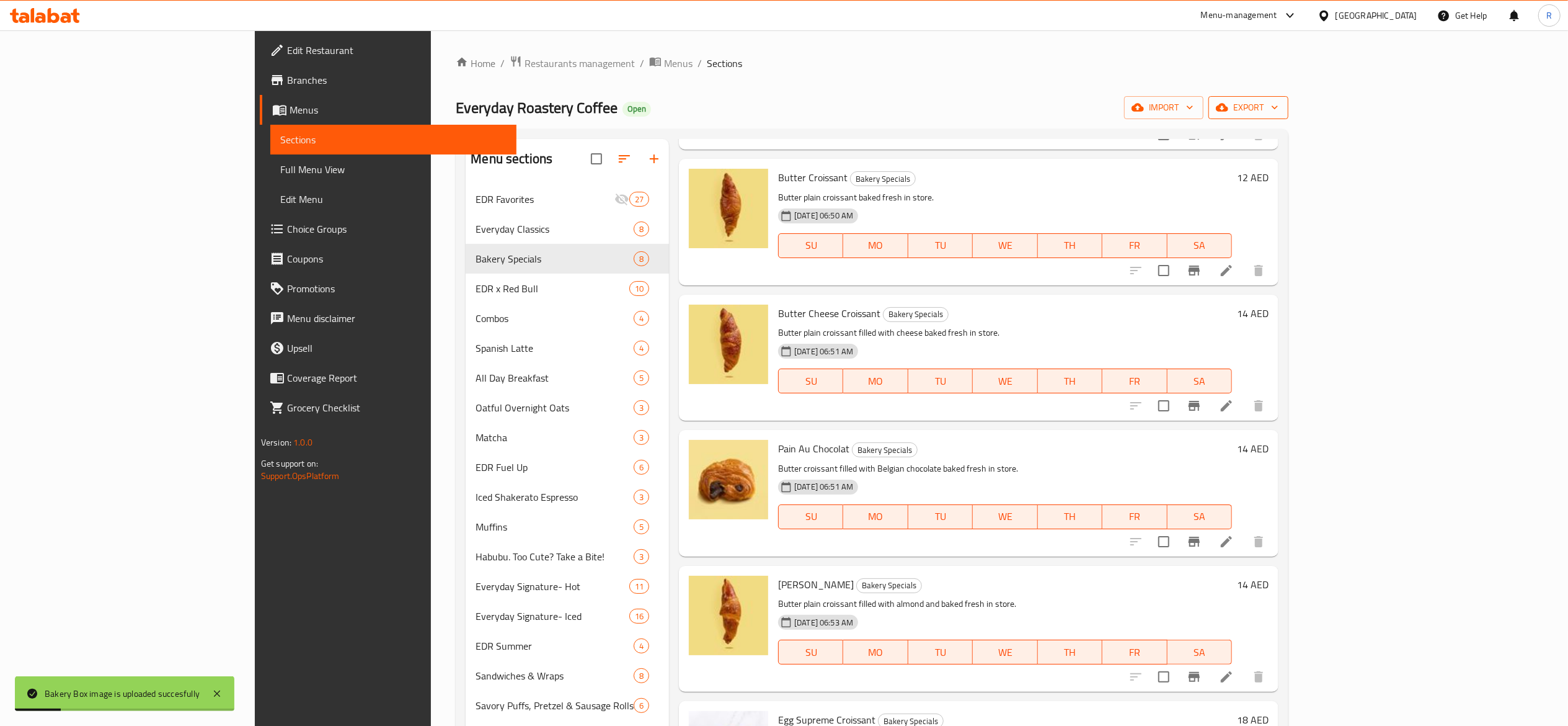
click at [656, 107] on span "export" at bounding box center [1248, 108] width 60 height 16
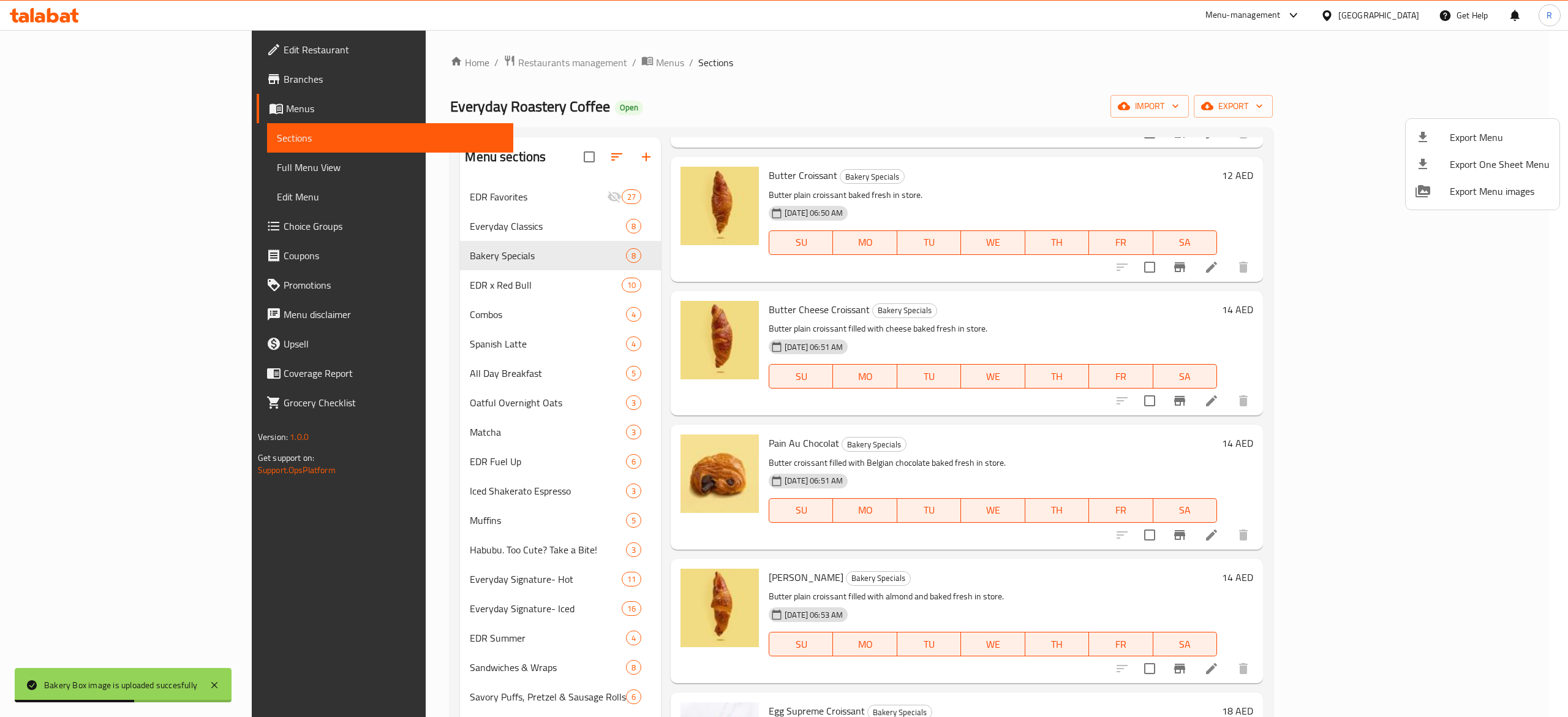
click at [648, 147] on div at bounding box center [784, 358] width 1568 height 717
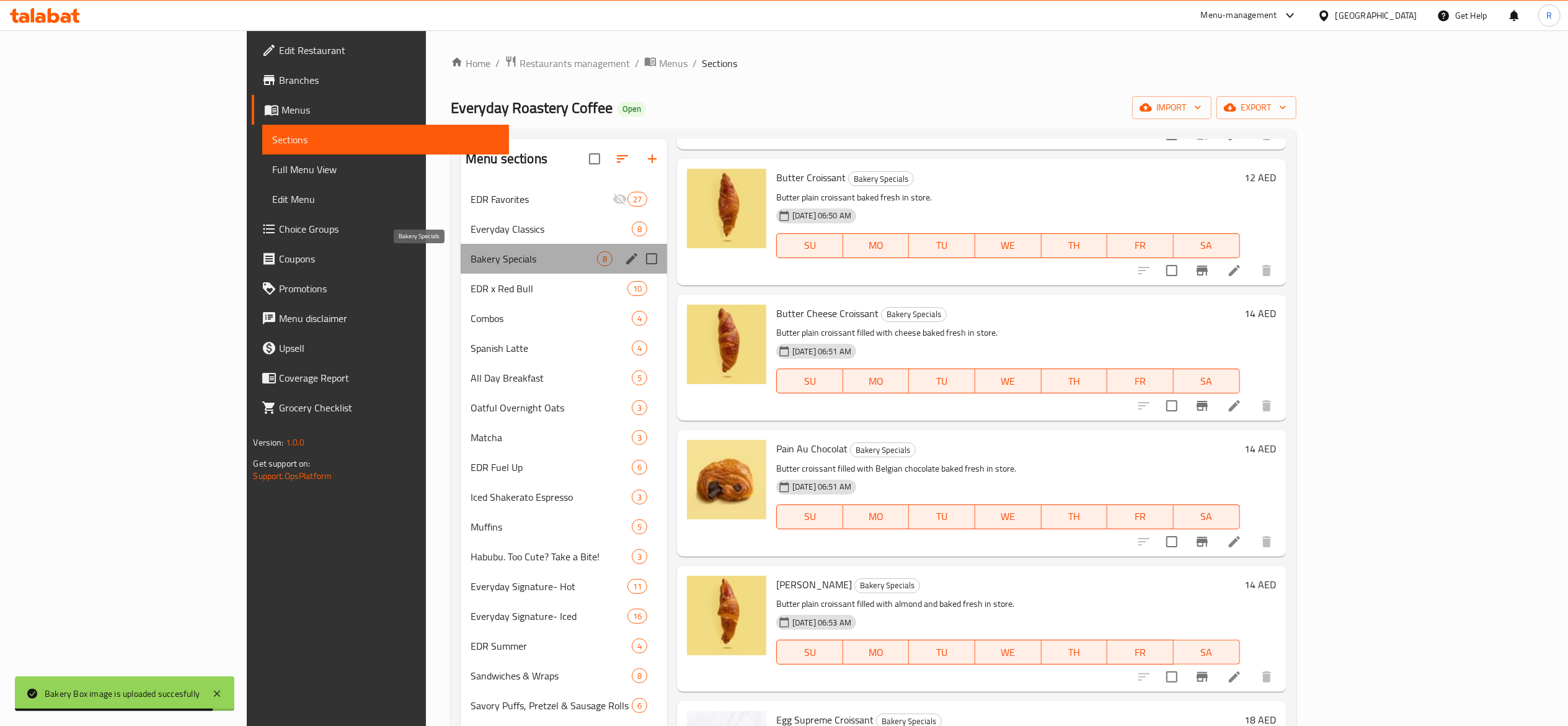
click at [471, 263] on span "Bakery Specials" at bounding box center [534, 259] width 126 height 15
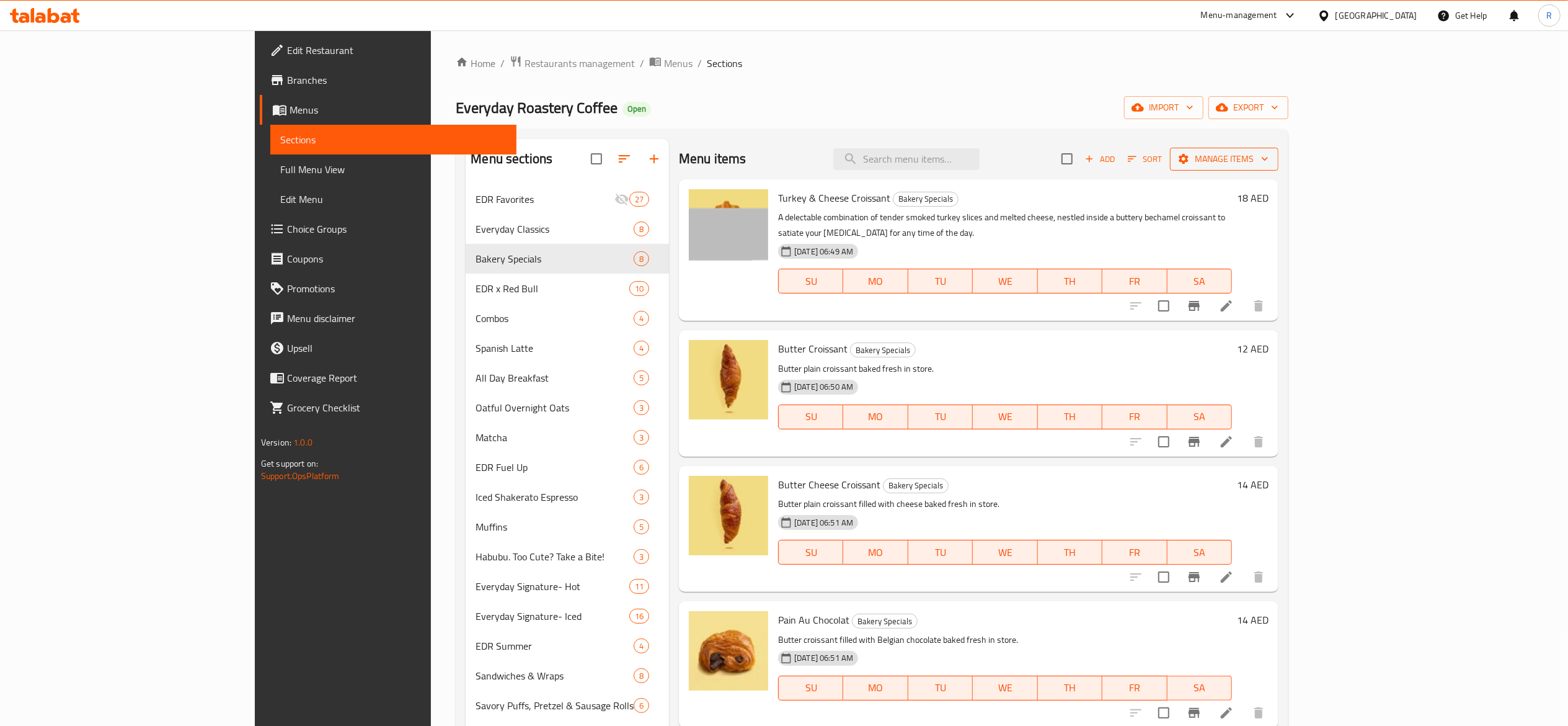
click at [656, 156] on span "Manage items" at bounding box center [1224, 160] width 89 height 16
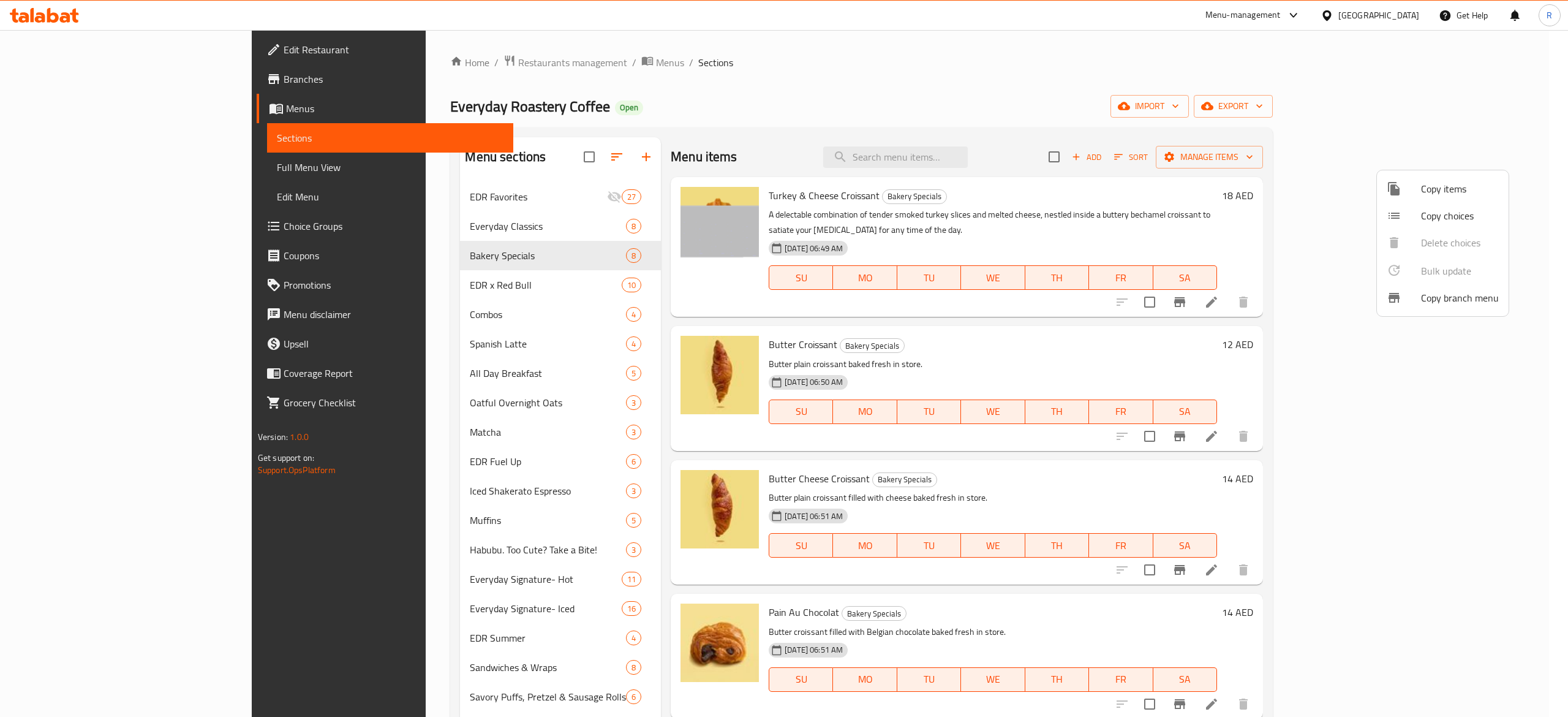
click at [648, 210] on span "Copy choices" at bounding box center [1460, 216] width 78 height 15
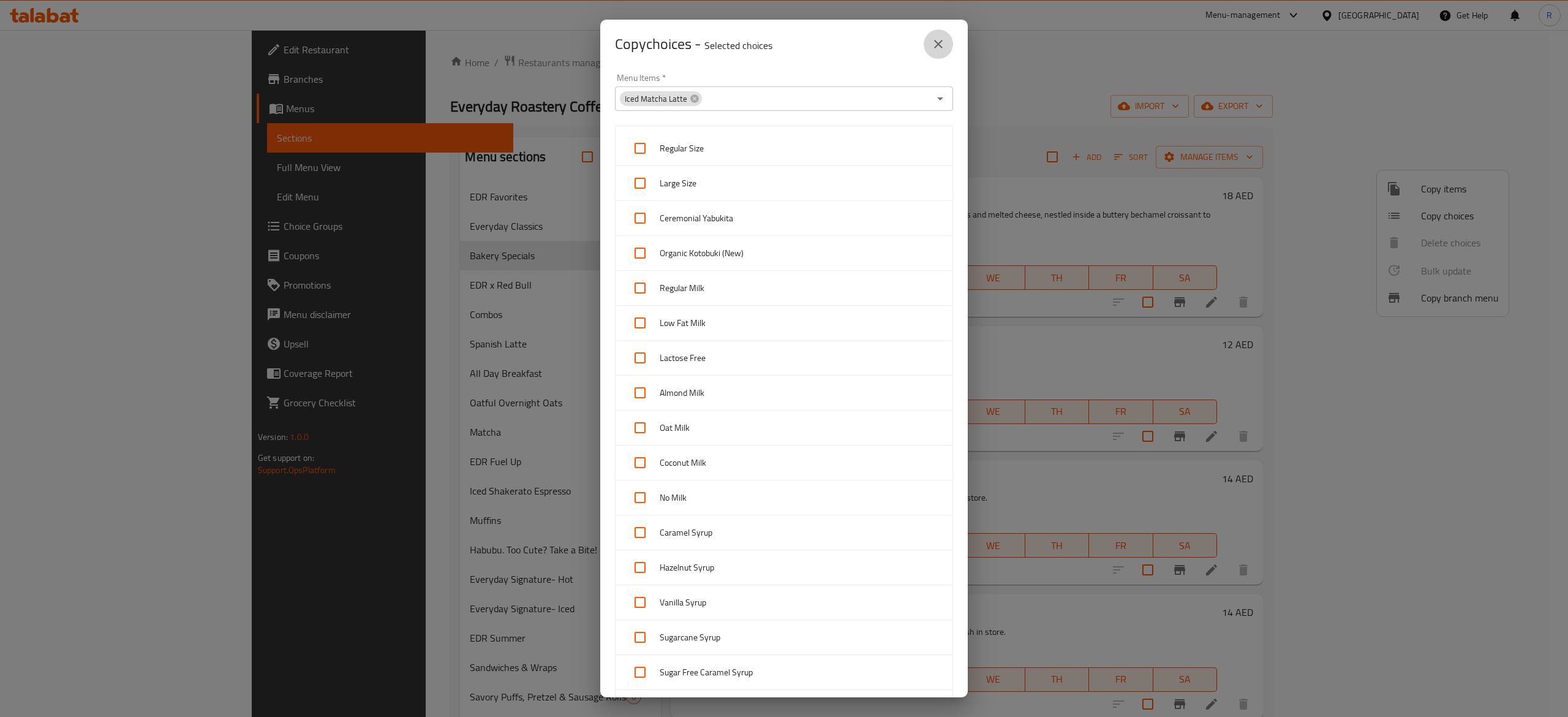
click at [648, 41] on icon "close" at bounding box center [938, 43] width 15 height 15
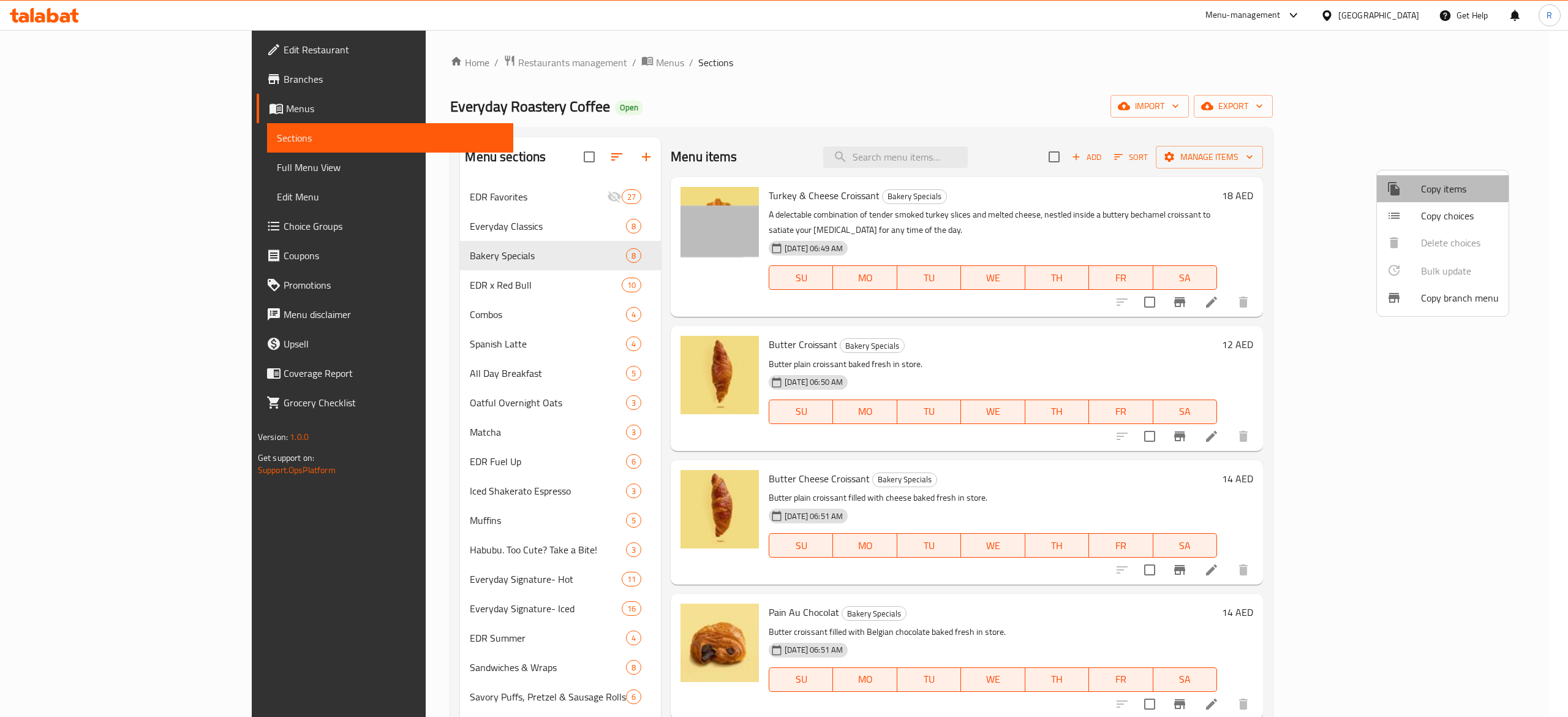
click at [648, 181] on span "Copy items" at bounding box center [1460, 188] width 78 height 15
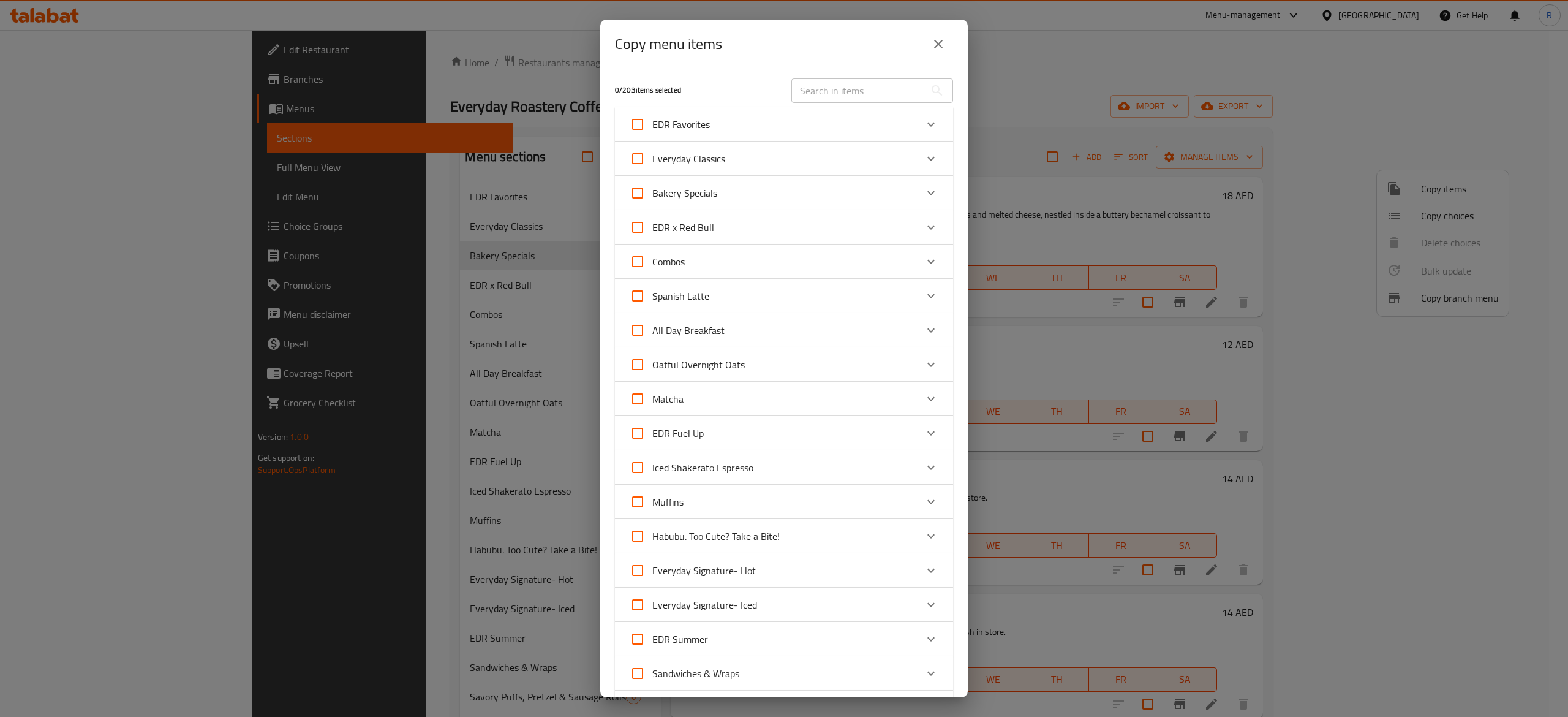
click at [648, 123] on div "EDR Favorites" at bounding box center [772, 125] width 287 height 29
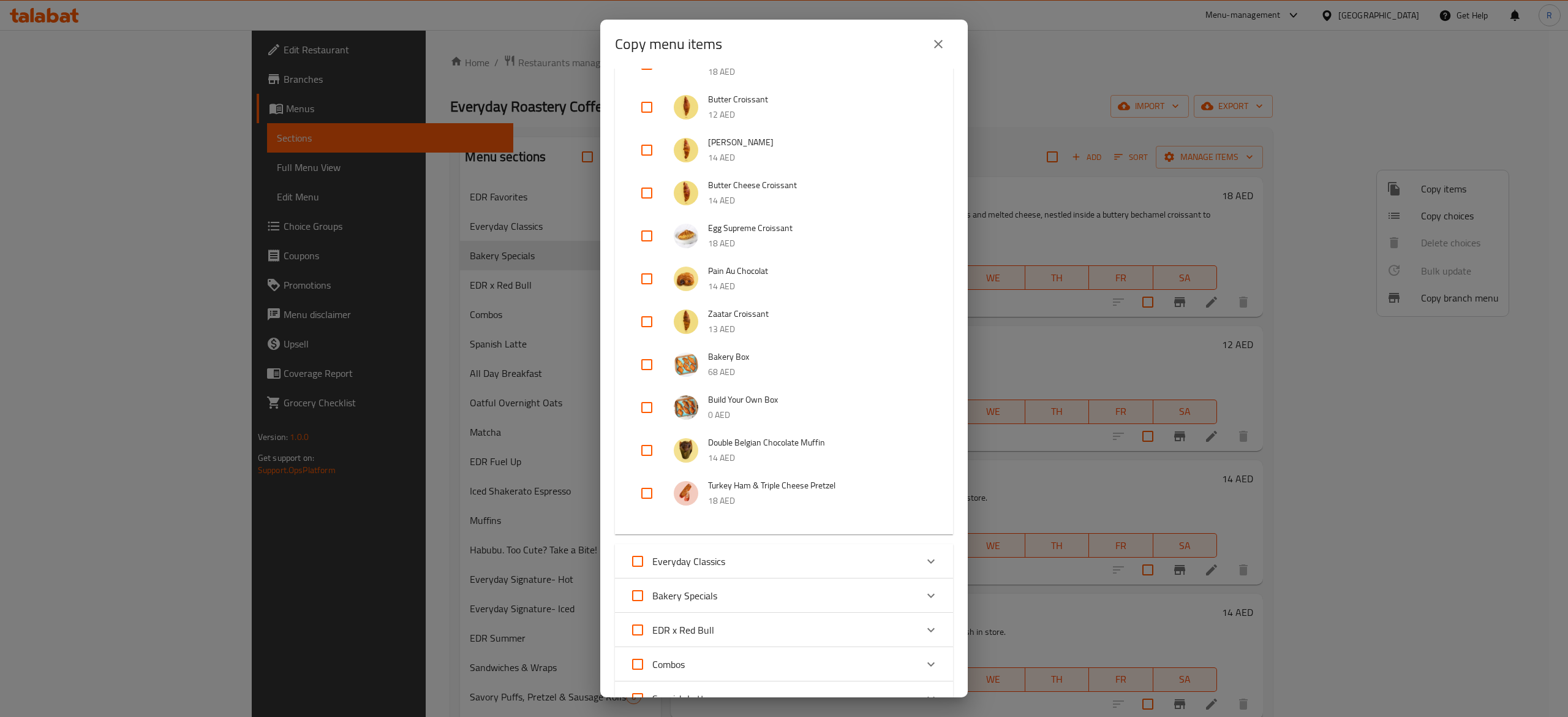
scroll to position [705, 0]
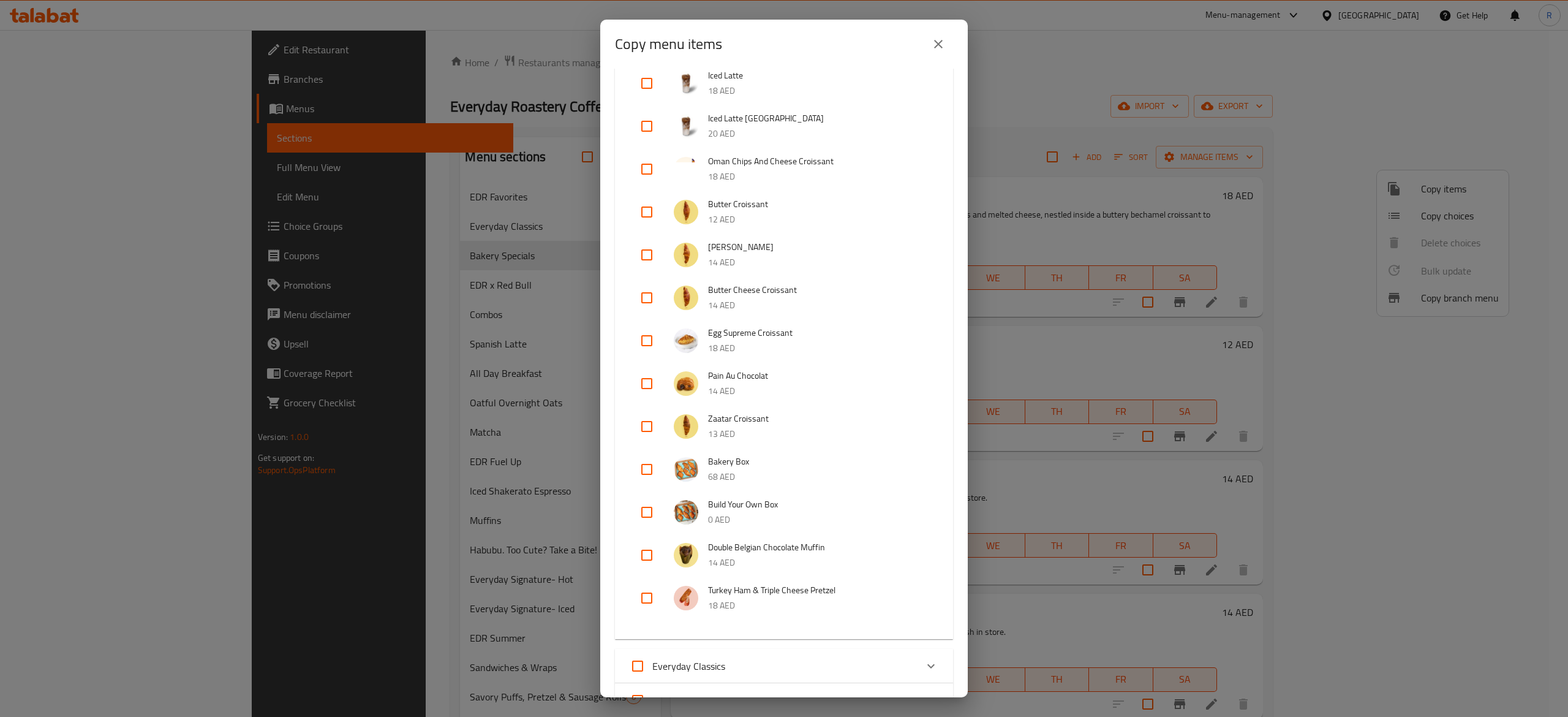
click at [645, 514] on input "checkbox" at bounding box center [647, 513] width 29 height 29
checkbox input "true"
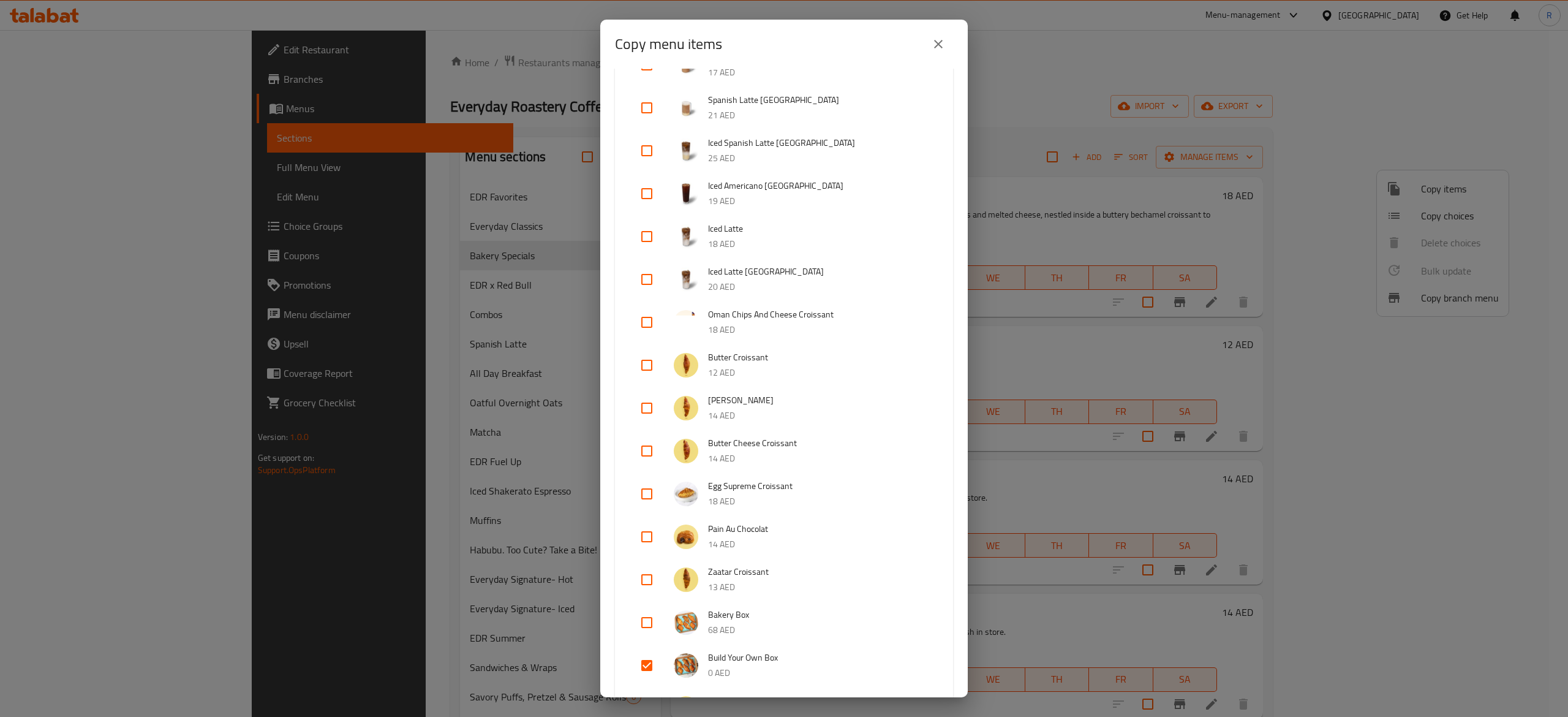
scroll to position [498, 0]
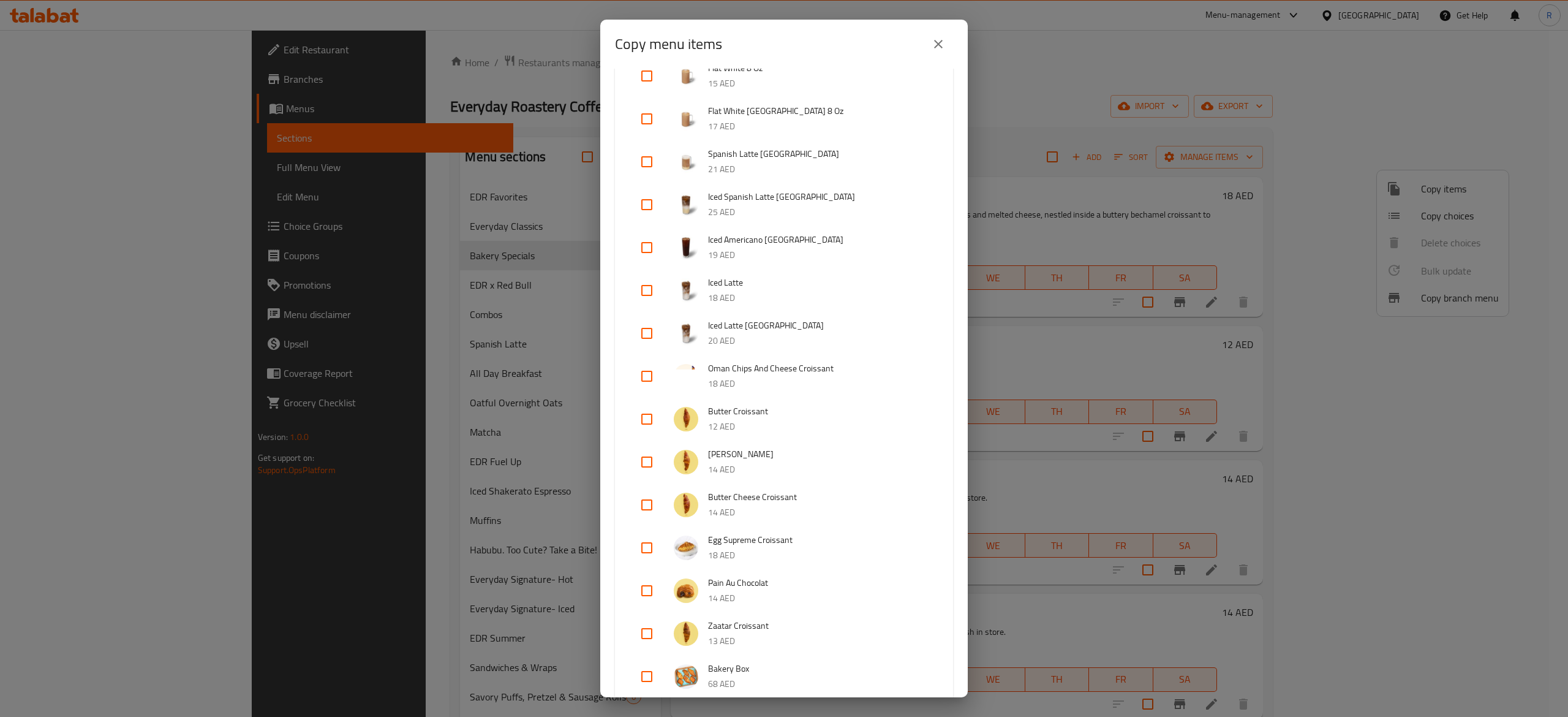
click at [647, 369] on input "checkbox" at bounding box center [647, 376] width 29 height 29
checkbox input "true"
click at [648, 352] on div "2 / 203 items selected ​ EDR Favorites Iced Matcha Latte 24 AED Iced Americano …" at bounding box center [784, 383] width 368 height 629
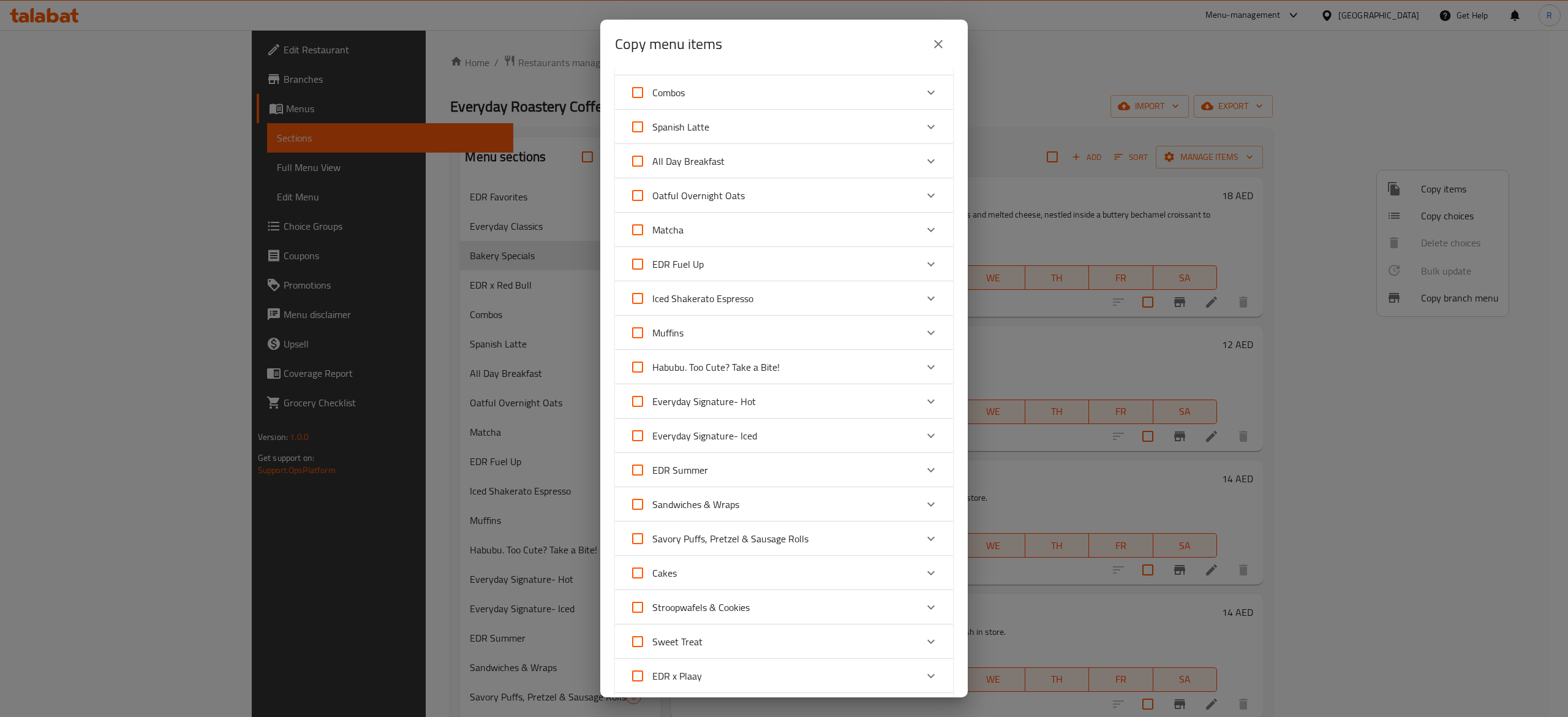
scroll to position [1792, 0]
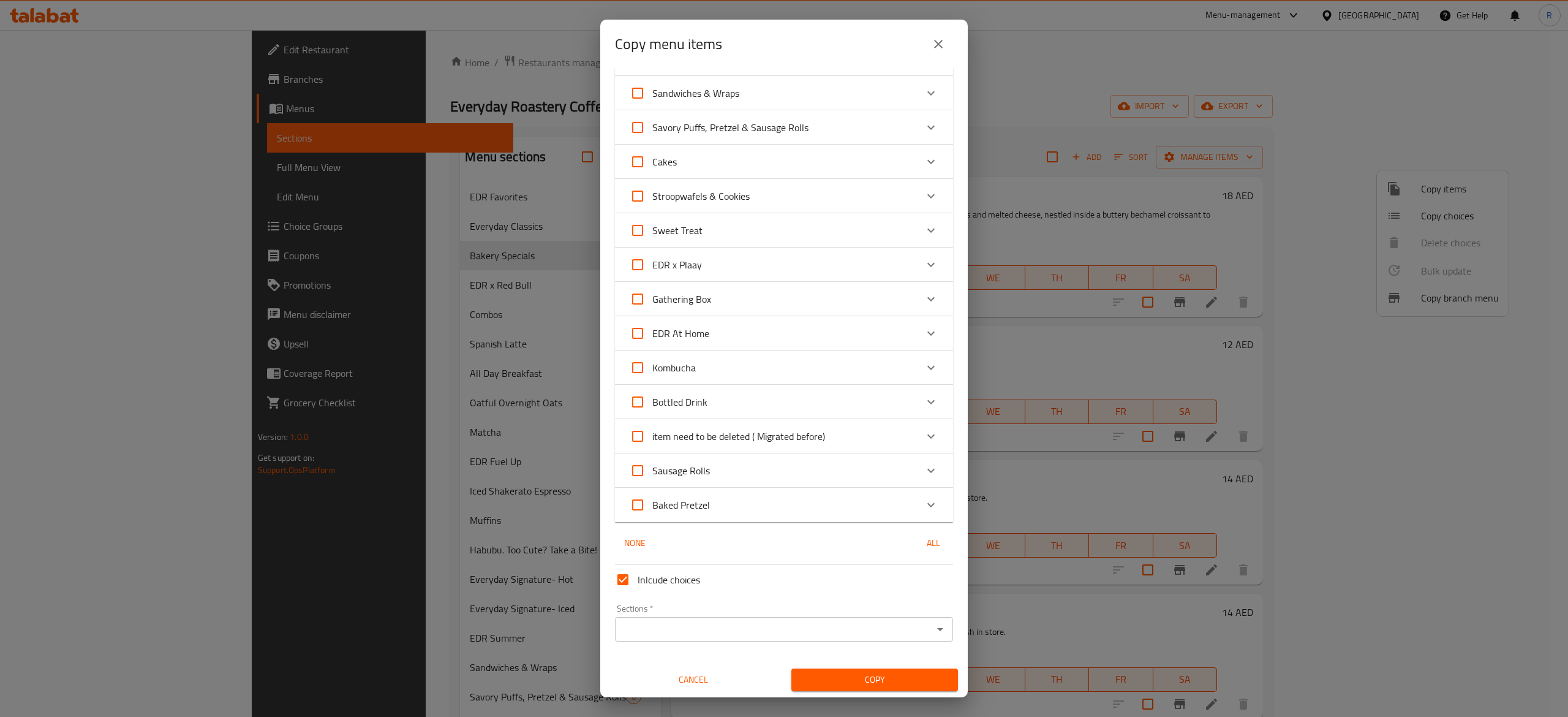
click at [648, 627] on input "Sections   *" at bounding box center [774, 630] width 311 height 17
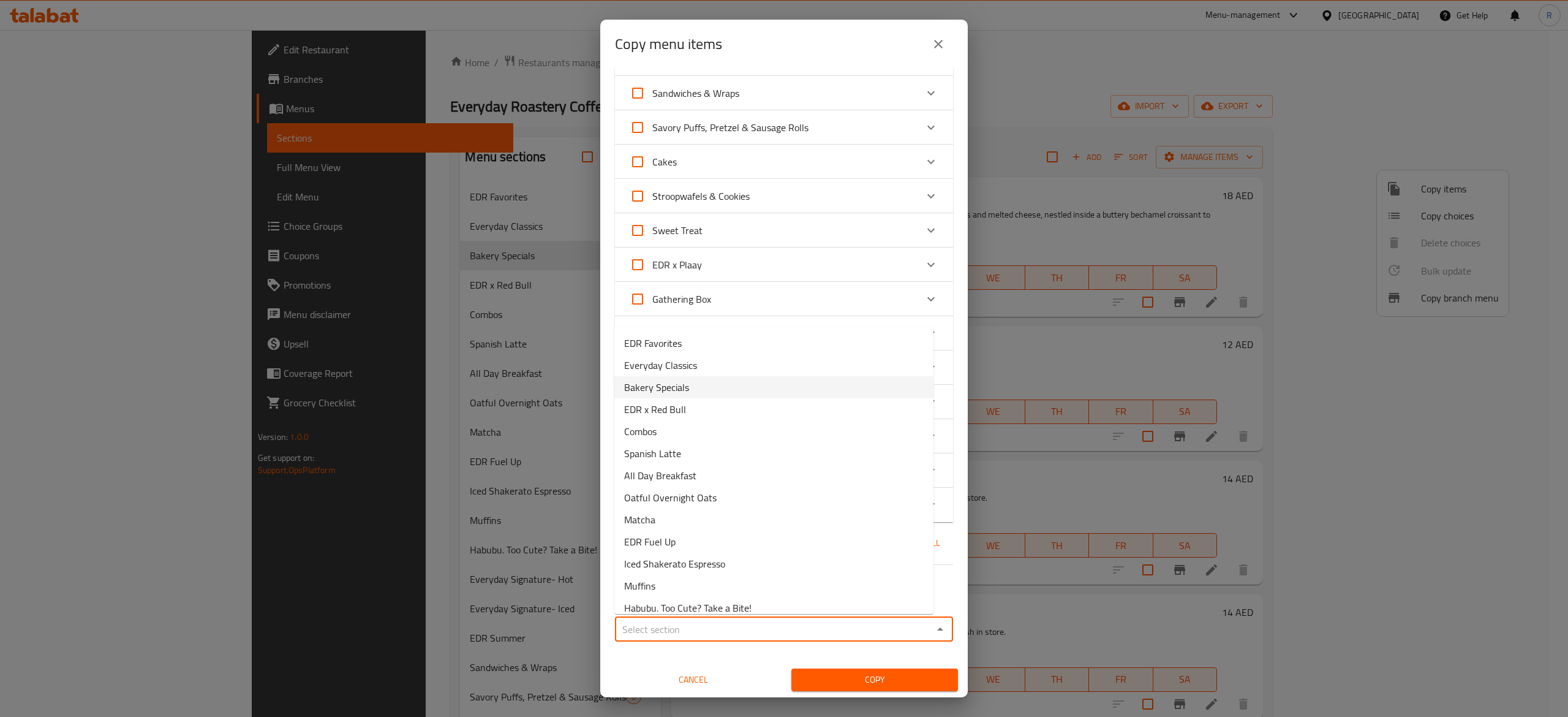
click at [648, 377] on li "Bakery Specials" at bounding box center [774, 386] width 319 height 22
type input "Bakery Specials"
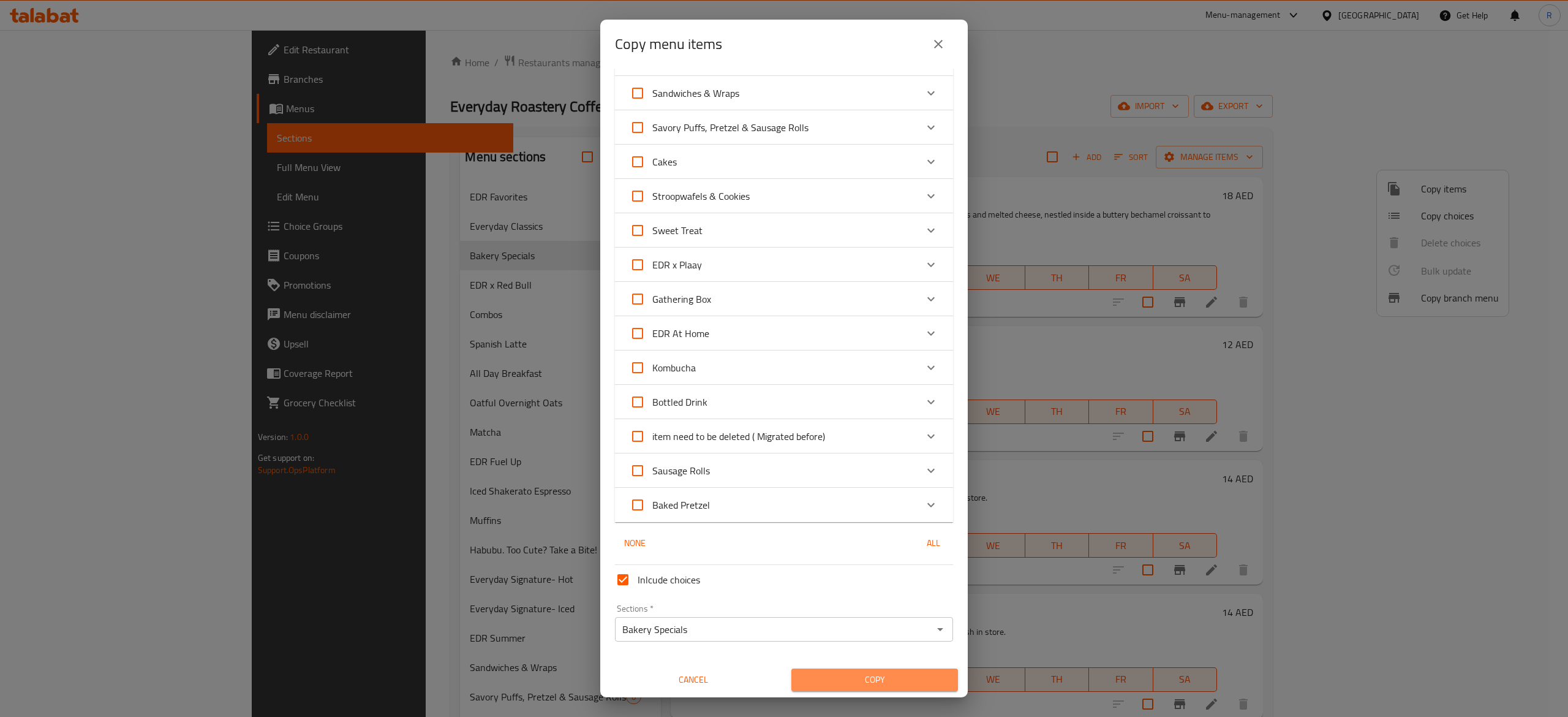
click at [648, 670] on button "Copy" at bounding box center [874, 680] width 166 height 23
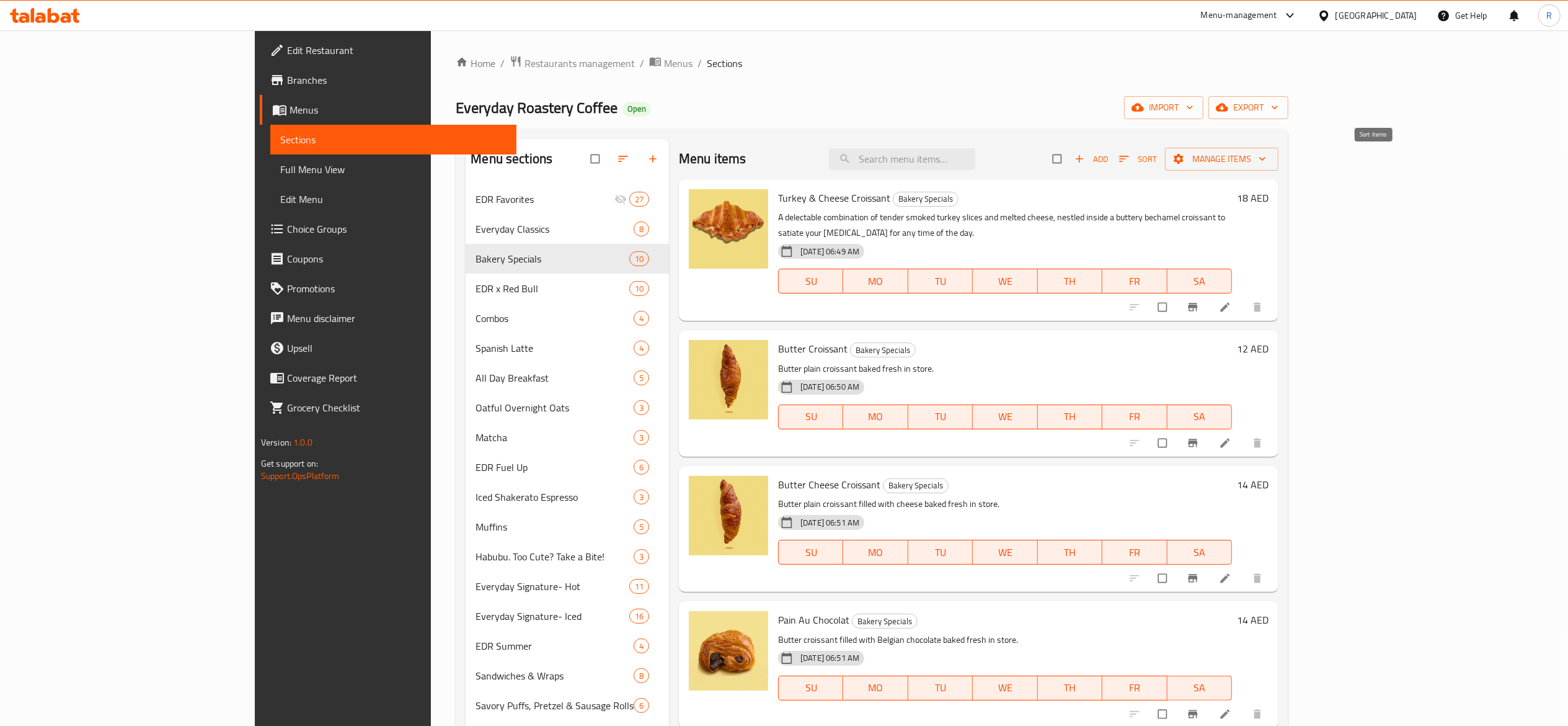
click at [1157, 164] on span "Sort" at bounding box center [1138, 159] width 38 height 14
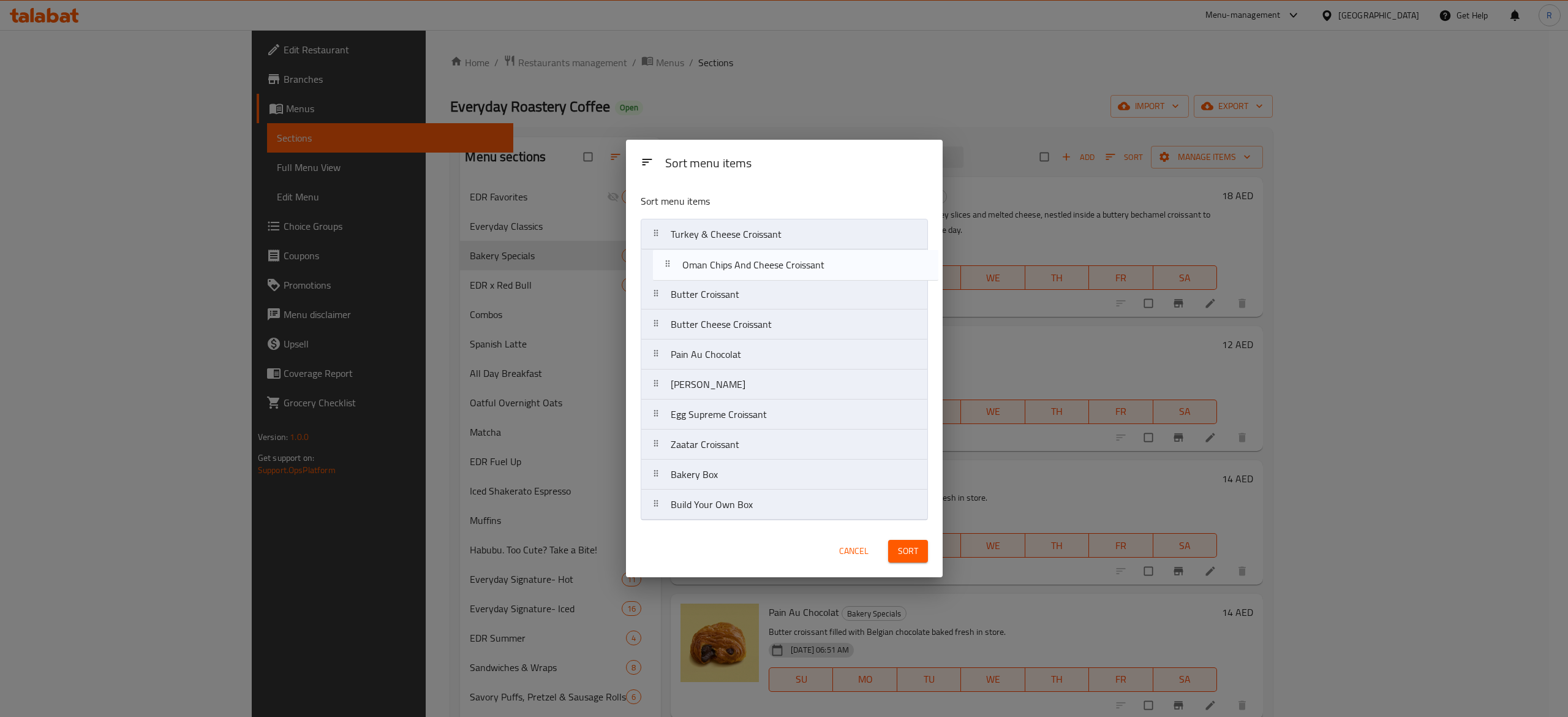
drag, startPoint x: 832, startPoint y: 487, endPoint x: 846, endPoint y: 271, distance: 216.5
click at [846, 271] on nav "Turkey & Cheese Croissant Butter Croissant Butter Cheese Croissant Pain Au Choc…" at bounding box center [784, 370] width 287 height 301
drag, startPoint x: 810, startPoint y: 448, endPoint x: 809, endPoint y: 413, distance: 35.0
click at [809, 413] on nav "Turkey & Cheese Croissant Oman Chips And Cheese Croissant Butter Croissant Butt…" at bounding box center [784, 370] width 287 height 301
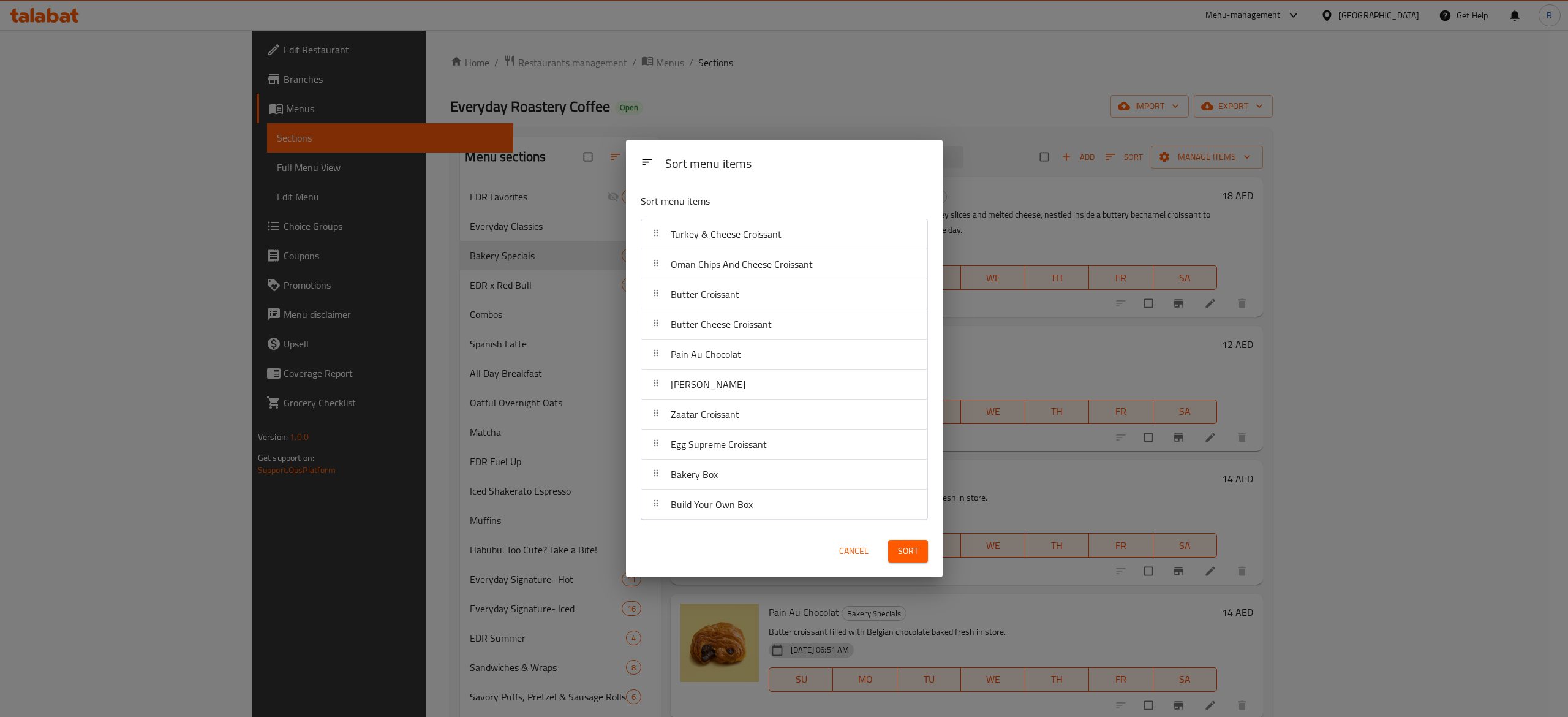
click at [908, 551] on span "Sort" at bounding box center [907, 552] width 20 height 16
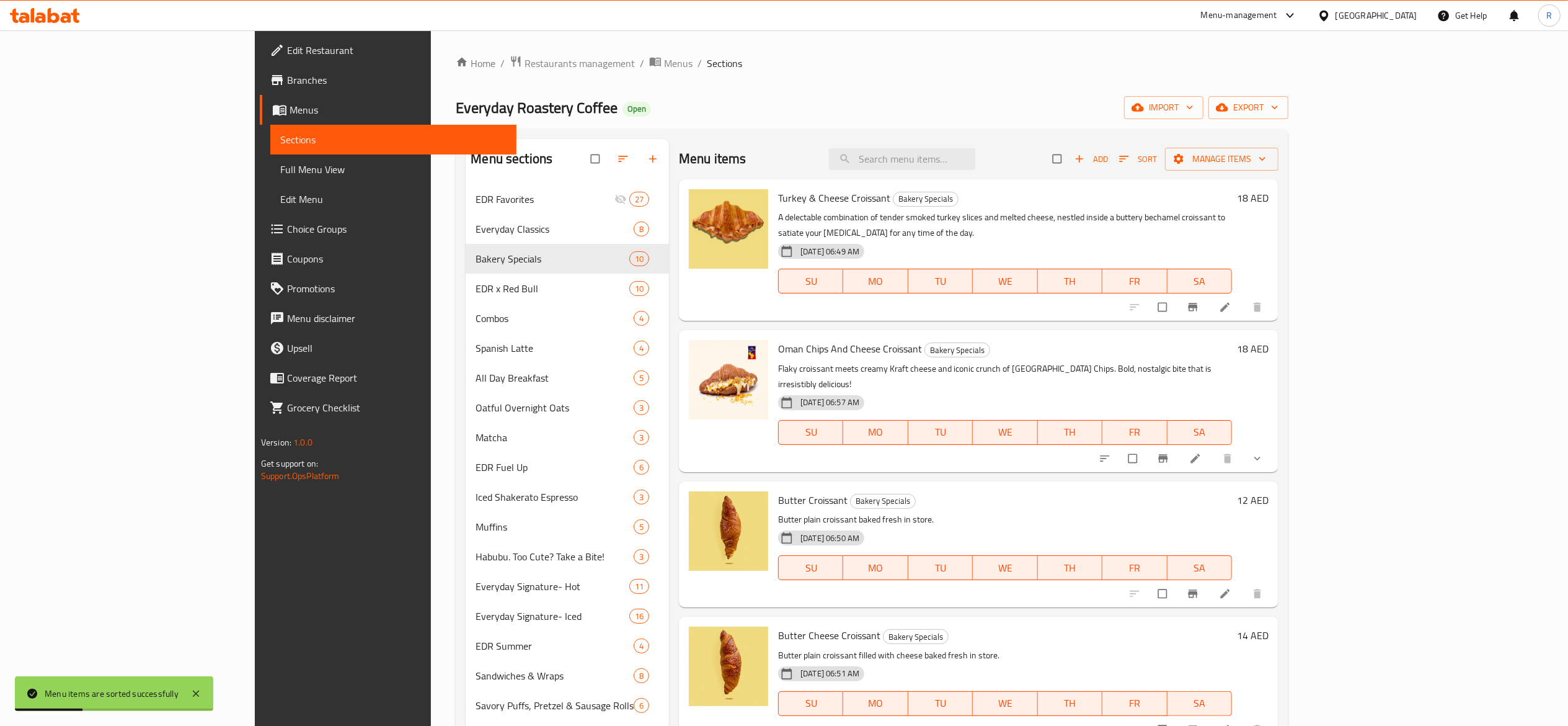
click at [287, 222] on span "Choice Groups" at bounding box center [397, 229] width 219 height 15
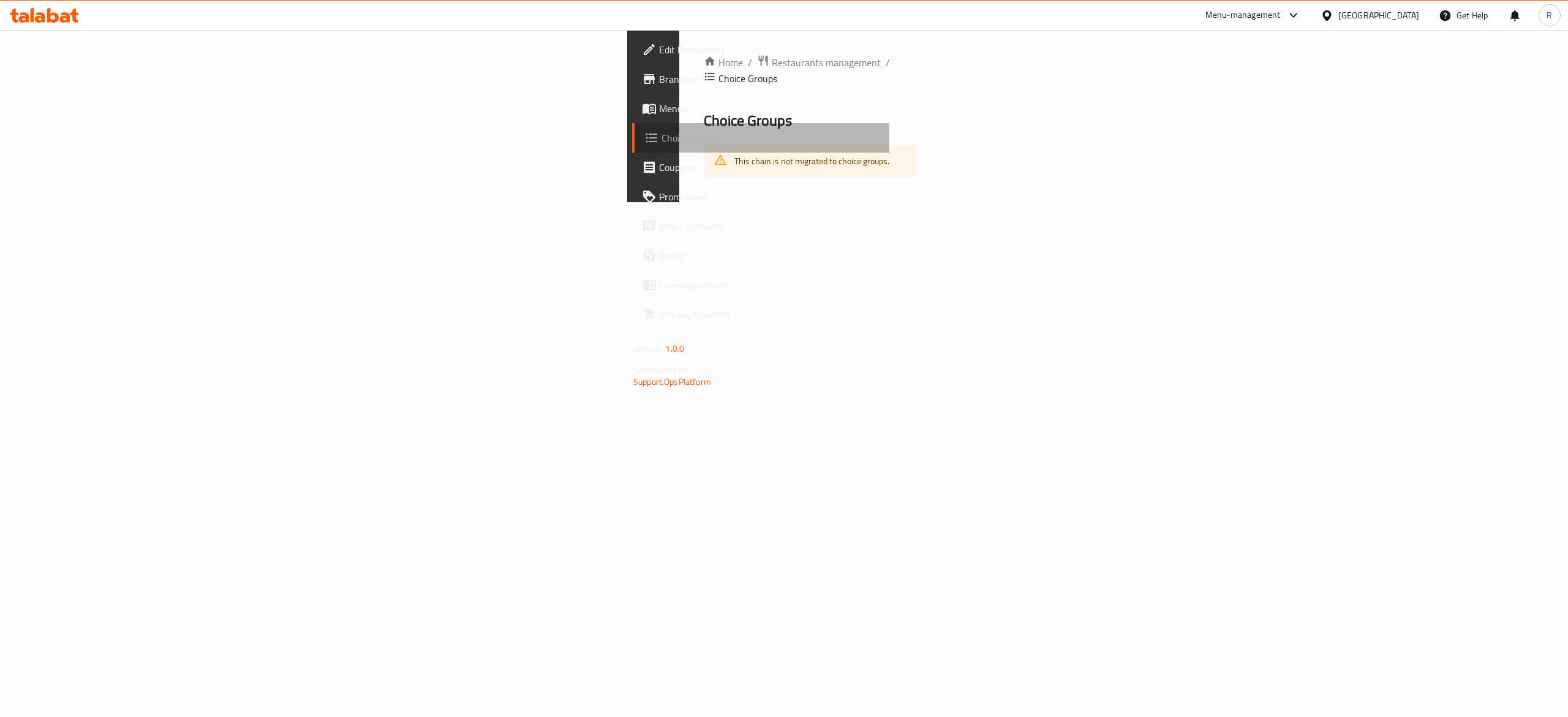
click at [632, 125] on link "Choice Groups" at bounding box center [760, 138] width 257 height 29
click at [632, 70] on link "Branches" at bounding box center [760, 79] width 257 height 29
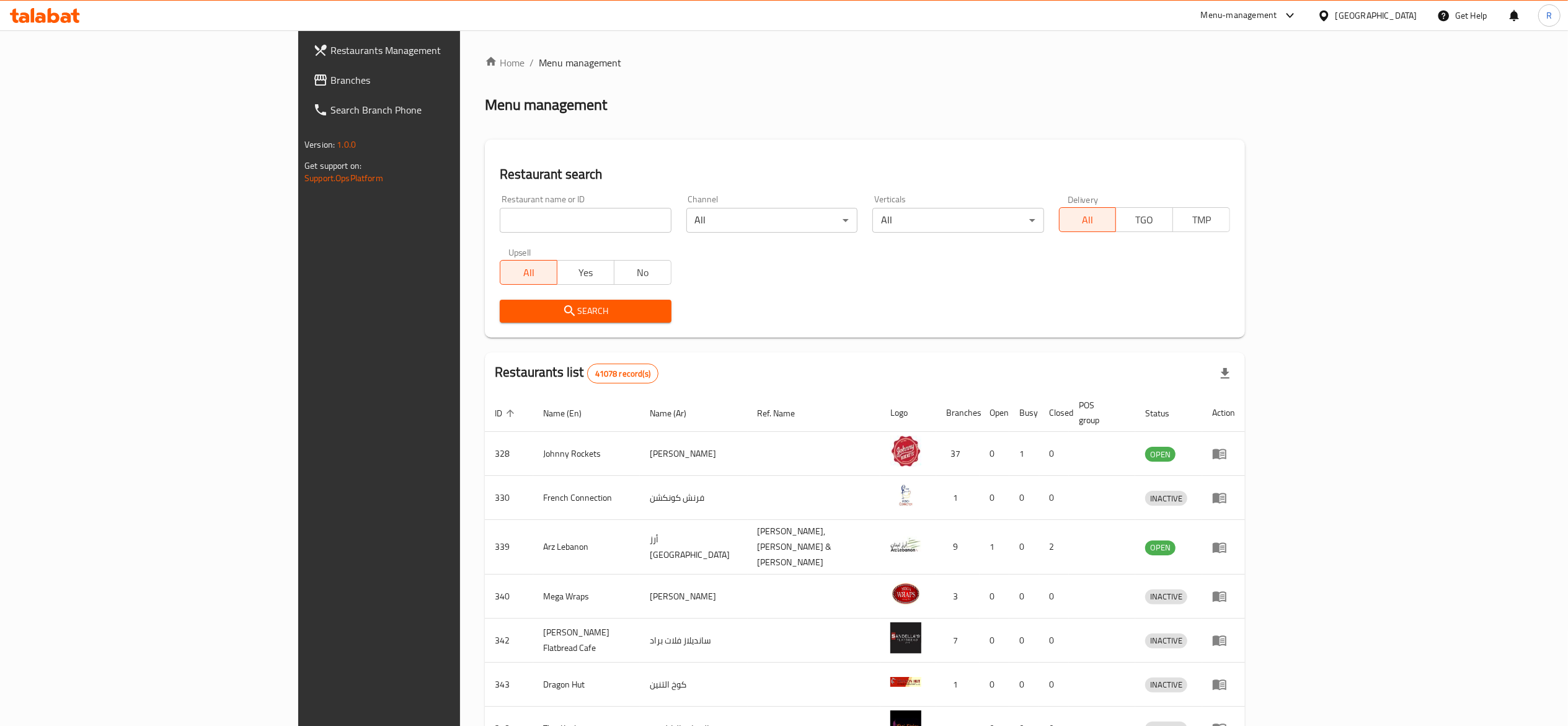
click at [500, 225] on input "search" at bounding box center [585, 220] width 171 height 25
type input "everyday roastery"
click button "Search" at bounding box center [585, 311] width 171 height 23
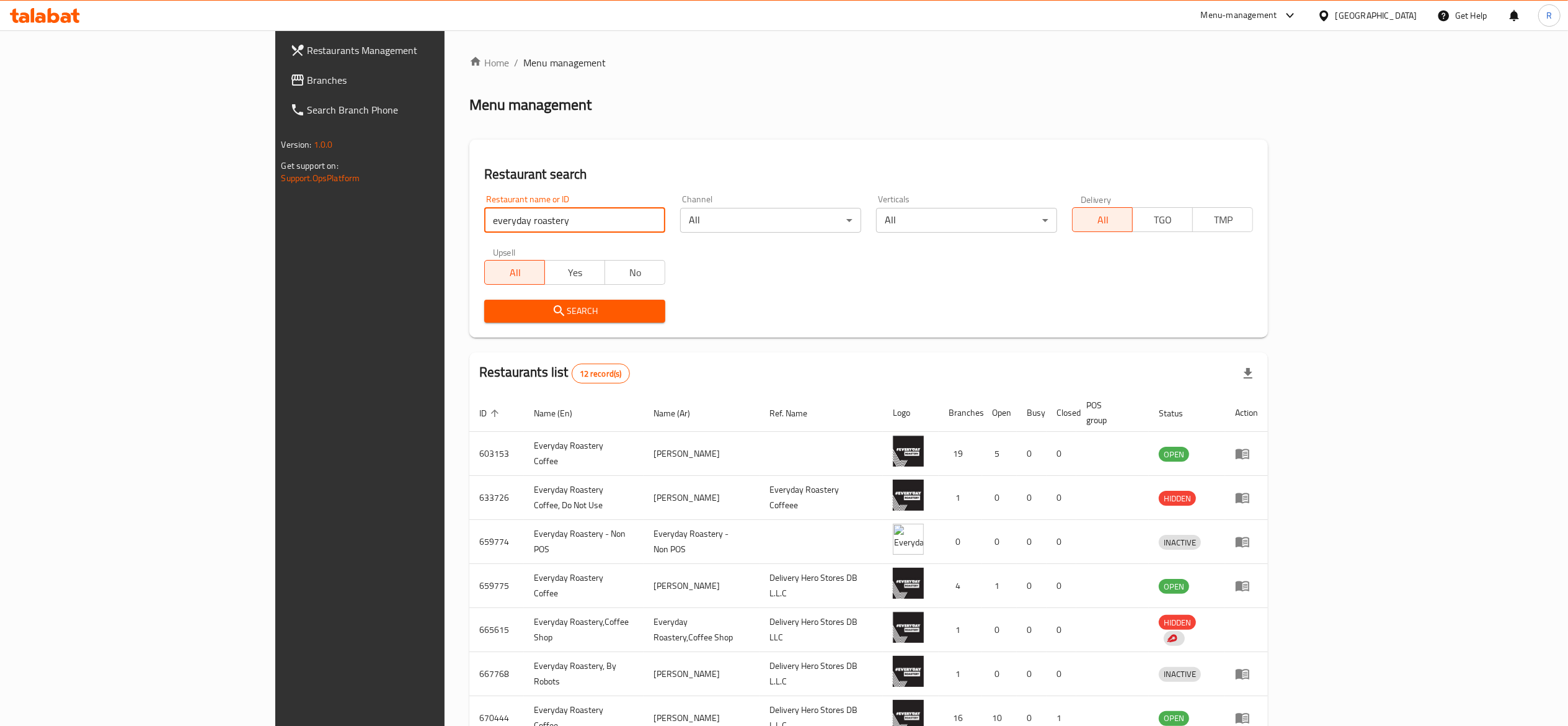
scroll to position [200, 0]
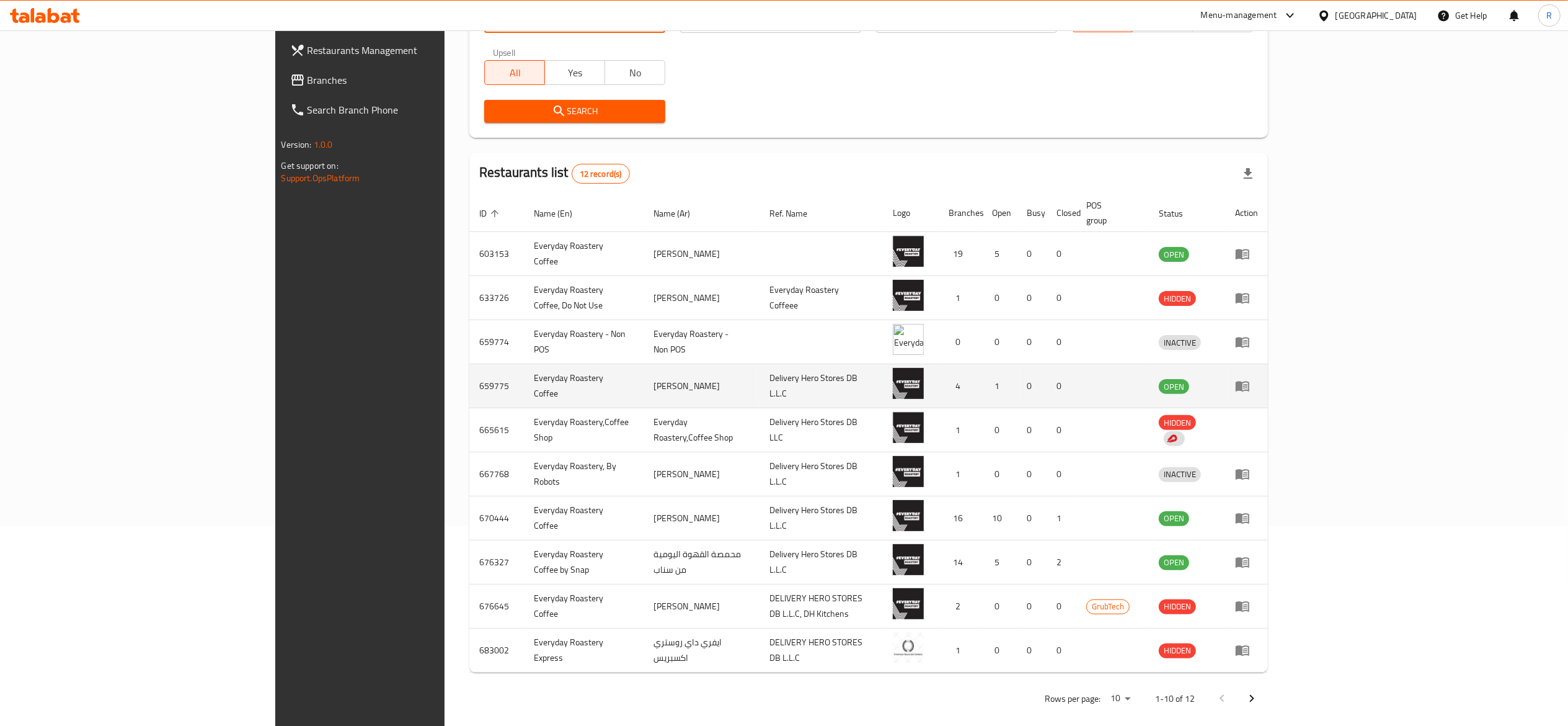
click at [1268, 381] on td "enhanced table" at bounding box center [1246, 386] width 43 height 44
click at [1268, 371] on td "enhanced table" at bounding box center [1246, 386] width 43 height 44
click at [1250, 379] on icon "enhanced table" at bounding box center [1242, 386] width 15 height 15
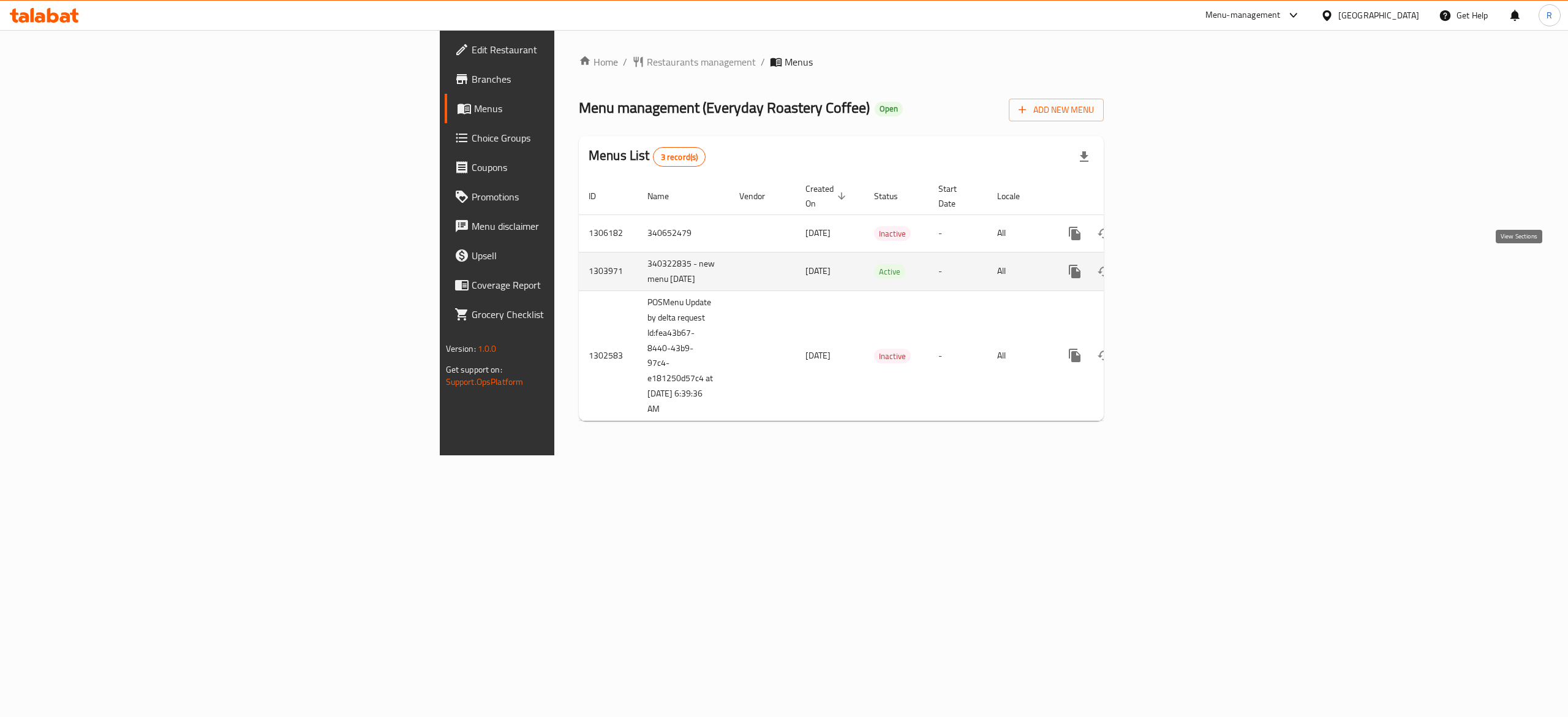
click at [1178, 277] on link "enhanced table" at bounding box center [1164, 271] width 29 height 29
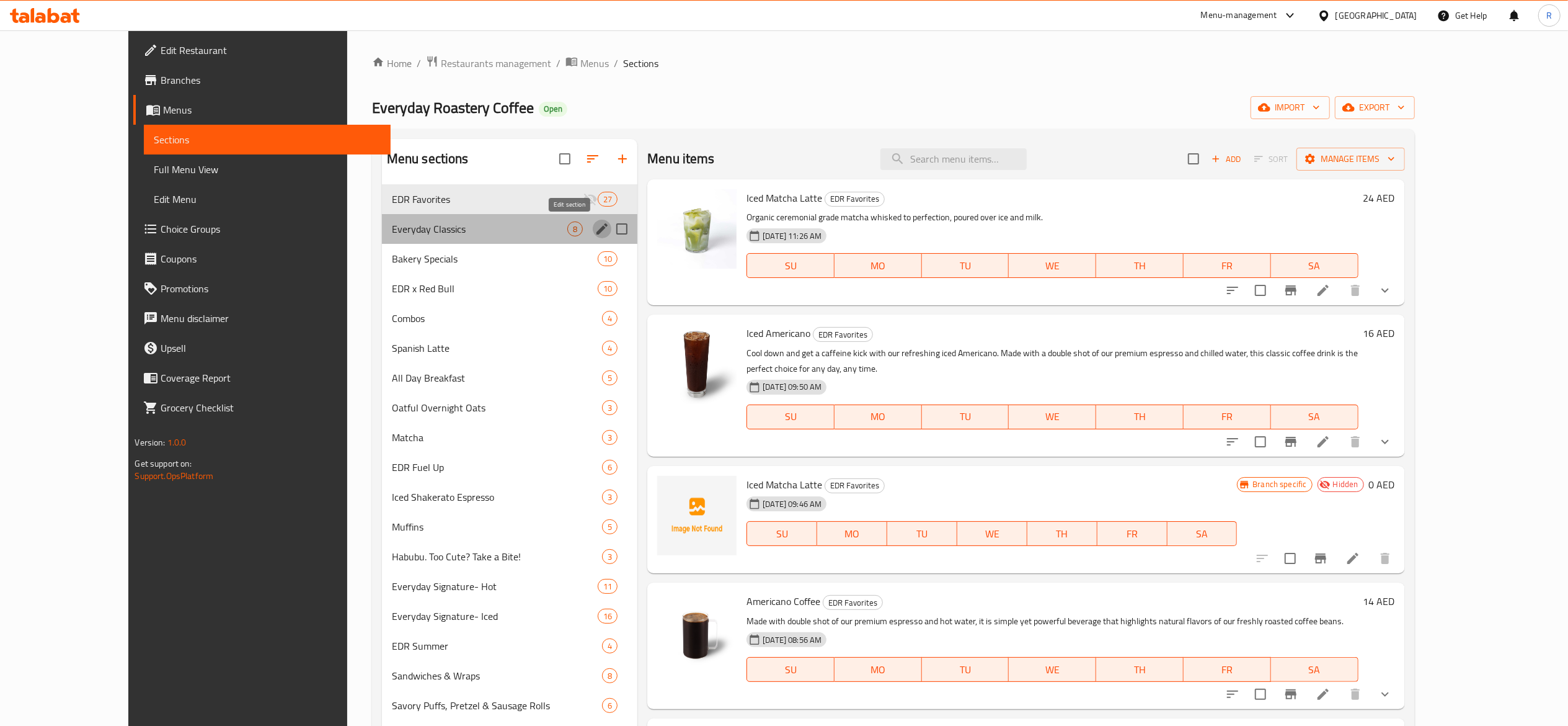
click at [595, 234] on icon "edit" at bounding box center [602, 229] width 15 height 15
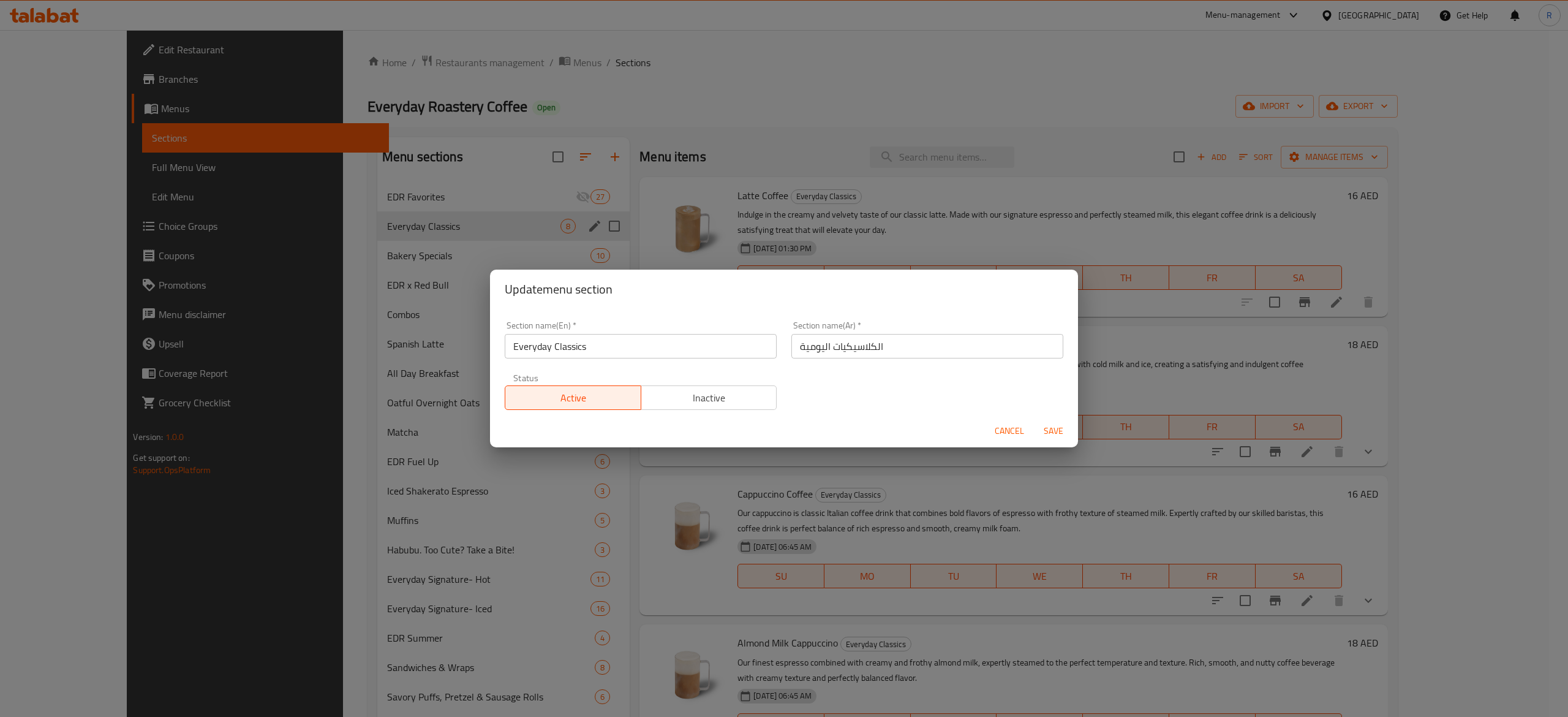
click at [1004, 431] on span "Cancel" at bounding box center [1010, 431] width 29 height 16
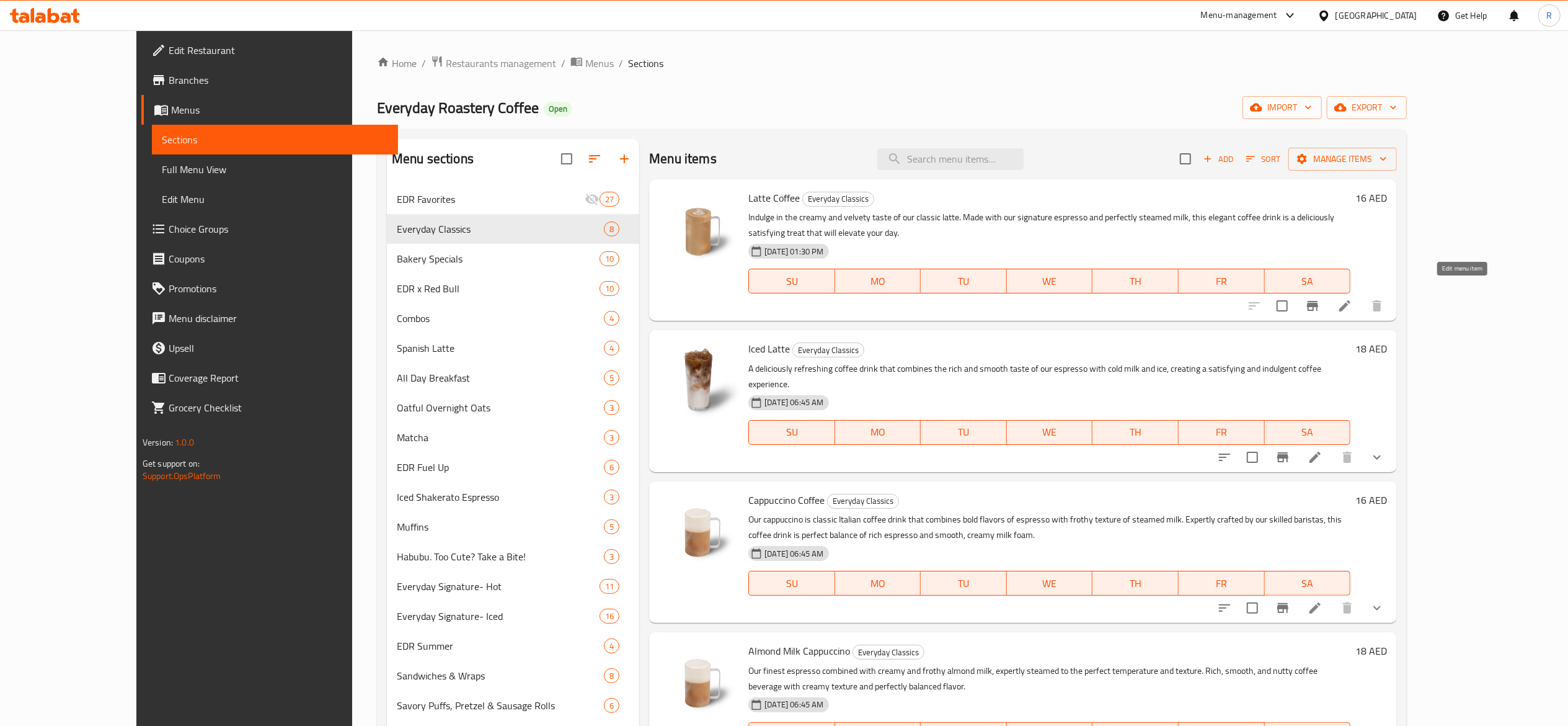
click at [1352, 298] on icon at bounding box center [1345, 305] width 15 height 15
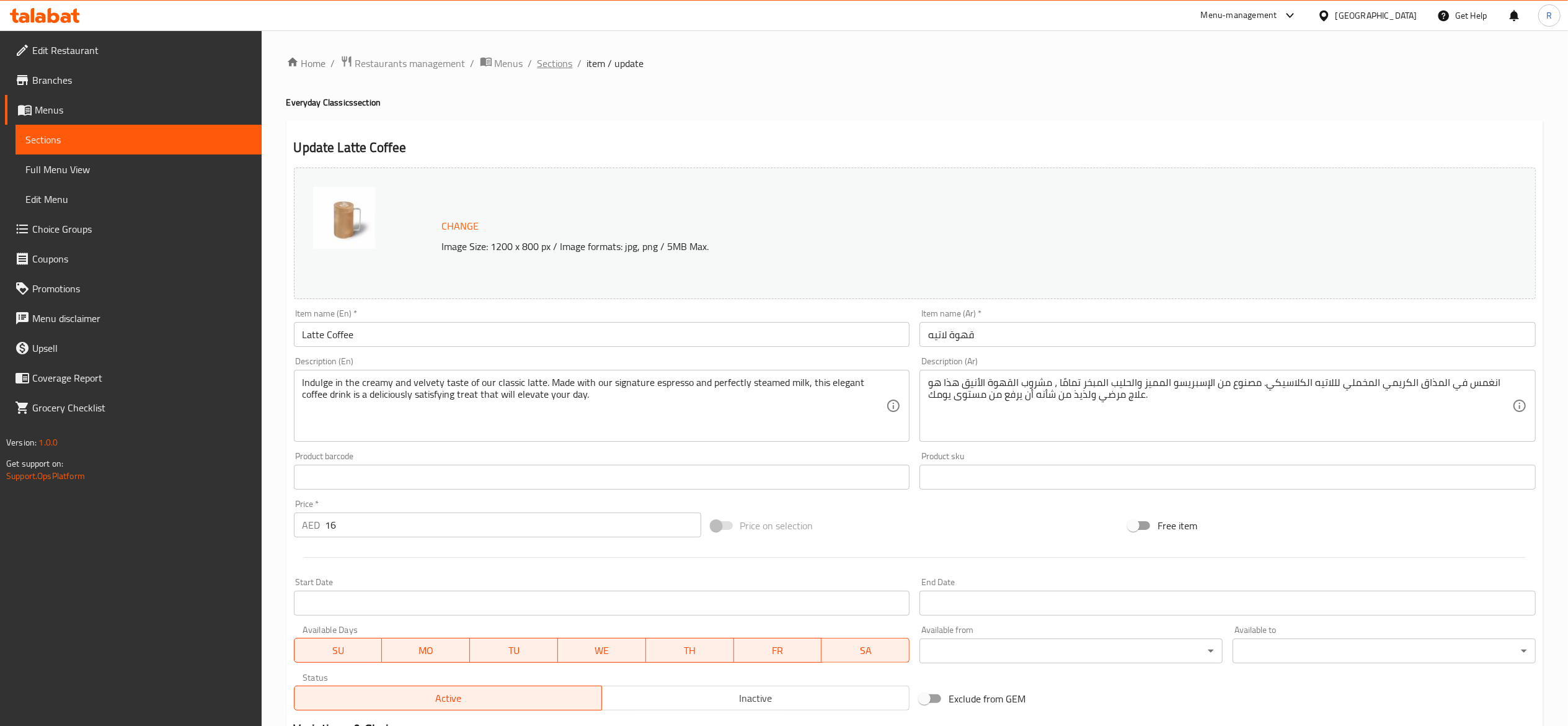
click at [557, 65] on span "Sections" at bounding box center [555, 63] width 35 height 15
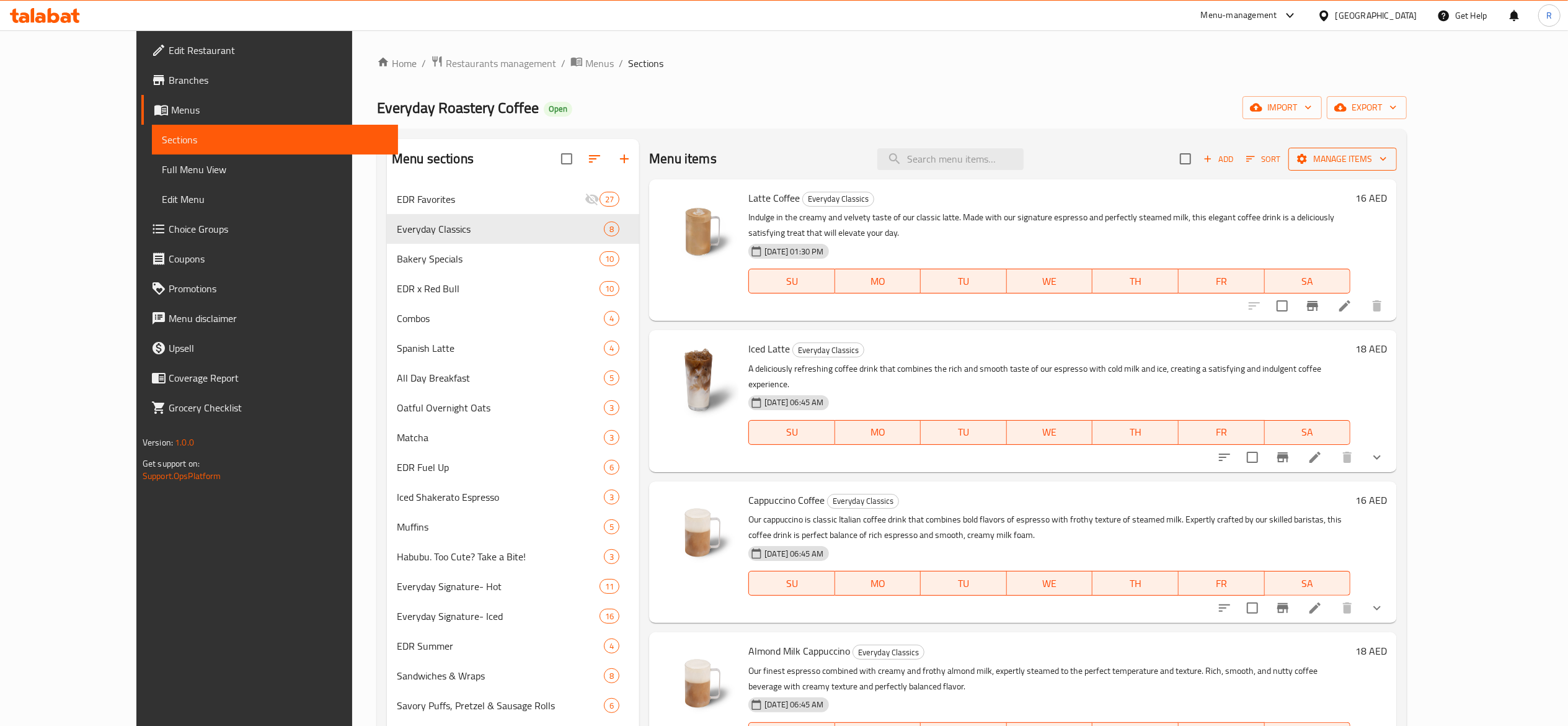
click at [1387, 152] on span "Manage items" at bounding box center [1343, 160] width 89 height 16
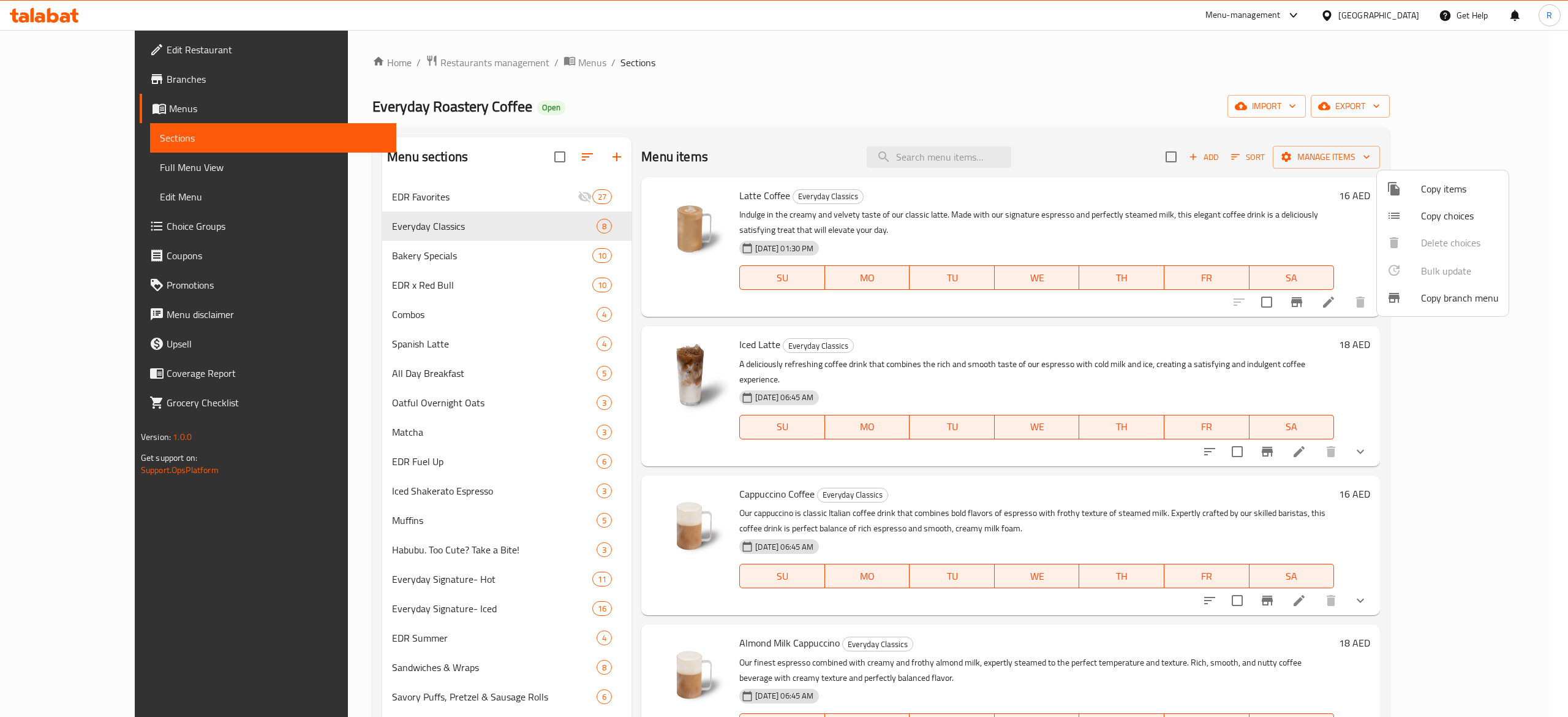
click at [1458, 213] on span "Copy choices" at bounding box center [1460, 216] width 78 height 15
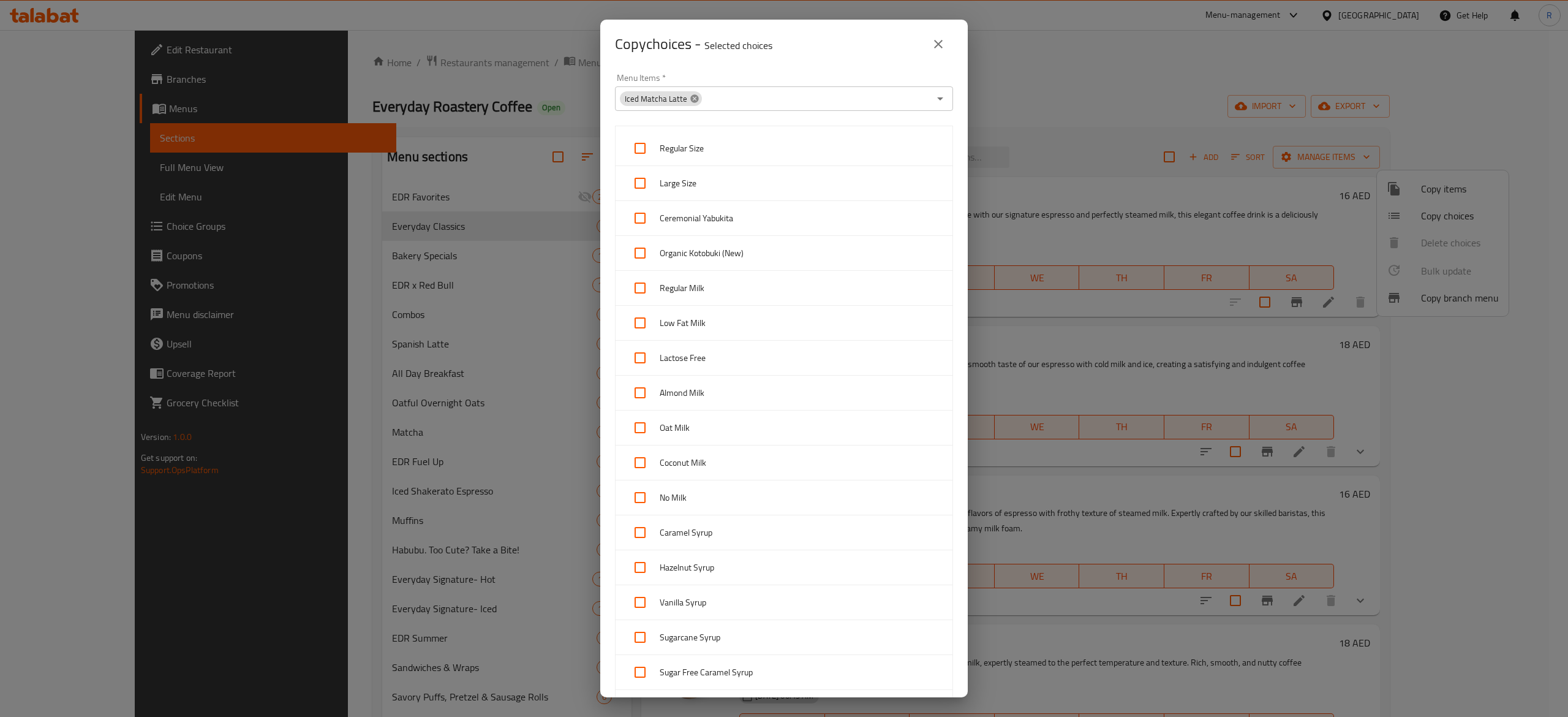
click at [692, 97] on icon at bounding box center [694, 98] width 8 height 8
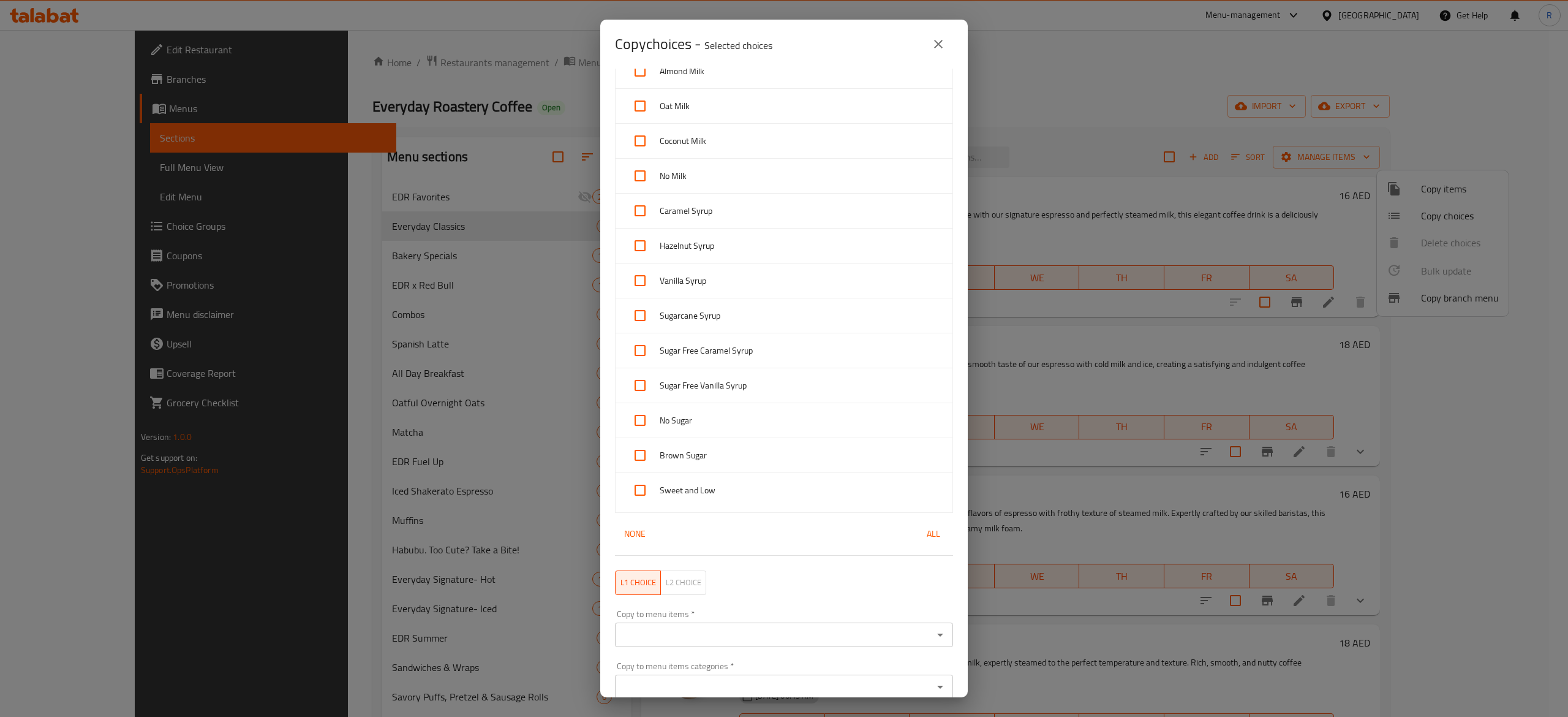
scroll to position [378, 0]
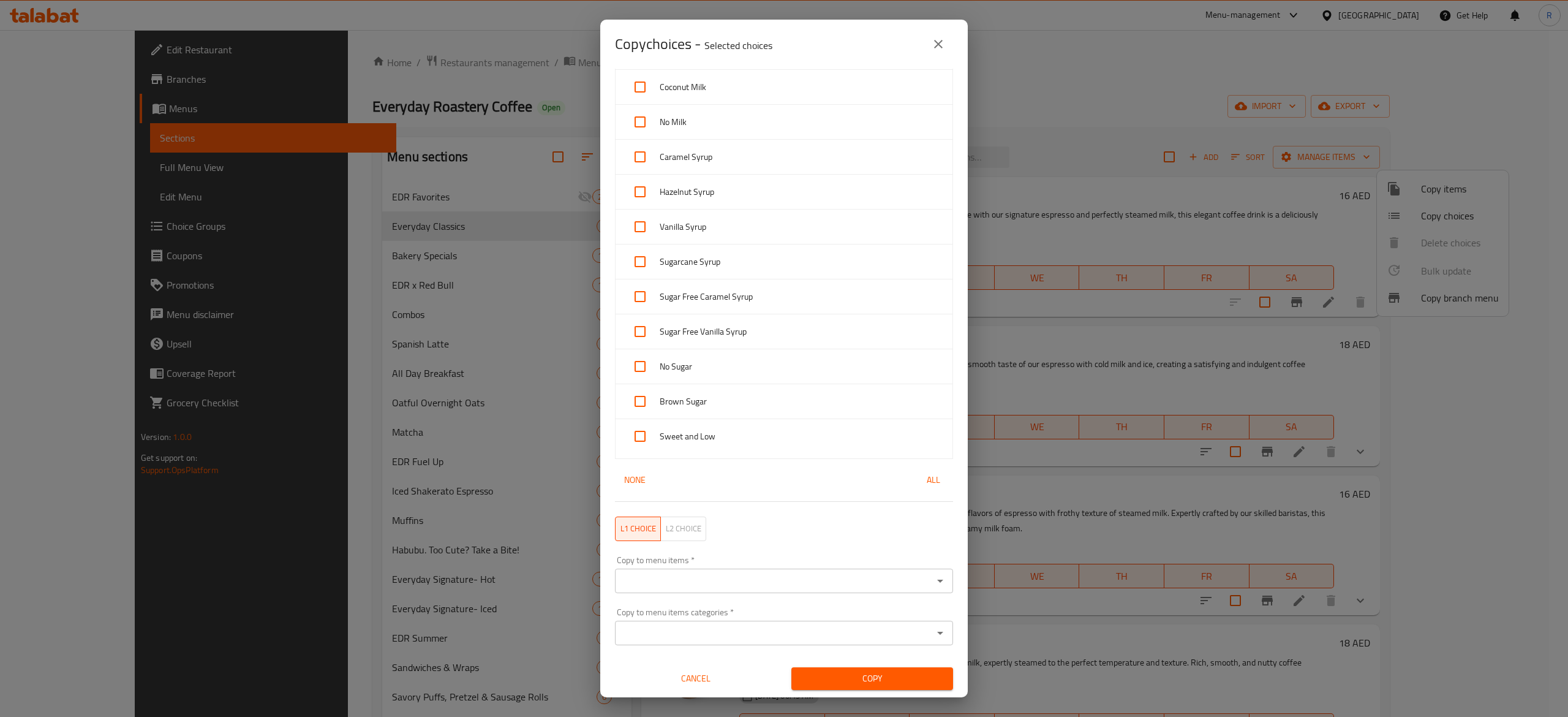
click at [809, 577] on input "Copy to menu items   *" at bounding box center [774, 581] width 311 height 17
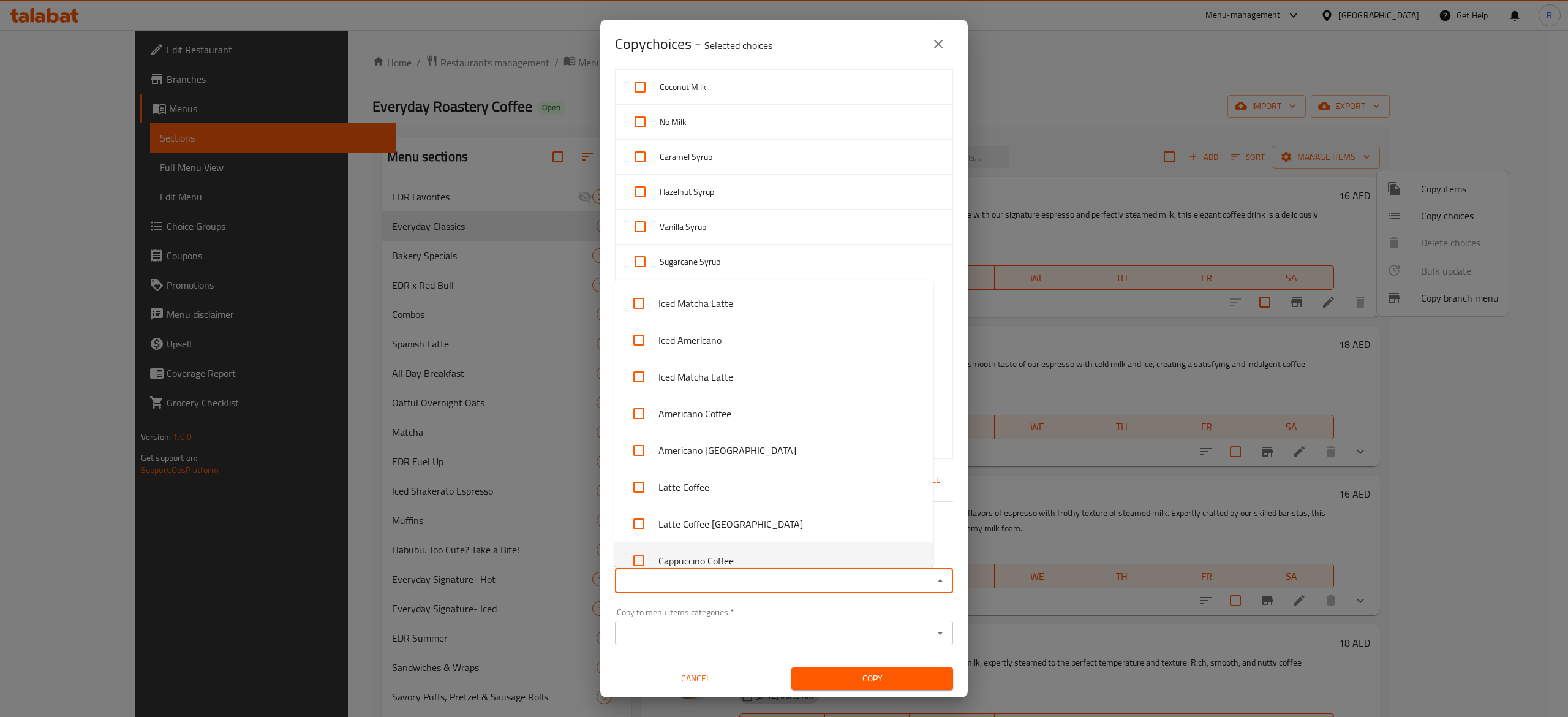
click at [855, 642] on input "Copy to menu items categories   *" at bounding box center [774, 633] width 311 height 17
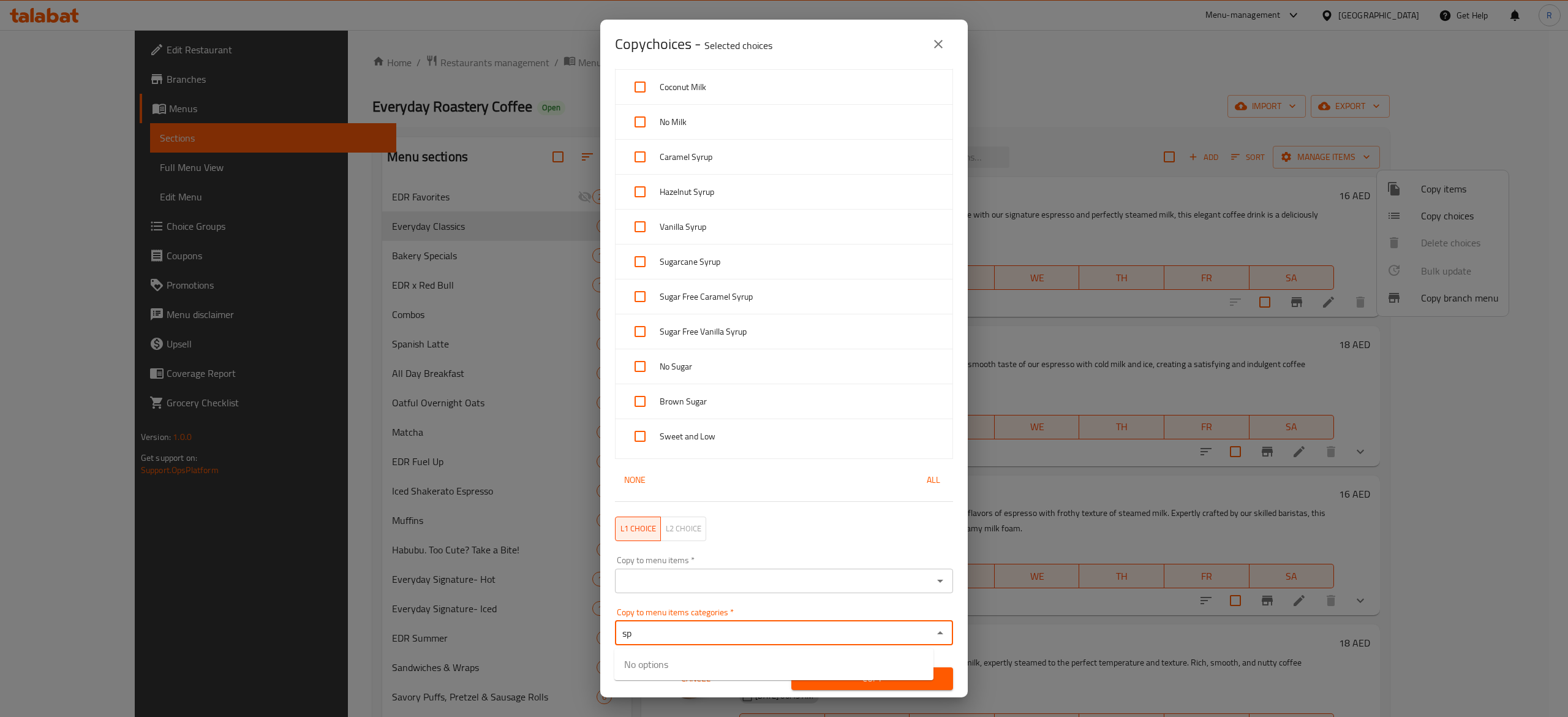
type input "s"
click at [933, 631] on icon "Close" at bounding box center [940, 632] width 15 height 15
click at [933, 631] on icon "Open" at bounding box center [940, 632] width 15 height 15
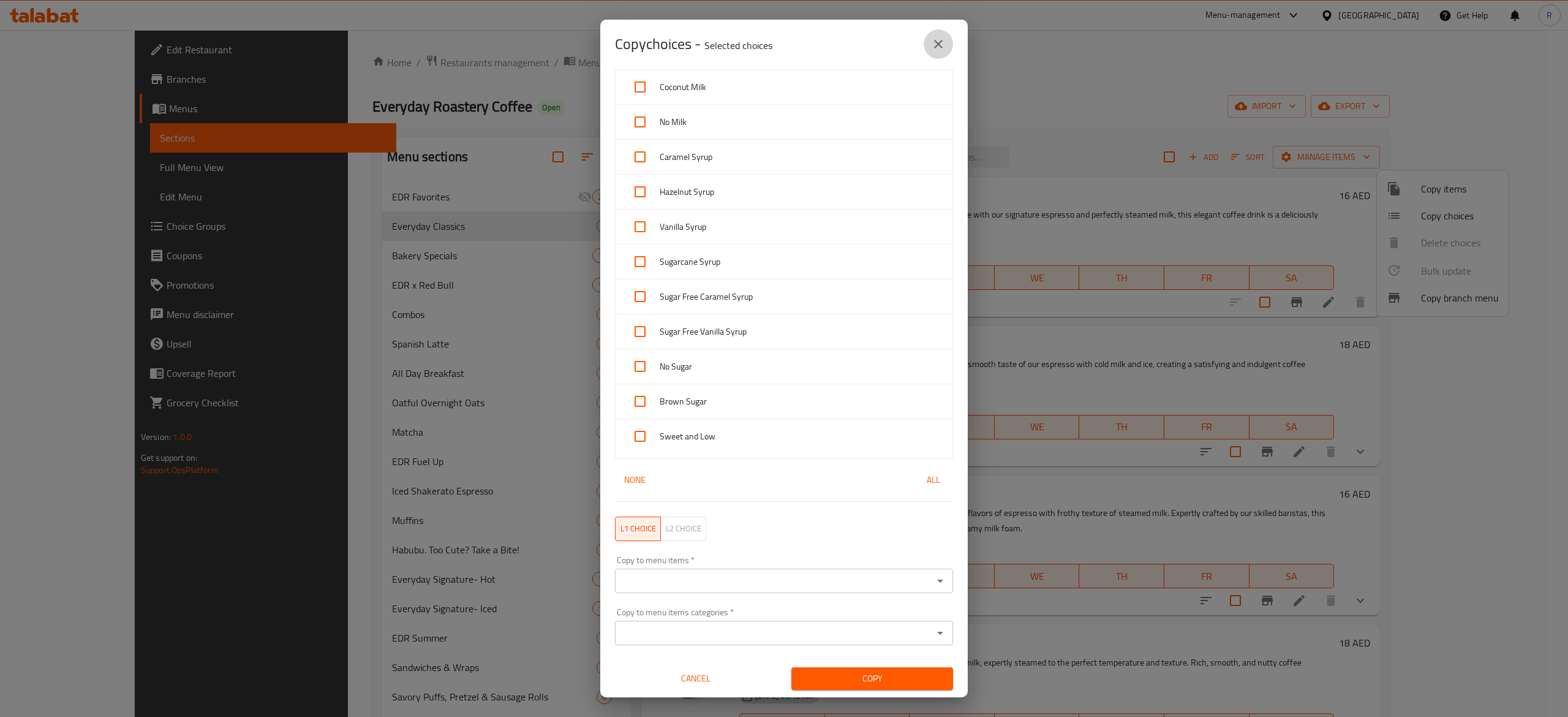
click at [935, 39] on icon "close" at bounding box center [938, 43] width 15 height 15
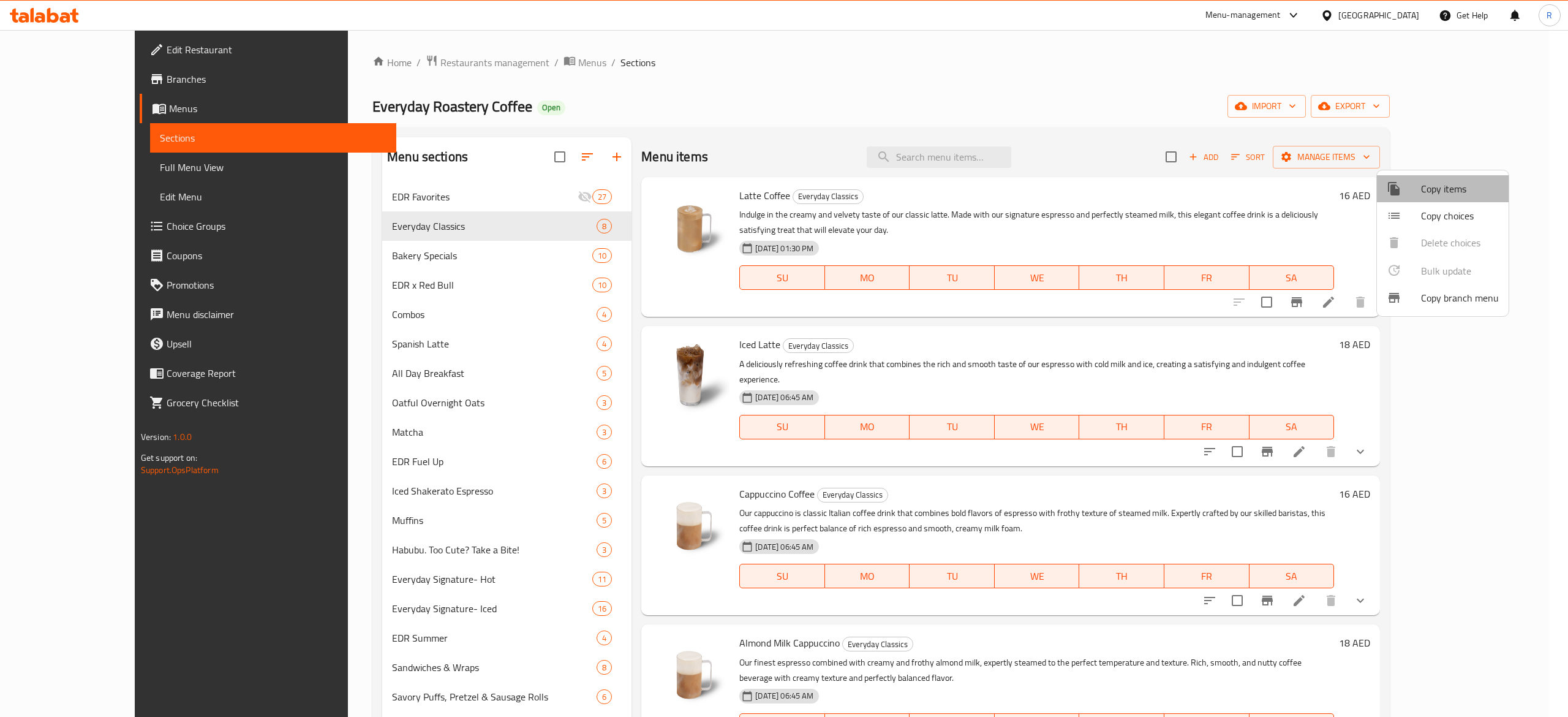
click at [1451, 186] on span "Copy items" at bounding box center [1460, 188] width 78 height 15
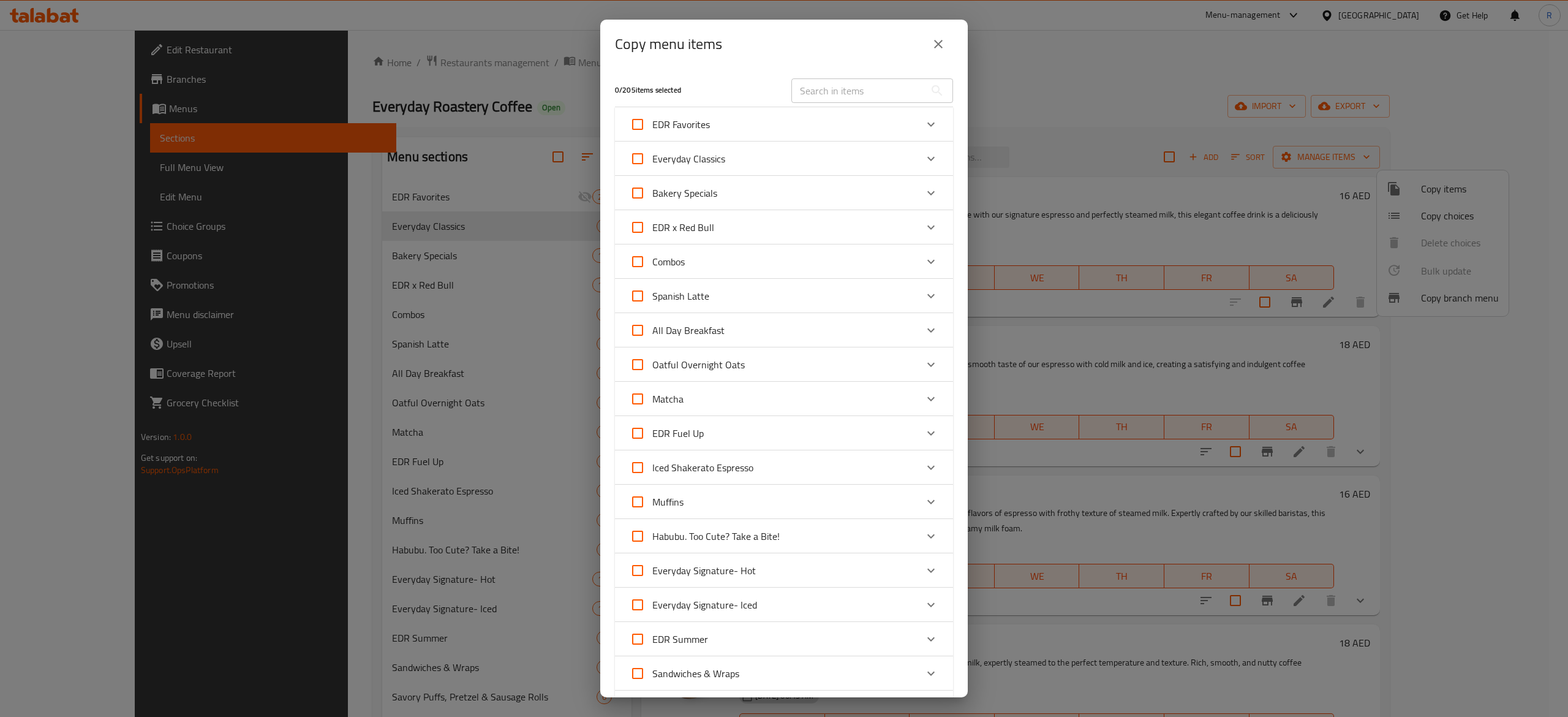
click at [811, 130] on div "EDR Favorites" at bounding box center [772, 125] width 287 height 29
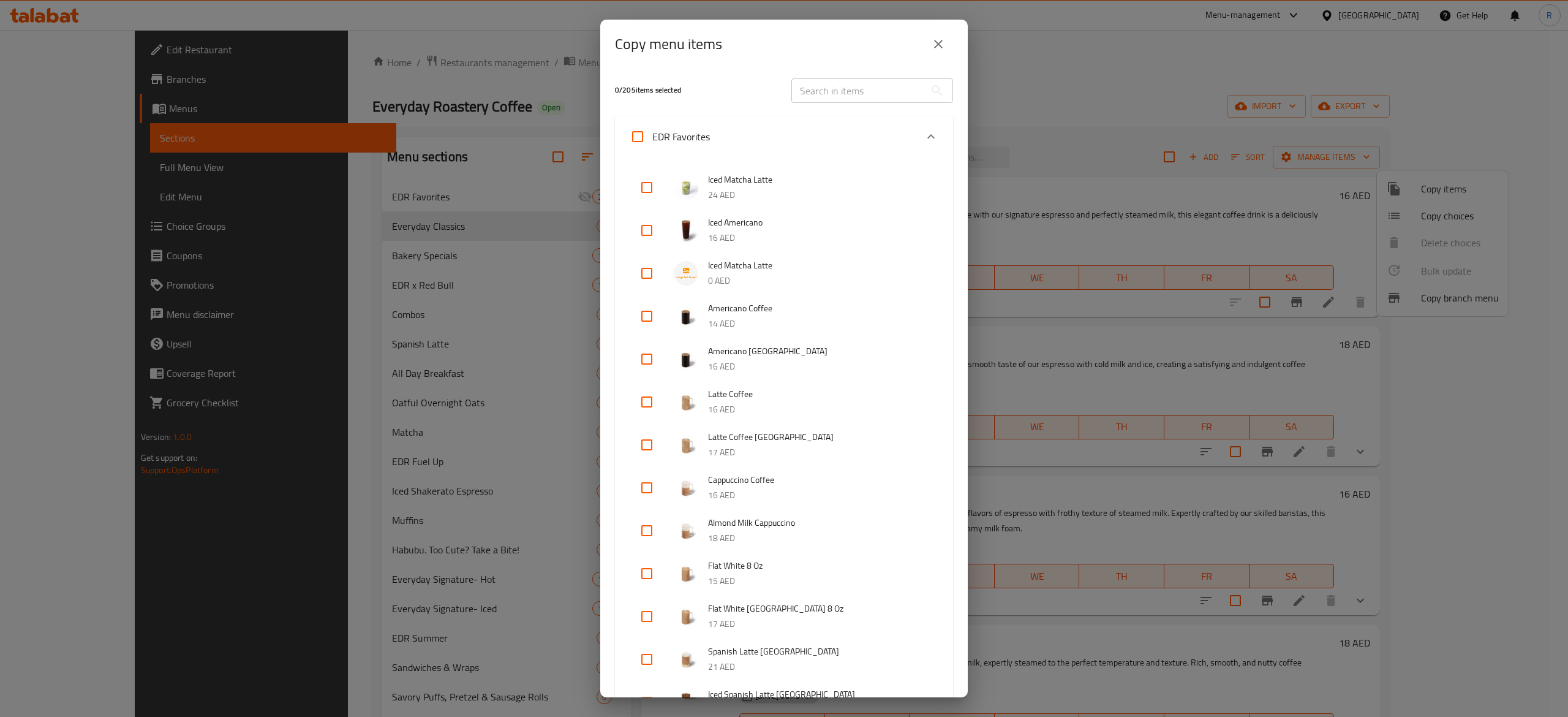
click at [650, 407] on input "checkbox" at bounding box center [647, 402] width 29 height 29
checkbox input "true"
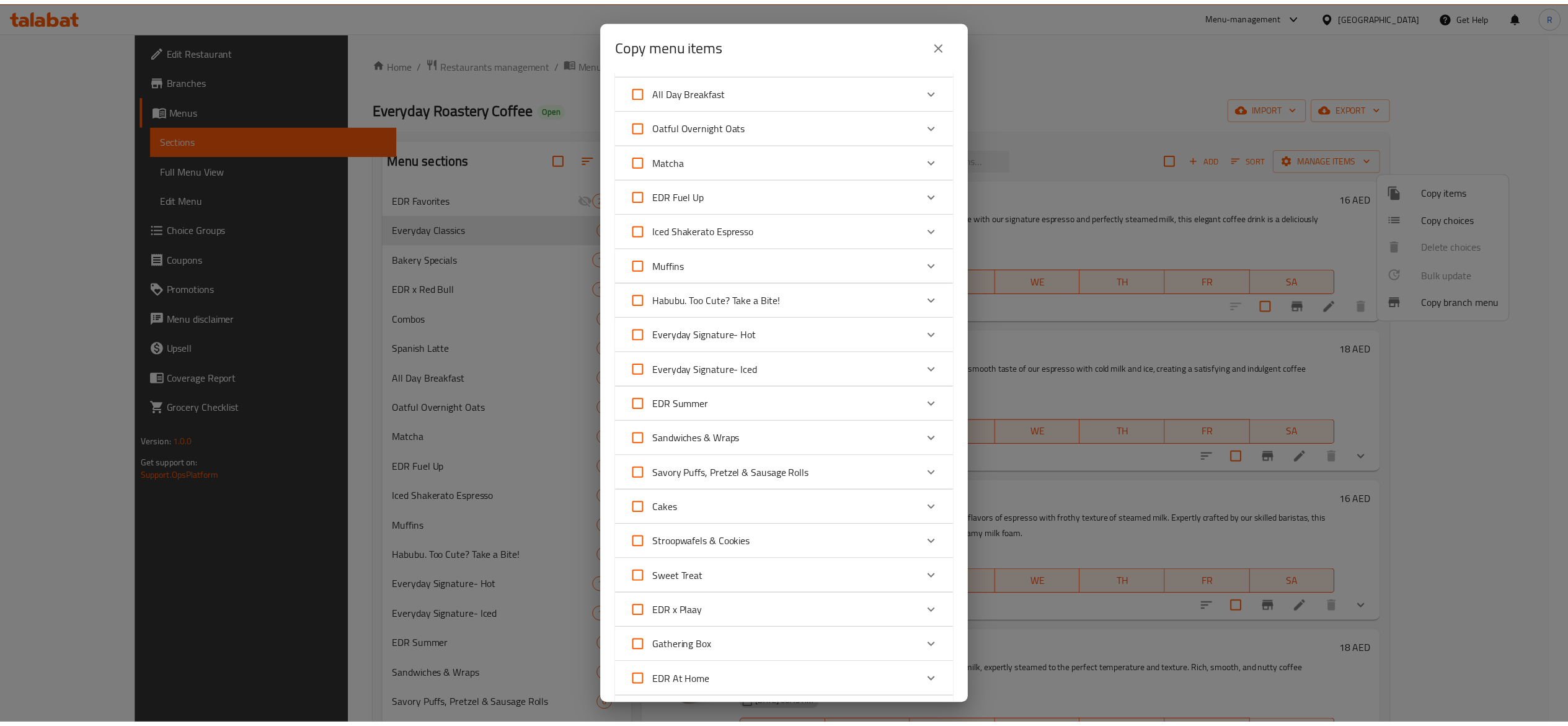
scroll to position [1815, 0]
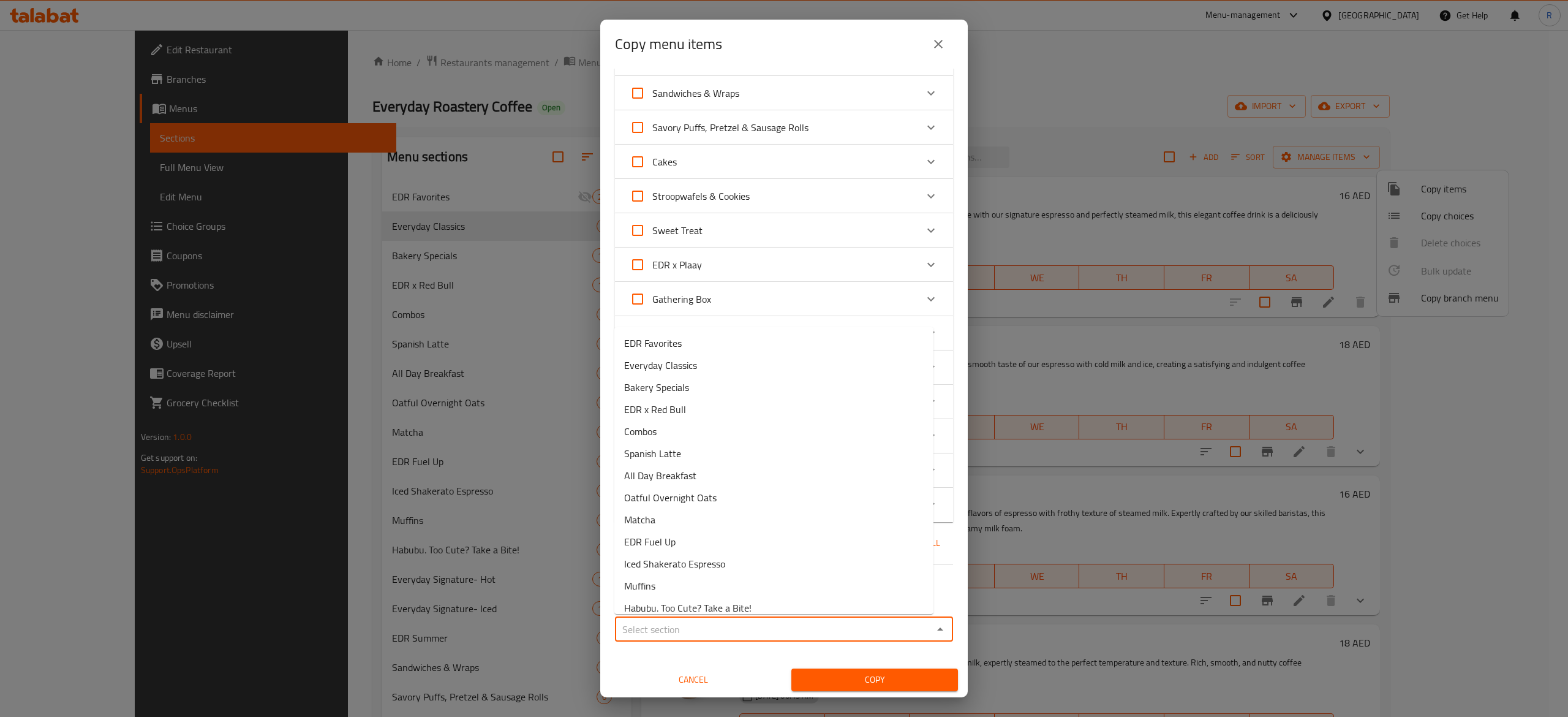
click at [887, 634] on input "Sections   *" at bounding box center [774, 630] width 311 height 17
click at [724, 366] on li "Everyday Classics" at bounding box center [774, 365] width 319 height 22
type input "Everyday Classics"
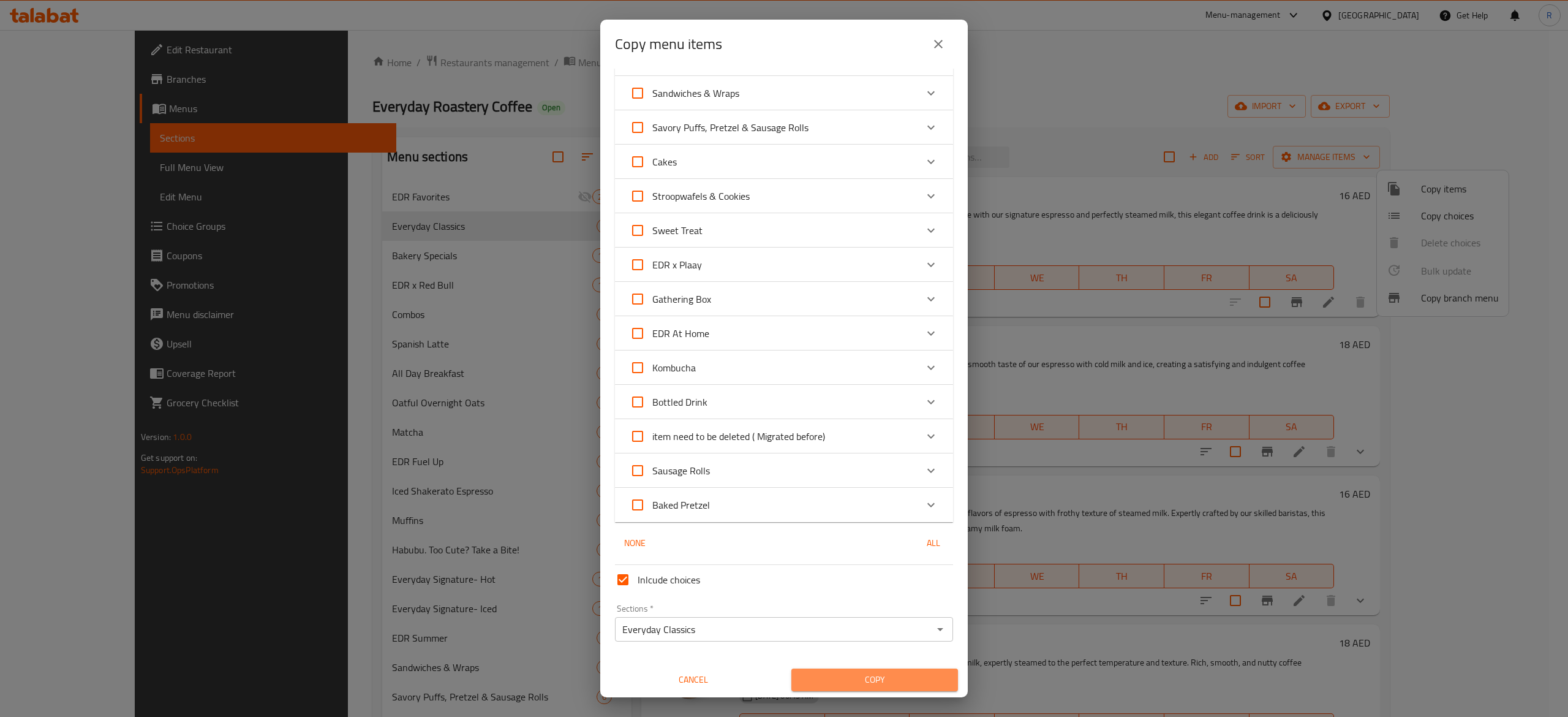
click at [868, 676] on span "Copy" at bounding box center [874, 680] width 147 height 16
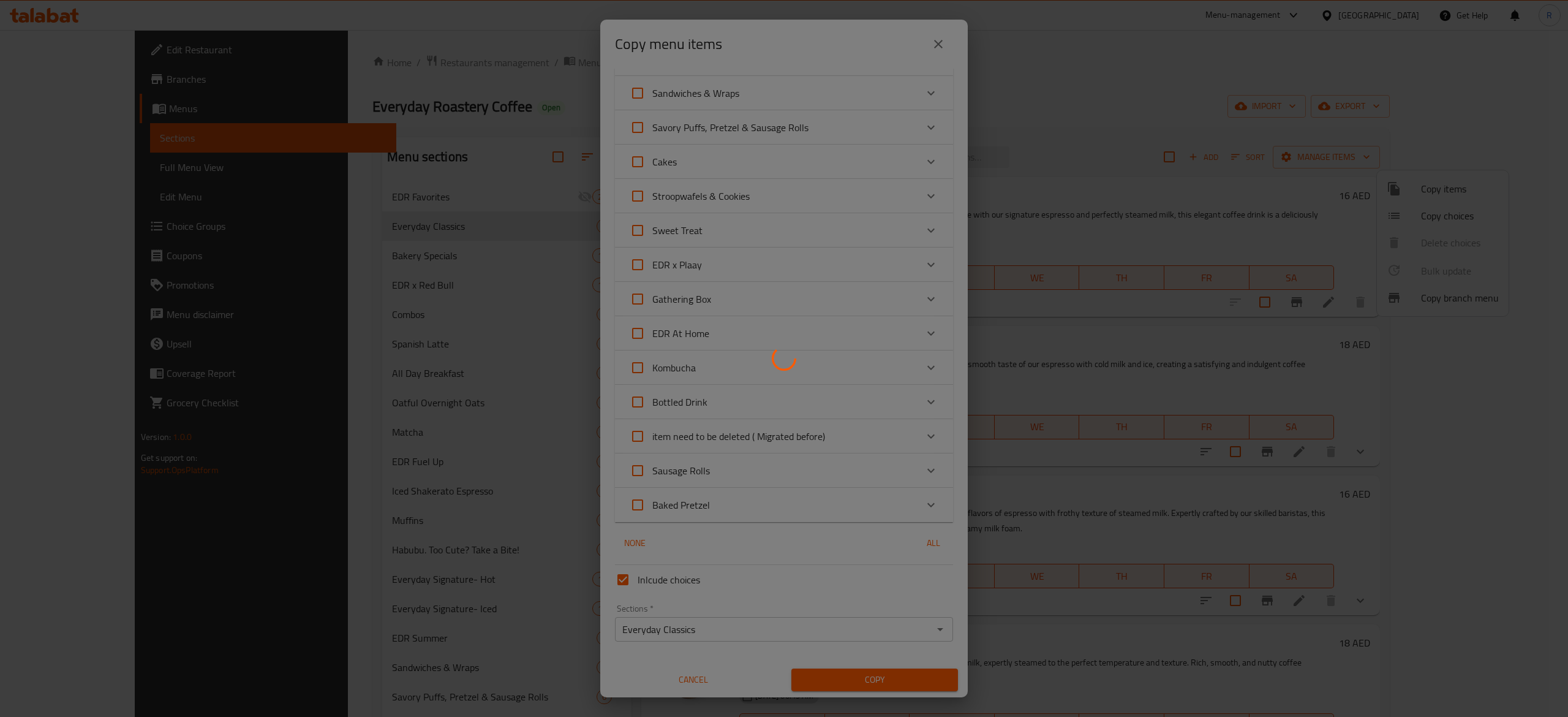
drag, startPoint x: 1255, startPoint y: 548, endPoint x: 1484, endPoint y: 255, distance: 371.9
click at [1484, 255] on div at bounding box center [784, 358] width 1568 height 717
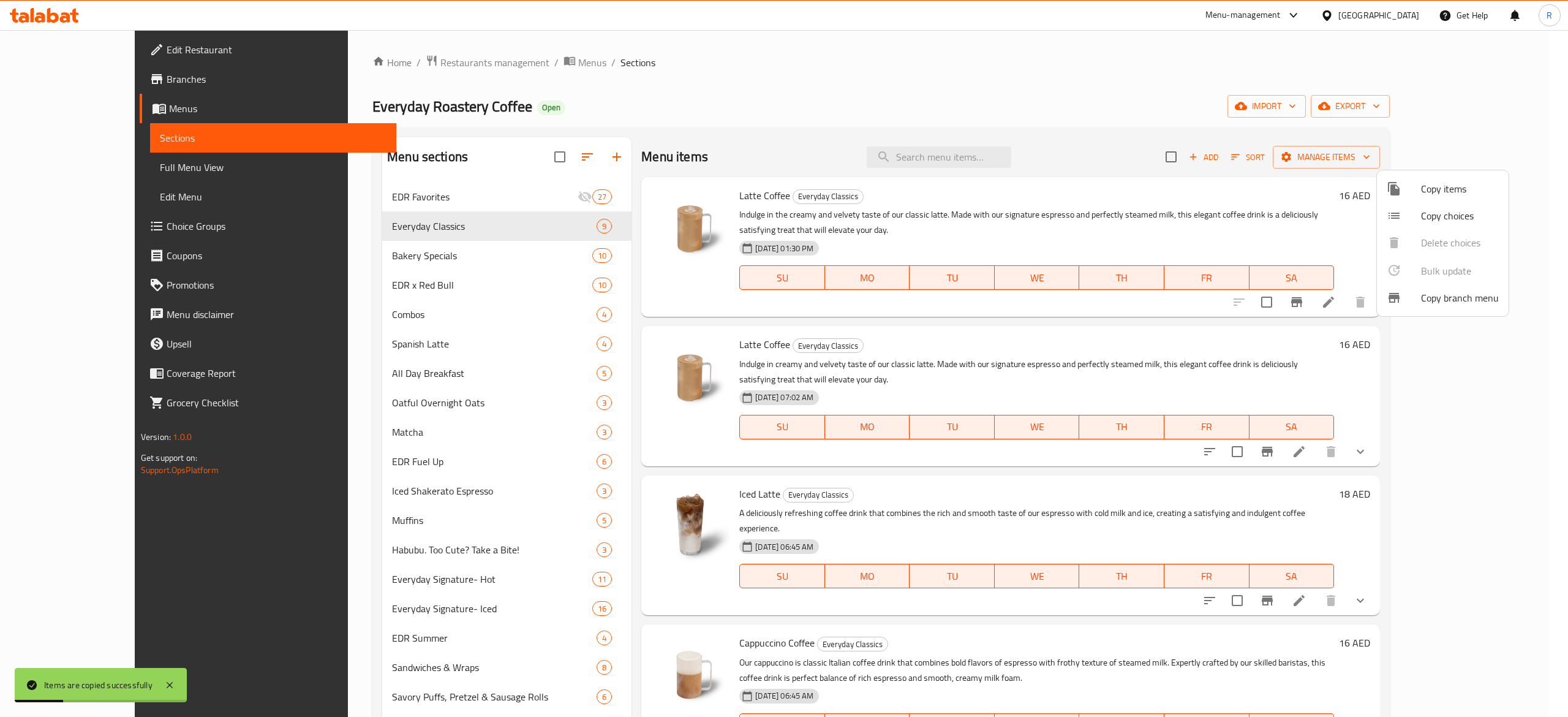
click at [1521, 194] on div at bounding box center [784, 358] width 1568 height 717
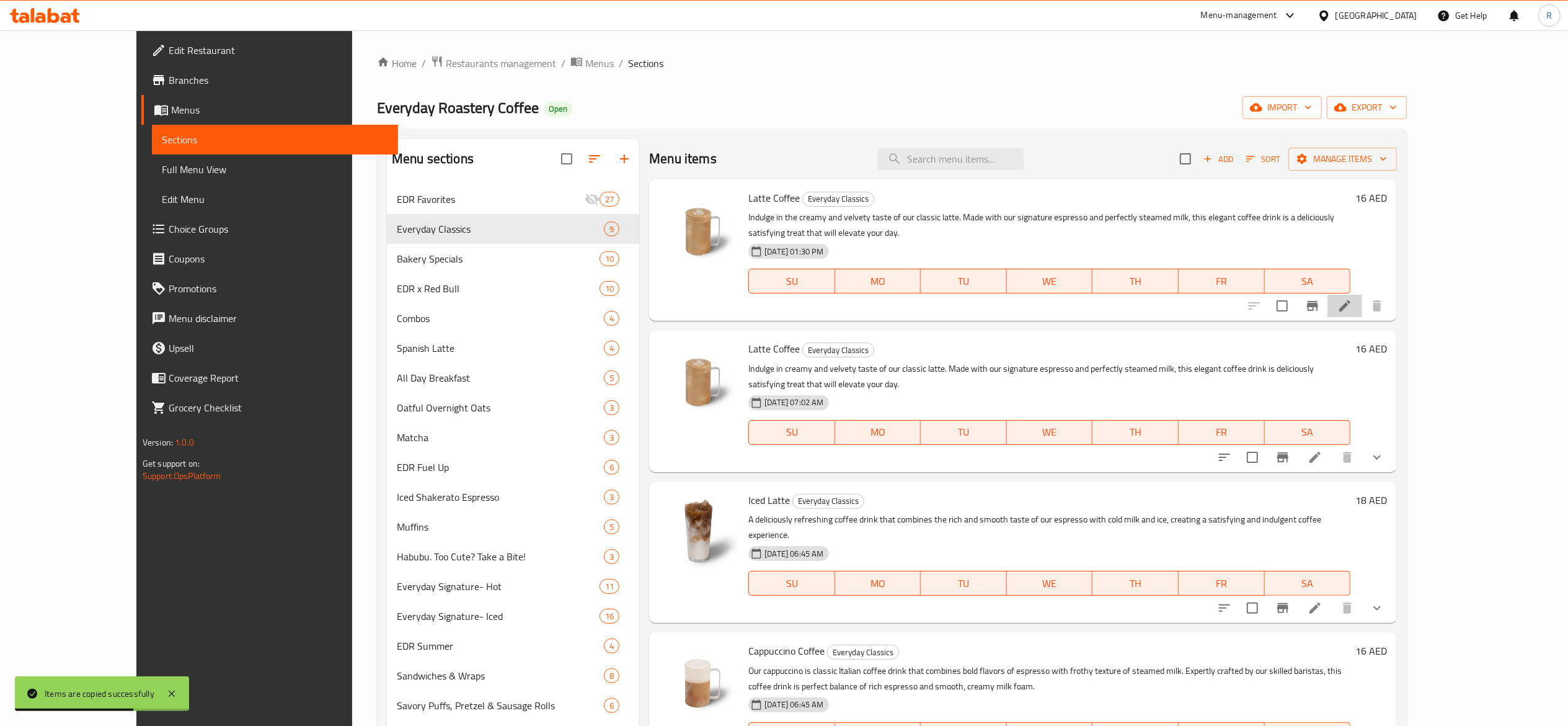
click at [1362, 295] on li at bounding box center [1345, 305] width 35 height 22
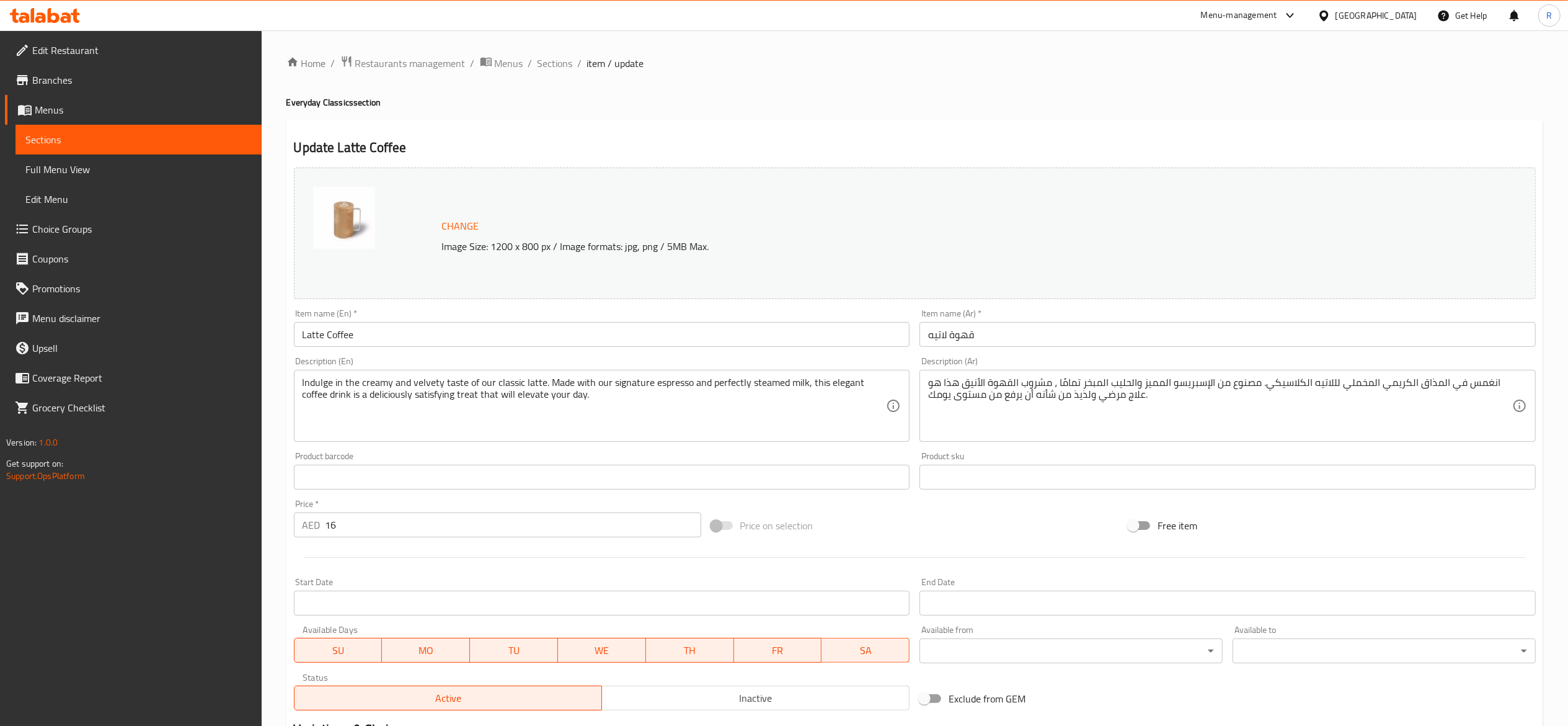
click at [725, 692] on span "Inactive" at bounding box center [756, 698] width 298 height 18
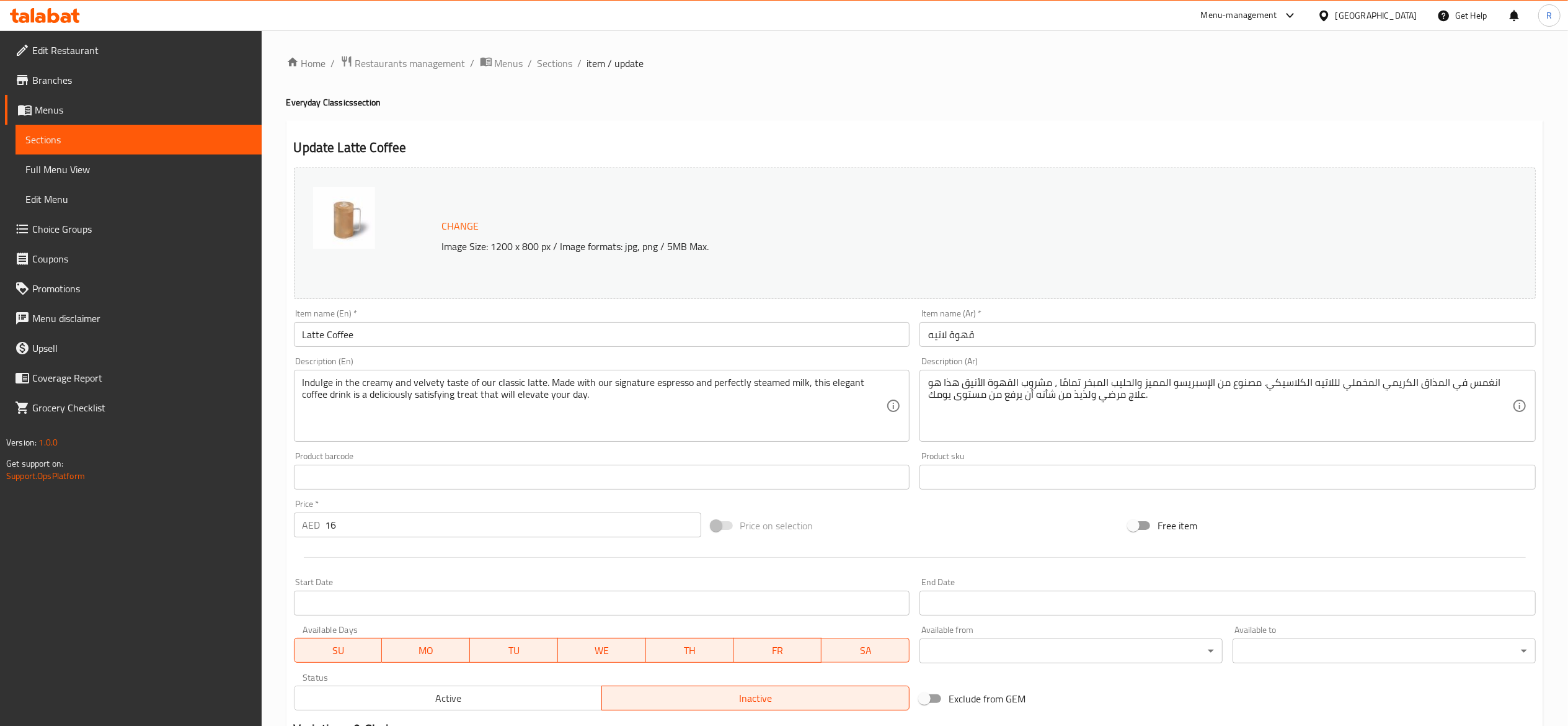
scroll to position [158, 0]
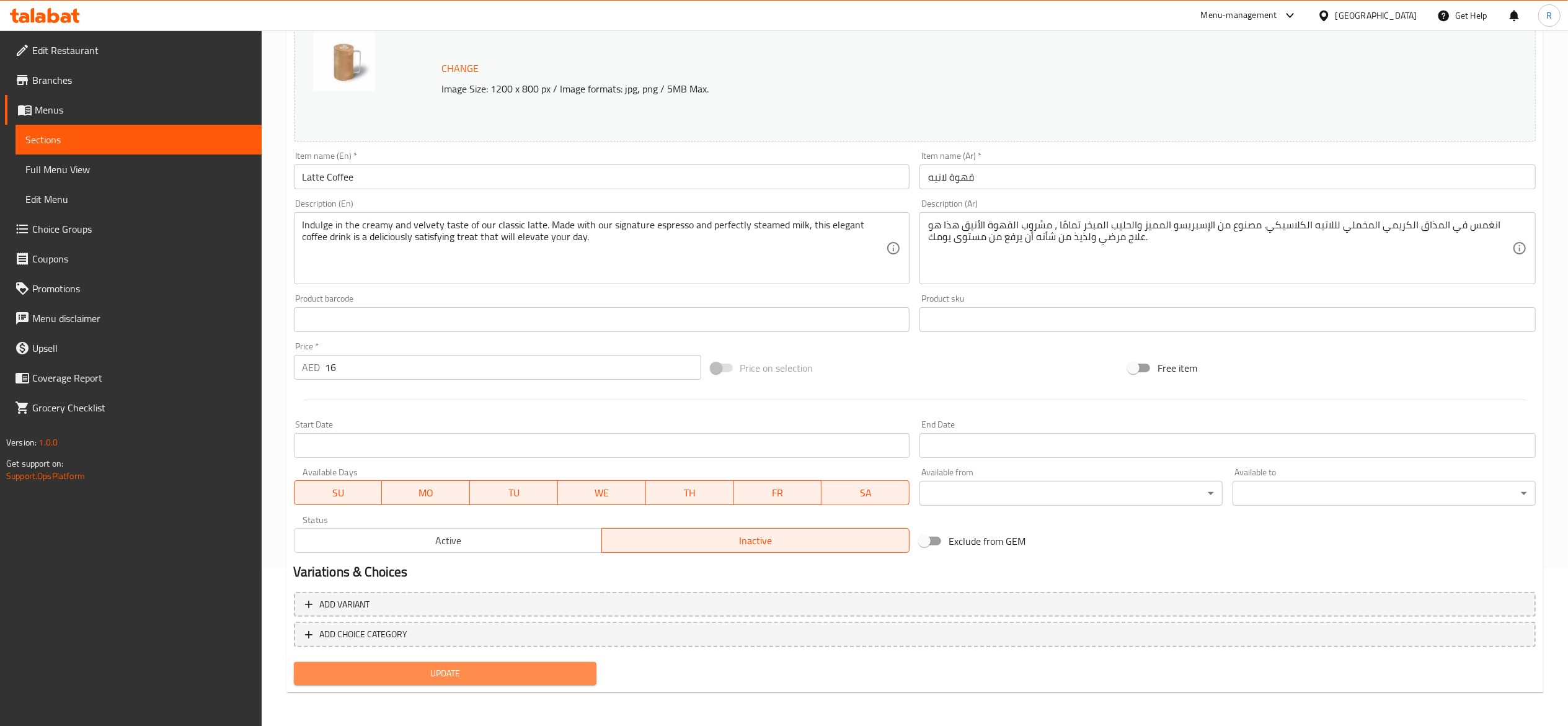
click at [586, 669] on span "Update" at bounding box center [445, 673] width 283 height 16
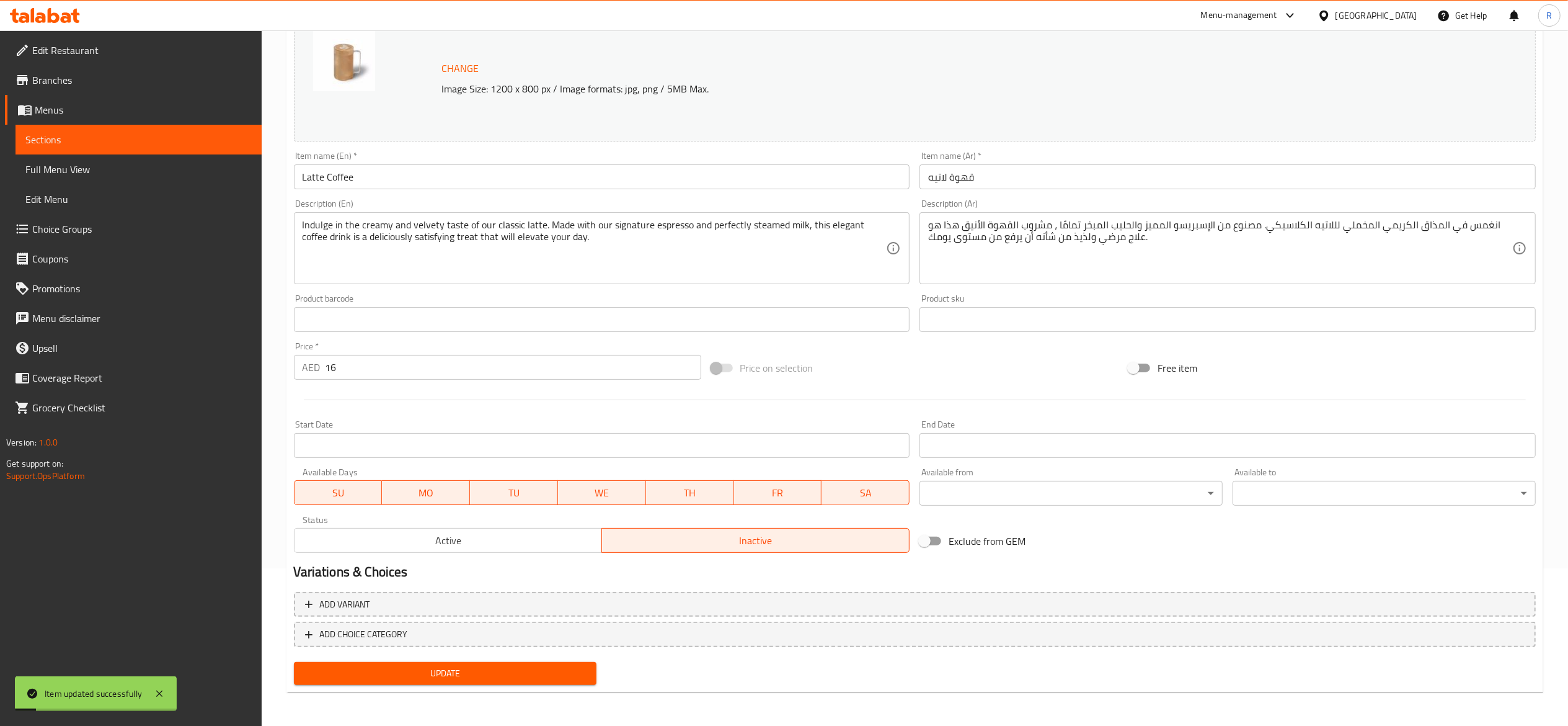
scroll to position [0, 0]
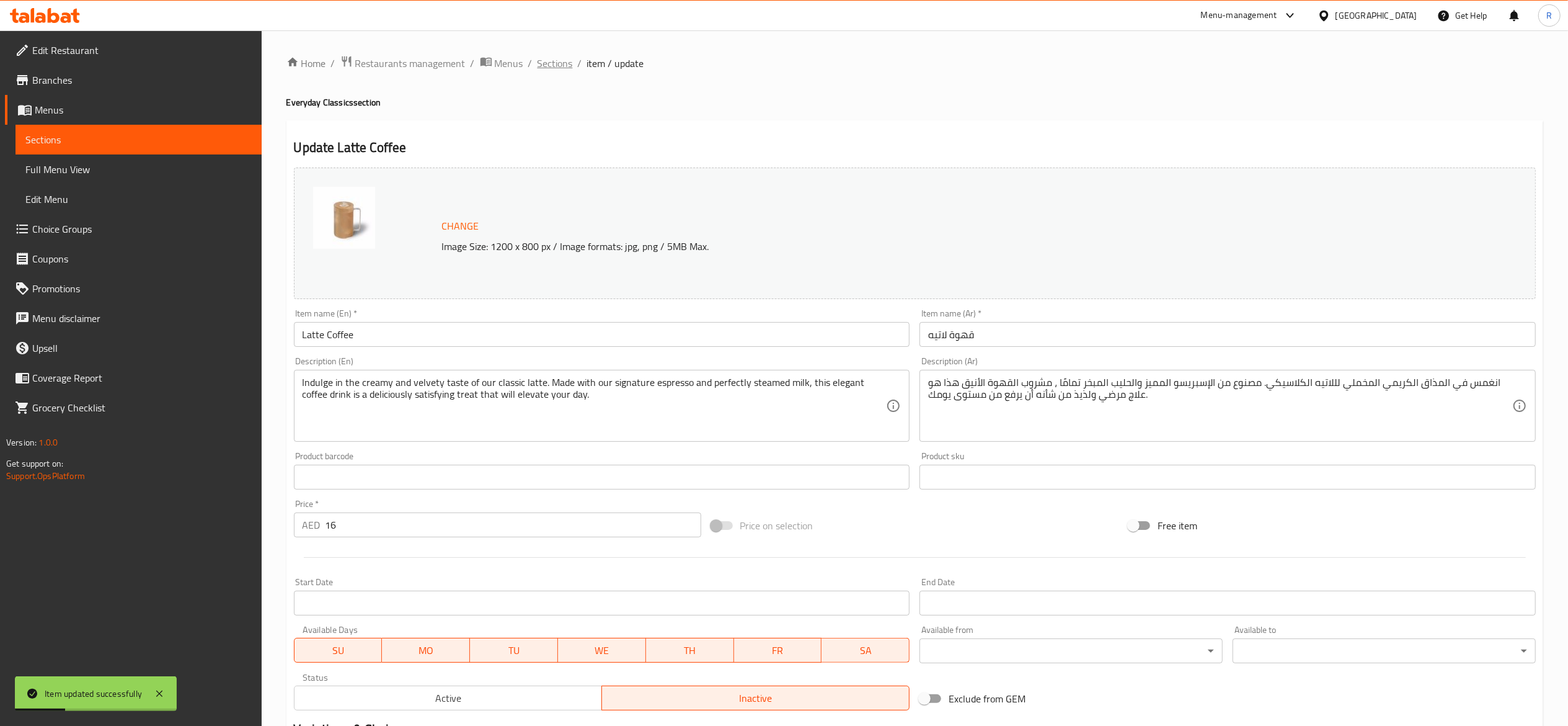
click at [558, 60] on span "Sections" at bounding box center [555, 63] width 35 height 15
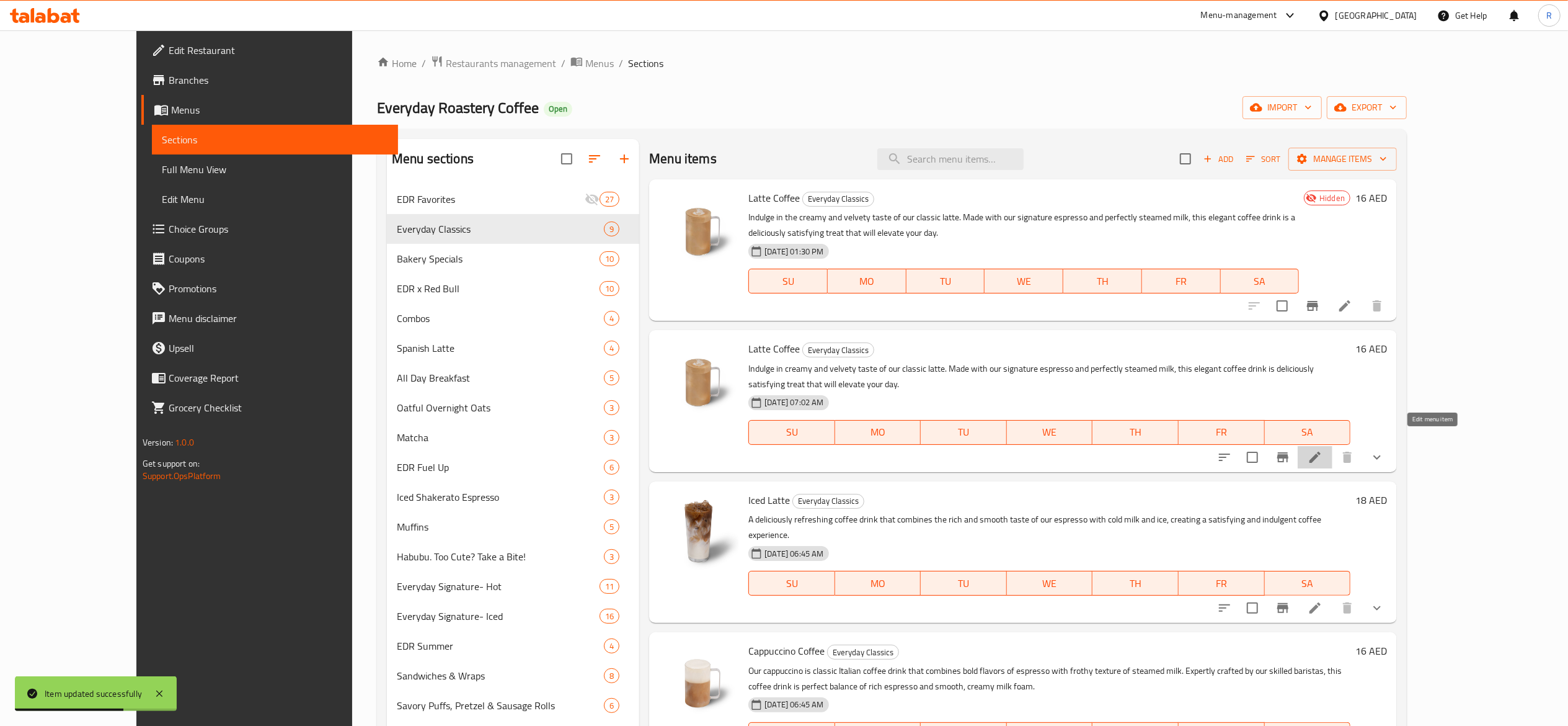
click at [1323, 450] on icon at bounding box center [1315, 457] width 15 height 15
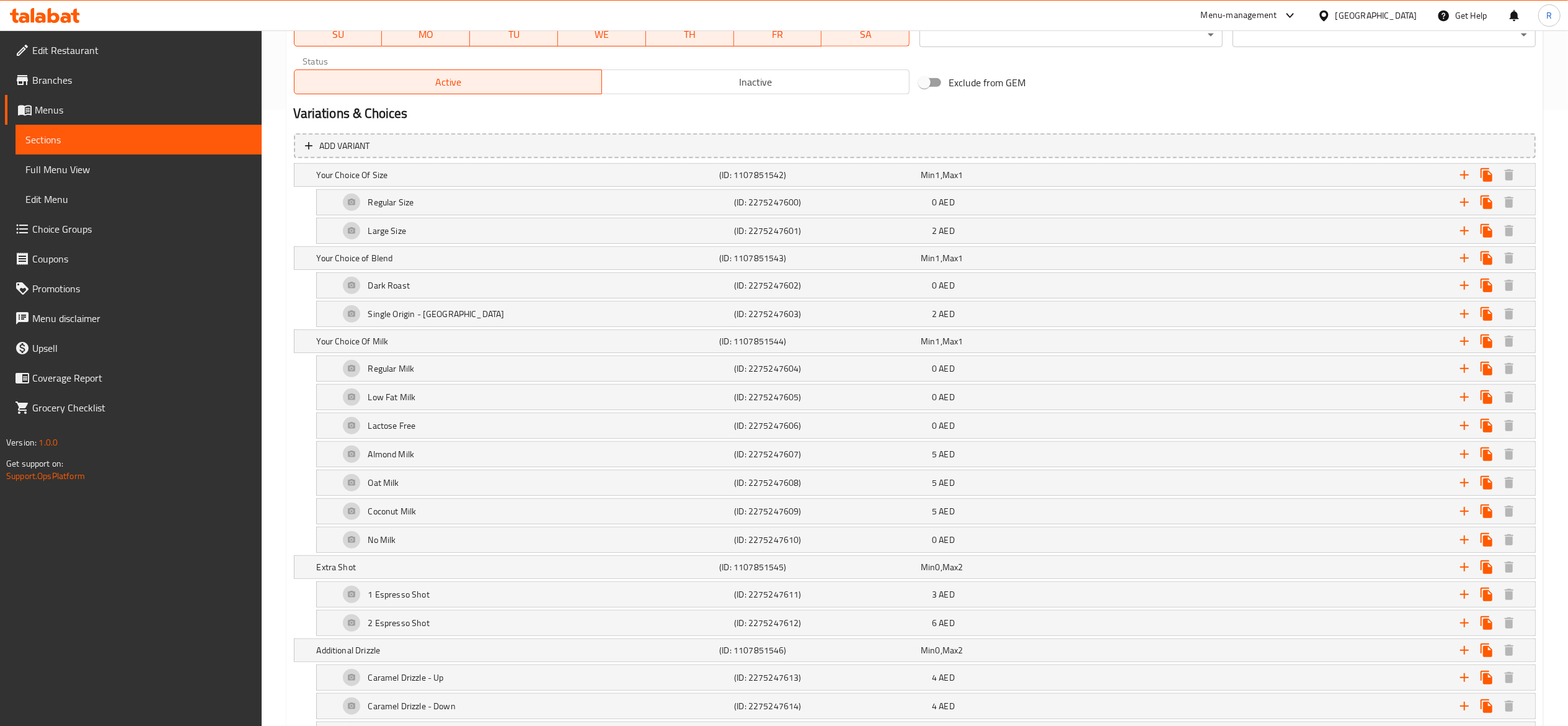
scroll to position [626, 0]
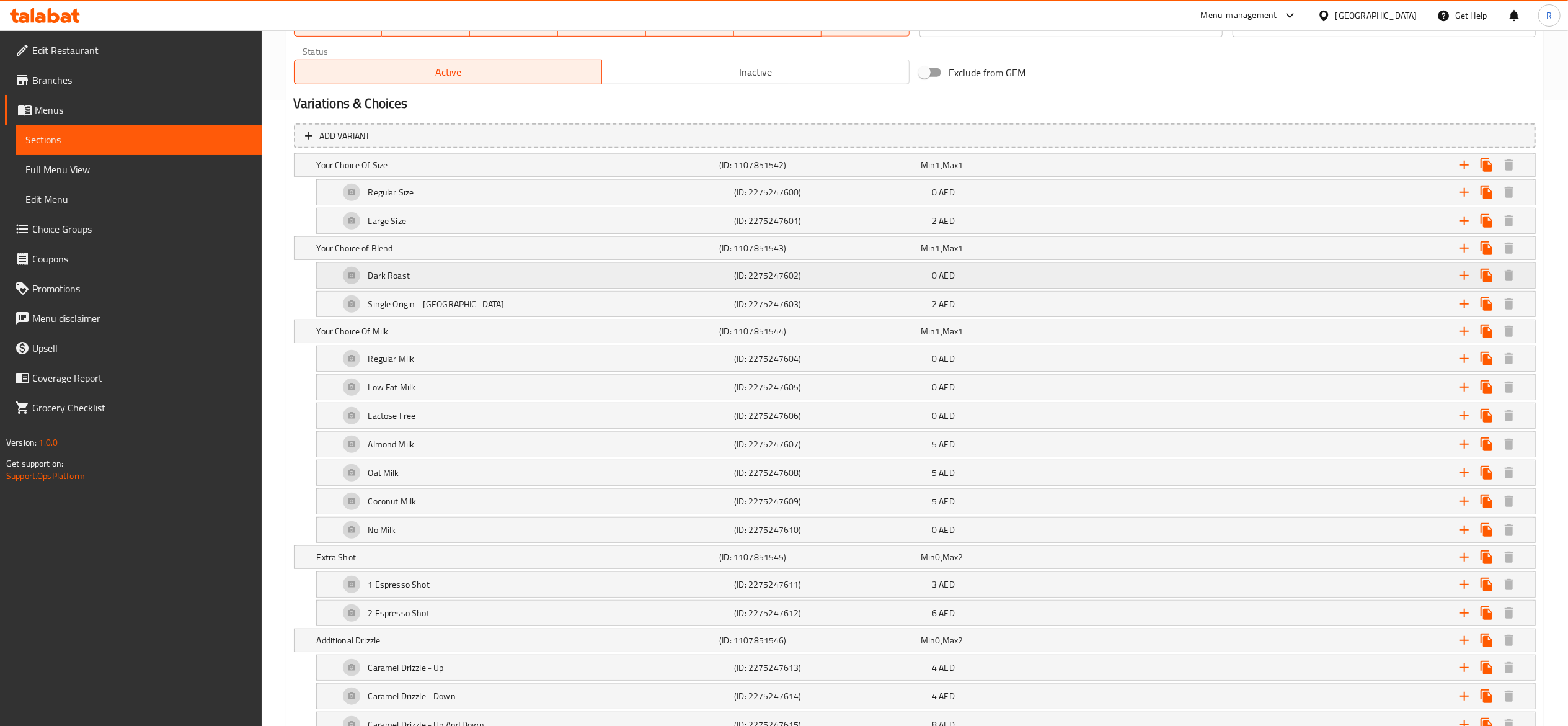
click at [355, 281] on div "Dark Roast" at bounding box center [534, 275] width 395 height 30
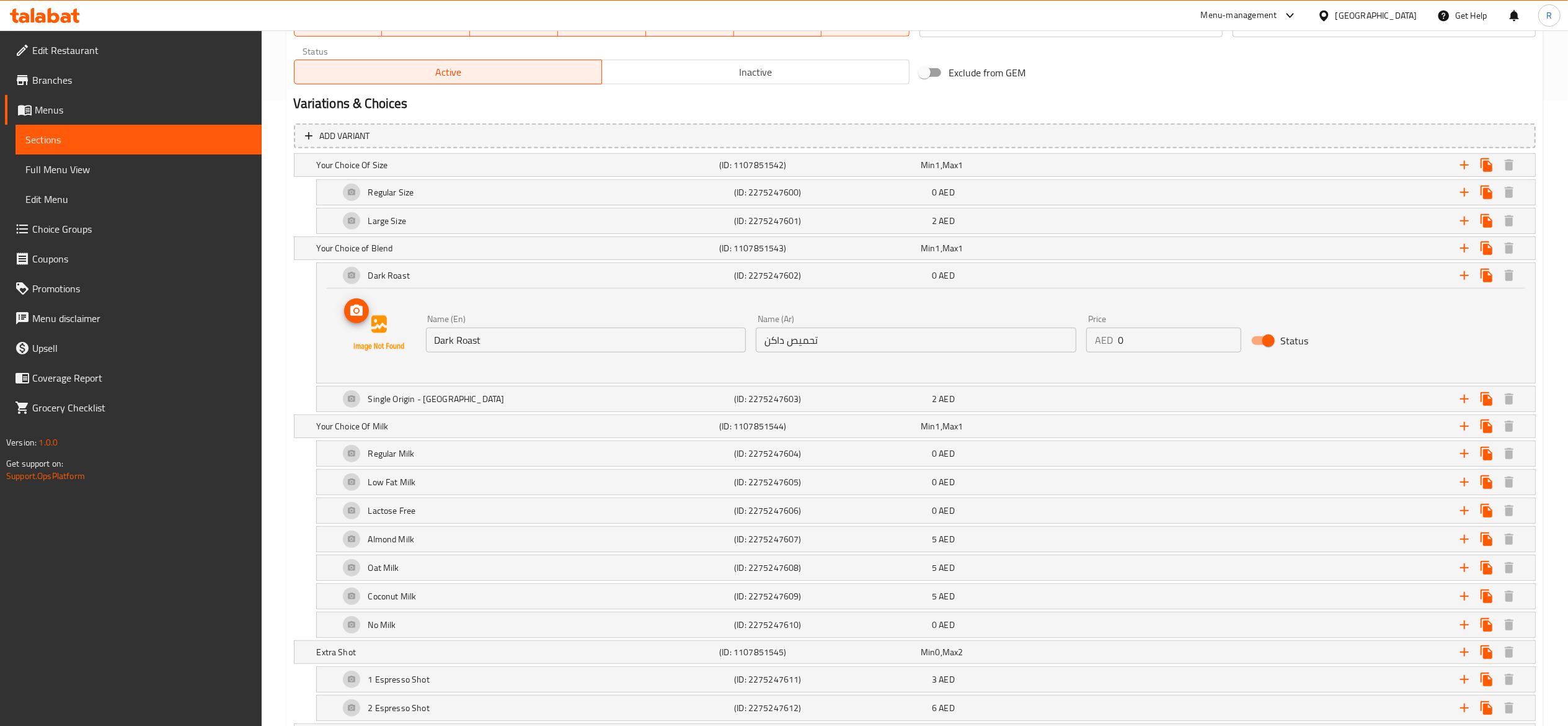
click at [358, 310] on icon "upload picture" at bounding box center [356, 310] width 15 height 15
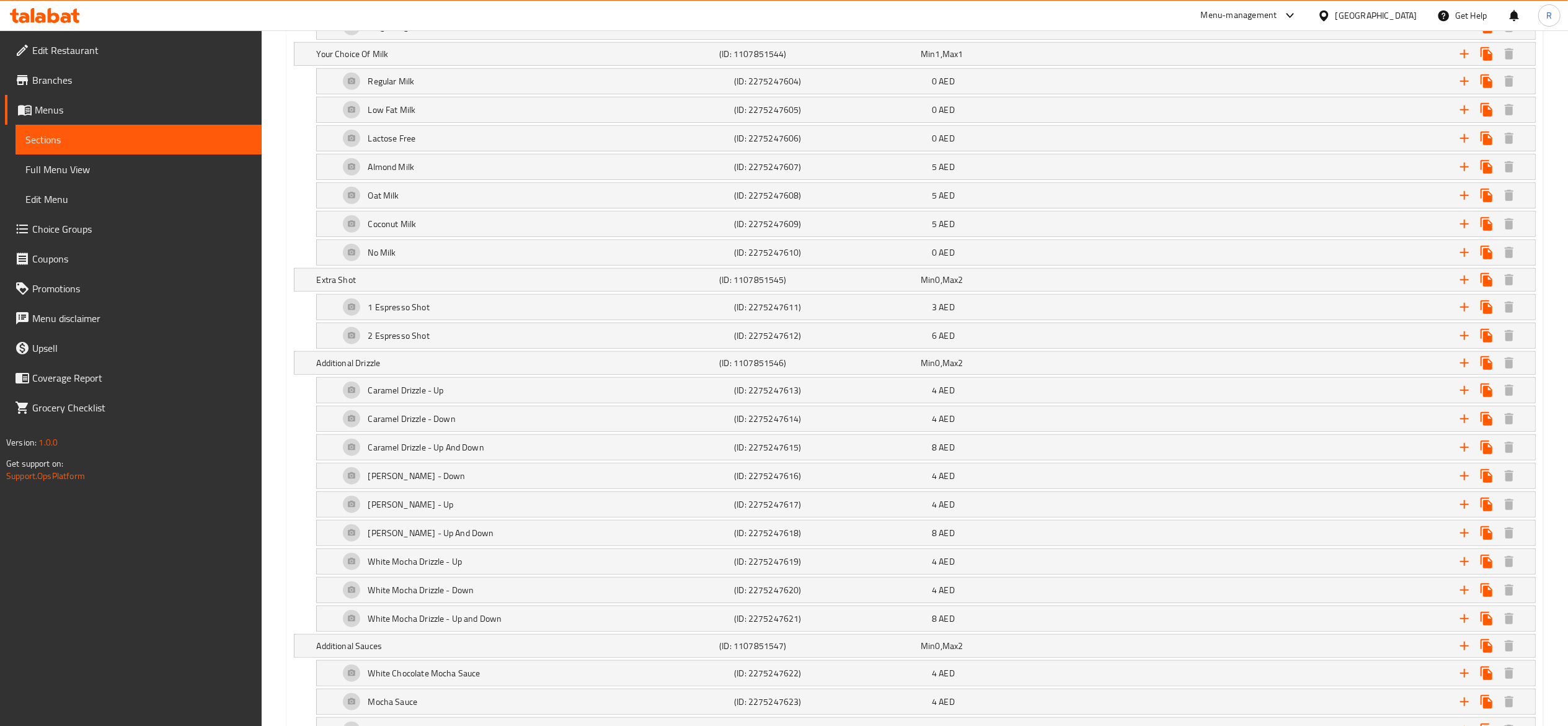
scroll to position [1007, 0]
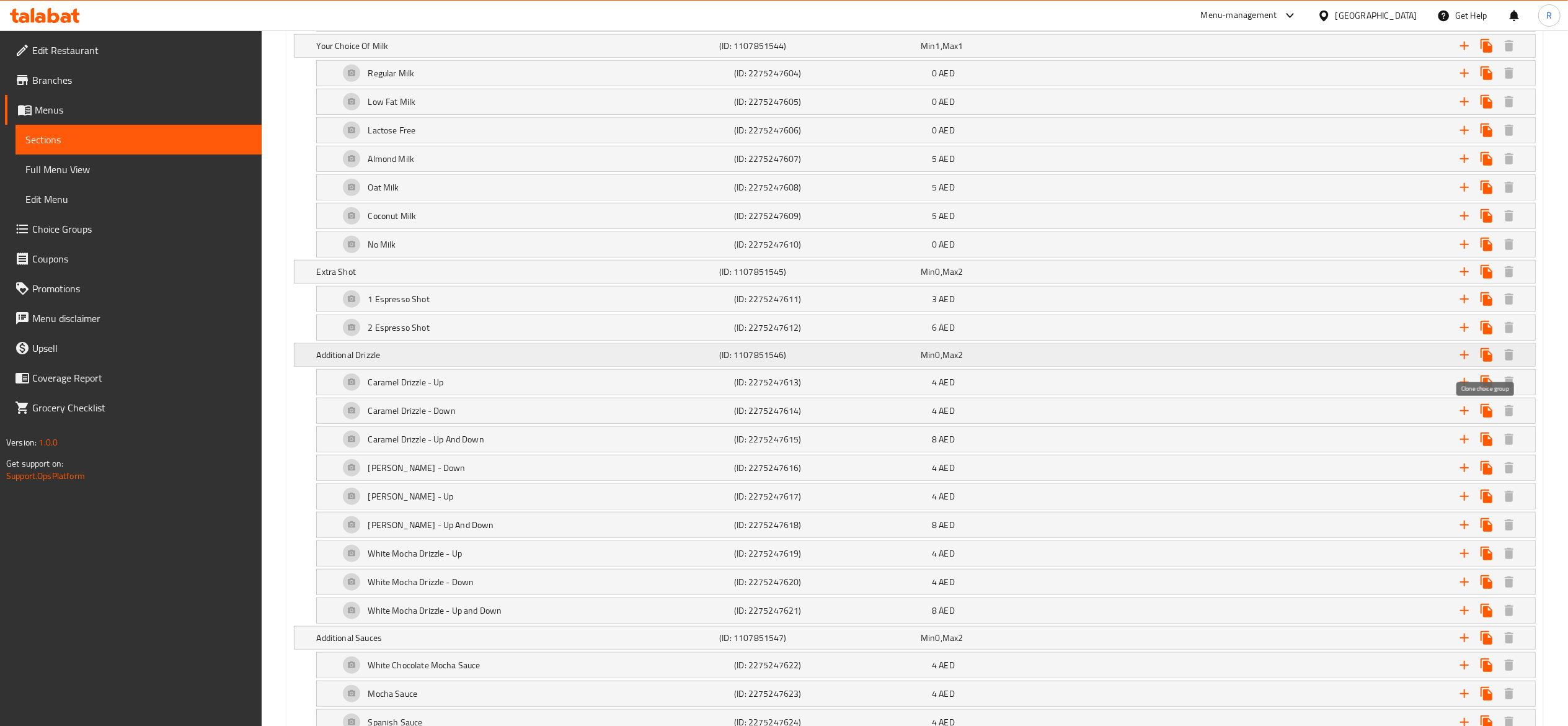
click at [1489, 366] on button "Expand" at bounding box center [1486, 354] width 22 height 22
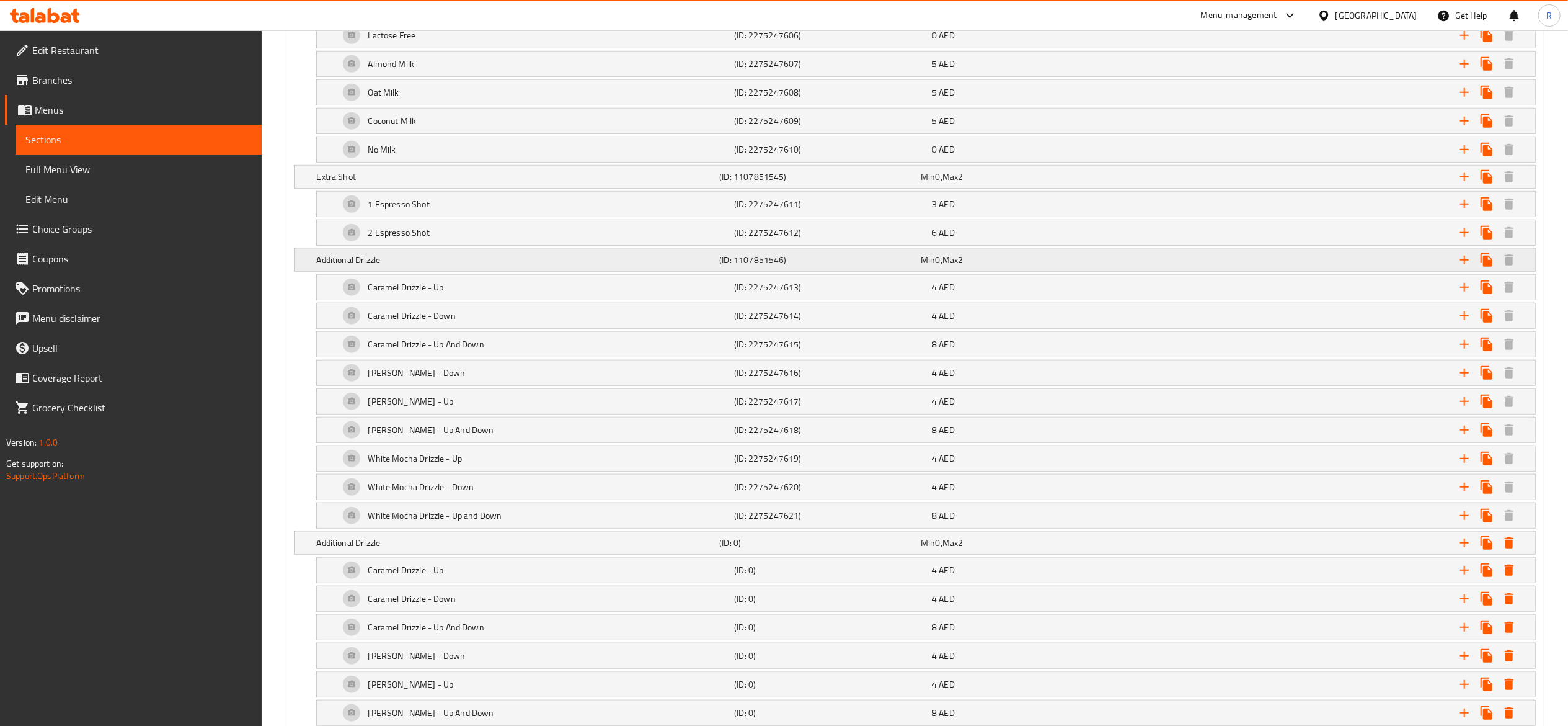
click at [364, 267] on h5 "Additional Drizzle" at bounding box center [516, 260] width 398 height 12
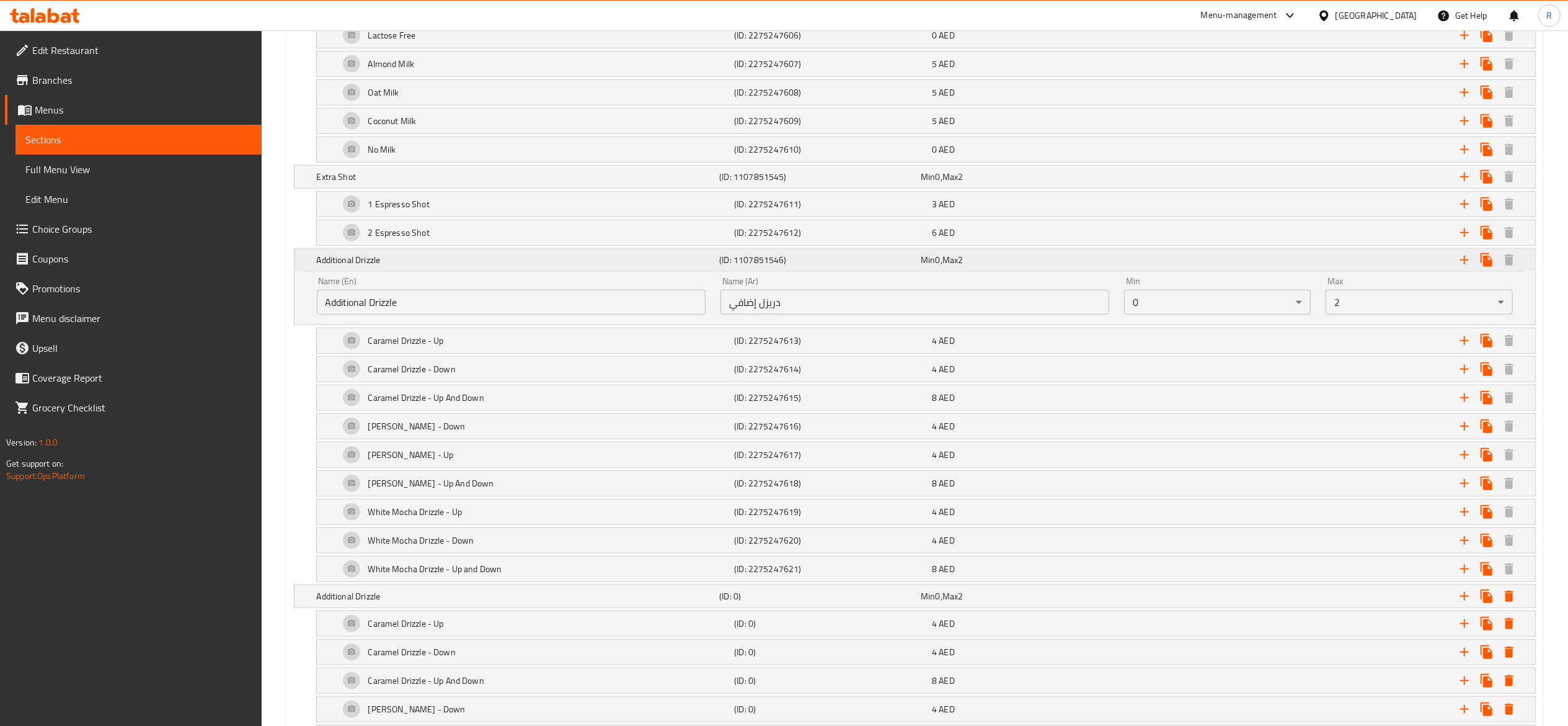
click at [364, 260] on h5 "Additional Drizzle" at bounding box center [516, 260] width 398 height 12
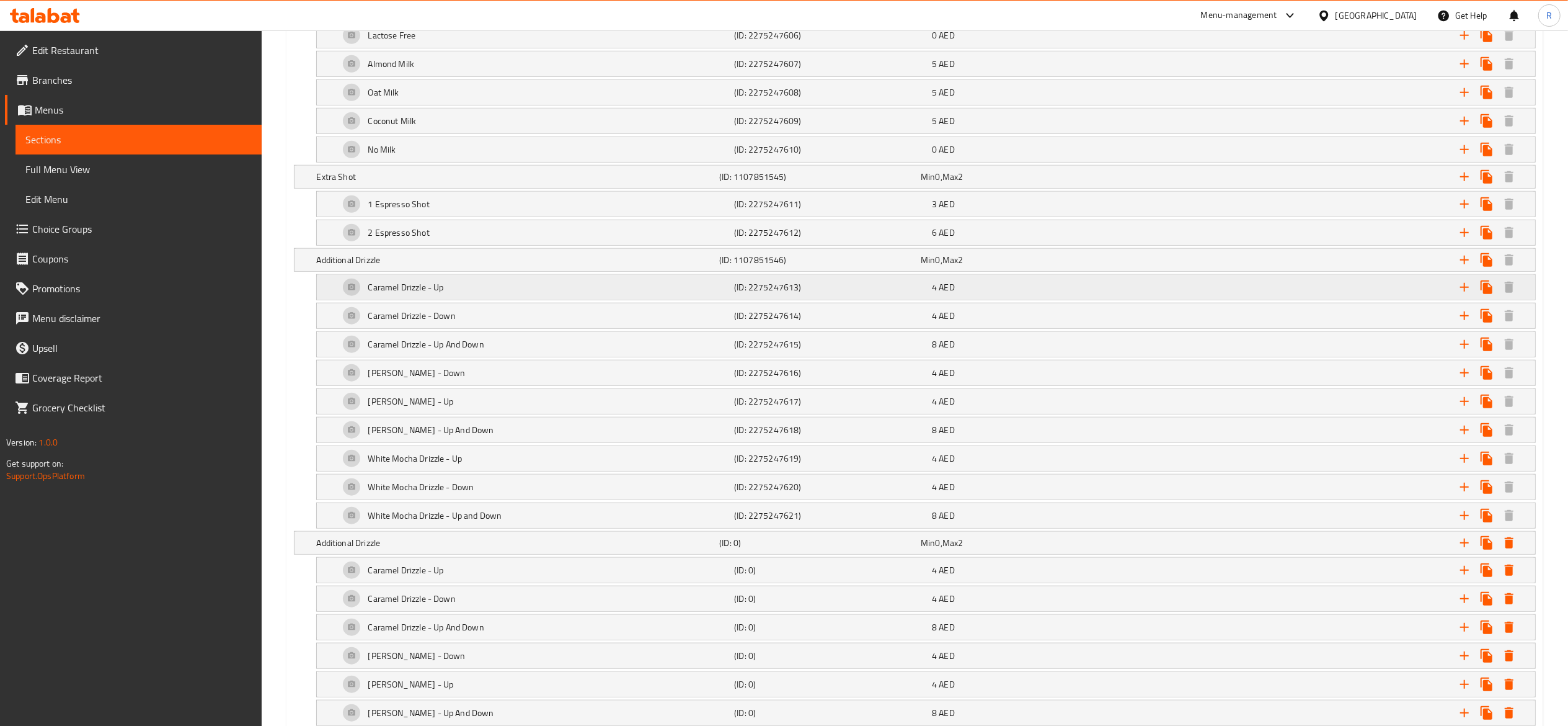
click at [397, 294] on h5 "Caramel Drizzle - Up" at bounding box center [406, 288] width 75 height 12
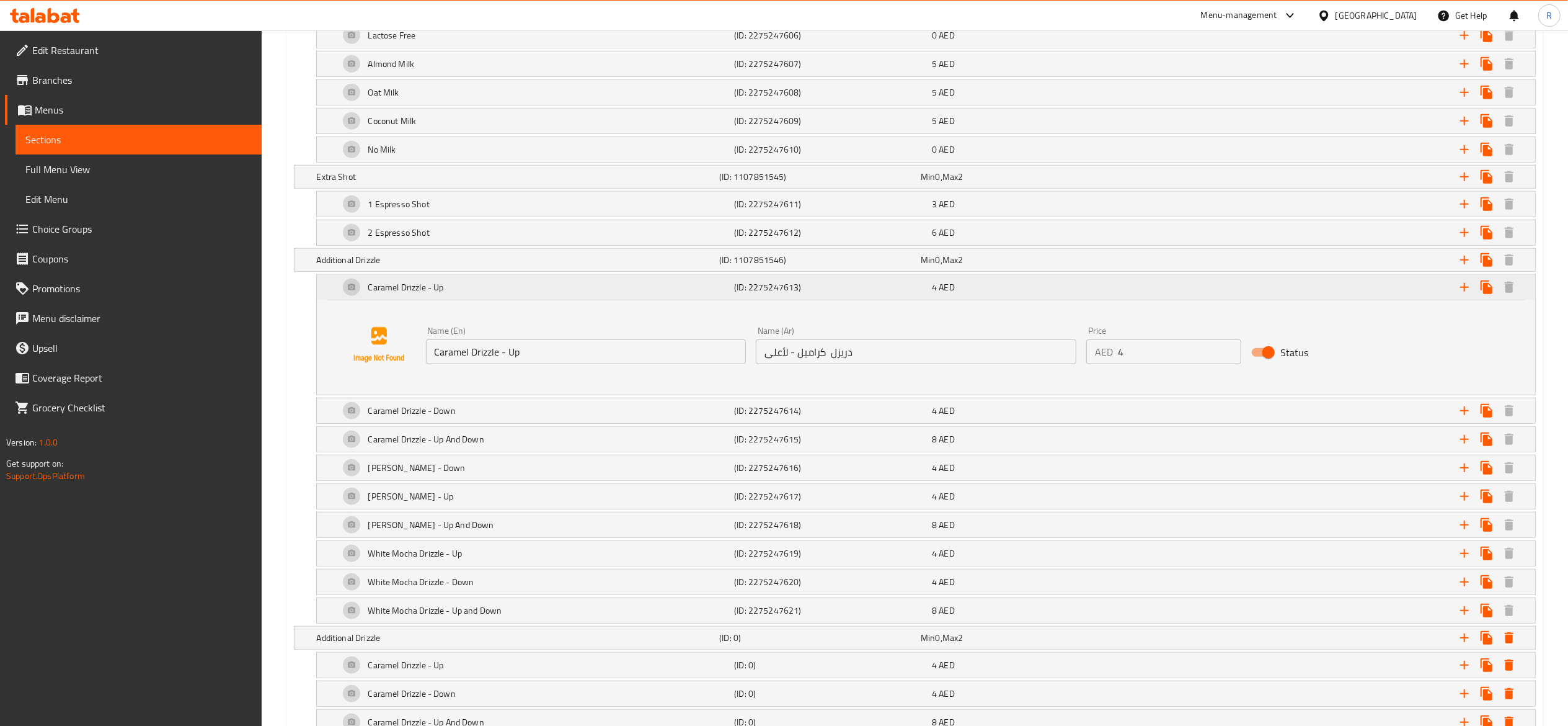
click at [397, 294] on h5 "Caramel Drizzle - Up" at bounding box center [406, 288] width 75 height 12
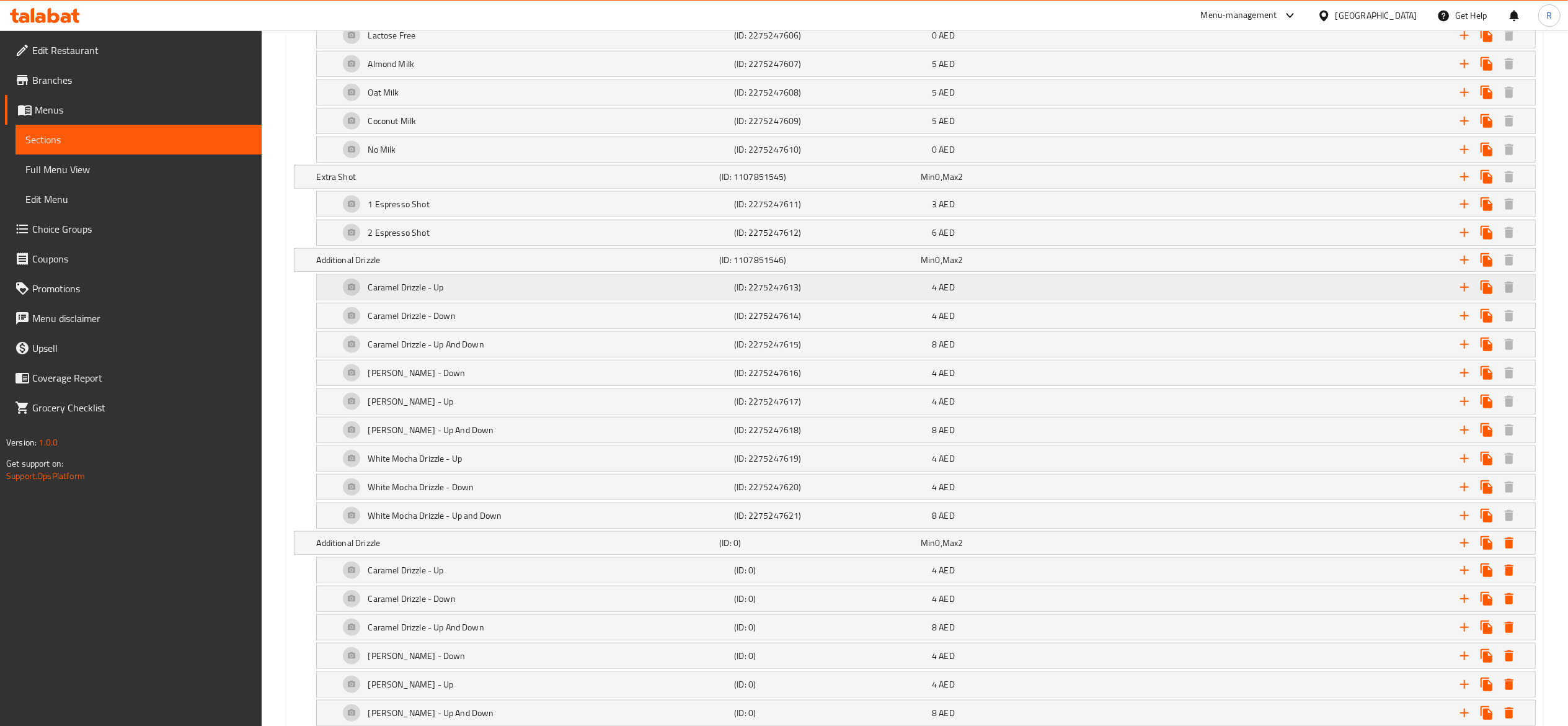
click at [397, 294] on h5 "Caramel Drizzle - Up" at bounding box center [406, 288] width 75 height 12
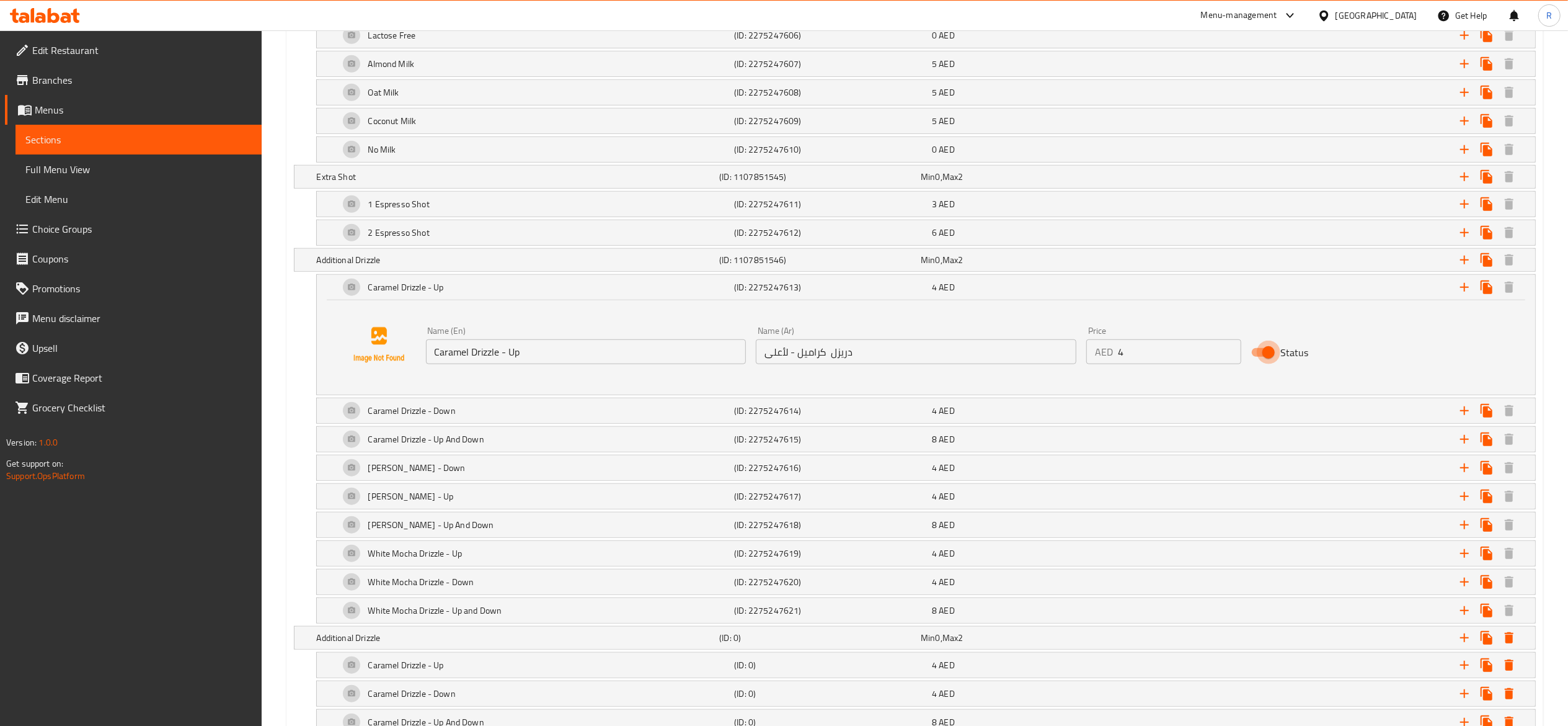
click at [1270, 359] on input "Status" at bounding box center [1268, 352] width 71 height 24
checkbox input "false"
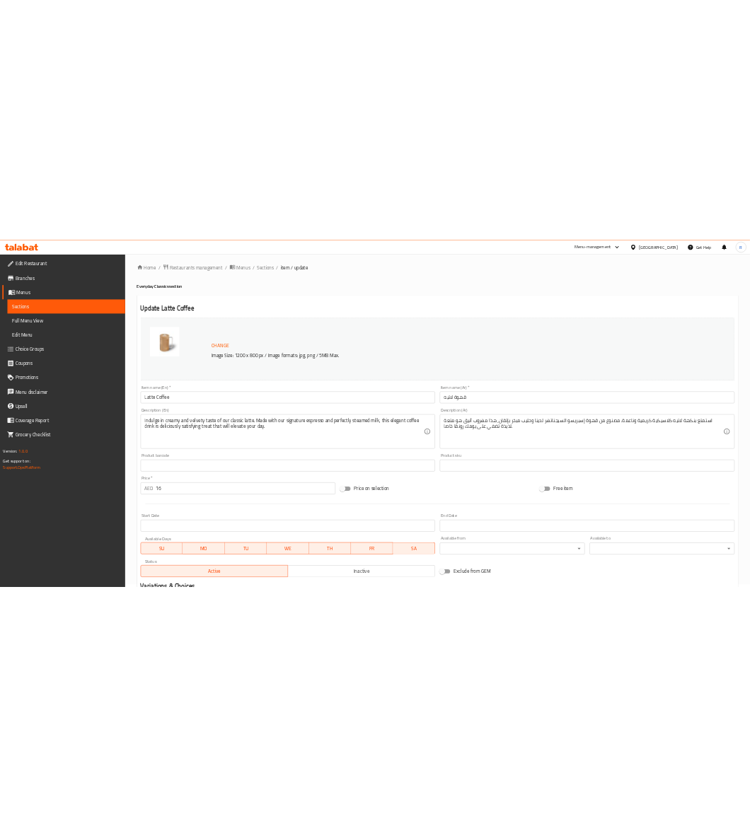
scroll to position [0, 0]
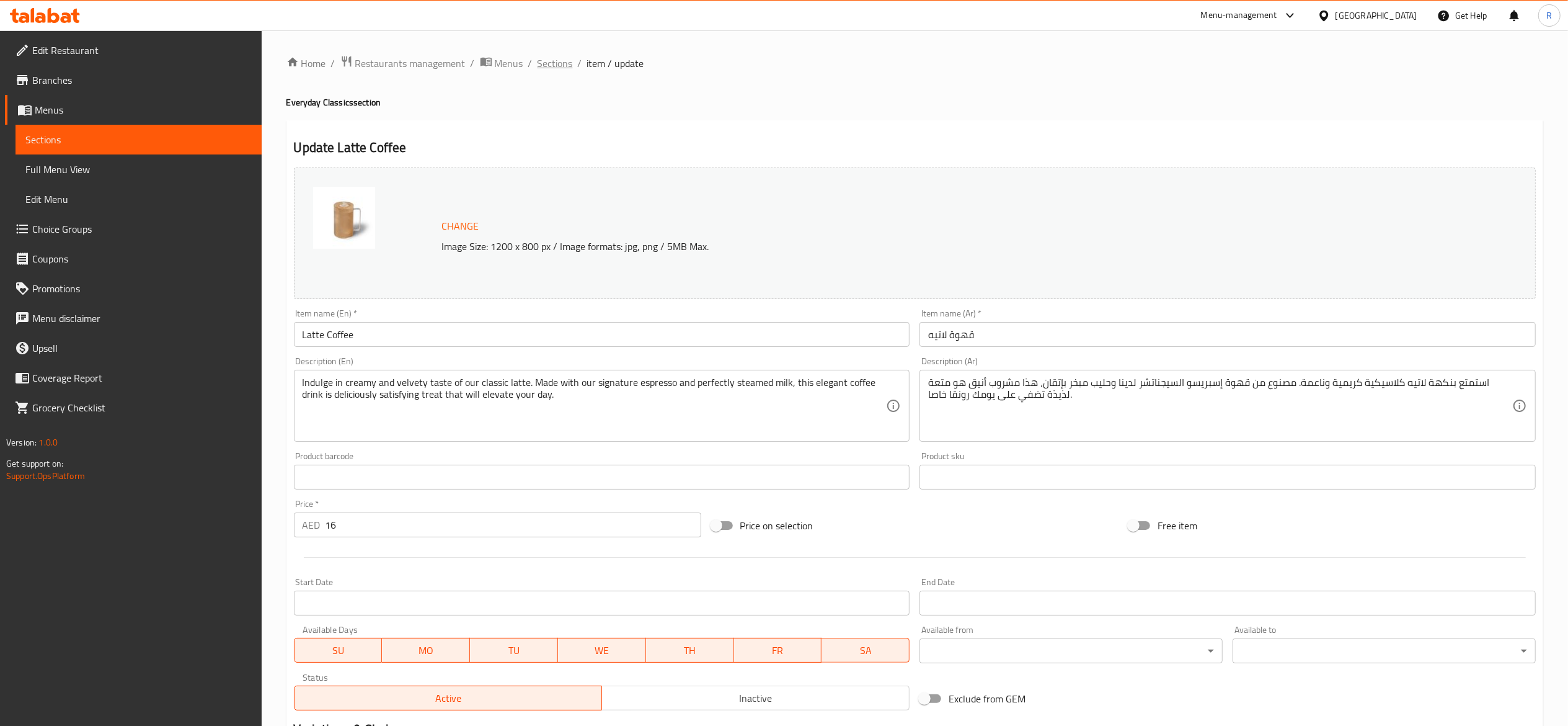
click at [551, 56] on span "Sections" at bounding box center [555, 63] width 35 height 15
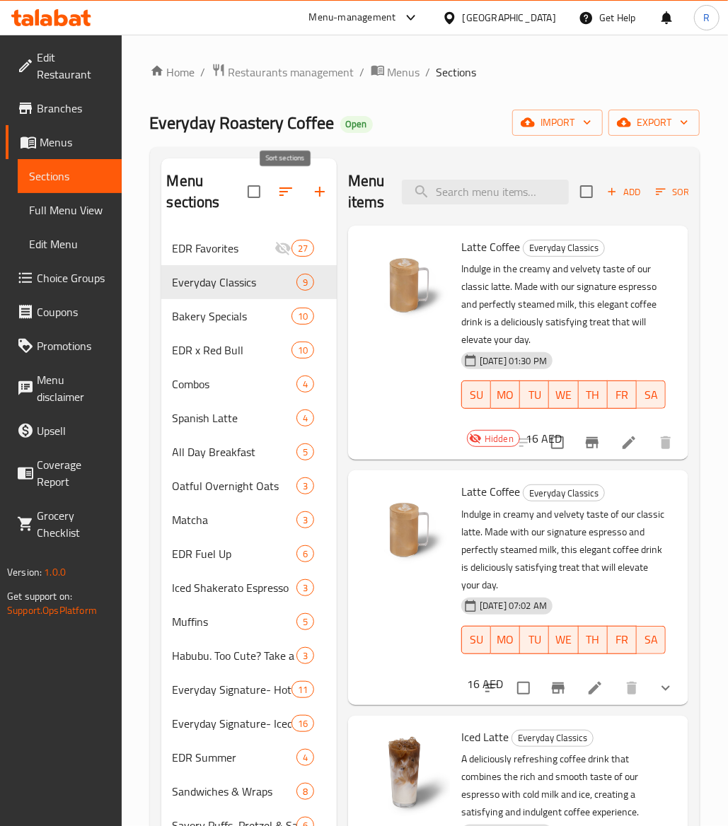
click at [280, 191] on icon "button" at bounding box center [285, 191] width 17 height 17
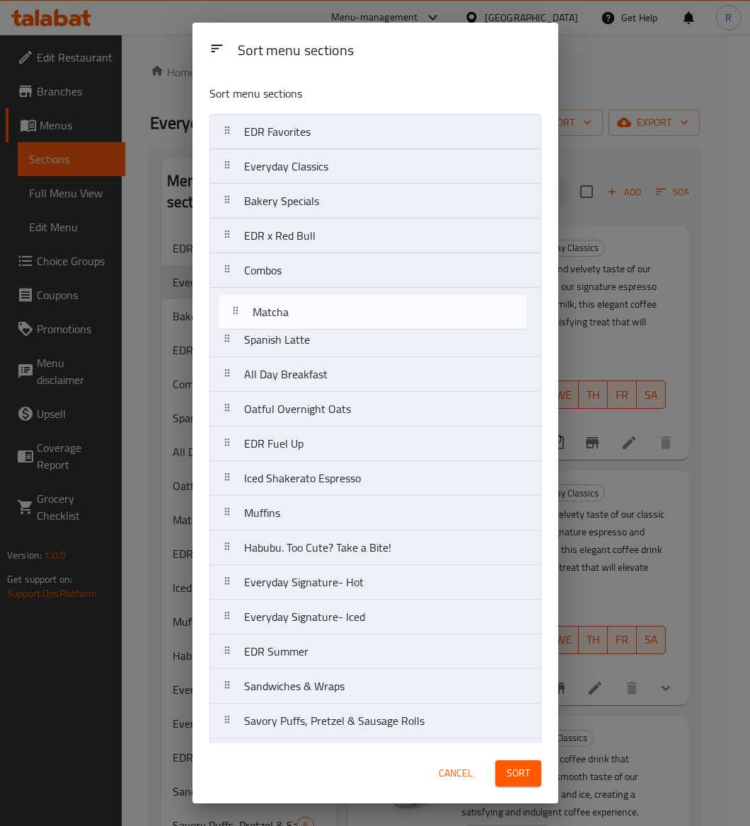
drag, startPoint x: 337, startPoint y: 417, endPoint x: 343, endPoint y: 313, distance: 104.9
click at [343, 313] on nav "EDR Favorites Everyday Classics Bakery Specials EDR x Red Bull Combos Spanish L…" at bounding box center [375, 634] width 332 height 1041
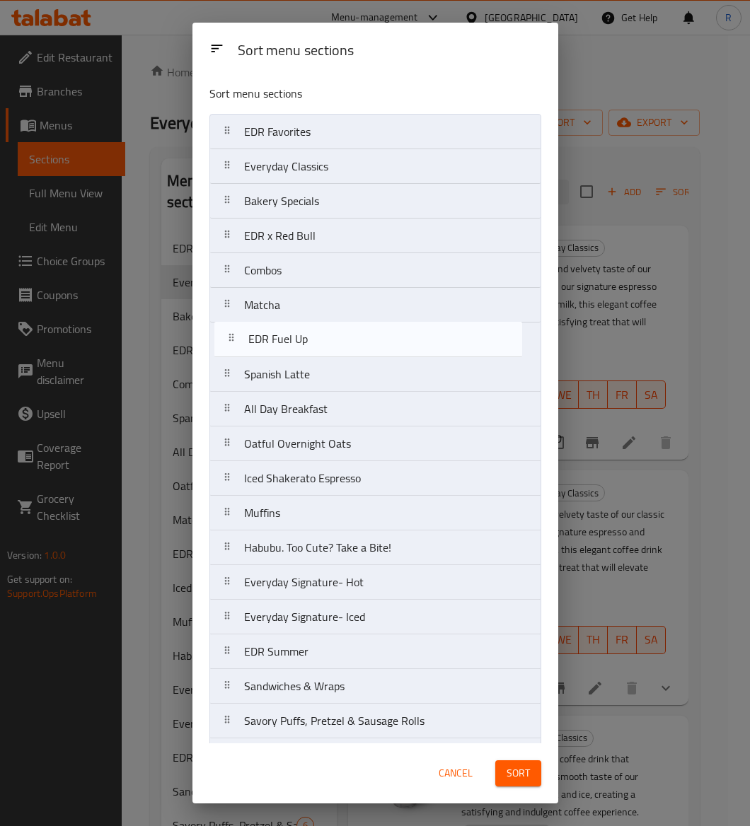
drag, startPoint x: 327, startPoint y: 455, endPoint x: 331, endPoint y: 345, distance: 110.5
click at [331, 345] on nav "EDR Favorites Everyday Classics Bakery Specials EDR x Red Bull Combos Matcha Sp…" at bounding box center [375, 634] width 332 height 1041
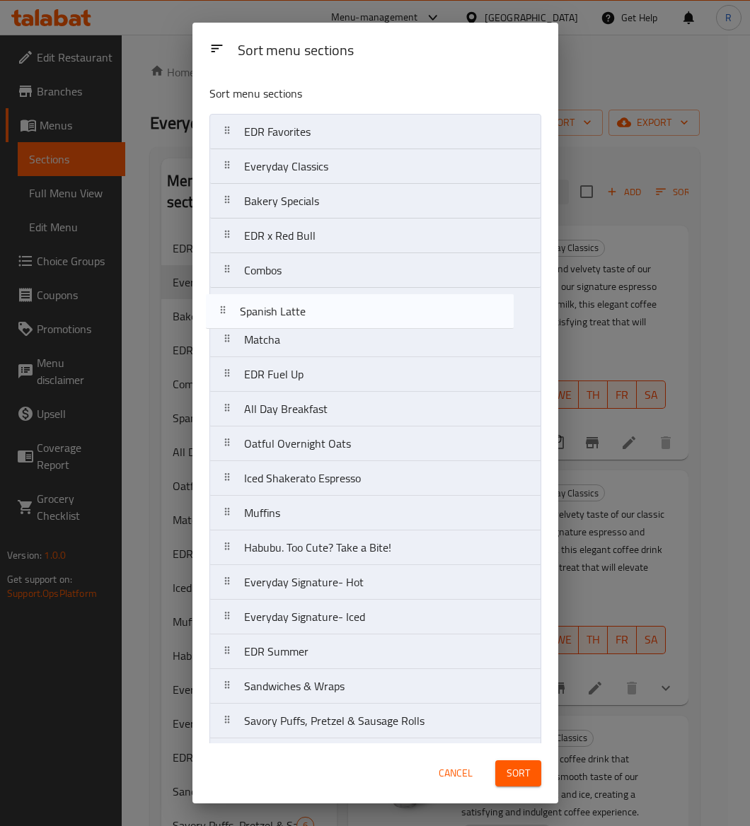
drag, startPoint x: 301, startPoint y: 381, endPoint x: 296, endPoint y: 308, distance: 73.8
click at [296, 308] on nav "EDR Favorites Everyday Classics Bakery Specials EDR x Red Bull Combos Matcha ED…" at bounding box center [375, 634] width 332 height 1041
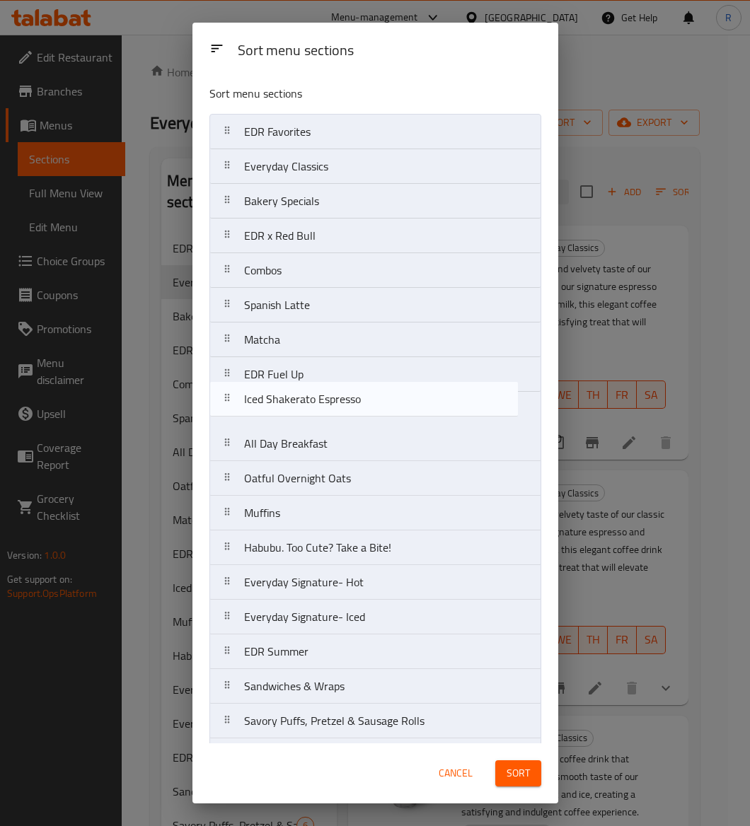
drag, startPoint x: 338, startPoint y: 487, endPoint x: 338, endPoint y: 401, distance: 85.6
click at [338, 401] on nav "EDR Favorites Everyday Classics Bakery Specials EDR x Red Bull Combos Spanish L…" at bounding box center [375, 634] width 332 height 1041
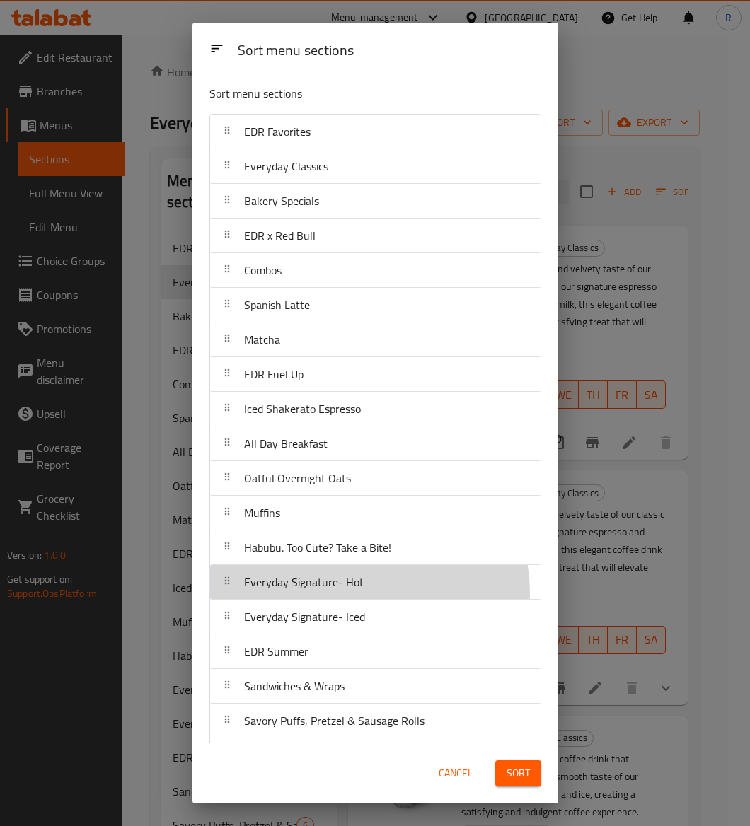
scroll to position [1, 0]
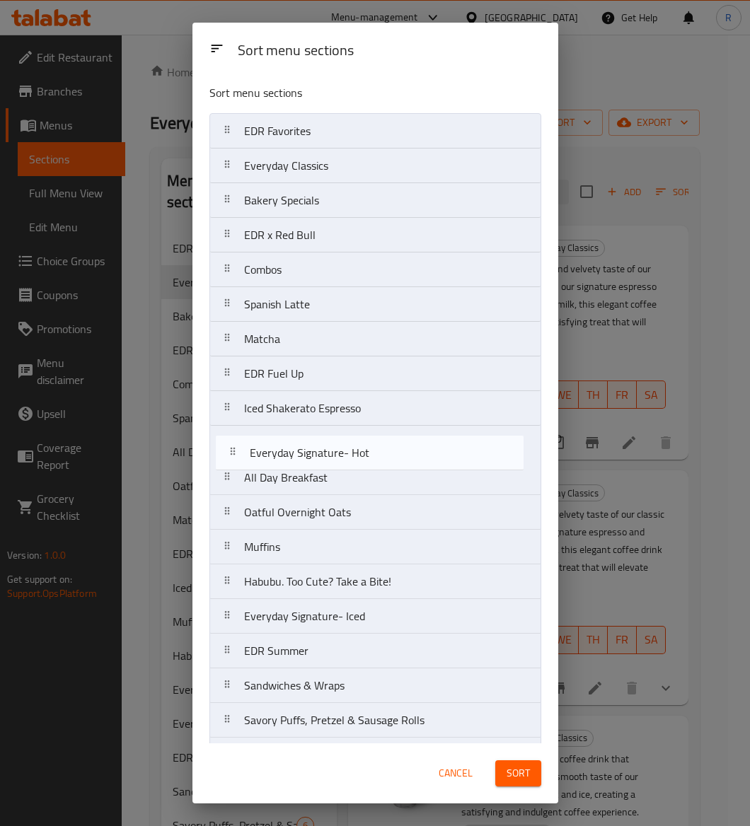
drag, startPoint x: 369, startPoint y: 596, endPoint x: 371, endPoint y: 452, distance: 143.7
click at [371, 452] on nav "EDR Favorites Everyday Classics Bakery Specials EDR x Red Bull Combos Spanish L…" at bounding box center [375, 633] width 332 height 1041
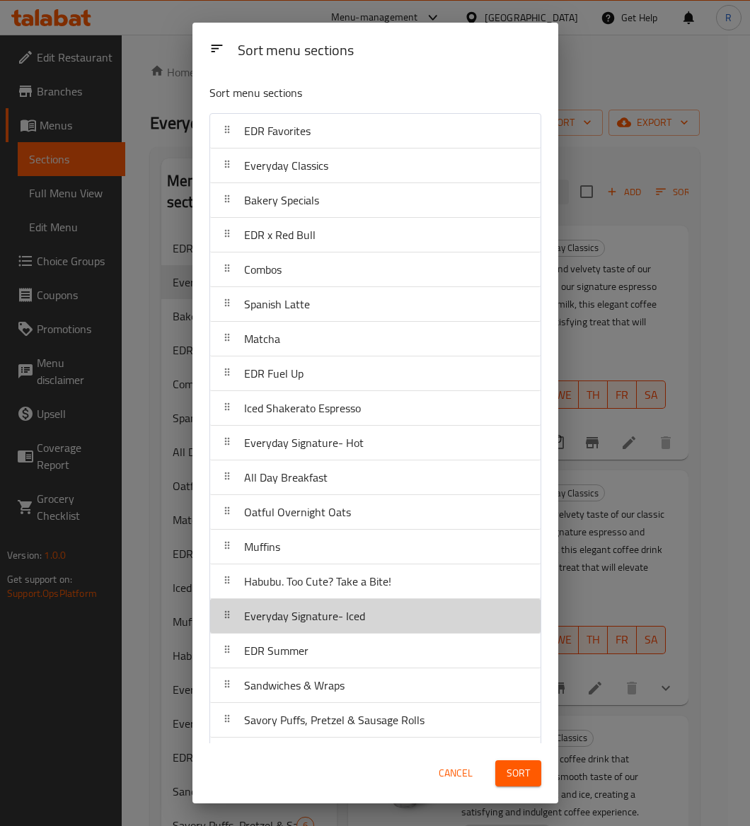
scroll to position [6, 0]
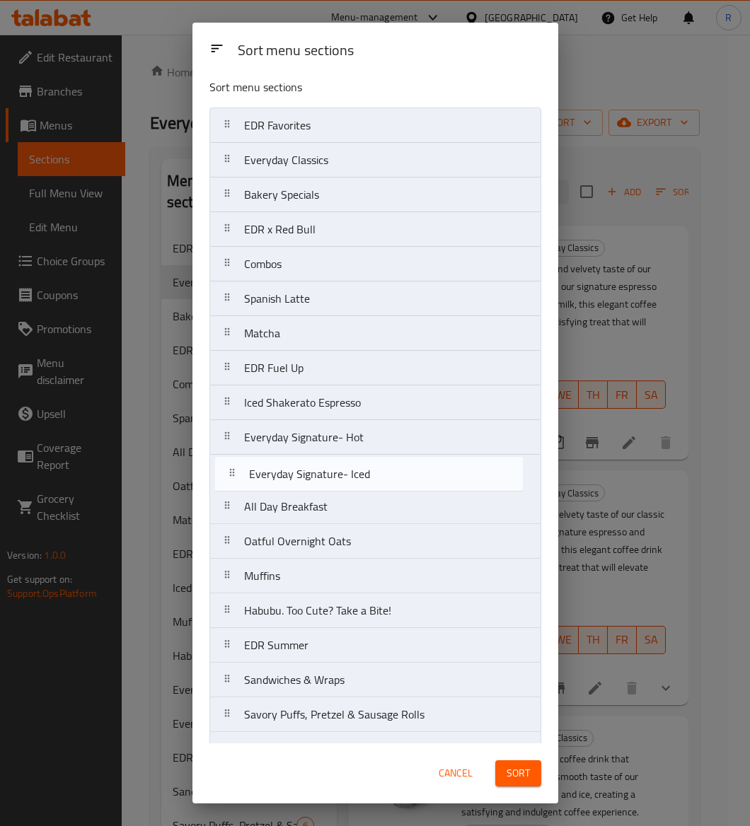
drag, startPoint x: 381, startPoint y: 627, endPoint x: 386, endPoint y: 474, distance: 152.9
click at [386, 474] on nav "EDR Favorites Everyday Classics Bakery Specials EDR x Red Bull Combos Spanish L…" at bounding box center [375, 628] width 332 height 1041
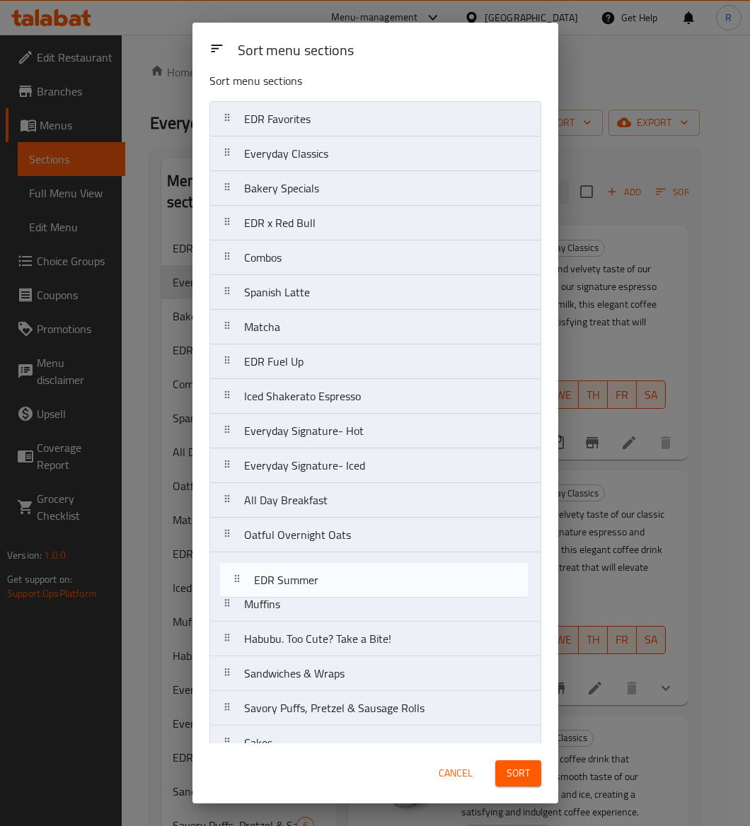
scroll to position [14, 0]
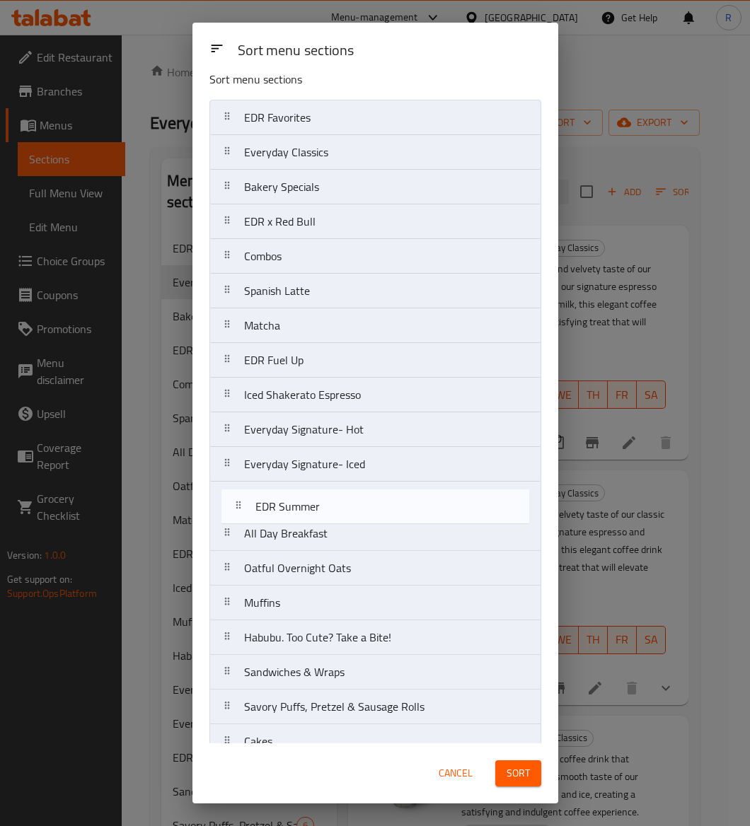
drag, startPoint x: 332, startPoint y: 642, endPoint x: 344, endPoint y: 498, distance: 144.8
click at [344, 498] on nav "EDR Favorites Everyday Classics Bakery Specials EDR x Red Bull Combos Spanish L…" at bounding box center [375, 620] width 332 height 1041
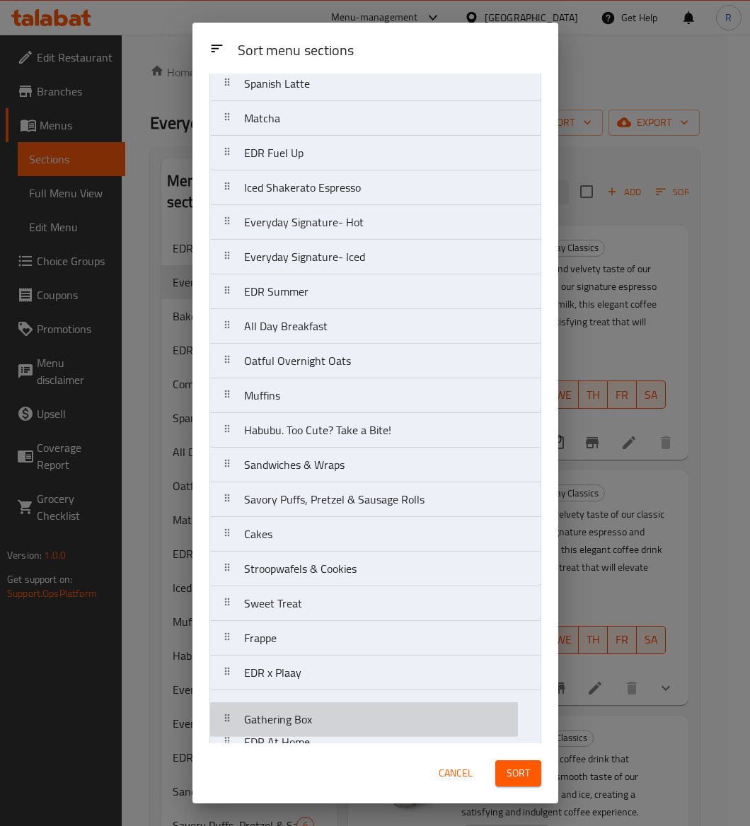
scroll to position [221, 0]
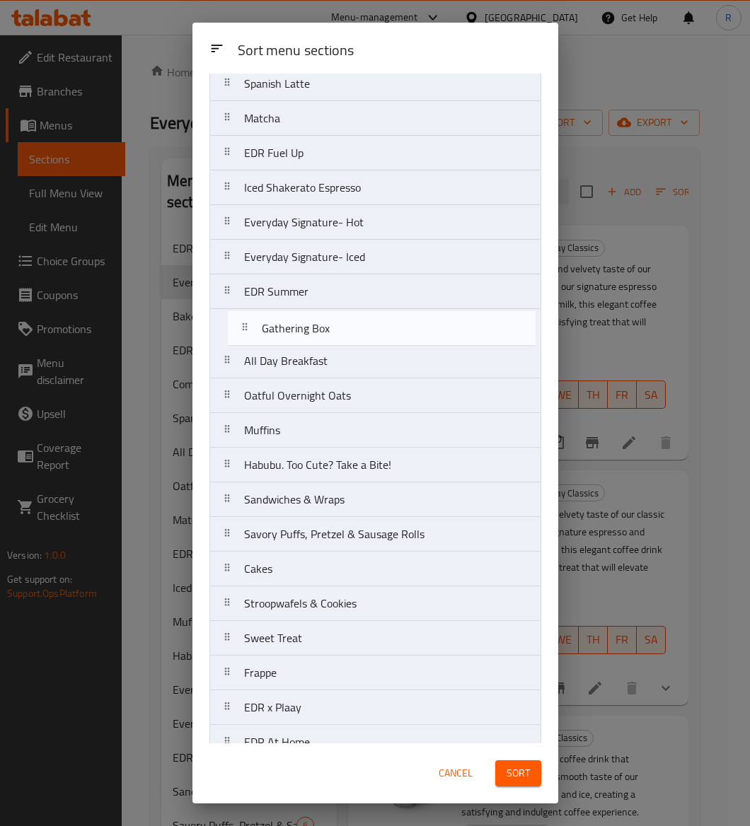
drag, startPoint x: 399, startPoint y: 724, endPoint x: 417, endPoint y: 328, distance: 396.6
click at [417, 328] on nav "EDR Favorites Everyday Classics Bakery Specials EDR x Red Bull Combos Spanish L…" at bounding box center [375, 412] width 332 height 1041
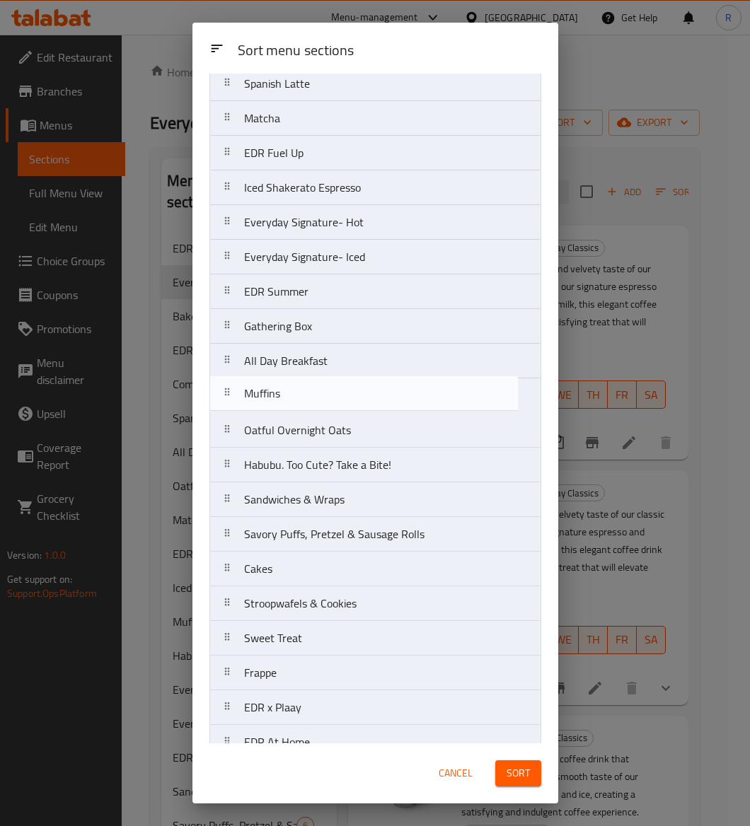
drag, startPoint x: 392, startPoint y: 449, endPoint x: 393, endPoint y: 403, distance: 45.3
click at [393, 403] on nav "EDR Favorites Everyday Classics Bakery Specials EDR x Red Bull Combos Spanish L…" at bounding box center [375, 412] width 332 height 1041
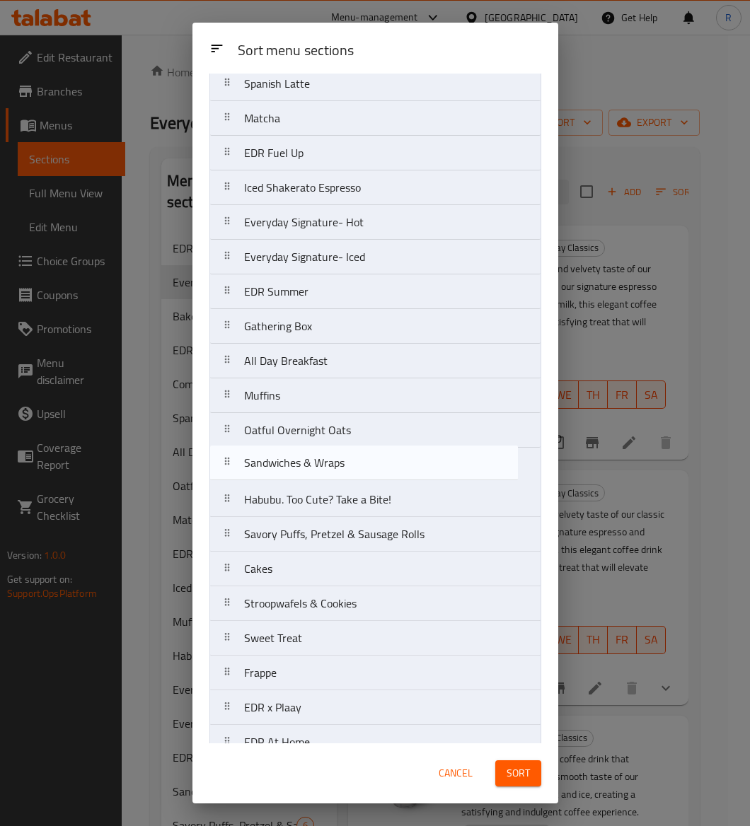
drag, startPoint x: 369, startPoint y: 512, endPoint x: 366, endPoint y: 468, distance: 44.0
click at [366, 468] on nav "EDR Favorites Everyday Classics Bakery Specials EDR x Red Bull Combos Spanish L…" at bounding box center [375, 412] width 332 height 1041
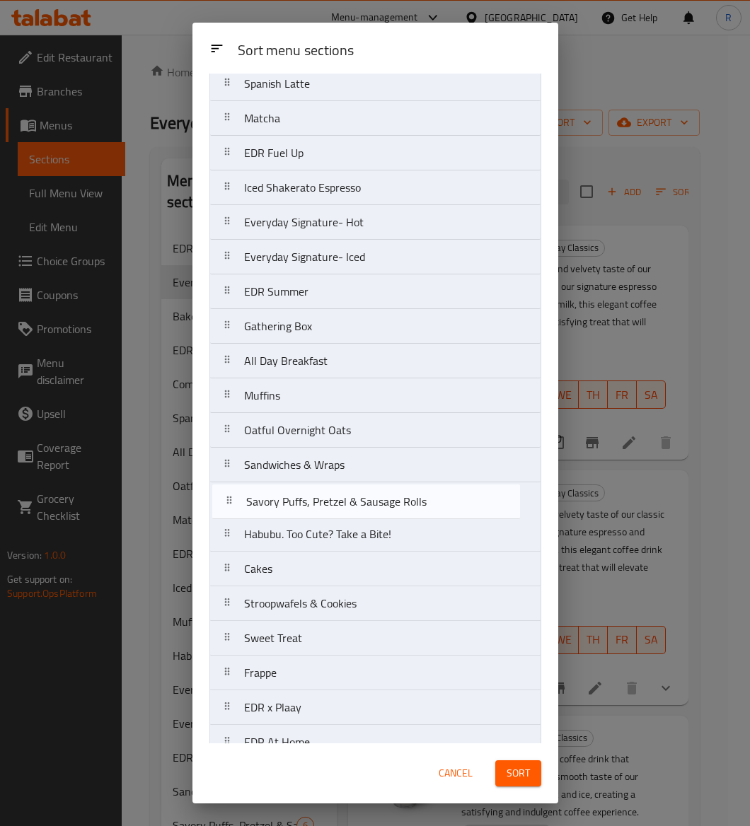
drag, startPoint x: 358, startPoint y: 541, endPoint x: 362, endPoint y: 498, distance: 42.7
click at [362, 498] on nav "EDR Favorites Everyday Classics Bakery Specials EDR x Red Bull Combos Spanish L…" at bounding box center [375, 412] width 332 height 1041
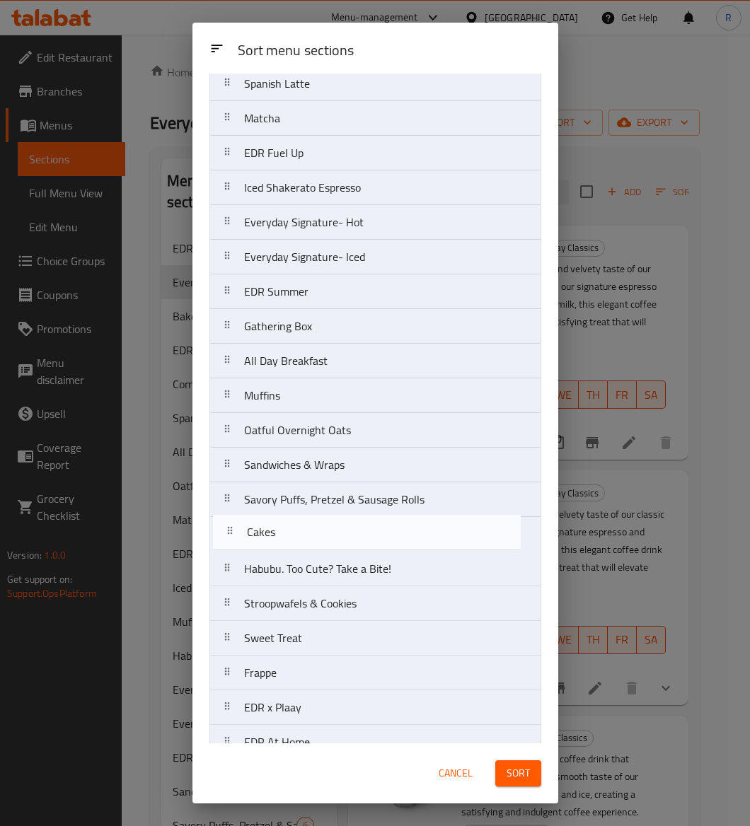
drag, startPoint x: 282, startPoint y: 577, endPoint x: 284, endPoint y: 531, distance: 46.1
click at [284, 531] on nav "EDR Favorites Everyday Classics Bakery Specials EDR x Red Bull Combos Spanish L…" at bounding box center [375, 412] width 332 height 1041
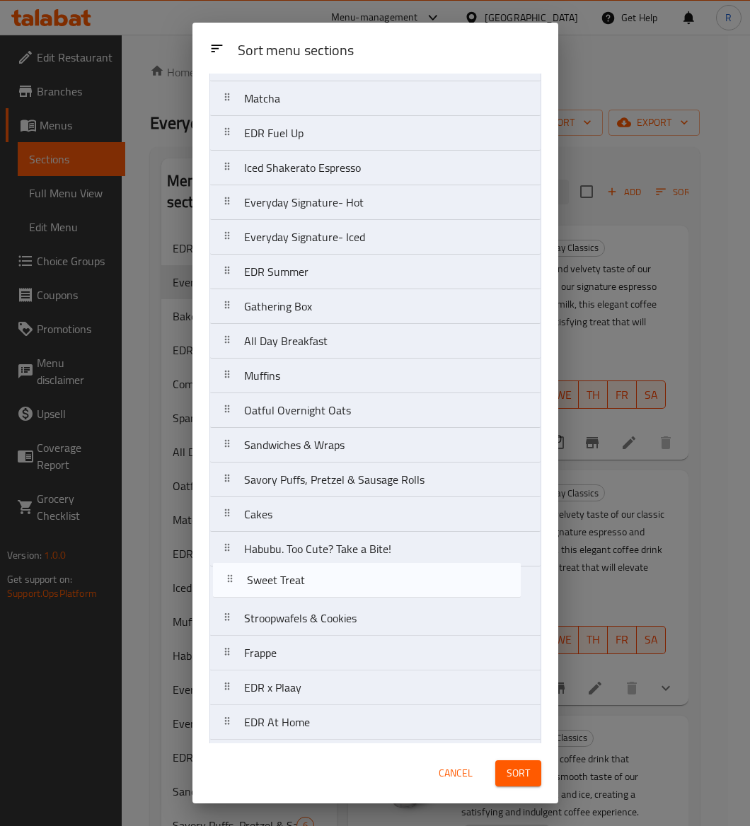
scroll to position [247, 0]
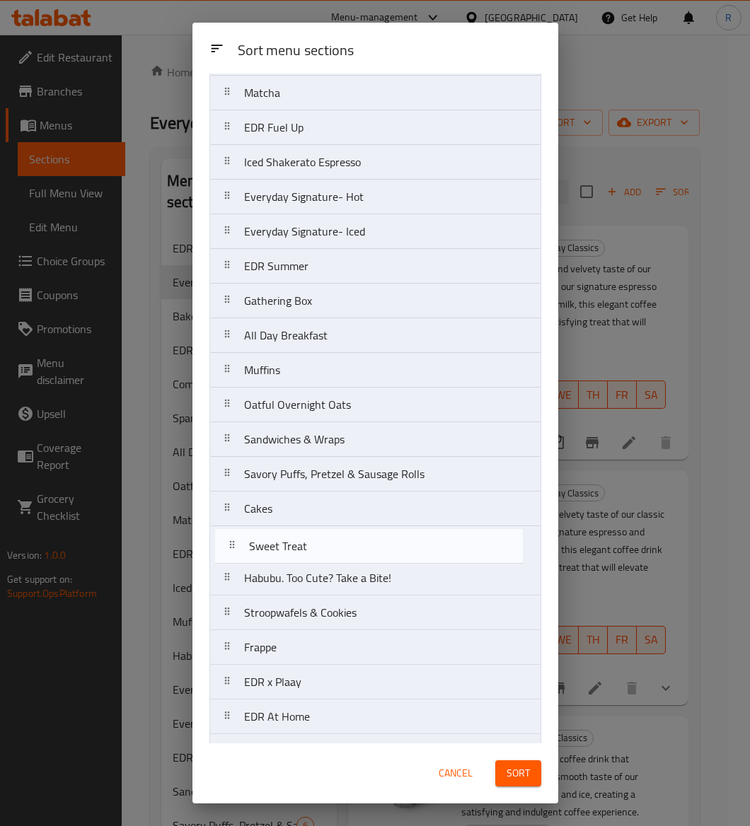
drag, startPoint x: 298, startPoint y: 655, endPoint x: 303, endPoint y: 553, distance: 102.0
click at [303, 553] on nav "EDR Favorites Everyday Classics Bakery Specials EDR x Red Bull Combos Spanish L…" at bounding box center [375, 387] width 332 height 1041
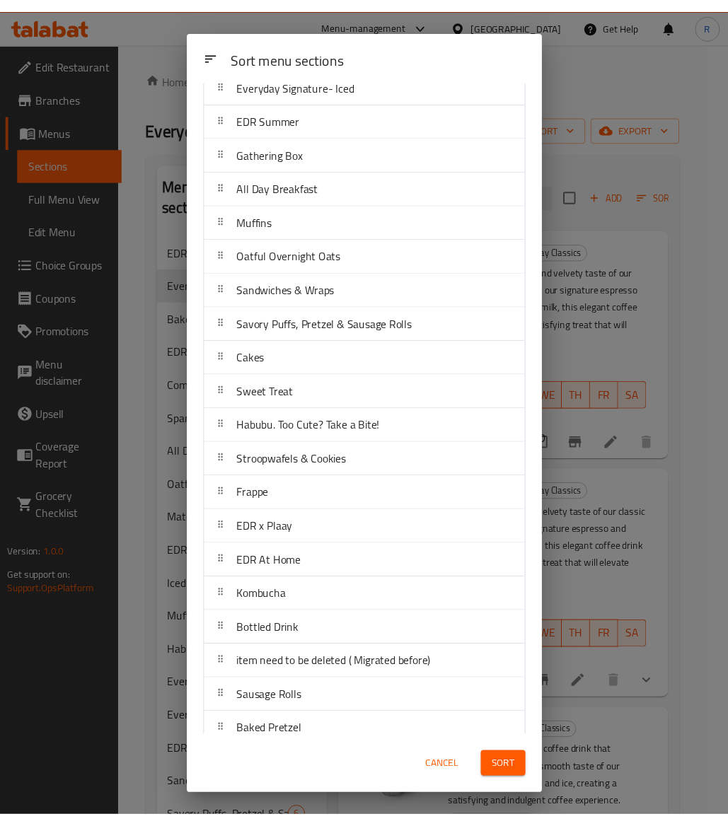
scroll to position [425, 0]
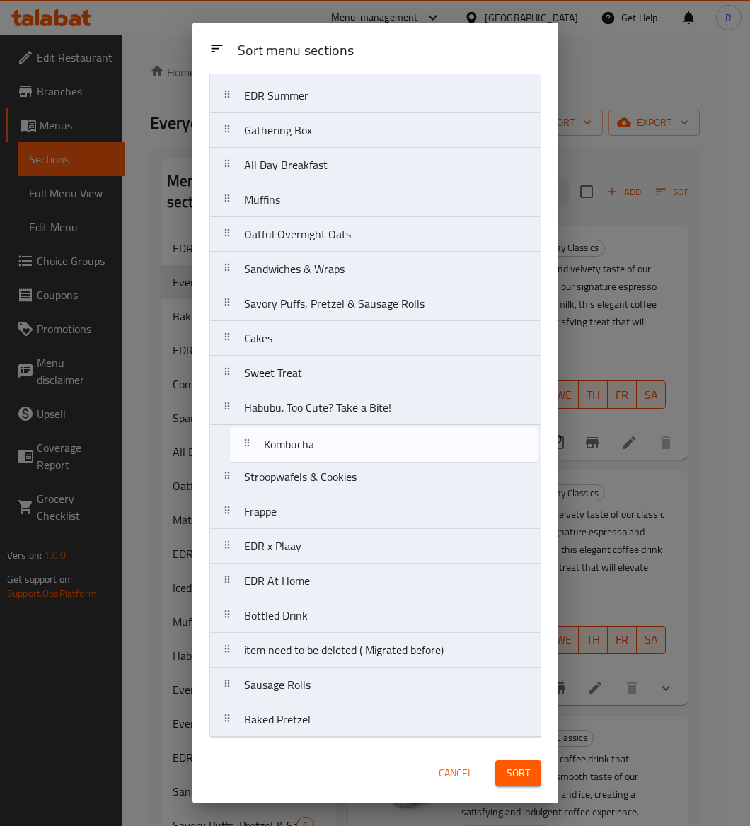
drag, startPoint x: 386, startPoint y: 587, endPoint x: 403, endPoint y: 437, distance: 151.0
click at [403, 437] on nav "EDR Favorites Everyday Classics Bakery Specials EDR x Red Bull Combos Spanish L…" at bounding box center [375, 216] width 332 height 1041
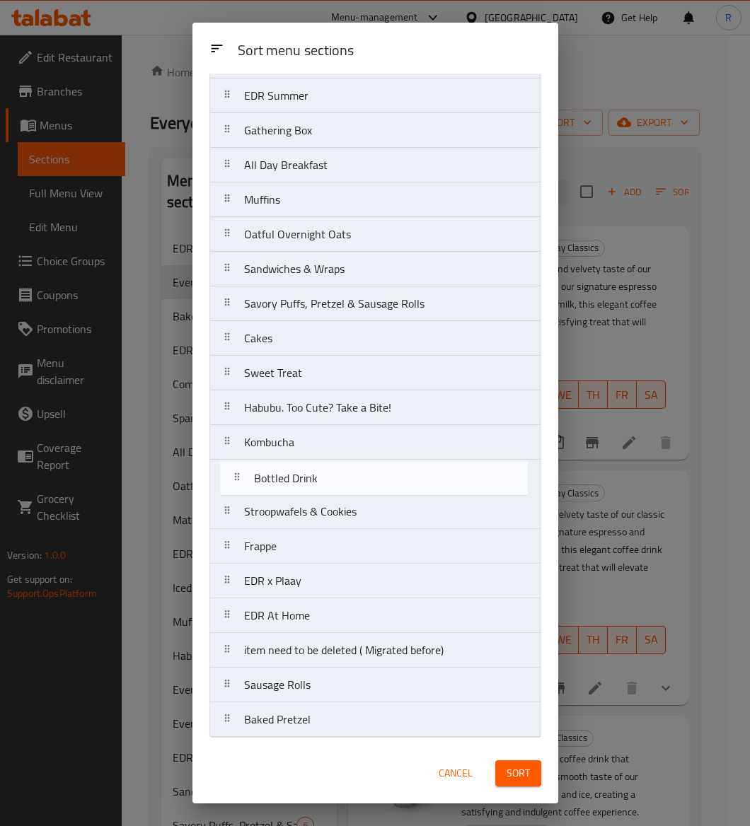
drag, startPoint x: 383, startPoint y: 613, endPoint x: 393, endPoint y: 474, distance: 139.7
click at [393, 474] on nav "EDR Favorites Everyday Classics Bakery Specials EDR x Red Bull Combos Spanish L…" at bounding box center [375, 216] width 332 height 1041
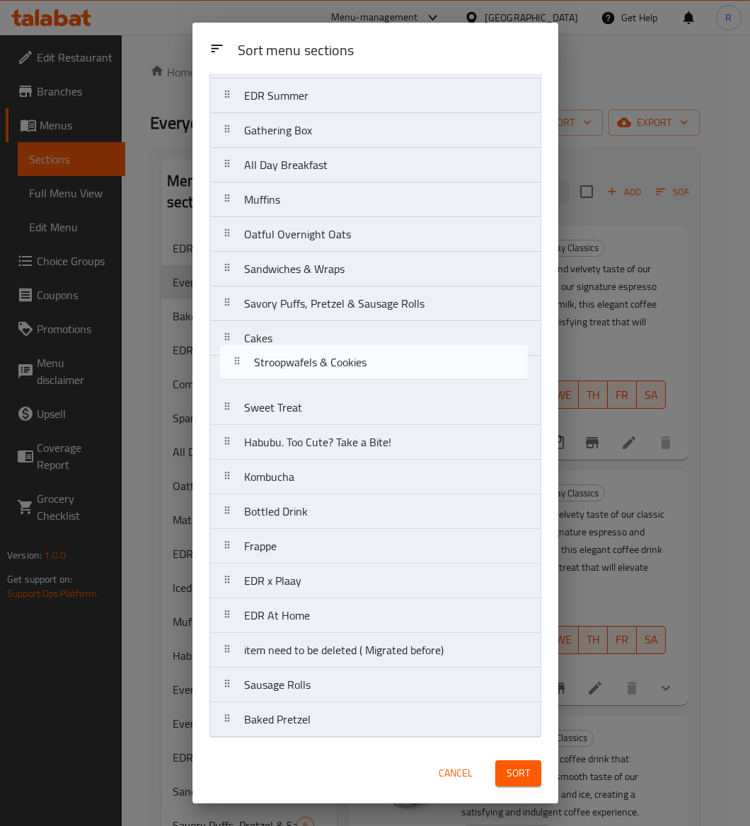
drag, startPoint x: 376, startPoint y: 509, endPoint x: 386, endPoint y: 358, distance: 151.0
click at [386, 358] on nav "EDR Favorites Everyday Classics Bakery Specials EDR x Red Bull Combos Spanish L…" at bounding box center [375, 216] width 332 height 1041
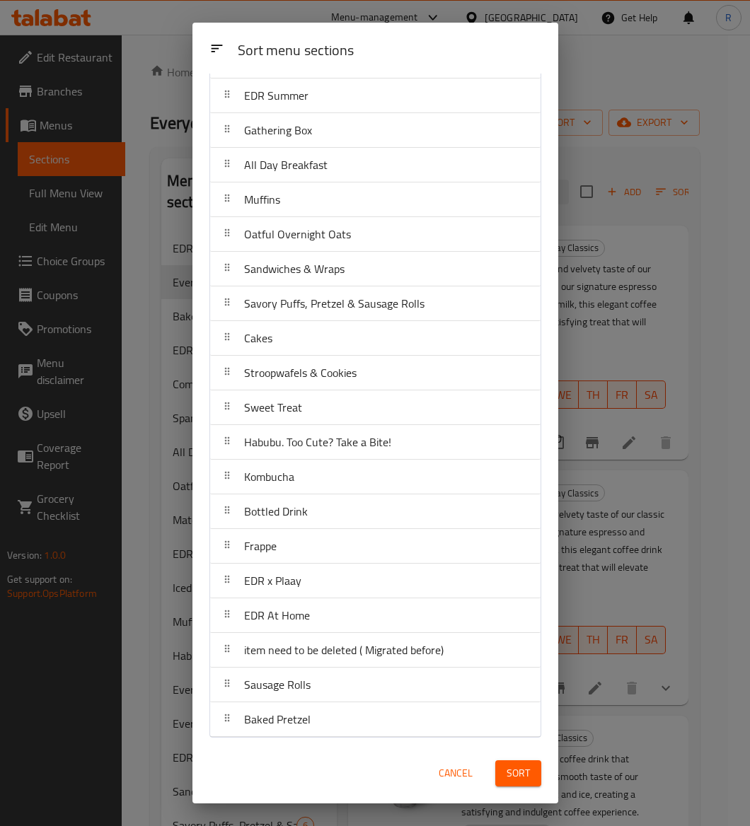
click at [531, 773] on button "Sort" at bounding box center [518, 774] width 46 height 26
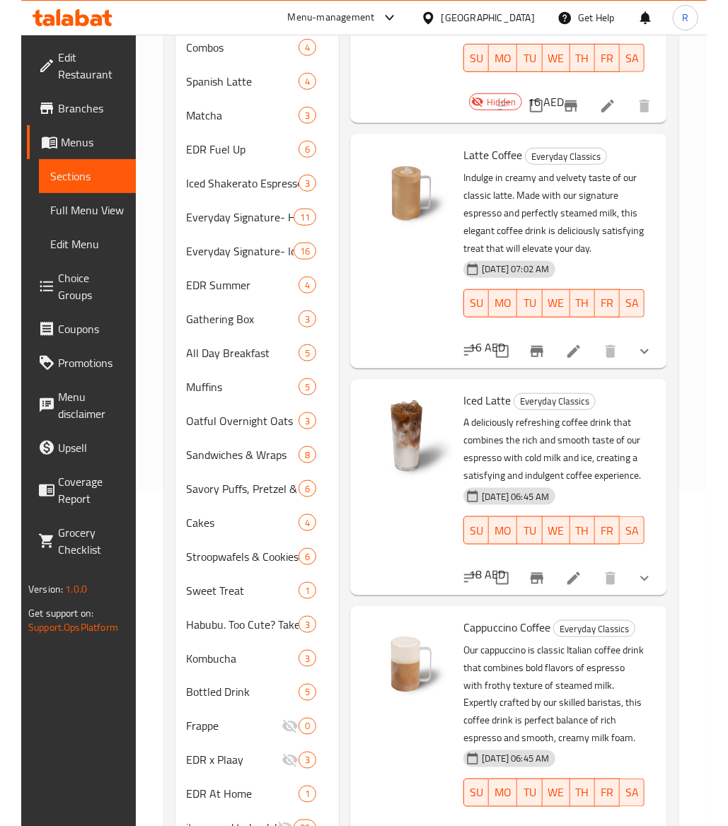
scroll to position [0, 0]
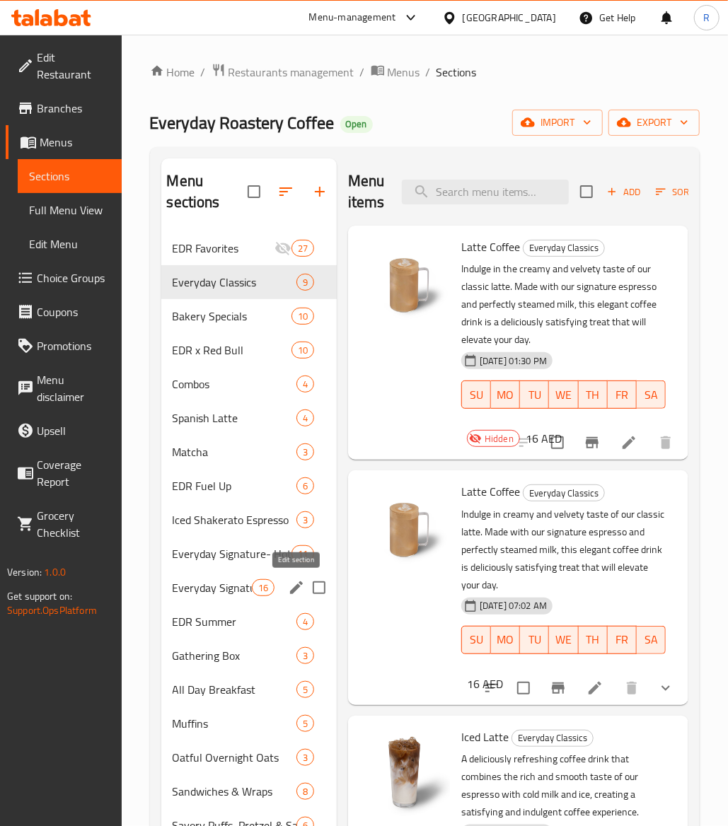
click at [291, 590] on icon "edit" at bounding box center [296, 587] width 17 height 17
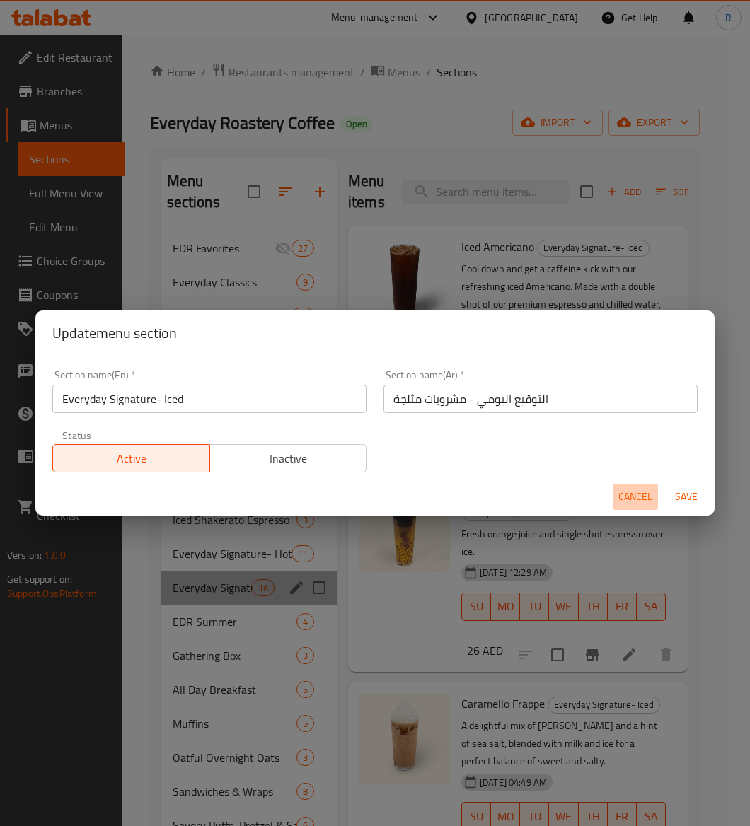
click at [642, 495] on span "Cancel" at bounding box center [635, 497] width 34 height 18
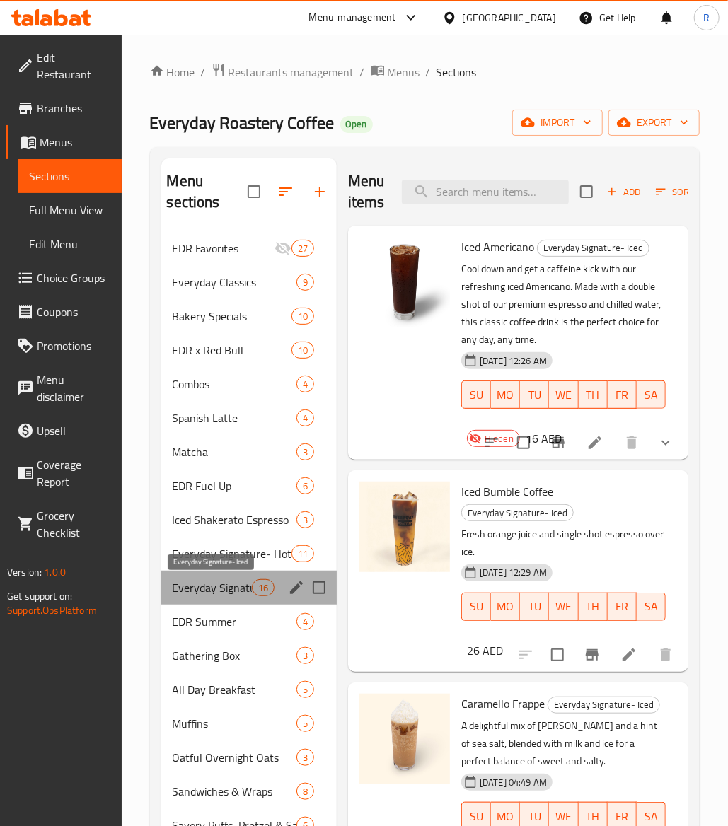
click at [235, 582] on span "Everyday Signature- Iced" at bounding box center [212, 587] width 79 height 17
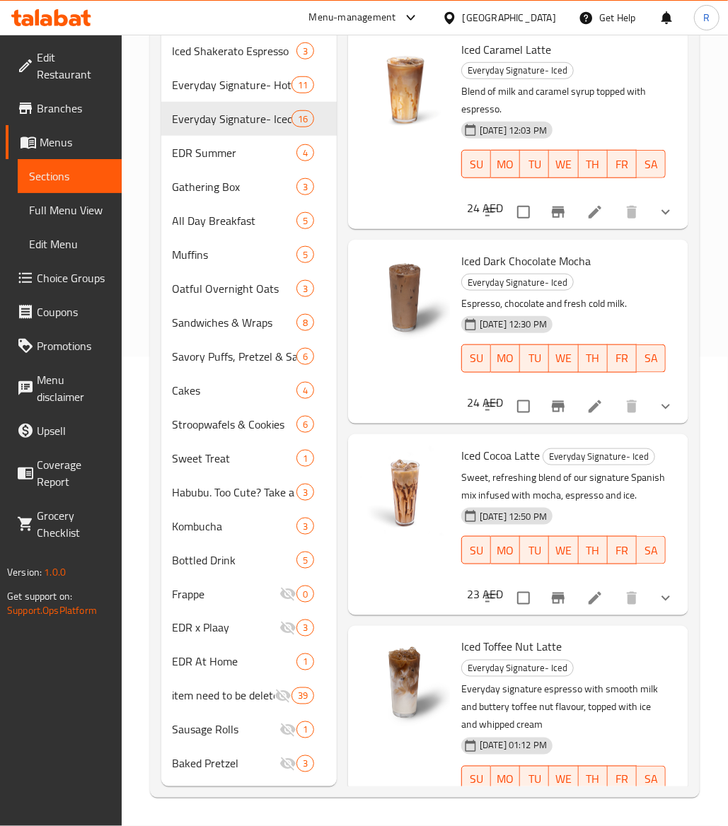
scroll to position [2618, 0]
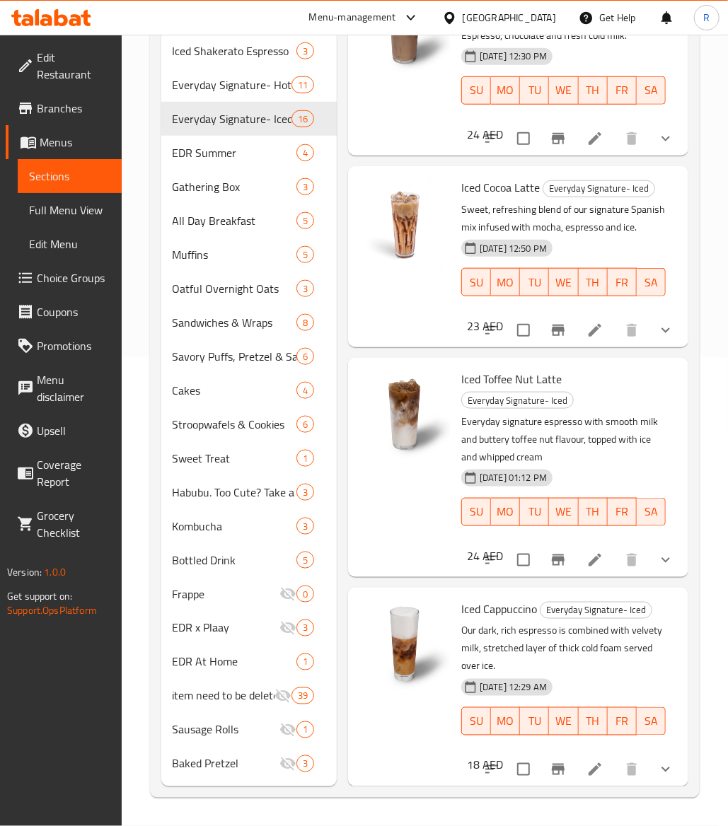
click at [587, 761] on icon at bounding box center [595, 769] width 17 height 17
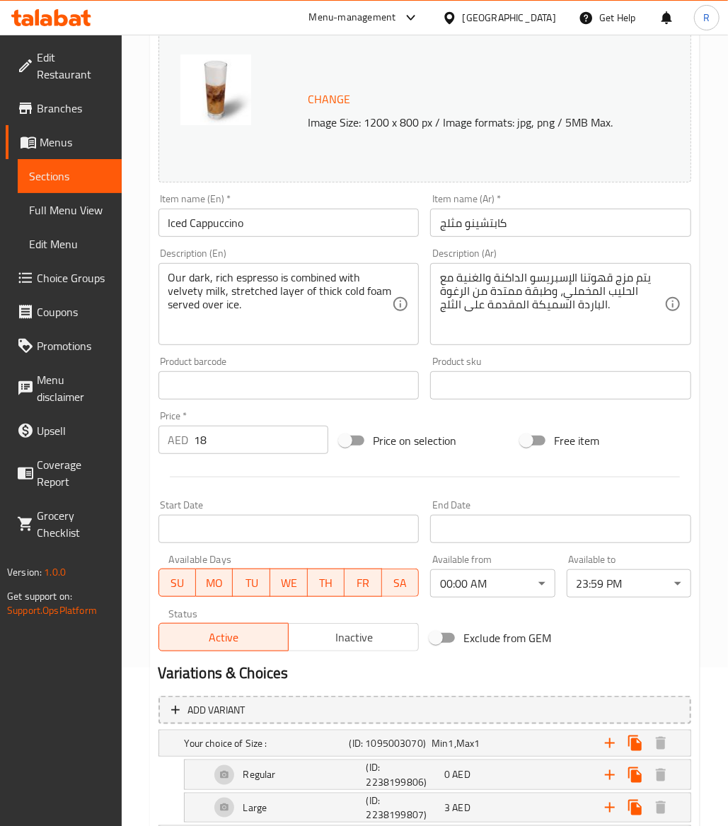
scroll to position [144, 0]
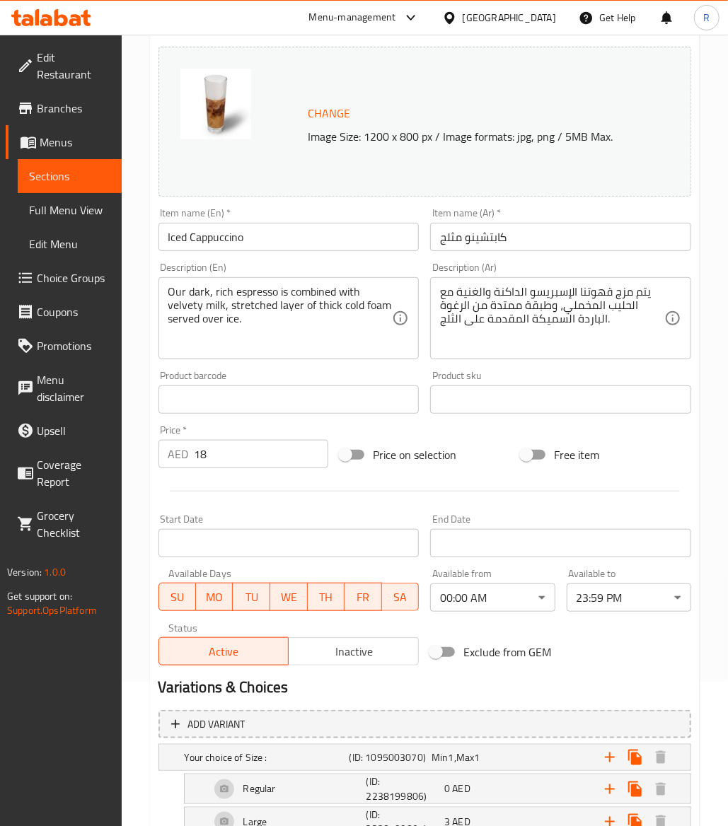
click at [341, 640] on button "Inactive" at bounding box center [353, 651] width 131 height 28
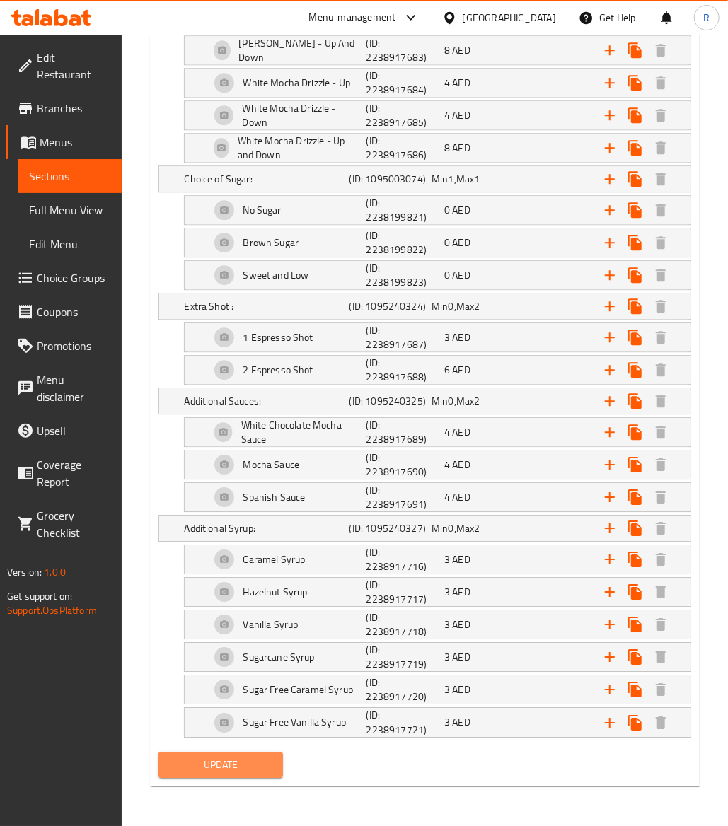
click at [248, 772] on span "Update" at bounding box center [221, 765] width 102 height 18
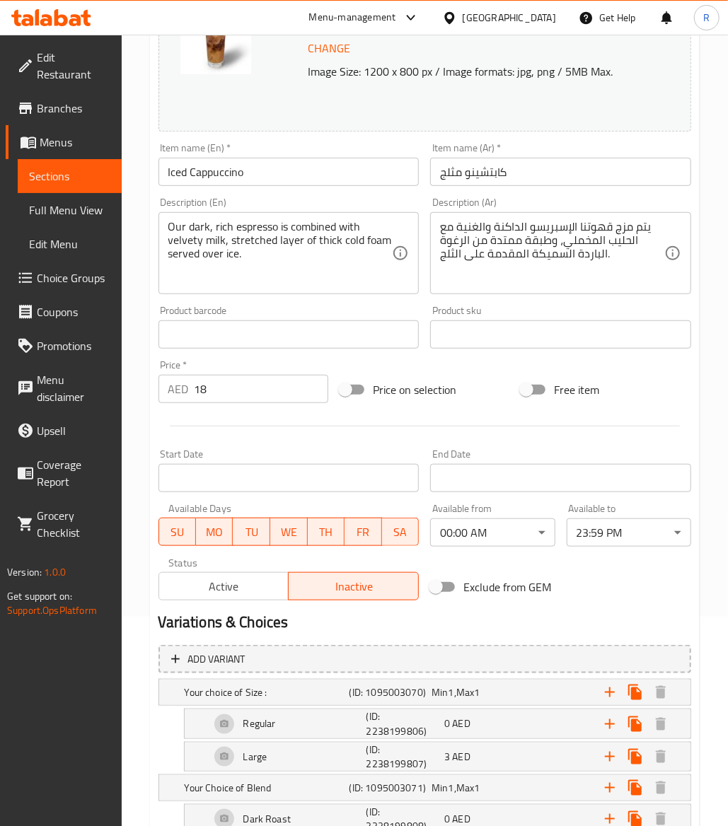
scroll to position [0, 0]
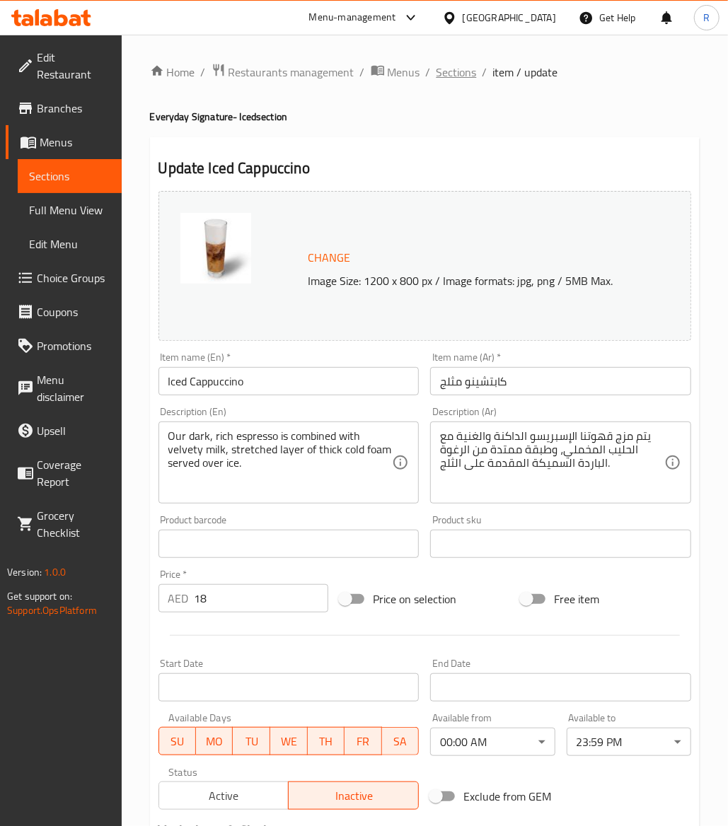
click at [456, 71] on span "Sections" at bounding box center [457, 72] width 40 height 17
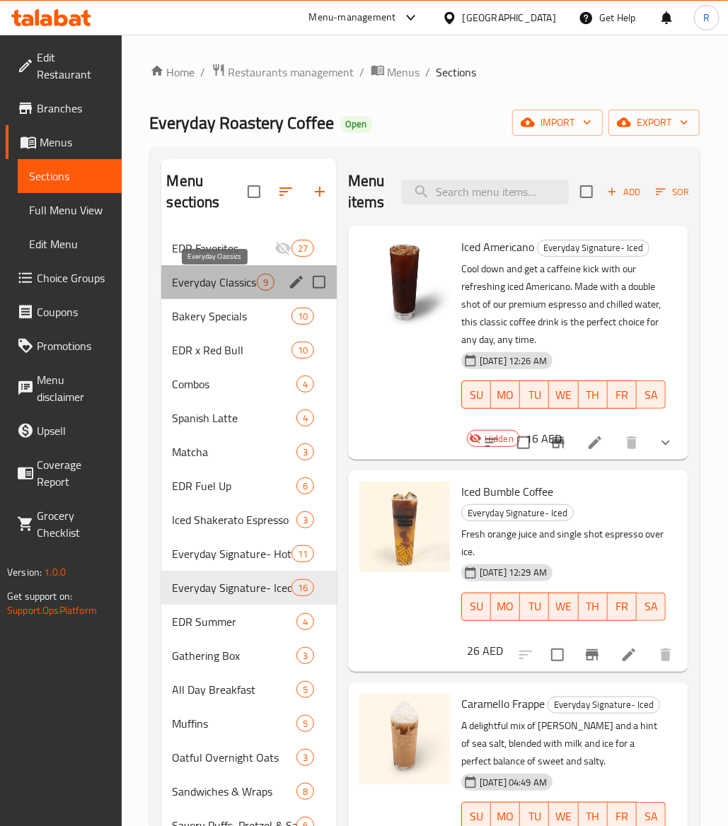
click at [219, 279] on span "Everyday Classics" at bounding box center [215, 282] width 84 height 17
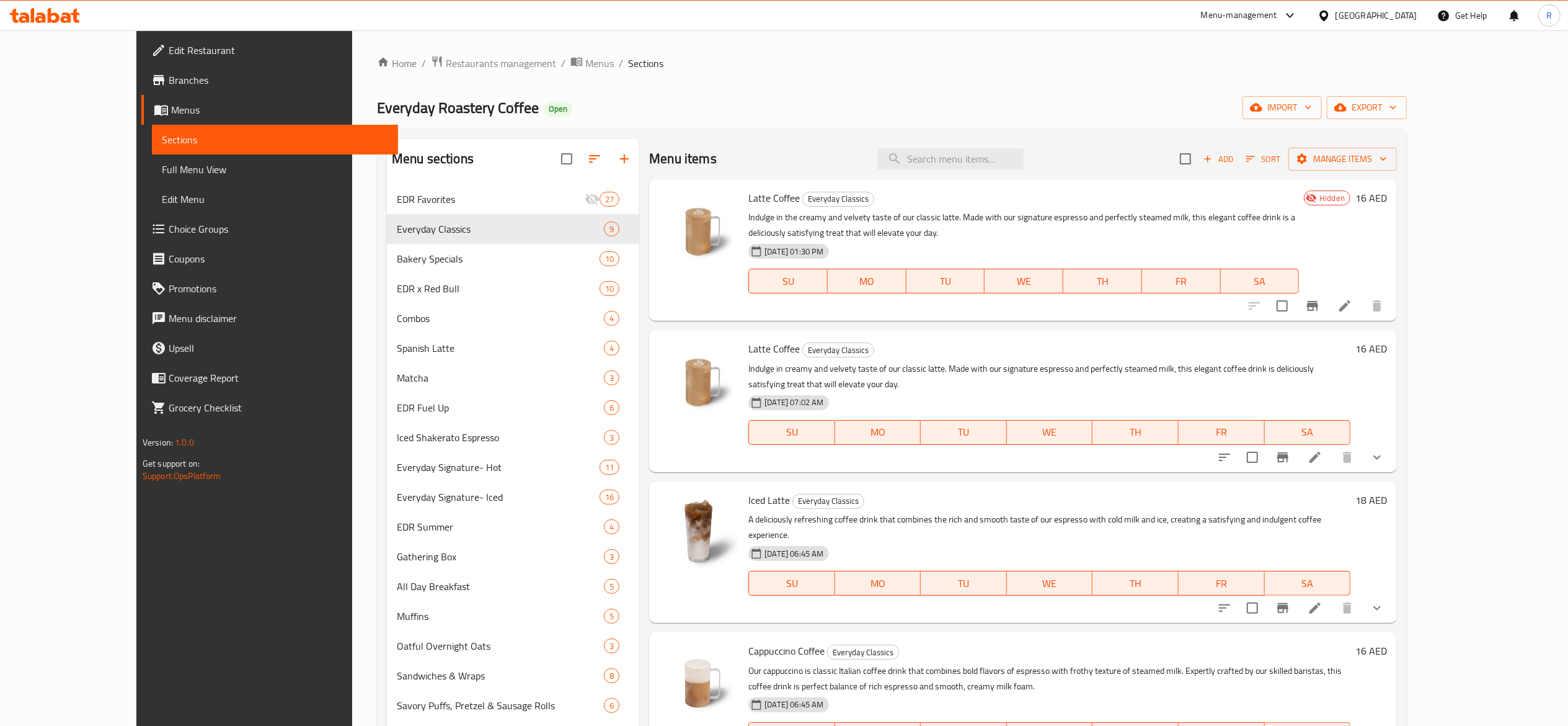
click at [1332, 449] on li at bounding box center [1316, 457] width 35 height 22
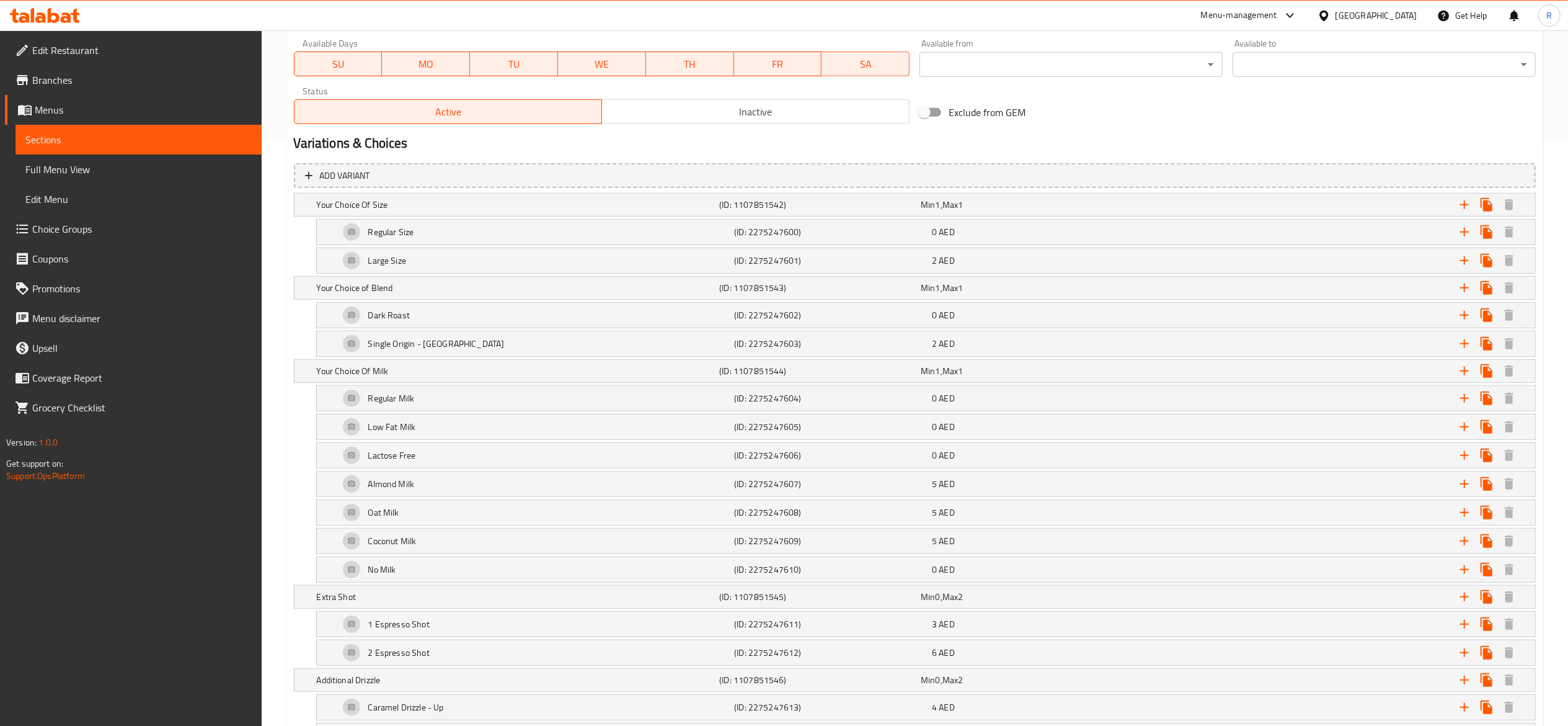
scroll to position [566, 0]
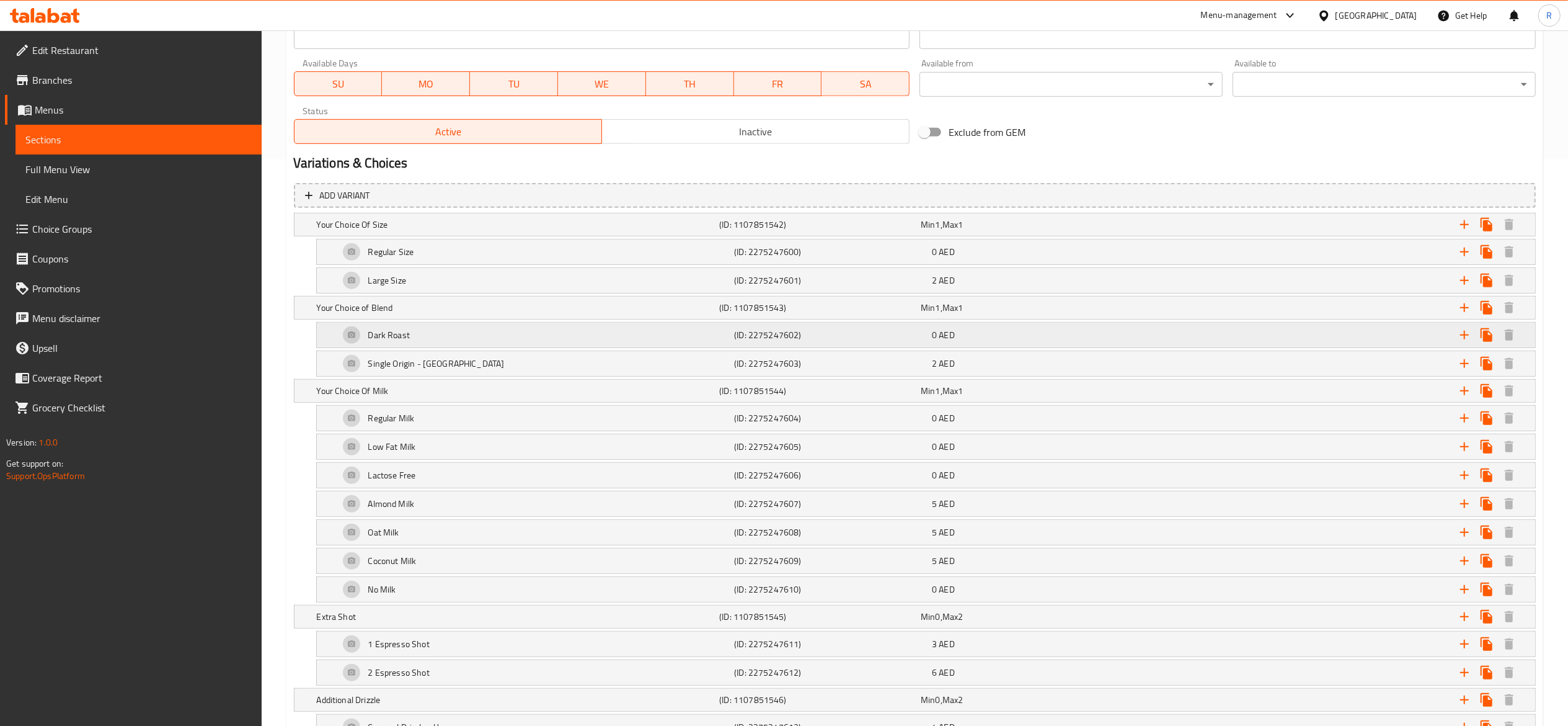
click at [351, 334] on div "Dark Roast" at bounding box center [534, 335] width 395 height 30
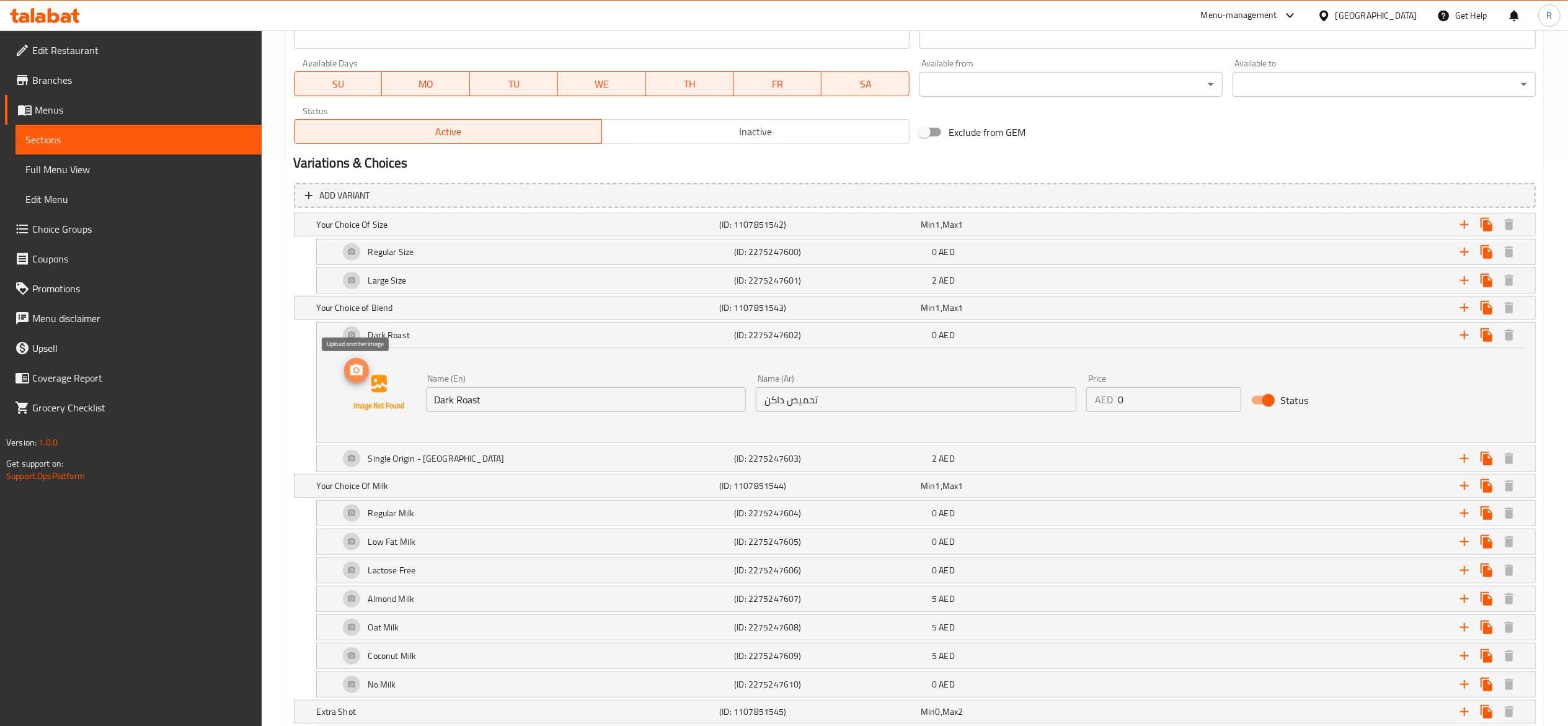
click at [353, 375] on icon "upload picture" at bounding box center [357, 369] width 12 height 11
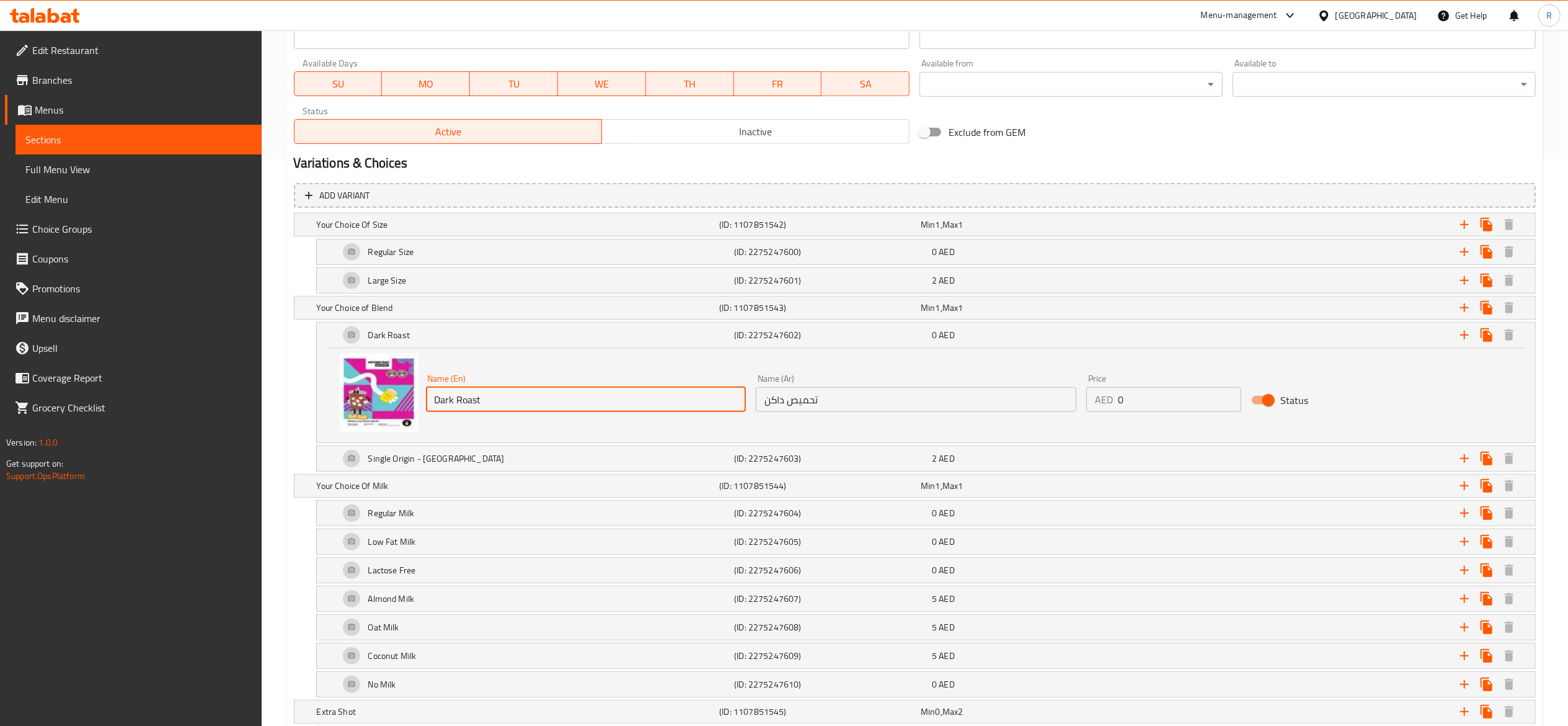
click at [504, 399] on input "Dark Roast" at bounding box center [586, 399] width 321 height 25
click at [350, 456] on div "Single Origin - [GEOGRAPHIC_DATA]" at bounding box center [534, 459] width 395 height 30
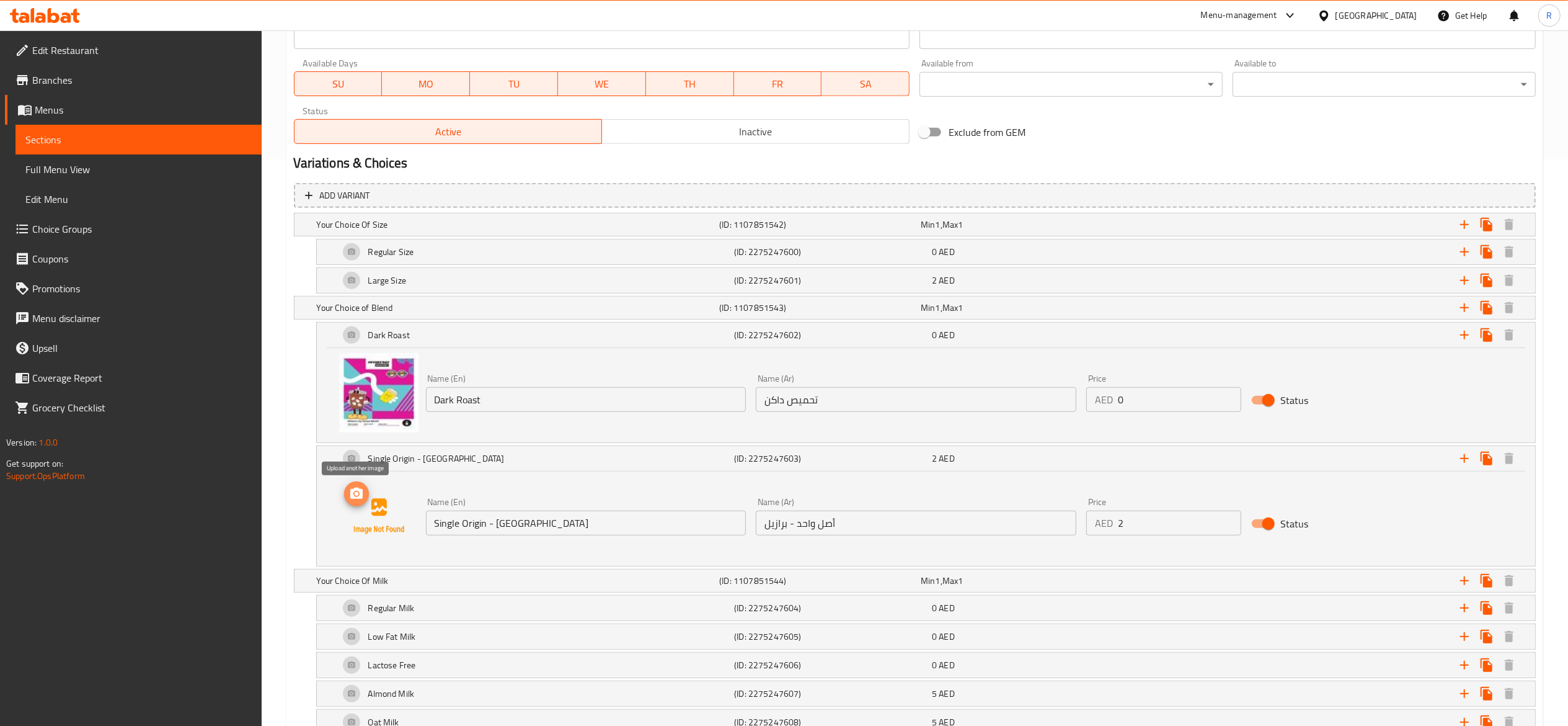
click at [349, 498] on icon "upload picture" at bounding box center [356, 494] width 15 height 15
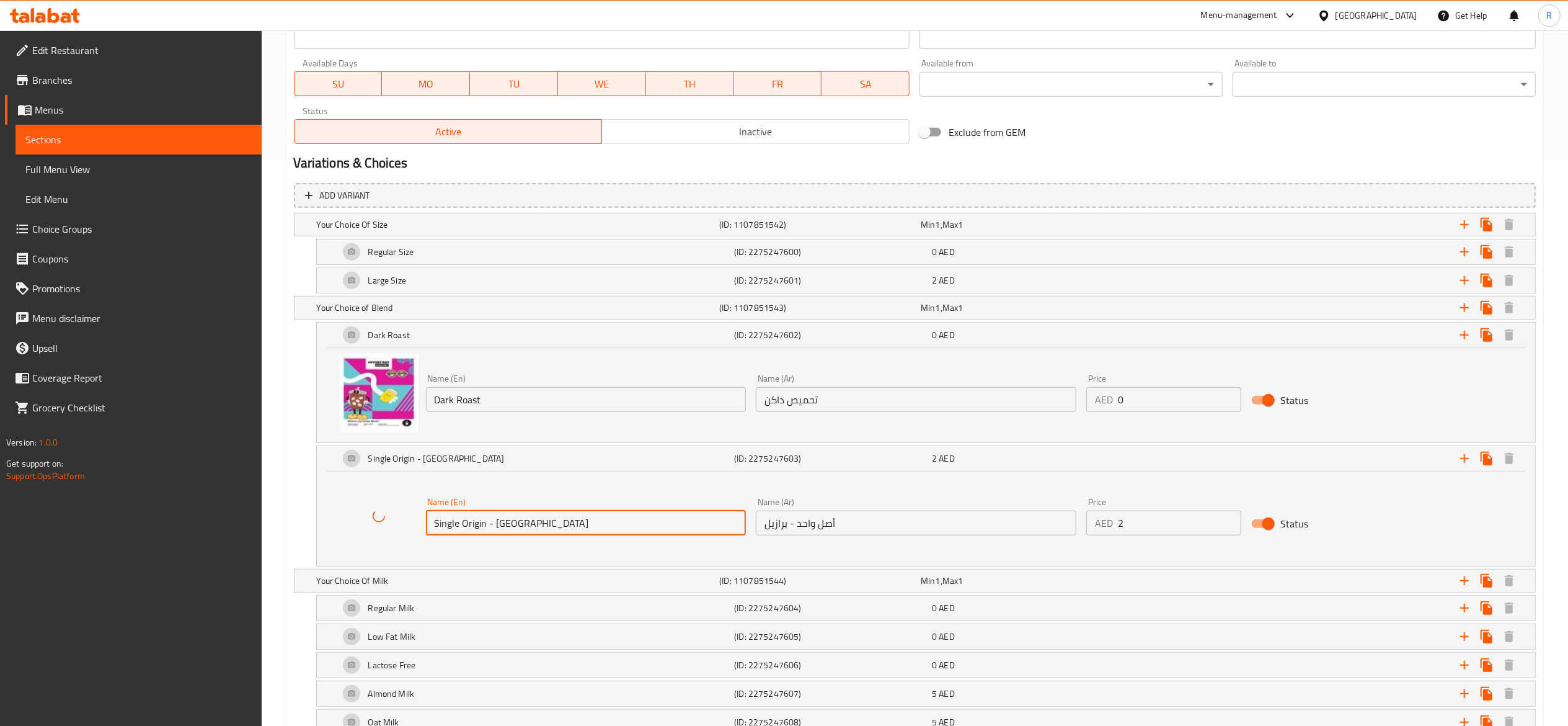
click at [550, 515] on input "Single Origin - [GEOGRAPHIC_DATA]" at bounding box center [586, 523] width 321 height 25
drag, startPoint x: 495, startPoint y: 516, endPoint x: 557, endPoint y: 517, distance: 62.0
click at [557, 517] on input "Single Origin - [GEOGRAPHIC_DATA]" at bounding box center [586, 523] width 321 height 25
paste input "Single Origin - [GEOGRAPHIC_DATA] [GEOGRAPHIC_DATA]"
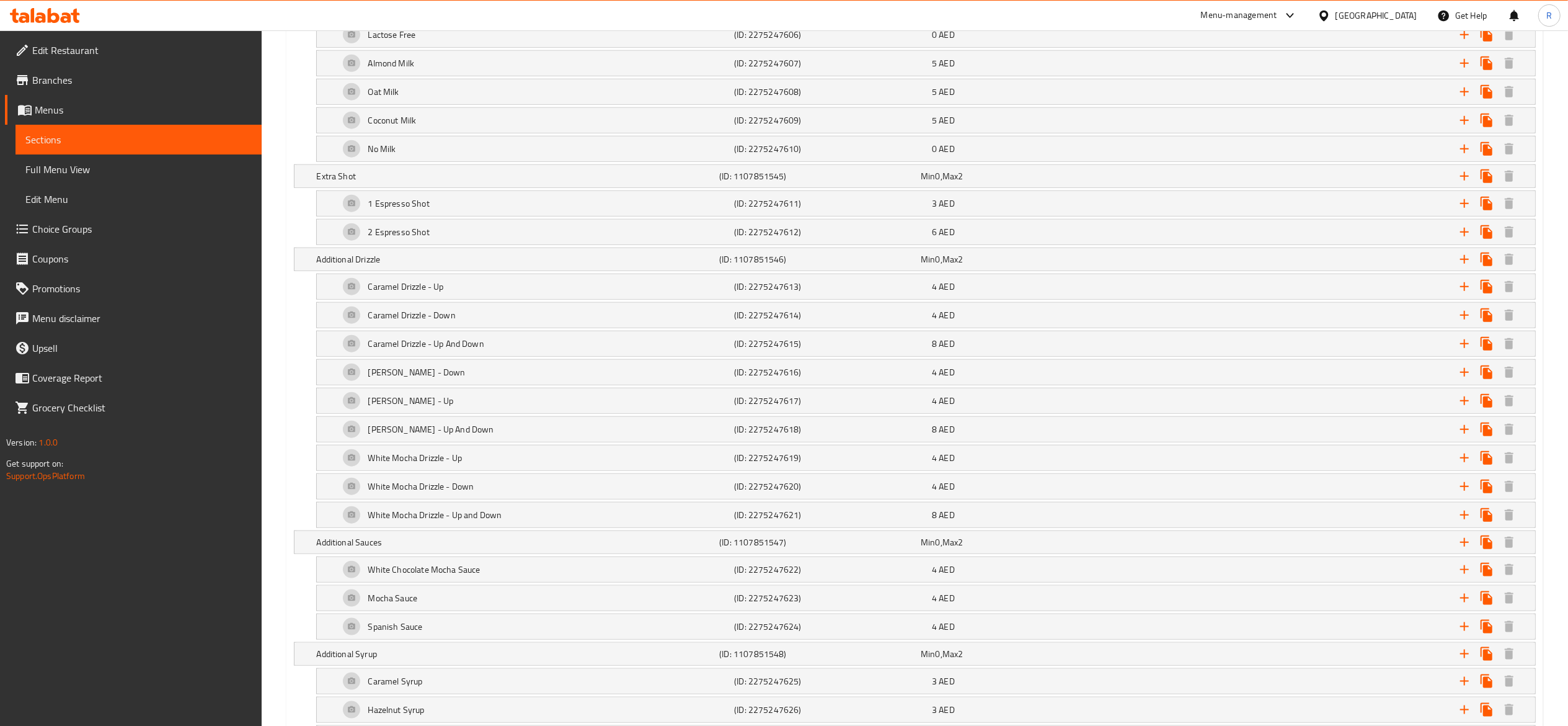
scroll to position [1514, 0]
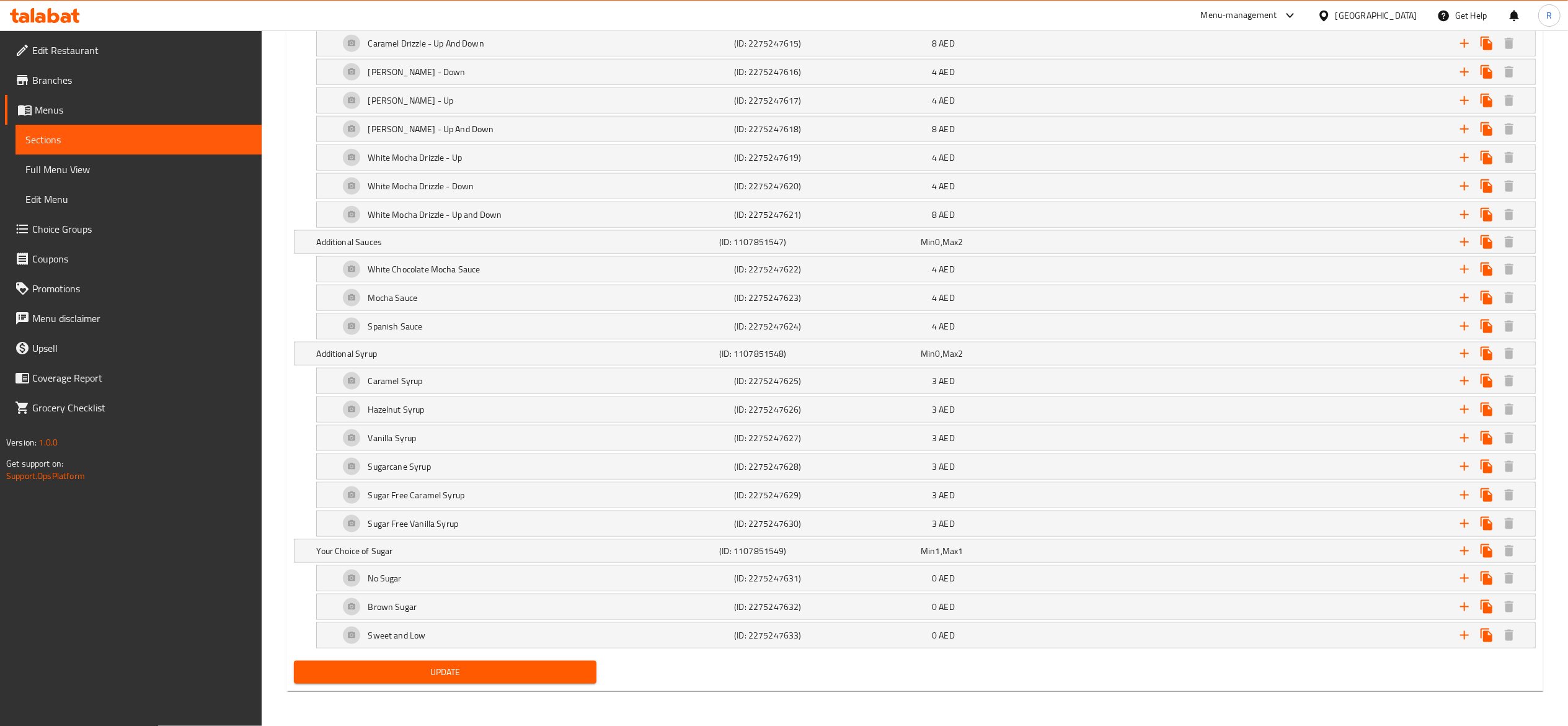
type input "Single Origin - Single Origin - [GEOGRAPHIC_DATA] [GEOGRAPHIC_DATA]"
click at [531, 681] on button "Update" at bounding box center [445, 673] width 303 height 23
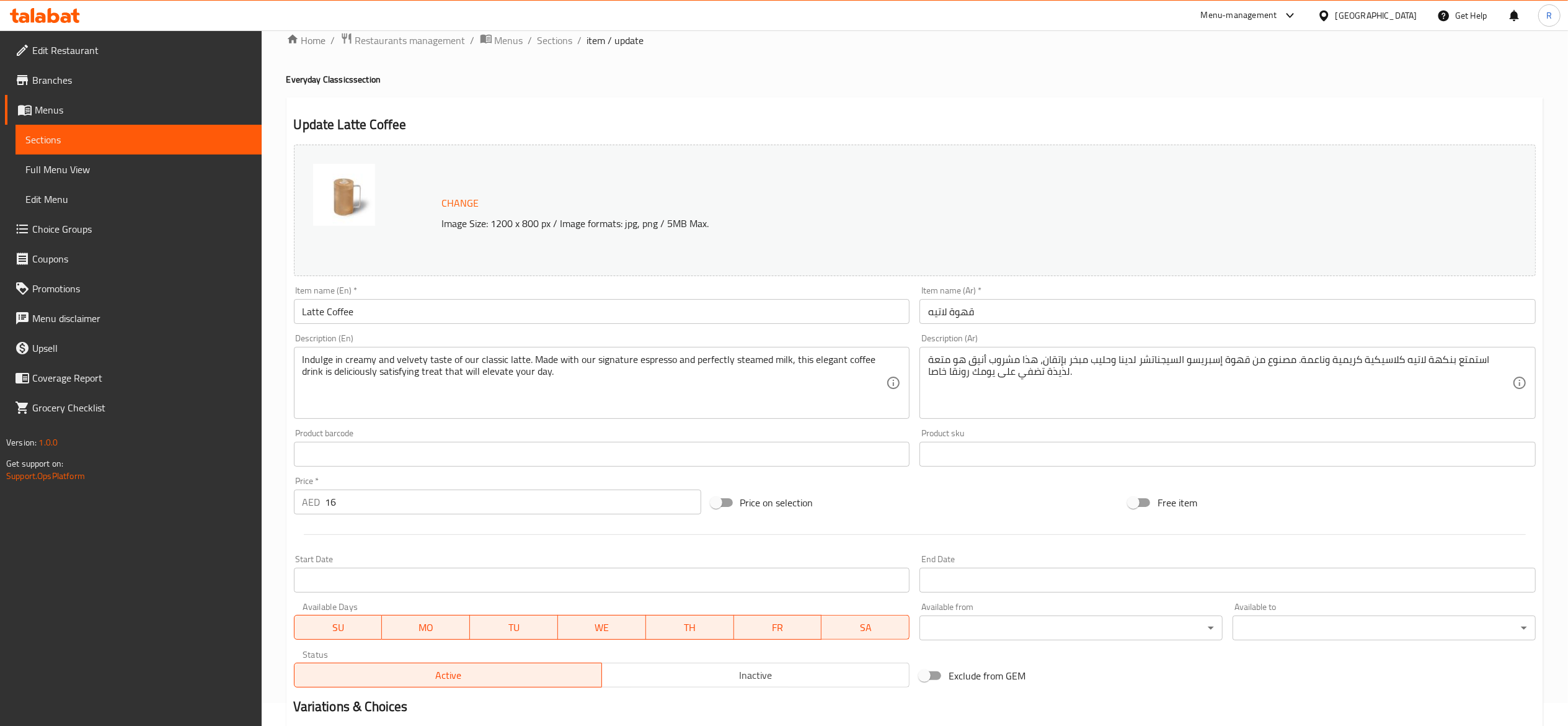
scroll to position [0, 0]
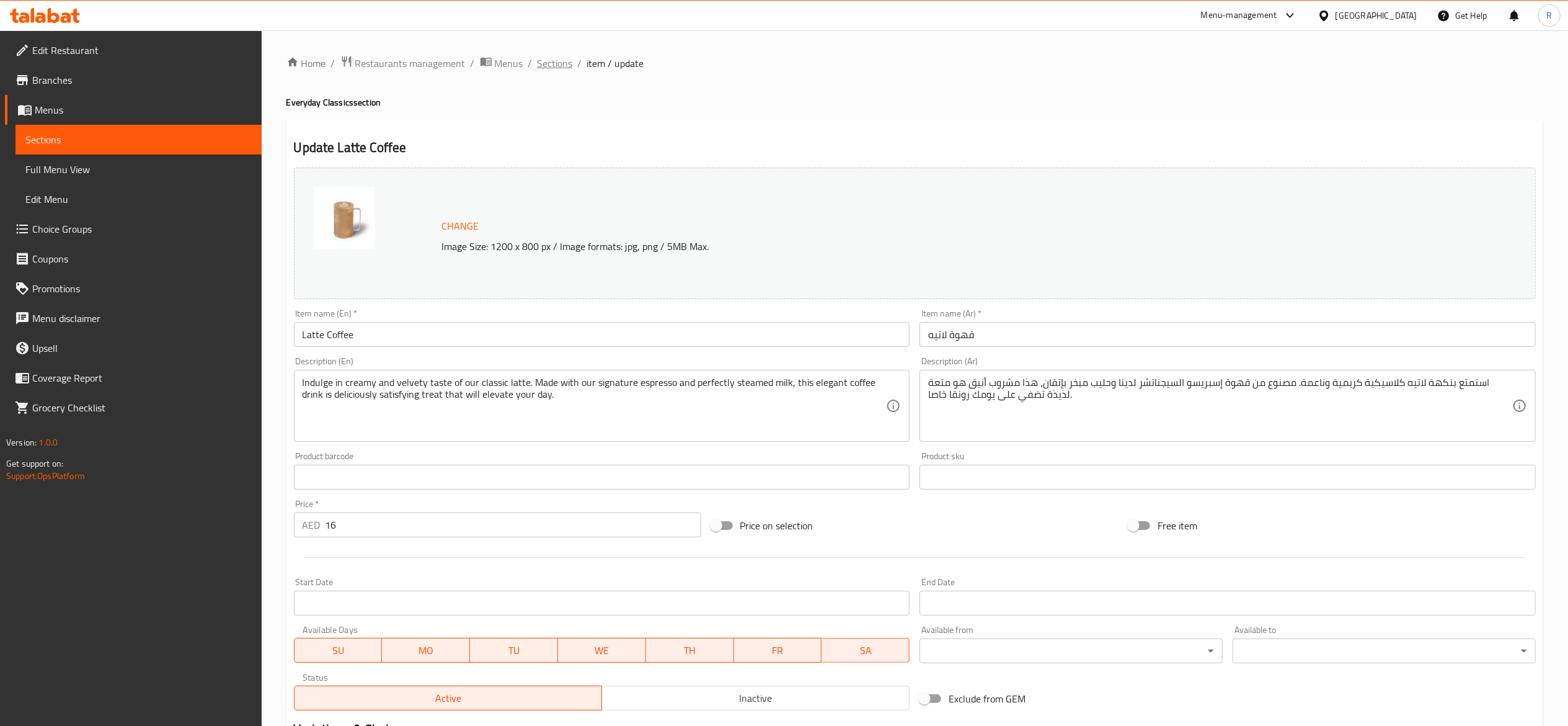
click at [550, 61] on span "Sections" at bounding box center [555, 63] width 35 height 15
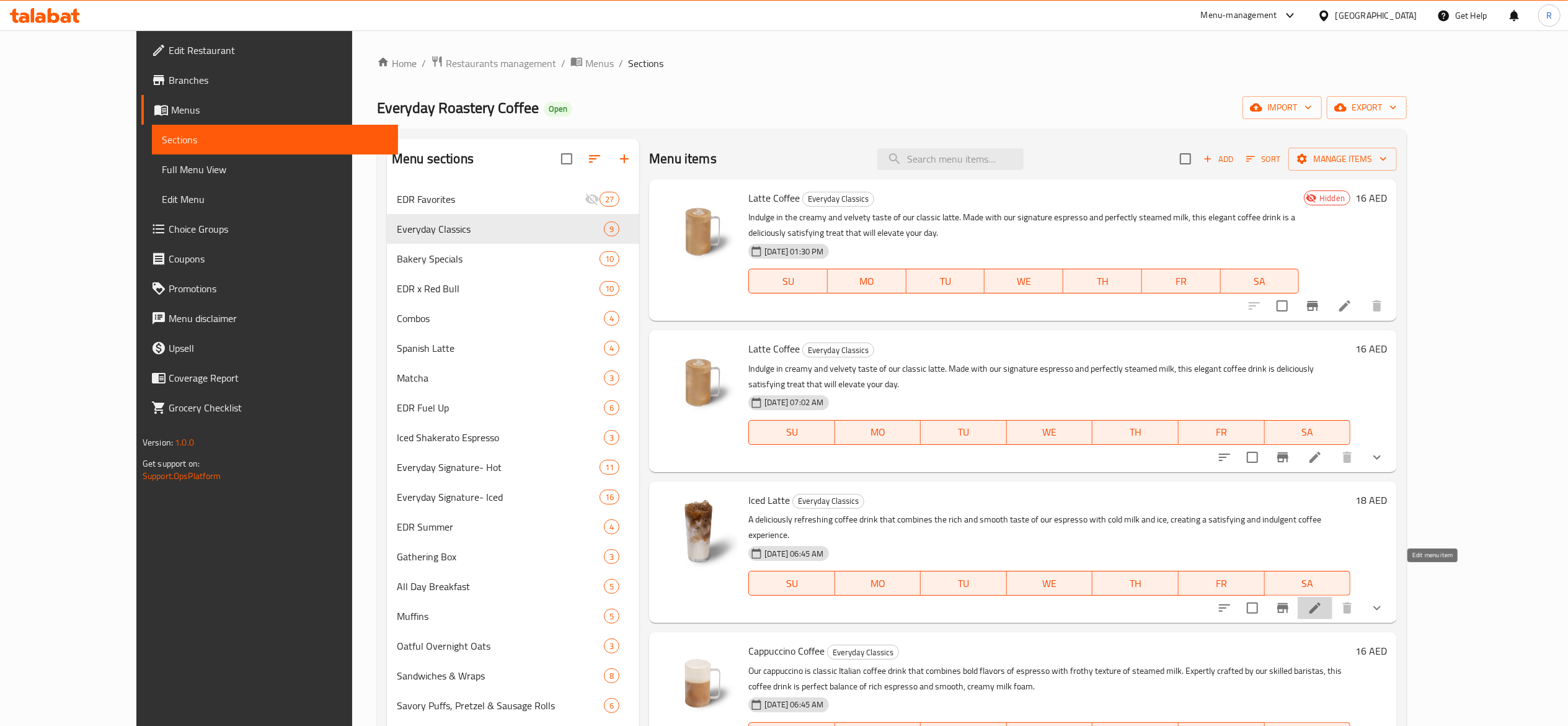
click at [1323, 601] on icon at bounding box center [1315, 608] width 15 height 15
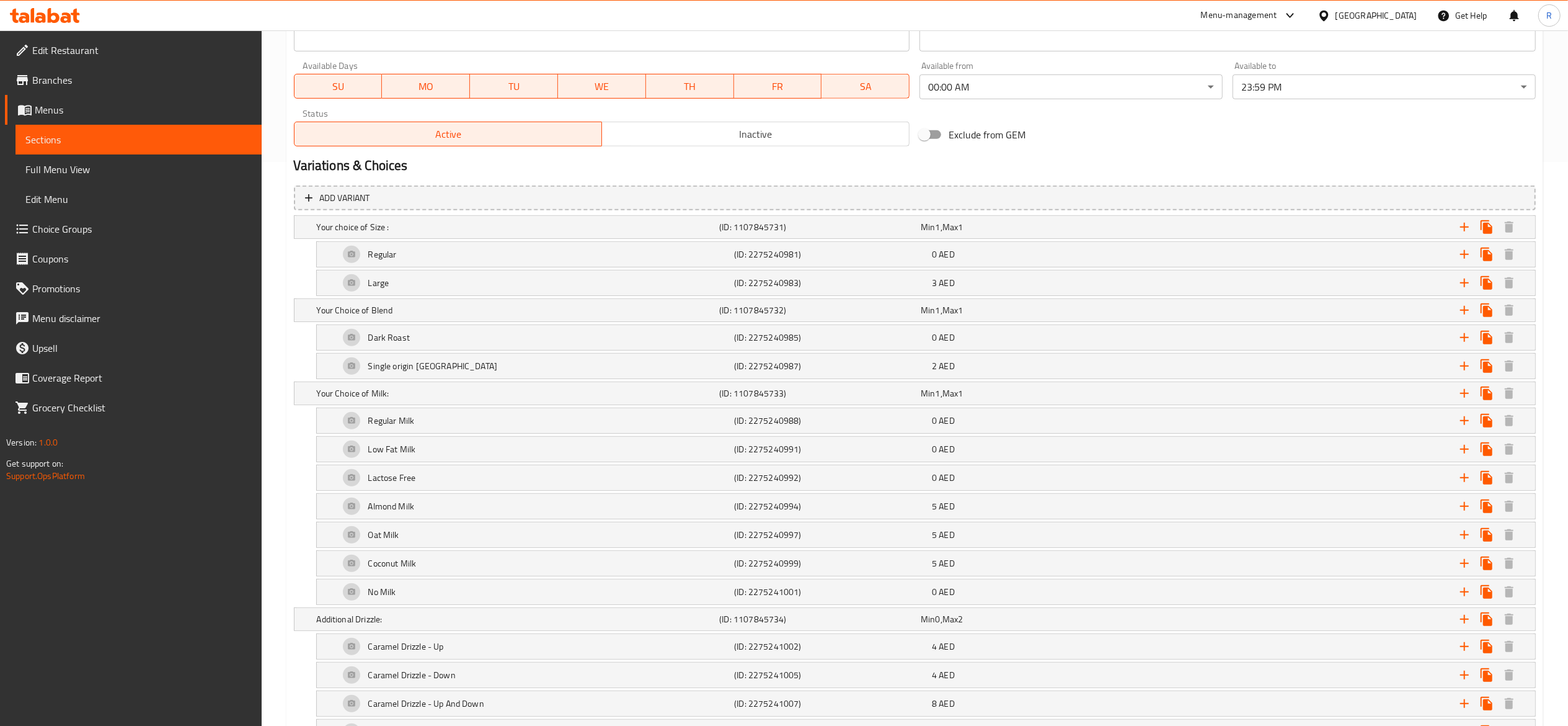
scroll to position [554, 0]
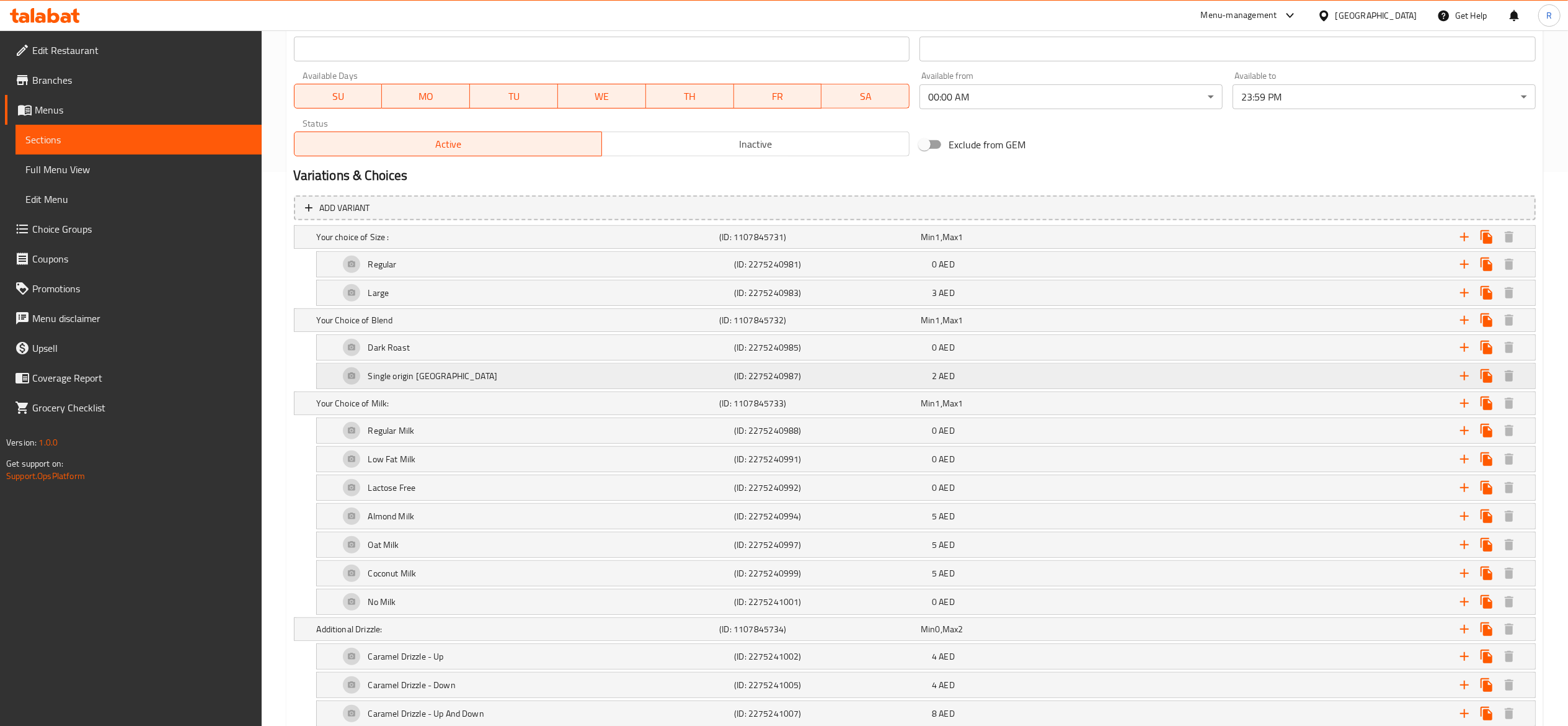
click at [378, 382] on h5 "Single origin Brazil" at bounding box center [433, 376] width 130 height 12
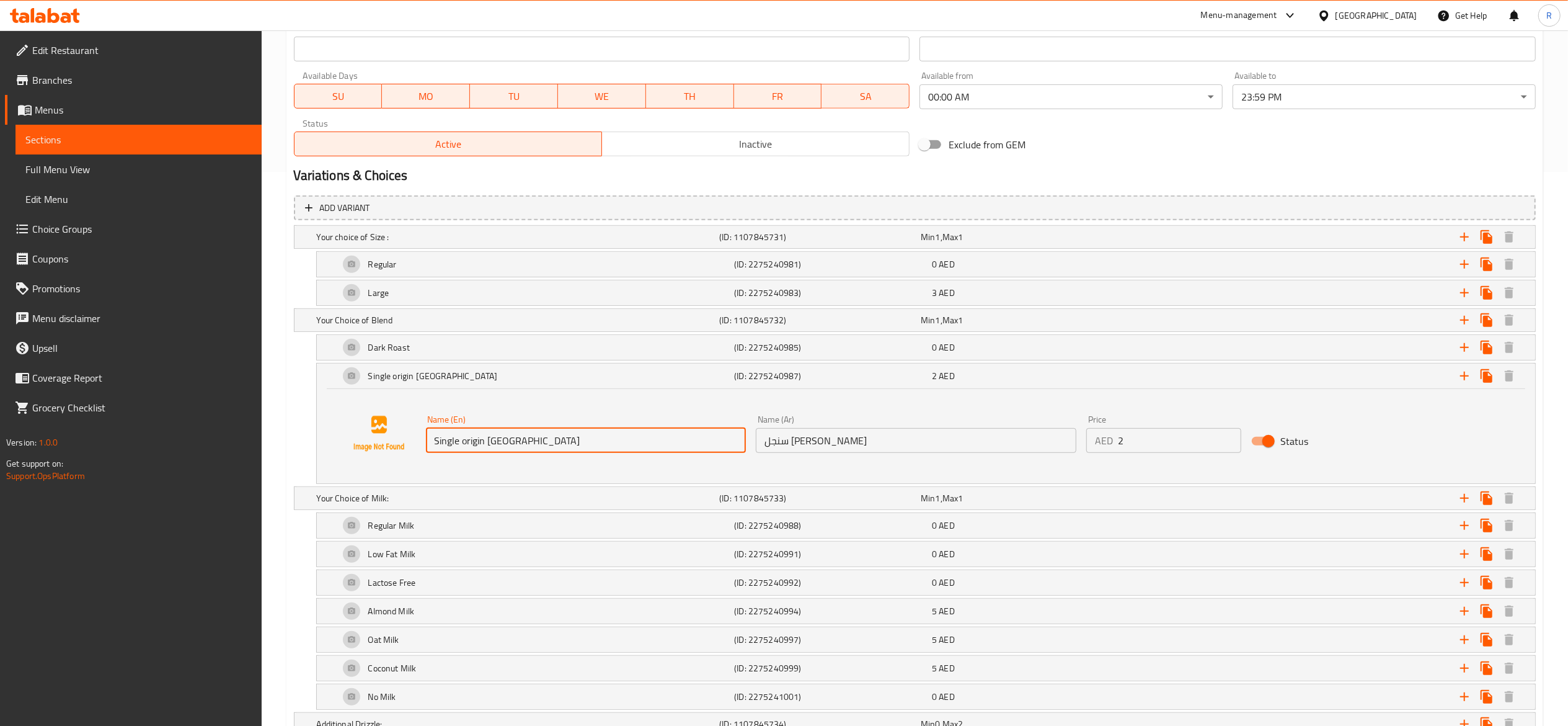
drag, startPoint x: 548, startPoint y: 453, endPoint x: 129, endPoint y: 428, distance: 419.7
click at [129, 428] on div "Edit Restaurant Branches Menus Sections Full Menu View Edit Menu Choice Groups …" at bounding box center [784, 525] width 1568 height 2097
paste input "Origin - Brazil San Antonio"
type input "Single Origin - [GEOGRAPHIC_DATA] [GEOGRAPHIC_DATA]"
click at [358, 416] on icon "upload picture" at bounding box center [357, 410] width 12 height 11
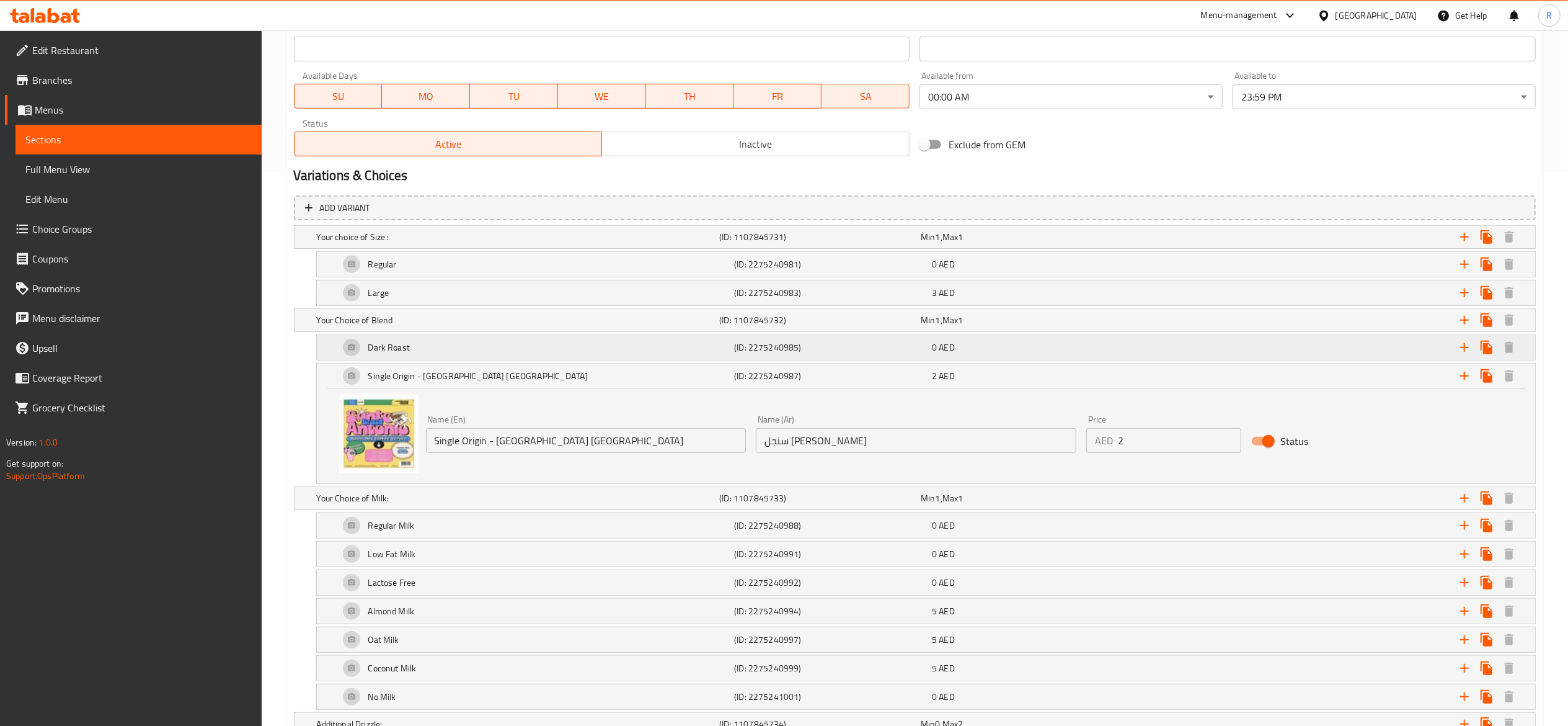
click at [352, 345] on div "Dark Roast" at bounding box center [534, 347] width 395 height 30
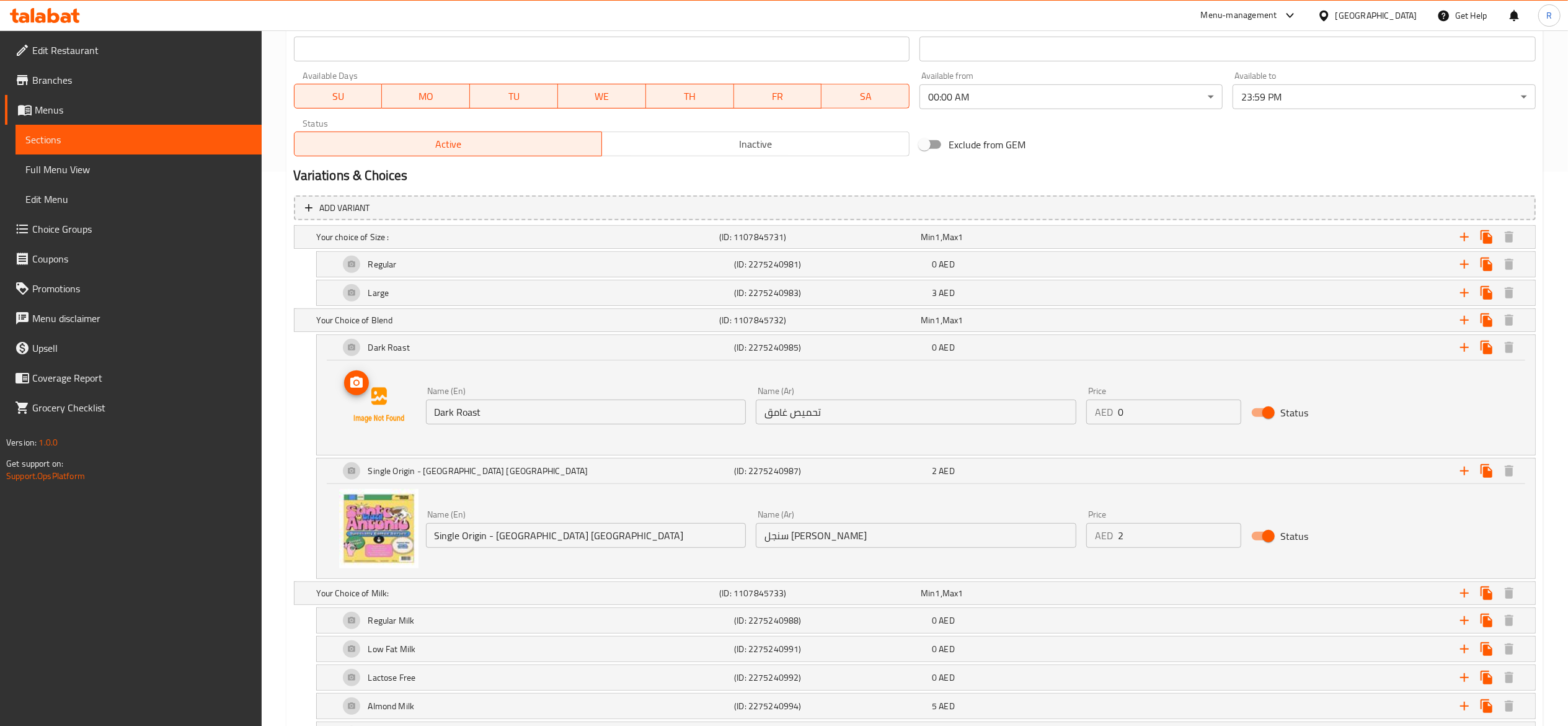
click at [363, 389] on icon "upload picture" at bounding box center [356, 382] width 15 height 15
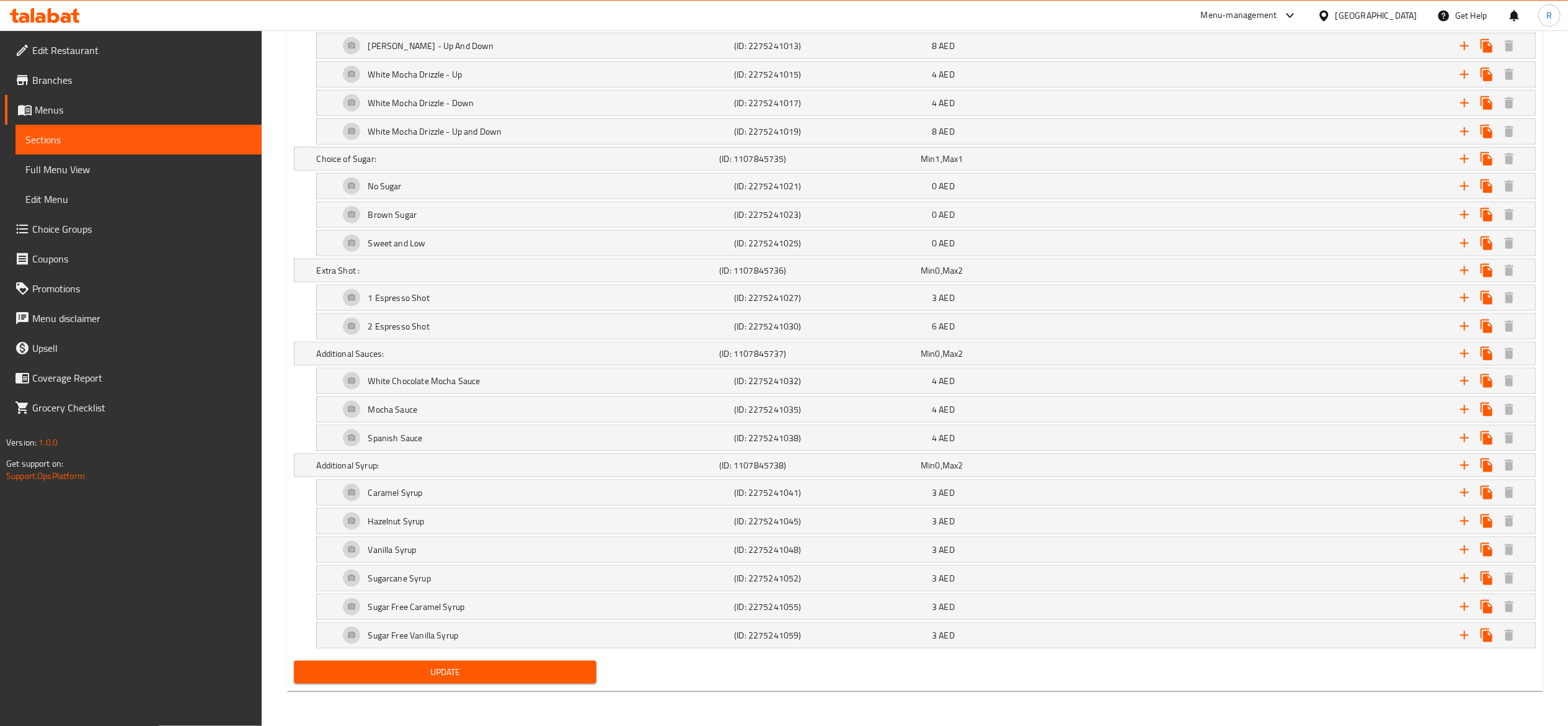
scroll to position [1514, 0]
click at [568, 673] on span "Update" at bounding box center [445, 673] width 283 height 16
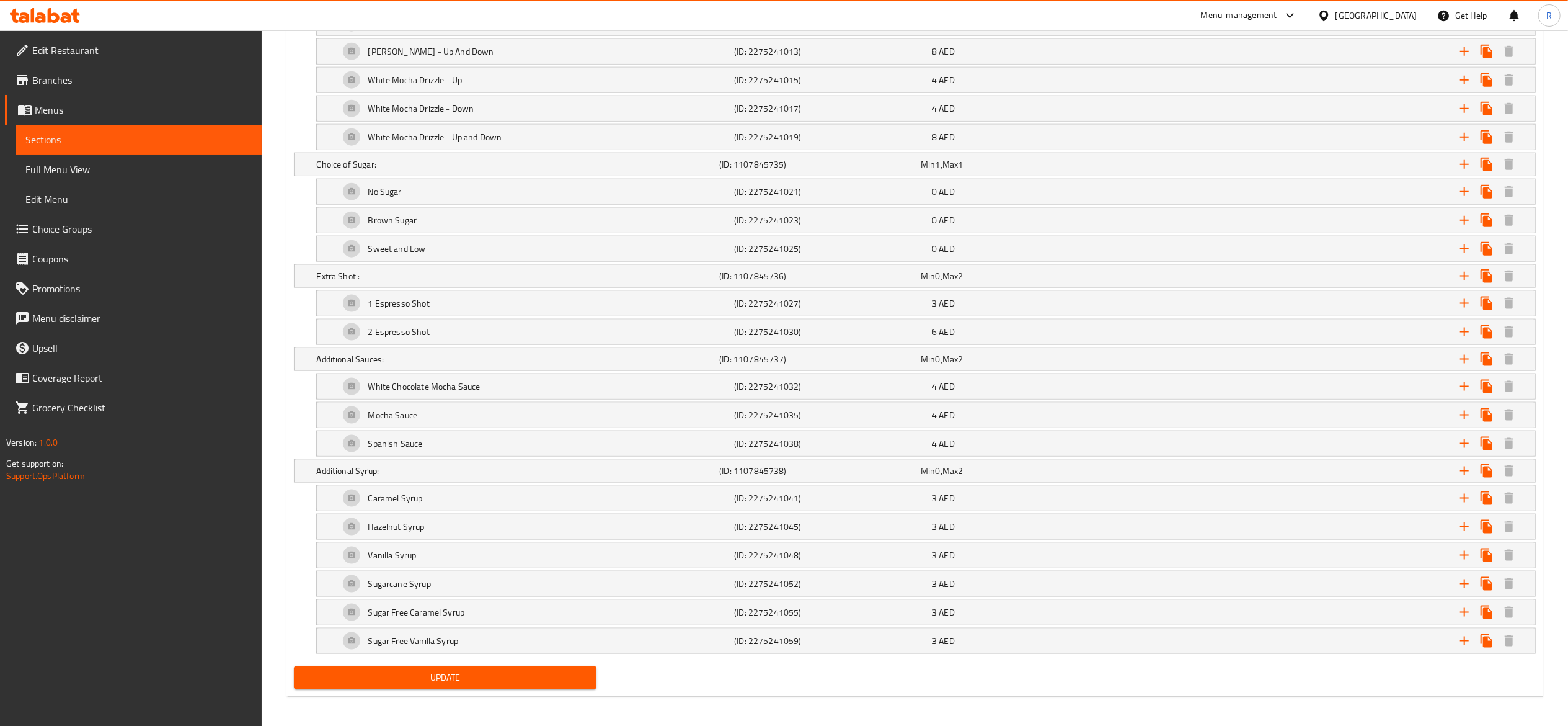
scroll to position [1510, 0]
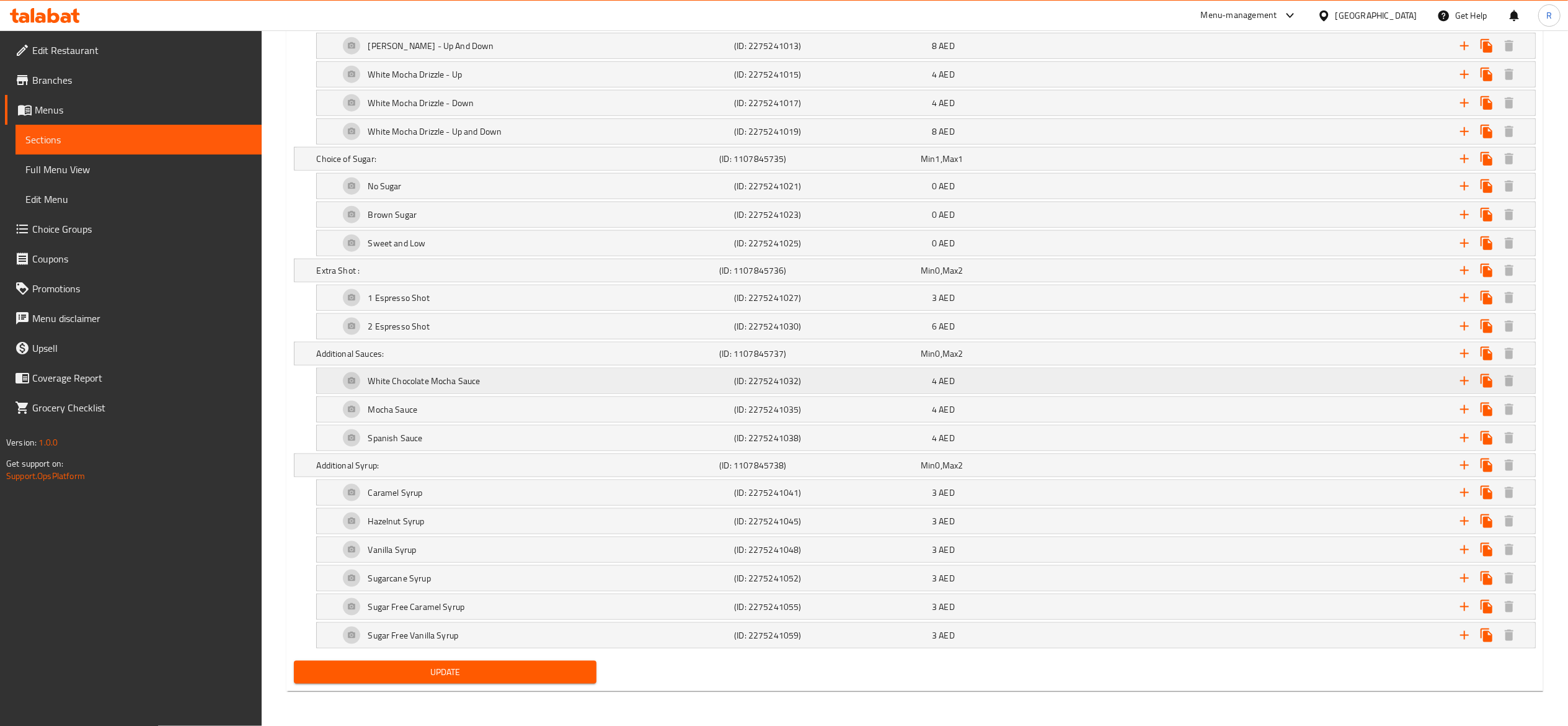
click at [564, 372] on div "White Chocolate Mocha Sauce" at bounding box center [534, 381] width 395 height 30
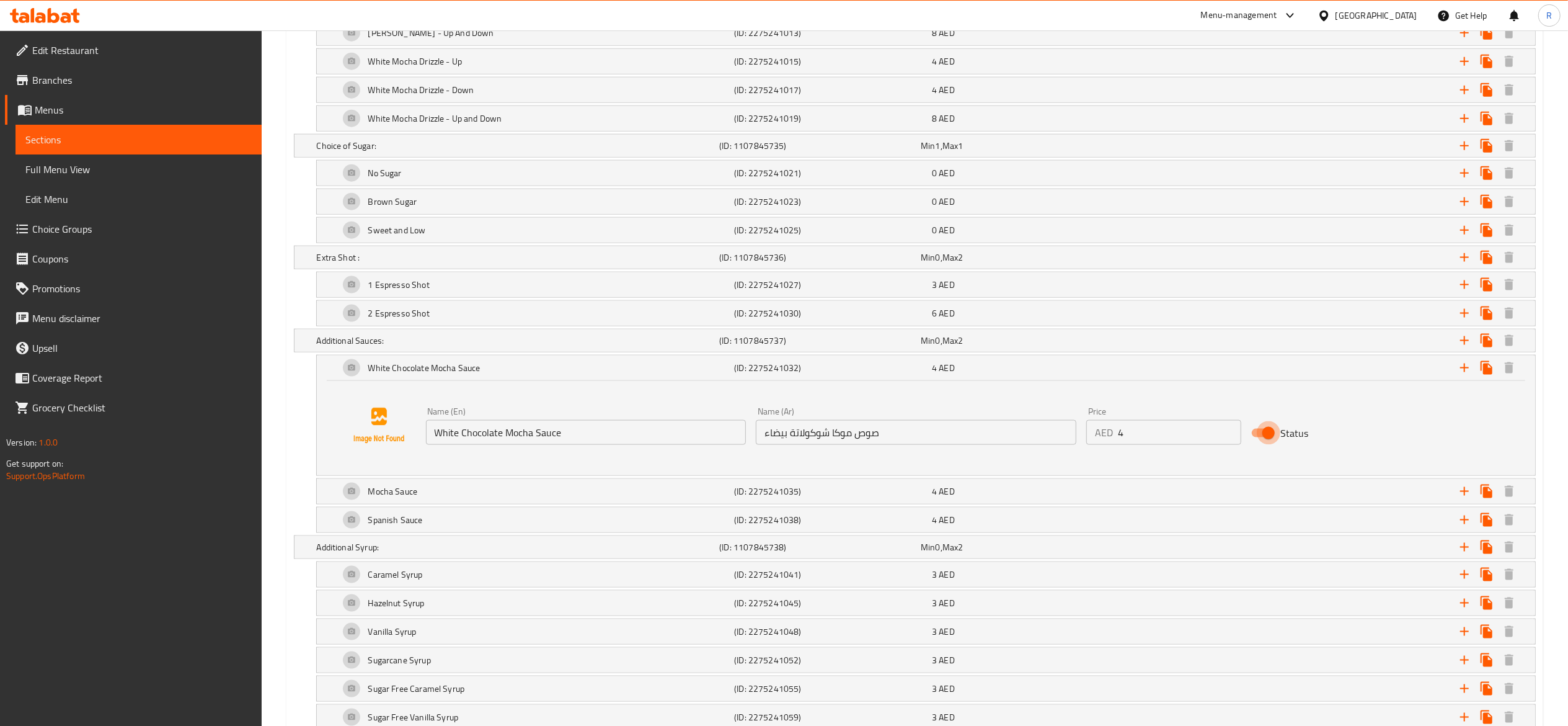
click at [1268, 445] on input "Status" at bounding box center [1268, 432] width 71 height 24
checkbox input "false"
click at [670, 498] on div "Mocha Sauce" at bounding box center [534, 491] width 395 height 30
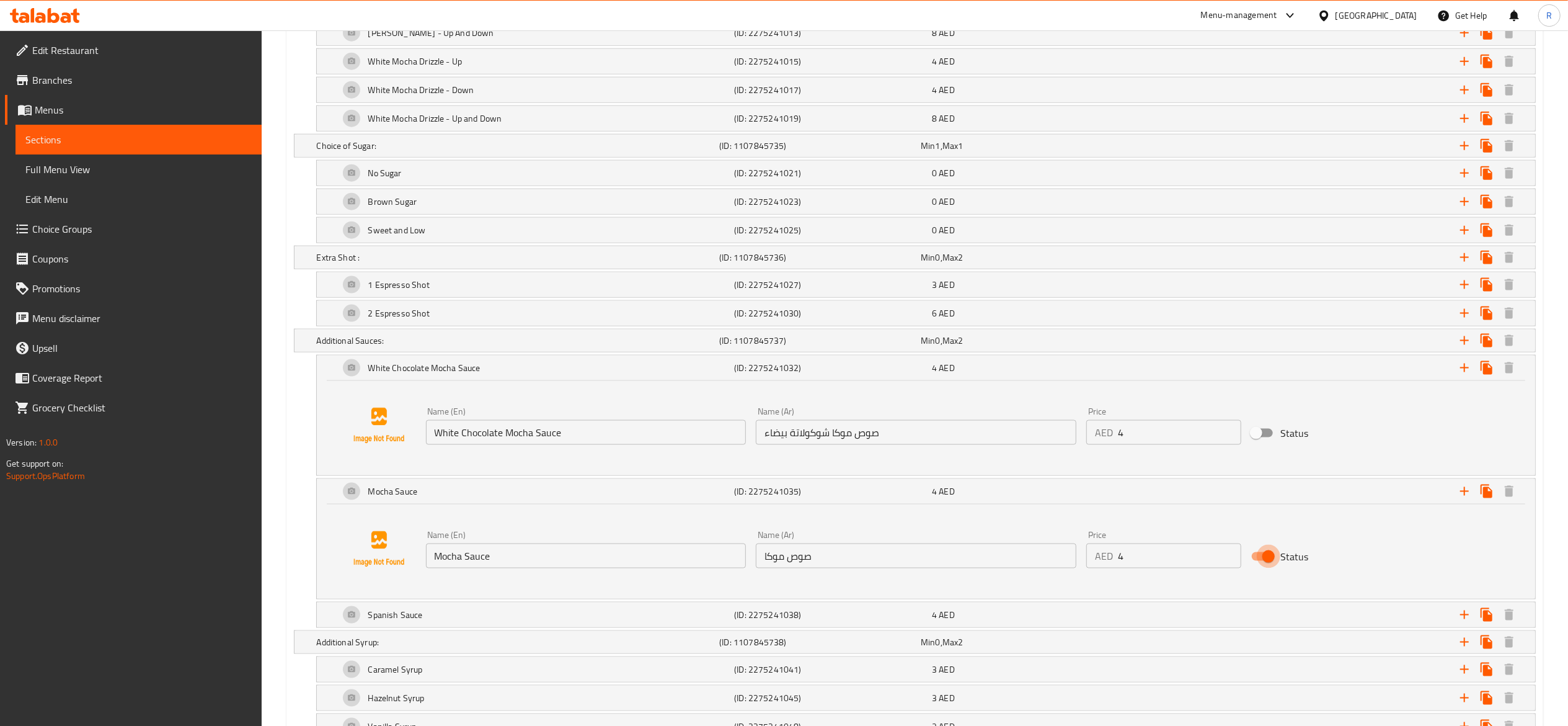
click at [1266, 568] on input "Status" at bounding box center [1268, 556] width 71 height 24
checkbox input "false"
click at [1206, 629] on div "Expand" at bounding box center [1324, 615] width 395 height 27
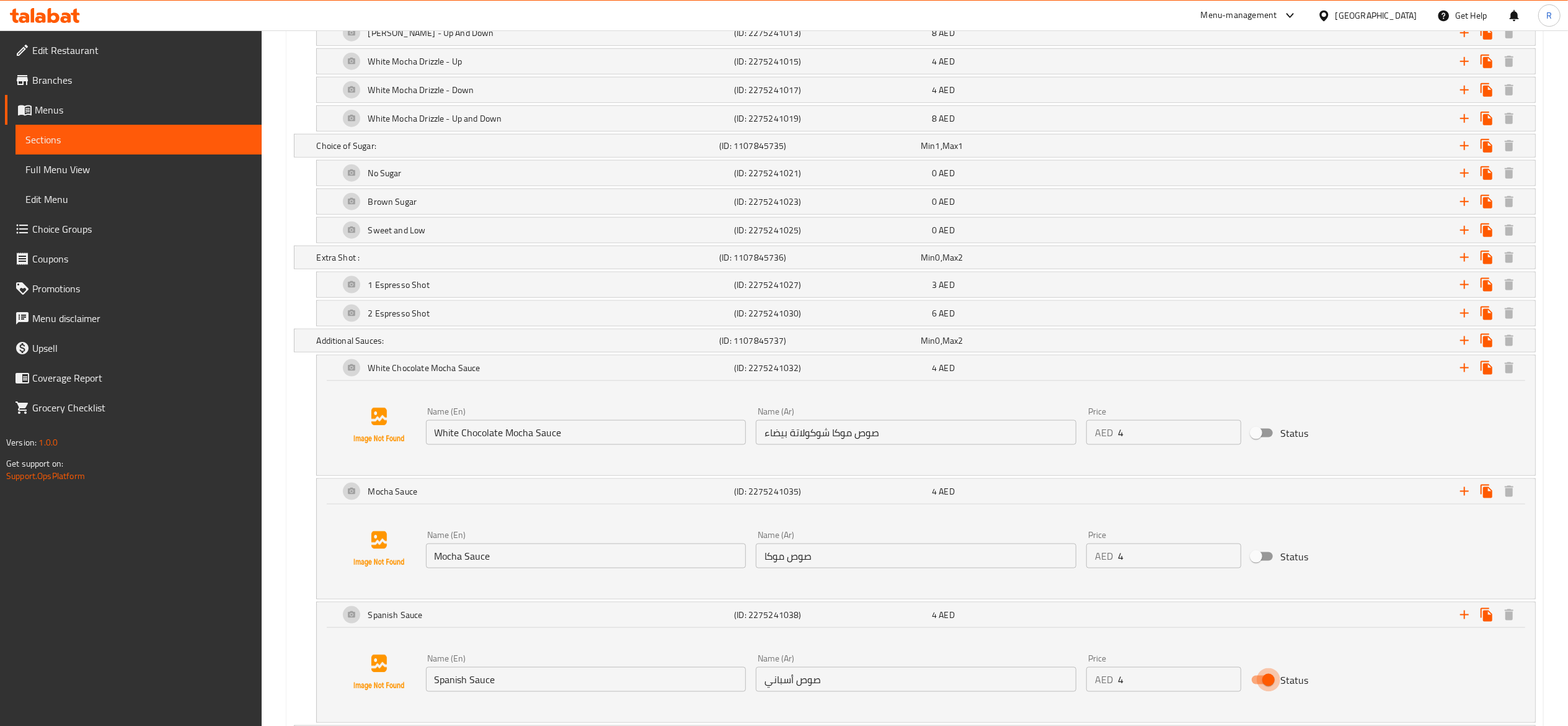
click at [1264, 692] on input "Status" at bounding box center [1268, 680] width 71 height 24
checkbox input "false"
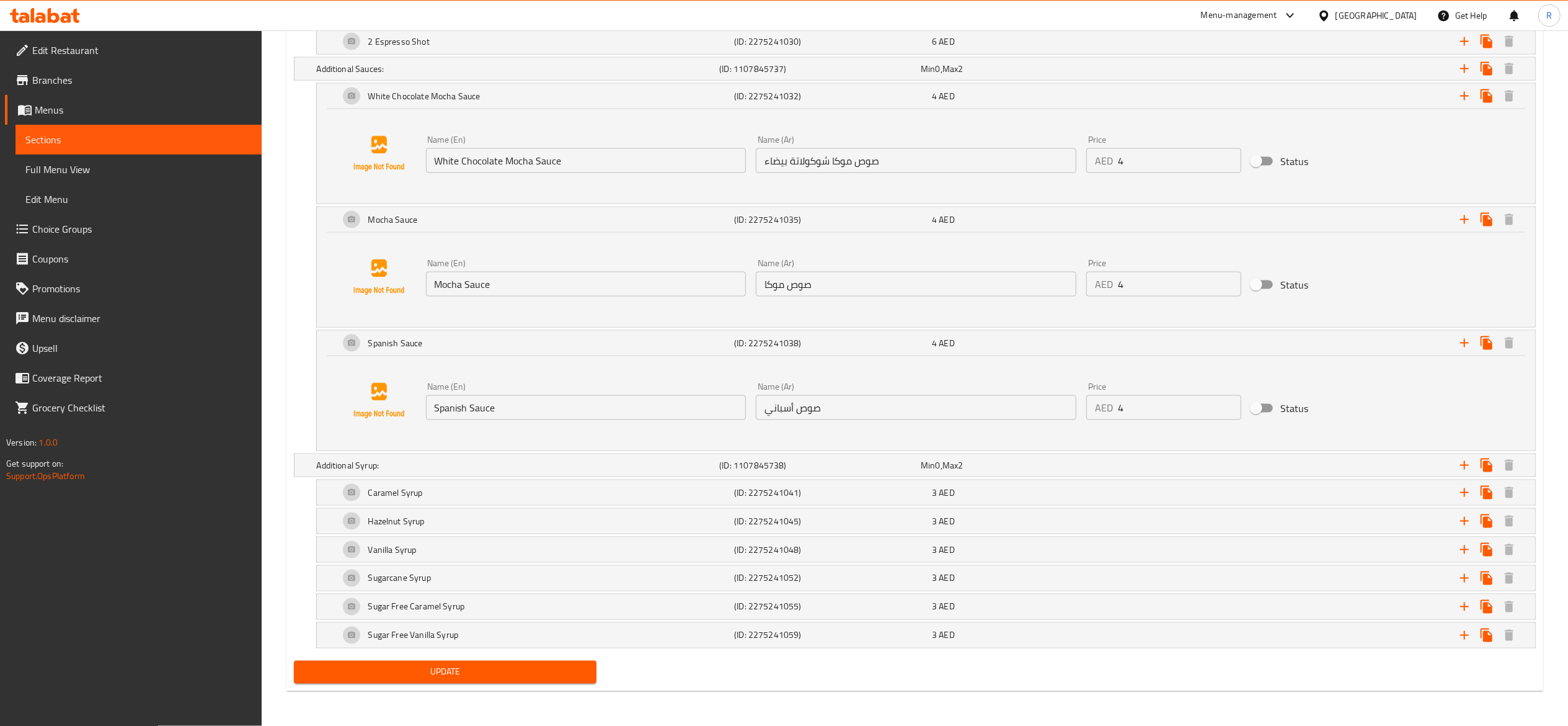
click at [403, 667] on span "Update" at bounding box center [445, 673] width 283 height 16
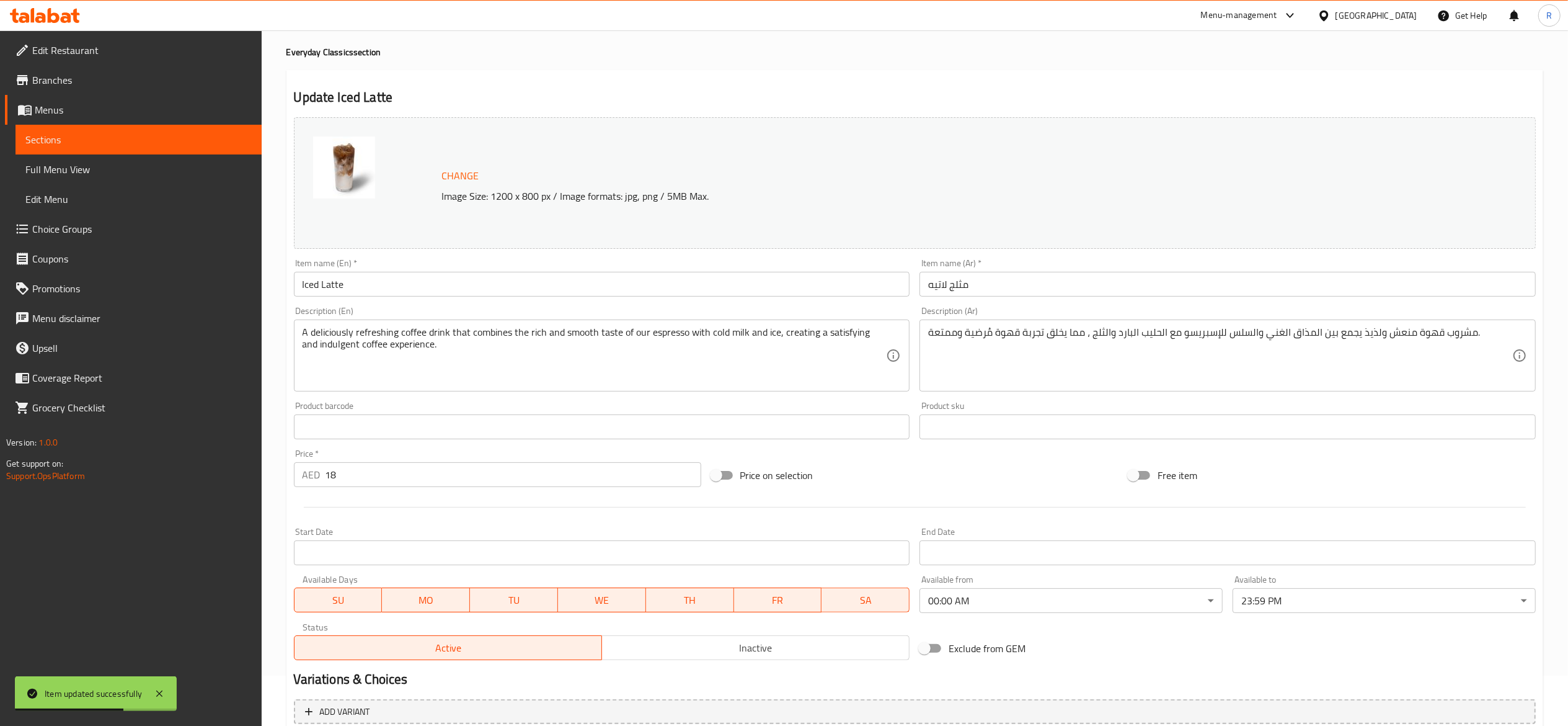
scroll to position [16, 0]
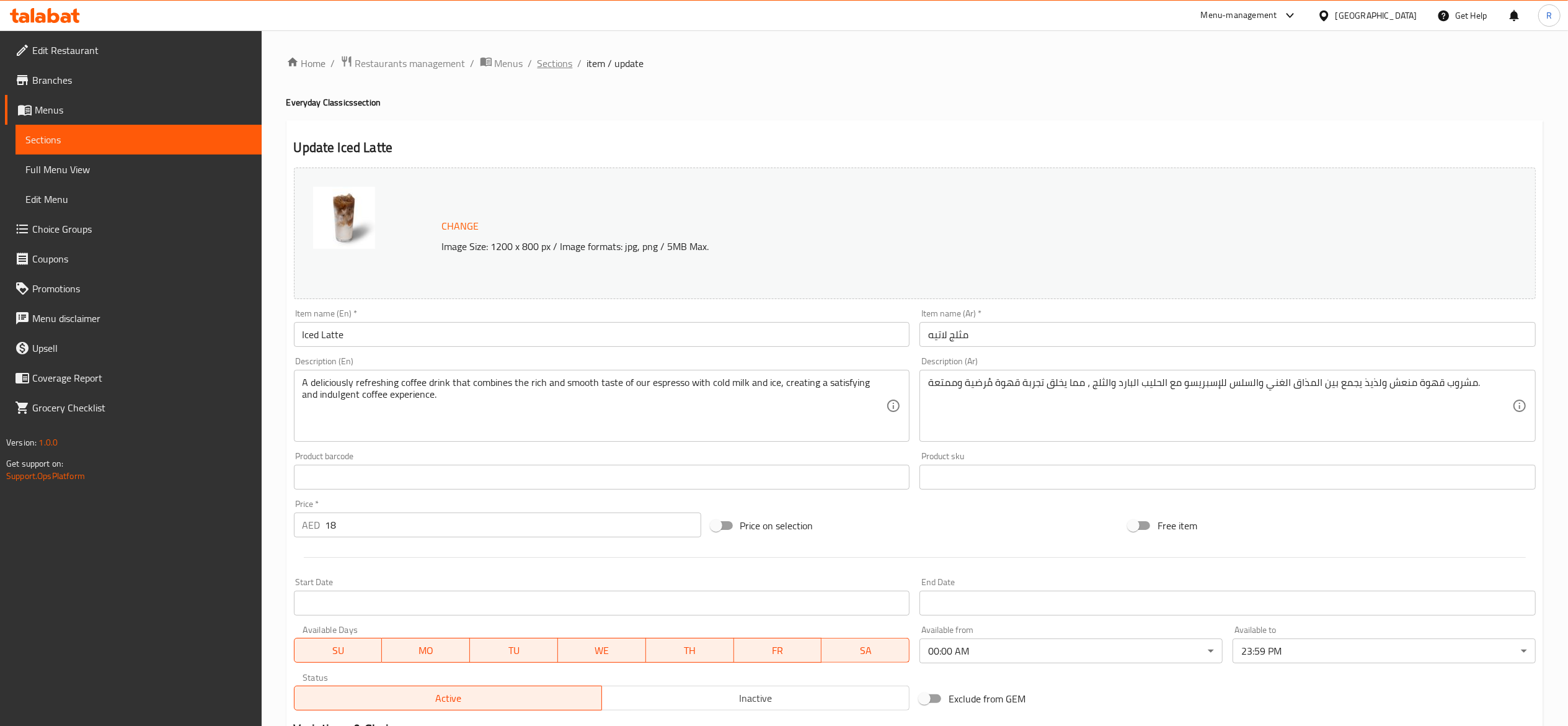
click at [553, 67] on span "Sections" at bounding box center [555, 63] width 35 height 15
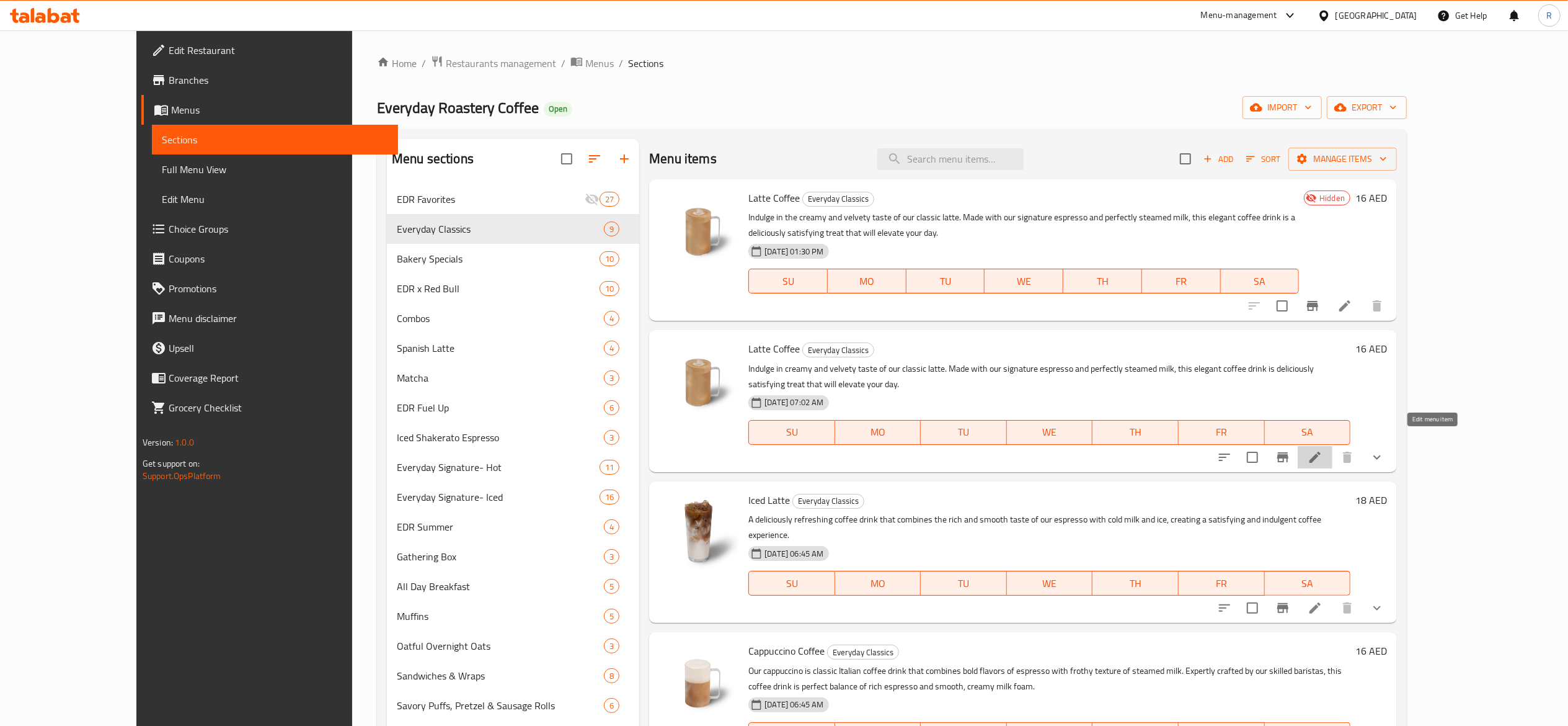
click at [1321, 452] on icon at bounding box center [1315, 457] width 11 height 11
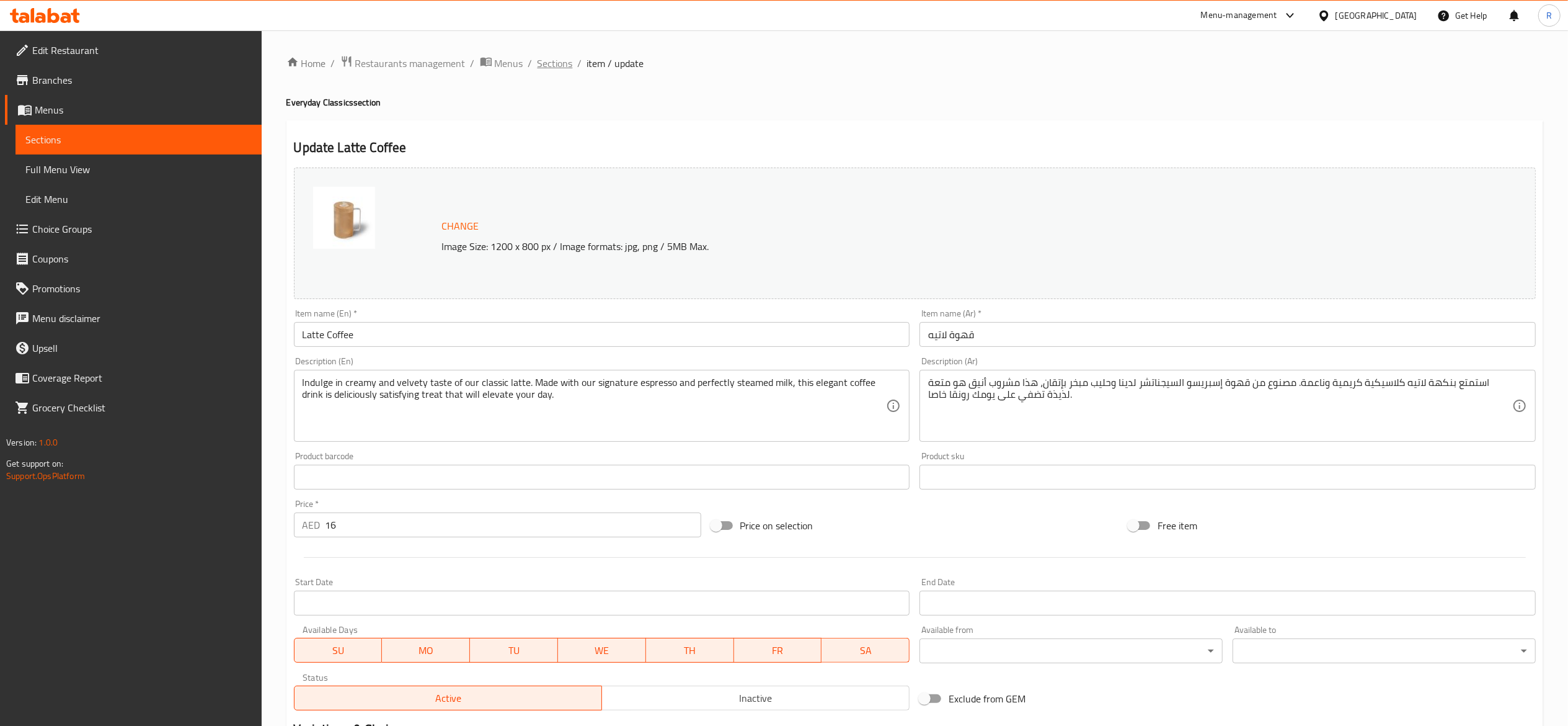
click at [555, 64] on span "Sections" at bounding box center [555, 63] width 35 height 15
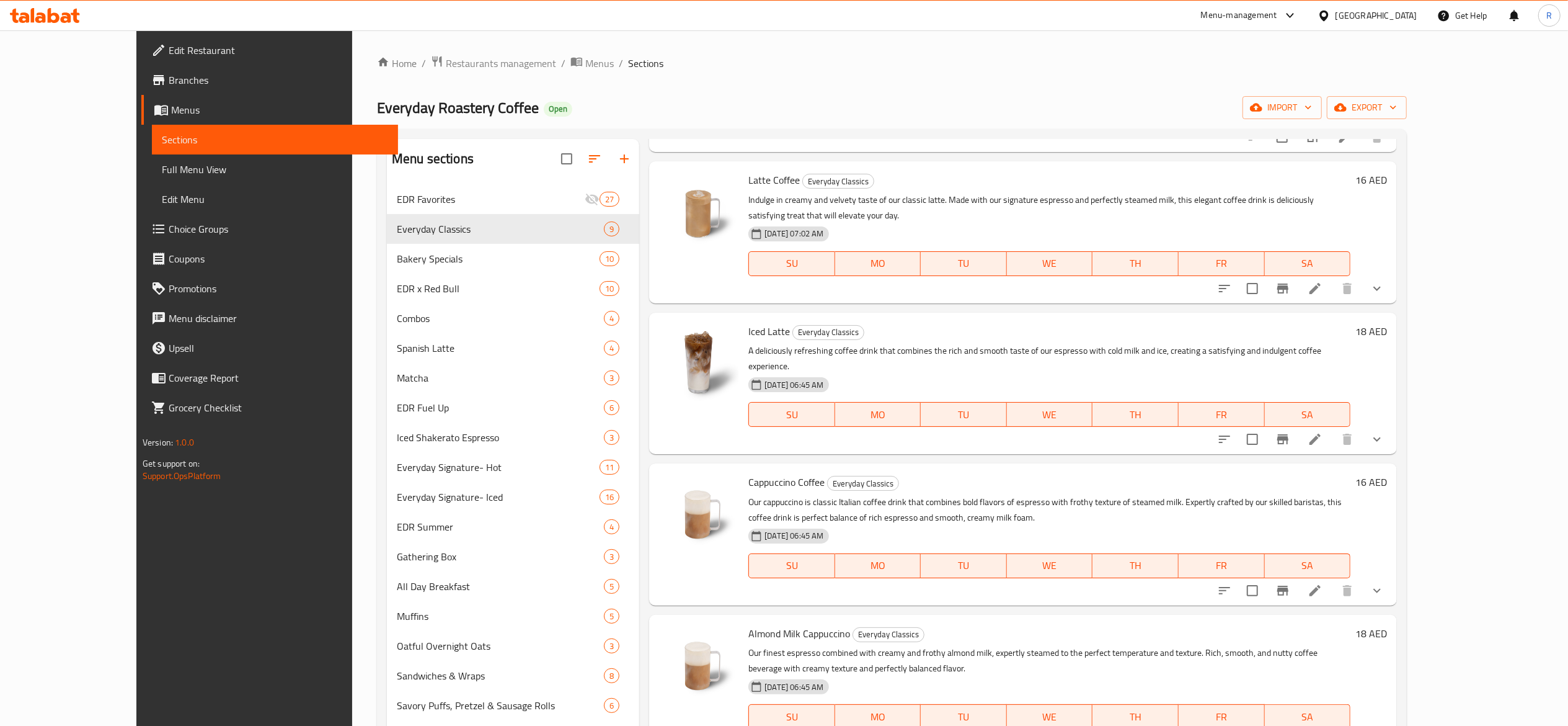
scroll to position [353, 0]
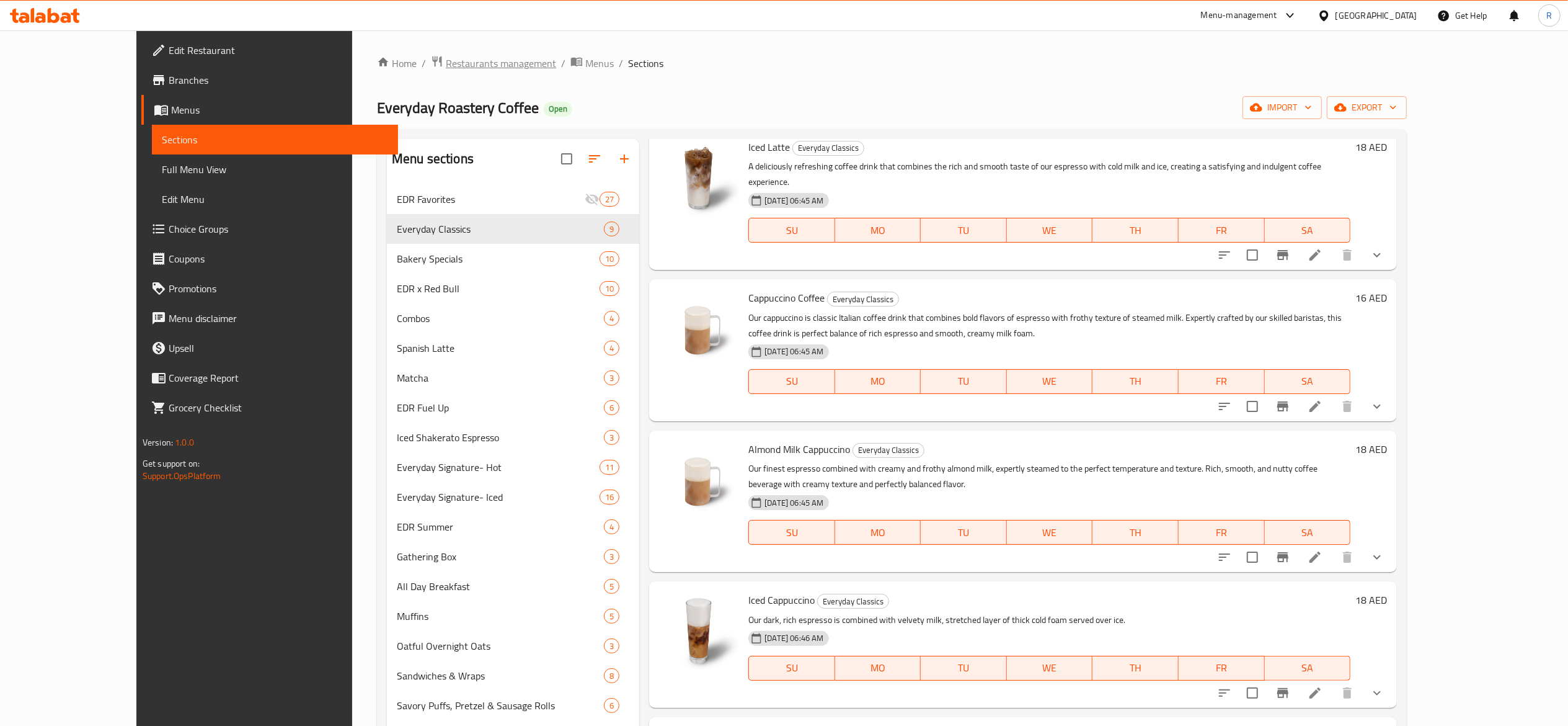
click at [446, 61] on span "Restaurants management" at bounding box center [501, 63] width 110 height 15
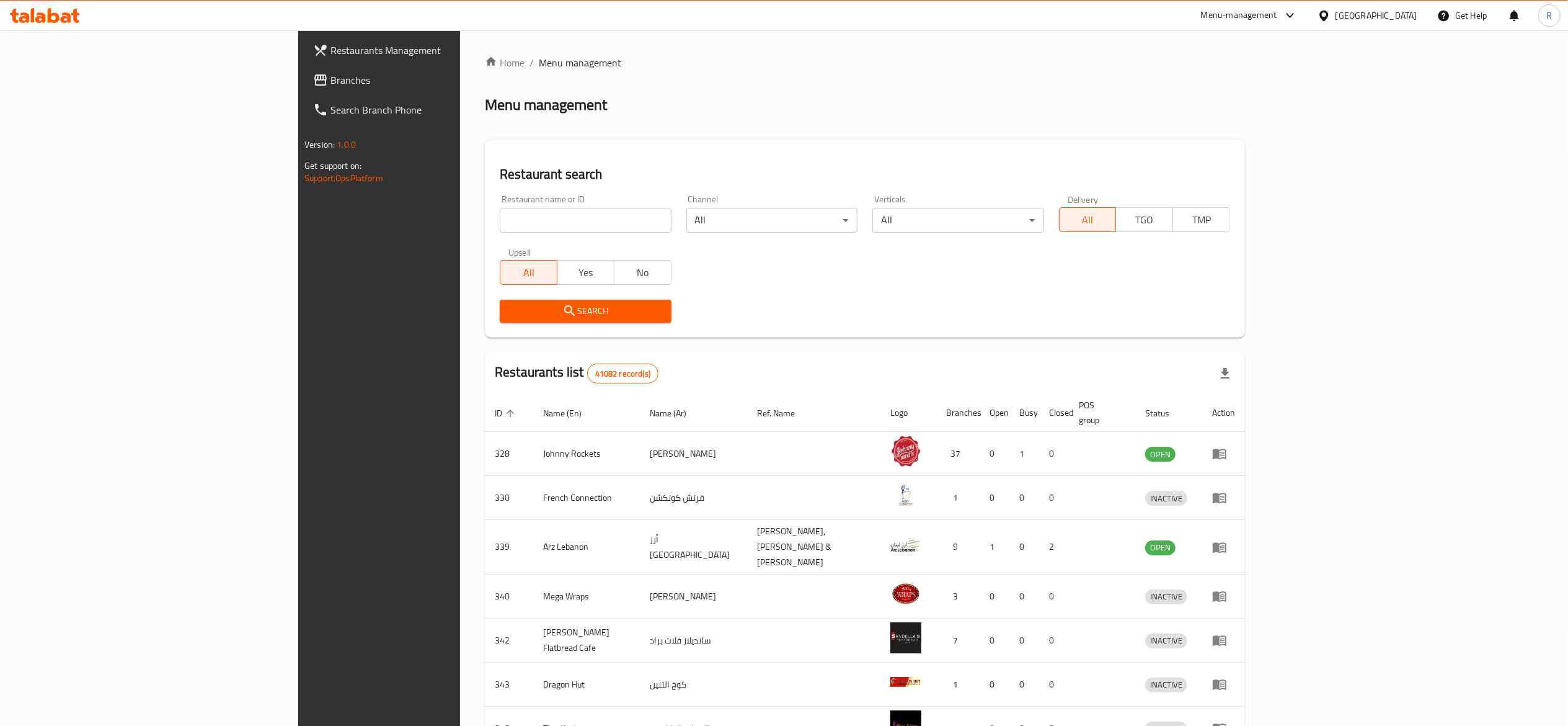
click at [500, 219] on input "search" at bounding box center [585, 220] width 171 height 25
type input "everyday roastery"
click button "Search" at bounding box center [585, 311] width 171 height 23
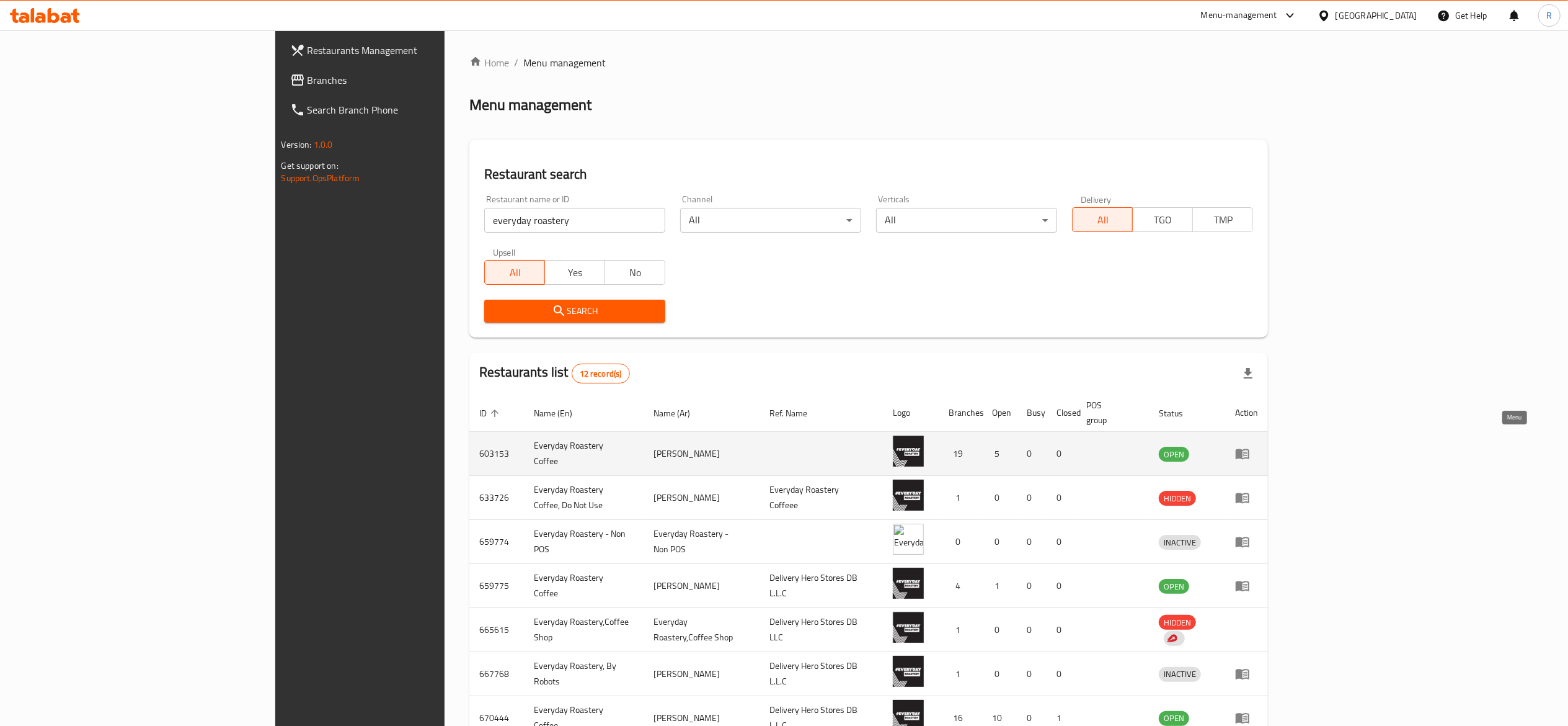
click at [1250, 446] on icon "enhanced table" at bounding box center [1242, 453] width 15 height 15
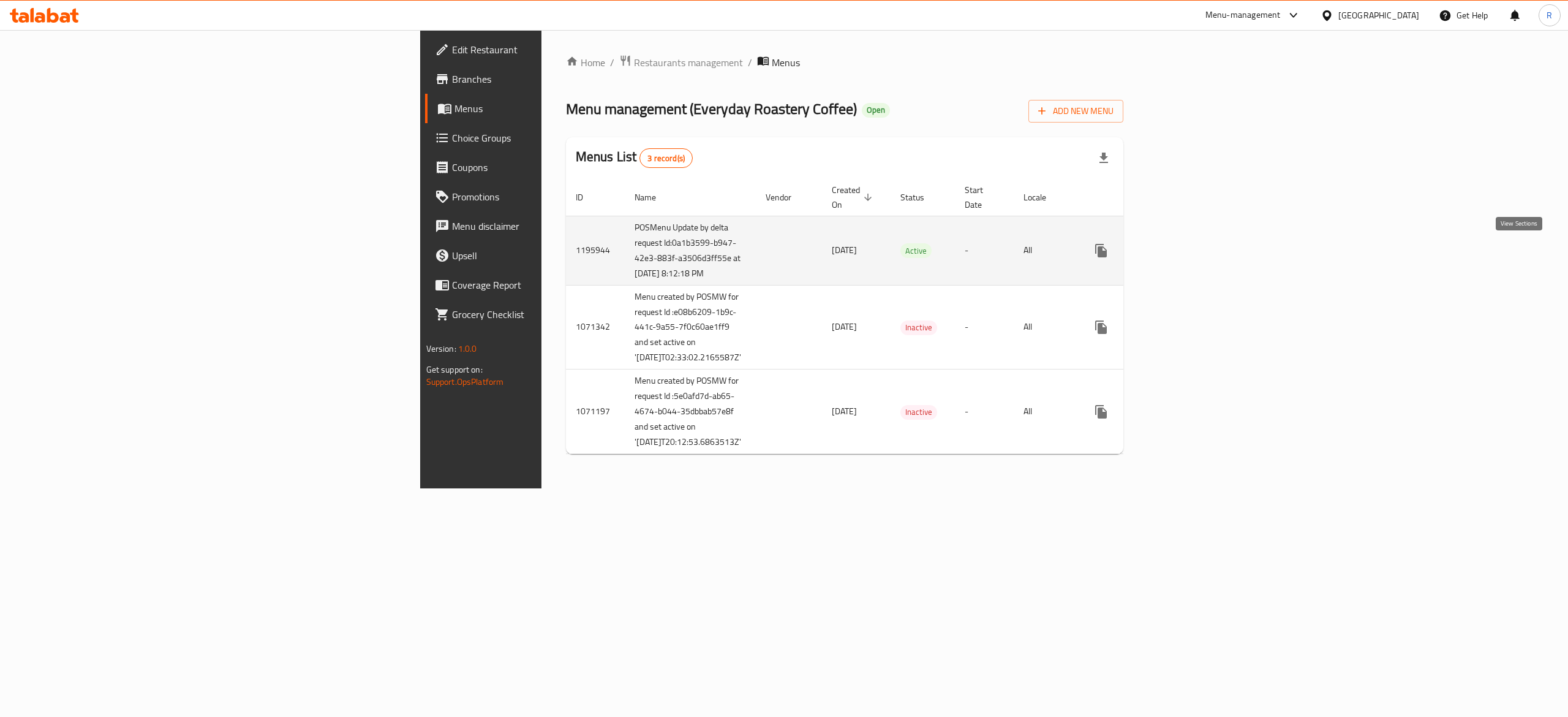
click at [1197, 255] on icon "enhanced table" at bounding box center [1190, 250] width 15 height 15
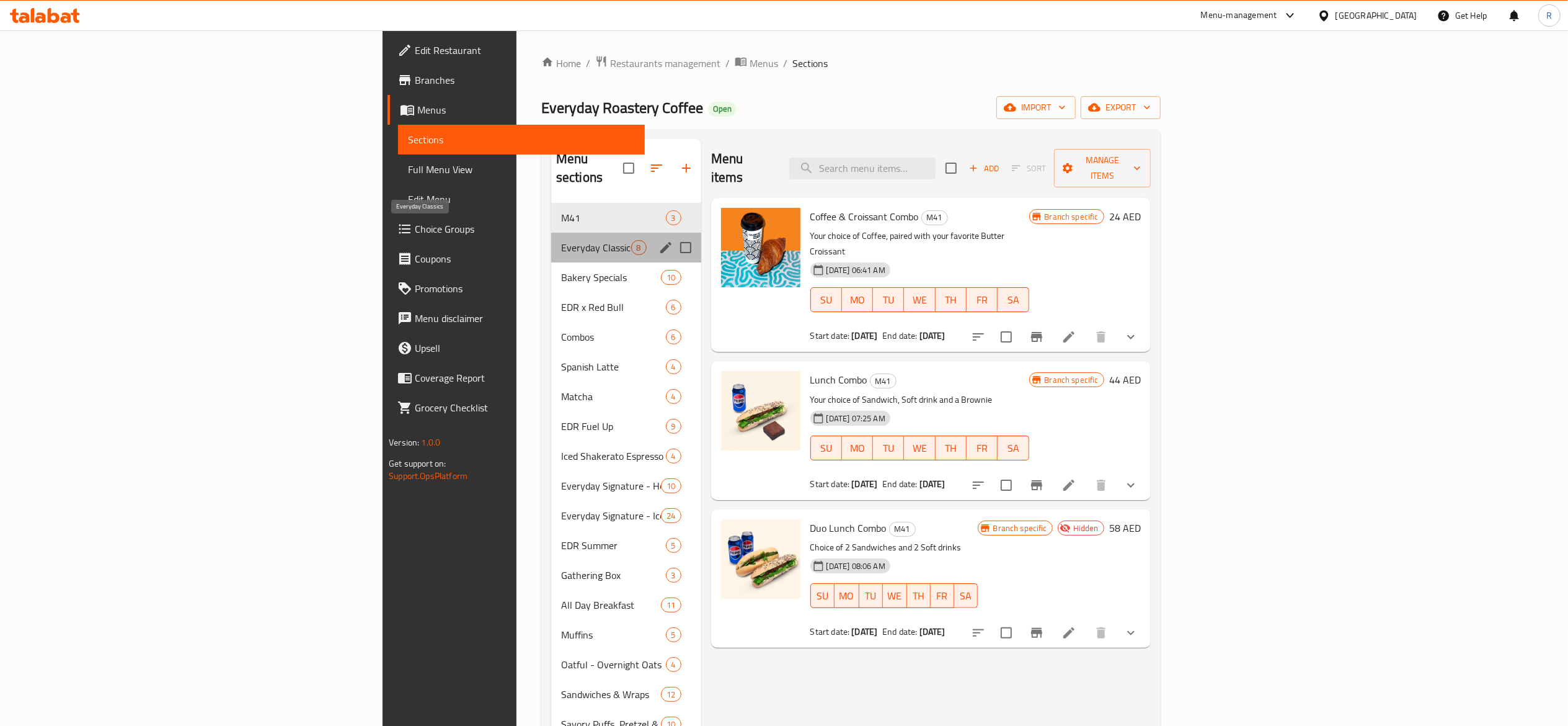
click at [561, 240] on span "Everyday Classics" at bounding box center [596, 247] width 70 height 15
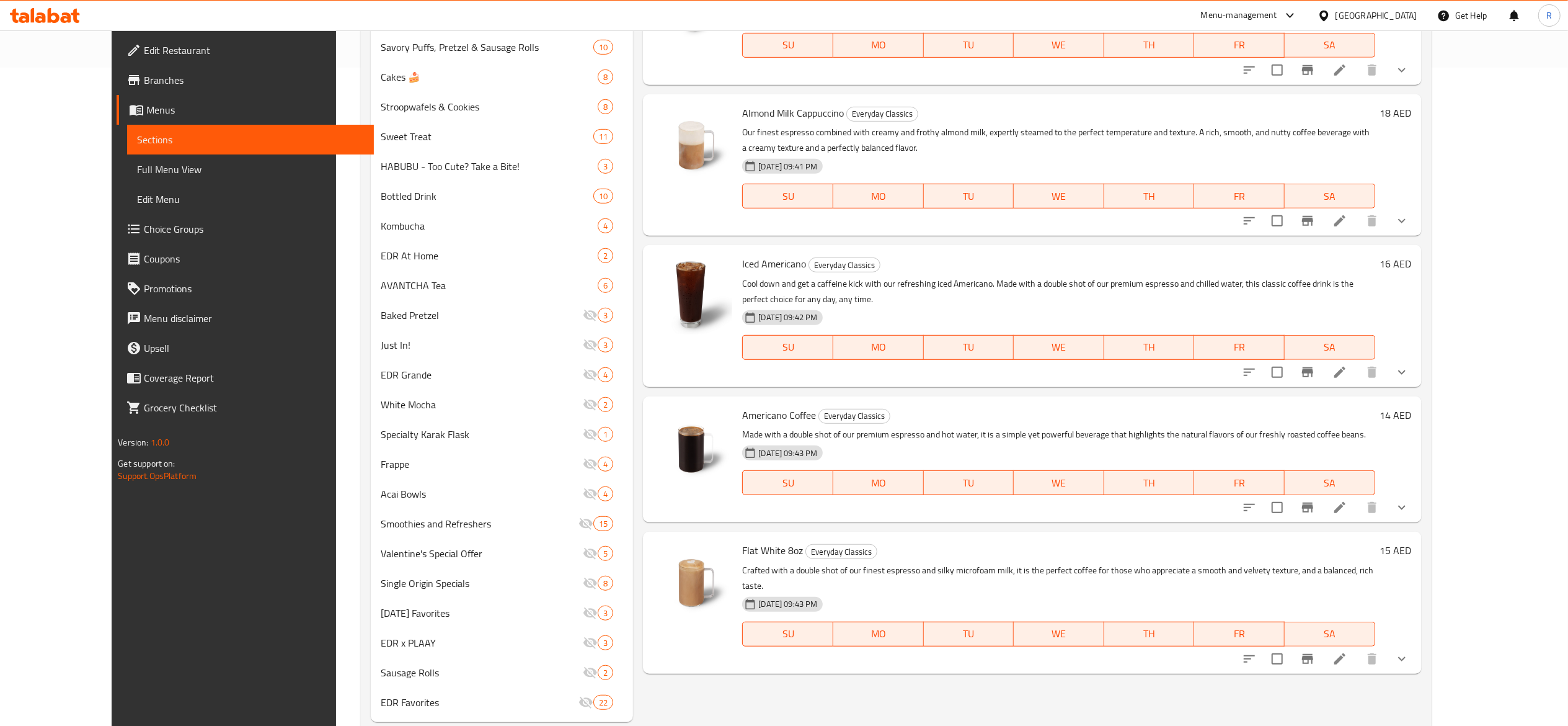
scroll to position [690, 0]
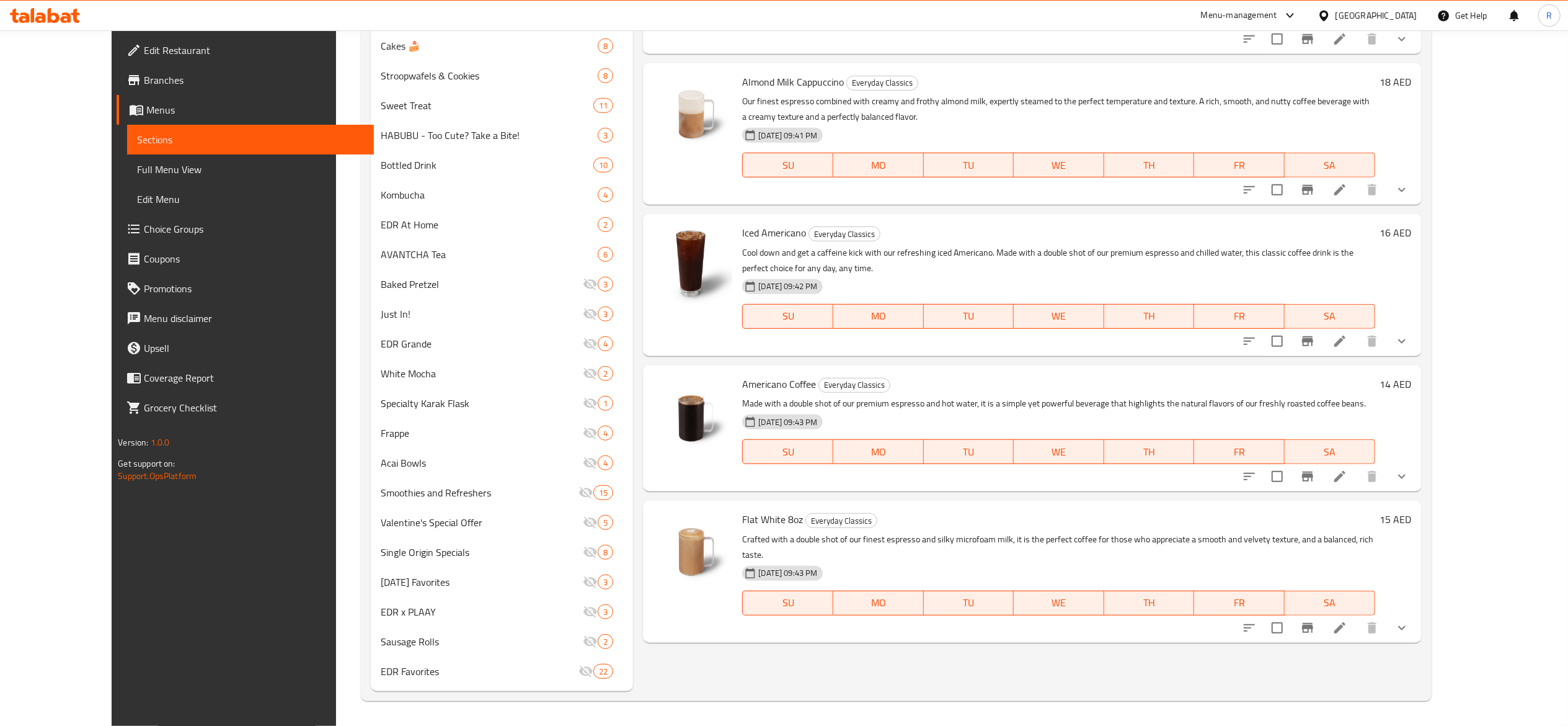
click at [1358, 616] on li at bounding box center [1340, 627] width 35 height 22
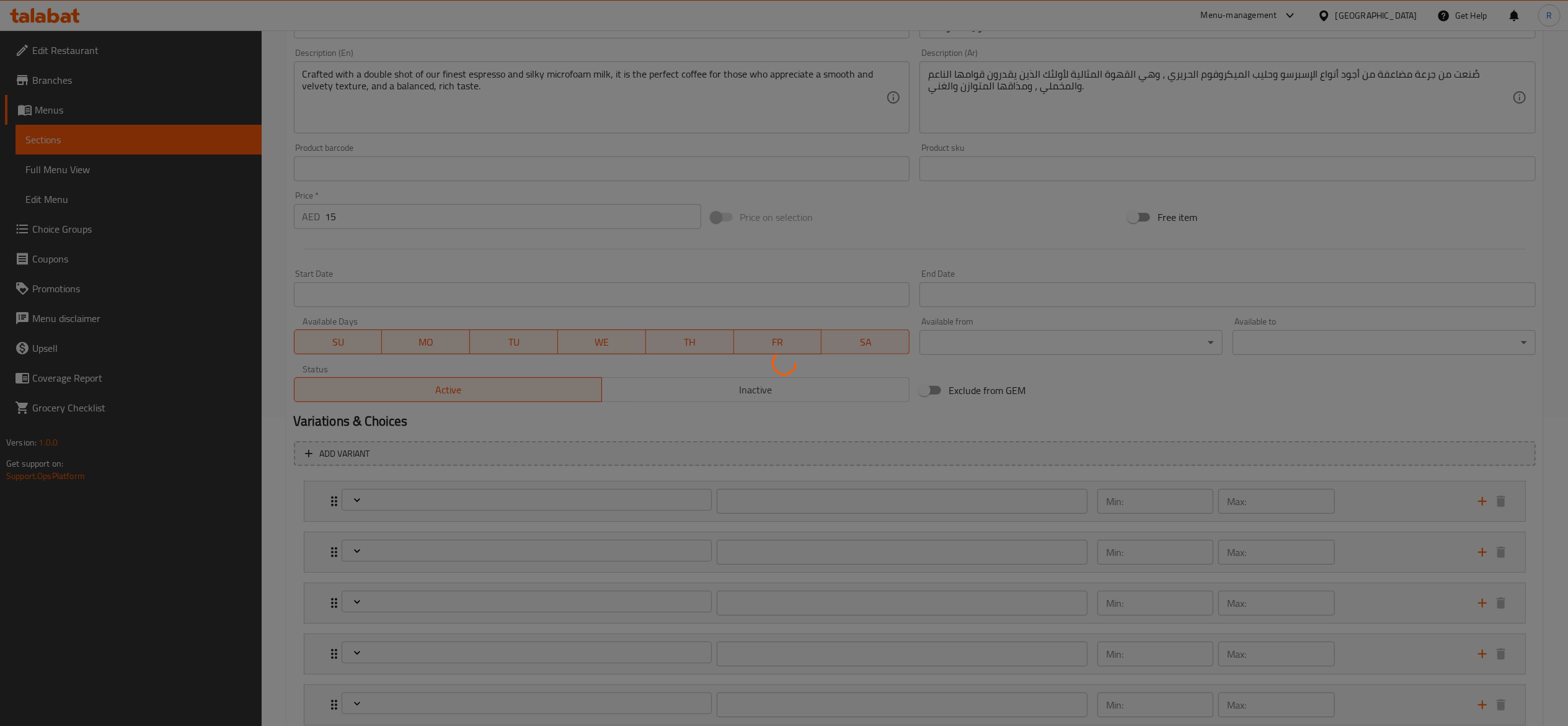
scroll to position [395, 0]
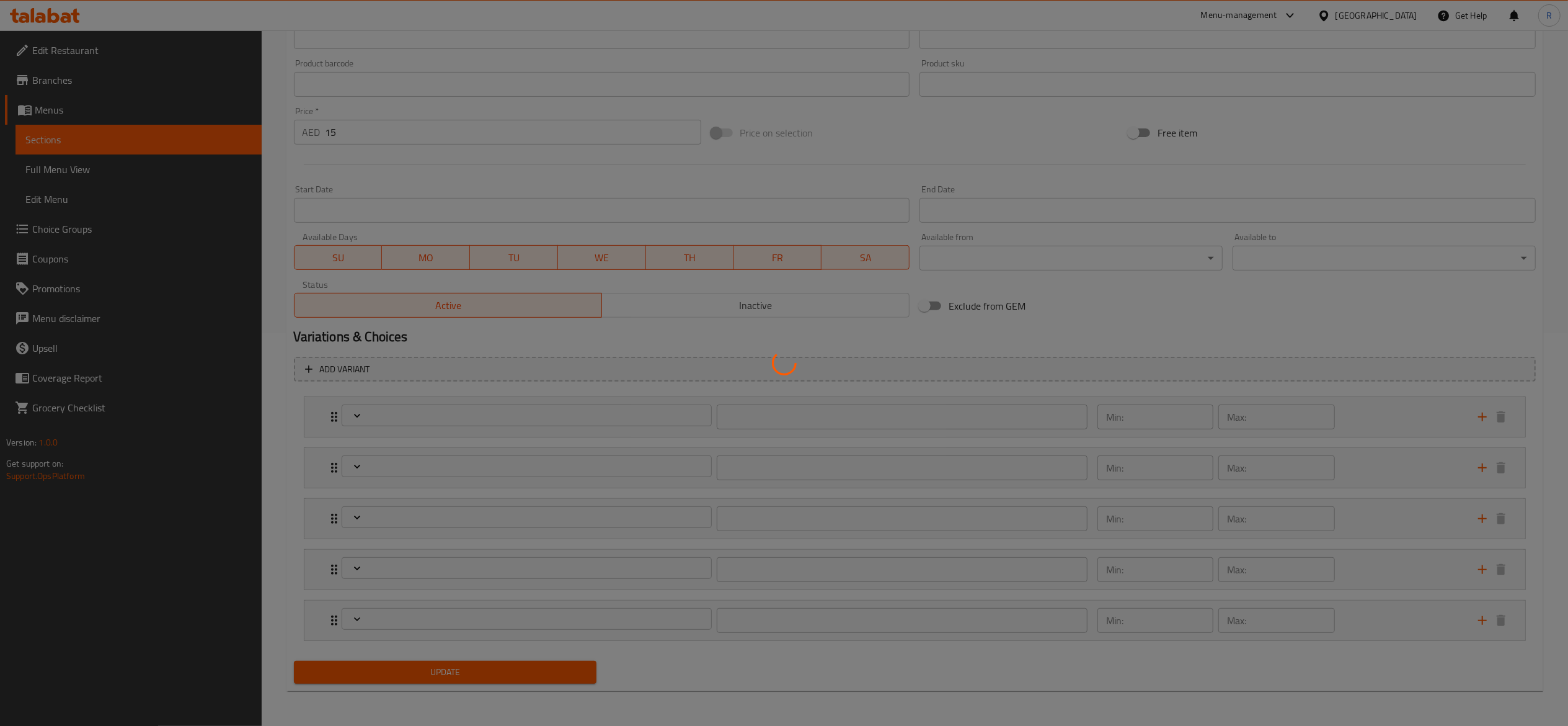
type input "اختيارك من الحجم"
type input "1"
type input "اختيارك من المزيج"
type input "1"
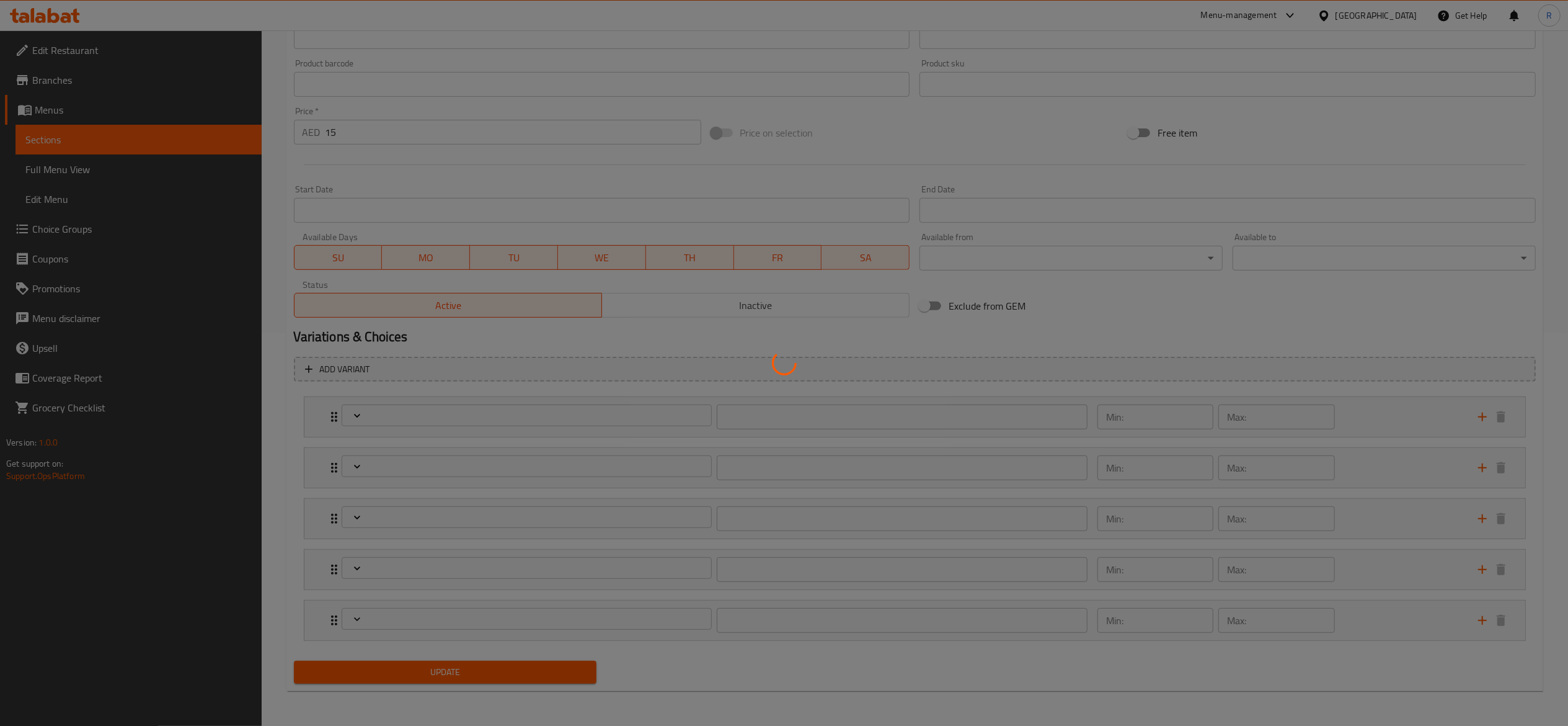
type input "1"
type input "اختيارك من الحليب"
type input "0"
type input "1"
type input "إضافات"
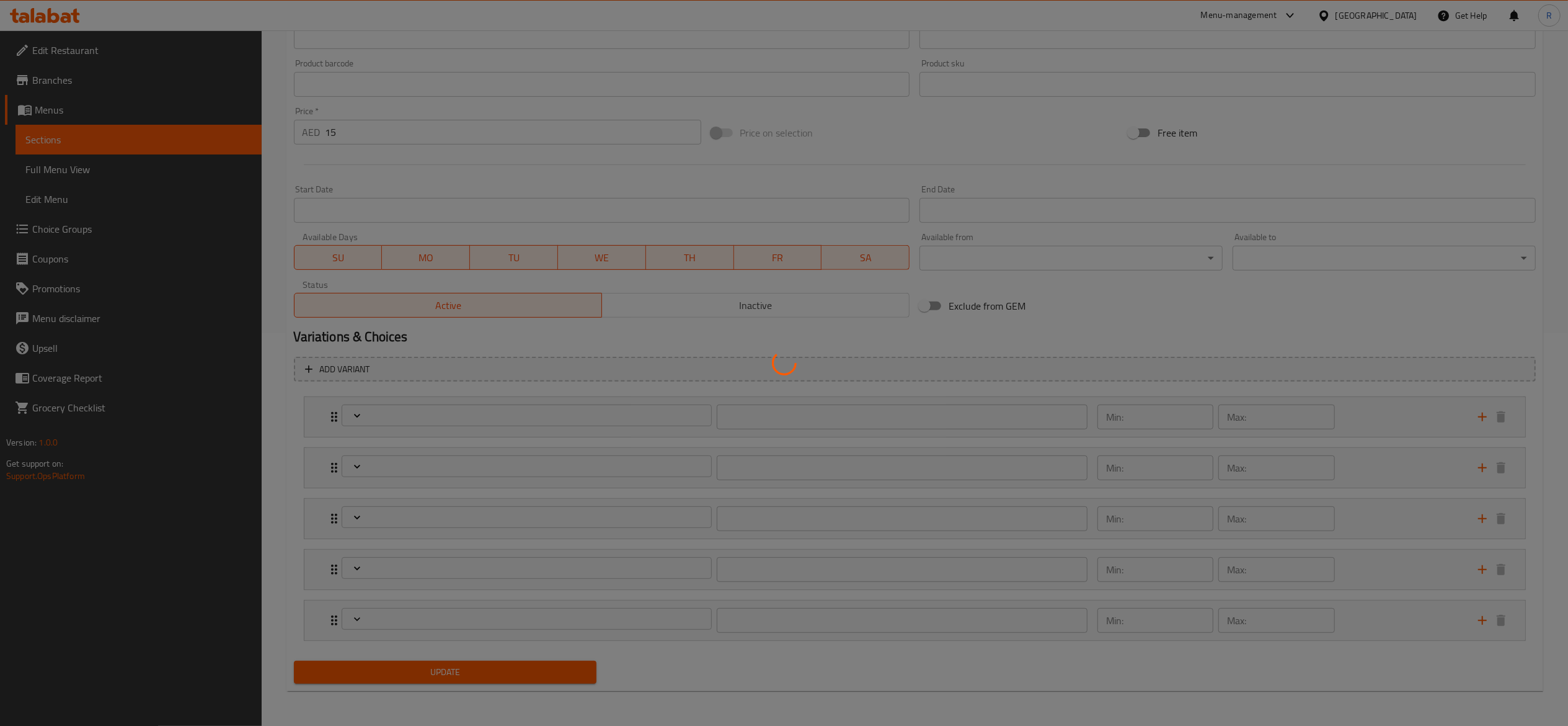
type input "0"
type input "5"
type input "اختيارك من السكر"
type input "1"
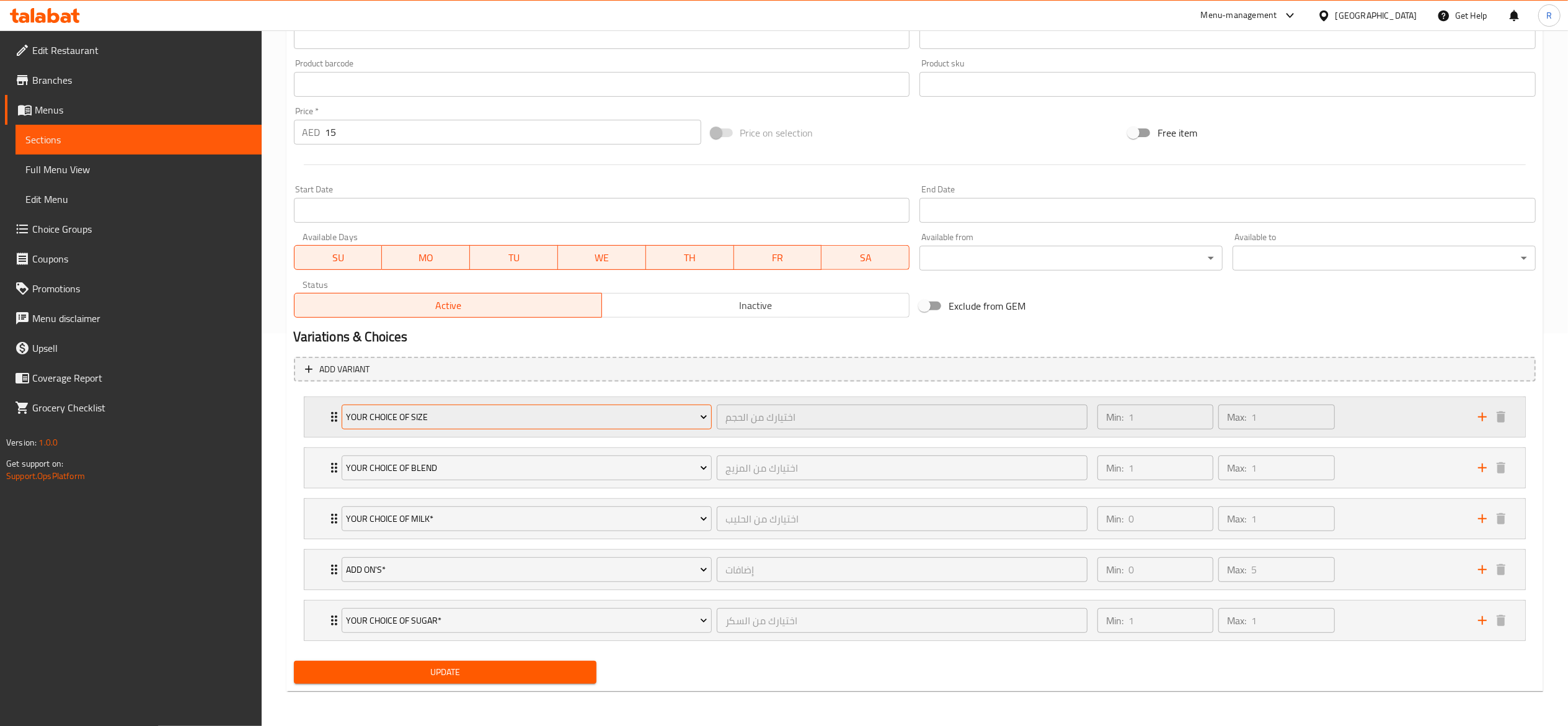
click at [687, 416] on span "Your Choice Of Size" at bounding box center [527, 417] width 361 height 16
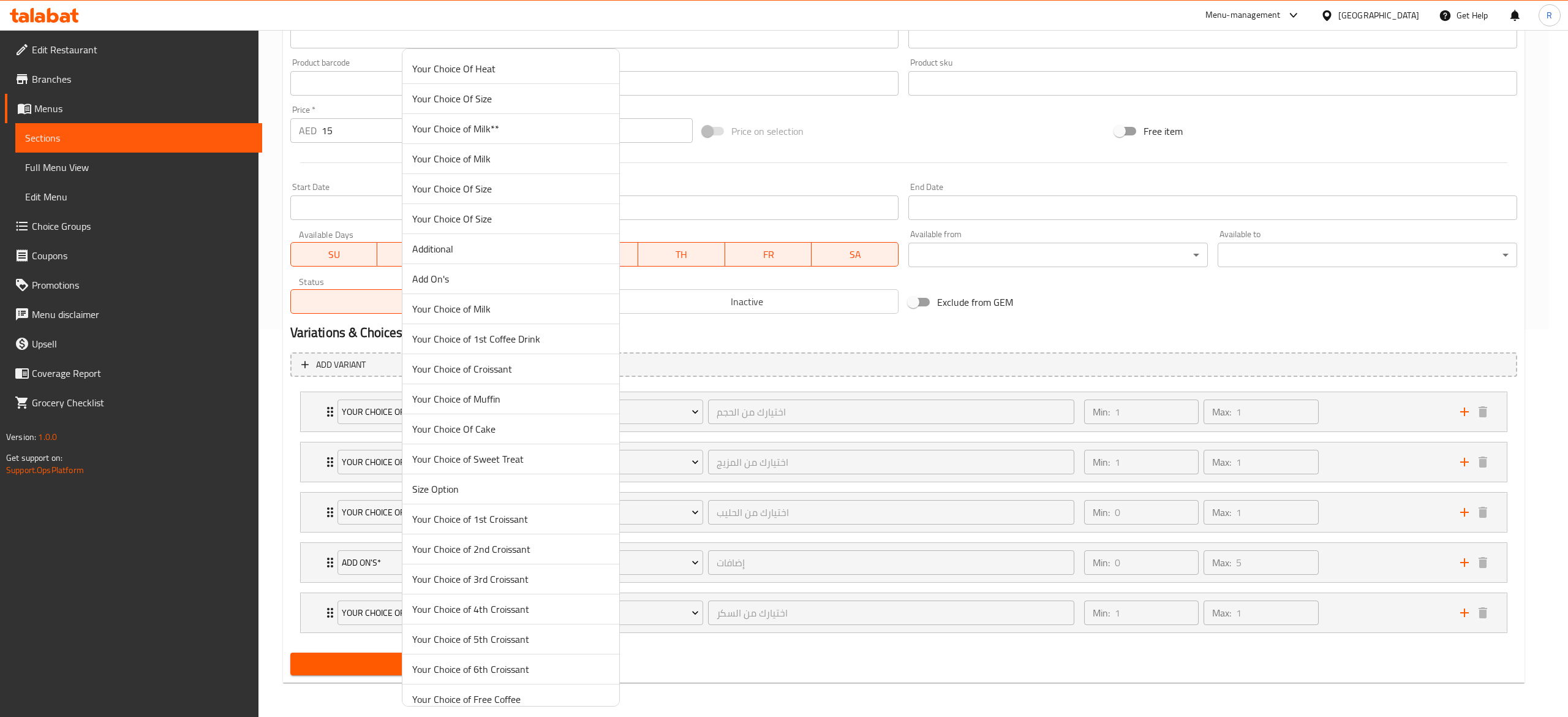
click at [556, 318] on li "Your Choice of Milk" at bounding box center [511, 309] width 216 height 30
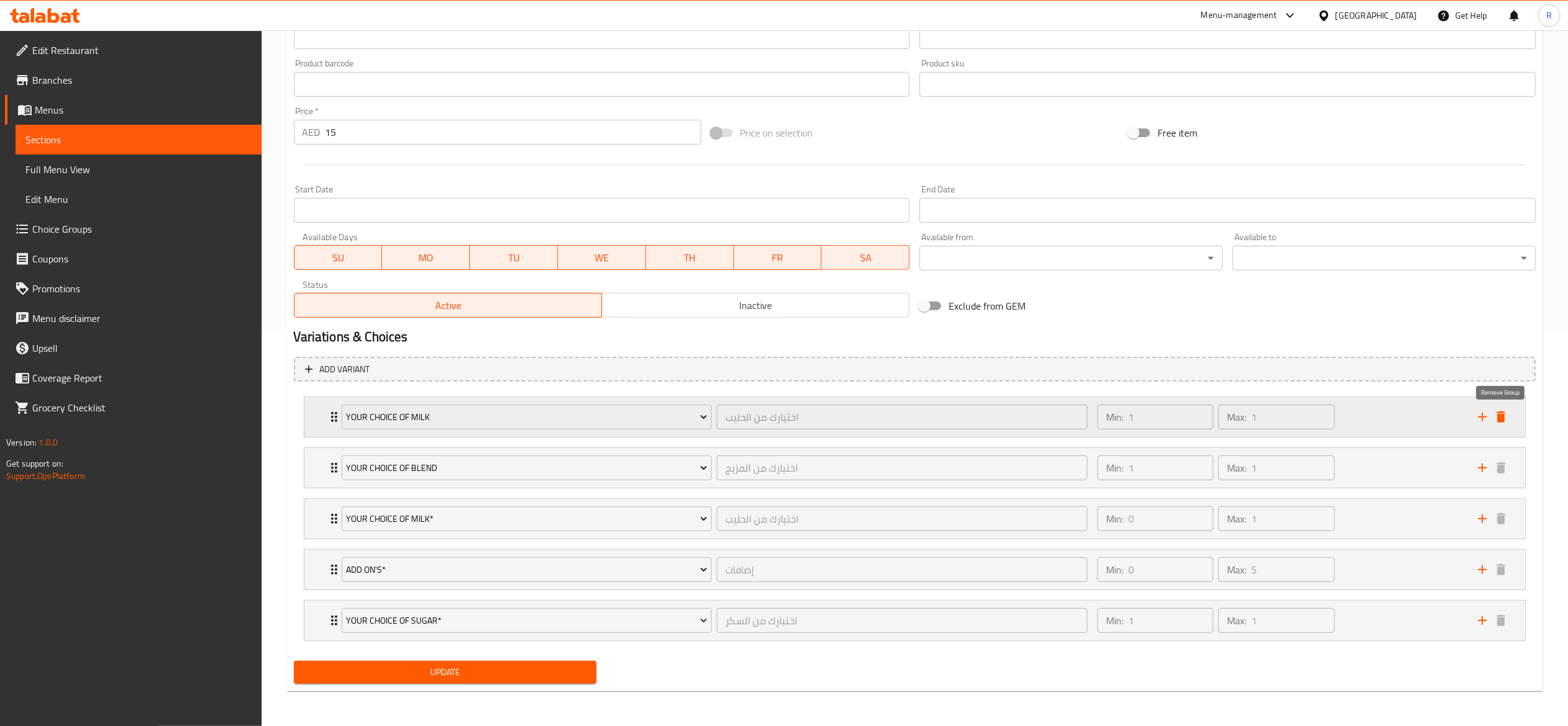
click at [1501, 413] on icon "delete" at bounding box center [1501, 416] width 9 height 11
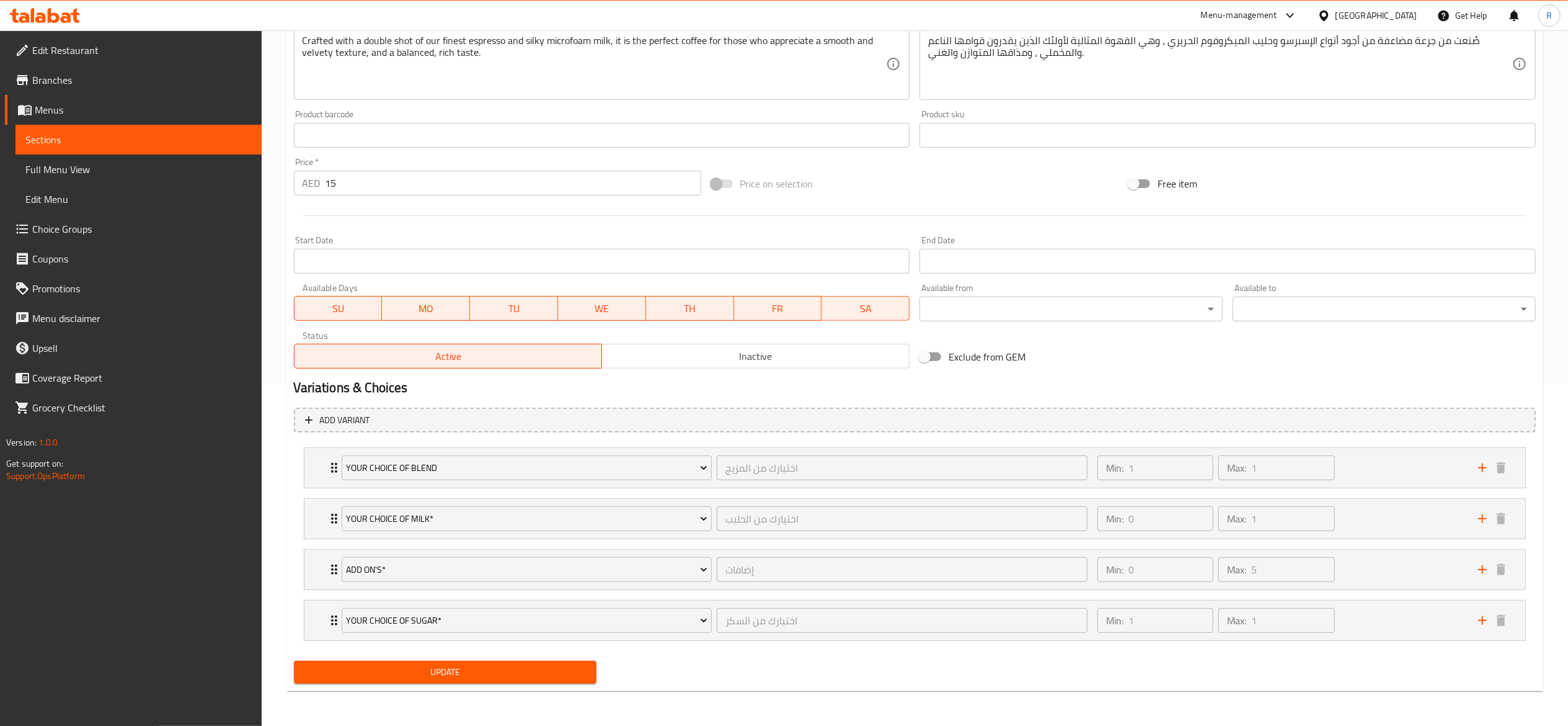
scroll to position [344, 0]
click at [415, 673] on span "Update" at bounding box center [445, 673] width 283 height 16
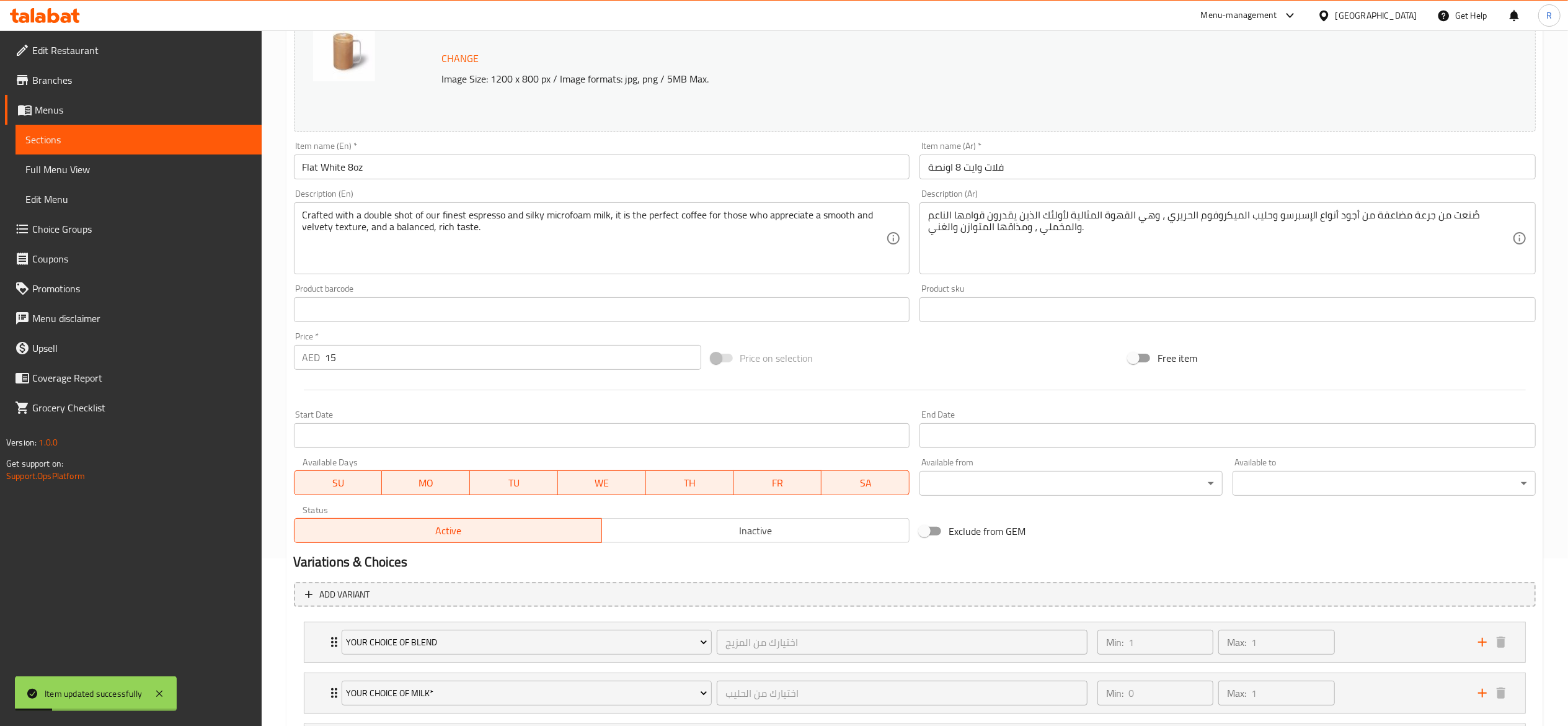
scroll to position [0, 0]
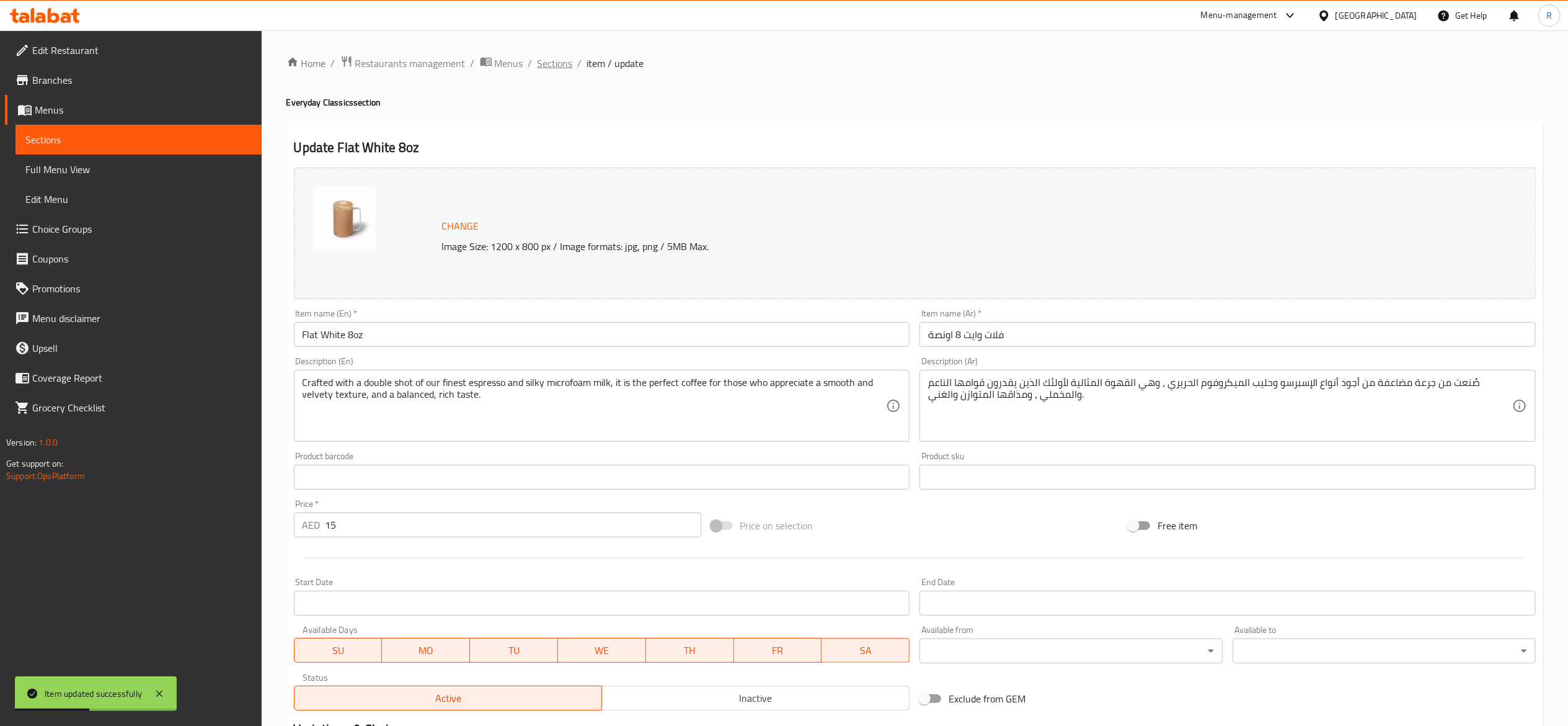
click at [551, 66] on span "Sections" at bounding box center [555, 63] width 35 height 15
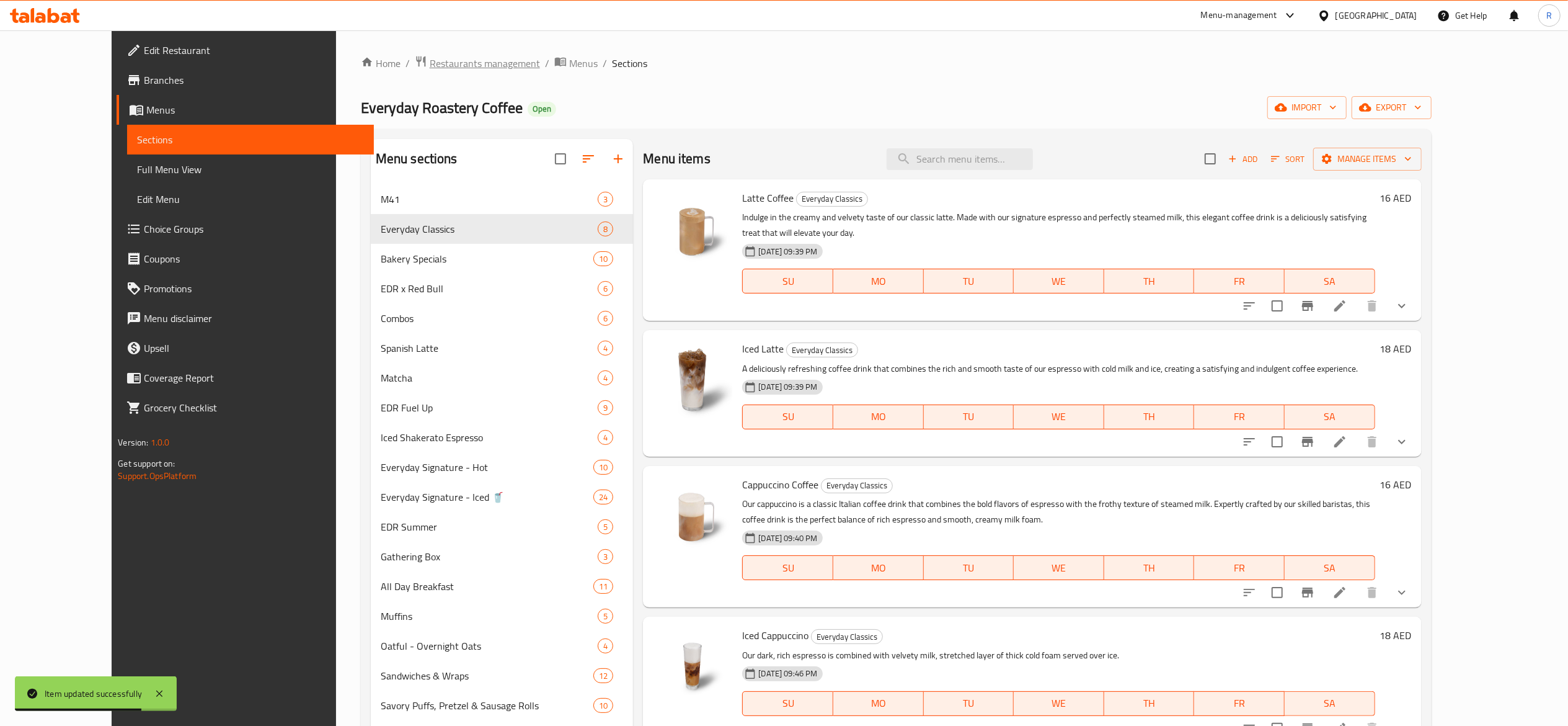
click at [440, 64] on span "Restaurants management" at bounding box center [485, 63] width 110 height 15
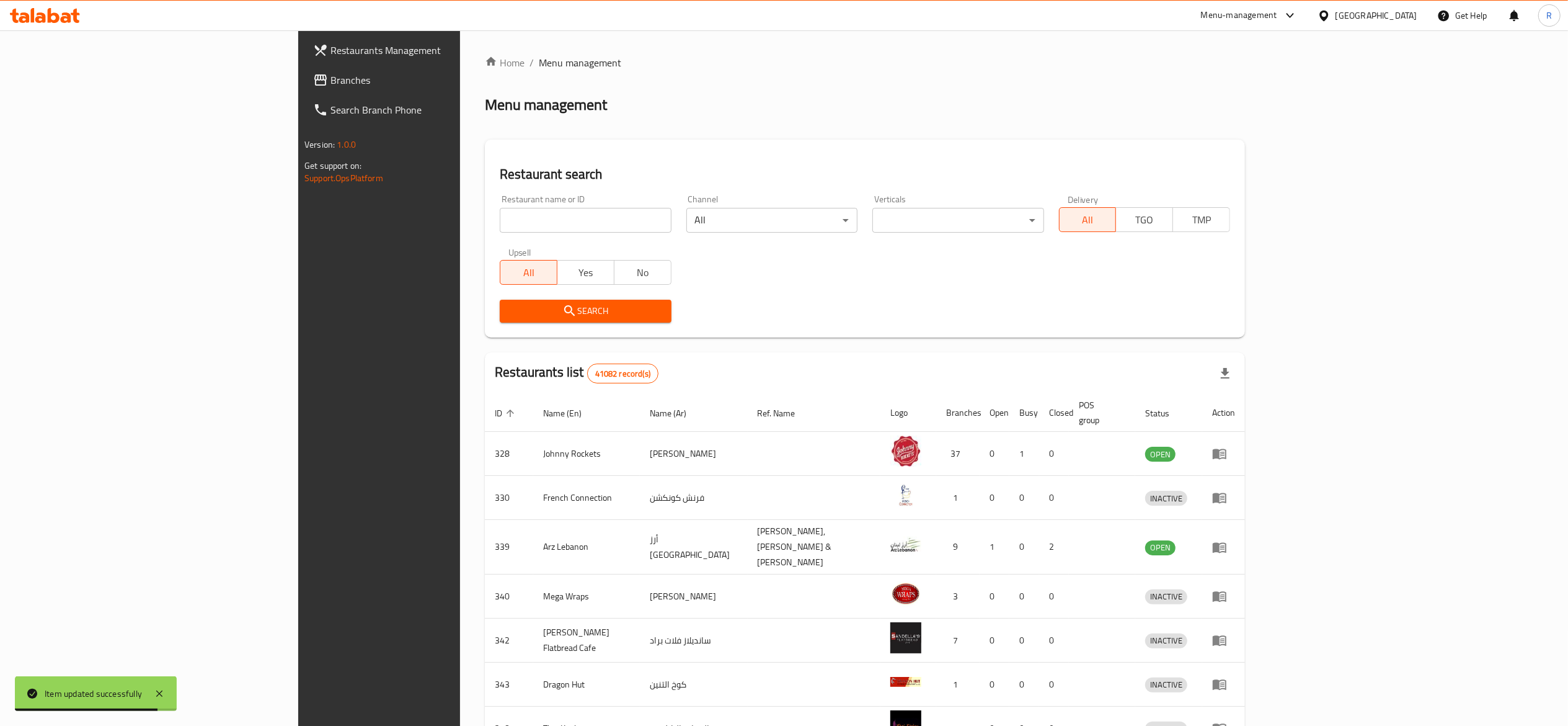
click at [500, 224] on input "search" at bounding box center [585, 220] width 171 height 25
type input "everyday roastery"
click button "Search" at bounding box center [585, 311] width 171 height 23
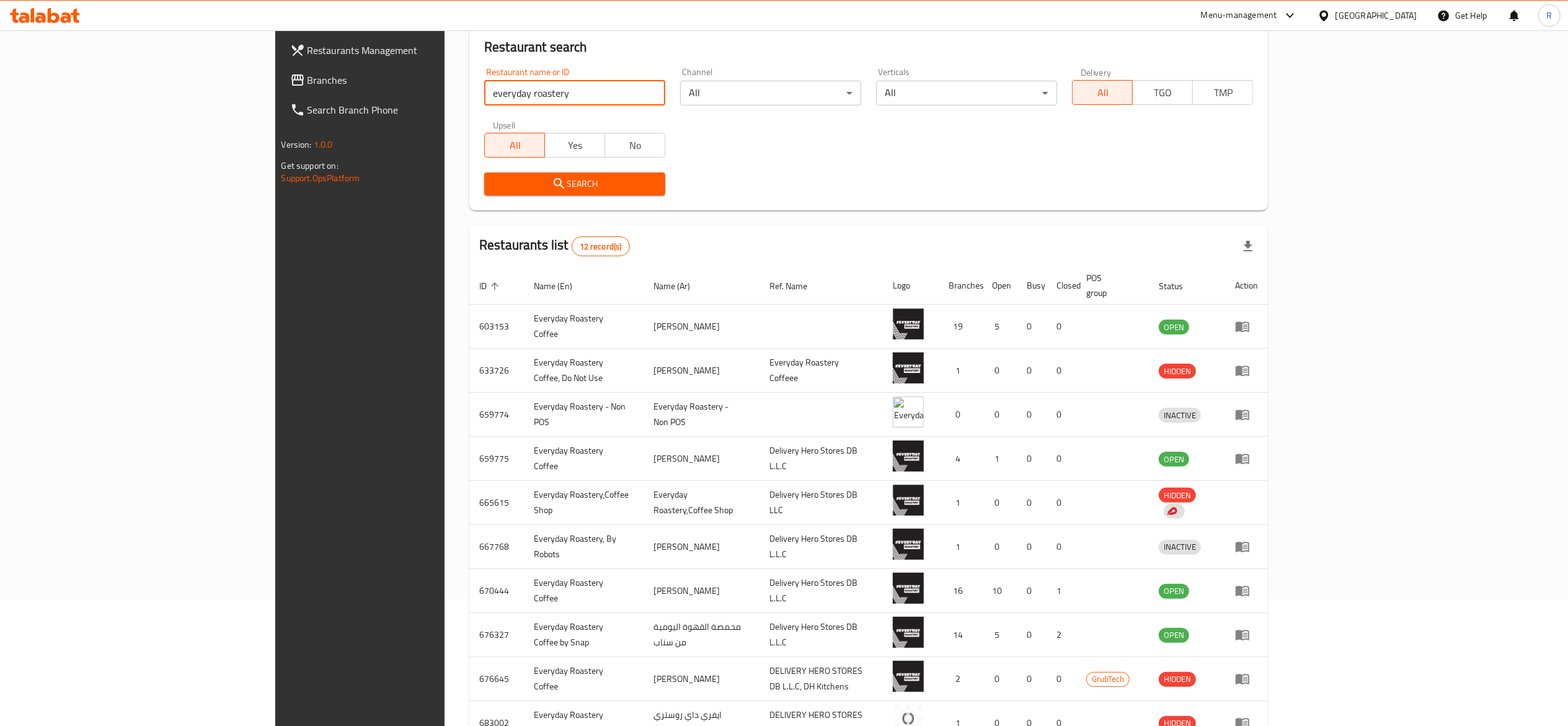
scroll to position [129, 0]
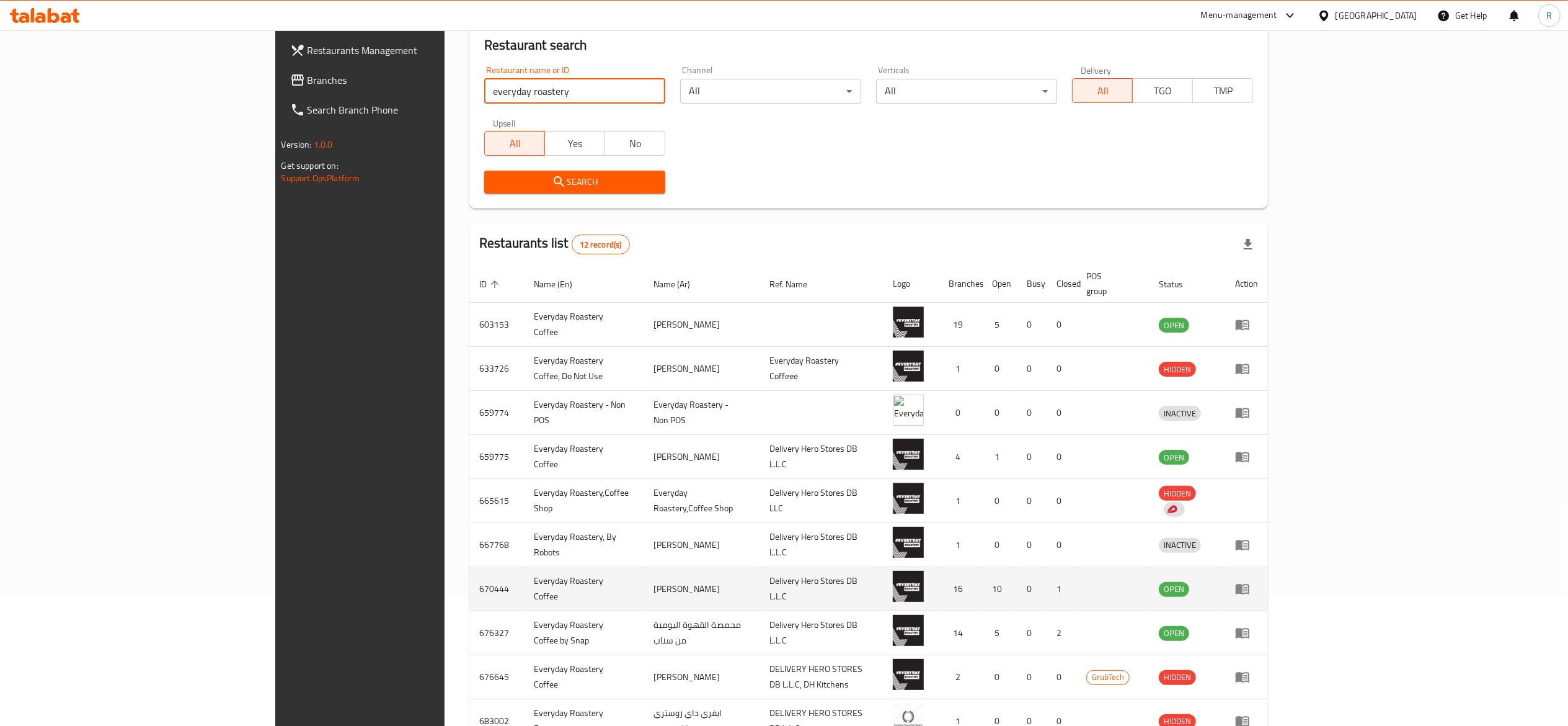
click at [1250, 582] on icon "enhanced table" at bounding box center [1242, 588] width 15 height 15
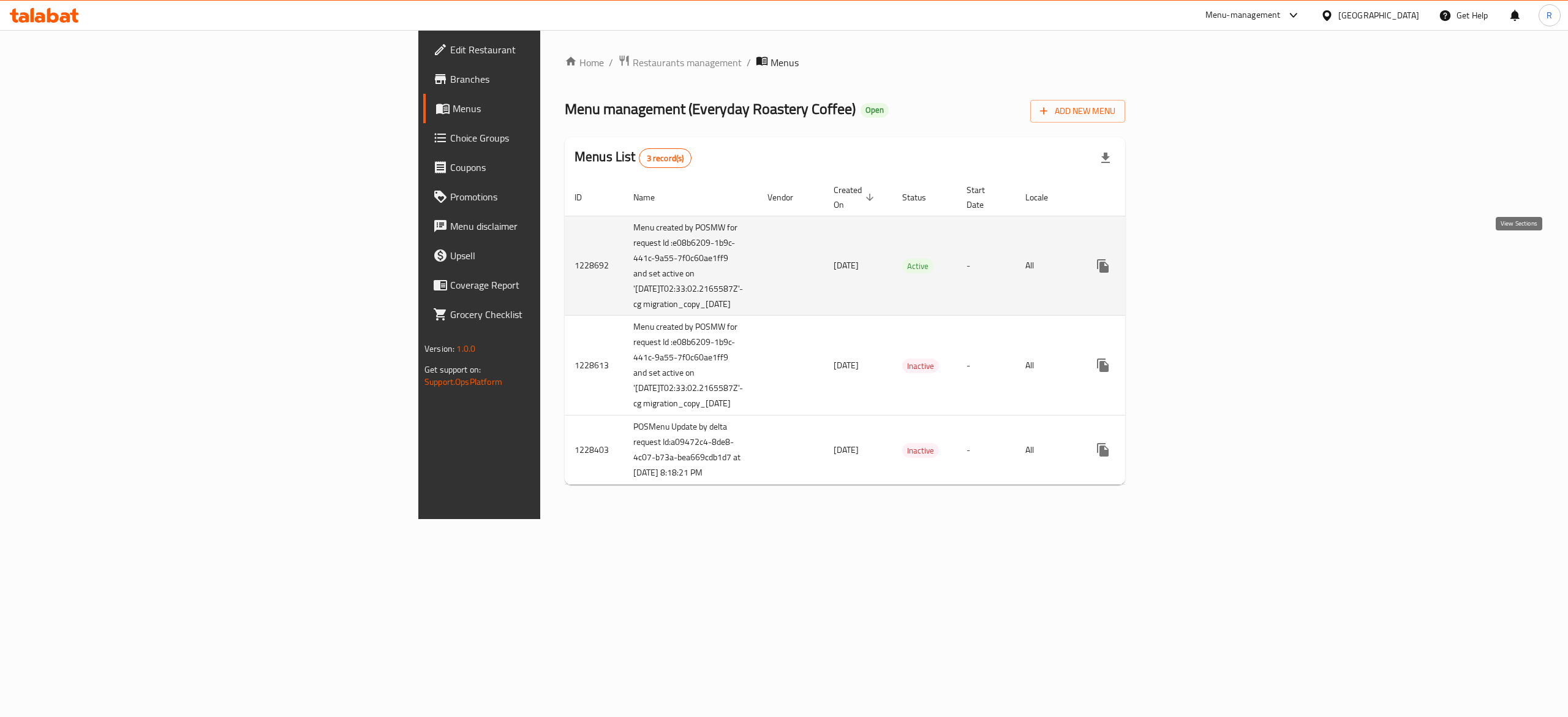
click at [1197, 261] on icon "enhanced table" at bounding box center [1191, 266] width 11 height 11
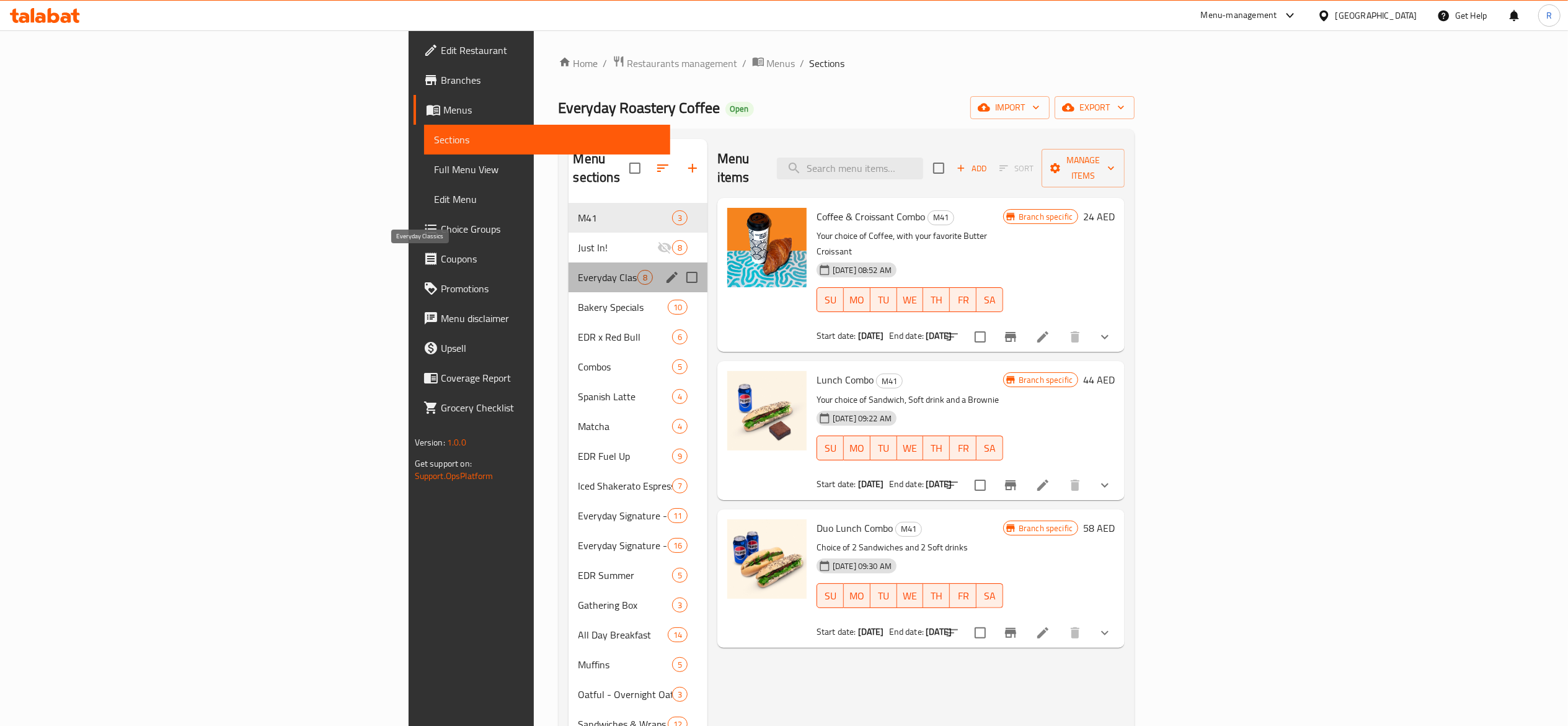
click at [578, 270] on span "Everyday Classics" at bounding box center [607, 277] width 59 height 15
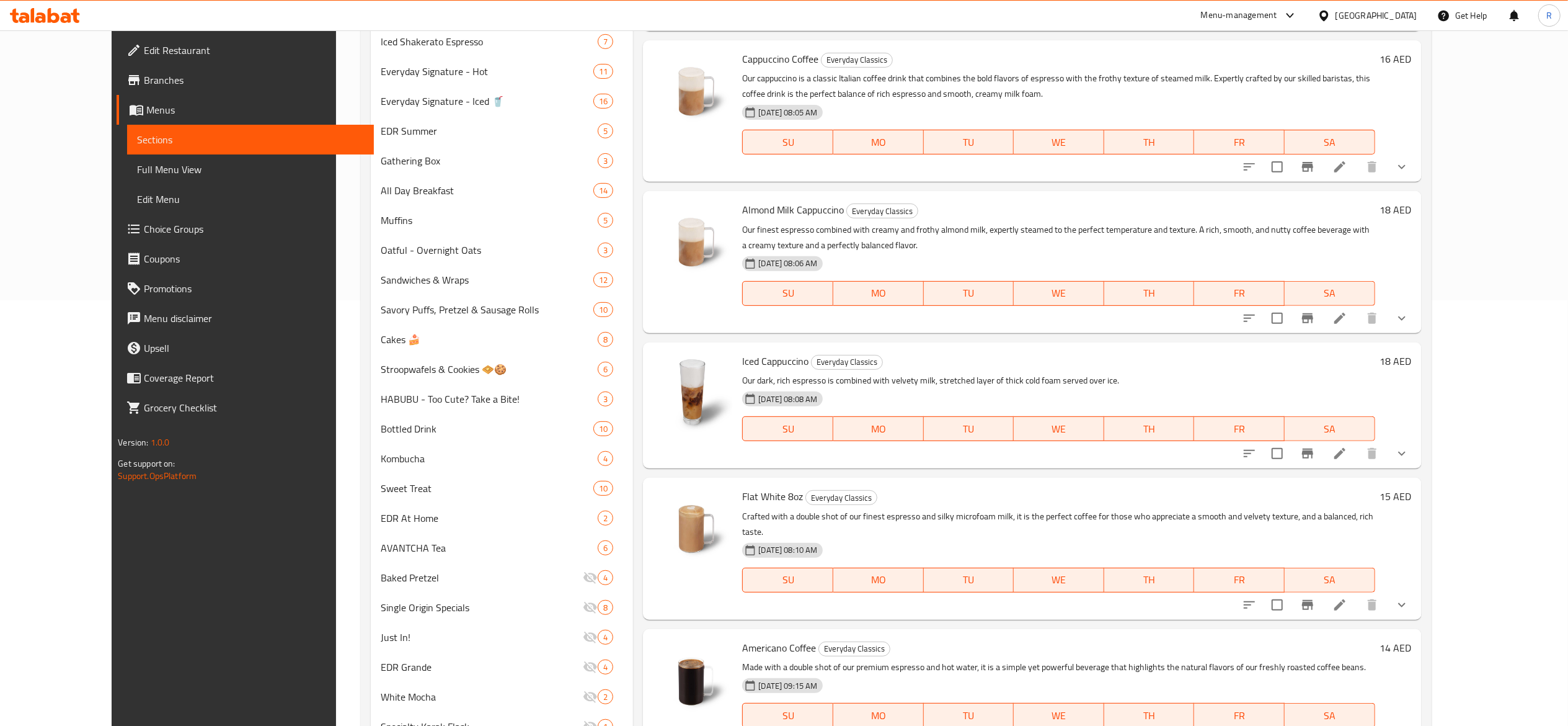
scroll to position [422, 0]
click at [1347, 601] on icon at bounding box center [1339, 609] width 15 height 15
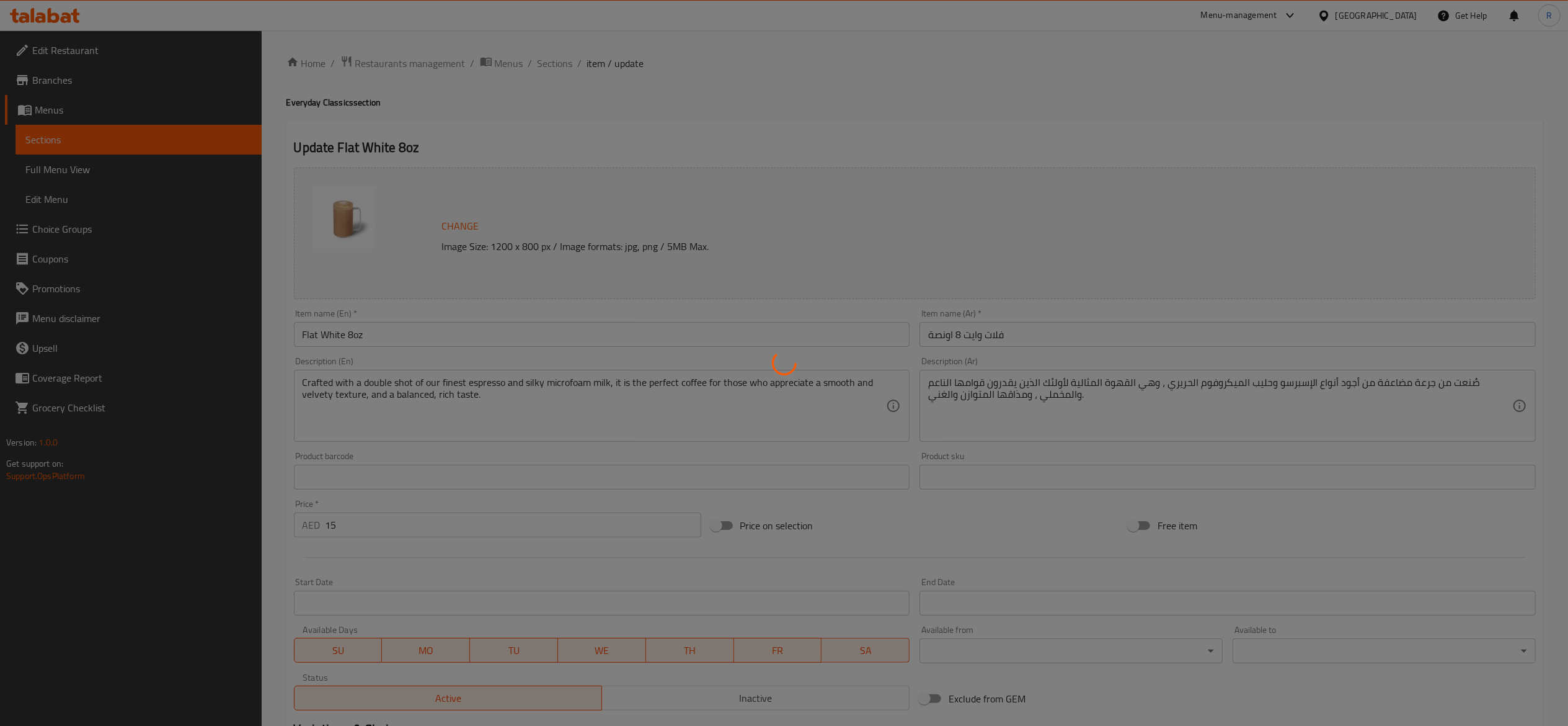
type input "اختيارك من الحجم"
type input "1"
type input "اختيارك من المزيج"
type input "1"
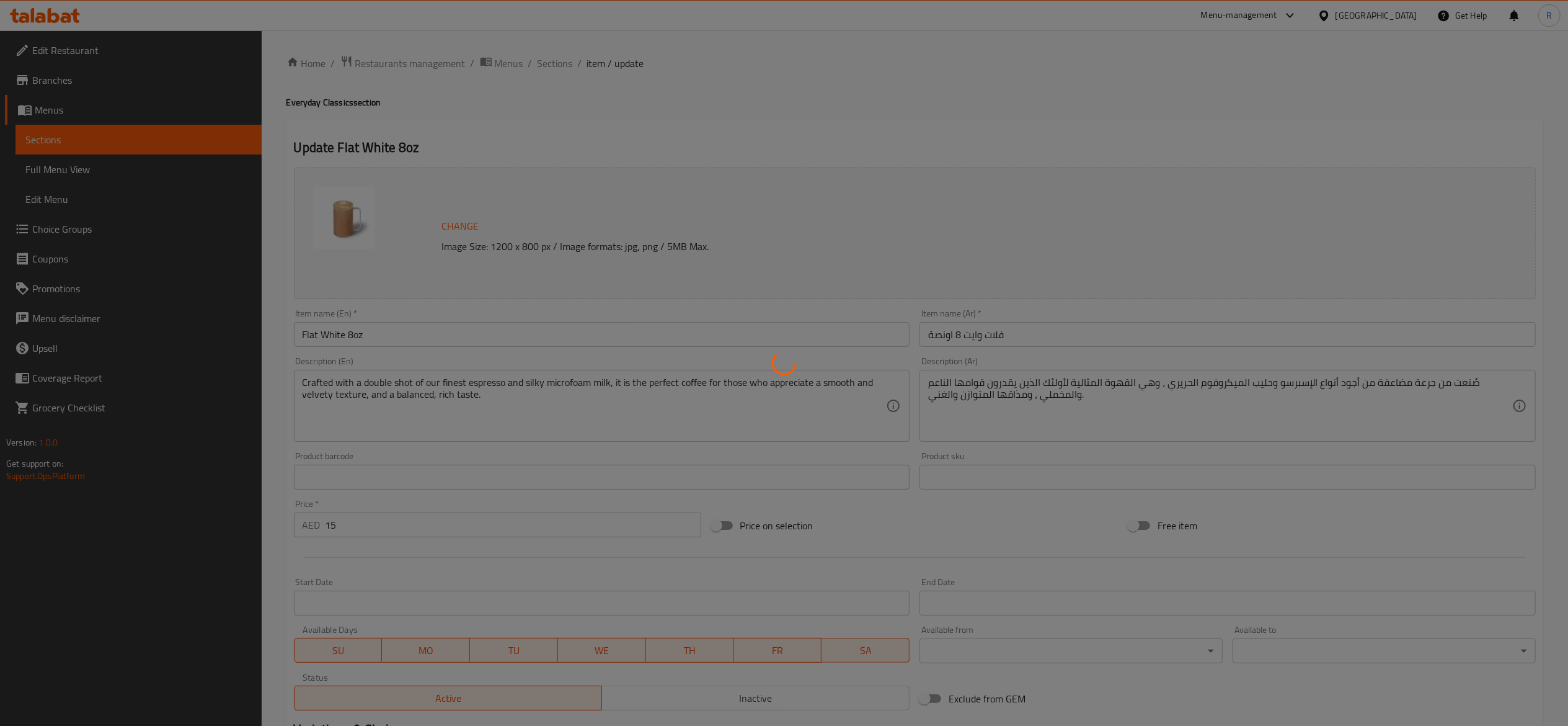
type input "1"
type input "اختيارك من الحليب"
type input "1"
type input "إضافات"
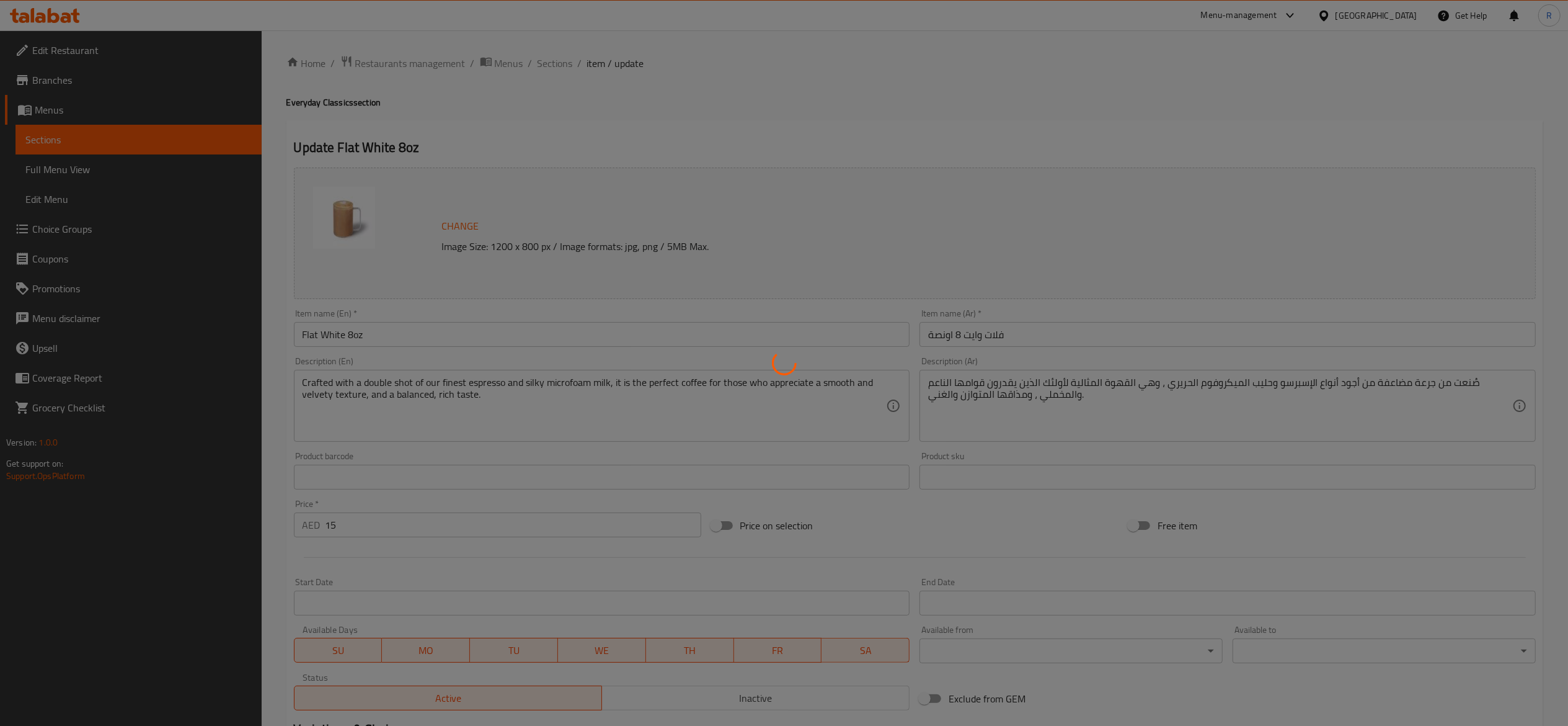
type input "0"
type input "5"
type input "اختيارك من السكر"
type input "1"
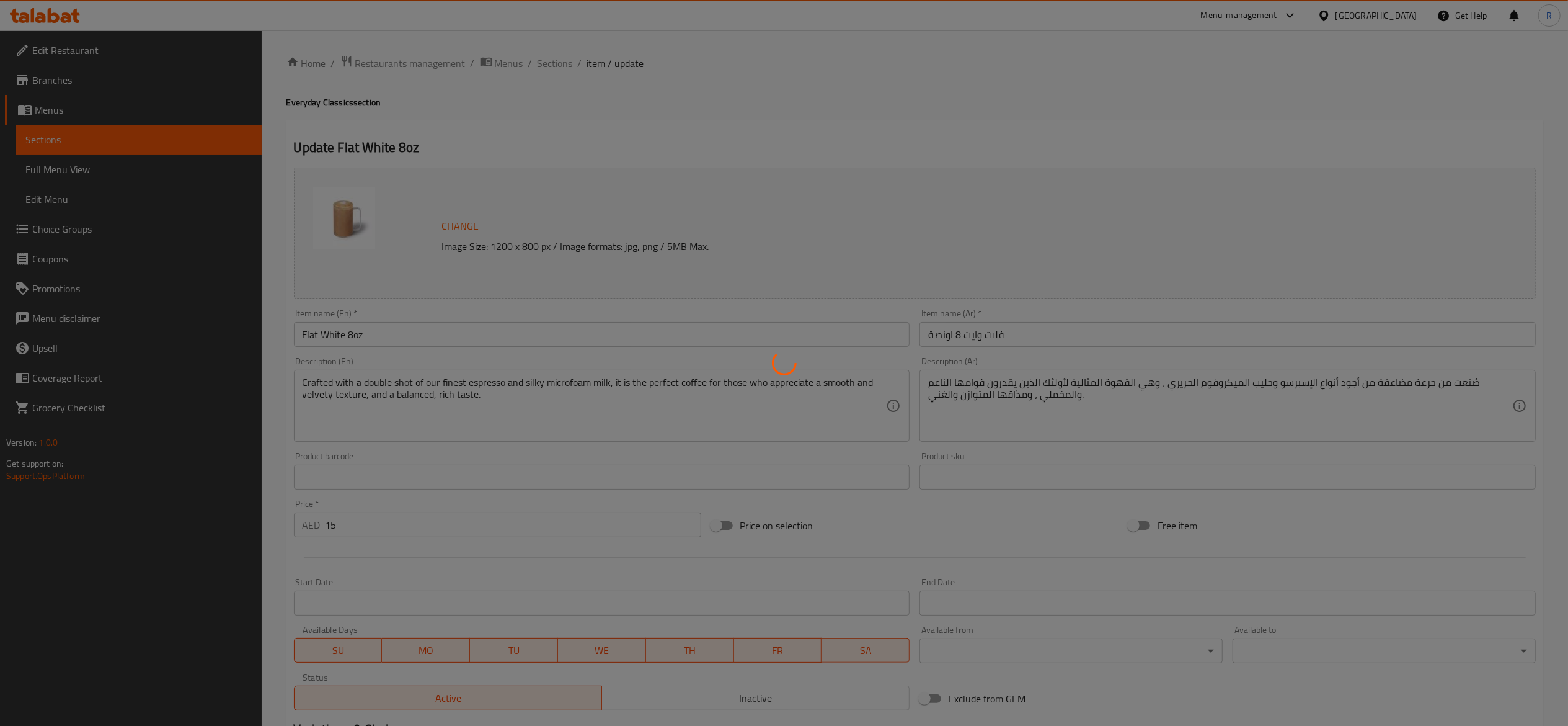
scroll to position [361, 0]
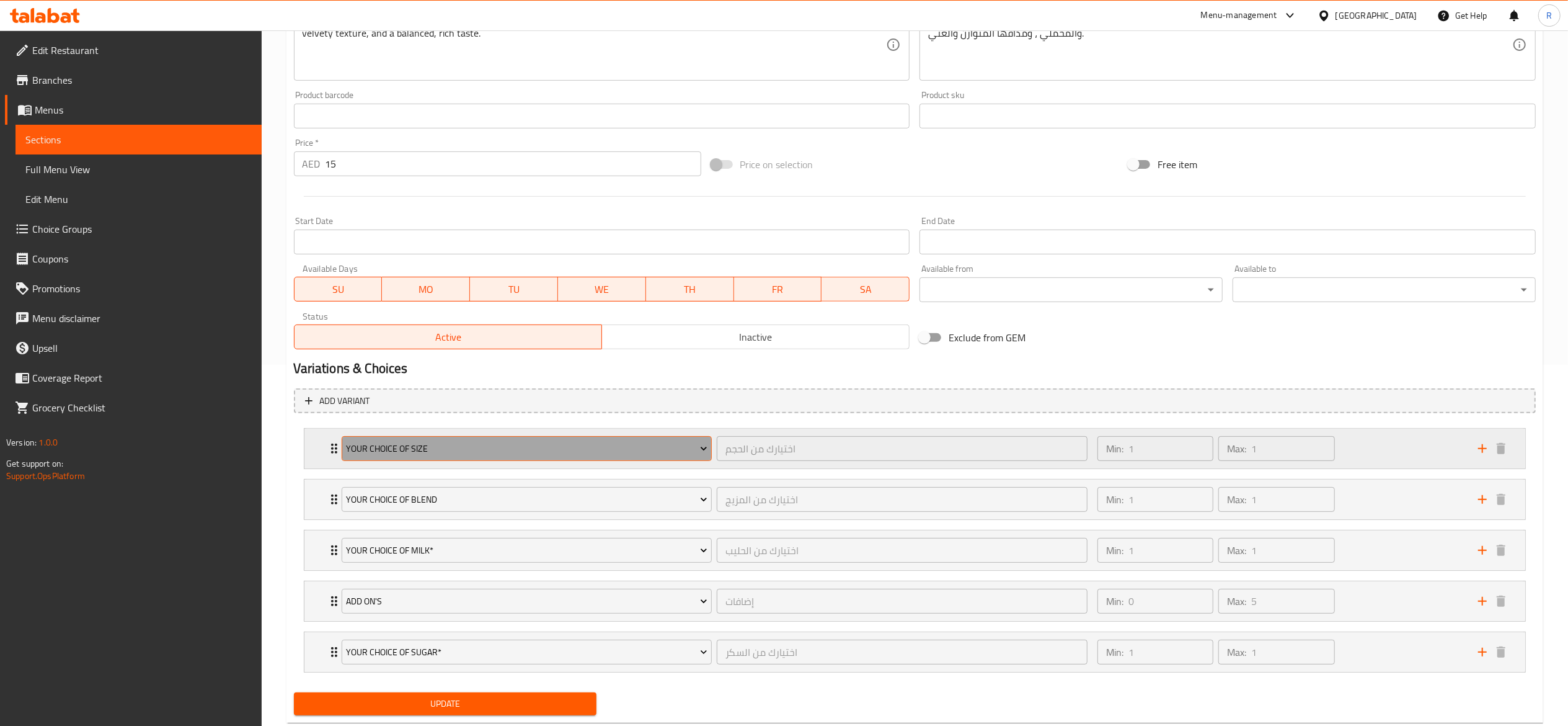
click at [463, 442] on span "Your Choice Of Size" at bounding box center [527, 449] width 361 height 16
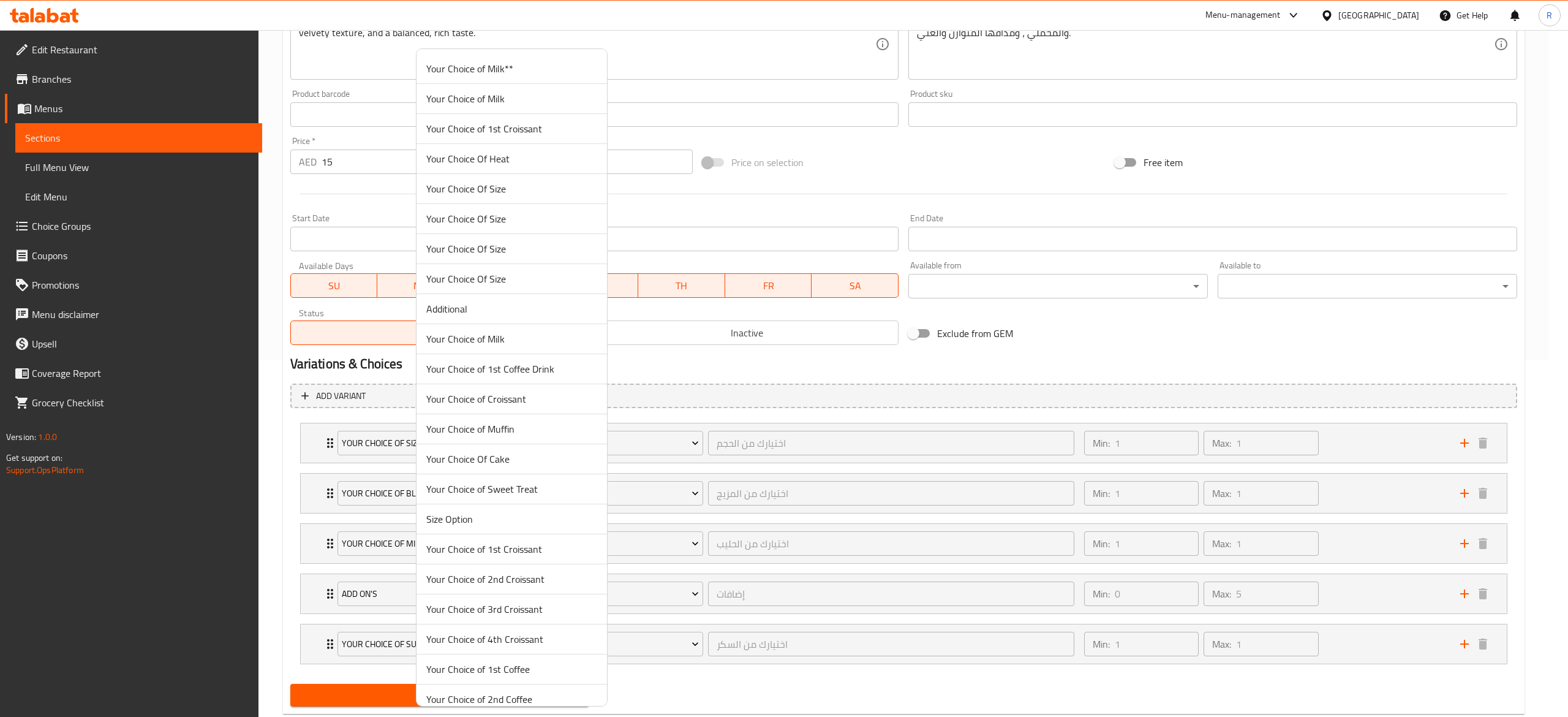
click at [439, 444] on li "Your Choice of Muffin" at bounding box center [512, 429] width 190 height 30
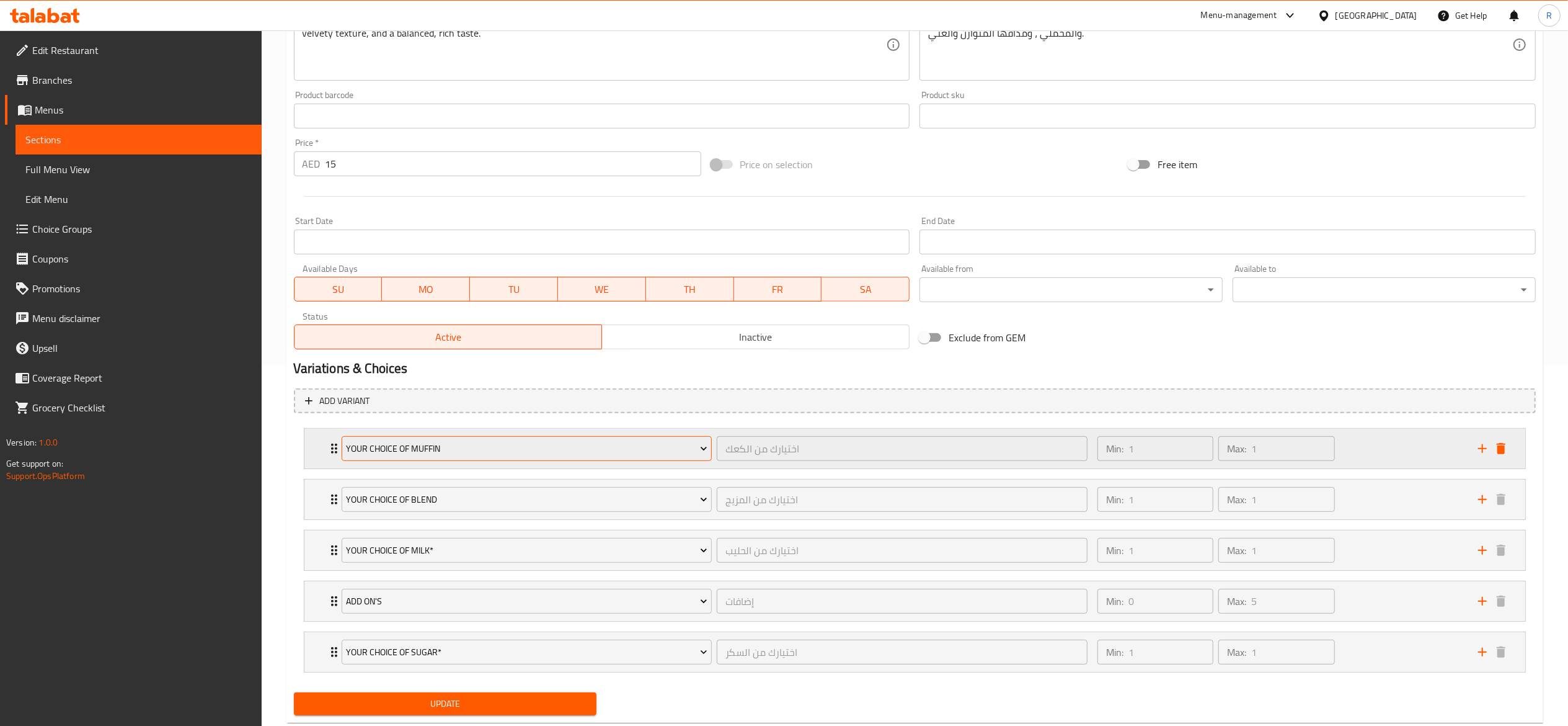
click at [487, 437] on button "Your Choice of Muffin" at bounding box center [527, 448] width 371 height 25
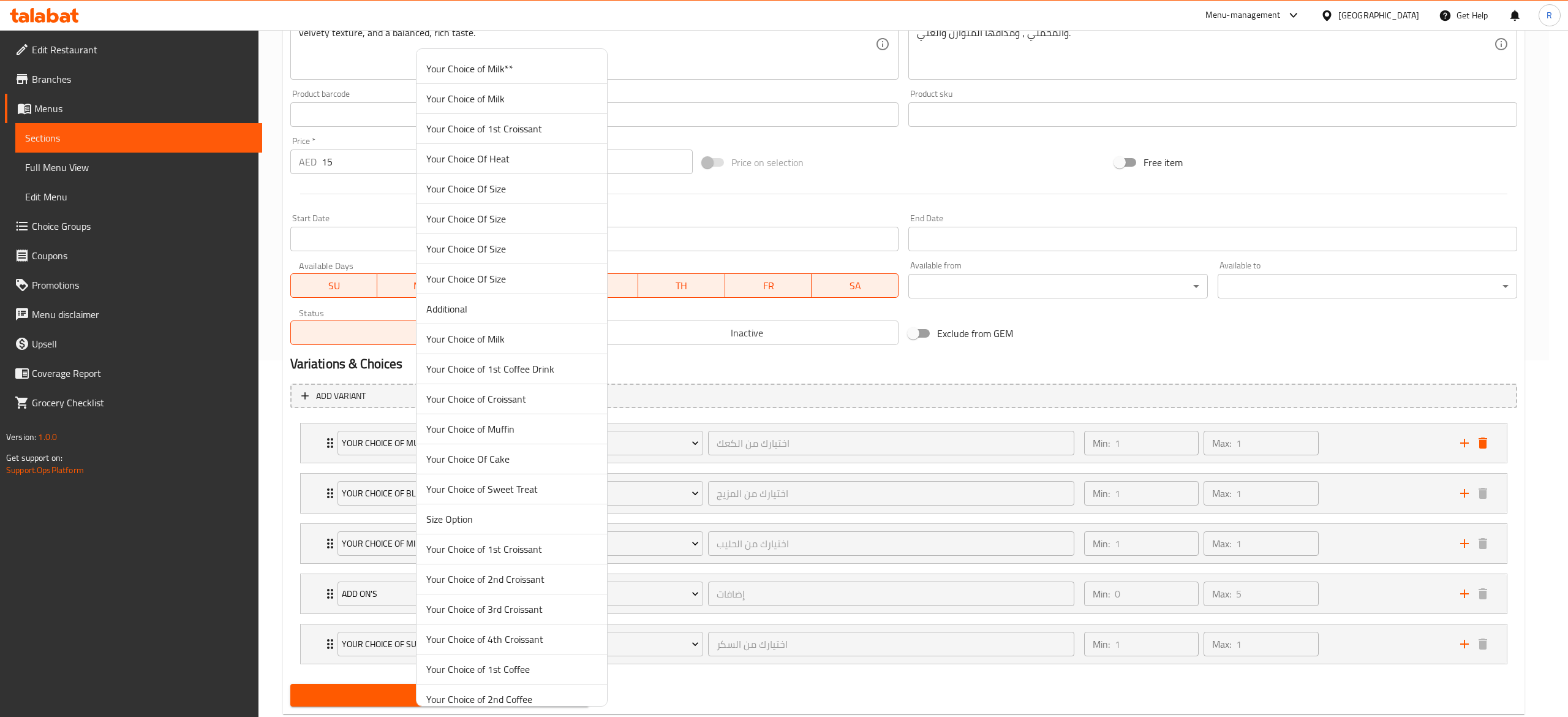
click at [1216, 357] on div at bounding box center [784, 358] width 1568 height 717
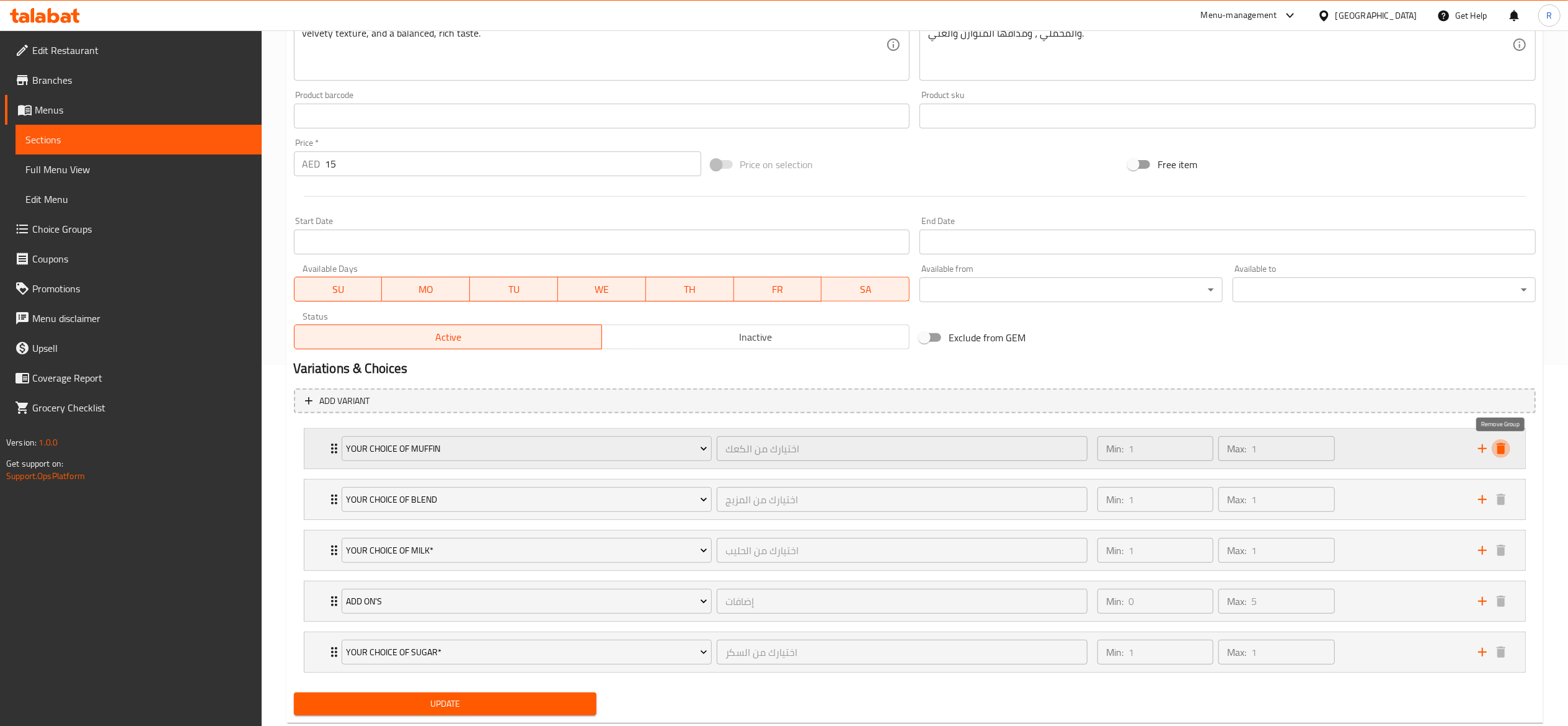
click at [1508, 444] on icon "delete" at bounding box center [1501, 448] width 15 height 15
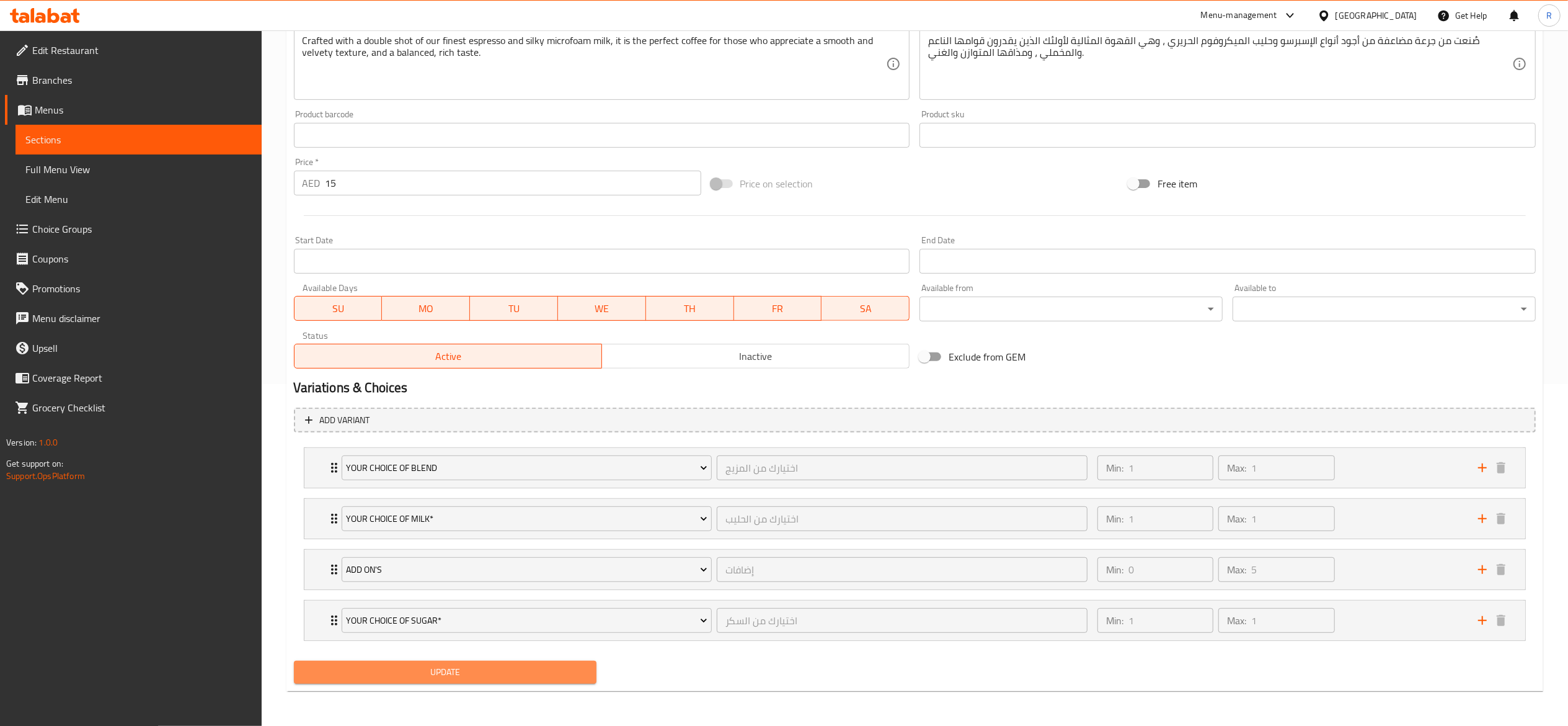
click at [486, 666] on span "Update" at bounding box center [445, 673] width 283 height 16
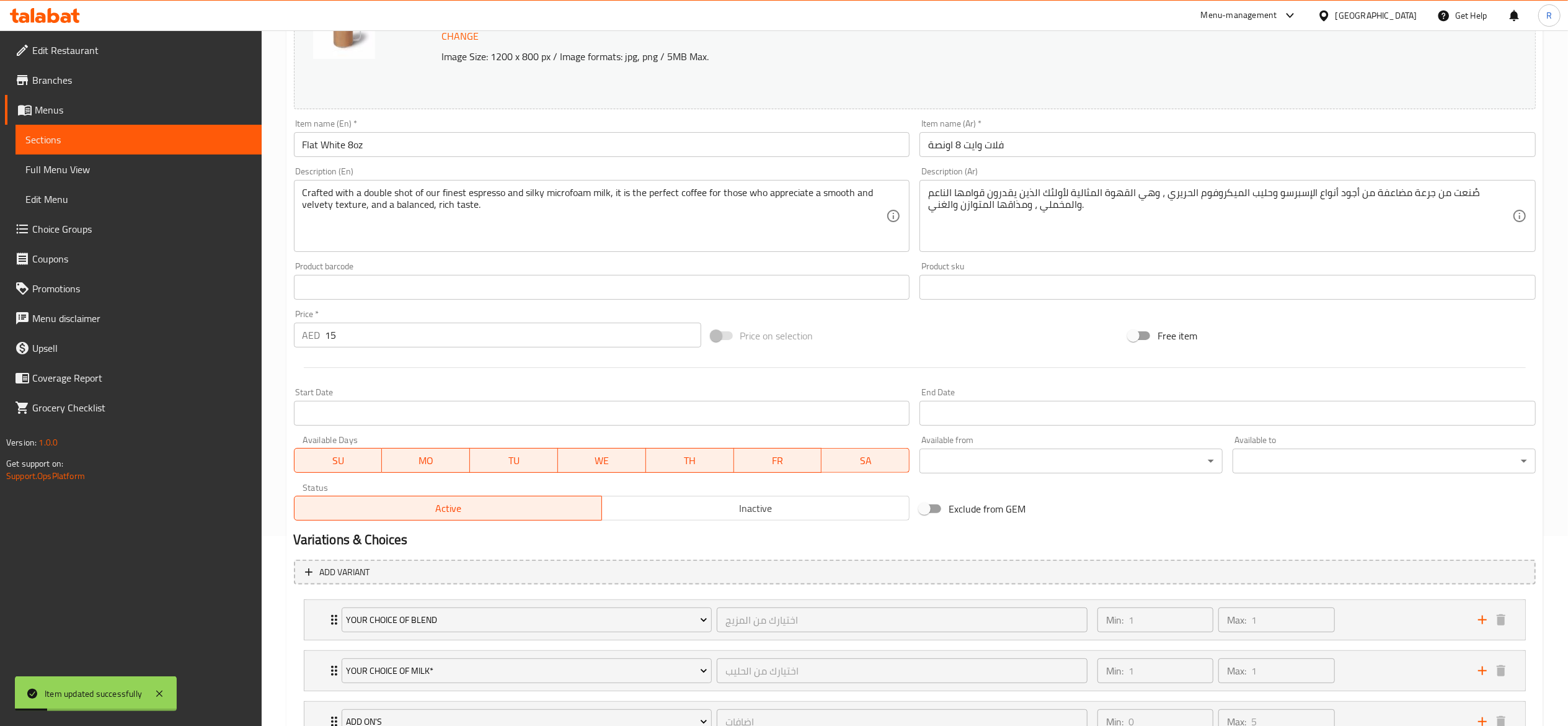
scroll to position [0, 0]
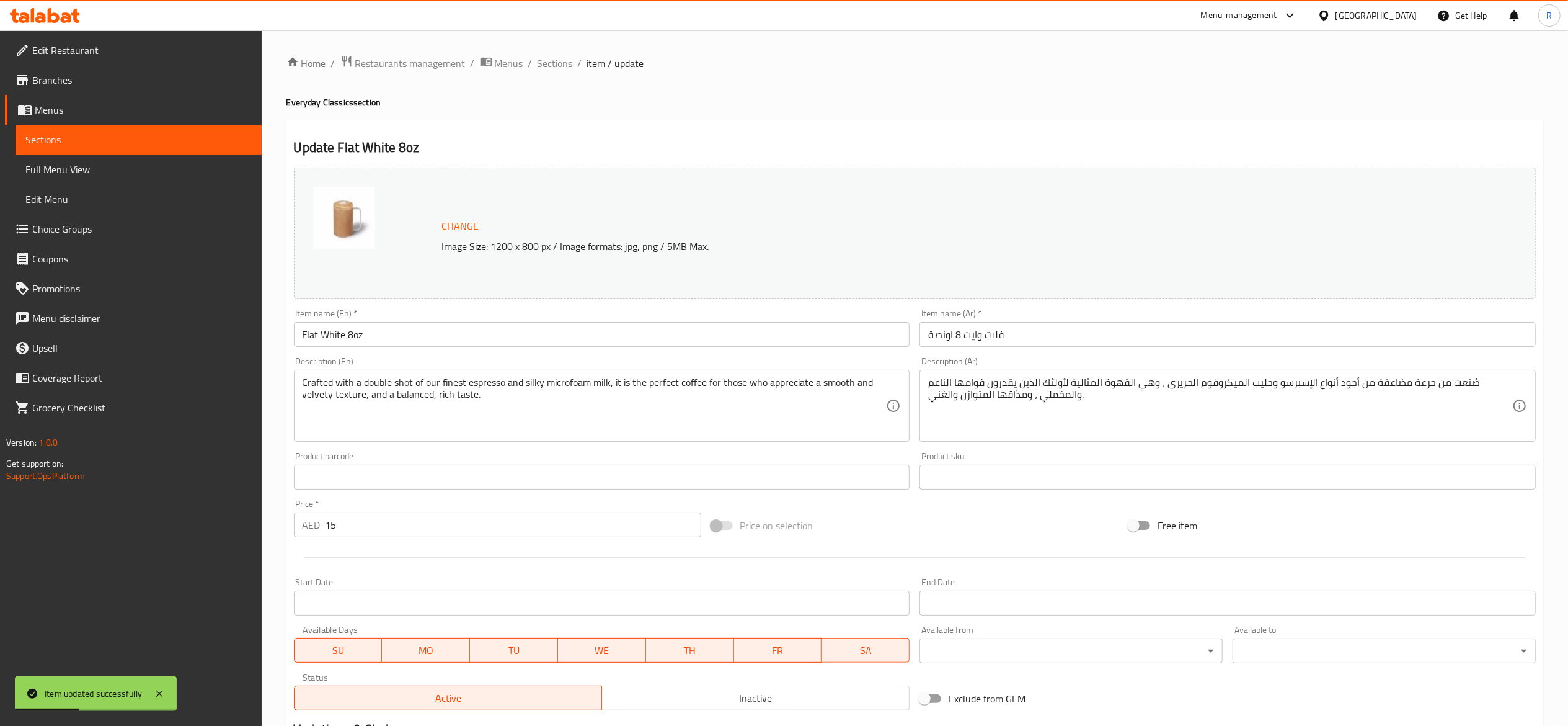
click at [553, 65] on span "Sections" at bounding box center [555, 63] width 35 height 15
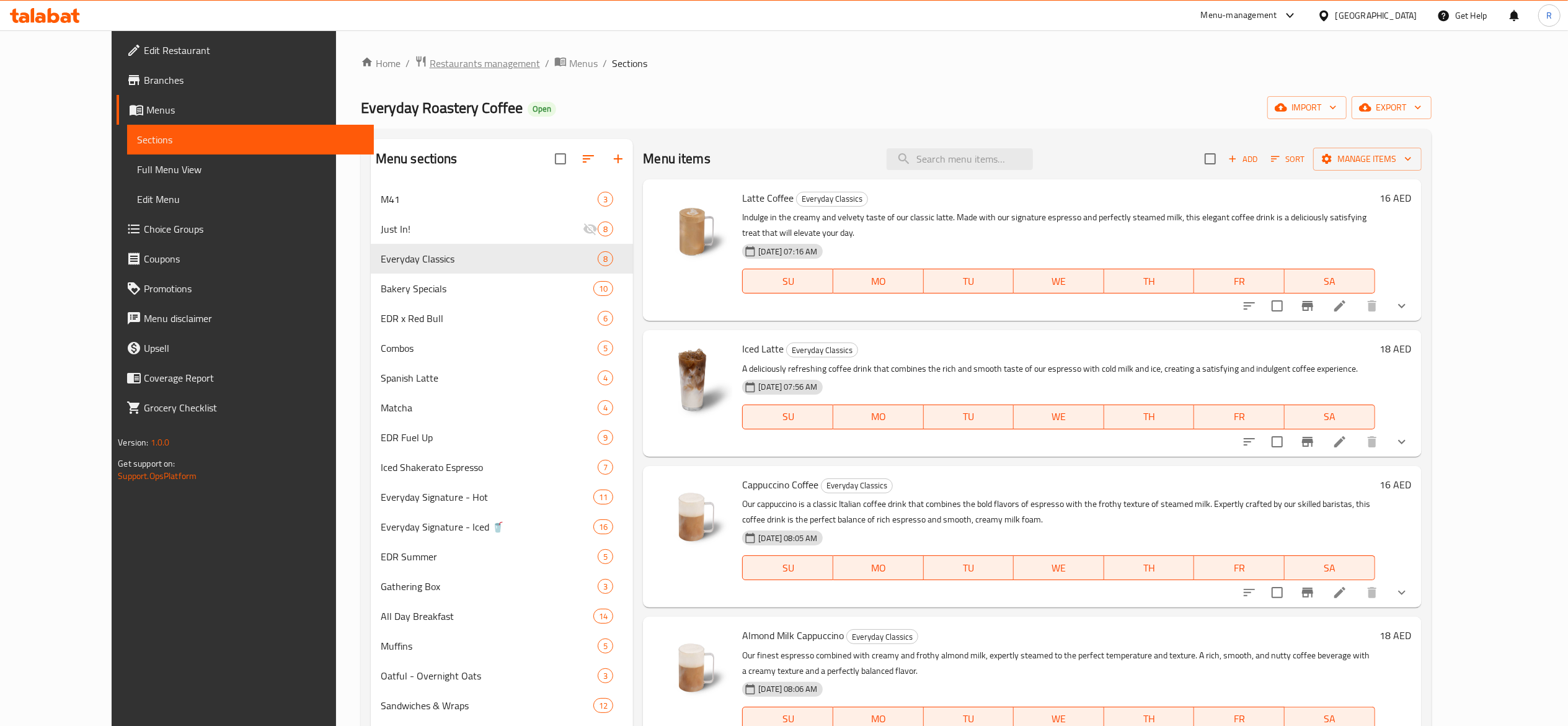
click at [437, 56] on span "Restaurants management" at bounding box center [485, 63] width 110 height 15
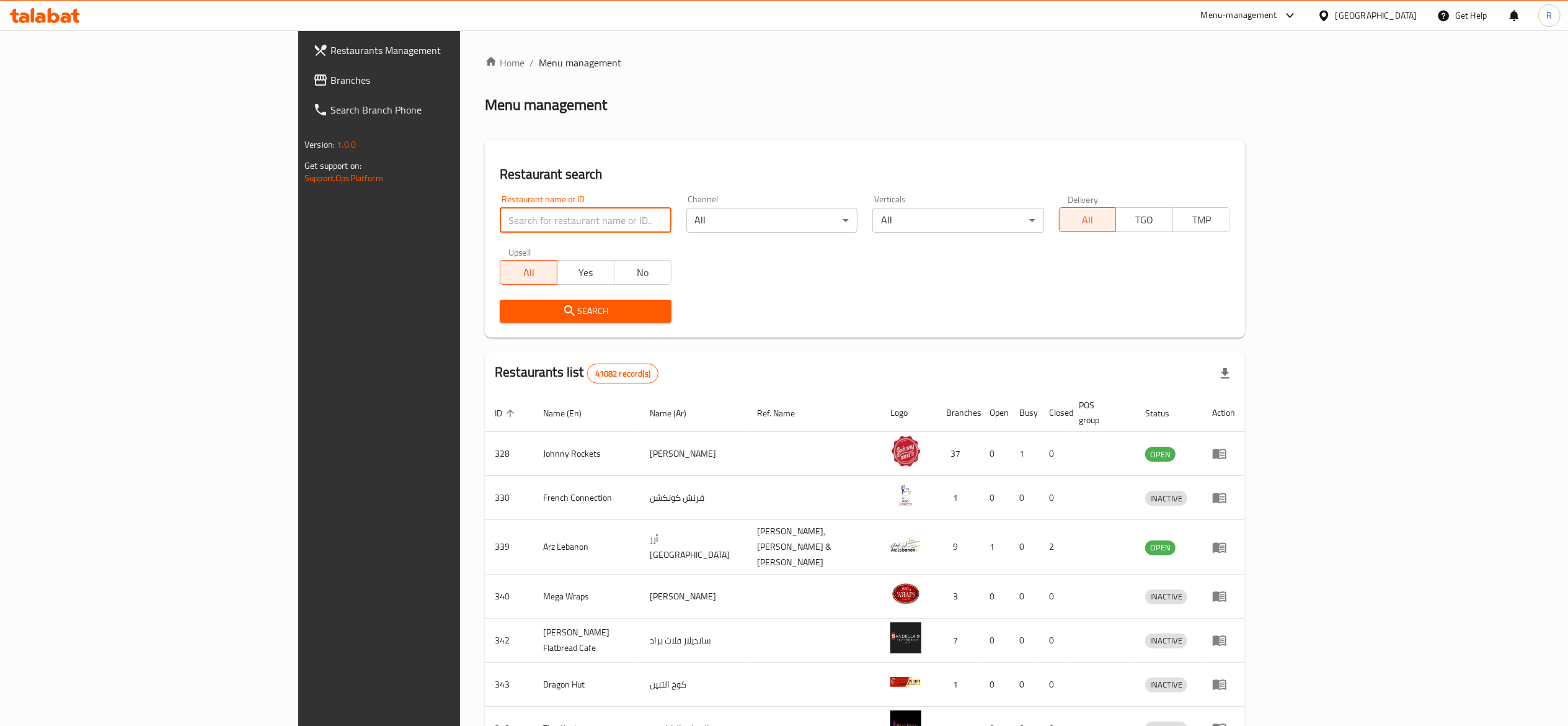
click at [516, 228] on input "search" at bounding box center [585, 220] width 171 height 25
type input "everyday roastery"
click button "Search" at bounding box center [585, 311] width 171 height 23
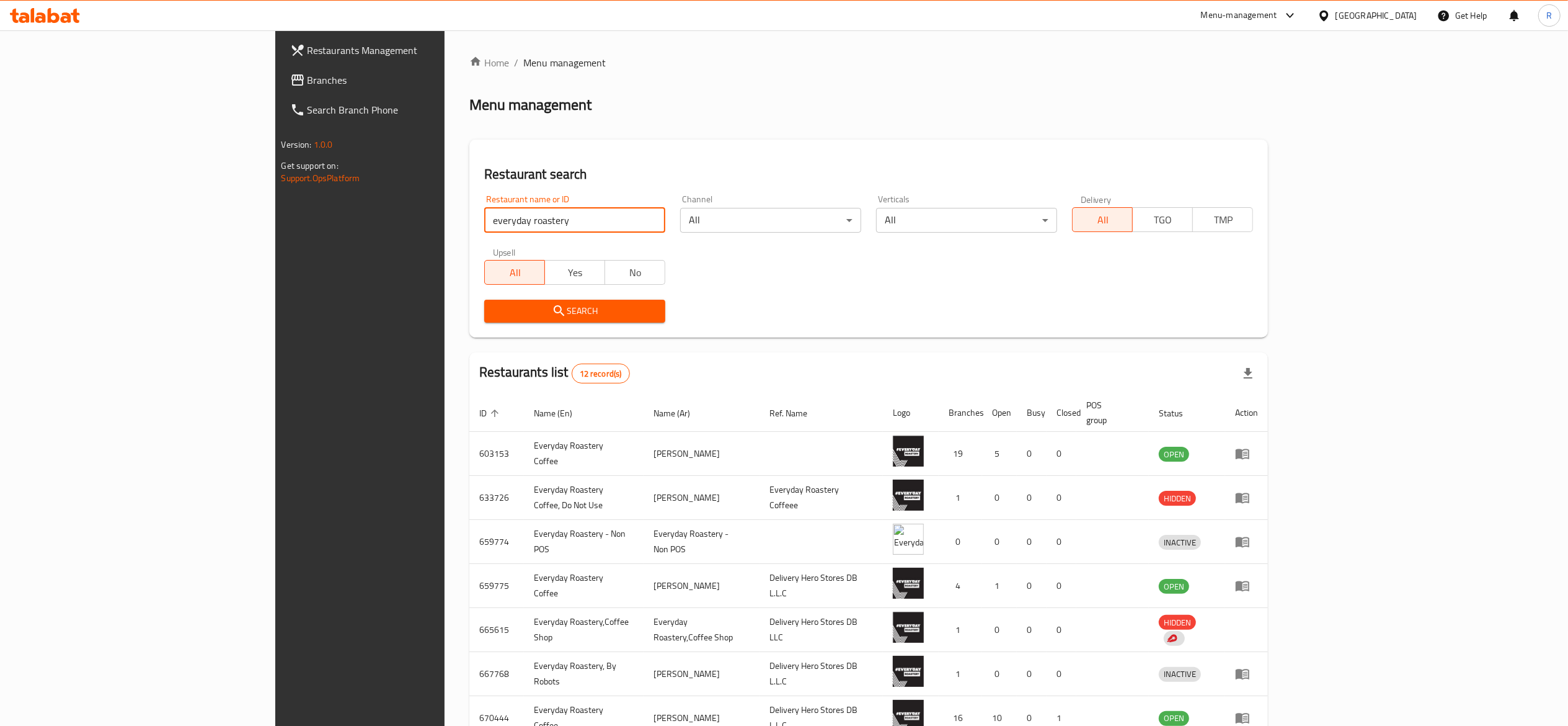
scroll to position [200, 0]
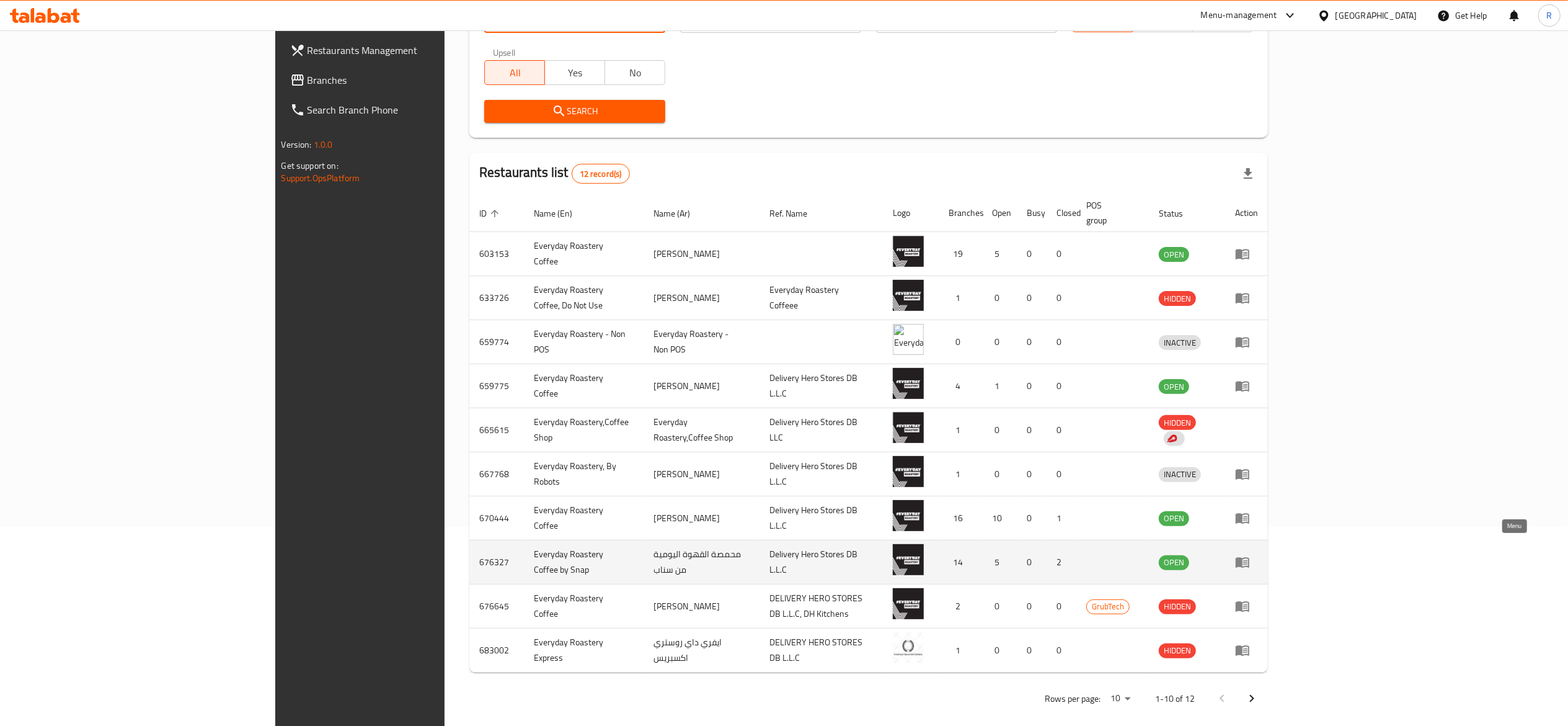
click at [1248, 560] on icon "enhanced table" at bounding box center [1245, 563] width 4 height 5
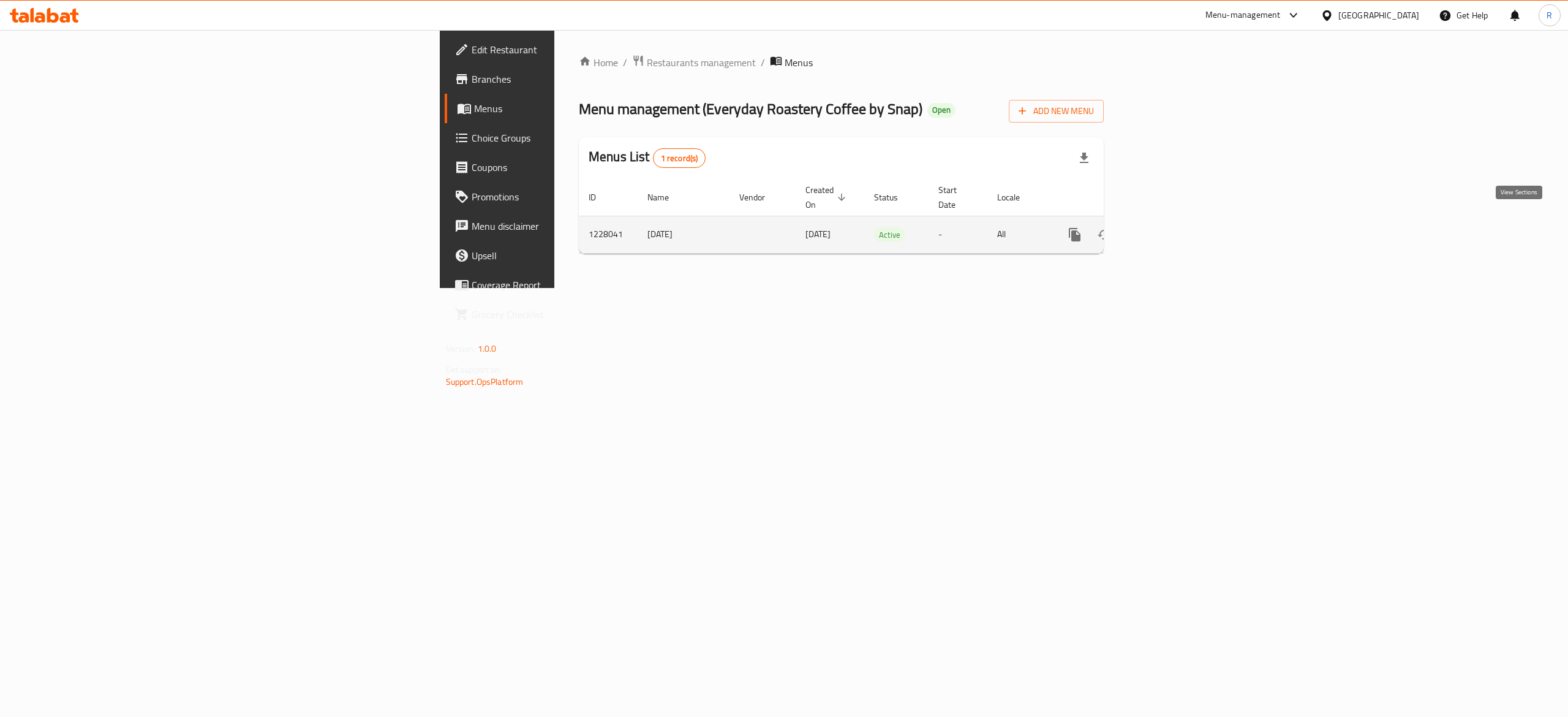
click at [1171, 227] on icon "enhanced table" at bounding box center [1163, 234] width 15 height 15
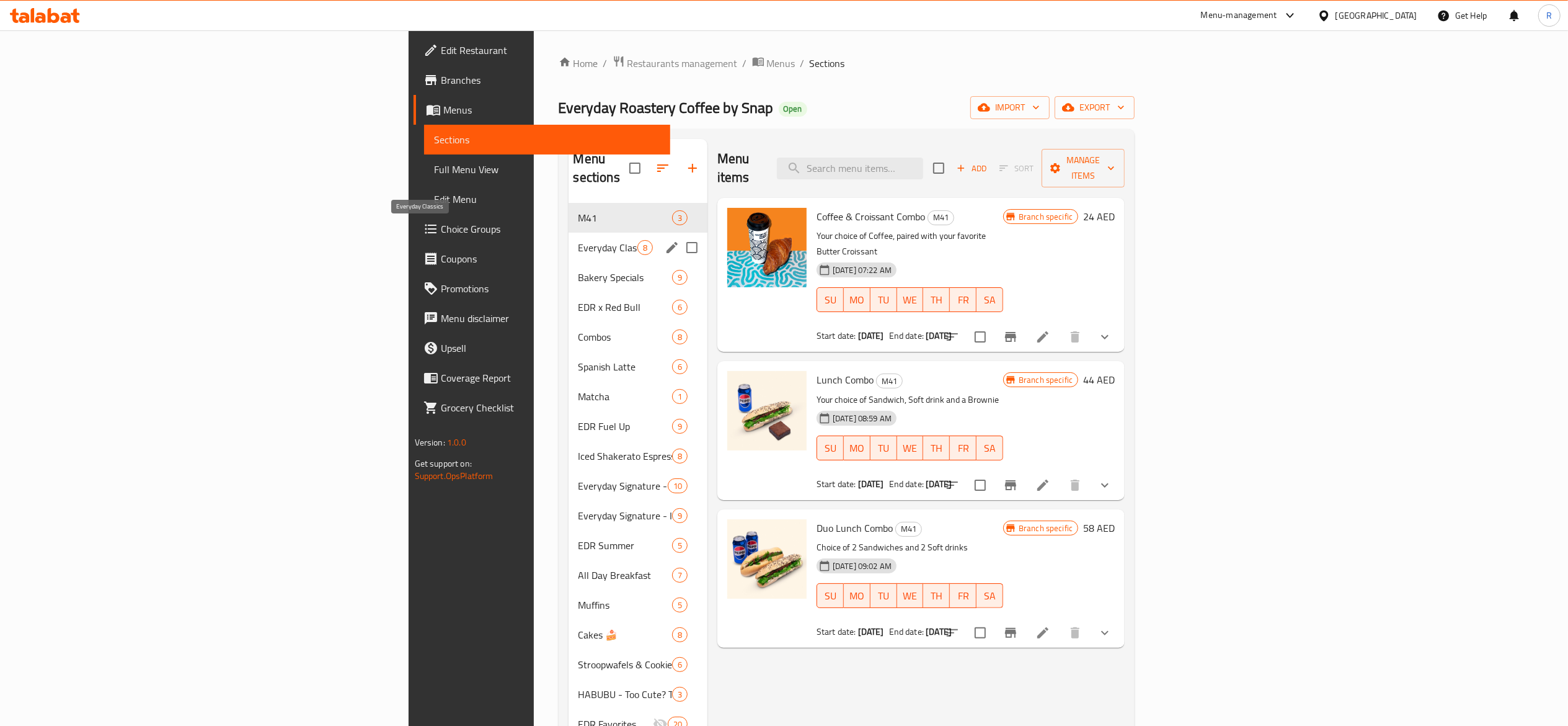
click at [578, 240] on span "Everyday Classics" at bounding box center [607, 247] width 59 height 15
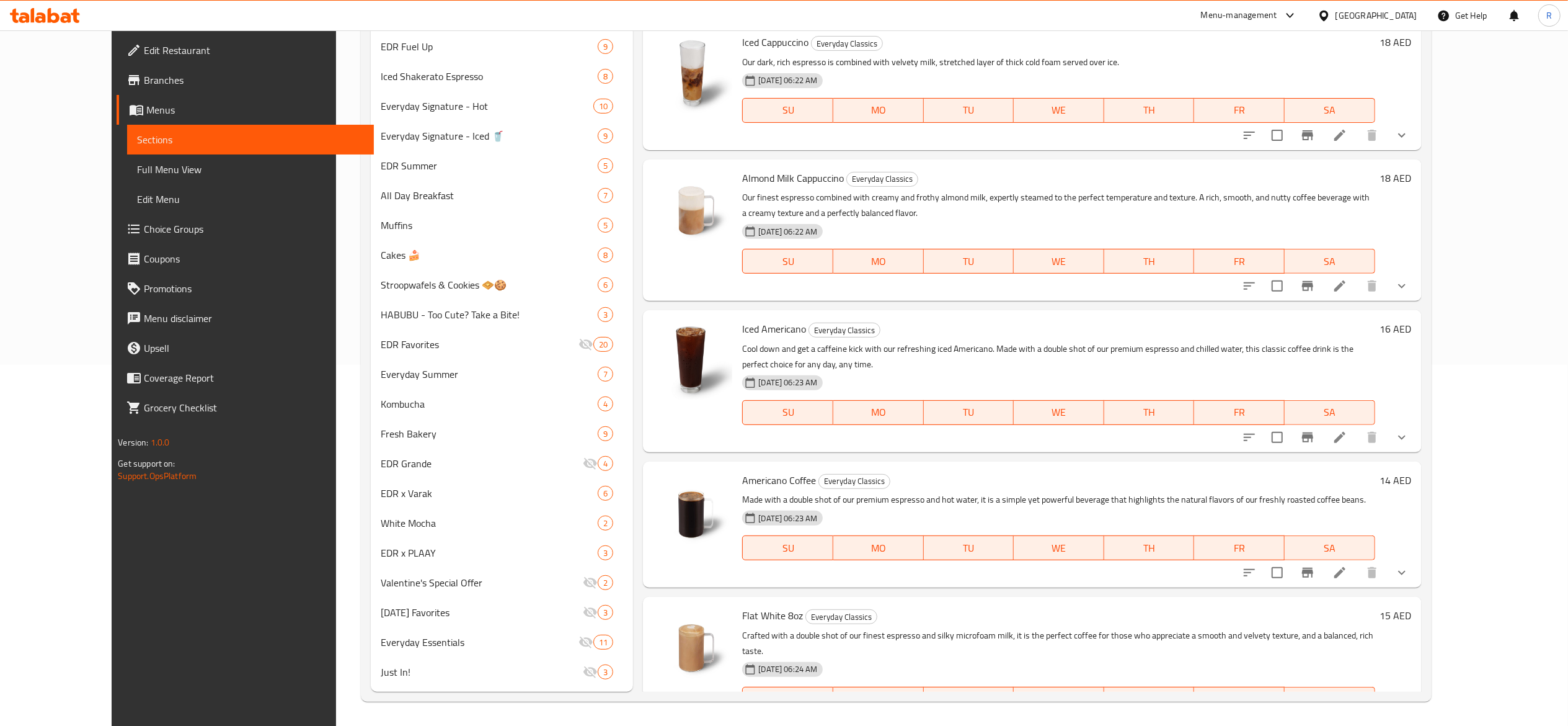
scroll to position [362, 0]
click at [1347, 715] on icon at bounding box center [1339, 722] width 15 height 15
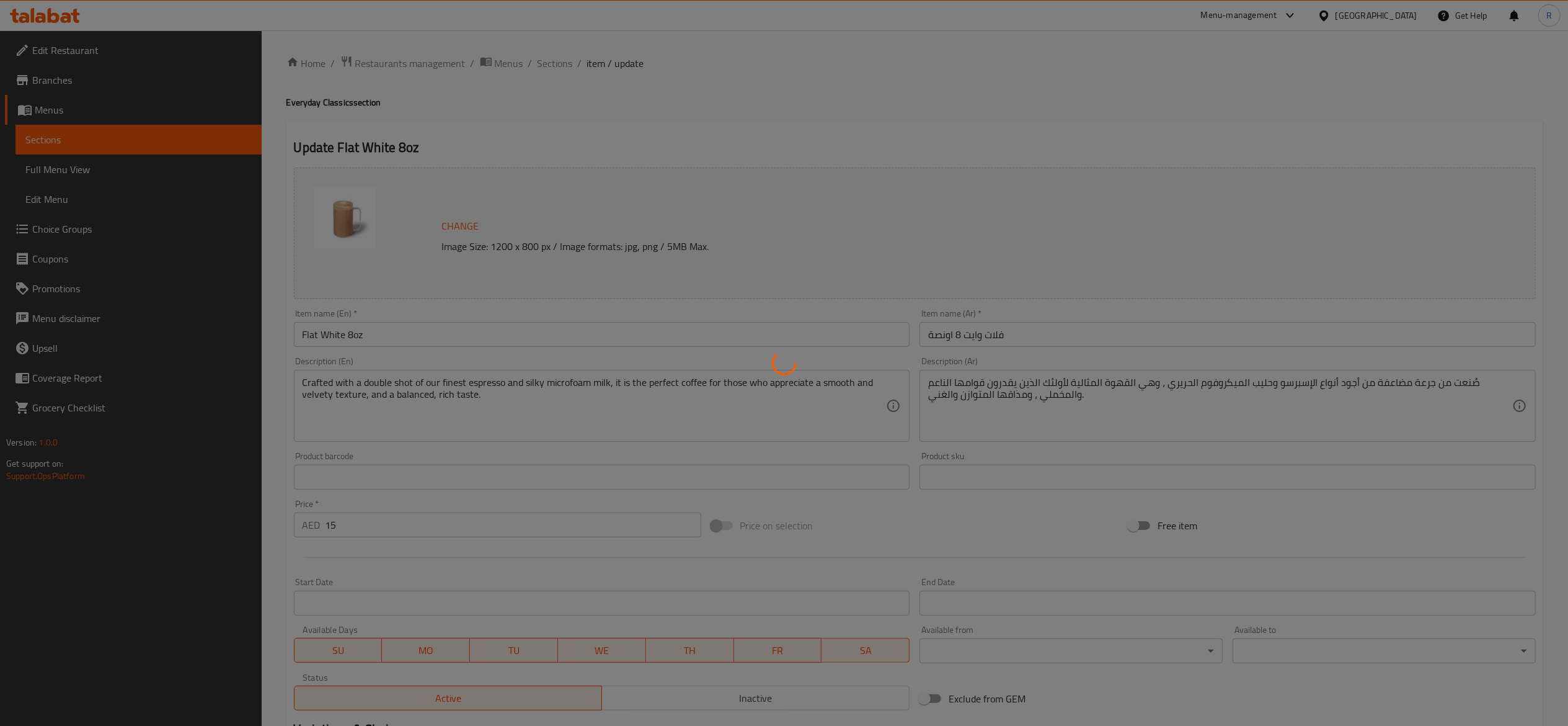
type input "اختيارك من الحجم"
type input "1"
type input "اختيارك من المزيج"
type input "0"
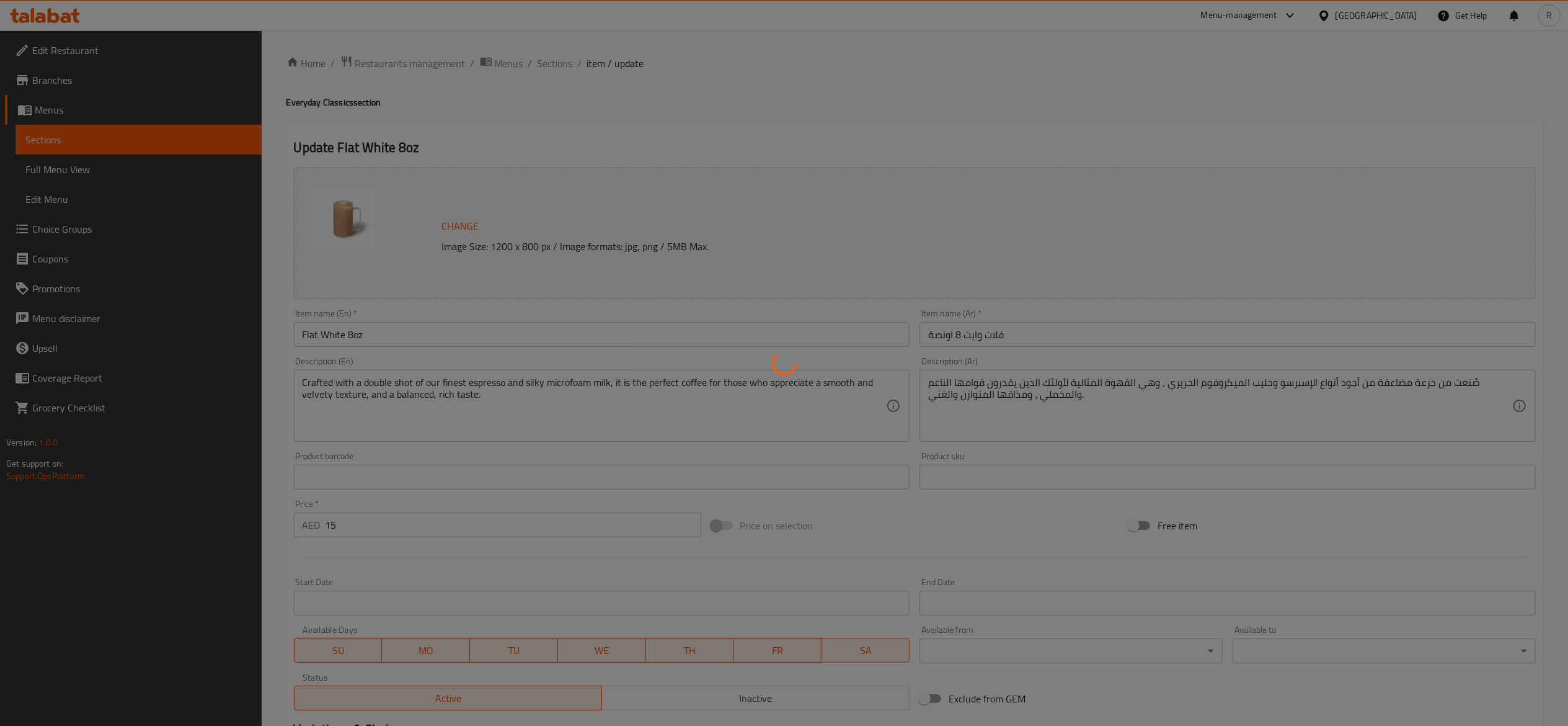
type input "2"
type input "اختيارك من الحليب"
type input "0"
type input "1"
type input "إضافات"
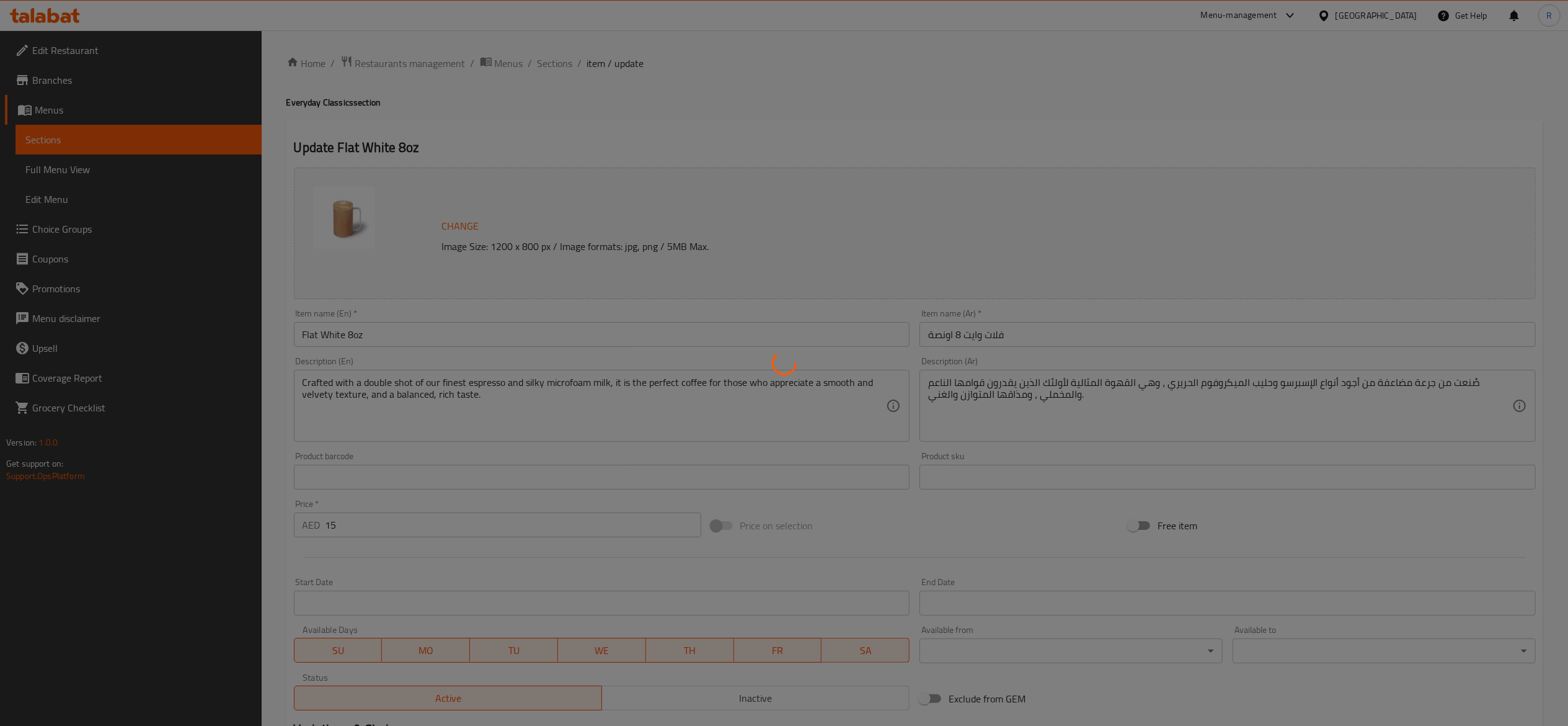
type input "0"
type input "5"
type input "اختيارك من السكر"
type input "0"
type input "1"
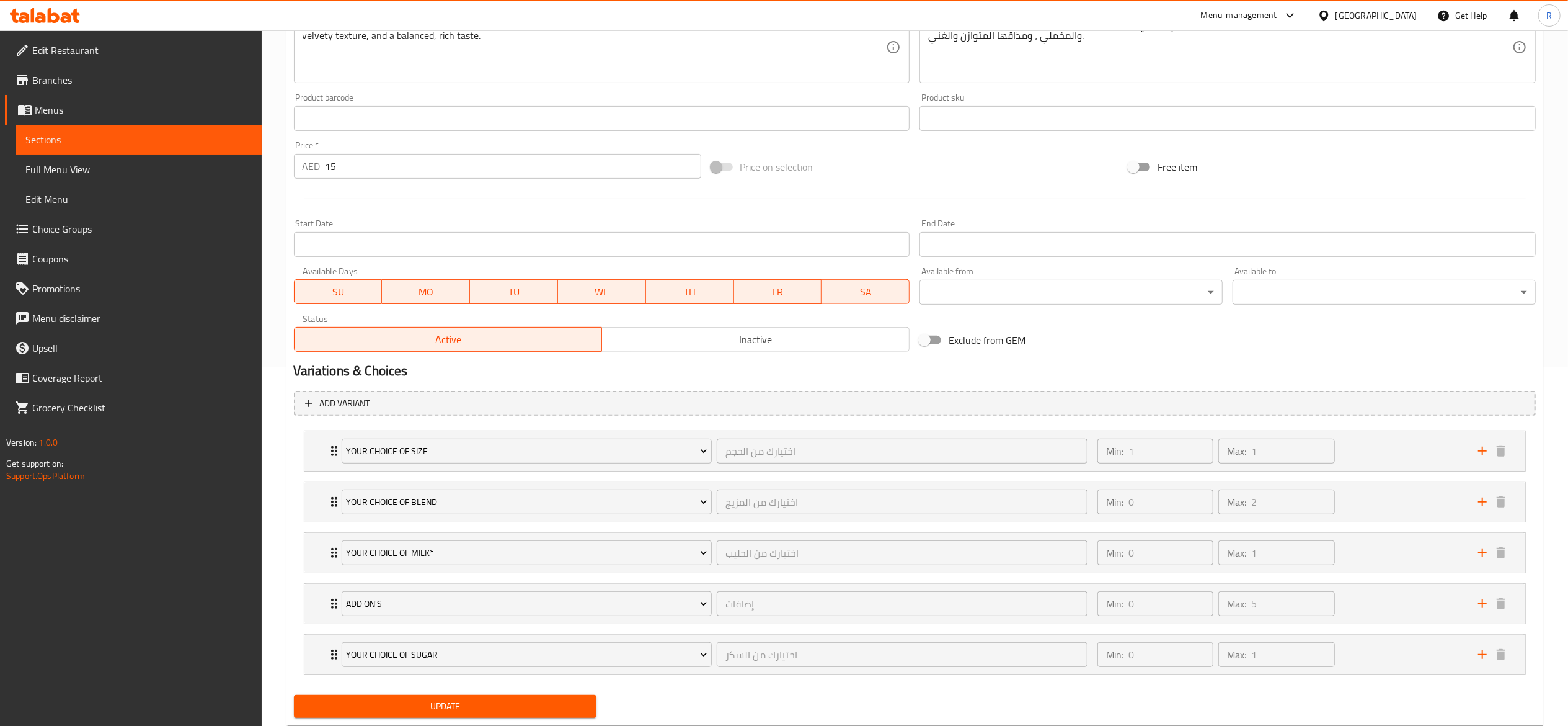
scroll to position [395, 0]
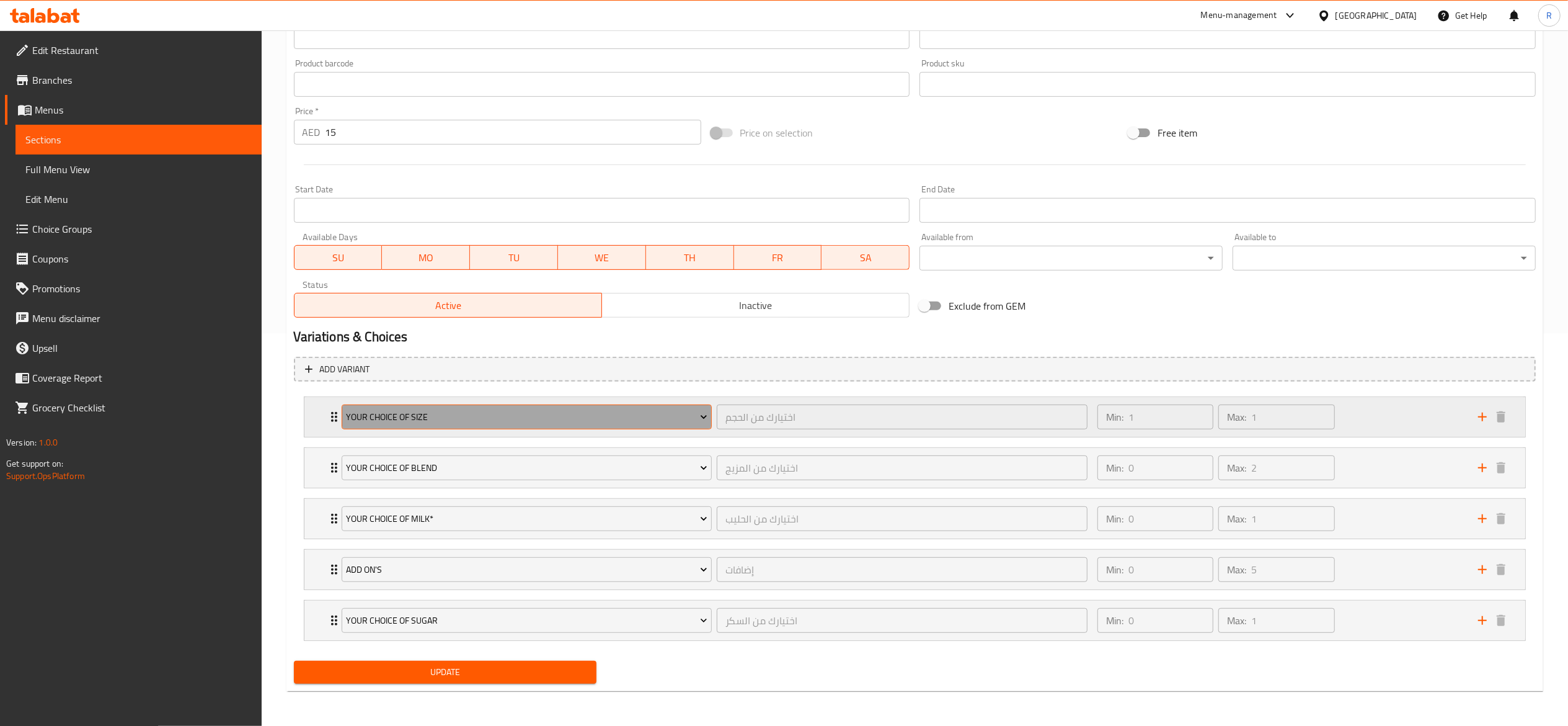
click at [576, 416] on span "Your Choice Of Size" at bounding box center [527, 417] width 361 height 16
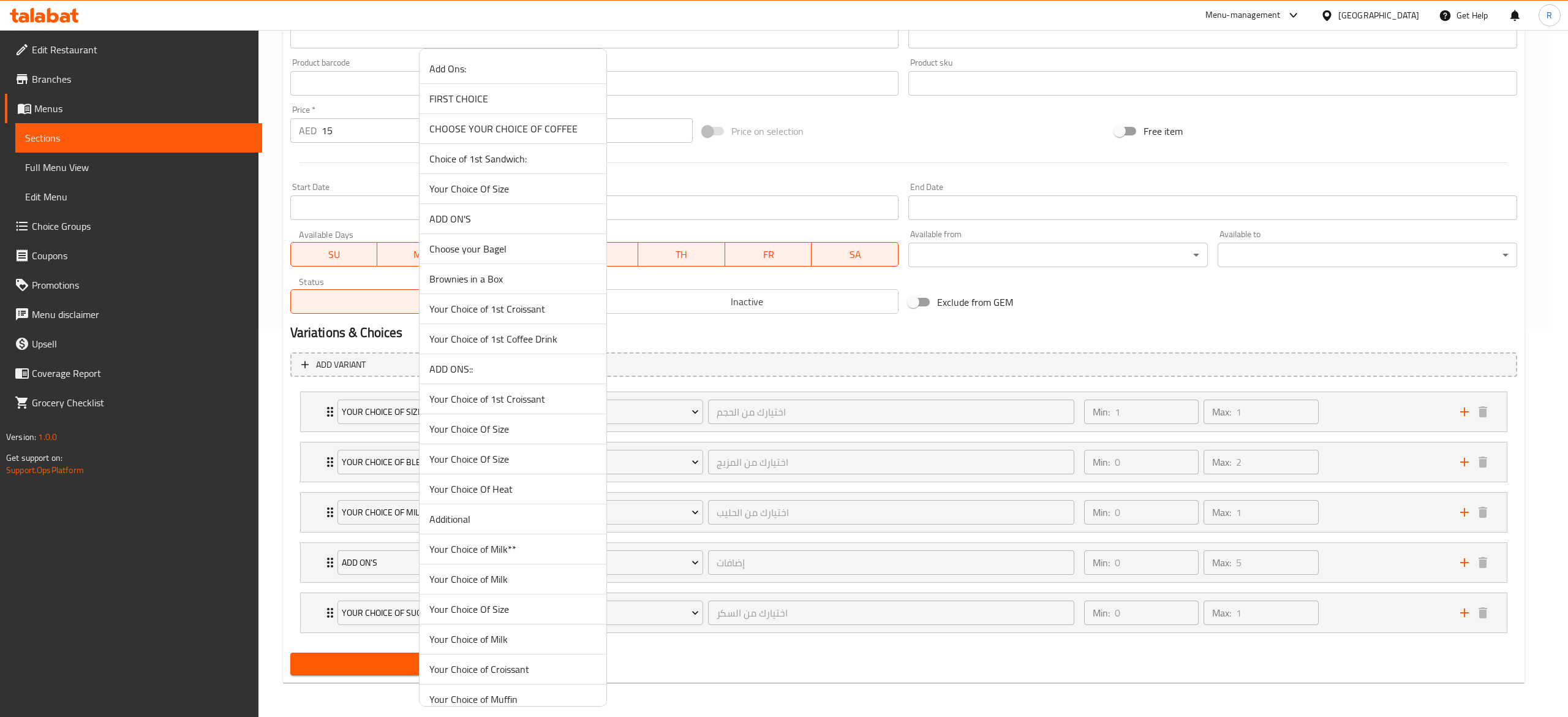
click at [508, 244] on span "Choose your Bagel" at bounding box center [513, 249] width 167 height 15
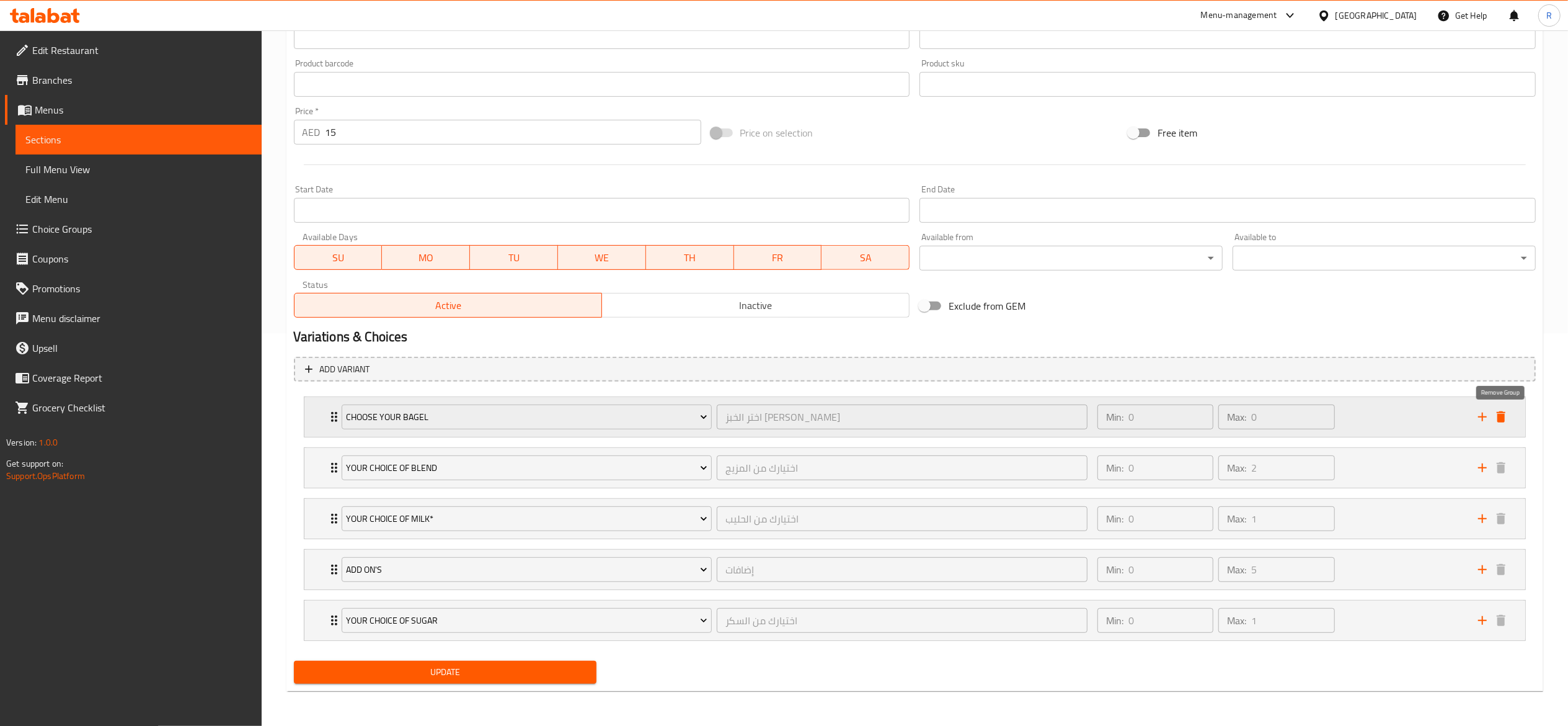
click at [1504, 415] on icon "delete" at bounding box center [1501, 416] width 9 height 11
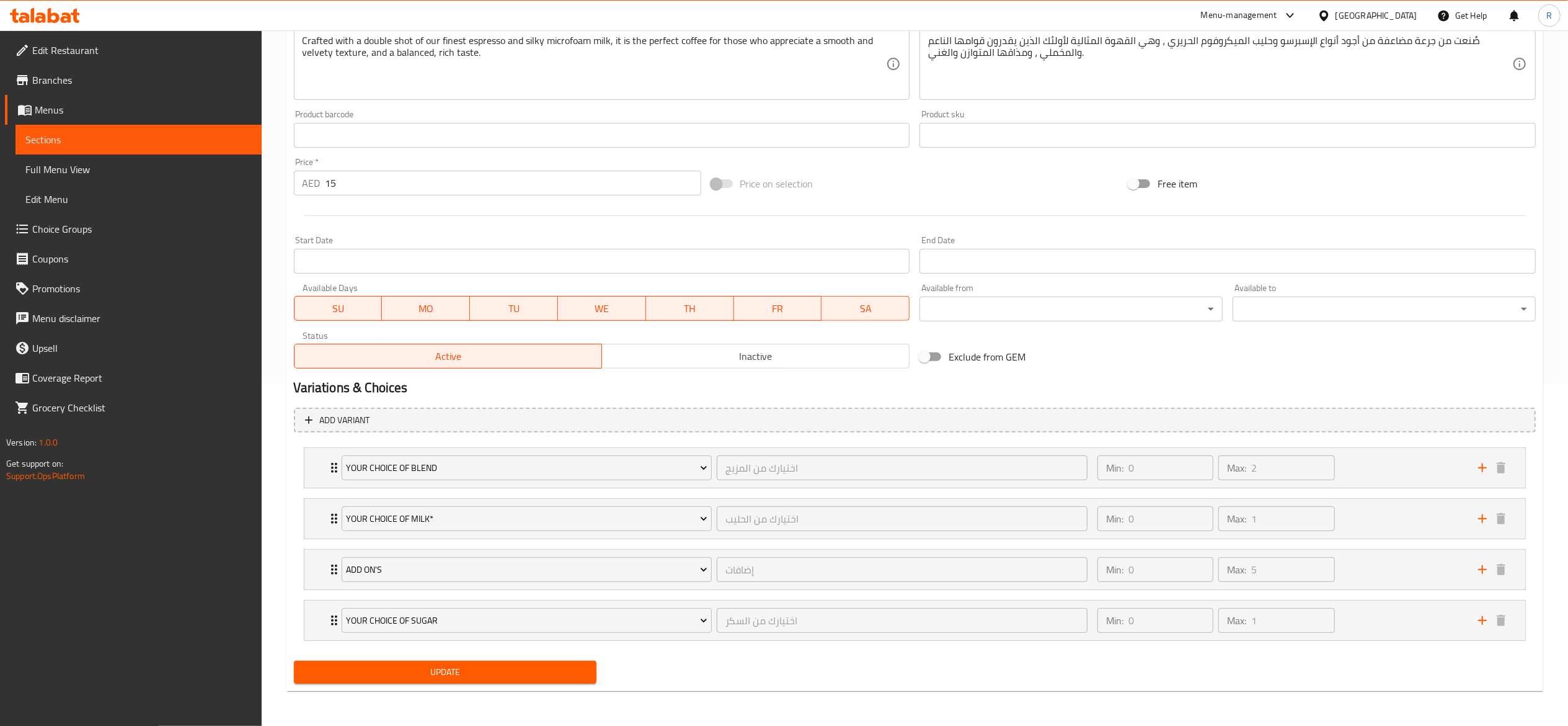
scroll to position [344, 0]
click at [544, 674] on span "Update" at bounding box center [445, 673] width 283 height 16
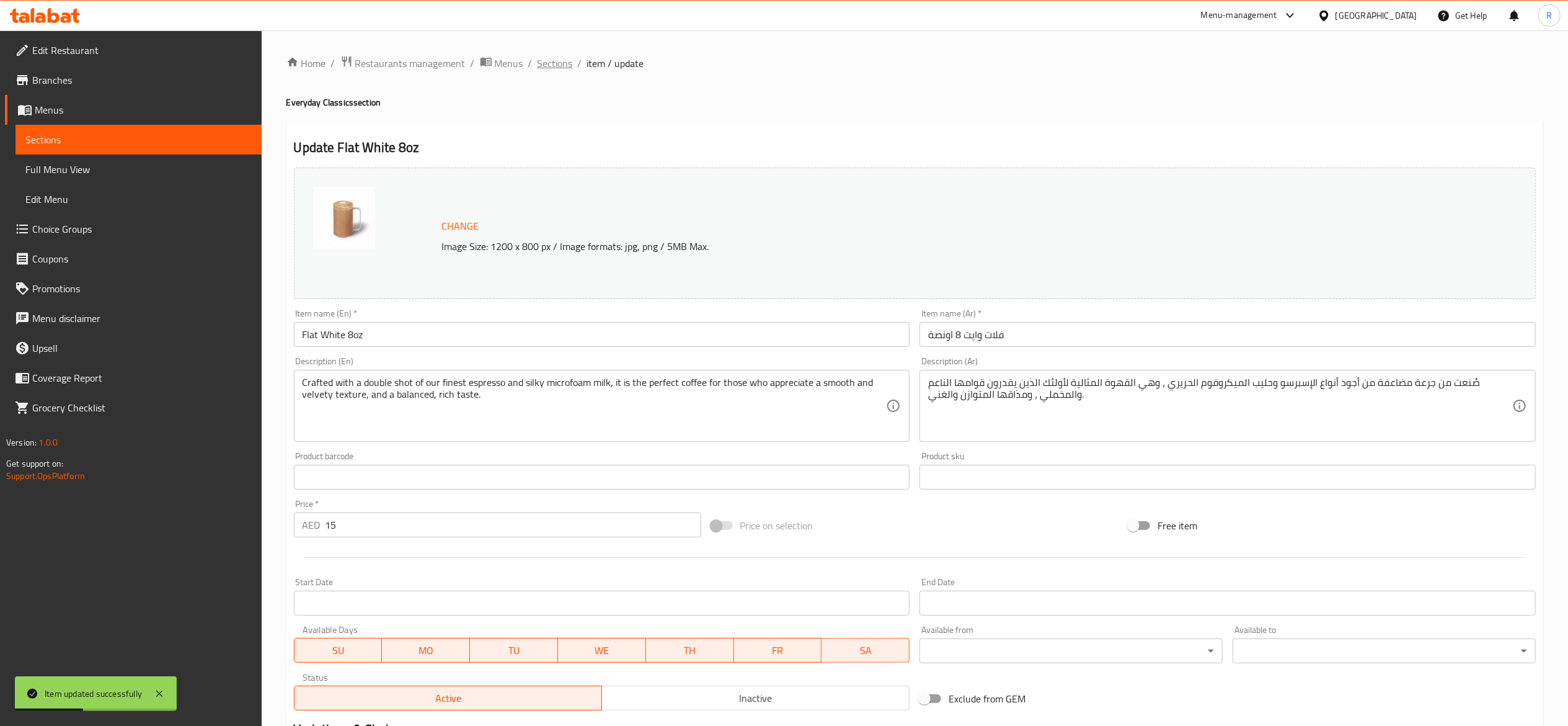
click at [557, 63] on span "Sections" at bounding box center [555, 63] width 35 height 15
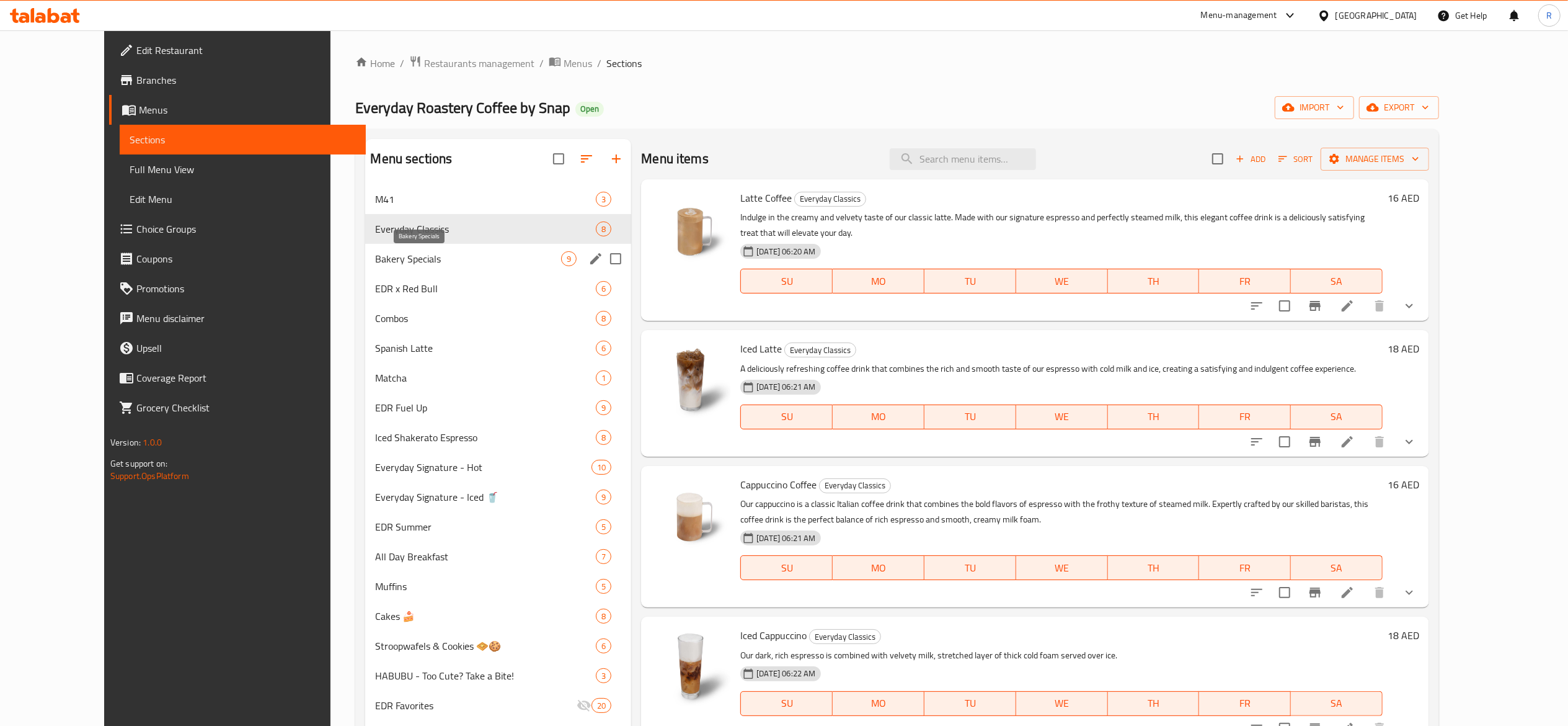
click at [443, 254] on span "Bakery Specials" at bounding box center [468, 259] width 186 height 15
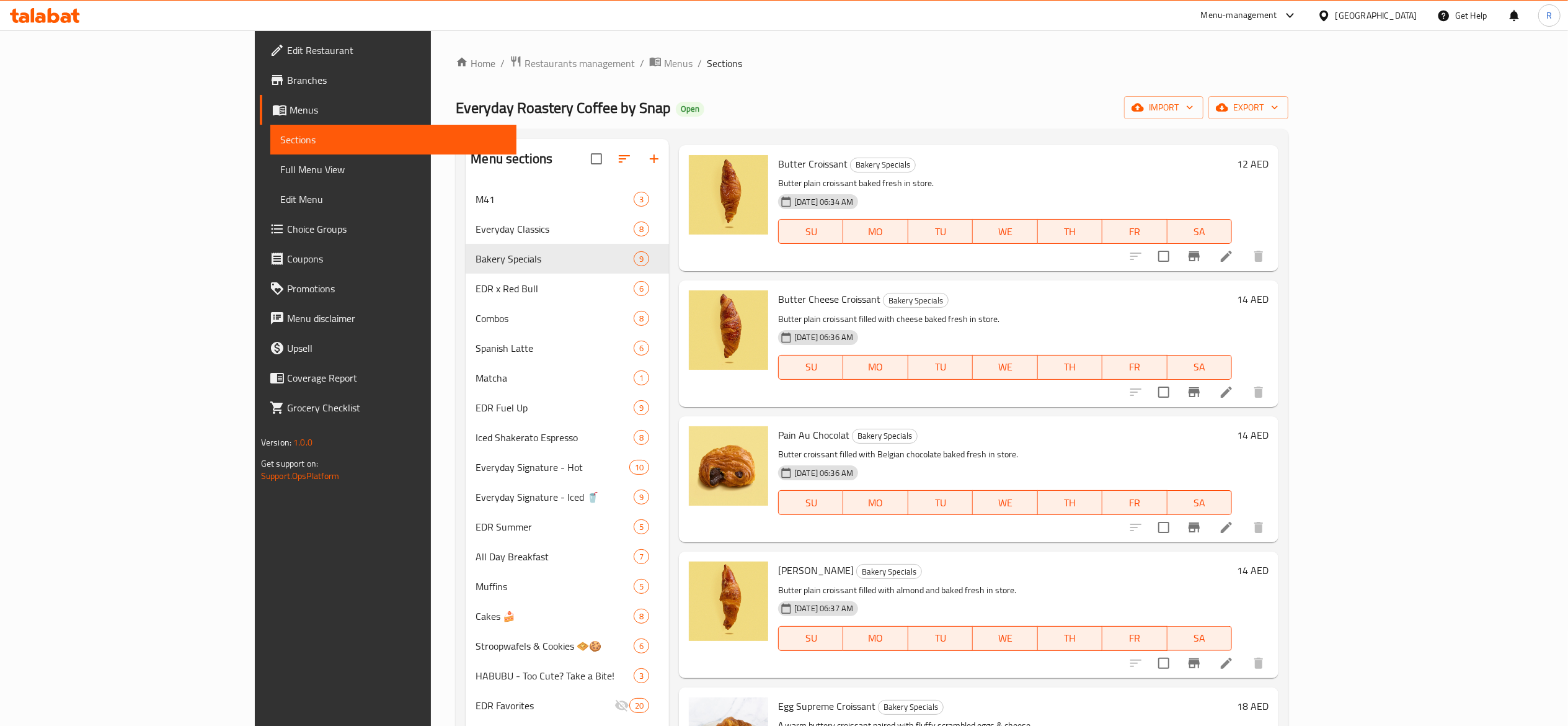
scroll to position [47, 0]
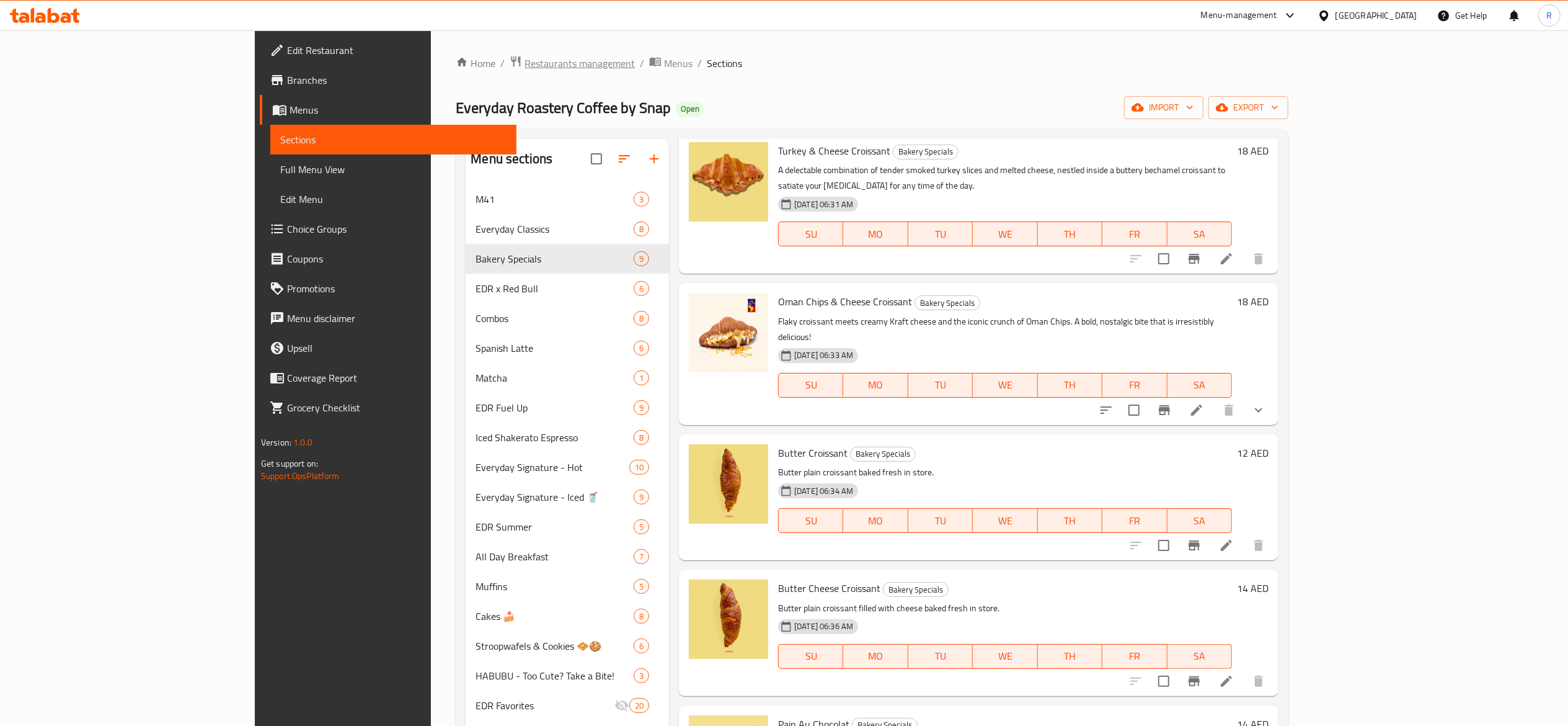
click at [525, 63] on span "Restaurants management" at bounding box center [580, 63] width 110 height 15
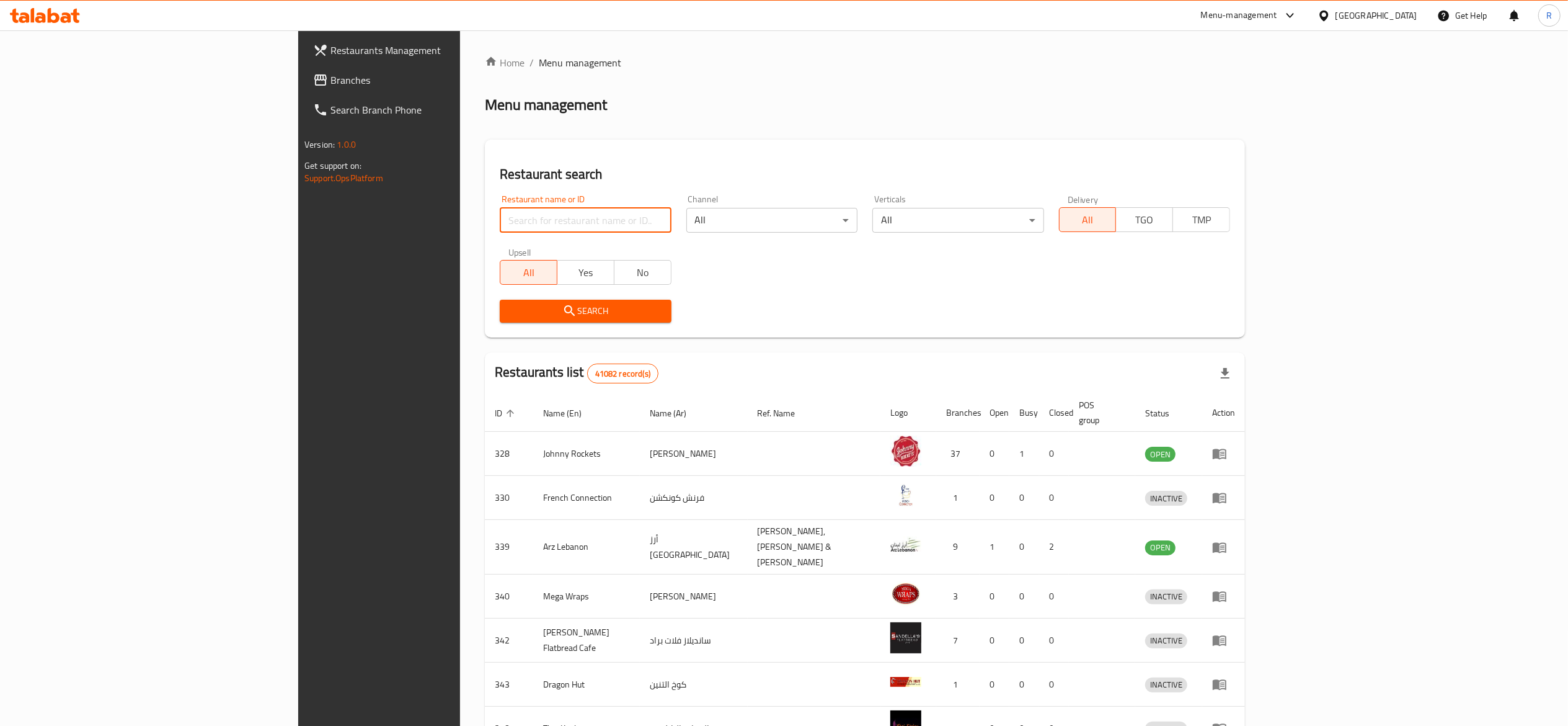
click at [500, 215] on input "search" at bounding box center [585, 220] width 171 height 25
type input "everyday roastery"
click at [510, 315] on span "Search" at bounding box center [585, 311] width 152 height 16
